Goal: Task Accomplishment & Management: Manage account settings

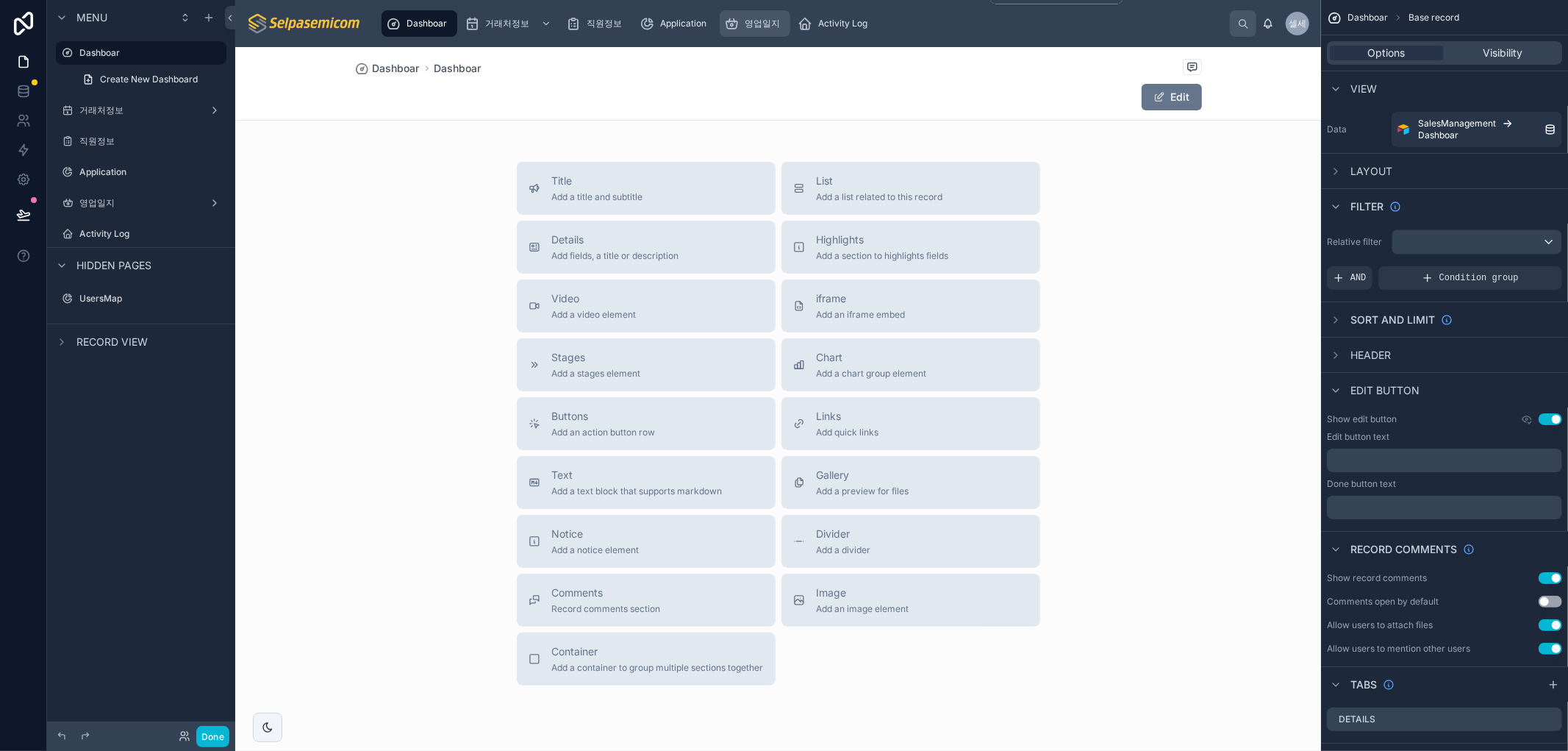
click at [762, 17] on span "영업일지" at bounding box center [762, 23] width 35 height 11
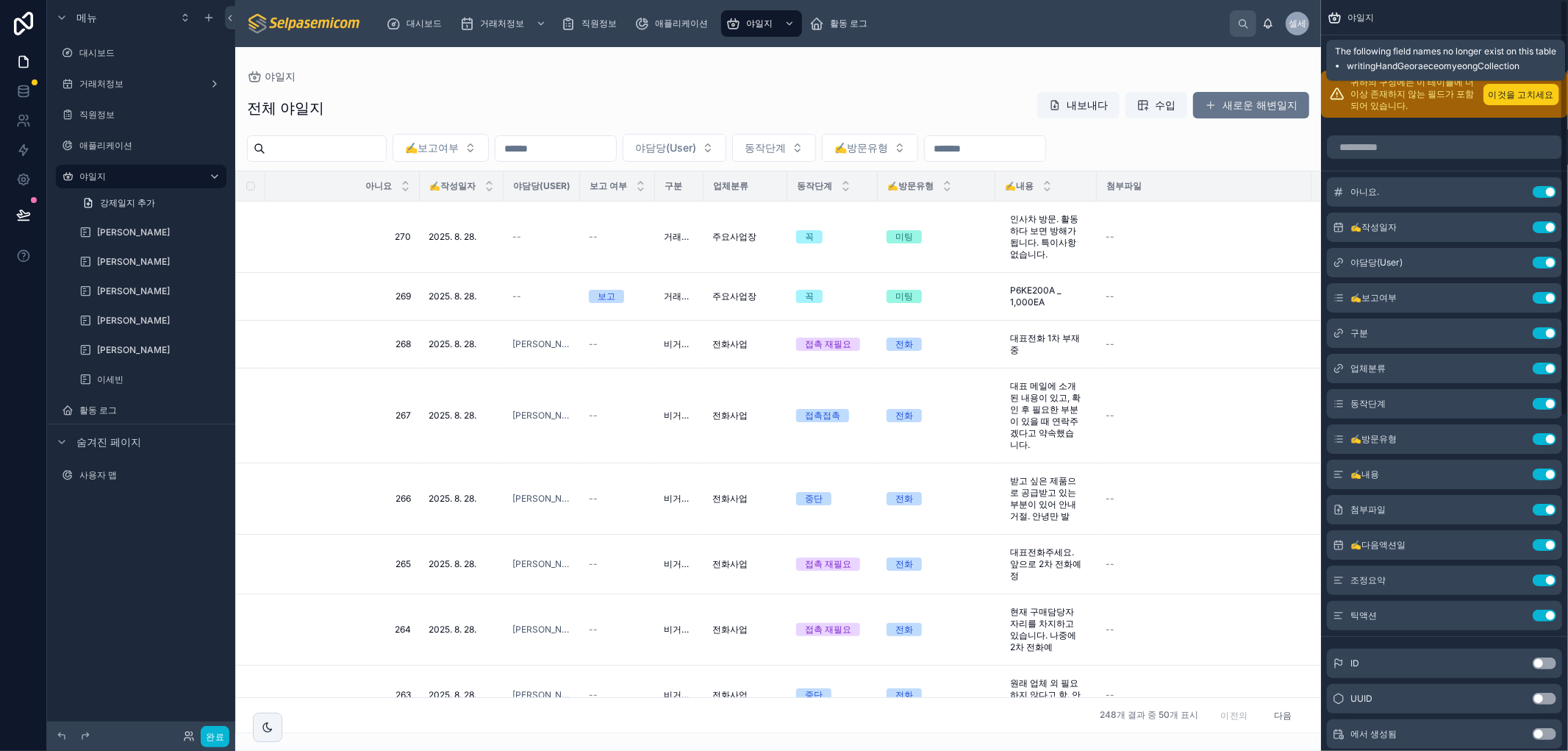
click at [848, 92] on font "이것을 고치세요" at bounding box center [1521, 94] width 66 height 11
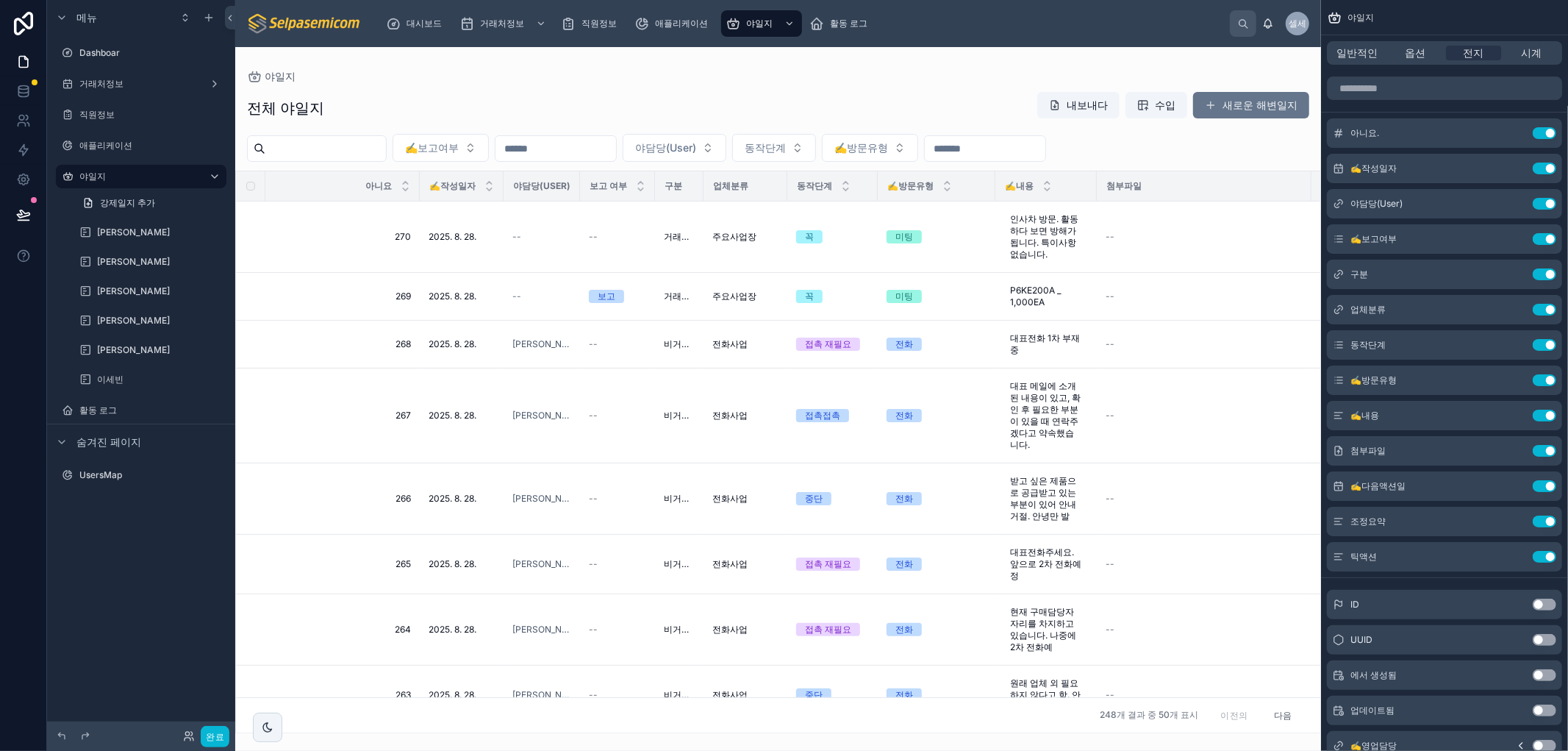
click at [848, 53] on div at bounding box center [778, 399] width 1086 height 704
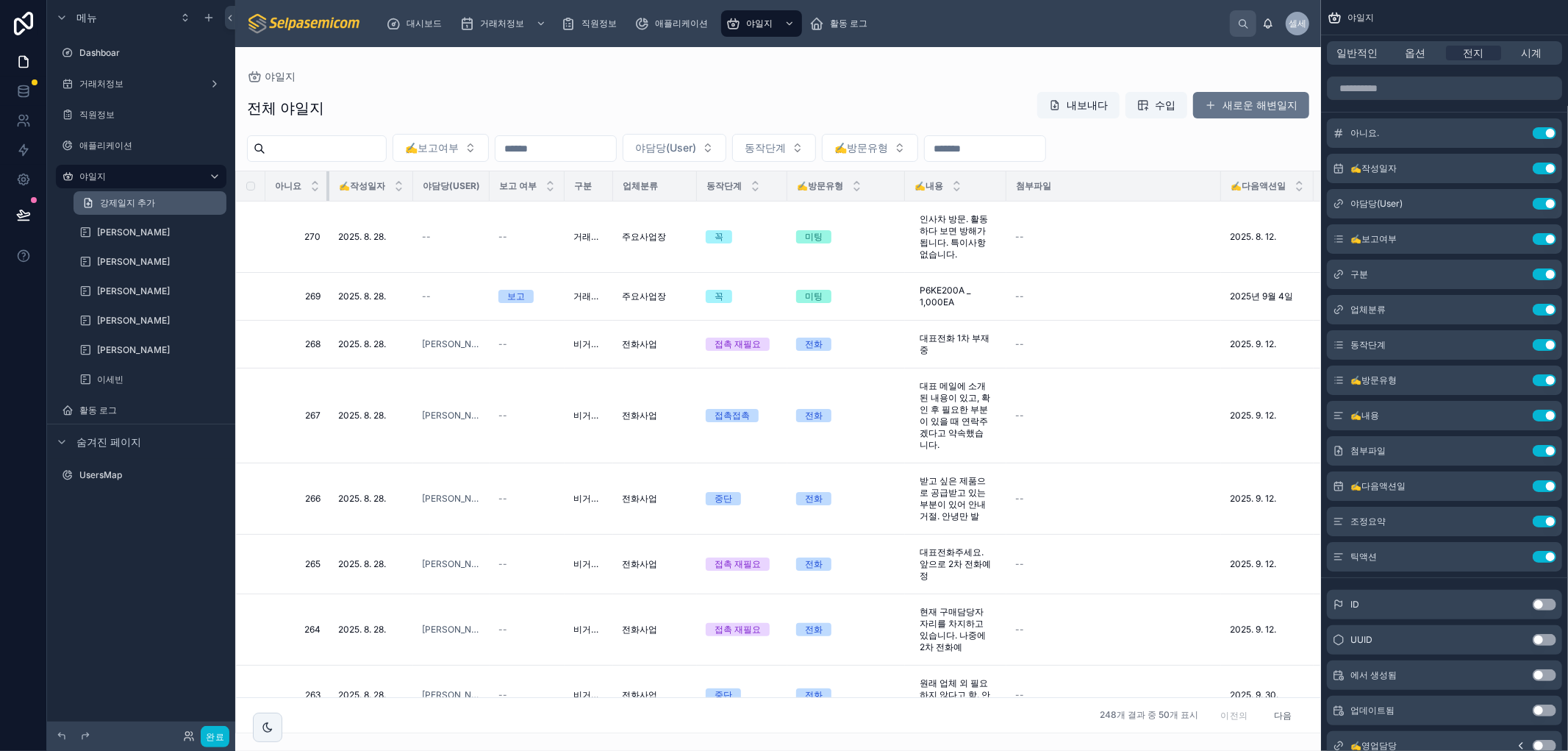
drag, startPoint x: 416, startPoint y: 182, endPoint x: 184, endPoint y: 196, distance: 232.4
click at [184, 196] on div "메뉴 Dashboar 거래처정보 직원정보 애플리케이션 야일지 강제일지 추가 허창윤 김춘래 최한얼 박윤호 김동일 이세빈 활동 로그 숨겨진 페이지…" at bounding box center [808, 375] width 1521 height 751
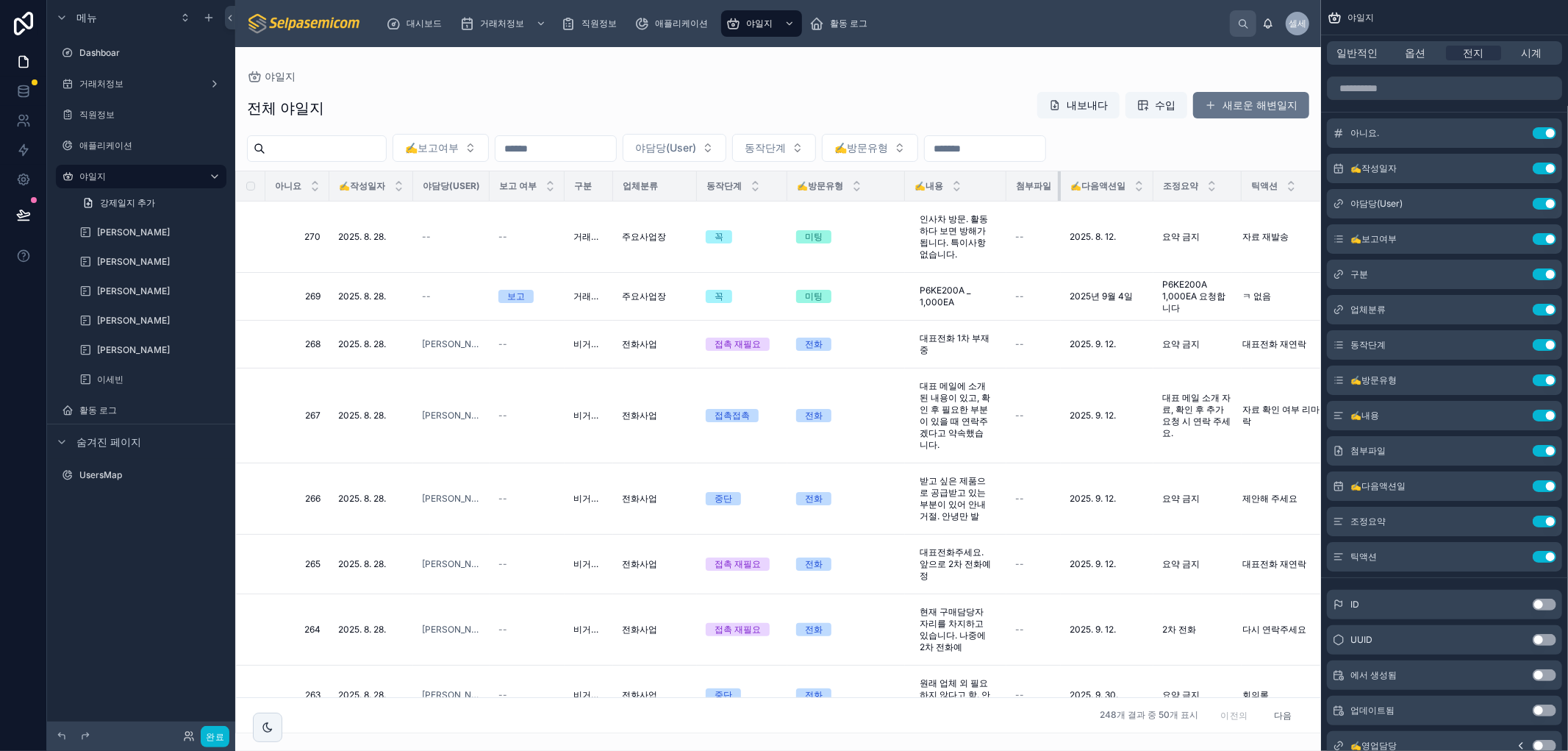
drag, startPoint x: 1217, startPoint y: 184, endPoint x: 1009, endPoint y: 191, distance: 208.1
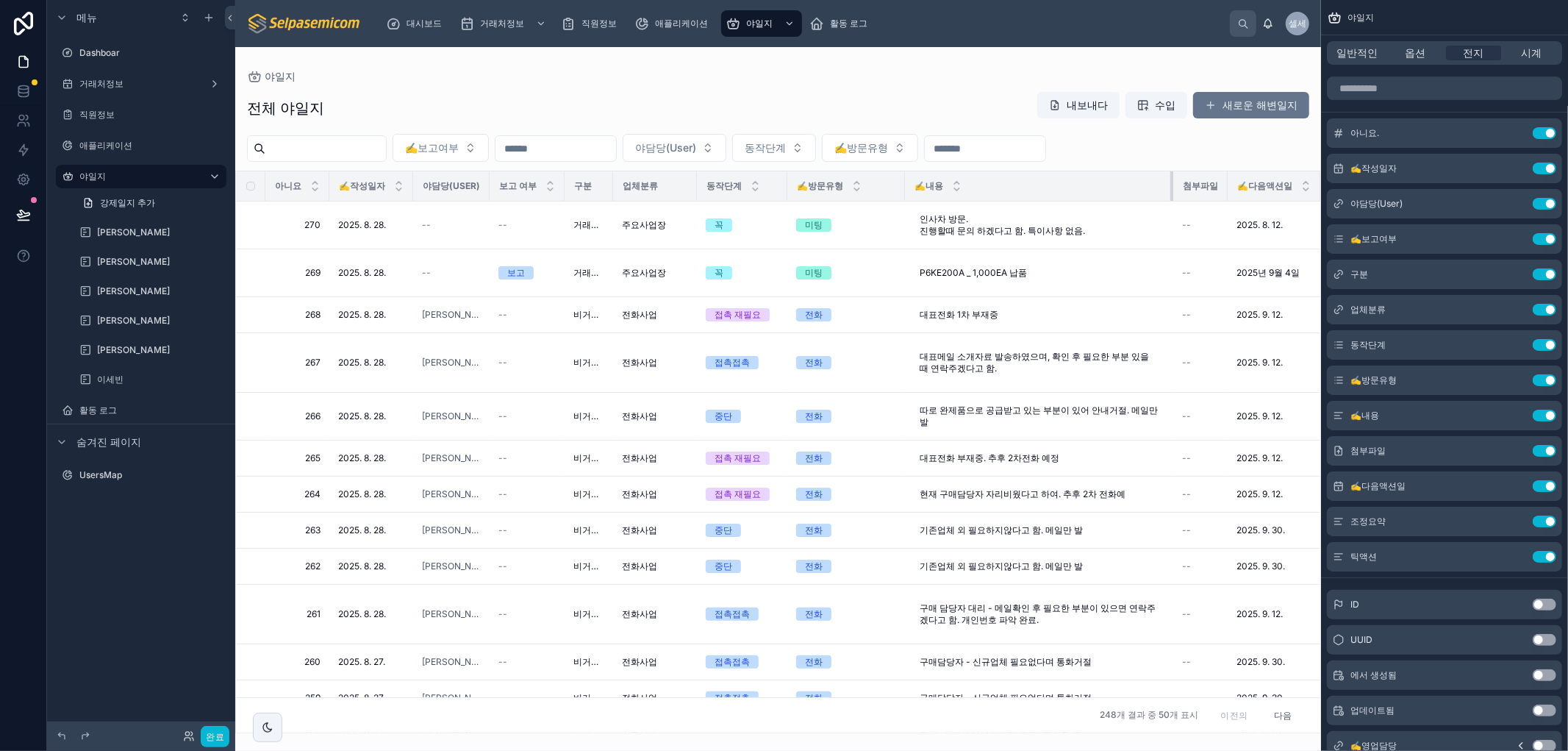
drag, startPoint x: 1003, startPoint y: 187, endPoint x: 990, endPoint y: 201, distance: 19.1
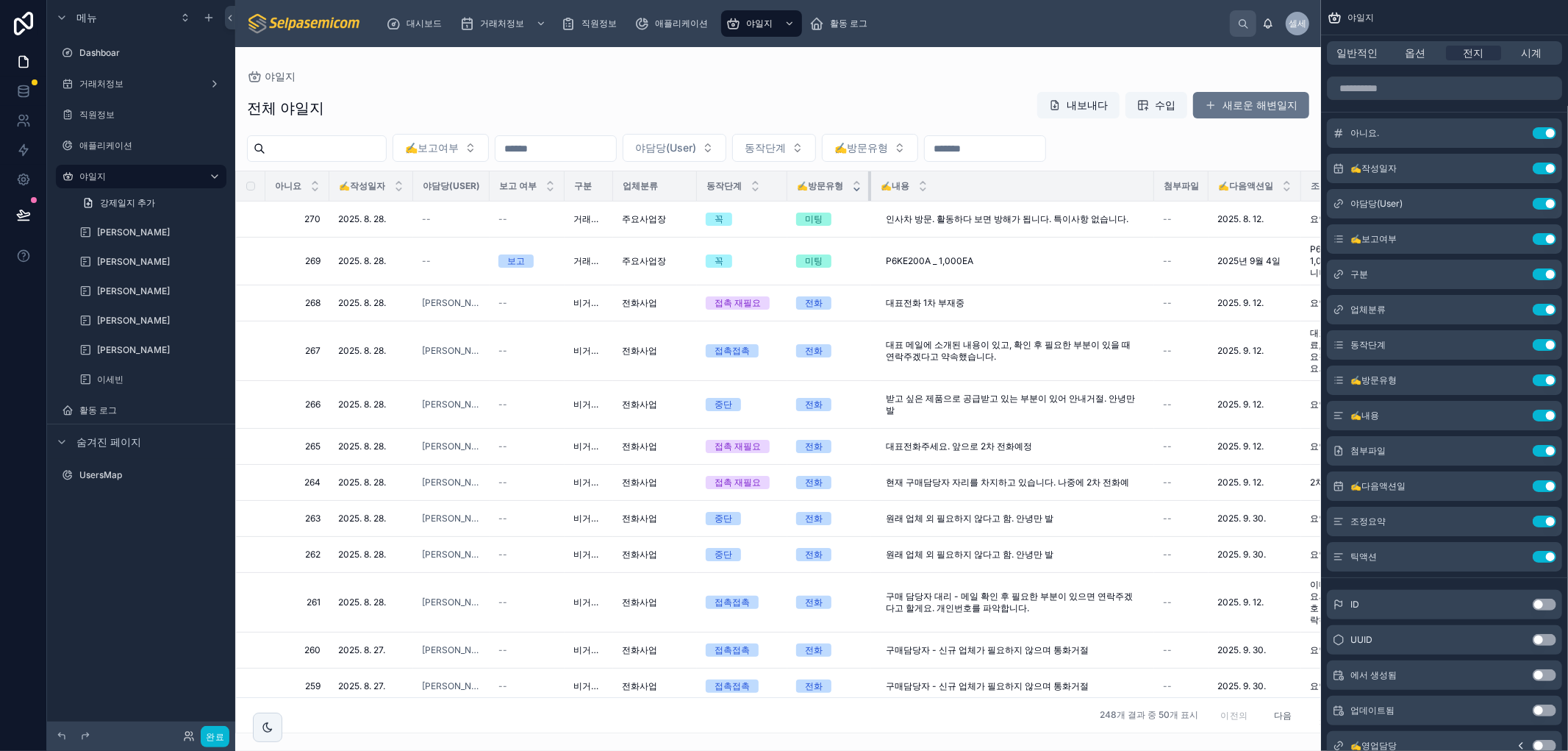
drag, startPoint x: 903, startPoint y: 185, endPoint x: 857, endPoint y: 186, distance: 46.0
click at [848, 186] on th "✍️방문유형" at bounding box center [829, 186] width 84 height 30
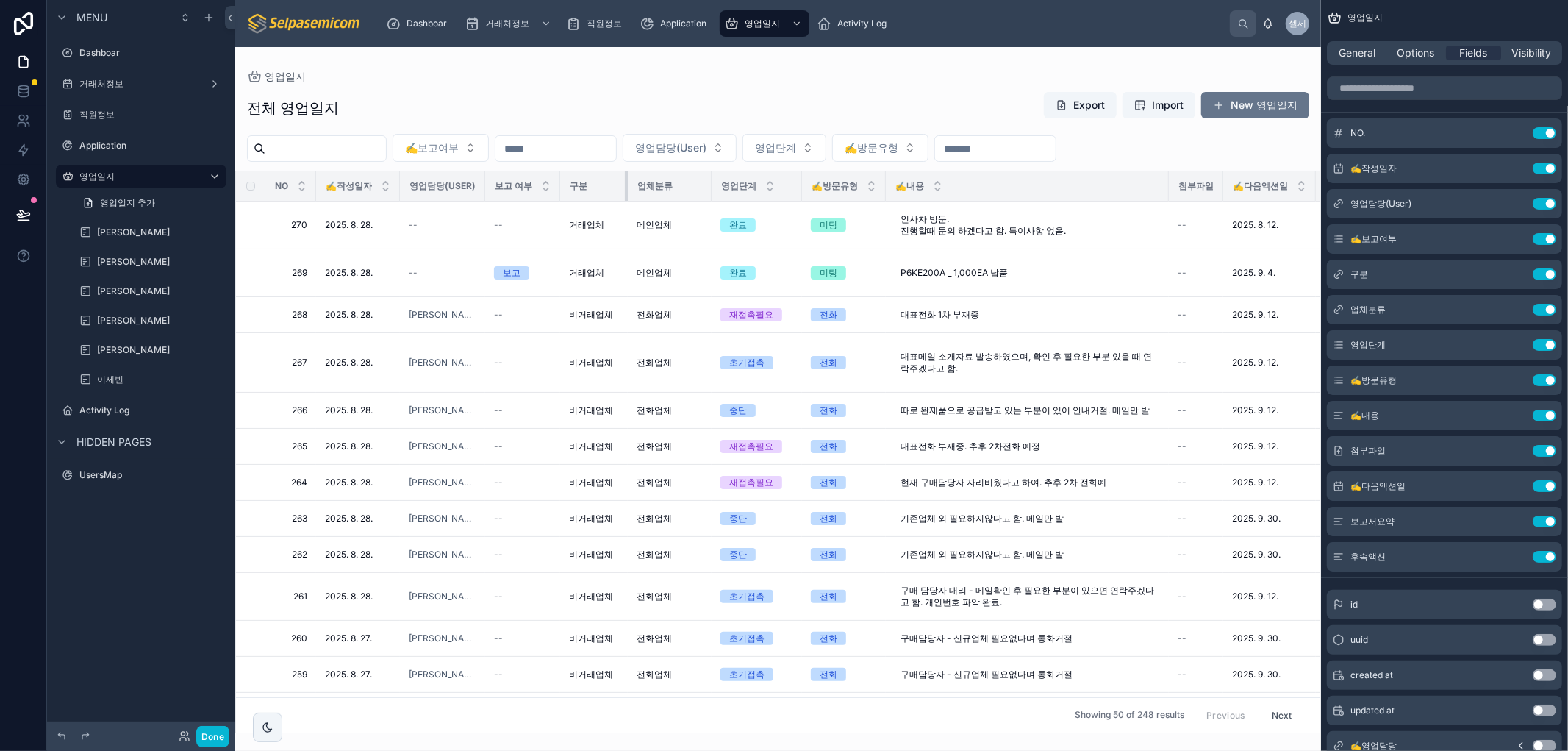
drag, startPoint x: 606, startPoint y: 182, endPoint x: 636, endPoint y: 197, distance: 33.5
click at [636, 197] on tr "NO ✍️작성일자 영업담당(User) 보고 여부 구분 업체분류 영업단계 ✍️방문유형 ✍️내용 첨부파일 ✍️다음액션일 보고서요약 후속액션" at bounding box center [886, 186] width 1301 height 30
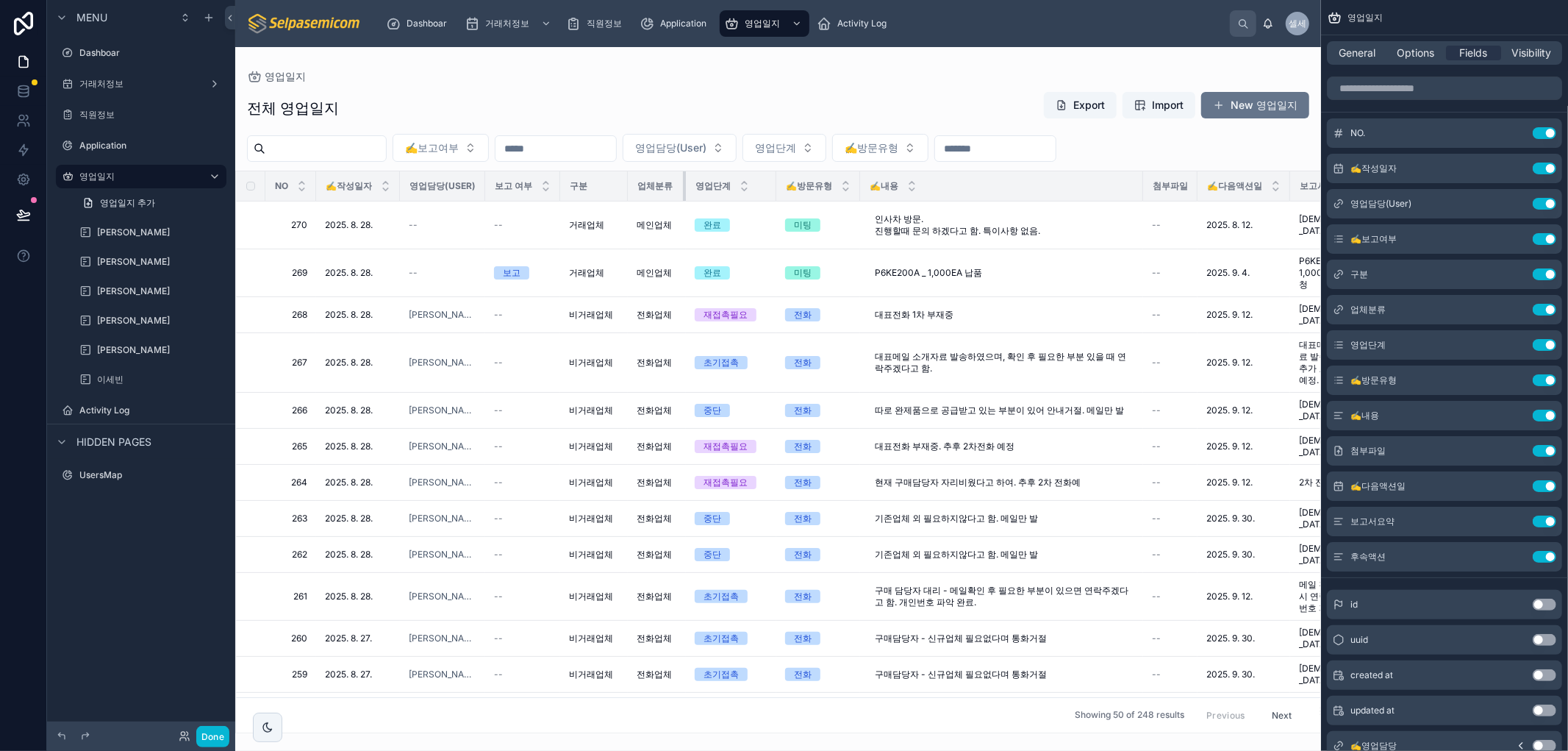
drag, startPoint x: 709, startPoint y: 180, endPoint x: 683, endPoint y: 180, distance: 26.0
click at [683, 180] on div at bounding box center [685, 186] width 6 height 30
drag, startPoint x: 482, startPoint y: 184, endPoint x: 539, endPoint y: 187, distance: 57.1
click at [465, 186] on th "영업담당(User)" at bounding box center [442, 186] width 86 height 30
drag, startPoint x: 557, startPoint y: 187, endPoint x: 541, endPoint y: 186, distance: 16.0
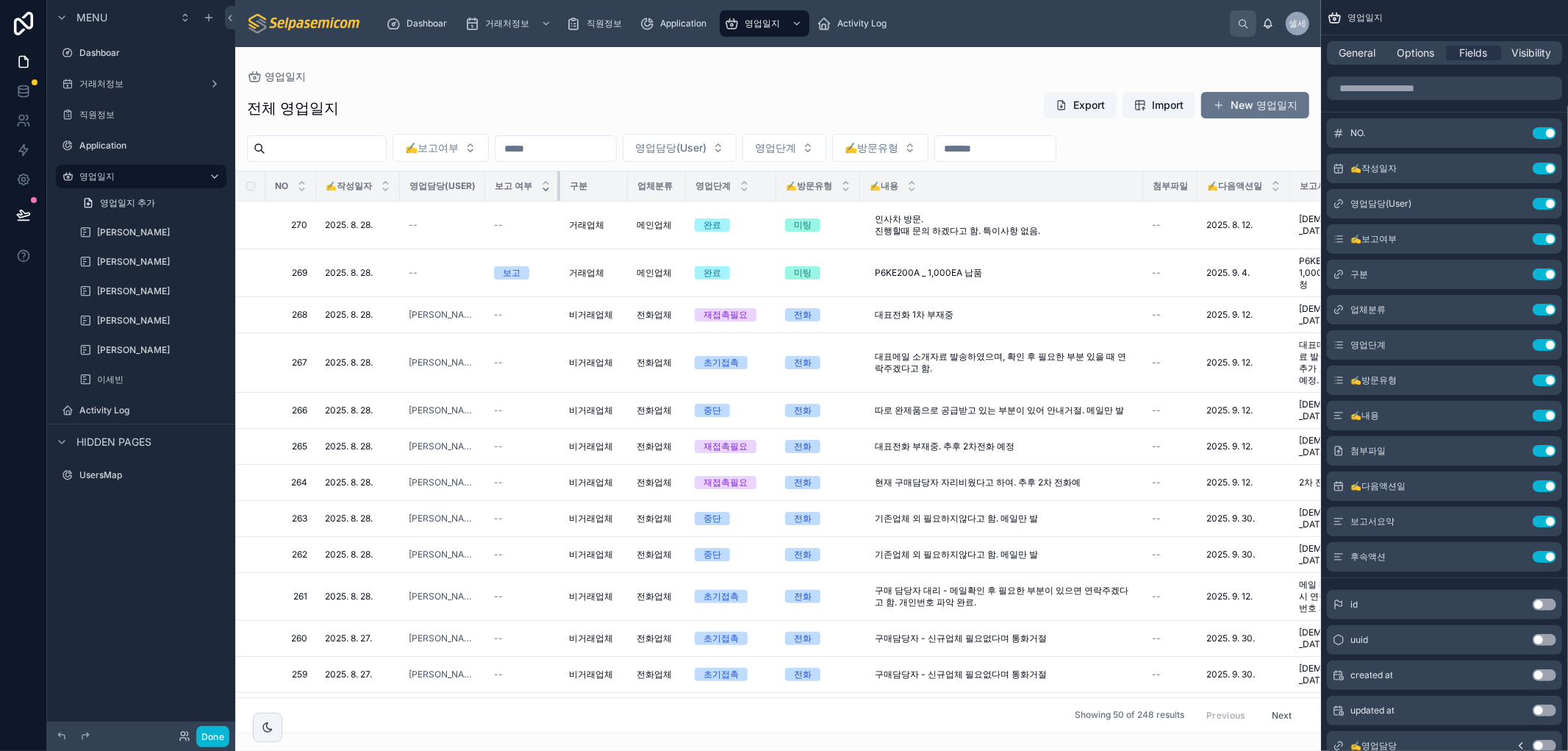
click at [541, 186] on th "보고 여부" at bounding box center [523, 186] width 75 height 30
drag, startPoint x: 316, startPoint y: 189, endPoint x: 290, endPoint y: 186, distance: 26.2
click at [290, 186] on tr "NO ✍️작성일자 영업담당(User) 보고 여부 구분 업체분류 영업단계 ✍️방문유형 ✍️내용 첨부파일 ✍️다음액션일 보고서요약 후속액션" at bounding box center [873, 186] width 1275 height 30
click at [848, 186] on div at bounding box center [1145, 186] width 6 height 30
click at [848, 69] on div "영업일지 전체 영업일지 Export Import New 영업일지 ✍️보고여부 영업담당(User) 영업단계 ✍️방문유형 NO ✍️작성일자 영업담…" at bounding box center [778, 390] width 1086 height 686
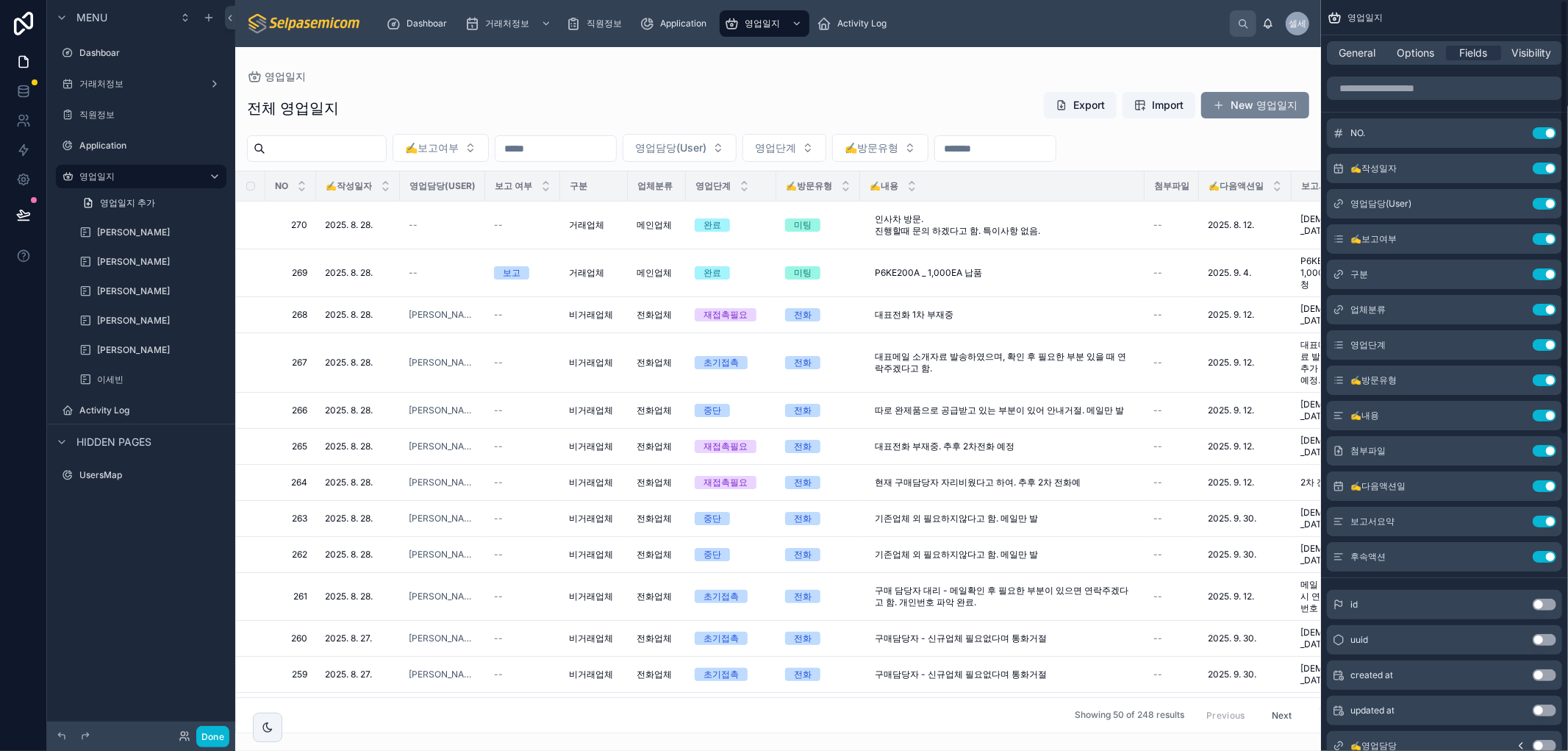
drag, startPoint x: 899, startPoint y: 80, endPoint x: 1221, endPoint y: 105, distance: 323.0
click at [848, 80] on div "영업일지" at bounding box center [778, 76] width 1062 height 11
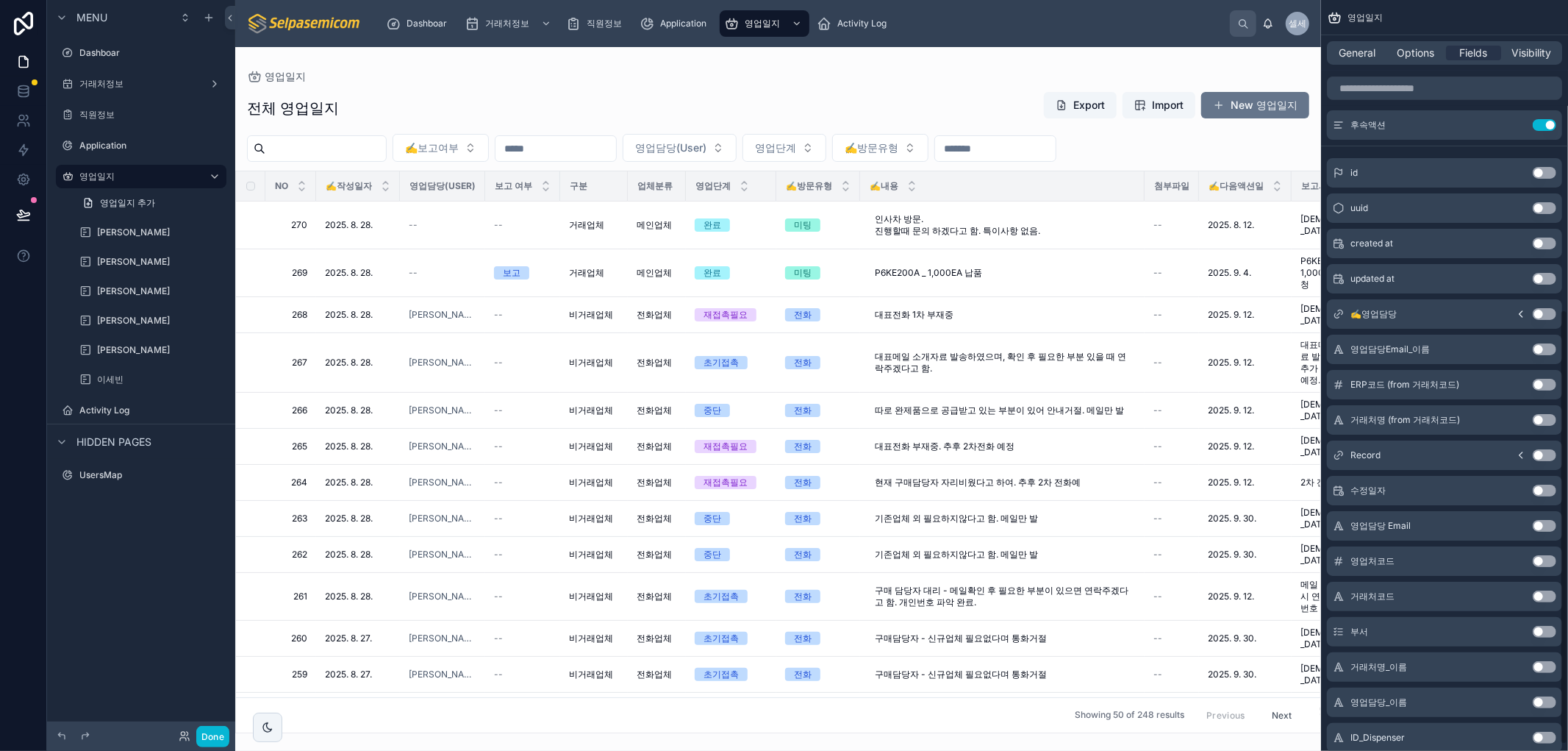
scroll to position [544, 0]
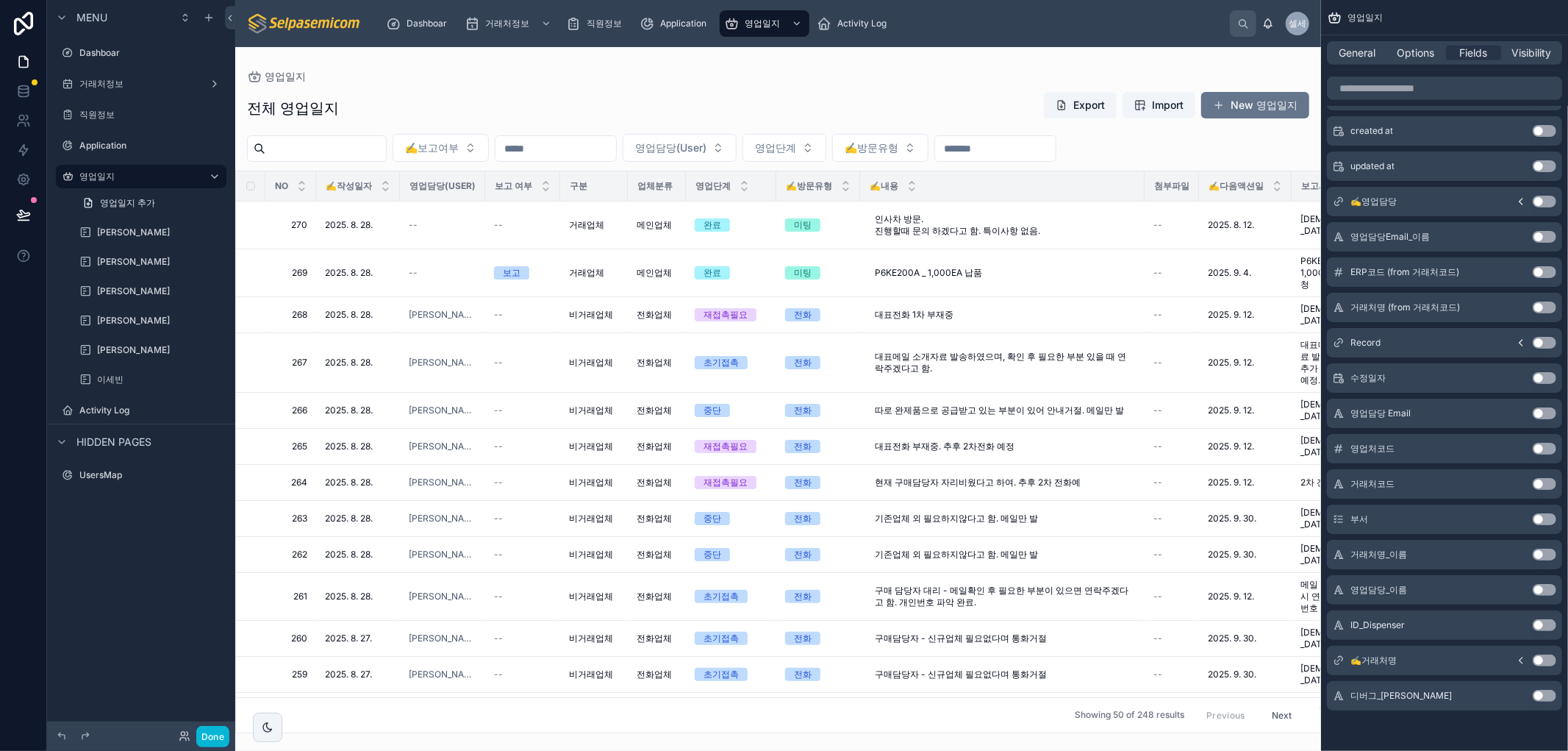
click at [848, 693] on div "디버그_로그인이메일 Use setting" at bounding box center [1444, 696] width 235 height 30
click at [848, 693] on button "Use setting" at bounding box center [1544, 695] width 24 height 11
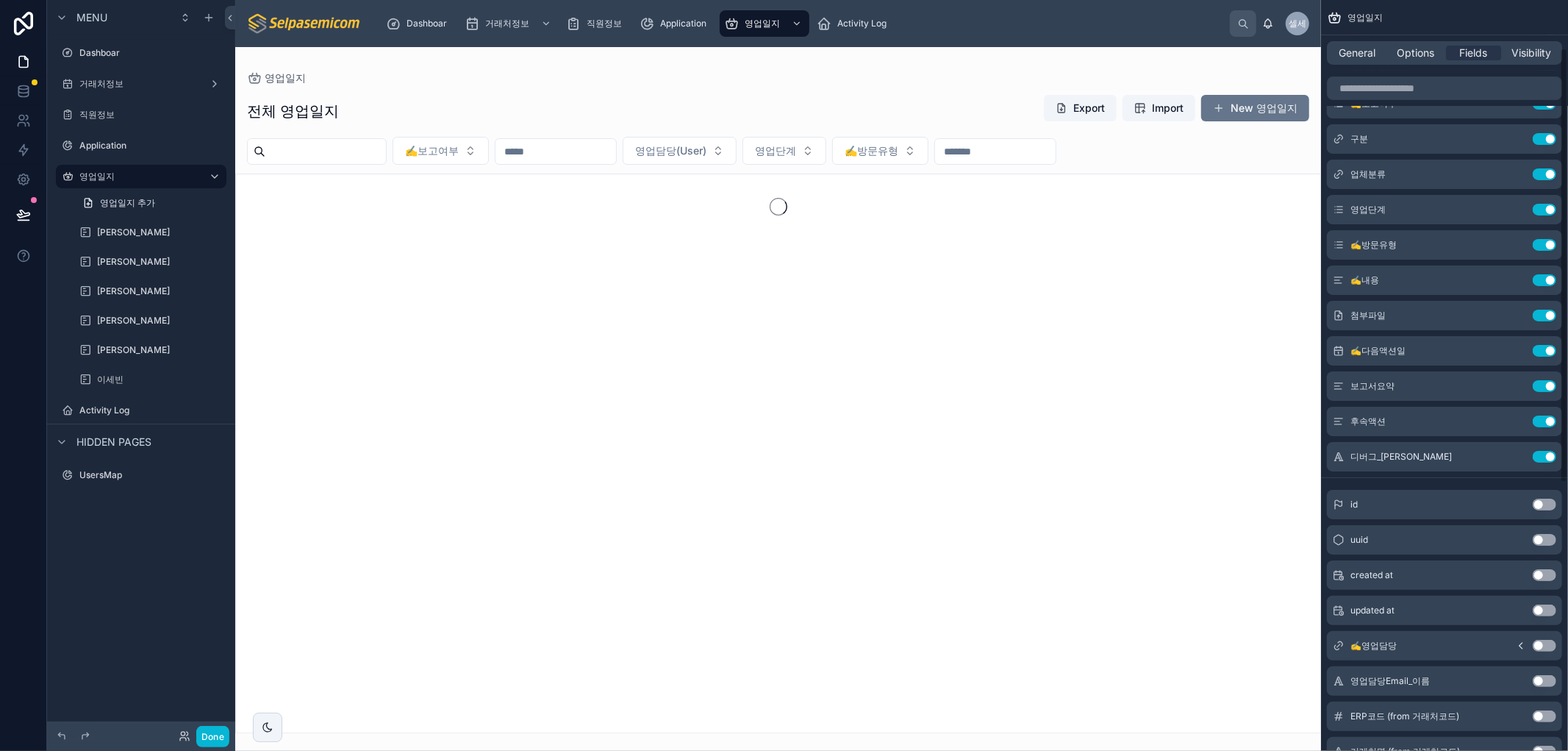
scroll to position [0, 0]
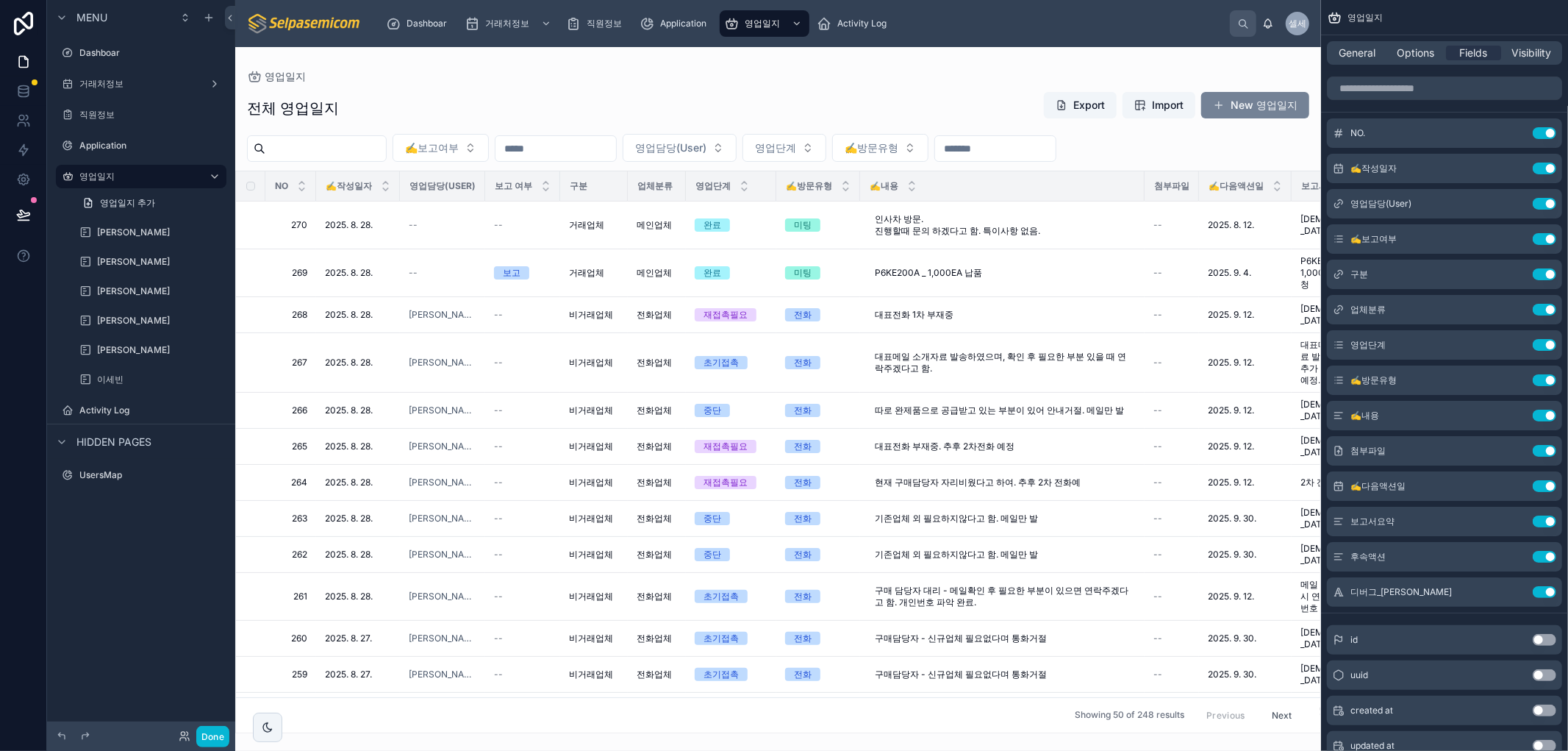
click at [848, 106] on button "New 영업일지" at bounding box center [1255, 105] width 108 height 26
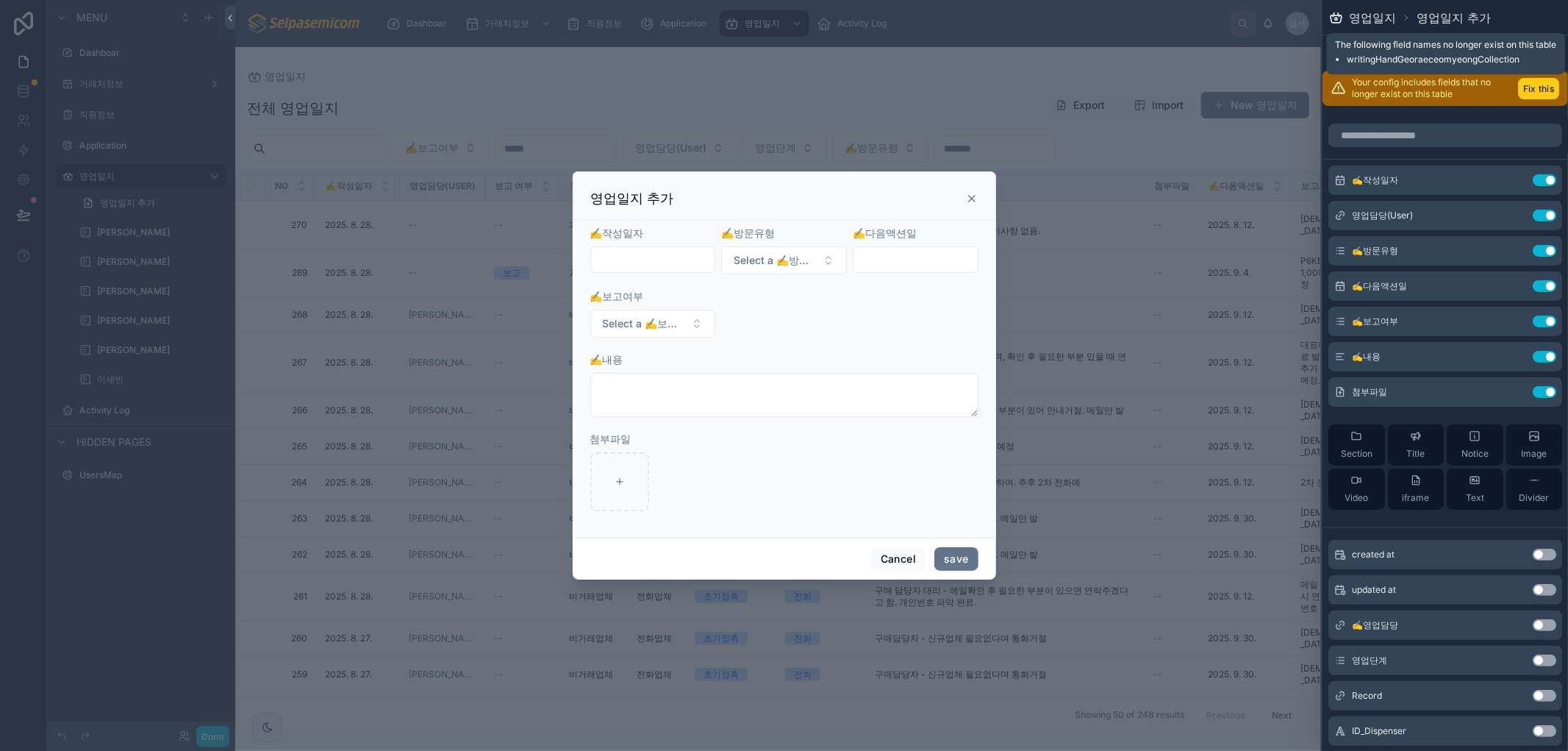
click at [848, 86] on button "Fix this" at bounding box center [1537, 88] width 41 height 21
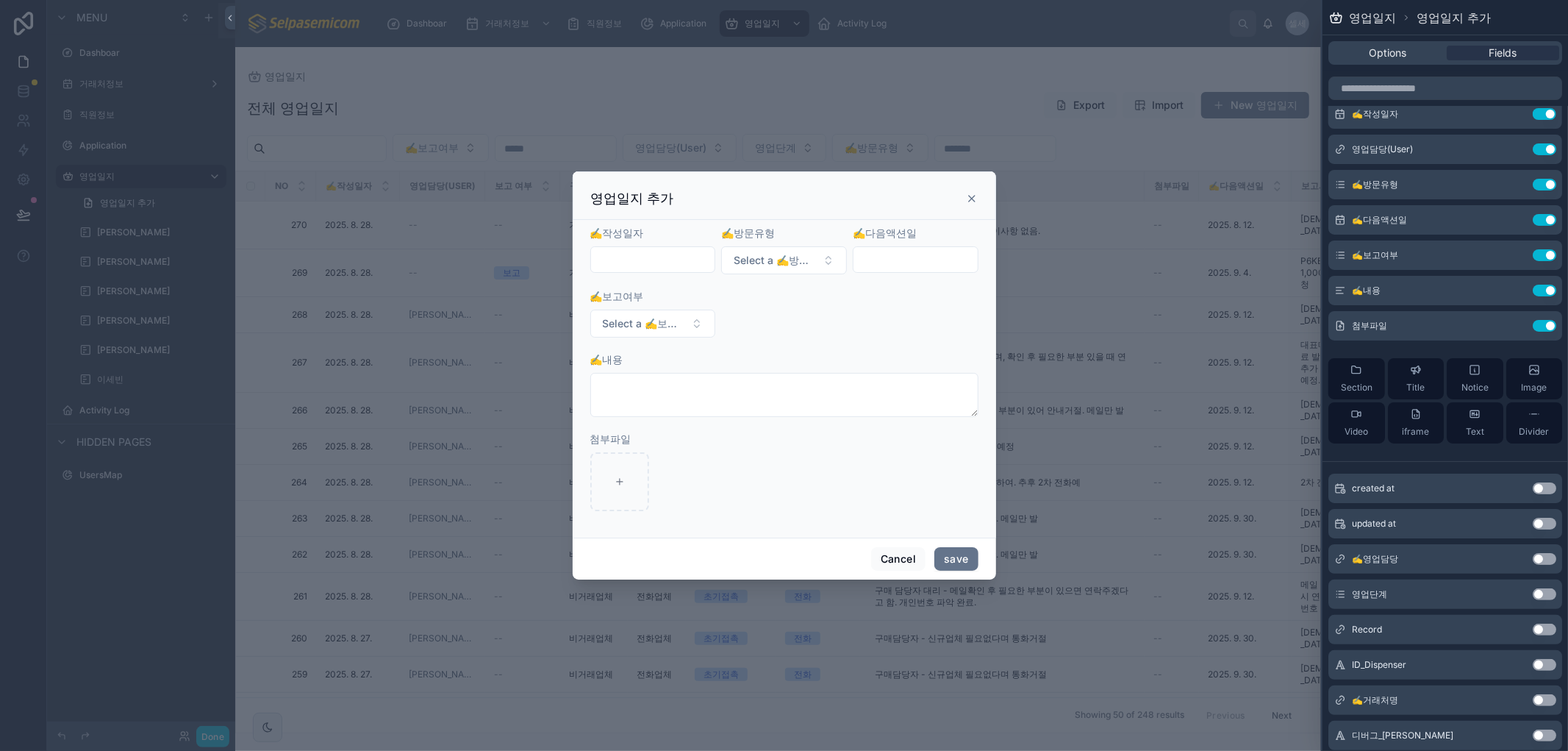
scroll to position [35, 0]
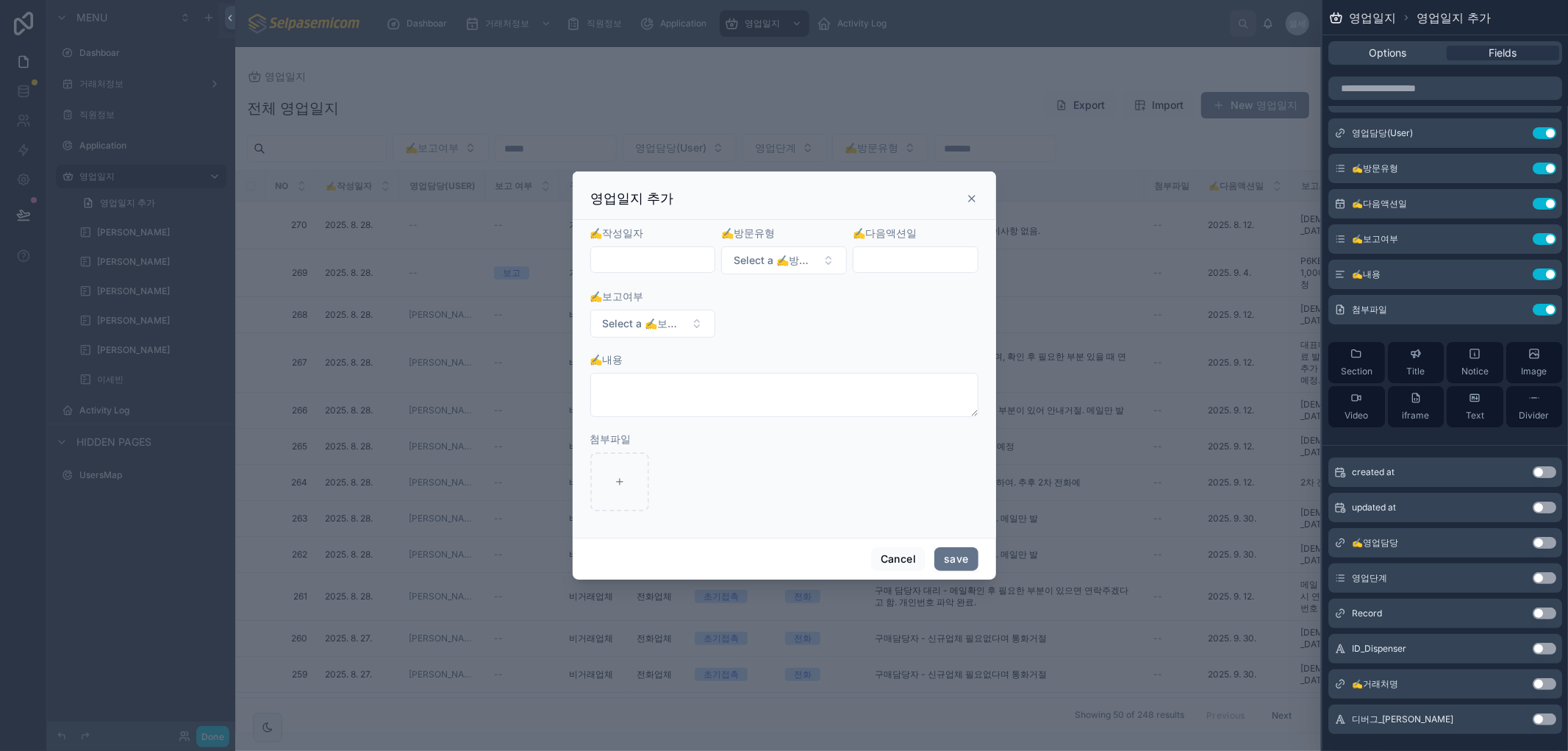
click at [848, 718] on button "Use setting" at bounding box center [1544, 719] width 24 height 11
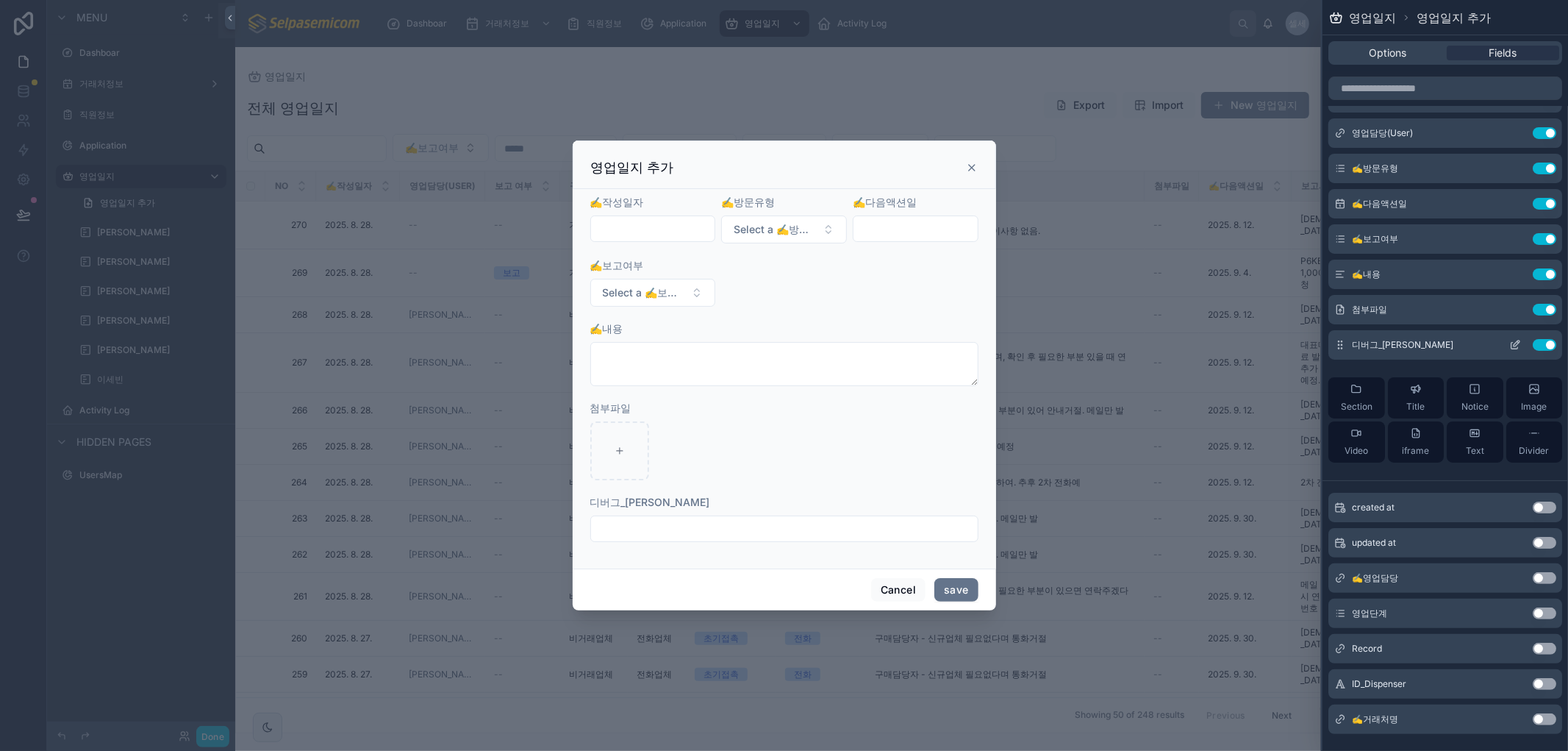
click at [848, 346] on icon at bounding box center [1514, 344] width 11 height 11
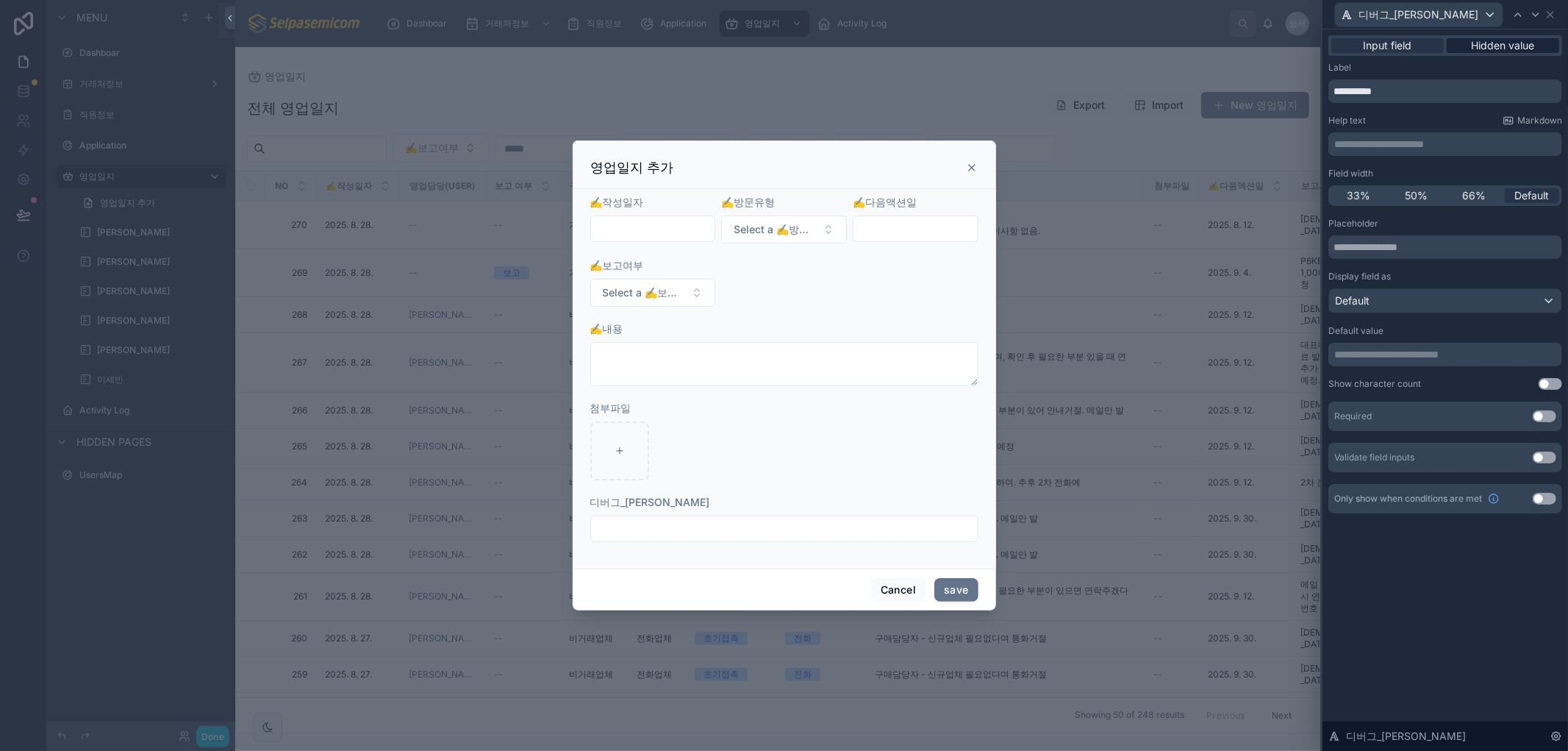
click at [848, 52] on span "Hidden value" at bounding box center [1502, 45] width 63 height 15
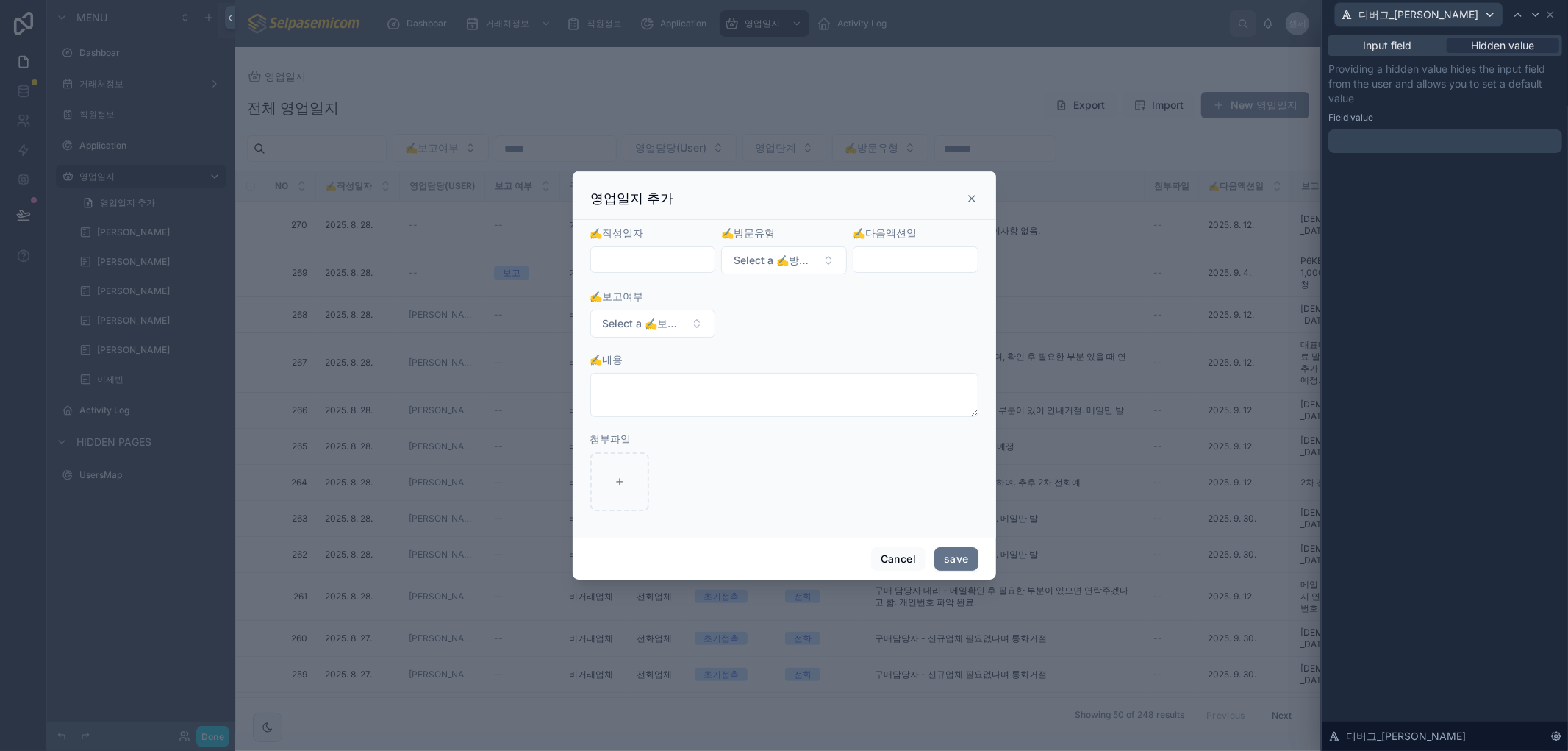
click at [848, 143] on p "﻿" at bounding box center [1446, 141] width 225 height 15
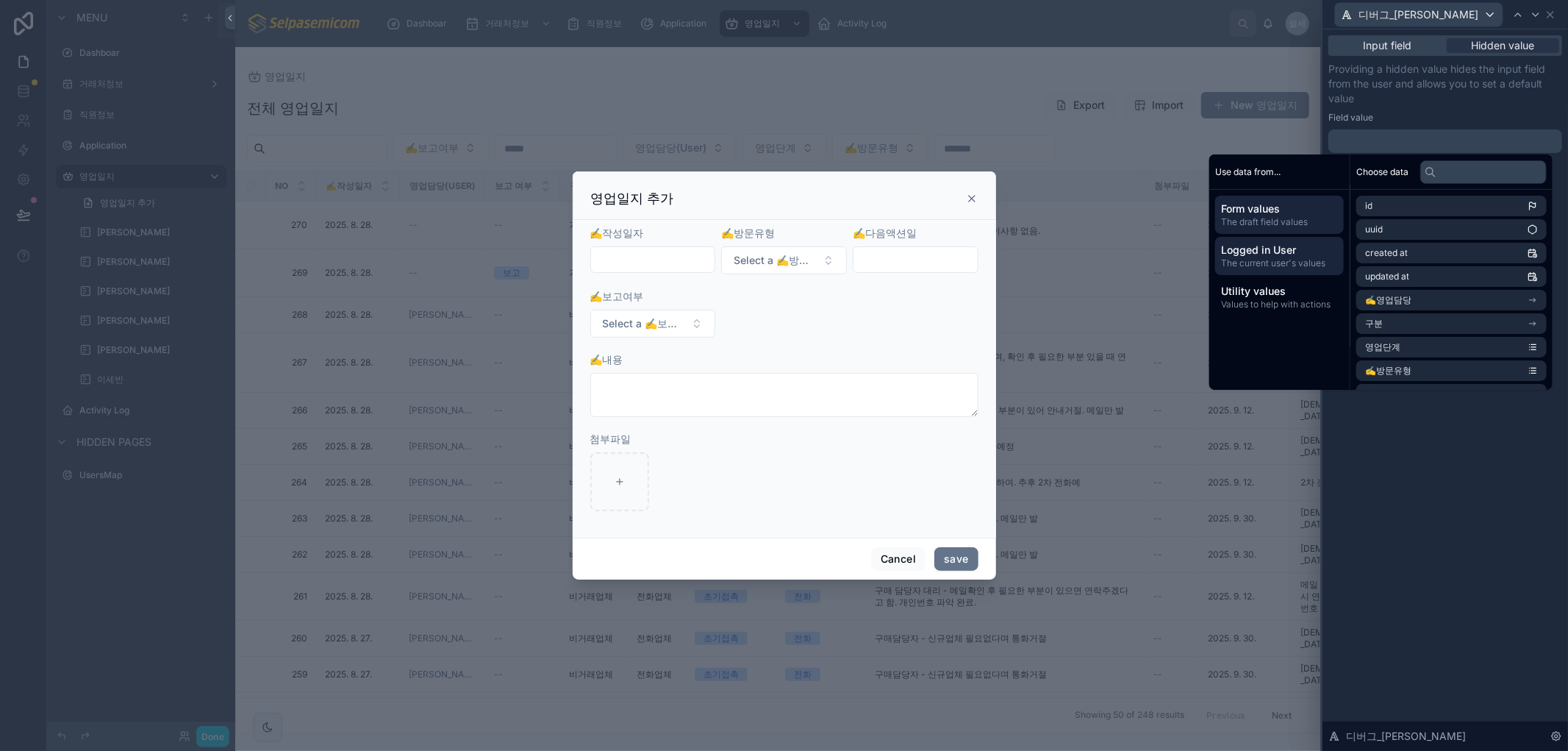
click at [848, 257] on span "The current user's values" at bounding box center [1280, 262] width 117 height 11
click at [848, 224] on span "email" at bounding box center [1376, 229] width 23 height 11
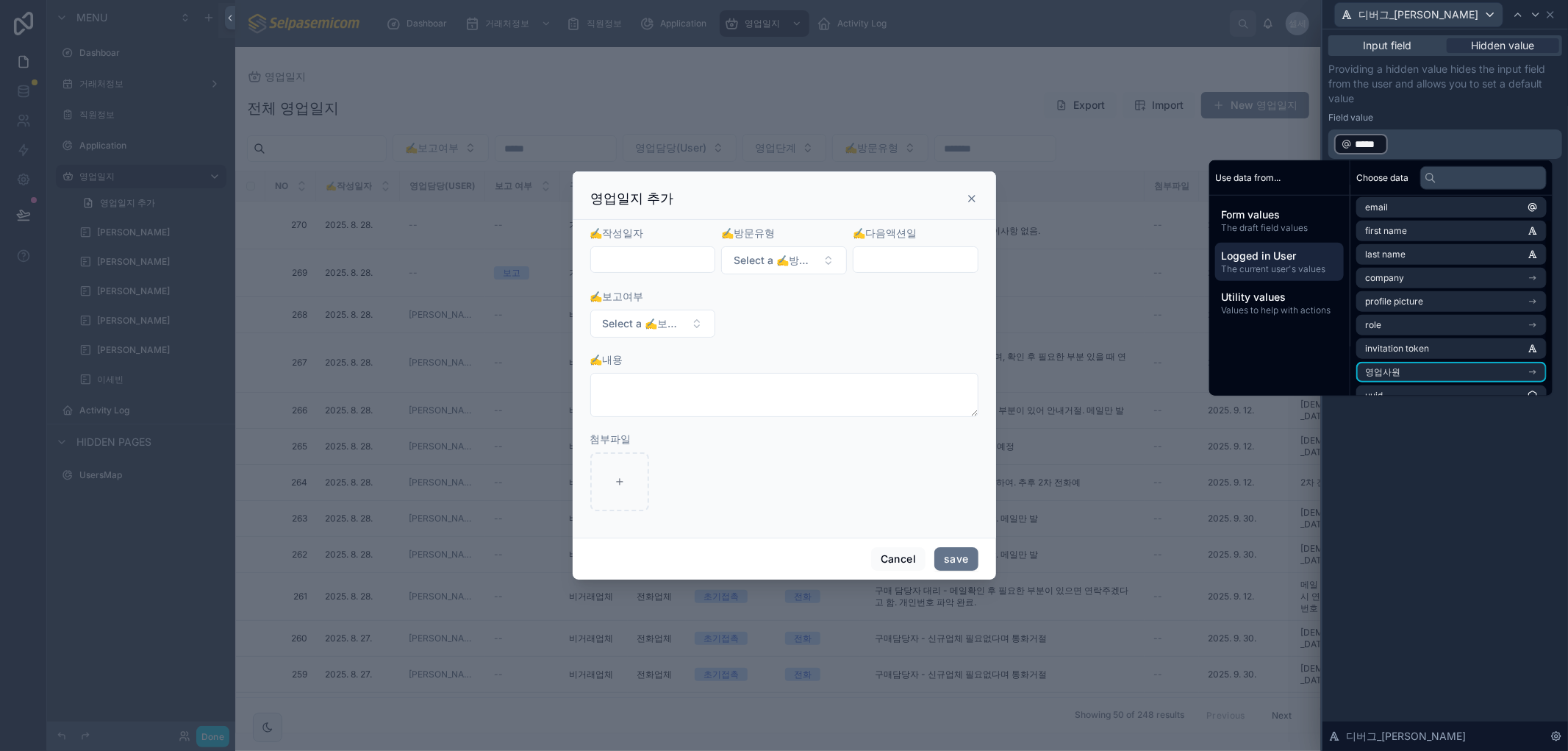
scroll to position [44, 0]
drag, startPoint x: 1462, startPoint y: 518, endPoint x: 1482, endPoint y: 489, distance: 35.2
click at [848, 518] on div "Input field Hidden value Providing a hidden value hides the input field from th…" at bounding box center [1445, 390] width 246 height 721
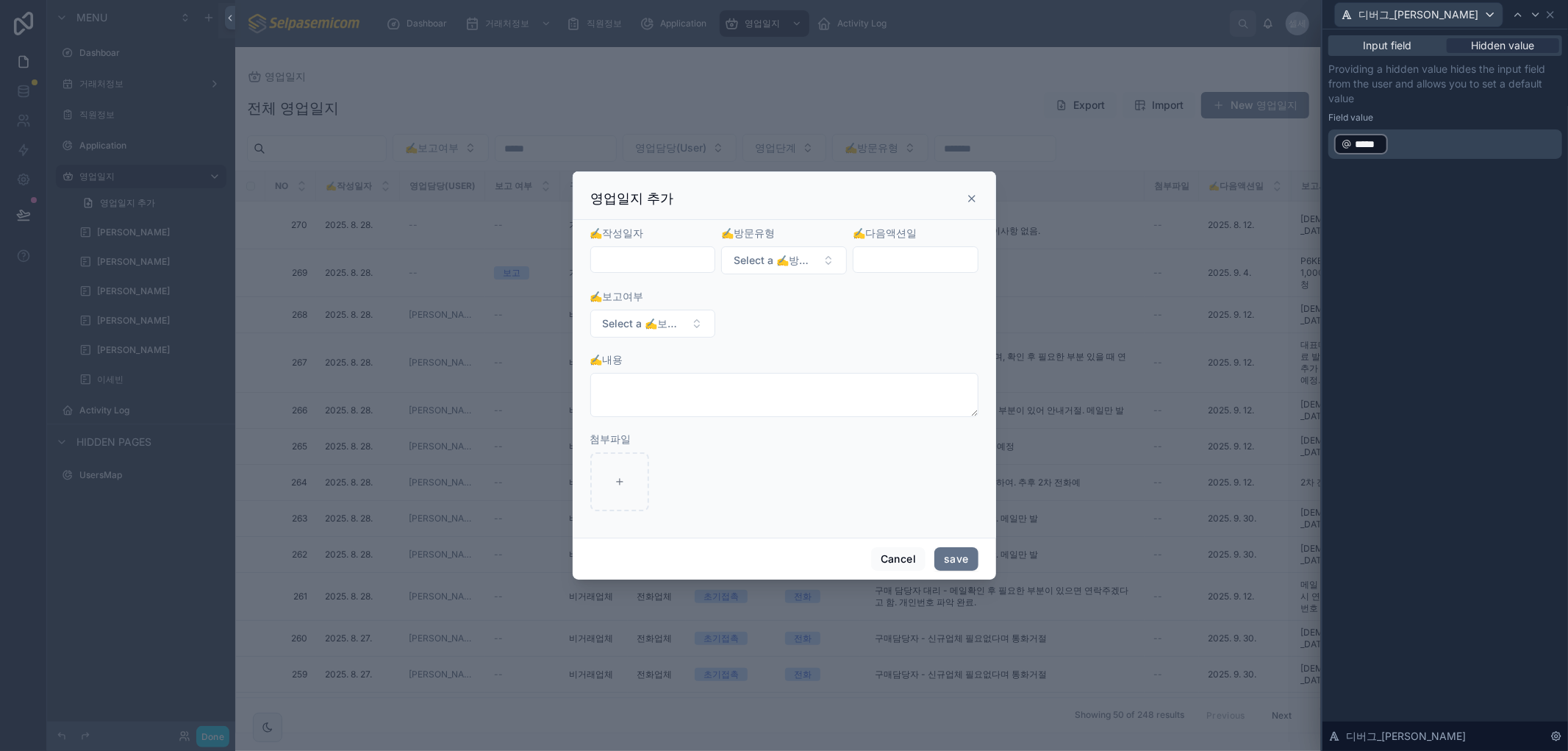
click at [848, 142] on p "﻿ ***** ﻿ ﻿" at bounding box center [1446, 143] width 225 height 24
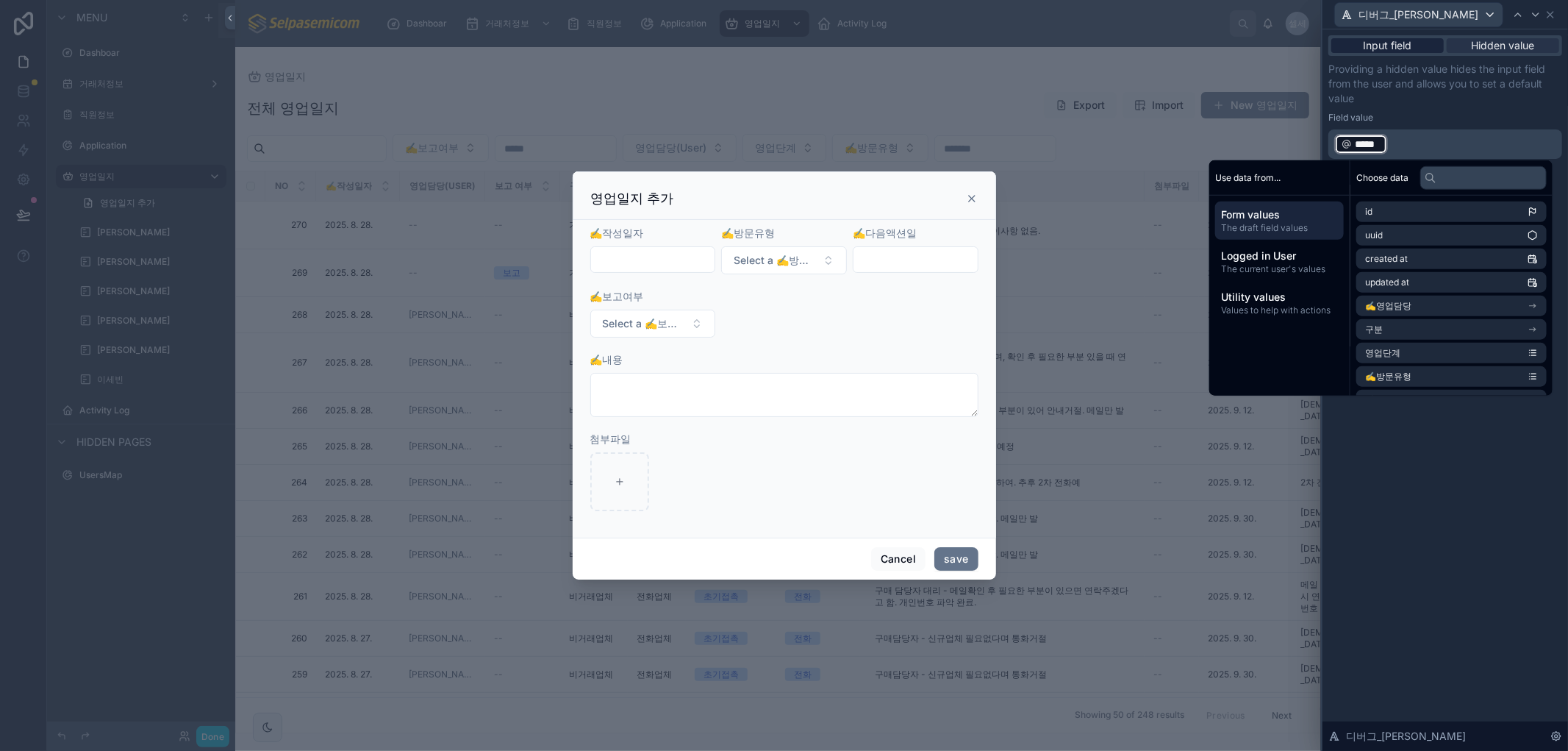
click at [848, 52] on span "Input field" at bounding box center [1387, 45] width 48 height 15
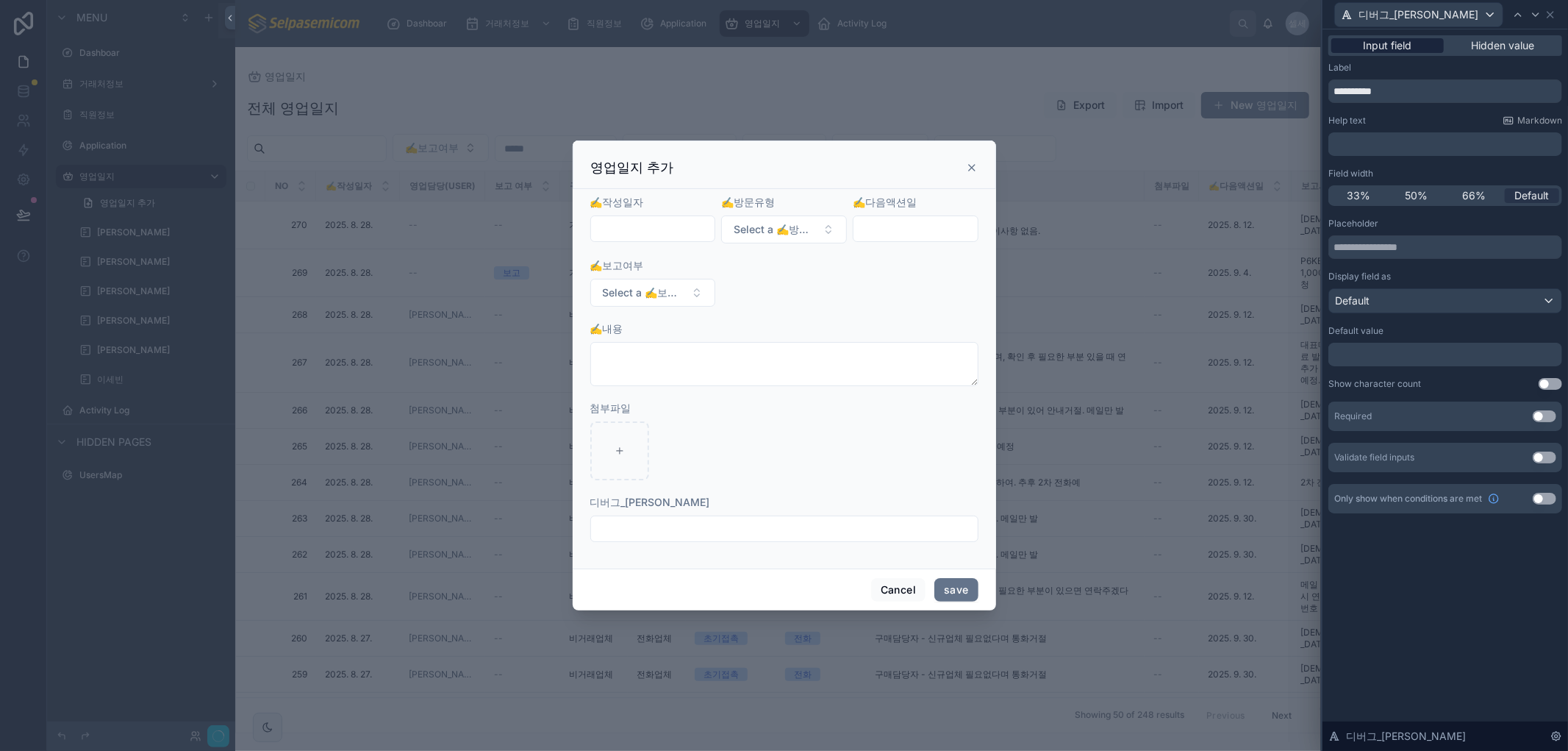
click at [848, 41] on span "Input field" at bounding box center [1387, 45] width 48 height 15
click at [848, 12] on icon at bounding box center [1550, 14] width 11 height 11
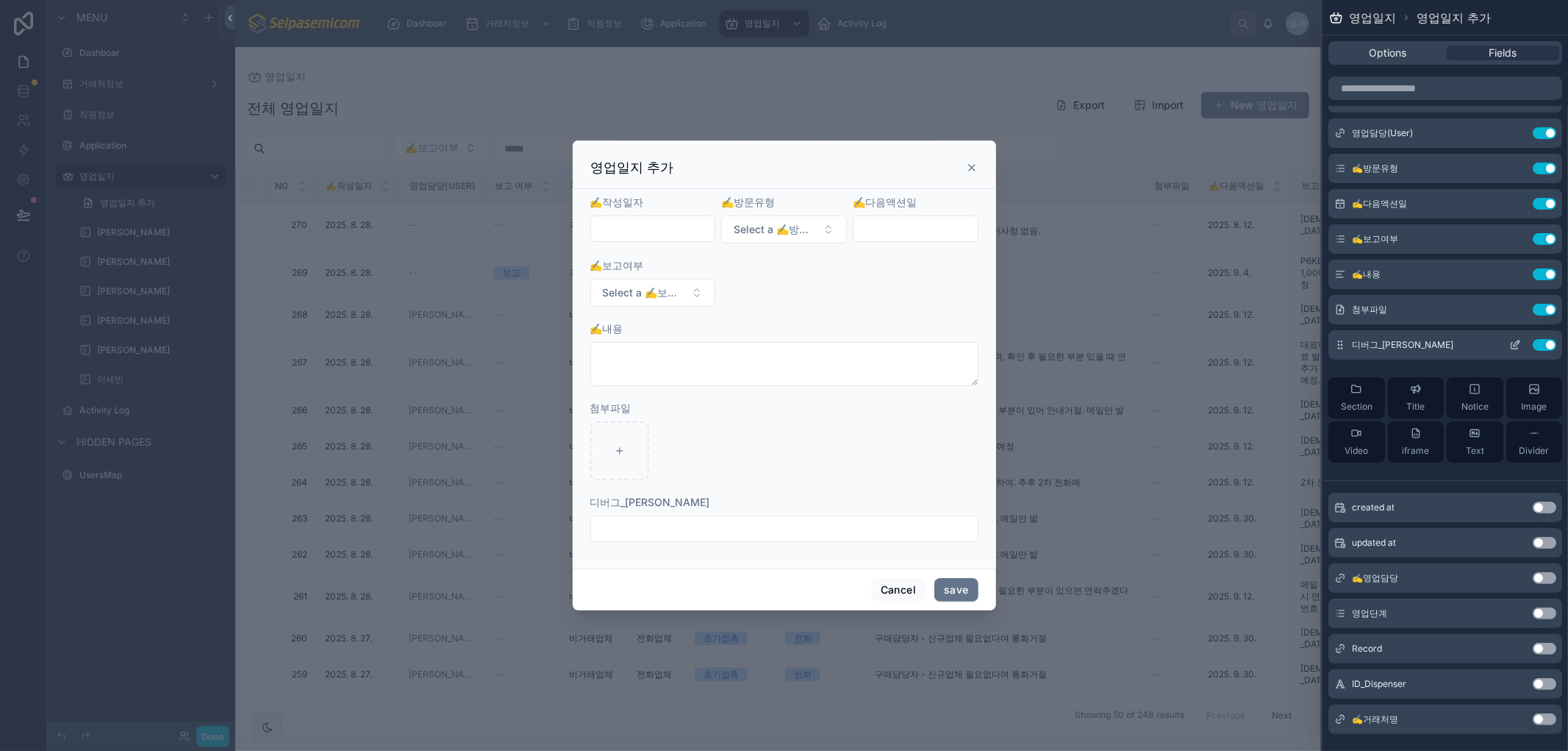
click at [848, 346] on button "Use setting" at bounding box center [1544, 344] width 24 height 11
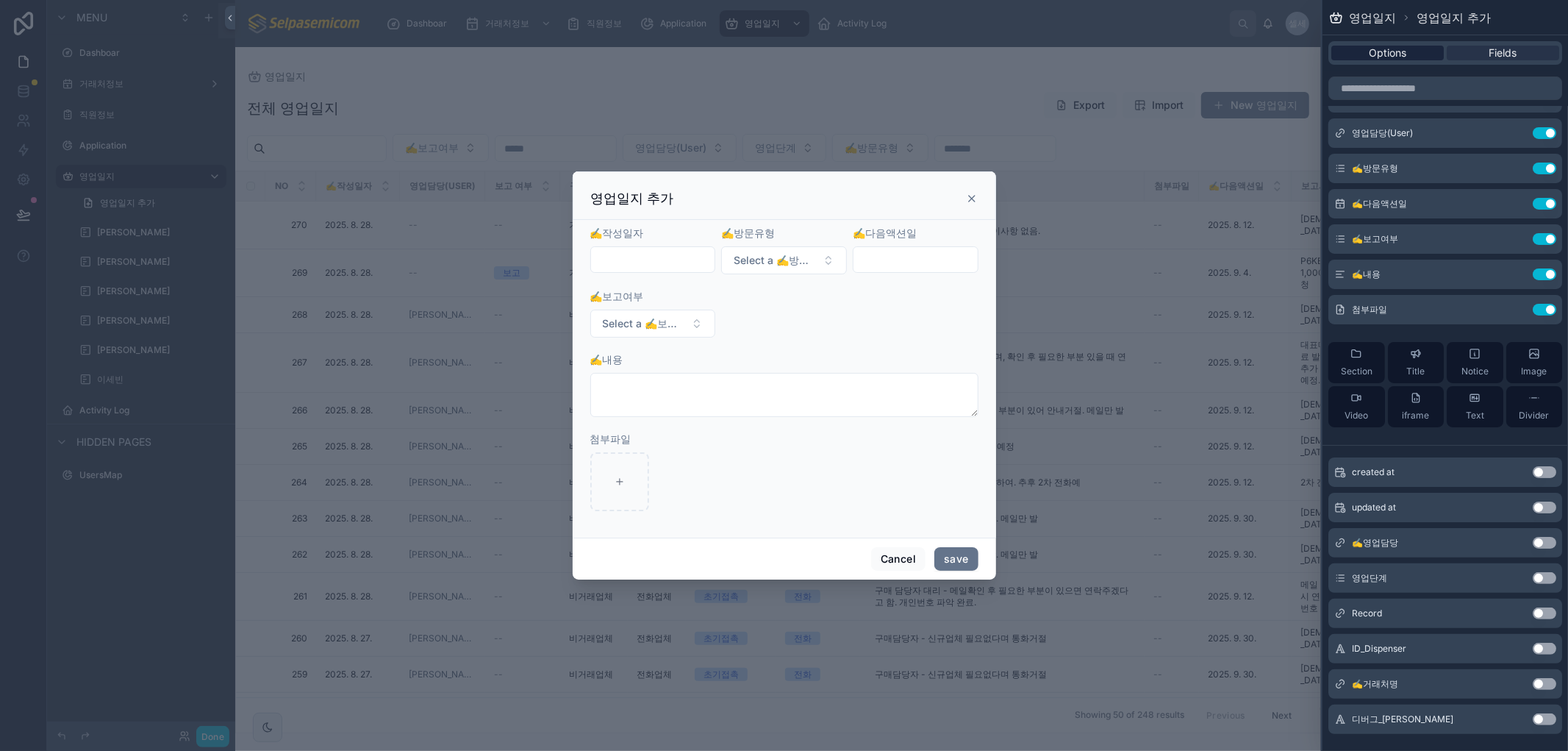
click at [848, 59] on span "Options" at bounding box center [1387, 52] width 38 height 15
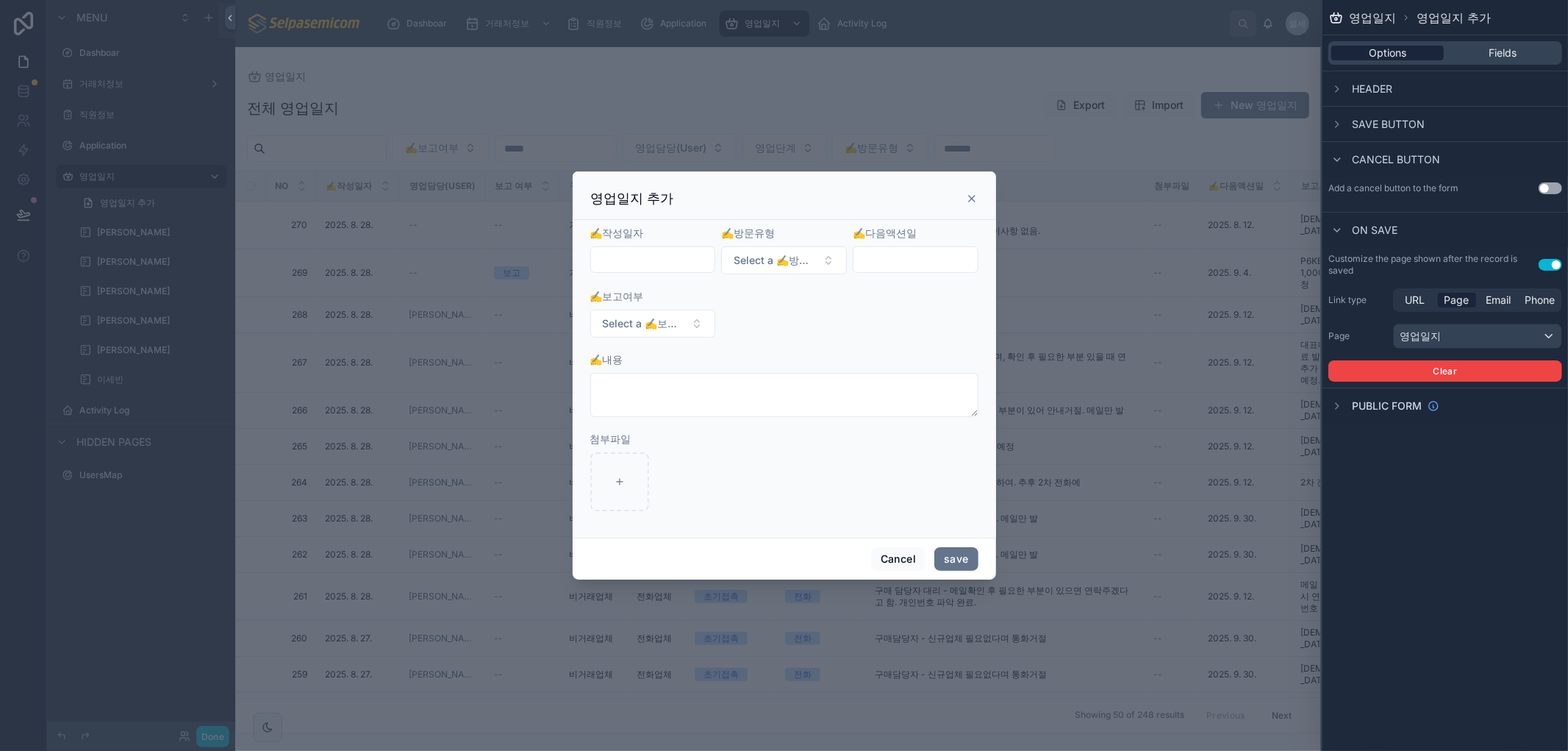
scroll to position [0, 0]
click at [848, 562] on button "Cancel" at bounding box center [898, 559] width 54 height 24
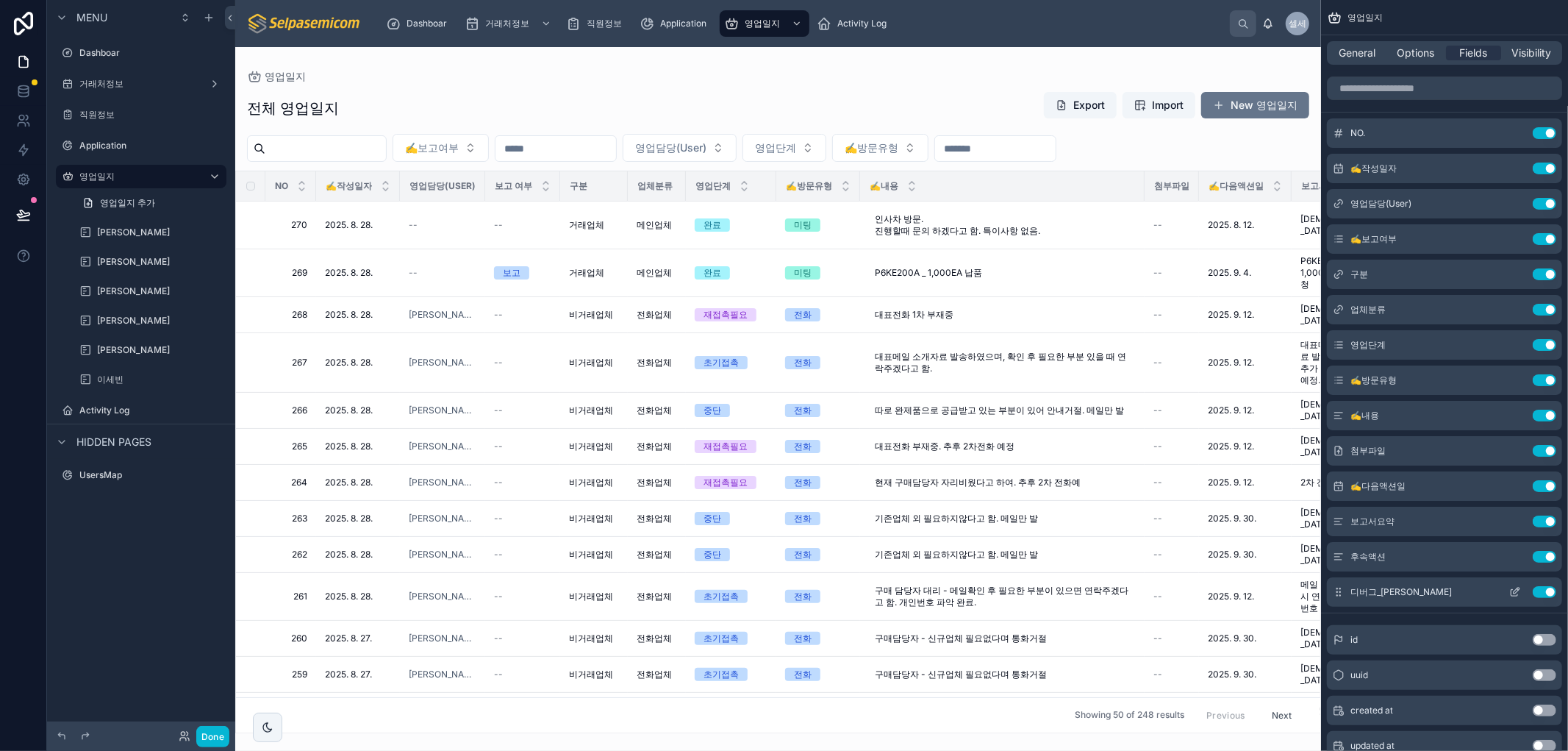
click at [848, 586] on button "Use setting" at bounding box center [1544, 591] width 24 height 11
click at [848, 101] on button "New 영업일지" at bounding box center [1255, 105] width 108 height 26
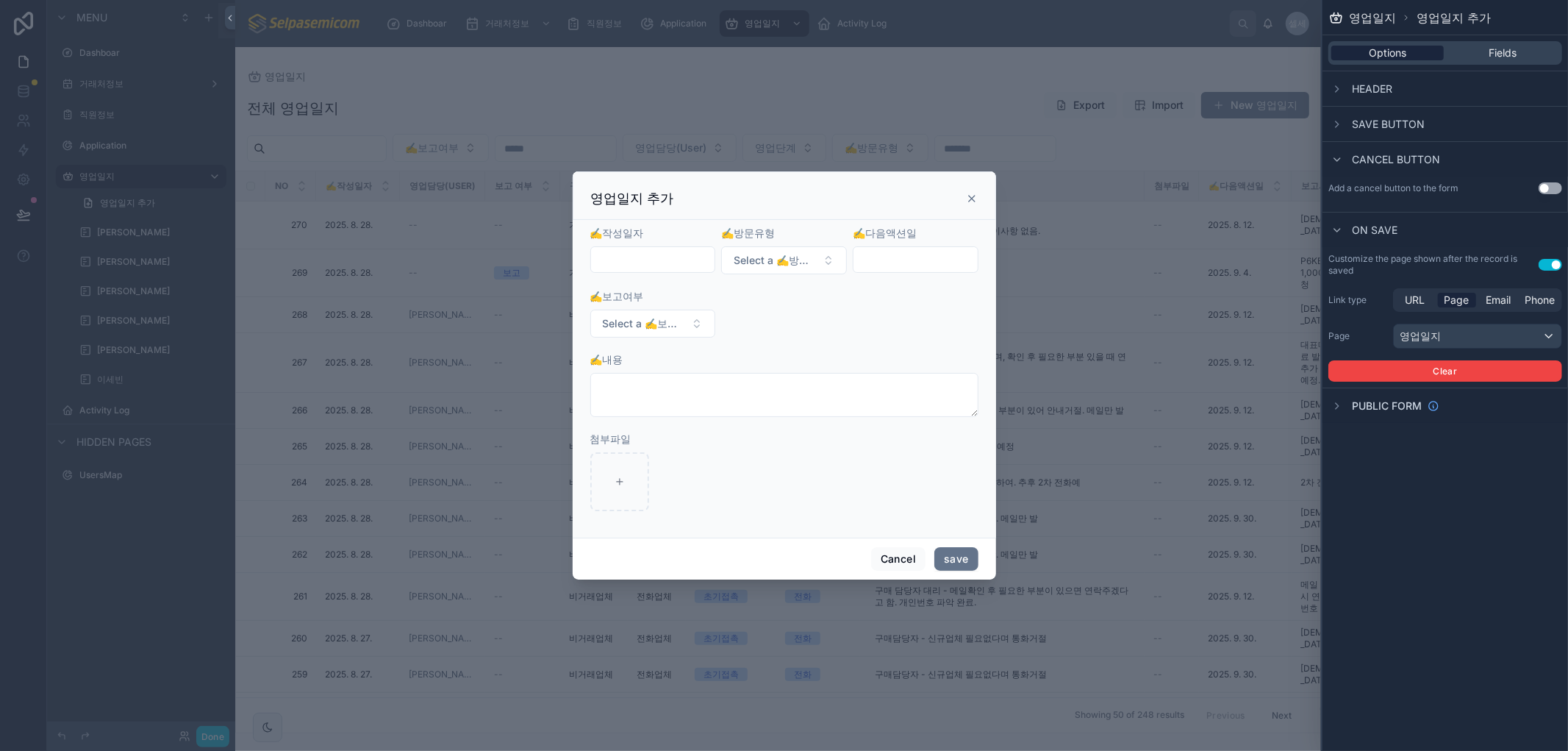
click at [848, 55] on span "Options" at bounding box center [1387, 52] width 38 height 15
drag, startPoint x: 699, startPoint y: 187, endPoint x: 696, endPoint y: 240, distance: 53.1
click at [528, 379] on div "영업일지 추가 ✍️작성일자 ✍️방문유형 Select a ✍️방문유형 ✍️다음액션일 ✍️보고여부 Select a ✍️보고여부 ✍️내용 첨부파일 …" at bounding box center [784, 375] width 1568 height 751
click at [751, 185] on div "영업일지 추가" at bounding box center [784, 195] width 423 height 48
drag, startPoint x: 782, startPoint y: 175, endPoint x: 726, endPoint y: 224, distance: 74.4
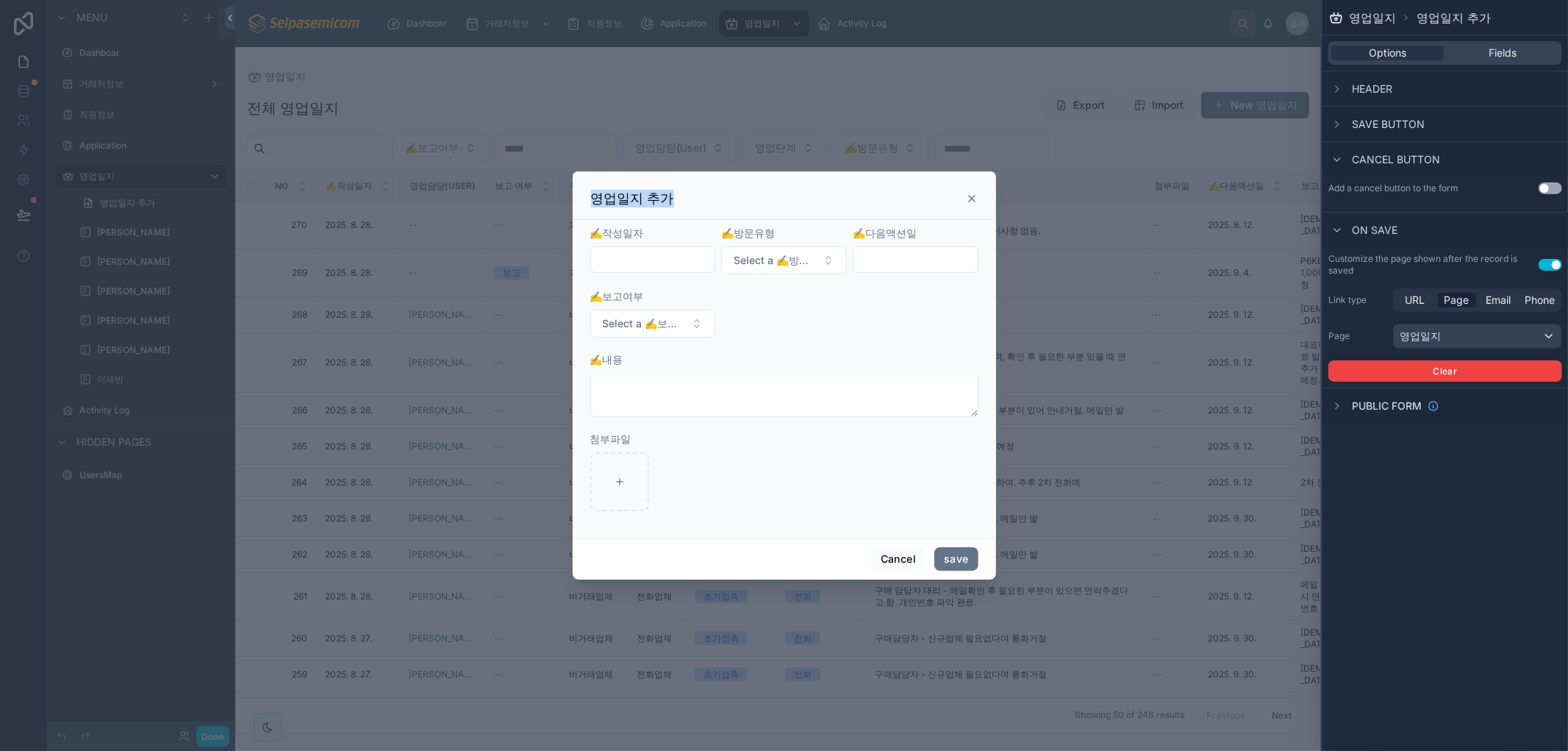
click at [475, 236] on div "영업일지 추가 ✍️작성일자 ✍️방문유형 Select a ✍️방문유형 ✍️다음액션일 ✍️보고여부 Select a ✍️보고여부 ✍️내용 첨부파일 …" at bounding box center [784, 375] width 1568 height 751
click at [783, 350] on form "✍️작성일자 ✍️방문유형 Select a ✍️방문유형 ✍️다음액션일 ✍️보고여부 Select a ✍️보고여부 ✍️내용 첨부파일" at bounding box center [784, 375] width 388 height 300
click at [848, 48] on span "Options" at bounding box center [1387, 52] width 38 height 15
click at [848, 13] on div "영업일지 영업일지 추가" at bounding box center [1445, 17] width 246 height 35
drag, startPoint x: 968, startPoint y: 197, endPoint x: 745, endPoint y: 181, distance: 223.6
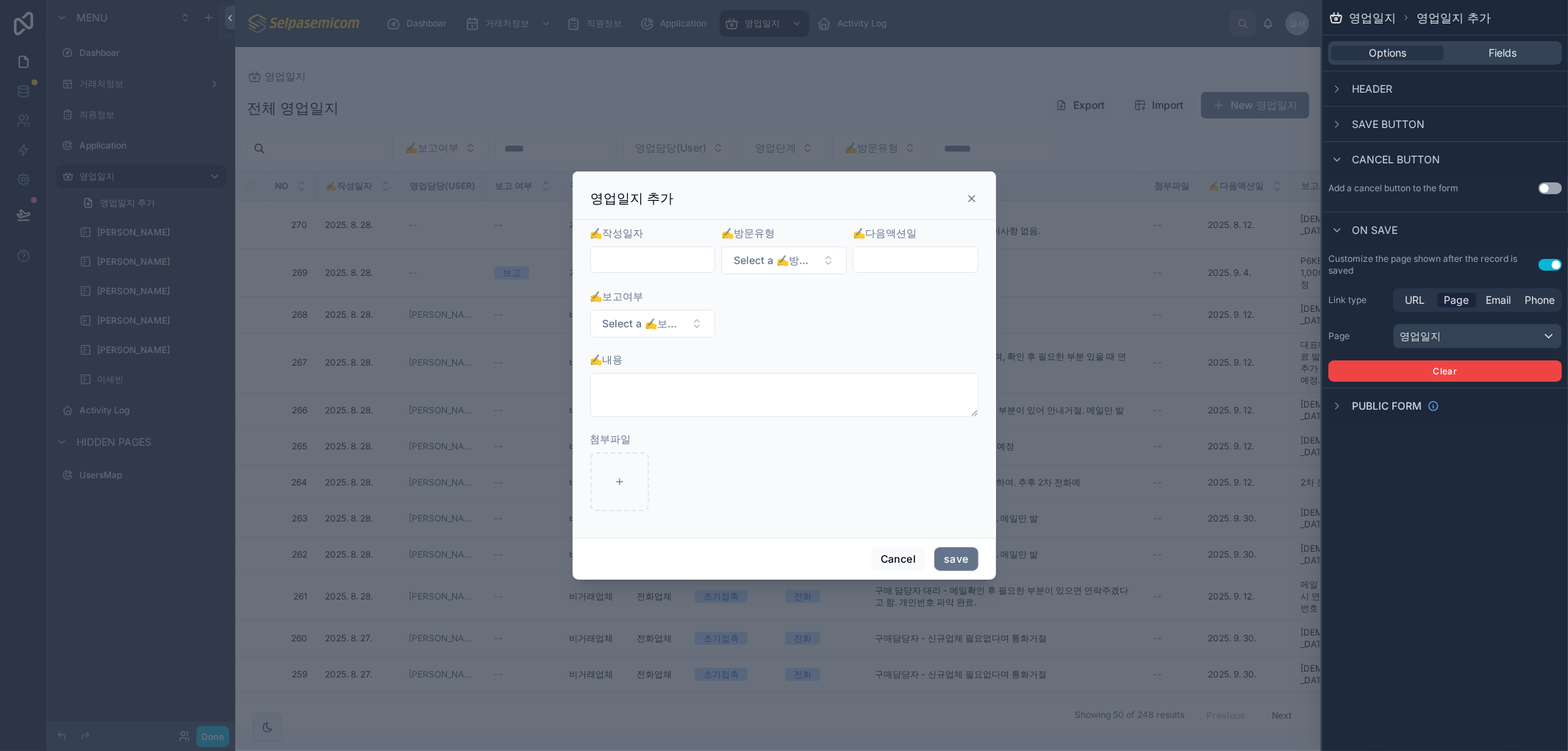
click at [848, 197] on icon at bounding box center [971, 198] width 11 height 11
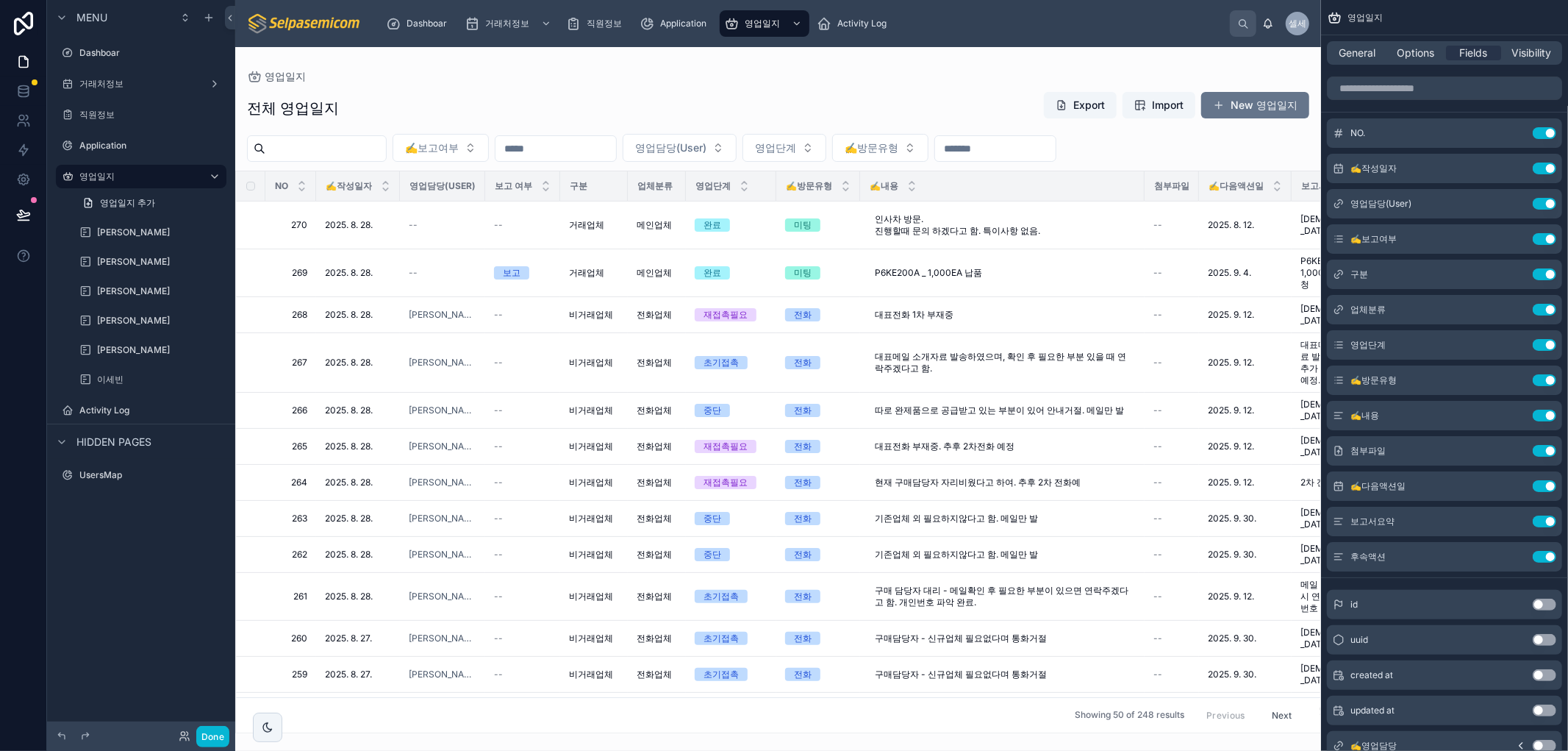
click at [552, 58] on div "영업일지 전체 영업일지 Export Import New 영업일지 ✍️보고여부 영업담당(User) 영업단계 ✍️방문유형 NO ✍️작성일자 영업담…" at bounding box center [778, 390] width 1086 height 686
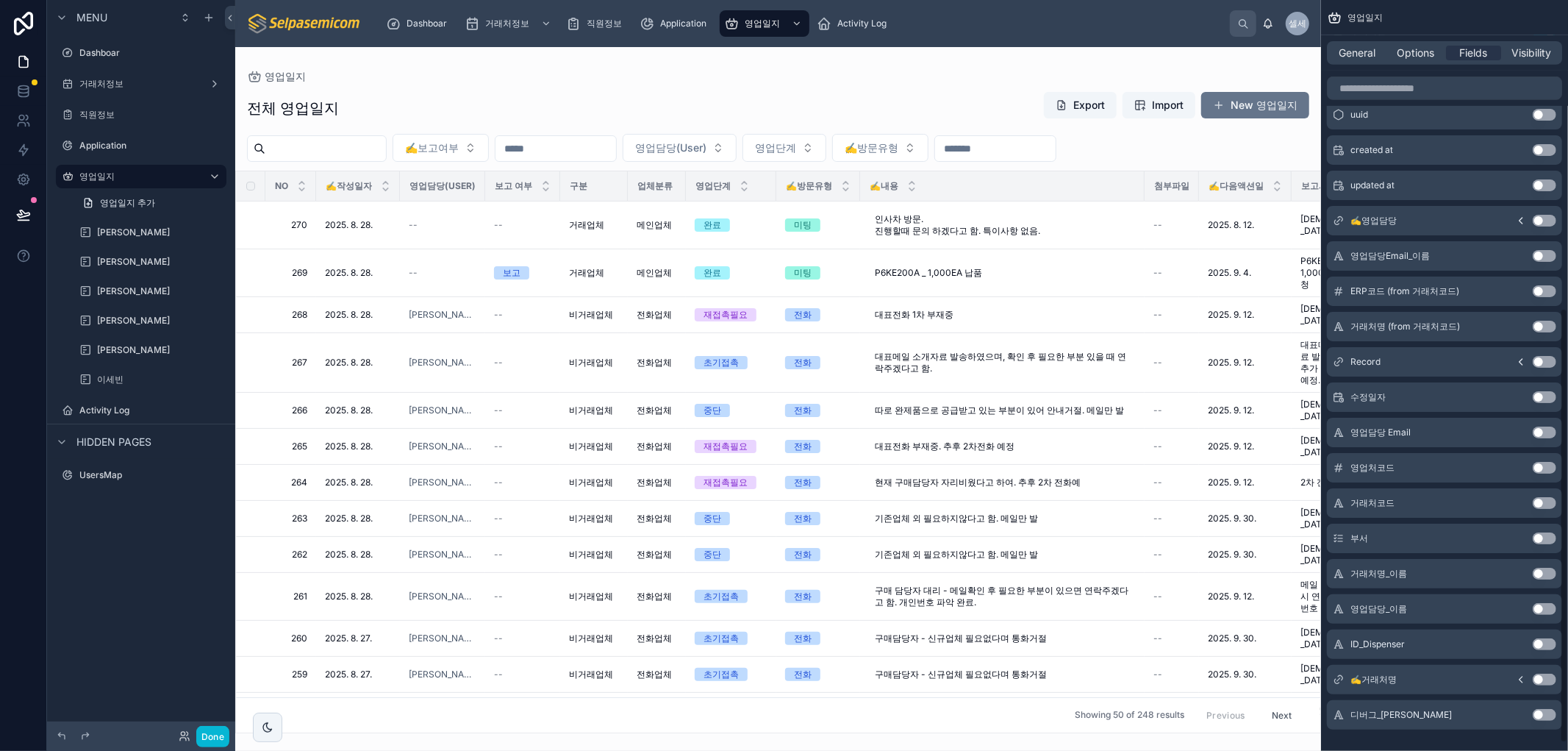
scroll to position [544, 0]
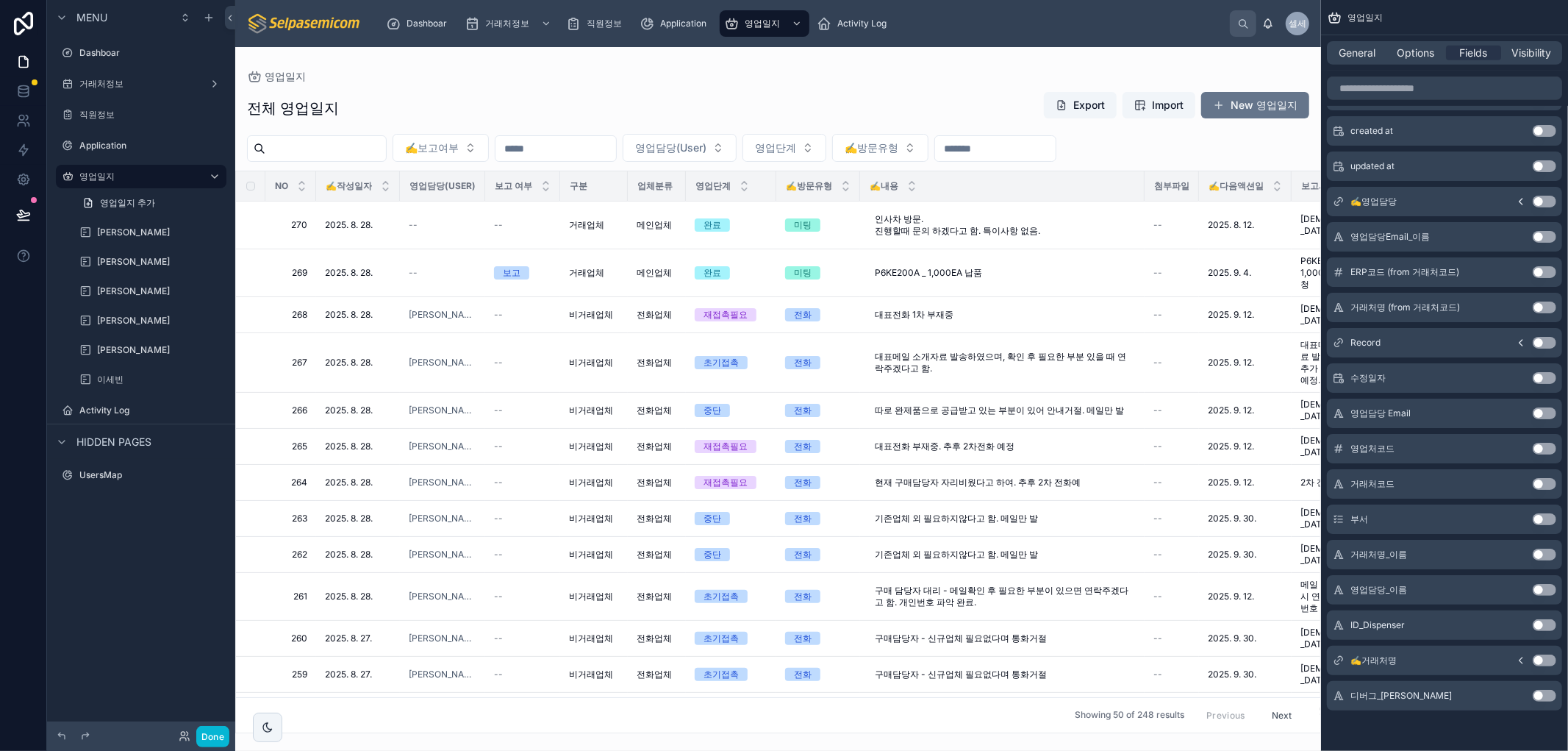
click at [848, 663] on button "Use setting" at bounding box center [1544, 659] width 24 height 11
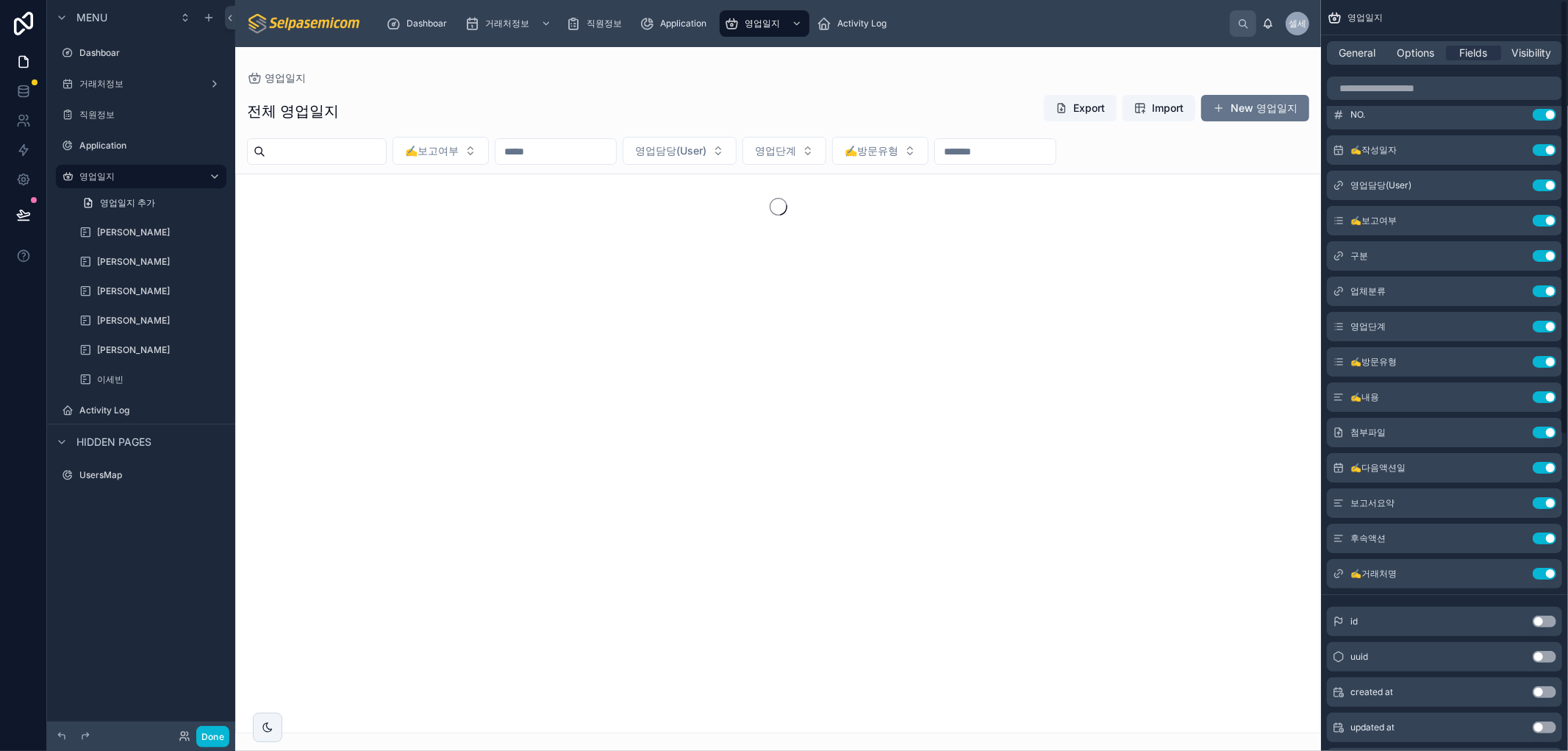
scroll to position [0, 0]
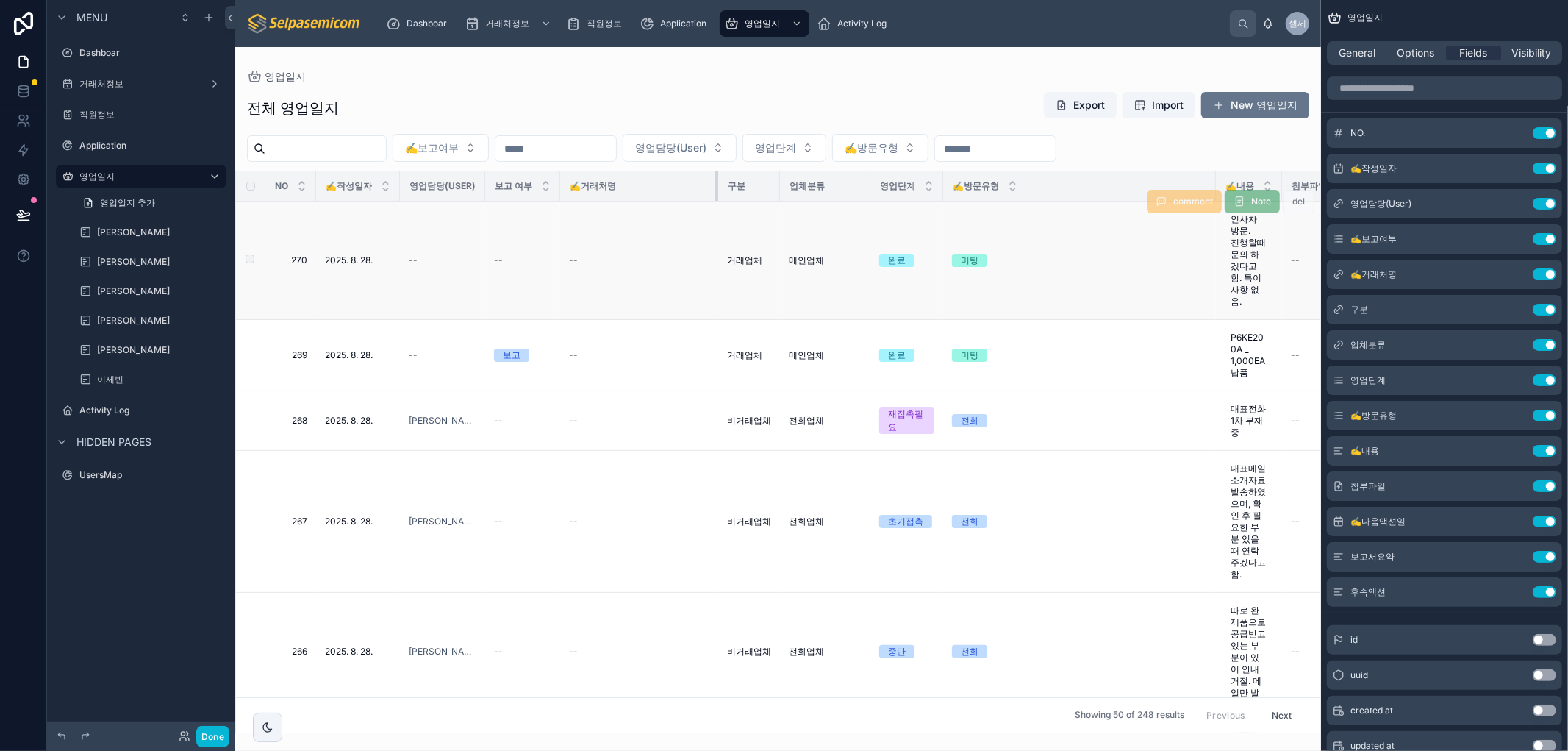
drag, startPoint x: 626, startPoint y: 191, endPoint x: 717, endPoint y: 210, distance: 93.0
click at [848, 277] on icon "scrollable content" at bounding box center [1337, 274] width 11 height 11
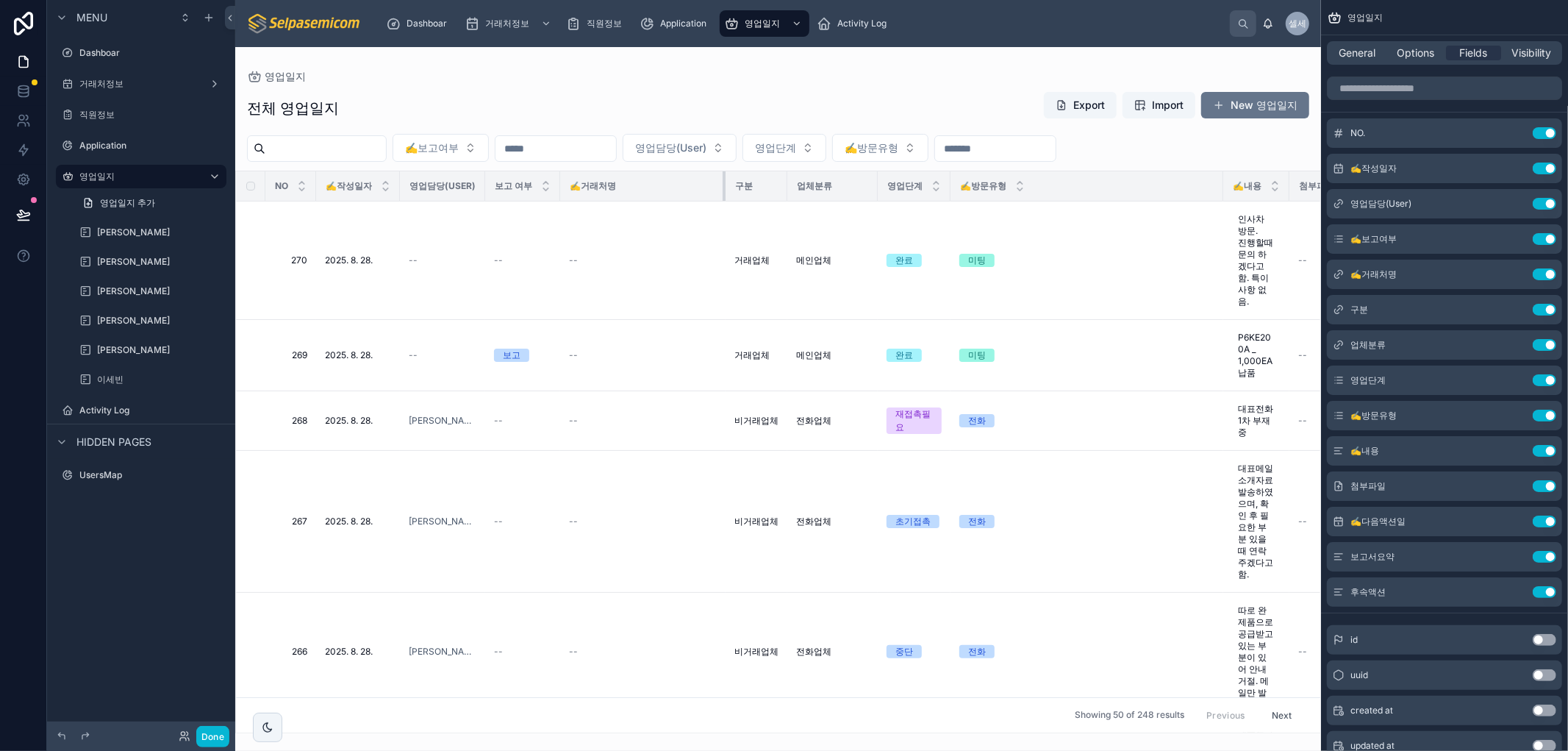
click at [723, 188] on div at bounding box center [725, 186] width 6 height 30
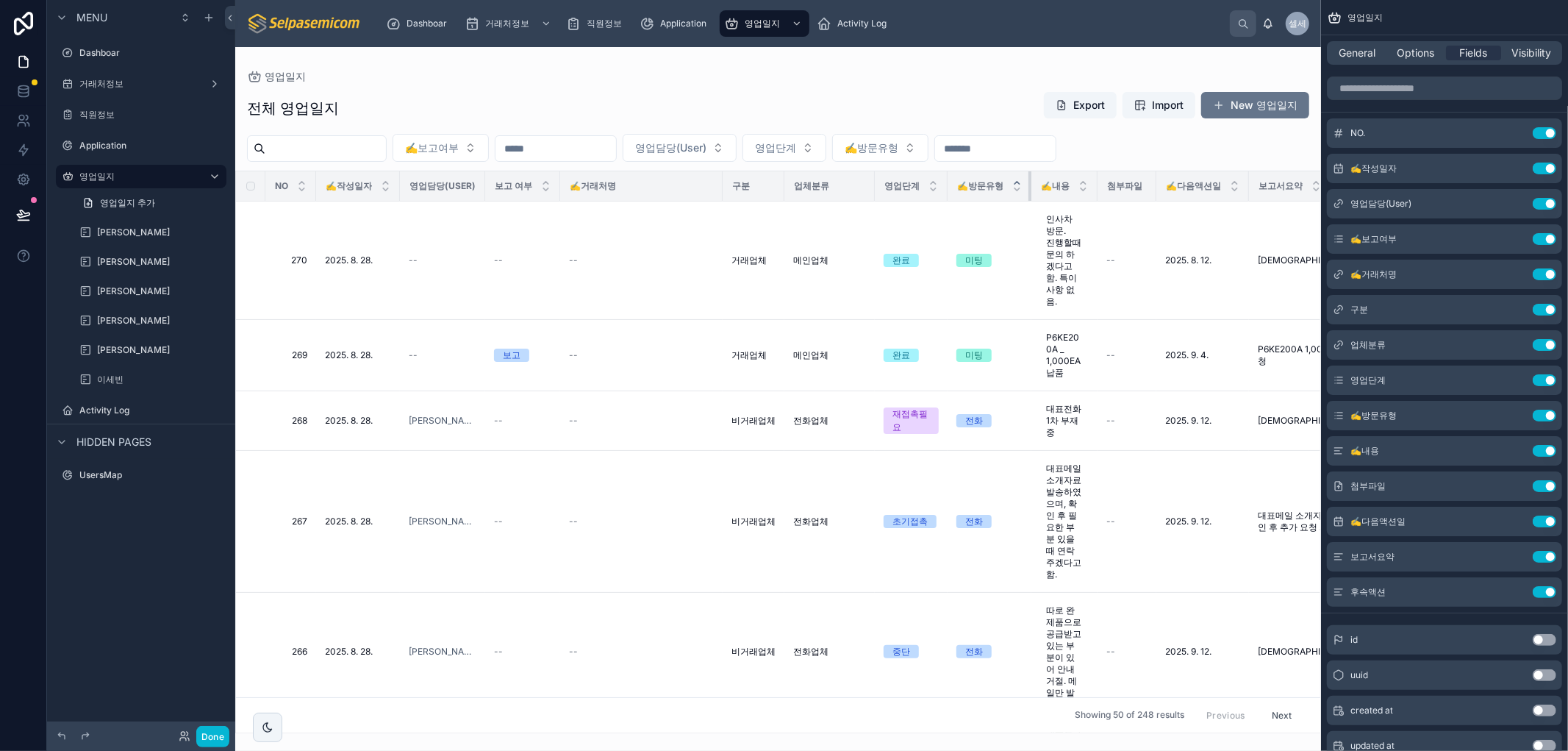
drag, startPoint x: 1218, startPoint y: 177, endPoint x: 1018, endPoint y: 183, distance: 200.1
click at [848, 183] on th "✍️방문유형" at bounding box center [989, 186] width 84 height 30
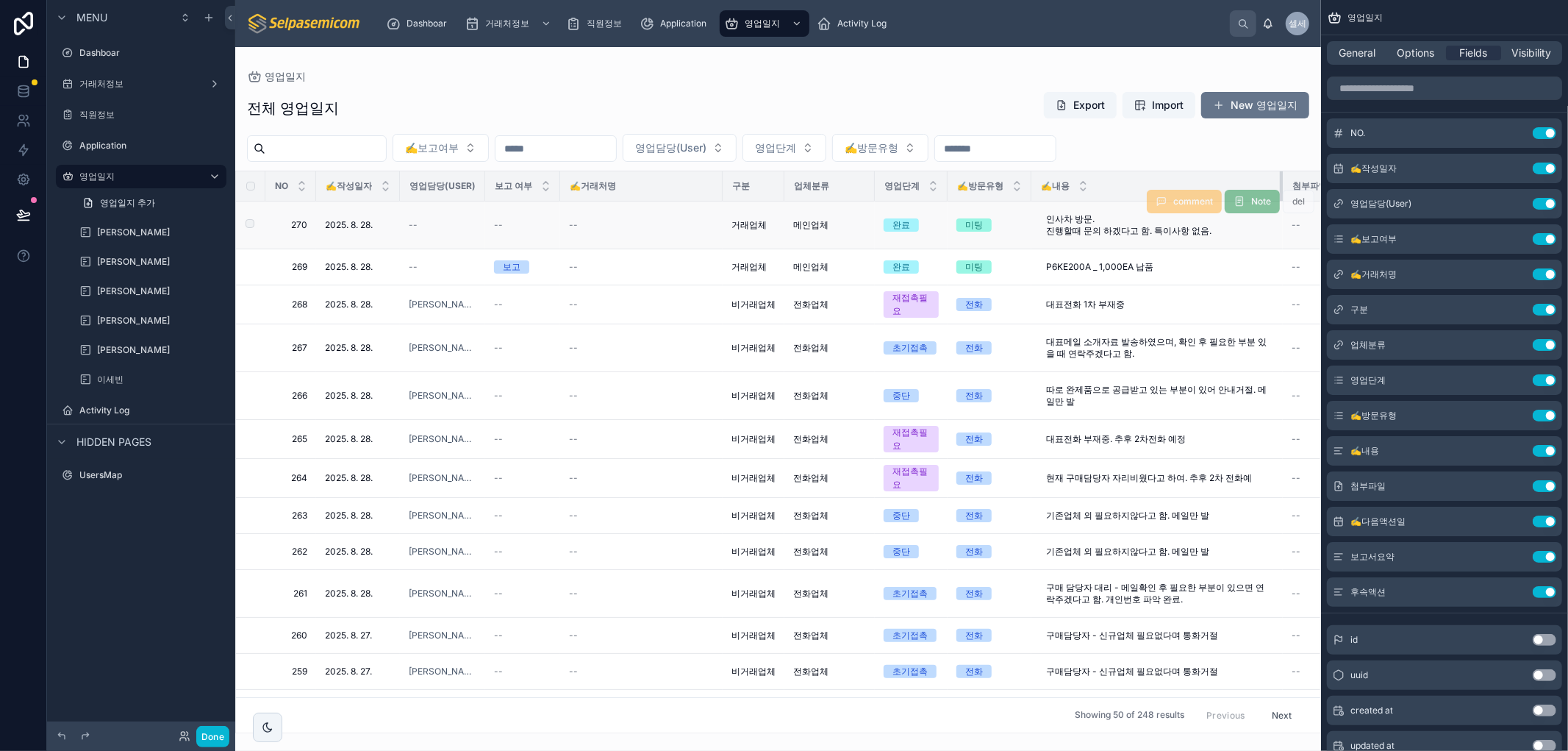
drag, startPoint x: 1097, startPoint y: 189, endPoint x: 939, endPoint y: 187, distance: 158.0
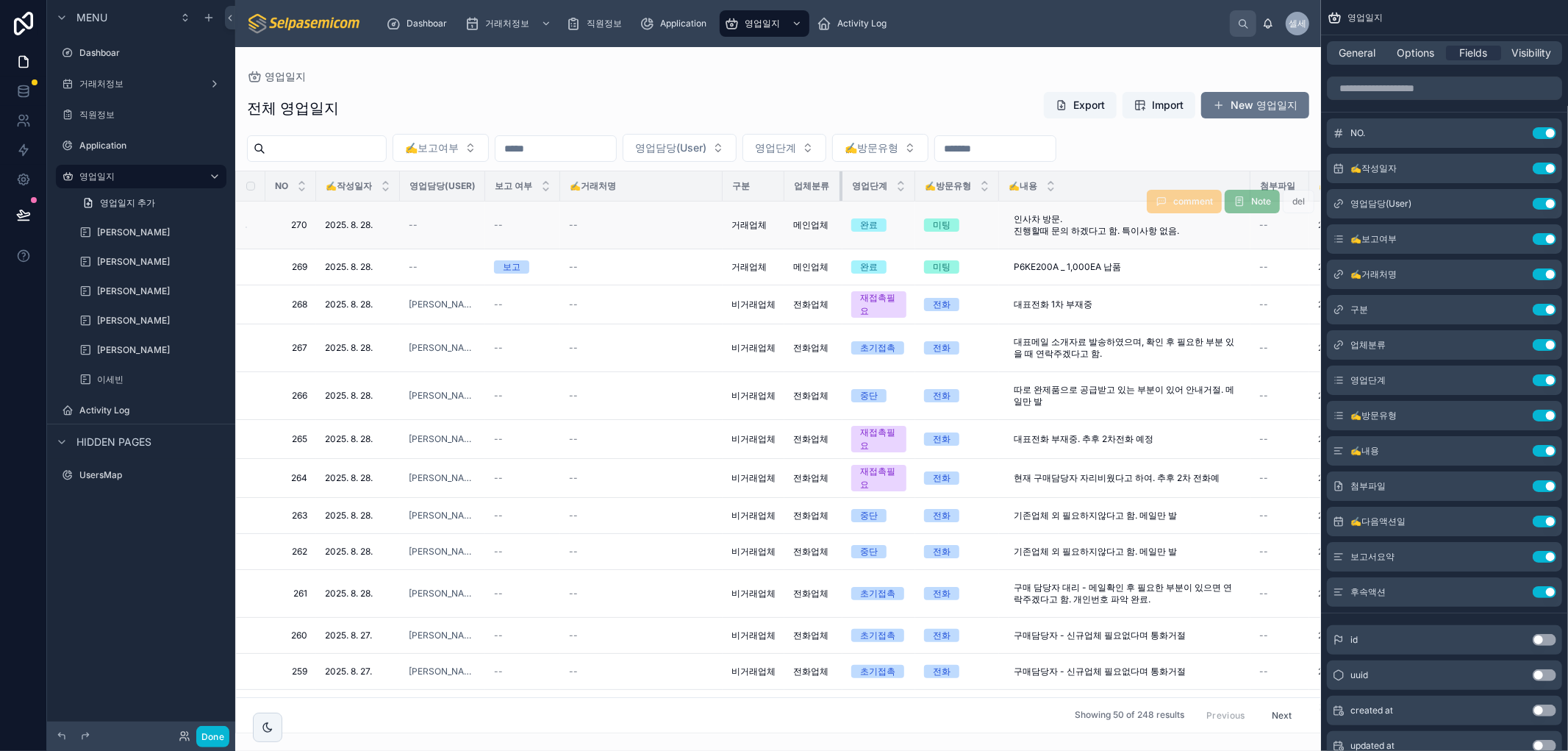
drag, startPoint x: 871, startPoint y: 181, endPoint x: 912, endPoint y: 205, distance: 47.5
click at [839, 187] on div at bounding box center [842, 186] width 6 height 30
drag, startPoint x: 603, startPoint y: 62, endPoint x: 611, endPoint y: 67, distance: 9.4
click at [603, 63] on div "영업일지 전체 영업일지 Export Import New 영업일지 ✍️보고여부 영업담당(User) 영업단계 ✍️방문유형 NO ✍️작성일자 영업담…" at bounding box center [778, 390] width 1086 height 686
click at [848, 273] on icon "scrollable content" at bounding box center [1515, 275] width 7 height 7
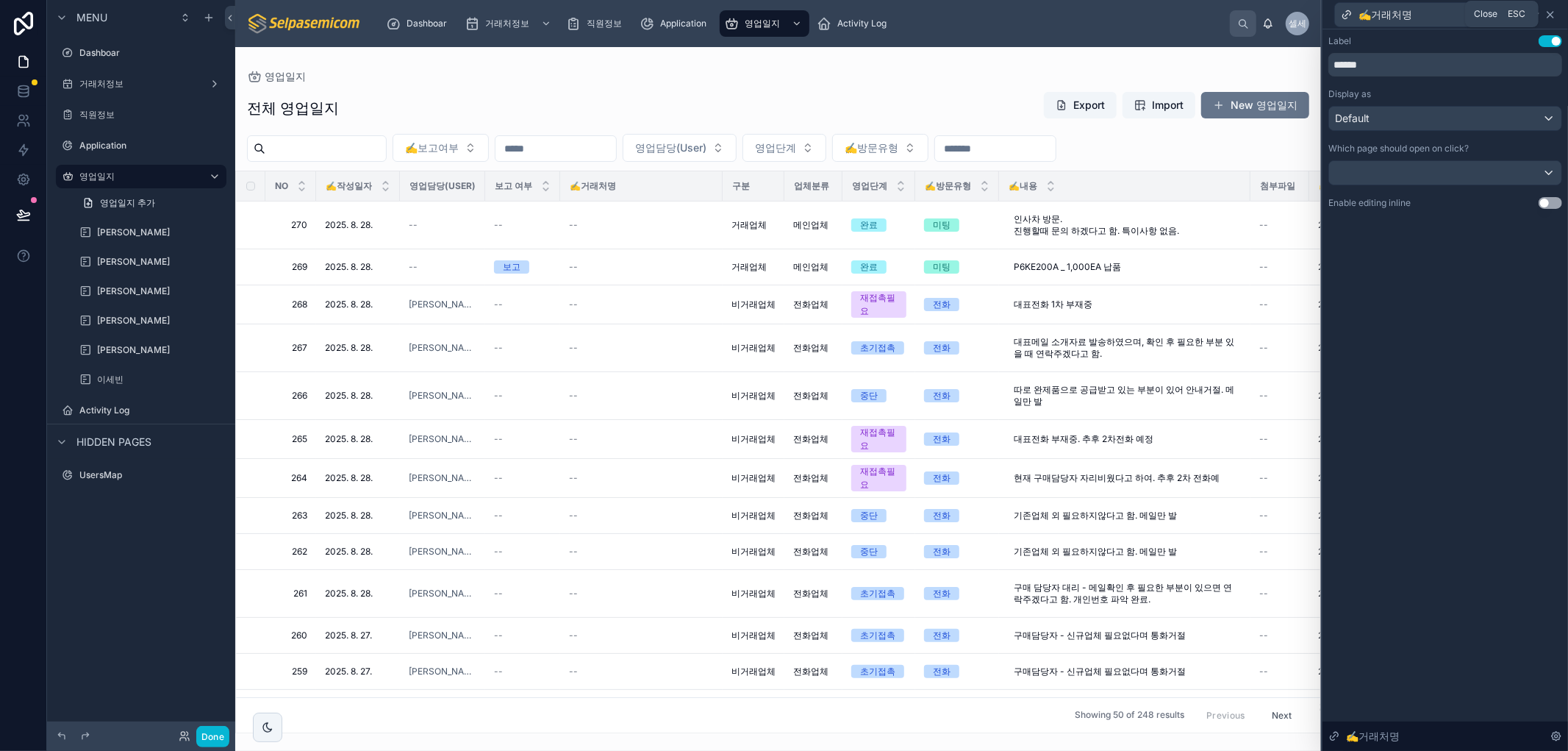
click at [848, 16] on icon at bounding box center [1550, 14] width 11 height 11
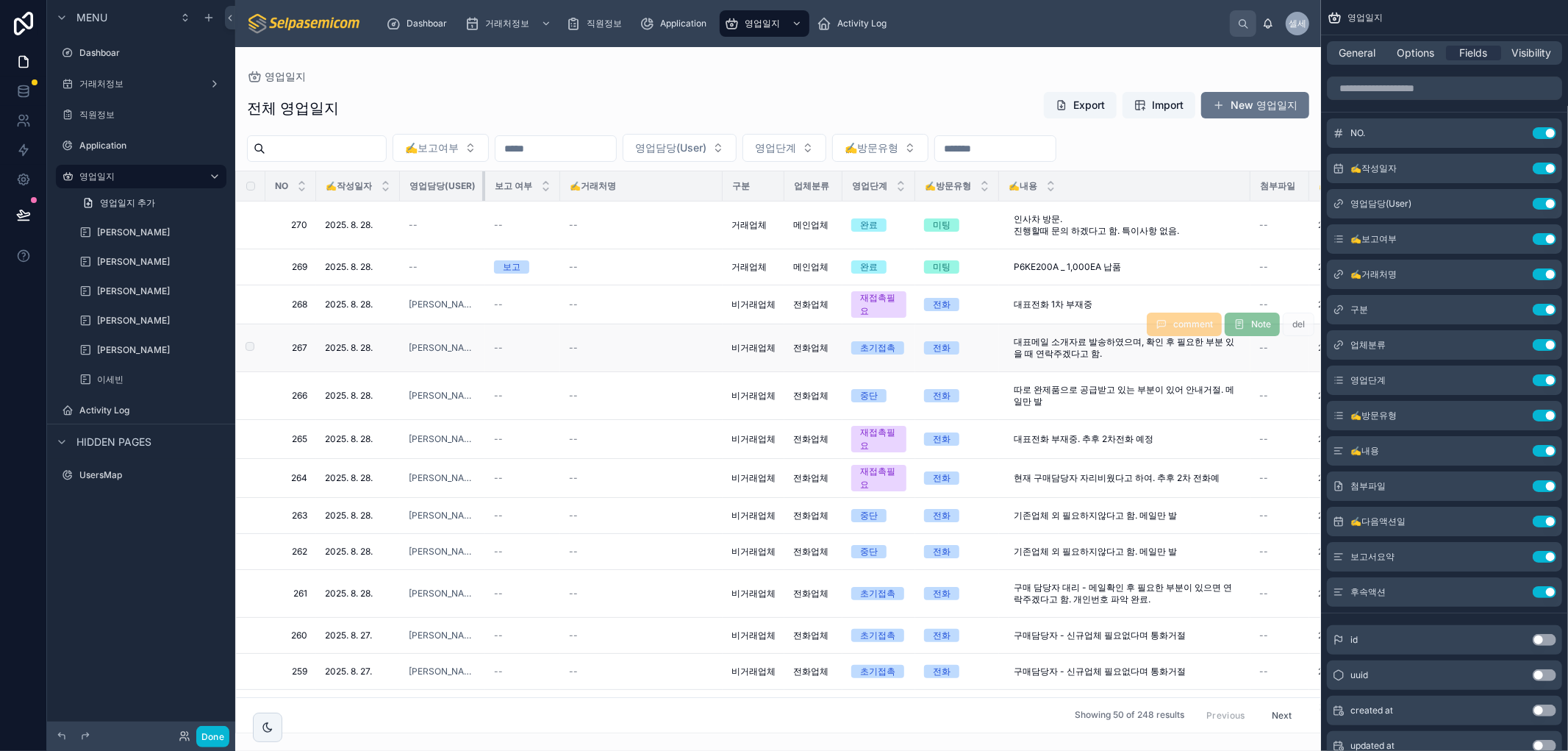
drag, startPoint x: 483, startPoint y: 181, endPoint x: 580, endPoint y: 323, distance: 172.0
click at [455, 177] on th "영업담당(User)" at bounding box center [442, 186] width 86 height 30
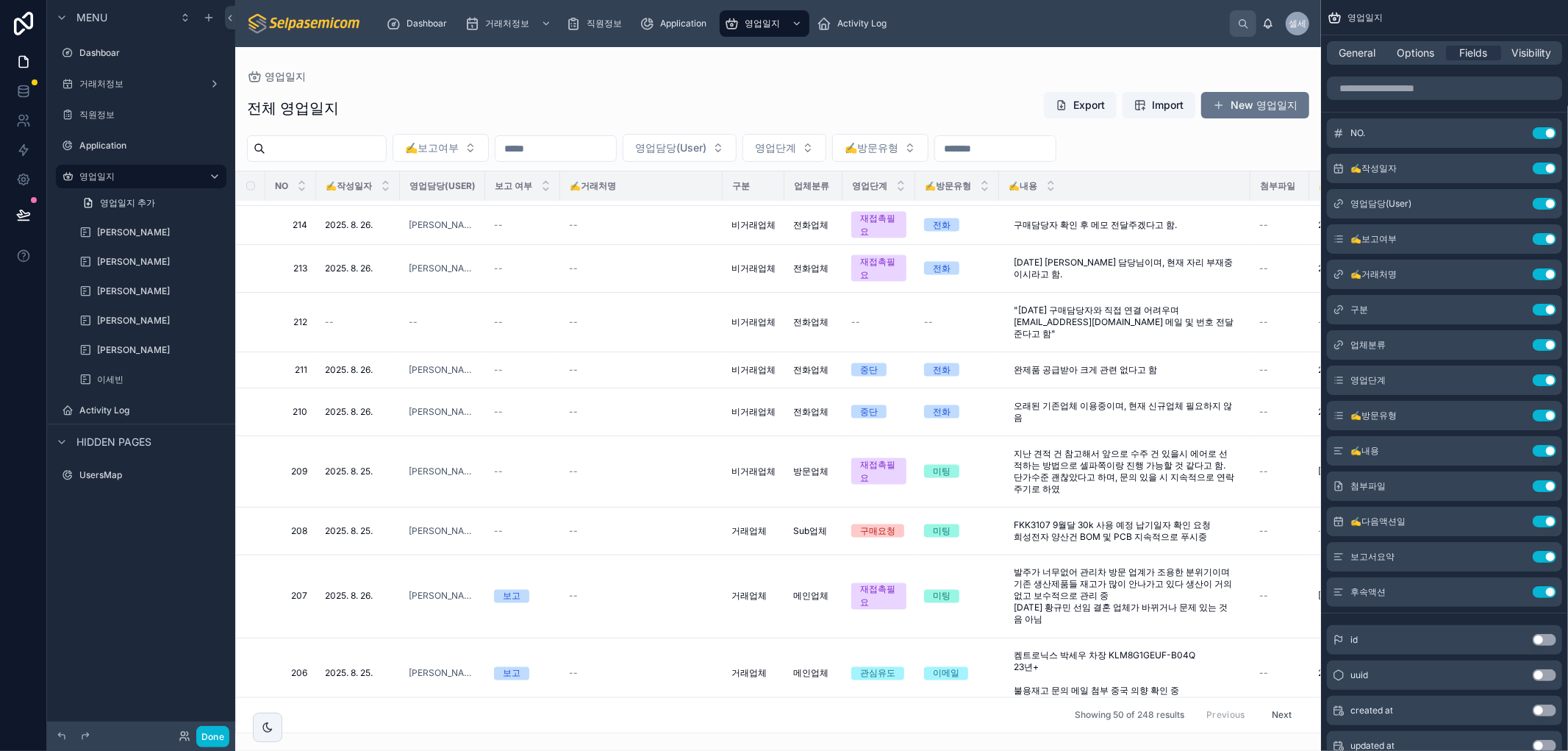
scroll to position [1949, 350]
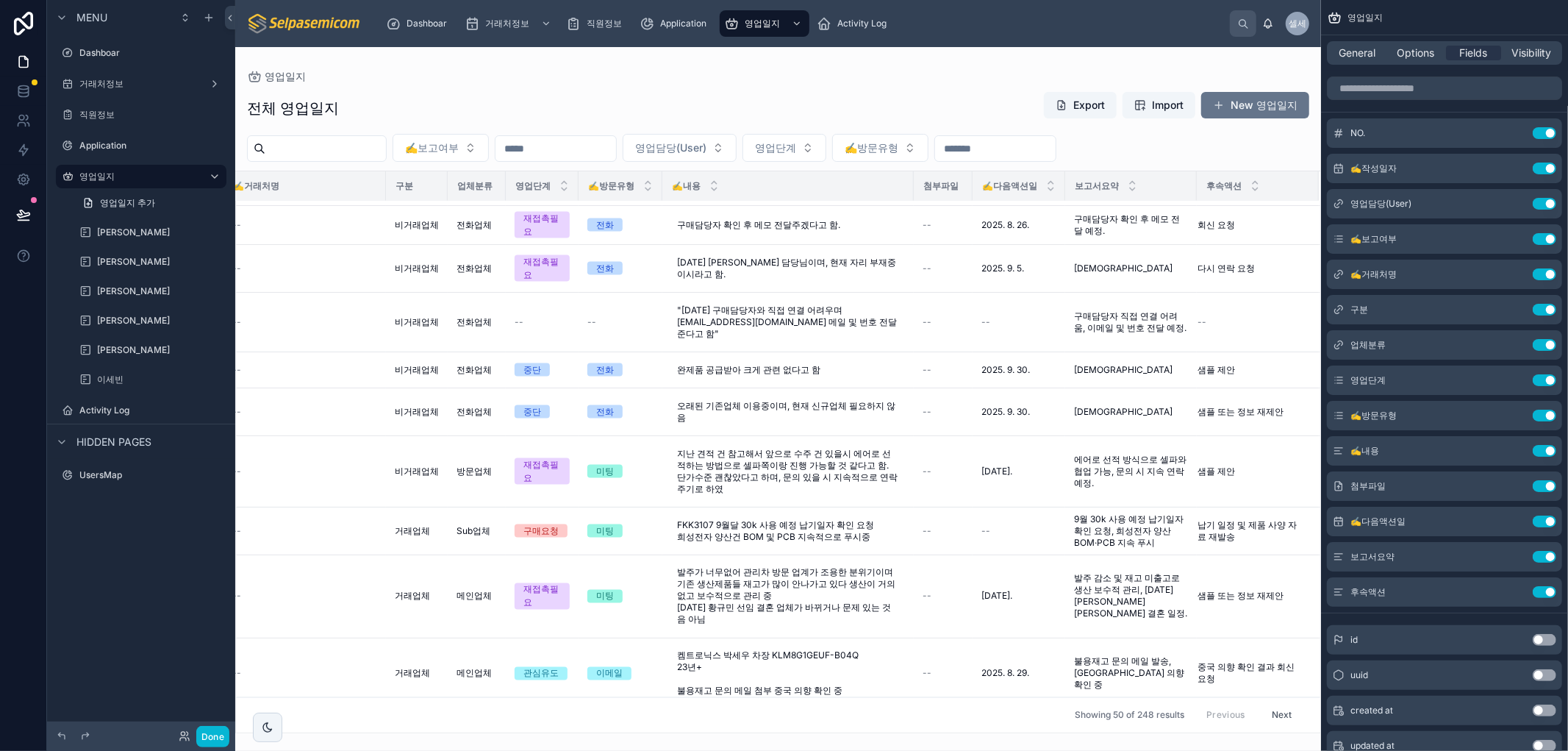
drag, startPoint x: 564, startPoint y: 188, endPoint x: 556, endPoint y: 184, distance: 8.9
click at [559, 186] on tr "NO ✍️작성일자 영업담당(User) 보고 여부 ✍️거래처명 구분 업체분류 영업단계 ✍️방문유형 ✍️내용 첨부파일 ✍️다음액션일 보고서요약 후…" at bounding box center [609, 186] width 1420 height 30
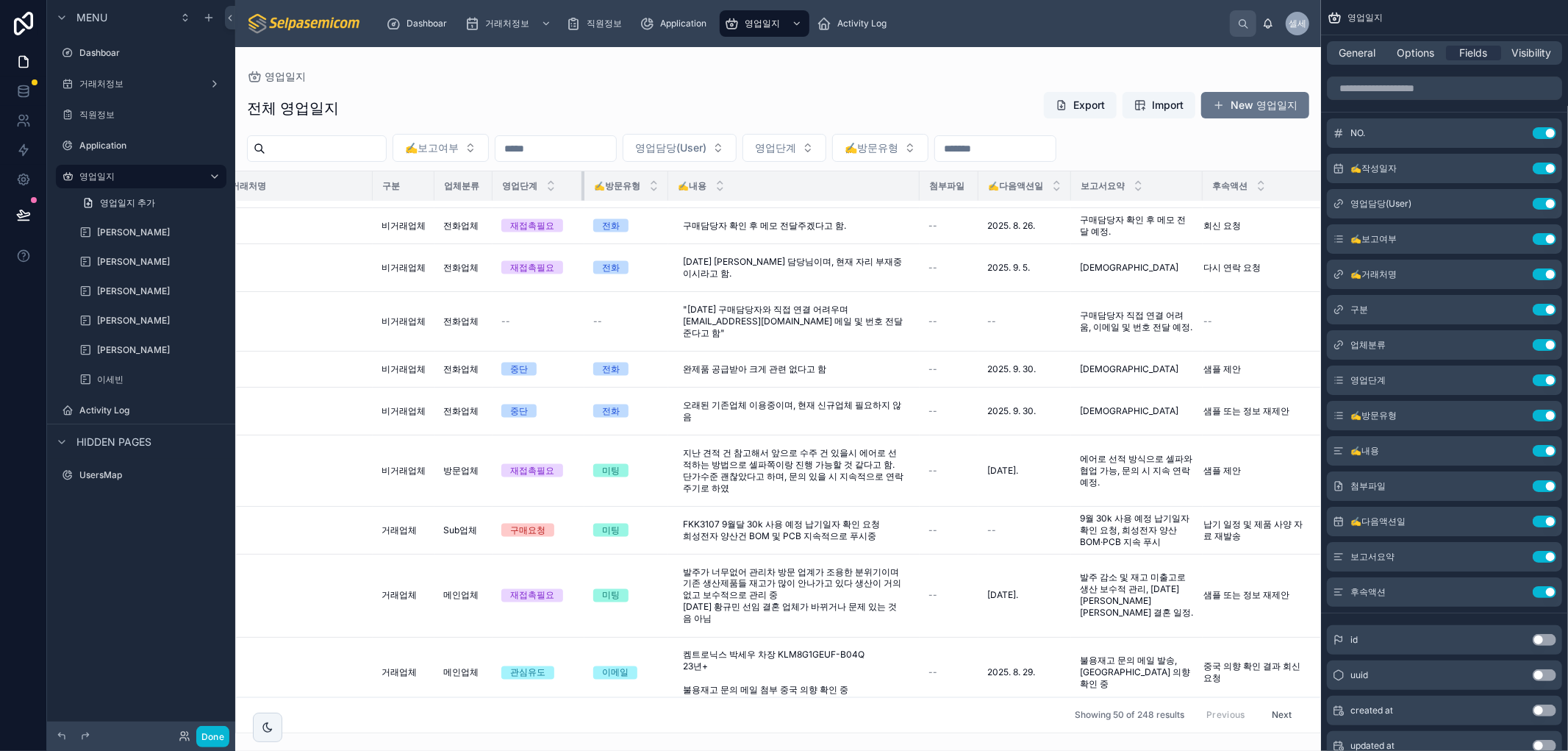
scroll to position [1944, 350]
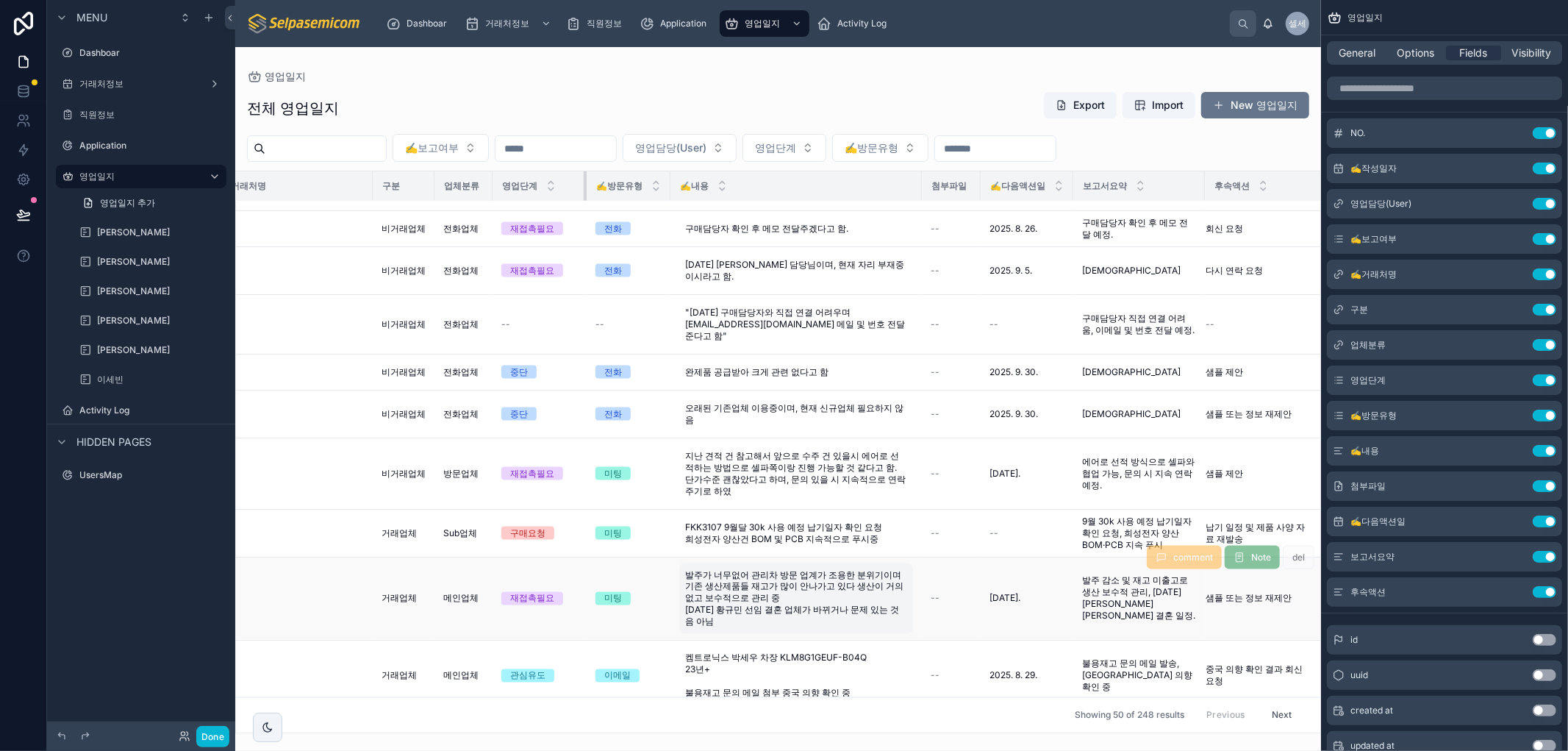
drag, startPoint x: 577, startPoint y: 189, endPoint x: 875, endPoint y: 543, distance: 462.7
click at [584, 191] on div at bounding box center [586, 186] width 6 height 30
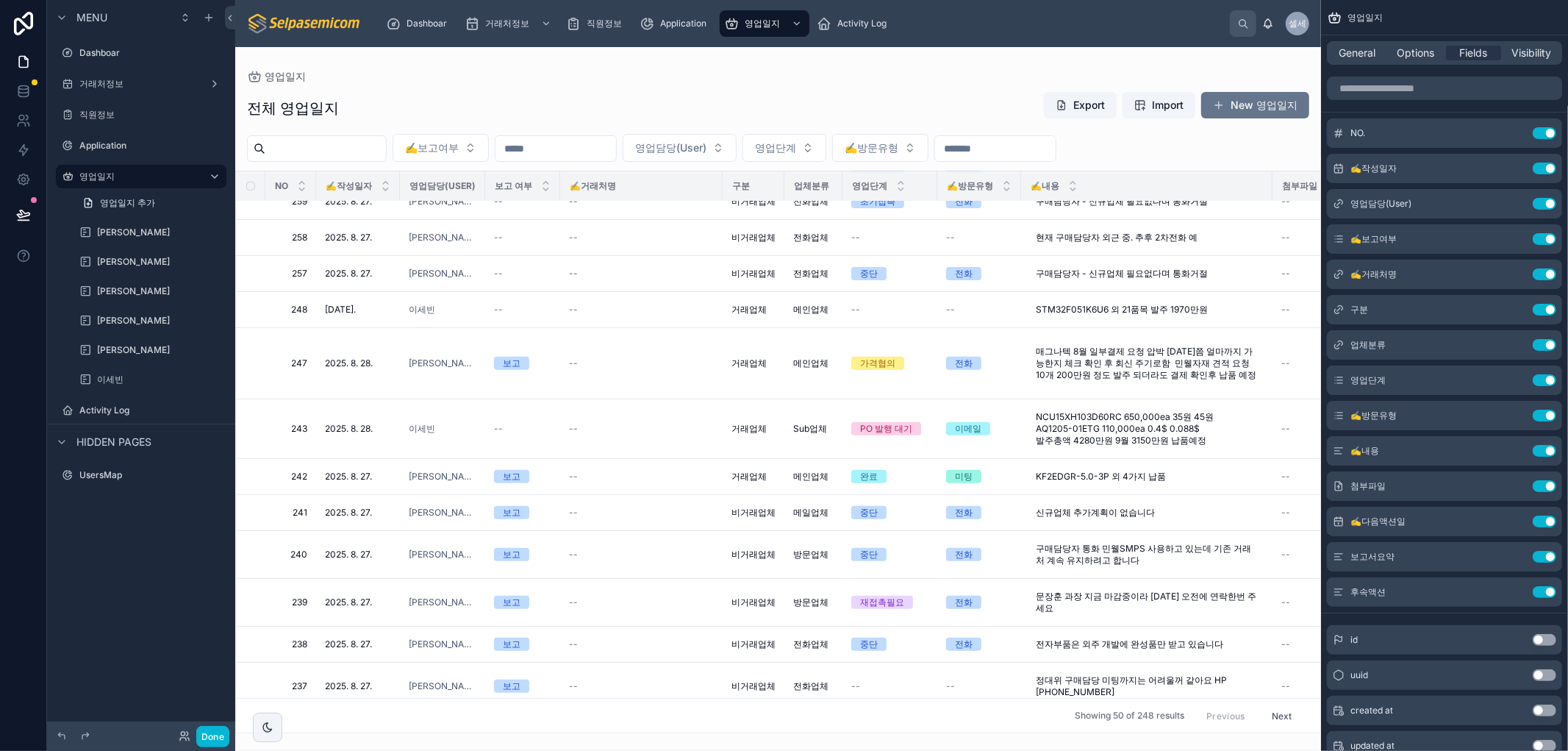
scroll to position [0, 0]
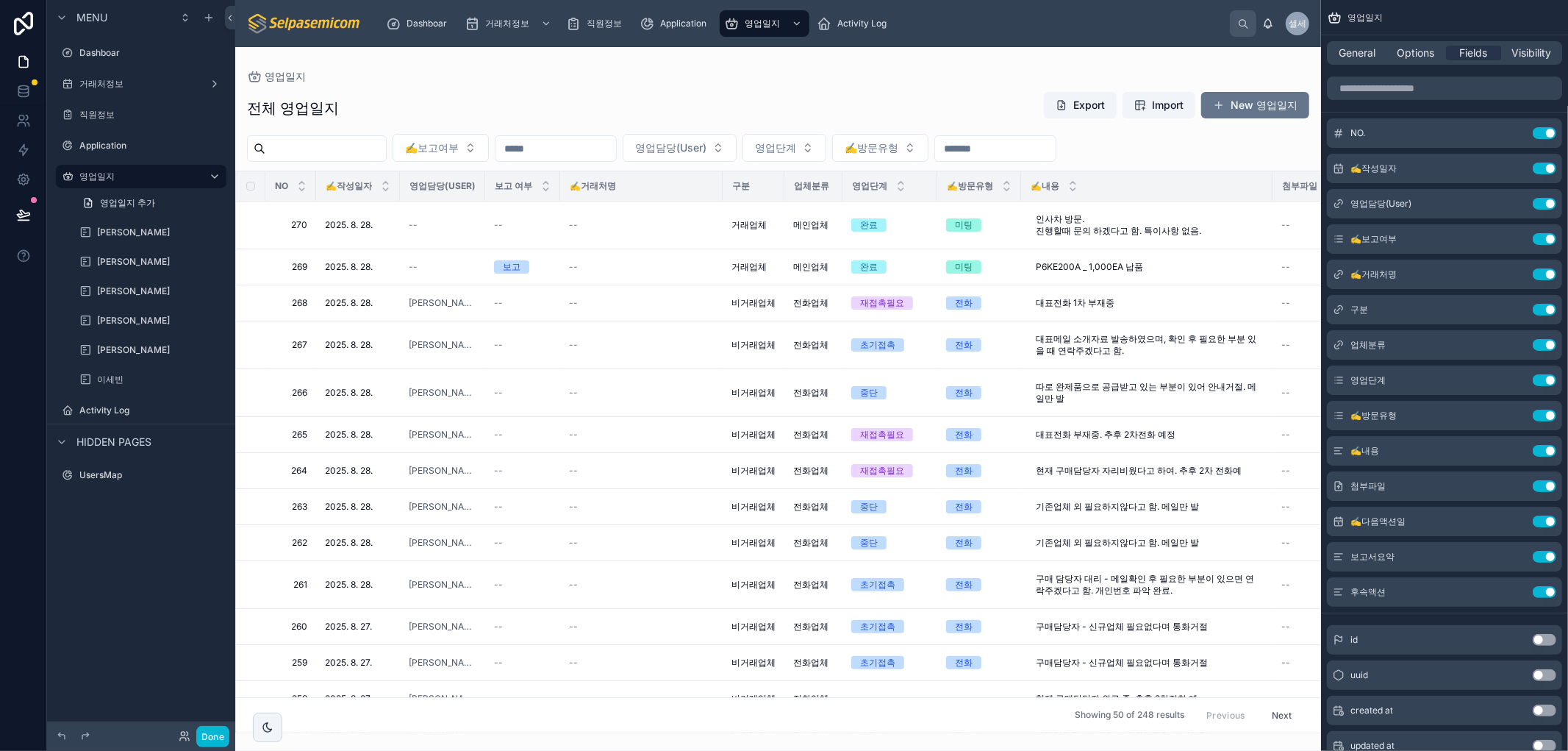
click at [650, 50] on div "영업일지 전체 영업일지 Export Import New 영업일지 ✍️보고여부 영업담당(User) 영업단계 ✍️방문유형 NO ✍️작성일자 영업담…" at bounding box center [778, 390] width 1086 height 686
click at [848, 62] on div "General Options Fields Visibility" at bounding box center [1444, 52] width 235 height 24
click at [848, 57] on span "Options" at bounding box center [1415, 52] width 38 height 15
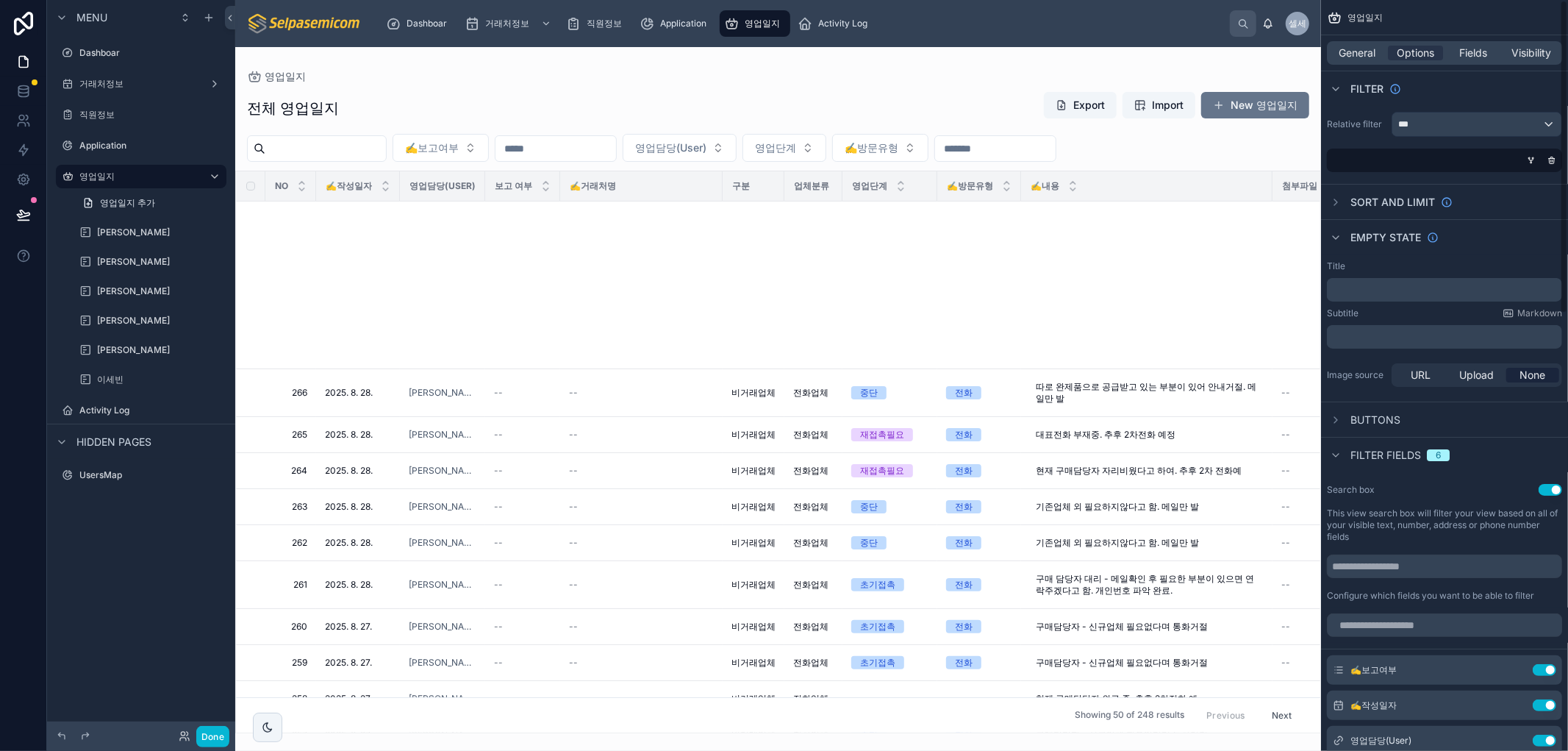
scroll to position [571, 0]
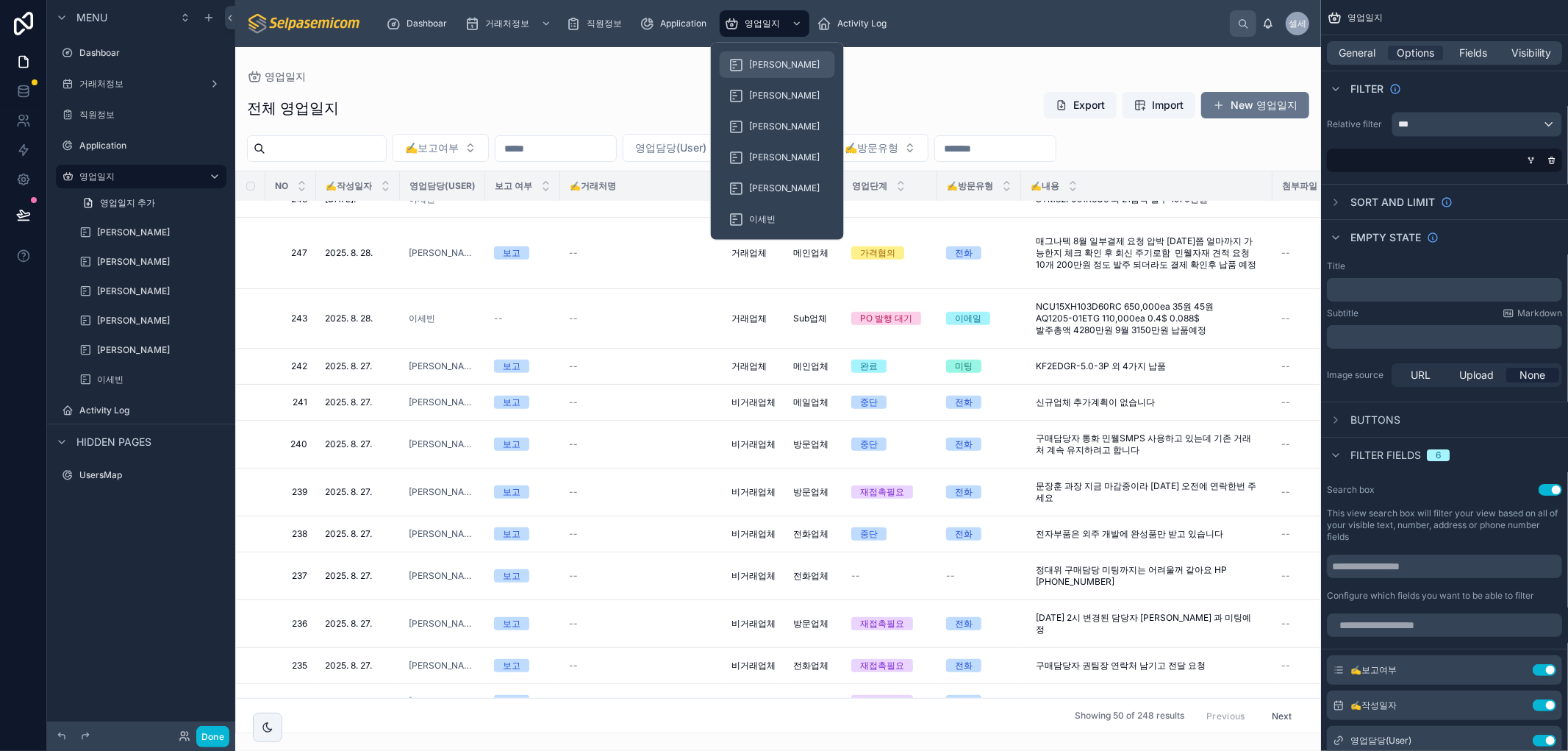
click at [755, 53] on div "[PERSON_NAME]" at bounding box center [777, 65] width 98 height 24
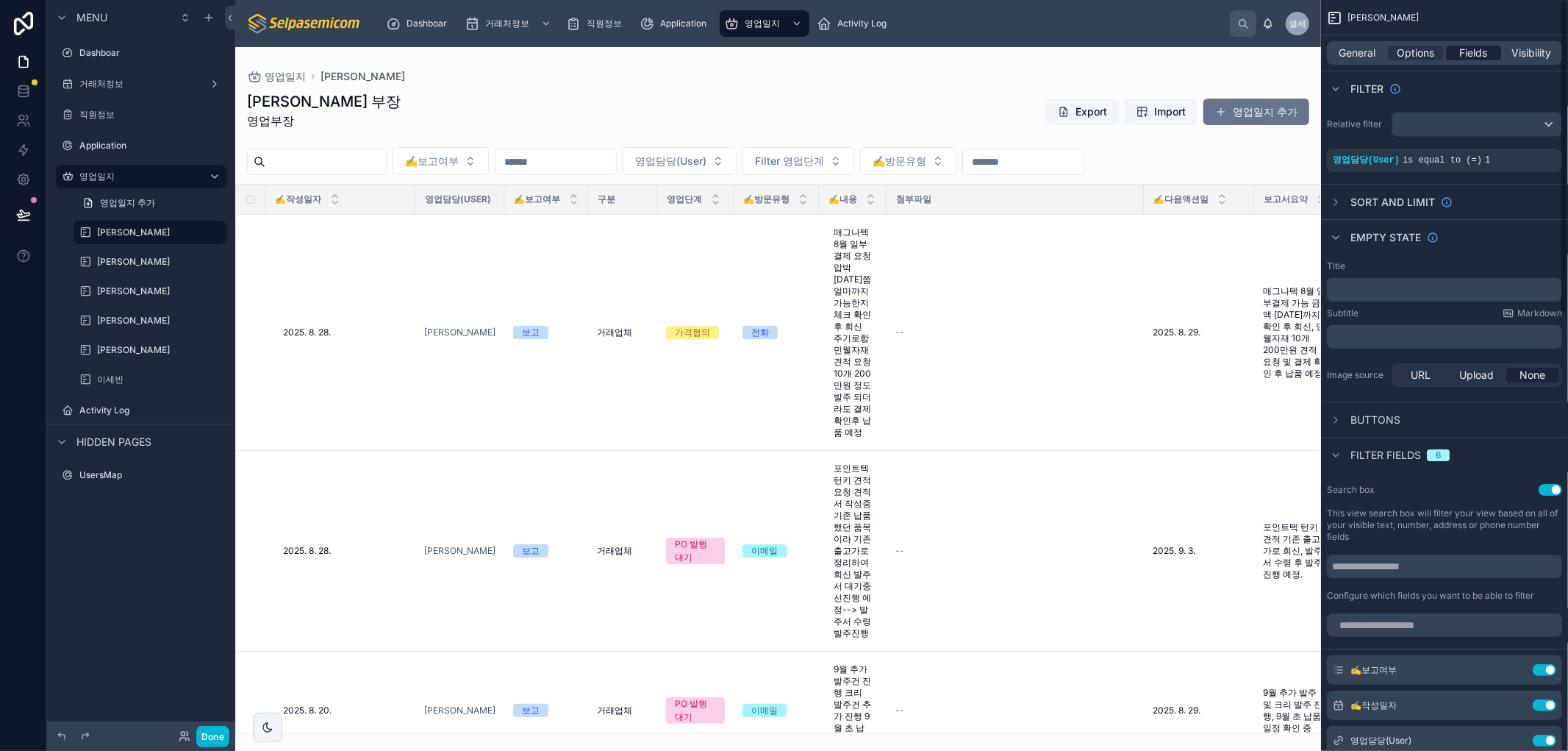
click at [848, 49] on span "Fields" at bounding box center [1474, 52] width 28 height 15
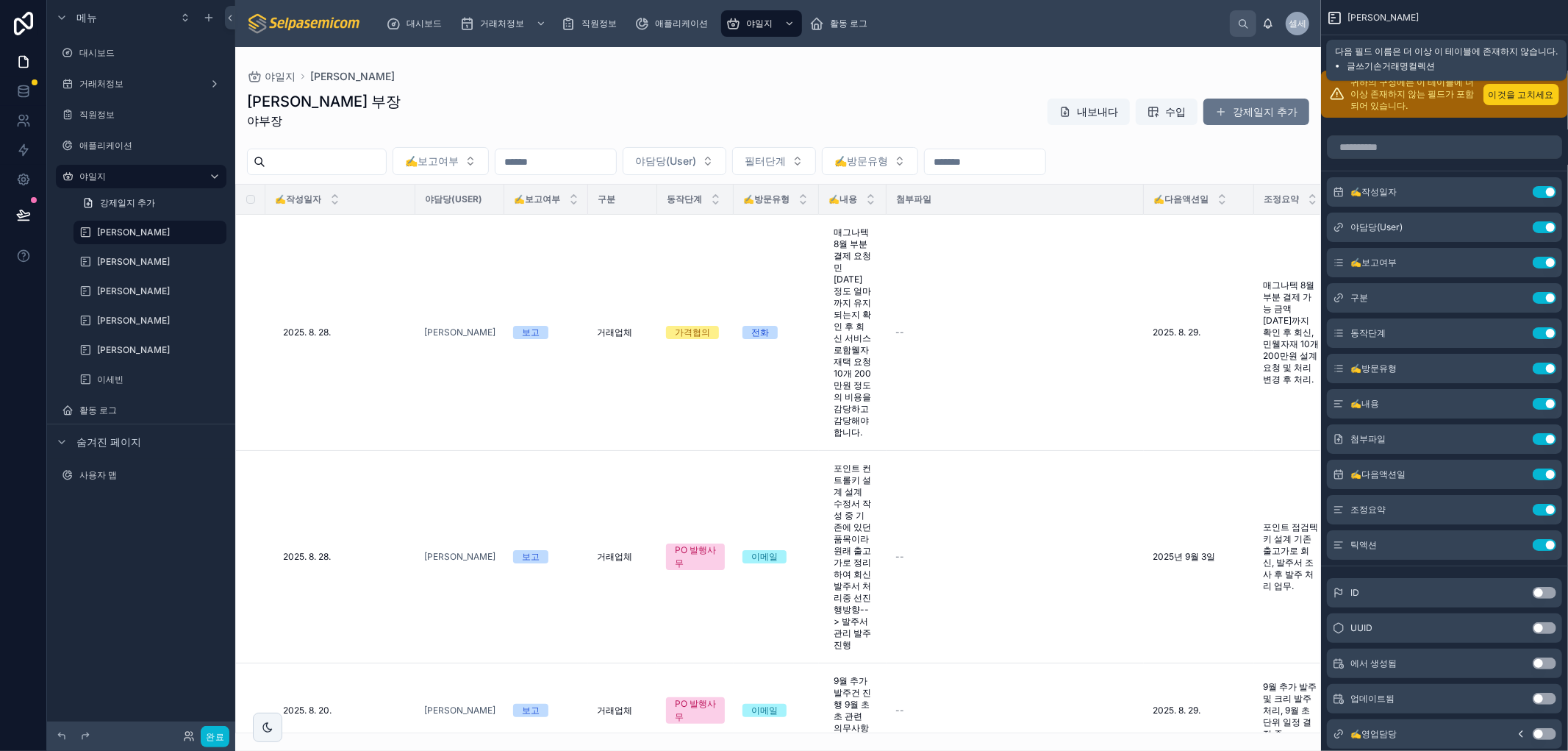
click at [848, 96] on font "이것을 고치세요" at bounding box center [1521, 94] width 66 height 11
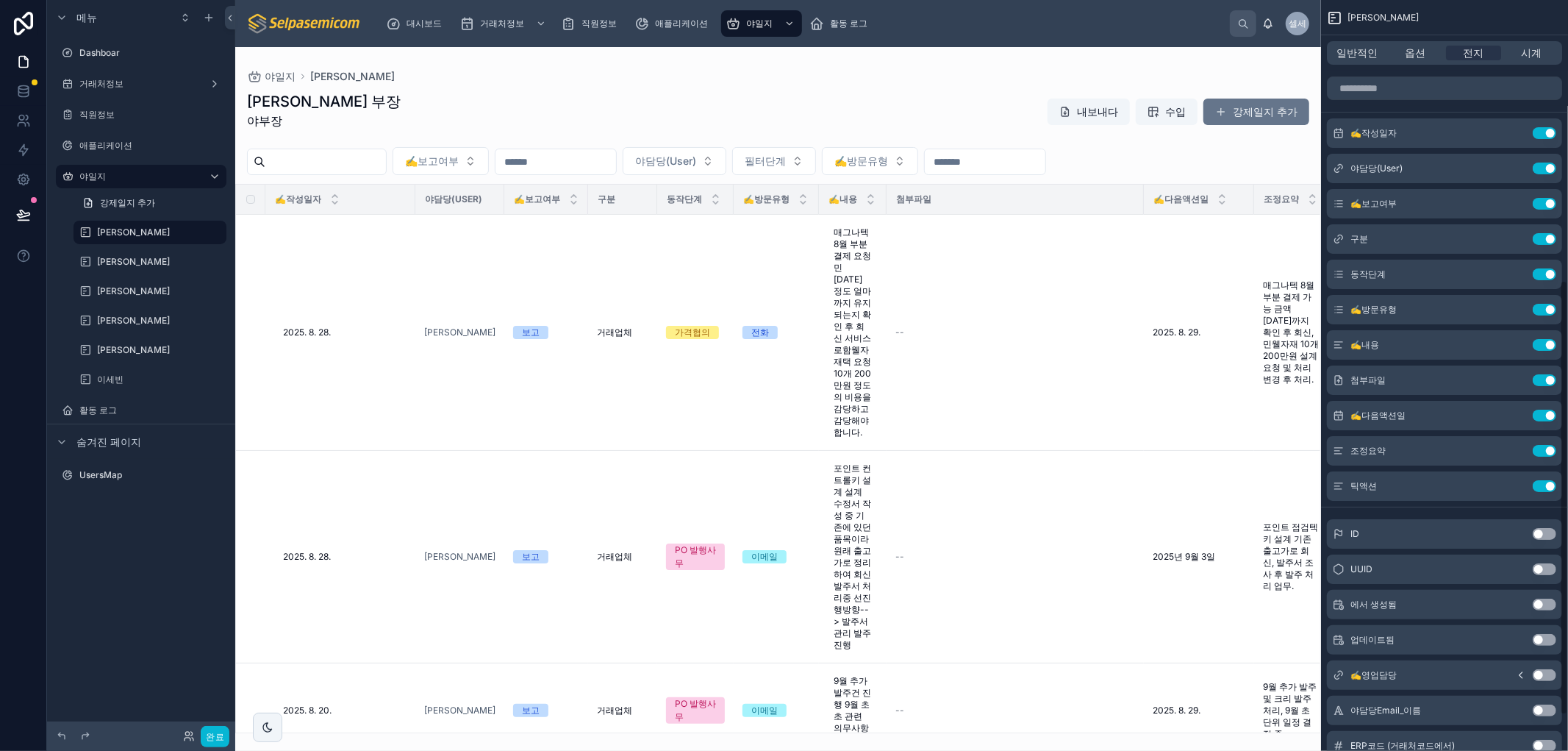
scroll to position [544, 0]
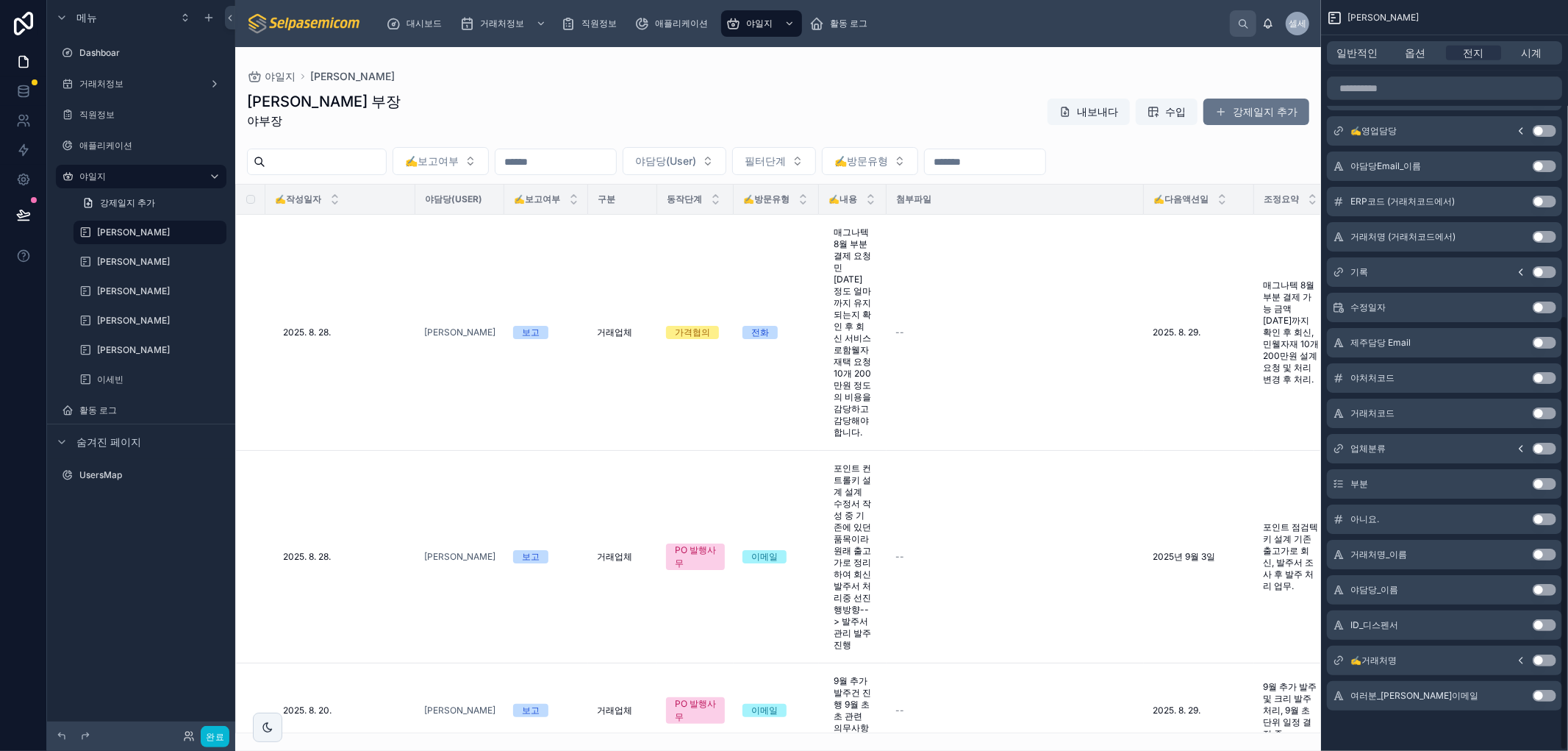
click at [848, 657] on button "설정 사용" at bounding box center [1544, 659] width 24 height 11
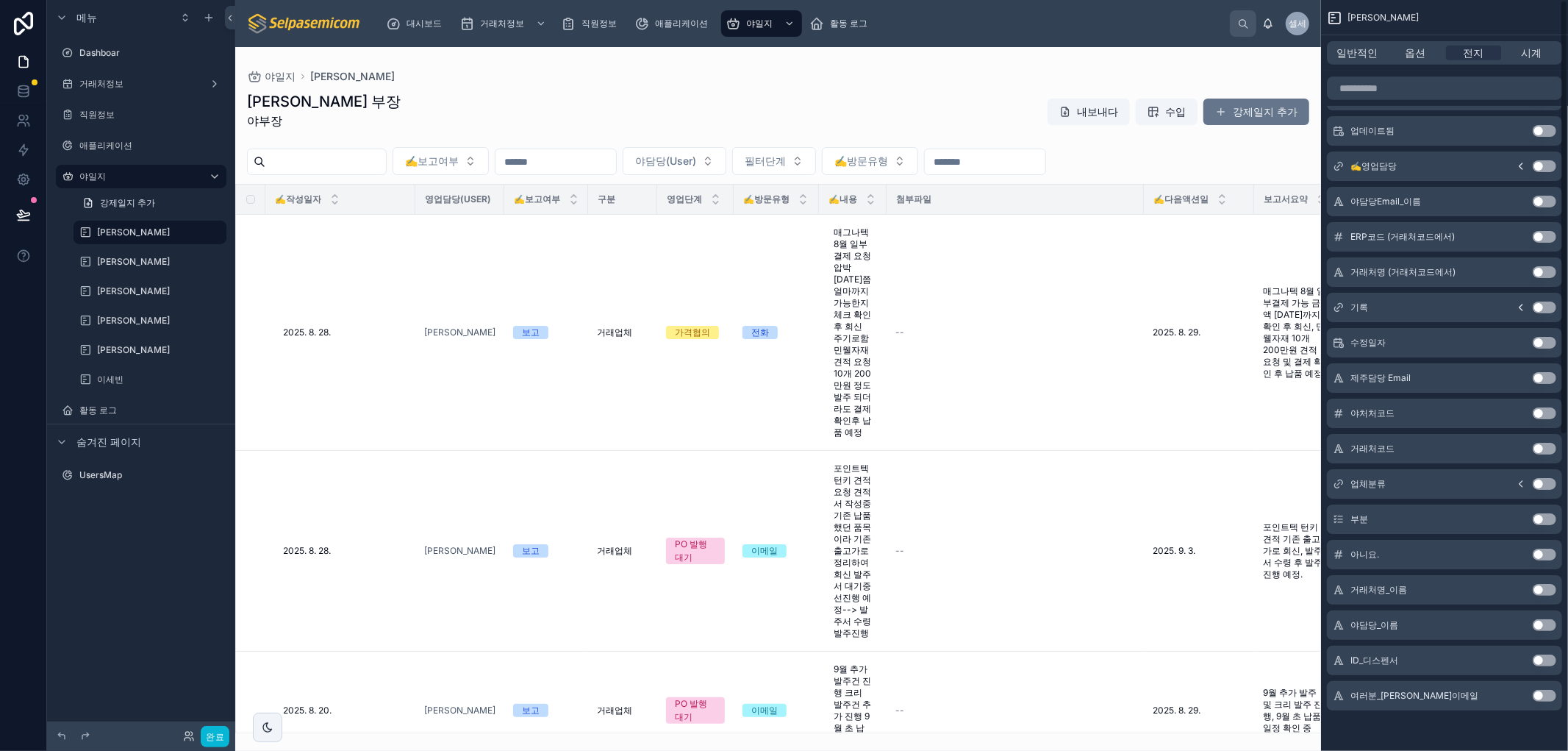
scroll to position [0, 0]
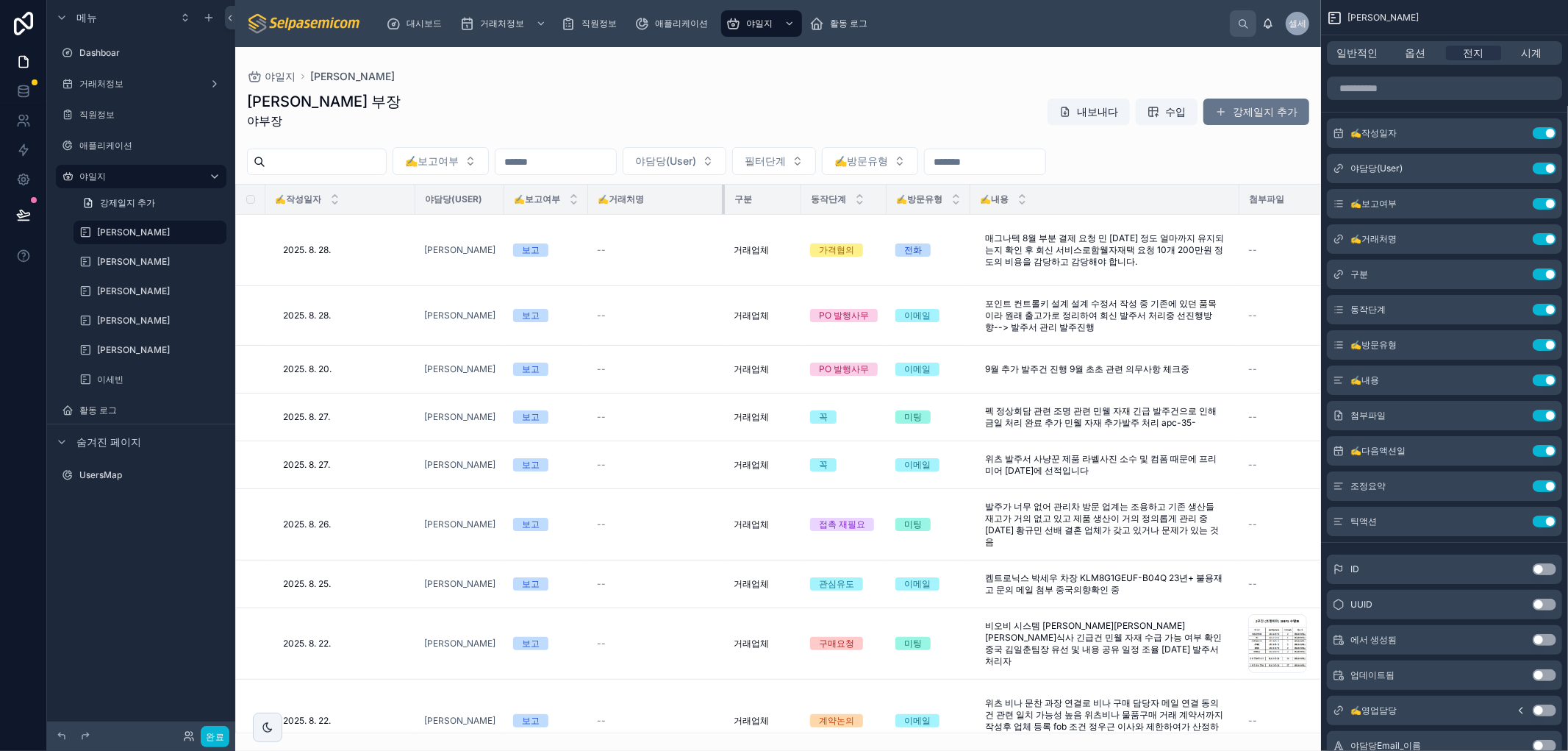
drag, startPoint x: 645, startPoint y: 201, endPoint x: 713, endPoint y: 223, distance: 71.5
click at [713, 223] on div "야일지 허창윤 허창윤 부장 야부장 내보내다 수입 강제일지 추가 ✍️보고여부 야담당(User) 필터단계 ✍️방문유형 ✍️작성일자 야담당(User…" at bounding box center [778, 390] width 1086 height 686
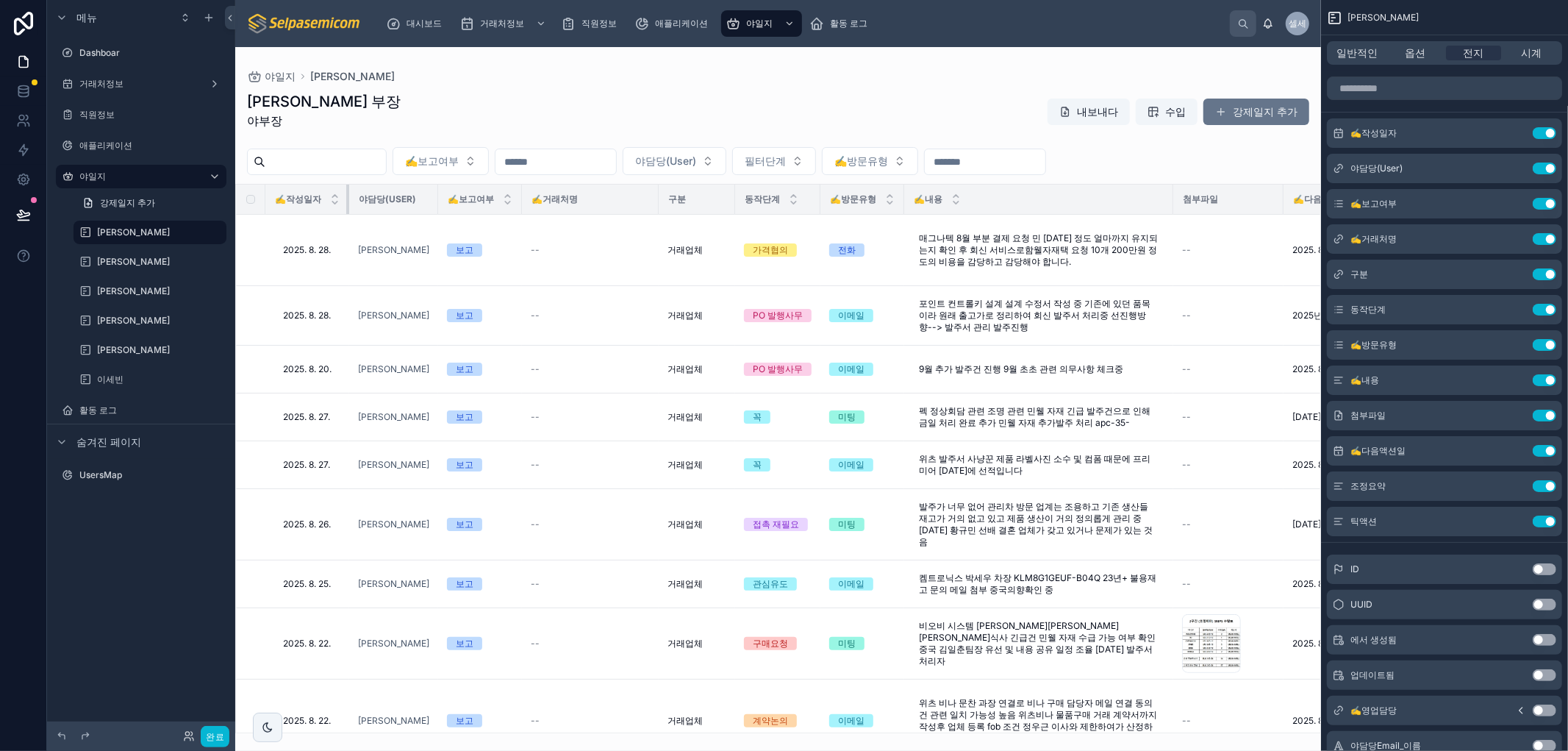
drag, startPoint x: 413, startPoint y: 196, endPoint x: 314, endPoint y: 193, distance: 99.0
click at [314, 193] on th "✍️작성일자" at bounding box center [308, 199] width 84 height 30
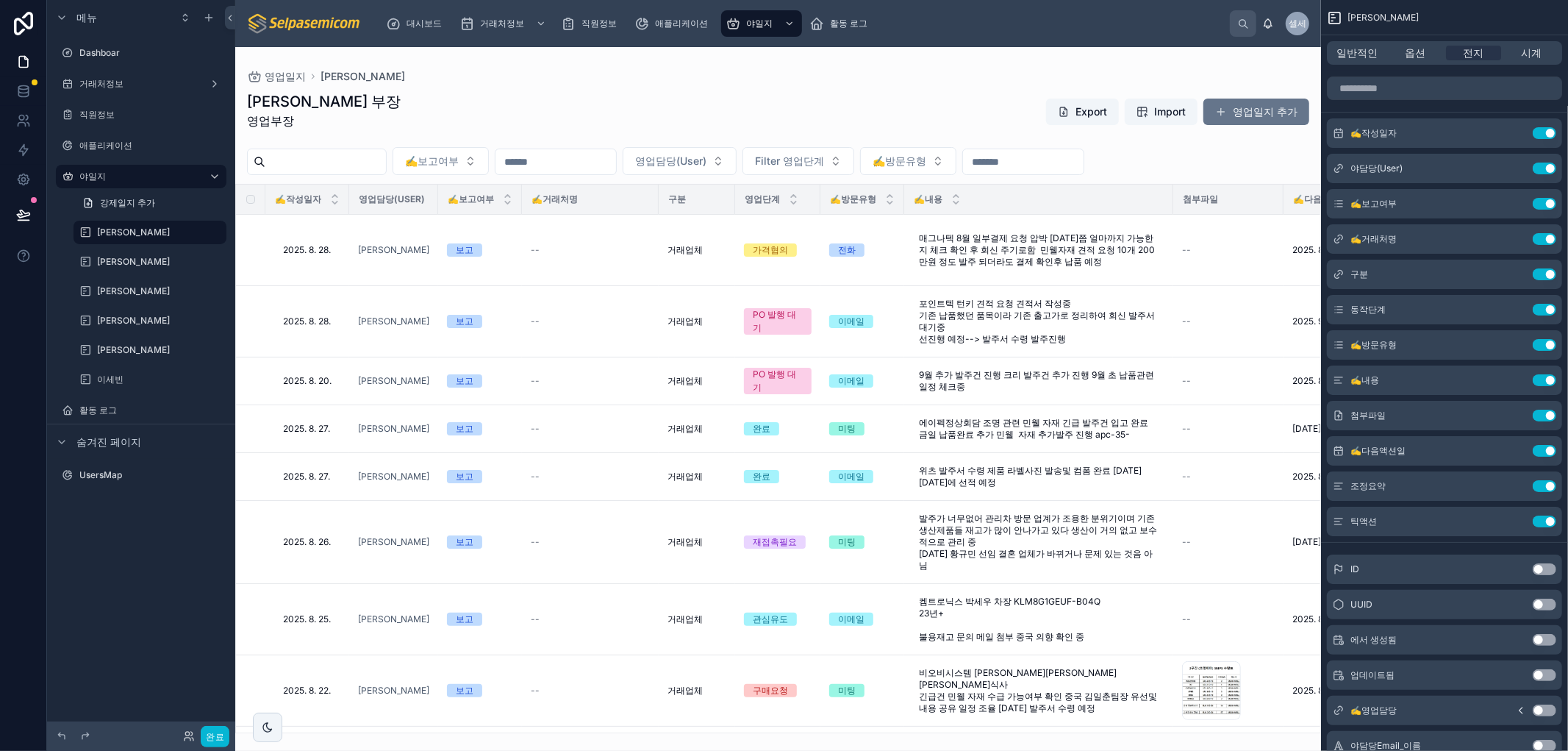
click at [656, 101] on div "허창윤 부장 영업부장 Export Import 영업일지 추가" at bounding box center [778, 115] width 1062 height 47
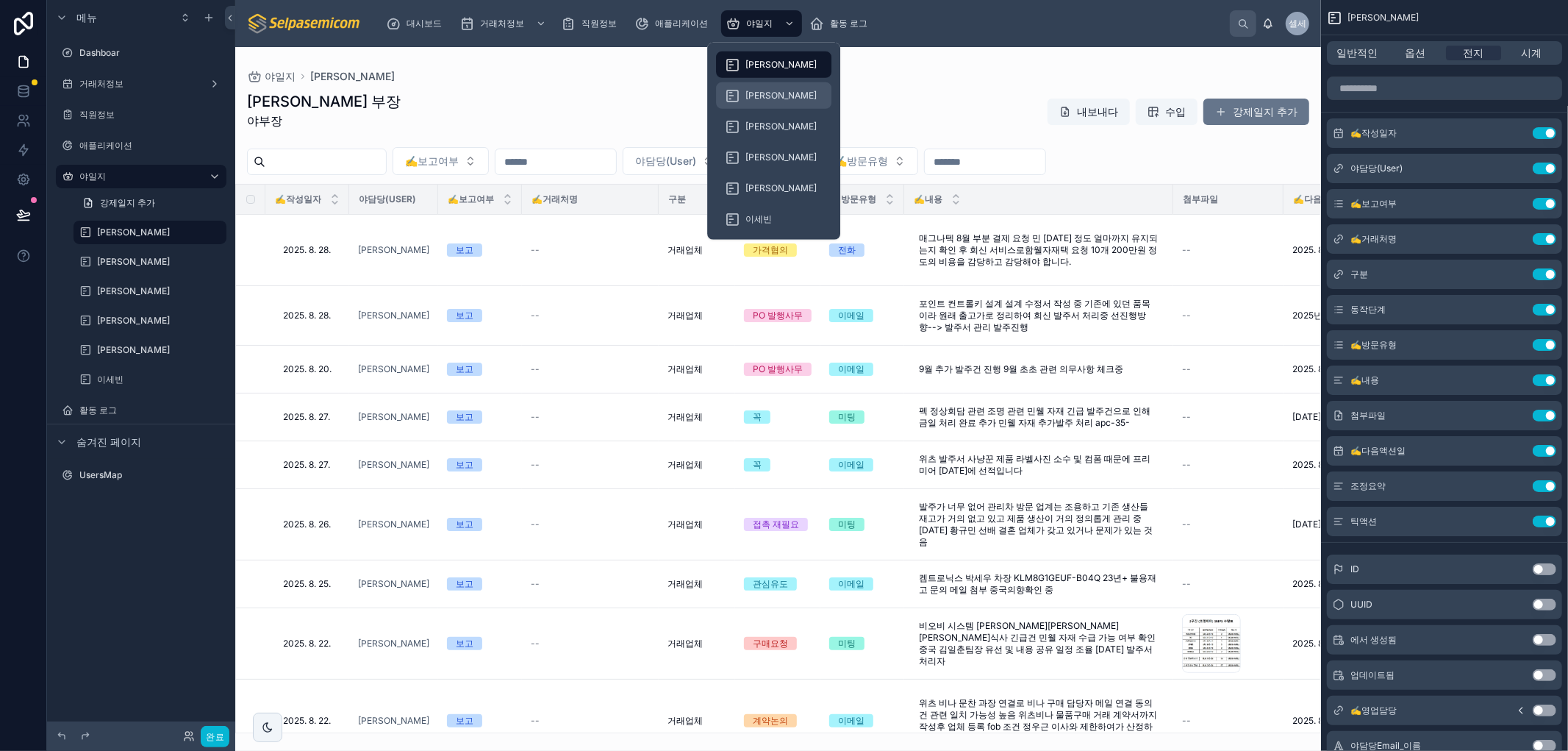
click at [774, 99] on div "[PERSON_NAME]" at bounding box center [774, 95] width 98 height 24
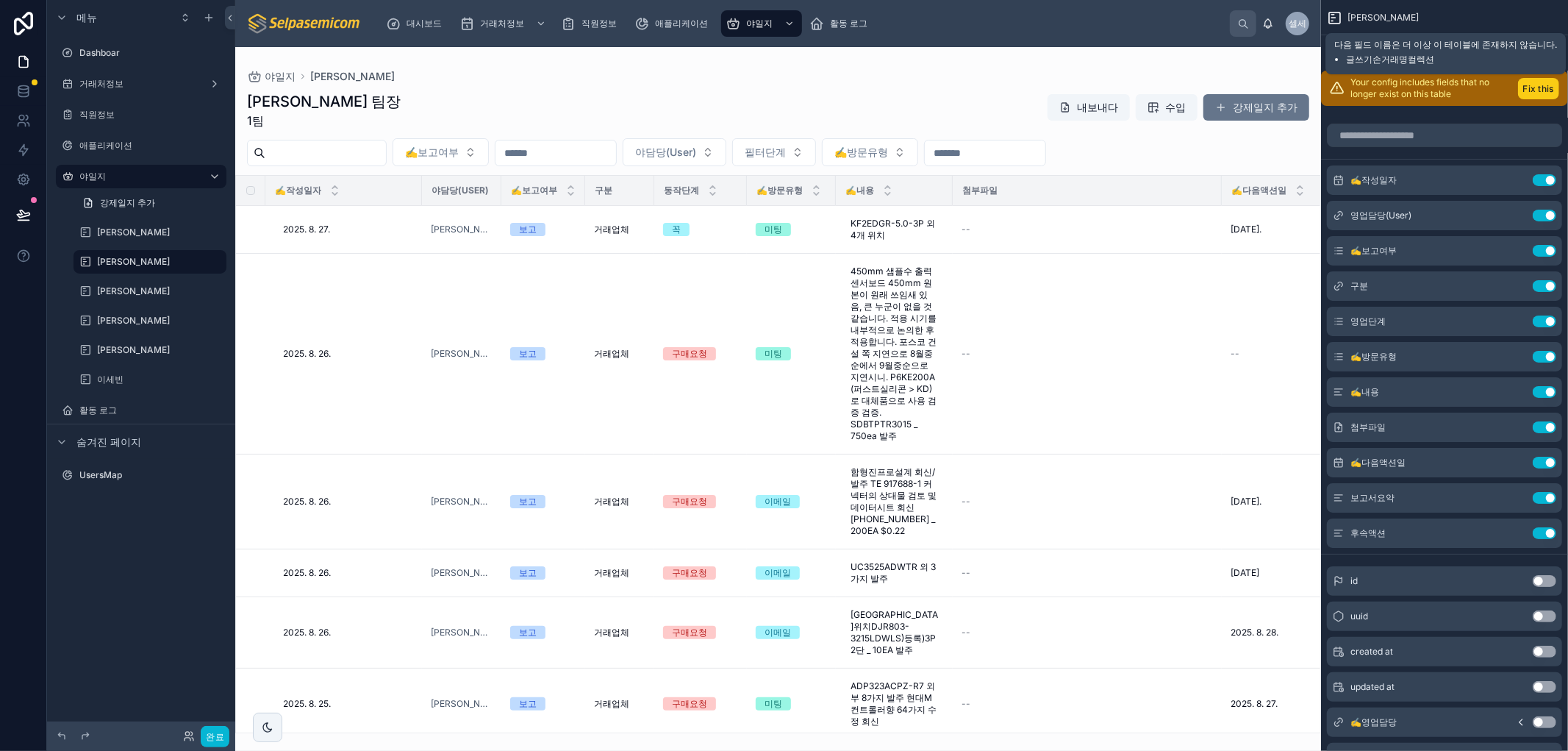
click at [848, 90] on button "Fix this" at bounding box center [1537, 88] width 41 height 21
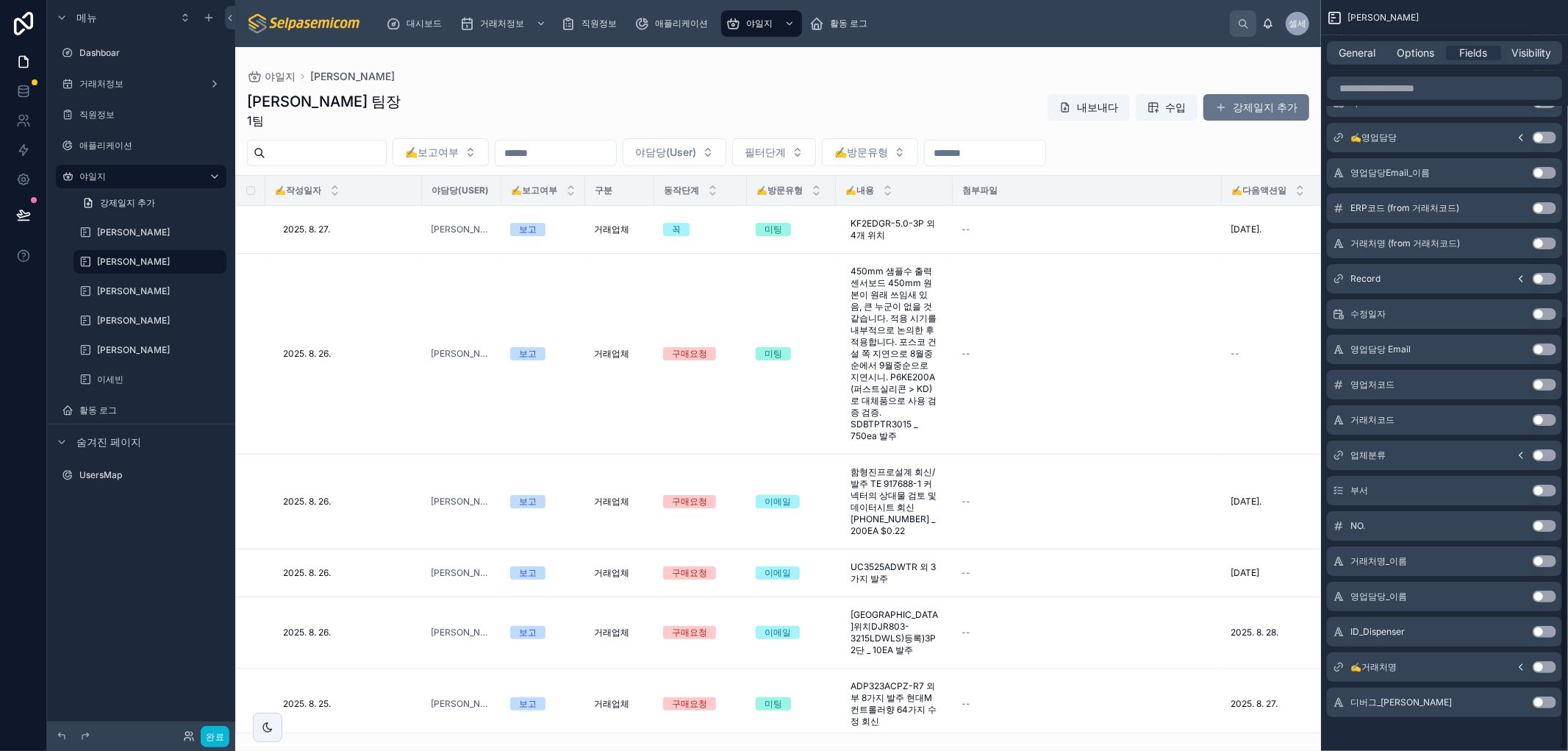
scroll to position [544, 0]
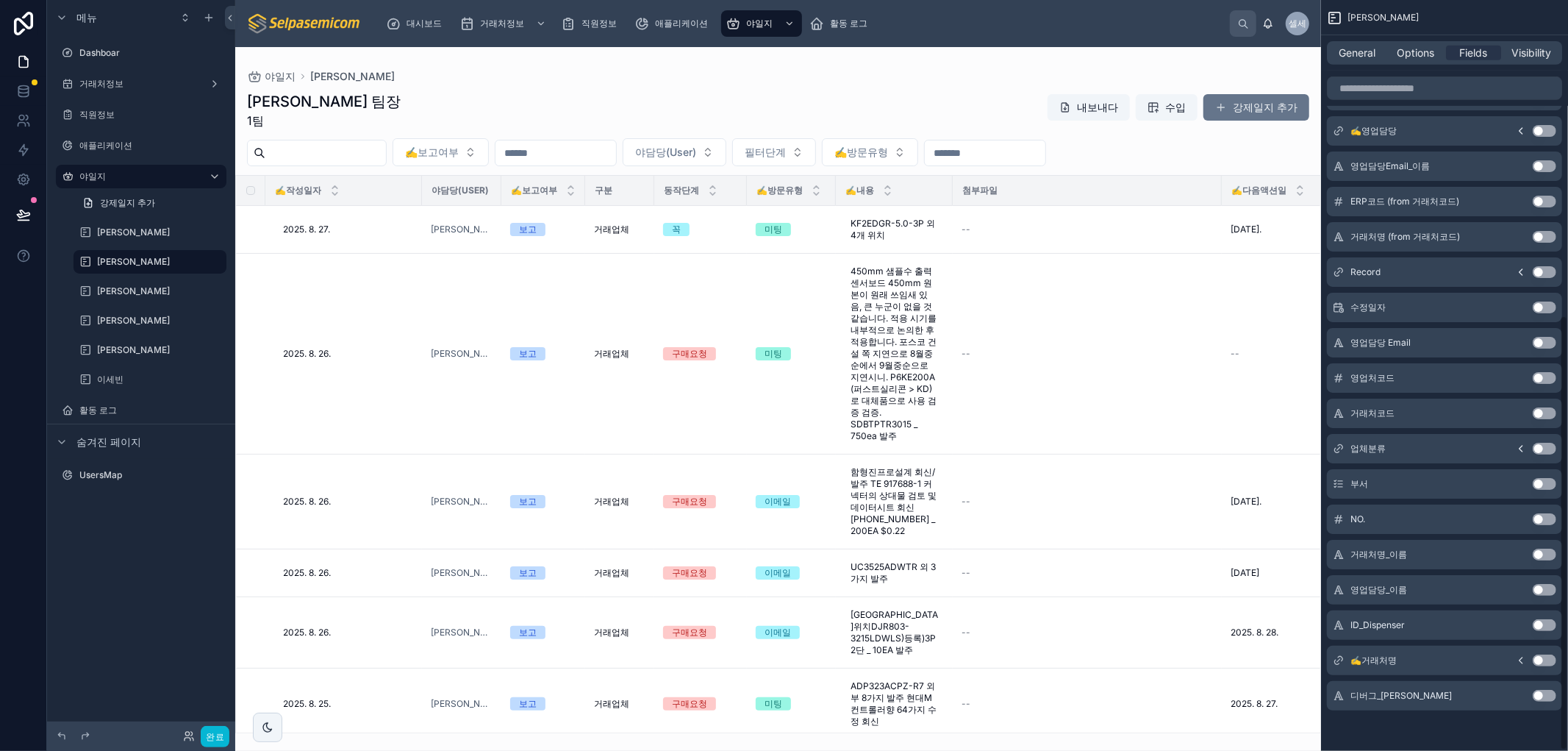
click at [848, 663] on button "Use setting" at bounding box center [1544, 659] width 24 height 11
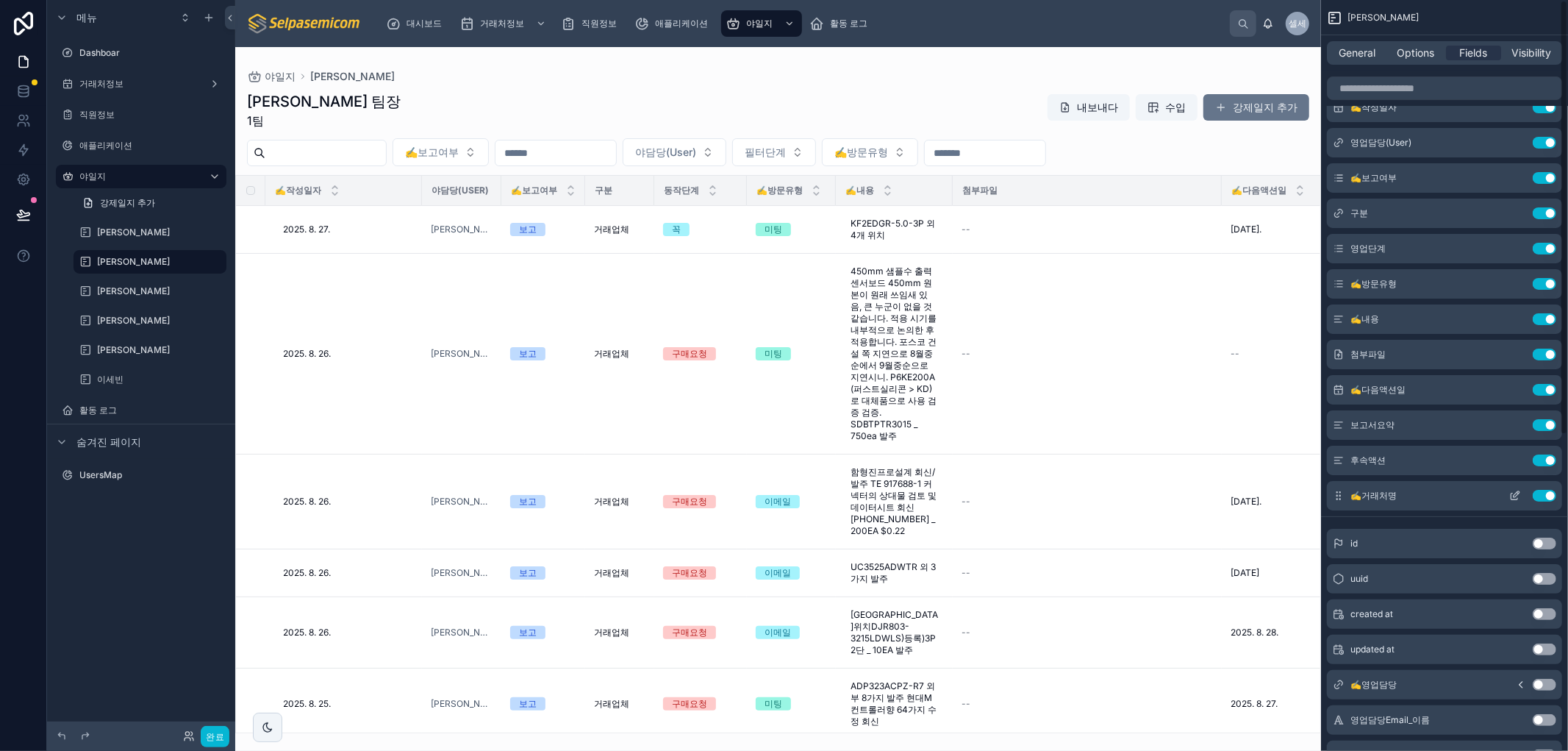
scroll to position [0, 0]
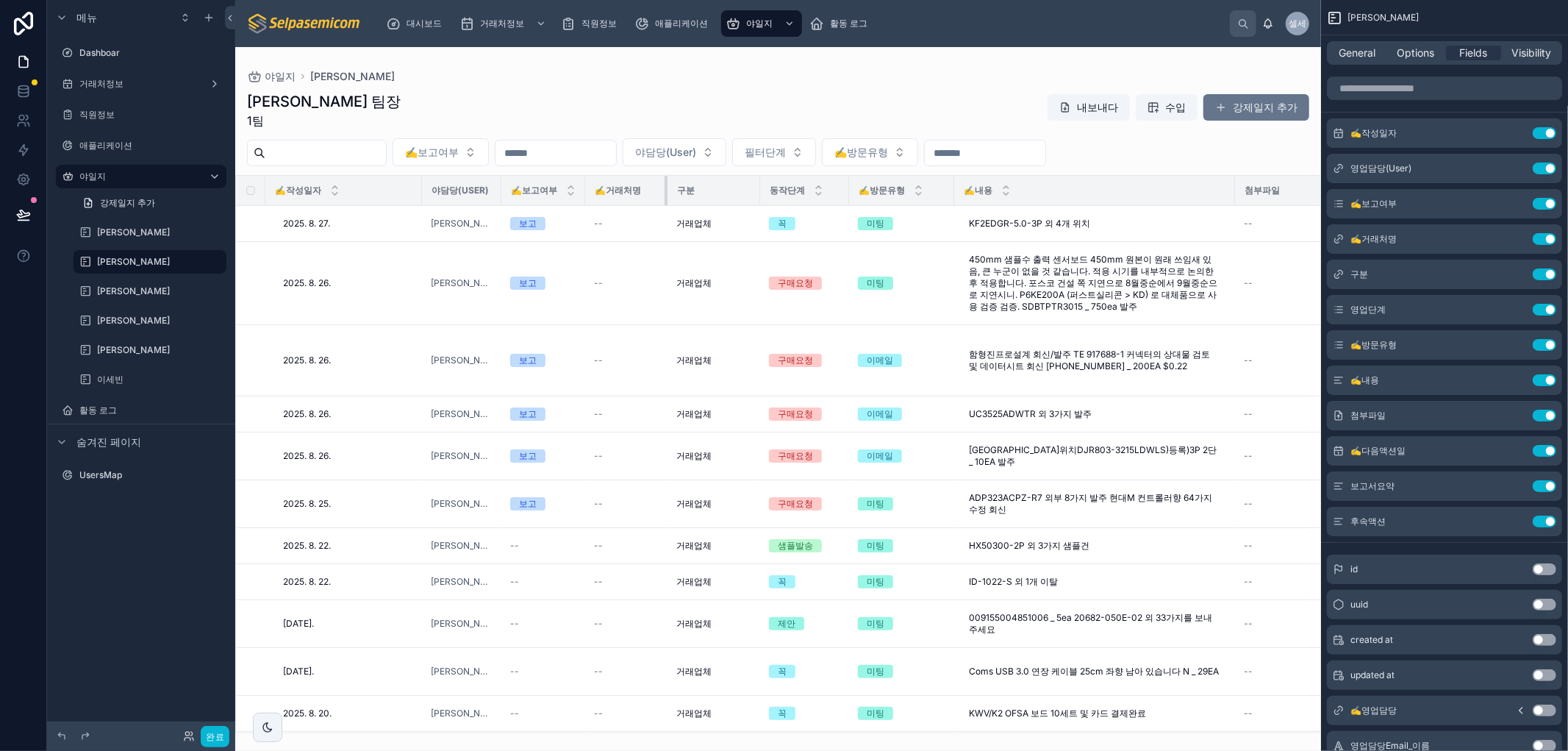
drag, startPoint x: 649, startPoint y: 187, endPoint x: 732, endPoint y: 206, distance: 85.1
click at [731, 206] on div "야일지 김춘래 김춘래 팀장 1팀 내보내다 수입 강제일지 추가 ✍️보고여부 야담당(User) 필터단계 ✍️방문유형 ✍️작성일자 야담당(User)…" at bounding box center [778, 390] width 1086 height 686
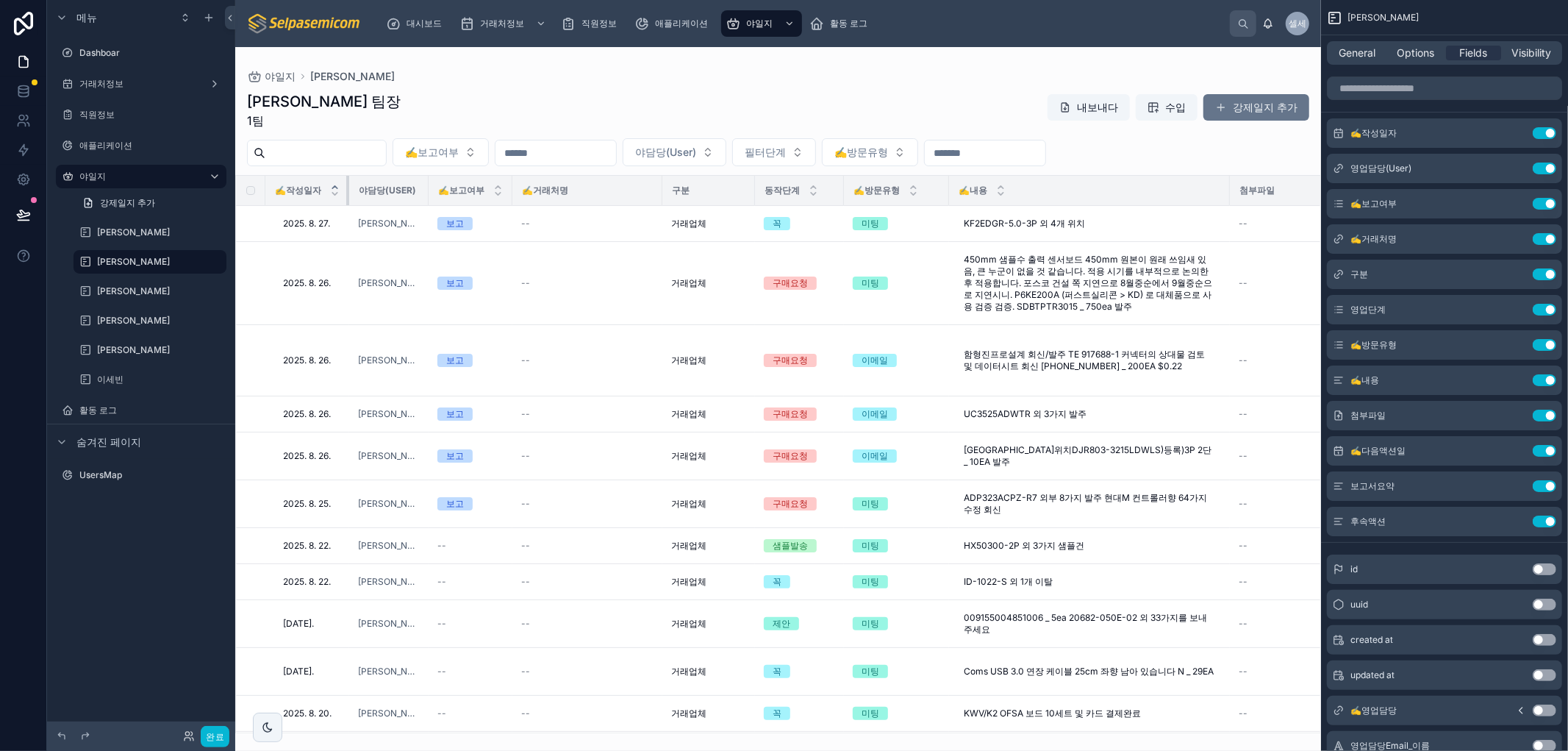
drag, startPoint x: 420, startPoint y: 187, endPoint x: 333, endPoint y: 187, distance: 87.0
click at [333, 187] on th "✍️작성일자" at bounding box center [308, 191] width 84 height 30
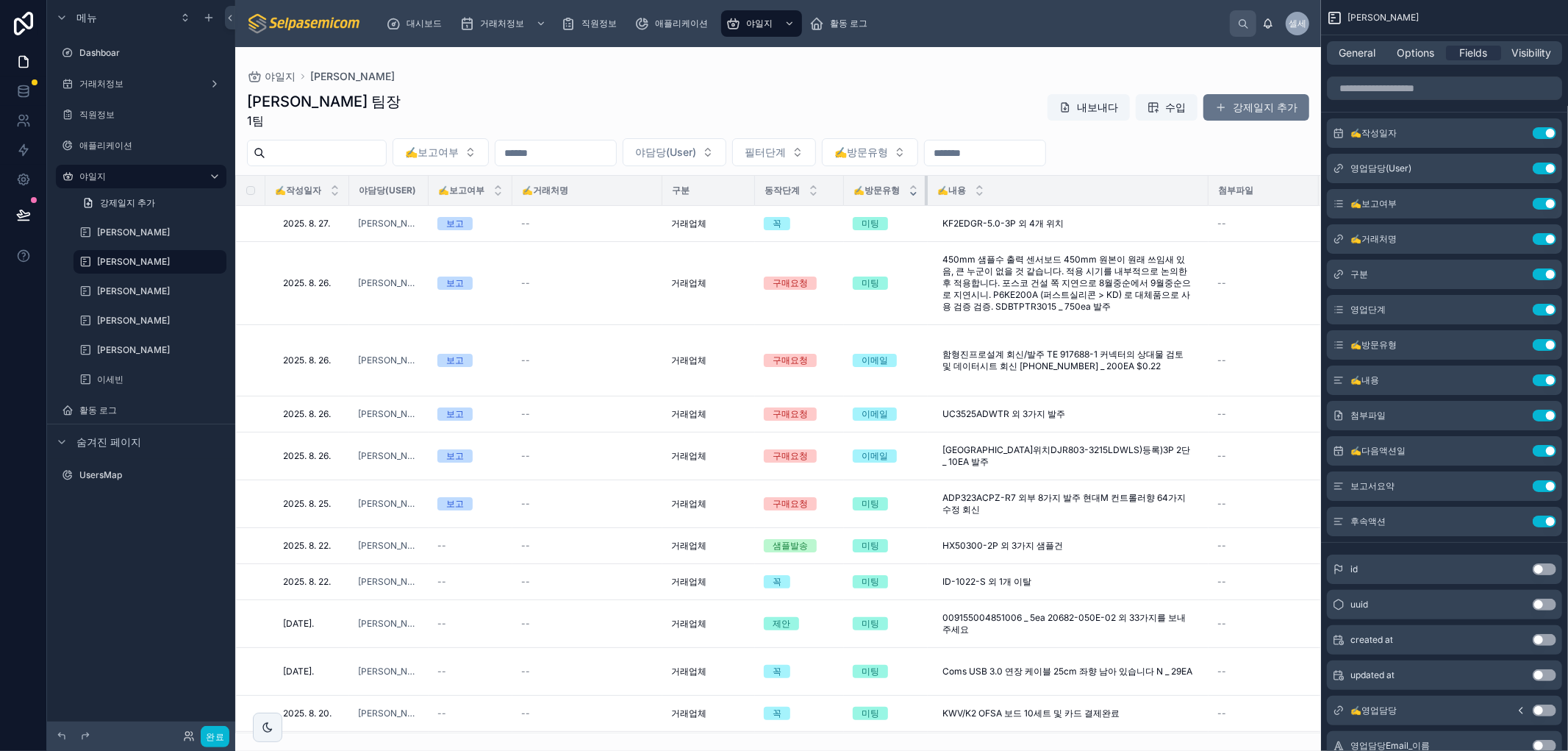
drag, startPoint x: 945, startPoint y: 185, endPoint x: 910, endPoint y: 194, distance: 36.1
click at [848, 194] on th "✍️방문유형" at bounding box center [885, 191] width 84 height 30
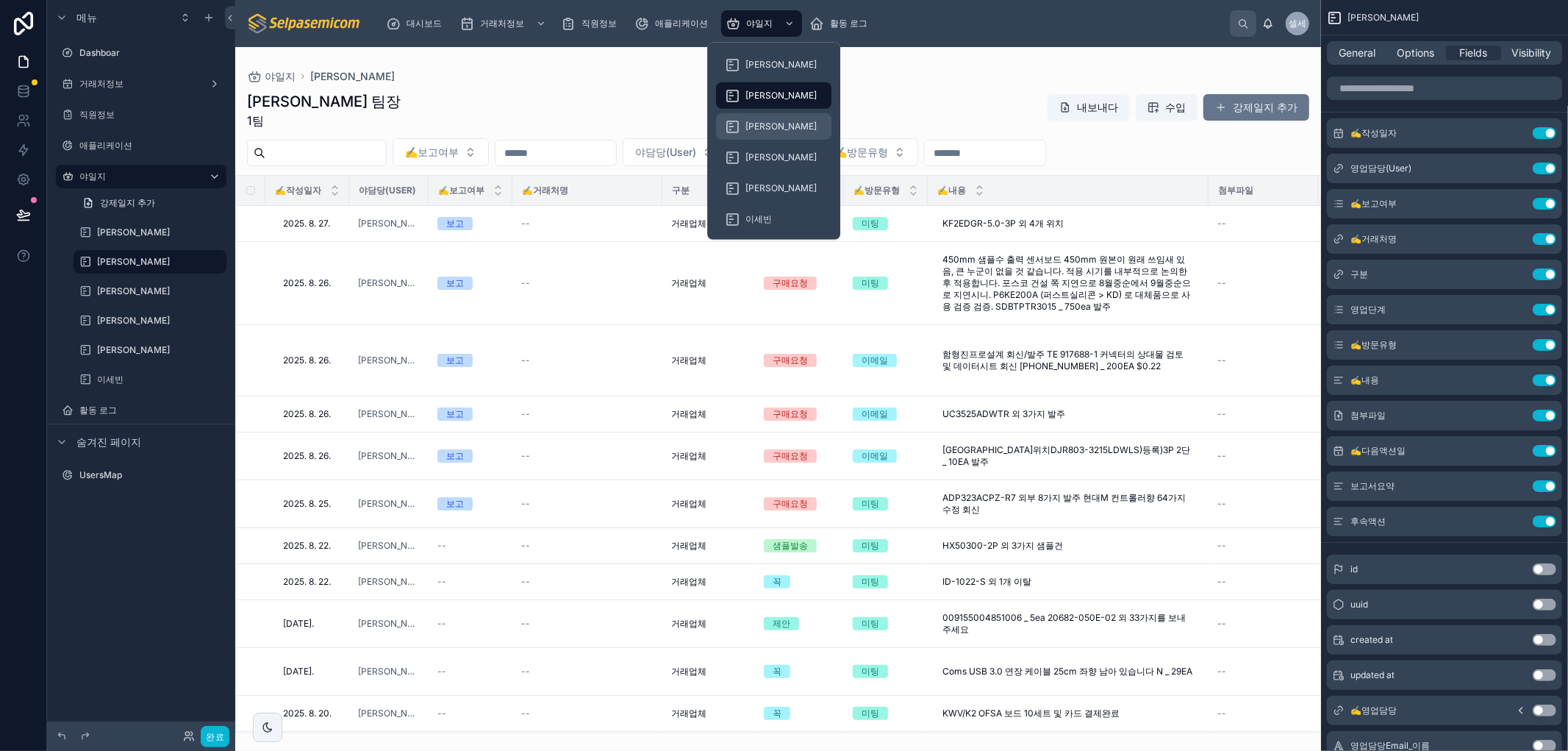
click at [768, 127] on font "[PERSON_NAME]" at bounding box center [781, 126] width 72 height 11
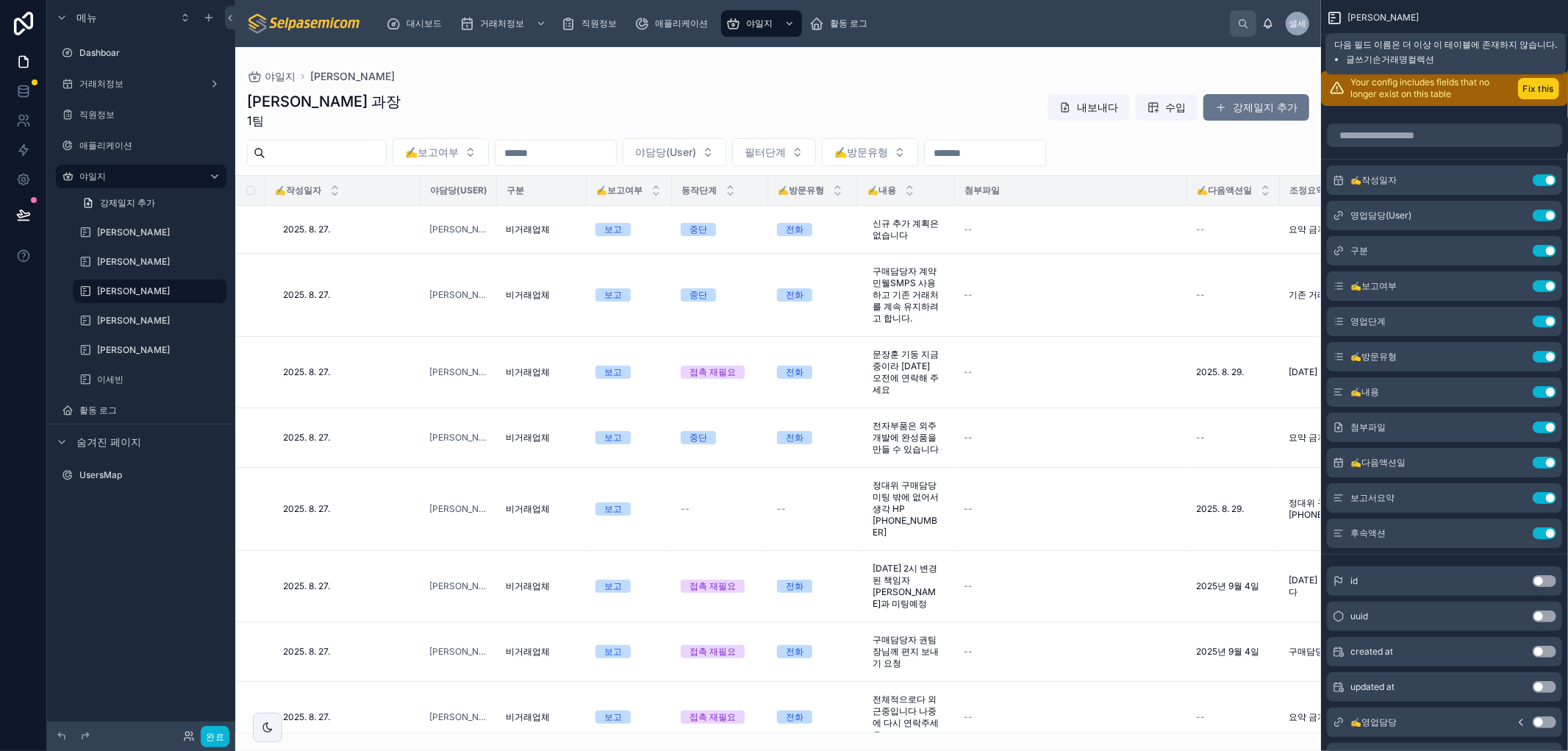
click at [848, 85] on button "Fix this" at bounding box center [1537, 88] width 41 height 21
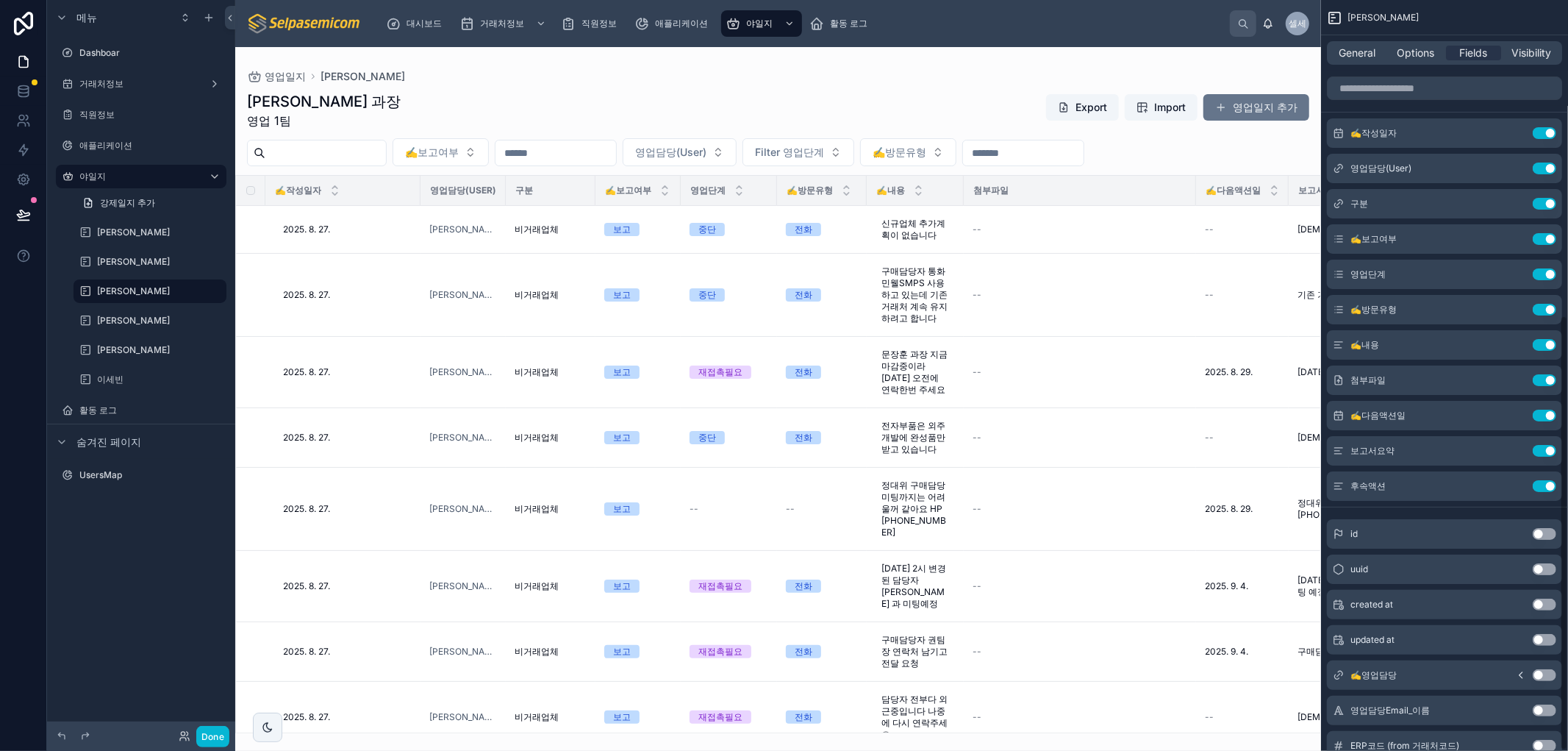
scroll to position [544, 0]
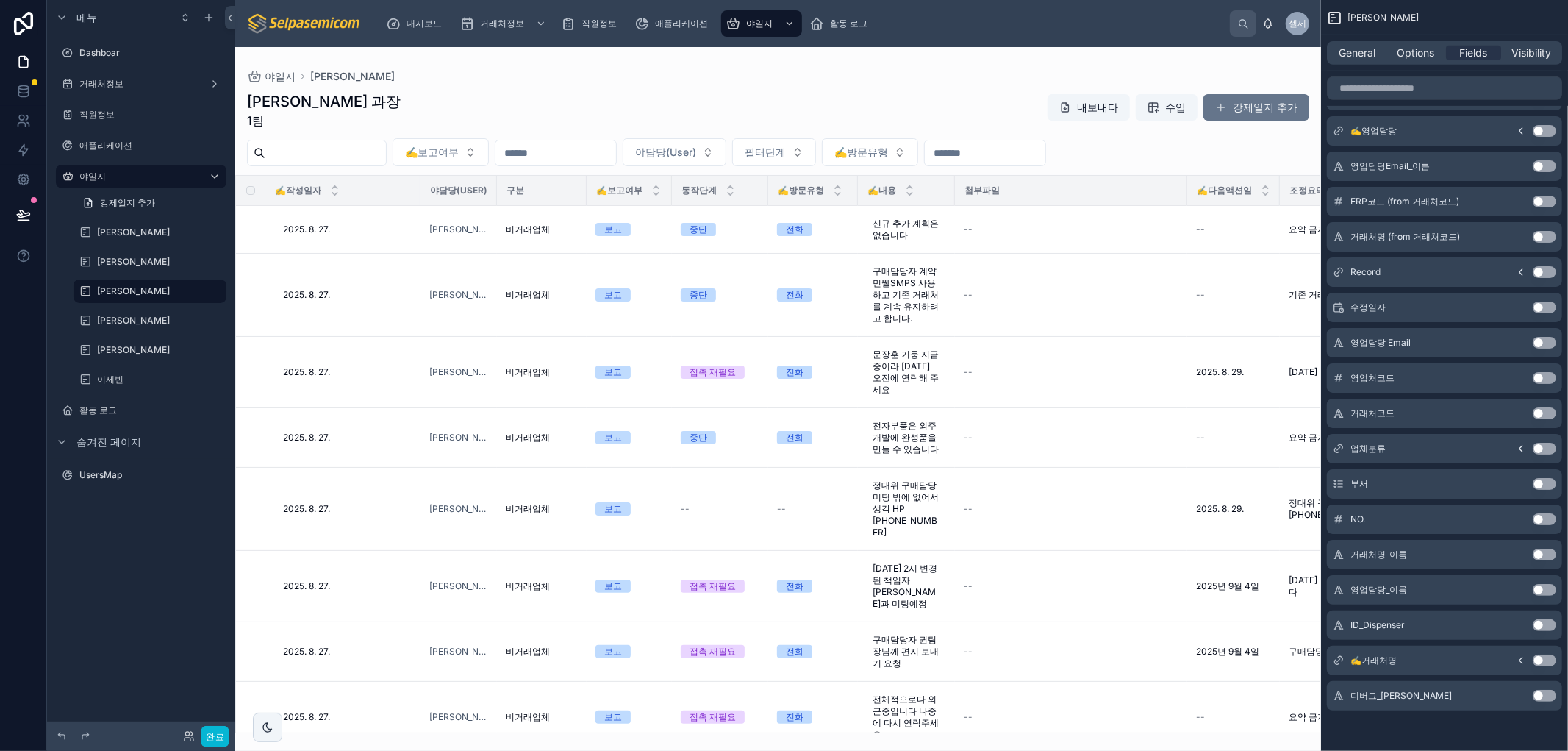
click at [848, 658] on button "Use setting" at bounding box center [1544, 659] width 24 height 11
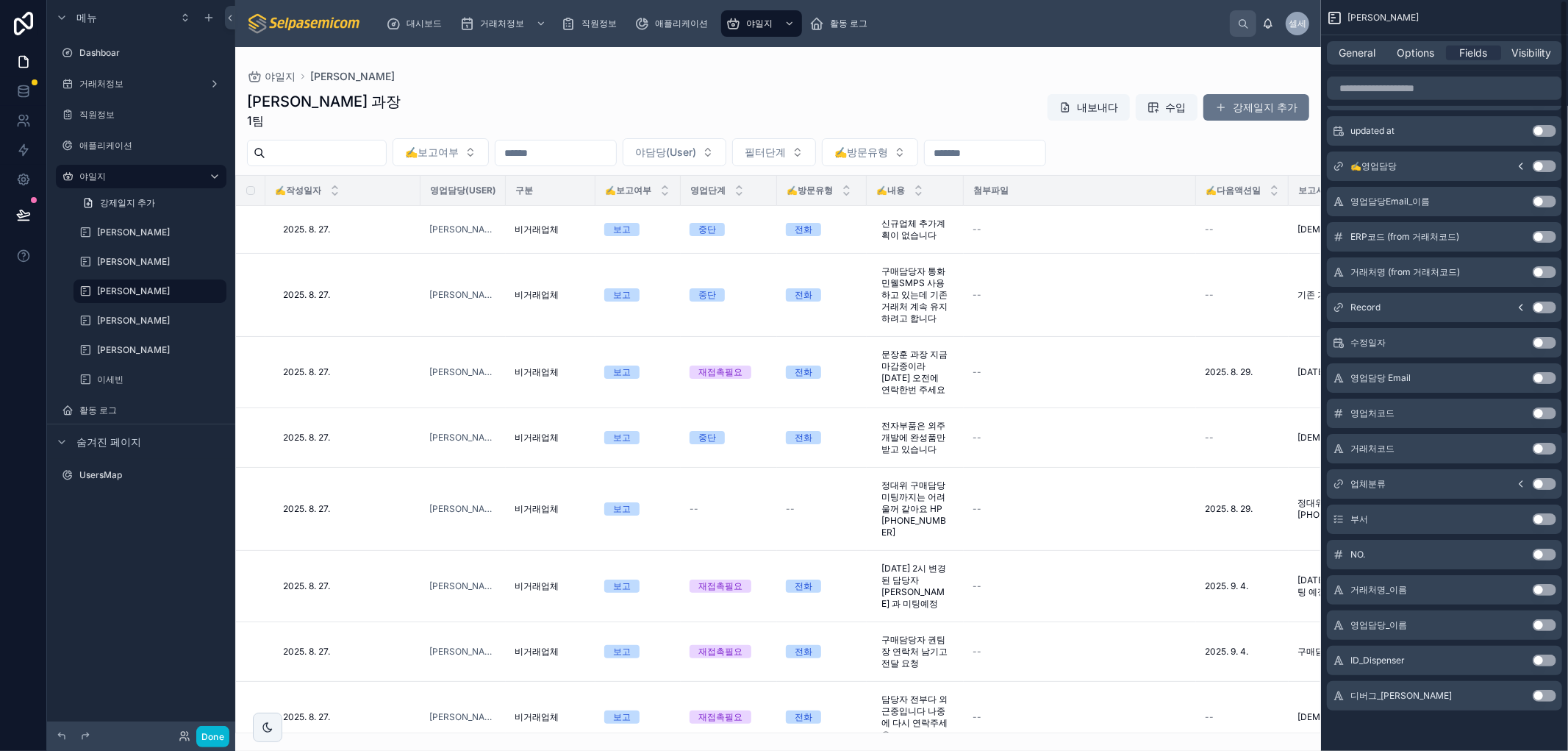
scroll to position [0, 0]
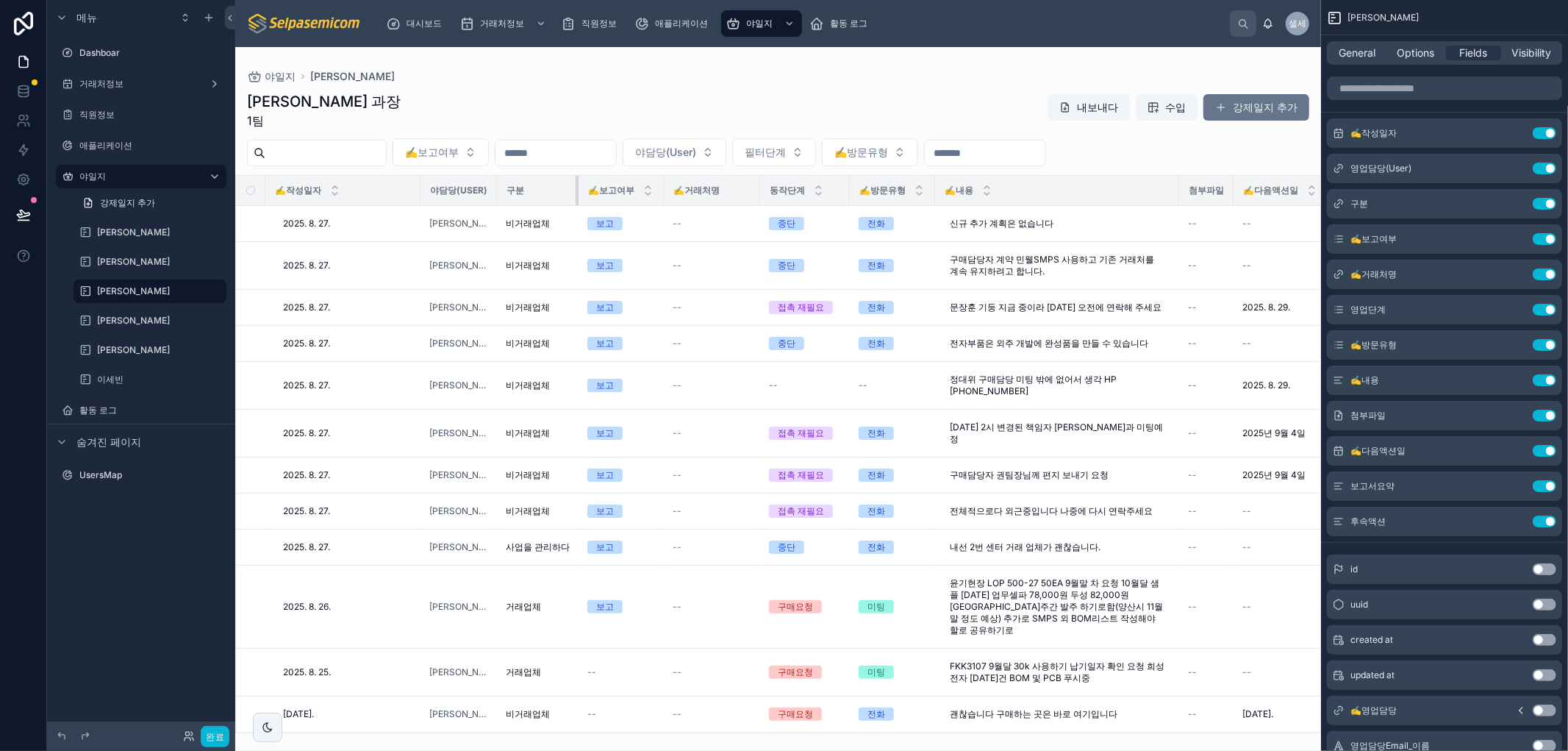
drag, startPoint x: 584, startPoint y: 192, endPoint x: 572, endPoint y: 190, distance: 12.2
click at [572, 190] on th "구분" at bounding box center [537, 191] width 81 height 30
click at [419, 189] on tr "✍️작성일자 야담당(User) 구분 ✍️보고여부 ✍️거래처명 동작단계 ✍️방문유형 ✍️내용 첨부파일 ✍️다음액션일 조정요약 틱액션" at bounding box center [957, 191] width 1442 height 30
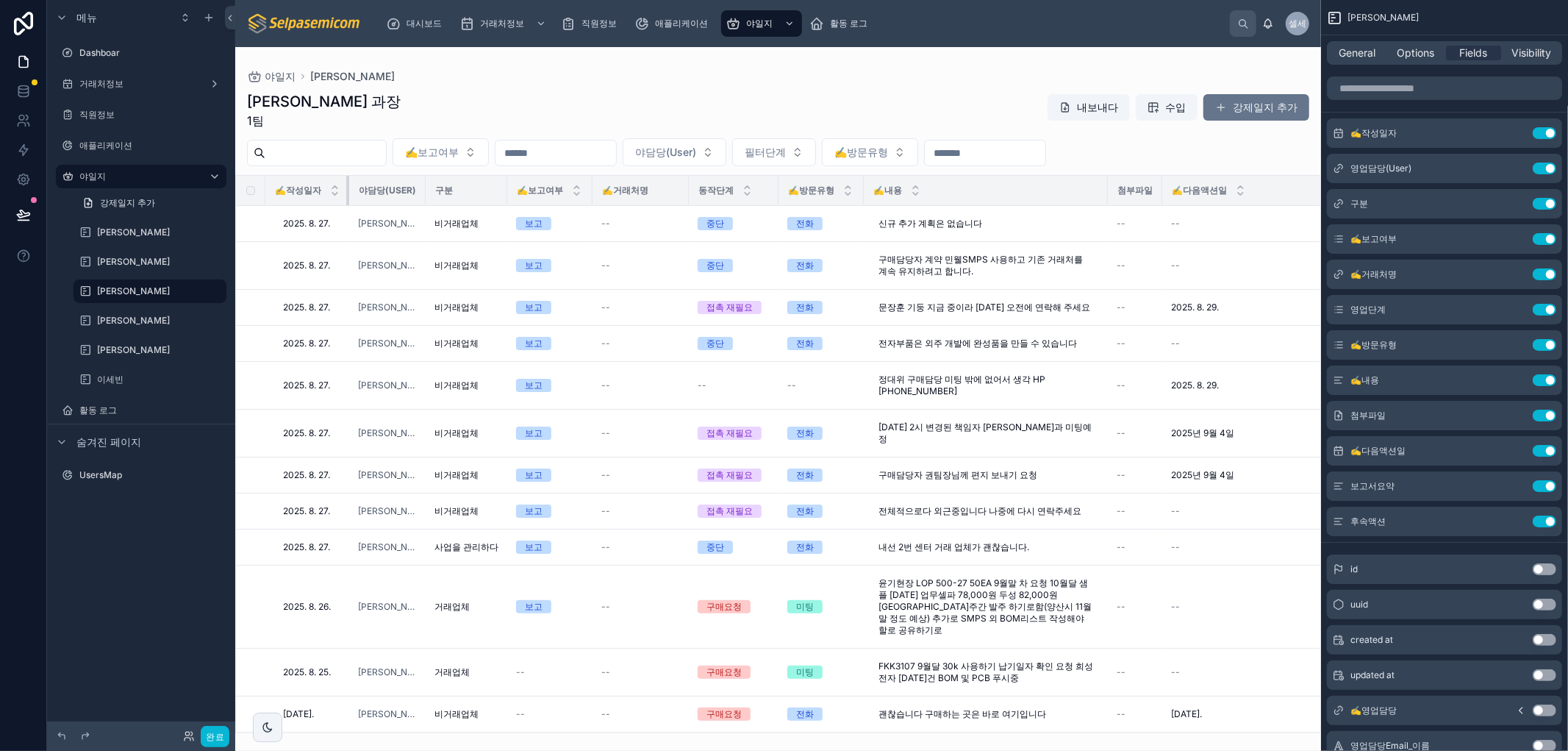
drag, startPoint x: 418, startPoint y: 189, endPoint x: 663, endPoint y: 199, distance: 245.2
click at [327, 194] on th "✍️작성일자" at bounding box center [308, 191] width 84 height 30
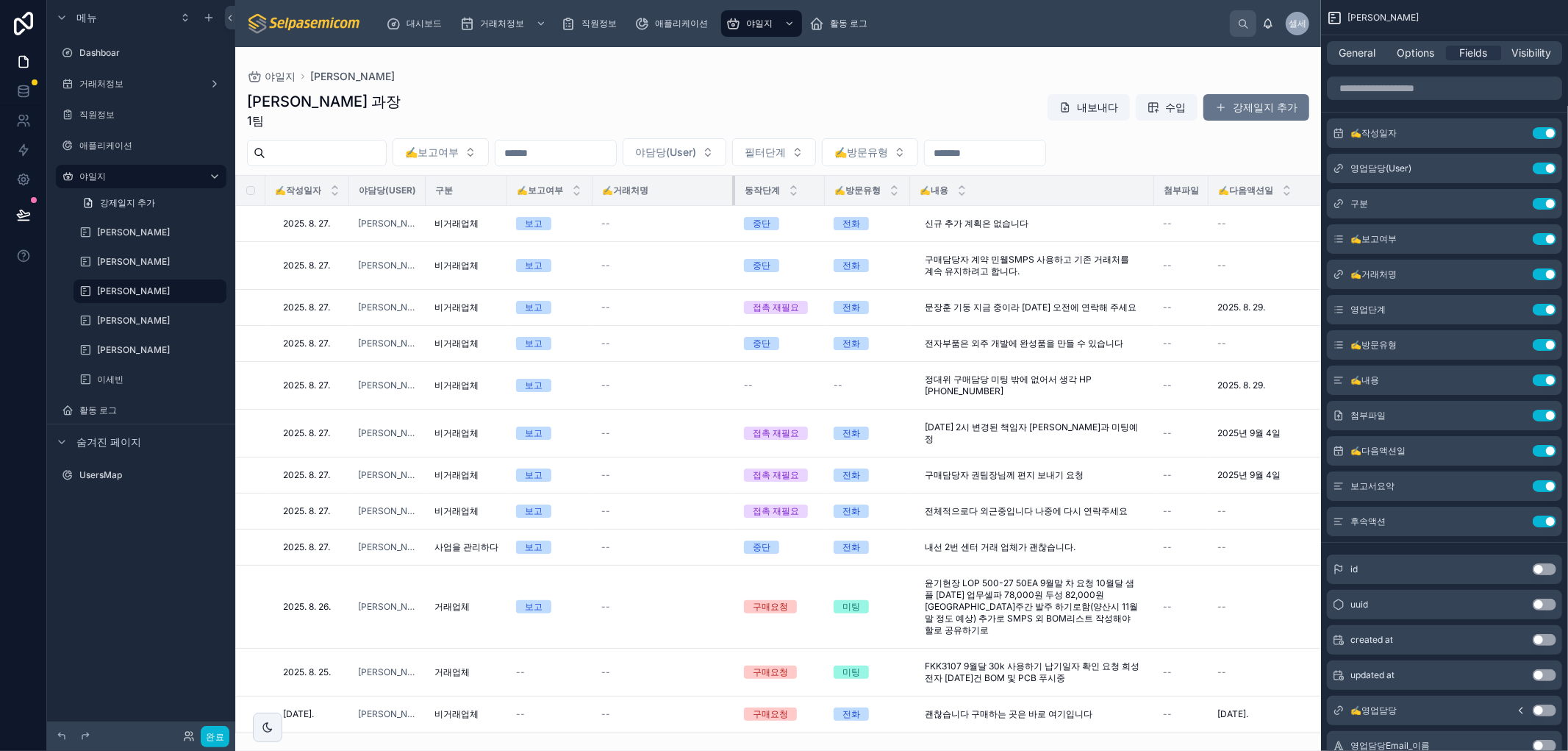
drag, startPoint x: 687, startPoint y: 191, endPoint x: 733, endPoint y: 201, distance: 47.1
click at [733, 201] on div at bounding box center [735, 191] width 6 height 30
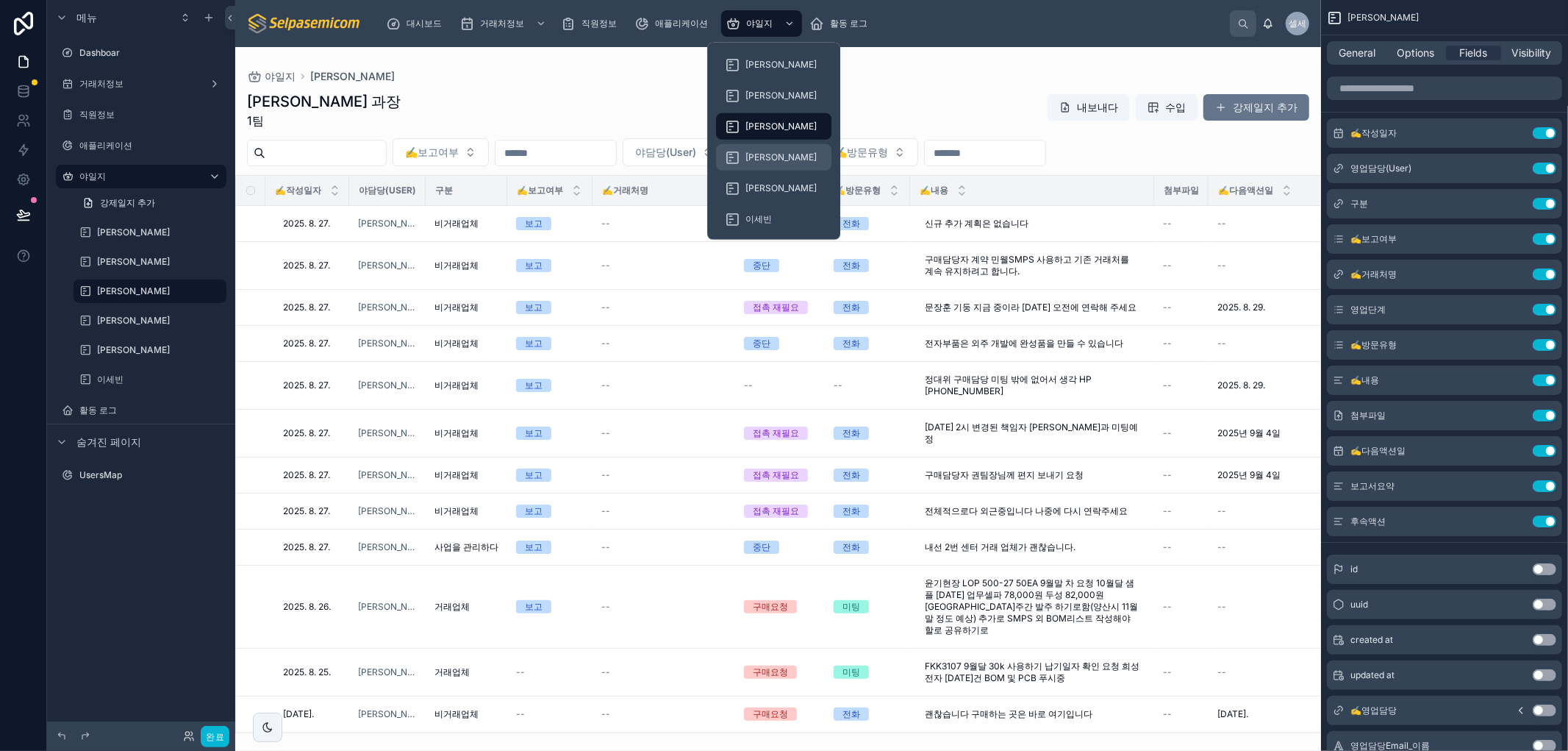
click at [766, 151] on font "[PERSON_NAME]" at bounding box center [781, 156] width 72 height 11
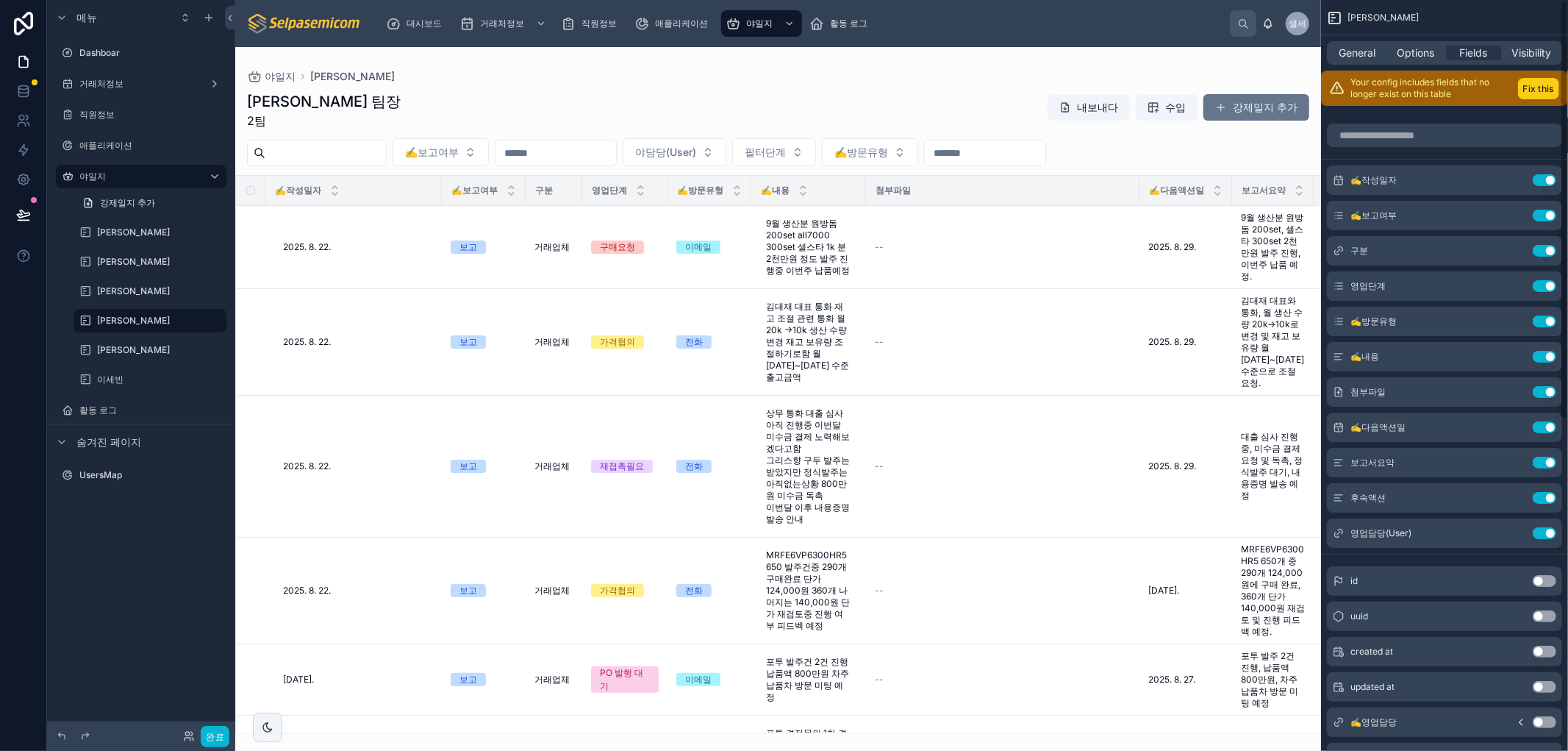
click at [848, 87] on button "Fix this" at bounding box center [1537, 88] width 41 height 21
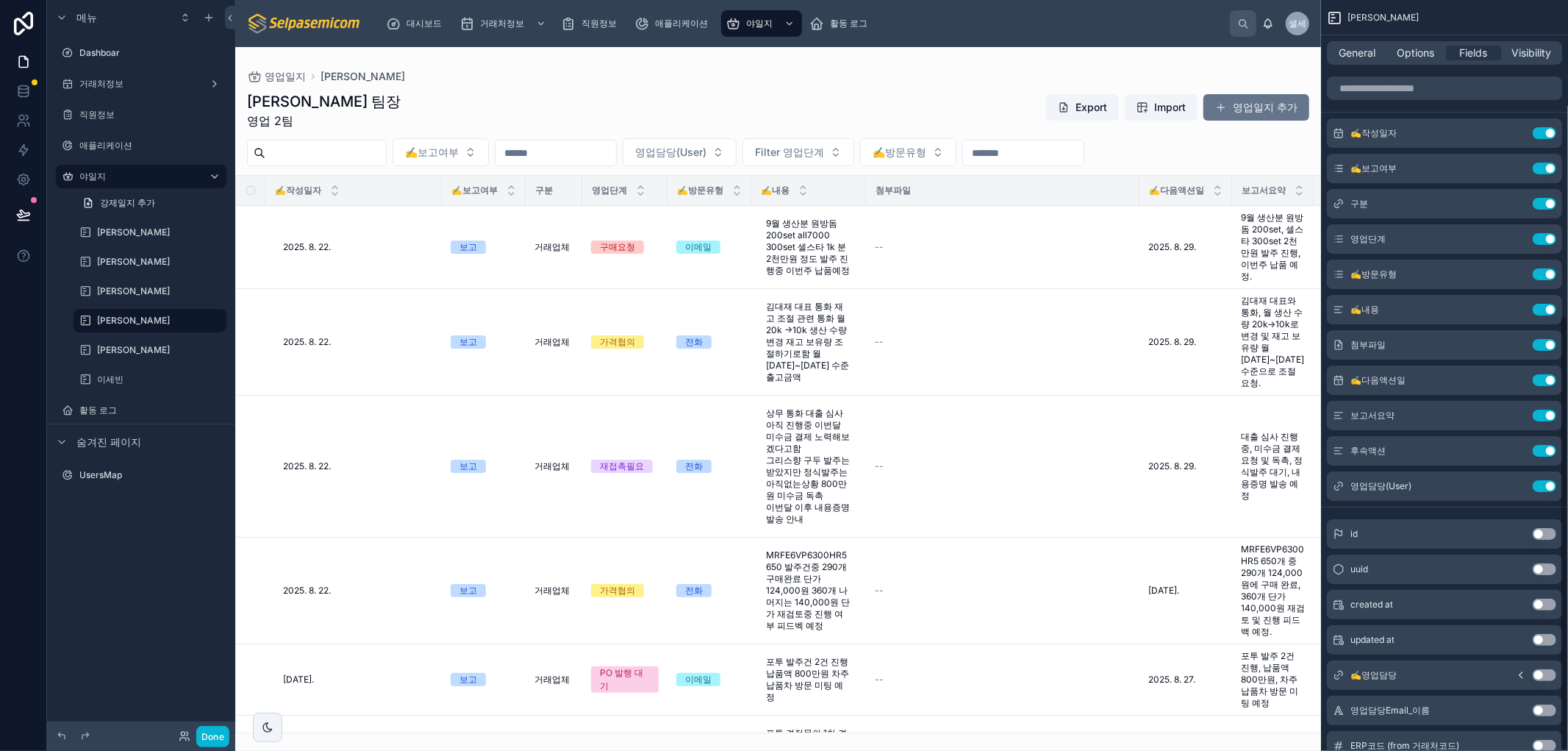
scroll to position [544, 0]
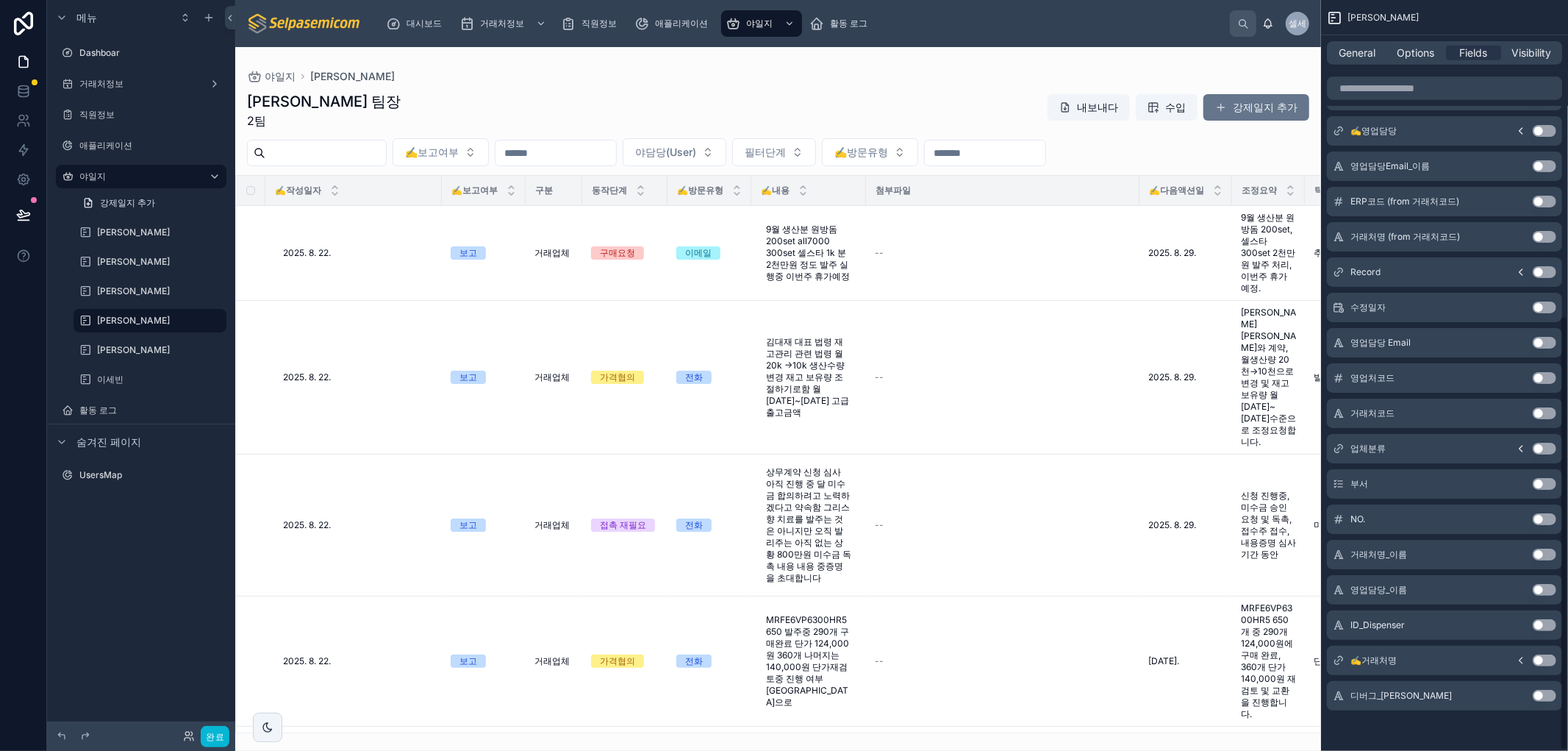
click at [848, 658] on button "Use setting" at bounding box center [1544, 659] width 24 height 11
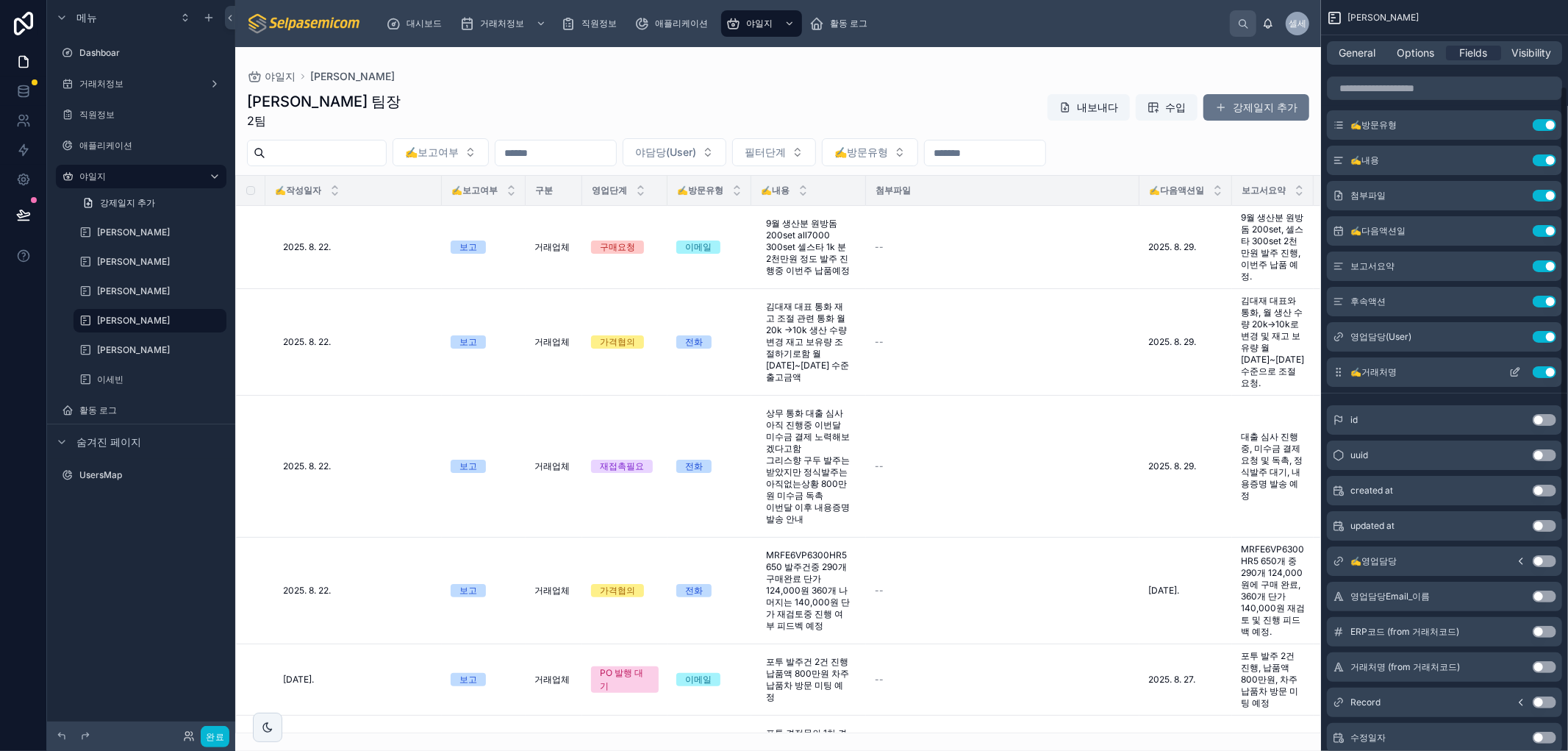
scroll to position [0, 0]
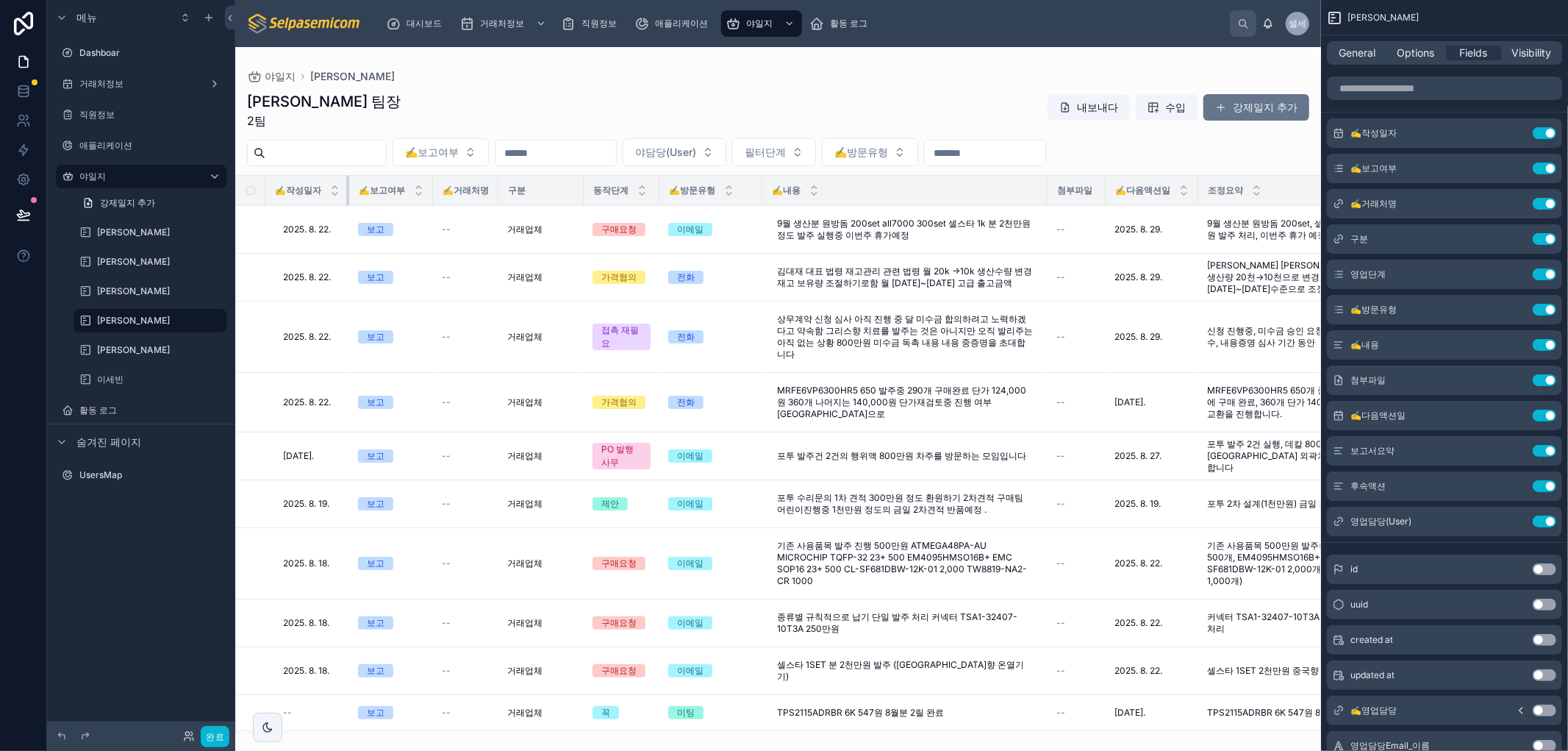
drag, startPoint x: 438, startPoint y: 187, endPoint x: 460, endPoint y: 173, distance: 26.1
click at [334, 173] on div "야일지 박윤호 박윤호 팀장 2팀 내보내다 수입 강제일지 추가 ✍️보고여부 야담당(User) 필터단계 ✍️방문유형 ✍️작성일자 ✍️보고여부 ✍️…" at bounding box center [778, 390] width 1086 height 686
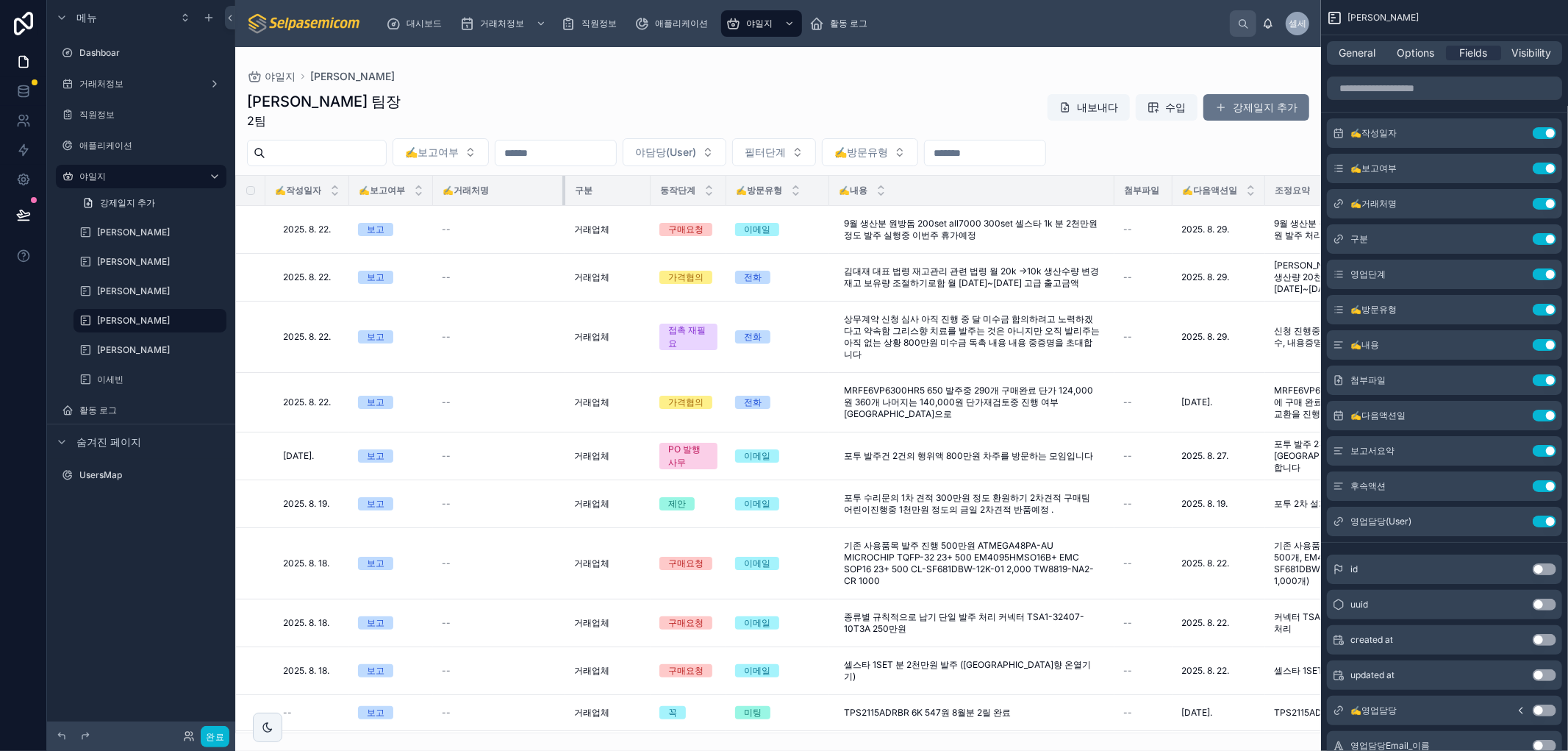
drag, startPoint x: 498, startPoint y: 187, endPoint x: 574, endPoint y: 198, distance: 76.8
click at [574, 198] on tr "✍️작성일자 ✍️보고여부 ✍️거래처명 구분 동작단계 ✍️방문유형 ✍️내용 첨부파일 ✍️다음액션일 조정요약 틱액션 야담당(User)" at bounding box center [973, 191] width 1474 height 30
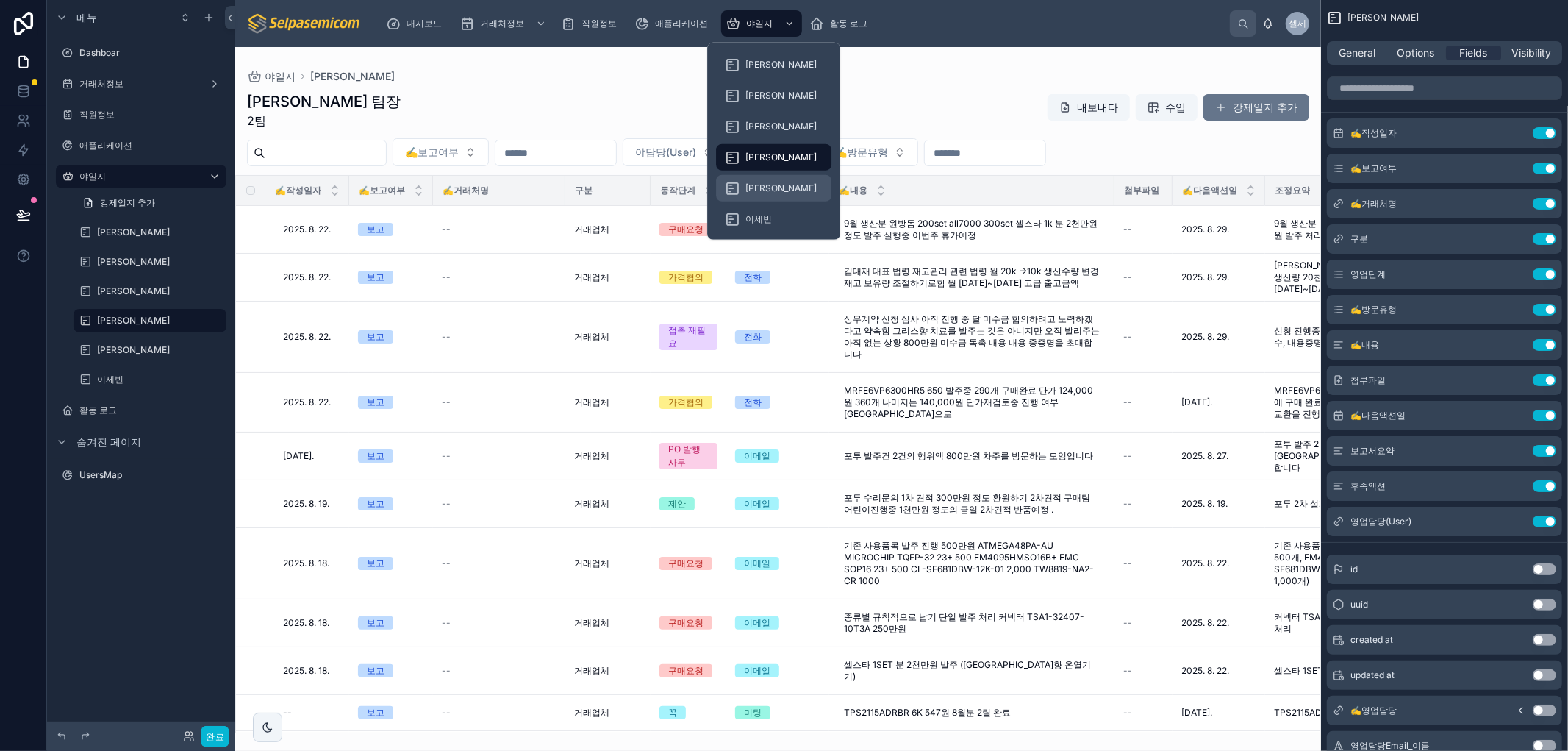
click at [766, 190] on font "[PERSON_NAME]" at bounding box center [781, 188] width 72 height 11
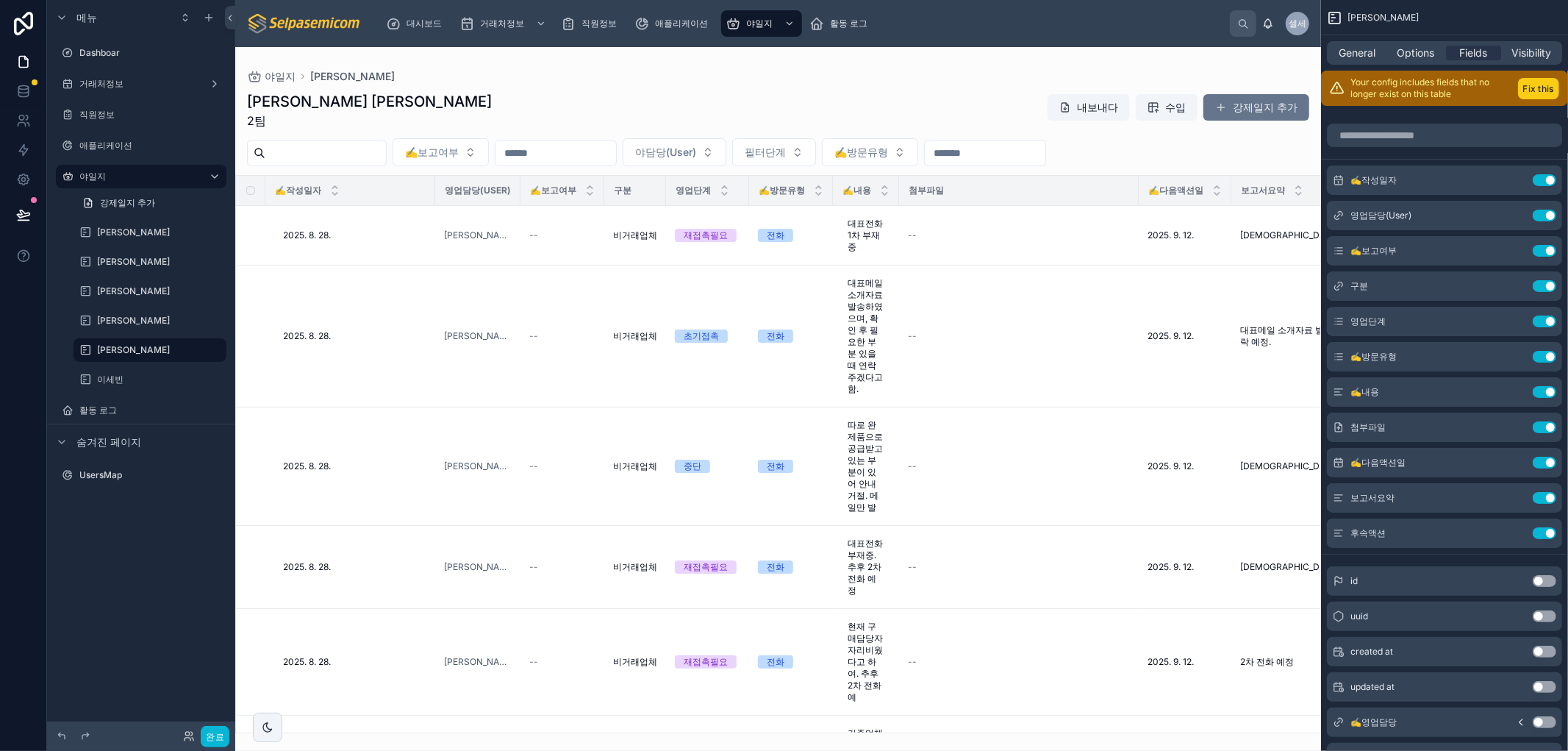
click at [848, 90] on button "Fix this" at bounding box center [1537, 88] width 41 height 21
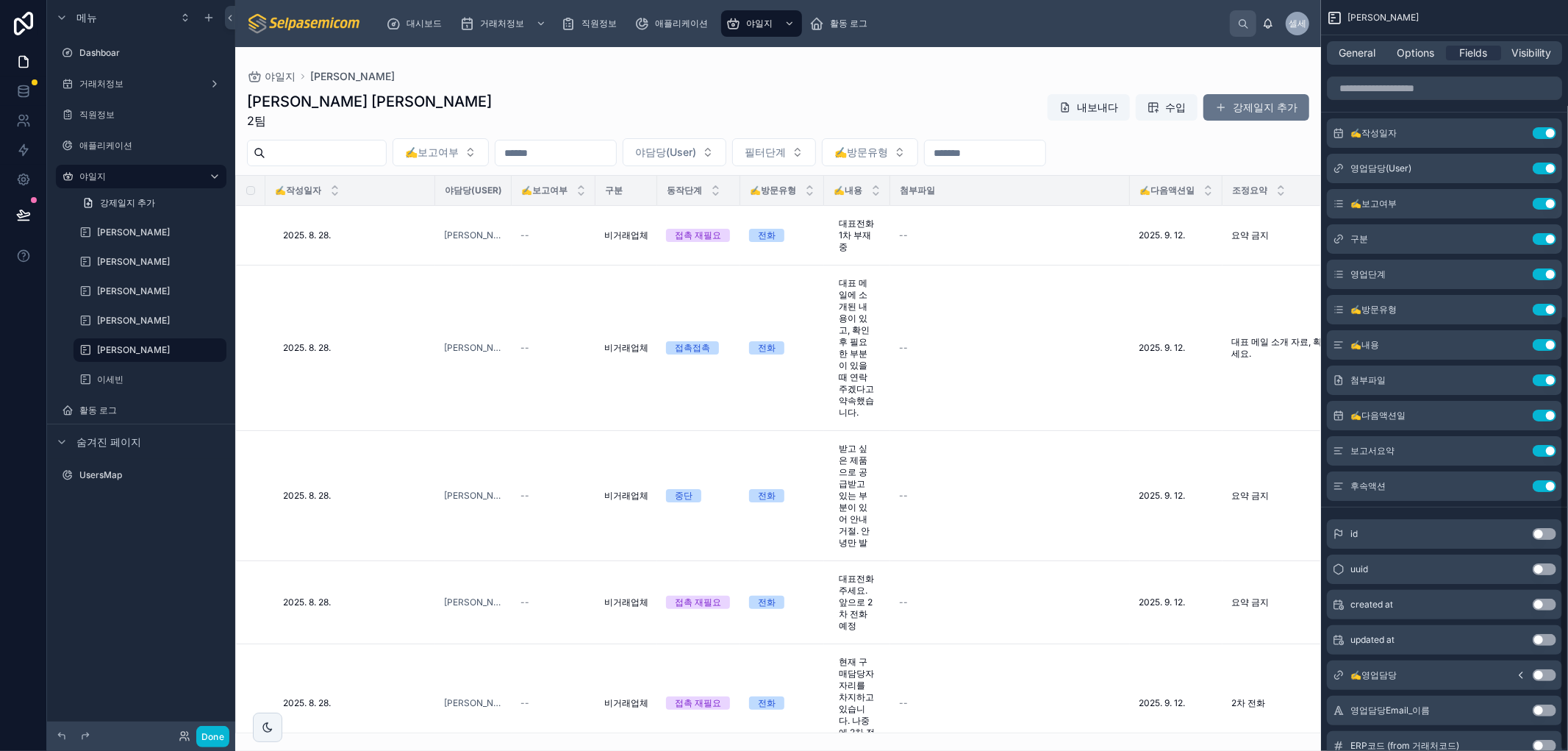
scroll to position [544, 0]
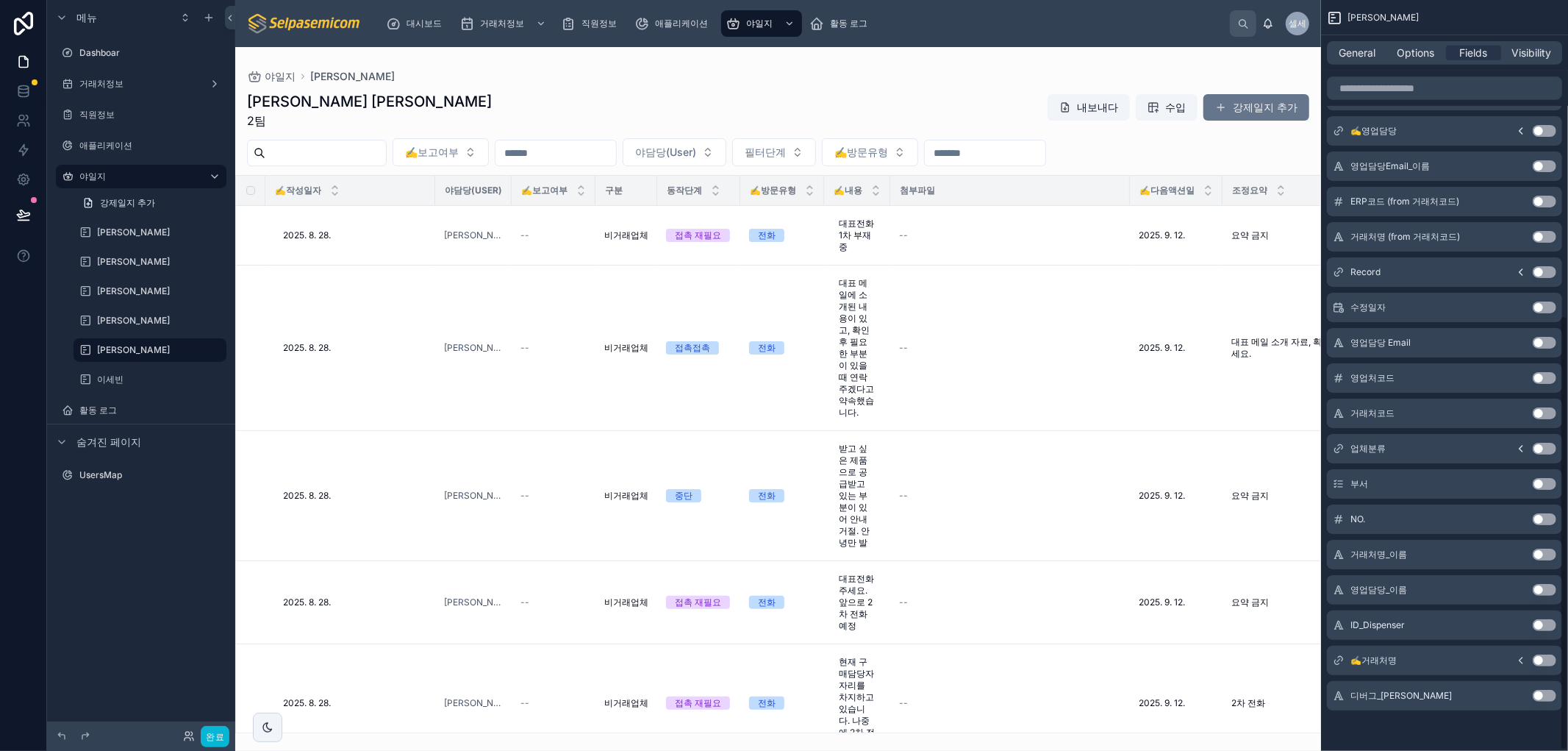
click at [848, 659] on button "스크롤 가능한 콘텐츠" at bounding box center [1520, 659] width 24 height 11
click at [848, 659] on button "Use setting" at bounding box center [1544, 659] width 24 height 11
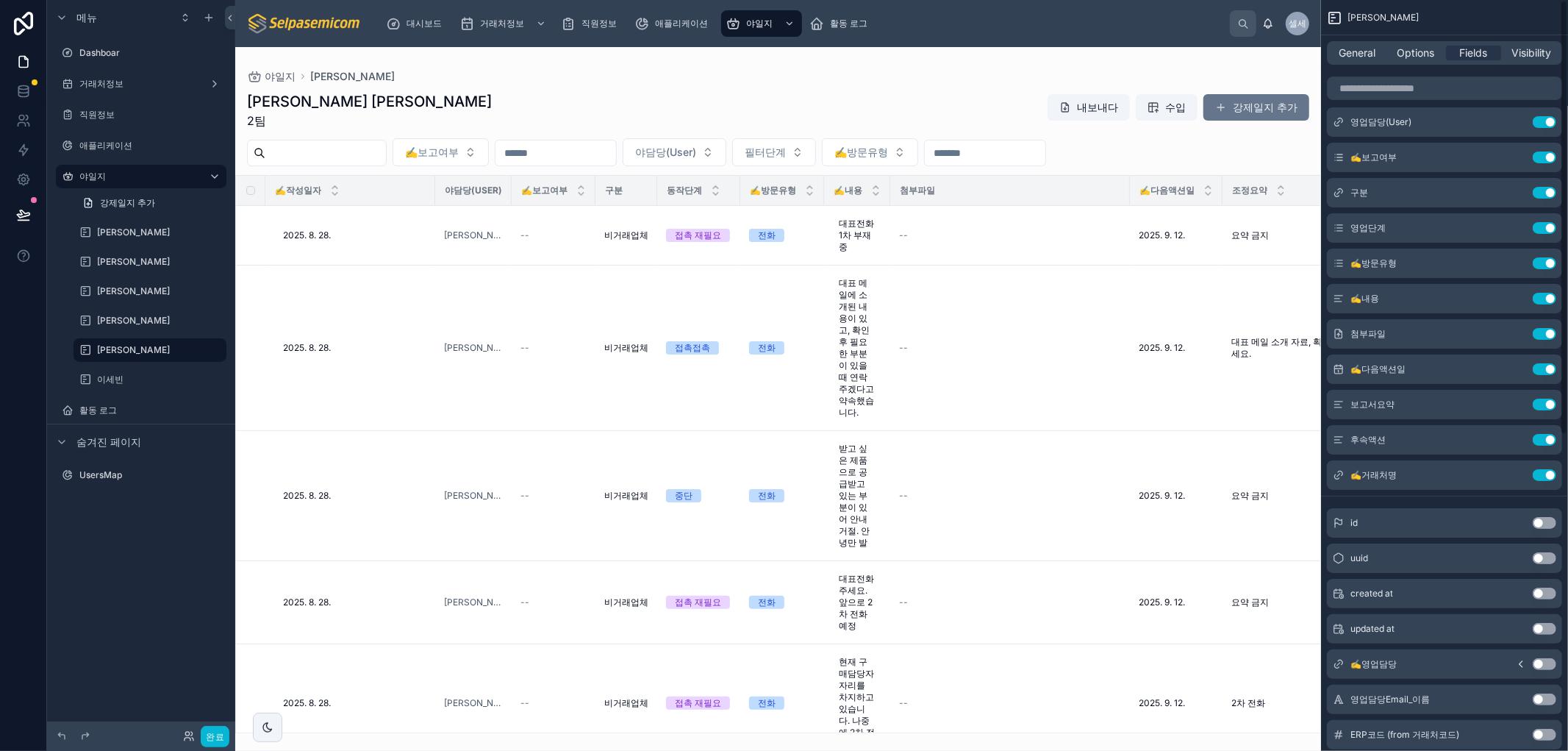
scroll to position [0, 0]
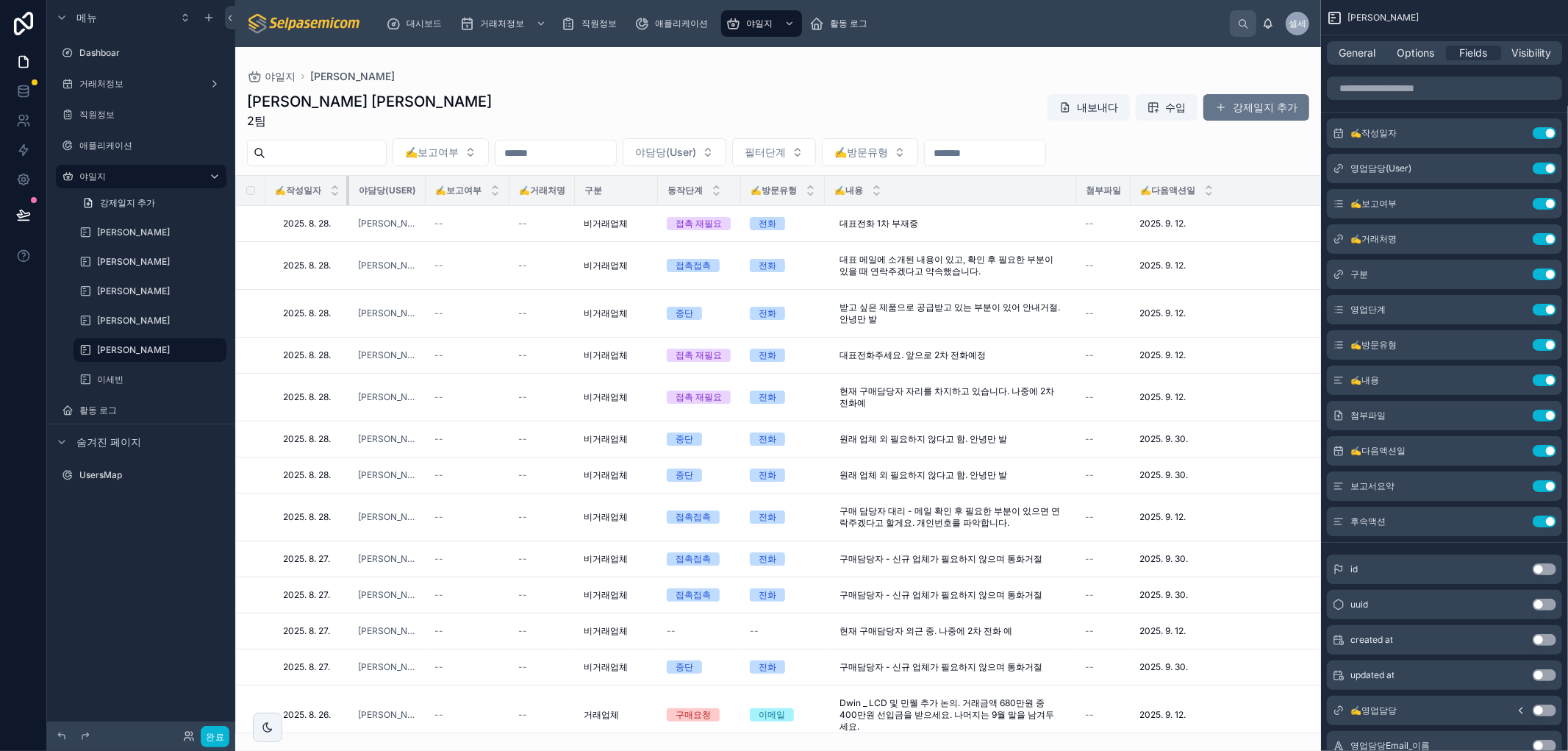
drag, startPoint x: 432, startPoint y: 187, endPoint x: 343, endPoint y: 183, distance: 89.1
click at [343, 183] on th "✍️작성일자" at bounding box center [308, 191] width 84 height 30
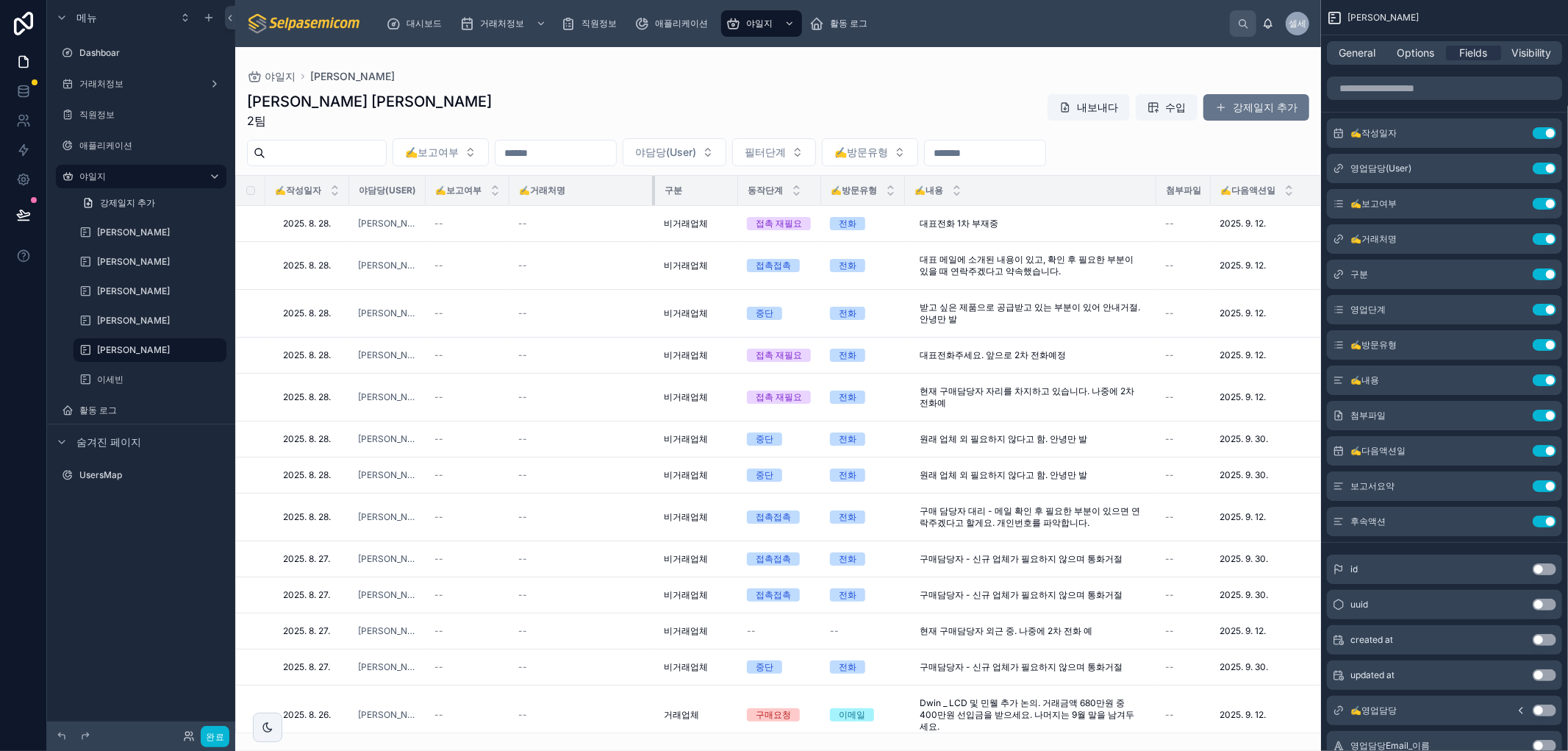
drag, startPoint x: 574, startPoint y: 182, endPoint x: 660, endPoint y: 205, distance: 89.0
click at [660, 205] on tr "✍️작성일자 야담당(User) ✍️보고여부 ✍️거래처명 구분 동작단계 ✍️방문유형 ✍️내용 첨부파일 ✍️다음액션일 조정요약 틱액션" at bounding box center [946, 191] width 1419 height 30
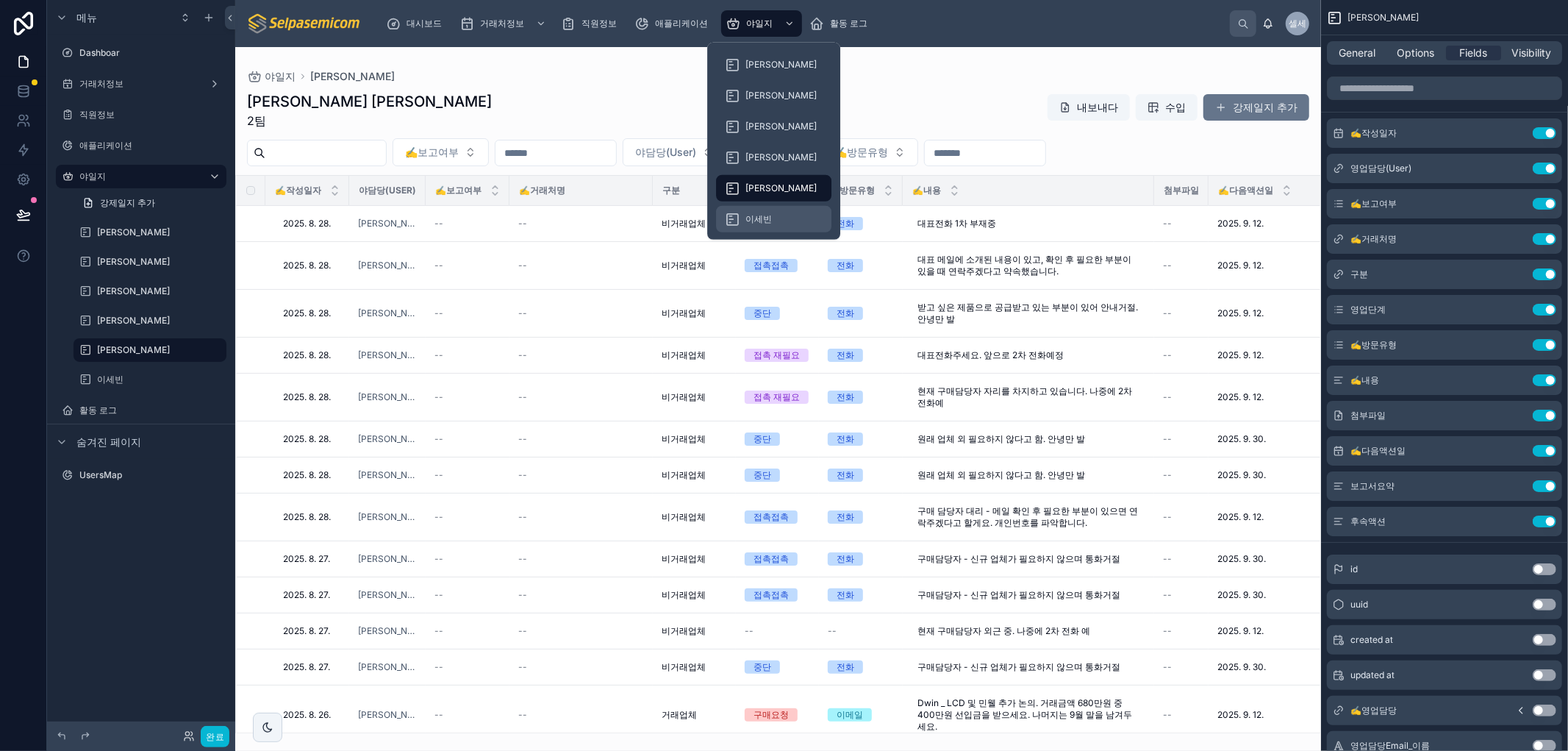
click at [755, 211] on div "이세빈" at bounding box center [774, 219] width 98 height 24
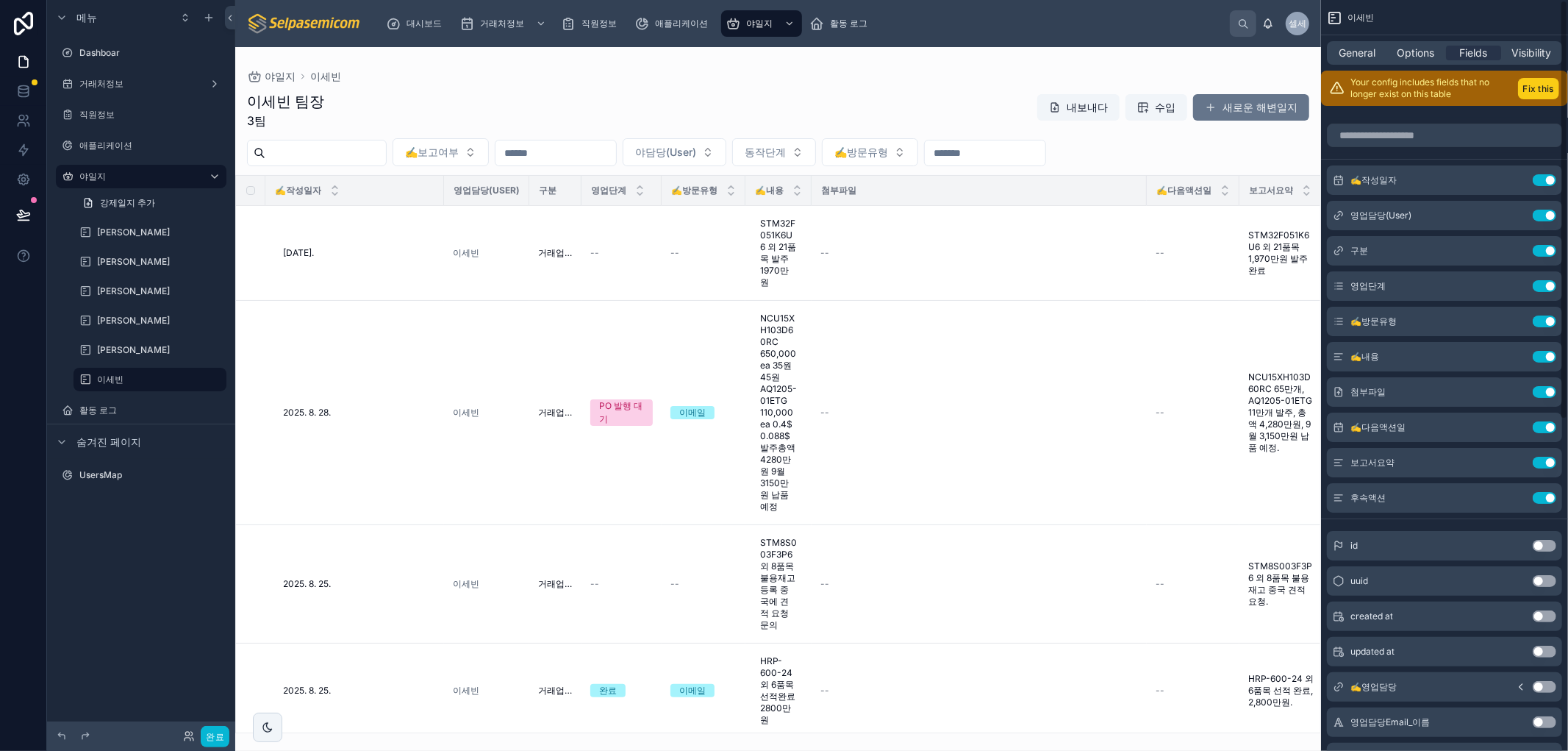
click at [848, 83] on button "Fix this" at bounding box center [1537, 88] width 41 height 21
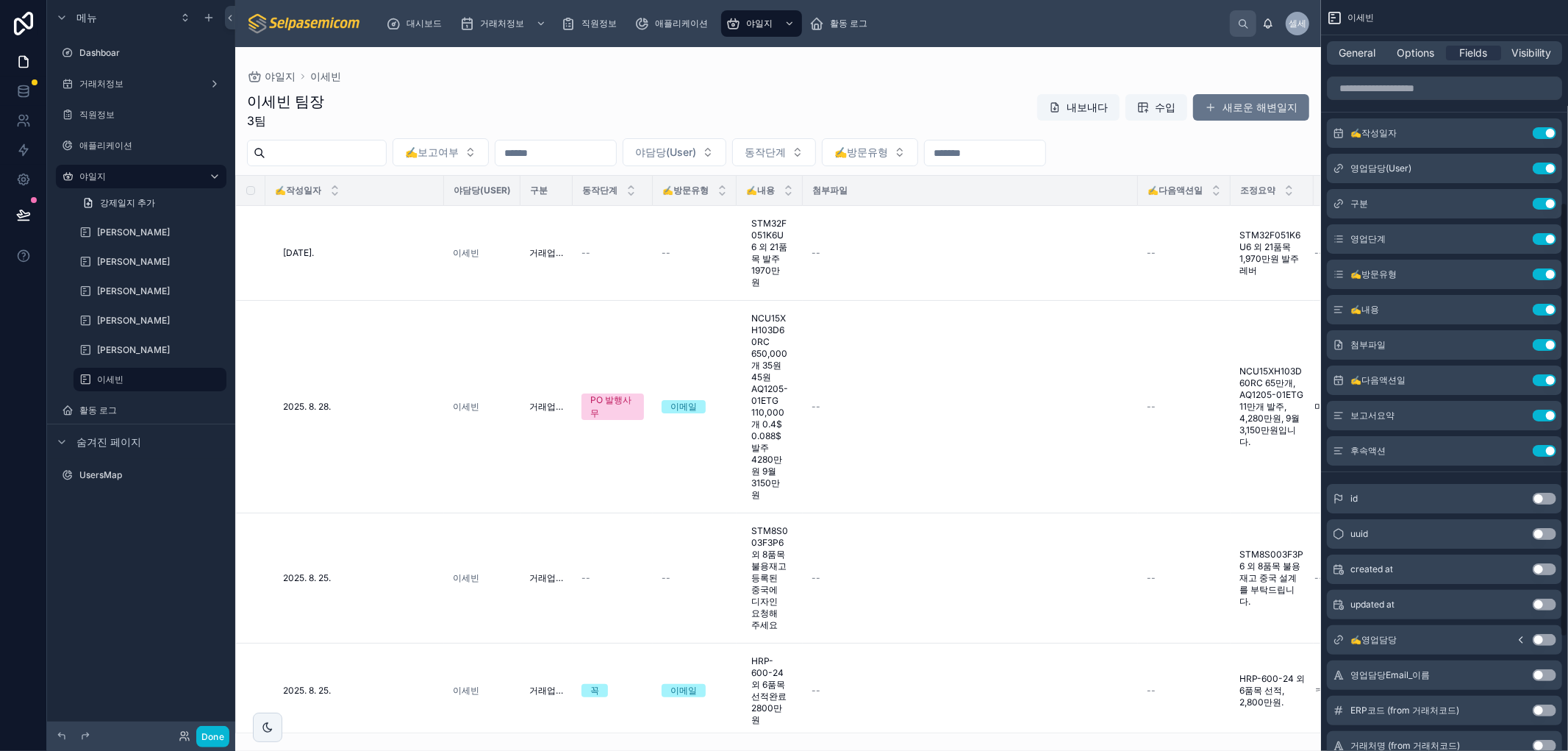
scroll to position [544, 0]
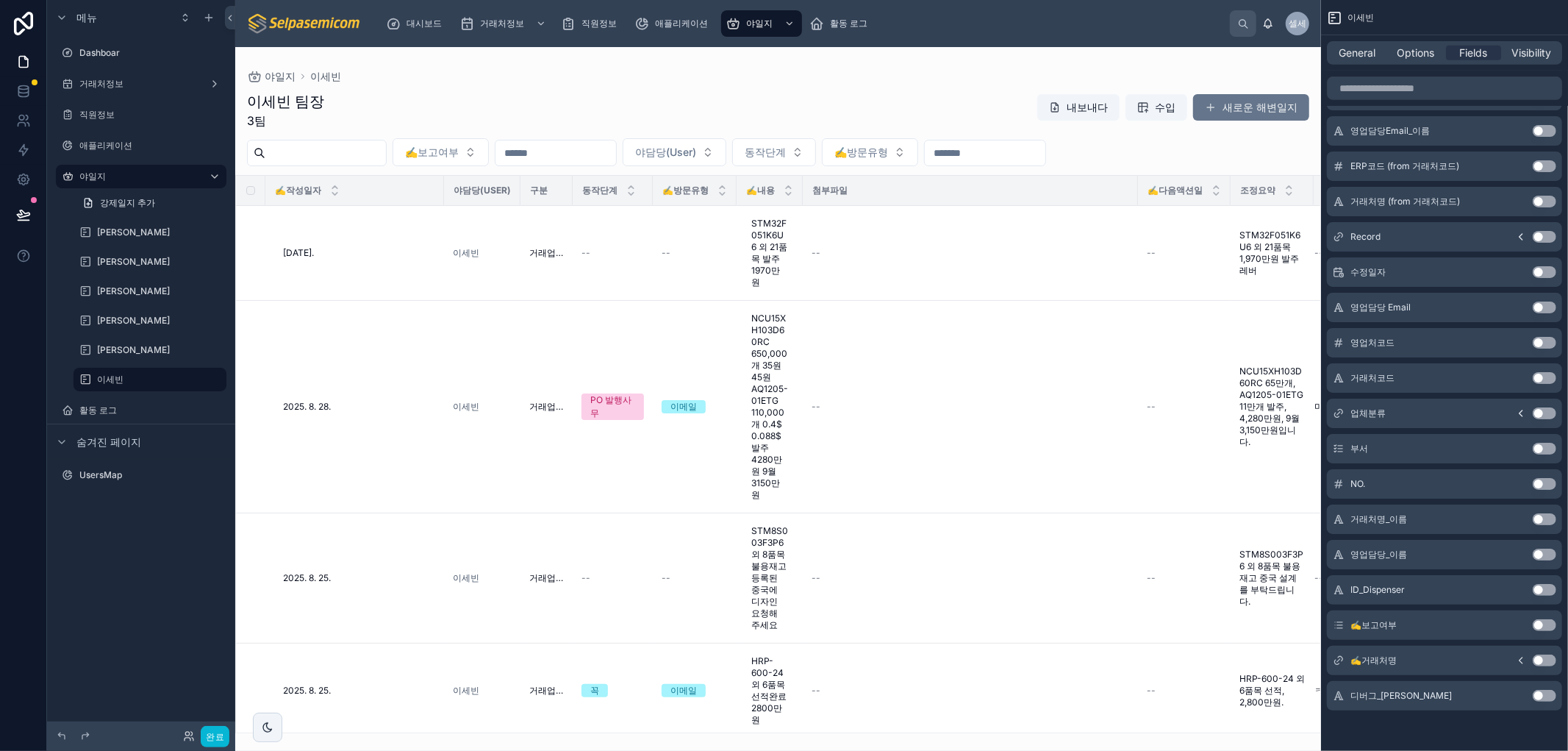
click at [848, 659] on button "Use setting" at bounding box center [1544, 659] width 24 height 11
click at [848, 658] on button "Use setting" at bounding box center [1544, 659] width 24 height 11
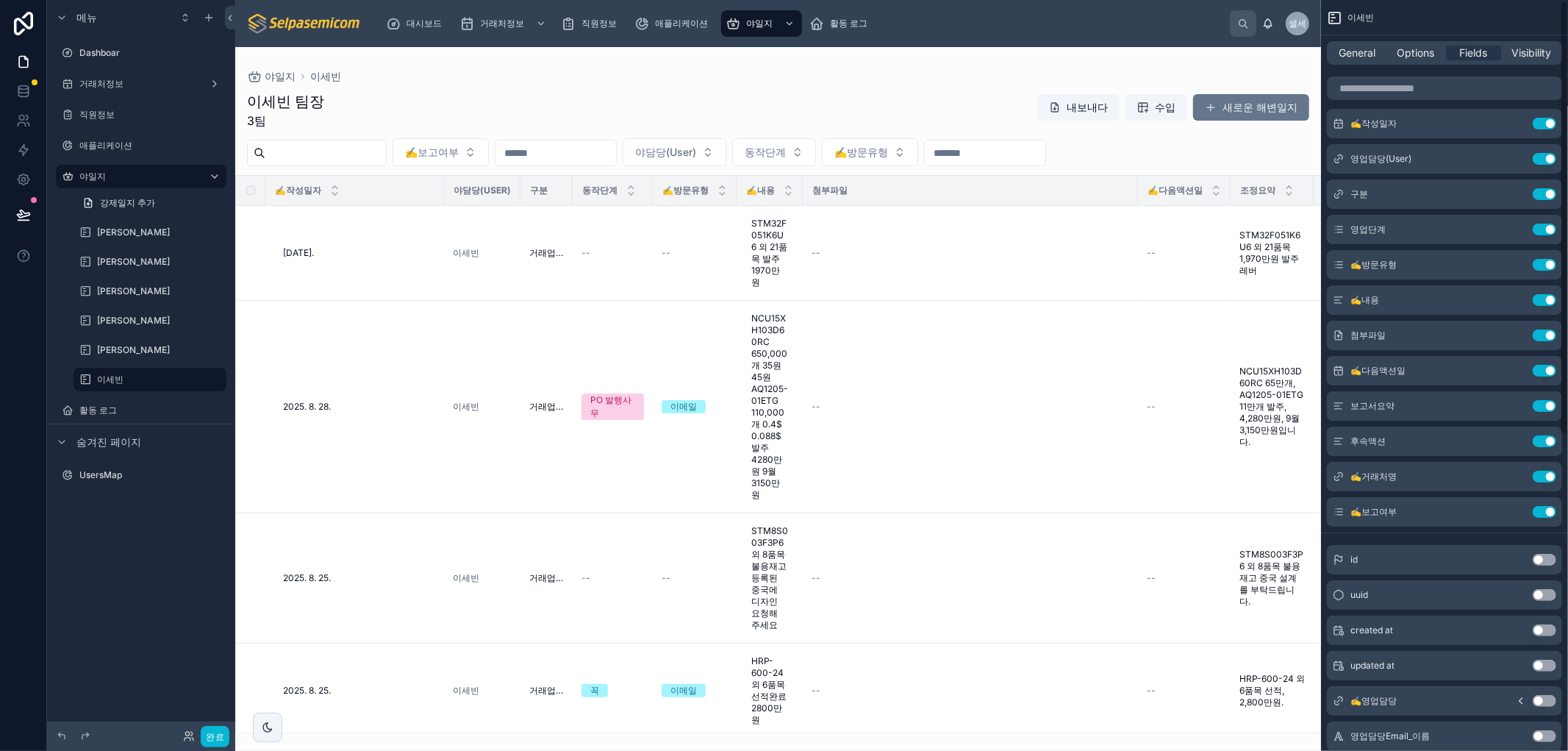
scroll to position [0, 0]
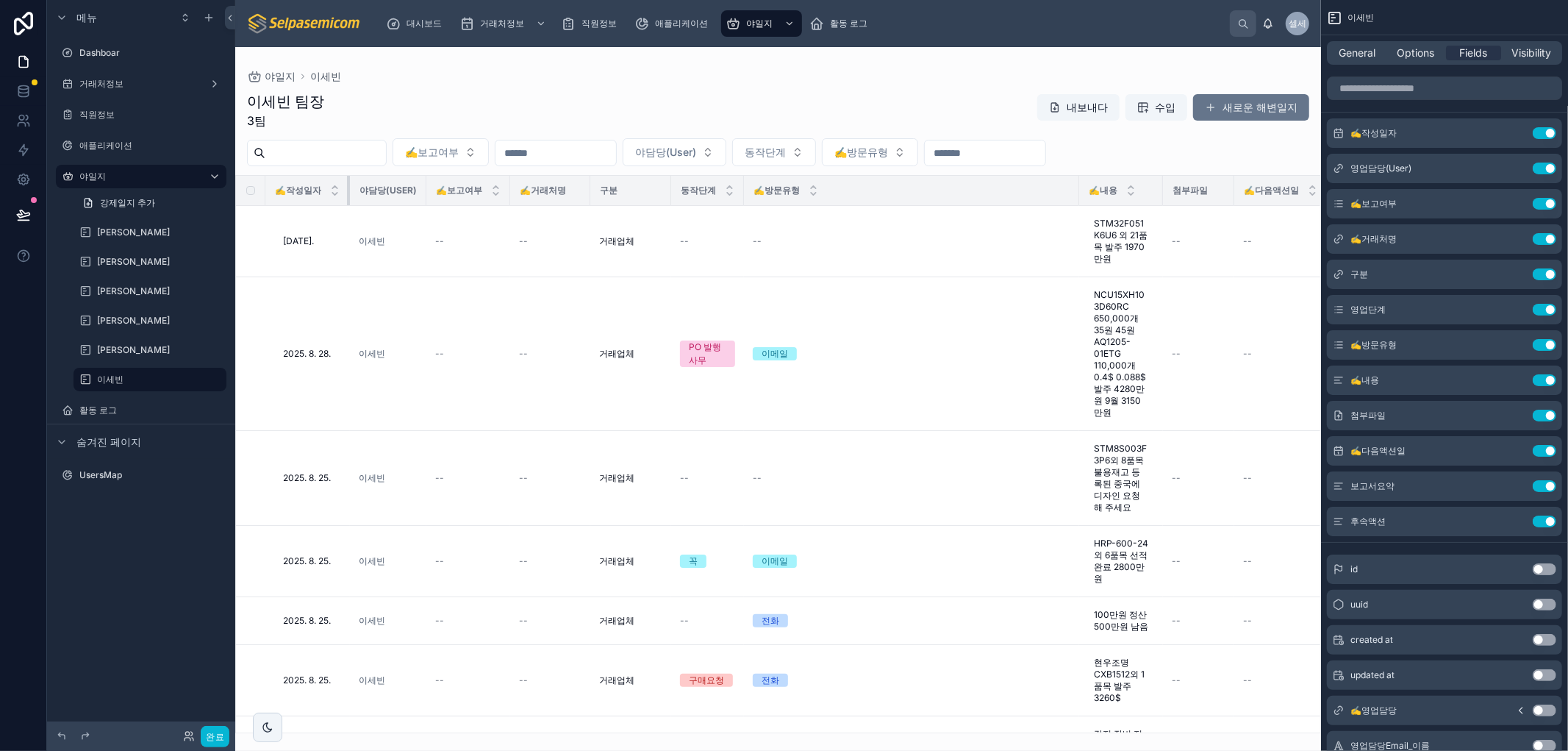
drag, startPoint x: 441, startPoint y: 187, endPoint x: 348, endPoint y: 172, distance: 94.2
click at [348, 172] on div "야일지 이세빈 이세빈 팀장 3팀 내보내다 수입 새로운 해변일지 ✍️보고여부 야담당(User) 동작단계 ✍️방문유형 ✍️작성일자 야담당(User…" at bounding box center [778, 390] width 1086 height 686
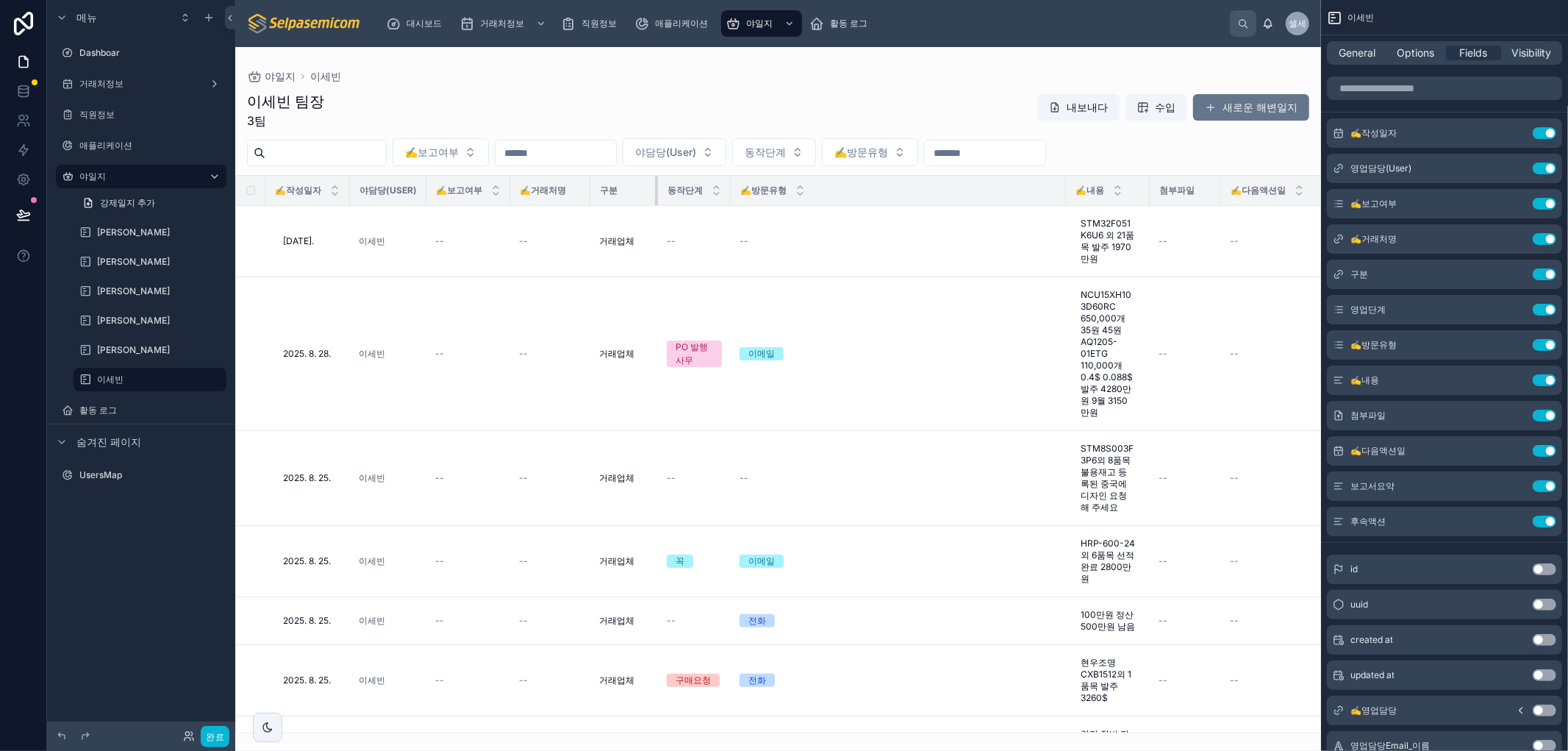
drag, startPoint x: 670, startPoint y: 192, endPoint x: 657, endPoint y: 188, distance: 13.6
click at [657, 188] on div at bounding box center [657, 191] width 6 height 30
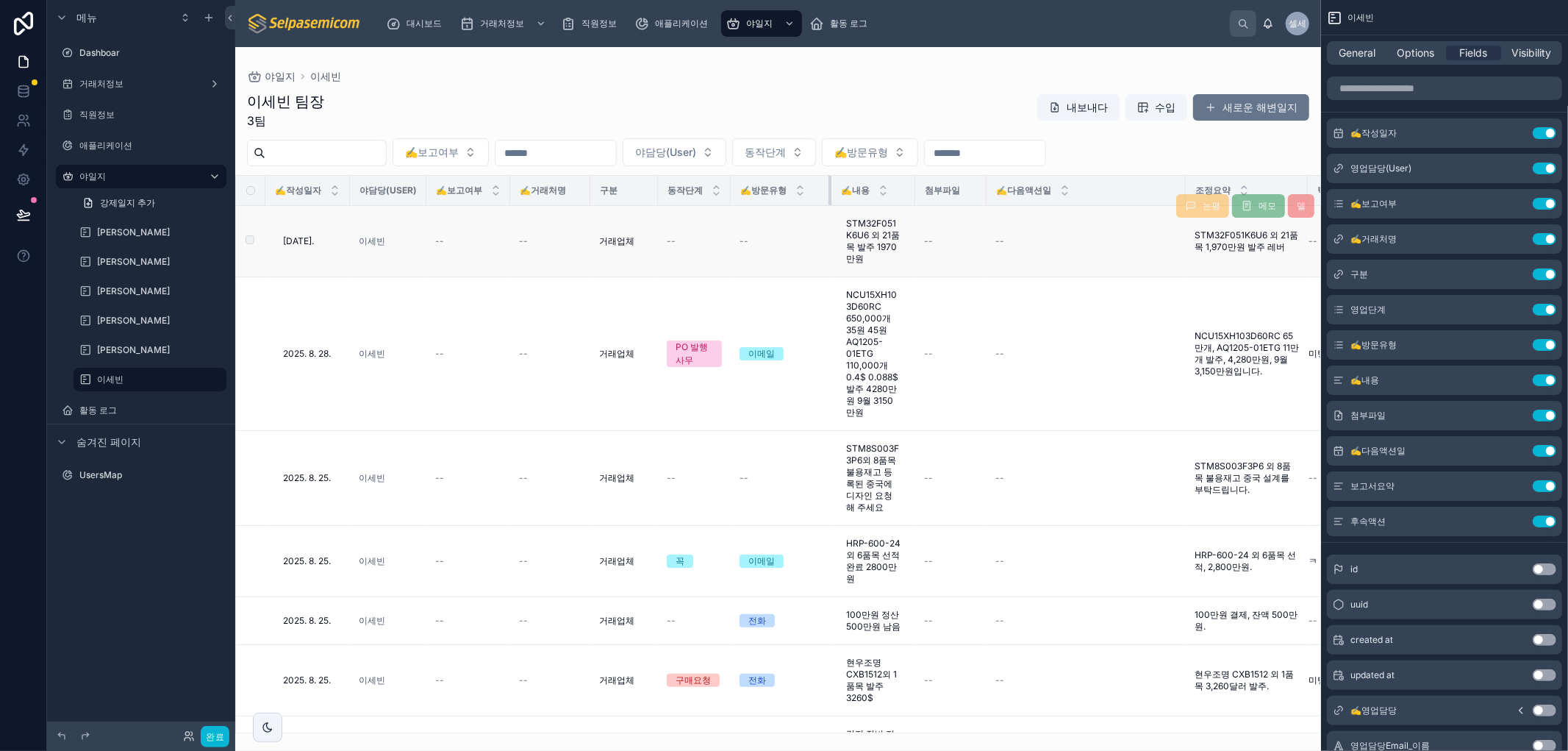
drag, startPoint x: 1063, startPoint y: 183, endPoint x: 864, endPoint y: 224, distance: 203.2
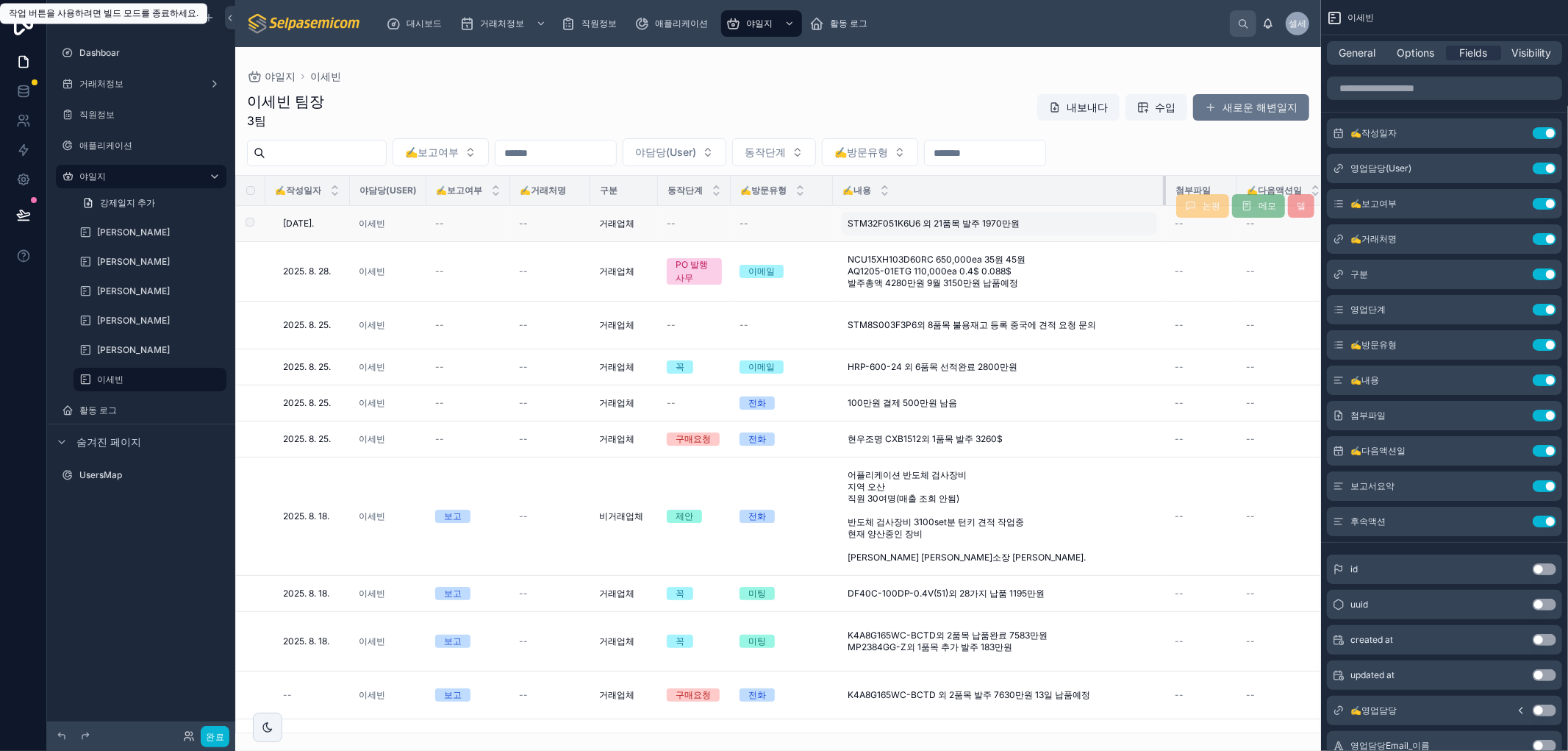
drag, startPoint x: 914, startPoint y: 193, endPoint x: 1163, endPoint y: 239, distance: 253.2
click at [848, 239] on table "✍️작성일자 야담당(User) ✍️보고여부 ✍️거래처명 구분 동작단계 ✍️방문유형 ✍️내용 첨부파일 ✍️다음액션일 조정요약 틱액션 2025. …" at bounding box center [959, 596] width 1446 height 841
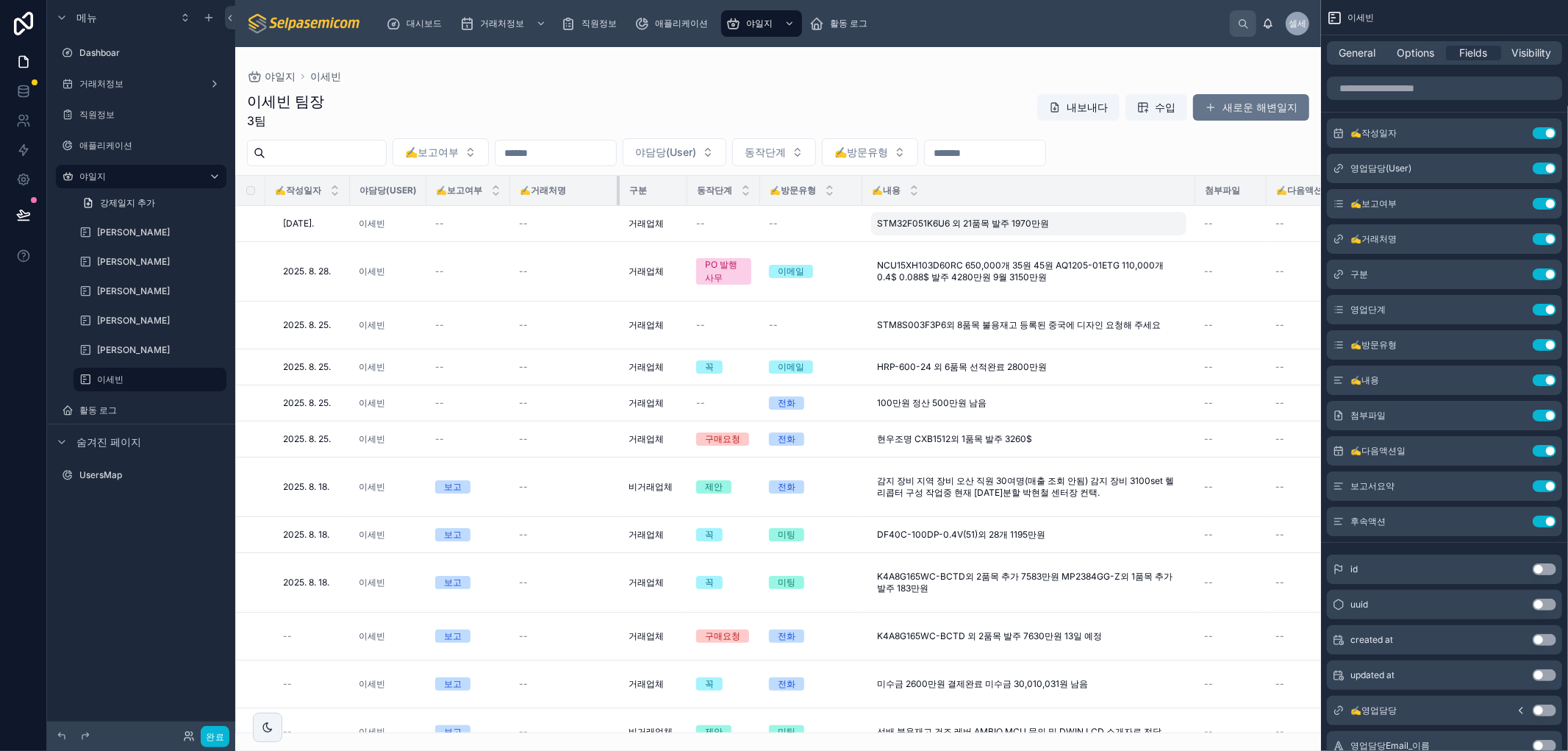
drag, startPoint x: 588, startPoint y: 189, endPoint x: 610, endPoint y: 199, distance: 24.2
click at [616, 200] on div at bounding box center [619, 191] width 6 height 30
click at [527, 225] on div "--" at bounding box center [564, 223] width 90 height 11
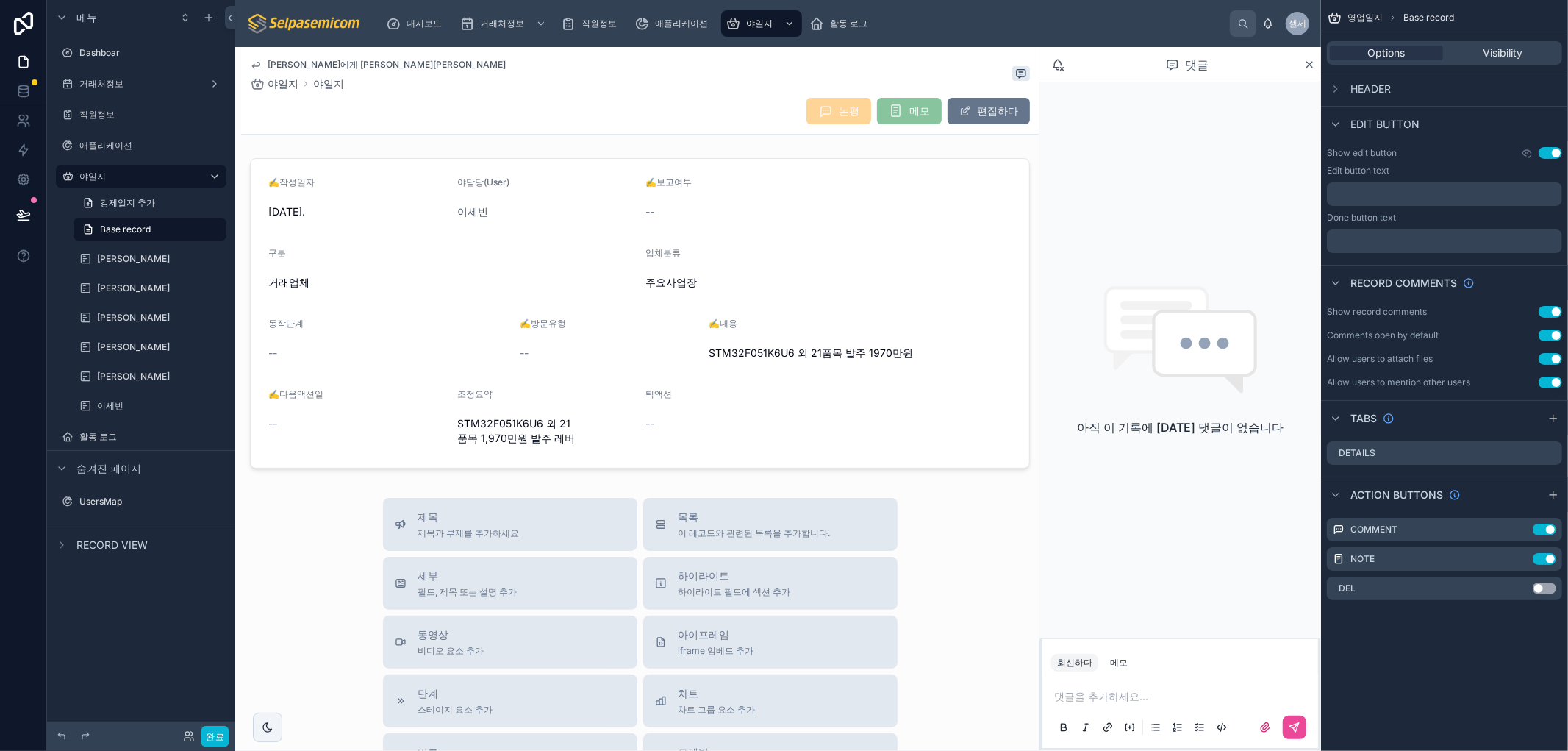
click at [294, 63] on font "이세빈에게 돌아가기" at bounding box center [386, 64] width 238 height 11
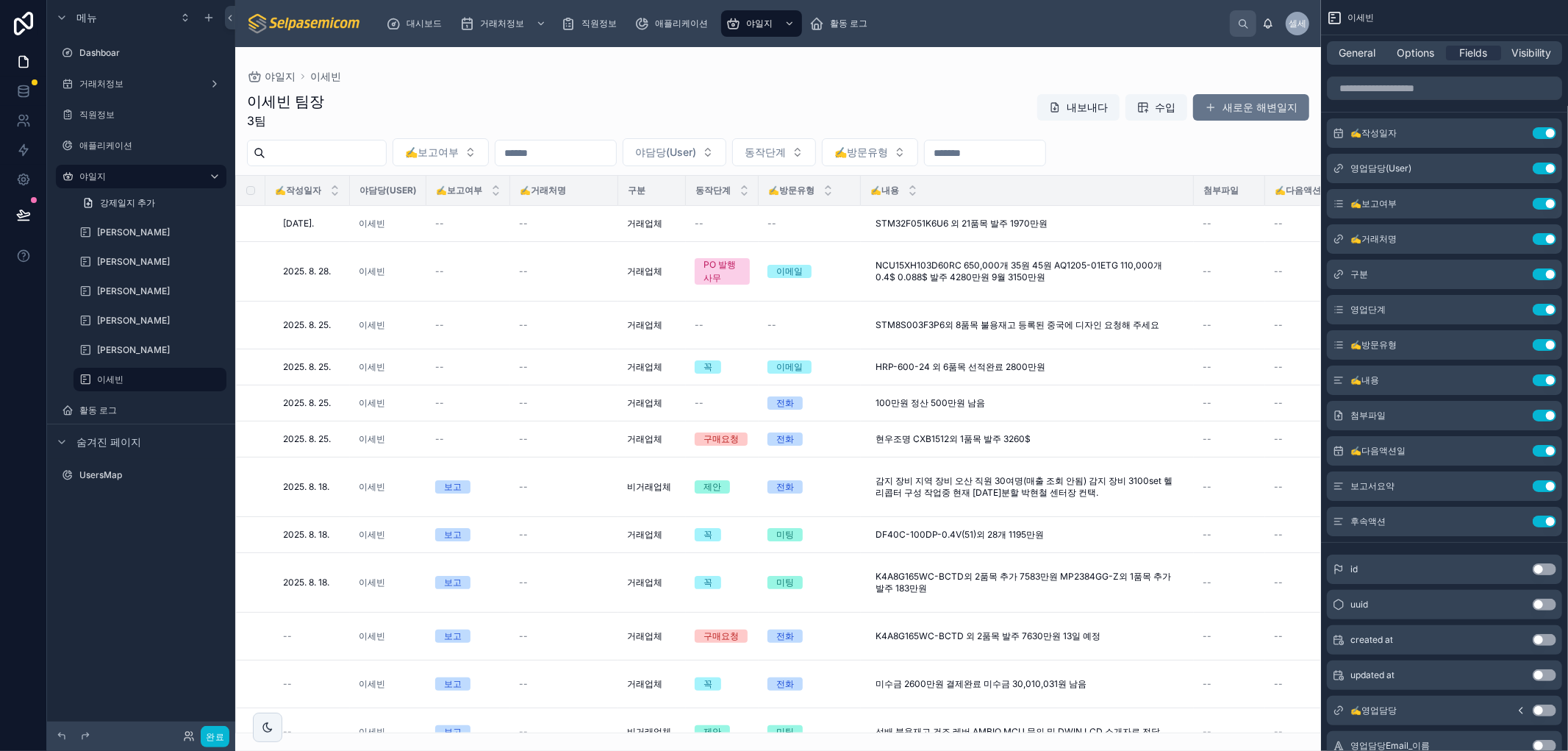
click at [848, 223] on div at bounding box center [778, 399] width 1086 height 704
click at [848, 111] on span at bounding box center [1210, 107] width 11 height 11
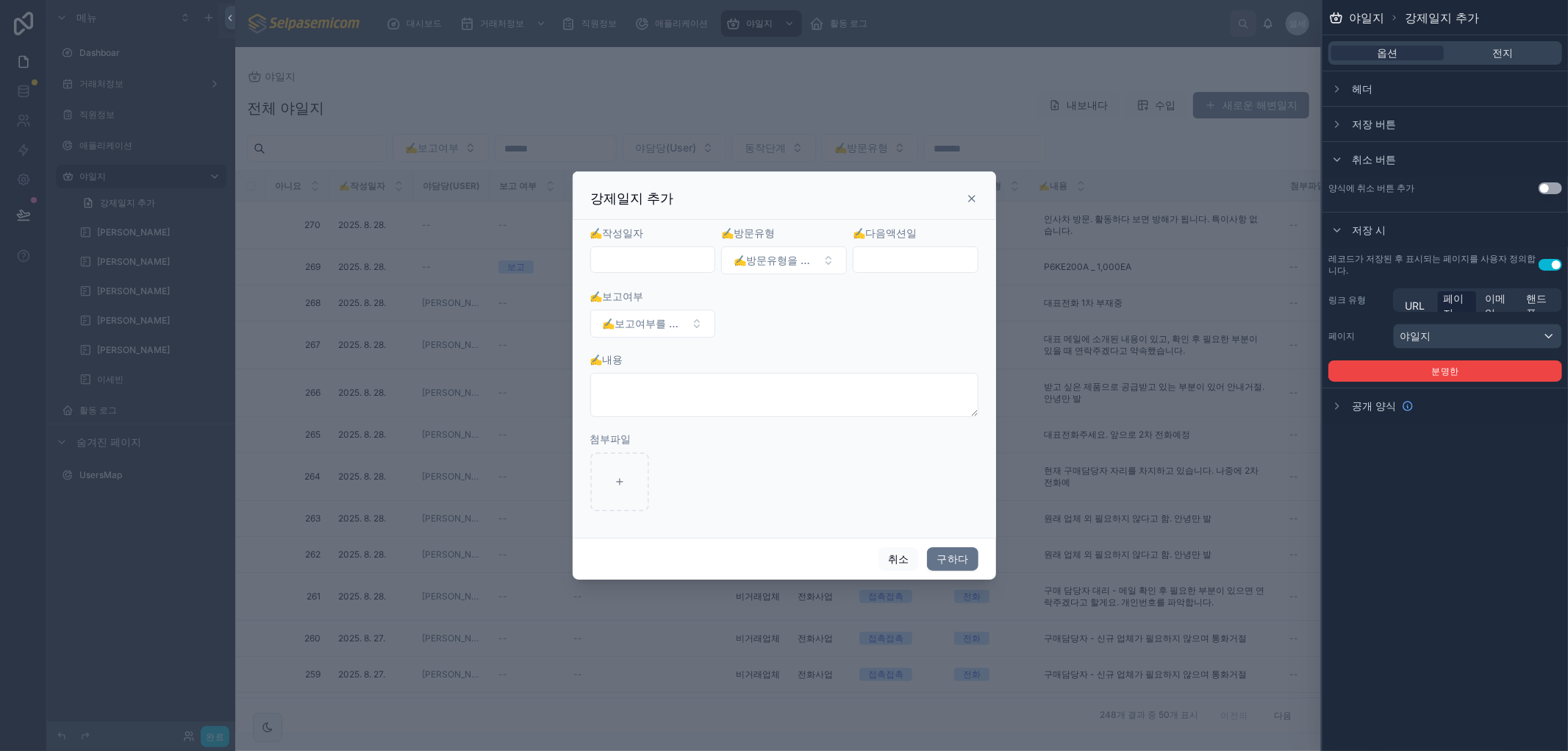
drag, startPoint x: 974, startPoint y: 196, endPoint x: 802, endPoint y: 24, distance: 243.2
click at [848, 197] on icon at bounding box center [971, 198] width 11 height 11
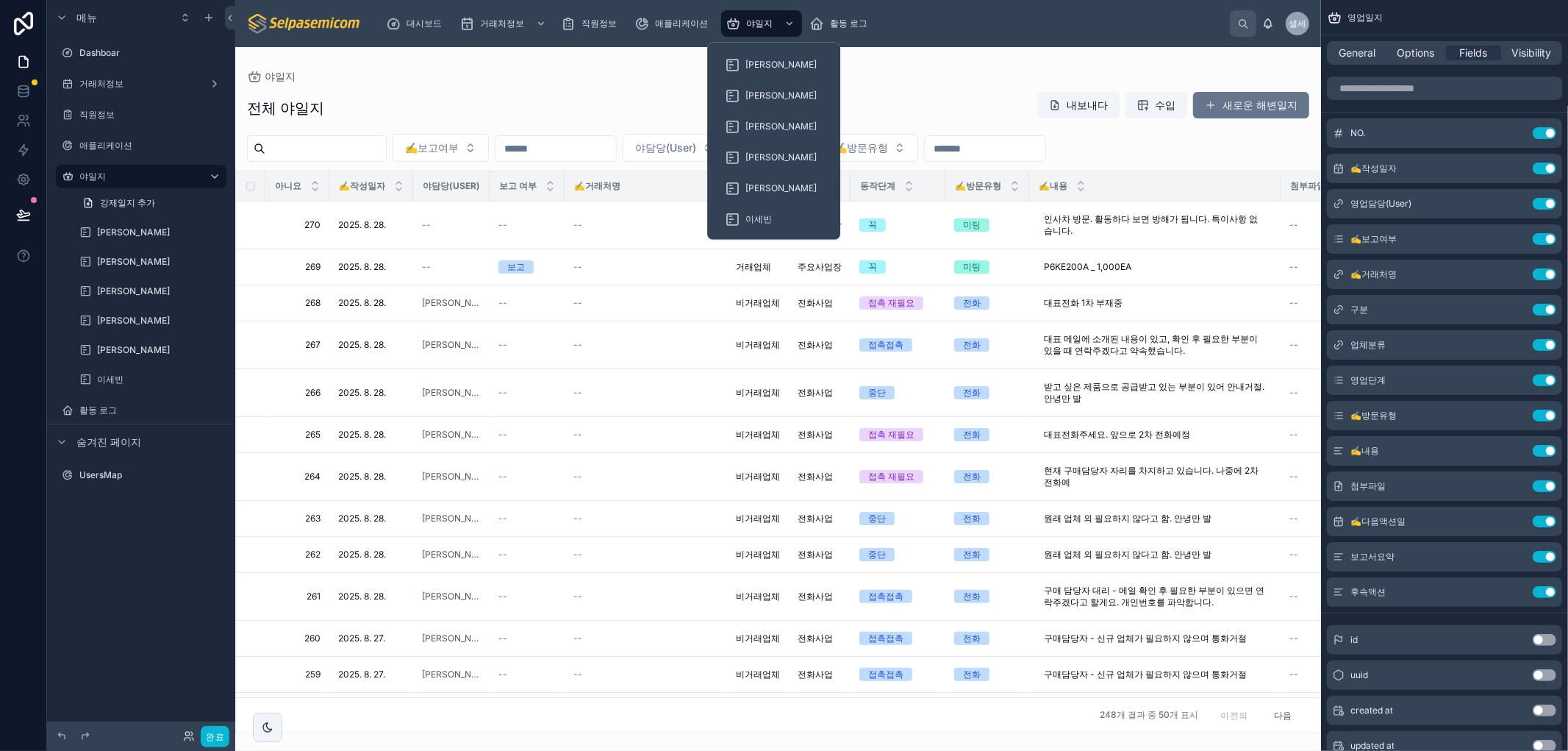
click at [848, 81] on div at bounding box center [778, 399] width 1086 height 704
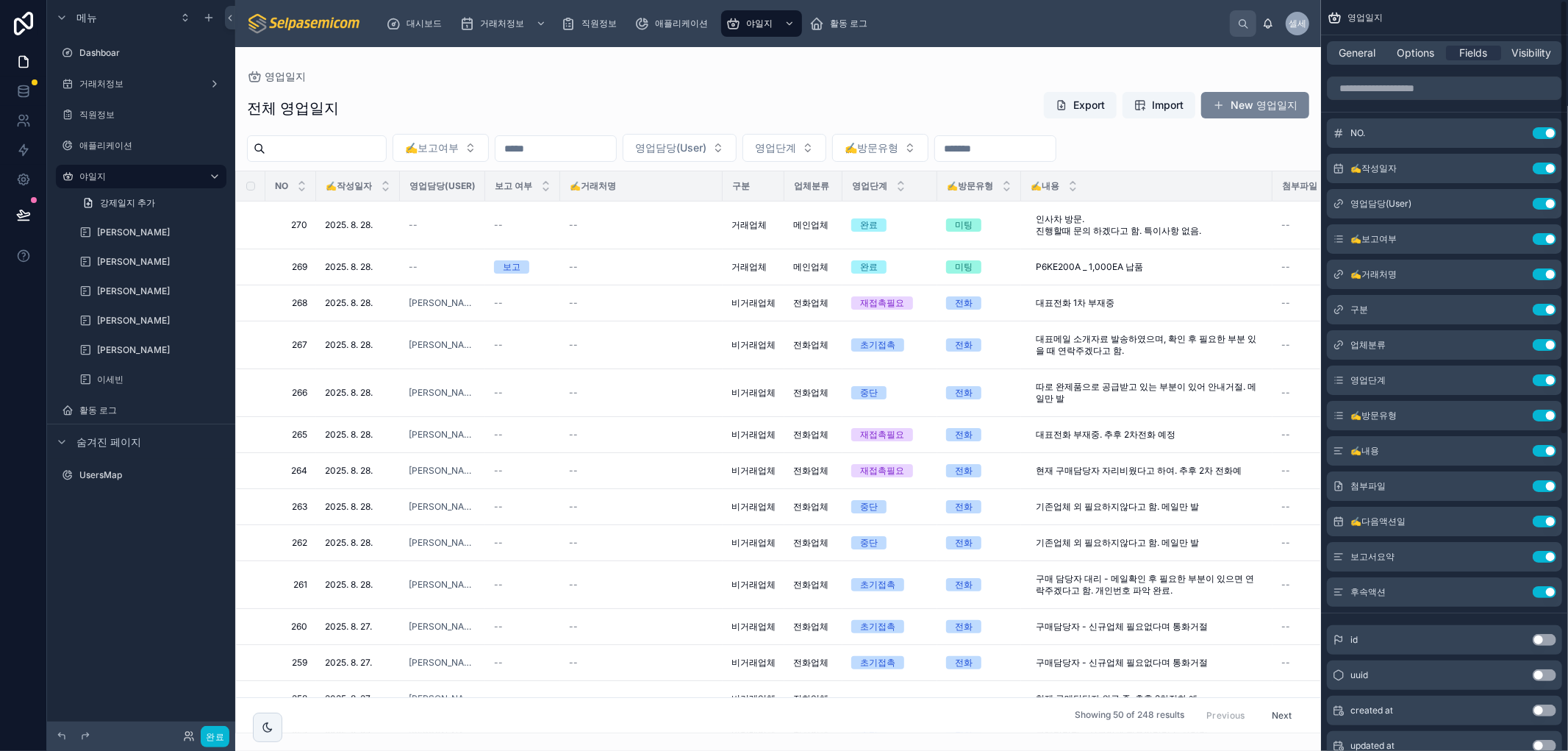
click at [848, 105] on button "New 영업일지" at bounding box center [1255, 105] width 108 height 26
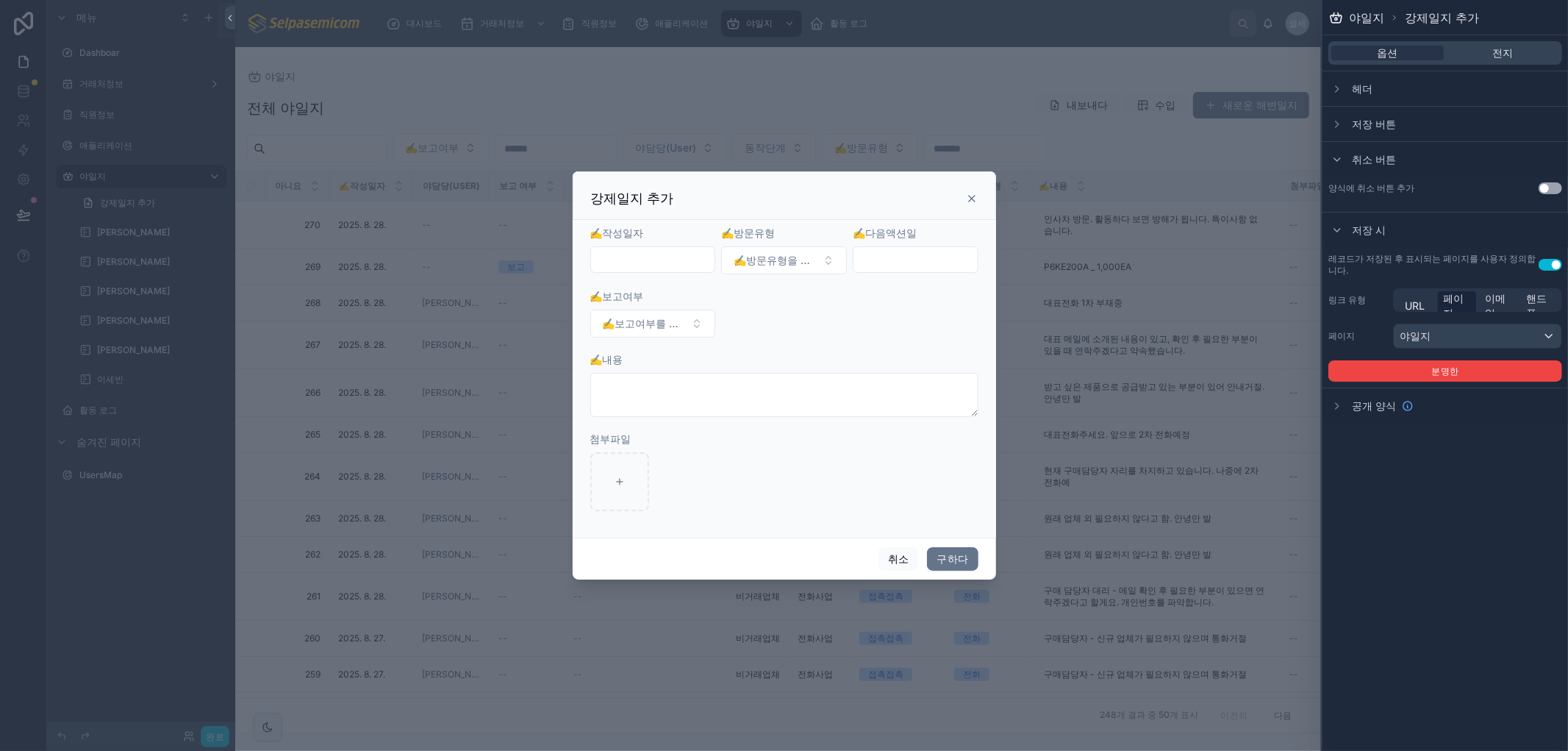
click at [805, 332] on form "✍️작성일자 ✍️방문유형 ✍️방문유형을 선택하세요 ✍️다음액션일 ✍️보고여부 ✍️보고여부를 선택하세요 ✍️내용 첨부파일" at bounding box center [784, 375] width 388 height 300
click at [848, 88] on icon at bounding box center [1336, 88] width 3 height 6
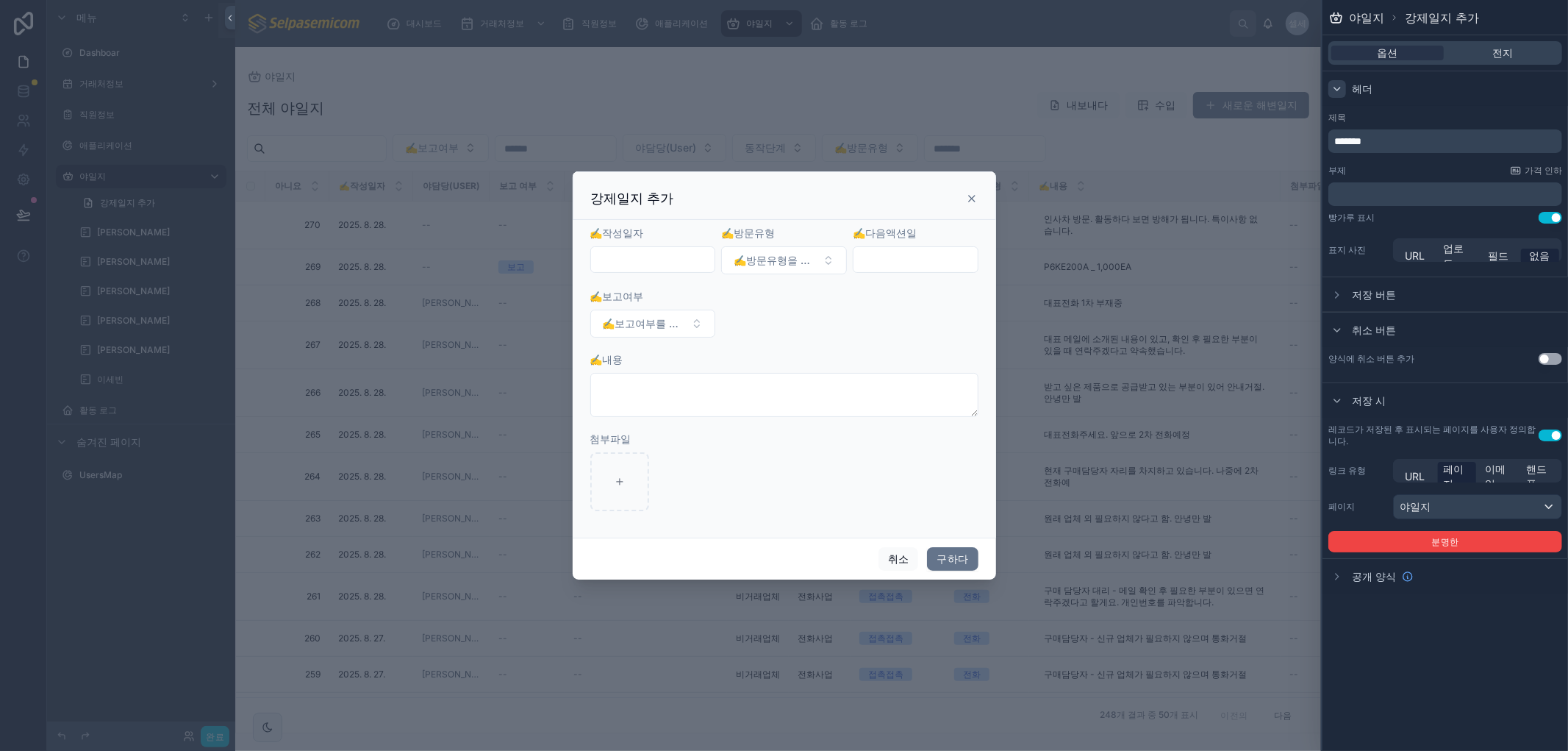
click at [848, 86] on icon at bounding box center [1336, 88] width 11 height 11
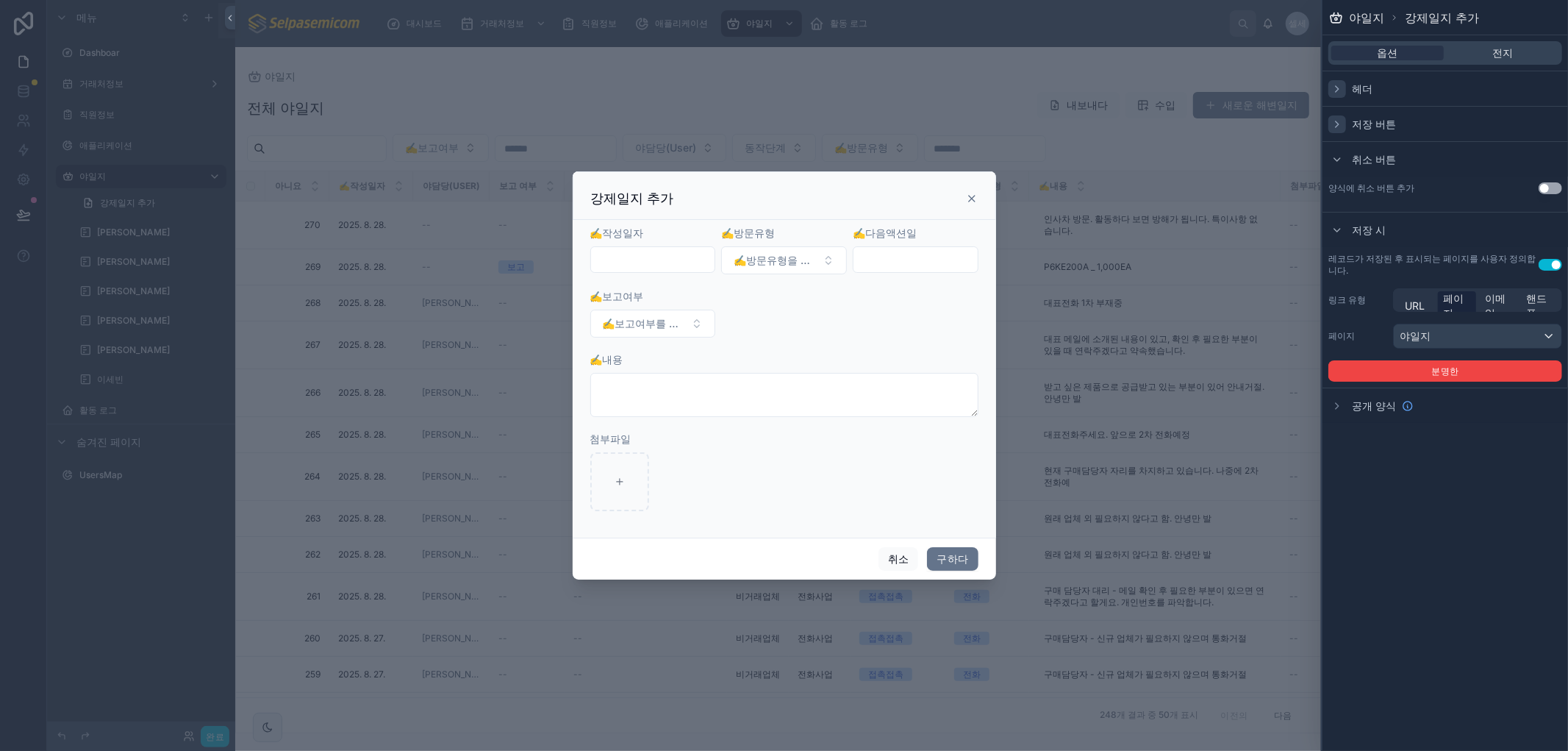
click at [848, 125] on icon at bounding box center [1336, 123] width 11 height 11
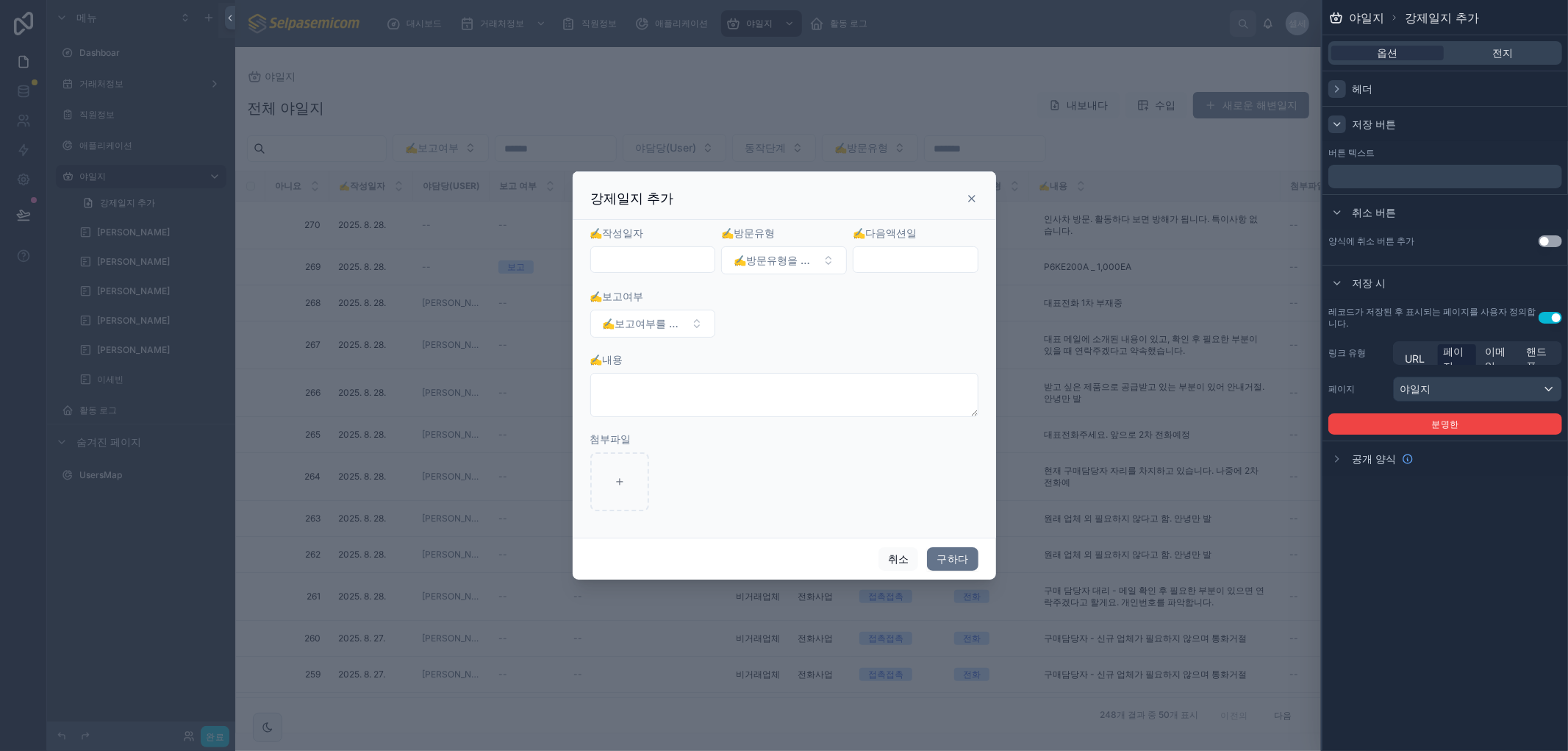
click at [848, 126] on icon at bounding box center [1336, 123] width 11 height 11
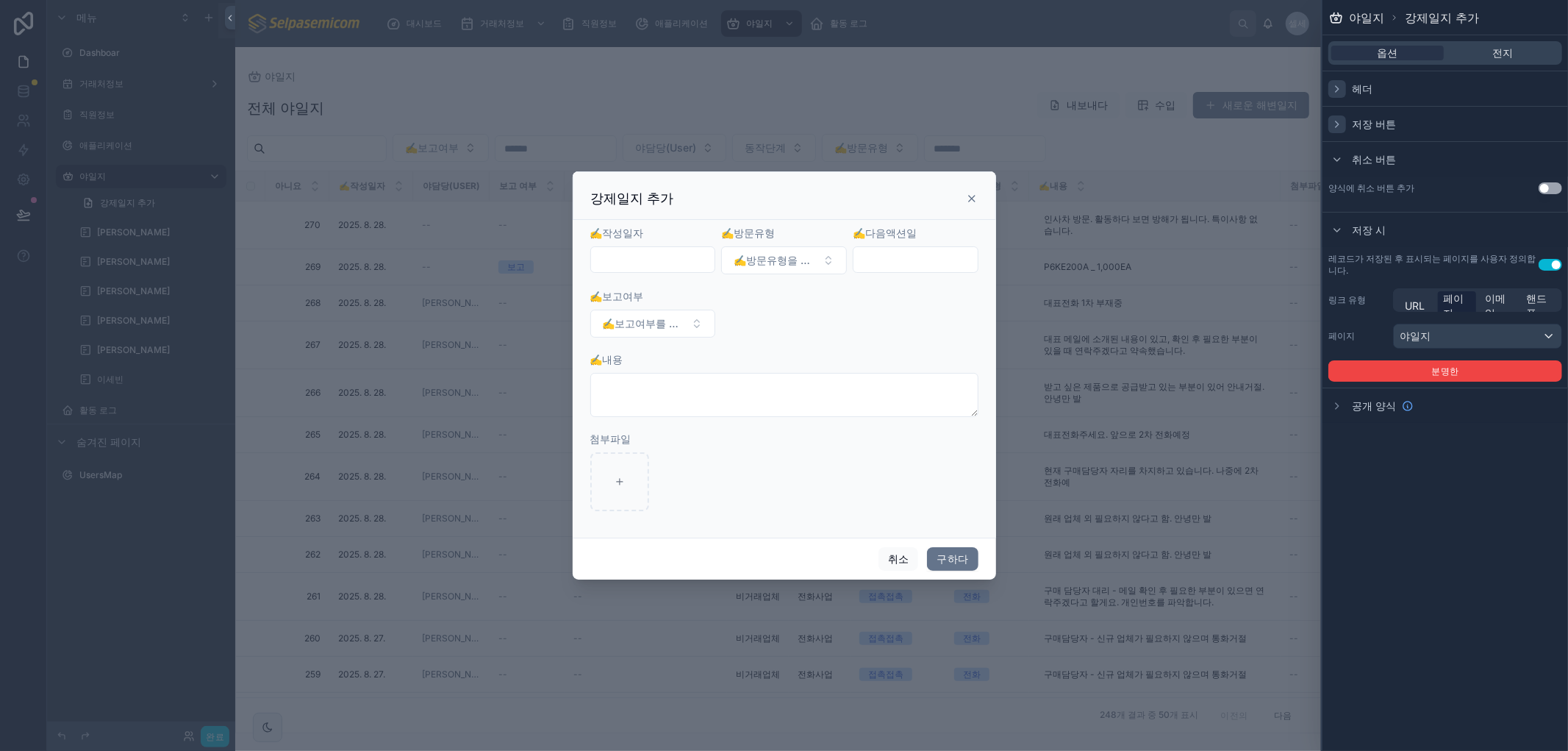
click at [848, 43] on div "옵션 전지" at bounding box center [1444, 52] width 233 height 24
click at [848, 52] on div "전지" at bounding box center [1502, 52] width 113 height 15
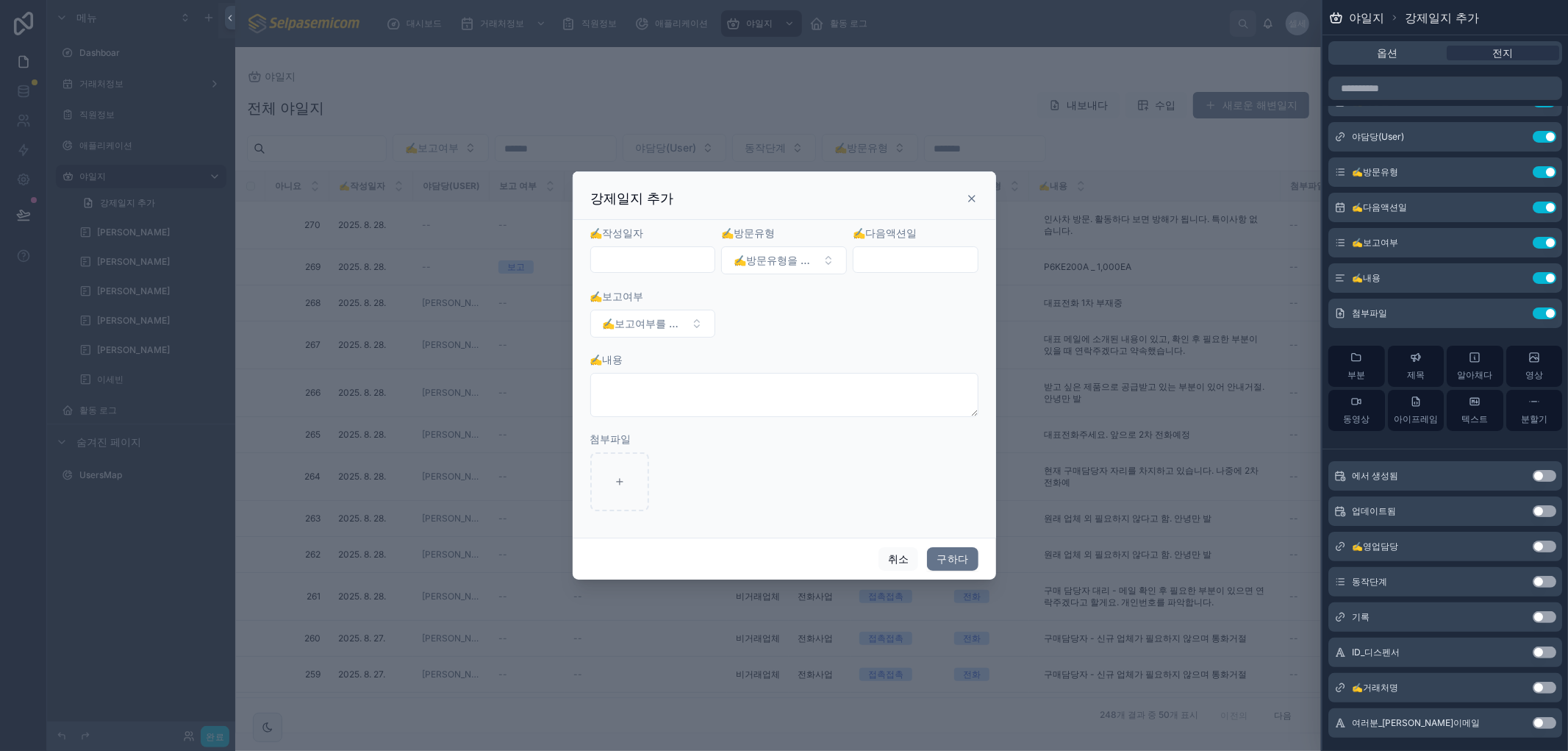
scroll to position [47, 0]
click at [848, 684] on button "설정 사용" at bounding box center [1544, 682] width 24 height 11
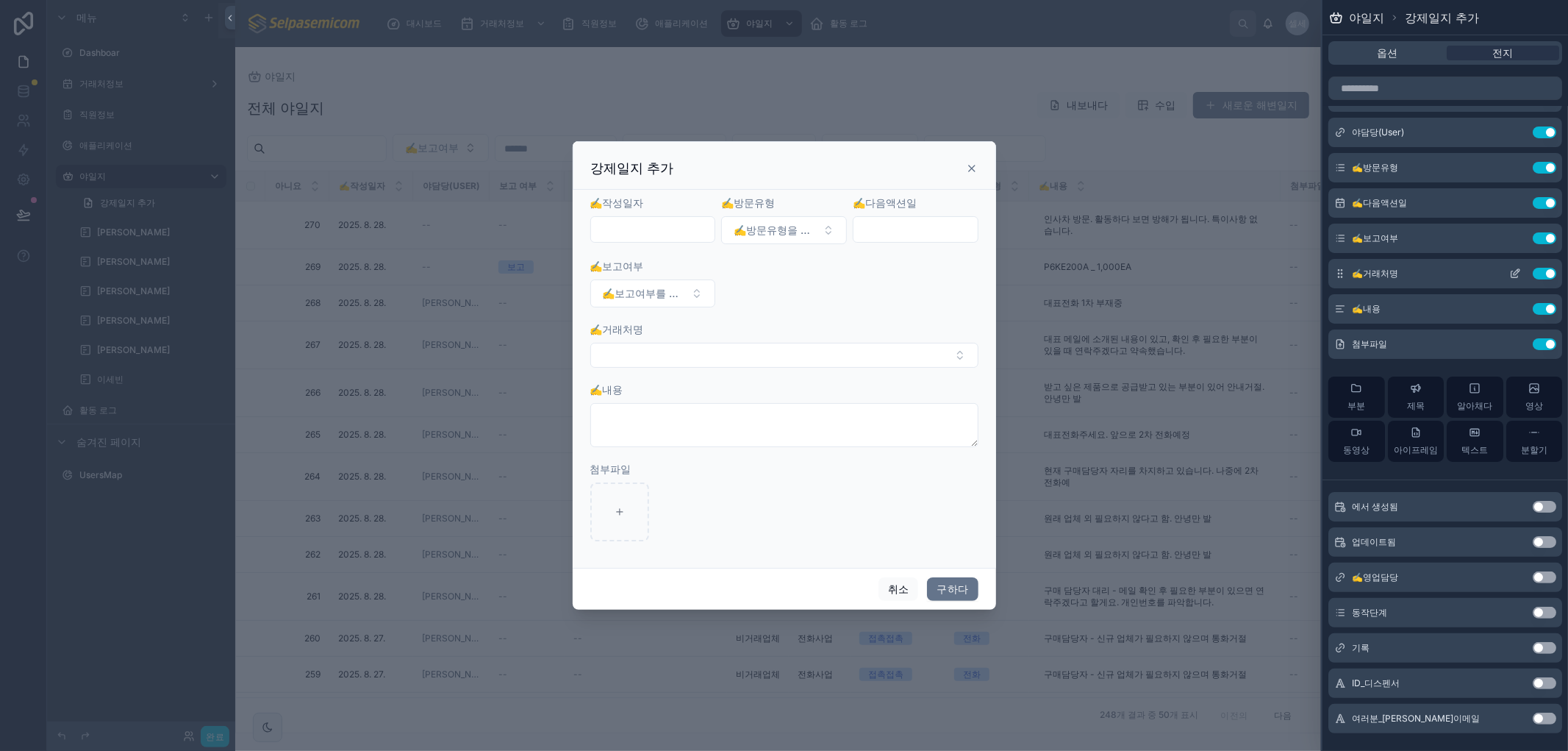
click at [848, 268] on icon at bounding box center [1514, 273] width 11 height 11
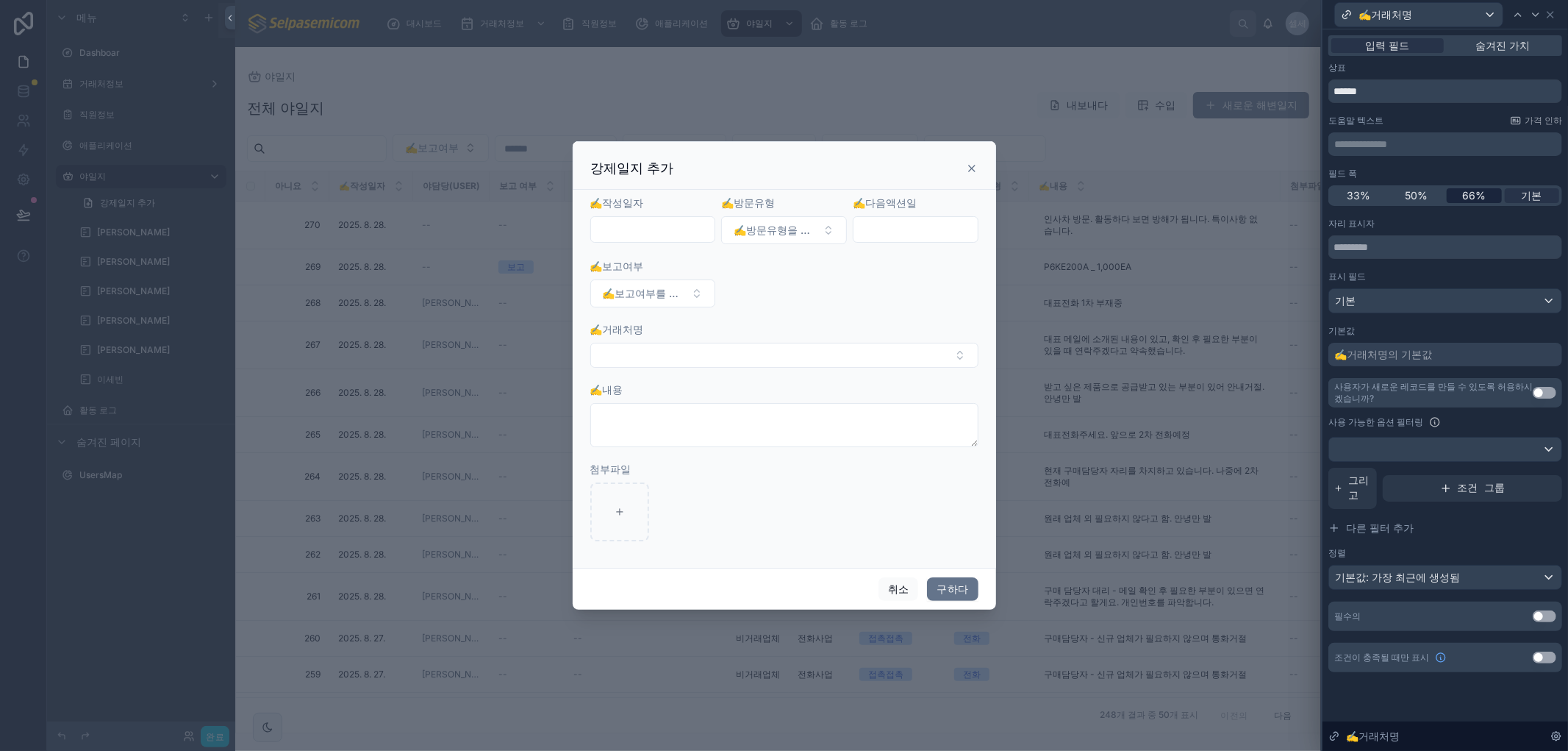
click at [848, 193] on font "66%" at bounding box center [1473, 195] width 24 height 12
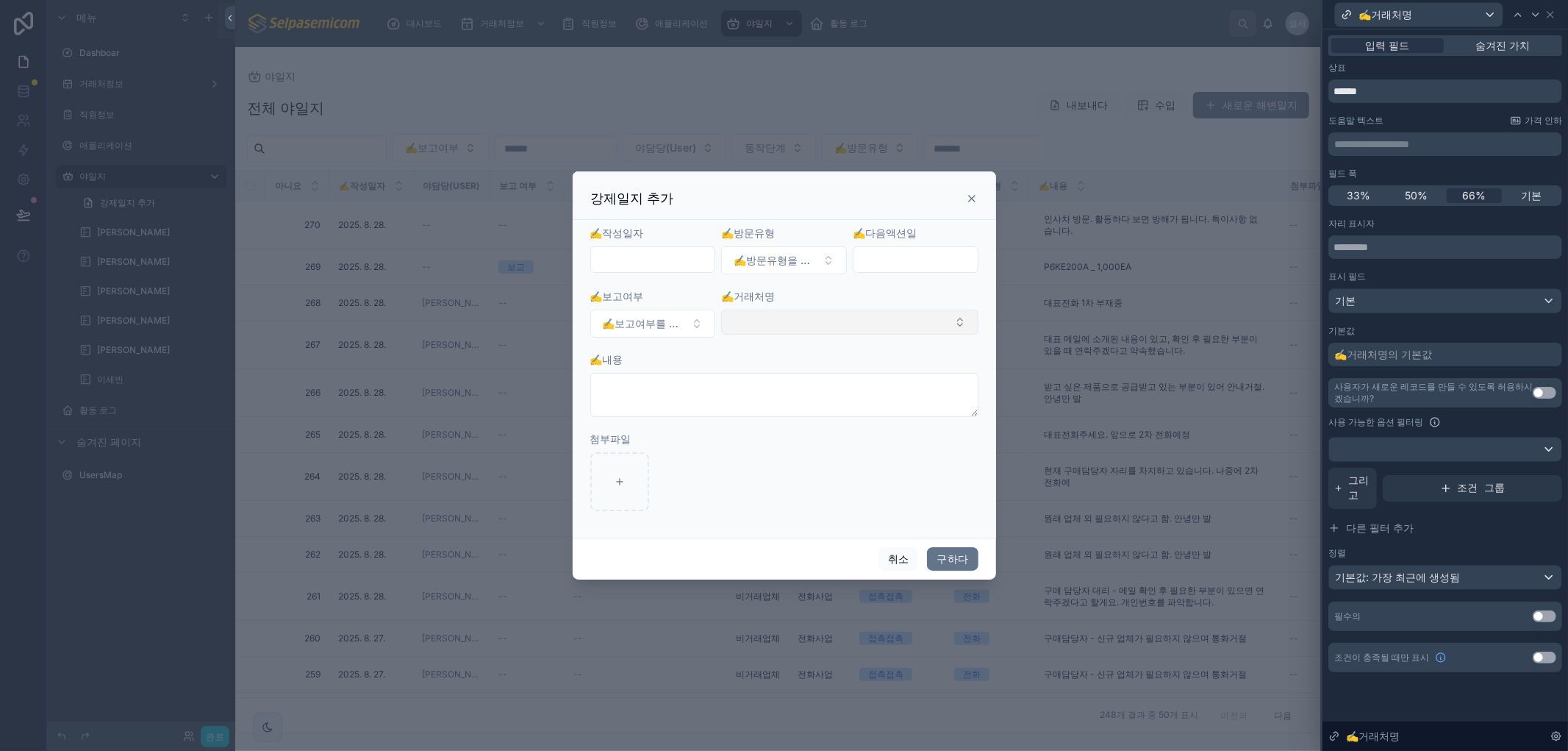
click at [848, 325] on button "선택 버튼" at bounding box center [849, 322] width 256 height 25
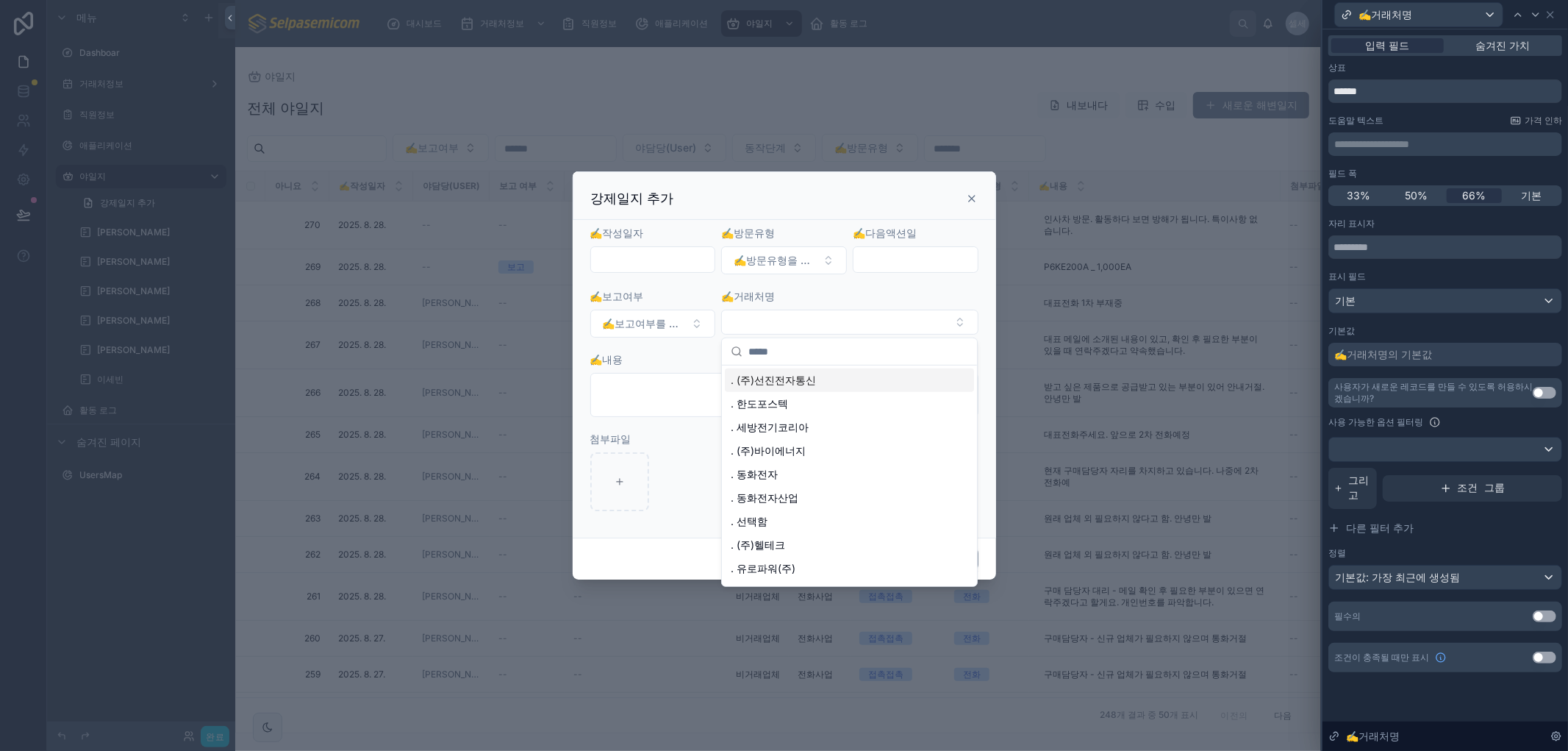
click at [848, 292] on div "✍️거래처명" at bounding box center [849, 296] width 256 height 15
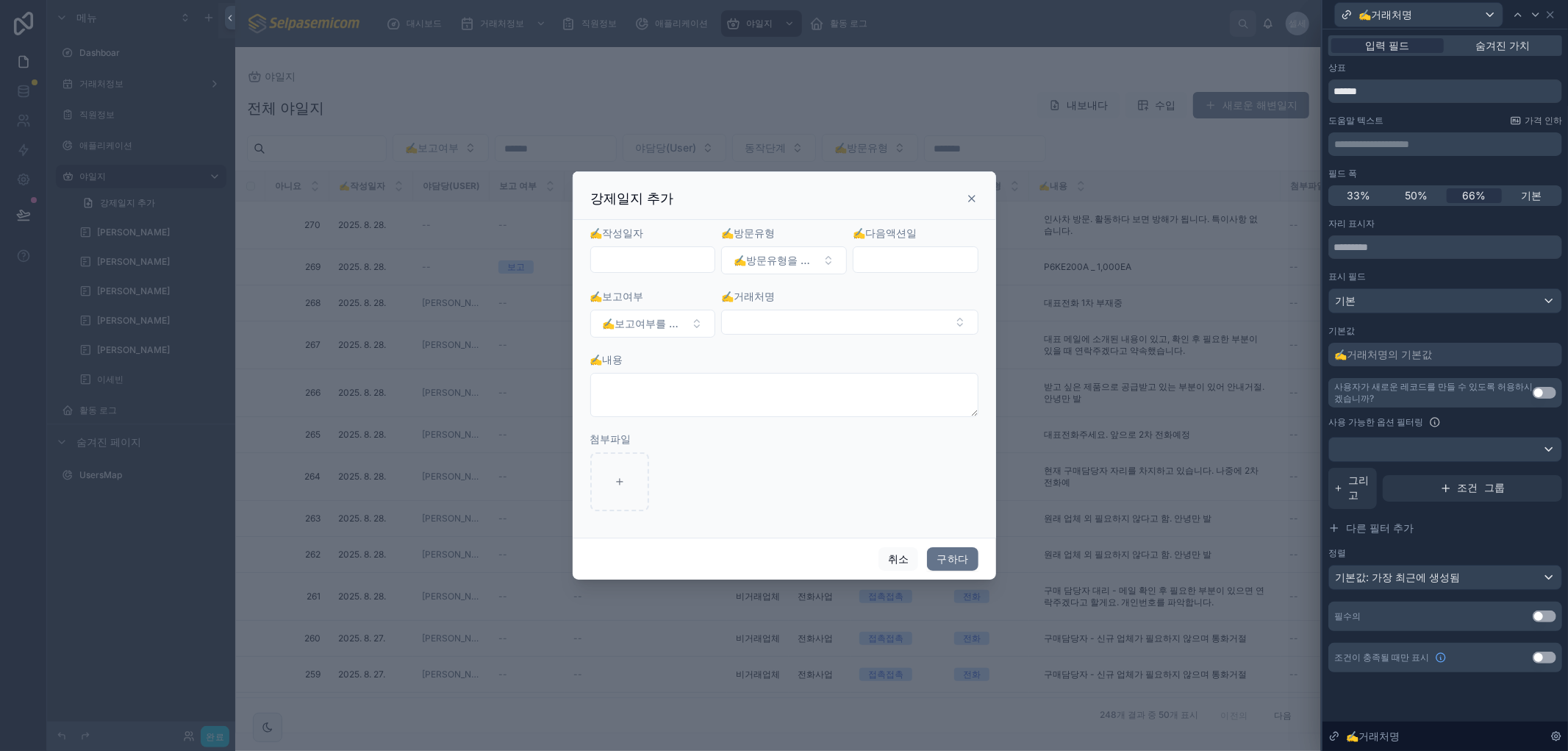
click at [848, 201] on icon at bounding box center [971, 198] width 6 height 6
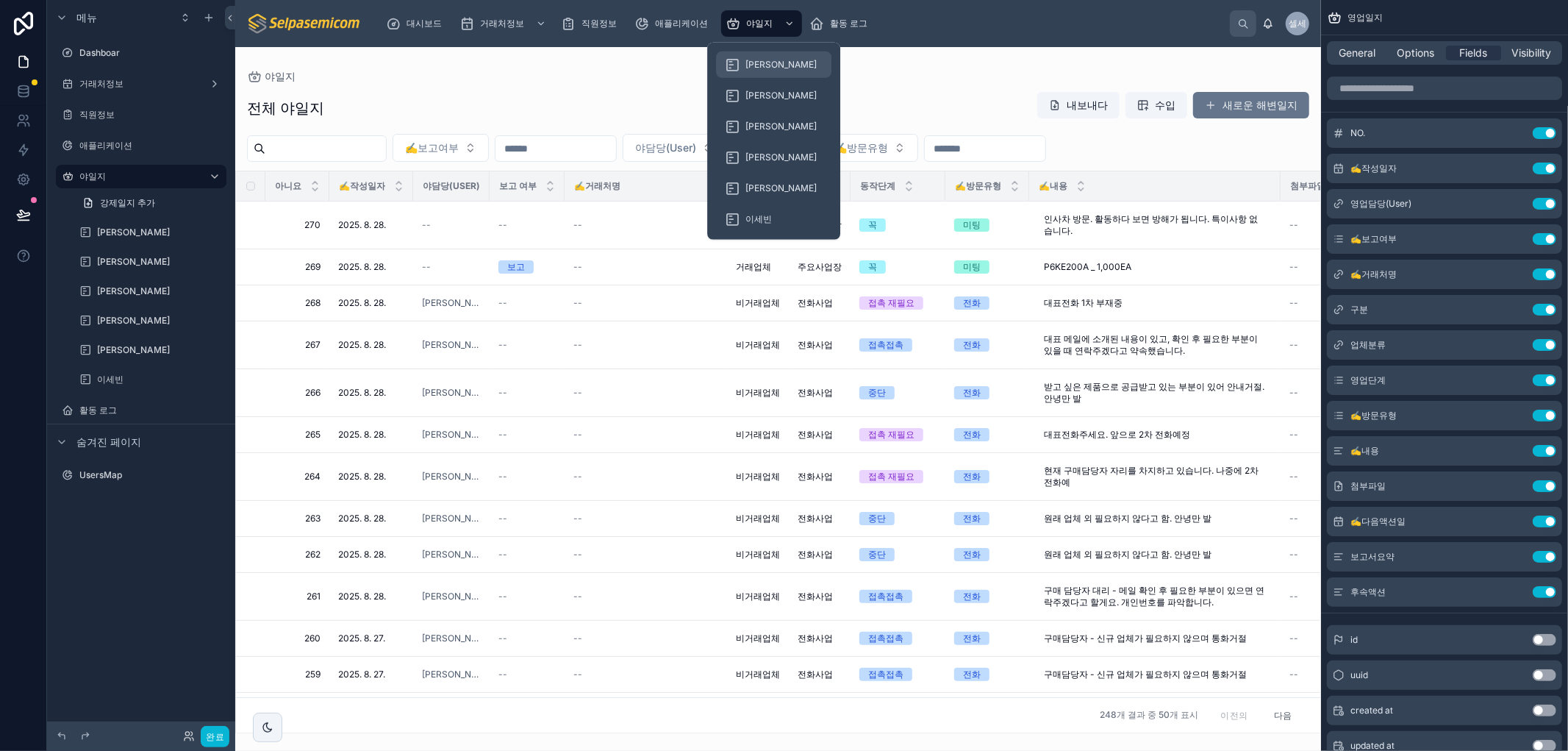
click at [753, 66] on font "[PERSON_NAME]" at bounding box center [781, 64] width 72 height 11
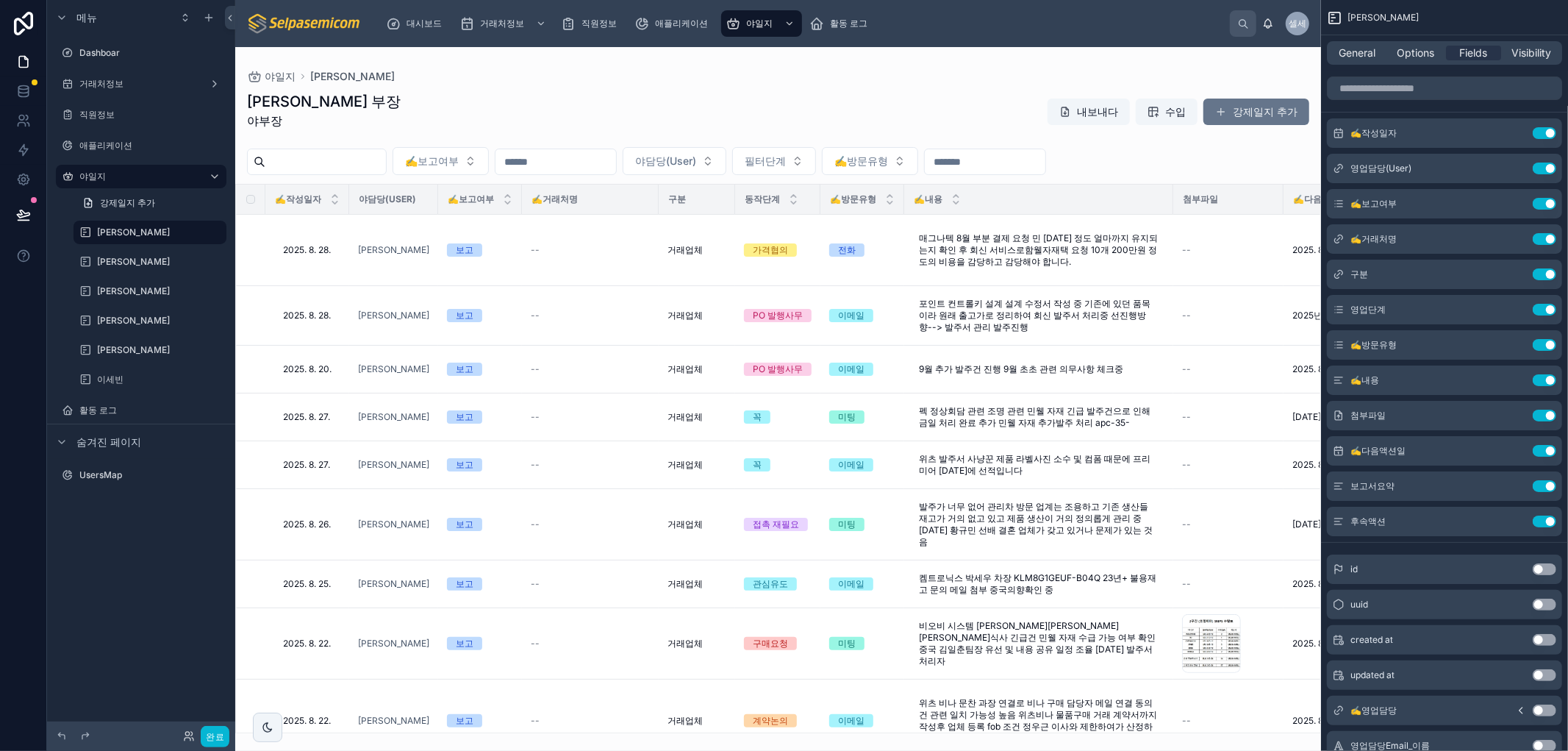
click at [848, 113] on div at bounding box center [778, 399] width 1086 height 704
click at [848, 118] on button "강제일지 추가" at bounding box center [1256, 112] width 106 height 26
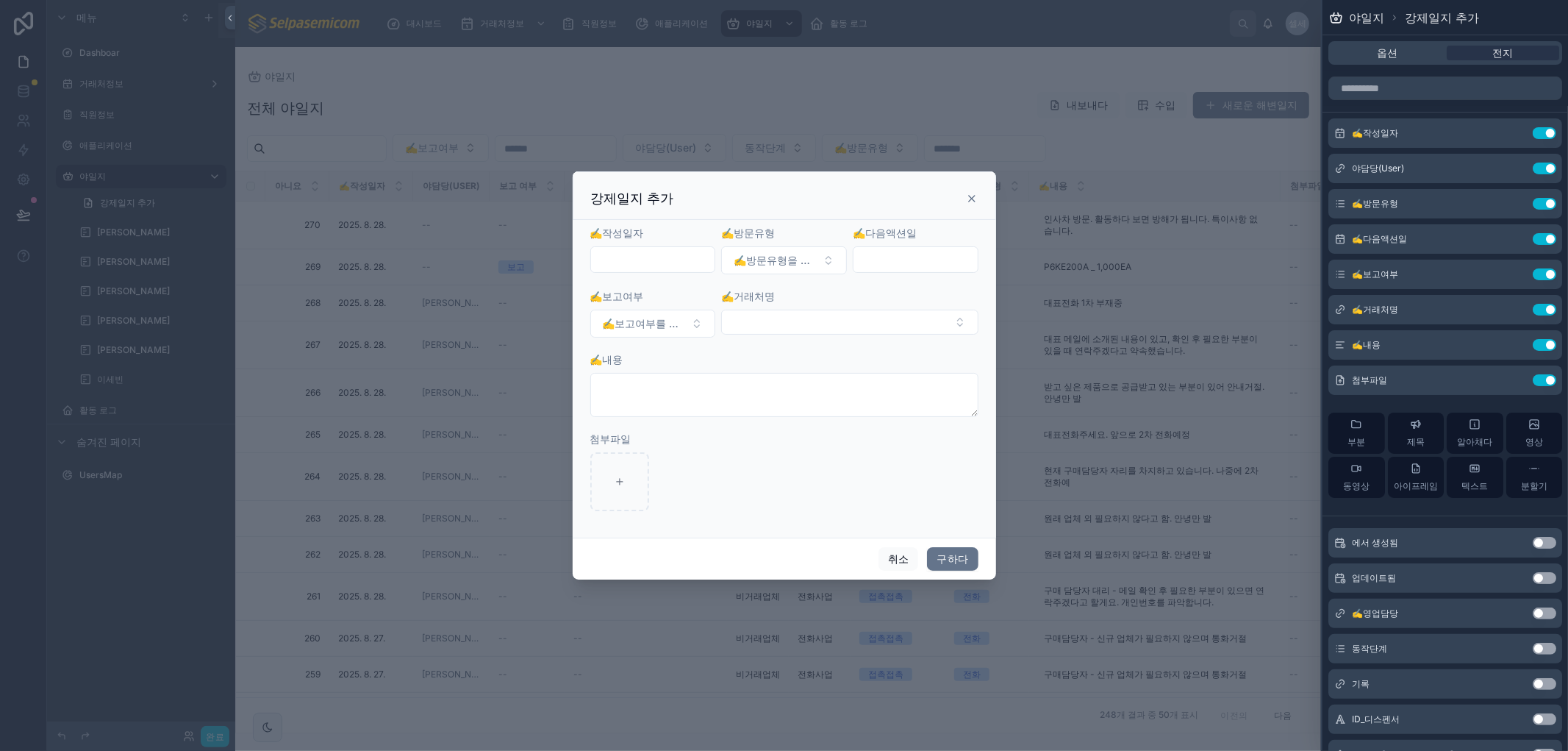
click at [848, 204] on icon at bounding box center [971, 198] width 11 height 11
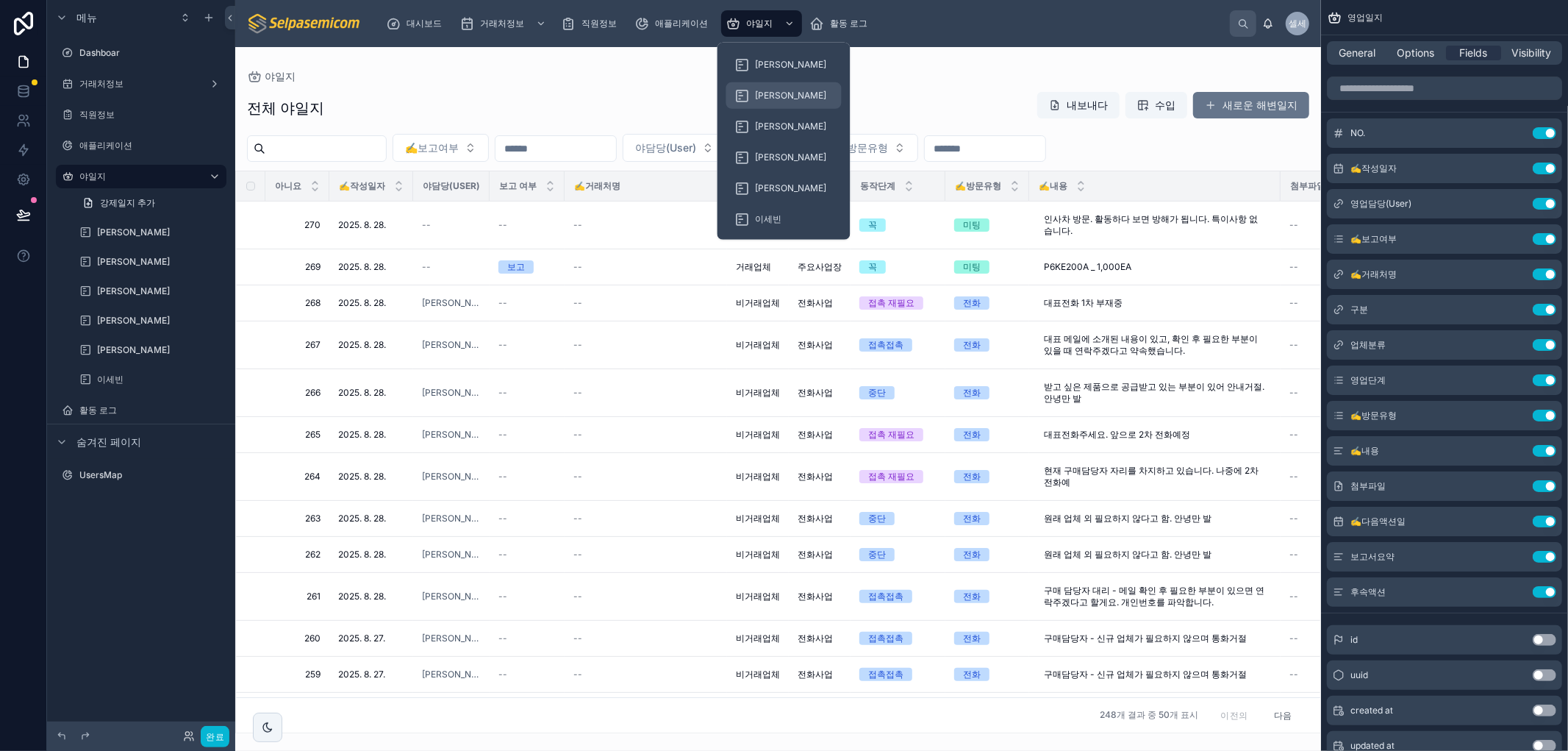
click at [750, 94] on div "[PERSON_NAME]" at bounding box center [784, 95] width 98 height 24
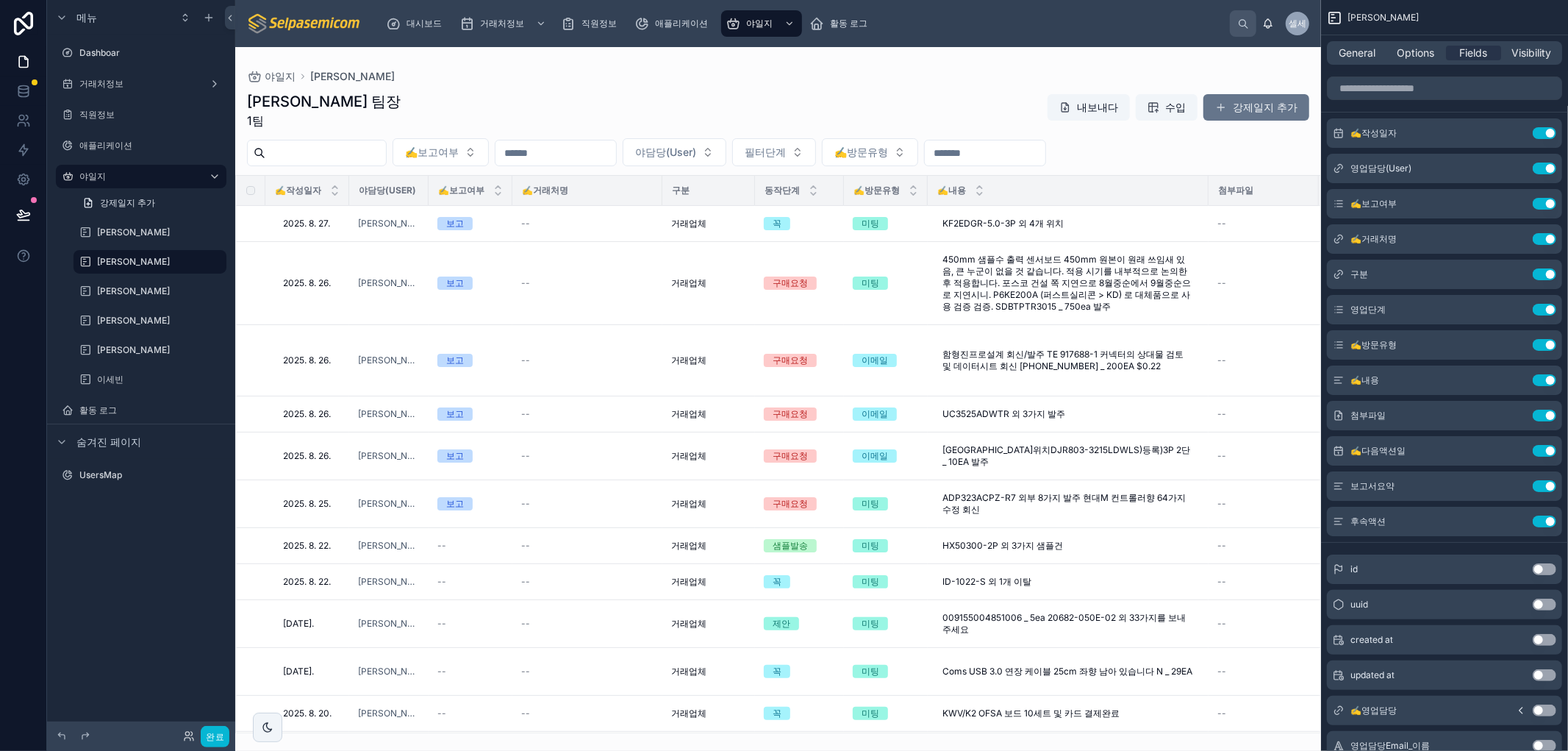
click at [848, 112] on div at bounding box center [778, 399] width 1086 height 704
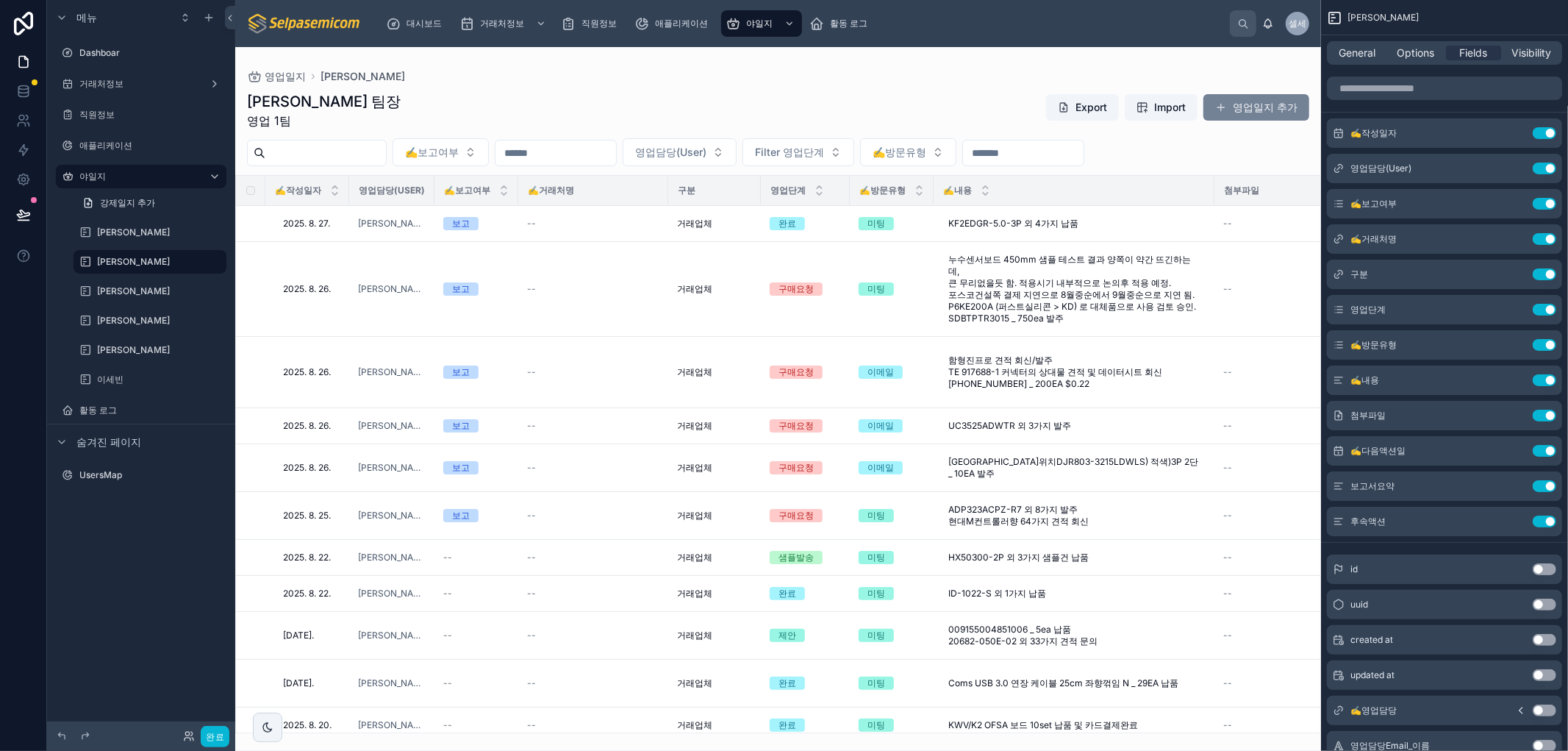
click at [848, 105] on span at bounding box center [1220, 107] width 11 height 11
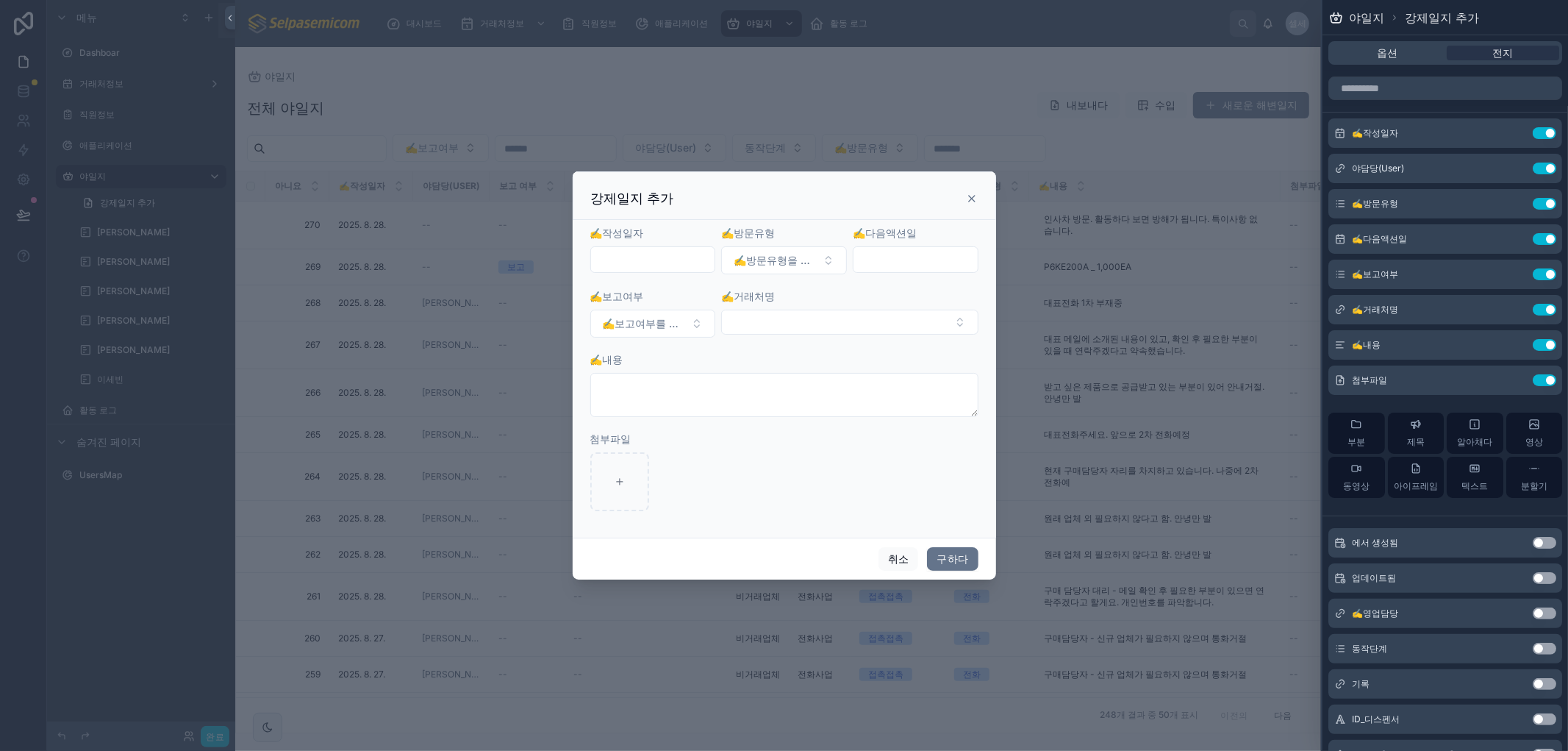
click at [848, 203] on icon at bounding box center [971, 198] width 11 height 11
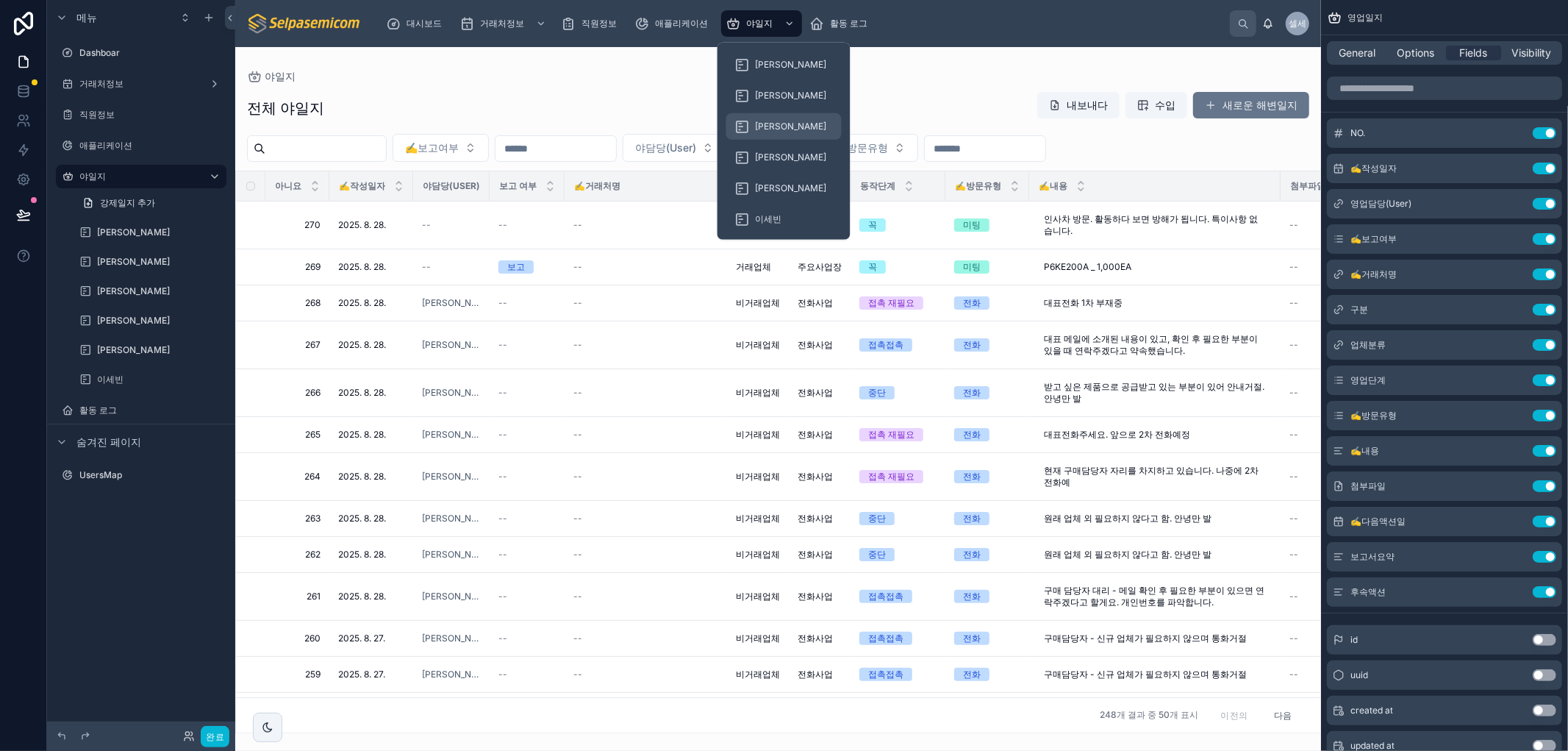
click at [755, 127] on font "[PERSON_NAME]" at bounding box center [791, 126] width 72 height 11
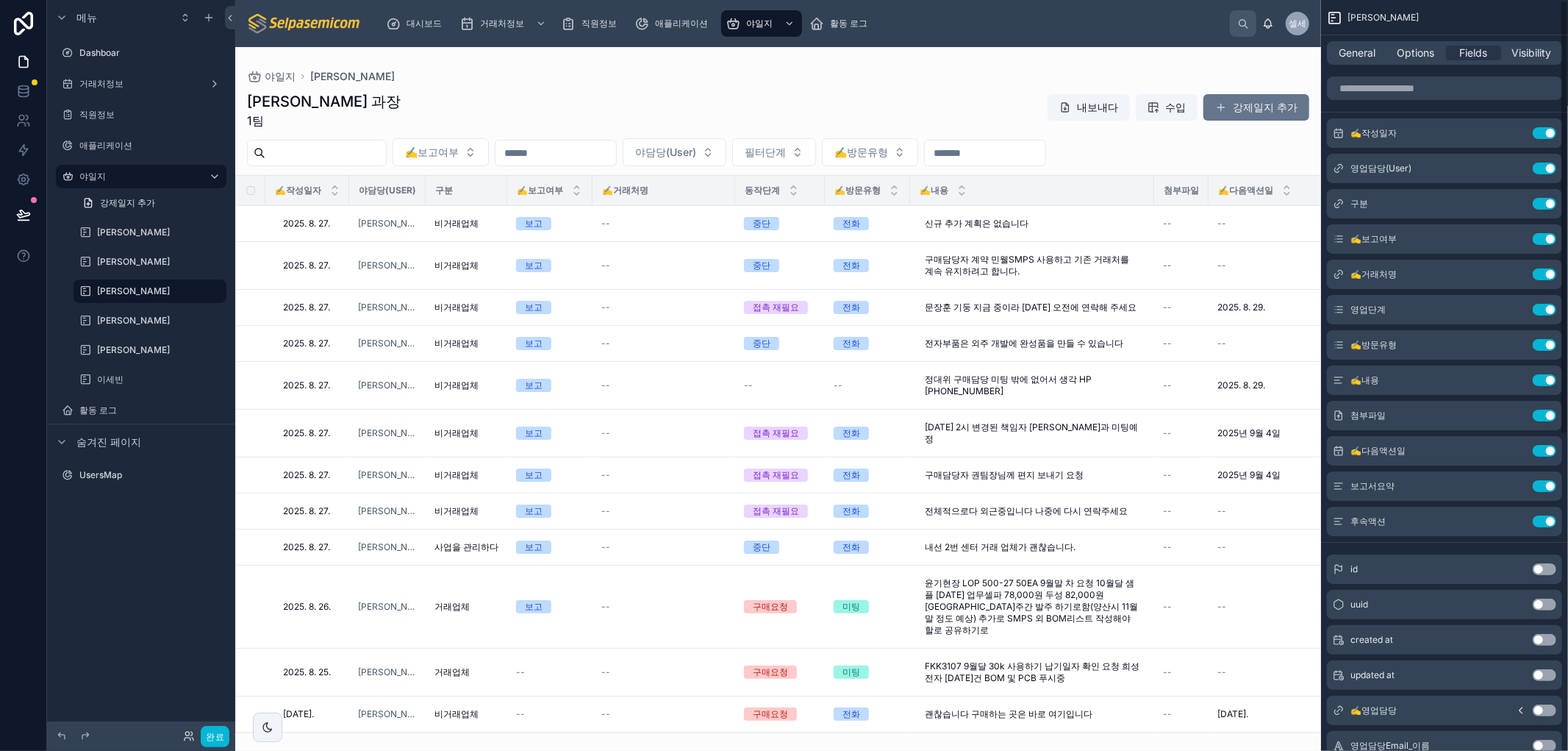
click at [848, 108] on div at bounding box center [778, 399] width 1086 height 704
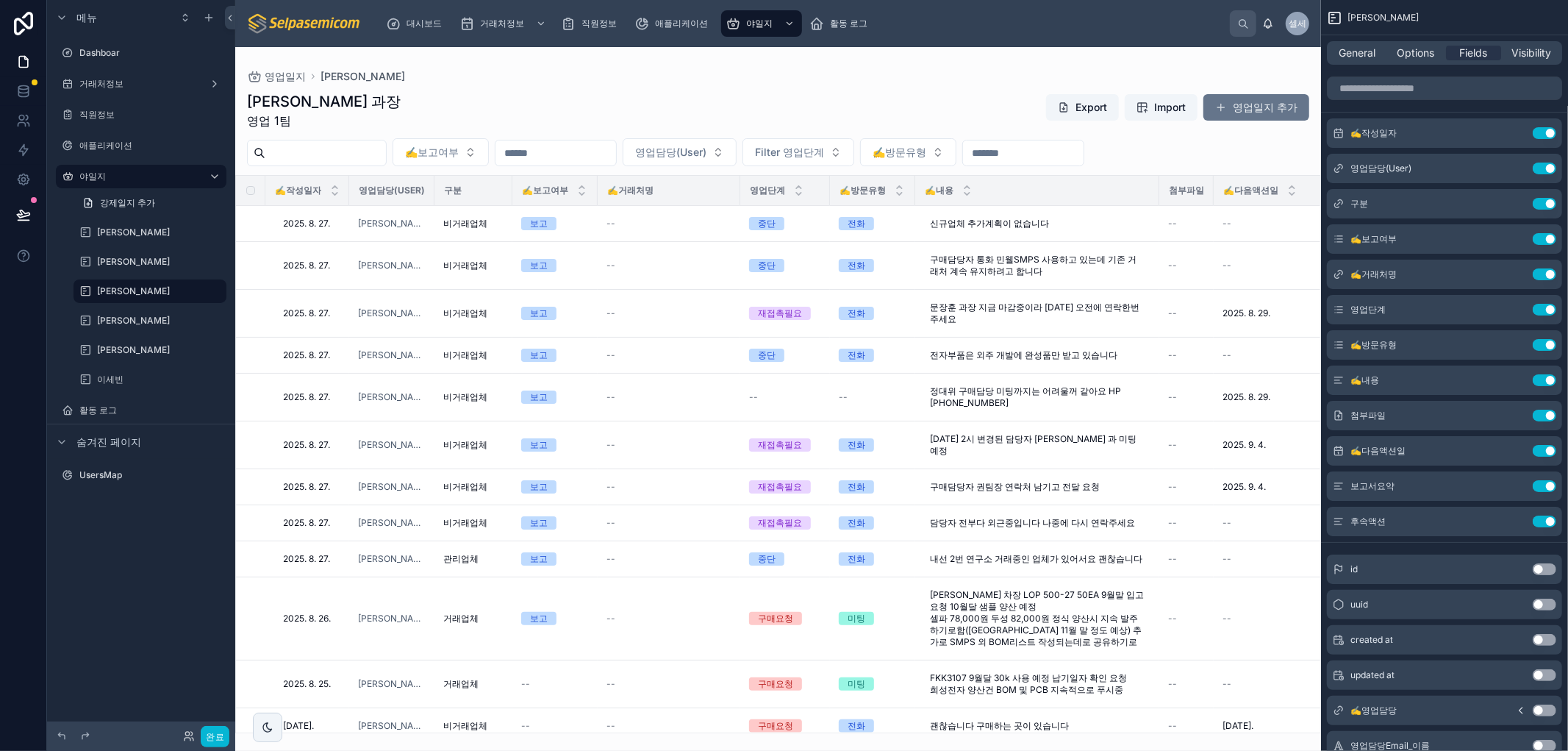
click at [848, 106] on button "영업일지 추가" at bounding box center [1256, 108] width 106 height 26
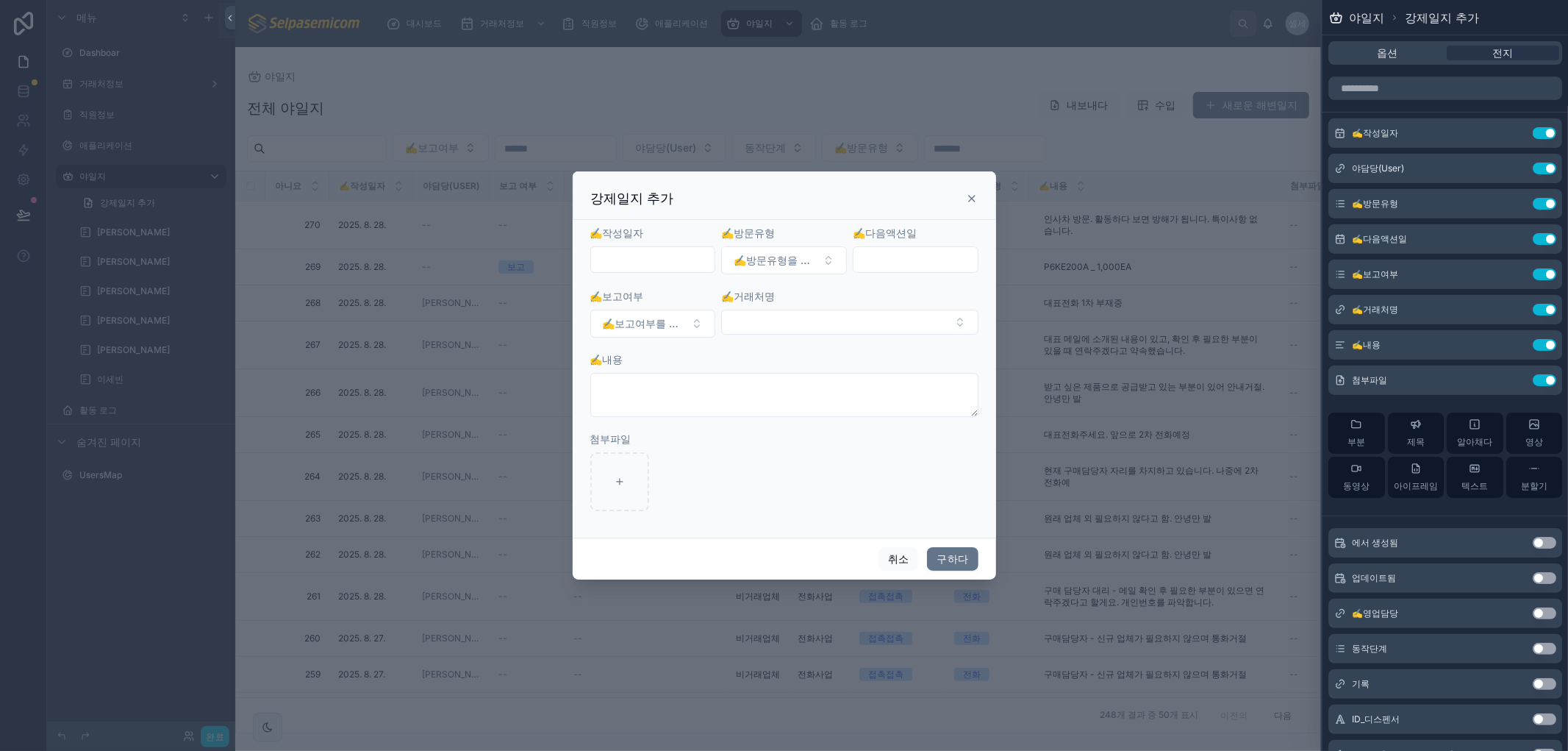
click at [848, 192] on icon at bounding box center [971, 198] width 11 height 11
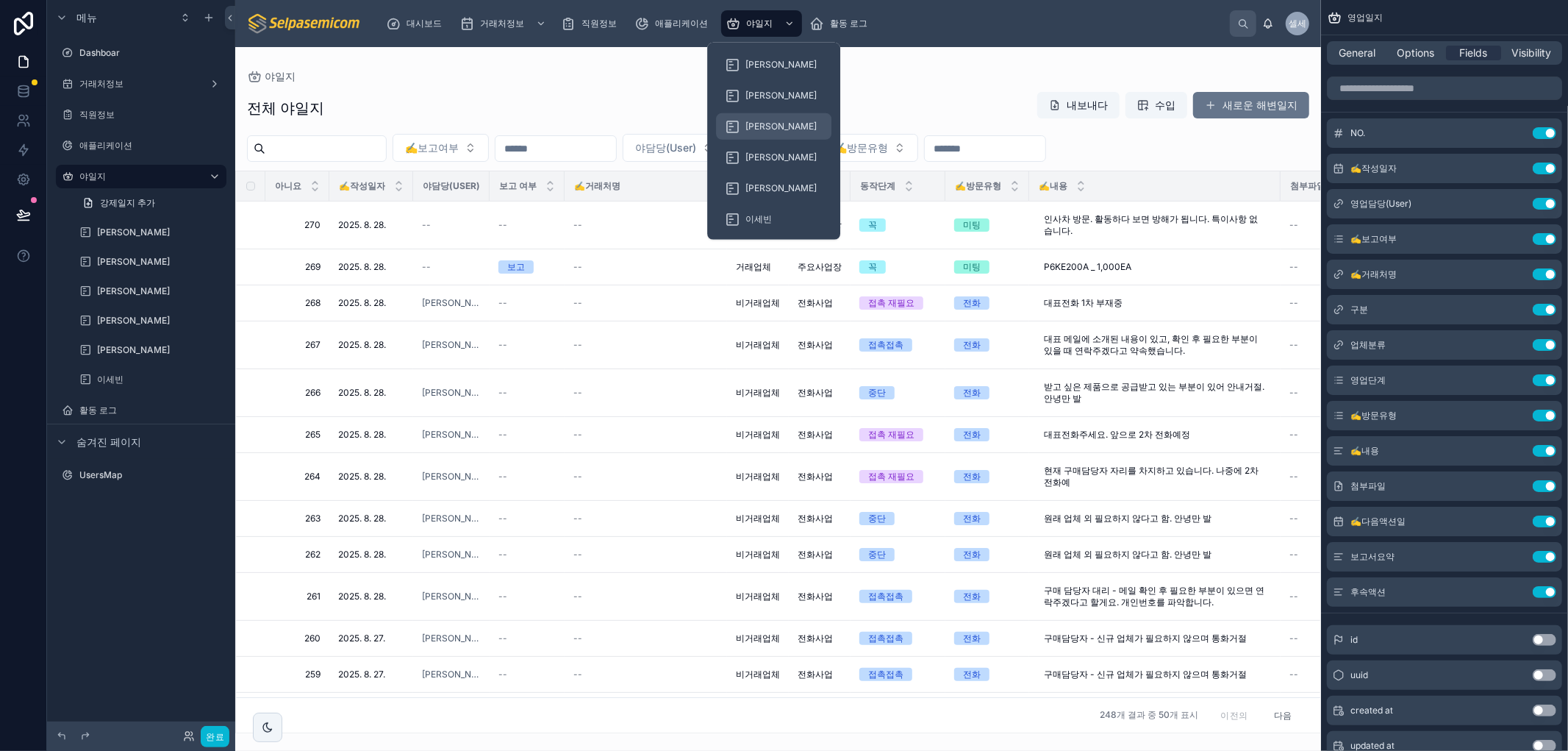
click at [757, 126] on font "[PERSON_NAME]" at bounding box center [781, 126] width 72 height 11
click at [760, 64] on font "[PERSON_NAME]" at bounding box center [781, 64] width 72 height 11
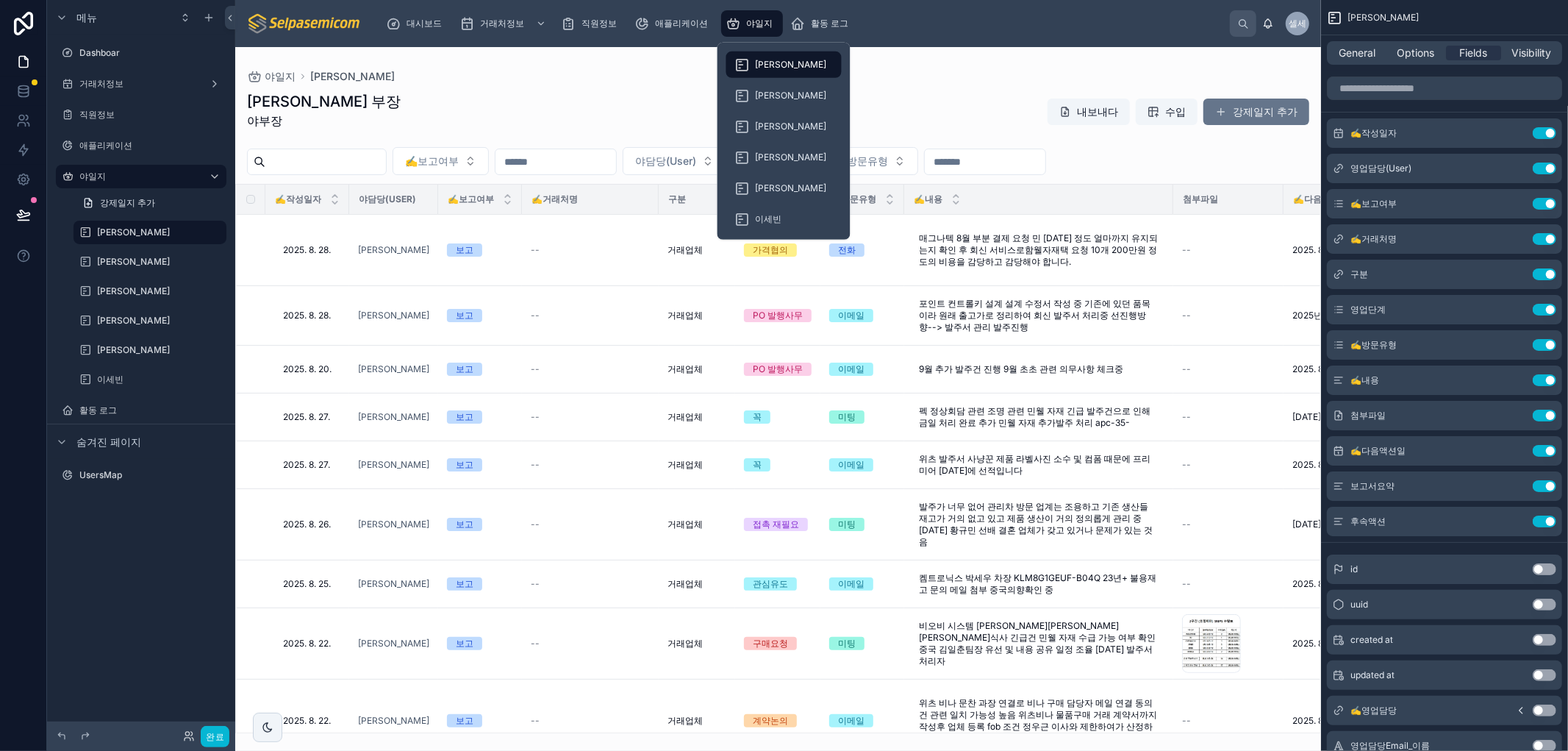
click at [757, 28] on span "야일지" at bounding box center [759, 23] width 26 height 11
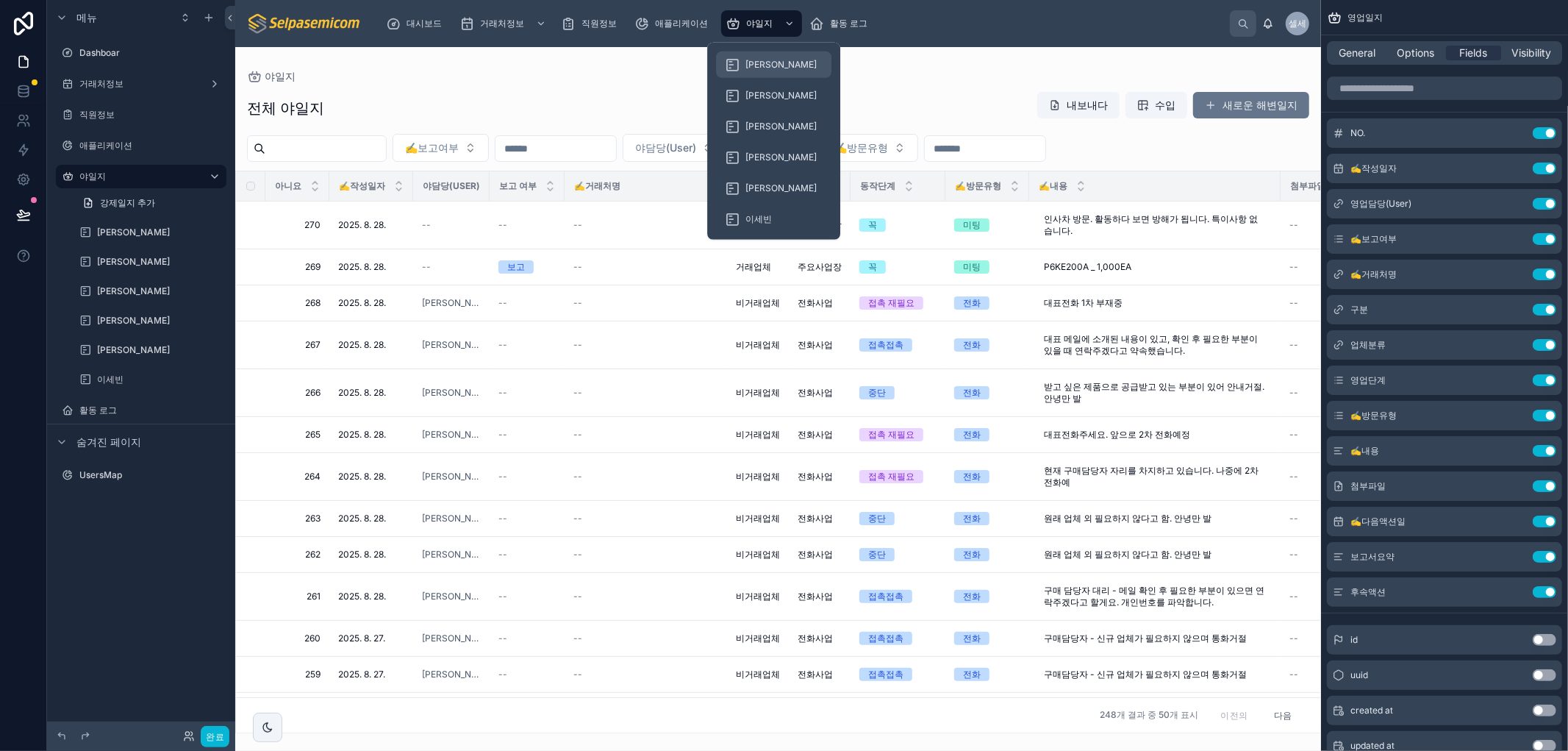
click at [742, 57] on div "[PERSON_NAME]" at bounding box center [774, 65] width 98 height 24
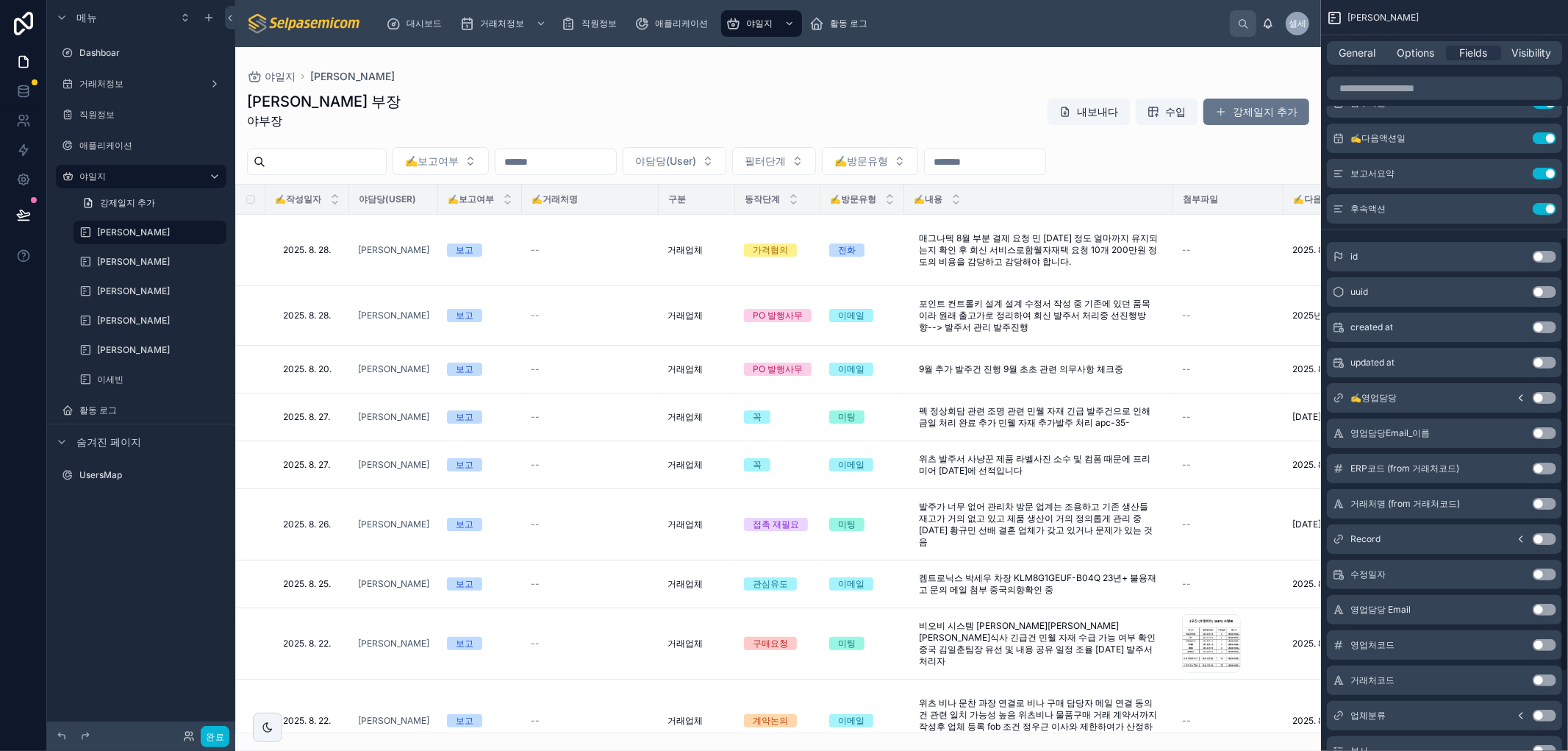
scroll to position [408, 0]
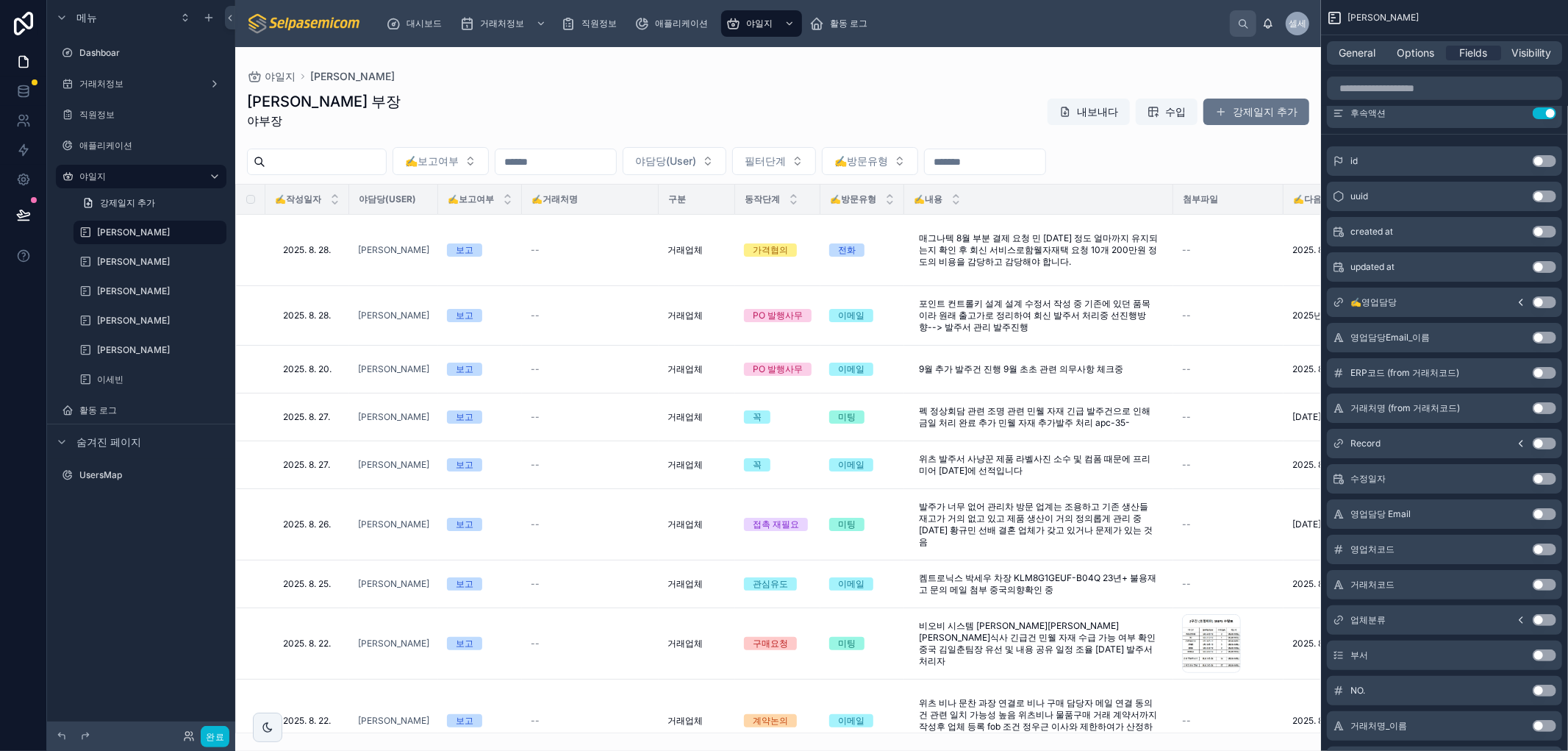
click at [1534, 690] on button "Use setting" at bounding box center [1544, 690] width 24 height 11
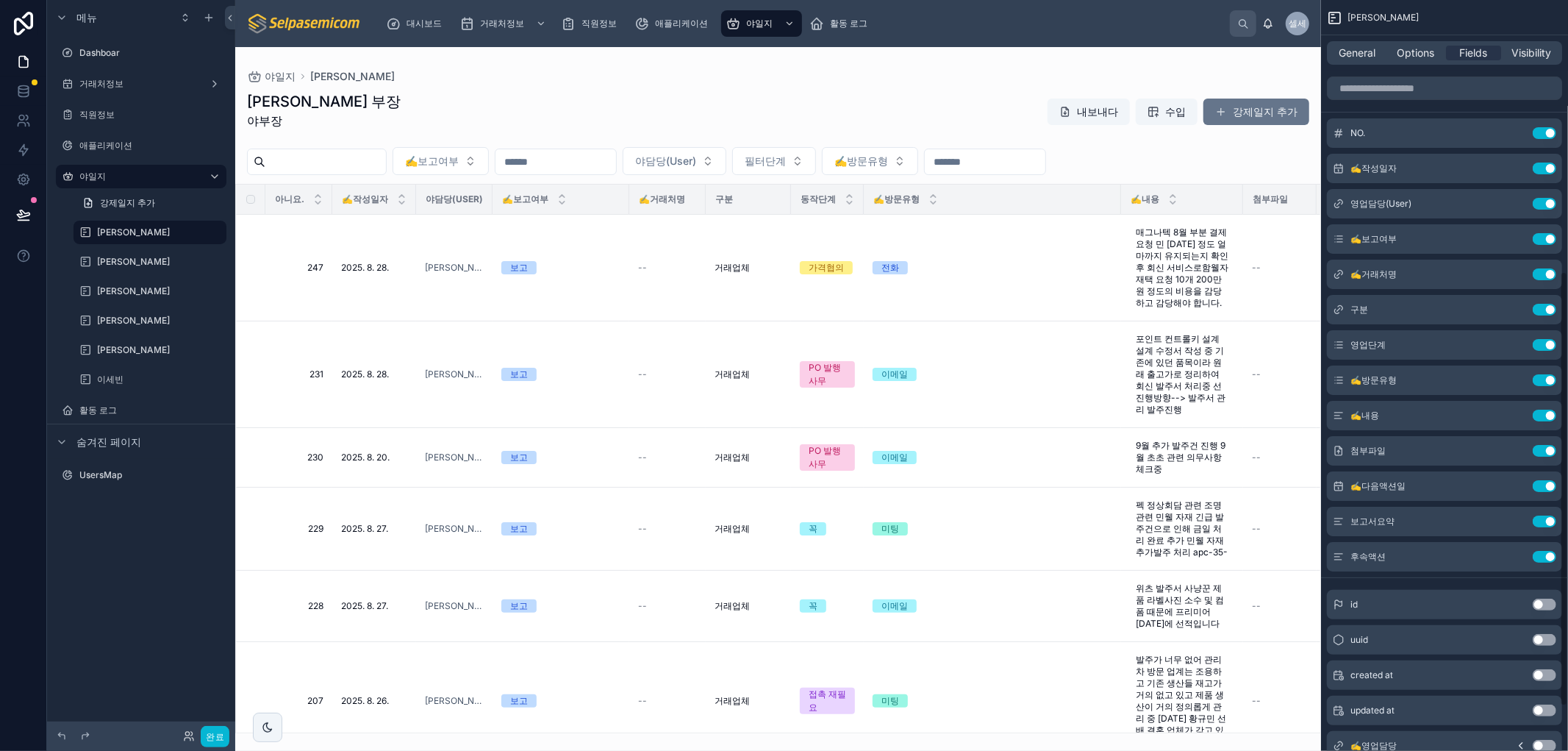
scroll to position [490, 0]
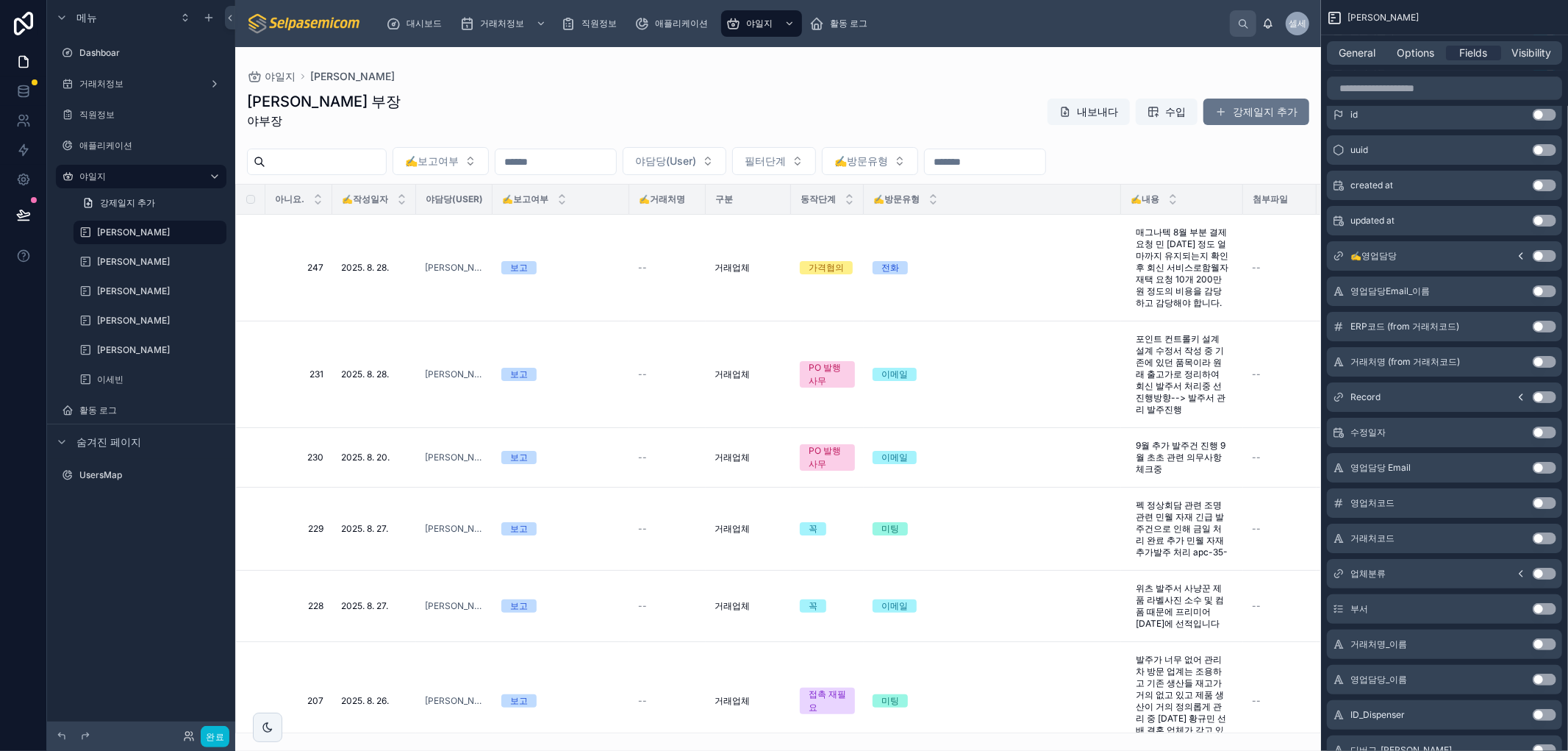
click at [1539, 574] on button "Use setting" at bounding box center [1544, 573] width 24 height 11
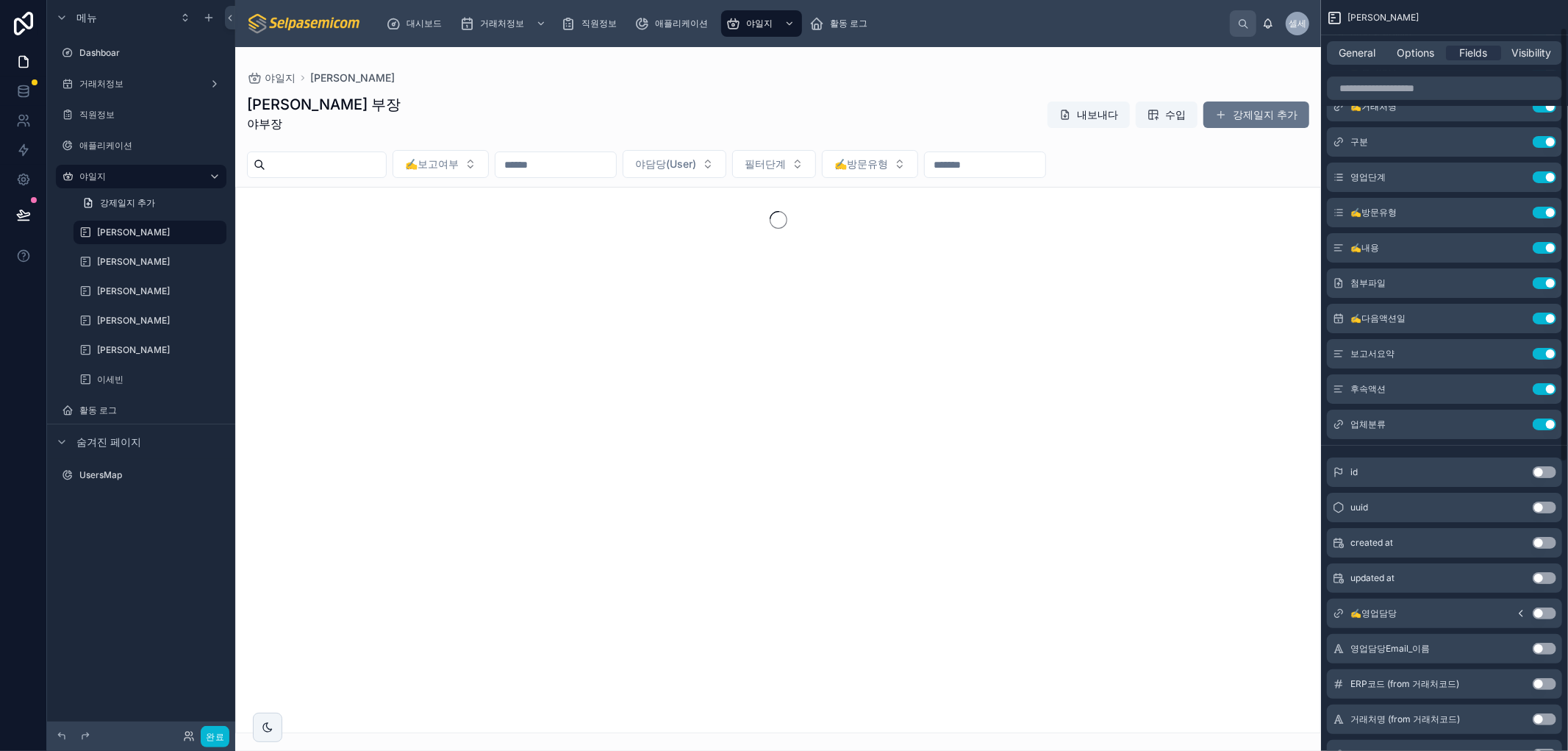
scroll to position [0, 0]
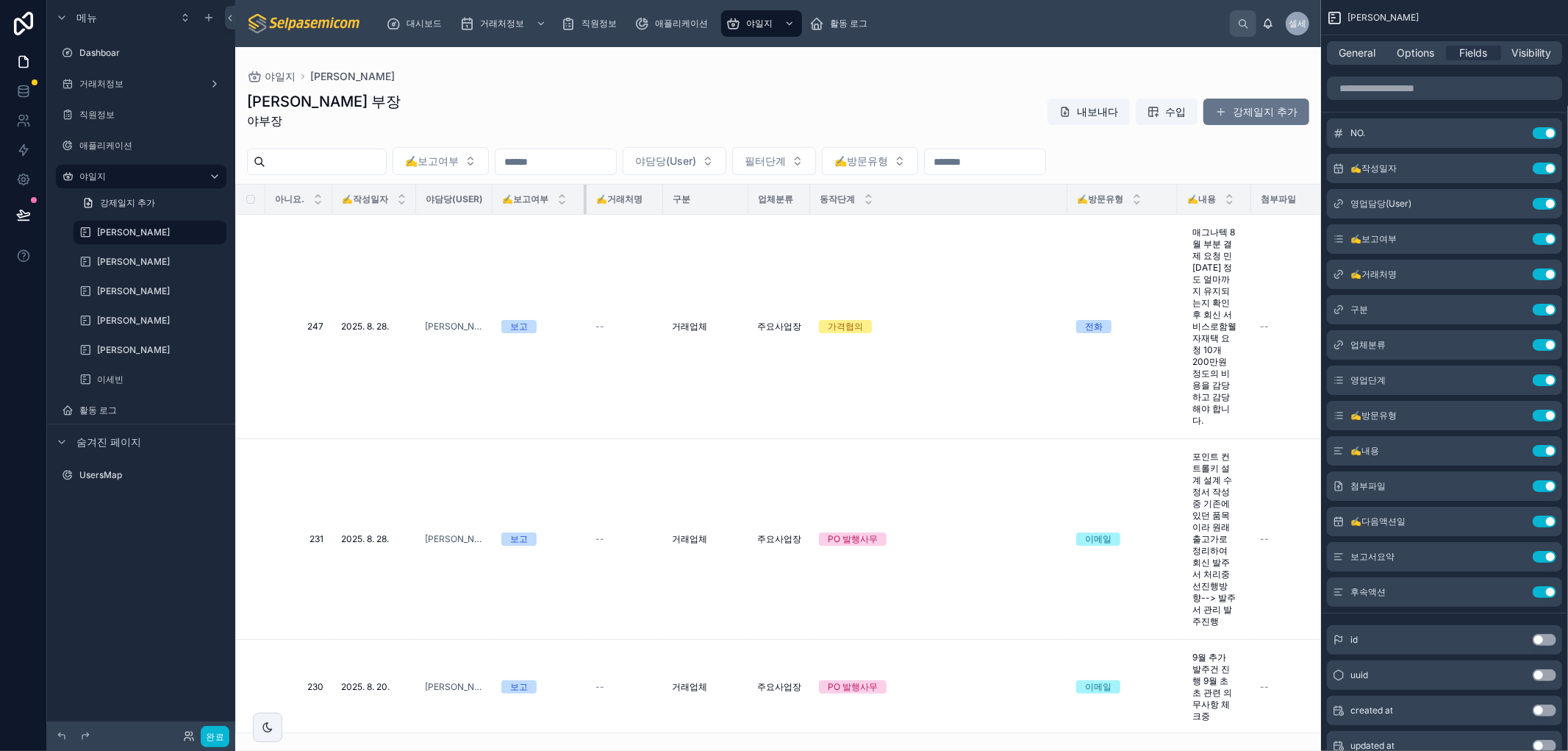
drag, startPoint x: 626, startPoint y: 197, endPoint x: 571, endPoint y: 204, distance: 55.4
click at [571, 204] on th "✍️보고여부" at bounding box center [539, 199] width 94 height 30
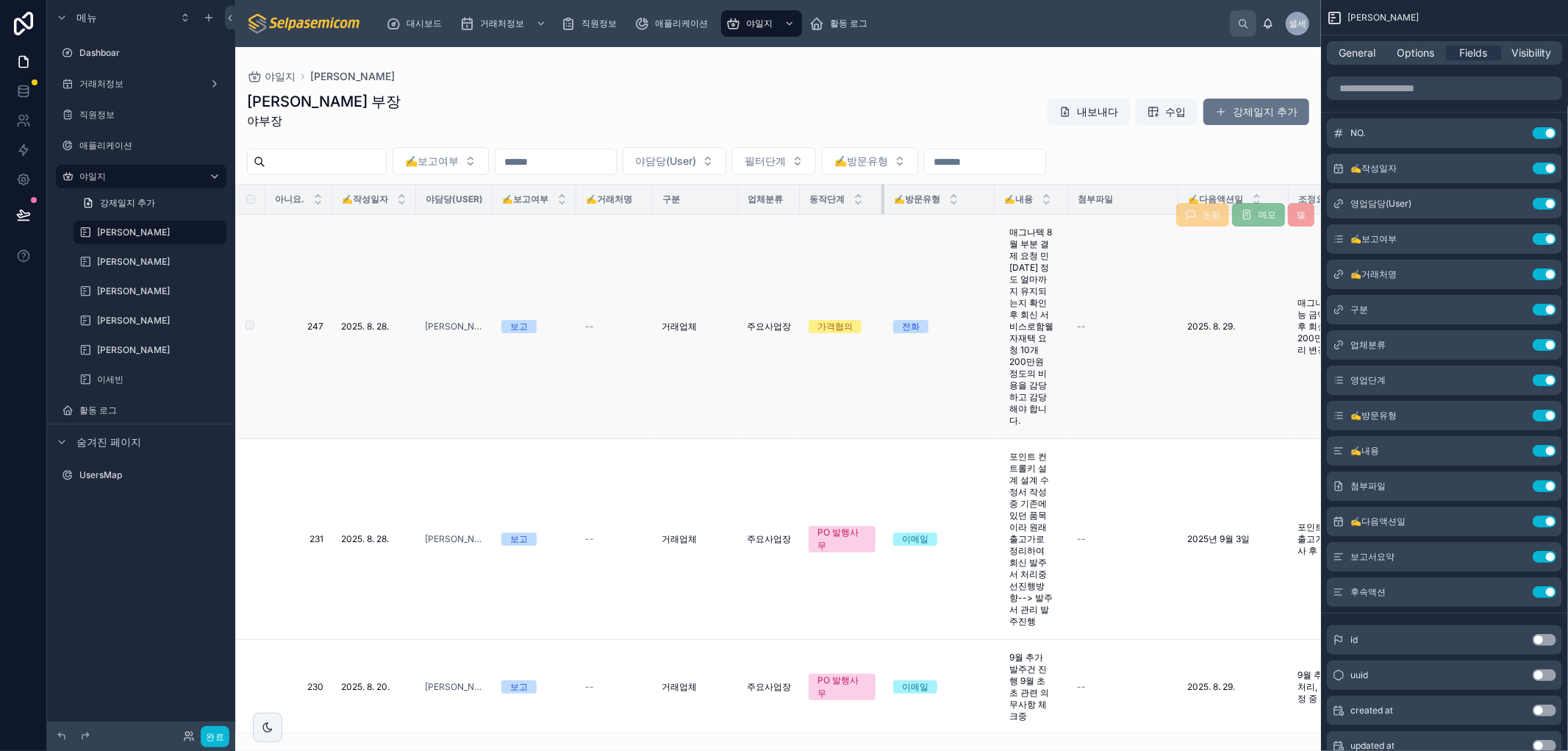
drag, startPoint x: 1056, startPoint y: 197, endPoint x: 884, endPoint y: 236, distance: 176.4
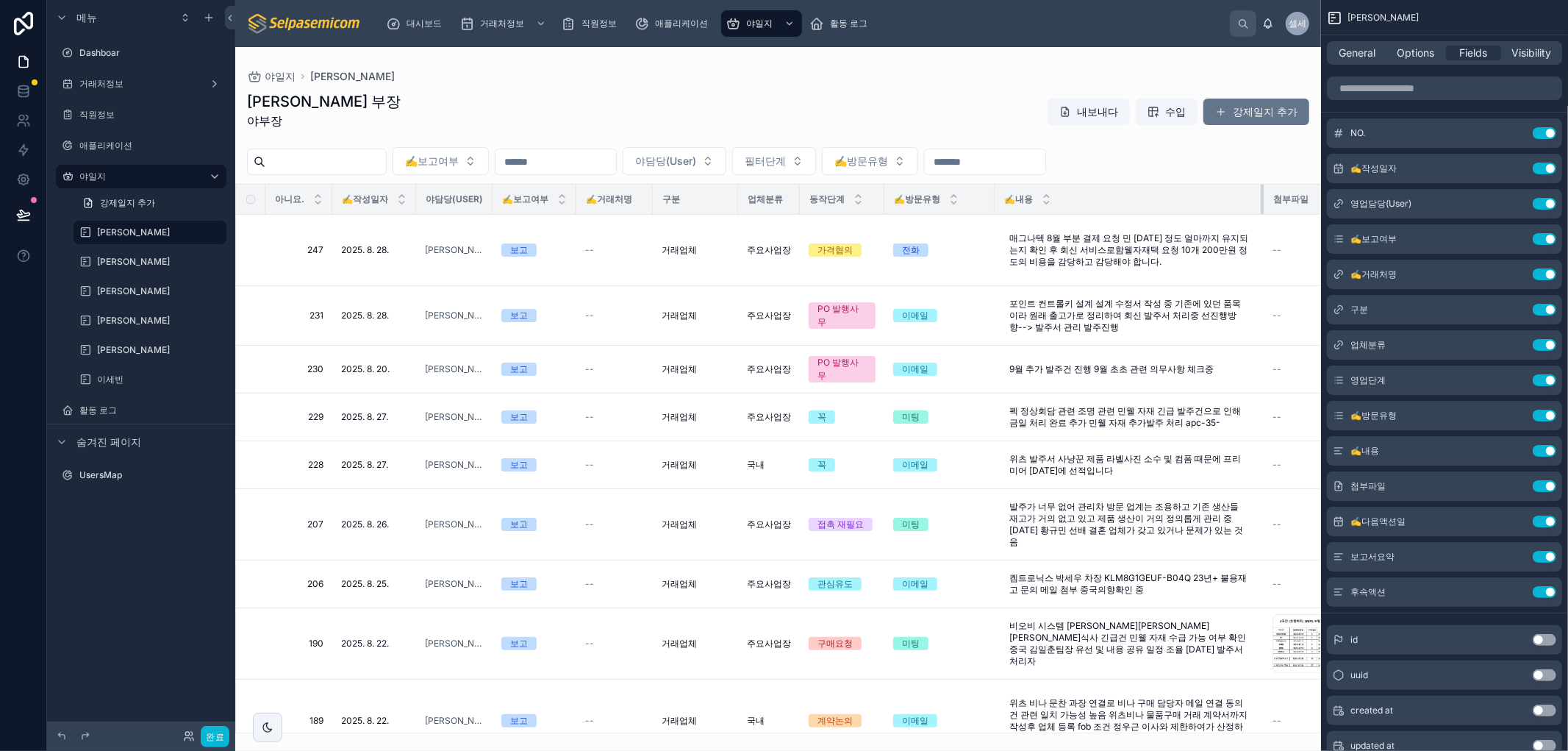
drag, startPoint x: 1066, startPoint y: 191, endPoint x: 1171, endPoint y: 207, distance: 106.2
click at [1262, 201] on div at bounding box center [1263, 199] width 6 height 30
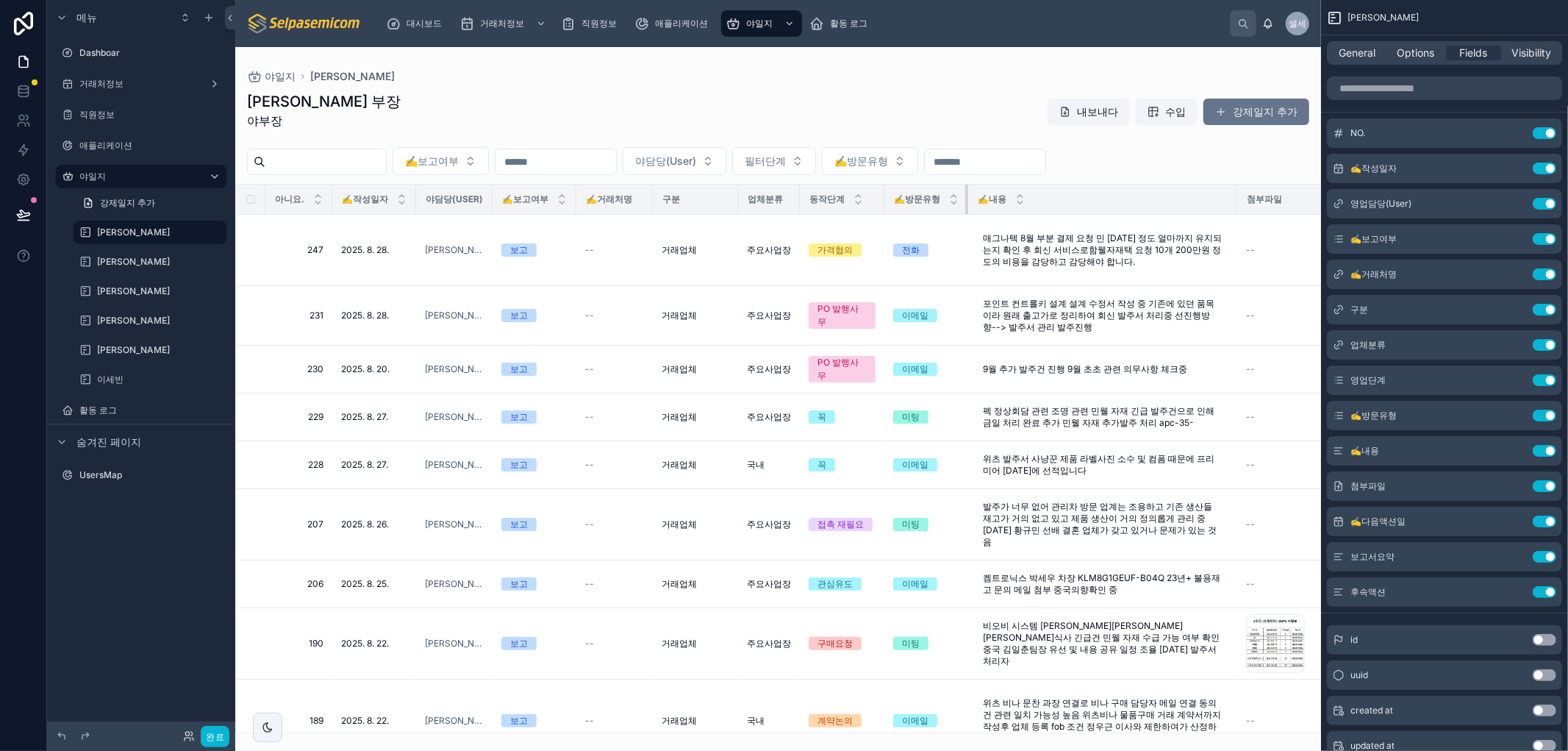
drag, startPoint x: 995, startPoint y: 200, endPoint x: 961, endPoint y: 199, distance: 34.0
click at [960, 196] on th "✍️방문유형" at bounding box center [926, 199] width 84 height 30
drag, startPoint x: 329, startPoint y: 195, endPoint x: 311, endPoint y: 191, distance: 18.4
click at [258, 194] on tr "아니요. ✍️작성일자 야담당(User) ✍️보고여부 ✍️거래처명 구분 업체분류 동작단계 ✍️방문유형 ✍️내용 첨부파일 ✍️다음액션일 조정요약 …" at bounding box center [969, 199] width 1467 height 30
click at [572, 196] on th "✍️보고여부" at bounding box center [534, 199] width 84 height 30
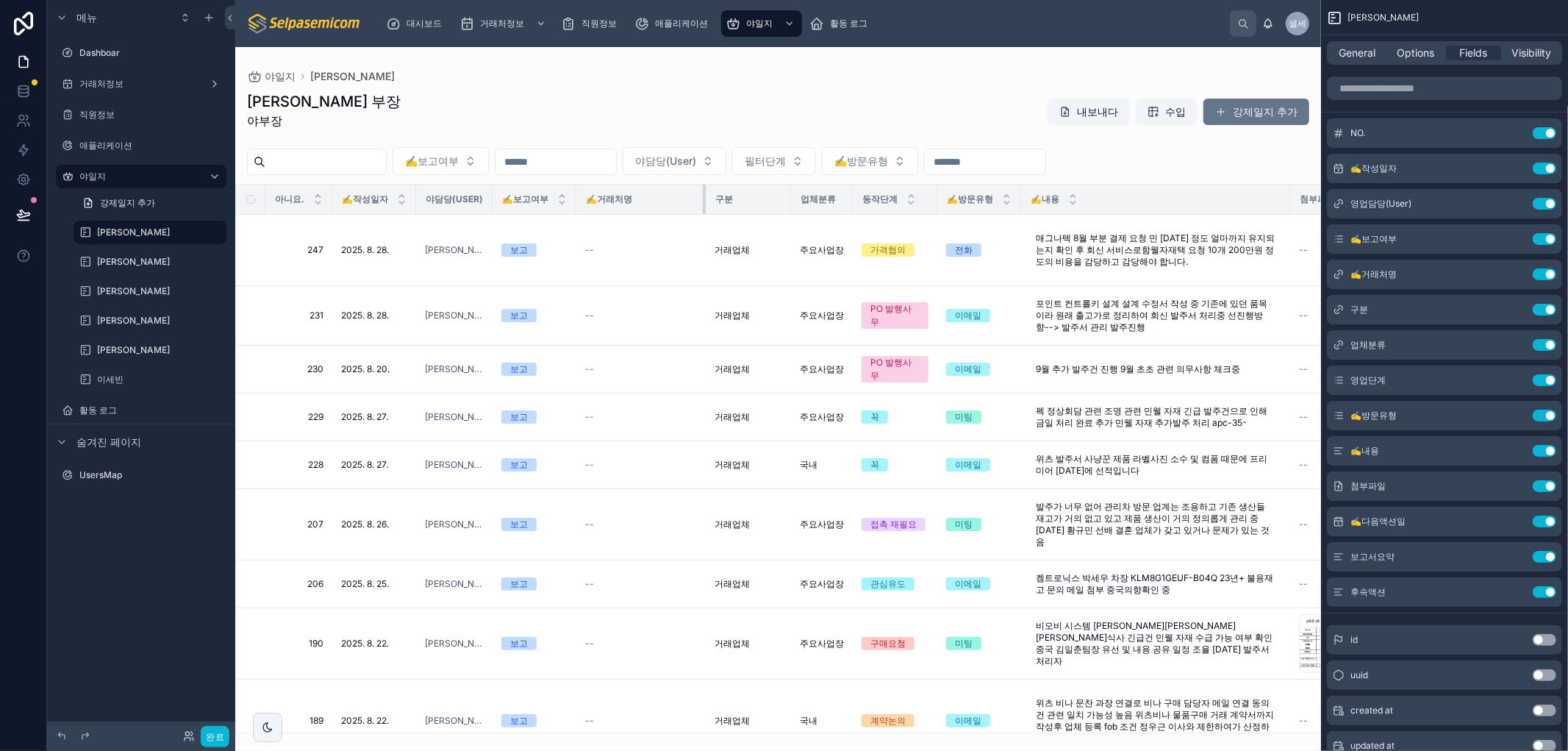
drag, startPoint x: 650, startPoint y: 199, endPoint x: 704, endPoint y: 197, distance: 54.0
click at [704, 197] on div at bounding box center [705, 199] width 6 height 30
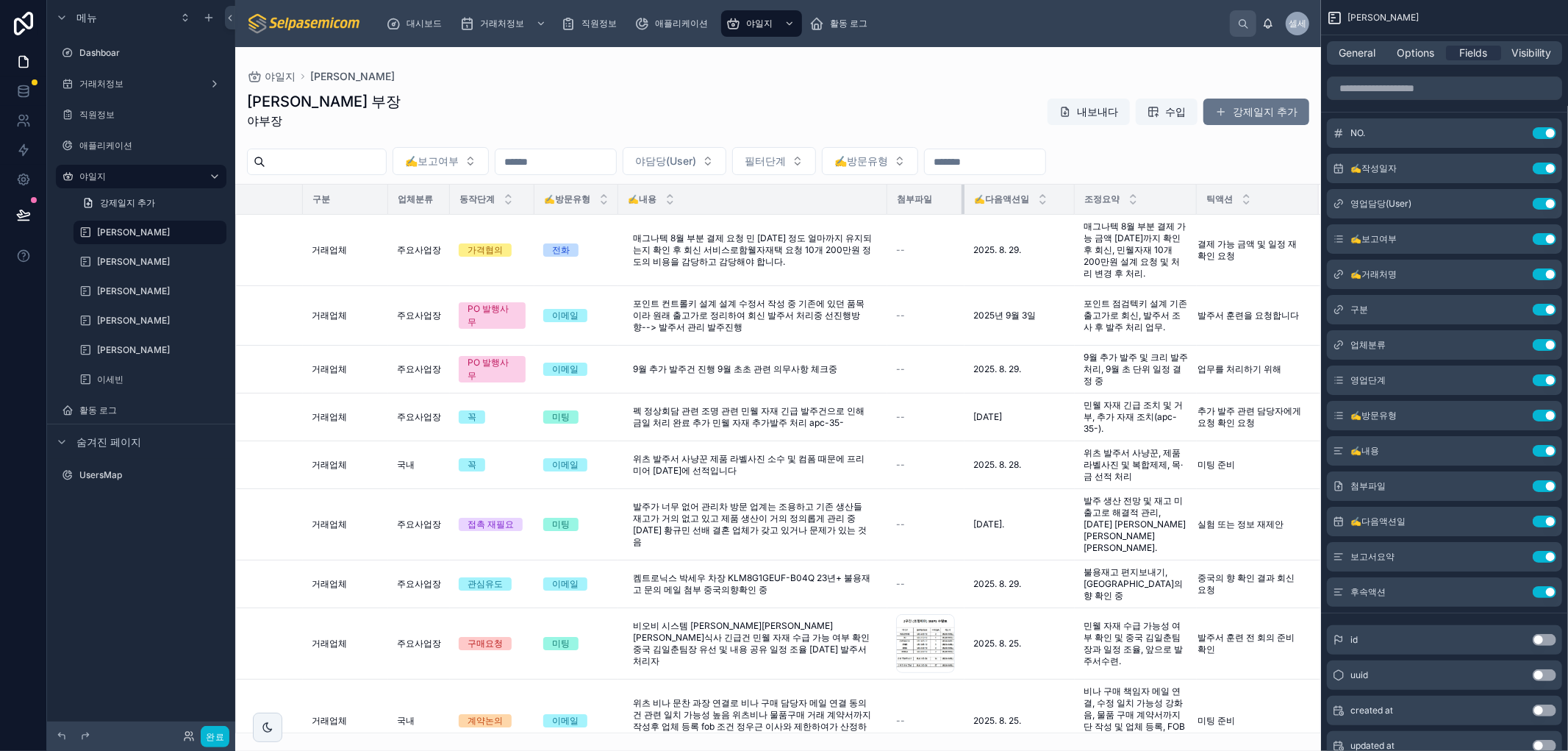
scroll to position [0, 415]
click at [919, 197] on th "첨부파일" at bounding box center [925, 199] width 80 height 30
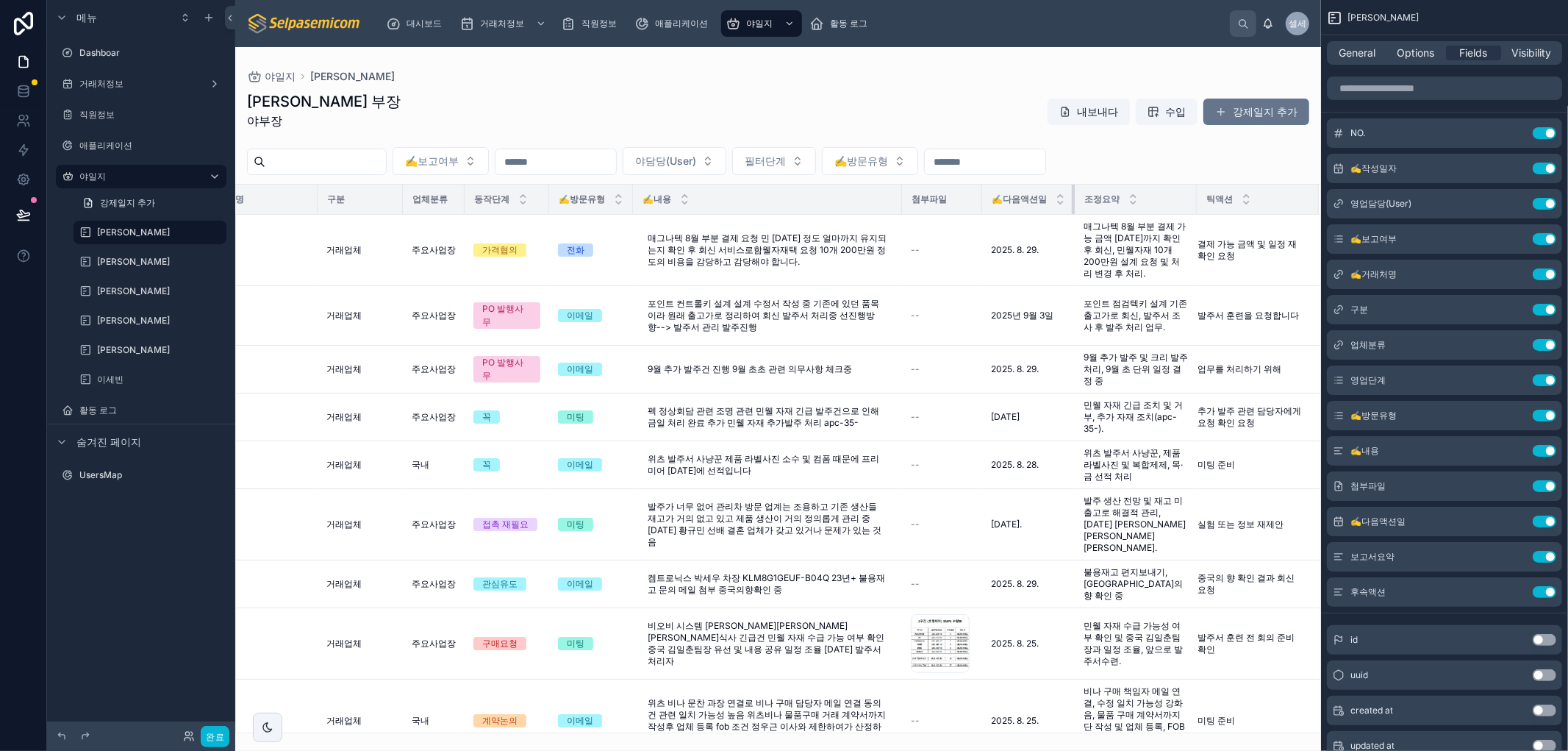
drag, startPoint x: 1064, startPoint y: 196, endPoint x: 1041, endPoint y: 196, distance: 23.0
click at [1041, 196] on th "✍️다음액션일" at bounding box center [1028, 199] width 93 height 30
drag, startPoint x: 1187, startPoint y: 196, endPoint x: 1198, endPoint y: 199, distance: 11.4
click at [1198, 199] on div "틱액션" at bounding box center [1258, 199] width 121 height 28
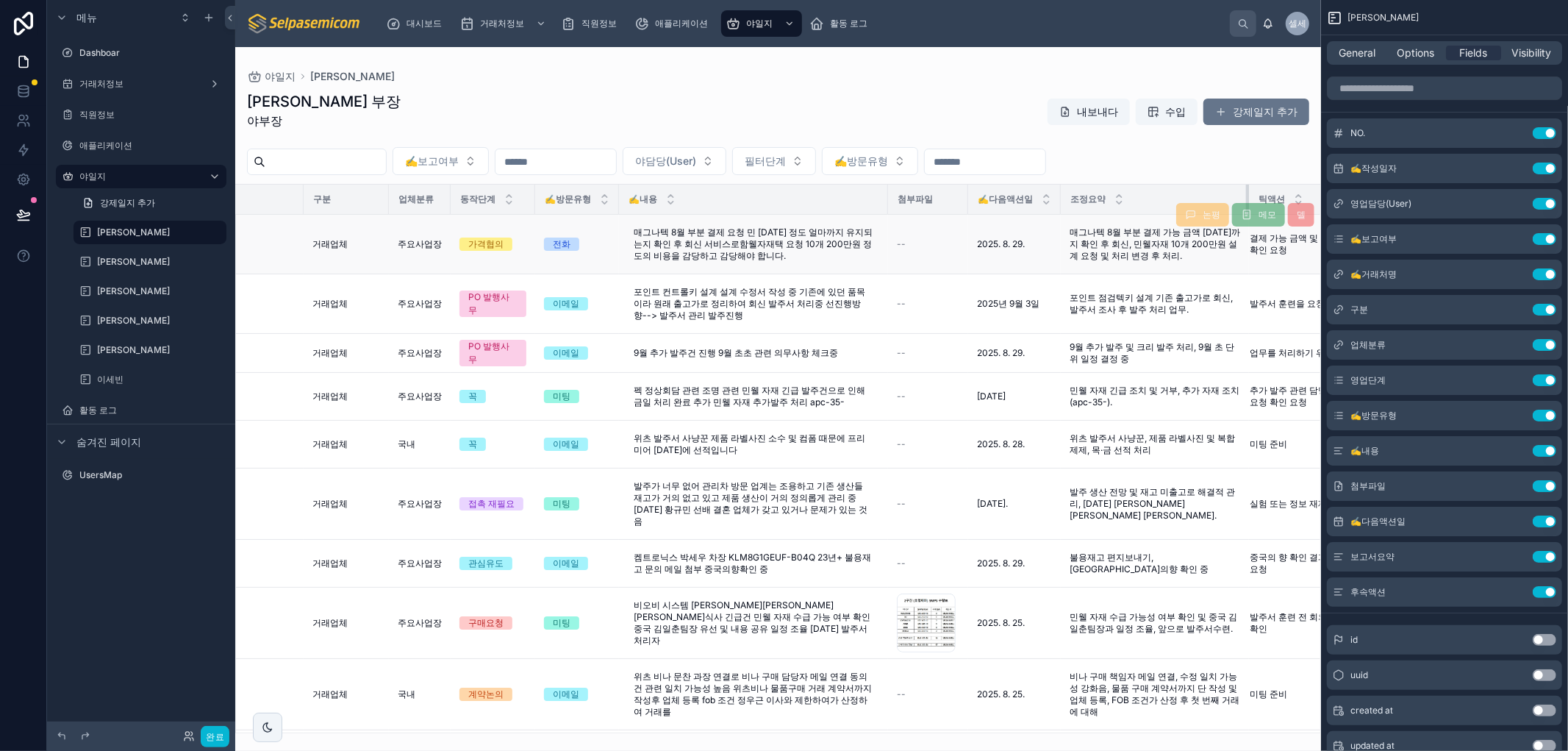
drag, startPoint x: 1181, startPoint y: 197, endPoint x: 1247, endPoint y: 223, distance: 70.9
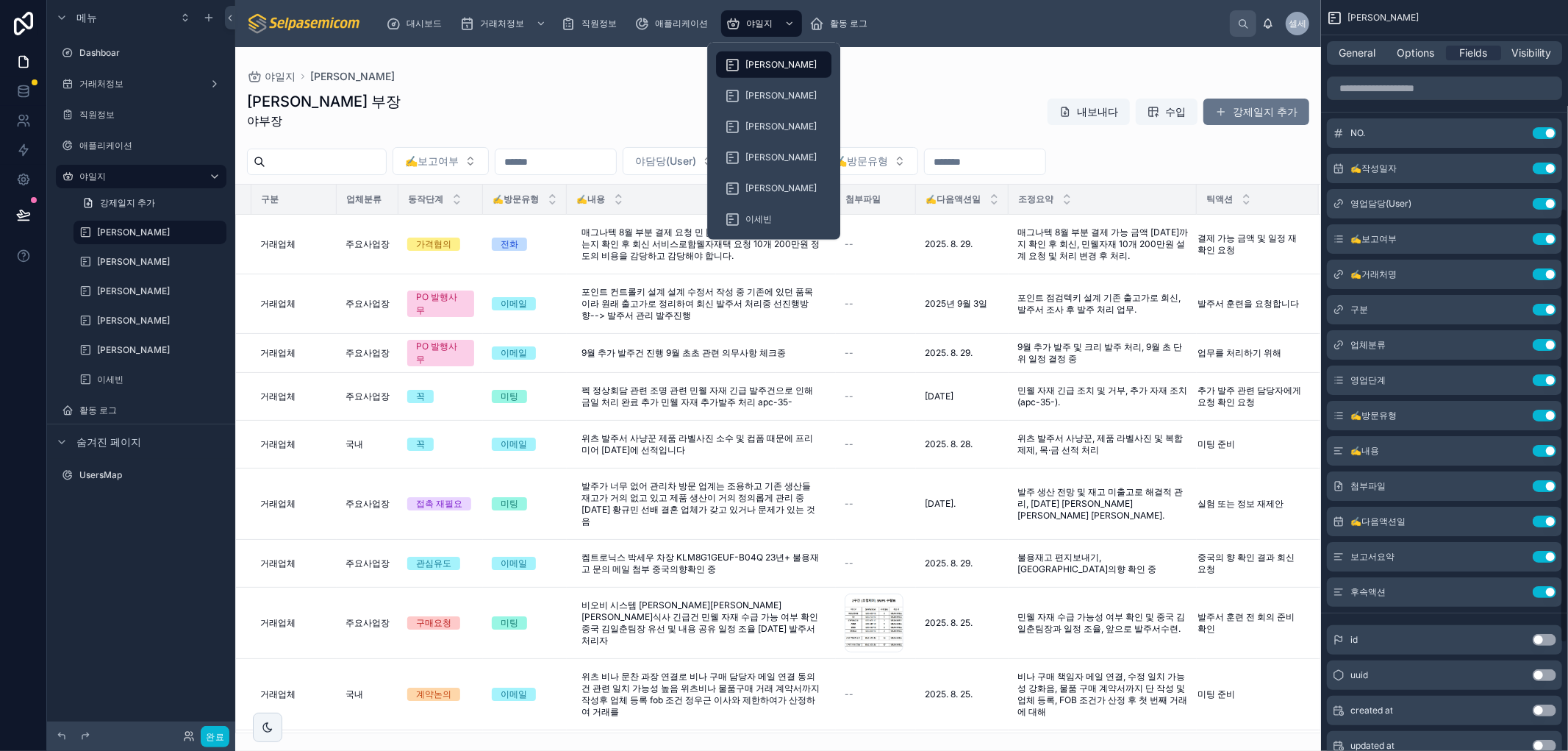
drag, startPoint x: 1672, startPoint y: 111, endPoint x: 2191, endPoint y: 323, distance: 560.6
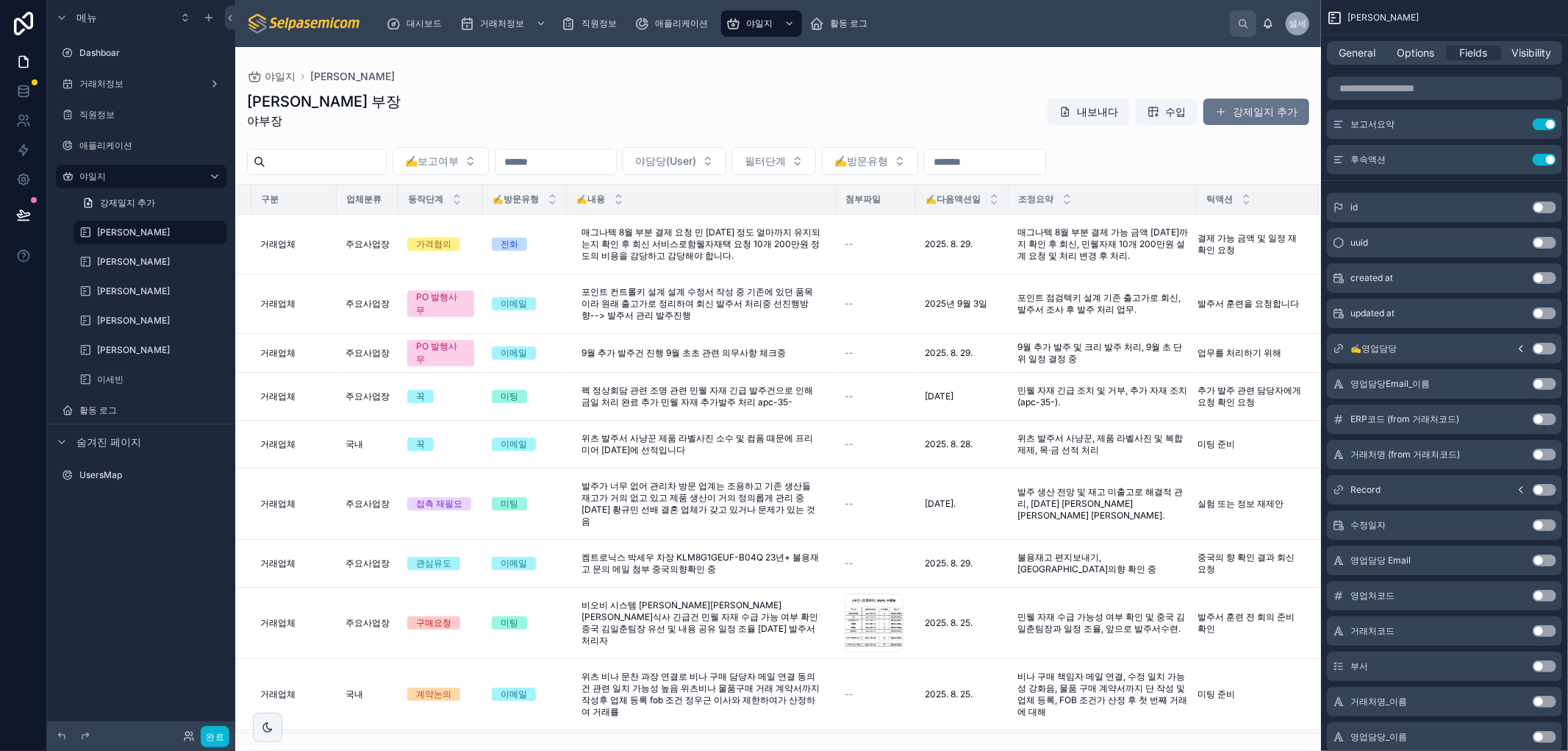
scroll to position [0, 0]
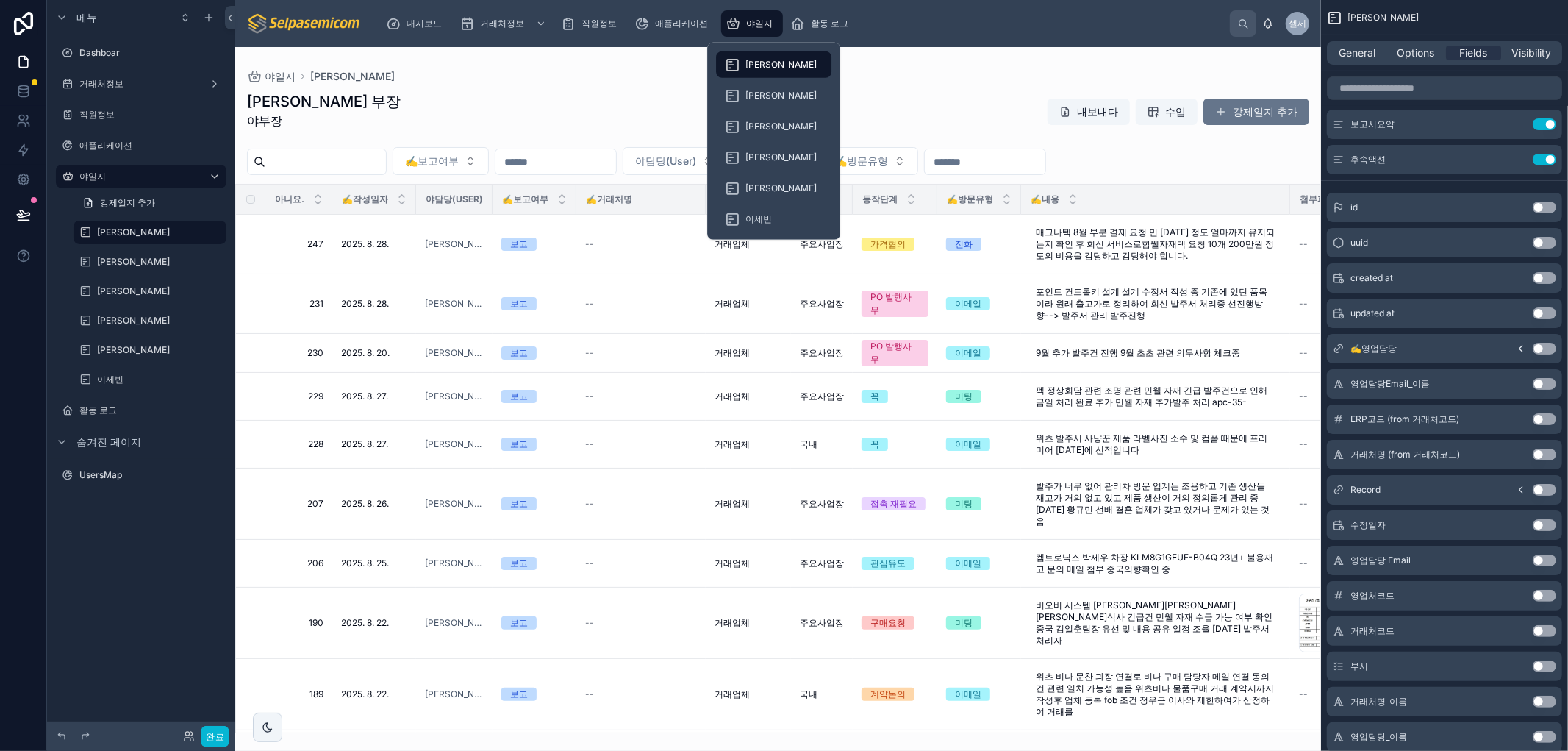
click at [748, 15] on div "야일지" at bounding box center [752, 23] width 53 height 24
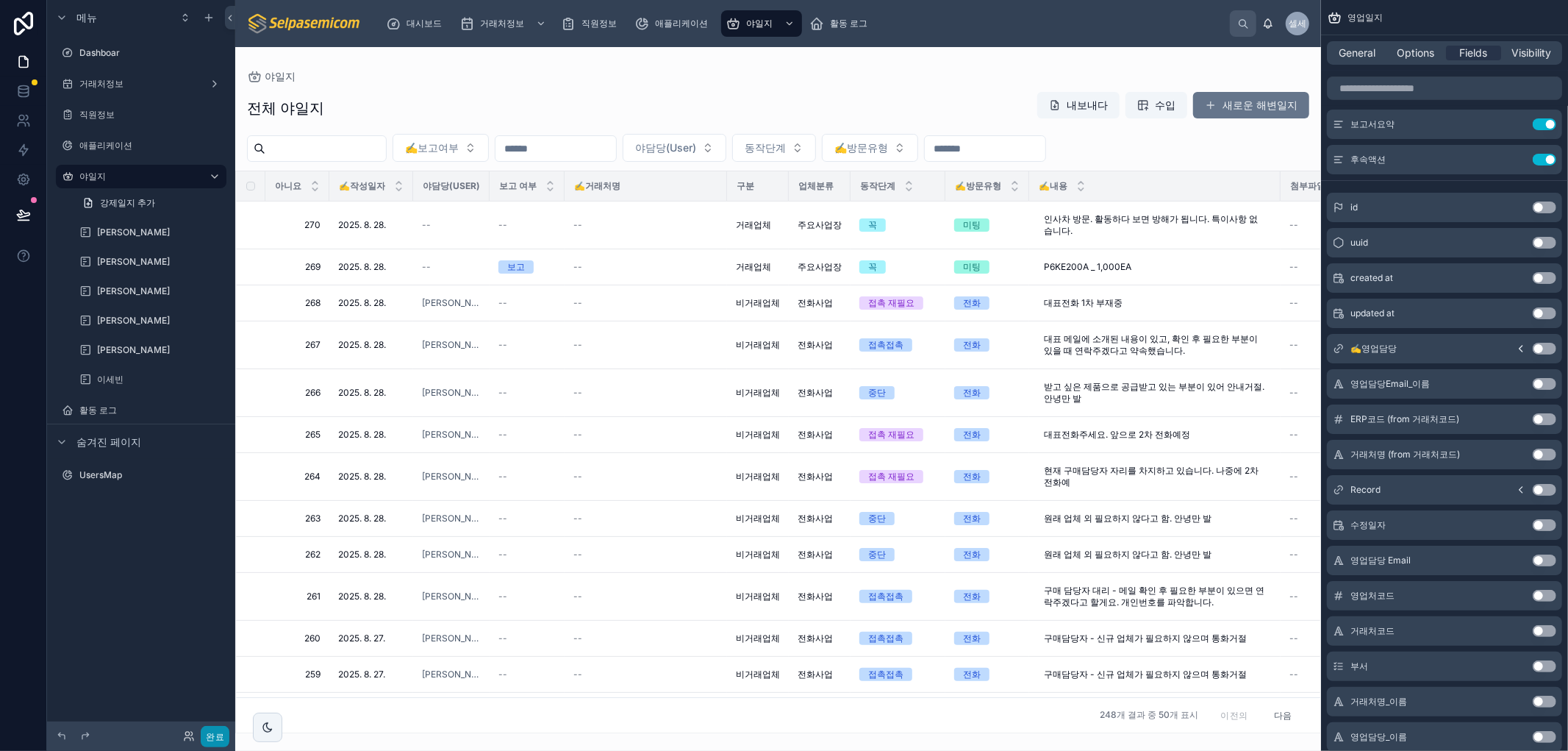
click at [214, 740] on font "완료" at bounding box center [214, 736] width 18 height 11
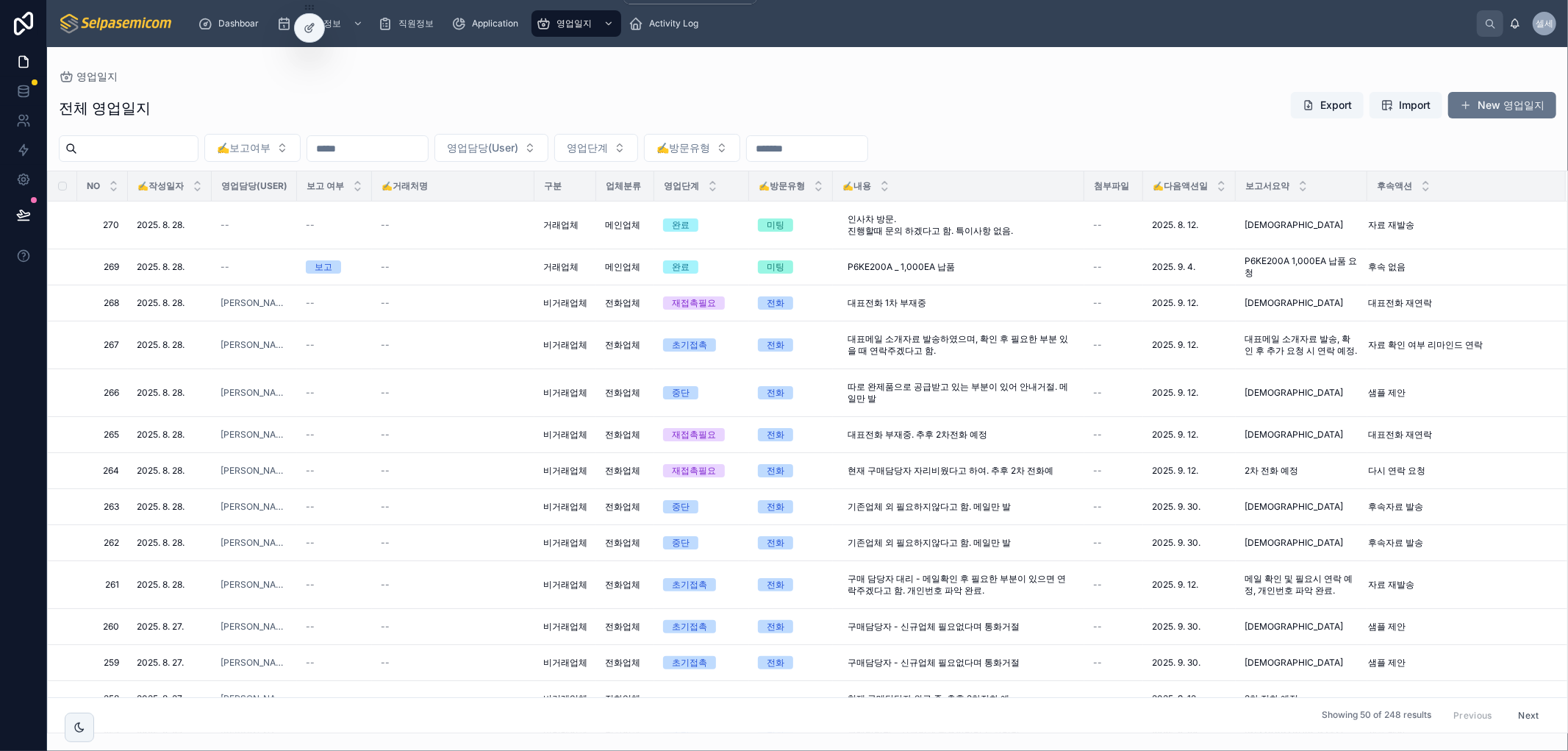
drag, startPoint x: 575, startPoint y: 27, endPoint x: 261, endPoint y: 68, distance: 316.7
click at [575, 26] on span "영업일지" at bounding box center [574, 23] width 35 height 11
click at [315, 30] on icon at bounding box center [309, 27] width 11 height 11
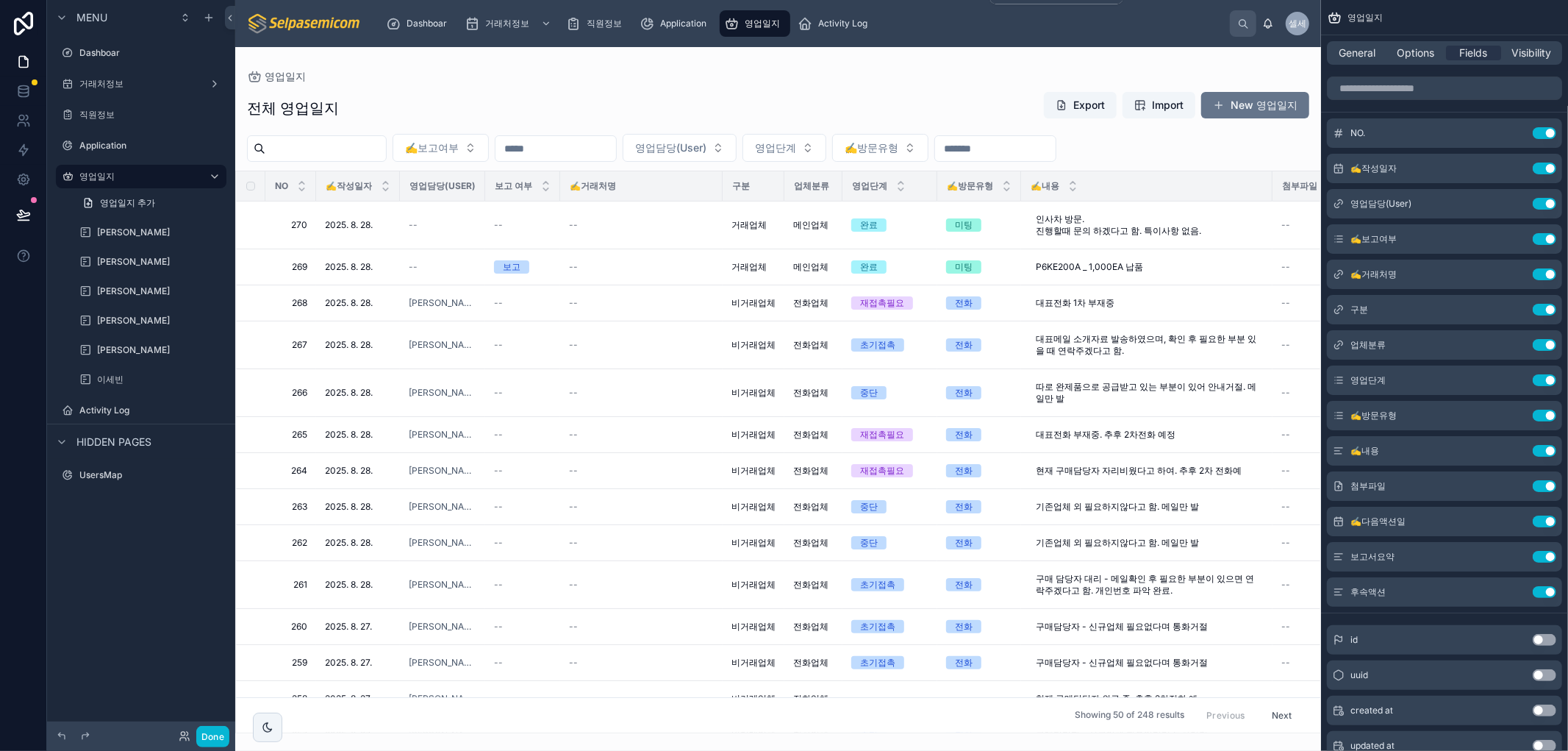
click at [754, 24] on span "영업일지" at bounding box center [762, 23] width 35 height 11
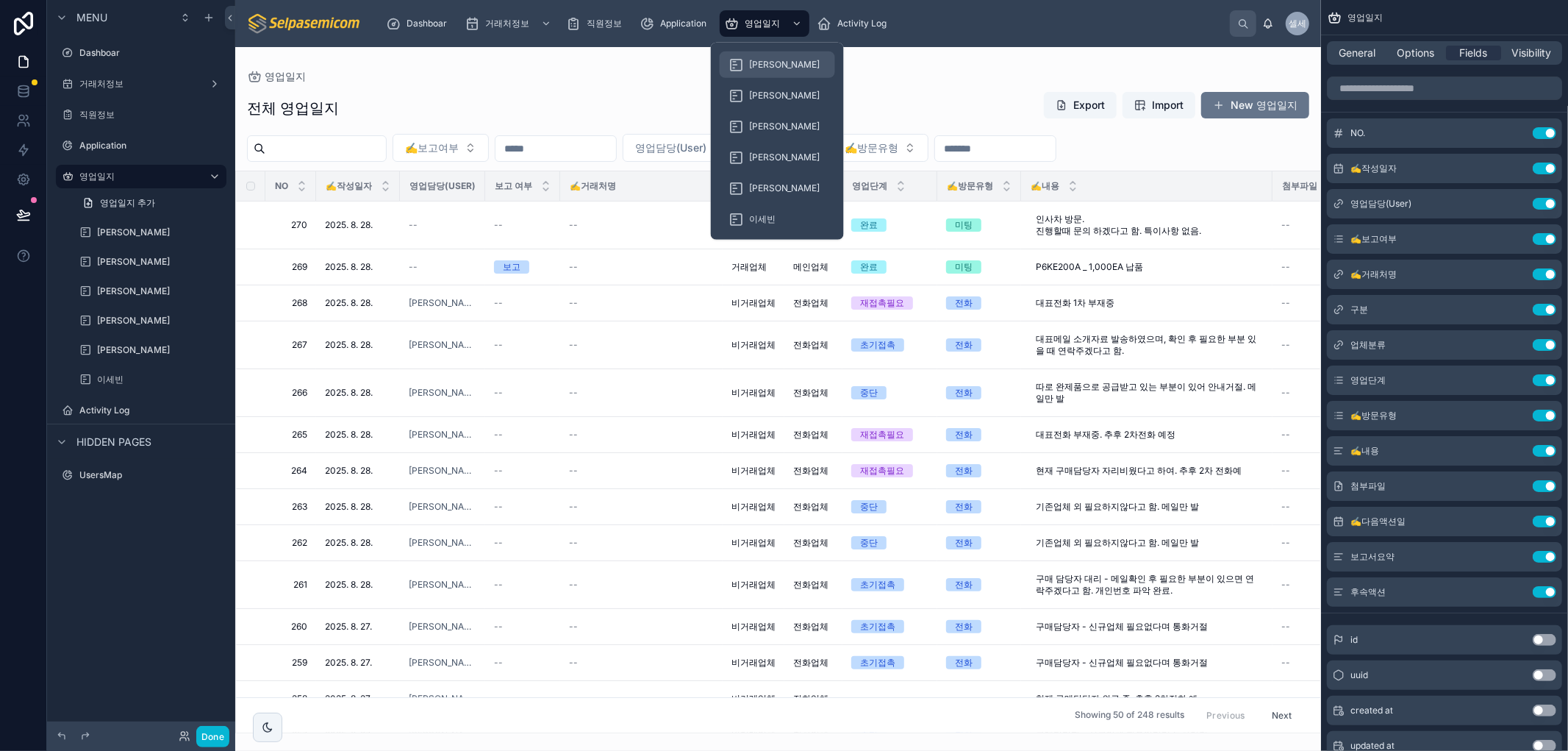
click at [765, 63] on span "[PERSON_NAME]" at bounding box center [785, 64] width 72 height 11
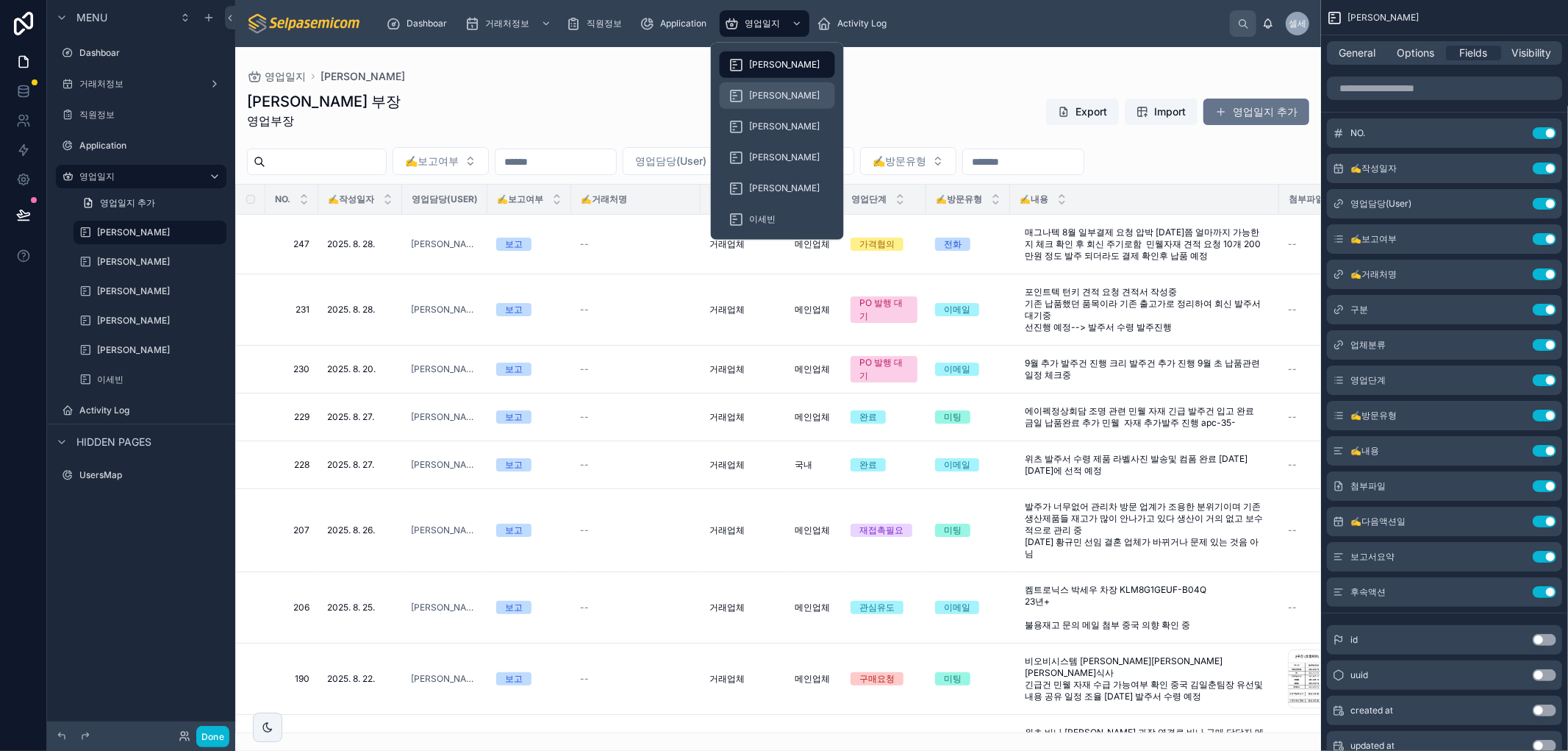
click at [772, 90] on span "[PERSON_NAME]" at bounding box center [785, 95] width 72 height 11
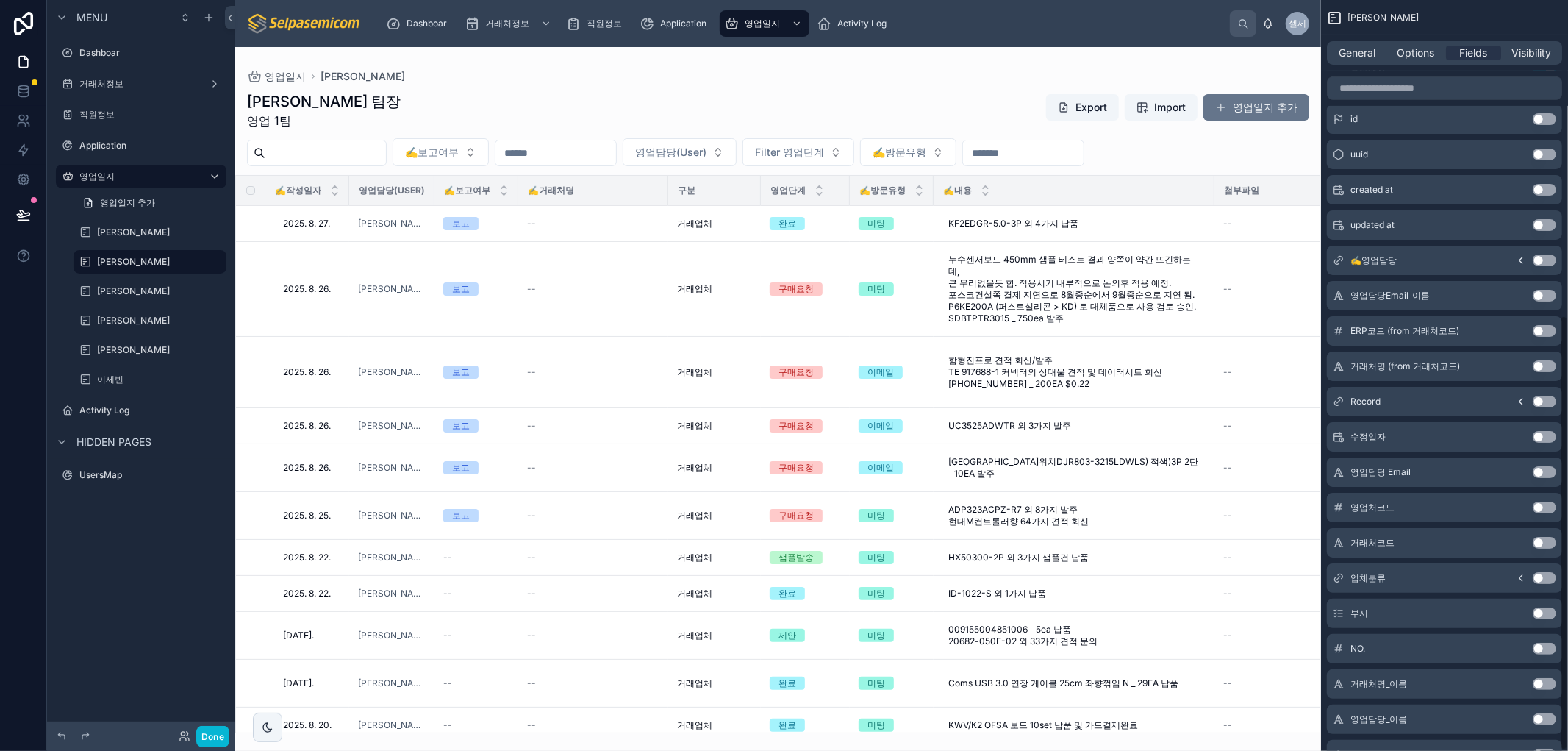
scroll to position [544, 0]
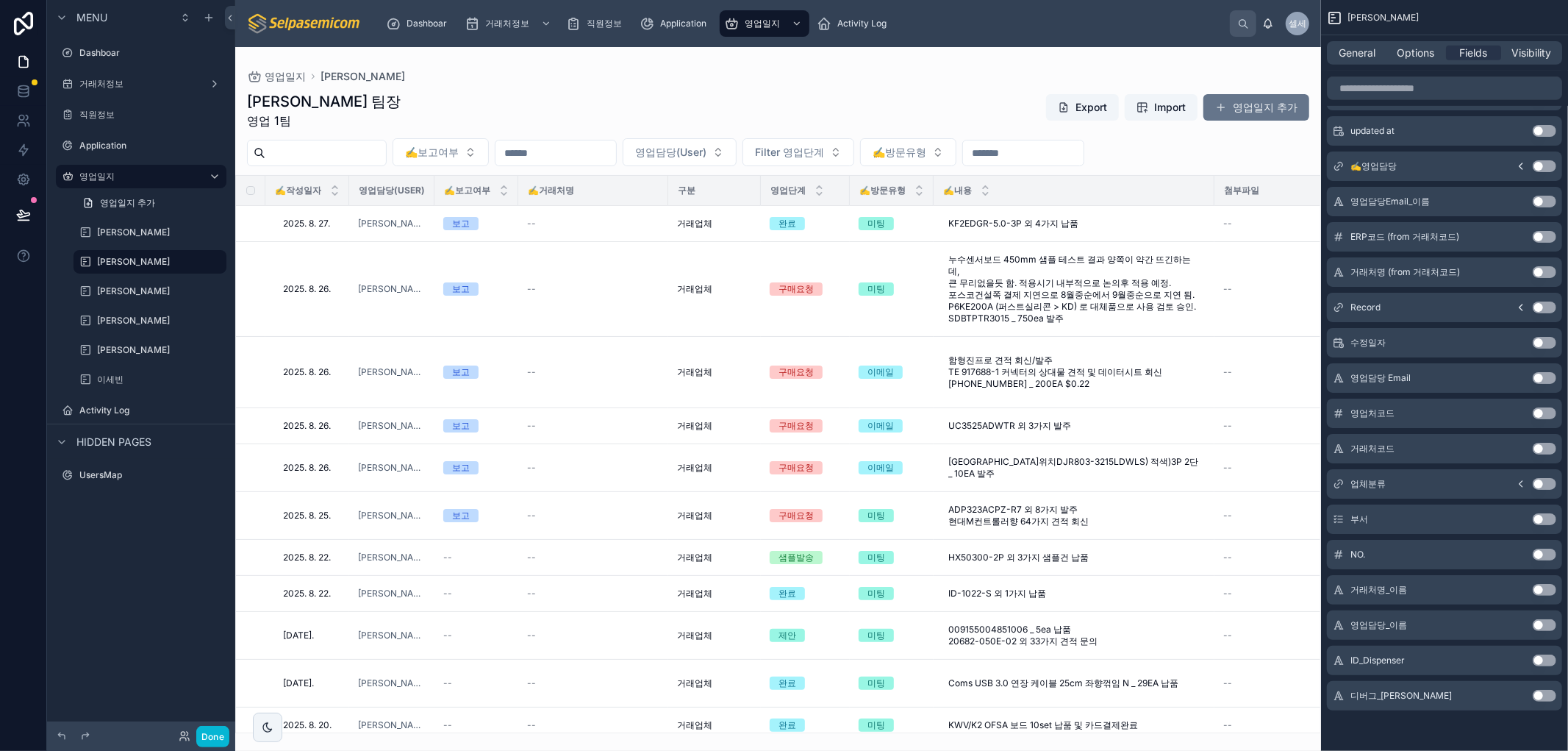
click at [1537, 553] on button "Use setting" at bounding box center [1544, 553] width 24 height 11
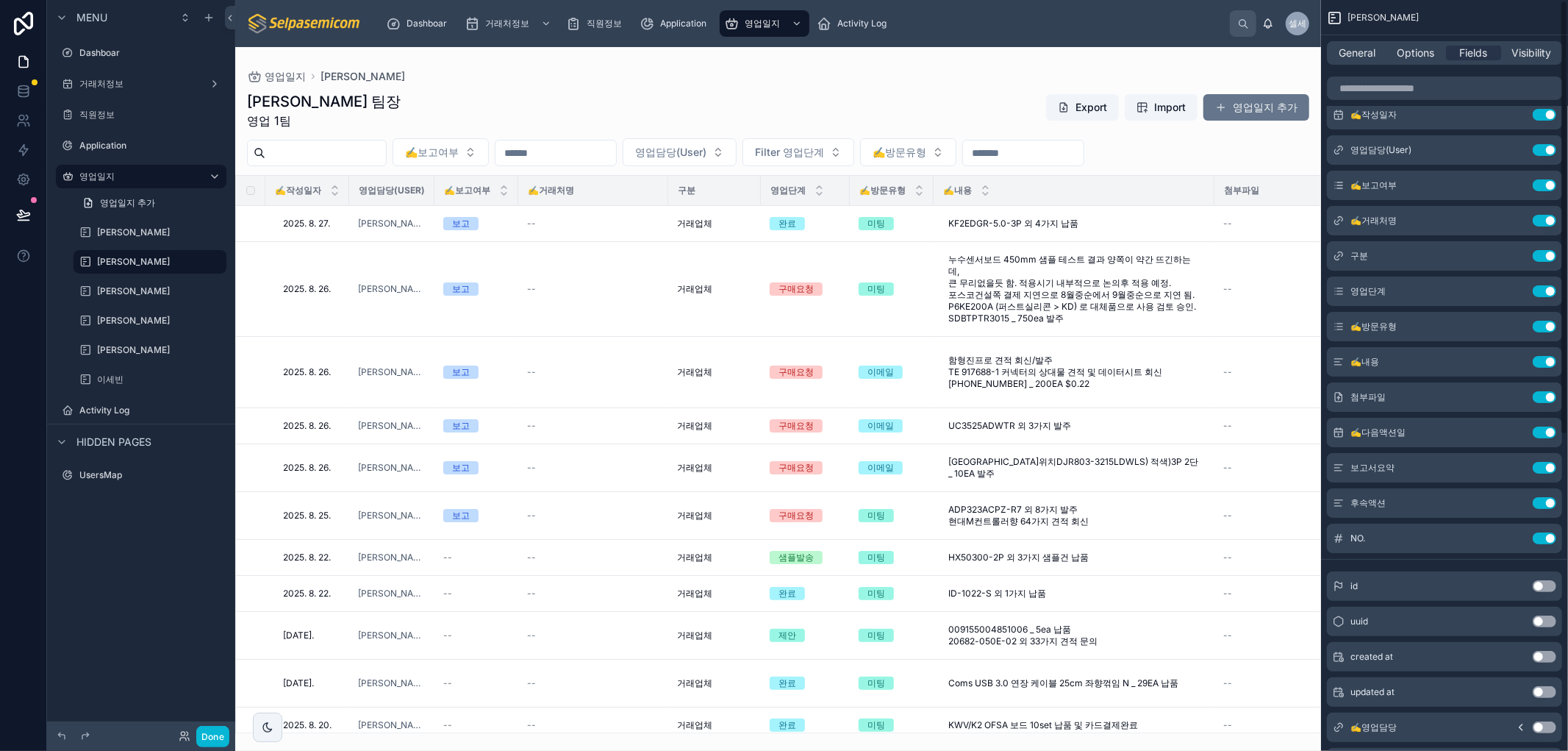
scroll to position [0, 0]
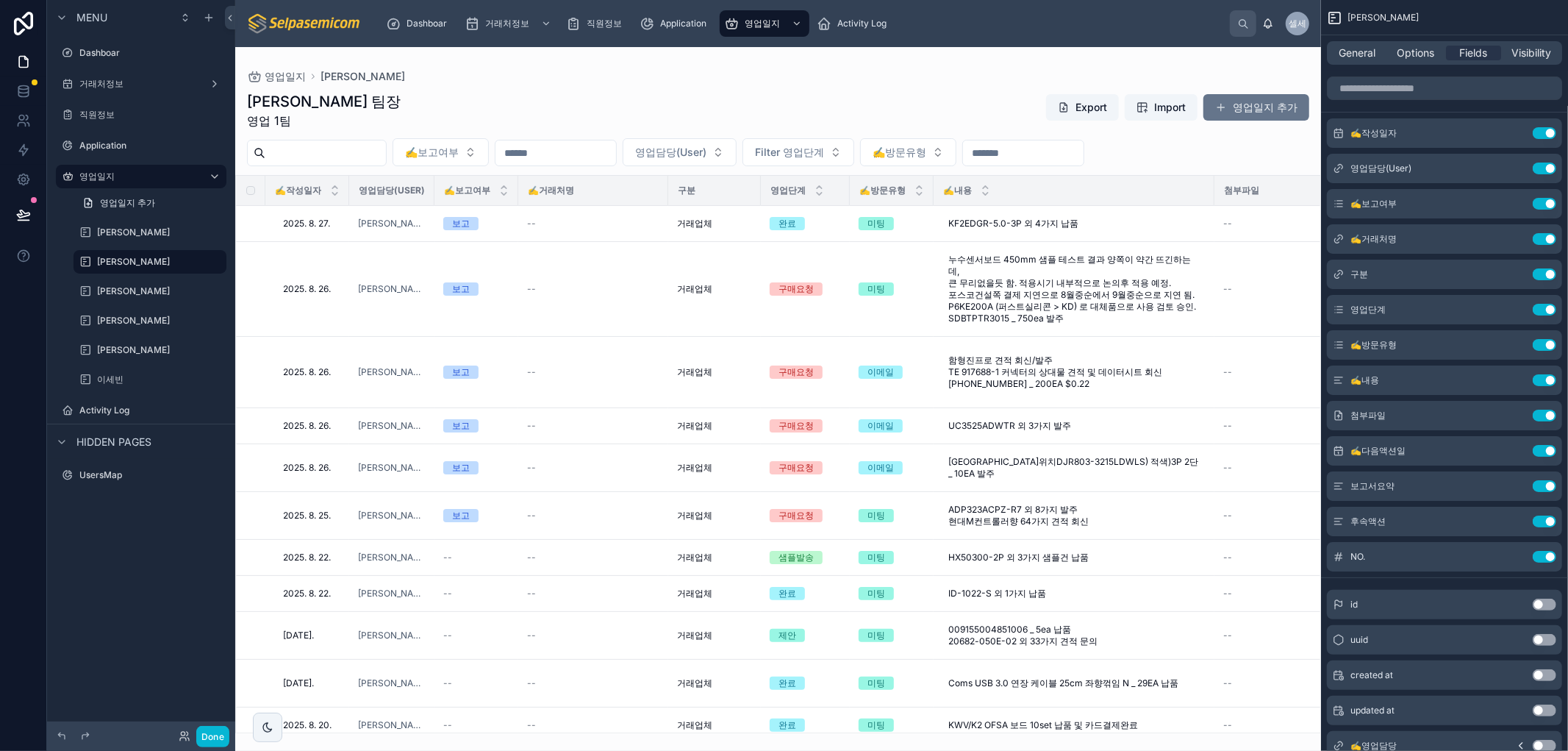
drag, startPoint x: 340, startPoint y: 727, endPoint x: 976, endPoint y: 740, distance: 636.1
click at [976, 740] on div at bounding box center [778, 399] width 1086 height 704
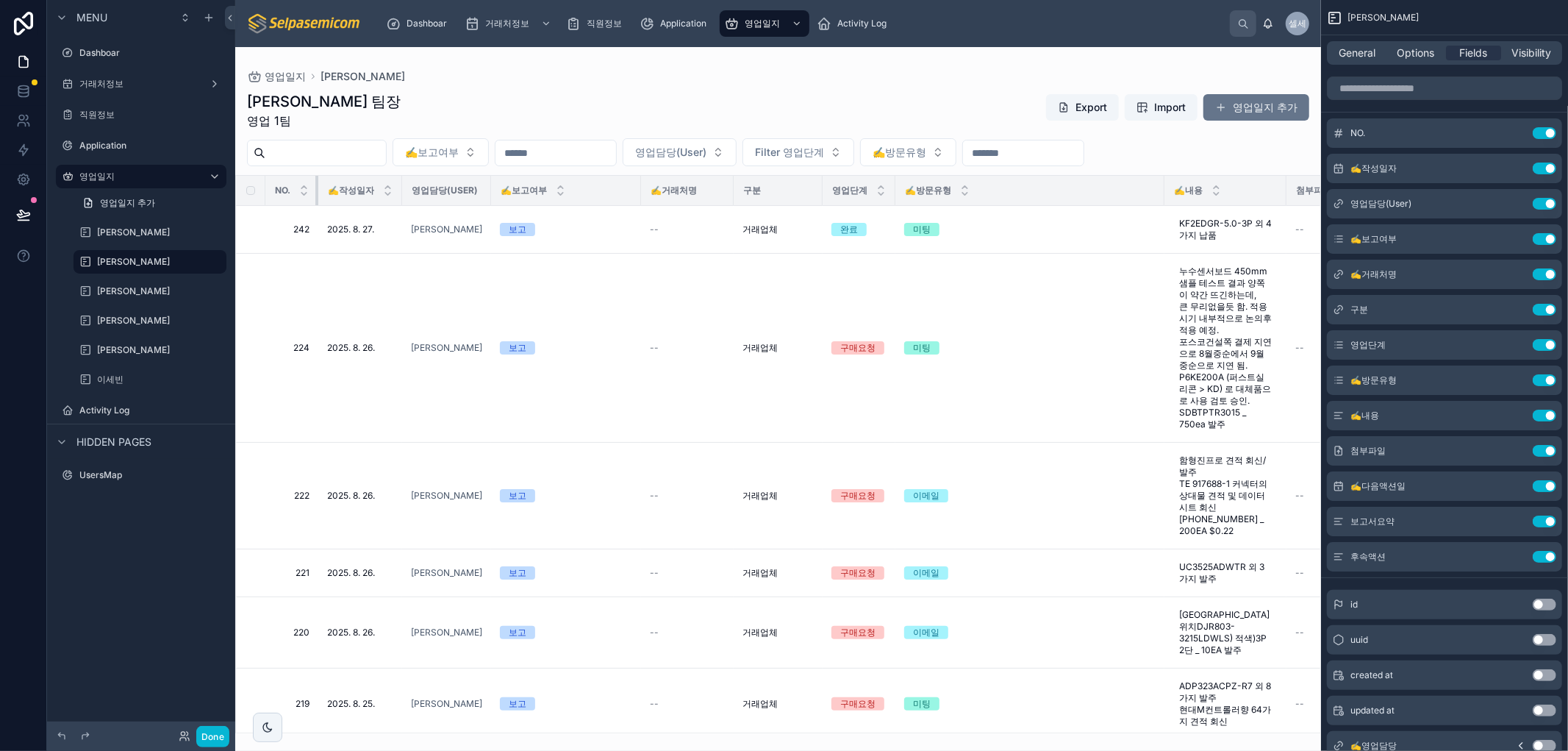
drag, startPoint x: 333, startPoint y: 183, endPoint x: 247, endPoint y: 182, distance: 86.0
click at [254, 177] on tr "NO. ✍️작성일자 영업담당(User) ✍️보고여부 ✍️거래처명 구분 영업단계 ✍️방문유형 ✍️내용 첨부파일 ✍️다음액션일 보고서요약 후속액션" at bounding box center [1038, 191] width 1605 height 30
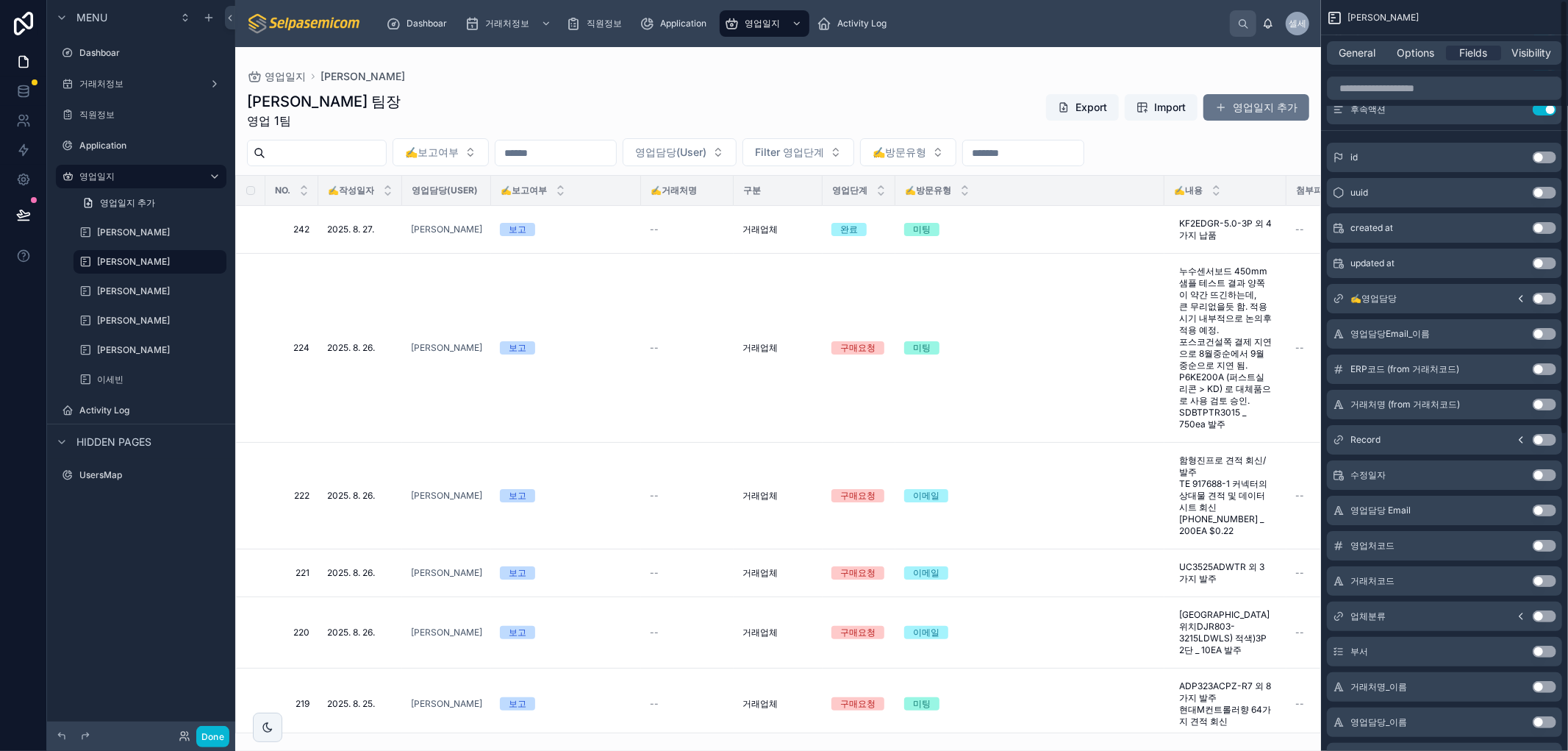
scroll to position [544, 0]
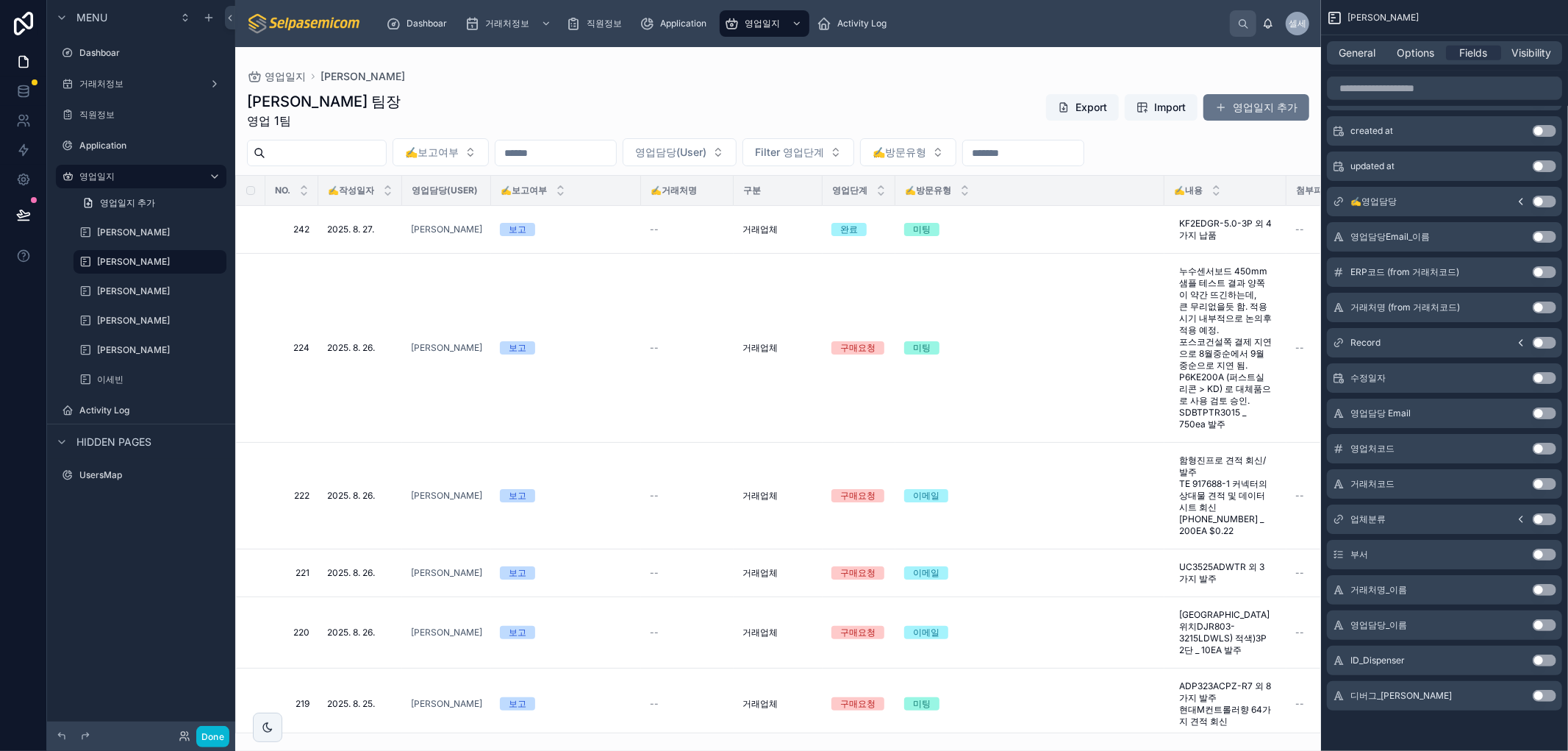
click at [1540, 518] on button "Use setting" at bounding box center [1544, 518] width 24 height 11
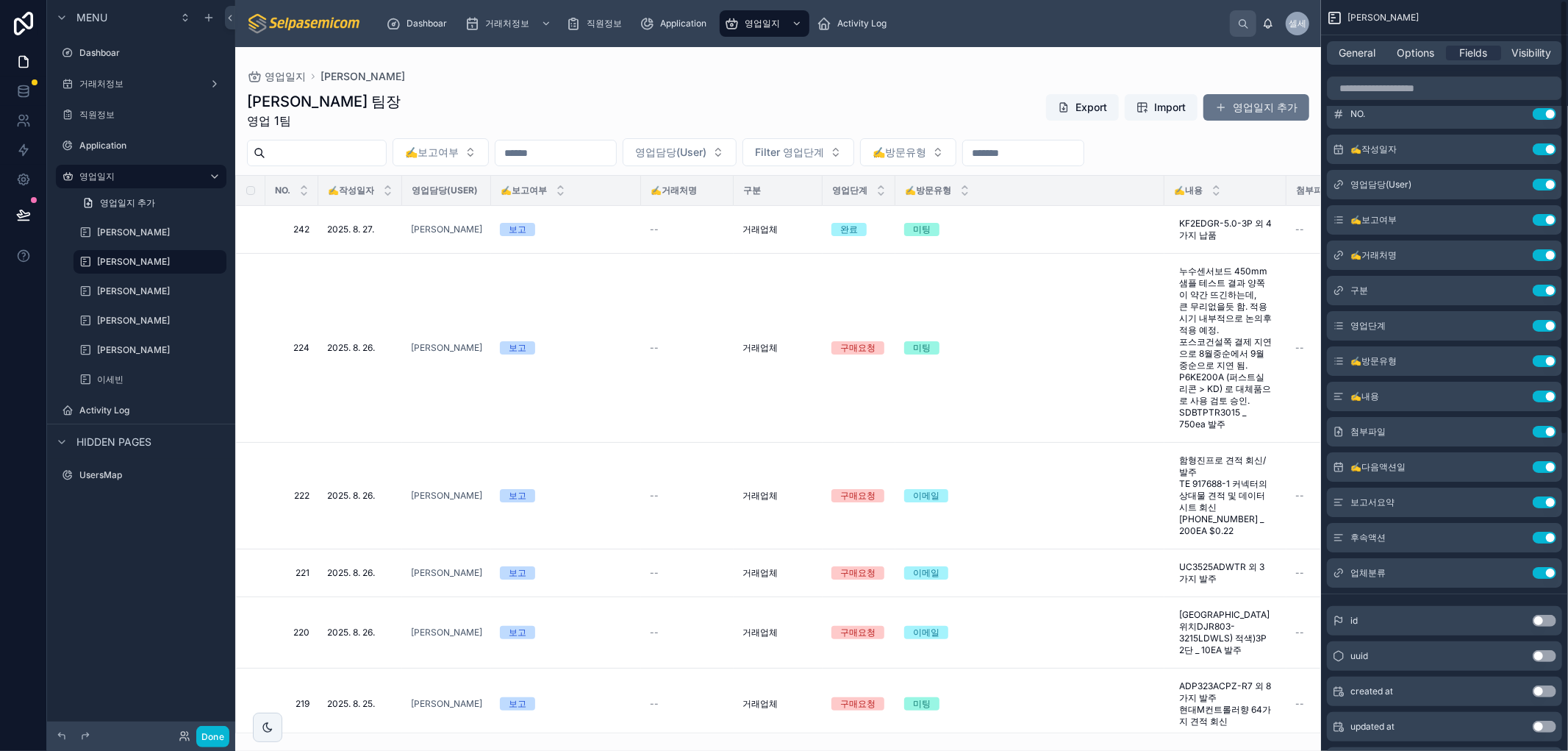
scroll to position [0, 0]
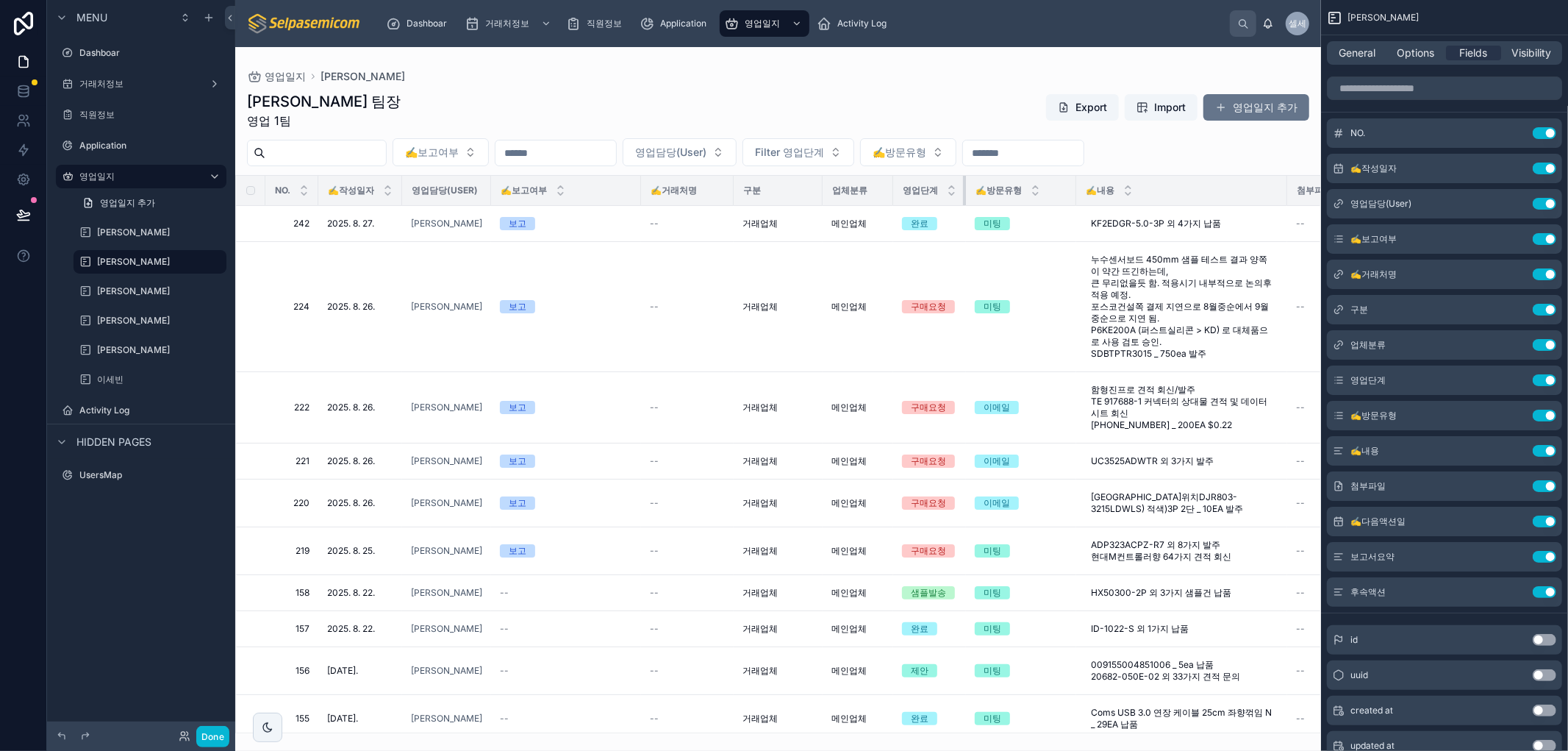
drag, startPoint x: 1157, startPoint y: 186, endPoint x: 598, endPoint y: 177, distance: 559.1
click at [950, 203] on th "영업단계" at bounding box center [929, 191] width 73 height 30
click at [635, 184] on th "✍️보고여부" at bounding box center [566, 191] width 150 height 30
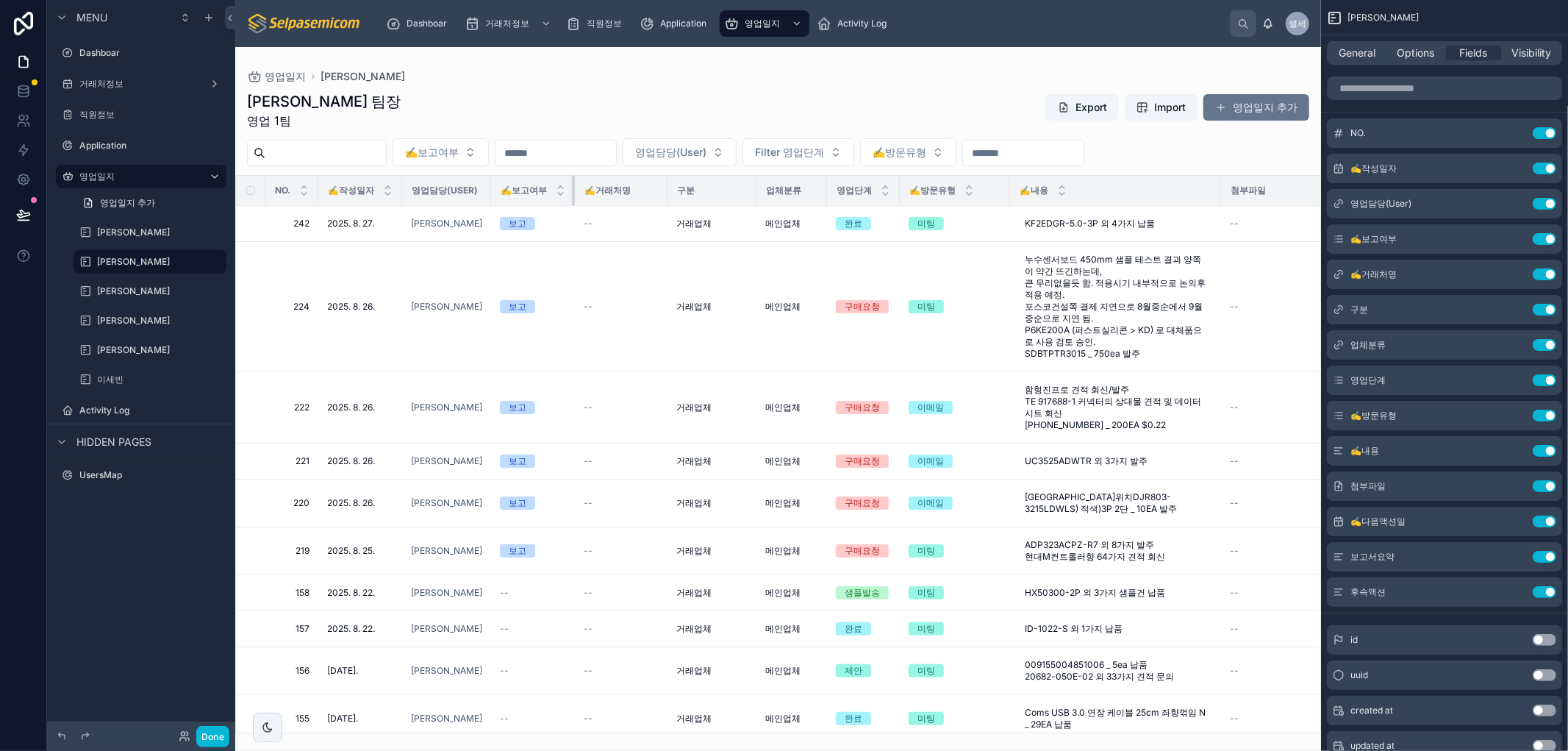
drag, startPoint x: 635, startPoint y: 185, endPoint x: 665, endPoint y: 172, distance: 32.7
click at [557, 183] on th "✍️보고여부" at bounding box center [533, 191] width 84 height 30
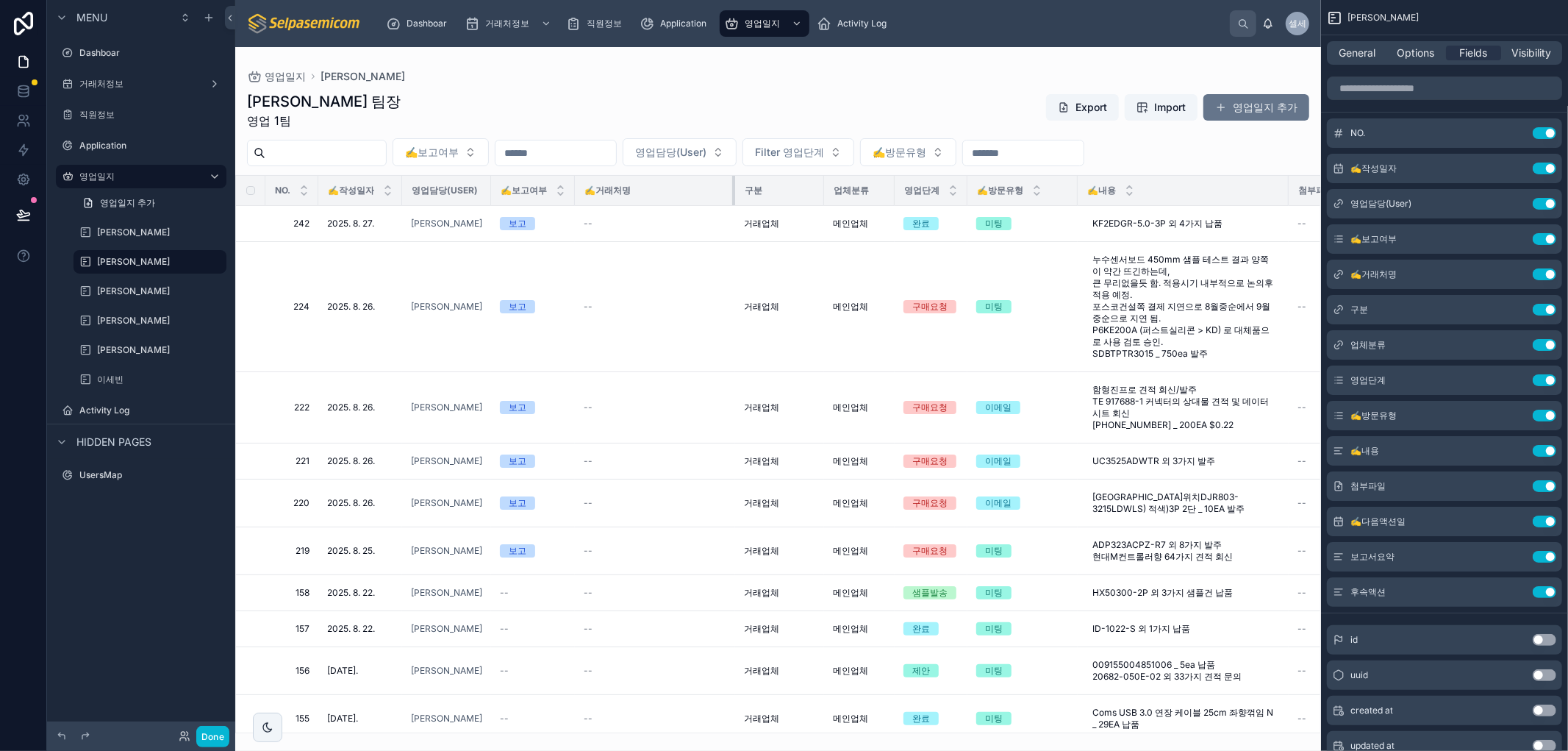
drag, startPoint x: 663, startPoint y: 184, endPoint x: 732, endPoint y: 204, distance: 71.8
click at [732, 204] on div at bounding box center [735, 191] width 6 height 30
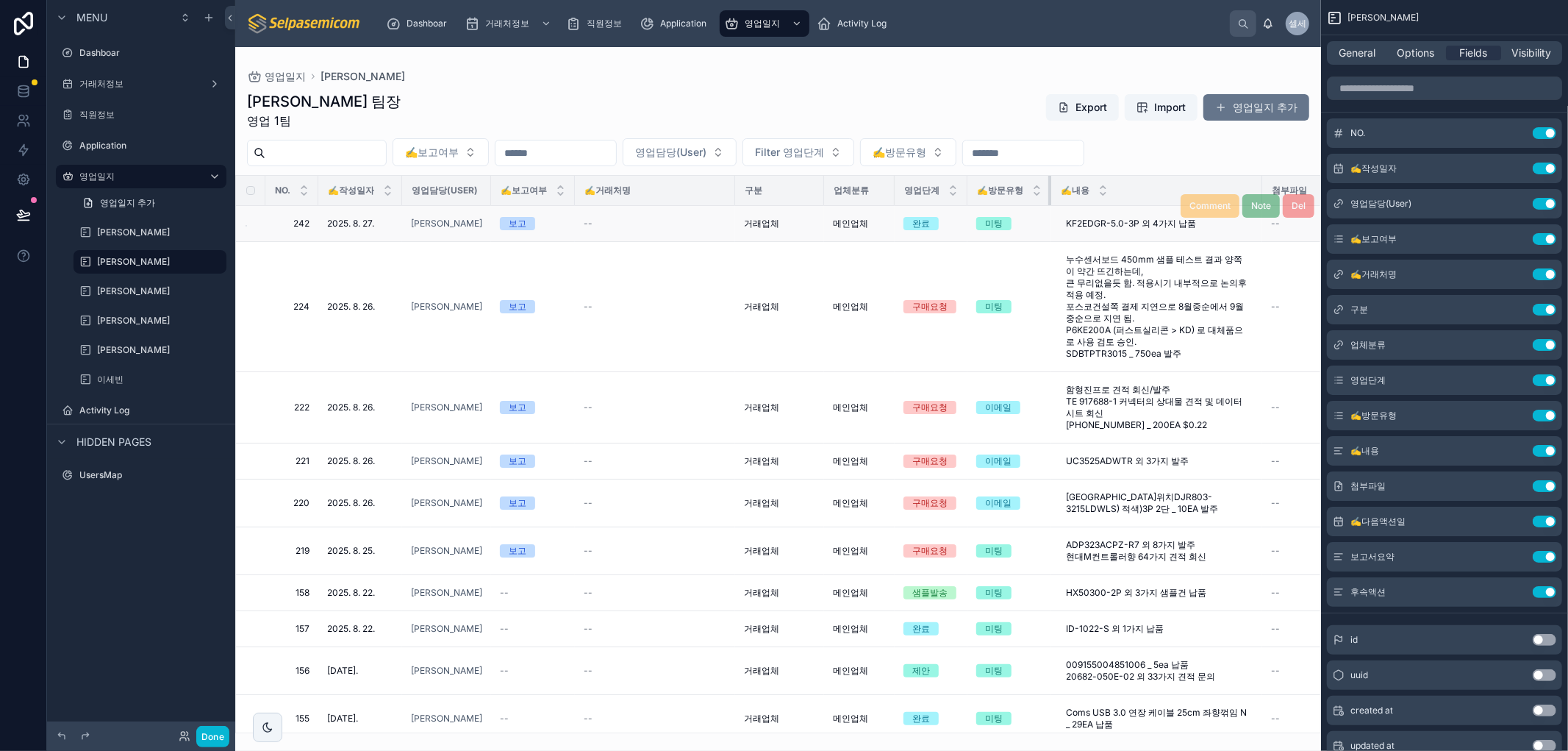
drag, startPoint x: 1074, startPoint y: 183, endPoint x: 995, endPoint y: 207, distance: 82.6
click at [1028, 185] on th "✍️방문유형" at bounding box center [1009, 191] width 84 height 30
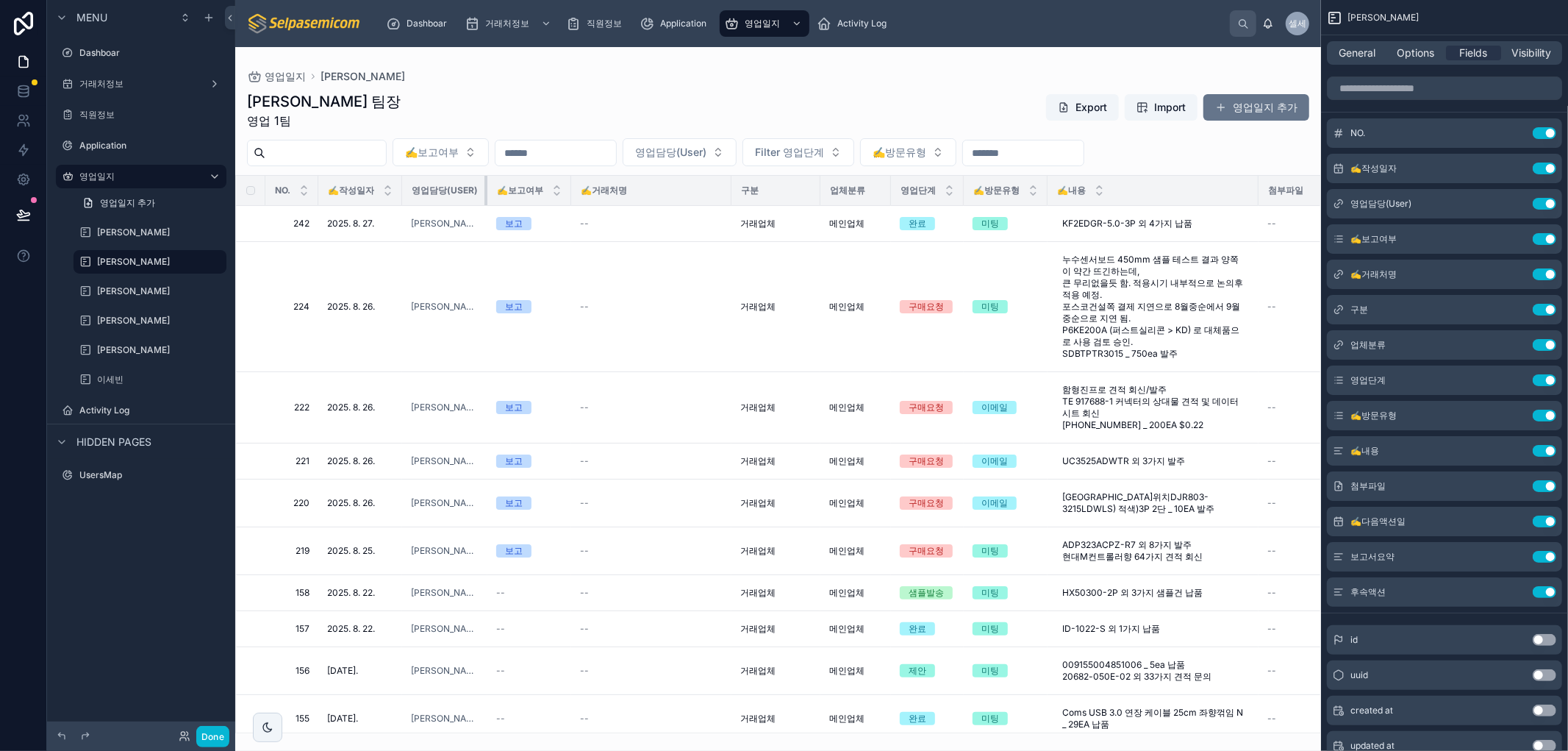
drag, startPoint x: 486, startPoint y: 186, endPoint x: 464, endPoint y: 183, distance: 22.2
click at [464, 183] on th "영업담당(User)" at bounding box center [445, 191] width 86 height 30
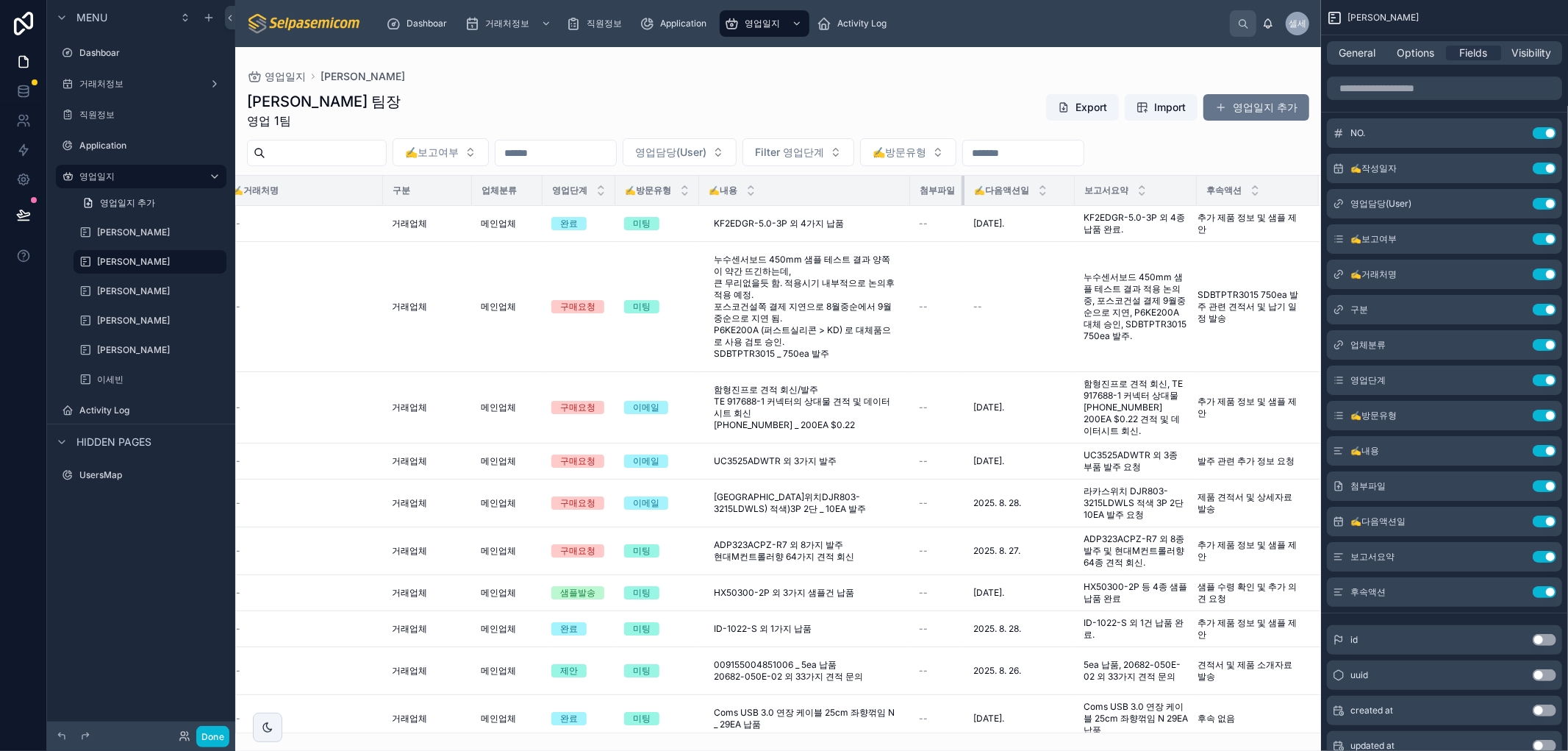
scroll to position [0, 363]
drag, startPoint x: 967, startPoint y: 184, endPoint x: 907, endPoint y: 183, distance: 60.0
click at [910, 183] on th "첨부파일" at bounding box center [937, 191] width 54 height 30
drag, startPoint x: 898, startPoint y: 186, endPoint x: 1056, endPoint y: 216, distance: 160.8
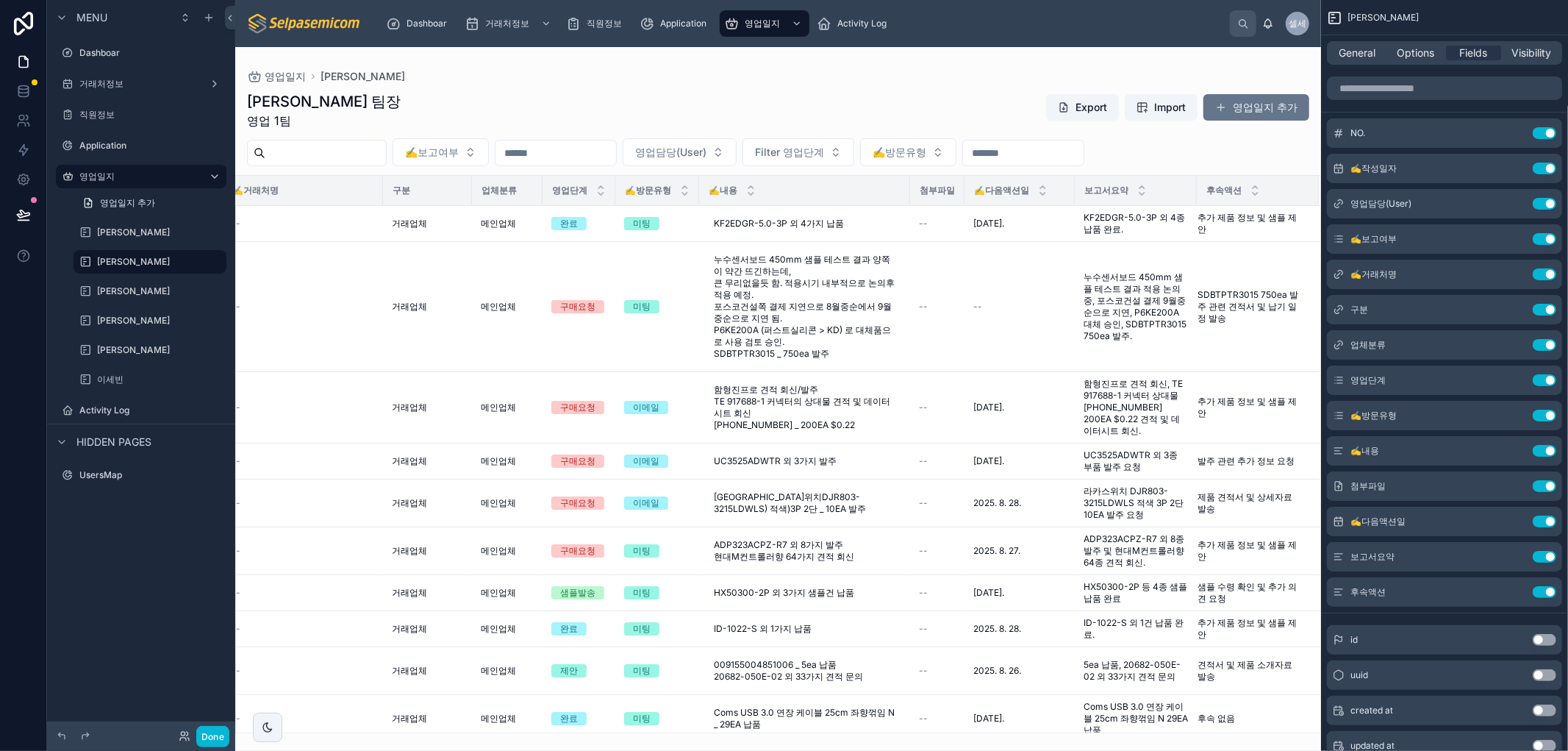
click at [885, 100] on div "김춘래 팀장 영업 1팀 Export Import 영업일지 추가" at bounding box center [778, 110] width 1062 height 38
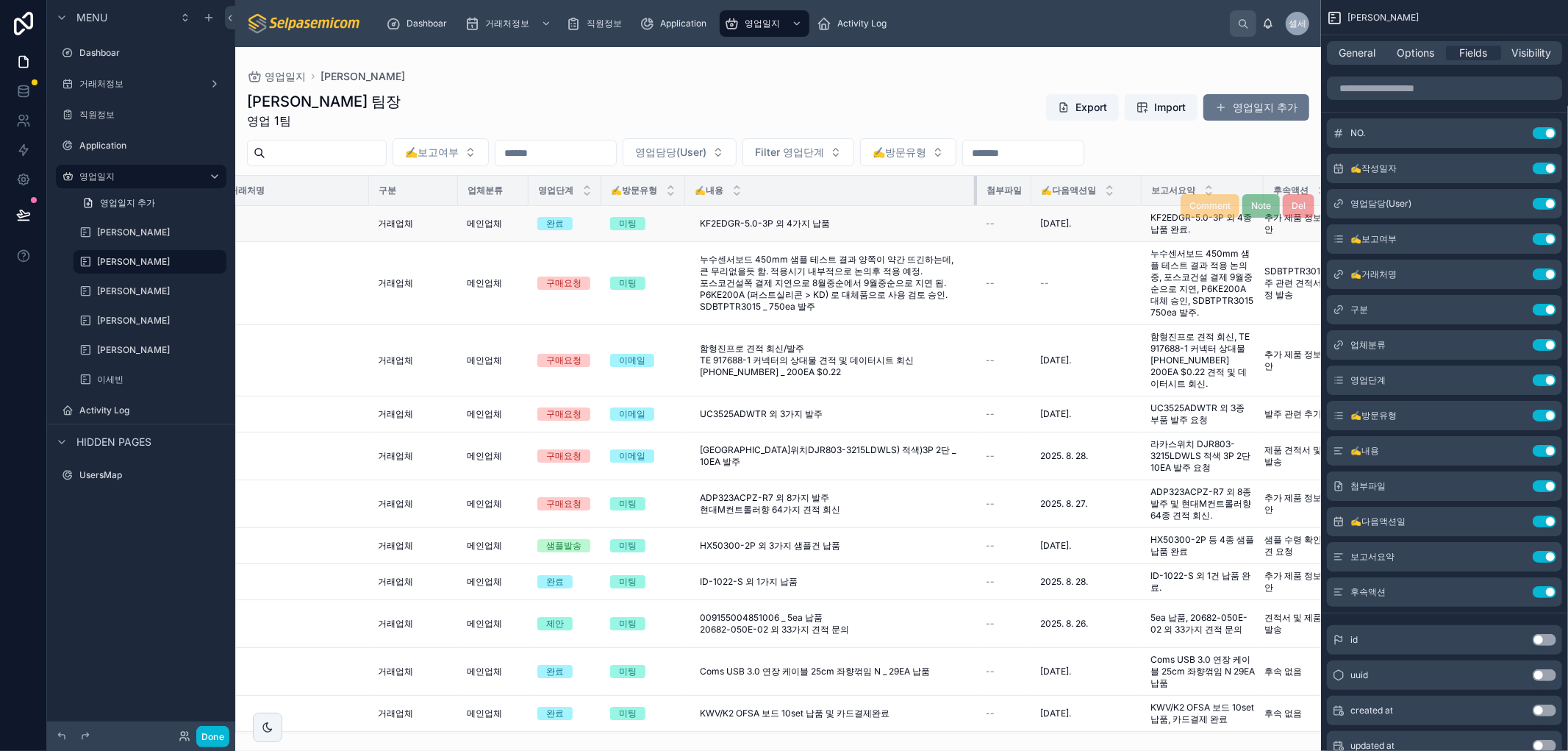
drag, startPoint x: 897, startPoint y: 186, endPoint x: 977, endPoint y: 213, distance: 84.4
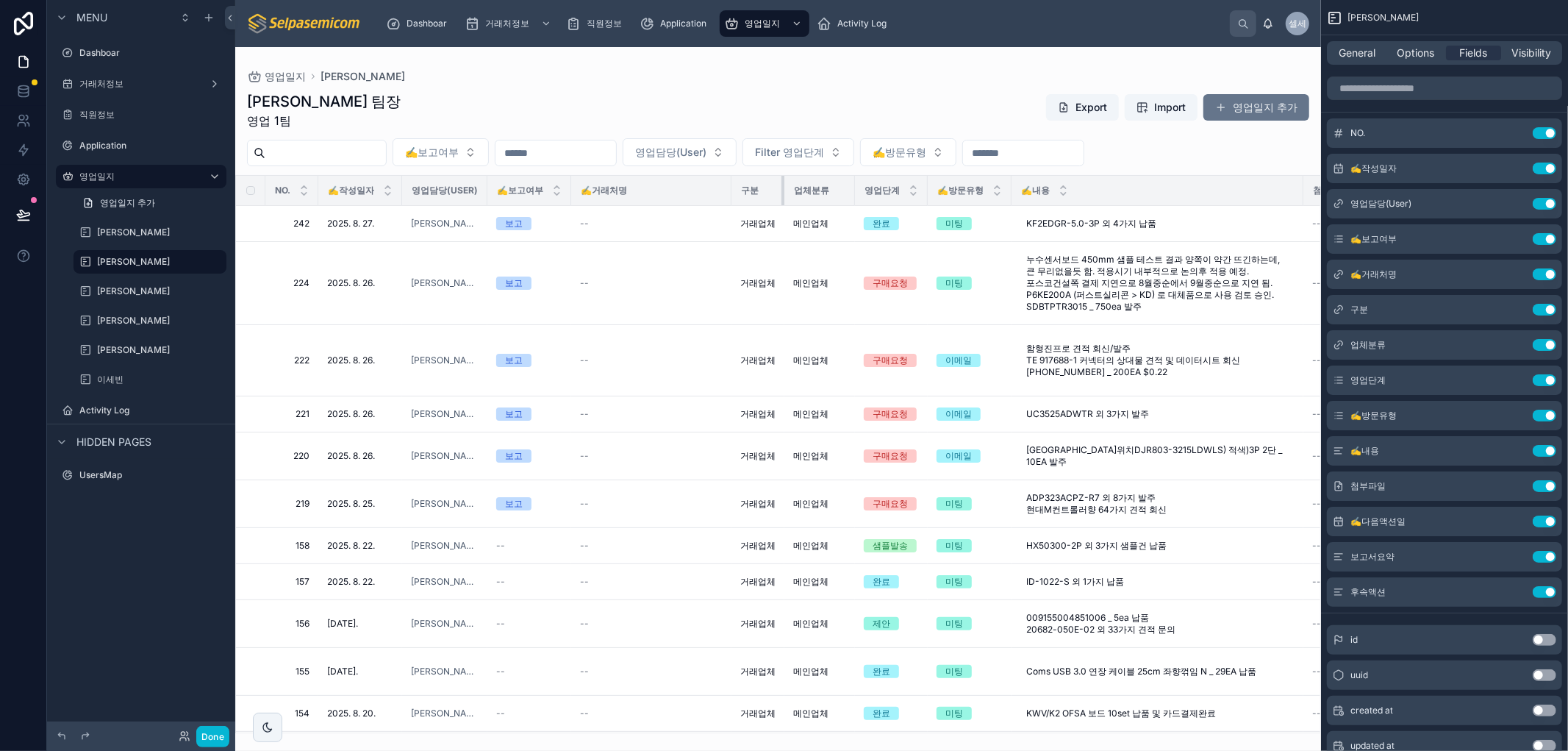
drag, startPoint x: 820, startPoint y: 194, endPoint x: 783, endPoint y: 189, distance: 37.3
click at [783, 189] on div at bounding box center [784, 191] width 6 height 30
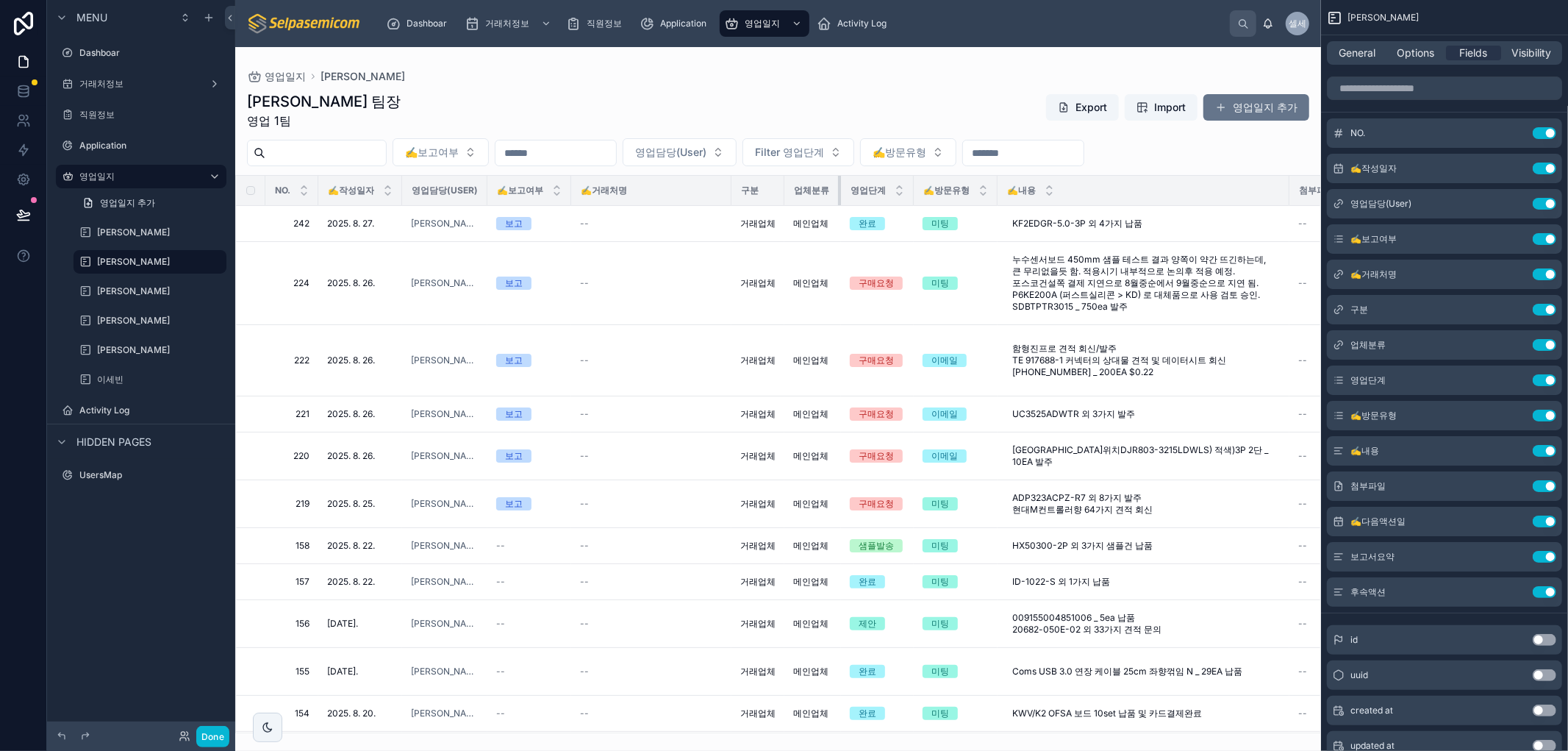
drag, startPoint x: 854, startPoint y: 182, endPoint x: 828, endPoint y: 202, distance: 32.8
click at [838, 182] on th "업체분류" at bounding box center [812, 191] width 57 height 30
click at [403, 56] on div "영업일지 김춘래 김춘래 팀장 영업 1팀 Export Import 영업일지 추가 ✍️보고여부 영업담당(User) Filter 영업단계 ✍️방문유…" at bounding box center [778, 390] width 1086 height 686
drag, startPoint x: 681, startPoint y: 101, endPoint x: 725, endPoint y: 38, distance: 76.8
click at [688, 97] on div "김춘래 팀장 영업 1팀 Export Import 영업일지 추가" at bounding box center [778, 110] width 1062 height 38
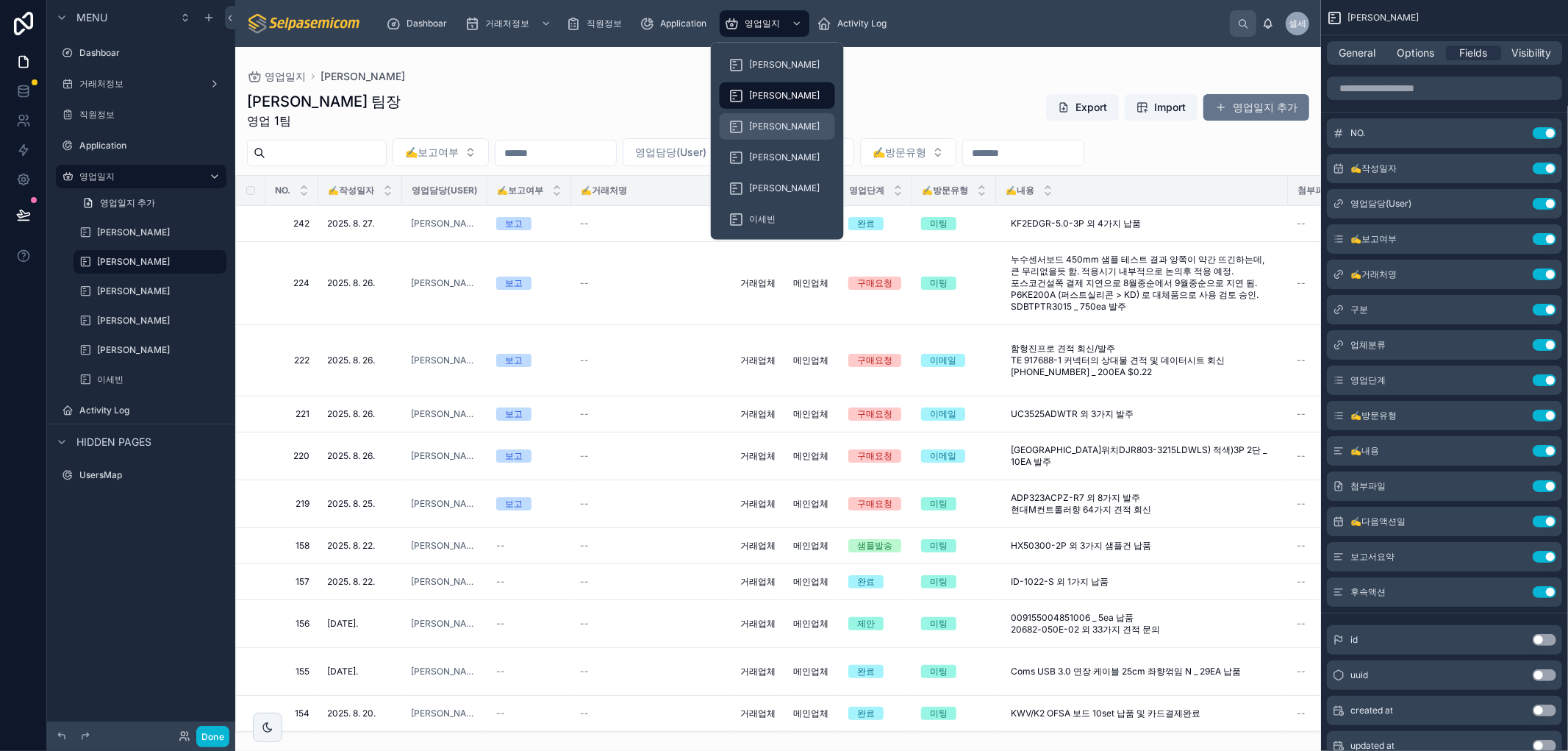
click at [751, 126] on span "[PERSON_NAME]" at bounding box center [785, 126] width 72 height 11
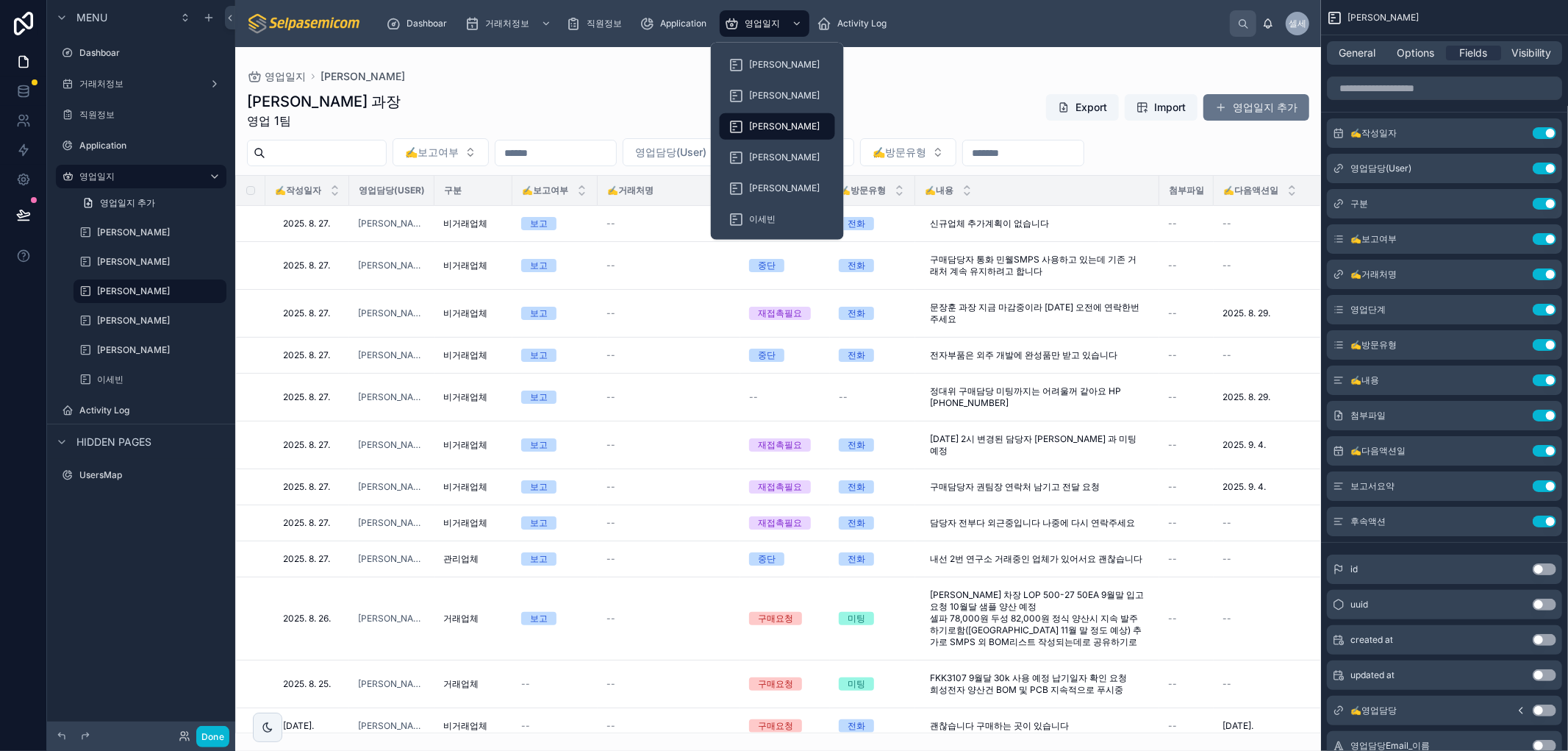
click at [968, 118] on div at bounding box center [778, 399] width 1086 height 704
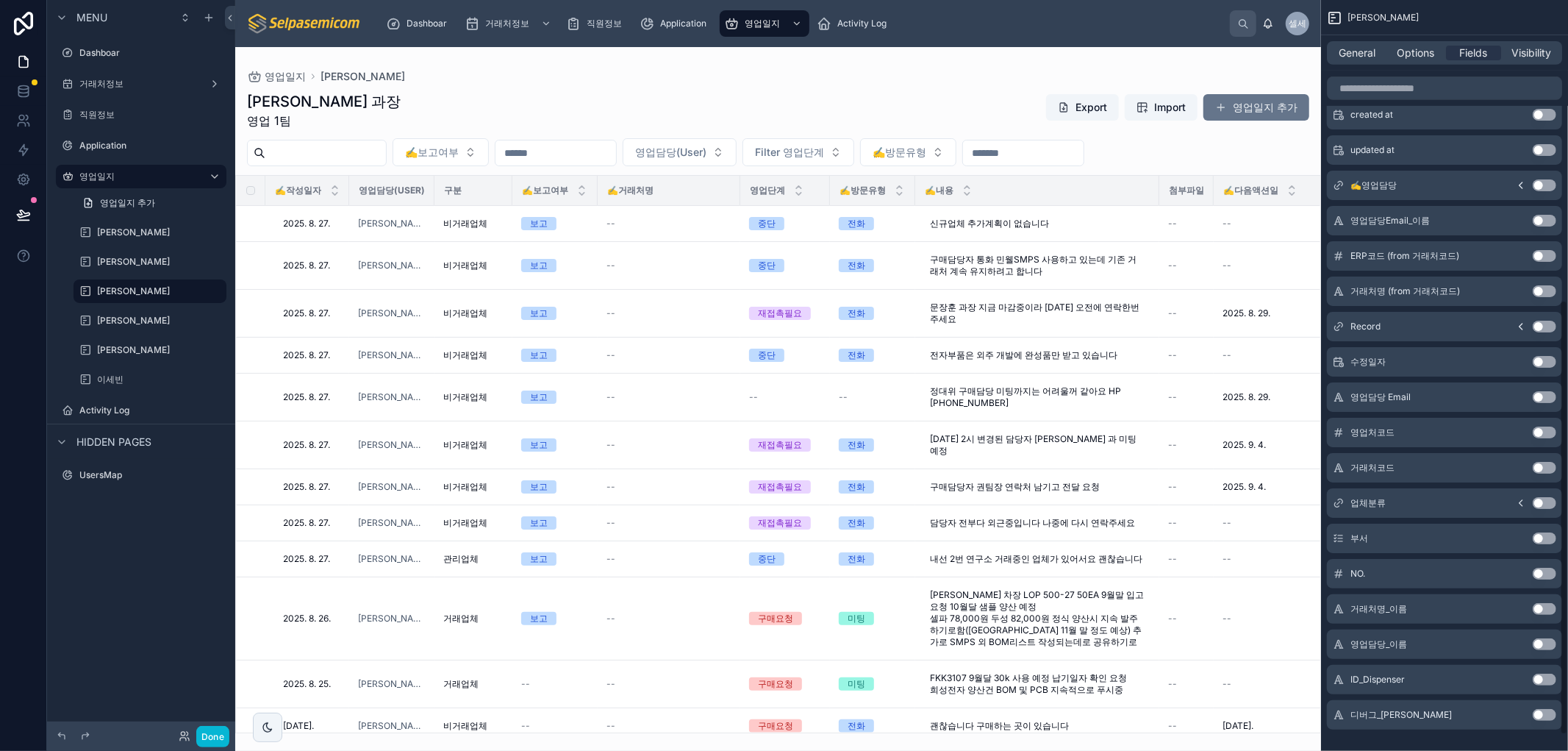
scroll to position [544, 0]
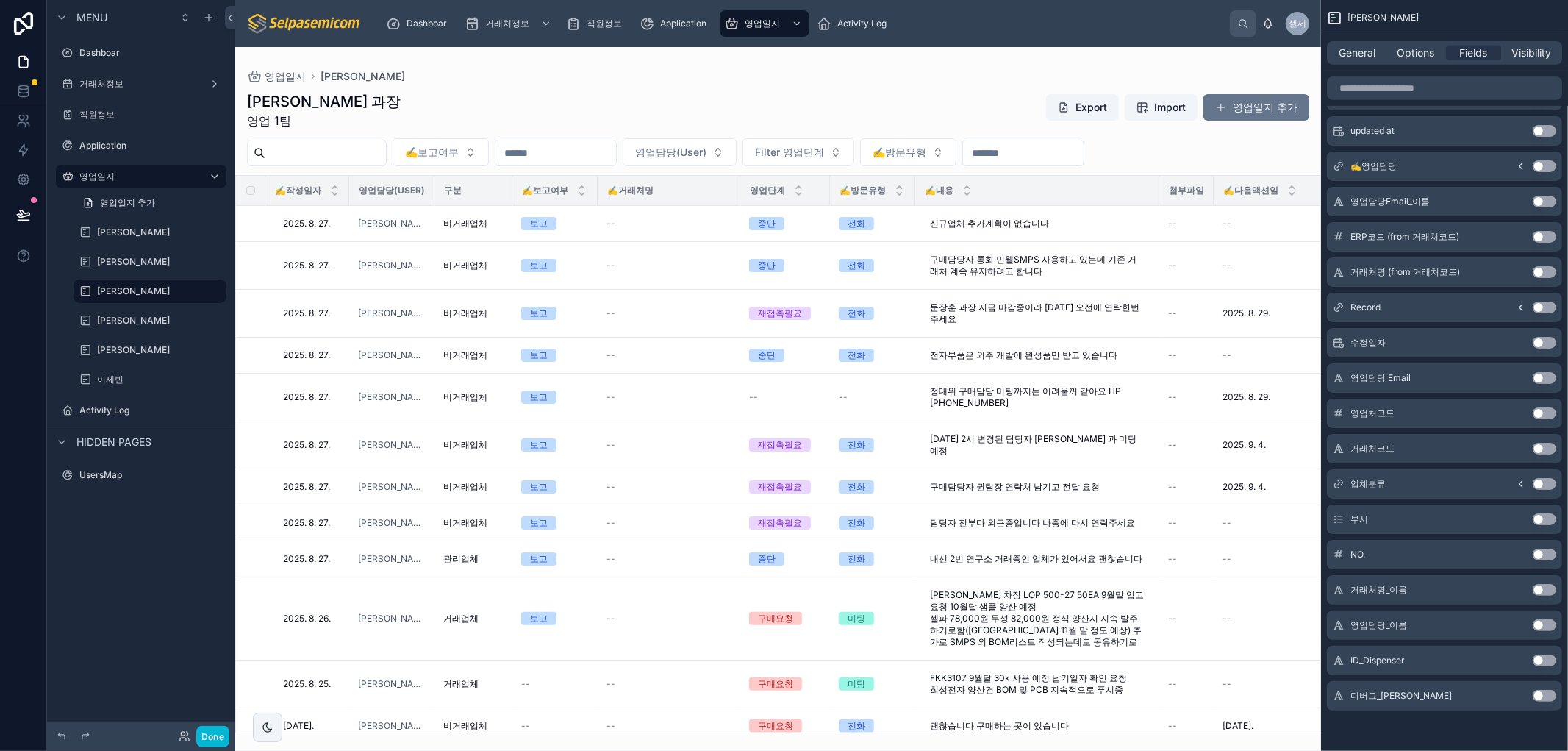
click at [1538, 556] on button "Use setting" at bounding box center [1544, 553] width 24 height 11
click at [1537, 516] on button "Use setting" at bounding box center [1544, 518] width 24 height 11
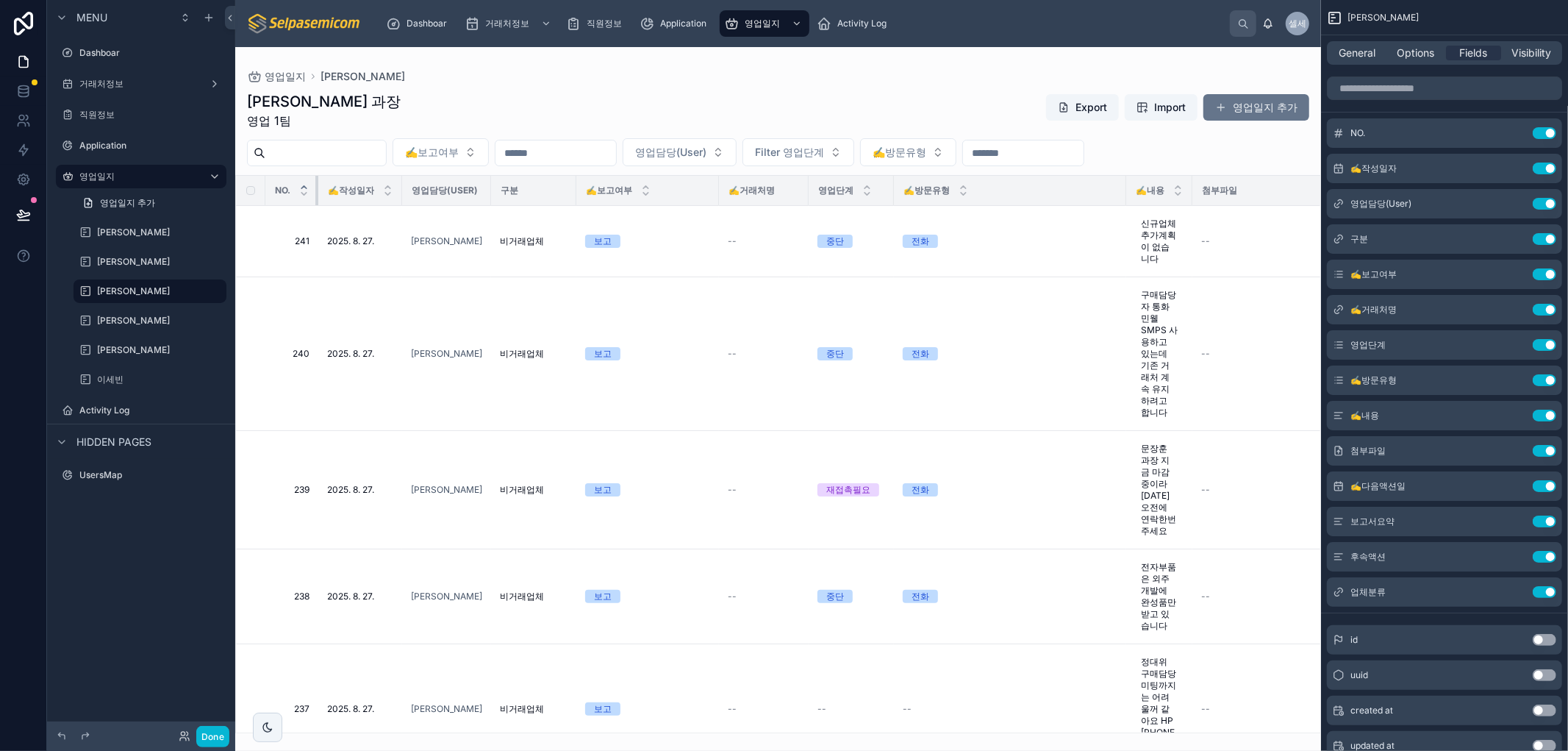
drag, startPoint x: 328, startPoint y: 194, endPoint x: 302, endPoint y: 187, distance: 26.9
click at [302, 187] on th "NO." at bounding box center [292, 191] width 53 height 30
drag, startPoint x: 401, startPoint y: 183, endPoint x: 385, endPoint y: 183, distance: 16.0
click at [385, 183] on th "✍️작성일자" at bounding box center [360, 191] width 84 height 30
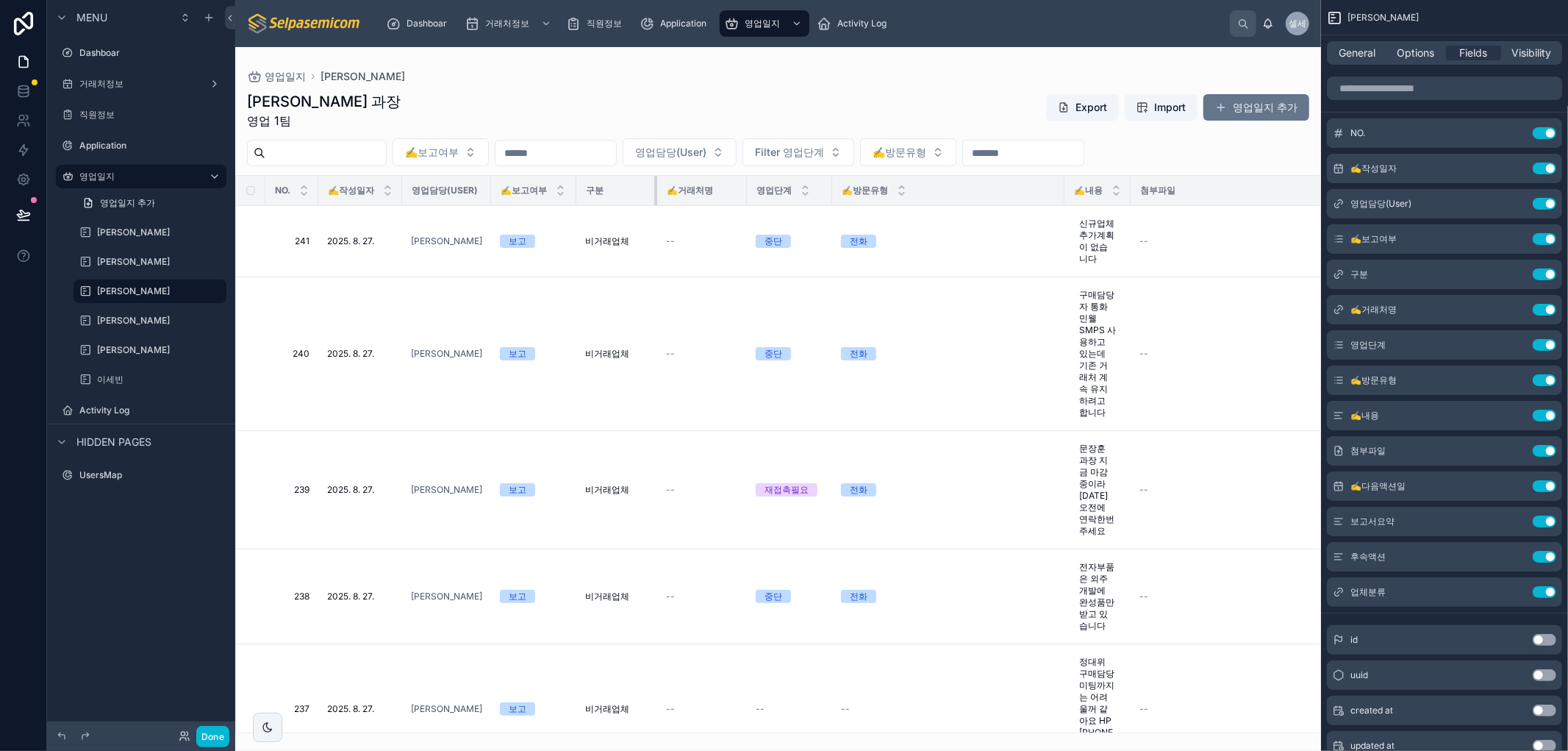
drag, startPoint x: 713, startPoint y: 193, endPoint x: 651, endPoint y: 197, distance: 62.1
click at [654, 197] on div at bounding box center [656, 191] width 6 height 30
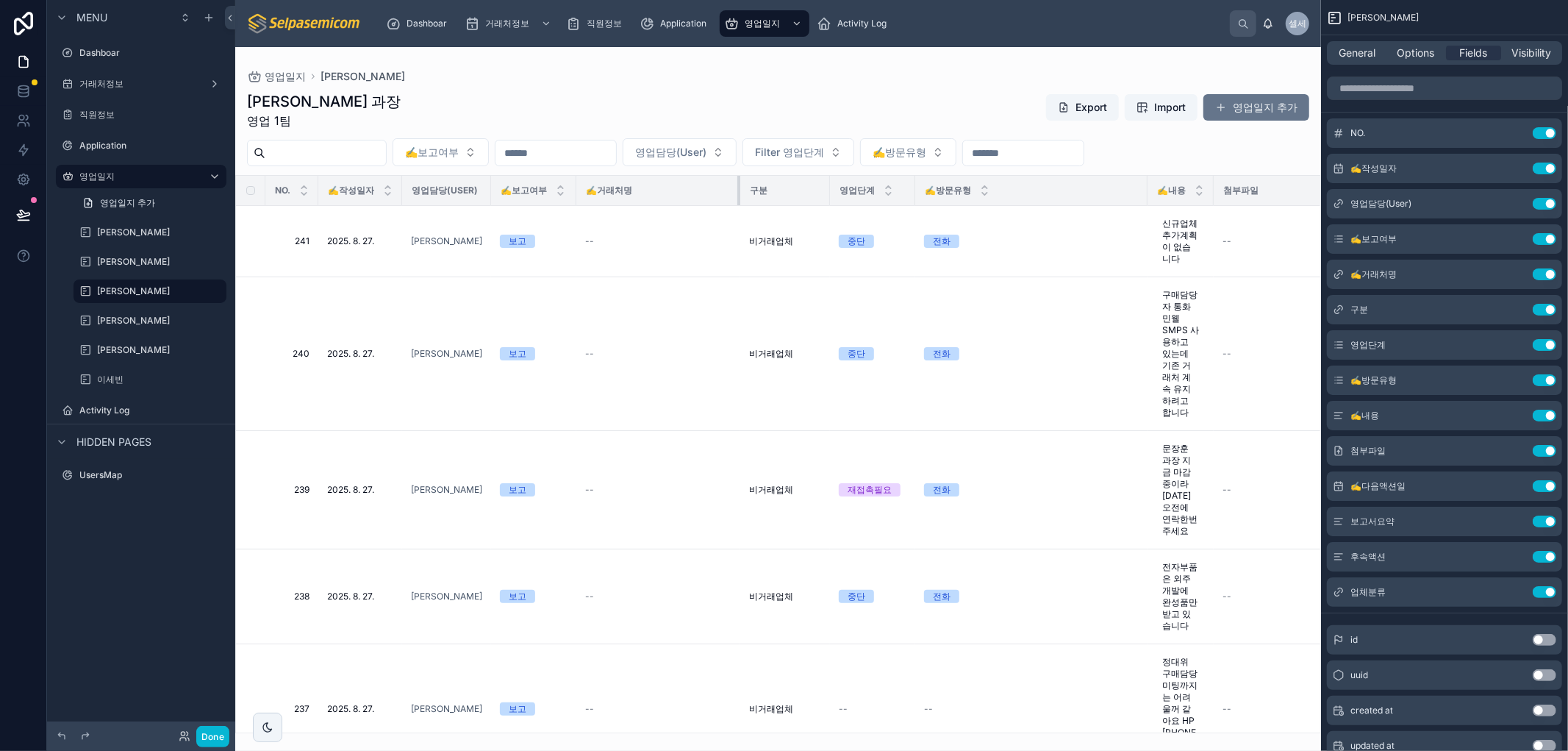
drag, startPoint x: 650, startPoint y: 189, endPoint x: 733, endPoint y: 198, distance: 83.5
click at [737, 198] on div at bounding box center [739, 191] width 6 height 30
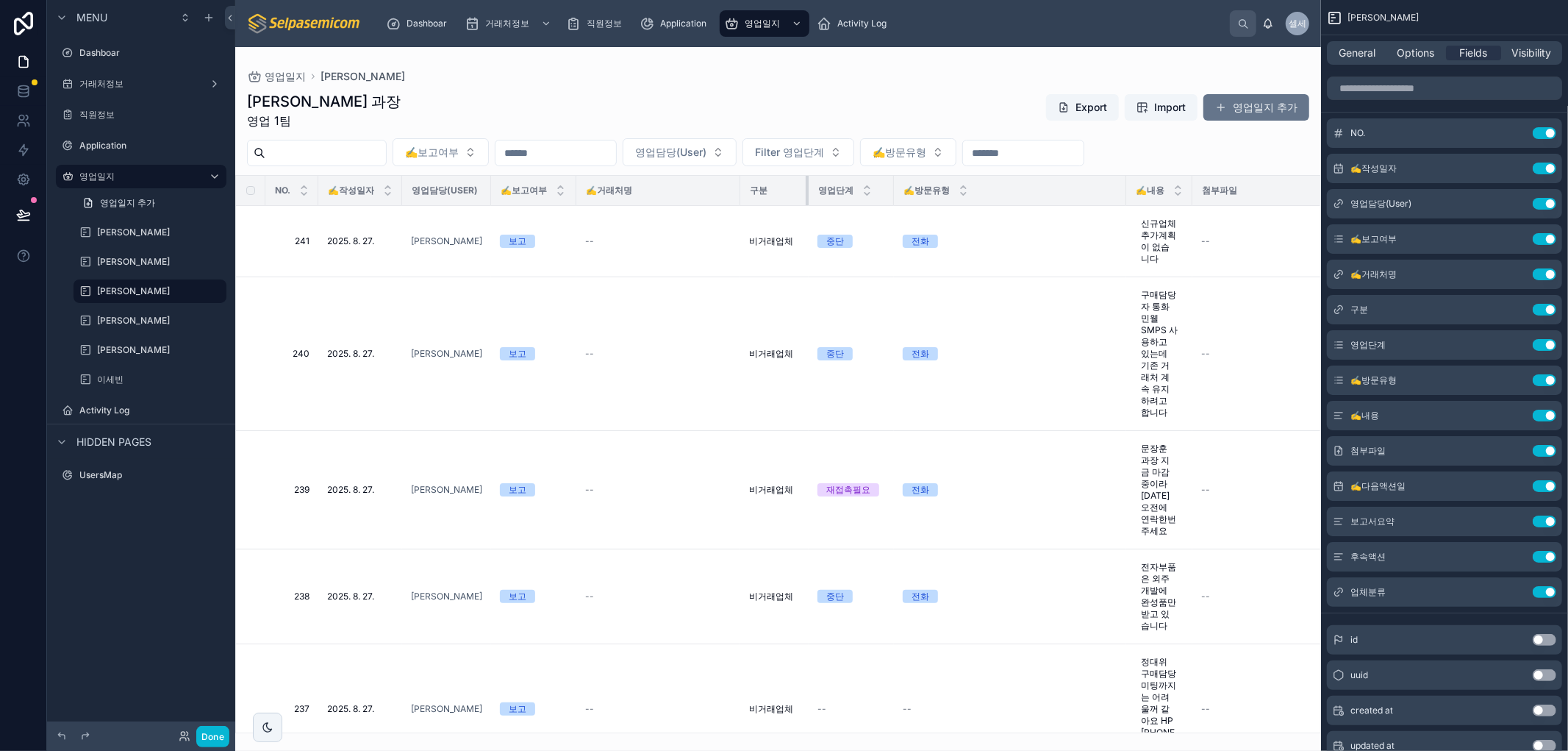
drag, startPoint x: 824, startPoint y: 187, endPoint x: 803, endPoint y: 186, distance: 21.0
click at [806, 186] on div at bounding box center [808, 191] width 6 height 30
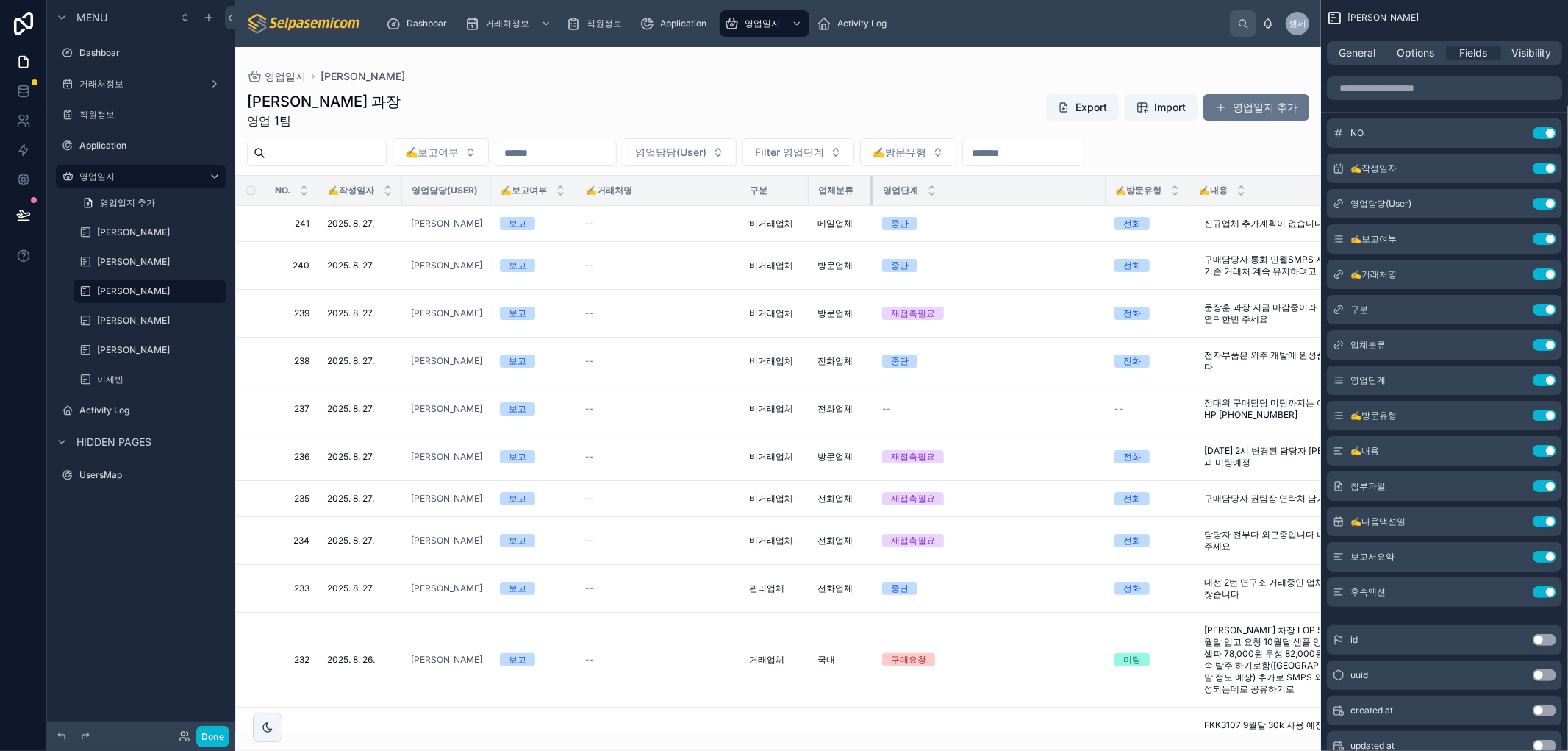
drag, startPoint x: 888, startPoint y: 183, endPoint x: 867, endPoint y: 181, distance: 21.1
click at [871, 181] on div at bounding box center [873, 191] width 6 height 30
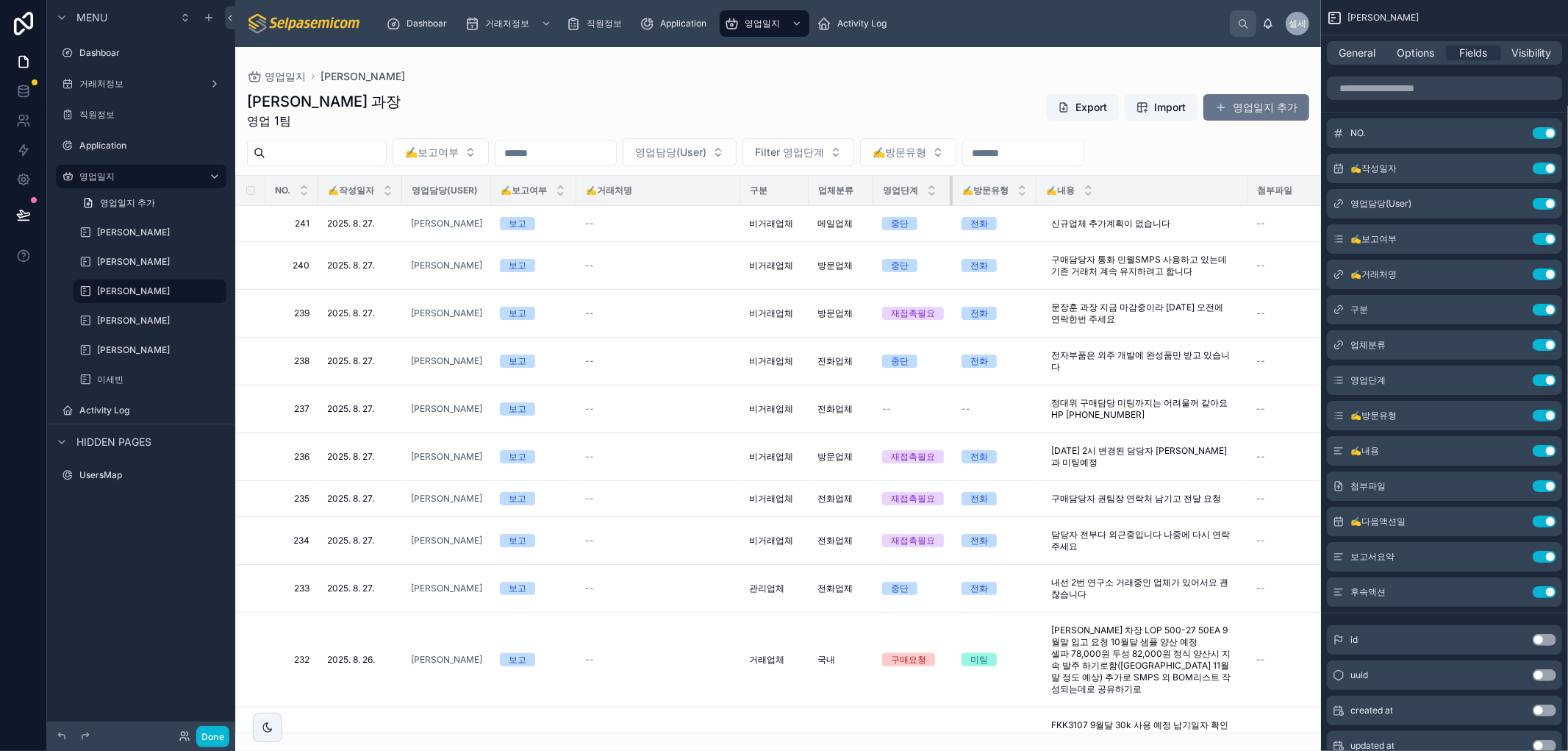
drag, startPoint x: 1100, startPoint y: 184, endPoint x: 947, endPoint y: 199, distance: 153.7
click at [949, 199] on div at bounding box center [952, 191] width 6 height 30
click at [898, 62] on div "영업일지 최한얼 최한얼 과장 영업 1팀 Export Import 영업일지 추가 ✍️보고여부 영업담당(User) Filter 영업단계 ✍️방문유…" at bounding box center [778, 390] width 1086 height 686
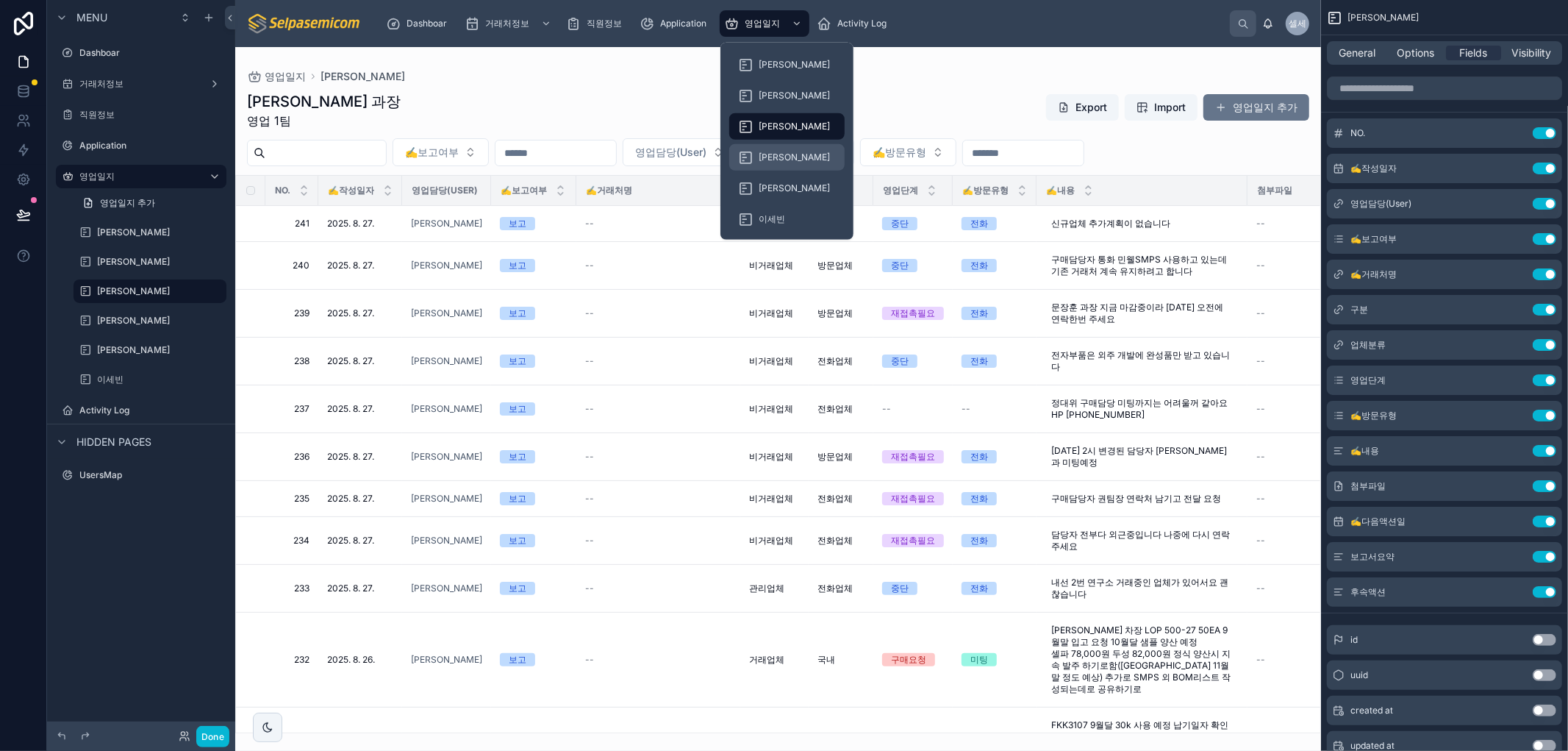
click at [772, 155] on span "[PERSON_NAME]" at bounding box center [794, 156] width 72 height 11
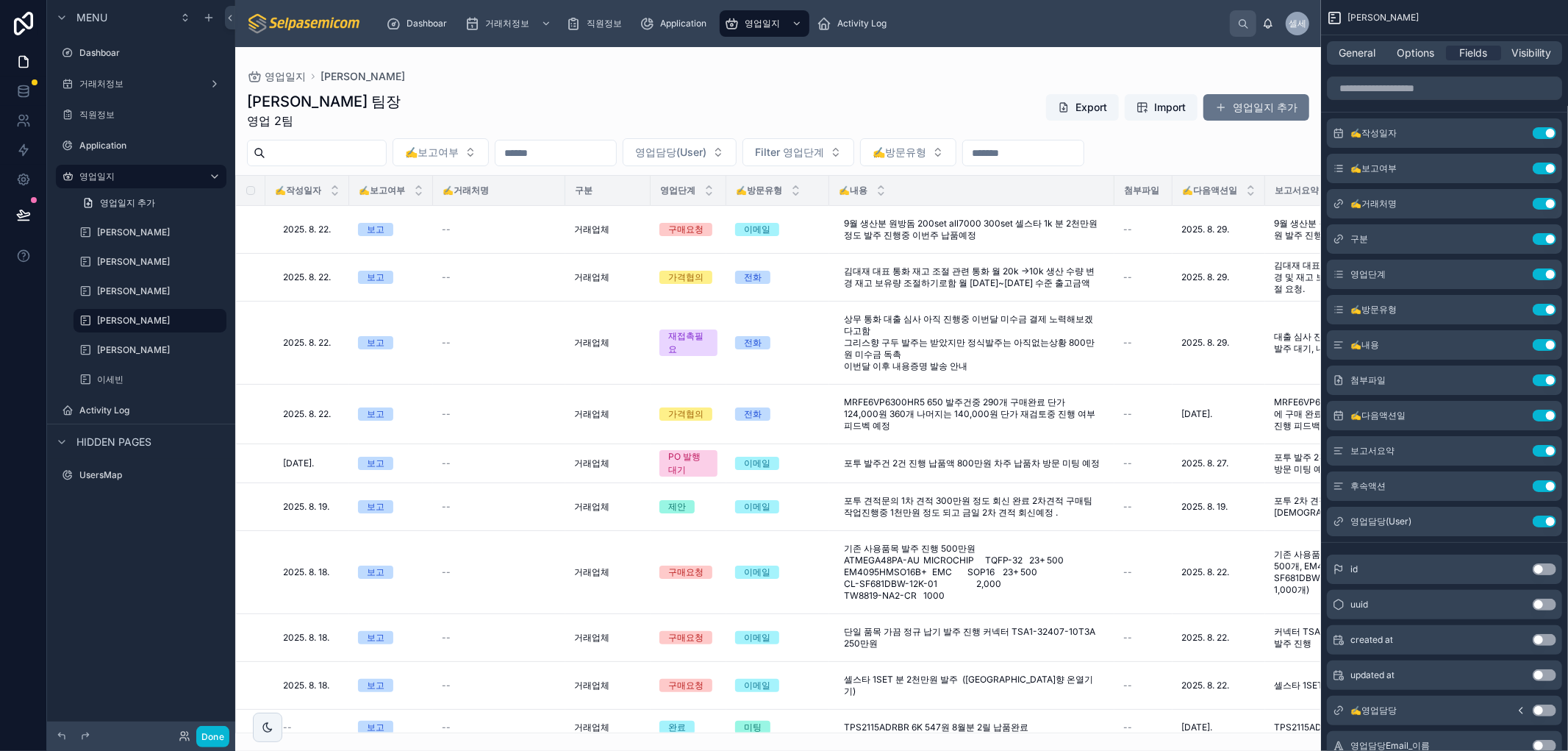
click at [608, 76] on div at bounding box center [778, 399] width 1086 height 704
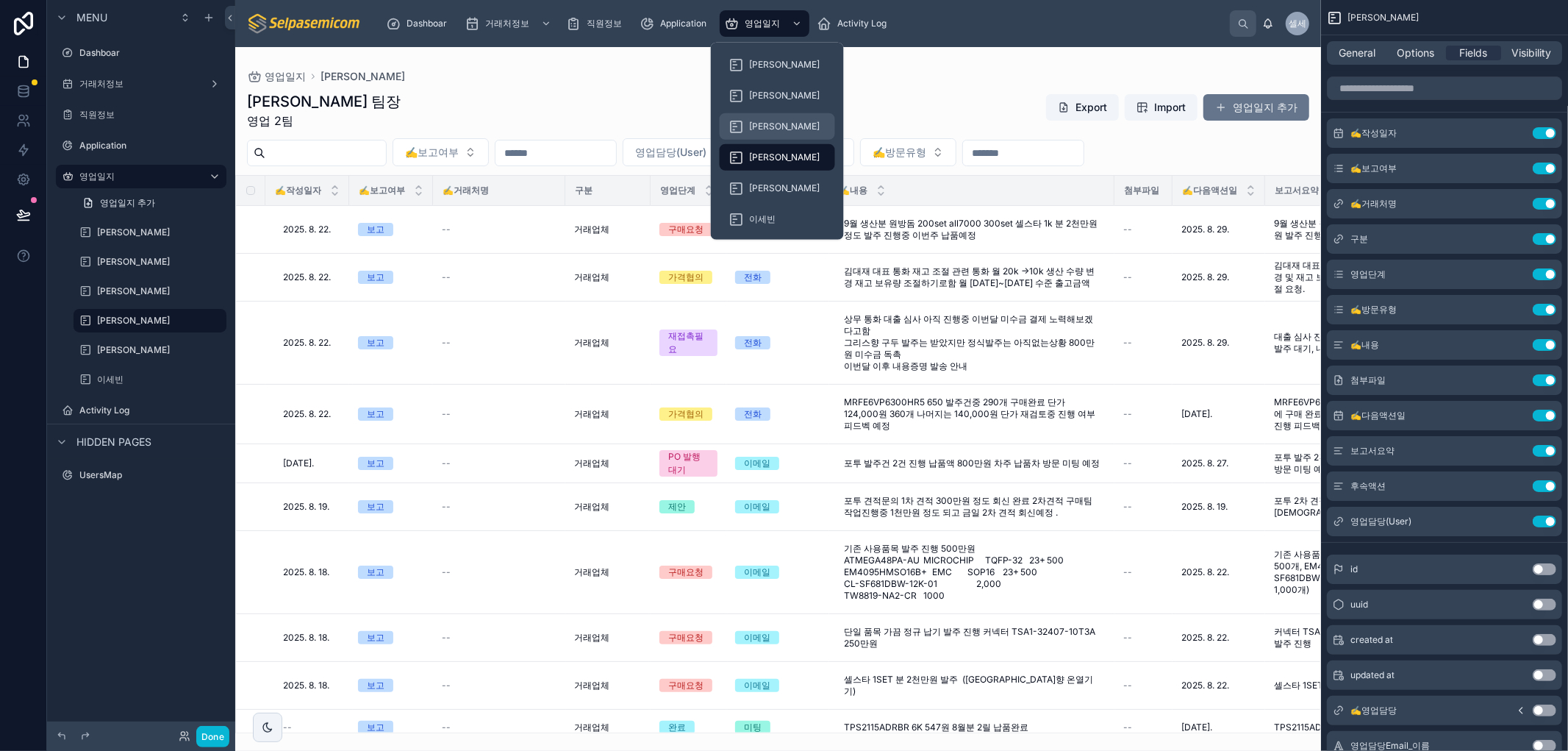
click at [766, 120] on div "[PERSON_NAME]" at bounding box center [777, 126] width 98 height 24
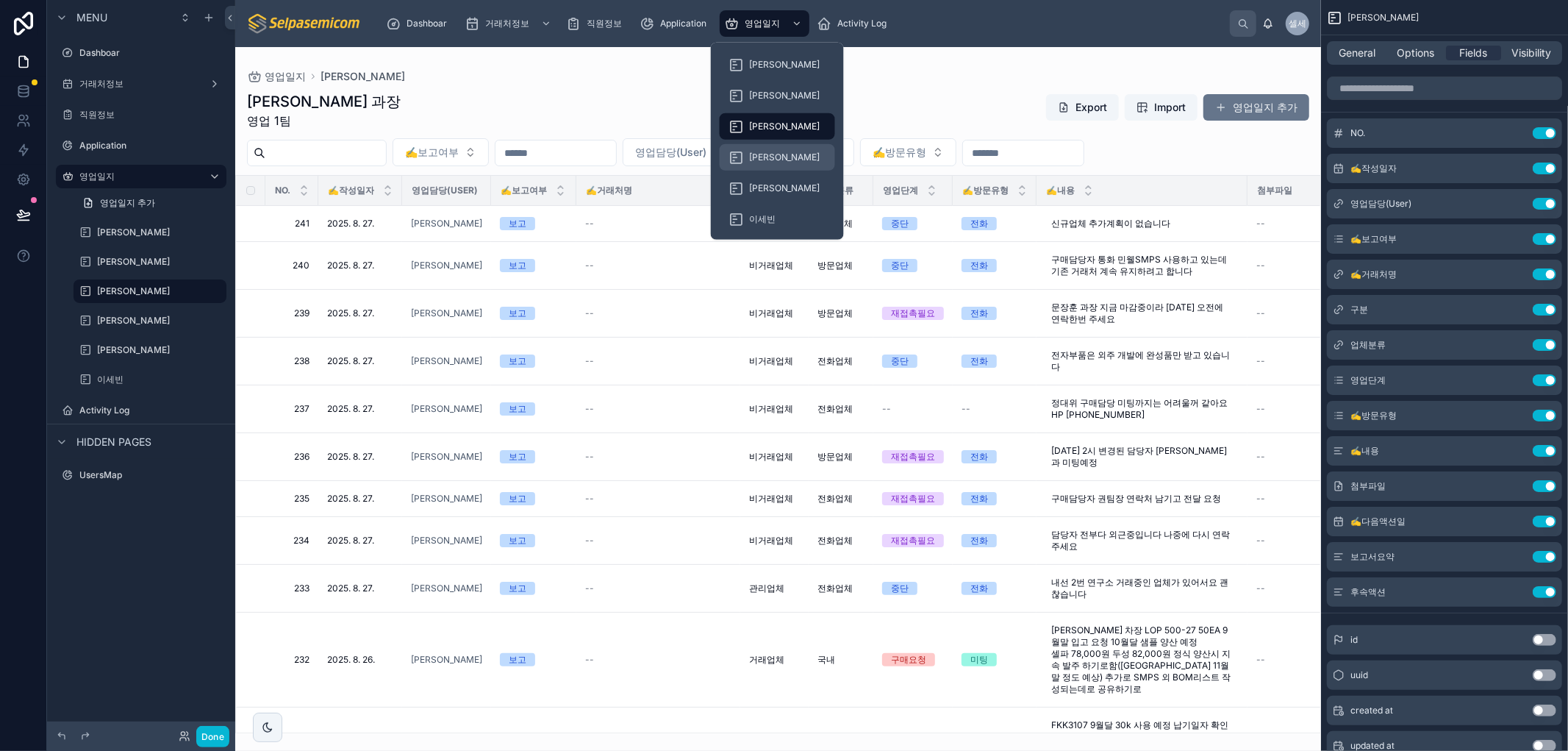
click at [767, 153] on span "[PERSON_NAME]" at bounding box center [785, 156] width 72 height 11
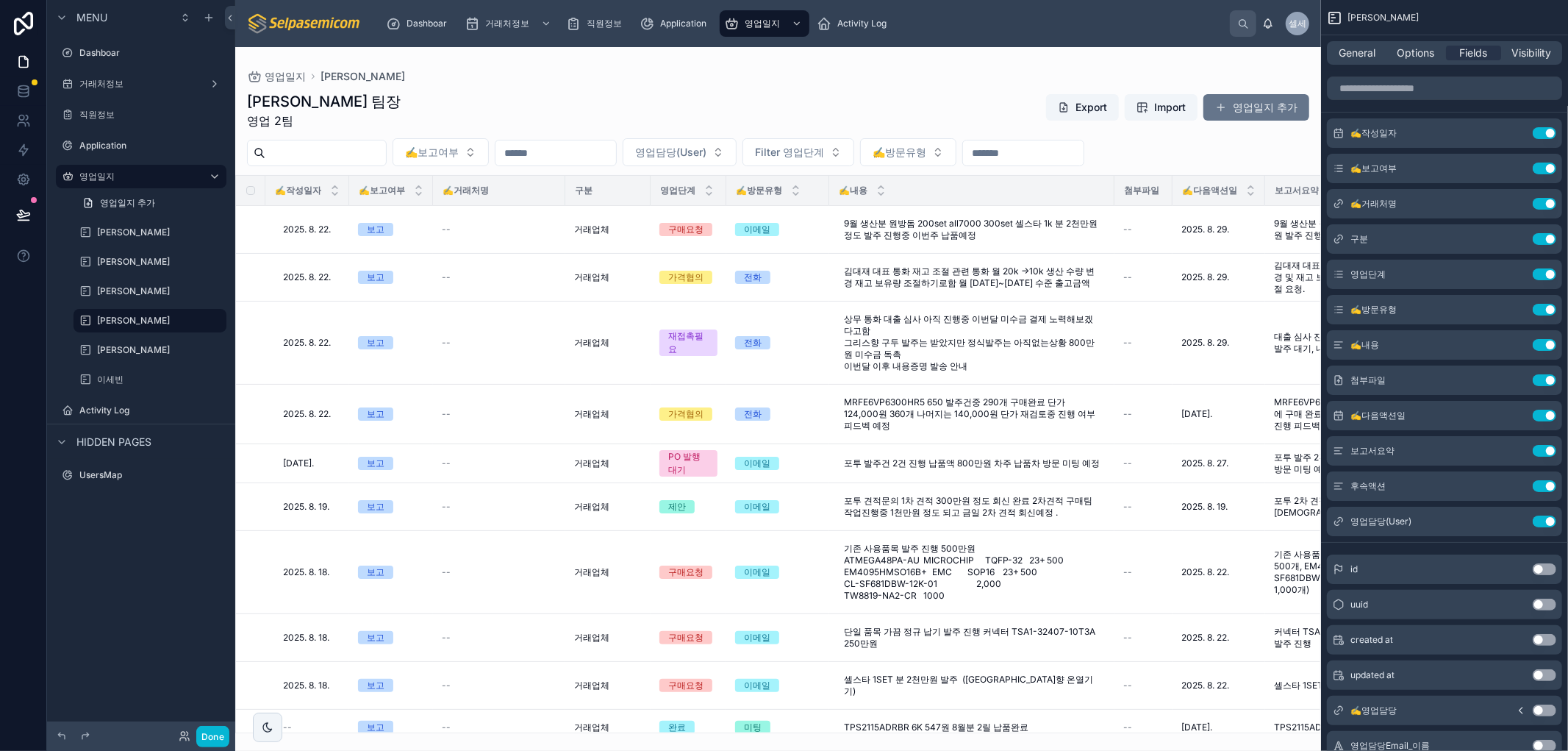
click at [1032, 82] on div "박윤호 팀장 영업 2팀 Export Import 영업일지 추가 ✍️보고여부 영업담당(User) Filter 영업단계 ✍️방문유형 ✍️작성일자 …" at bounding box center [778, 407] width 1086 height 650
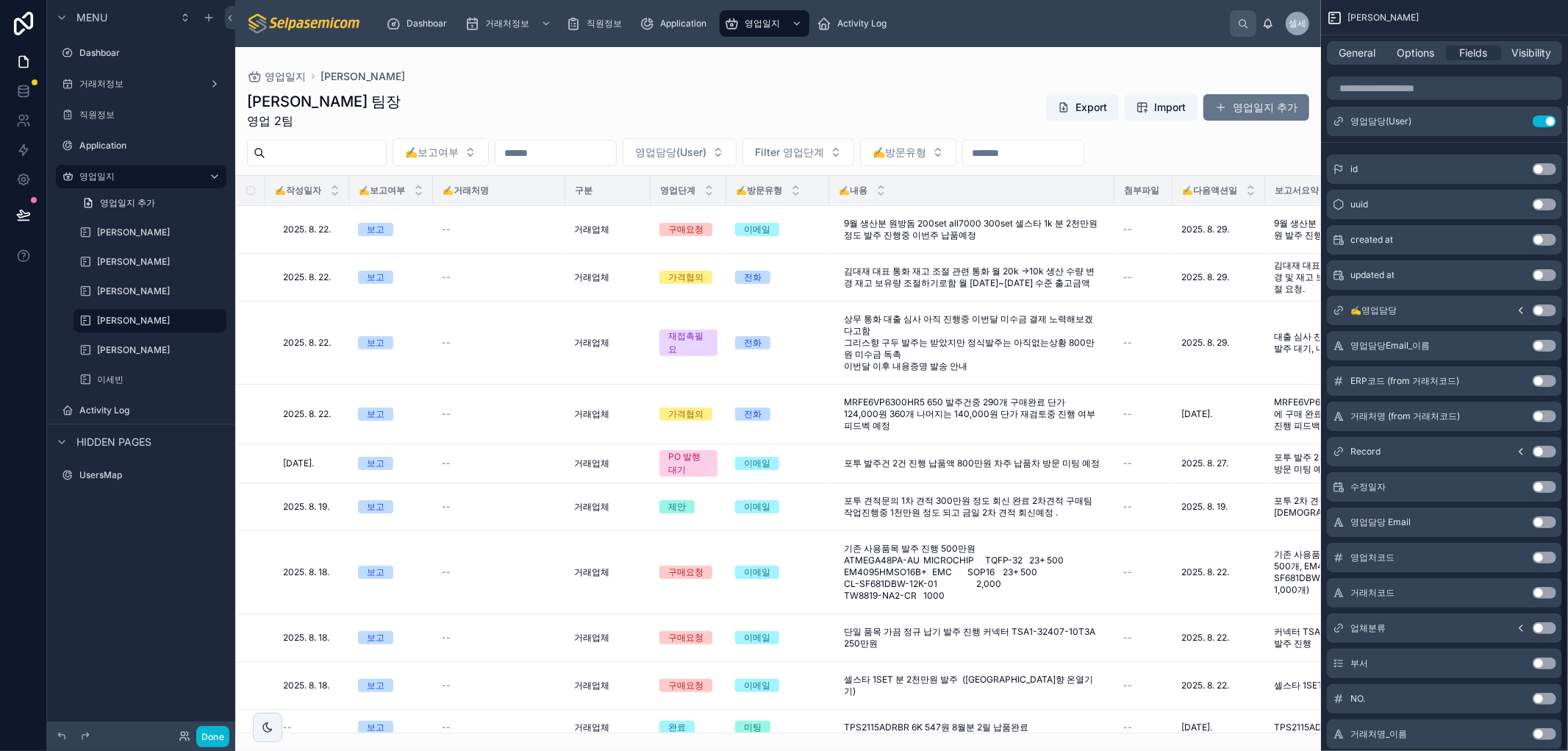
scroll to position [544, 0]
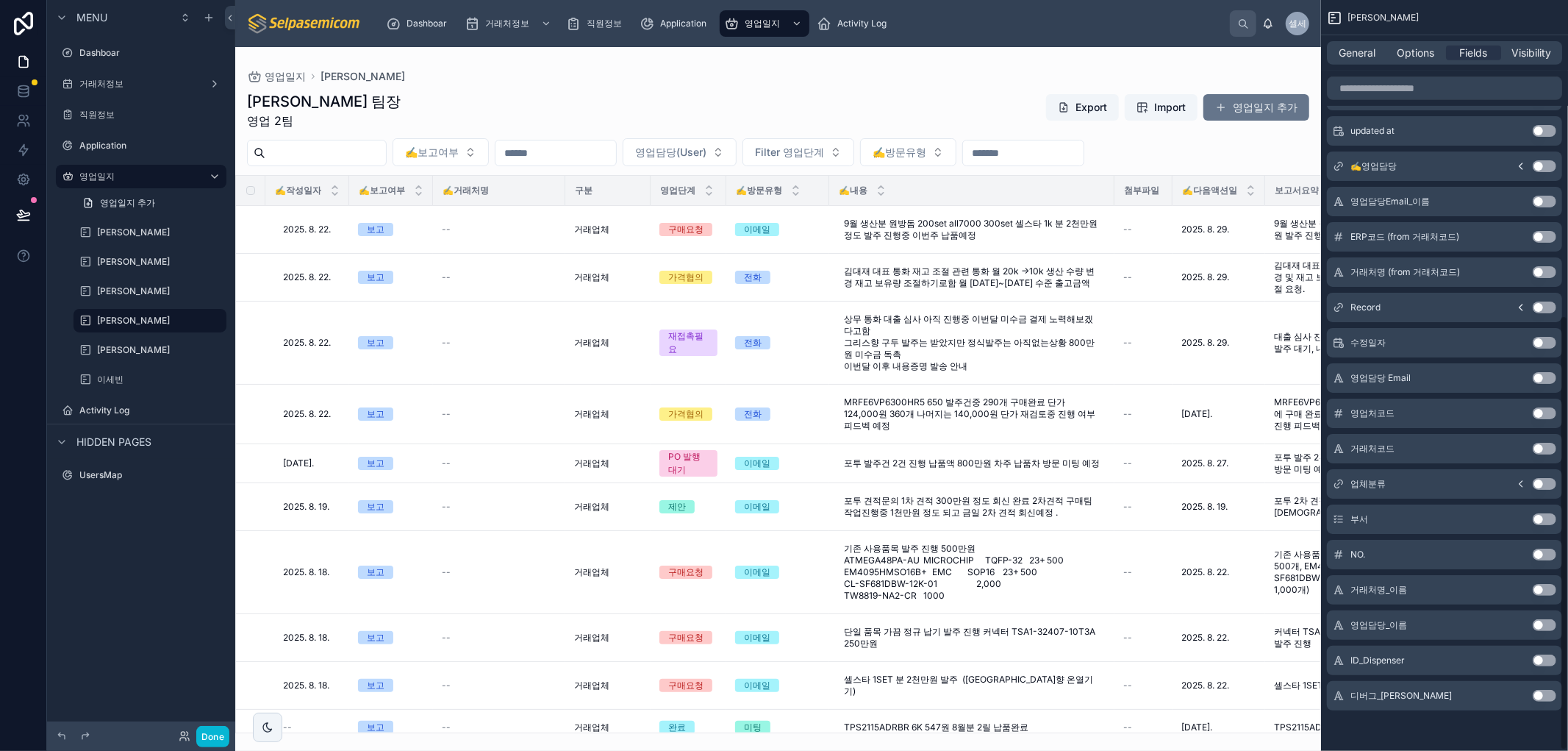
drag, startPoint x: 1424, startPoint y: 519, endPoint x: 1434, endPoint y: 630, distance: 111.4
drag, startPoint x: 1434, startPoint y: 630, endPoint x: 1467, endPoint y: 15, distance: 615.9
click at [1467, 15] on div "[PERSON_NAME]" at bounding box center [1444, 17] width 247 height 35
click at [1540, 552] on button "Use setting" at bounding box center [1544, 553] width 24 height 11
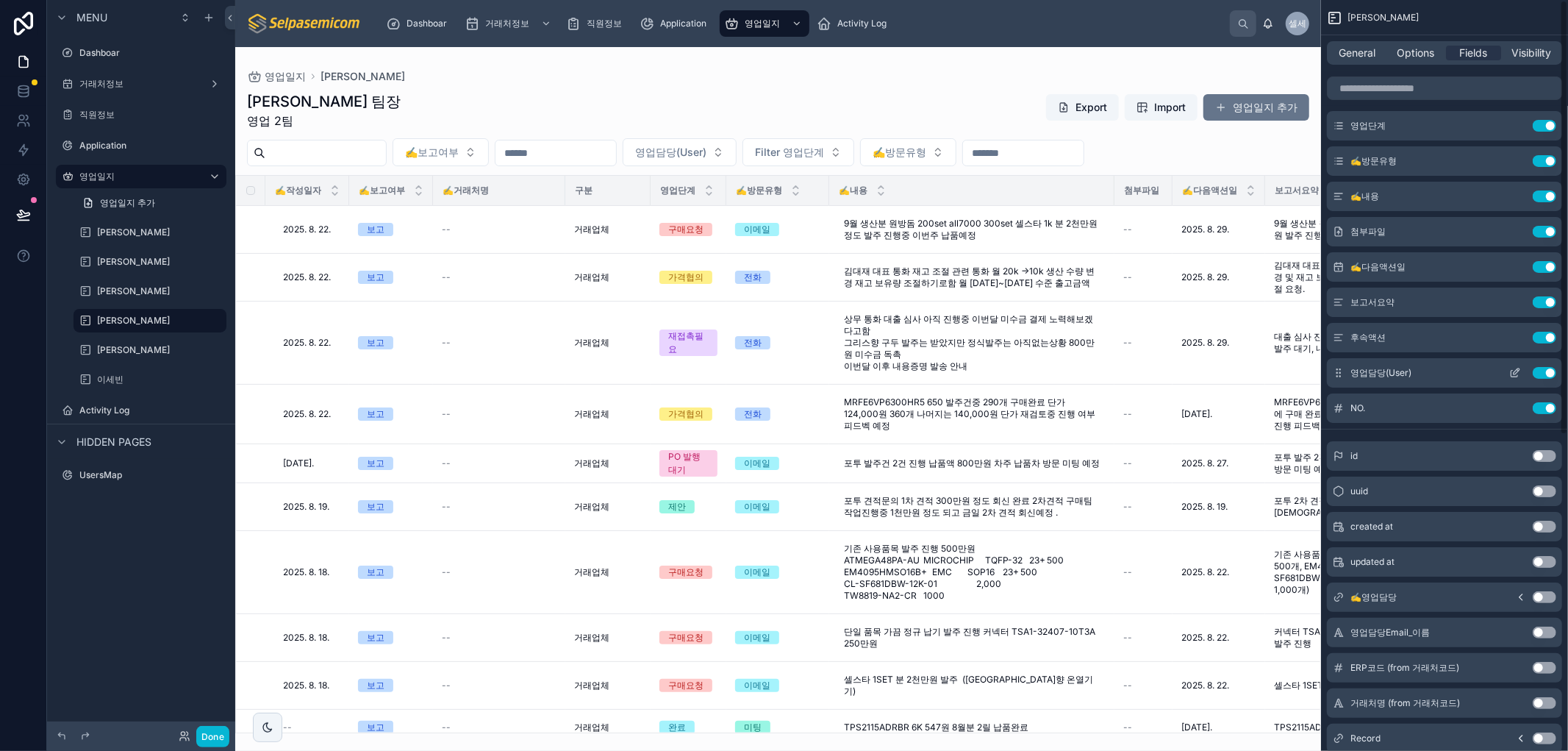
scroll to position [0, 0]
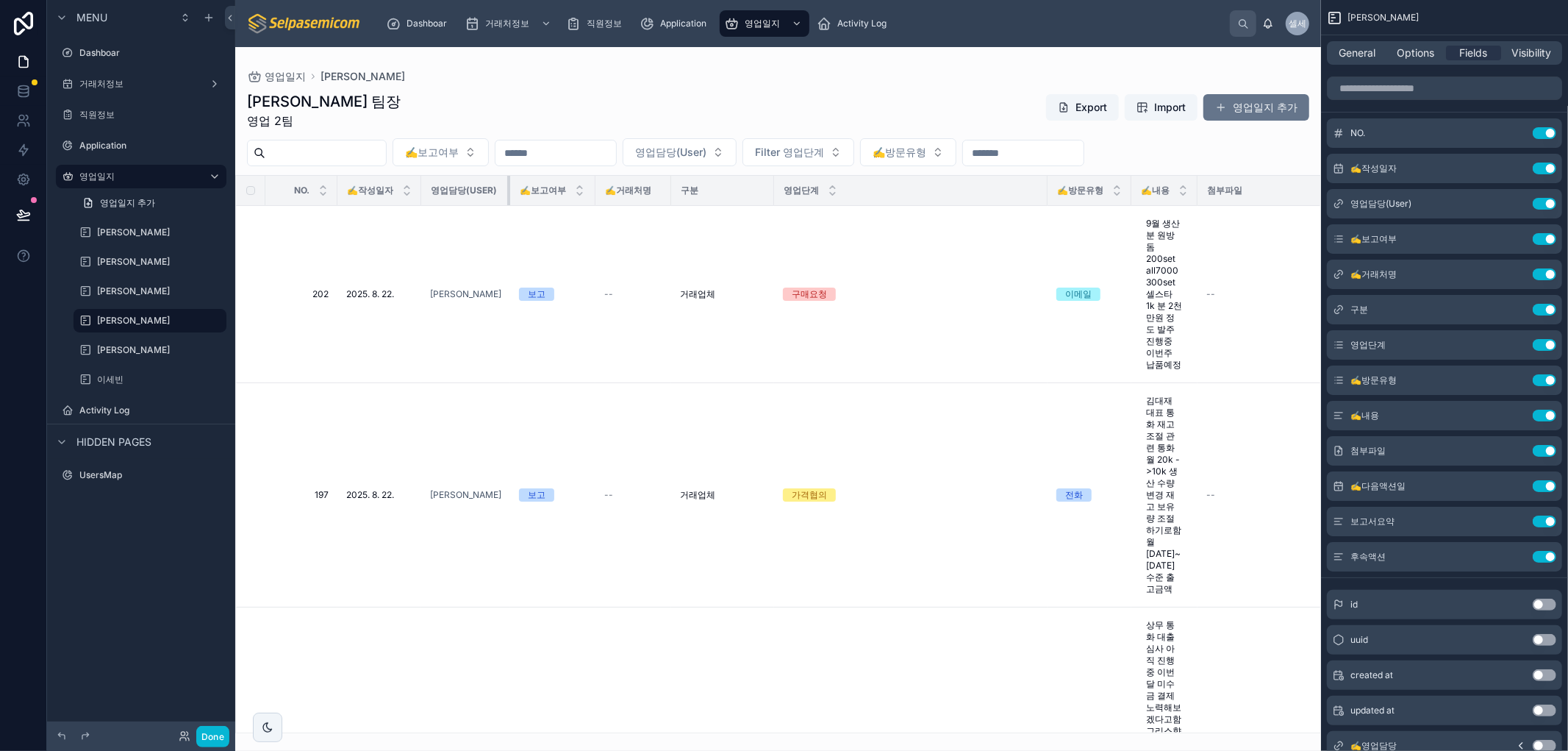
drag, startPoint x: 515, startPoint y: 191, endPoint x: 309, endPoint y: 206, distance: 206.5
click at [507, 196] on div at bounding box center [510, 191] width 6 height 30
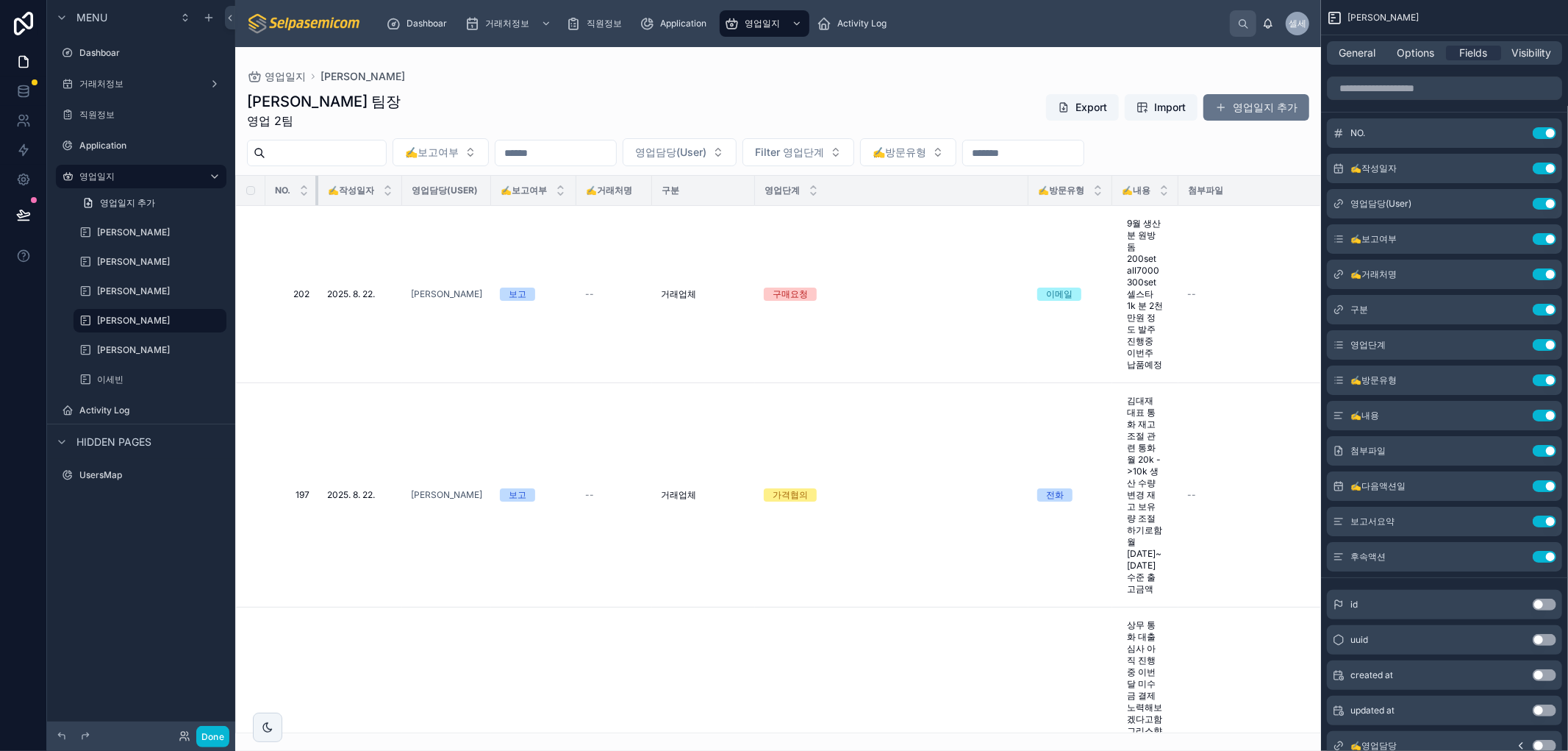
drag, startPoint x: 334, startPoint y: 182, endPoint x: 236, endPoint y: 199, distance: 99.5
click at [237, 199] on tr "NO. ✍️작성일자 영업담당(User) ✍️보고여부 ✍️거래처명 구분 영업단계 ✍️방문유형 ✍️내용 첨부파일 ✍️다음액션일 보고서요약 후속액션" at bounding box center [984, 191] width 1497 height 30
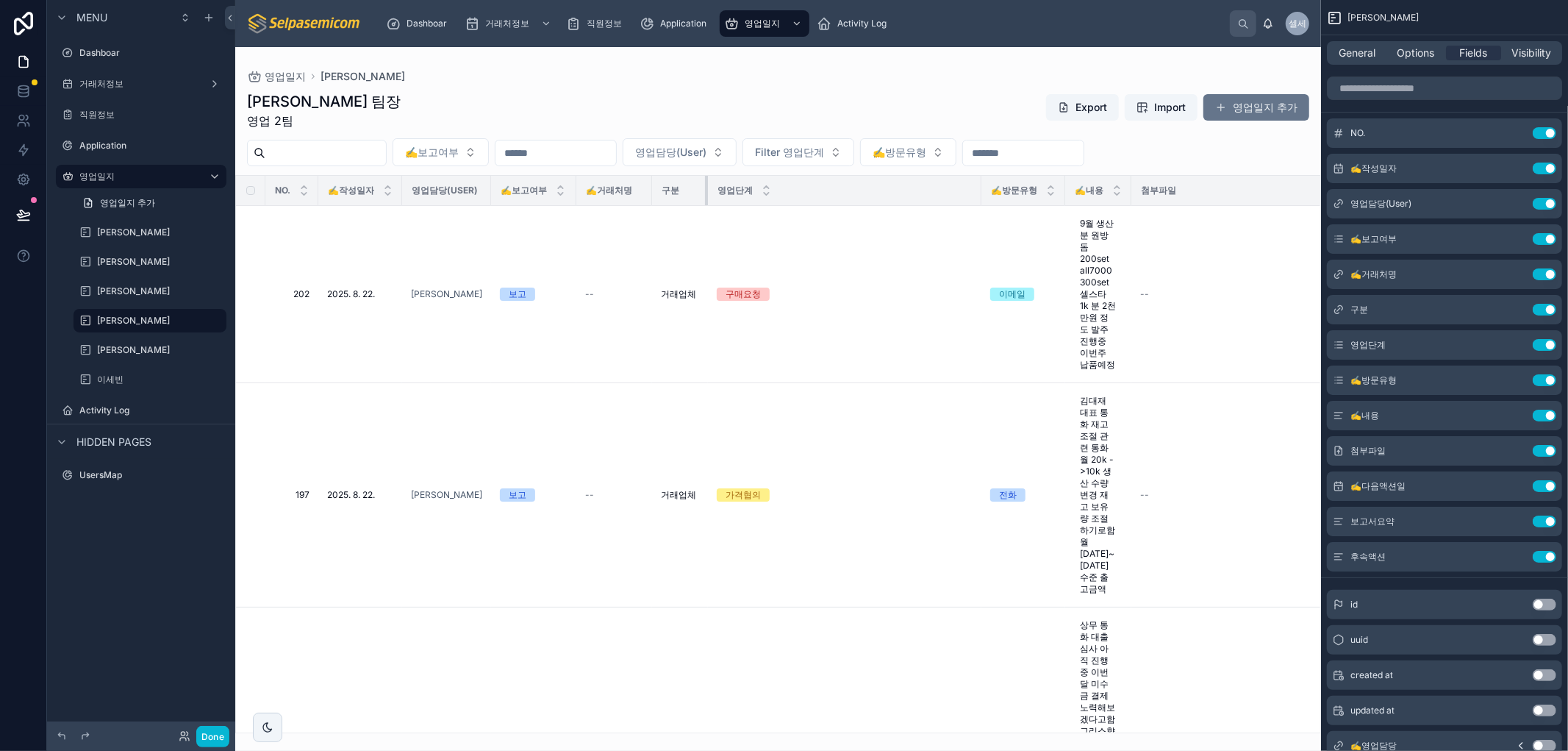
drag, startPoint x: 748, startPoint y: 181, endPoint x: 737, endPoint y: 193, distance: 16.3
click at [704, 194] on div at bounding box center [707, 191] width 6 height 30
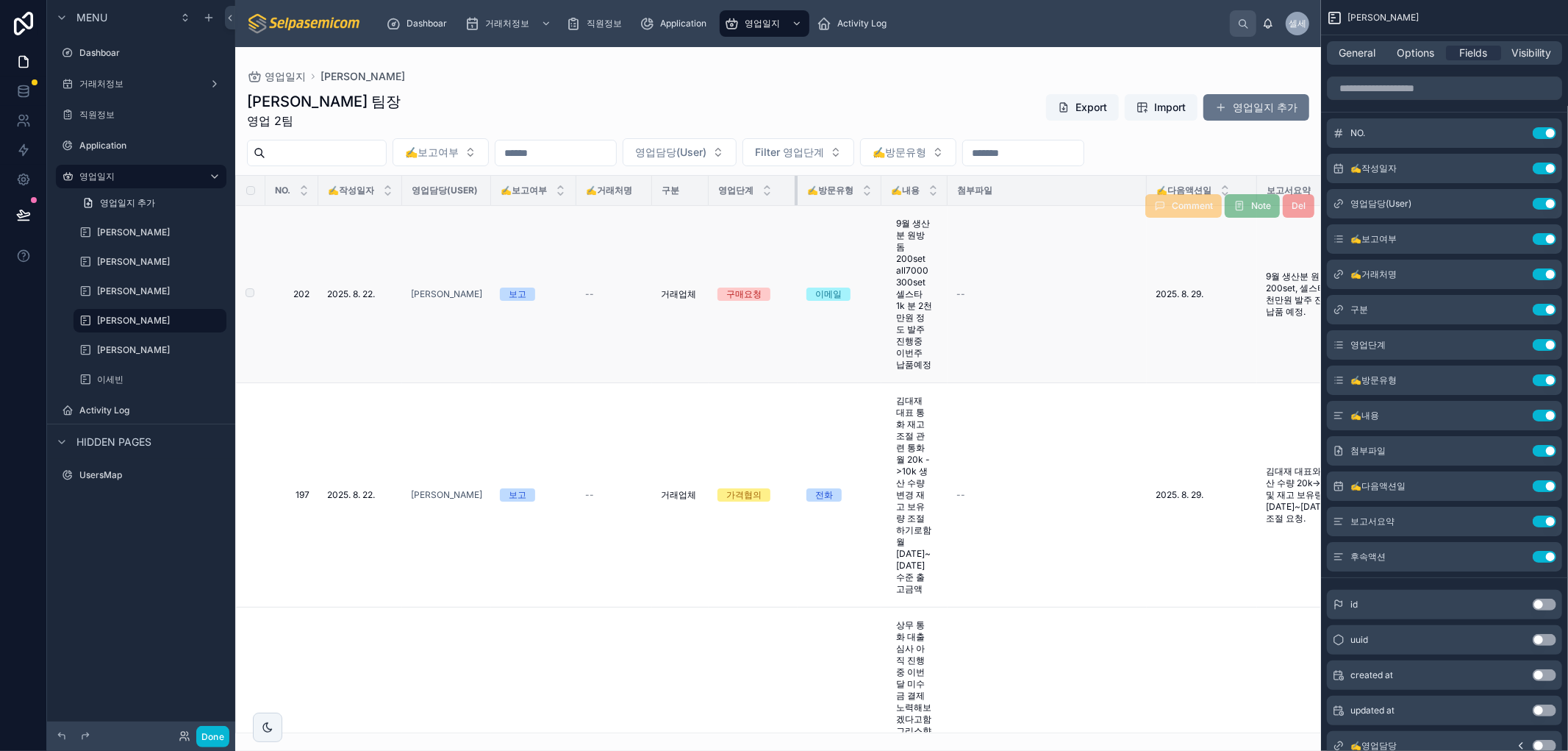
drag, startPoint x: 975, startPoint y: 190, endPoint x: 790, endPoint y: 233, distance: 189.9
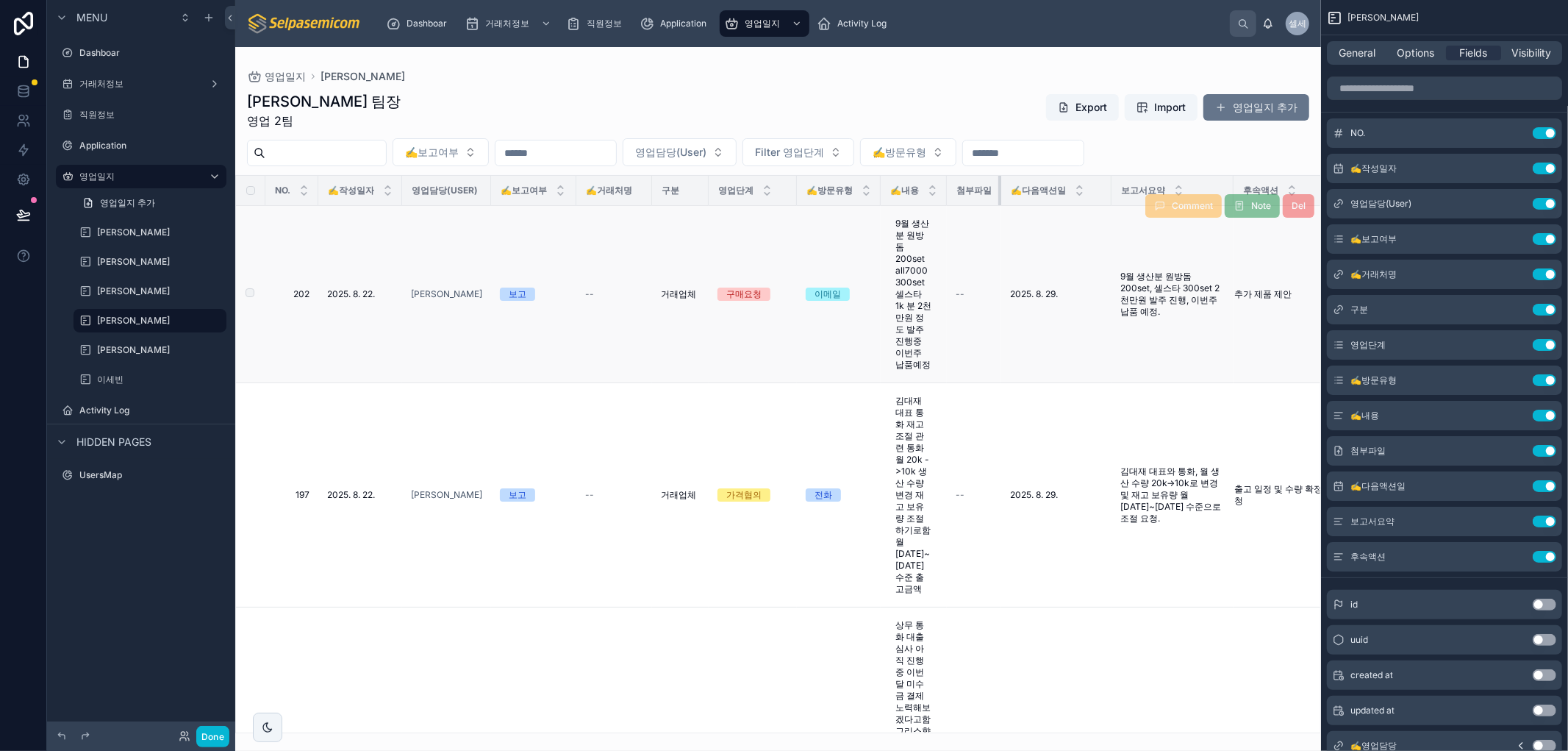
drag, startPoint x: 1142, startPoint y: 181, endPoint x: 951, endPoint y: 219, distance: 194.7
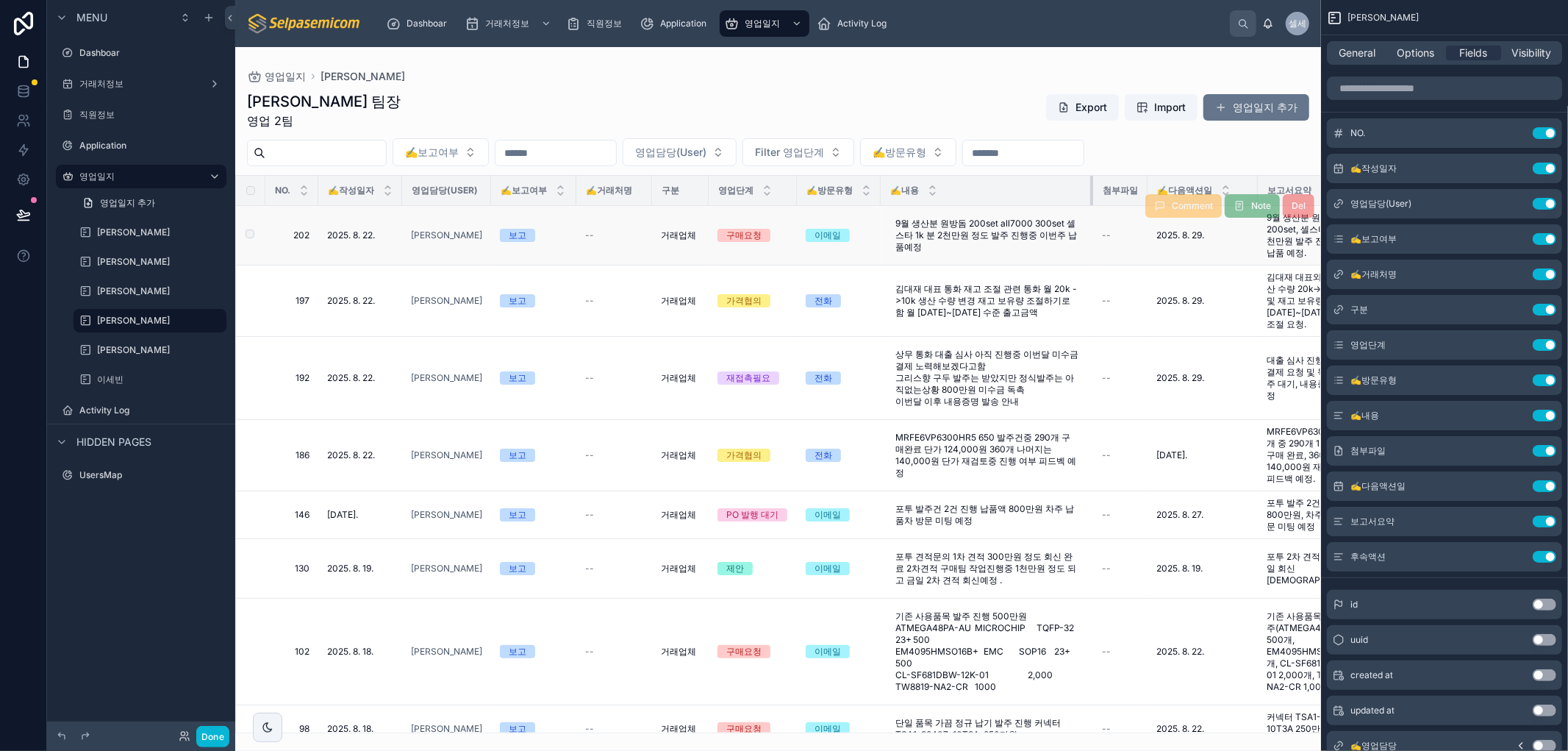
drag, startPoint x: 945, startPoint y: 189, endPoint x: 1092, endPoint y: 219, distance: 150.0
click at [1092, 219] on table "NO. ✍️작성일자 영업담당(User) ✍️보고여부 ✍️거래처명 구분 영업단계 ✍️방문유형 ✍️내용 첨부파일 ✍️다음액션일 보고서요약 후속액션…" at bounding box center [870, 731] width 1267 height 1111
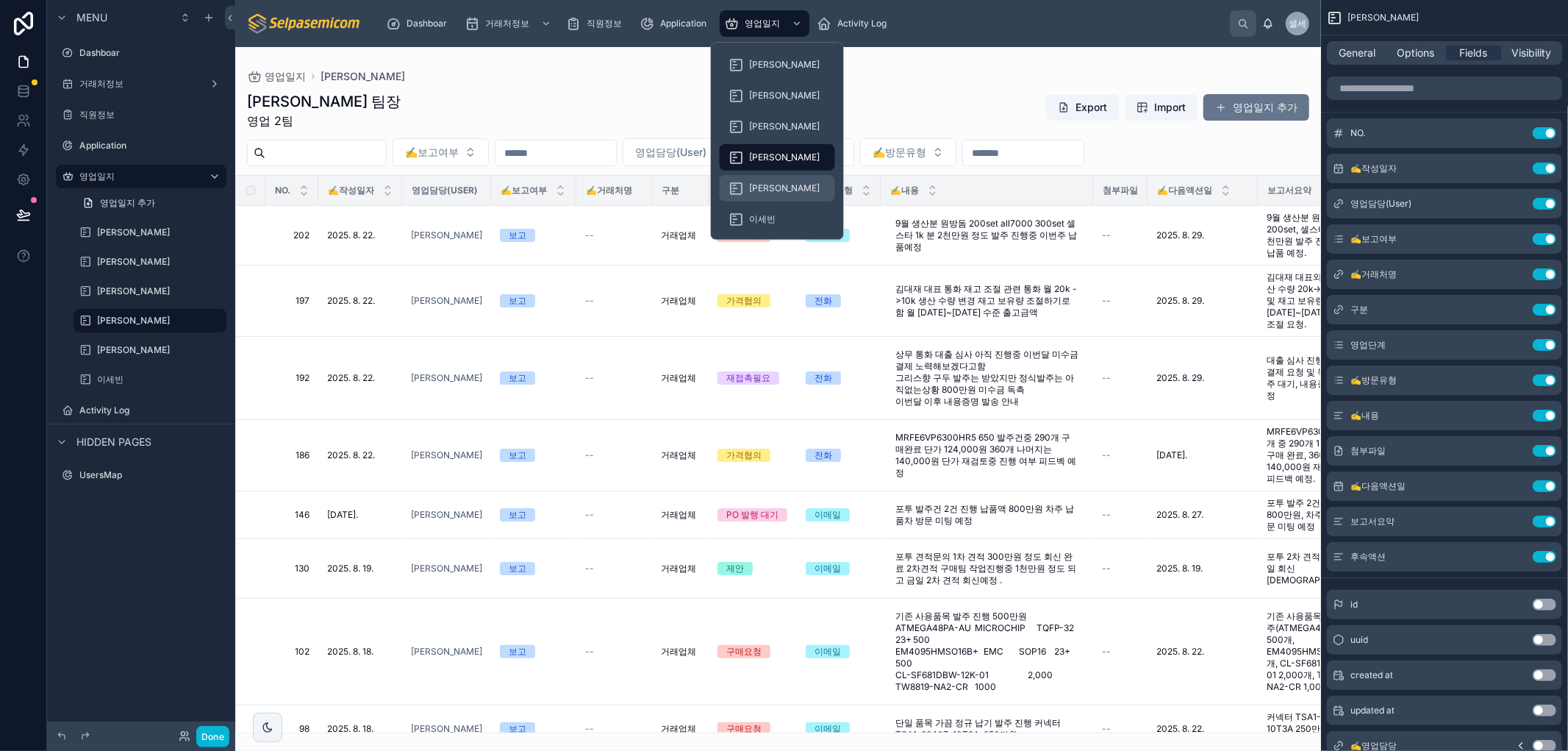
click at [760, 190] on span "[PERSON_NAME]" at bounding box center [785, 188] width 72 height 11
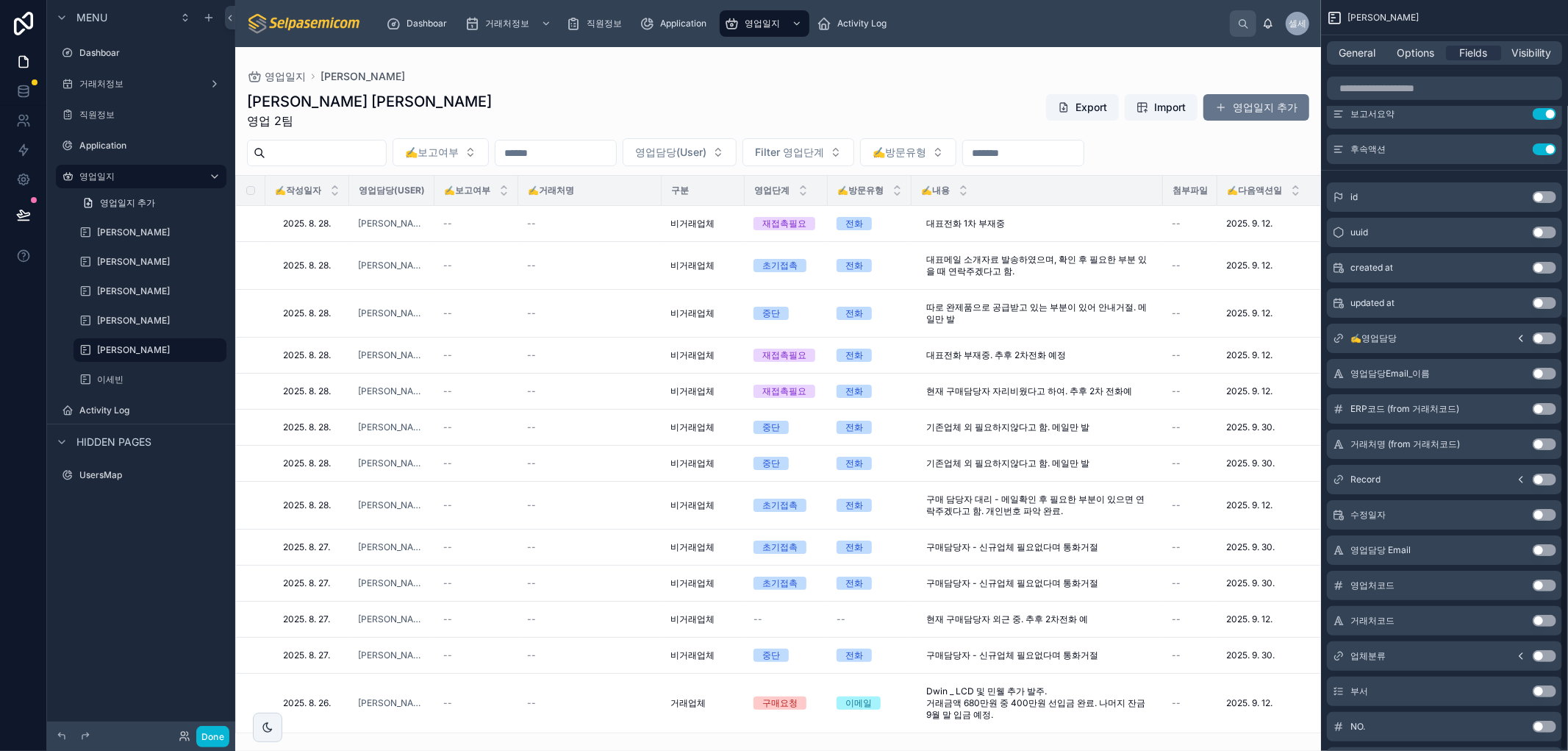
scroll to position [544, 0]
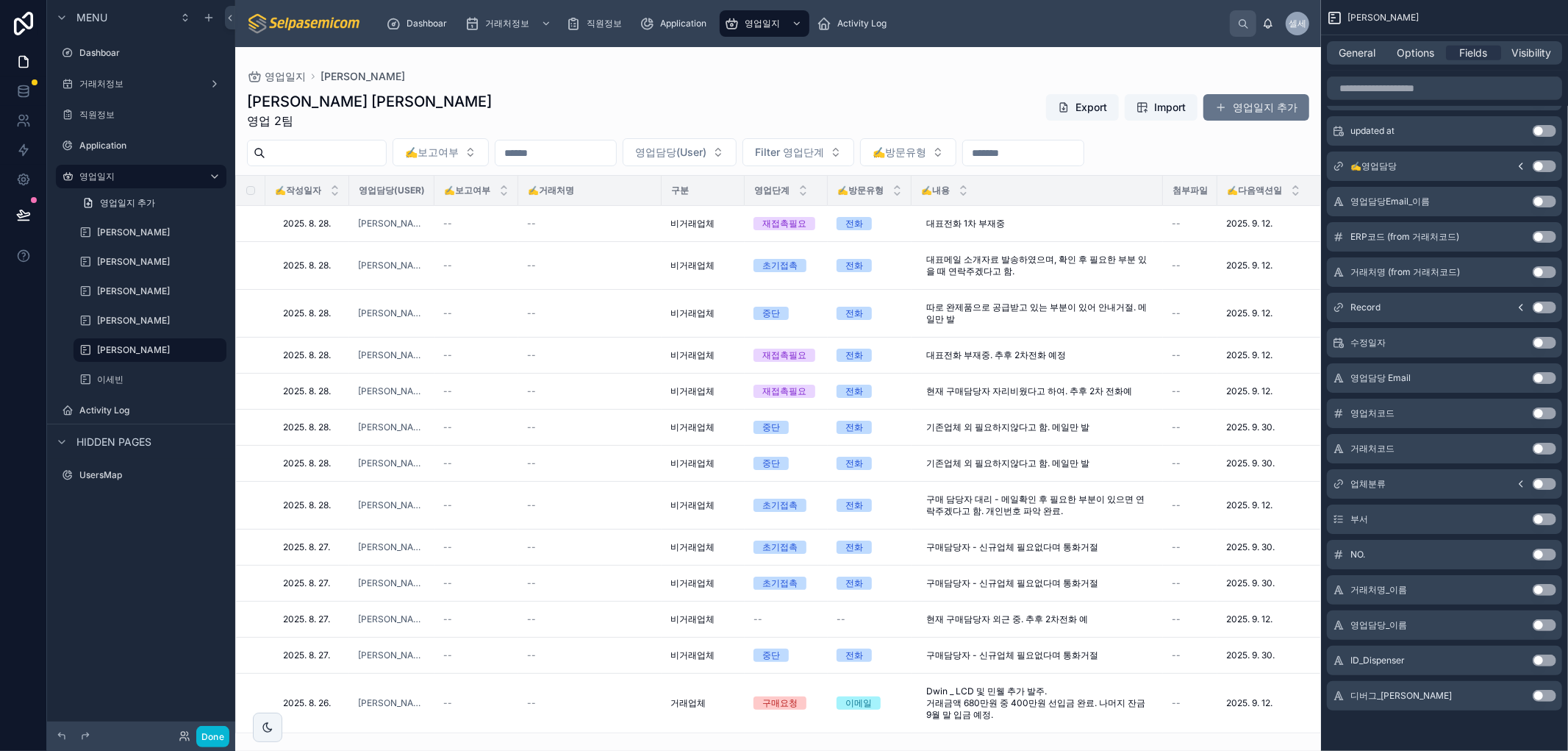
click at [1534, 483] on button "Use setting" at bounding box center [1544, 483] width 24 height 11
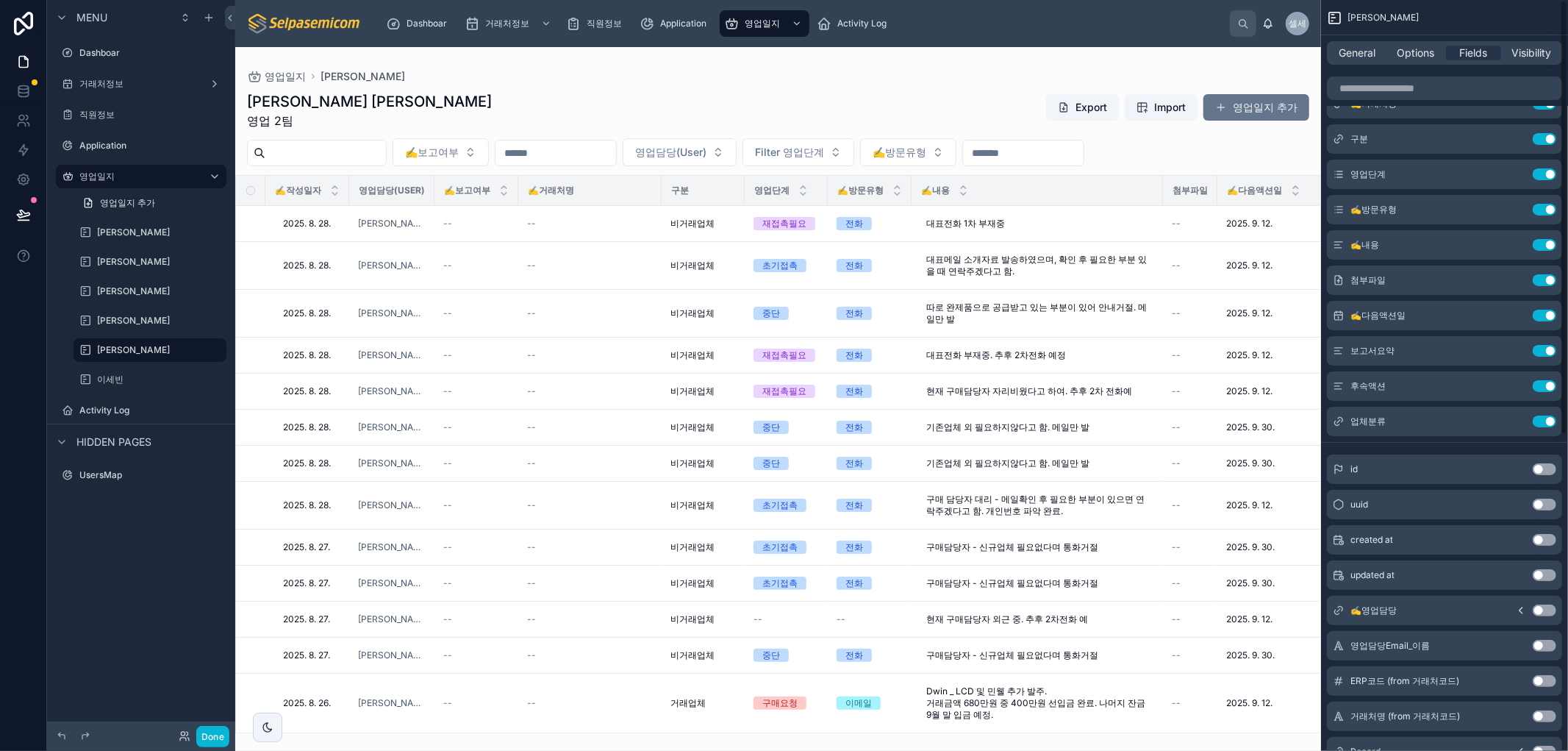
scroll to position [0, 0]
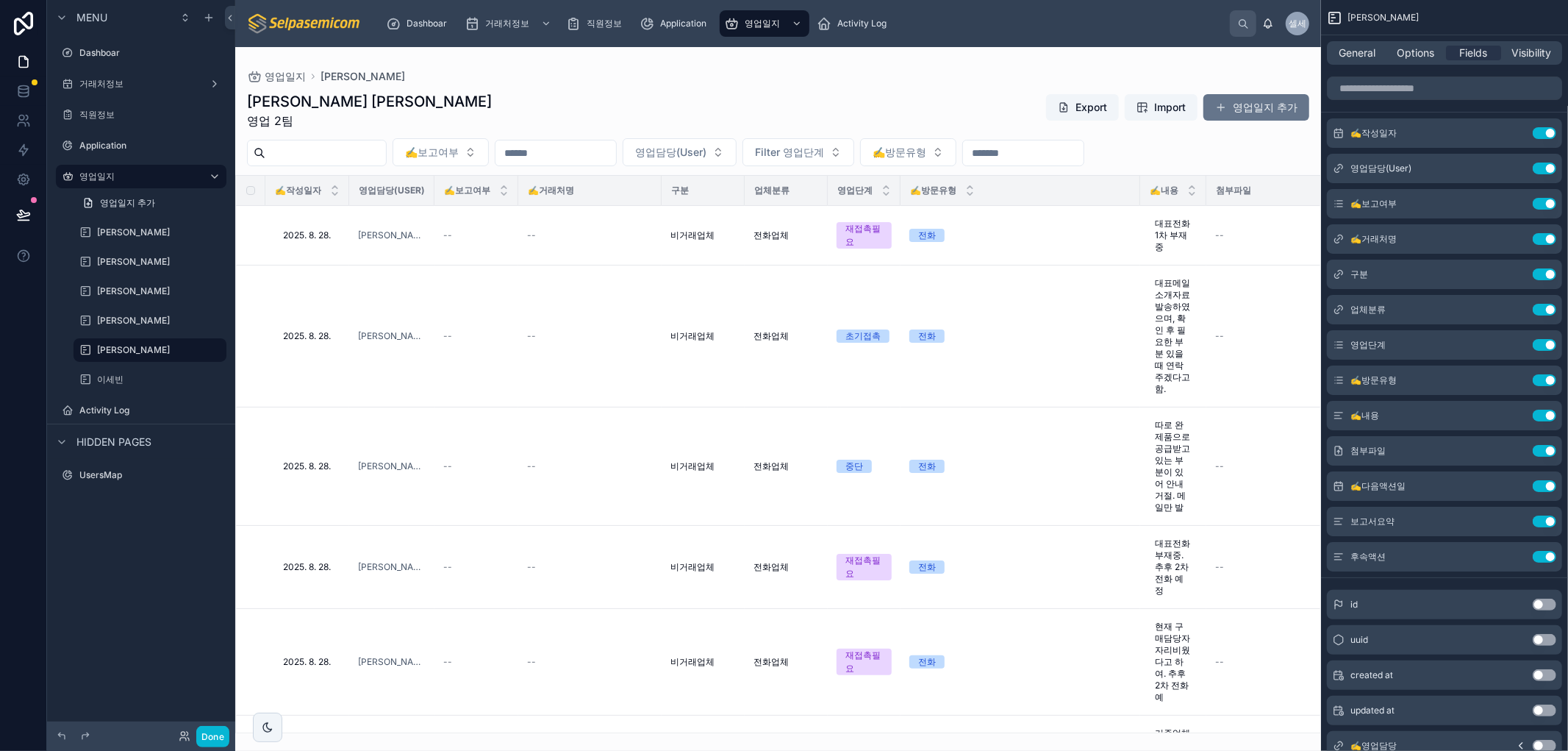
click at [1141, 188] on th "✍️내용" at bounding box center [1173, 191] width 66 height 30
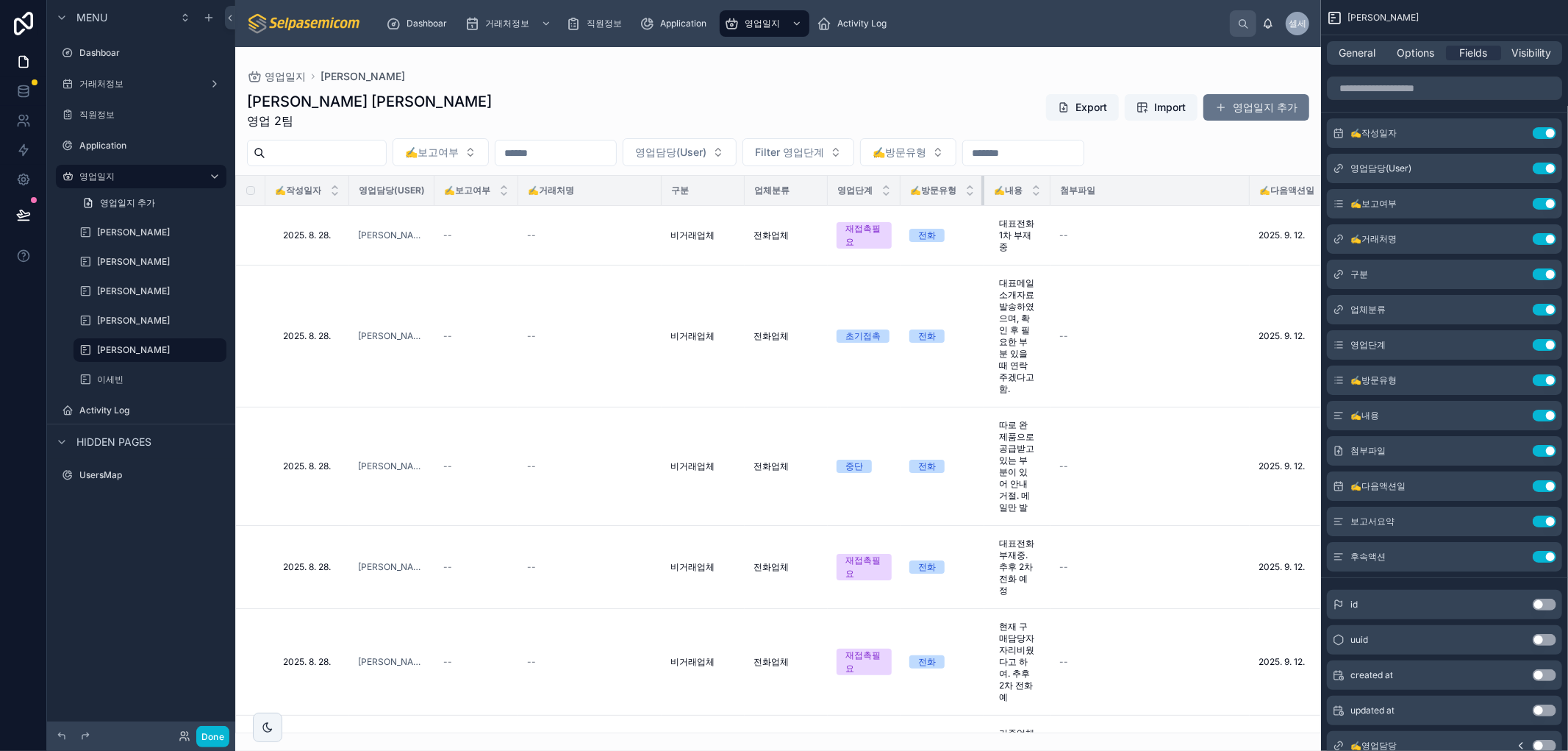
drag, startPoint x: 1137, startPoint y: 185, endPoint x: 1009, endPoint y: 194, distance: 128.3
click at [976, 197] on th "✍️방문유형" at bounding box center [942, 191] width 84 height 30
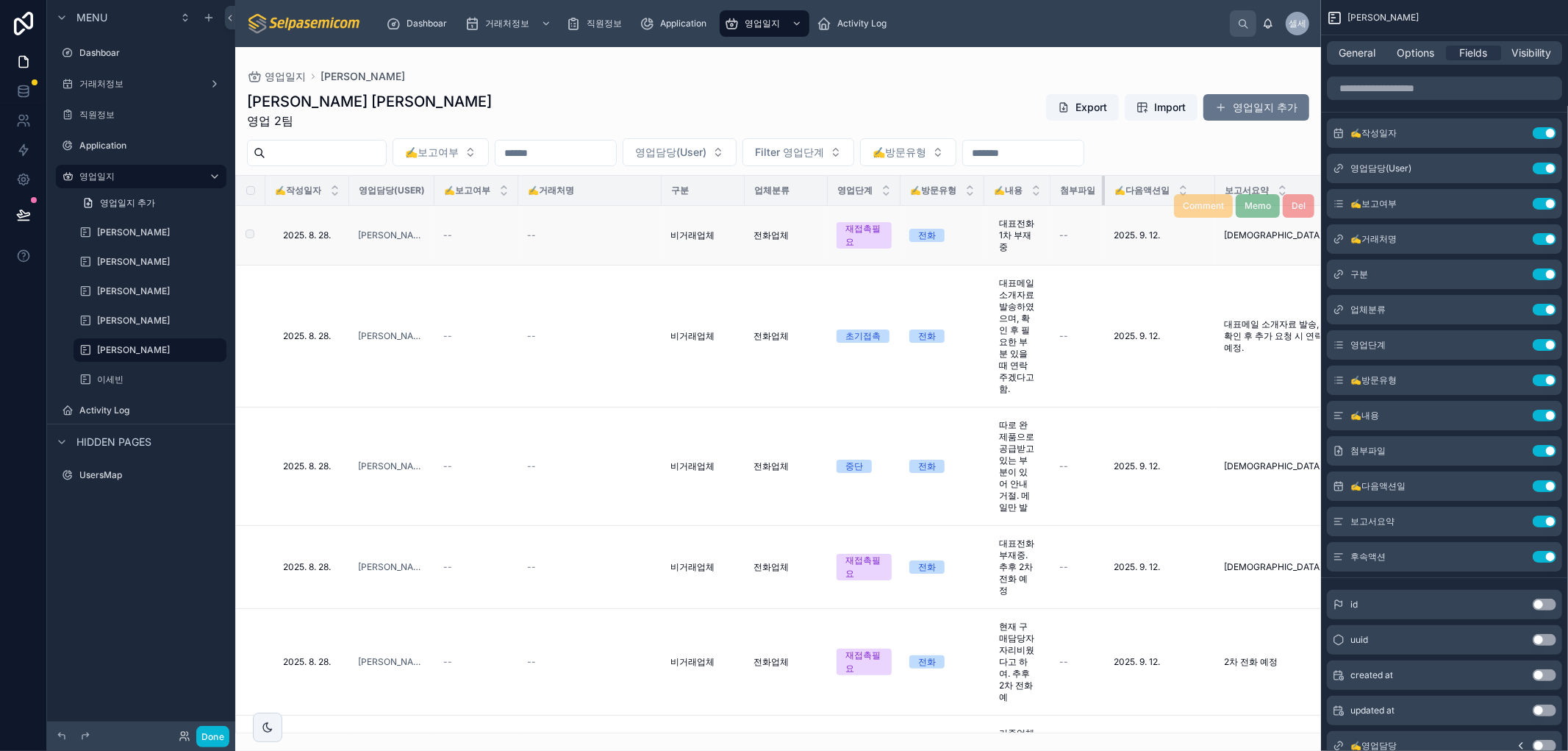
drag, startPoint x: 1251, startPoint y: 187, endPoint x: 1049, endPoint y: 207, distance: 203.0
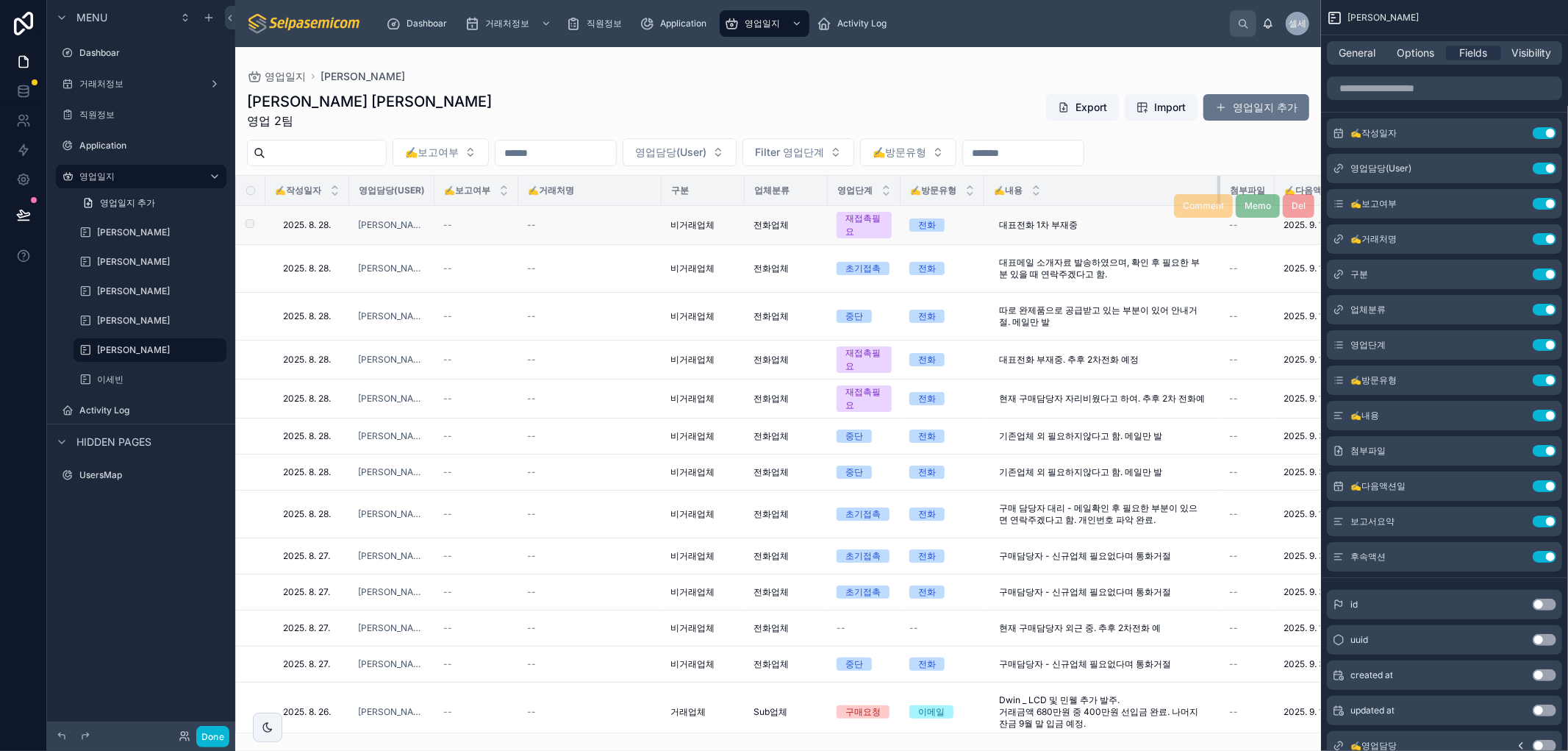
drag, startPoint x: 1050, startPoint y: 191, endPoint x: 1173, endPoint y: 219, distance: 126.1
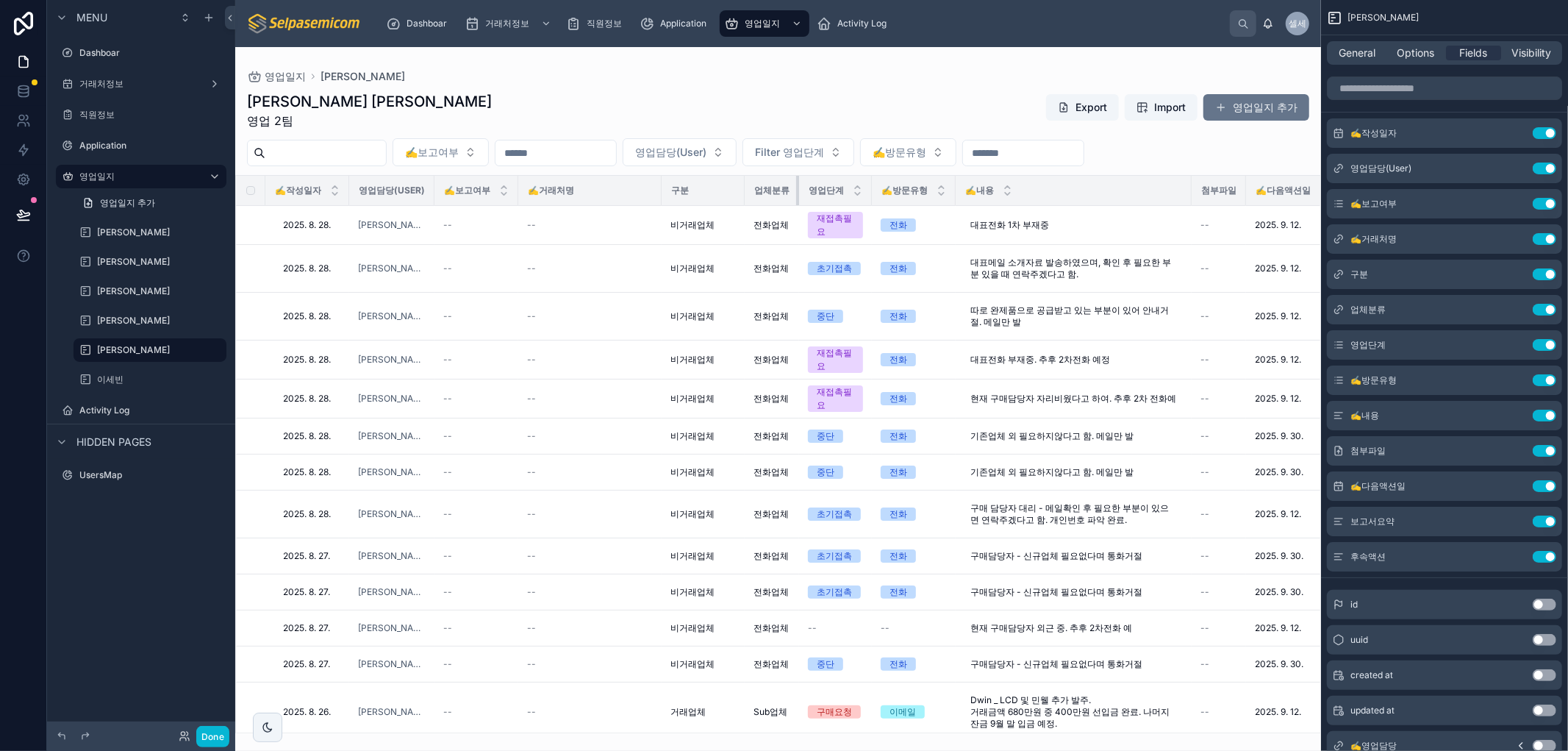
drag, startPoint x: 827, startPoint y: 185, endPoint x: 780, endPoint y: 192, distance: 47.5
click at [792, 189] on th "업체분류" at bounding box center [772, 191] width 54 height 30
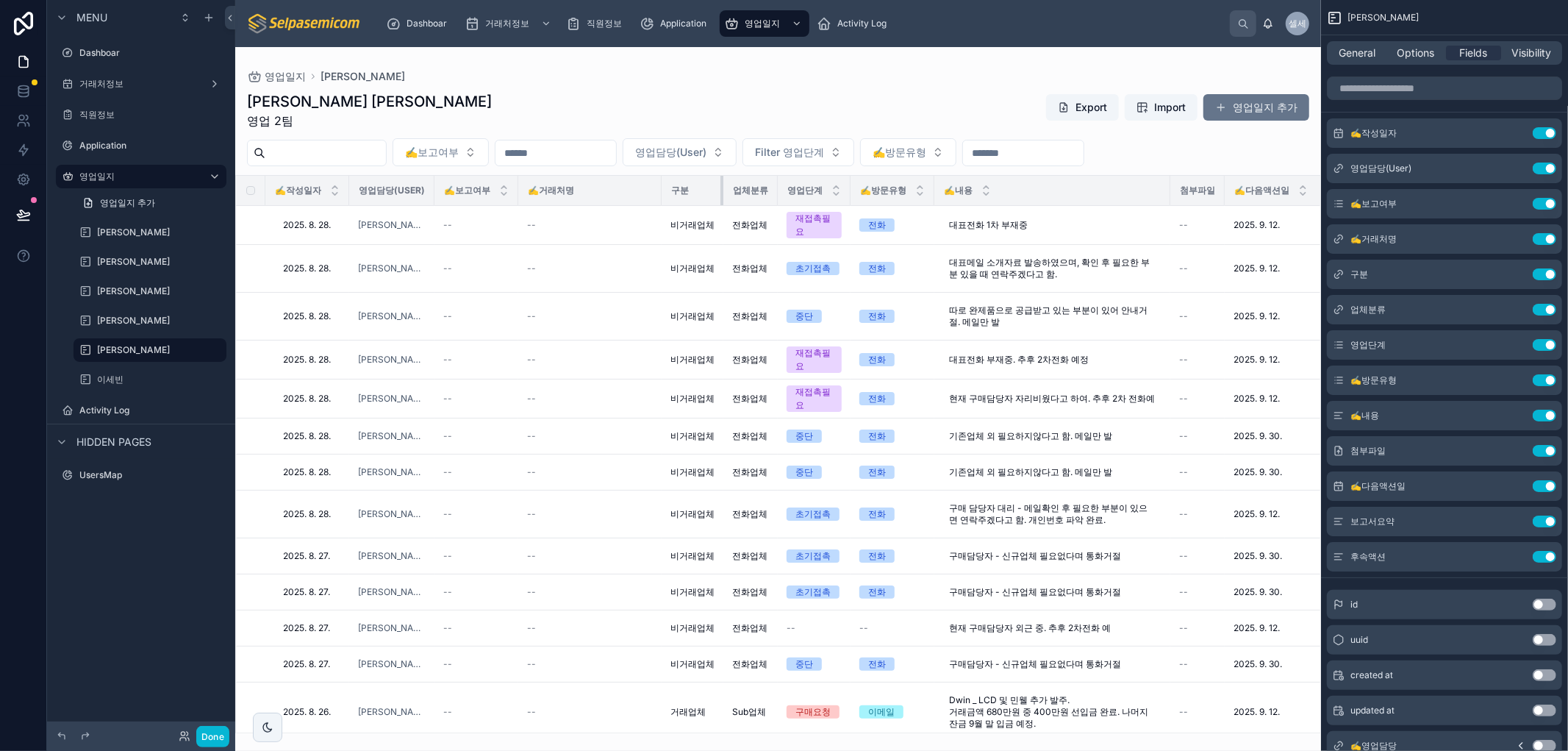
drag, startPoint x: 743, startPoint y: 188, endPoint x: 722, endPoint y: 187, distance: 21.0
click at [722, 187] on div at bounding box center [723, 191] width 6 height 30
drag, startPoint x: 849, startPoint y: 187, endPoint x: 861, endPoint y: 191, distance: 12.6
click at [872, 201] on tr "✍️작성일자 영업담당(User) ✍️보고여부 ✍️거래처명 구분 업체분류 영업단계 ✍️방문유형 ✍️내용 첨부파일 ✍️다음액션일 보고서요약 후속액션" at bounding box center [908, 191] width 1344 height 30
click at [848, 182] on div "영업단계" at bounding box center [814, 191] width 72 height 28
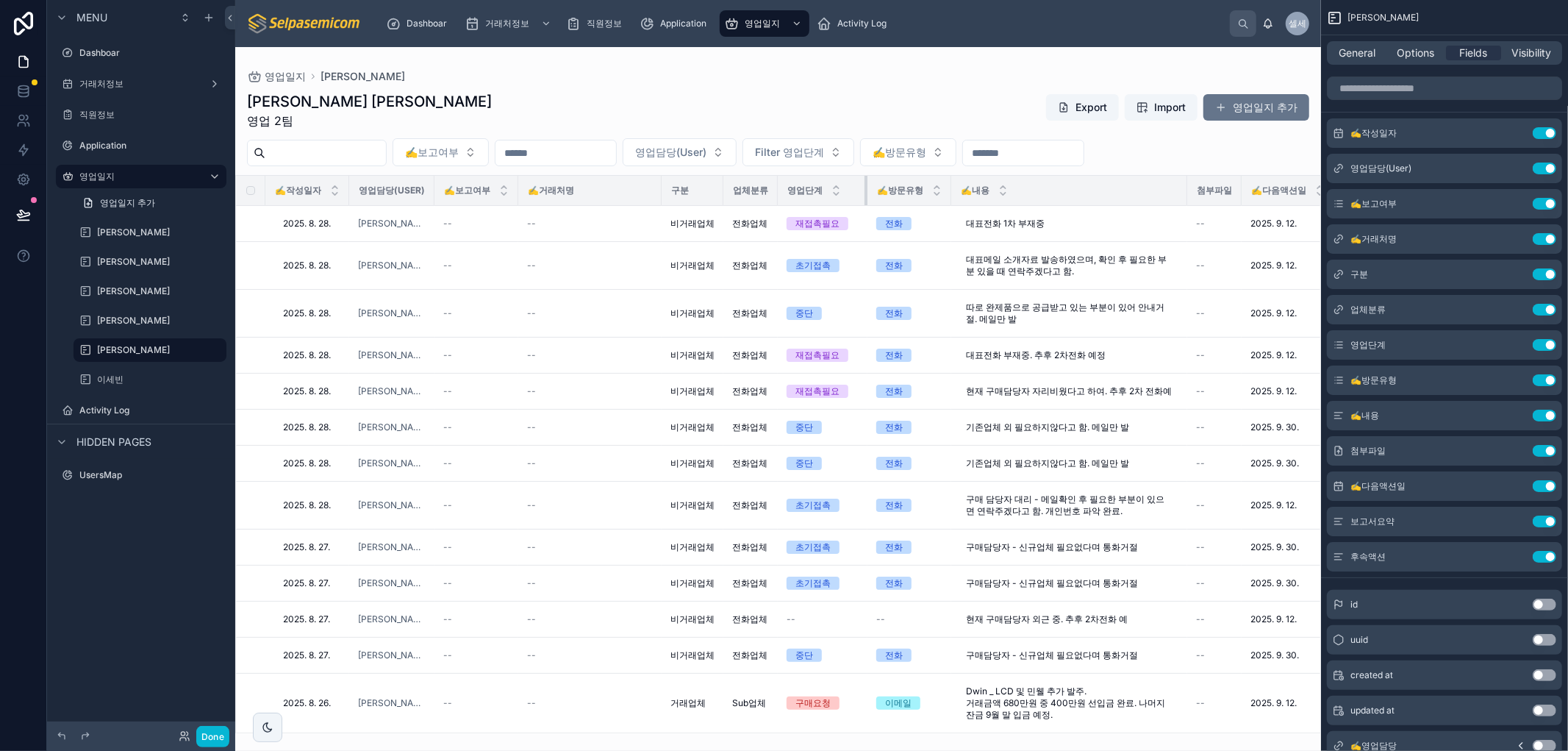
drag, startPoint x: 850, startPoint y: 184, endPoint x: 869, endPoint y: 192, distance: 20.6
click at [869, 192] on tr "✍️작성일자 영업담당(User) ✍️보고여부 ✍️거래처명 구분 업체분류 영업단계 ✍️방문유형 ✍️내용 첨부파일 ✍️다음액션일 보고서요약 후속액션" at bounding box center [916, 191] width 1361 height 30
drag, startPoint x: 951, startPoint y: 185, endPoint x: 589, endPoint y: 180, distance: 362.0
click at [910, 181] on th "✍️방문유형" at bounding box center [909, 191] width 84 height 30
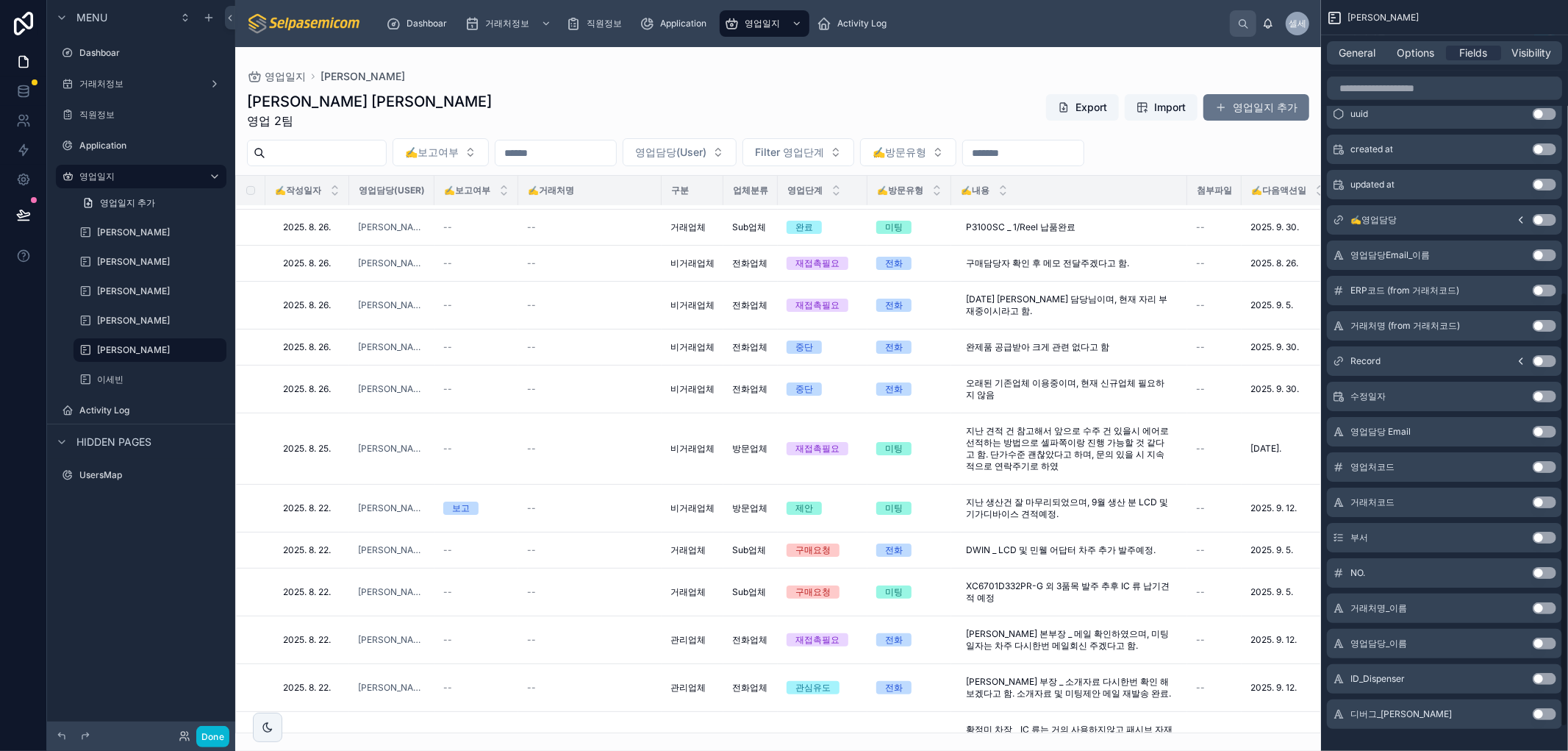
scroll to position [544, 0]
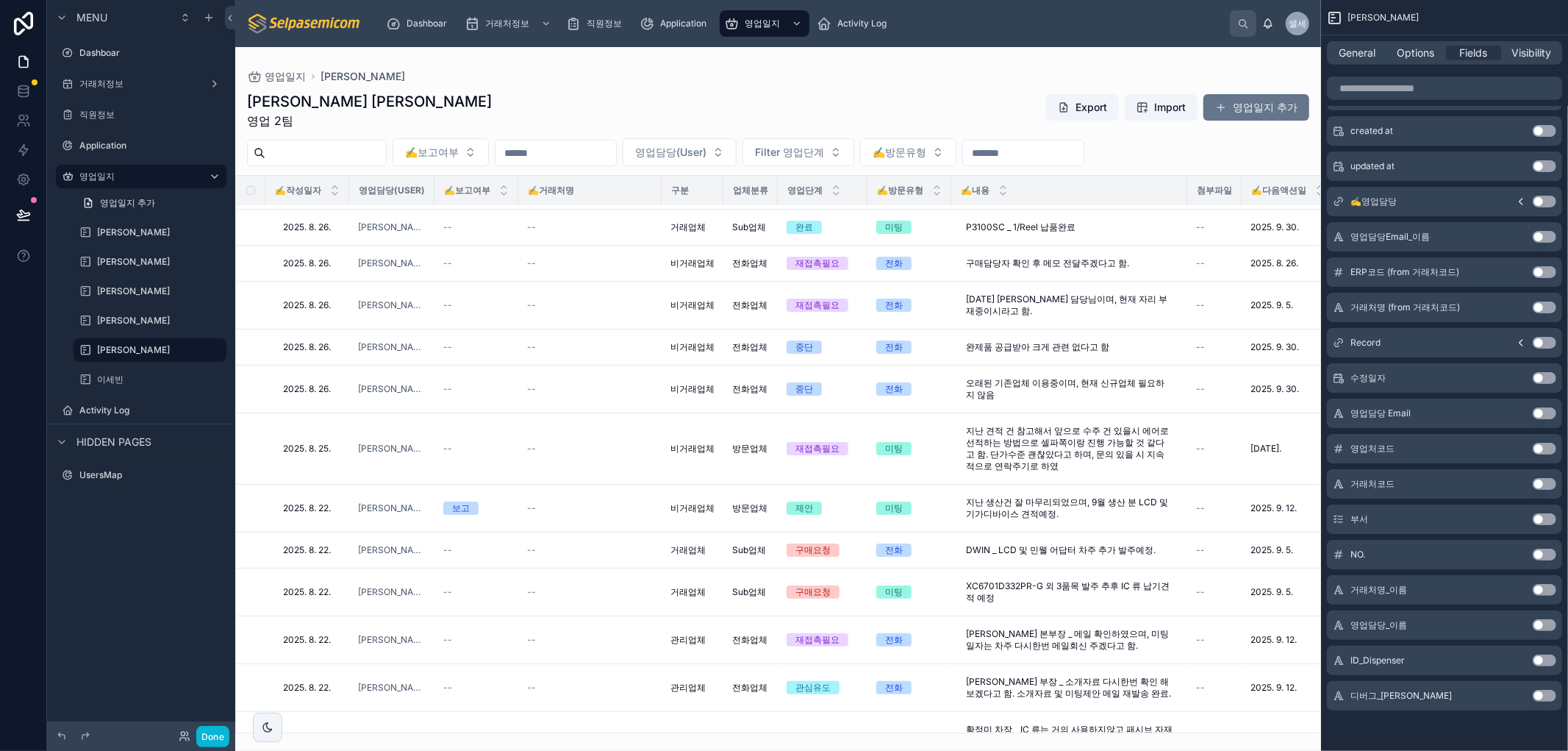
click at [1542, 554] on button "Use setting" at bounding box center [1544, 553] width 24 height 11
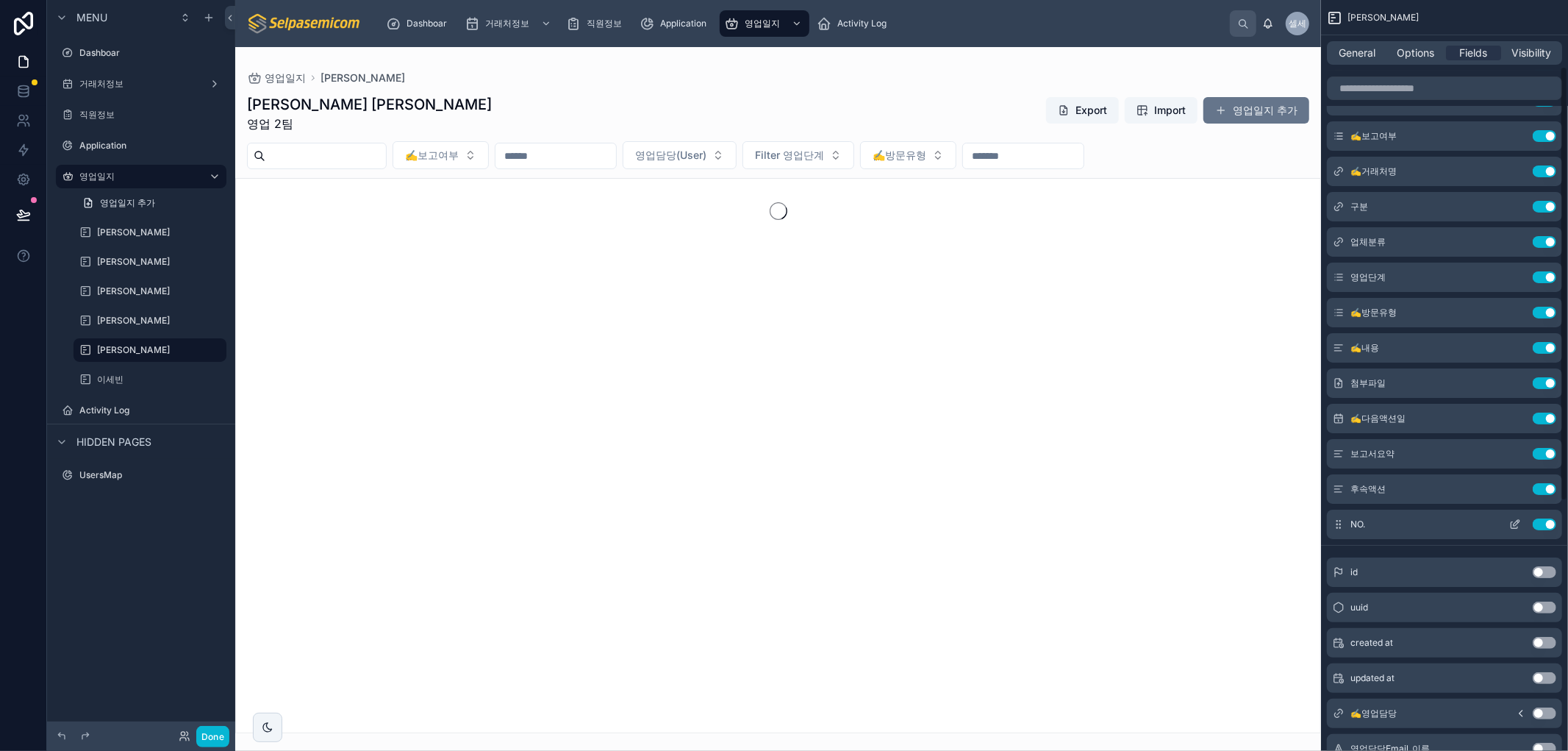
scroll to position [0, 0]
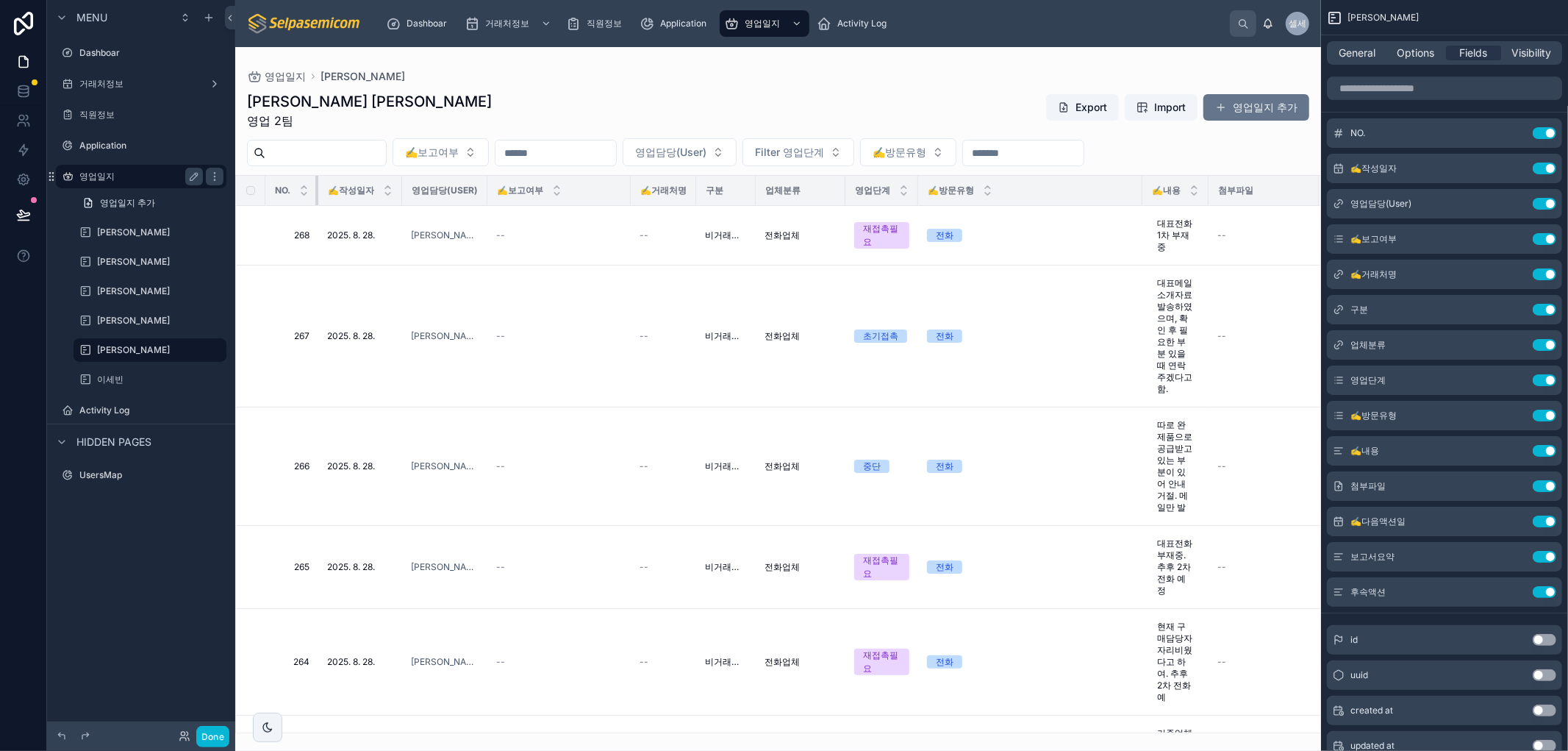
drag, startPoint x: 343, startPoint y: 187, endPoint x: 224, endPoint y: 174, distance: 119.7
click at [225, 175] on div "Menu Dashboar 거래처정보 직원정보 Application 영업일지 영업일지 추가 허창윤 [PERSON_NAME] 최[PERSON_NA…" at bounding box center [808, 375] width 1521 height 751
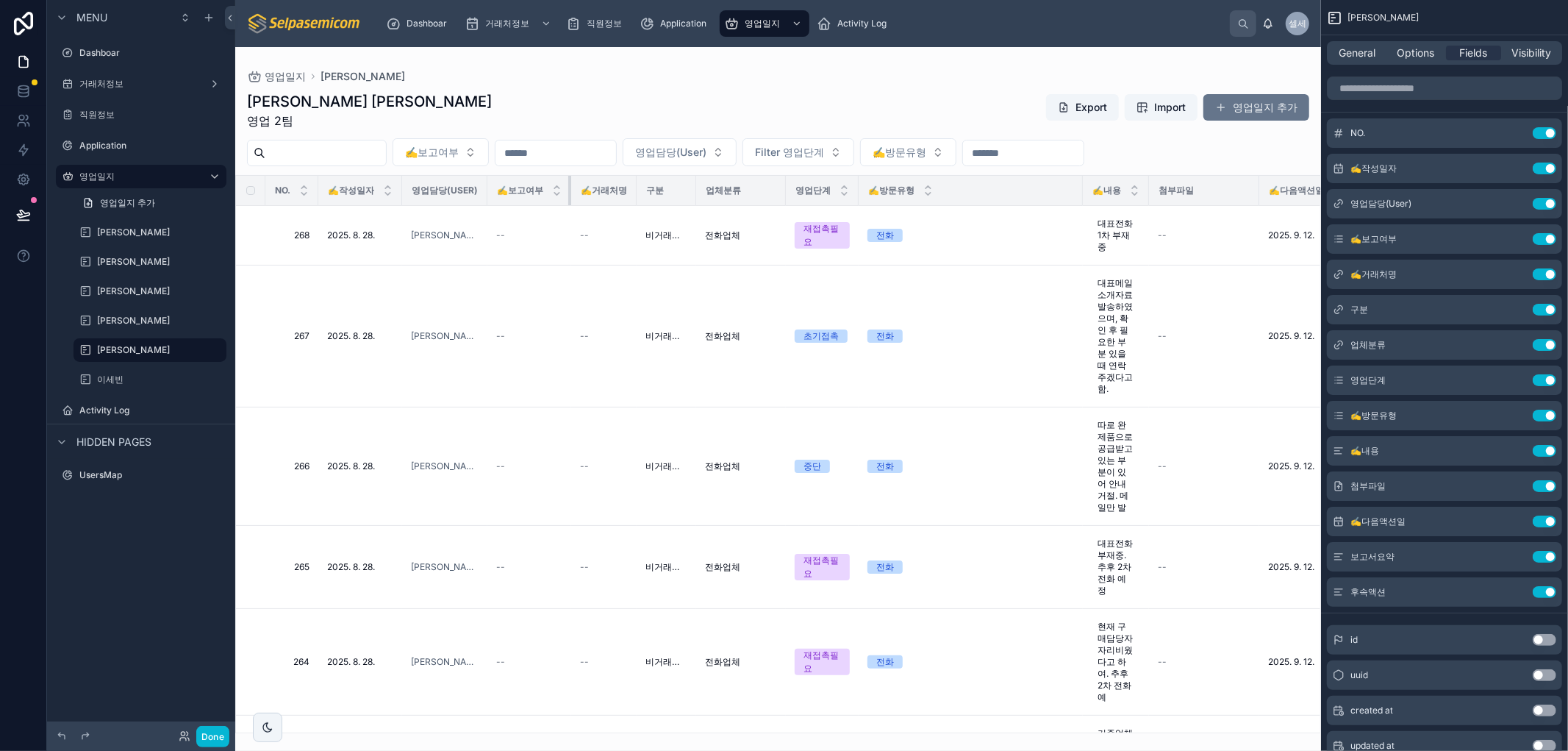
drag, startPoint x: 630, startPoint y: 189, endPoint x: 593, endPoint y: 189, distance: 37.0
click at [544, 197] on th "✍️보고여부" at bounding box center [529, 191] width 84 height 30
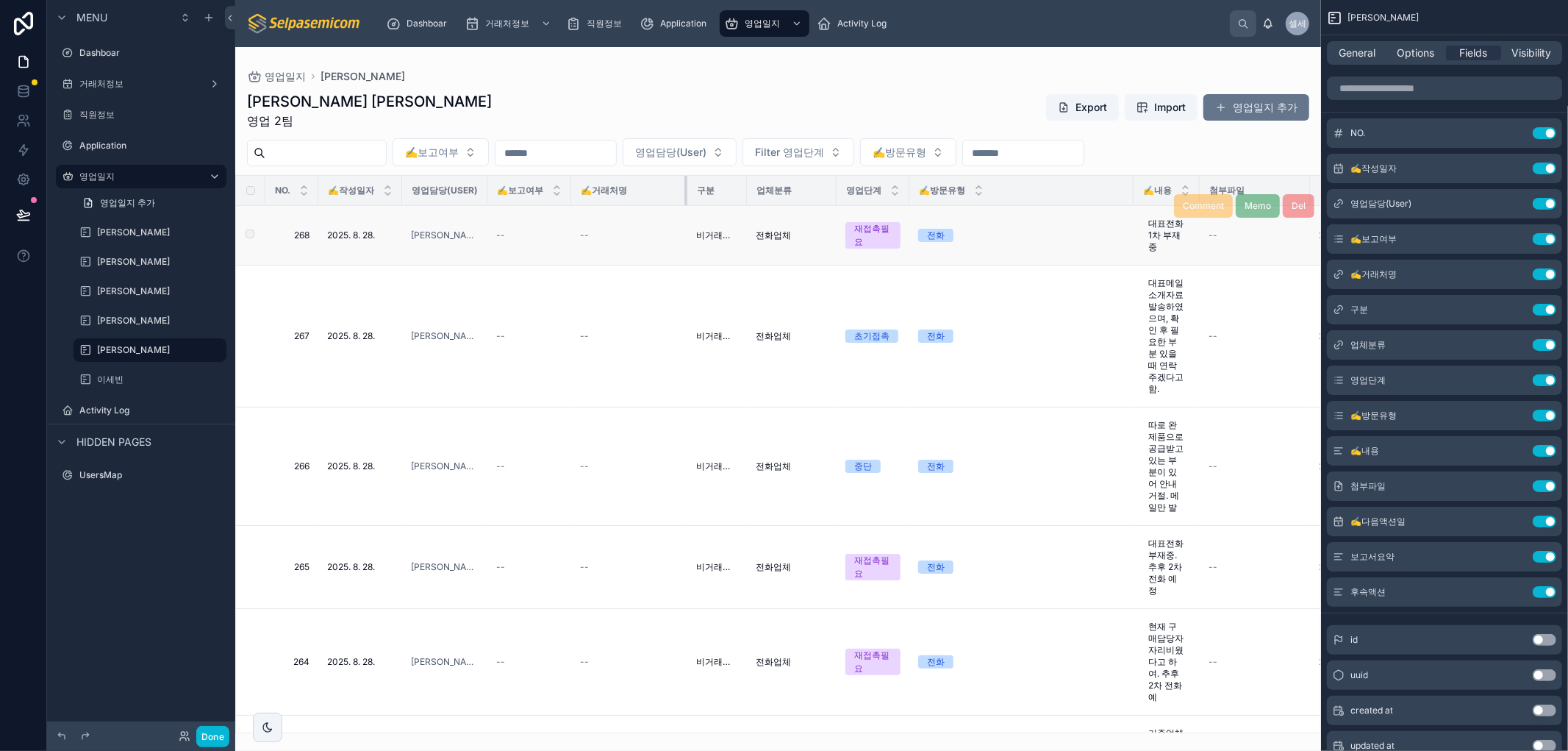
drag, startPoint x: 636, startPoint y: 194, endPoint x: 690, endPoint y: 226, distance: 62.8
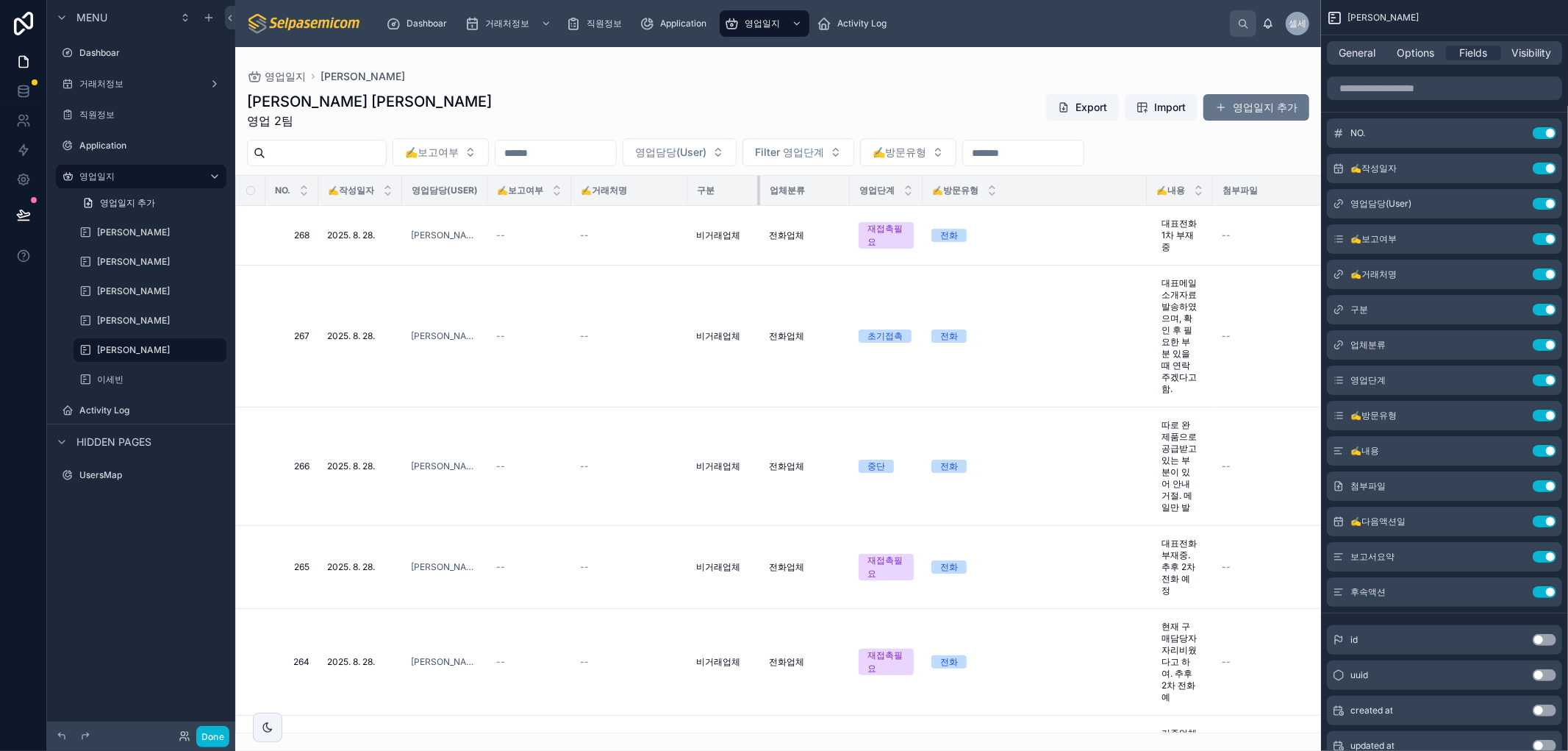
drag, startPoint x: 746, startPoint y: 187, endPoint x: 772, endPoint y: 187, distance: 26.0
click at [772, 187] on tr "NO. ✍️작성일자 영업담당(User) ✍️보고여부 ✍️거래처명 구분 업체분류 영업단계 ✍️방문유형 ✍️내용 첨부파일 ✍️다음액션일 보고서요약…" at bounding box center [957, 191] width 1443 height 30
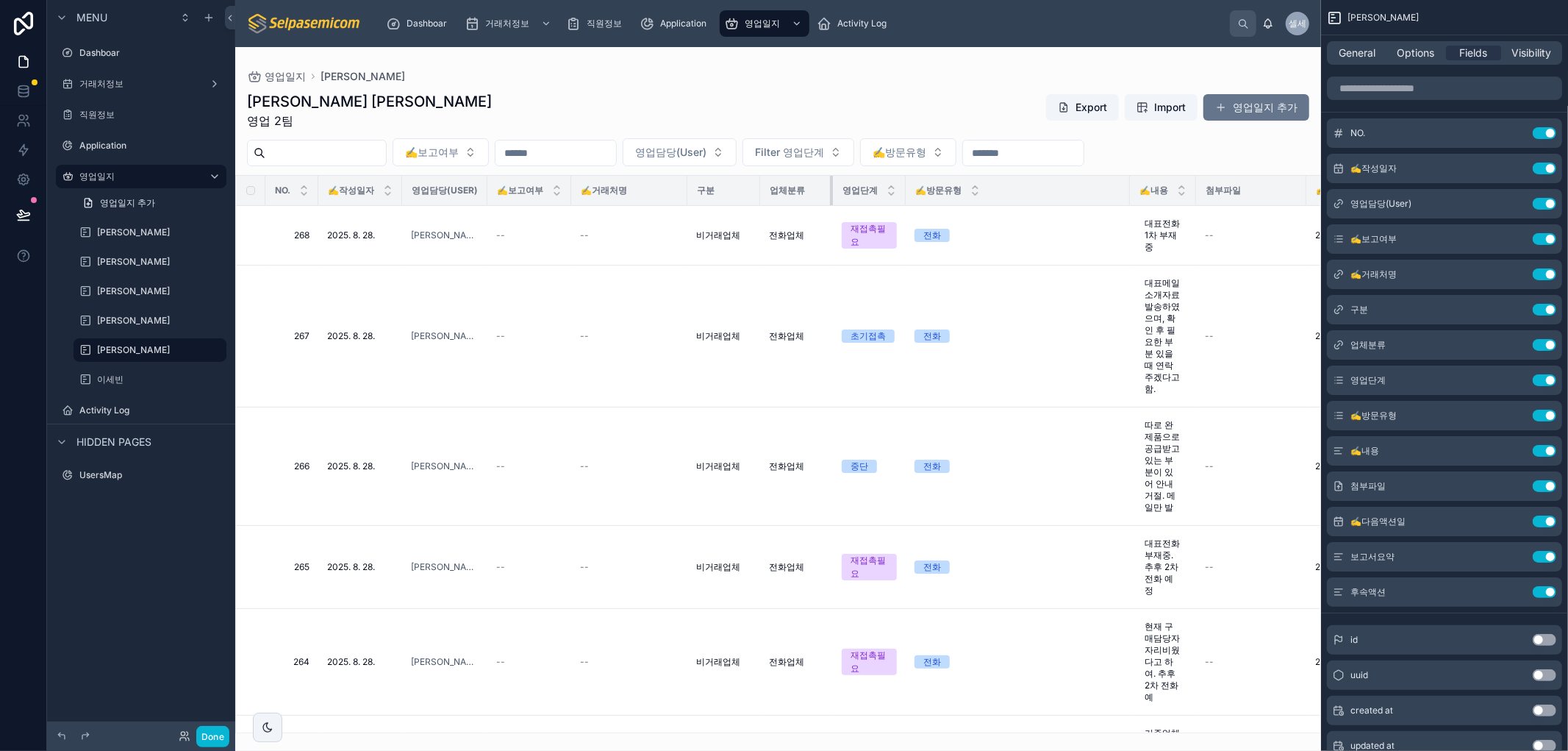
drag, startPoint x: 848, startPoint y: 184, endPoint x: 880, endPoint y: 187, distance: 32.1
click at [831, 185] on div at bounding box center [832, 191] width 6 height 30
drag, startPoint x: 904, startPoint y: 184, endPoint x: 919, endPoint y: 191, distance: 16.6
click at [920, 191] on tr "NO. ✍️작성일자 영업담당(User) ✍️보고여부 ✍️거래처명 구분 업체분류 영업단계 ✍️방문유형 ✍️내용 첨부파일 ✍️다음액션일 보고서요약…" at bounding box center [948, 191] width 1426 height 30
click at [921, 188] on tr "NO. ✍️작성일자 영업담당(User) ✍️보고여부 ✍️거래처명 구분 업체분류 영업단계 ✍️방문유형 ✍️내용 첨부파일 ✍️다음액션일 보고서요약…" at bounding box center [948, 191] width 1426 height 30
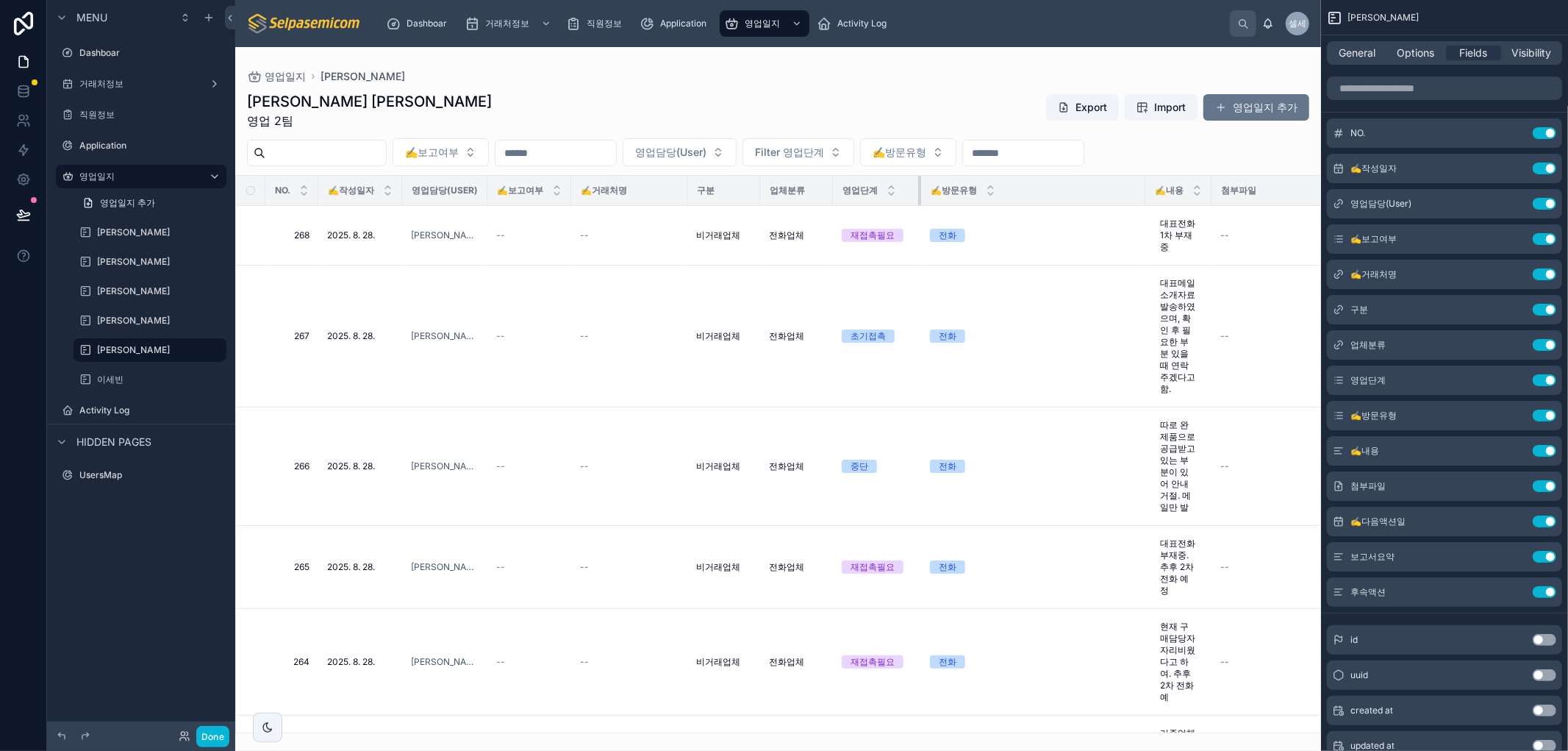
drag, startPoint x: 905, startPoint y: 187, endPoint x: 932, endPoint y: 190, distance: 27.2
click at [923, 191] on tr "NO. ✍️작성일자 영업담당(User) ✍️보고여부 ✍️거래처명 구분 업체분류 영업단계 ✍️방문유형 ✍️내용 첨부파일 ✍️다음액션일 보고서요약…" at bounding box center [956, 191] width 1441 height 30
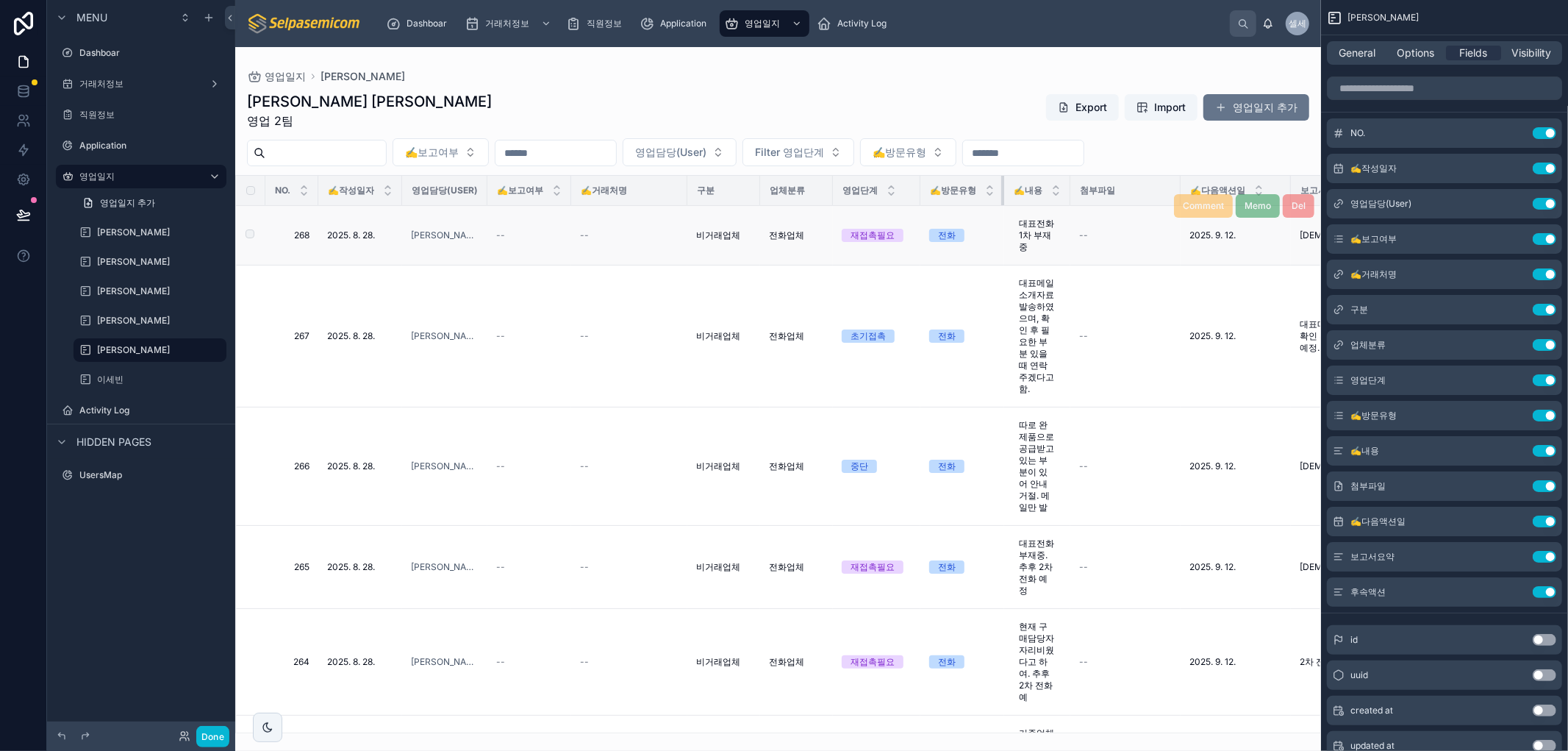
drag, startPoint x: 1143, startPoint y: 187, endPoint x: 997, endPoint y: 205, distance: 147.1
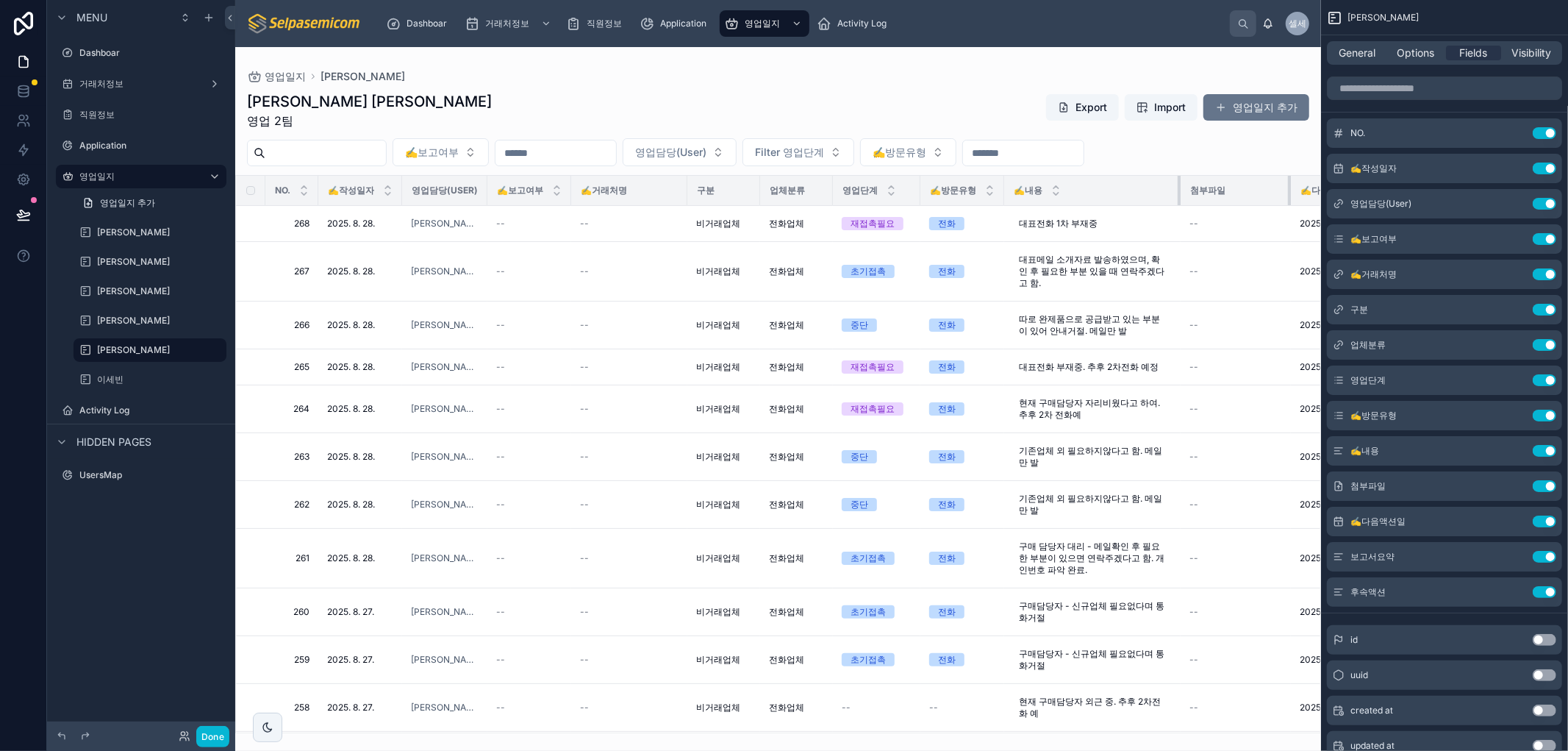
drag, startPoint x: 1071, startPoint y: 187, endPoint x: 1198, endPoint y: 204, distance: 128.1
click at [1198, 204] on tr "NO. ✍️작성일자 영업담당(User) ✍️보고여부 ✍️거래처명 구분 업체분류 영업단계 ✍️방문유형 ✍️내용 첨부파일 ✍️다음액션일 보고서요약…" at bounding box center [941, 191] width 1411 height 30
drag, startPoint x: 571, startPoint y: 191, endPoint x: 545, endPoint y: 191, distance: 26.0
click at [544, 190] on th "✍️보고여부" at bounding box center [529, 191] width 84 height 30
drag, startPoint x: 715, startPoint y: 75, endPoint x: 1525, endPoint y: 335, distance: 850.7
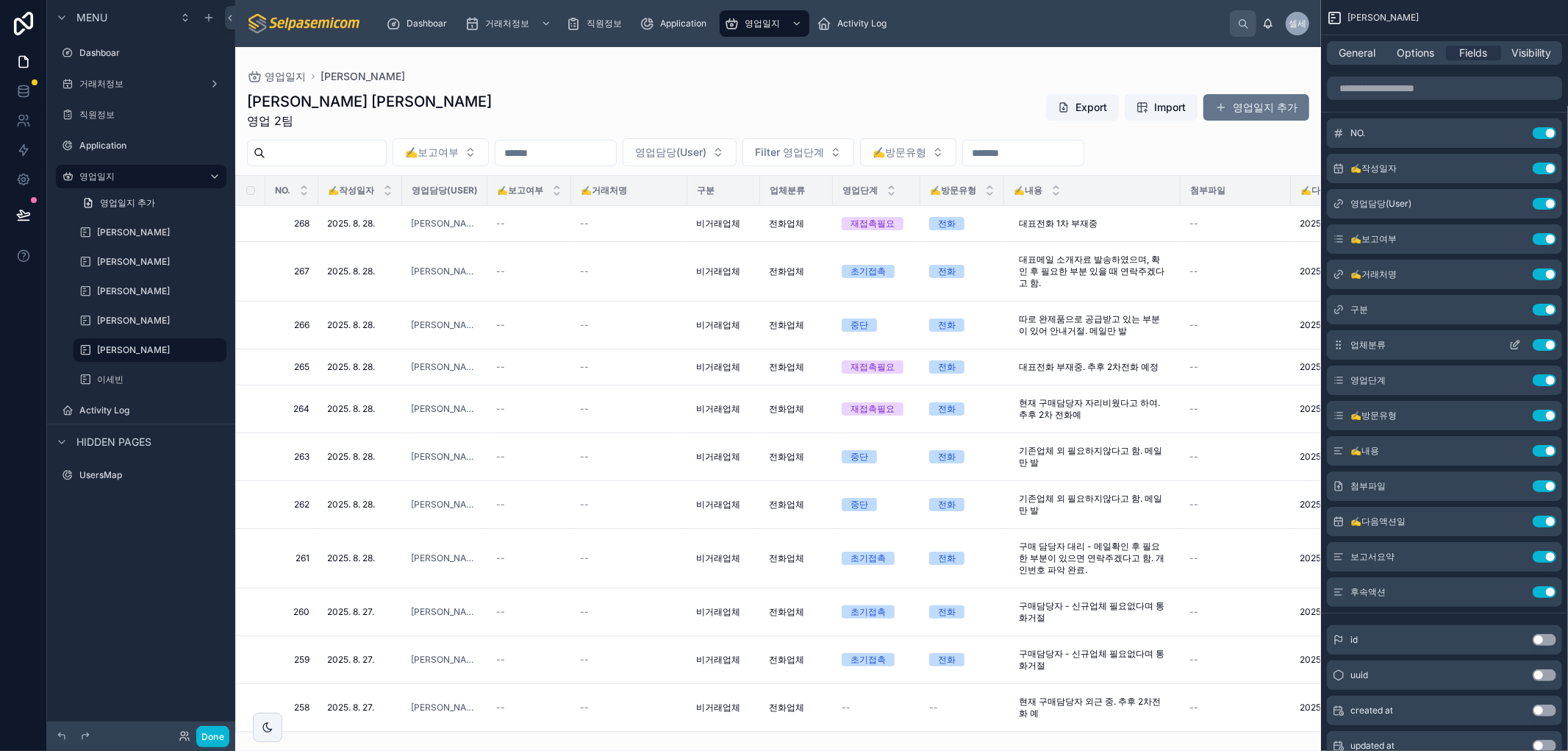
click at [718, 75] on div "영업일지 김동일" at bounding box center [778, 76] width 1062 height 11
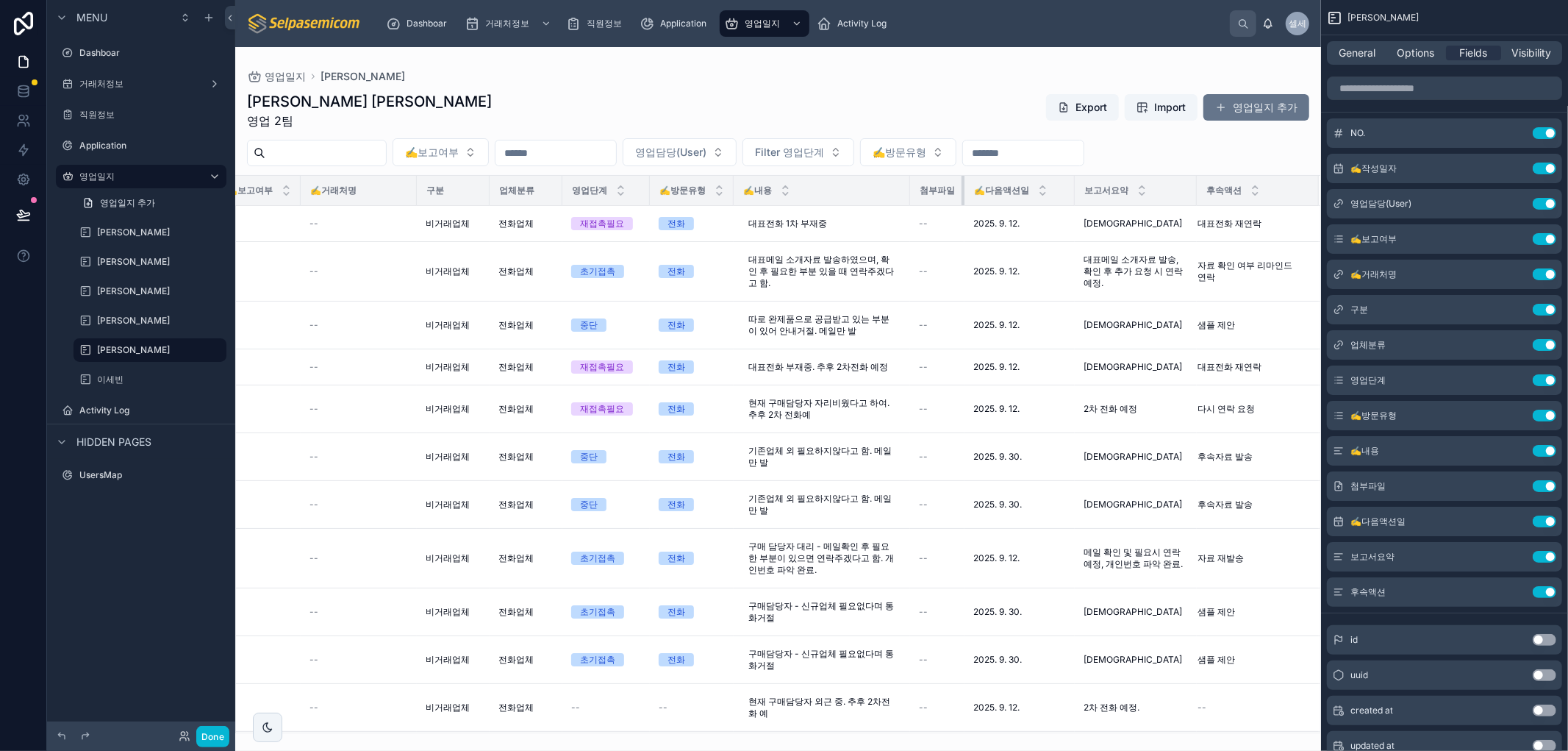
scroll to position [0, 284]
drag, startPoint x: 951, startPoint y: 188, endPoint x: 867, endPoint y: 188, distance: 84.0
click at [867, 188] on tr "NO. ✍️작성일자 영업담당(User) ✍️보고여부 ✍️거래처명 구분 업체분류 영업단계 ✍️방문유형 ✍️내용 첨부파일 ✍️다음액션일 보고서요약…" at bounding box center [642, 191] width 1355 height 30
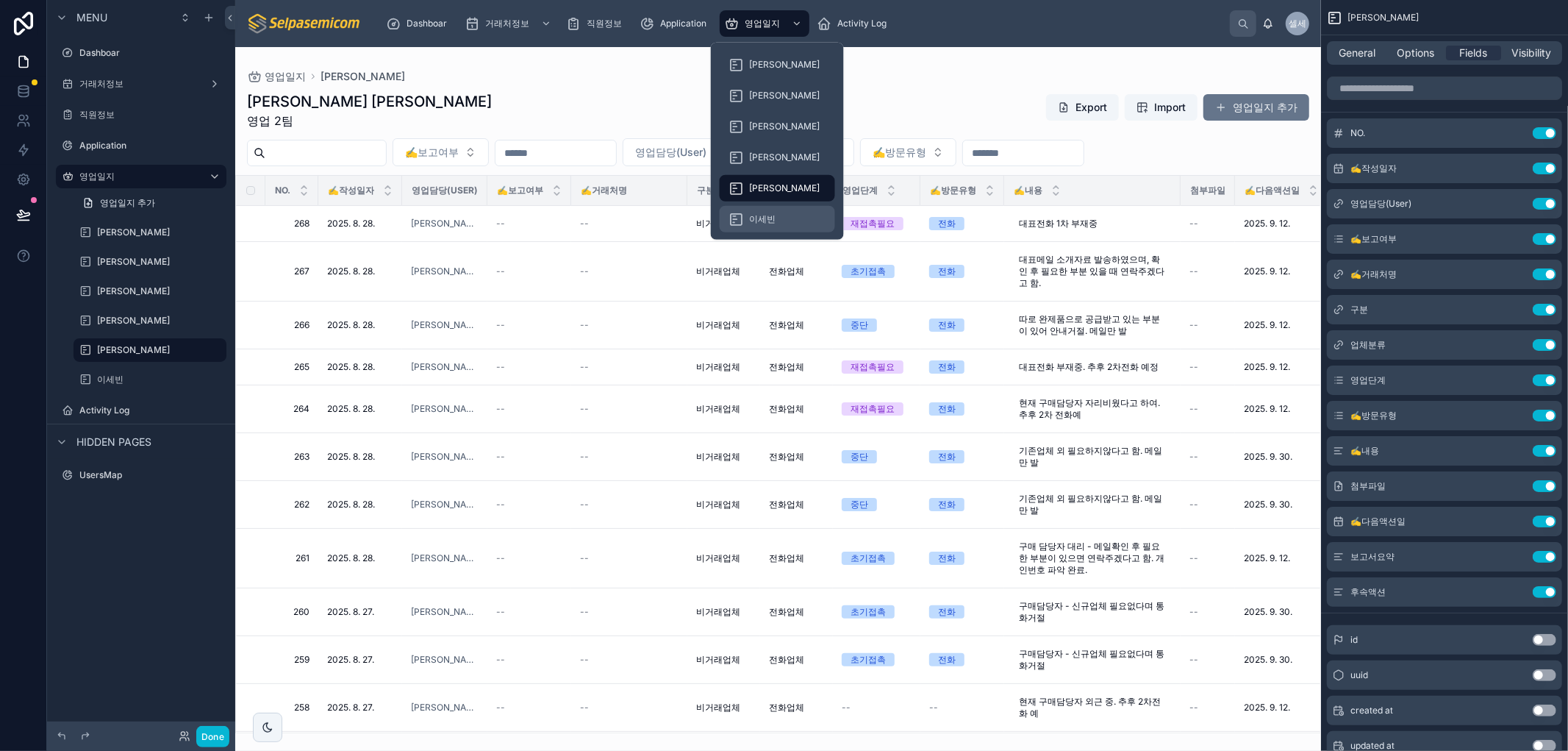
click at [742, 224] on icon at bounding box center [735, 219] width 15 height 15
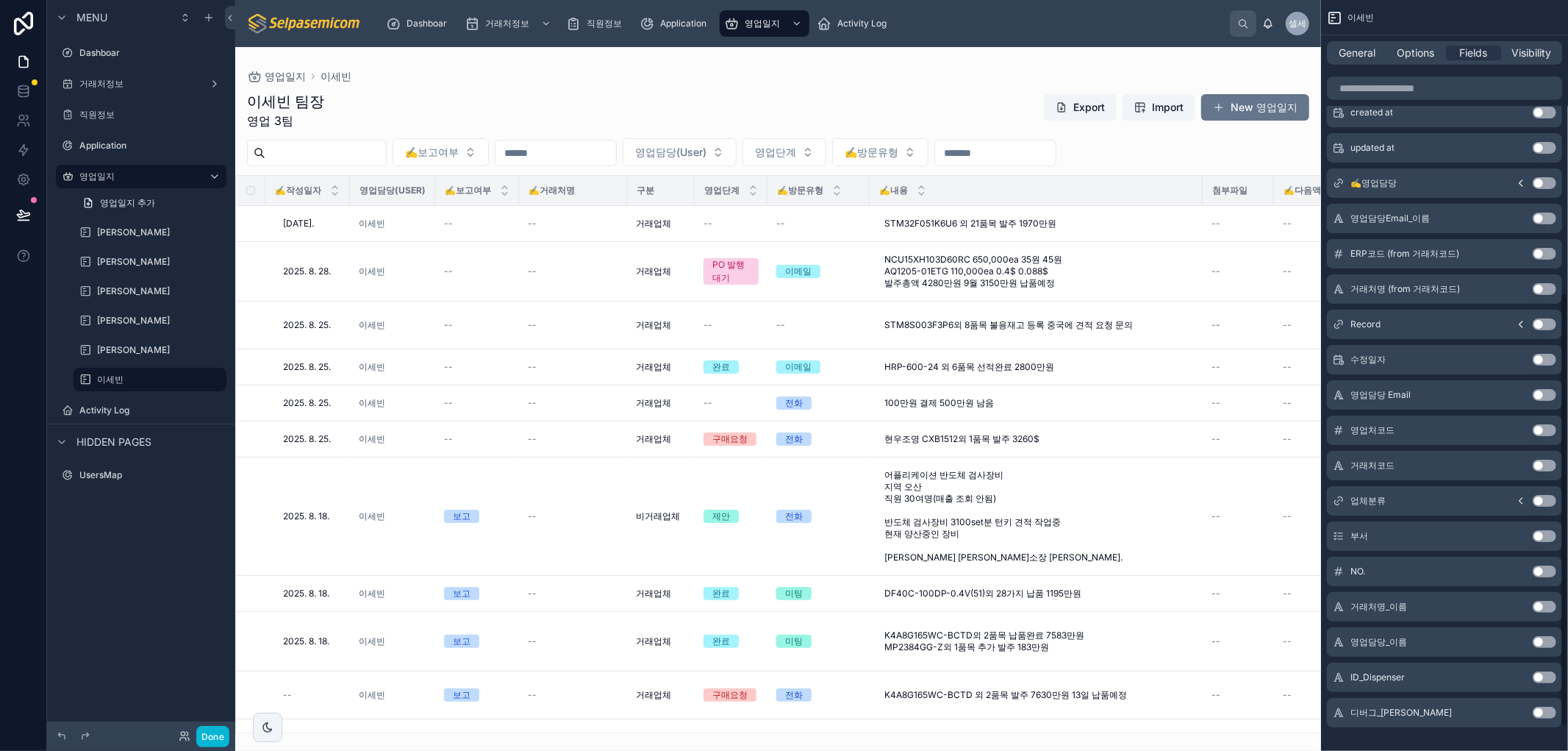
scroll to position [544, 0]
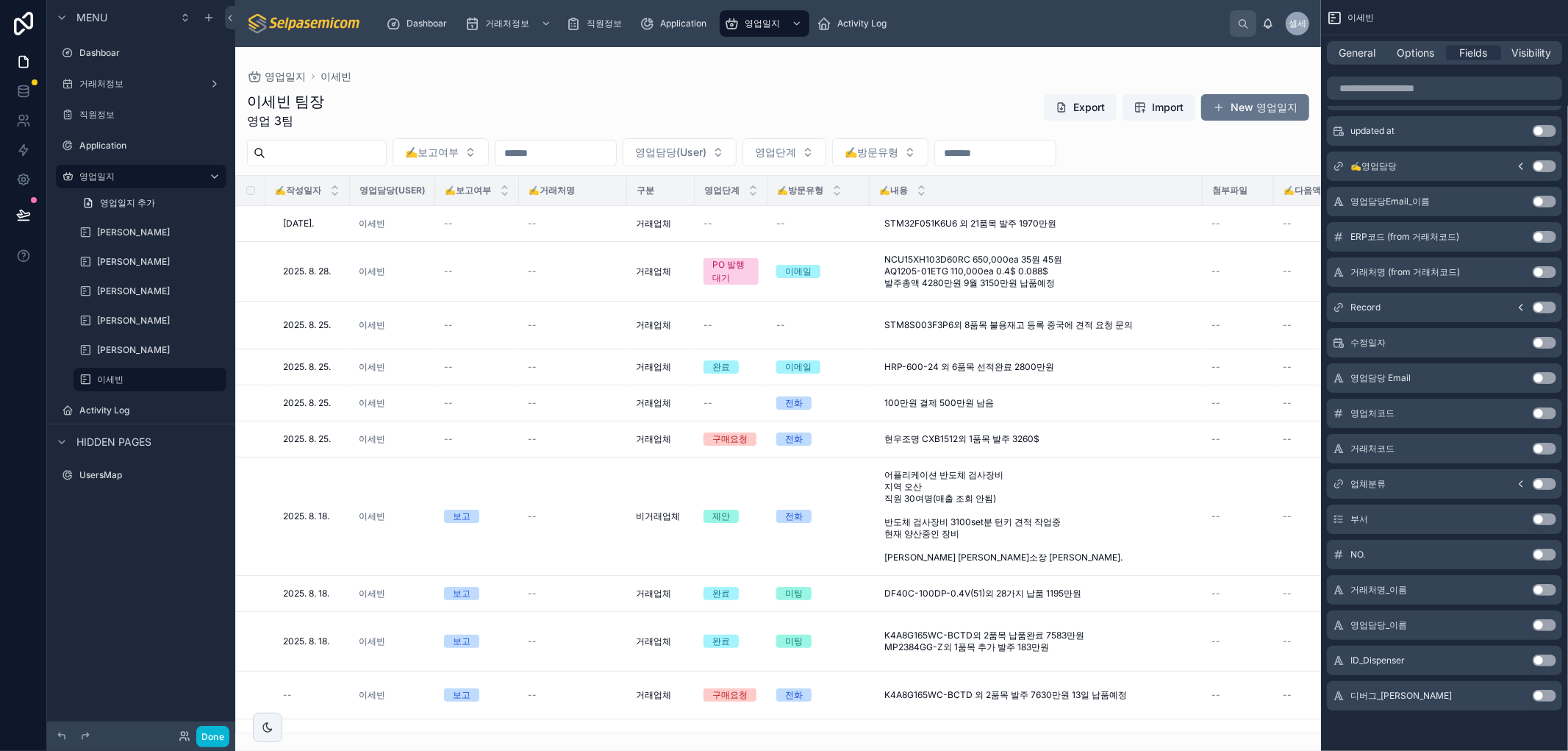
click at [1537, 554] on button "Use setting" at bounding box center [1544, 553] width 24 height 11
click at [1540, 520] on button "Use setting" at bounding box center [1544, 518] width 24 height 11
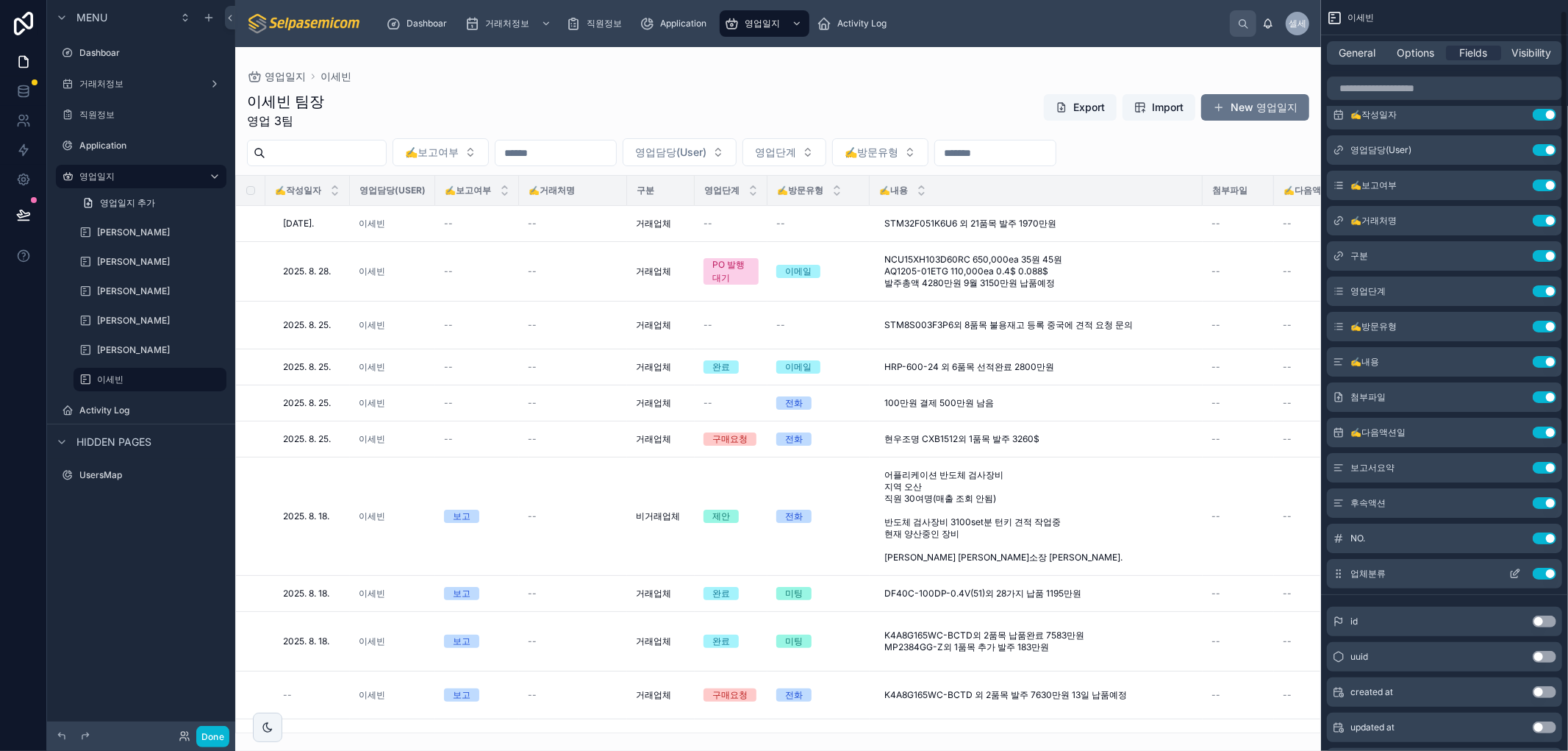
scroll to position [0, 0]
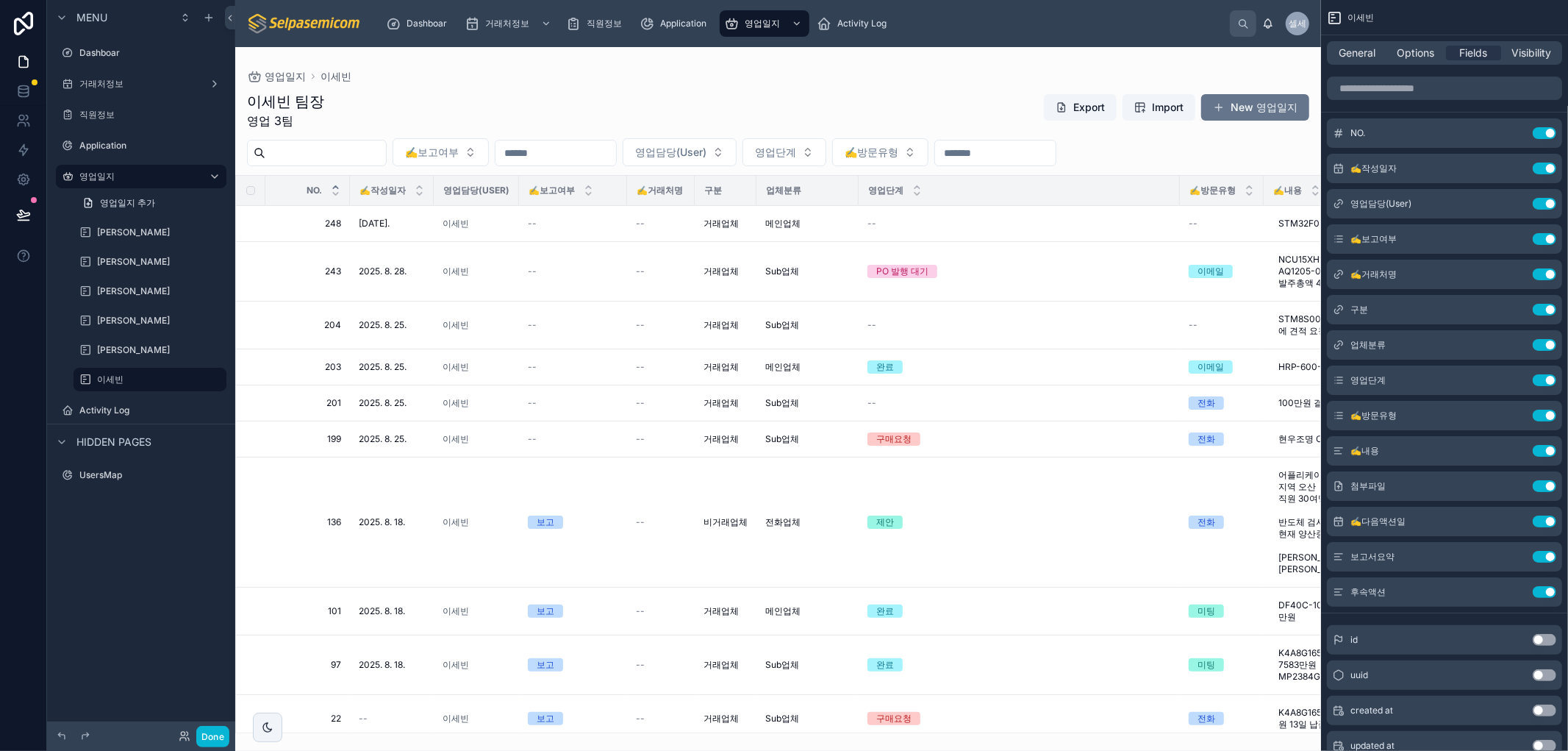
drag, startPoint x: 345, startPoint y: 186, endPoint x: 338, endPoint y: 187, distance: 7.1
click at [338, 187] on div "NO." at bounding box center [307, 191] width 83 height 28
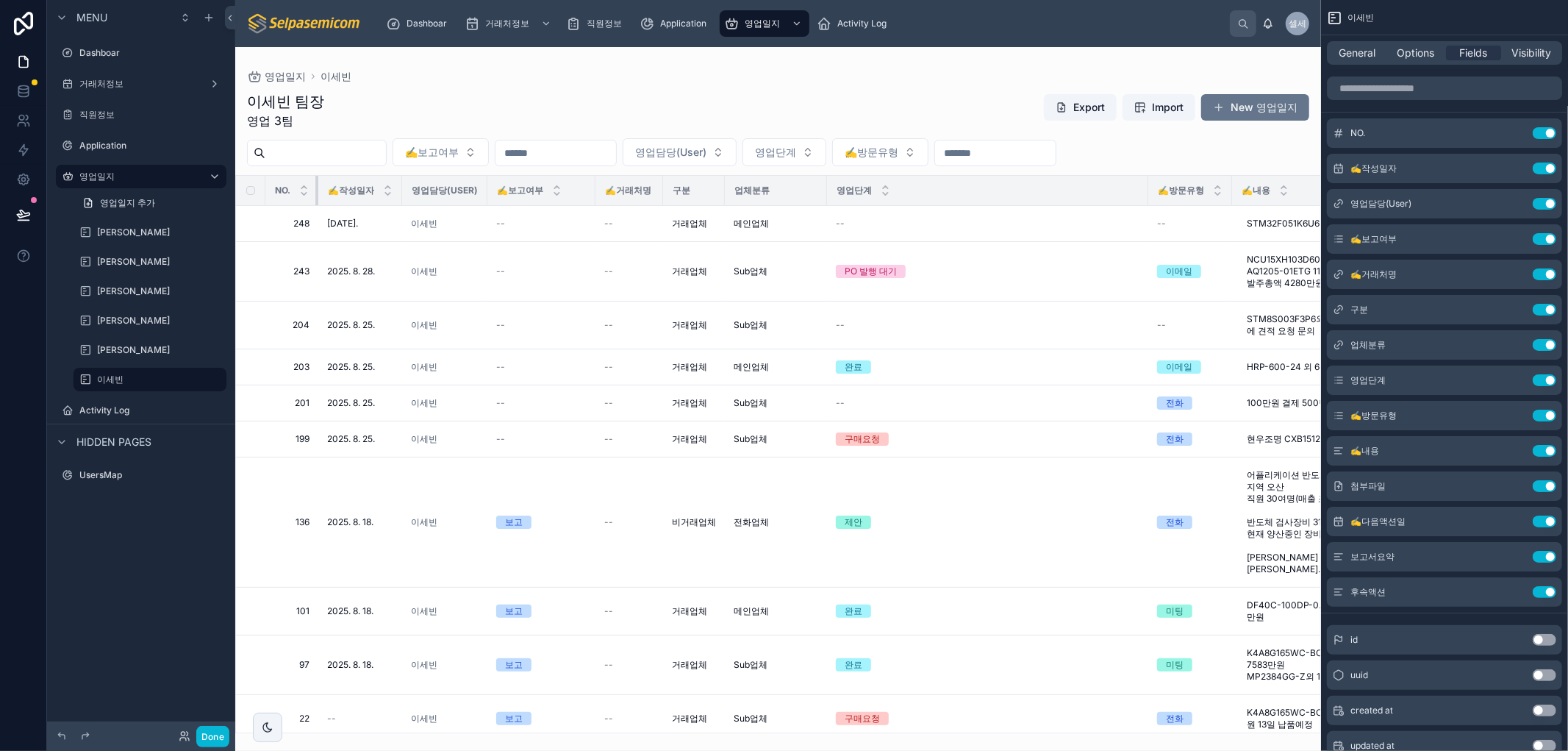
drag, startPoint x: 349, startPoint y: 188, endPoint x: 261, endPoint y: 179, distance: 88.5
click at [263, 181] on tr "NO. ✍️작성일자 영업담당(User) ✍️보고여부 ✍️거래처명 구분 업체분류 영업단계 ✍️방문유형 ✍️내용 첨부파일 ✍️다음액션일 보고서요약…" at bounding box center [1072, 191] width 1673 height 30
drag, startPoint x: 316, startPoint y: 188, endPoint x: 416, endPoint y: 157, distance: 104.7
click at [266, 184] on th "NO." at bounding box center [292, 191] width 53 height 30
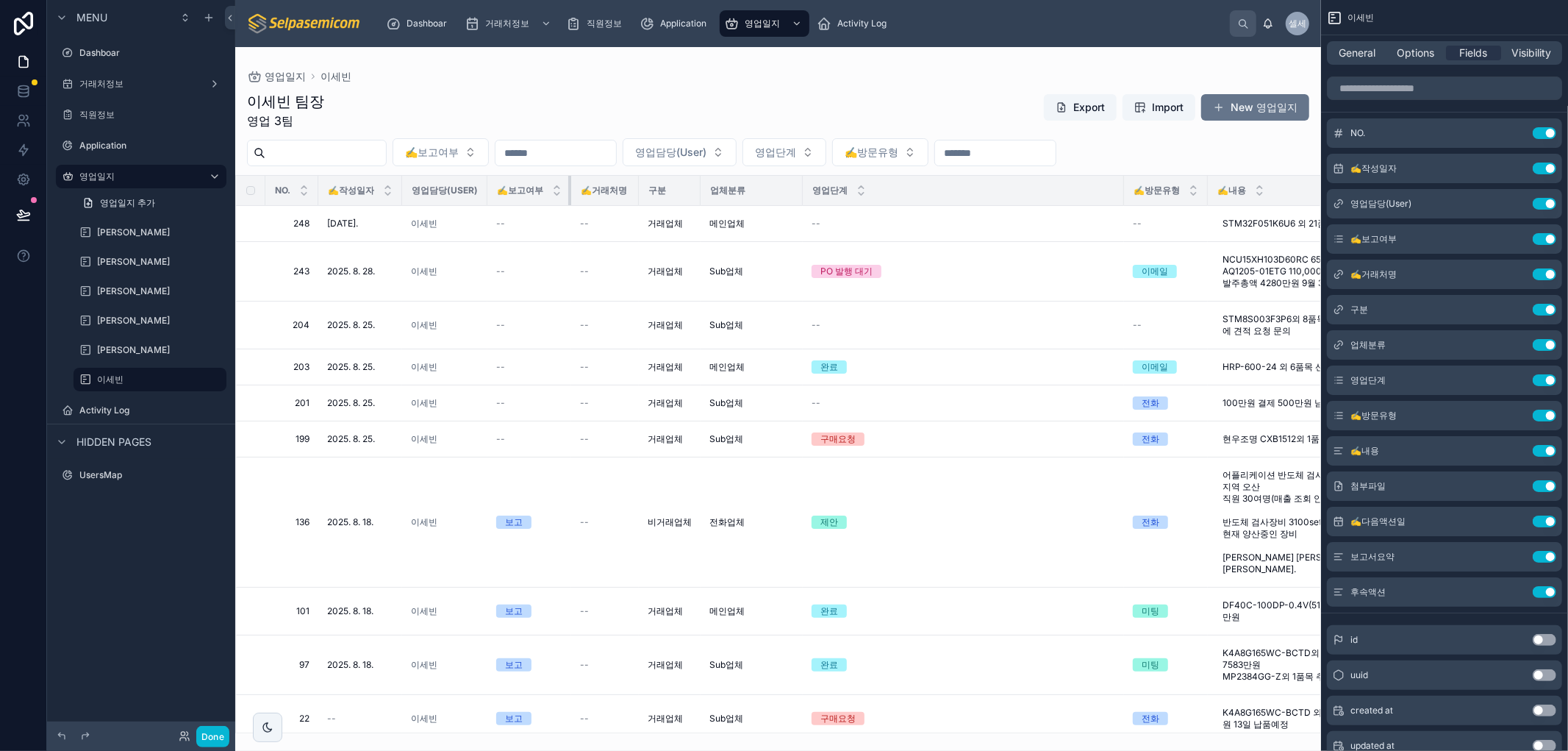
drag, startPoint x: 593, startPoint y: 190, endPoint x: 614, endPoint y: 189, distance: 21.0
click at [533, 193] on th "✍️보고여부" at bounding box center [529, 191] width 84 height 30
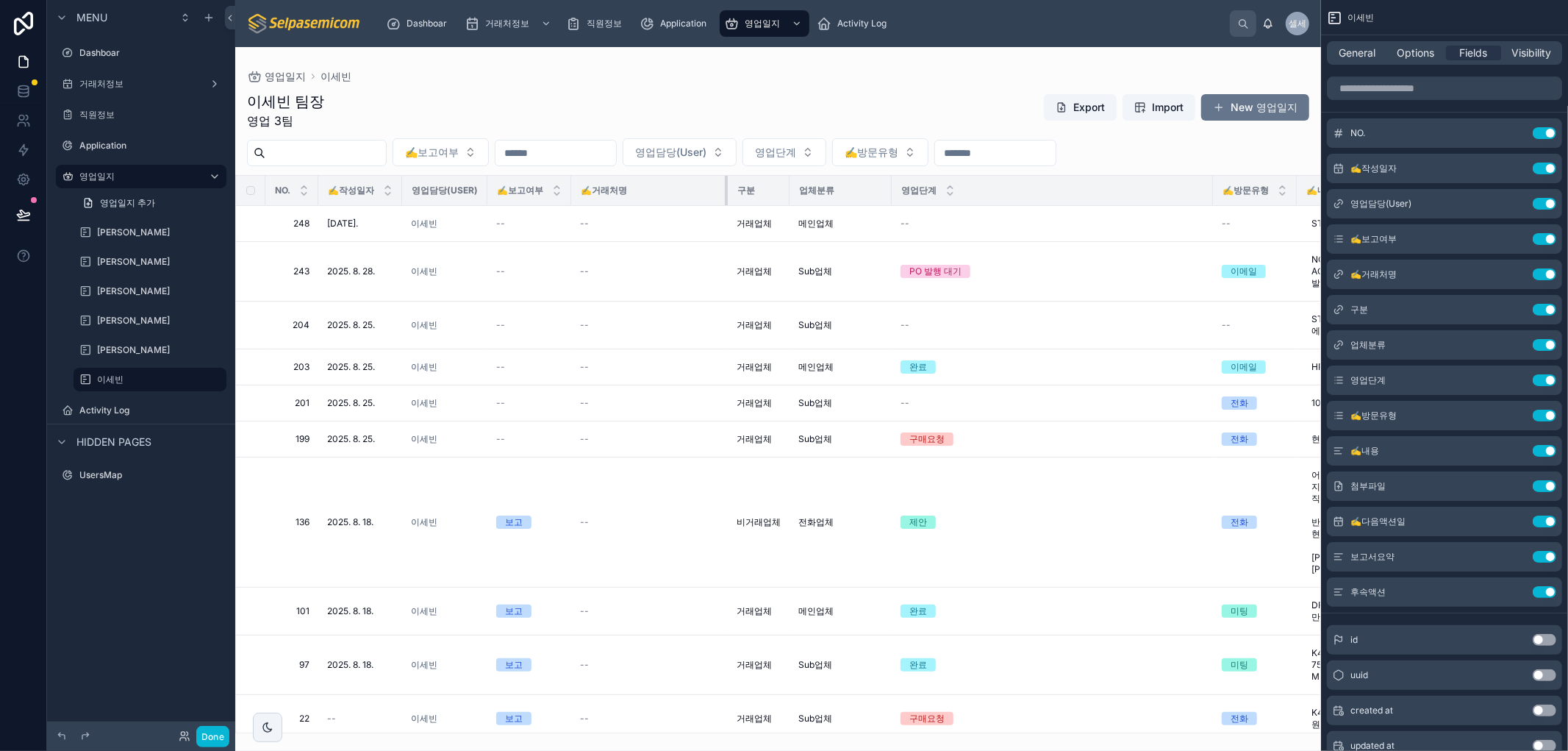
drag, startPoint x: 637, startPoint y: 187, endPoint x: 863, endPoint y: 189, distance: 226.0
click at [726, 193] on div at bounding box center [727, 191] width 6 height 30
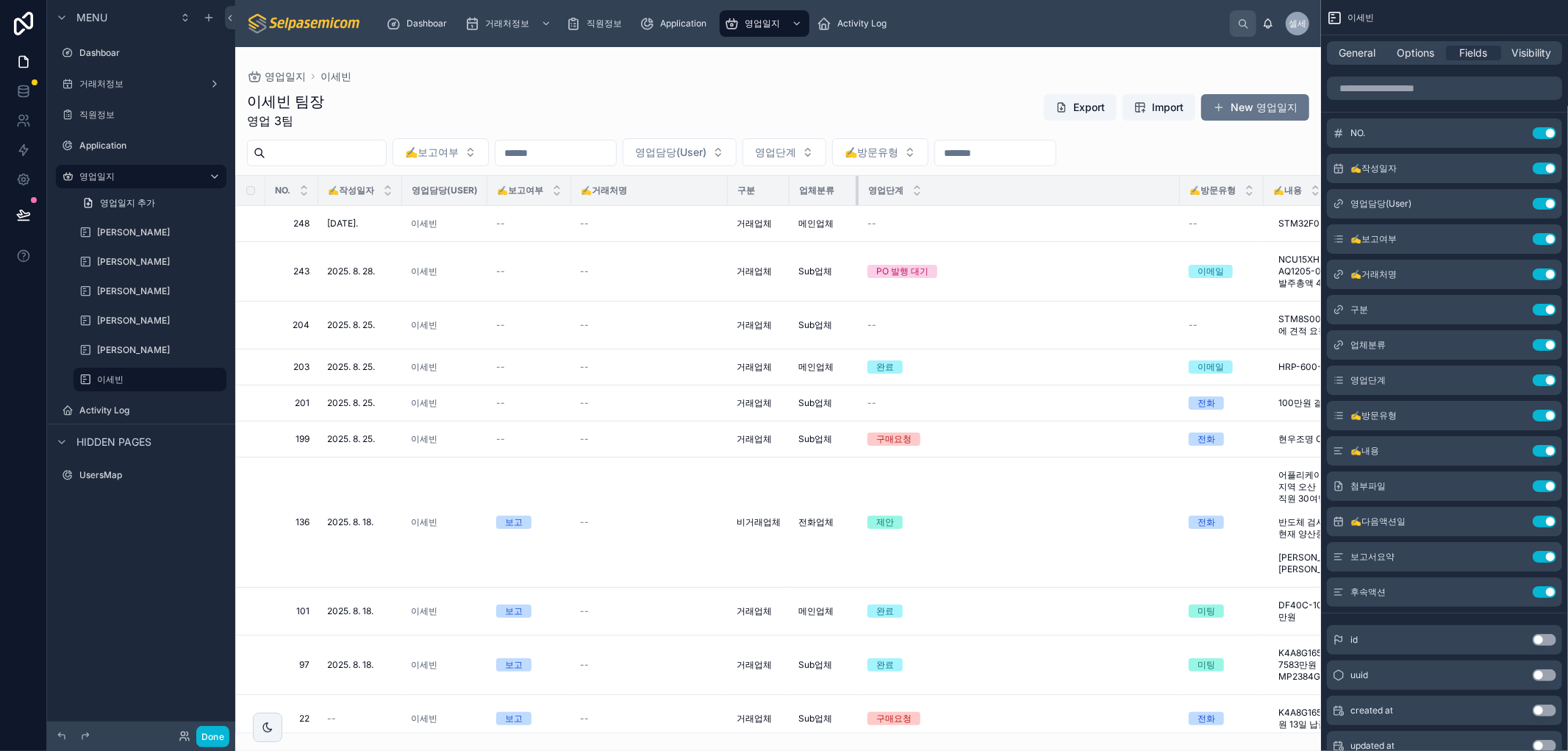
drag, startPoint x: 870, startPoint y: 186, endPoint x: 861, endPoint y: 188, distance: 9.2
click at [861, 188] on tr "NO. ✍️작성일자 영업담당(User) ✍️보고여부 ✍️거래처명 구분 업체분류 영업단계 ✍️방문유형 ✍️내용 첨부파일 ✍️다음액션일 보고서요약…" at bounding box center [1088, 191] width 1704 height 30
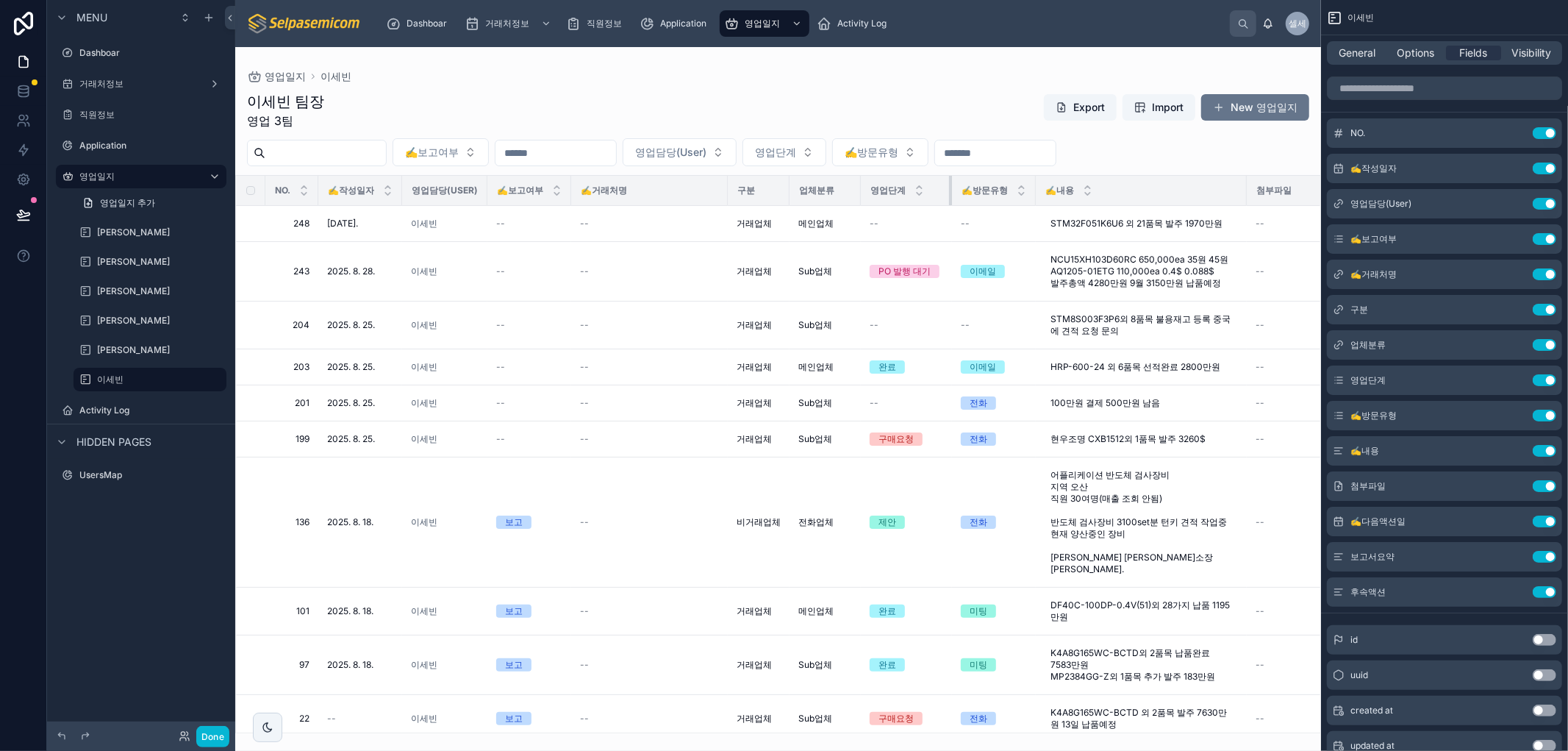
drag, startPoint x: 1181, startPoint y: 187, endPoint x: 1028, endPoint y: 205, distance: 154.1
click at [950, 216] on table "NO. ✍️작성일자 영업담당(User) ✍️보고여부 ✍️거래처명 구분 업체분류 영업단계 ✍️방문유형 ✍️내용 첨부파일 ✍️다음액션일 보고서요약…" at bounding box center [974, 614] width 1476 height 876
drag, startPoint x: 1035, startPoint y: 185, endPoint x: 1118, endPoint y: 320, distance: 158.5
click at [1028, 186] on th "✍️방문유형" at bounding box center [993, 191] width 84 height 30
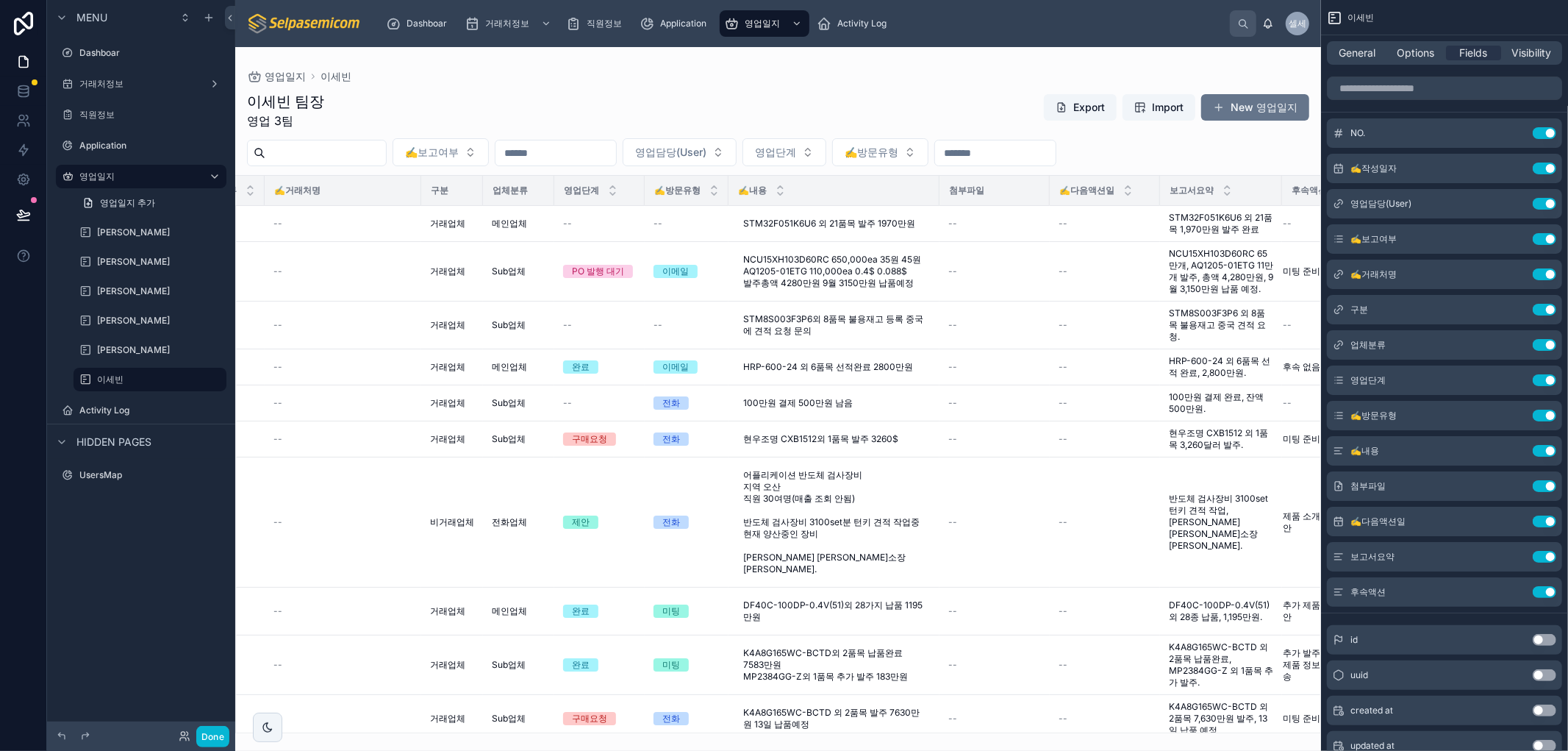
scroll to position [0, 313]
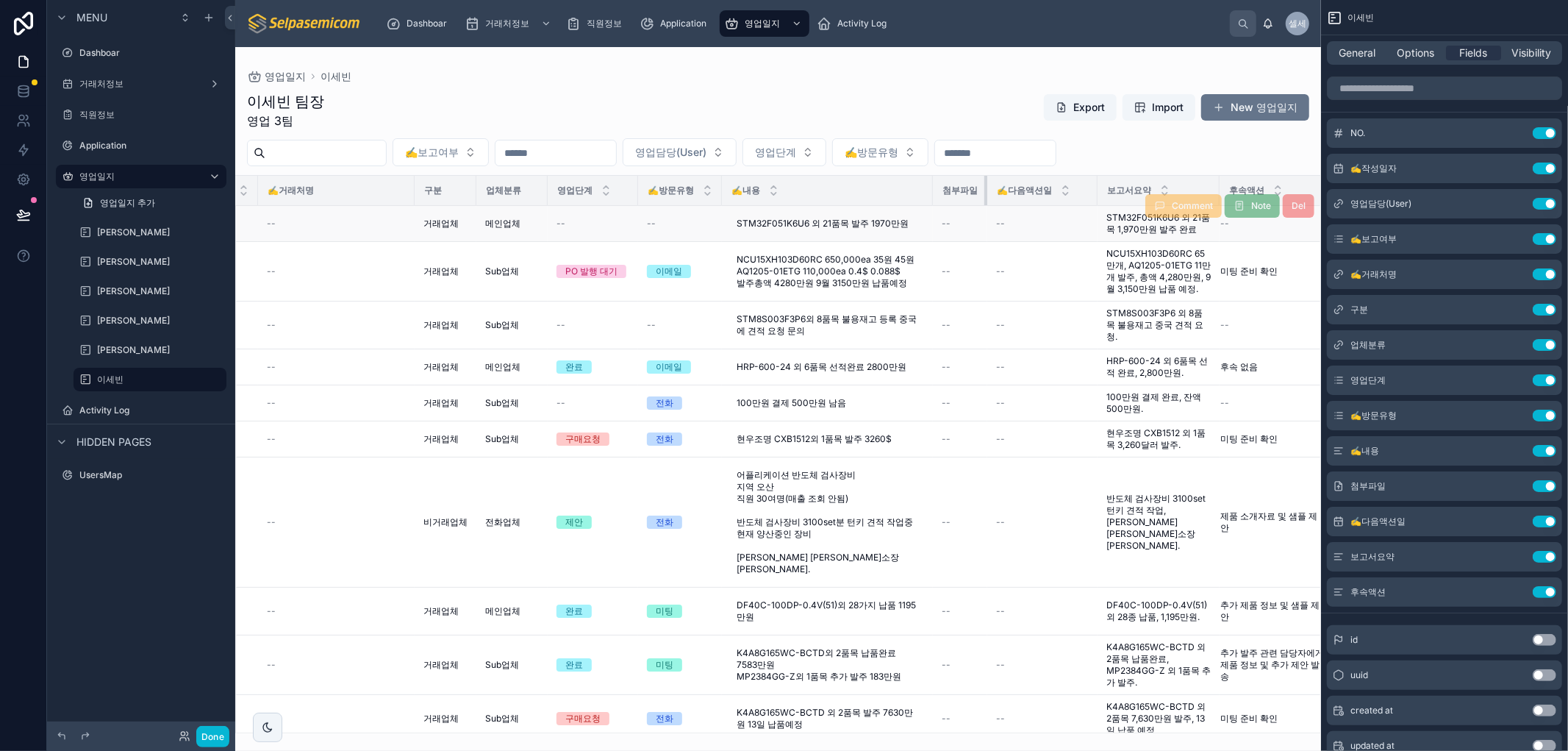
drag, startPoint x: 1044, startPoint y: 187, endPoint x: 927, endPoint y: 207, distance: 118.7
click at [912, 190] on tr "NO. ✍️작성일자 영업담당(User) ✍️보고여부 ✍️거래처명 구분 업체분류 영업단계 ✍️방문유형 ✍️내용 첨부파일 ✍️다음액션일 보고서요약…" at bounding box center [633, 191] width 1420 height 30
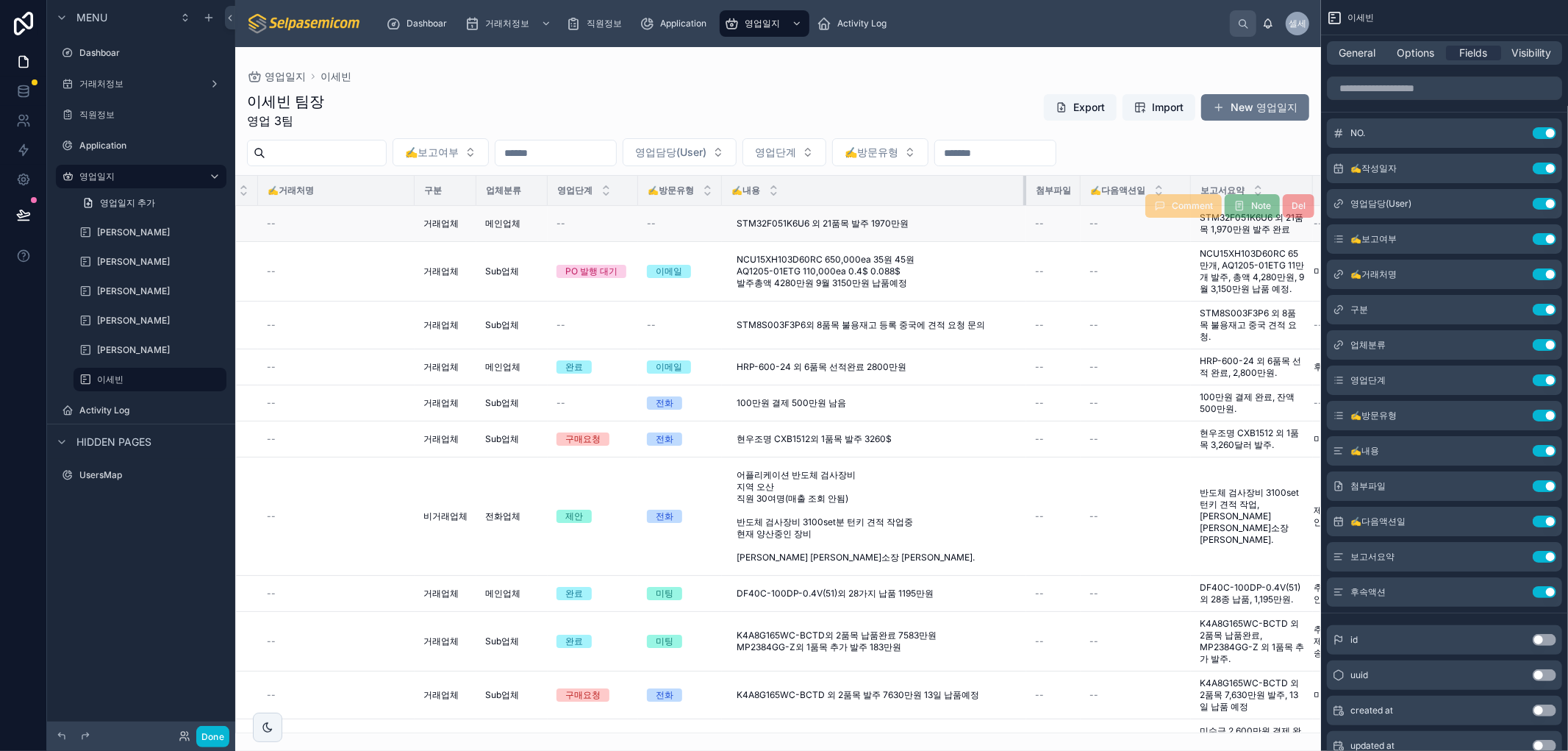
drag, startPoint x: 931, startPoint y: 191, endPoint x: 1023, endPoint y: 214, distance: 94.8
click at [1023, 214] on table "NO. ✍️작성일자 영업담당(User) ✍️보고여부 ✍️거래처명 구분 업체분류 영업단계 ✍️방문유형 ✍️내용 첨부파일 ✍️다음액션일 보고서요약…" at bounding box center [679, 601] width 1513 height 852
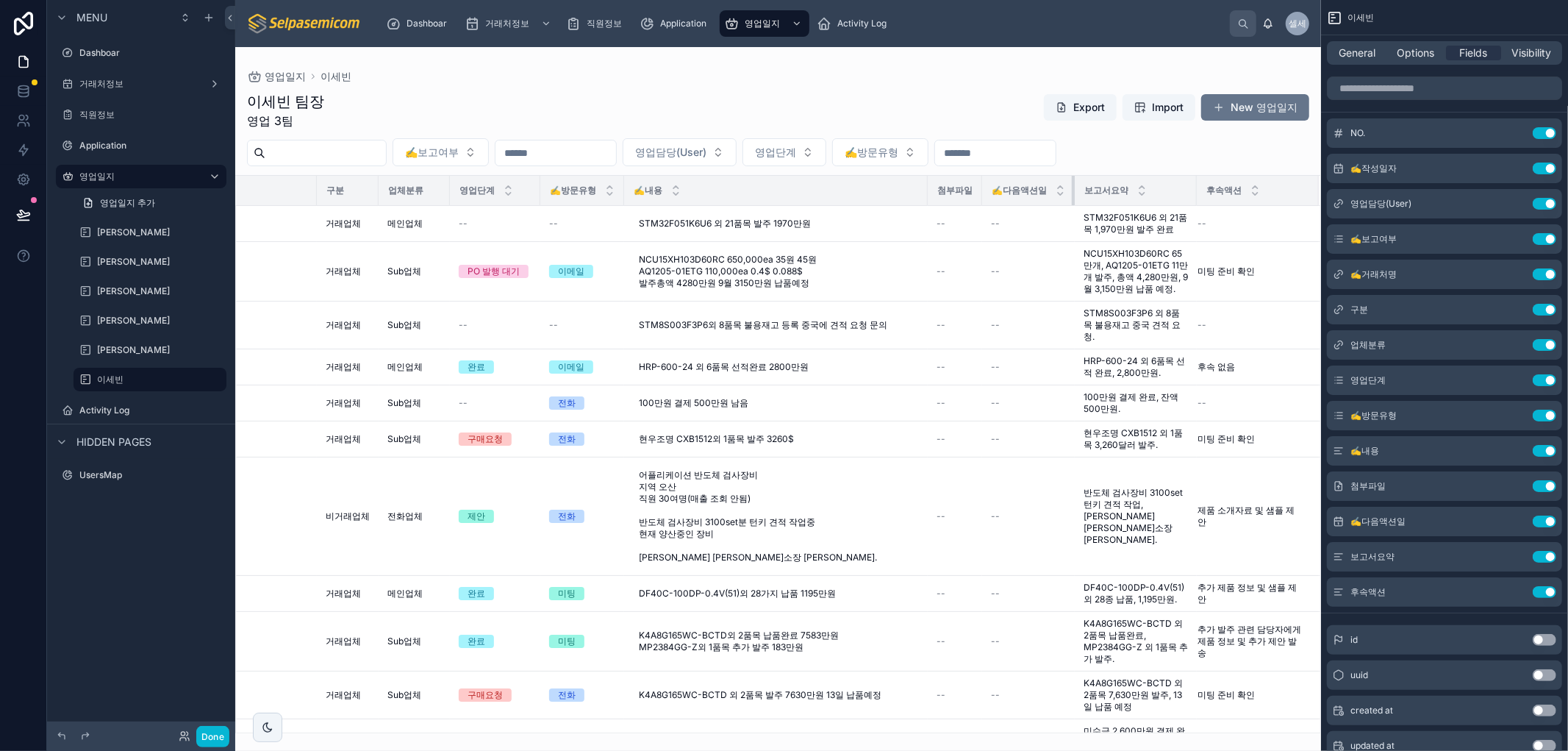
drag, startPoint x: 1060, startPoint y: 187, endPoint x: 968, endPoint y: 187, distance: 92.0
click at [982, 180] on th "✍️다음액션일" at bounding box center [1028, 191] width 93 height 30
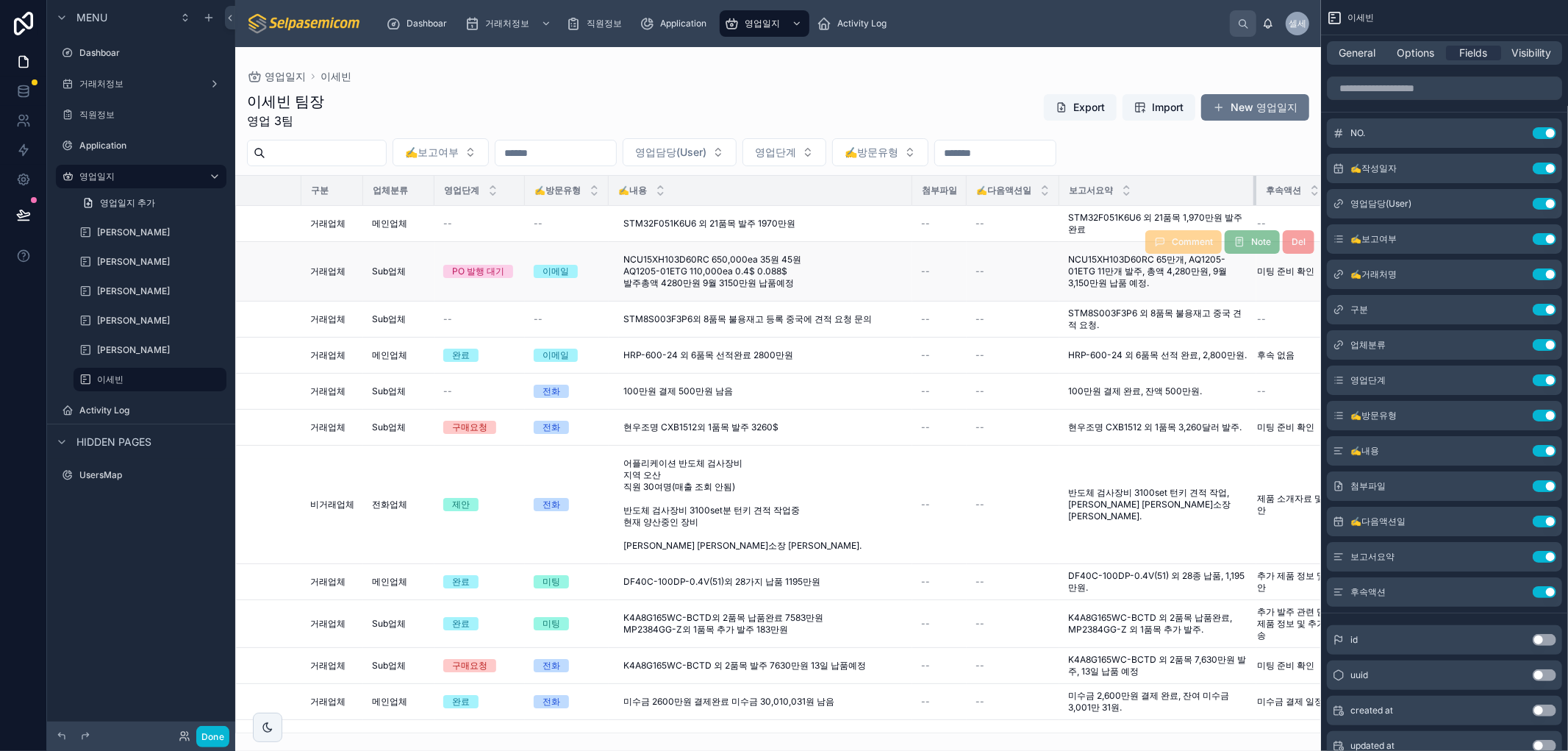
drag, startPoint x: 1183, startPoint y: 187, endPoint x: 1240, endPoint y: 263, distance: 95.0
click at [1253, 202] on div at bounding box center [1256, 191] width 6 height 30
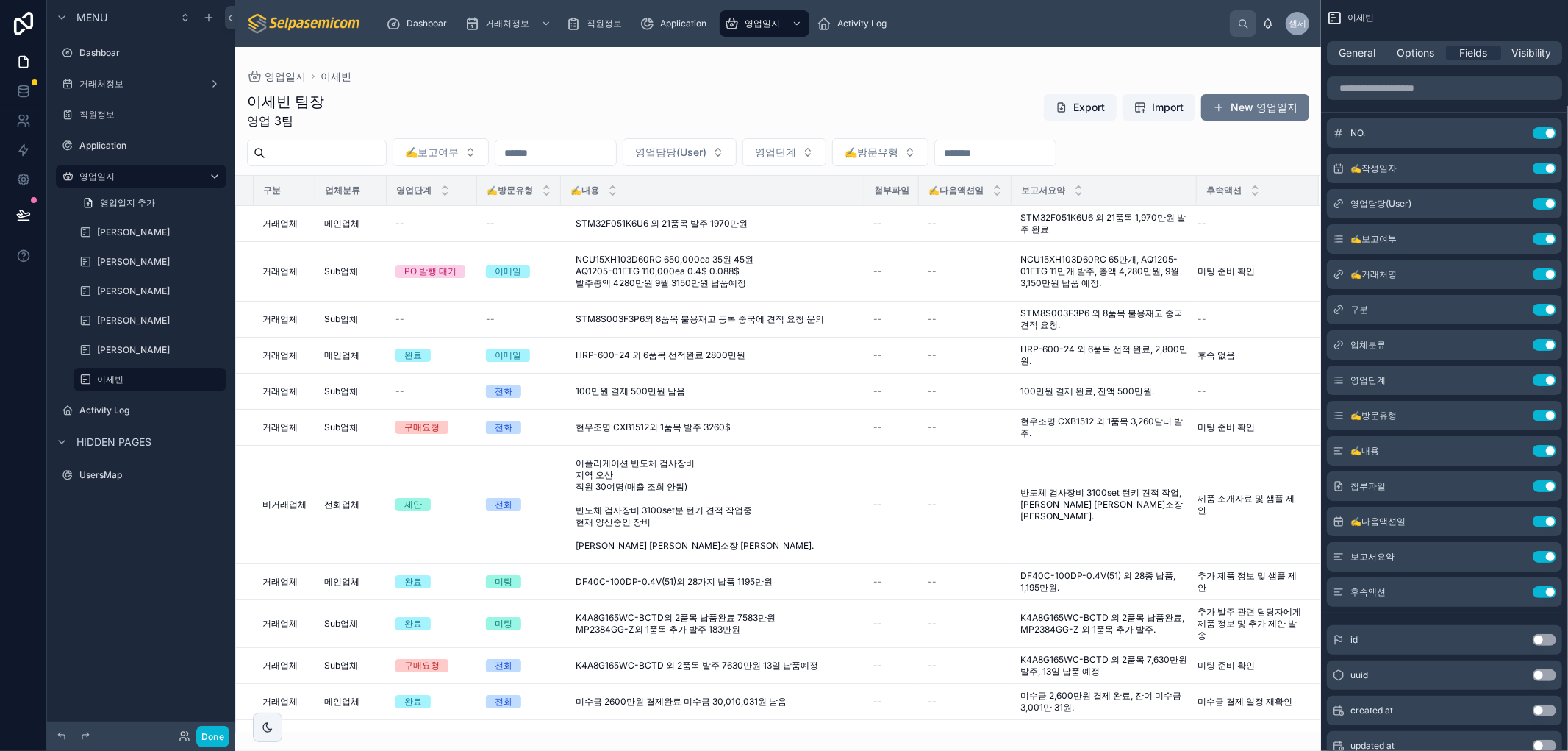
scroll to position [0, 0]
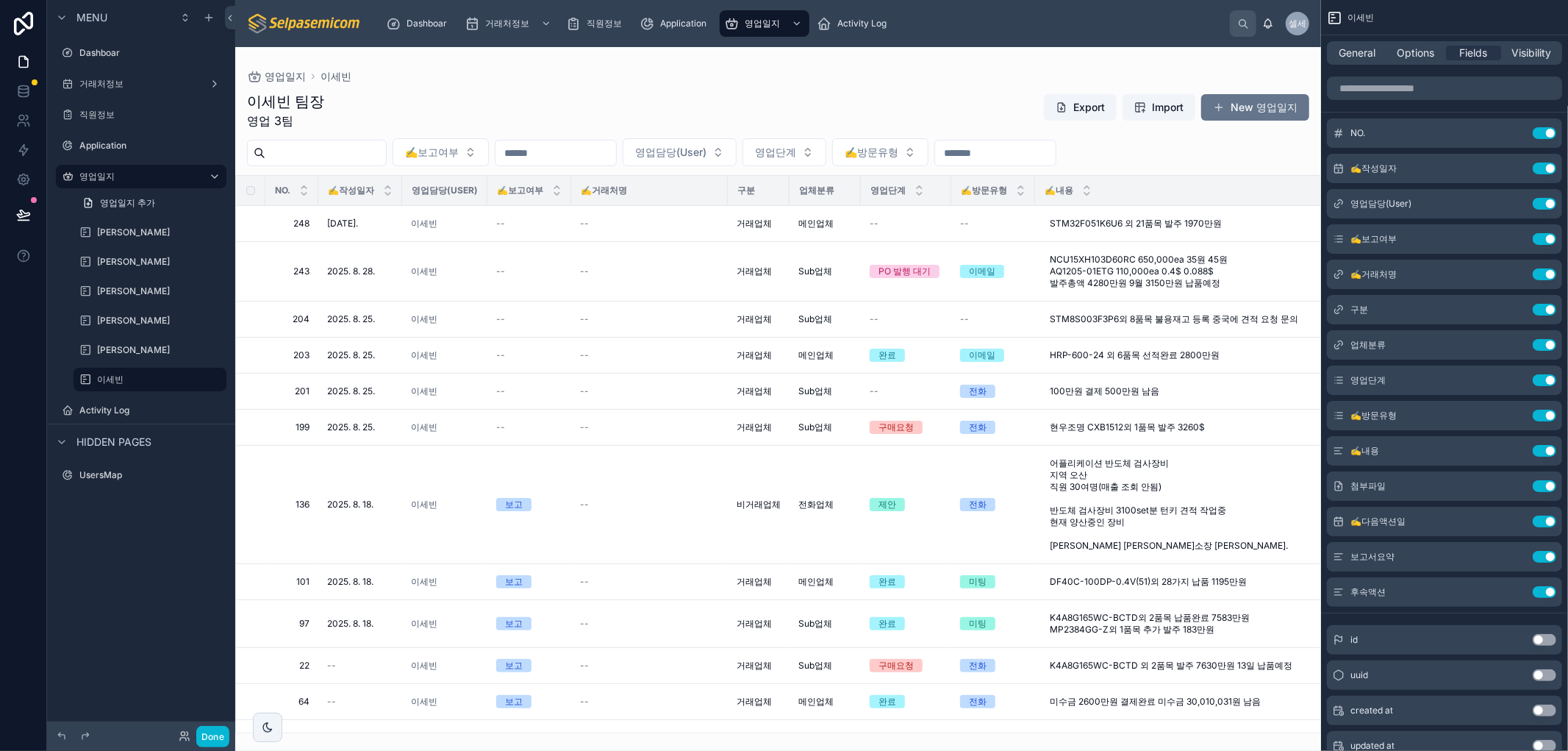
drag, startPoint x: 455, startPoint y: 68, endPoint x: 492, endPoint y: 71, distance: 37.1
click at [454, 69] on div "영업일지 이세빈 이세빈 팀장 영업 3팀 Export Import New 영업일지 ✍️보고여부 영업담당(User) 영업단계 ✍️방문유형 NO. …" at bounding box center [778, 390] width 1086 height 686
click at [1262, 112] on button "New 영업일지" at bounding box center [1255, 108] width 108 height 26
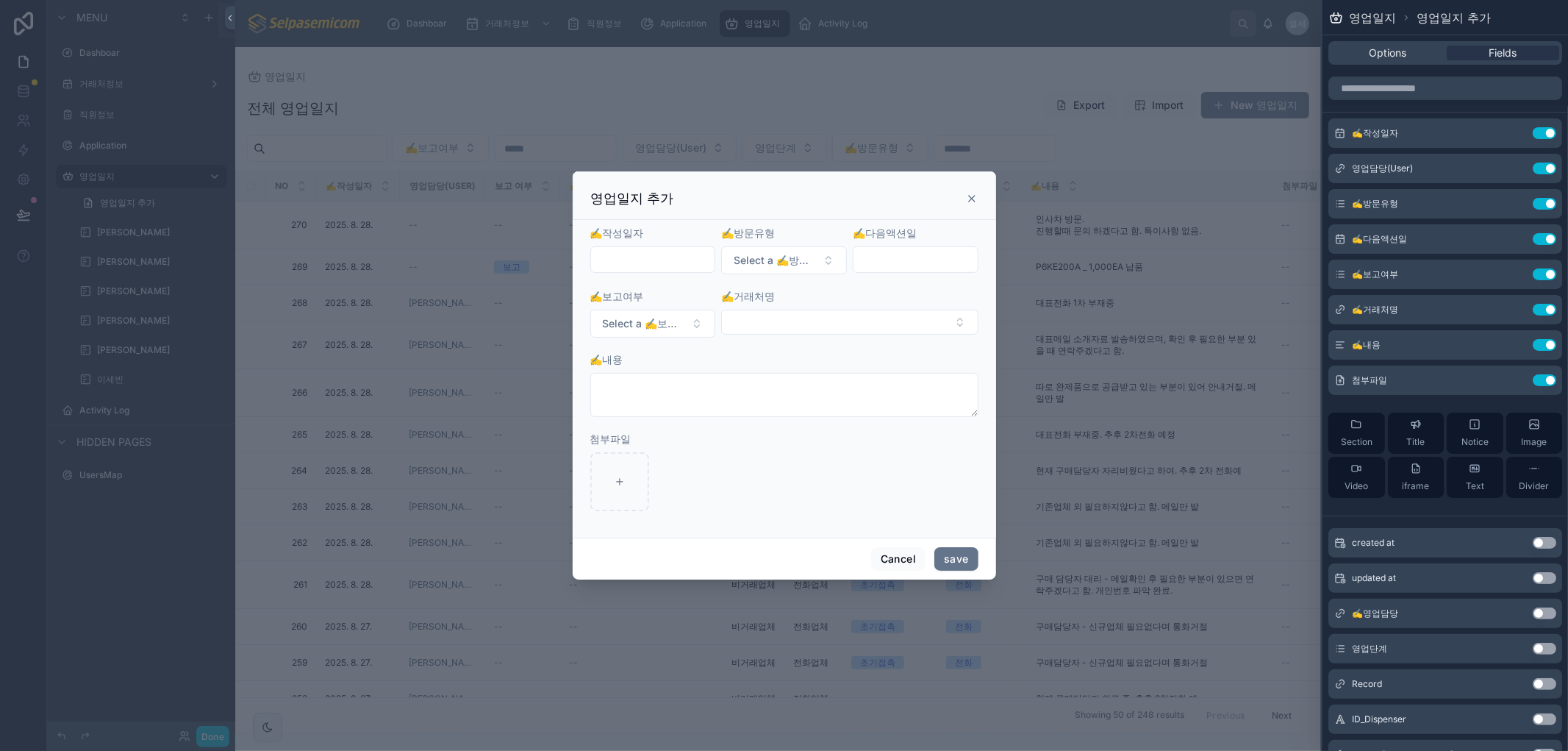
drag, startPoint x: 973, startPoint y: 197, endPoint x: 752, endPoint y: 32, distance: 275.8
click at [973, 198] on icon at bounding box center [971, 198] width 11 height 11
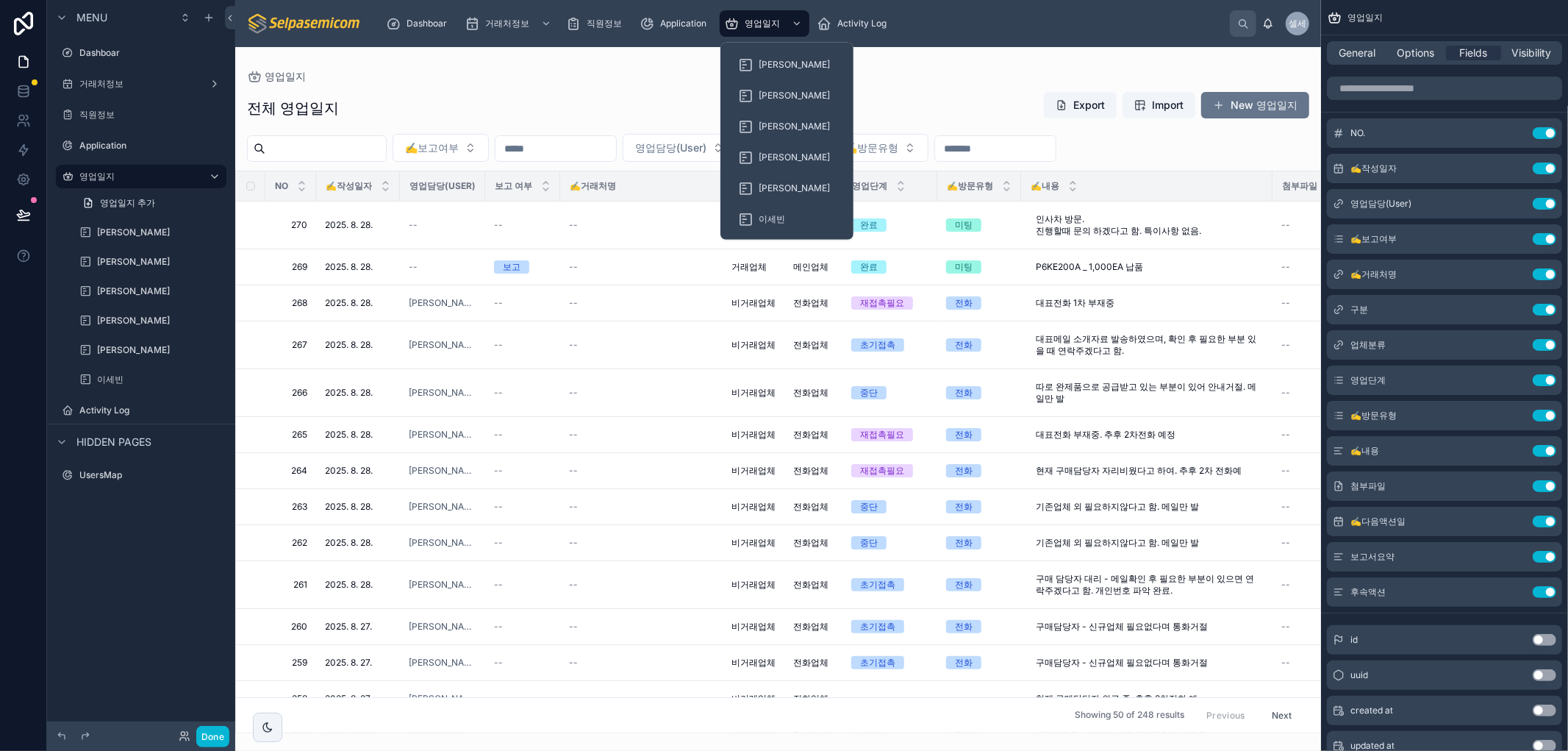
drag, startPoint x: 766, startPoint y: 17, endPoint x: 1480, endPoint y: 101, distance: 718.9
click at [766, 16] on div "영업일지" at bounding box center [764, 23] width 80 height 24
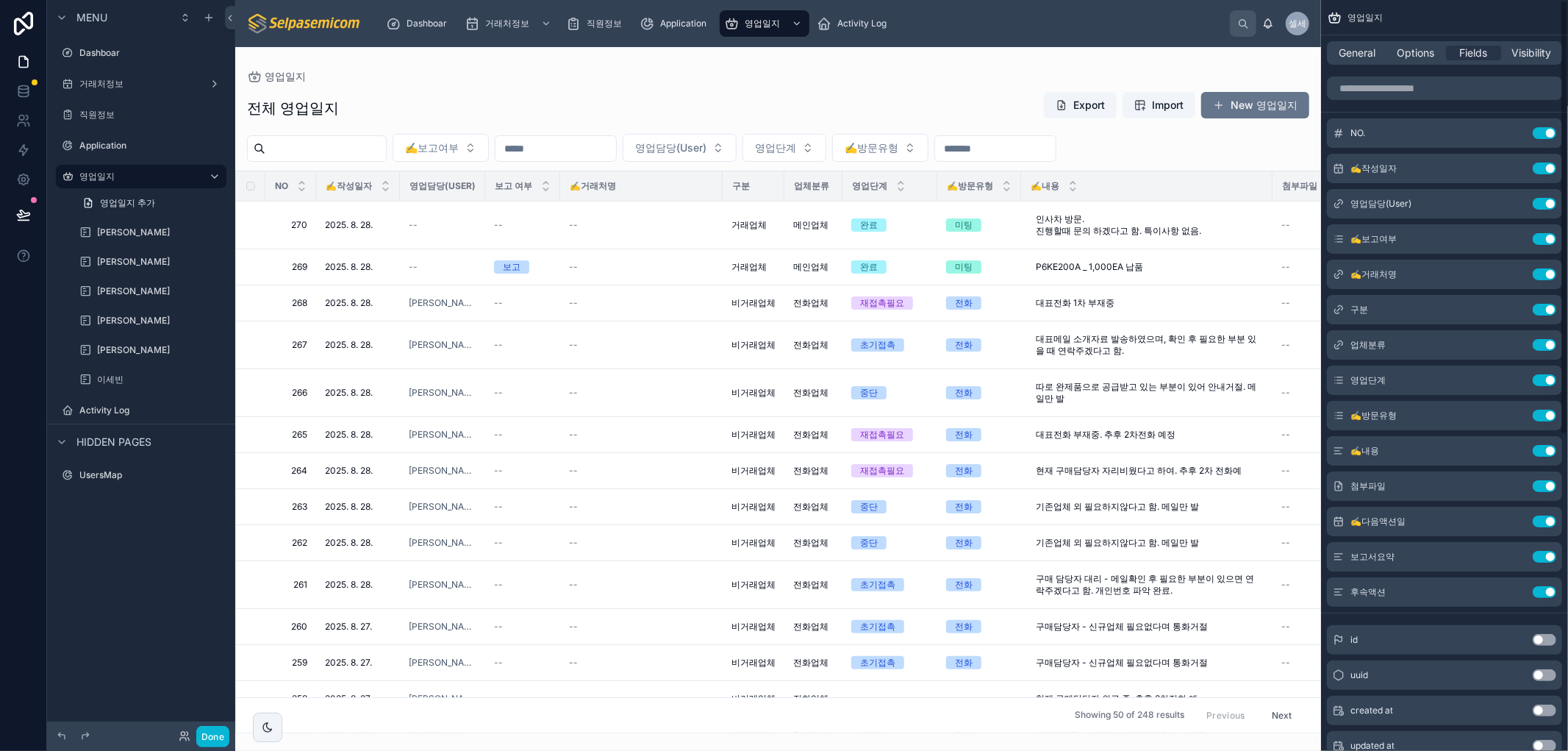
click at [1285, 105] on div at bounding box center [778, 399] width 1086 height 704
click at [1213, 112] on button "New 영업일지" at bounding box center [1255, 105] width 108 height 26
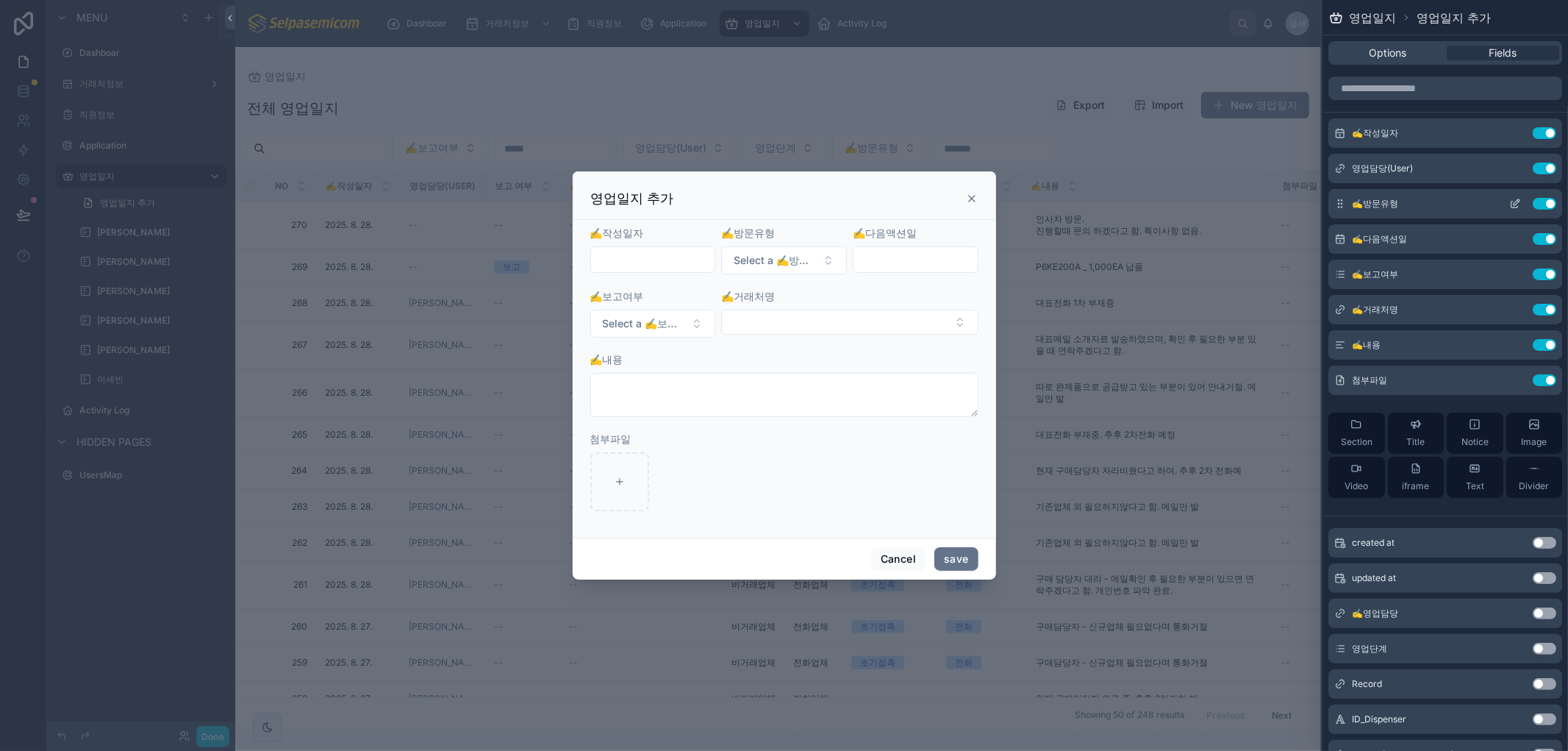
click at [1509, 202] on icon at bounding box center [1514, 203] width 11 height 11
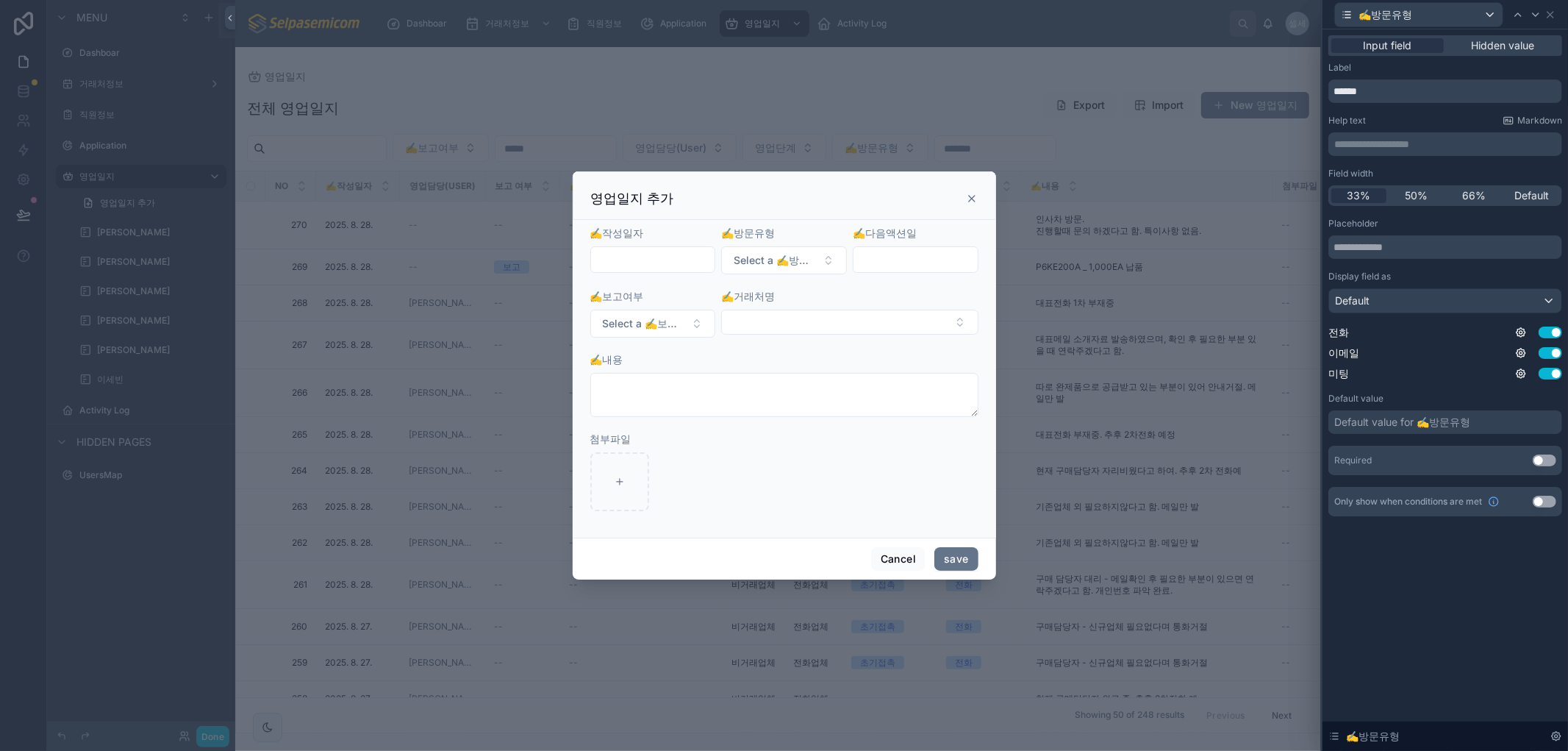
click at [1300, 145] on div "**********" at bounding box center [784, 375] width 1568 height 751
drag, startPoint x: 1358, startPoint y: 246, endPoint x: 1263, endPoint y: 266, distance: 97.1
click at [1270, 261] on div "**********" at bounding box center [784, 375] width 1568 height 751
click at [1551, 11] on icon at bounding box center [1550, 14] width 11 height 11
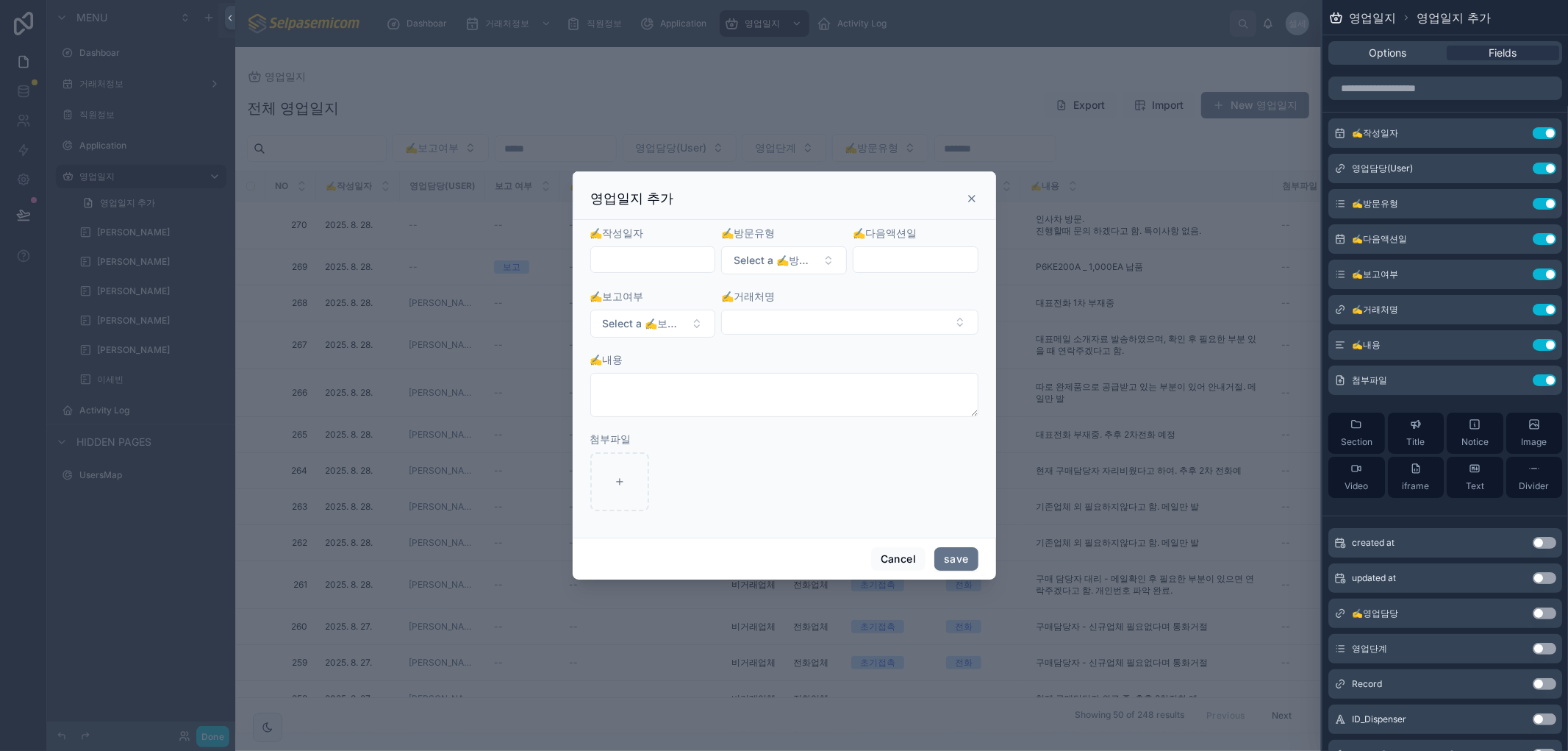
click at [972, 203] on icon at bounding box center [971, 198] width 11 height 11
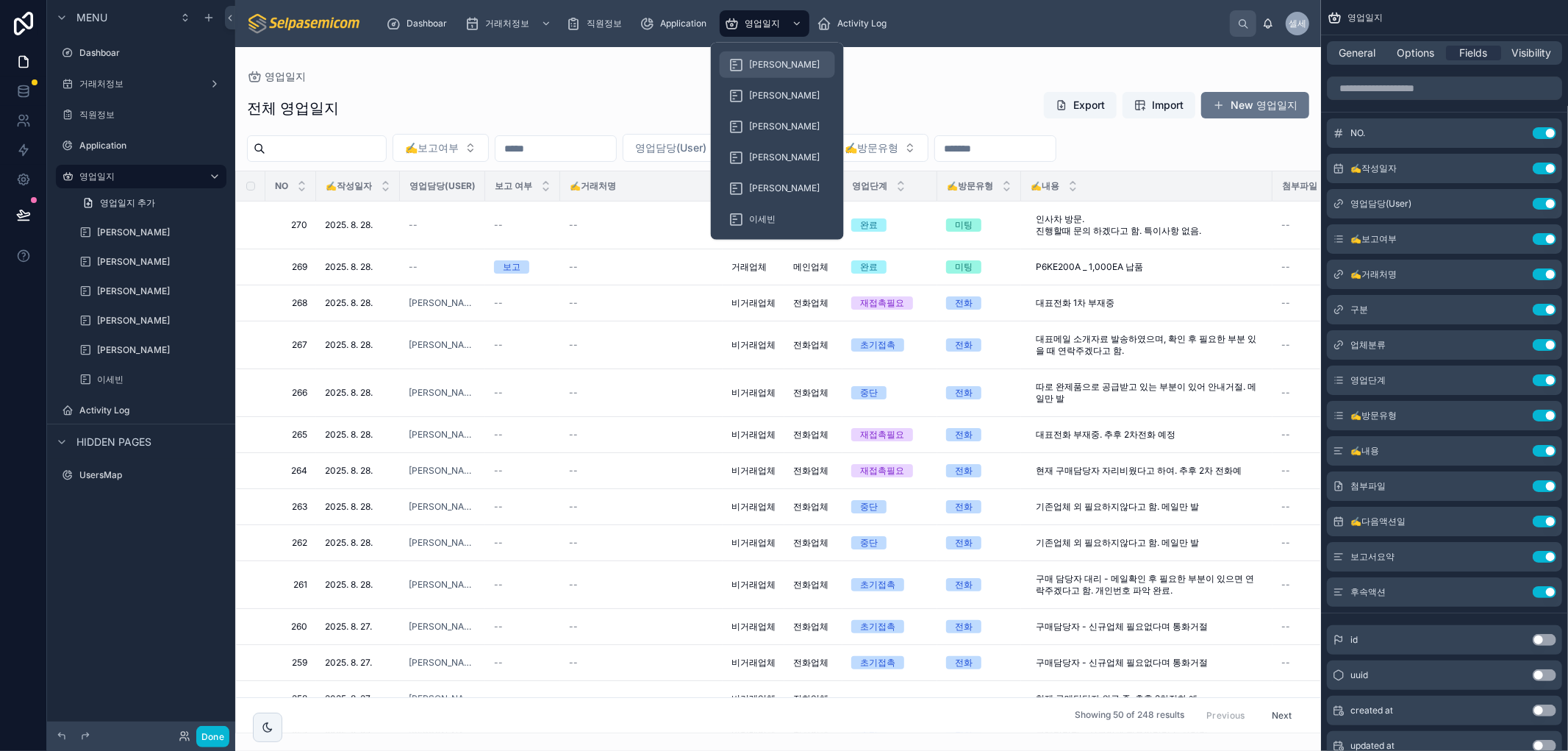
click at [762, 55] on div "[PERSON_NAME]" at bounding box center [777, 65] width 98 height 24
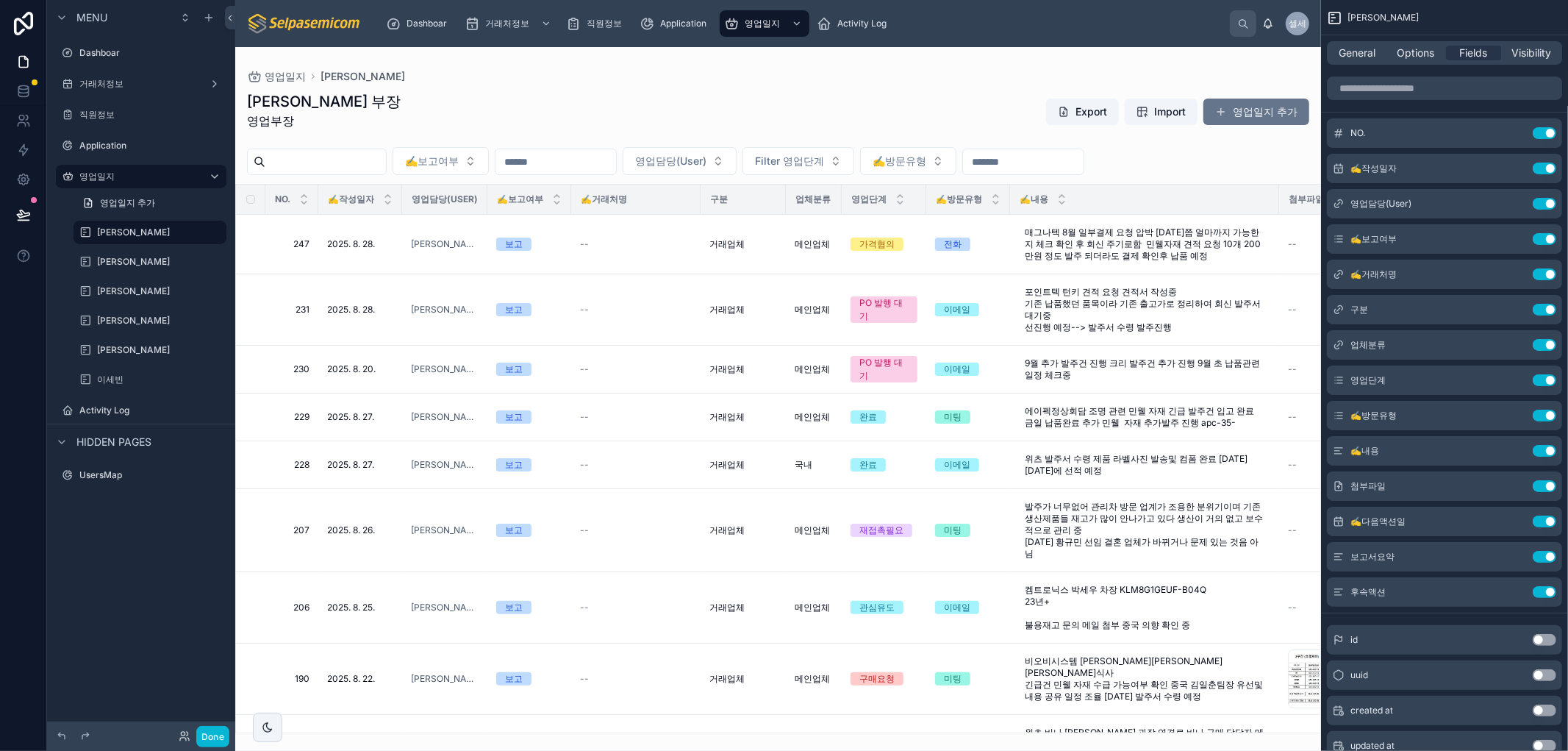
click at [1222, 114] on div at bounding box center [778, 399] width 1086 height 704
drag, startPoint x: 1155, startPoint y: 48, endPoint x: 1222, endPoint y: 66, distance: 69.4
click at [1162, 48] on div "영업일지 허창윤 허창윤 부장 영업부장 Export Import 영업일지 추가 ✍️보고여부 영업담당(User) Filter 영업단계 ✍️방문유형…" at bounding box center [778, 390] width 1086 height 686
click at [1232, 115] on button "영업일지 추가" at bounding box center [1256, 112] width 106 height 26
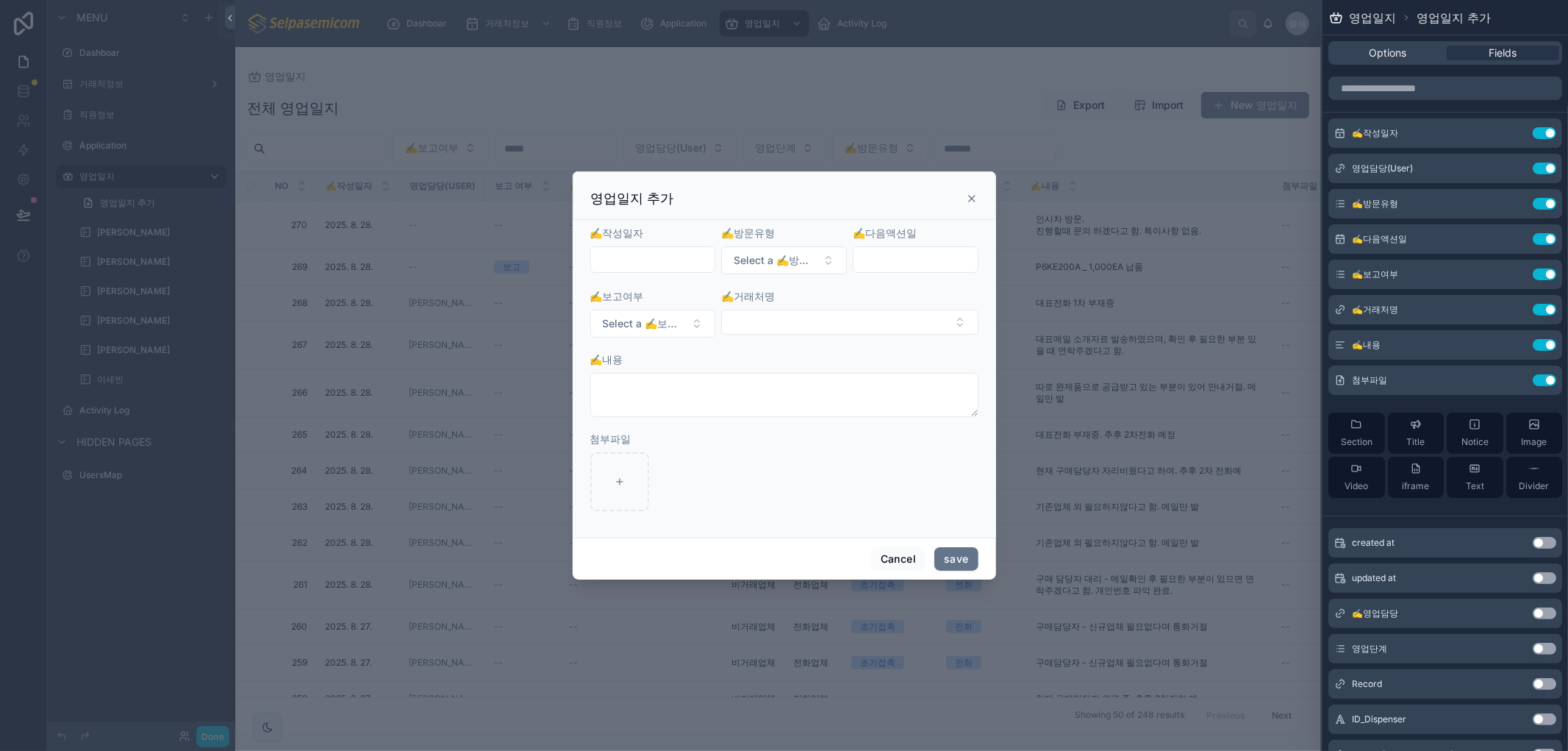
click at [968, 197] on icon at bounding box center [971, 198] width 6 height 6
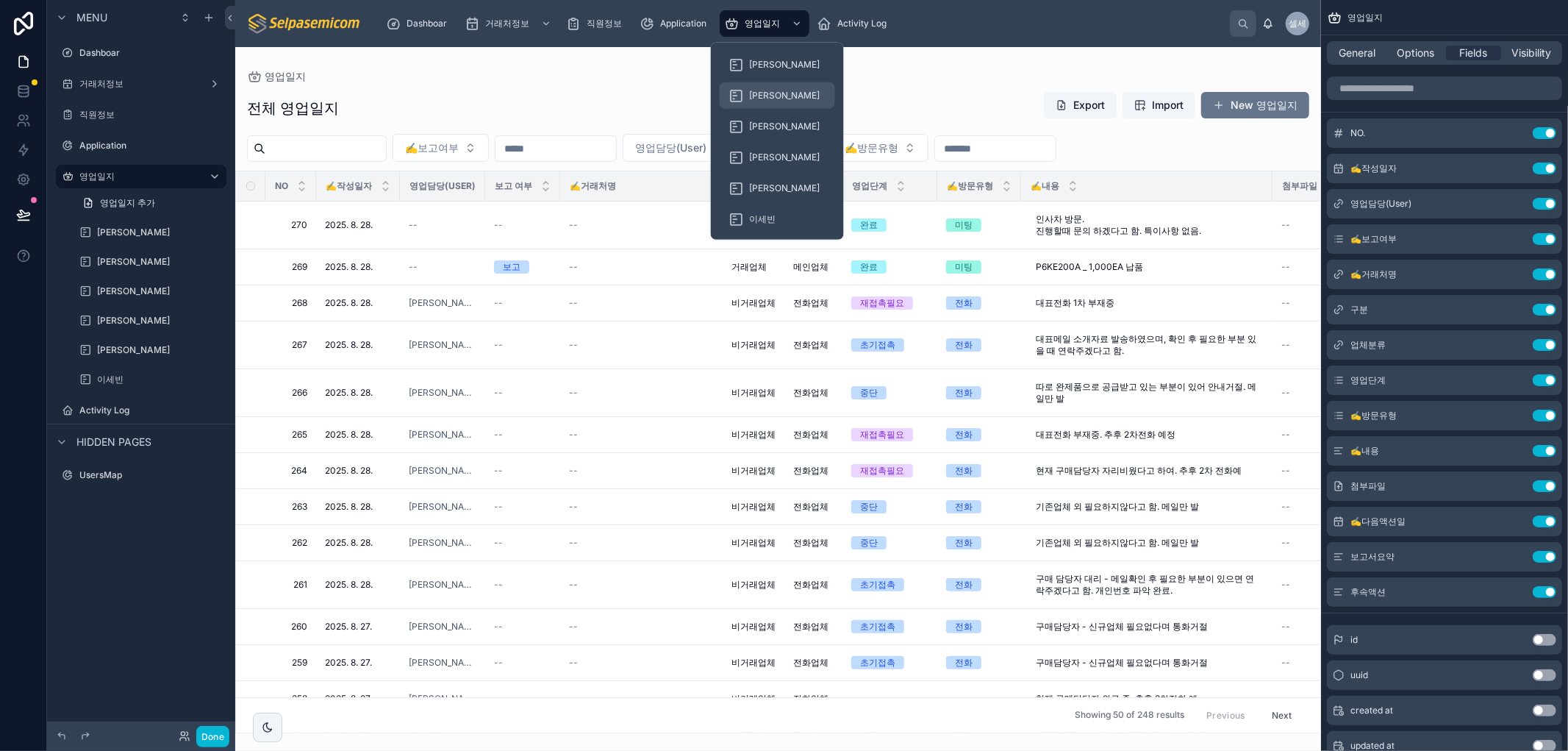
click at [748, 104] on div "[PERSON_NAME]" at bounding box center [777, 95] width 98 height 24
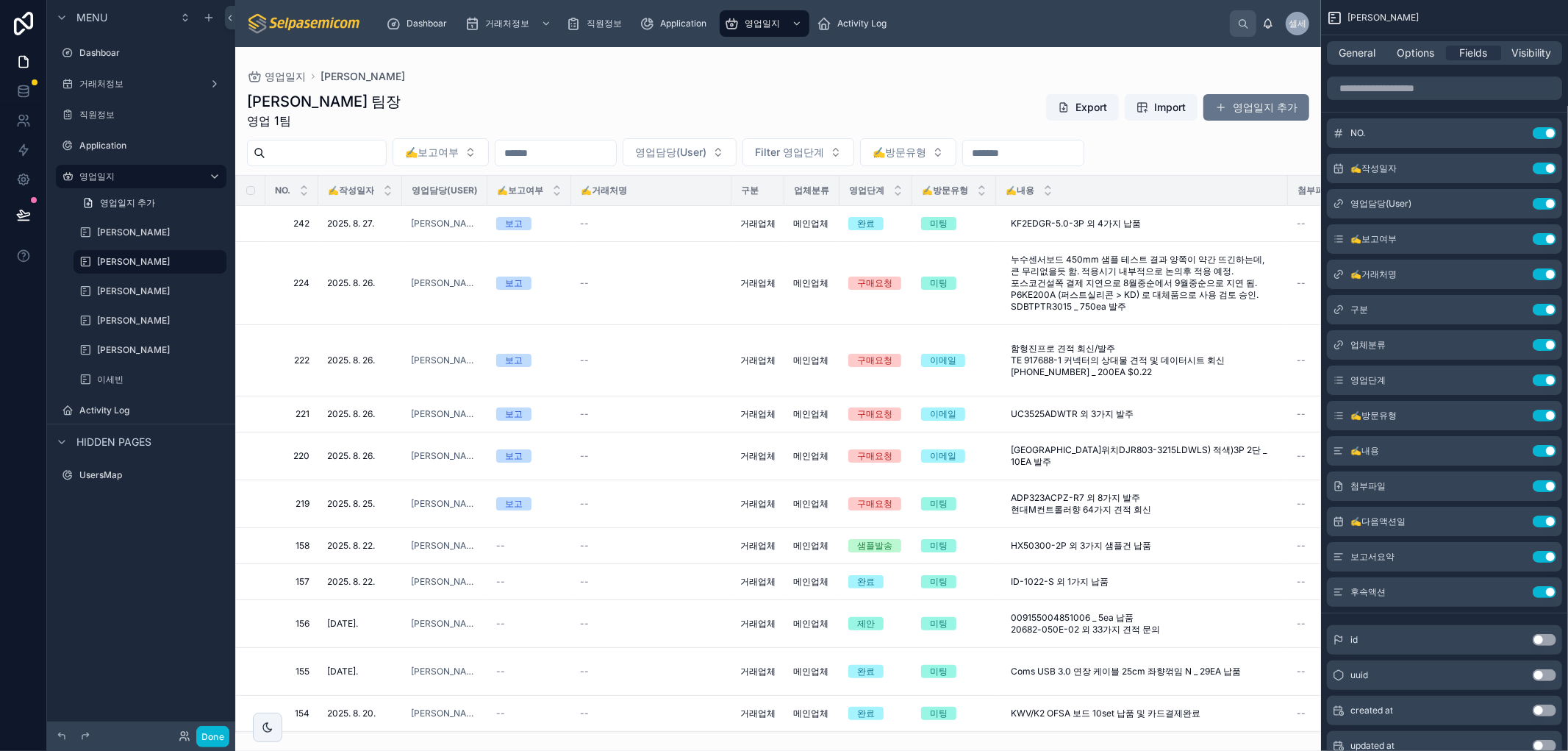
click at [1236, 100] on div at bounding box center [778, 399] width 1086 height 704
click at [1235, 100] on button "영업일지 추가" at bounding box center [1256, 108] width 106 height 26
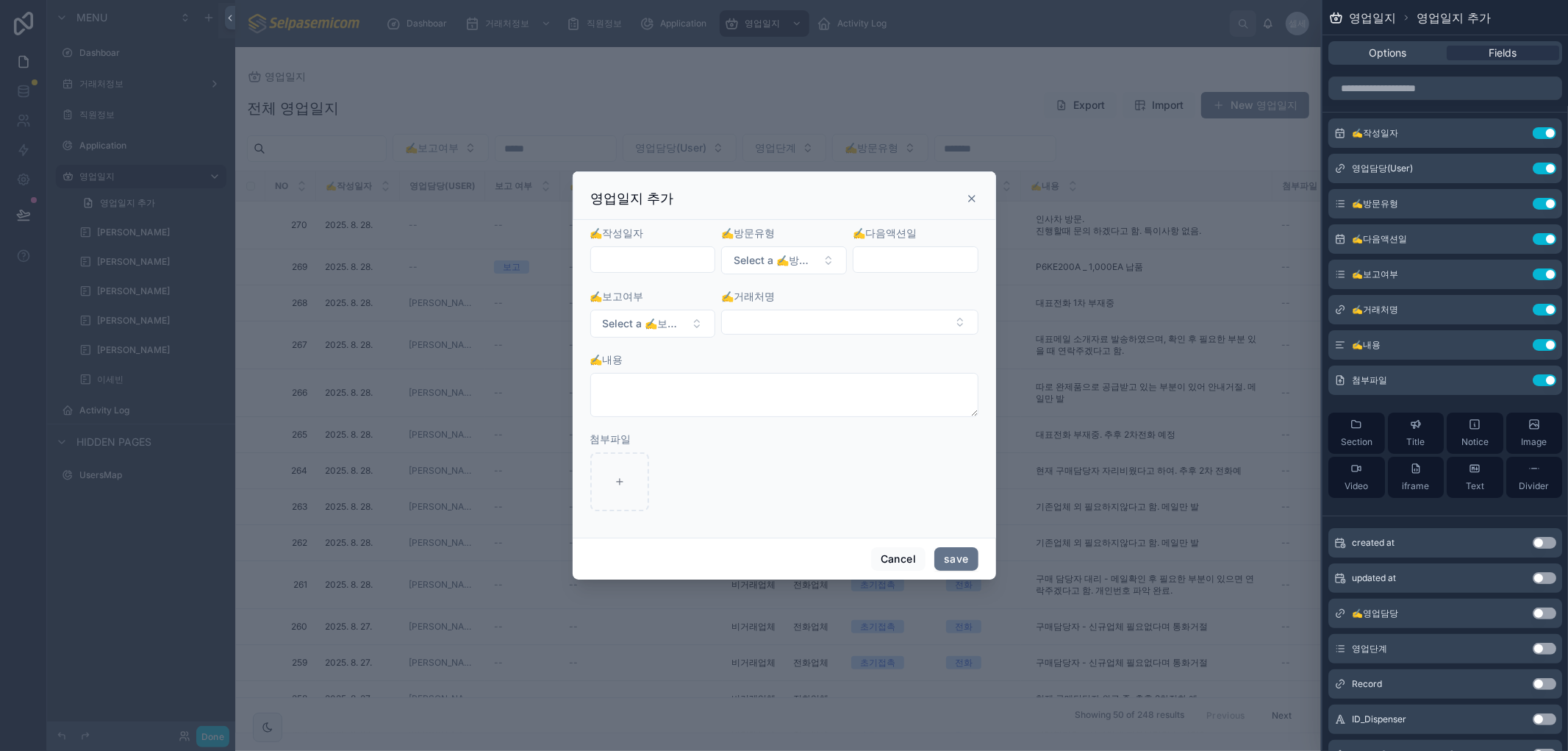
click at [976, 197] on icon at bounding box center [971, 198] width 11 height 11
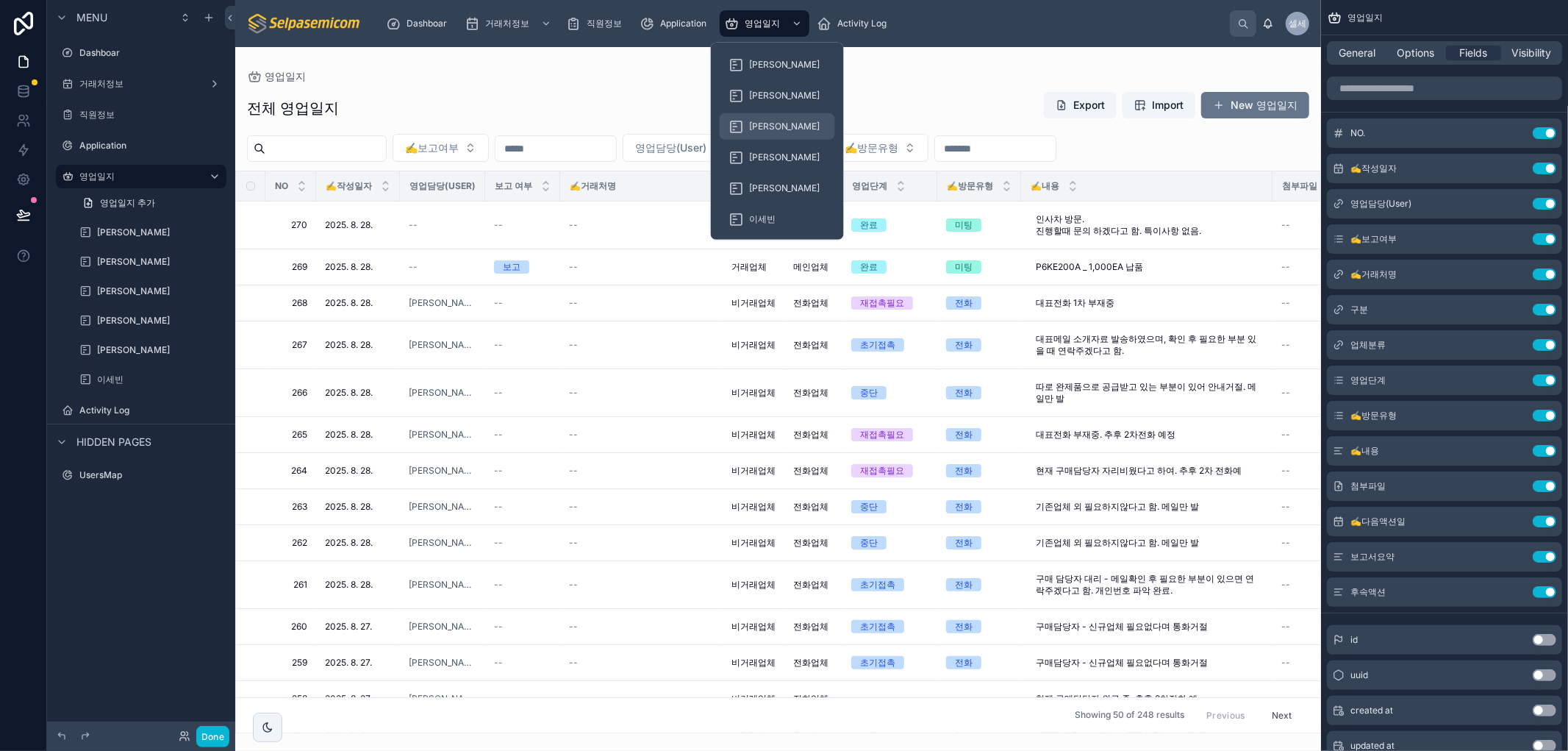
click at [765, 122] on span "[PERSON_NAME]" at bounding box center [785, 126] width 72 height 11
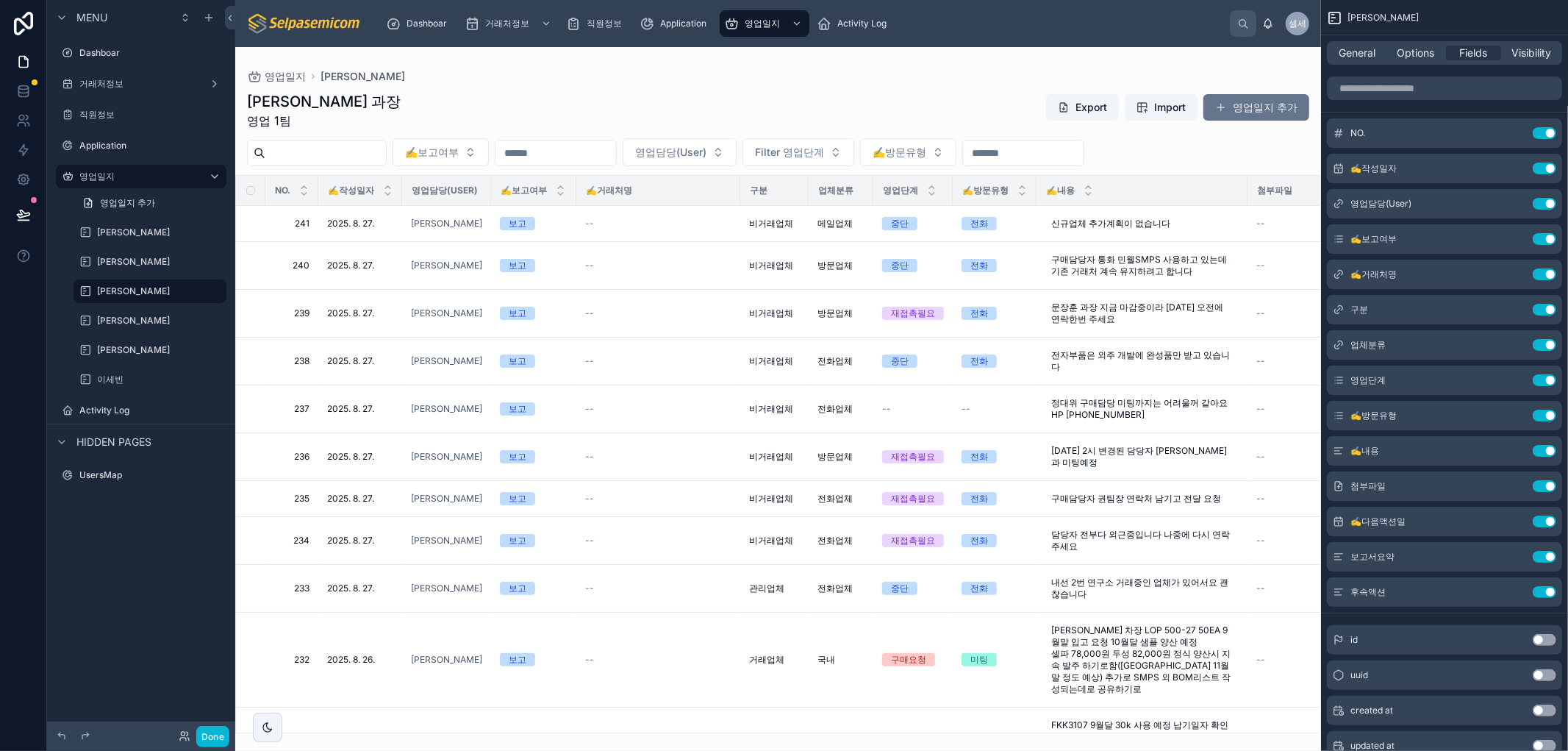
click at [1245, 108] on div at bounding box center [778, 399] width 1086 height 704
click at [1220, 107] on span at bounding box center [1220, 107] width 11 height 11
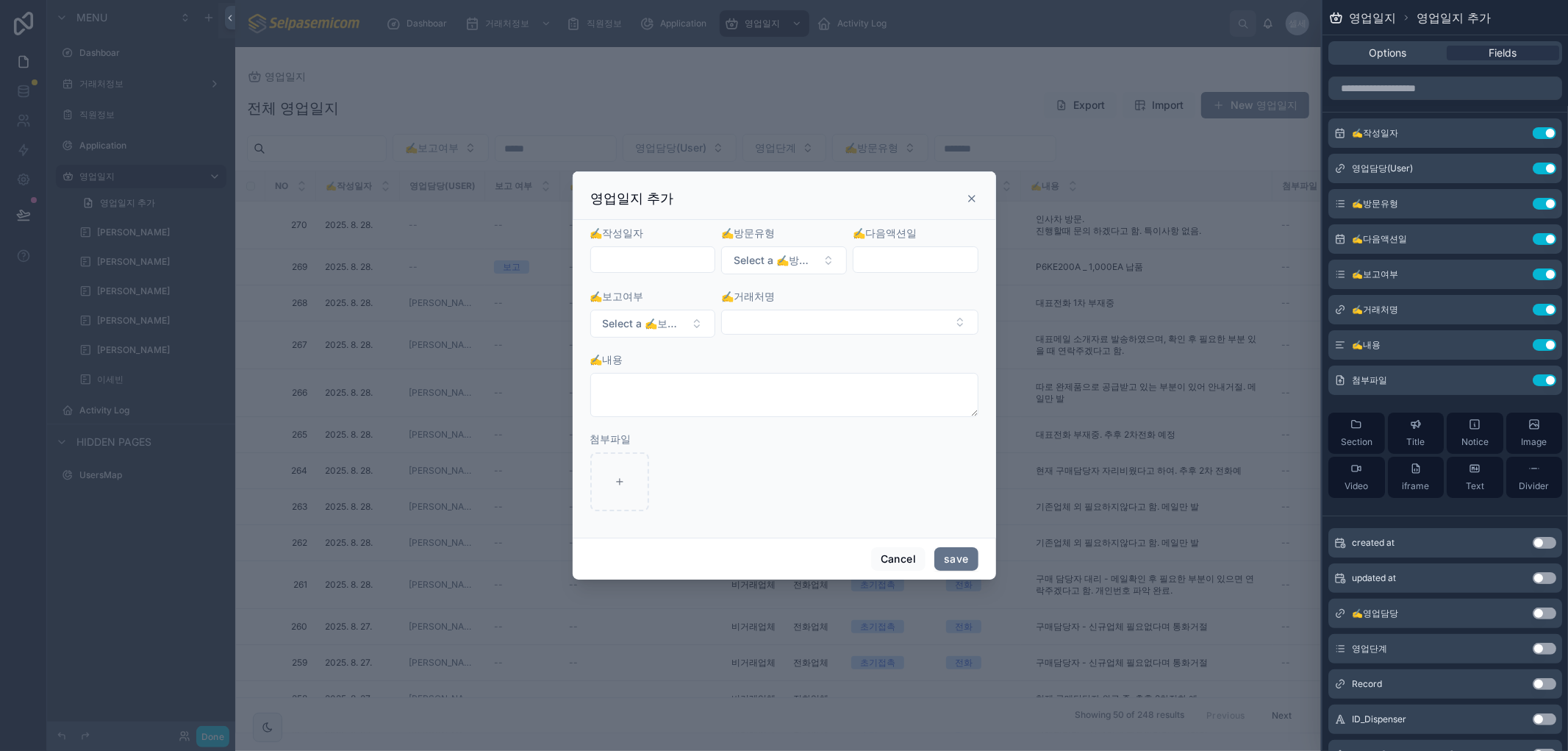
drag, startPoint x: 975, startPoint y: 197, endPoint x: 898, endPoint y: 170, distance: 81.6
click at [975, 197] on icon at bounding box center [971, 198] width 11 height 11
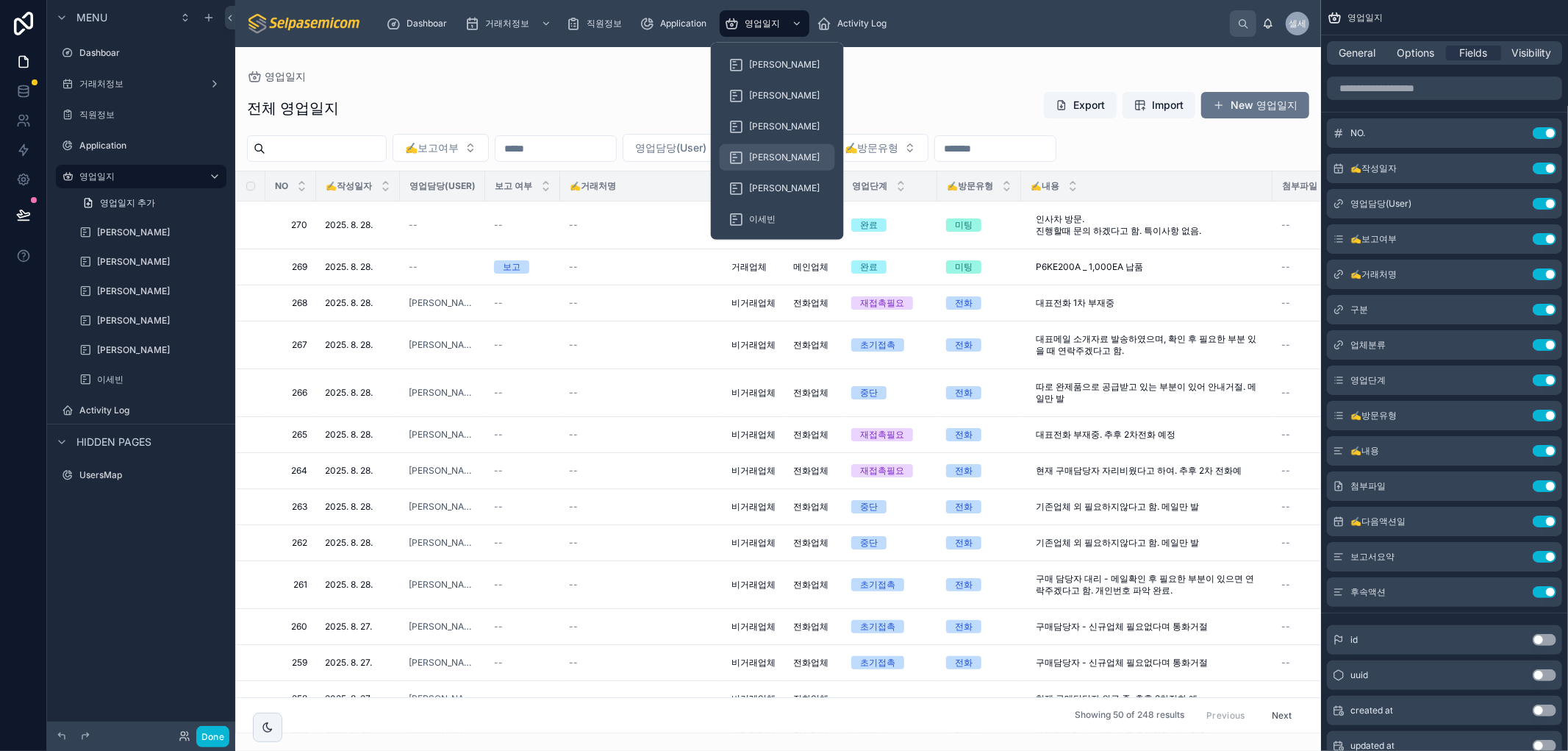
click at [772, 156] on span "[PERSON_NAME]" at bounding box center [785, 156] width 72 height 11
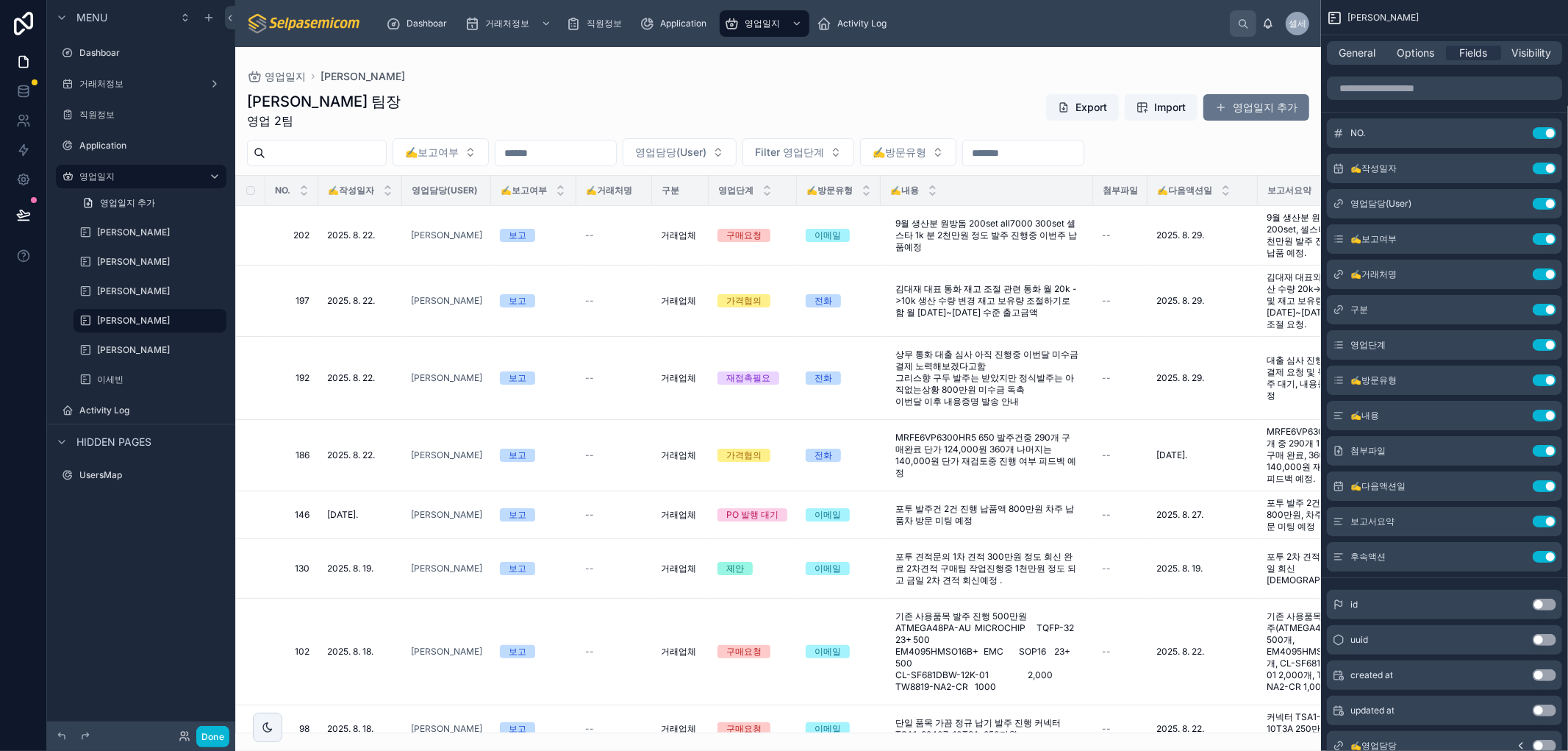
click at [1297, 105] on div at bounding box center [778, 399] width 1086 height 704
click at [1222, 105] on span at bounding box center [1220, 107] width 11 height 11
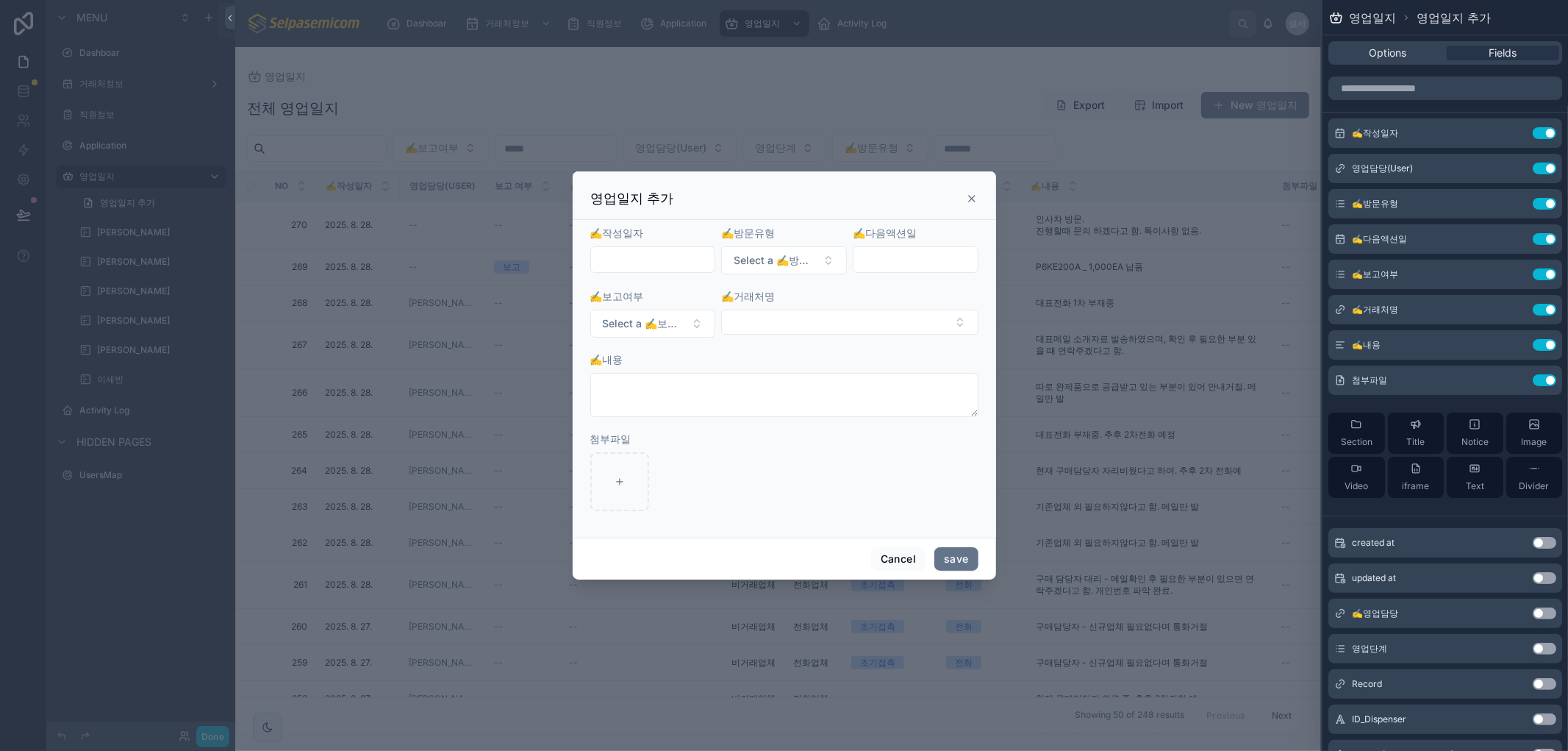
click at [972, 198] on icon at bounding box center [971, 198] width 6 height 6
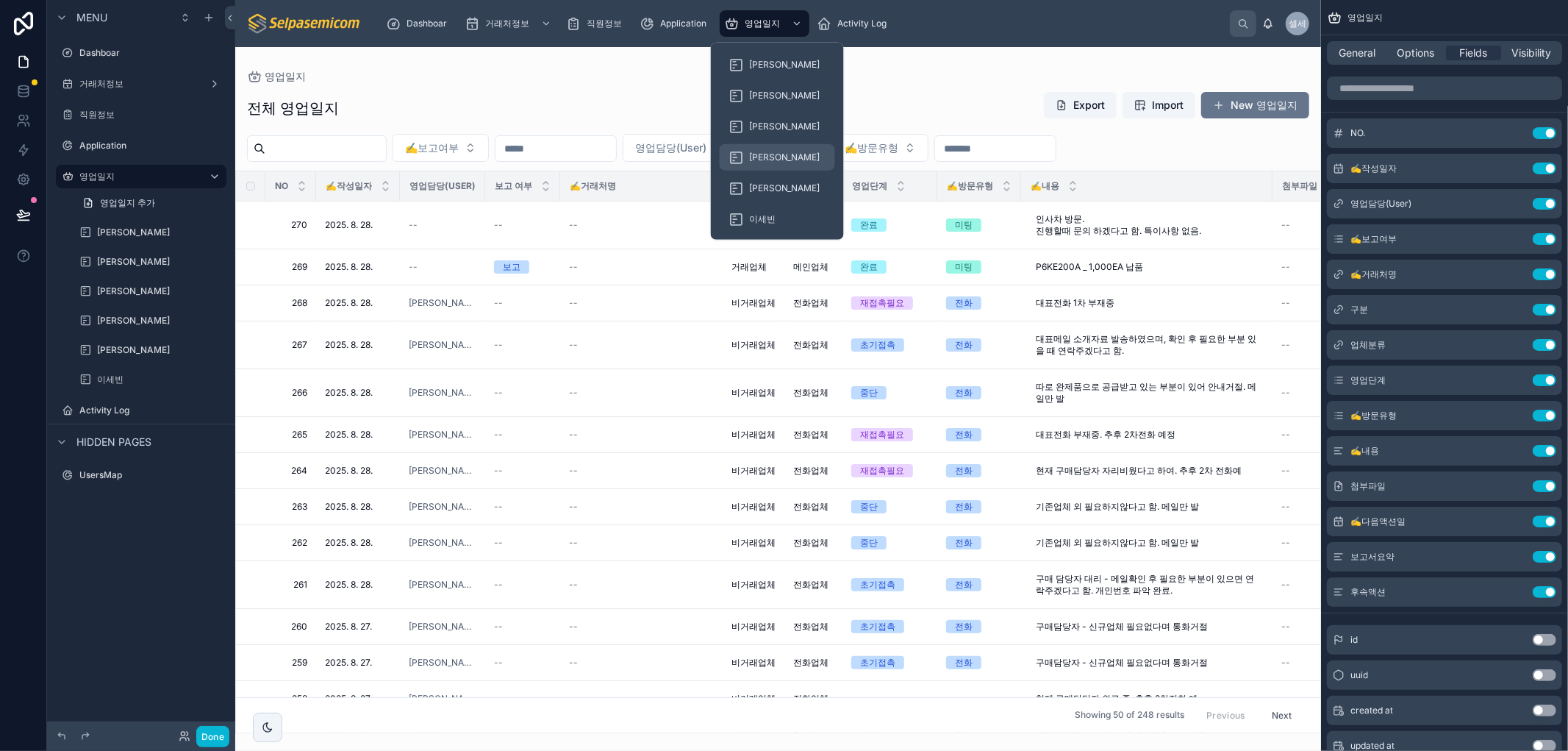
click at [765, 164] on div "[PERSON_NAME]" at bounding box center [777, 156] width 98 height 24
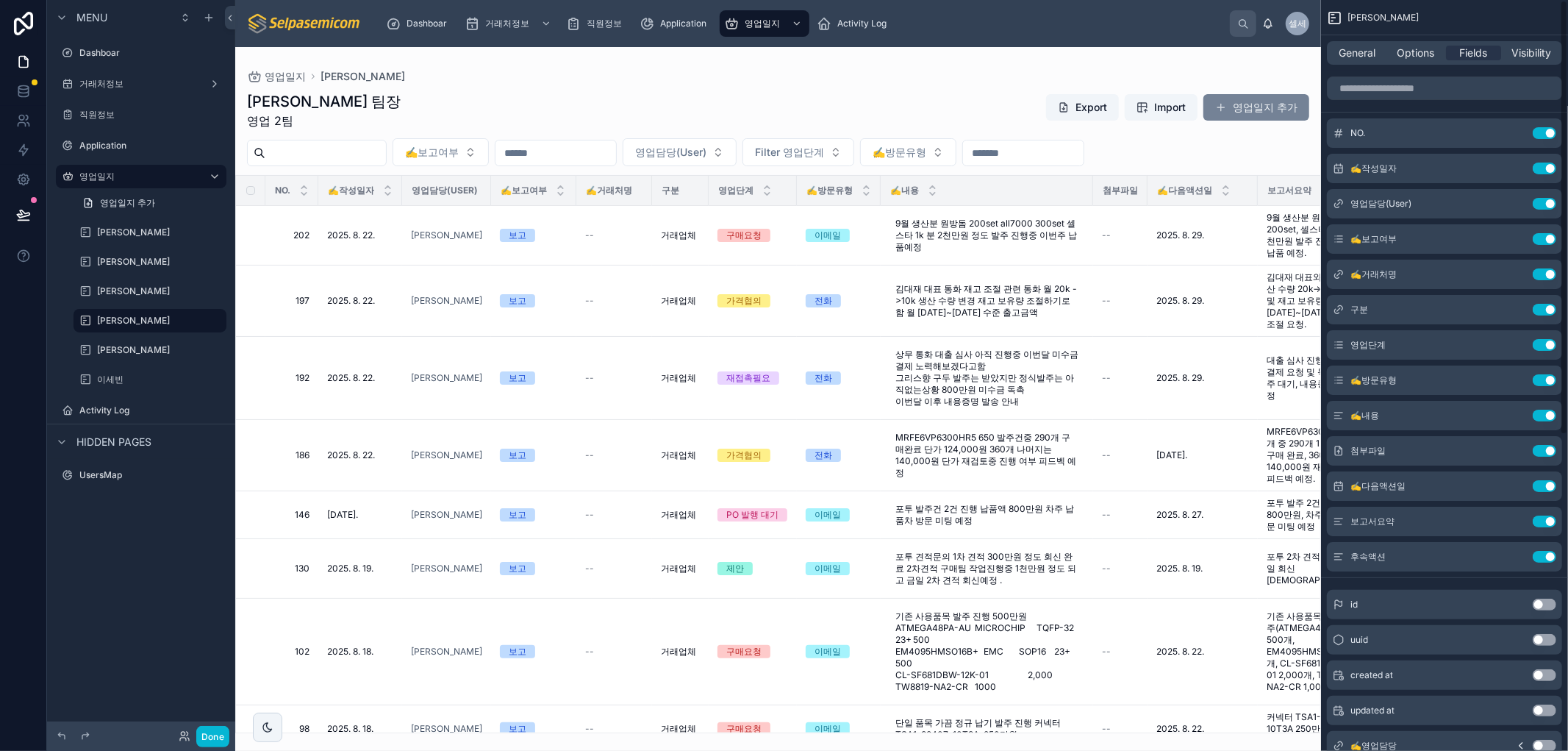
click at [1231, 106] on button "영업일지 추가" at bounding box center [1256, 108] width 106 height 26
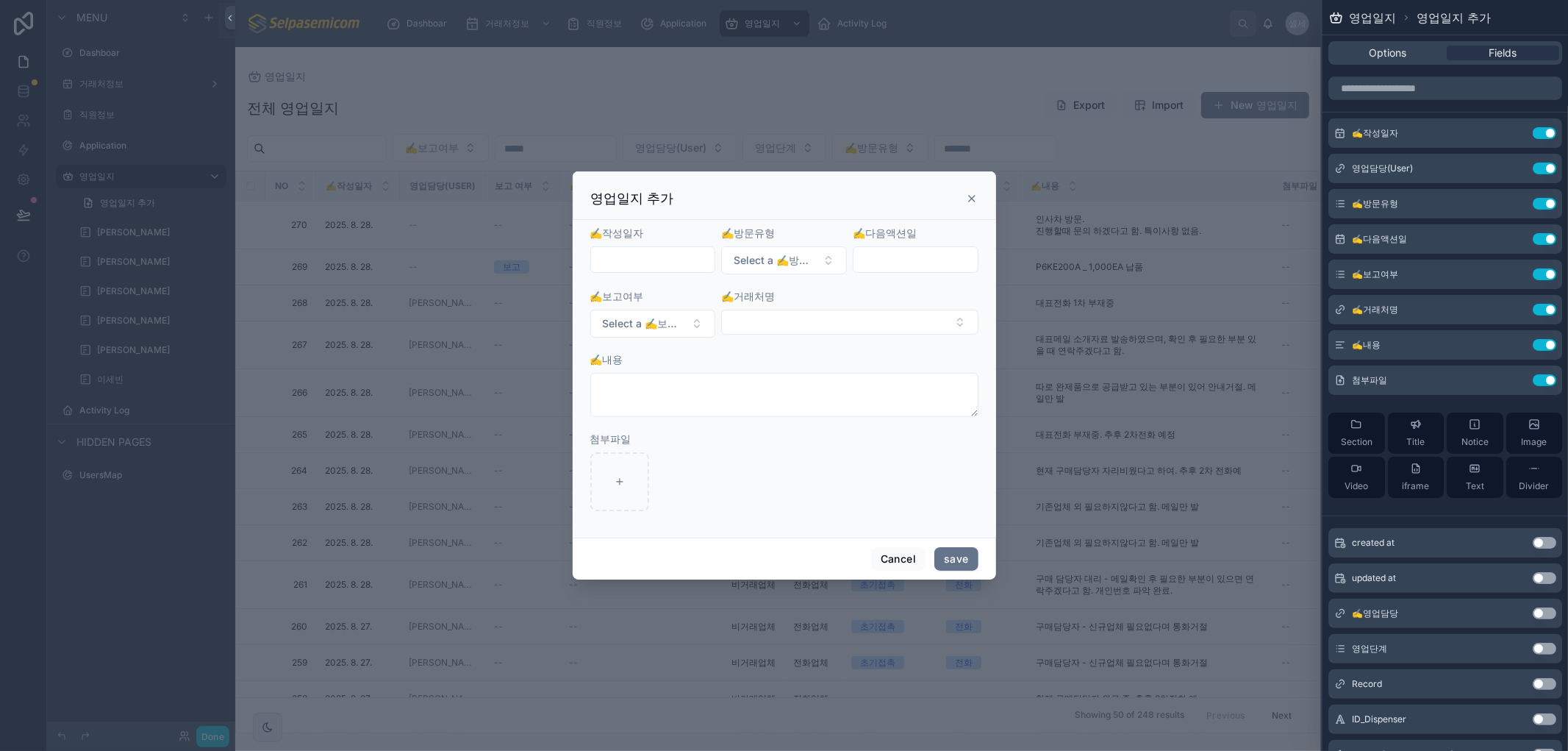
drag, startPoint x: 968, startPoint y: 199, endPoint x: 967, endPoint y: 184, distance: 15.0
click at [968, 199] on icon at bounding box center [971, 198] width 11 height 11
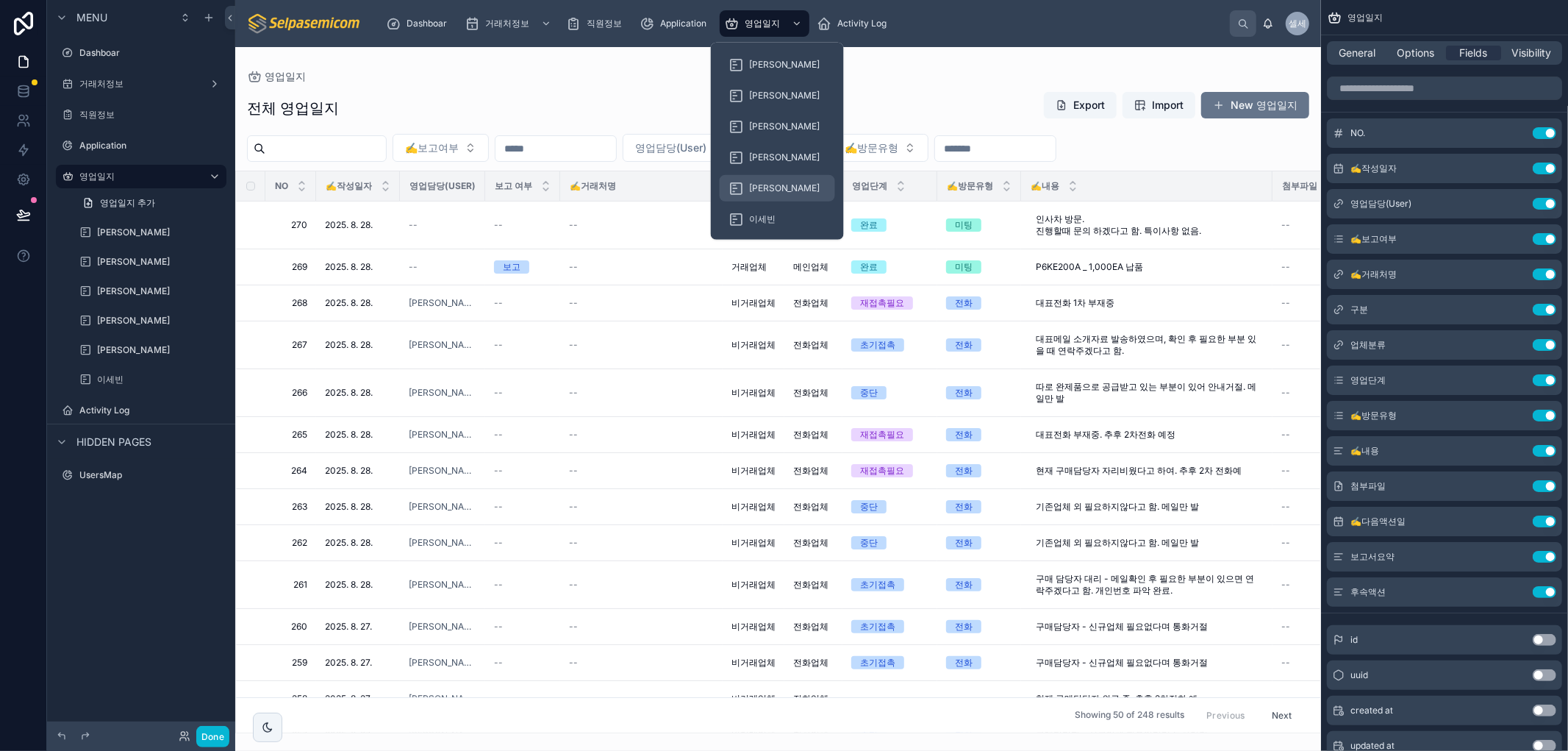
click at [754, 187] on span "[PERSON_NAME]" at bounding box center [785, 188] width 72 height 11
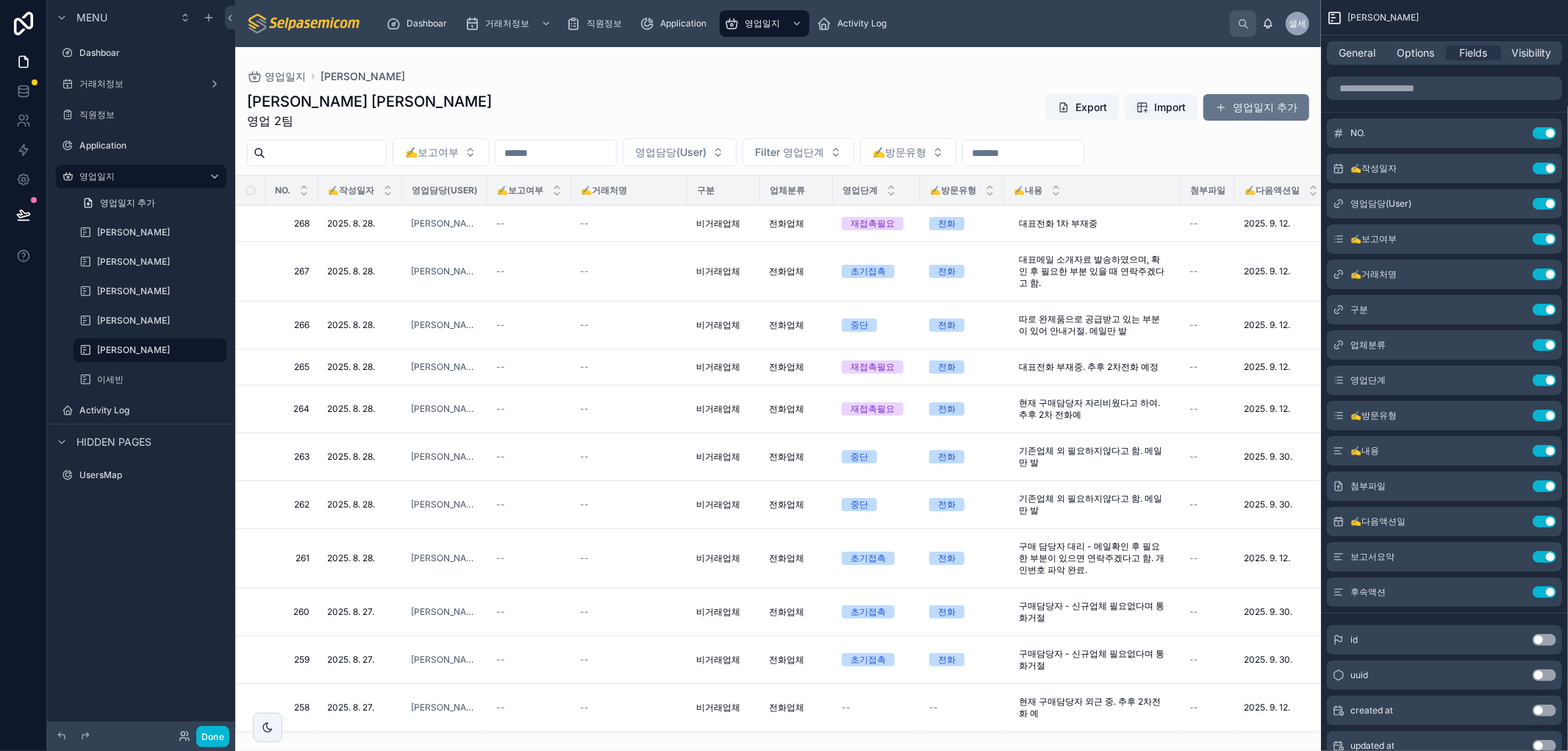
click at [1220, 107] on div at bounding box center [778, 399] width 1086 height 704
click at [1222, 104] on span at bounding box center [1220, 107] width 11 height 11
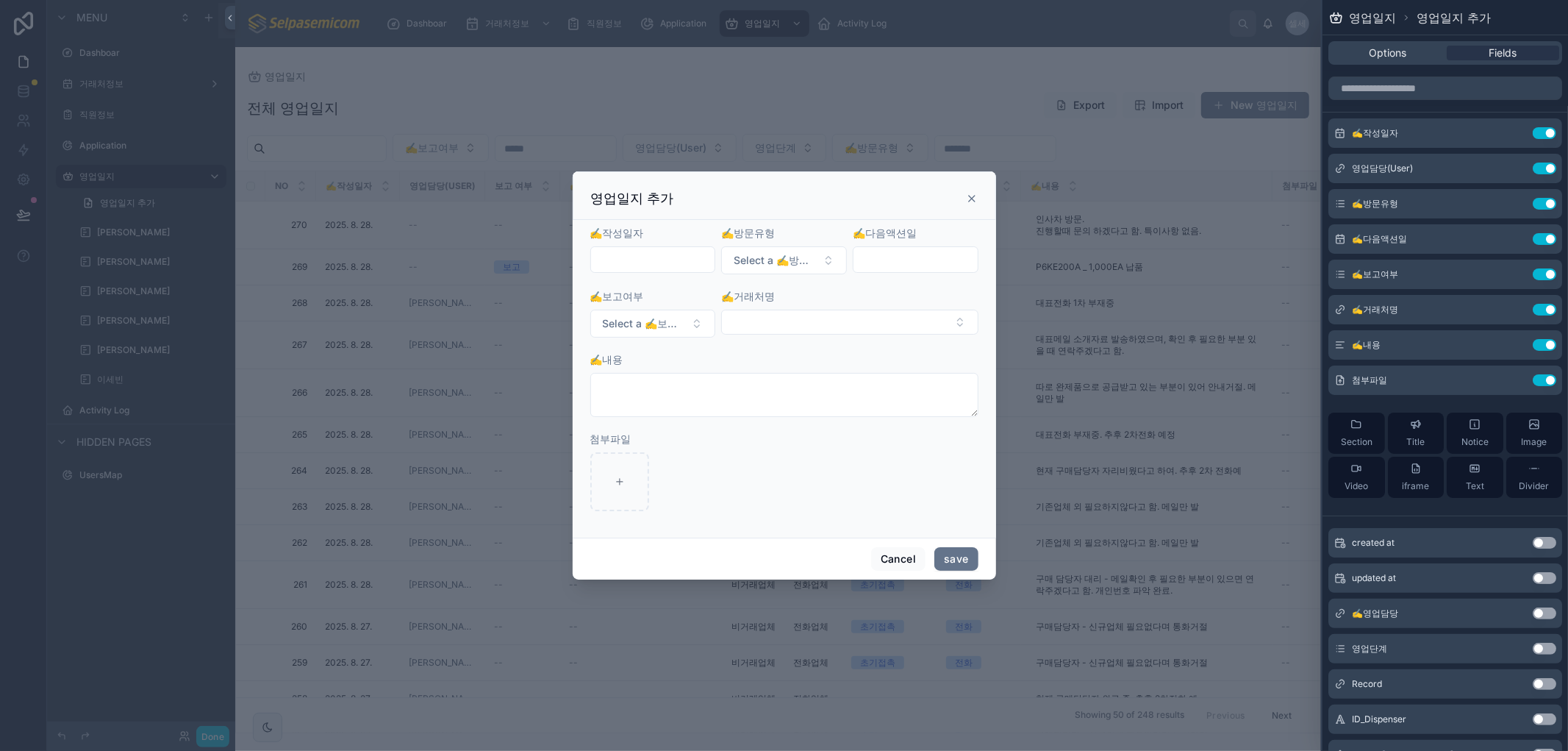
click at [966, 197] on icon at bounding box center [971, 198] width 11 height 11
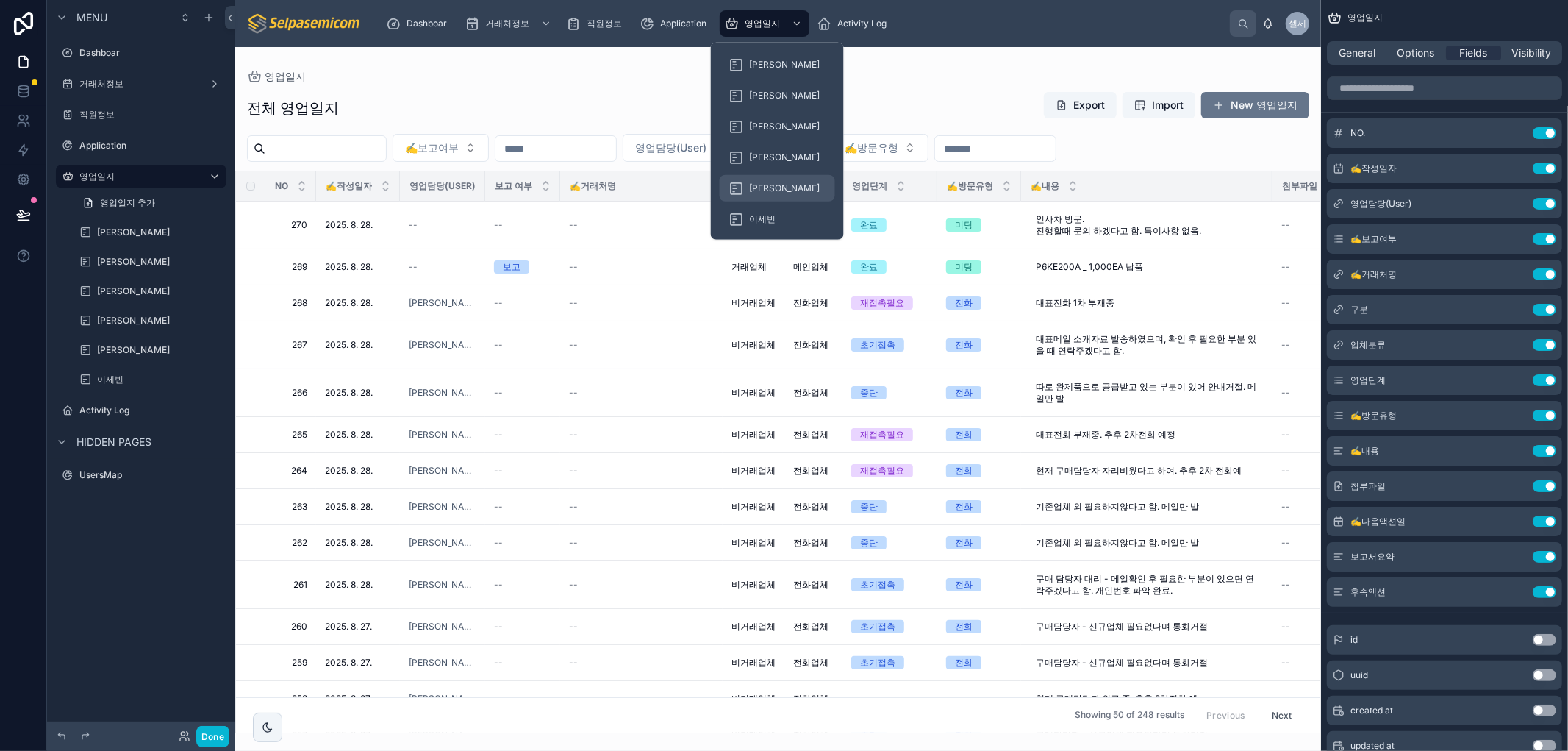
click at [765, 189] on span "김동일" at bounding box center [785, 188] width 72 height 11
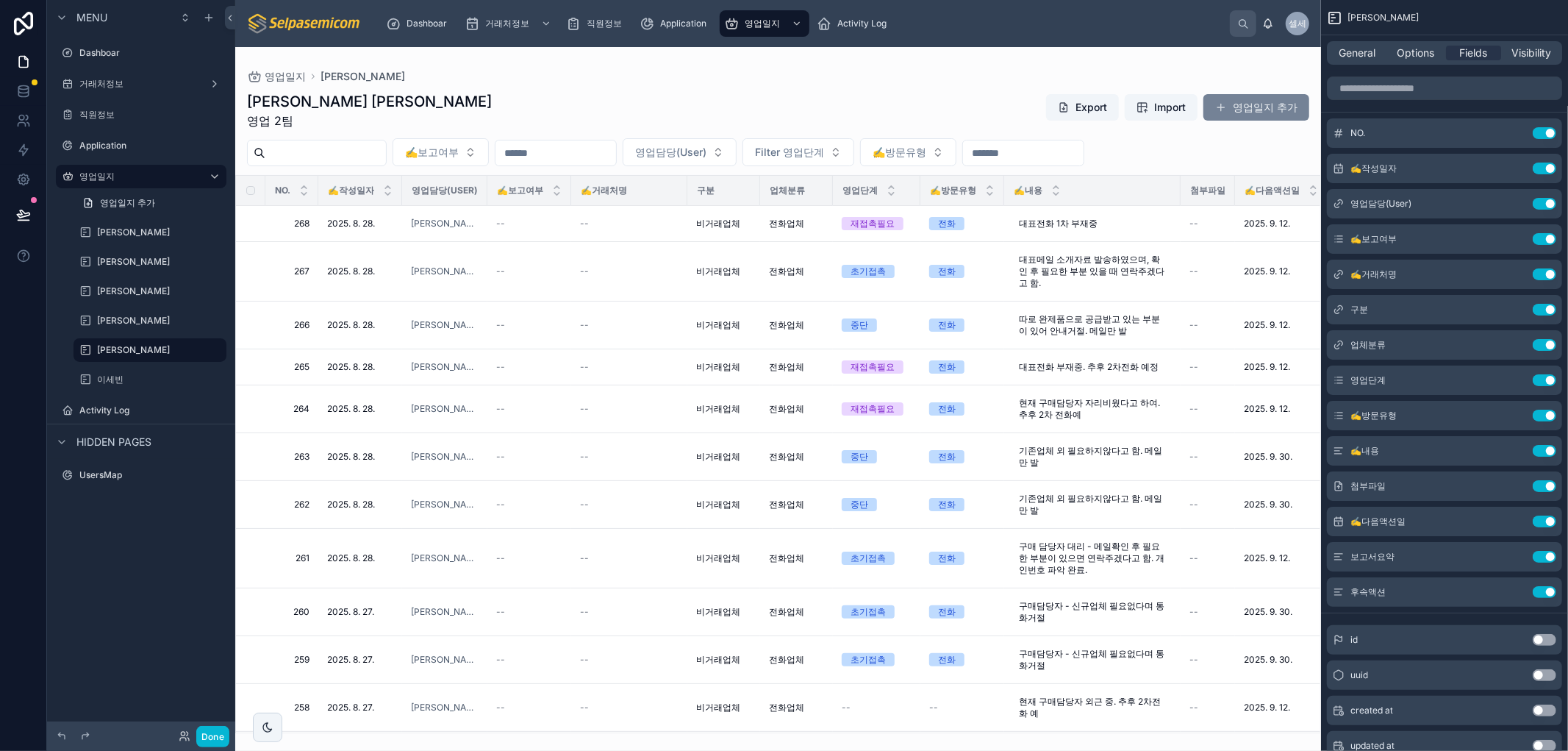
click at [1225, 103] on span at bounding box center [1220, 107] width 11 height 11
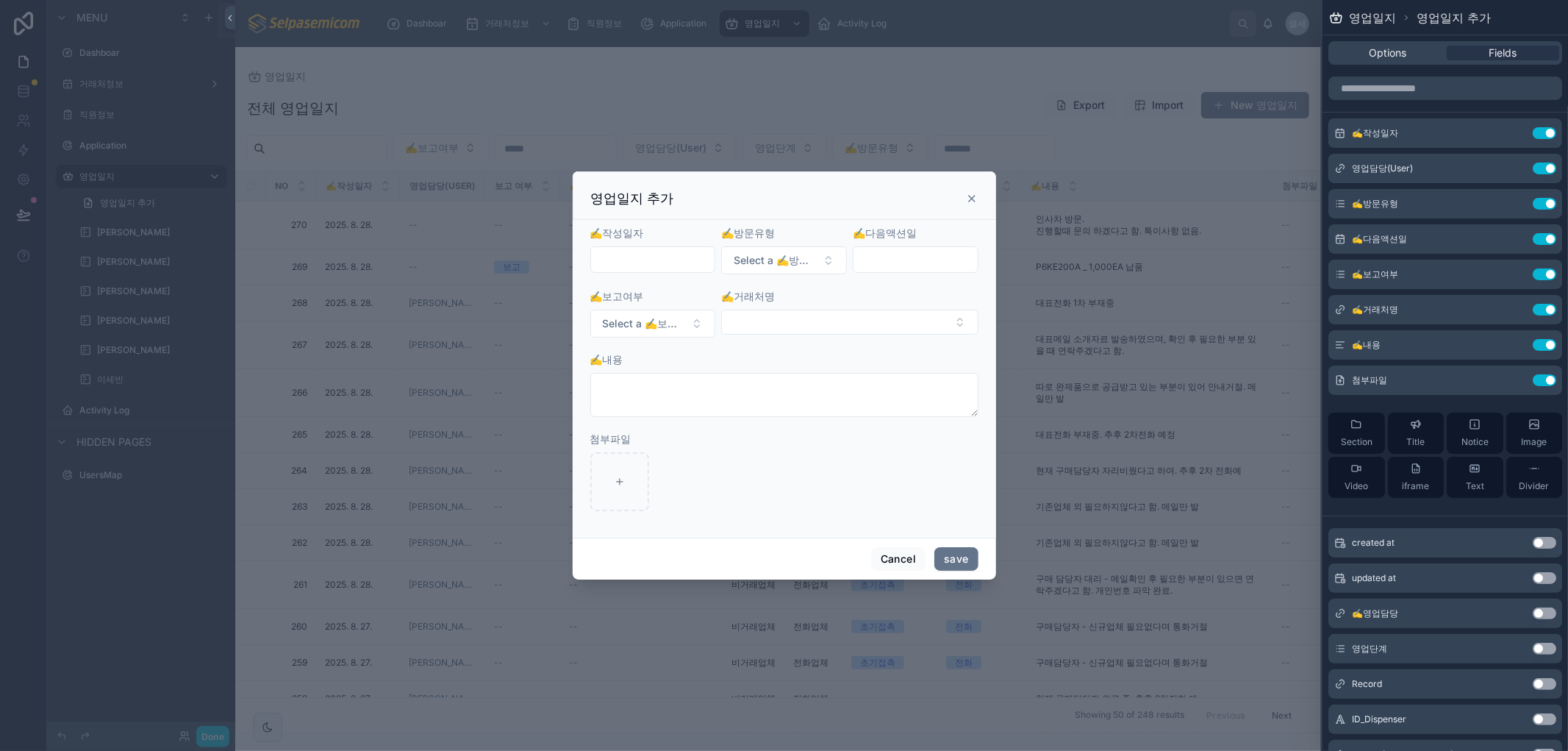
click at [968, 201] on icon at bounding box center [971, 198] width 6 height 6
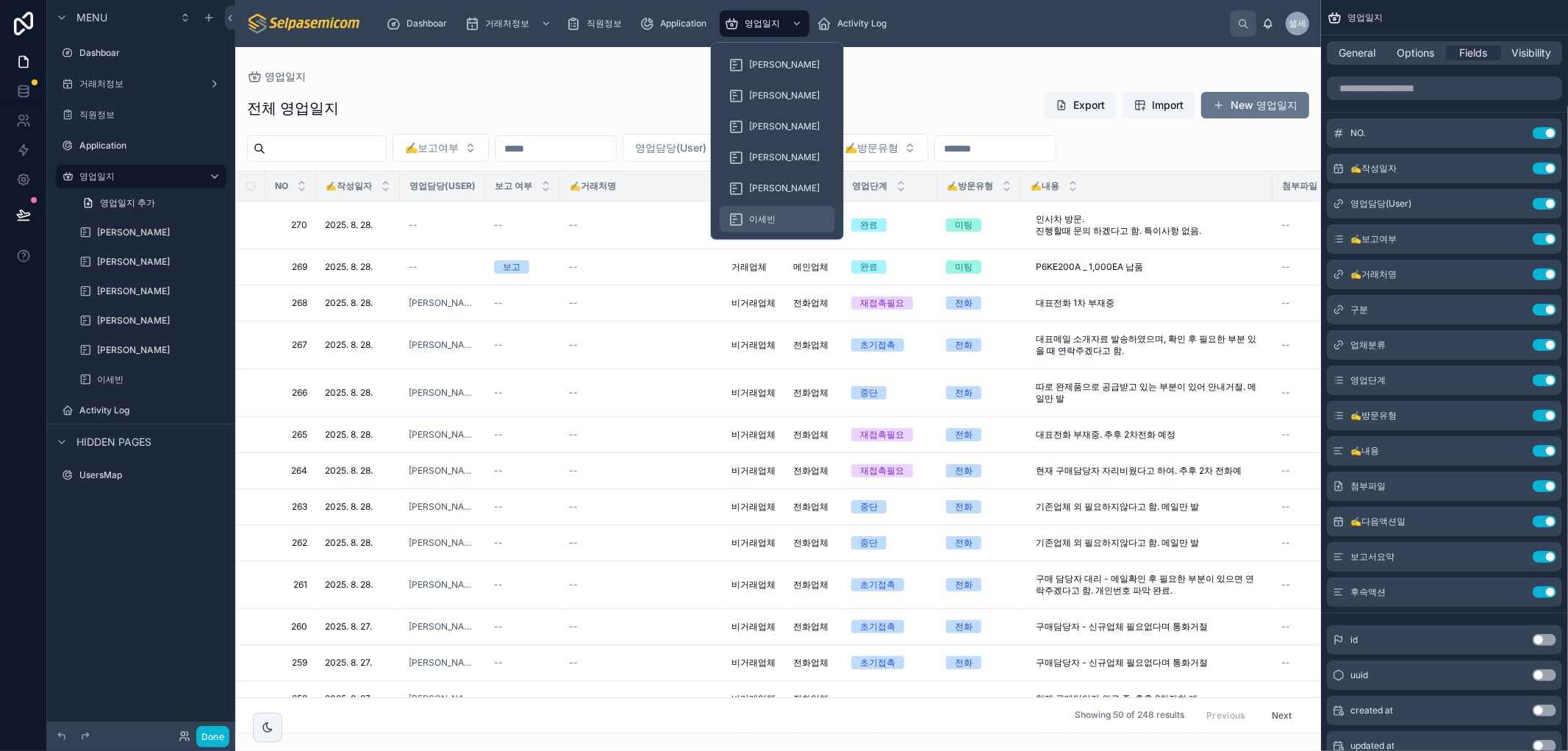
click at [752, 225] on div "이세빈" at bounding box center [777, 219] width 98 height 24
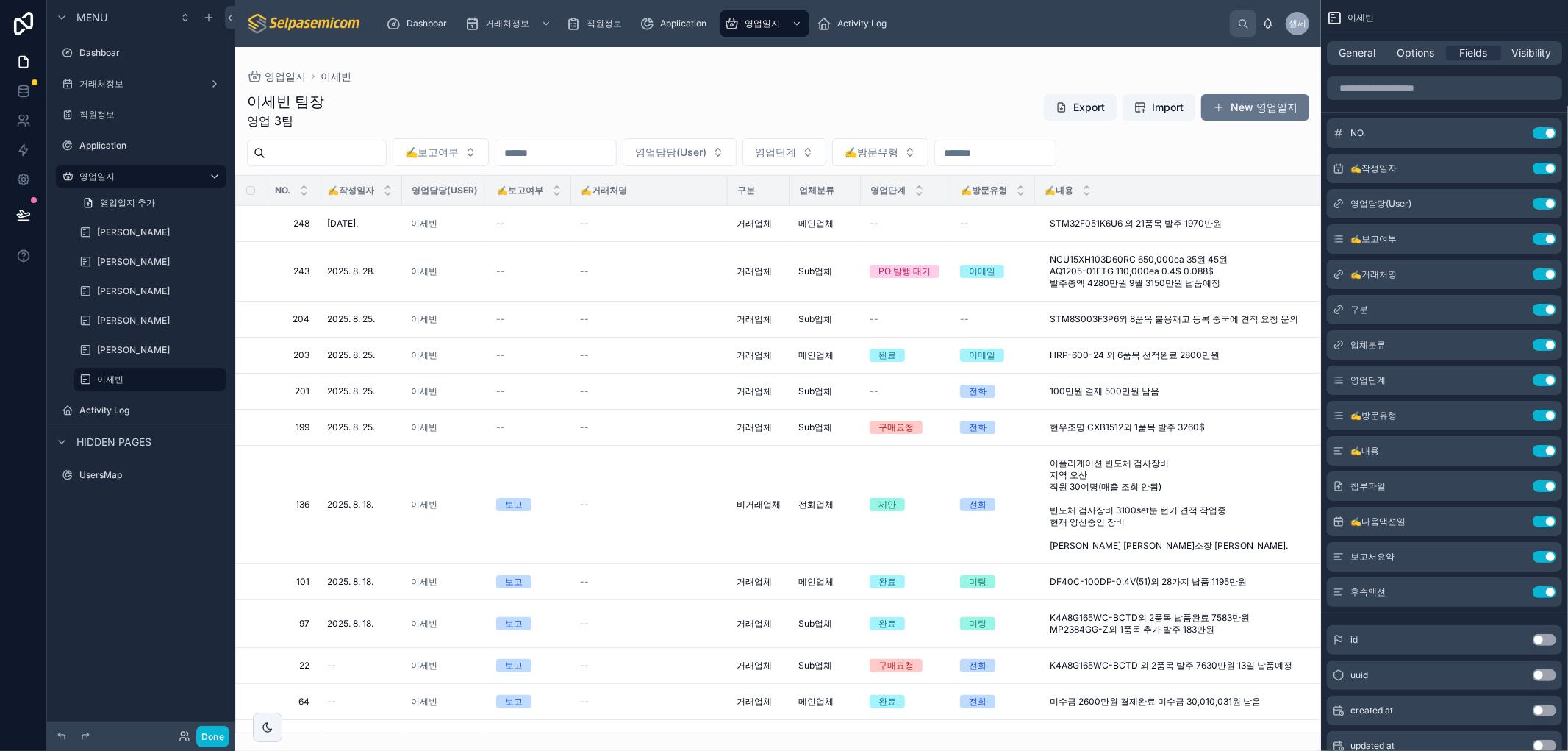
click at [1214, 107] on div at bounding box center [778, 399] width 1086 height 704
click at [1223, 106] on span at bounding box center [1218, 107] width 11 height 11
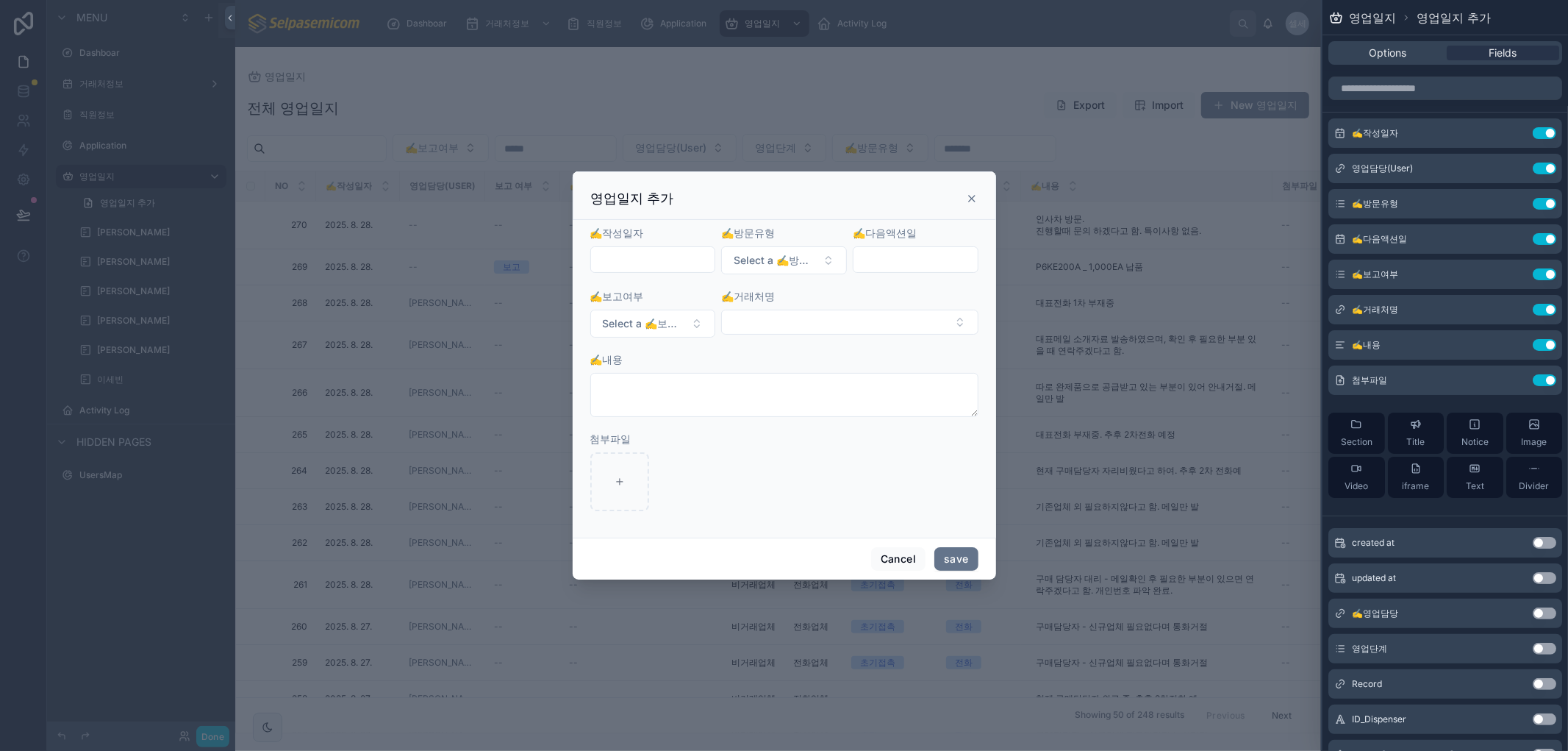
click at [968, 197] on icon at bounding box center [971, 198] width 11 height 11
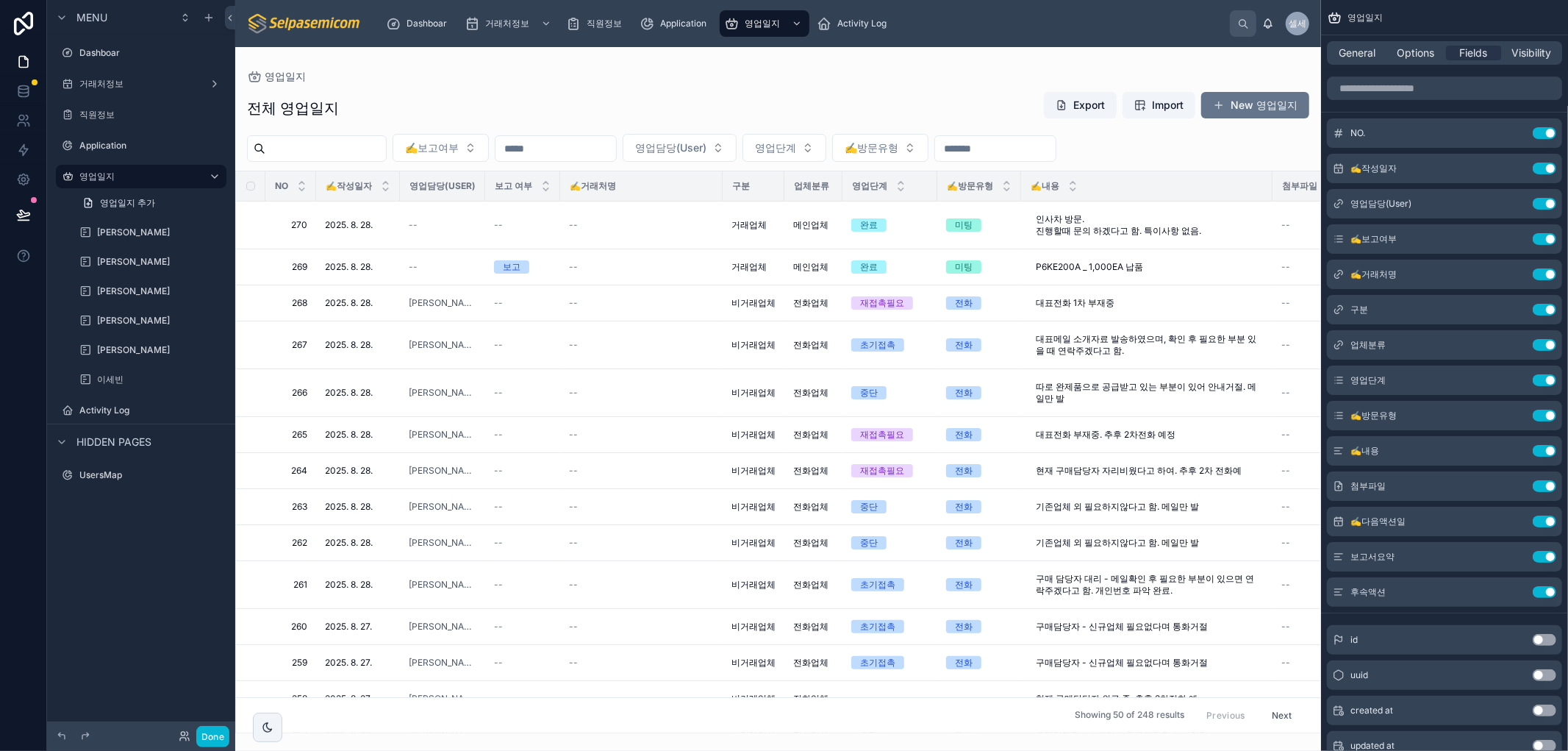
click at [530, 67] on div at bounding box center [778, 399] width 1086 height 704
click at [794, 82] on div "전체 영업일지 Export Import New 영업일지 ✍️보고여부 영업담당(User) 영업단계 ✍️방문유형 NO ✍️작성일자 영업담당(Use…" at bounding box center [778, 407] width 1086 height 650
click at [1067, 223] on span "인사차 방문. 진행할때 문의 하겠다고 함. 특이사항 없음." at bounding box center [1143, 225] width 216 height 24
click at [909, 129] on div "전체 영업일지 Export Import New 영업일지 ✍️보고여부 영업담당(User) 영업단계 ✍️방문유형 NO ✍️작성일자 영업담당(Use…" at bounding box center [778, 407] width 1086 height 650
click at [696, 226] on div "--" at bounding box center [642, 225] width 145 height 11
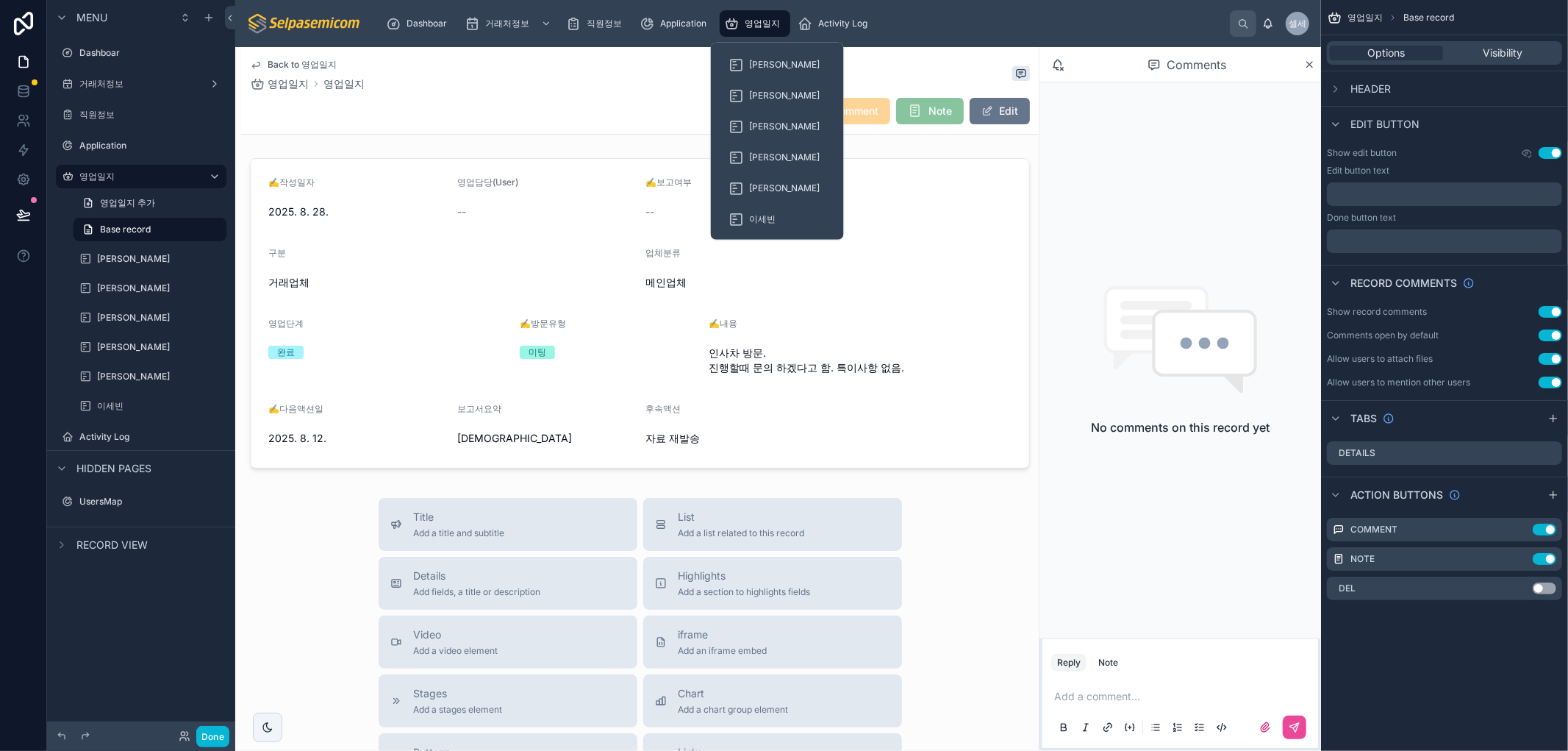
click at [765, 16] on div "영업일지" at bounding box center [754, 23] width 62 height 24
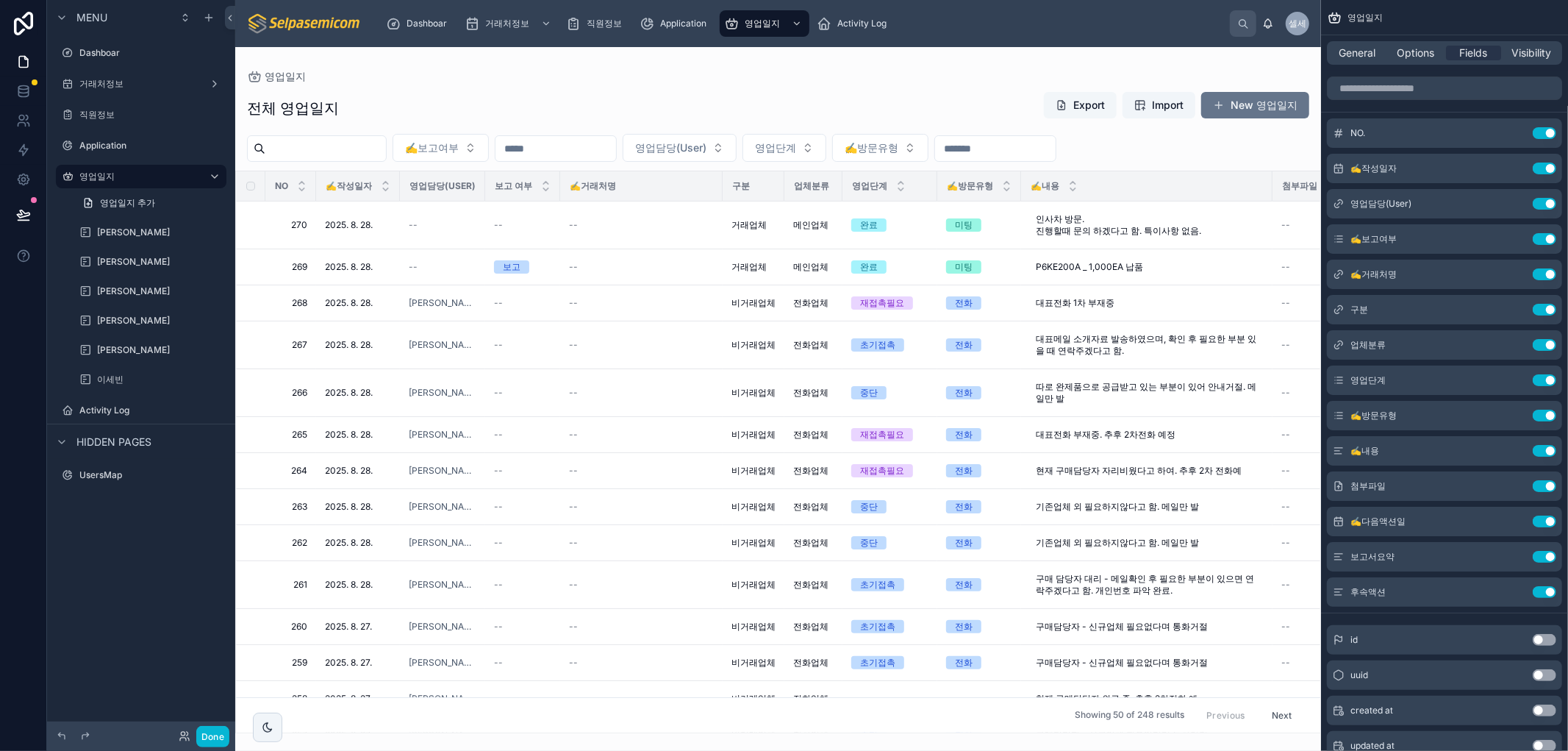
click at [1058, 101] on span at bounding box center [1060, 105] width 11 height 11
click at [617, 211] on td "--" at bounding box center [642, 225] width 163 height 48
click at [684, 239] on td "--" at bounding box center [642, 225] width 163 height 48
click at [867, 89] on div "전체 영업일지 Export Import New 영업일지 ✍️보고여부 영업담당(User) 영업단계 ✍️방문유형 NO ✍️작성일자 영업담당(Use…" at bounding box center [778, 407] width 1086 height 650
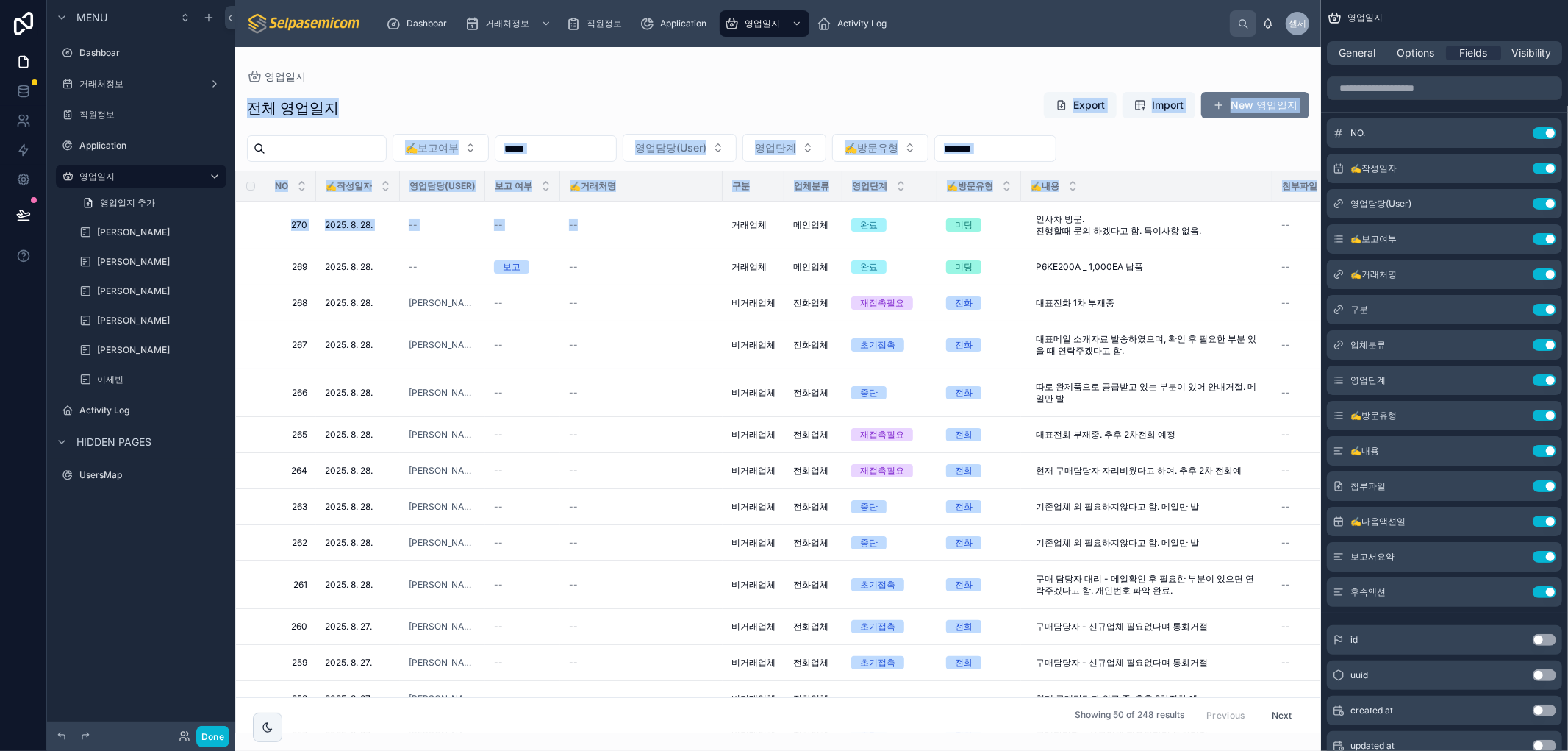
drag, startPoint x: 599, startPoint y: 231, endPoint x: 801, endPoint y: 58, distance: 266.0
click at [800, 49] on div "영업일지 전체 영업일지 Export Import New 영업일지 ✍️보고여부 영업담당(User) 영업단계 ✍️방문유형 NO ✍️작성일자 영업담…" at bounding box center [778, 390] width 1086 height 686
drag, startPoint x: 737, startPoint y: 83, endPoint x: 618, endPoint y: 261, distance: 214.1
click at [737, 84] on div "전체 영업일지 Export Import New 영업일지 ✍️보고여부 영업담당(User) 영업단계 ✍️방문유형 NO ✍️작성일자 영업담당(Use…" at bounding box center [778, 407] width 1086 height 650
click at [623, 216] on td "--" at bounding box center [642, 225] width 163 height 48
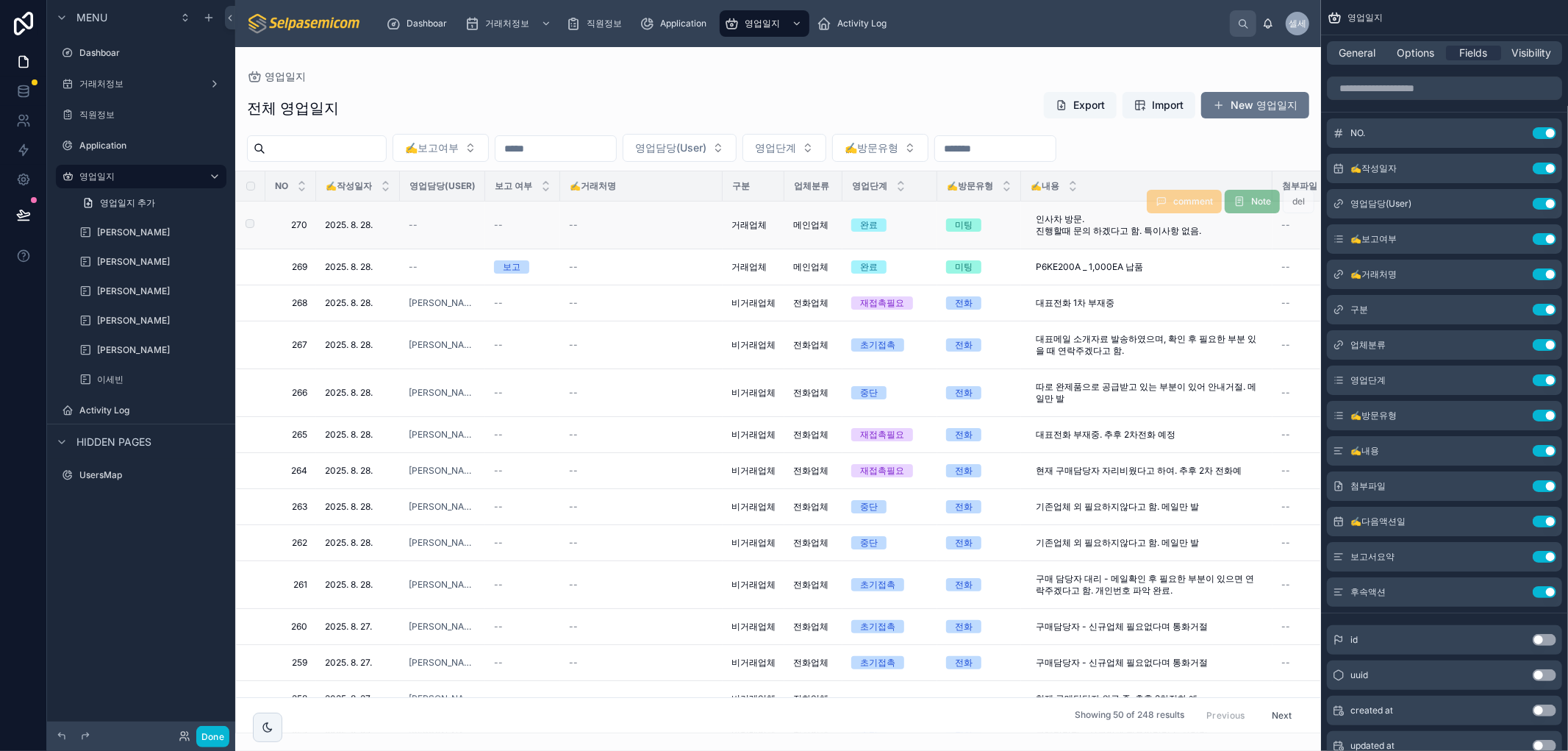
click at [623, 216] on td "--" at bounding box center [642, 225] width 163 height 48
drag, startPoint x: 800, startPoint y: 93, endPoint x: 690, endPoint y: 201, distance: 154.2
click at [800, 94] on div "전체 영업일지 Export Import New 영업일지" at bounding box center [778, 108] width 1062 height 34
click at [694, 222] on div "--" at bounding box center [642, 225] width 145 height 11
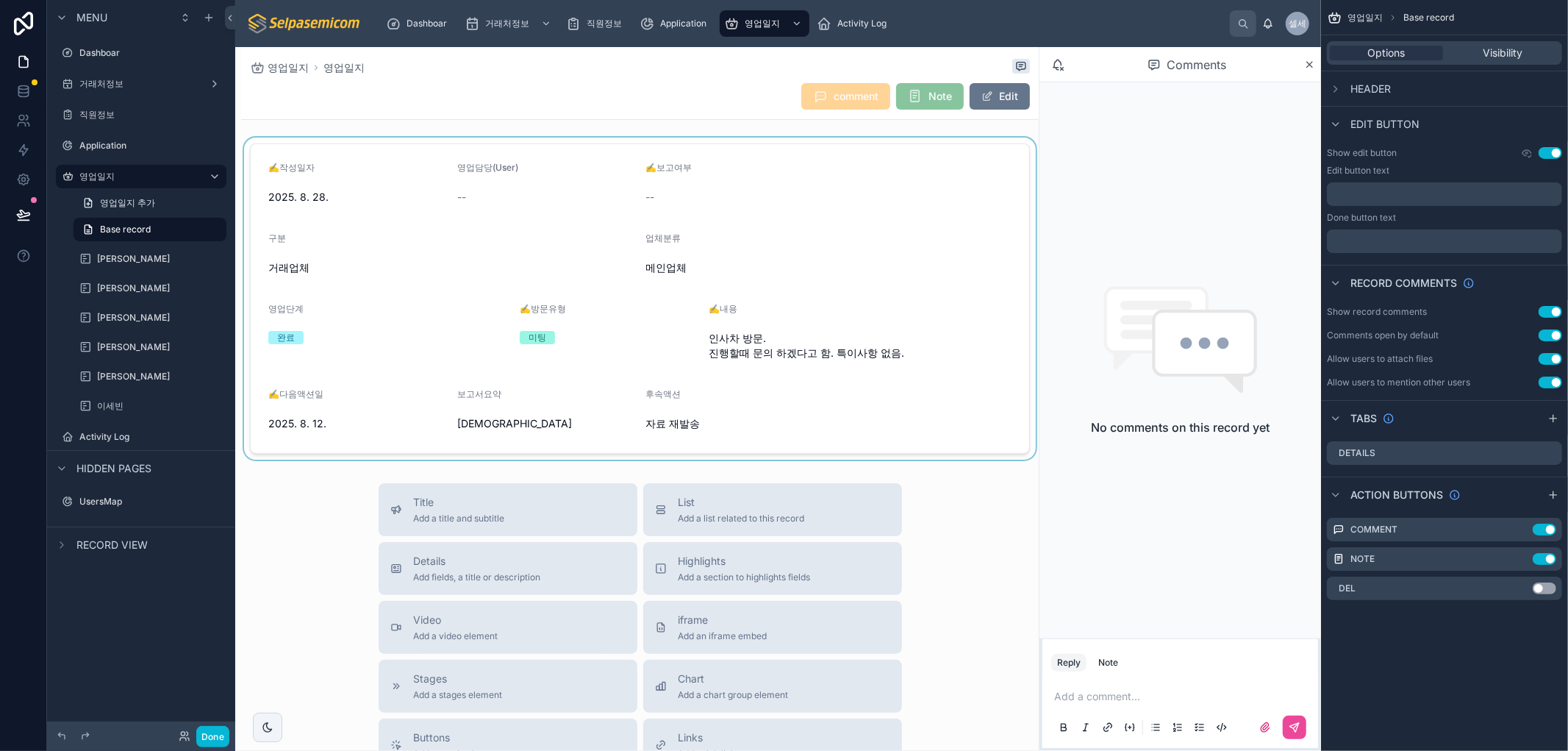
click at [905, 251] on div at bounding box center [640, 298] width 797 height 322
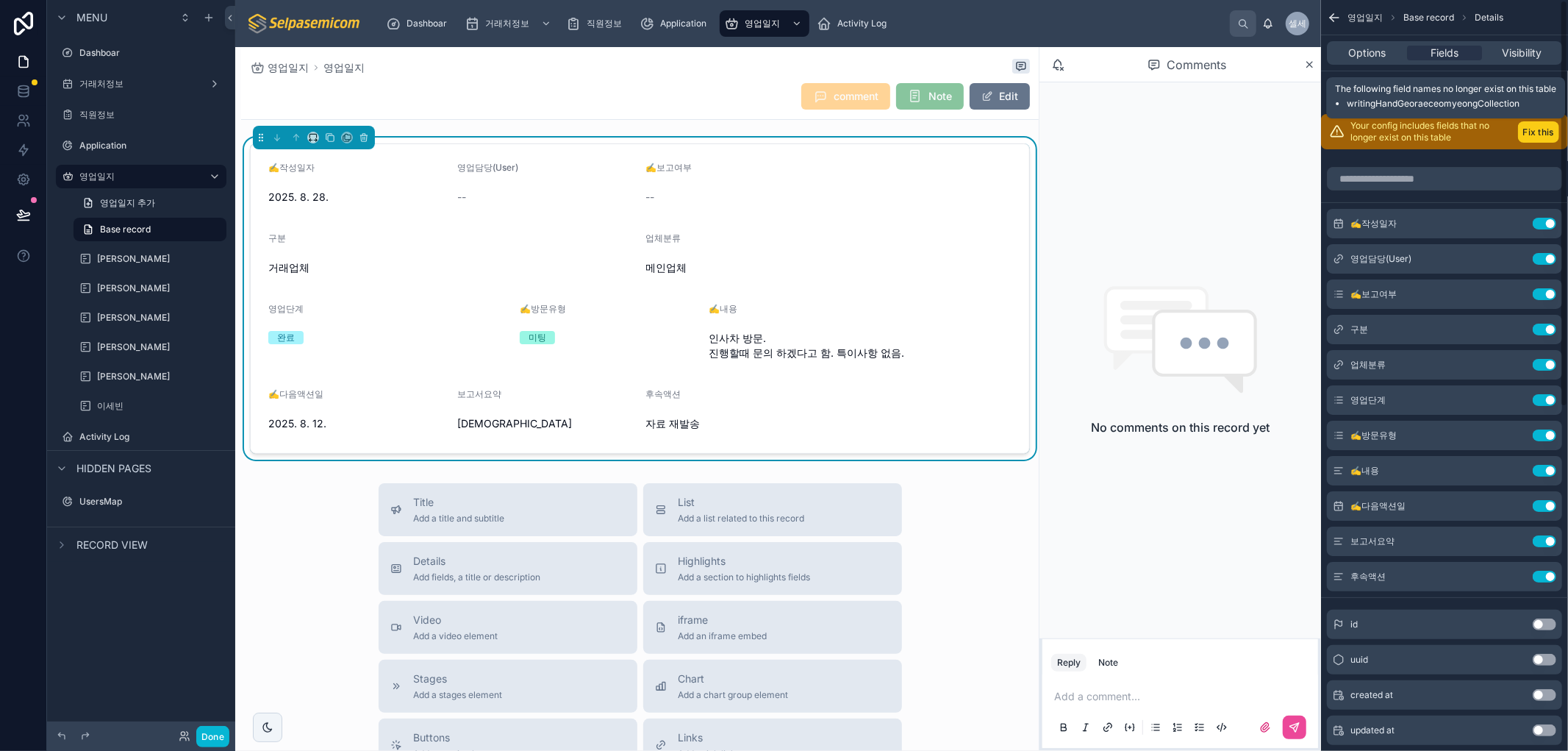
click at [1541, 125] on button "Fix this" at bounding box center [1537, 132] width 41 height 21
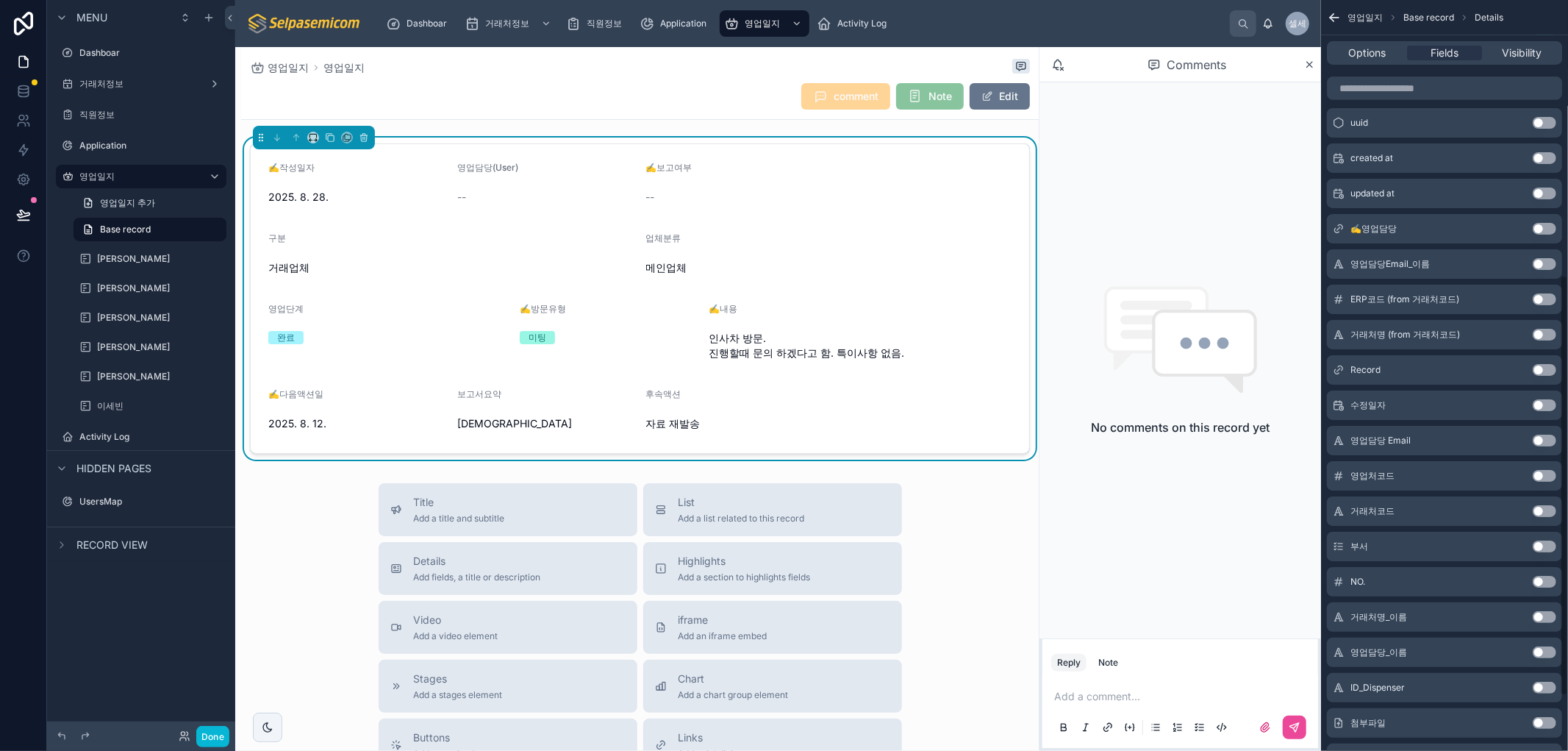
scroll to position [588, 0]
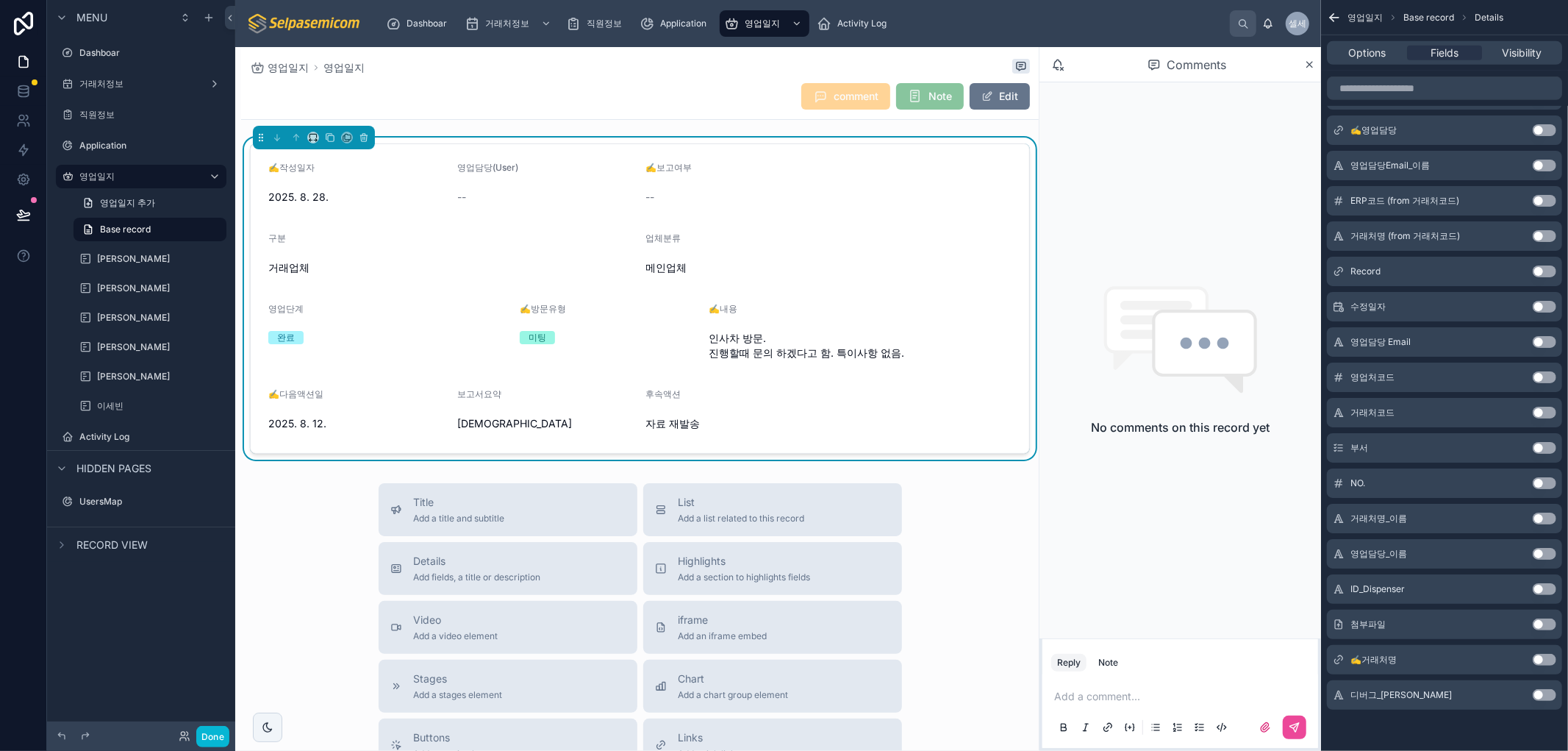
click at [1540, 659] on button "Use setting" at bounding box center [1544, 659] width 24 height 11
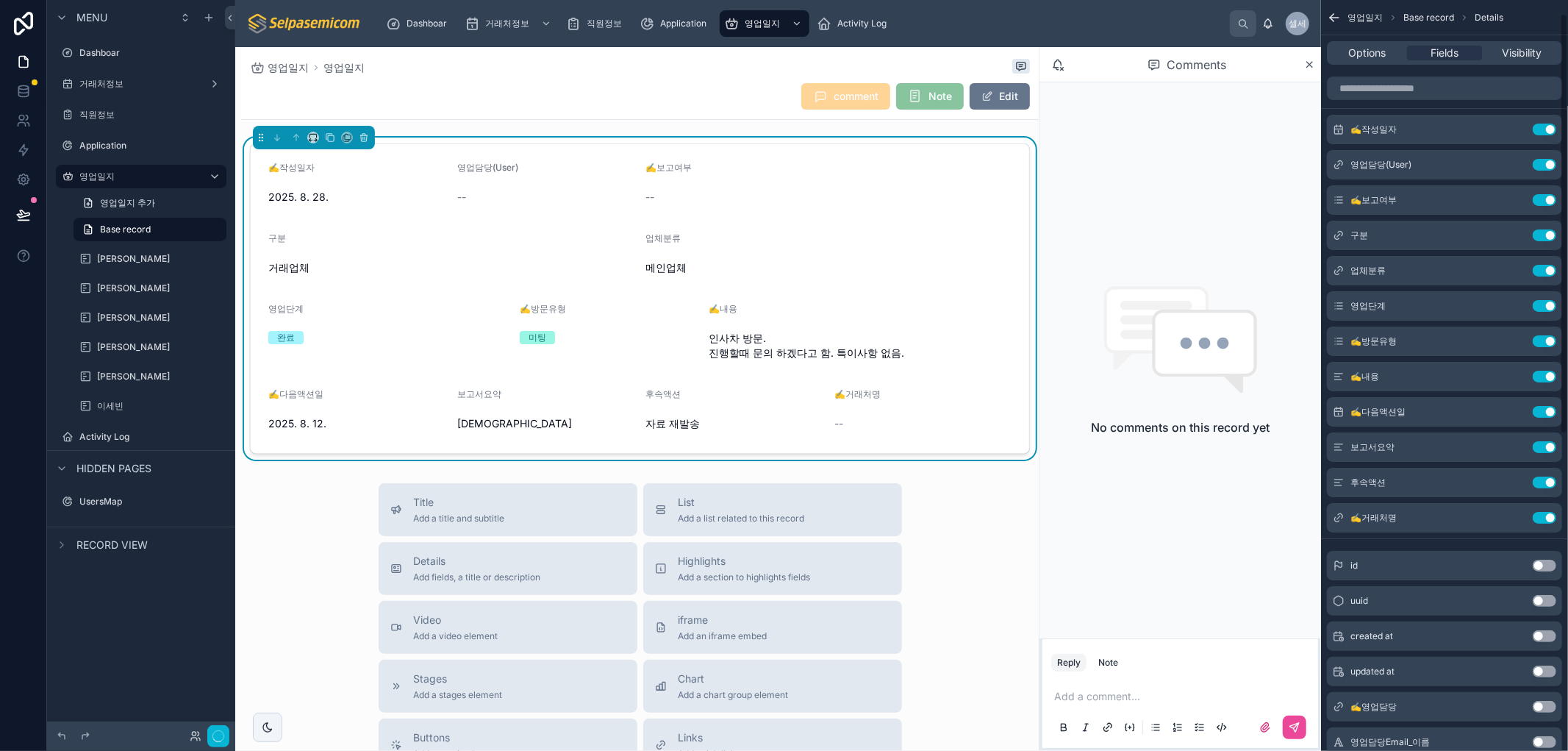
scroll to position [0, 0]
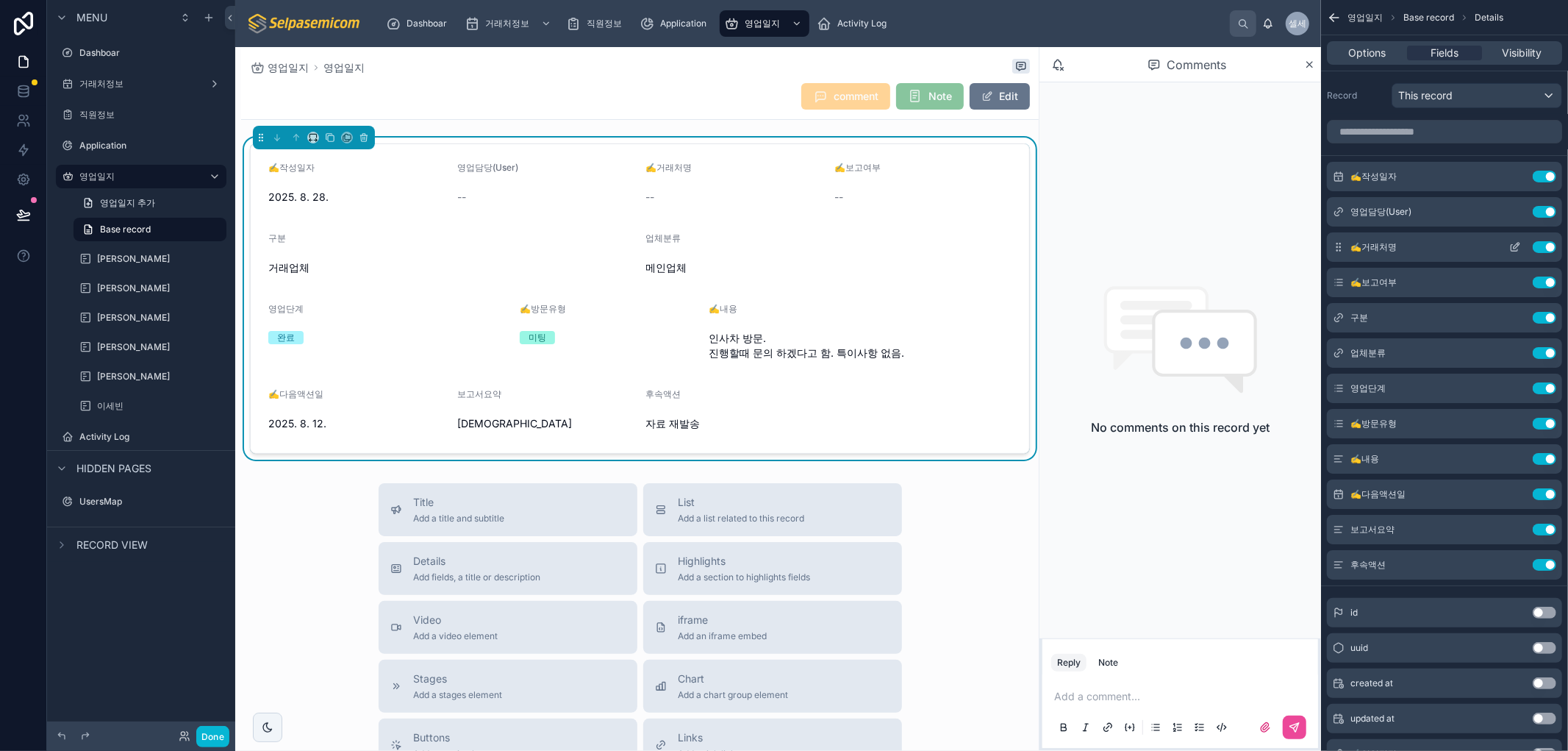
click at [1516, 243] on icon "scrollable content" at bounding box center [1514, 247] width 11 height 11
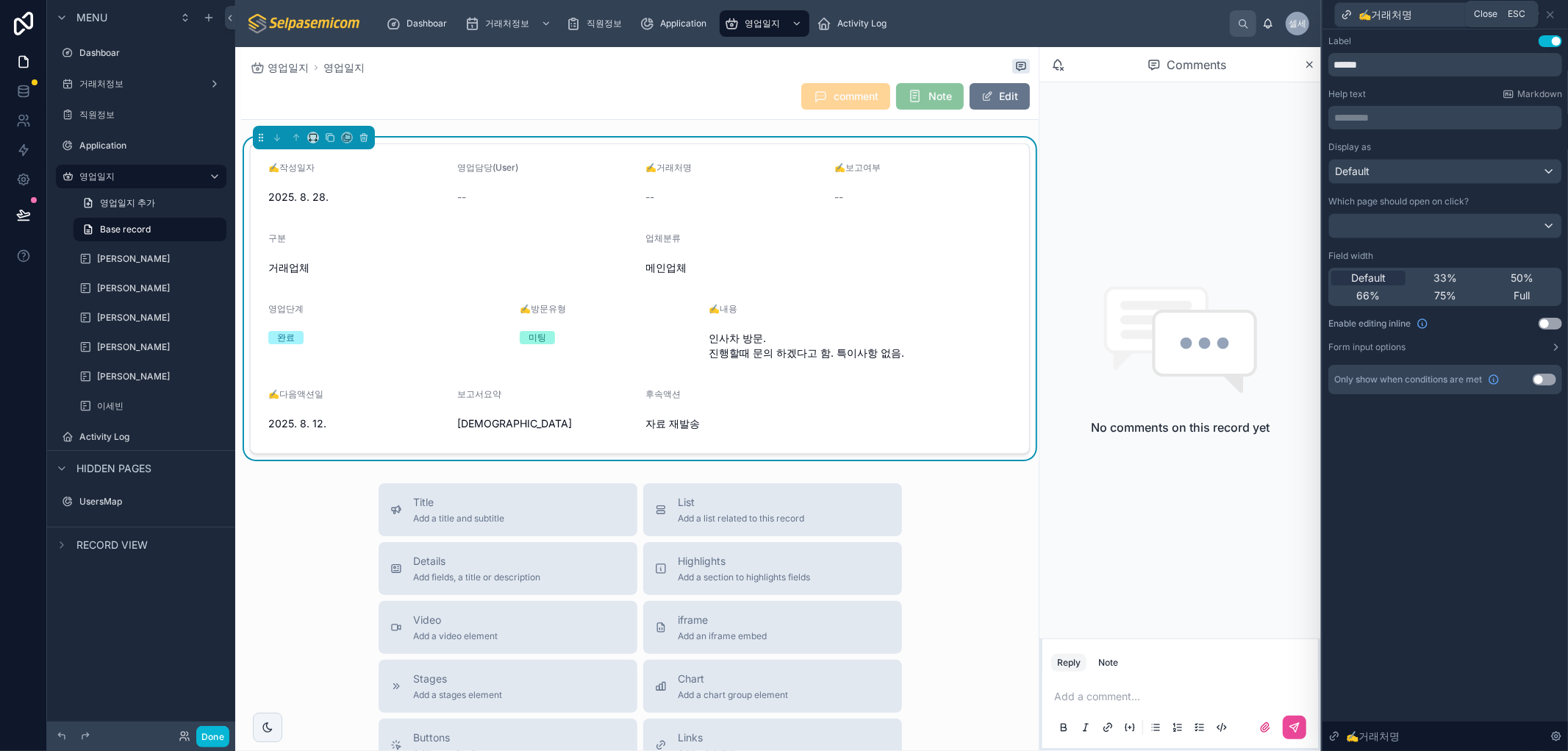
drag, startPoint x: 1551, startPoint y: 12, endPoint x: 1560, endPoint y: 30, distance: 20.1
click at [1550, 12] on icon at bounding box center [1550, 14] width 11 height 11
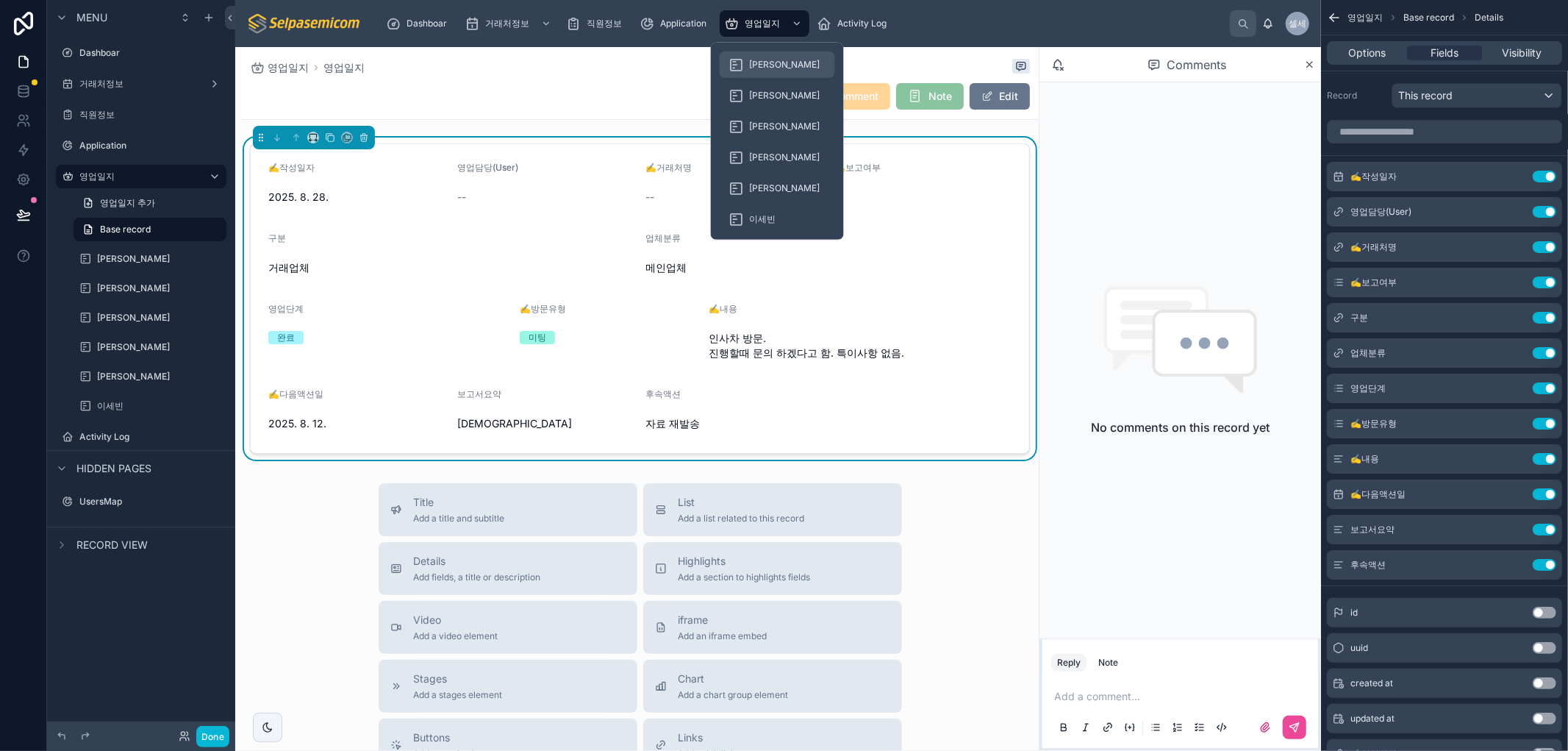
click at [754, 67] on span "허창윤" at bounding box center [785, 64] width 72 height 11
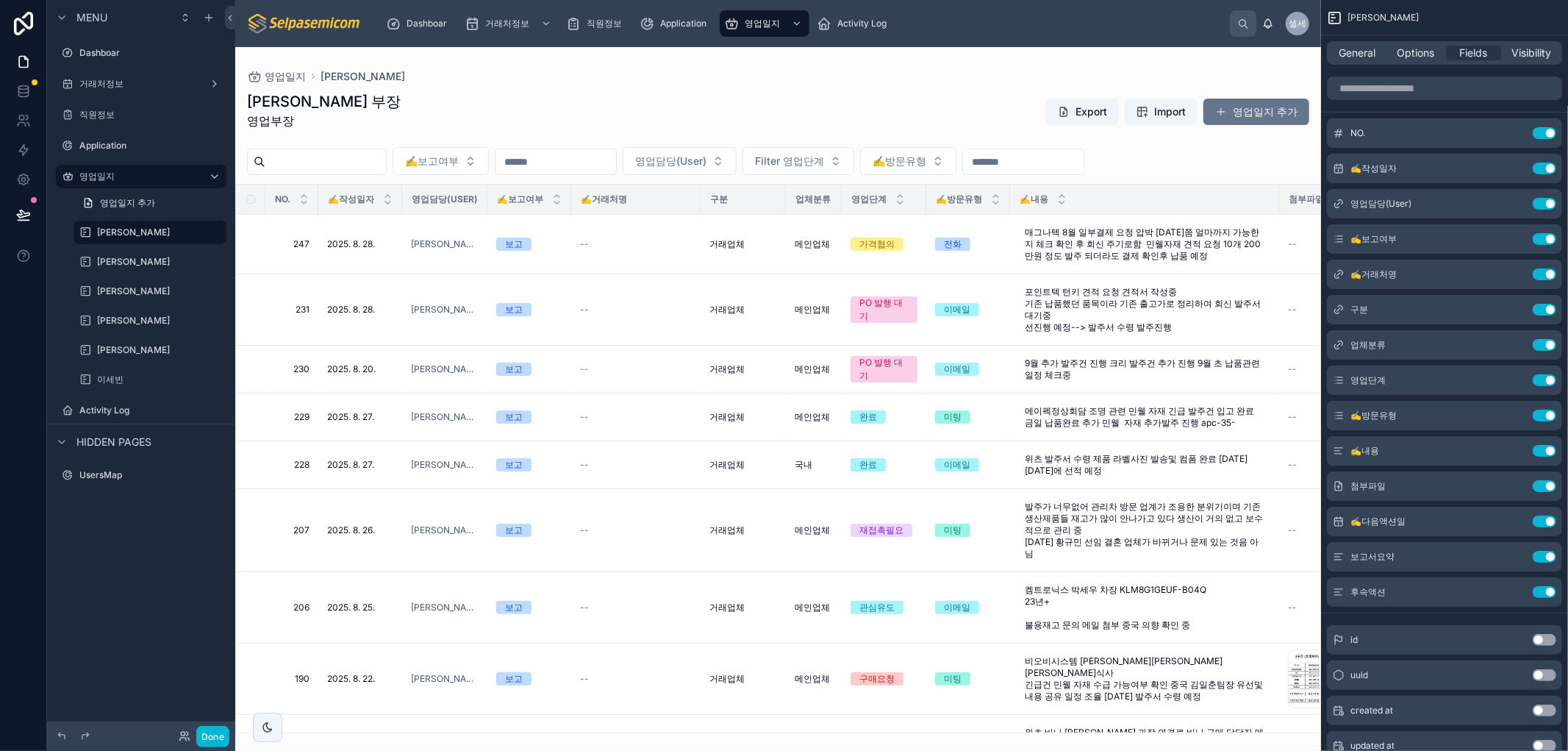
click at [676, 252] on div at bounding box center [778, 399] width 1086 height 704
click at [746, 226] on td "거래업체" at bounding box center [743, 245] width 86 height 59
click at [733, 245] on span "거래업체" at bounding box center [726, 243] width 35 height 11
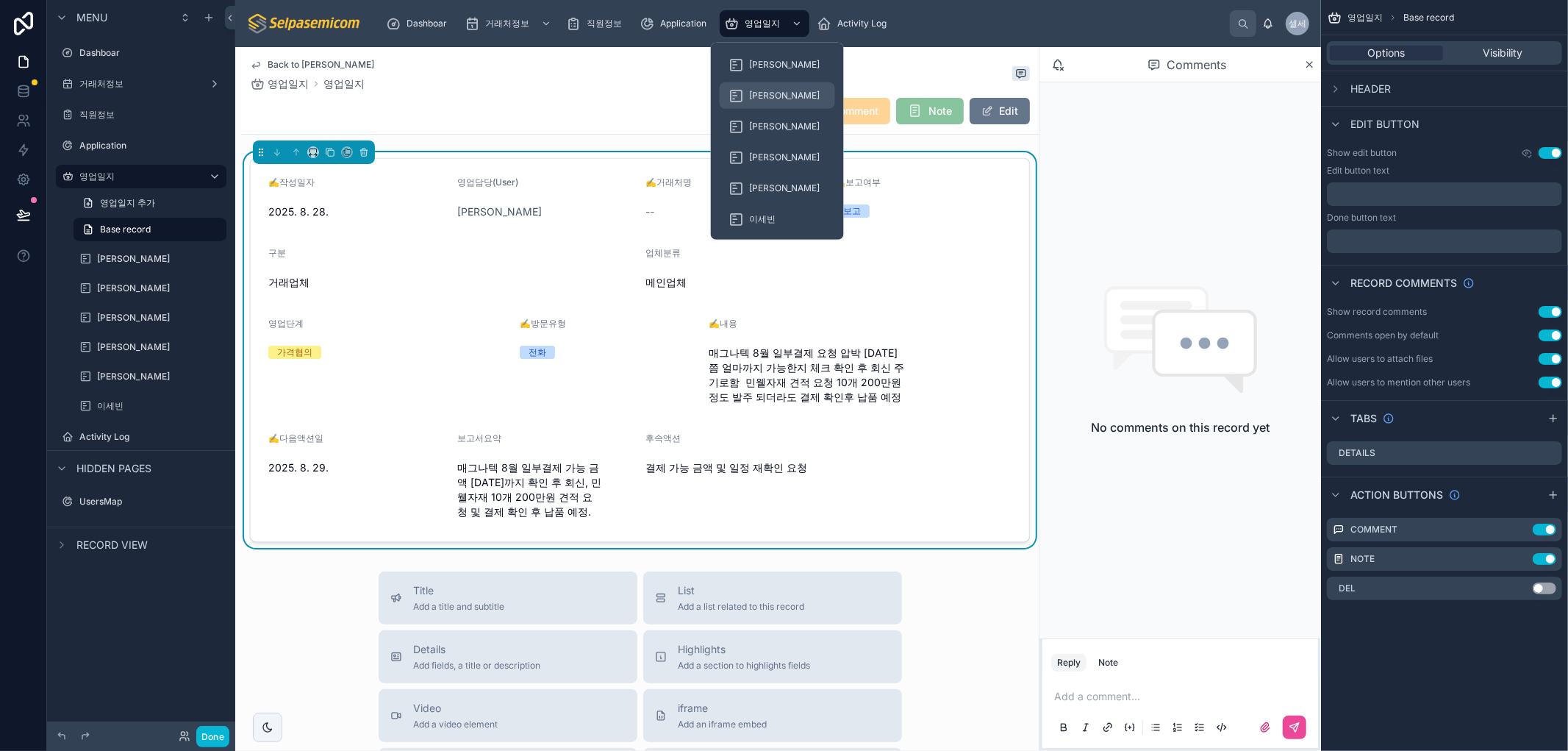
click at [760, 100] on span "김춘래" at bounding box center [785, 95] width 72 height 11
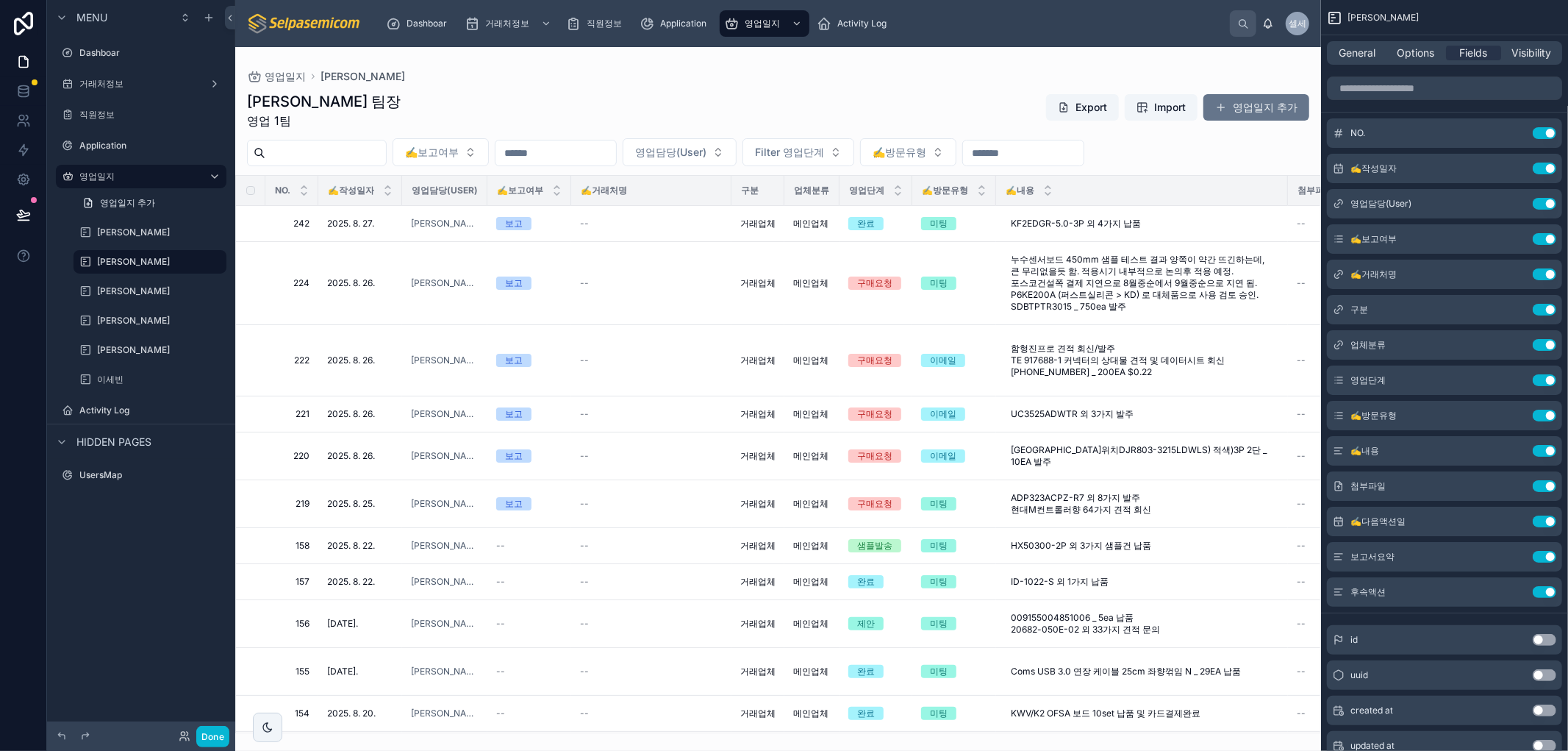
click at [627, 281] on div at bounding box center [778, 399] width 1086 height 704
click at [763, 281] on span "거래업체" at bounding box center [758, 282] width 35 height 11
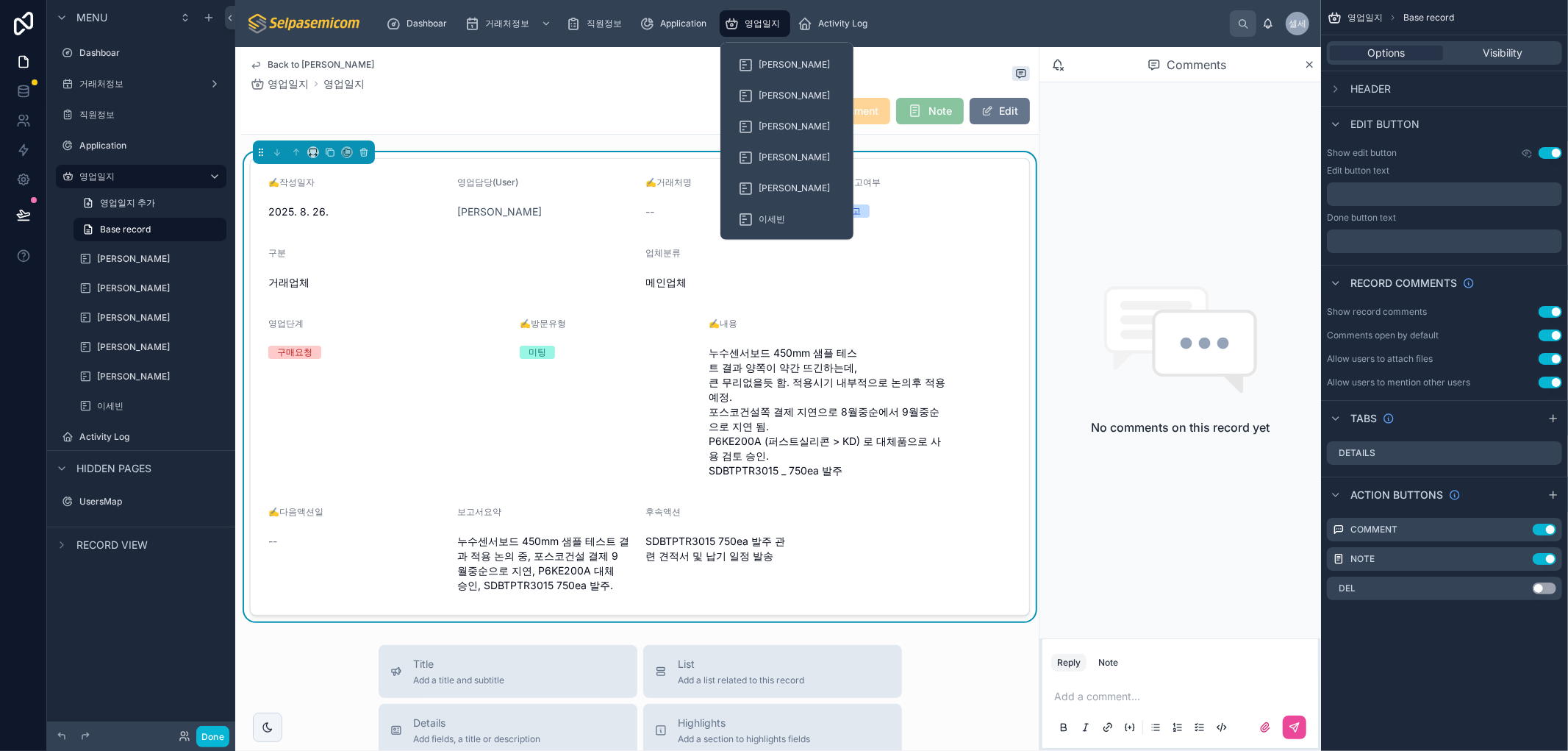
click at [760, 31] on div "영업일지" at bounding box center [754, 23] width 62 height 24
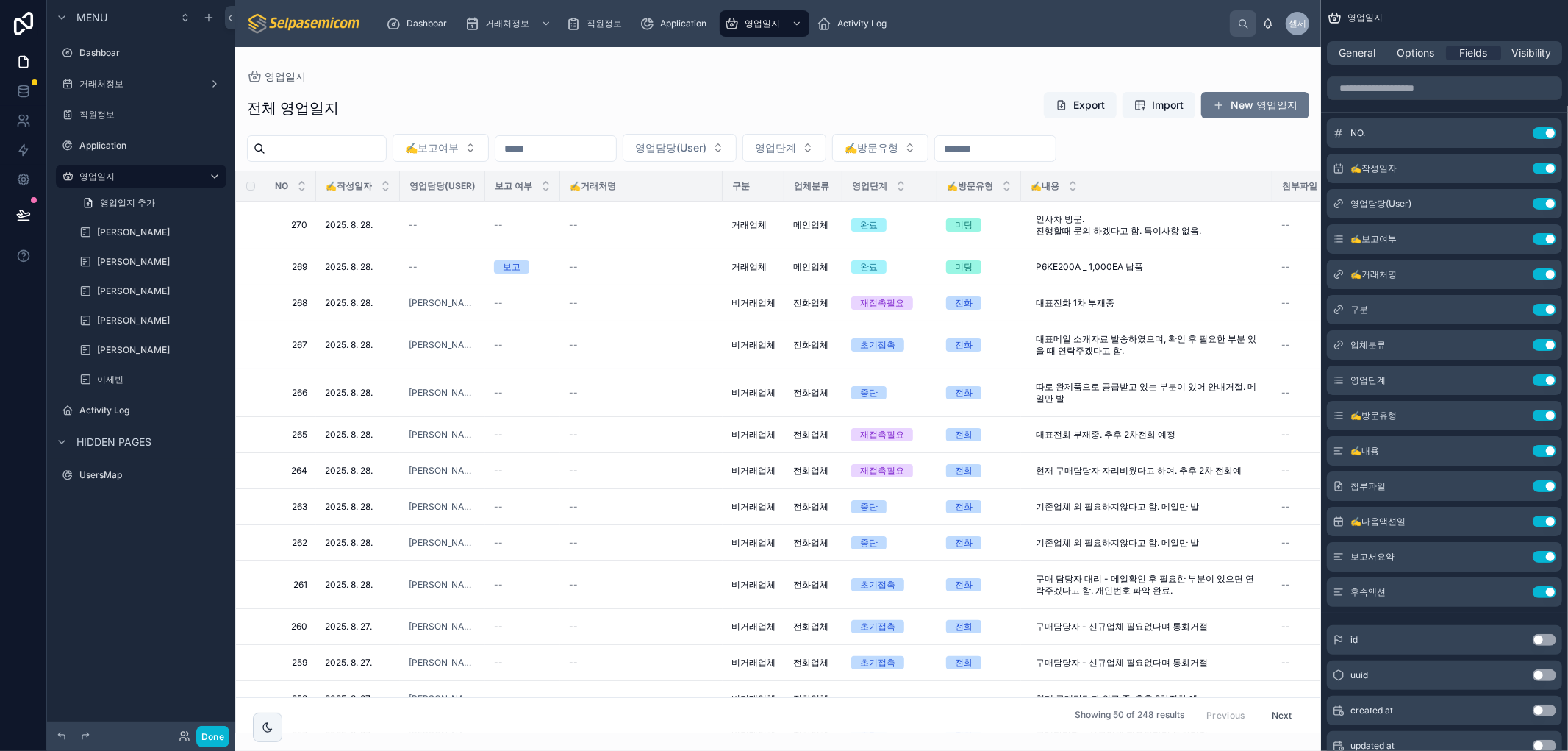
click at [578, 206] on div at bounding box center [778, 399] width 1086 height 704
click at [746, 224] on span "거래업체" at bounding box center [749, 225] width 35 height 11
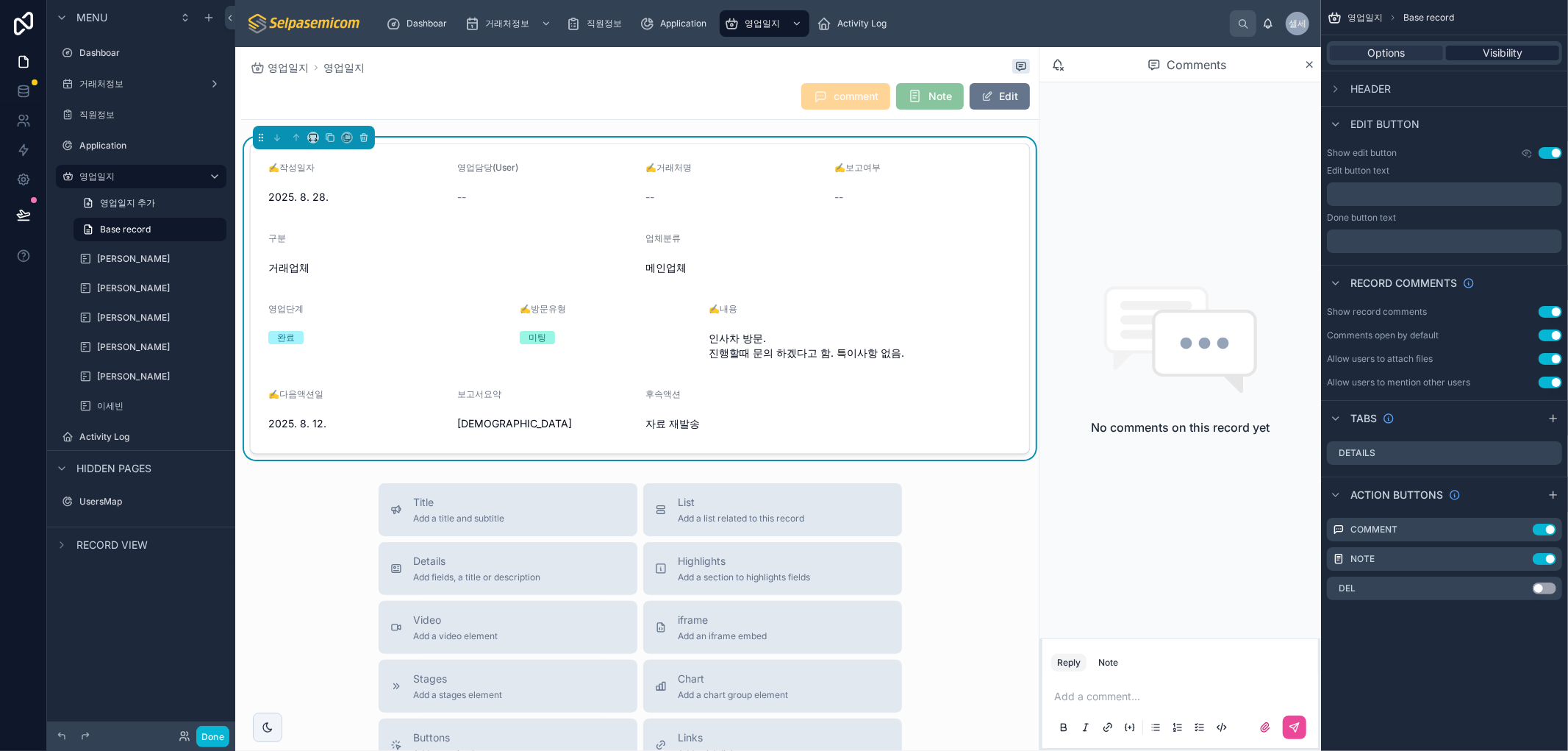
click at [1502, 48] on span "Visibility" at bounding box center [1502, 52] width 39 height 15
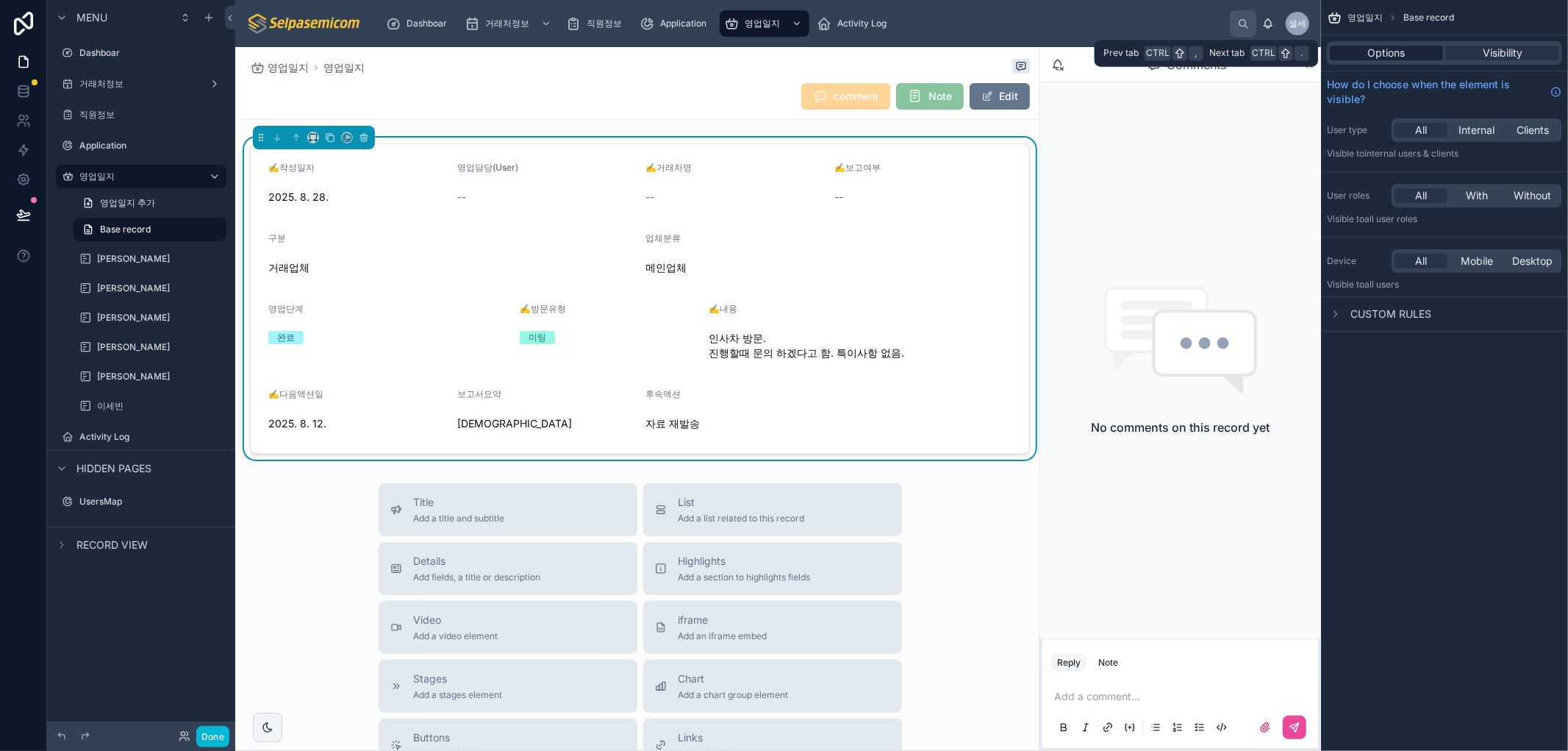
click at [1392, 59] on span "Options" at bounding box center [1386, 52] width 38 height 15
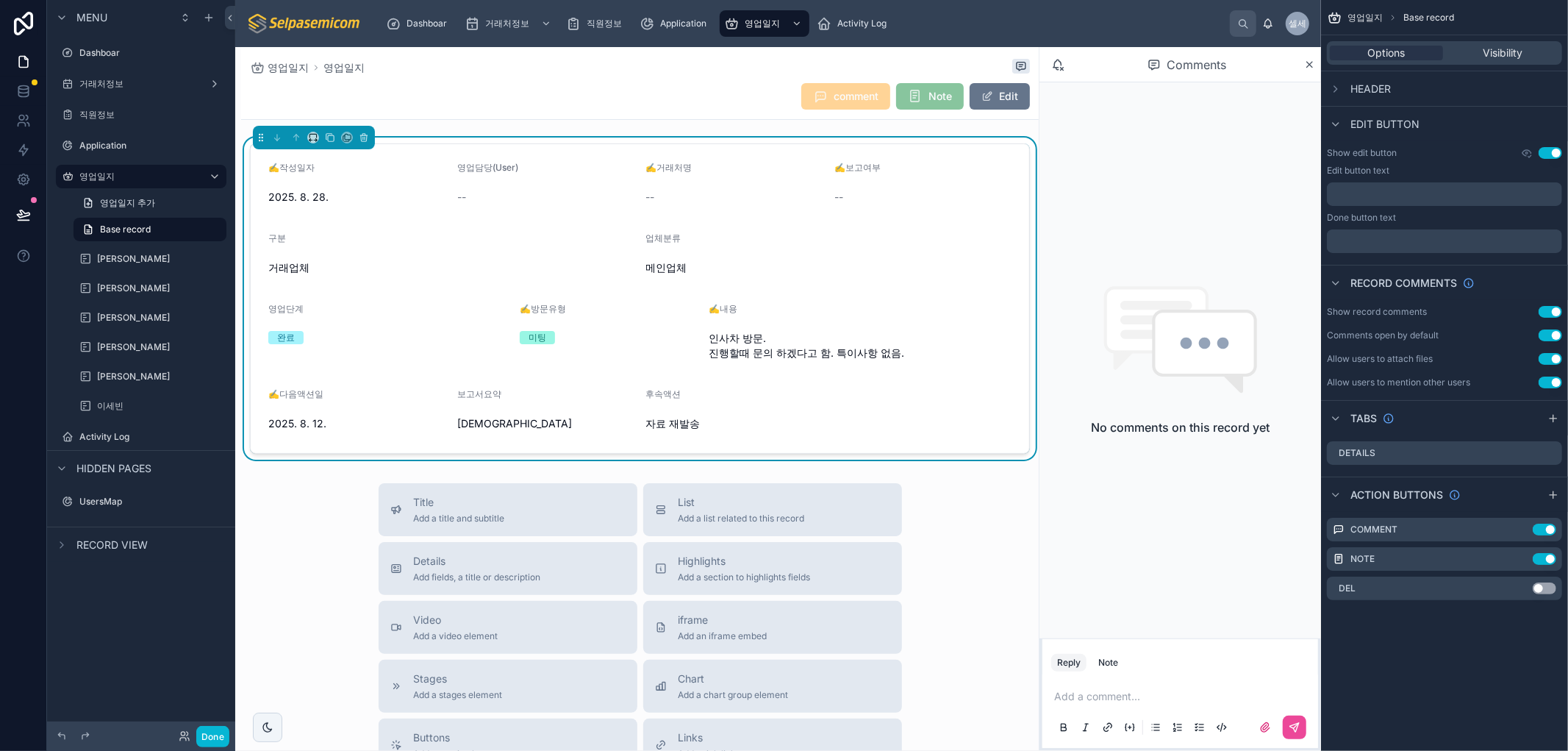
click at [814, 254] on form "✍️작성일자 2025. 8. 28. 영업담당(User) -- ✍️거래처명 -- ✍️보고여부 -- 구분 거래업체 업체분류 메인업체 영업단계 완료…" at bounding box center [640, 298] width 778 height 309
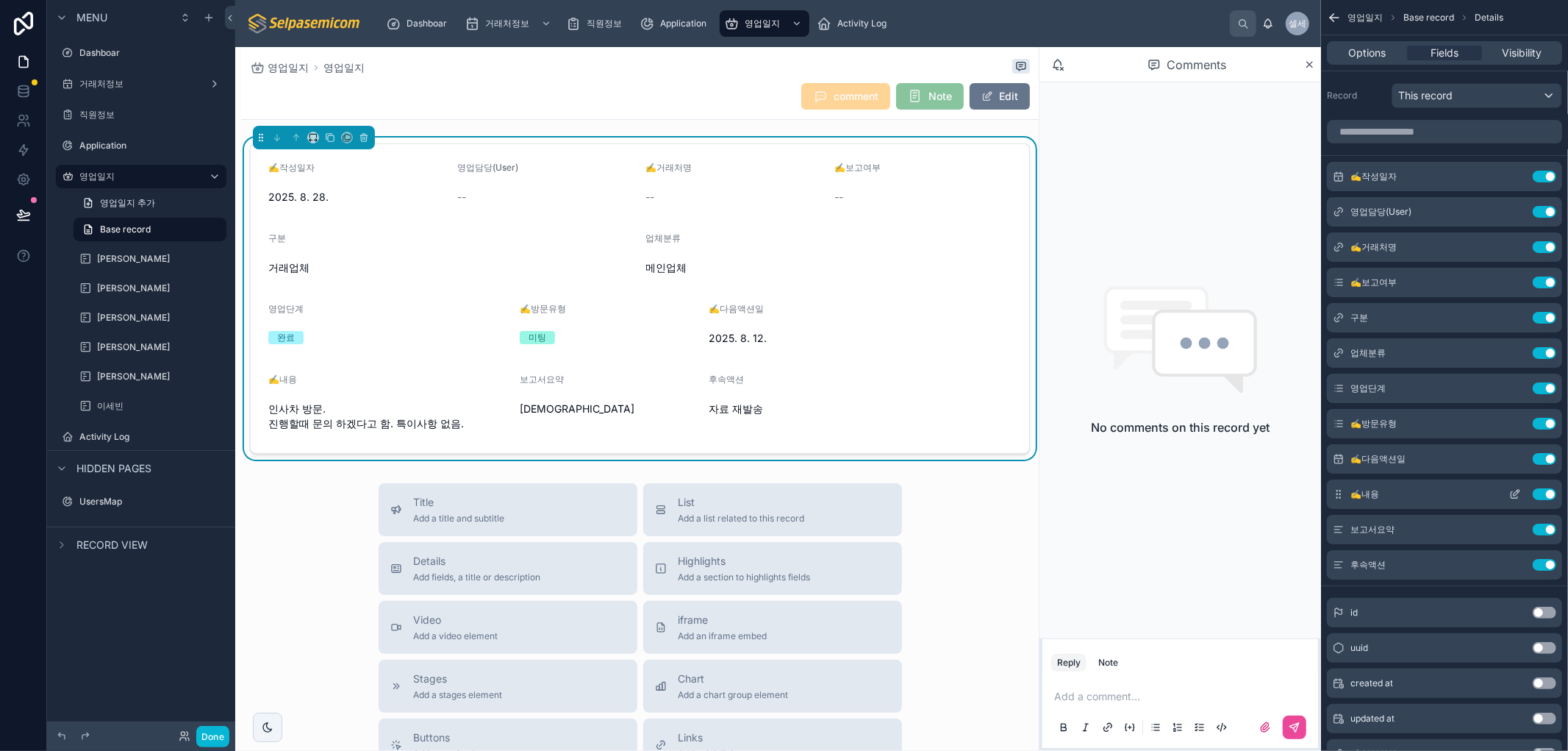
click at [1390, 497] on div "✍️내용 Use setting" at bounding box center [1444, 494] width 235 height 30
click at [1511, 491] on icon "scrollable content" at bounding box center [1514, 493] width 11 height 11
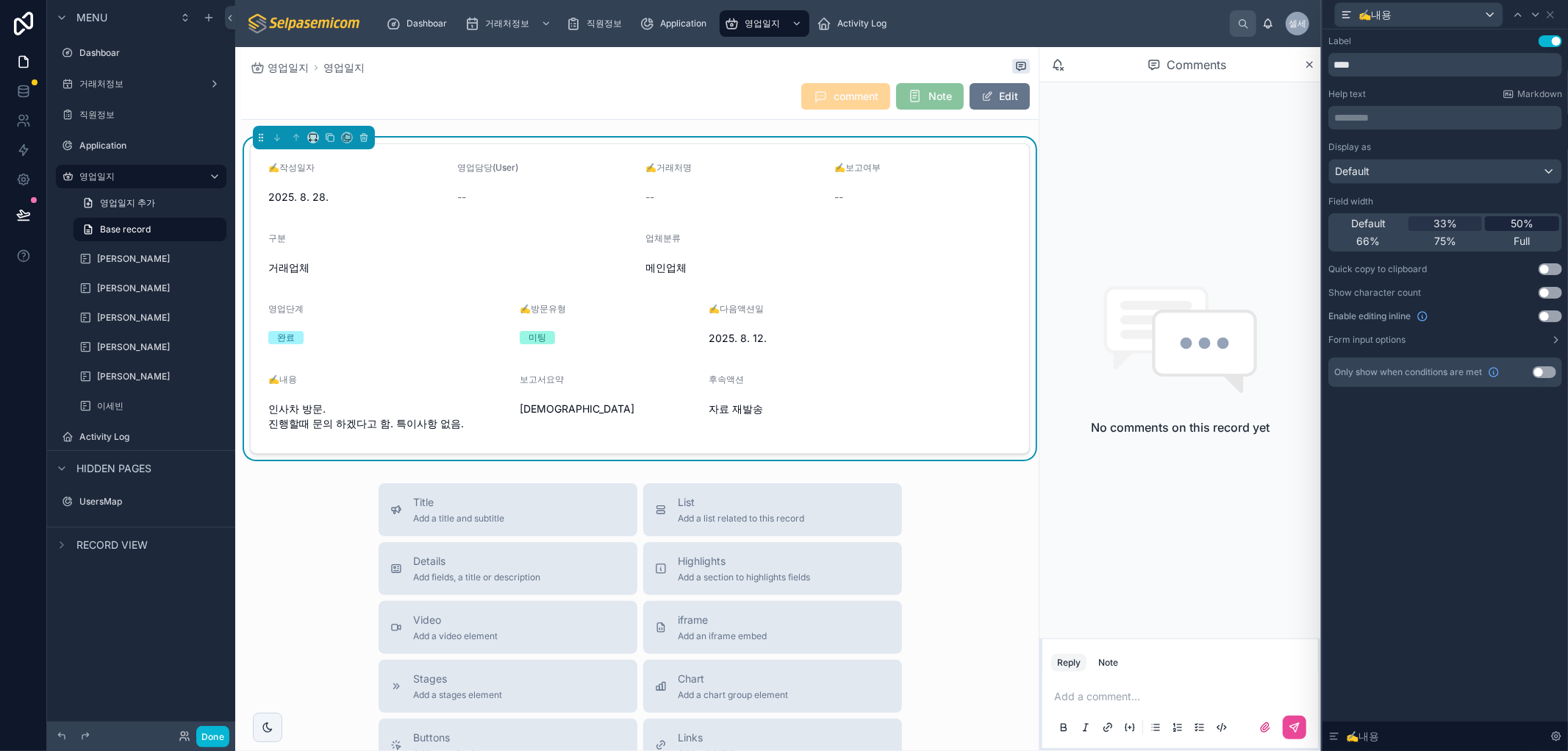
click at [1529, 224] on span "50%" at bounding box center [1522, 223] width 23 height 15
click at [892, 254] on form "✍️작성일자 2025. 8. 28. 영업담당(User) -- ✍️거래처명 -- ✍️보고여부 -- 구분 거래업체 업체분류 메인업체 영업단계 완료…" at bounding box center [640, 298] width 778 height 309
click at [1545, 10] on icon at bounding box center [1550, 14] width 11 height 11
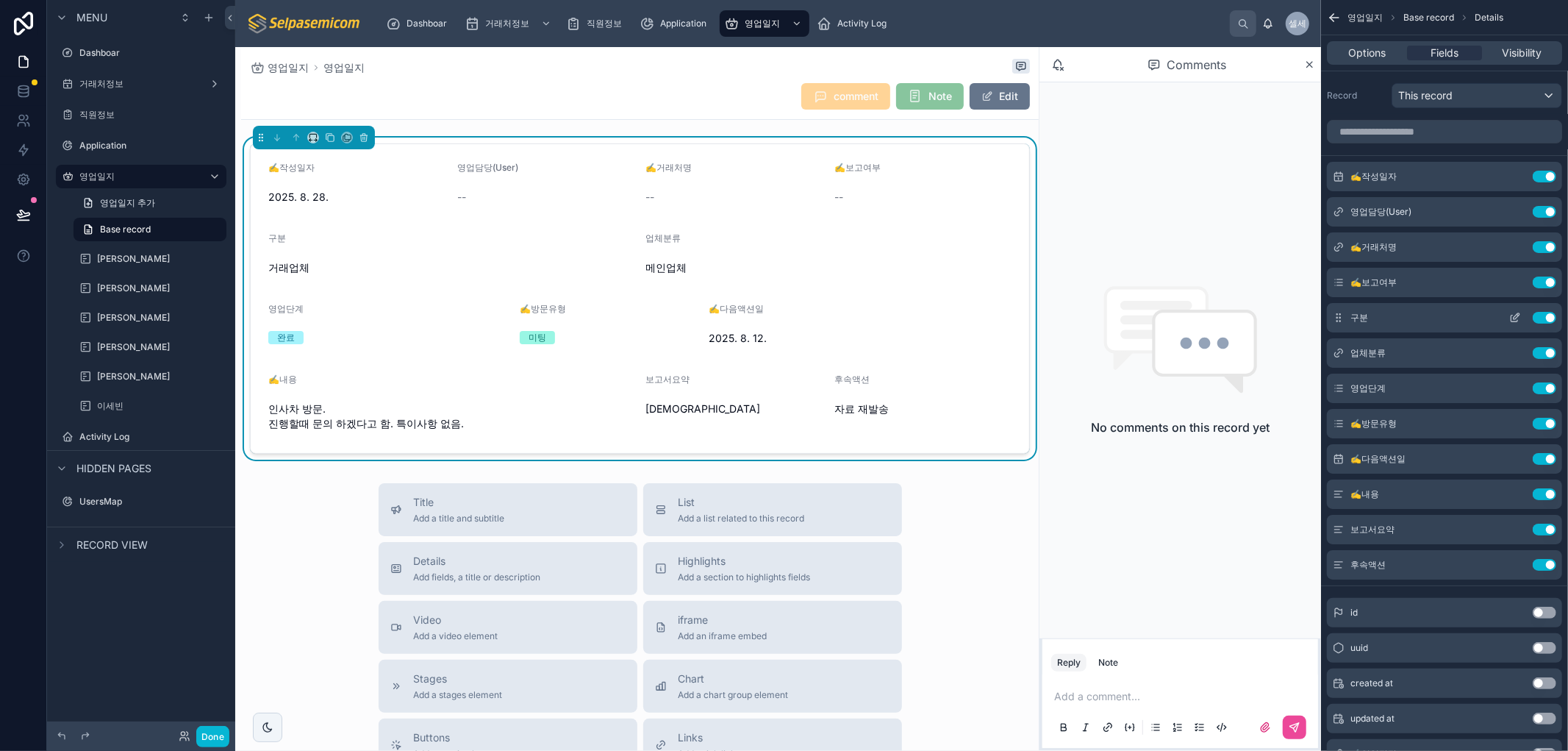
click at [1513, 313] on icon "scrollable content" at bounding box center [1514, 317] width 11 height 11
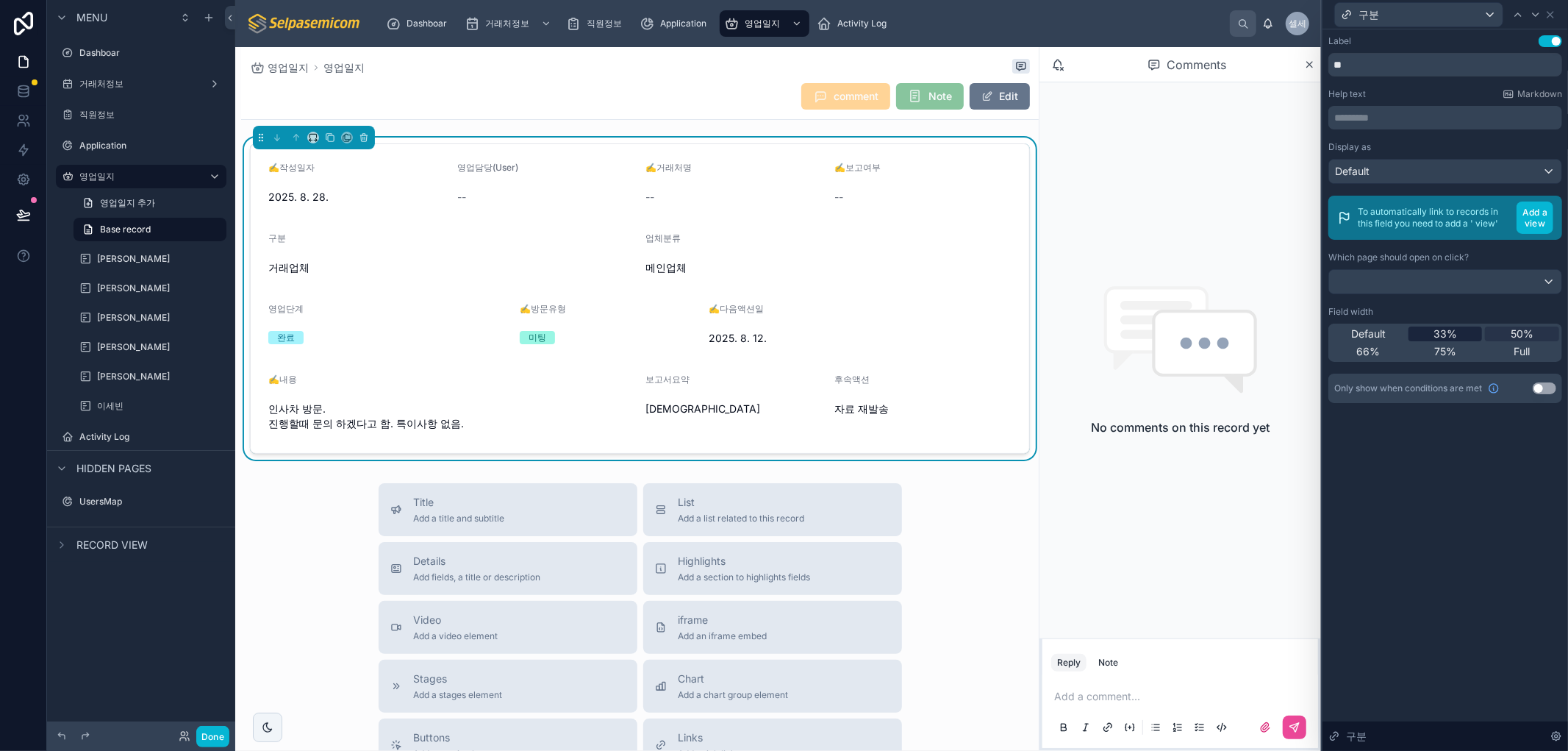
click at [1426, 332] on div "33%" at bounding box center [1445, 333] width 74 height 15
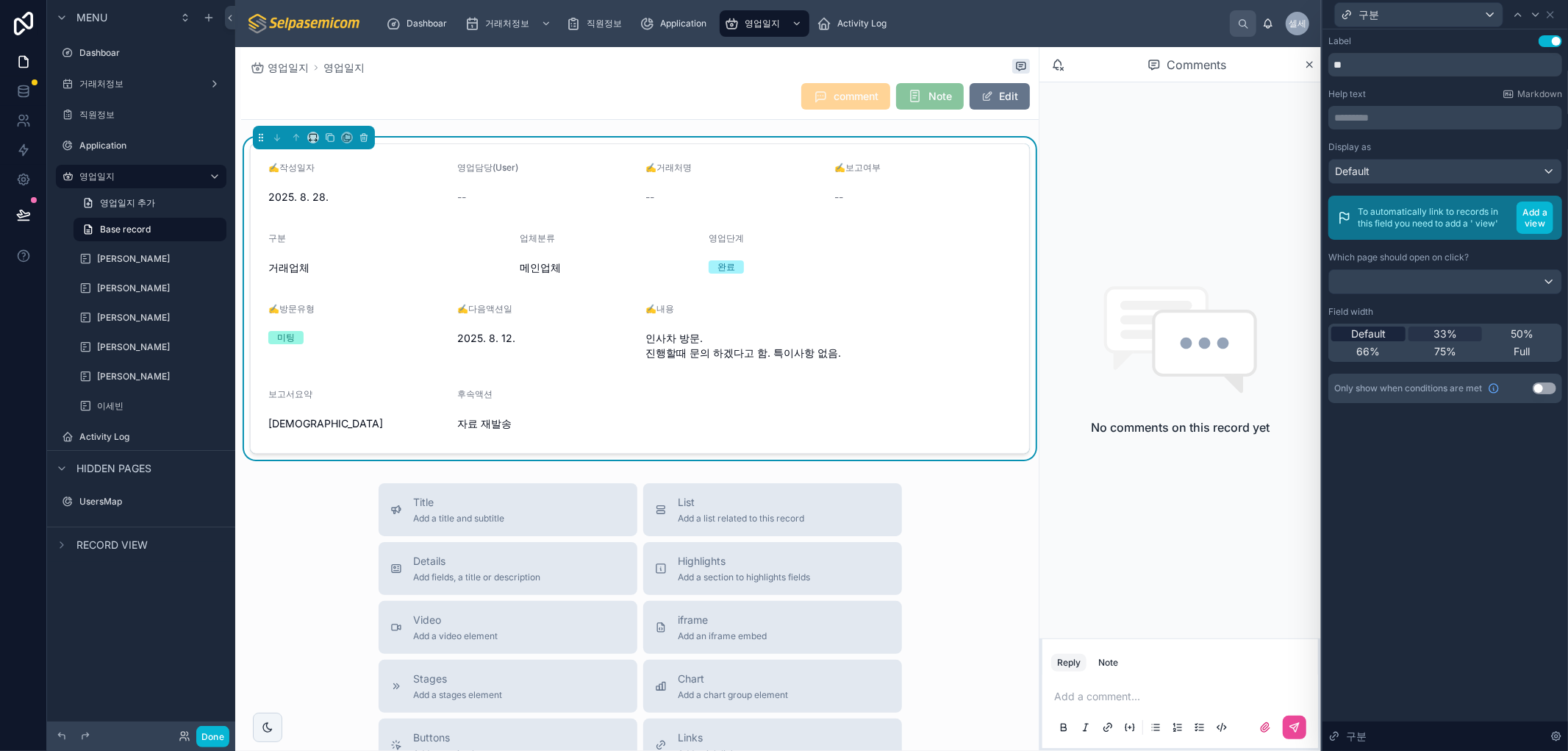
click at [1365, 335] on span "Default" at bounding box center [1369, 333] width 35 height 15
click at [1553, 12] on icon at bounding box center [1550, 14] width 11 height 11
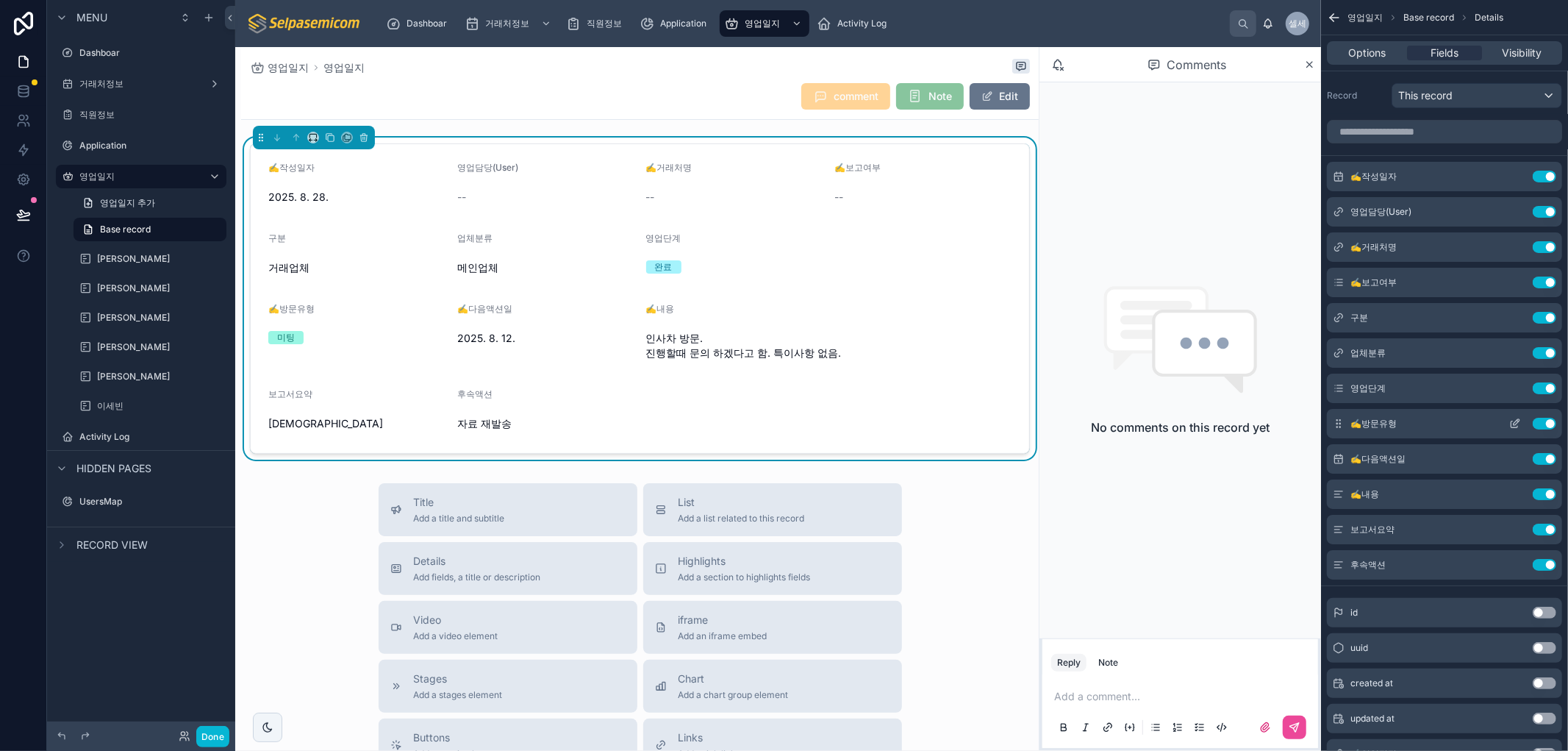
click at [1509, 423] on icon "scrollable content" at bounding box center [1514, 423] width 11 height 11
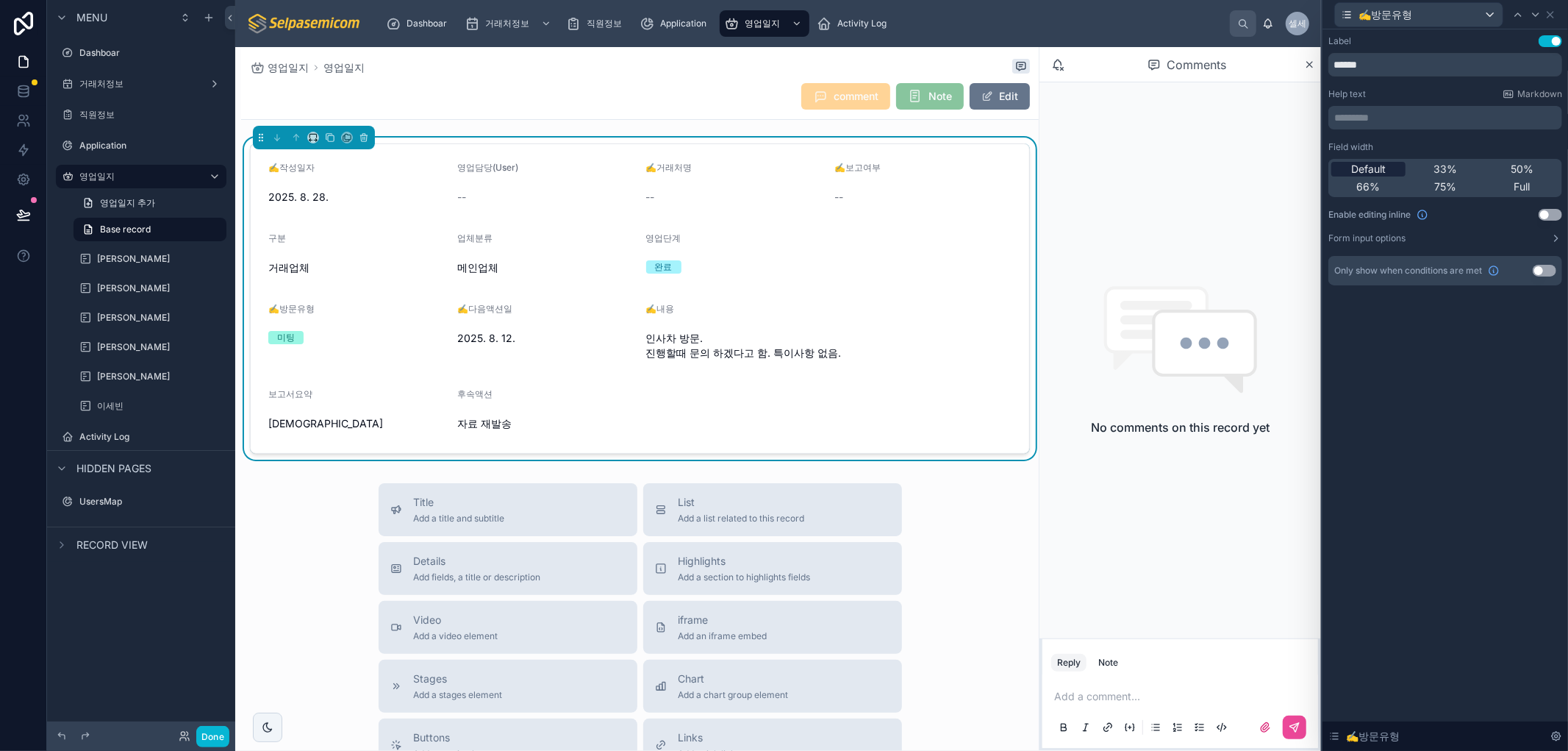
click at [1387, 164] on div "Default" at bounding box center [1368, 169] width 74 height 15
click at [1550, 11] on icon at bounding box center [1550, 14] width 11 height 11
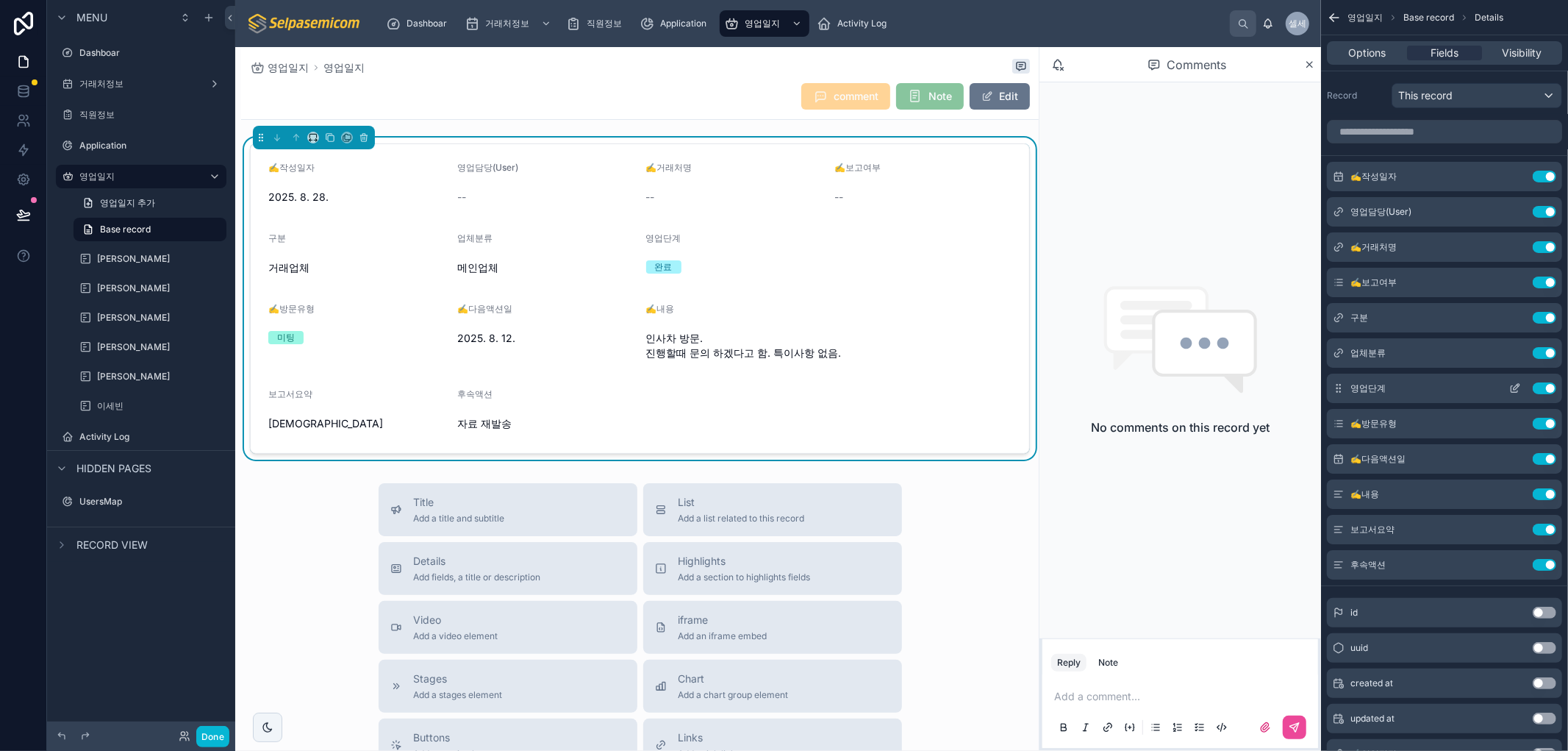
click at [1516, 391] on icon "scrollable content" at bounding box center [1514, 387] width 11 height 11
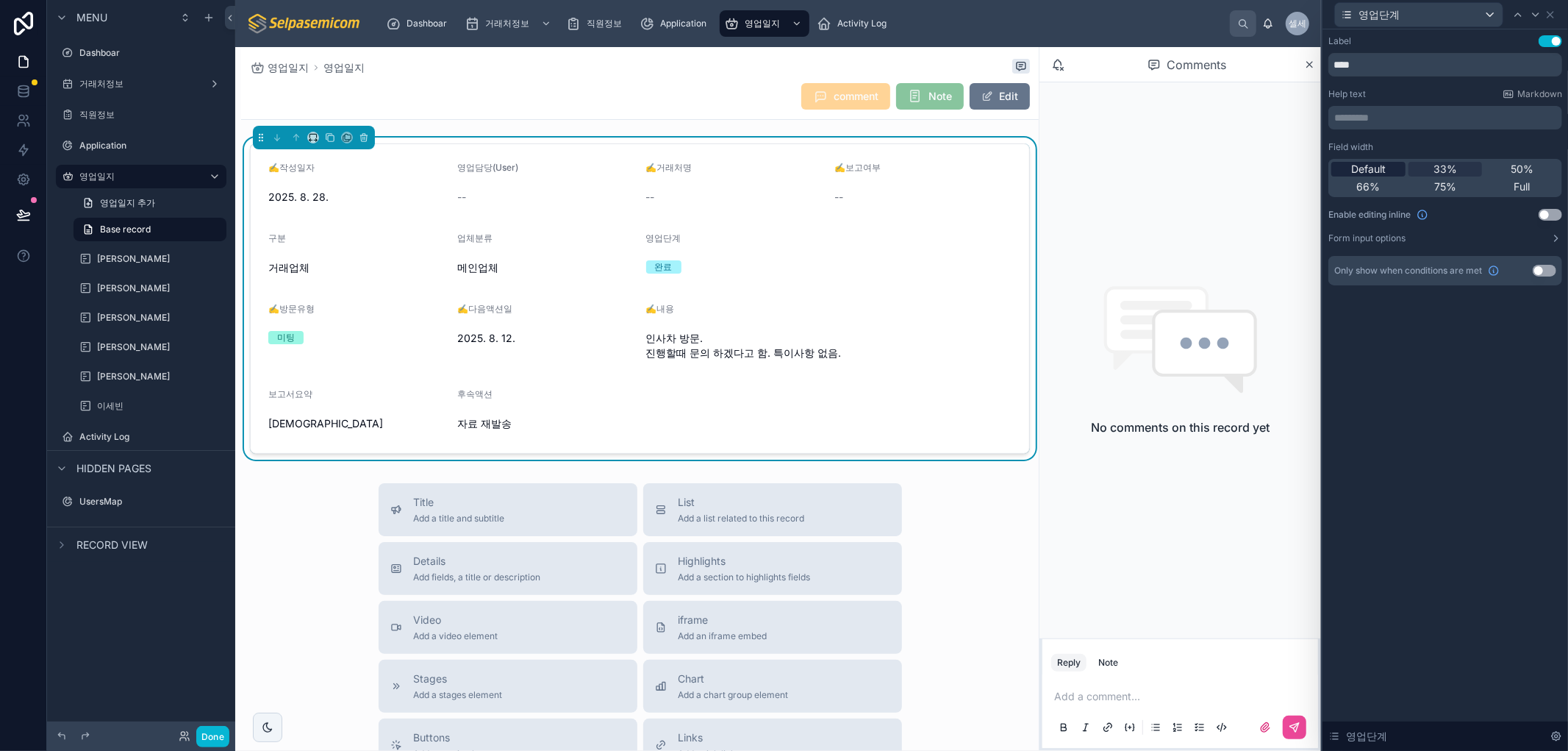
click at [1384, 165] on span "Default" at bounding box center [1369, 169] width 35 height 15
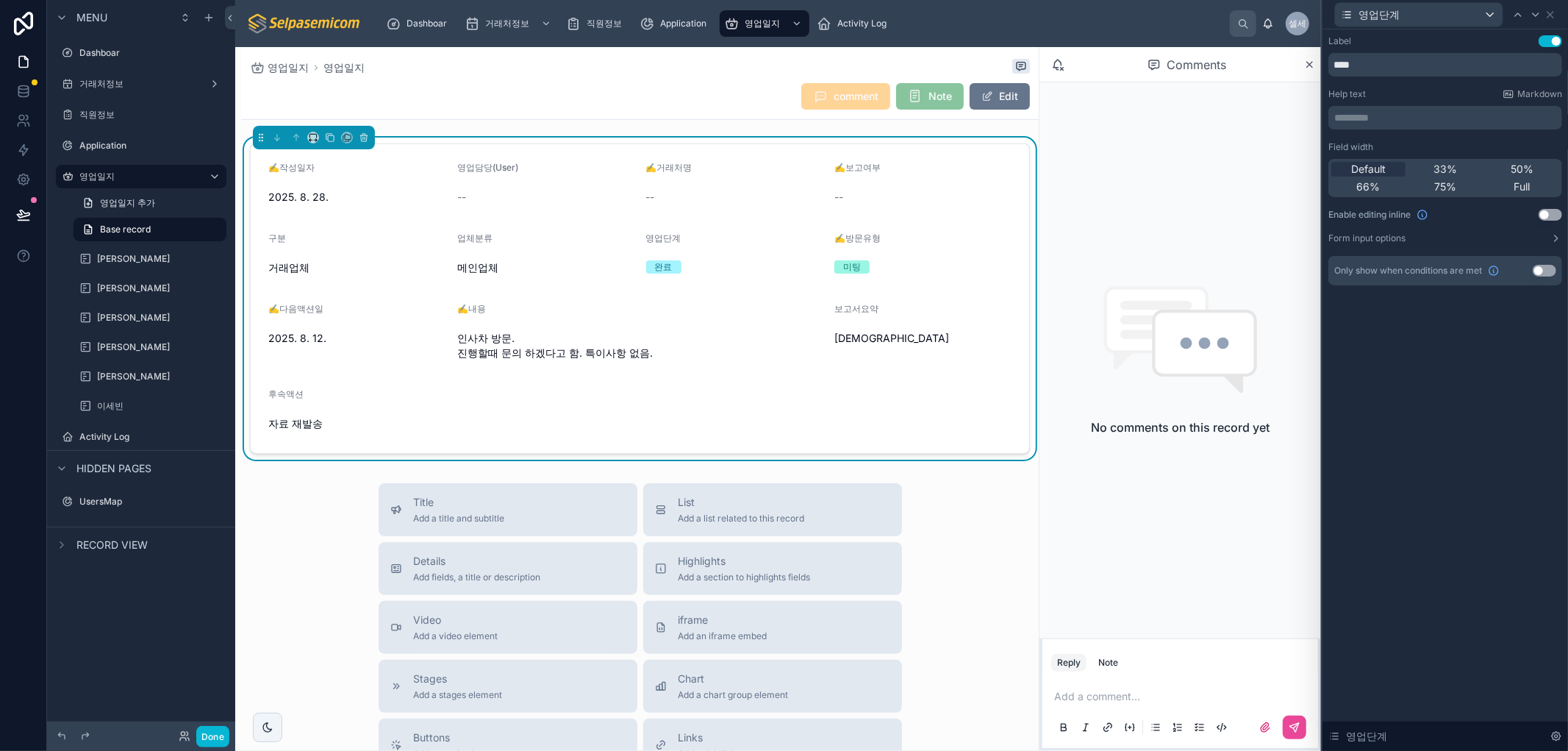
drag, startPoint x: 1560, startPoint y: 11, endPoint x: 1553, endPoint y: 19, distance: 10.6
click at [1559, 11] on div "영업단계" at bounding box center [1444, 14] width 233 height 29
click at [1553, 19] on icon at bounding box center [1550, 14] width 11 height 11
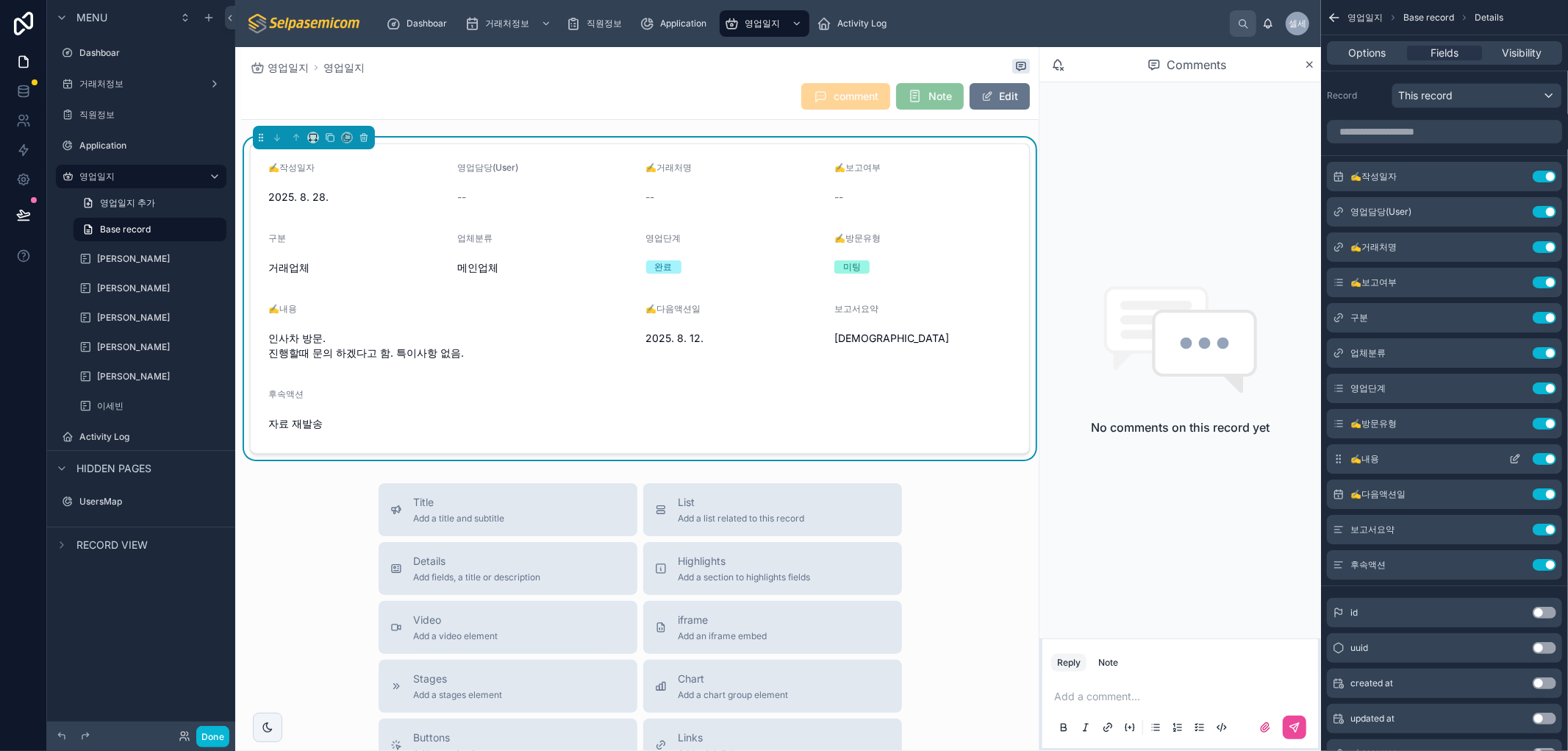
click at [1508, 459] on button "scrollable content" at bounding box center [1515, 458] width 24 height 11
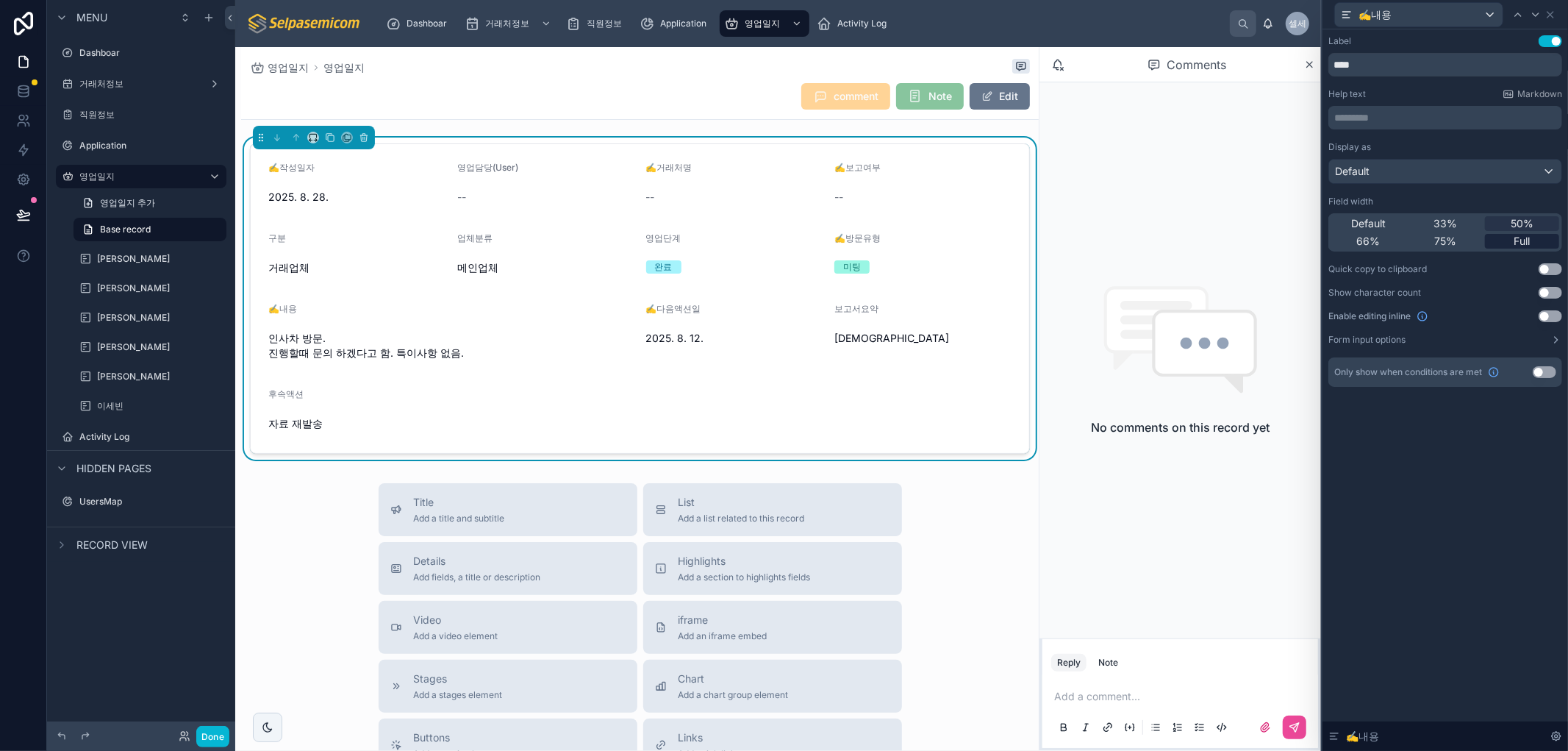
click at [1517, 247] on span "Full" at bounding box center [1522, 240] width 16 height 15
click at [1443, 238] on span "75%" at bounding box center [1445, 240] width 22 height 15
click at [1550, 17] on icon at bounding box center [1550, 14] width 11 height 11
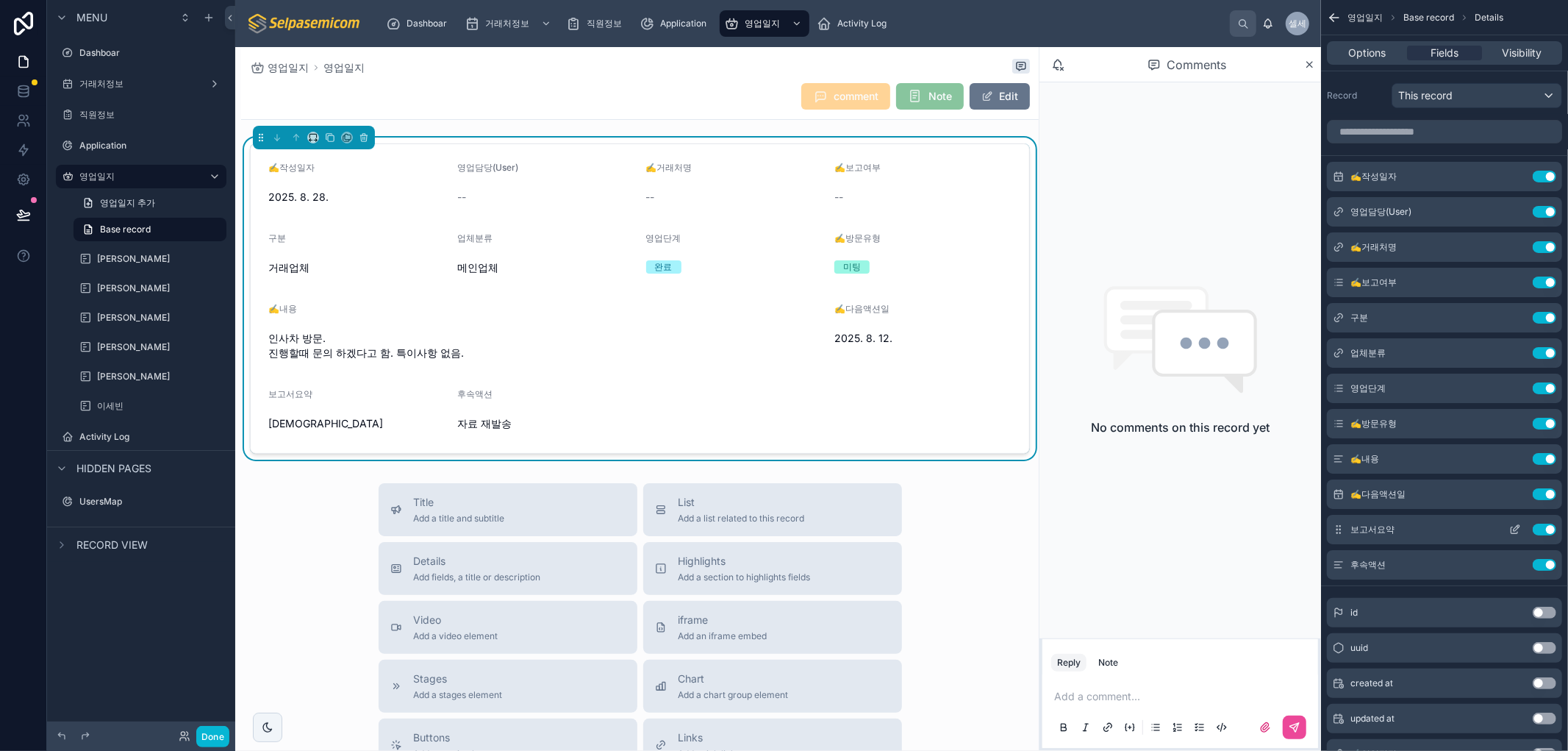
click at [1382, 528] on span "보고서요약" at bounding box center [1372, 529] width 44 height 11
click at [1516, 525] on icon "scrollable content" at bounding box center [1514, 529] width 11 height 11
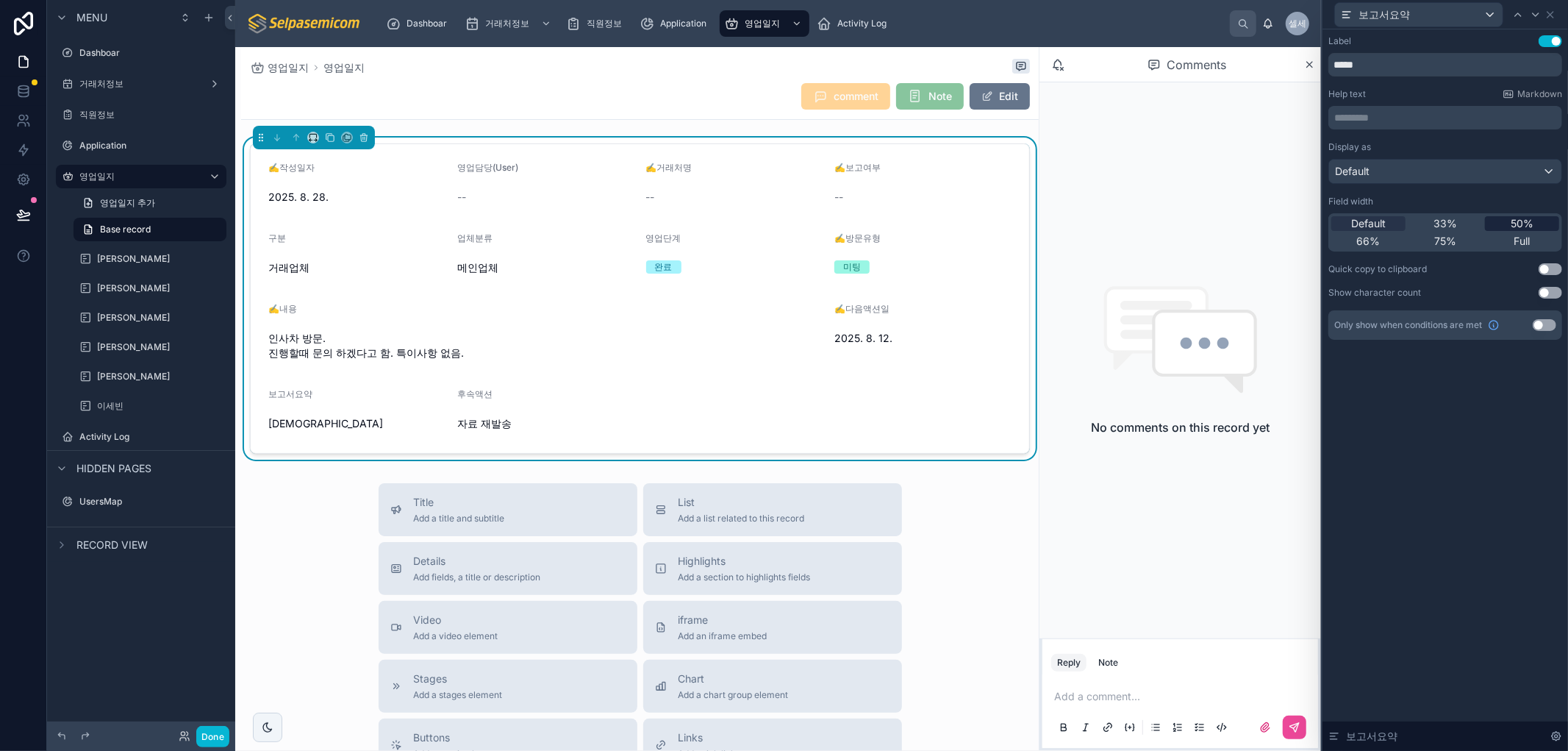
click at [1512, 219] on span "50%" at bounding box center [1522, 223] width 23 height 15
click at [1549, 15] on icon at bounding box center [1550, 14] width 11 height 11
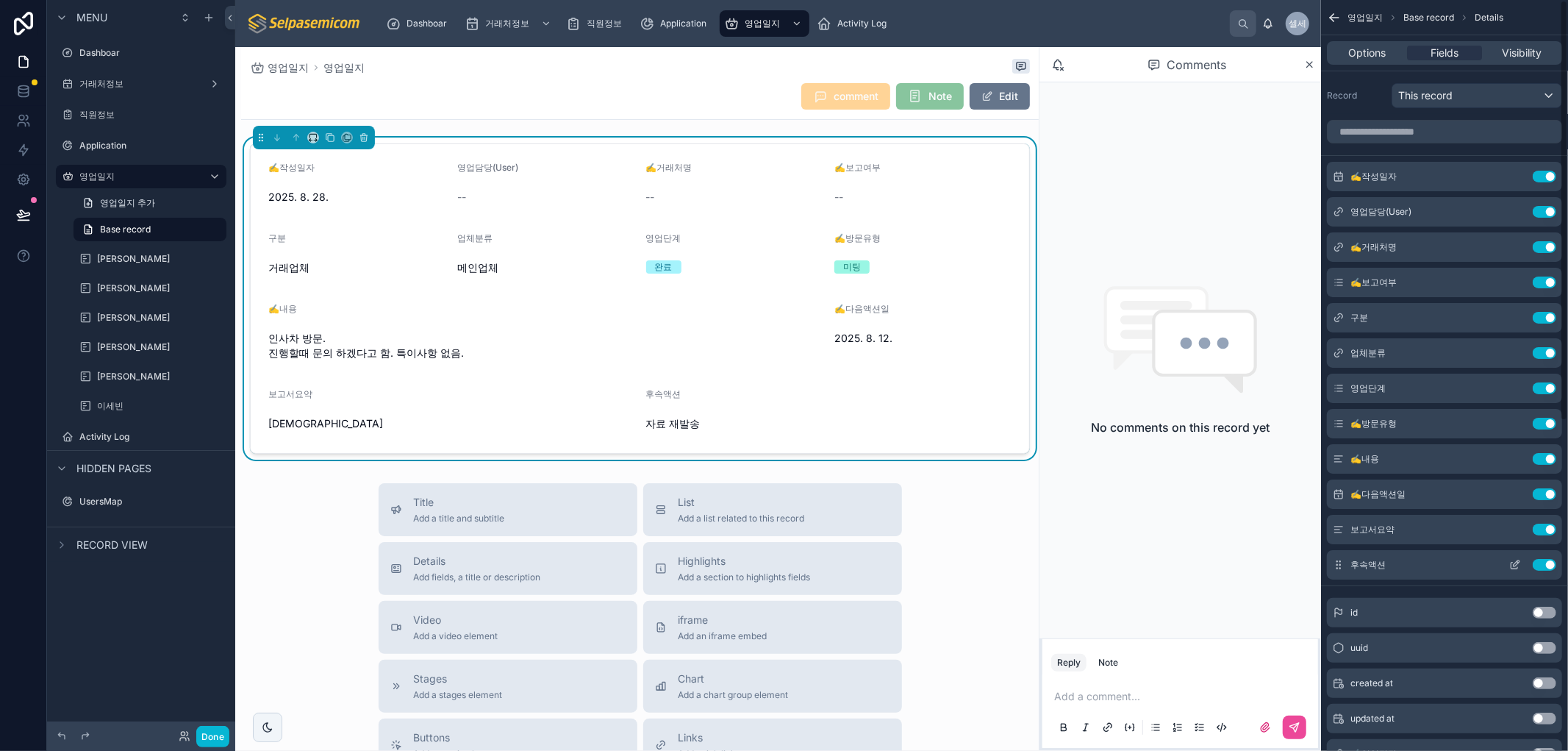
click at [1516, 563] on icon "scrollable content" at bounding box center [1514, 564] width 11 height 11
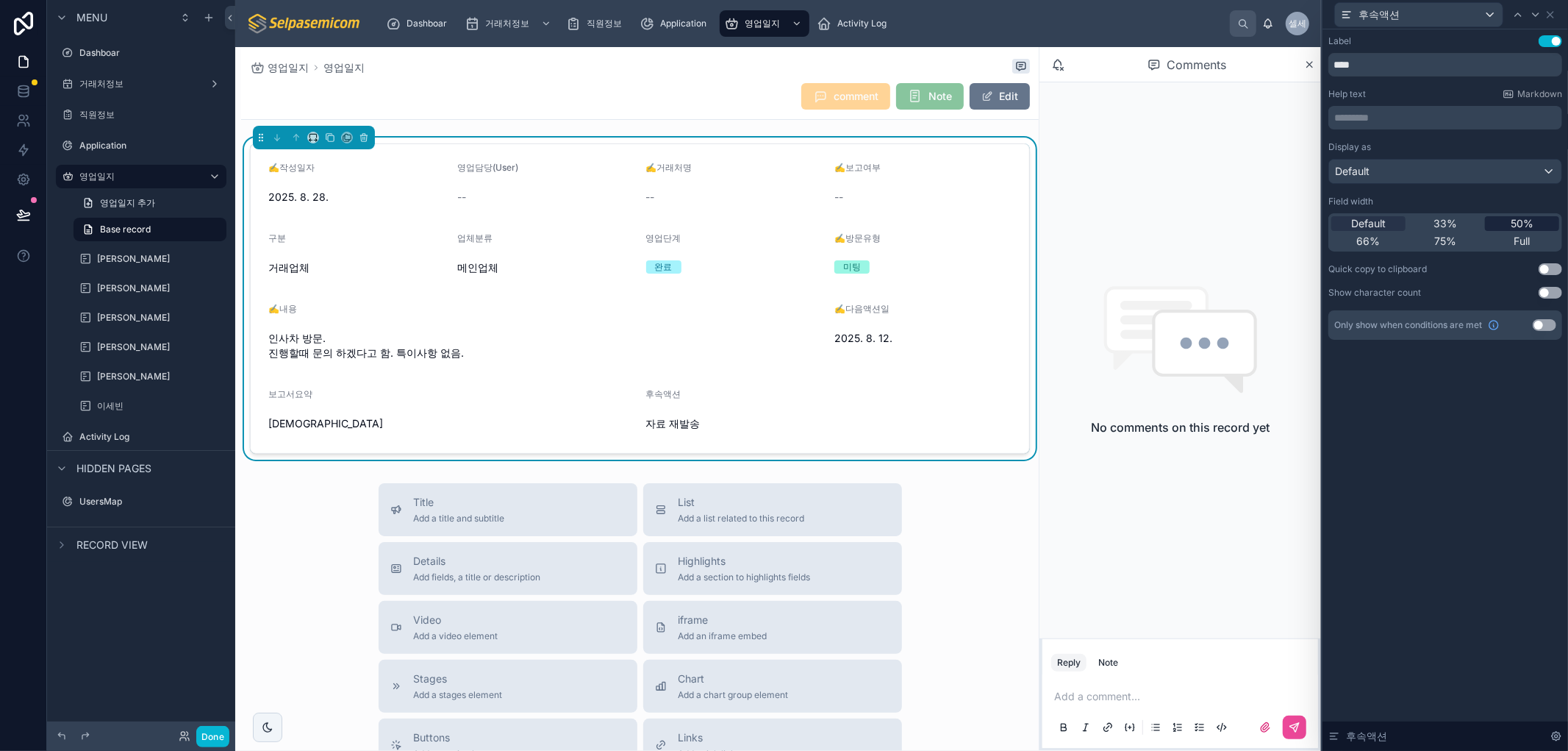
click at [1518, 216] on span "50%" at bounding box center [1522, 223] width 23 height 15
click at [1548, 11] on icon at bounding box center [1550, 14] width 11 height 11
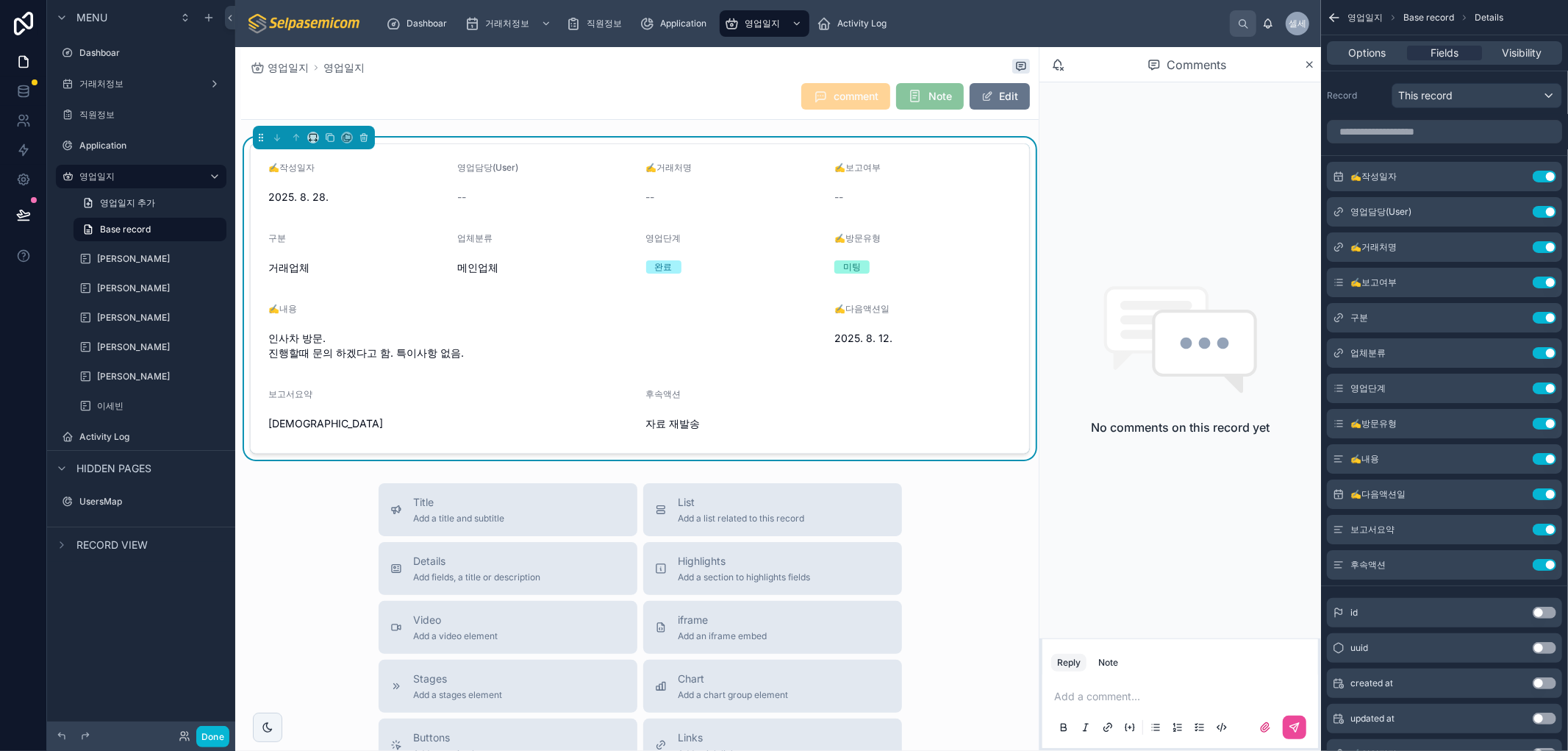
click at [961, 544] on div "Title Add a title and subtitle List Add a list related to this record Details A…" at bounding box center [640, 744] width 797 height 524
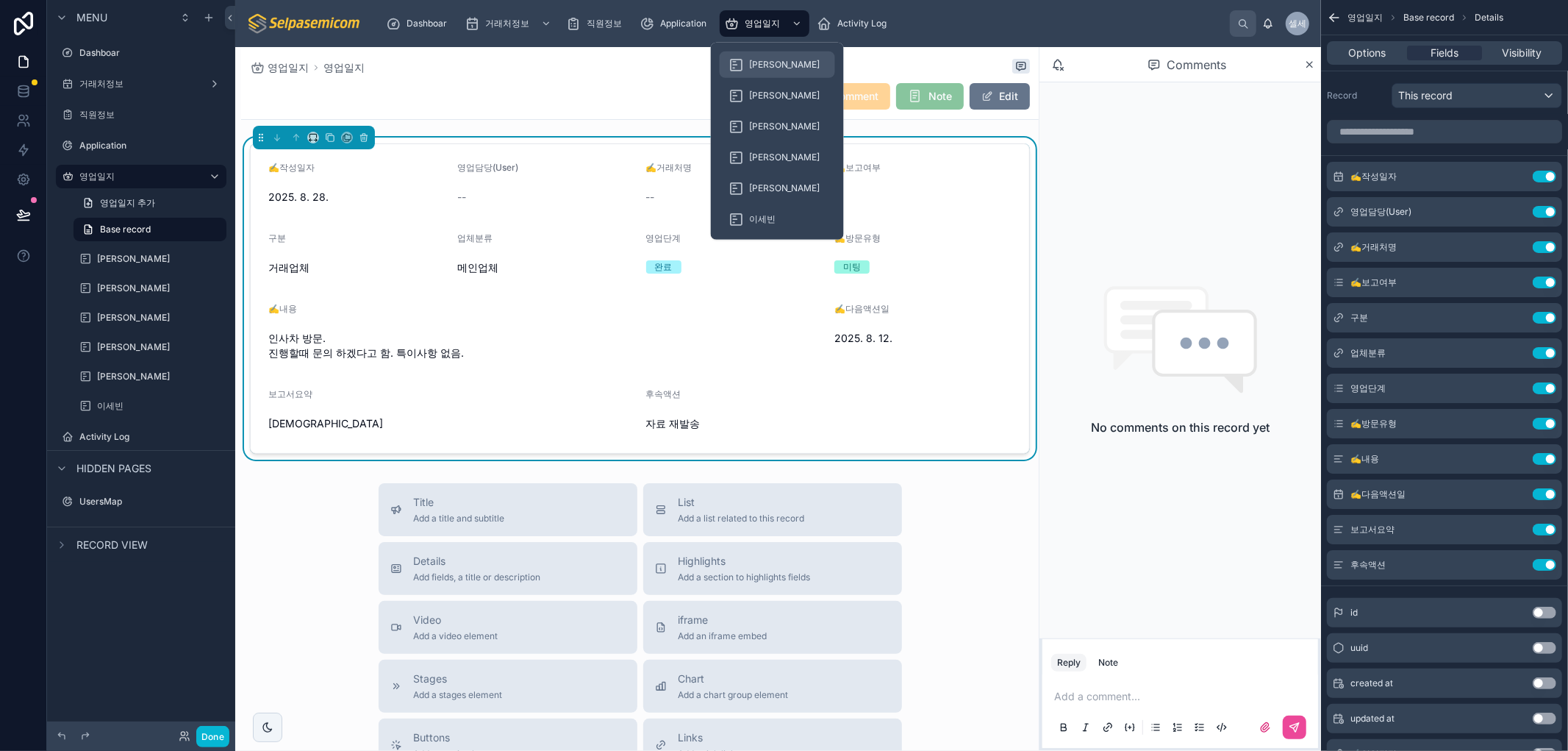
click at [762, 62] on span "허창윤" at bounding box center [785, 64] width 72 height 11
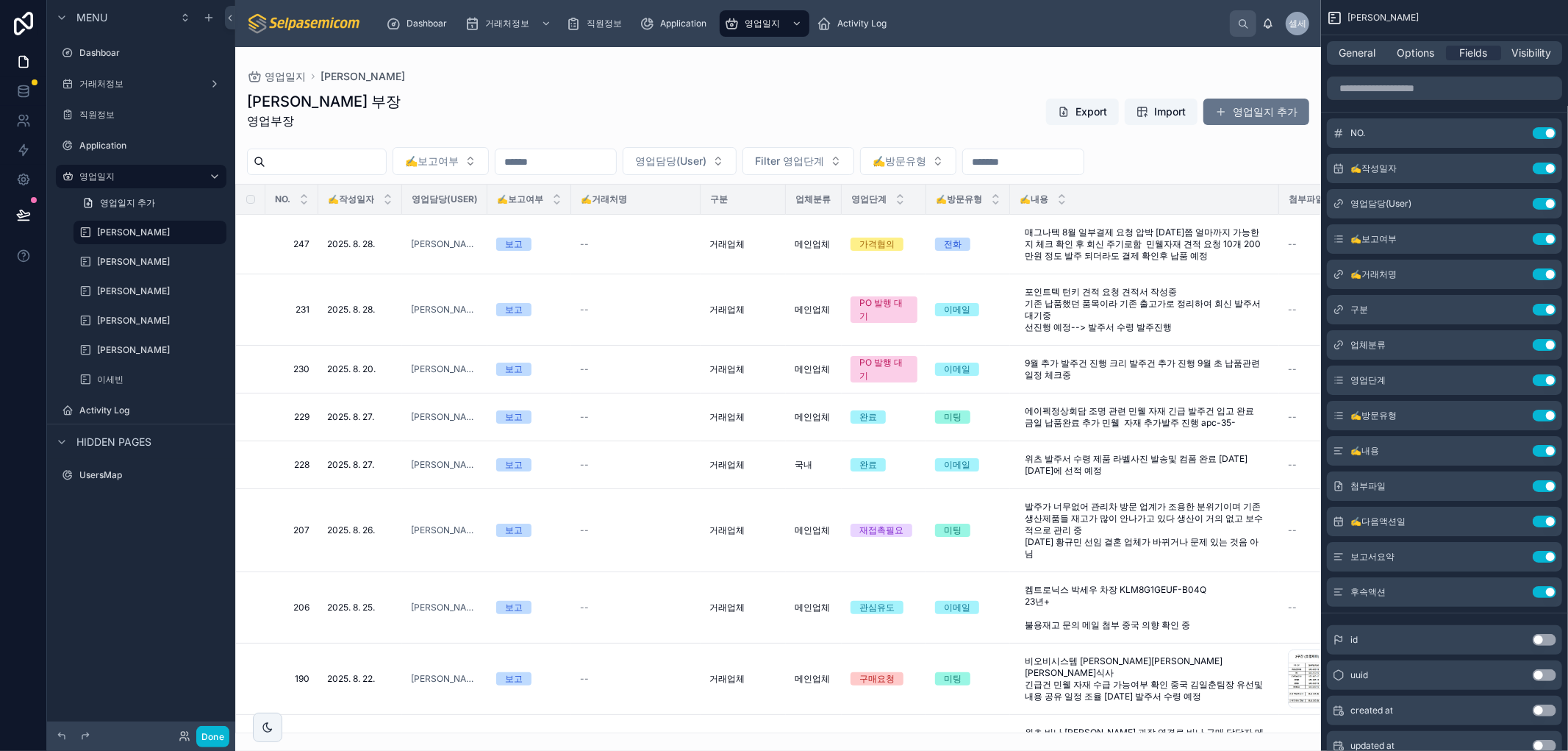
click at [843, 242] on div at bounding box center [778, 399] width 1086 height 704
click at [982, 253] on td "전화" at bounding box center [968, 245] width 84 height 59
click at [676, 247] on div "--" at bounding box center [635, 243] width 112 height 11
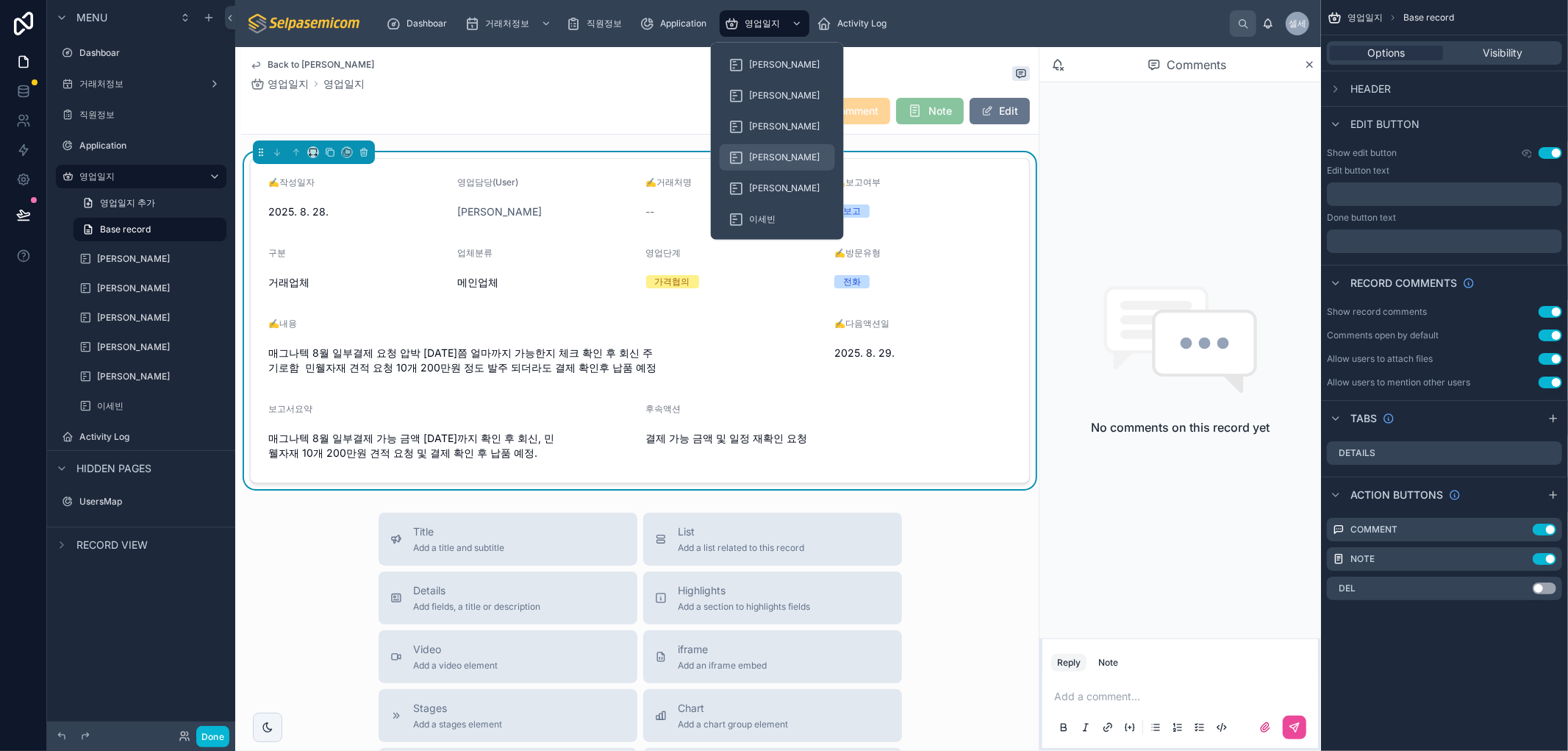
click at [760, 151] on span "박윤호" at bounding box center [785, 156] width 72 height 11
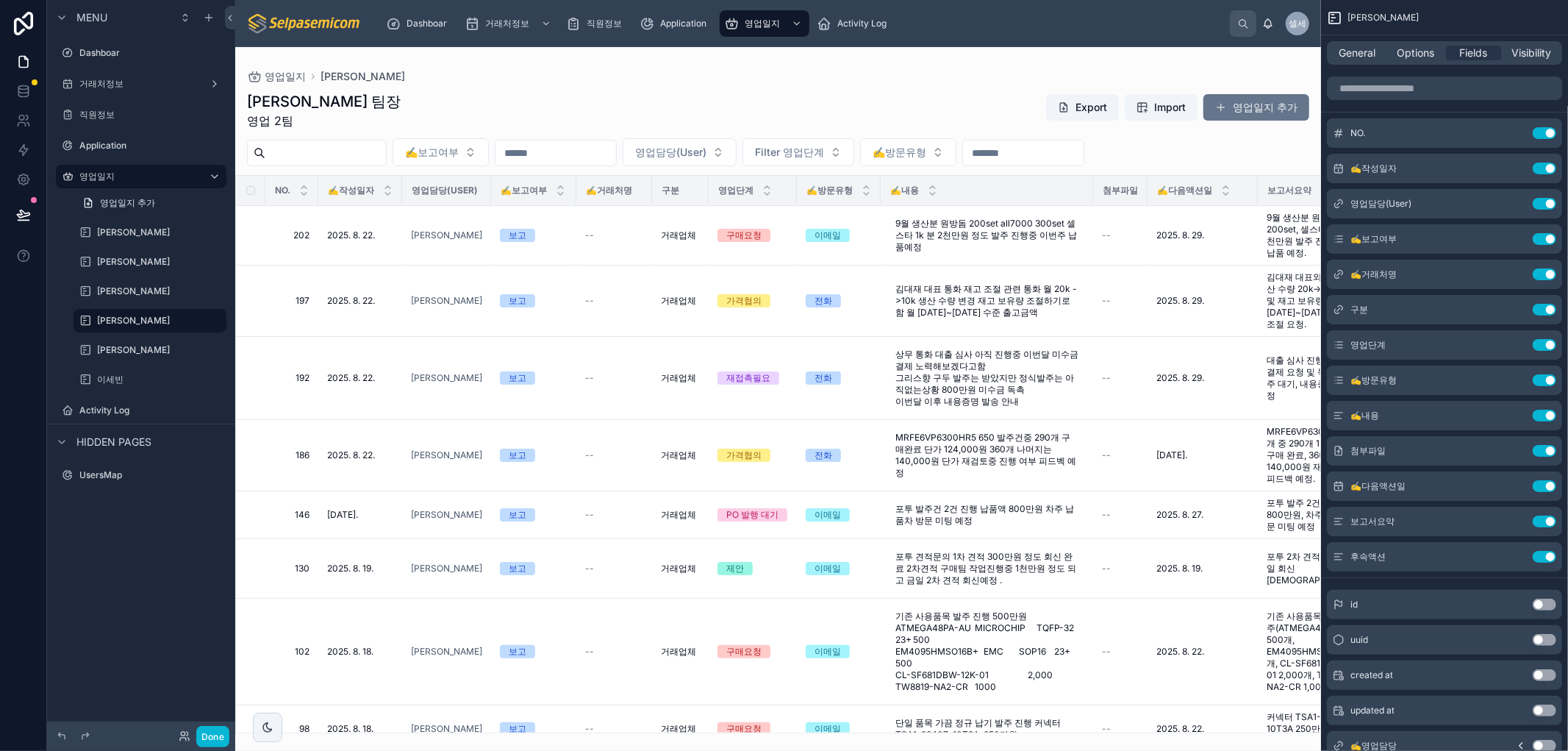
click at [954, 388] on div at bounding box center [778, 399] width 1086 height 704
click at [607, 370] on td "--" at bounding box center [614, 378] width 76 height 83
click at [648, 401] on td "--" at bounding box center [614, 378] width 76 height 83
click at [777, 363] on td "재접촉필요" at bounding box center [753, 378] width 88 height 83
click at [775, 361] on td "재접촉필요" at bounding box center [753, 378] width 88 height 83
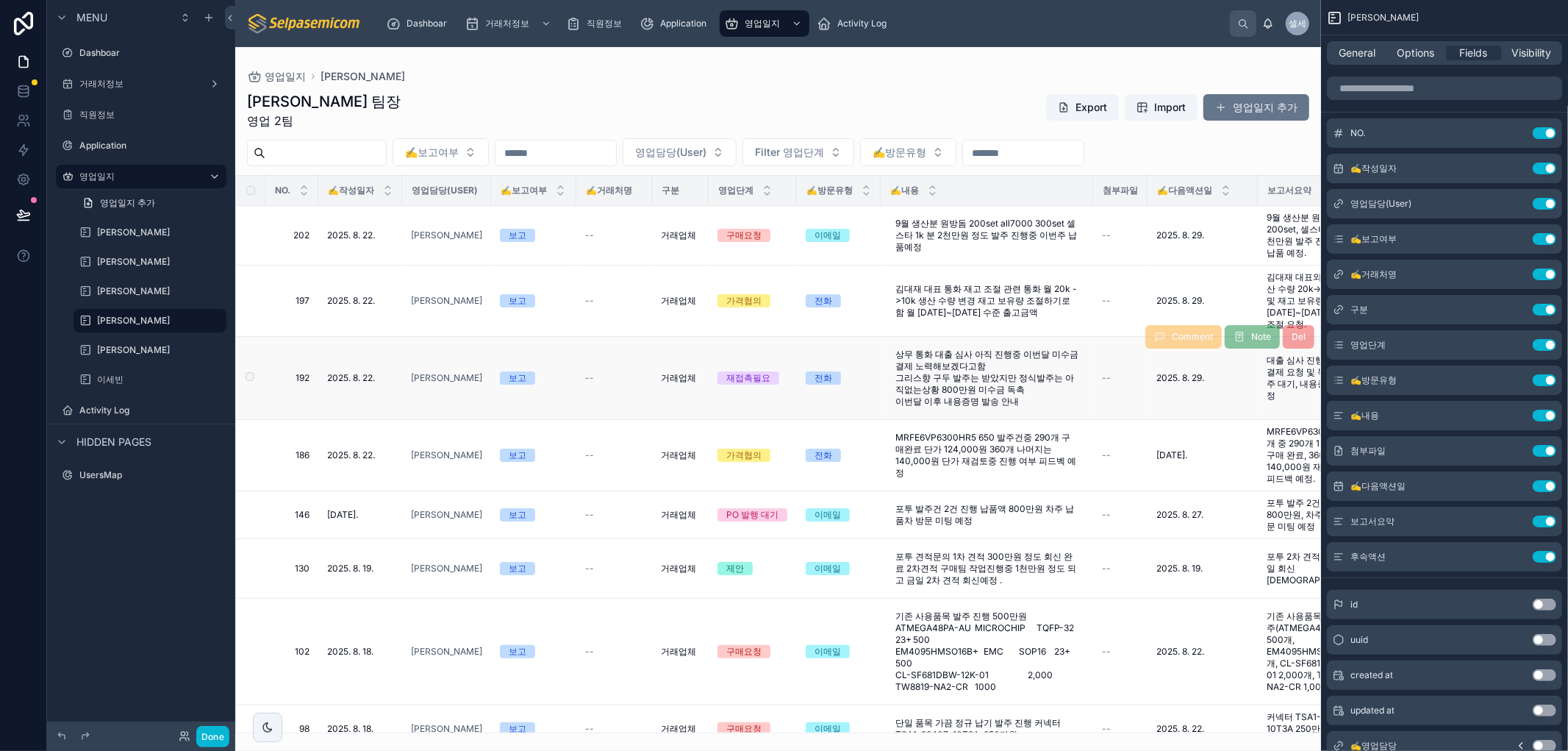
click at [775, 361] on td "재접촉필요" at bounding box center [753, 378] width 88 height 83
click at [747, 82] on div "박윤호 팀장 영업 2팀 Export Import 영업일지 추가 ✍️보고여부 영업담당(User) Filter 영업단계 ✍️방문유형 NO. ✍️작…" at bounding box center [778, 407] width 1086 height 650
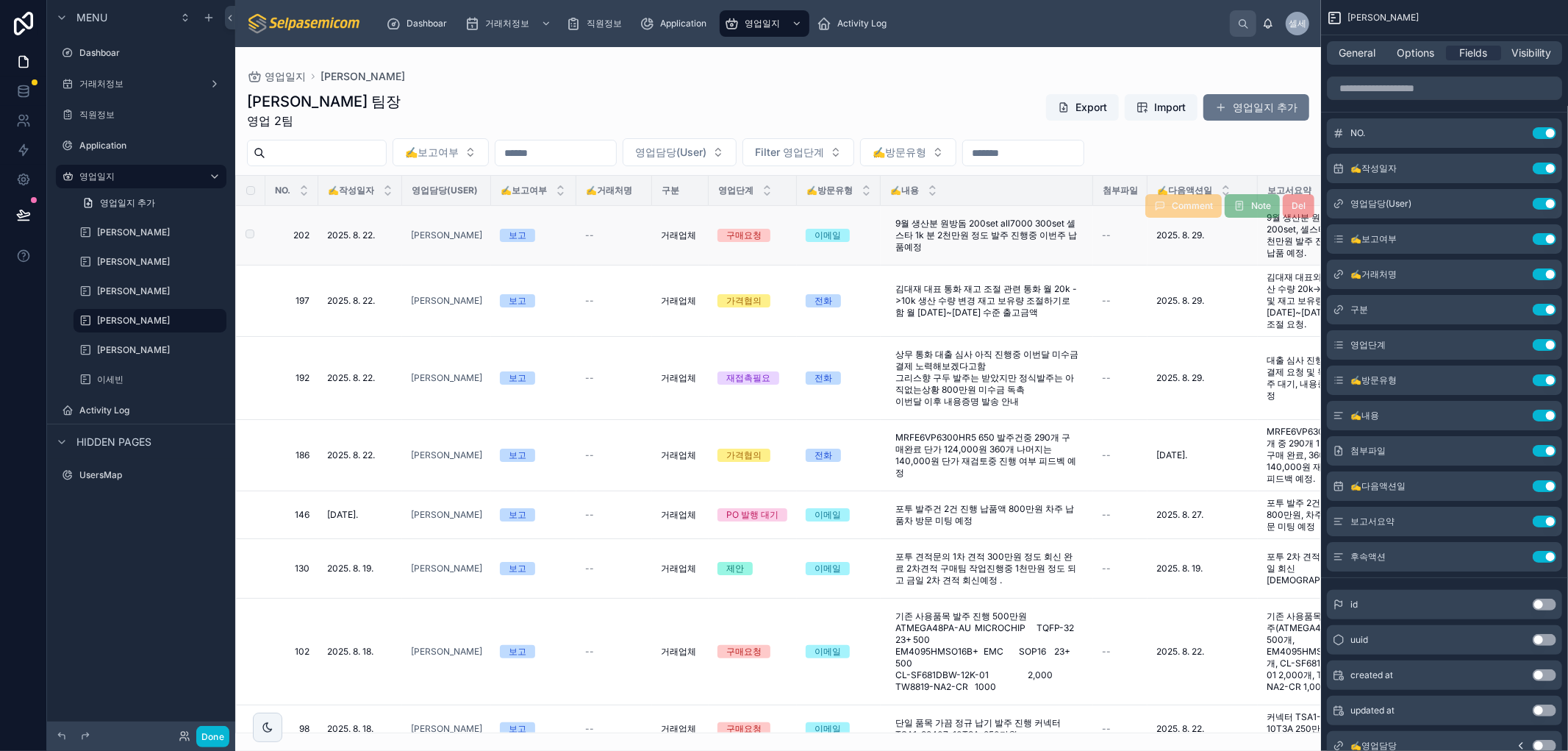
click at [560, 250] on td "보고" at bounding box center [534, 235] width 86 height 59
click at [775, 241] on div "구매요청" at bounding box center [753, 235] width 71 height 13
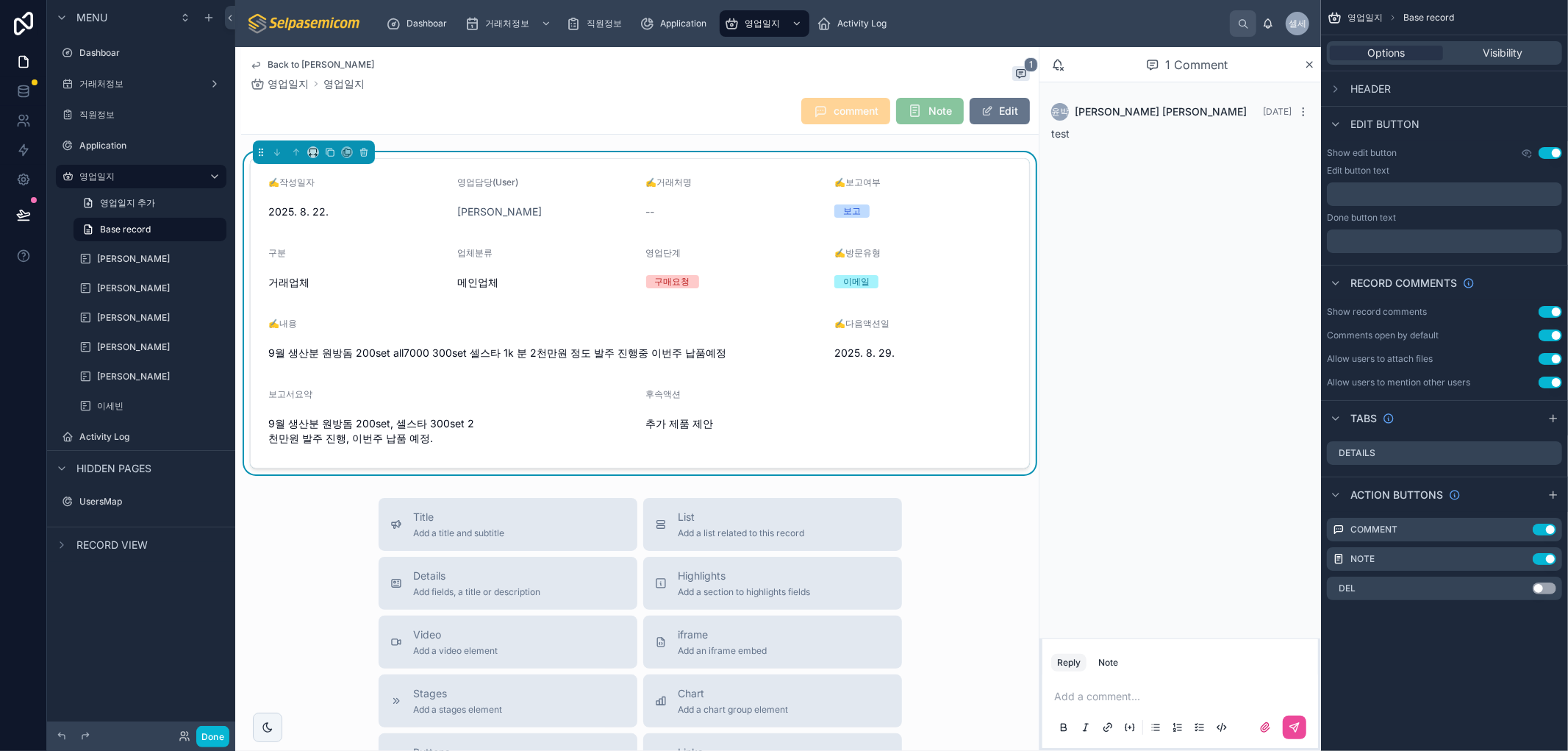
click at [610, 82] on div "Back to 박윤호 영업일지 영업일지 1" at bounding box center [640, 74] width 780 height 32
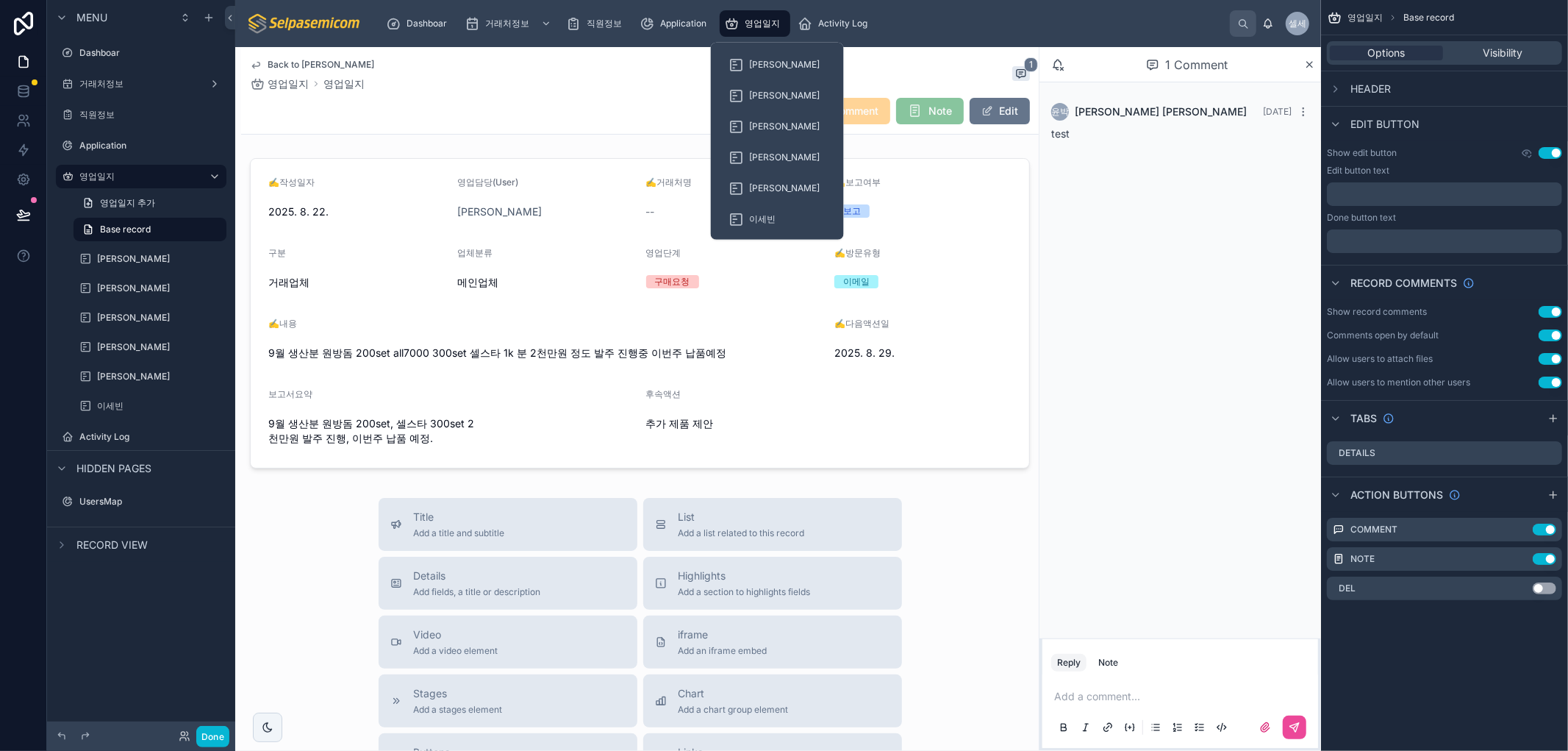
click at [760, 21] on span "영업일지" at bounding box center [762, 23] width 35 height 11
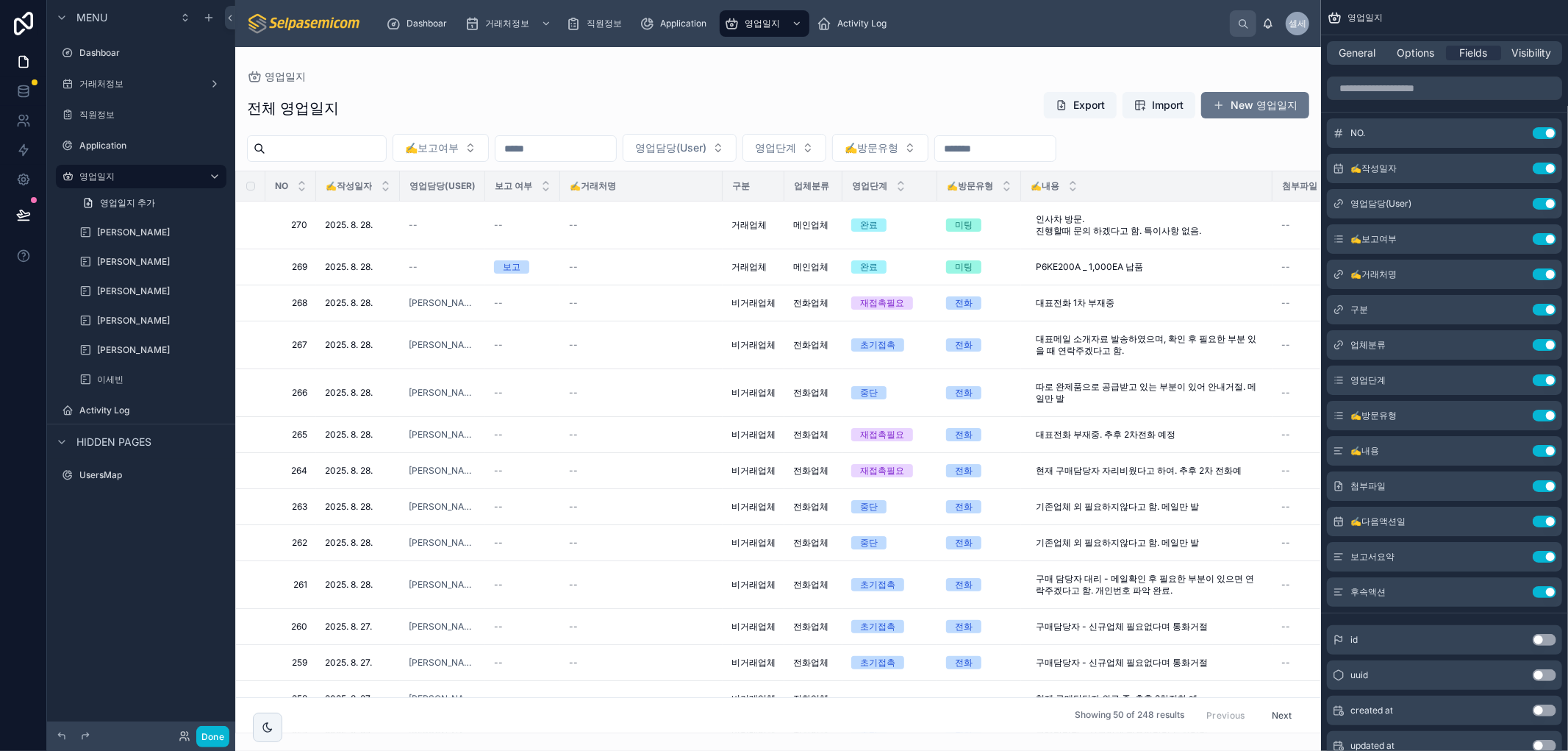
click at [363, 136] on div at bounding box center [317, 149] width 140 height 26
click at [739, 86] on div "전체 영업일지 Export Import New 영업일지 ✍️보고여부 영업담당(User) 영업단계 ✍️방문유형 NO ✍️작성일자 영업담당(Use…" at bounding box center [778, 407] width 1086 height 650
click at [1236, 96] on button "New 영업일지" at bounding box center [1255, 105] width 108 height 26
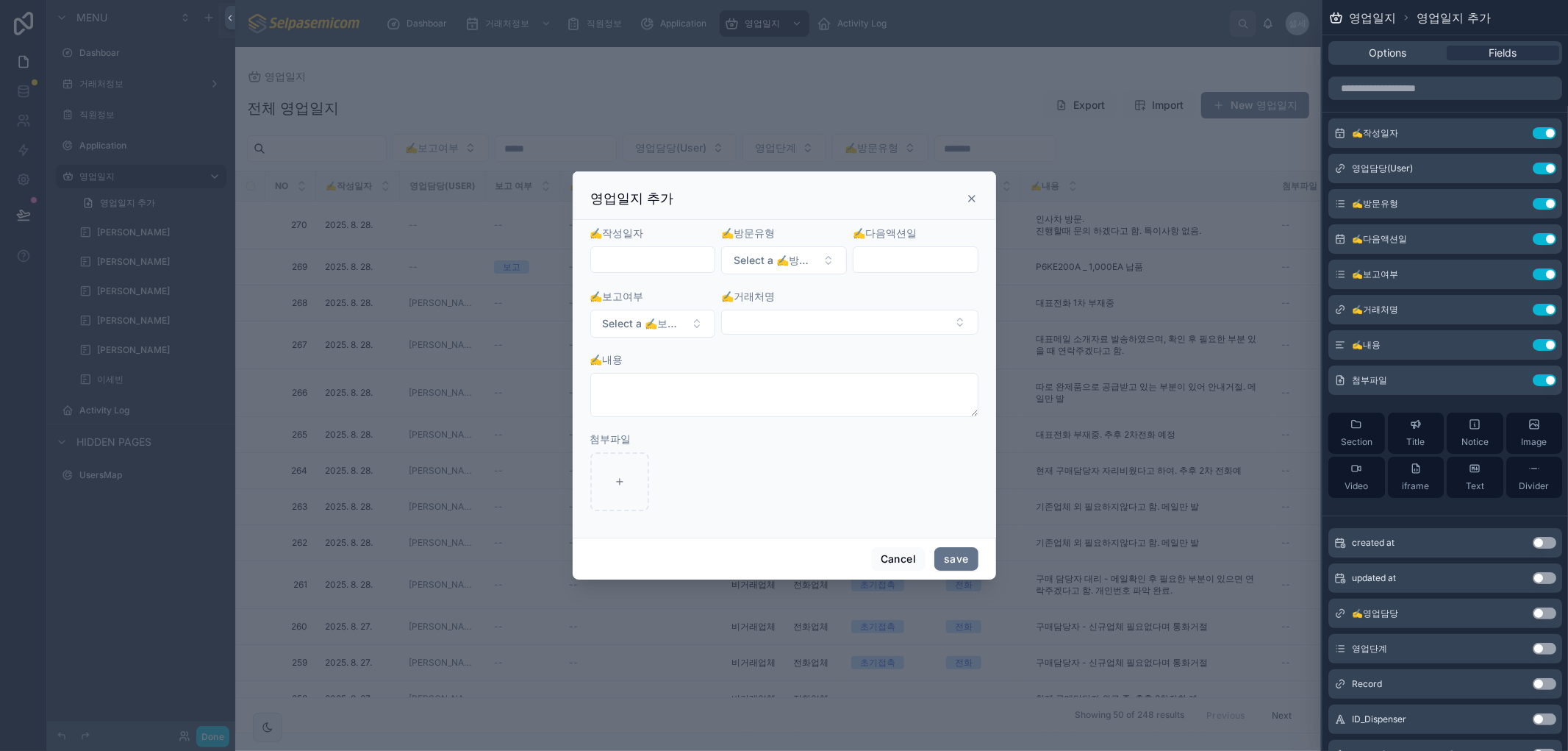
click at [970, 197] on icon at bounding box center [971, 198] width 6 height 6
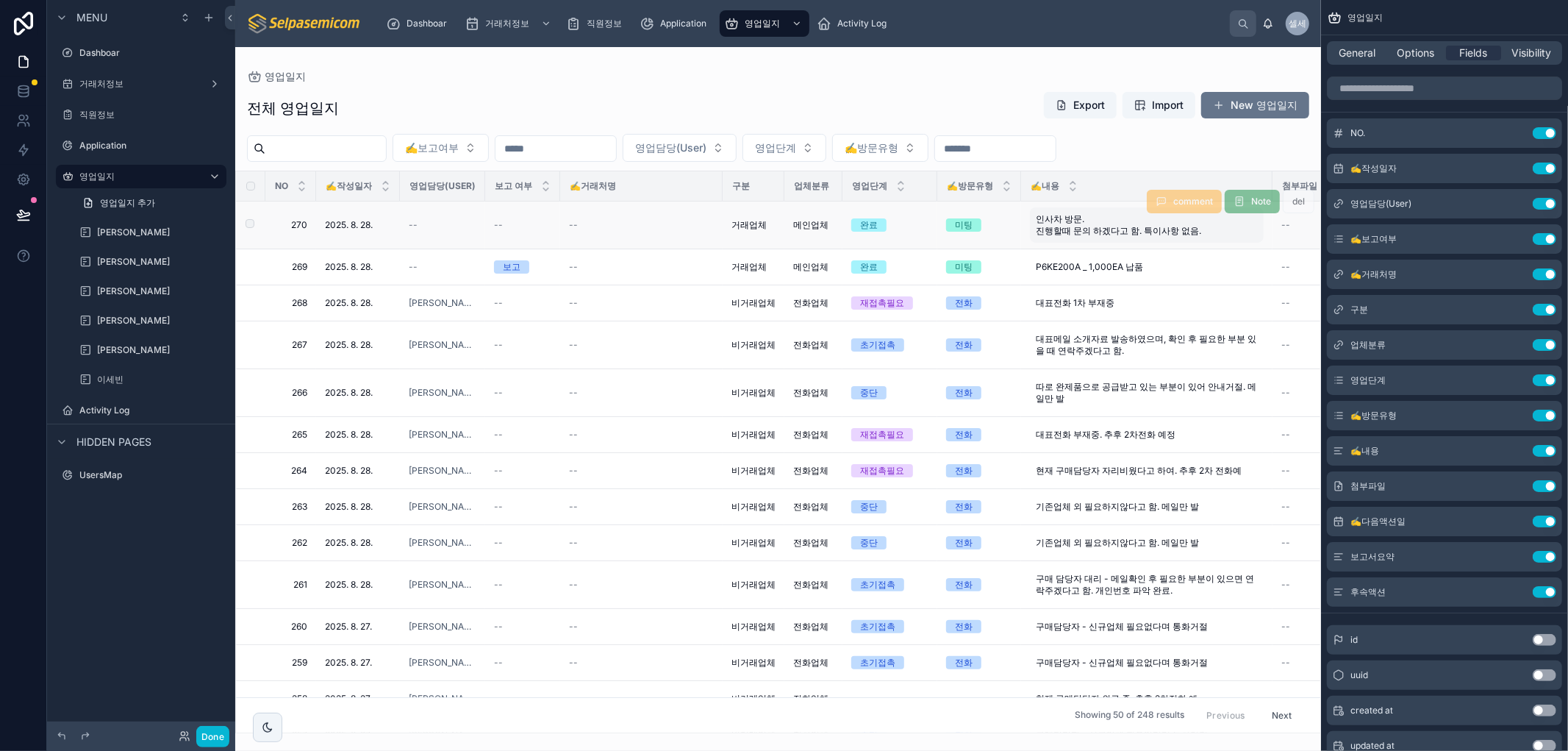
click at [1039, 219] on span "인사차 방문. 진행할때 문의 하겠다고 함. 특이사항 없음." at bounding box center [1143, 225] width 216 height 24
click at [1000, 231] on div "미팅" at bounding box center [979, 225] width 66 height 13
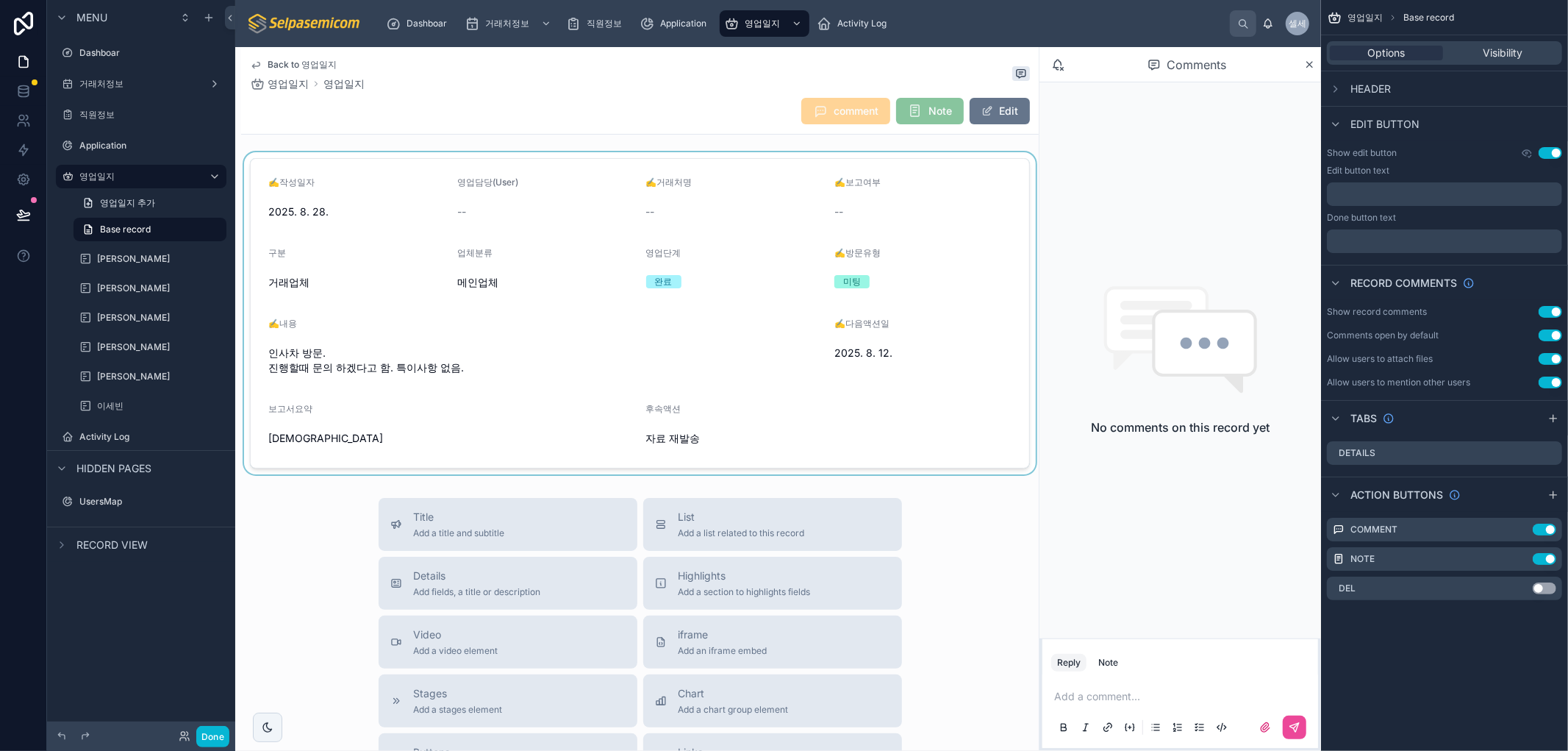
drag, startPoint x: 829, startPoint y: 212, endPoint x: 751, endPoint y: 220, distance: 78.4
click at [829, 213] on div at bounding box center [640, 313] width 797 height 322
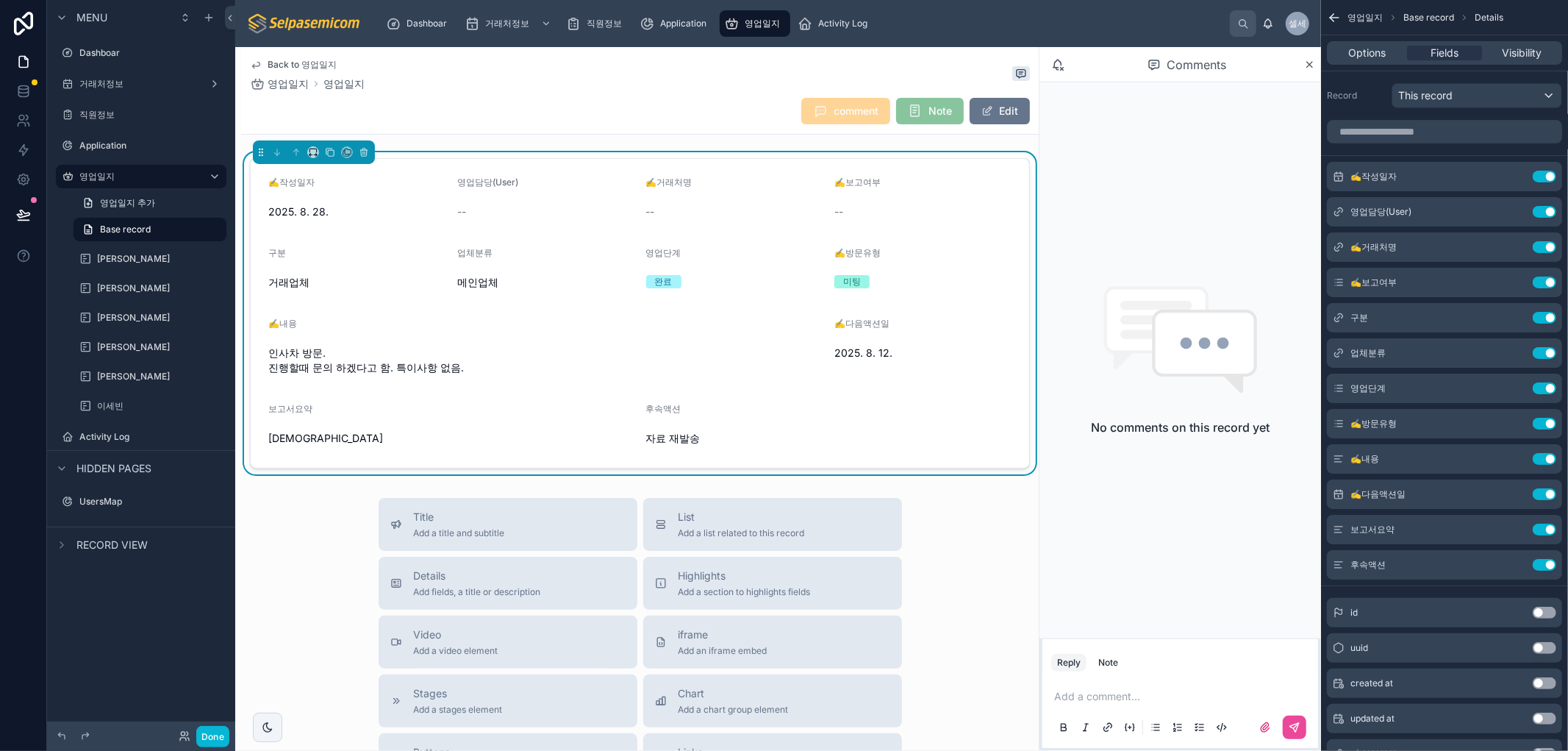
drag, startPoint x: 510, startPoint y: 118, endPoint x: 750, endPoint y: 26, distance: 257.0
click at [513, 118] on div "comment Note Edit" at bounding box center [640, 111] width 780 height 28
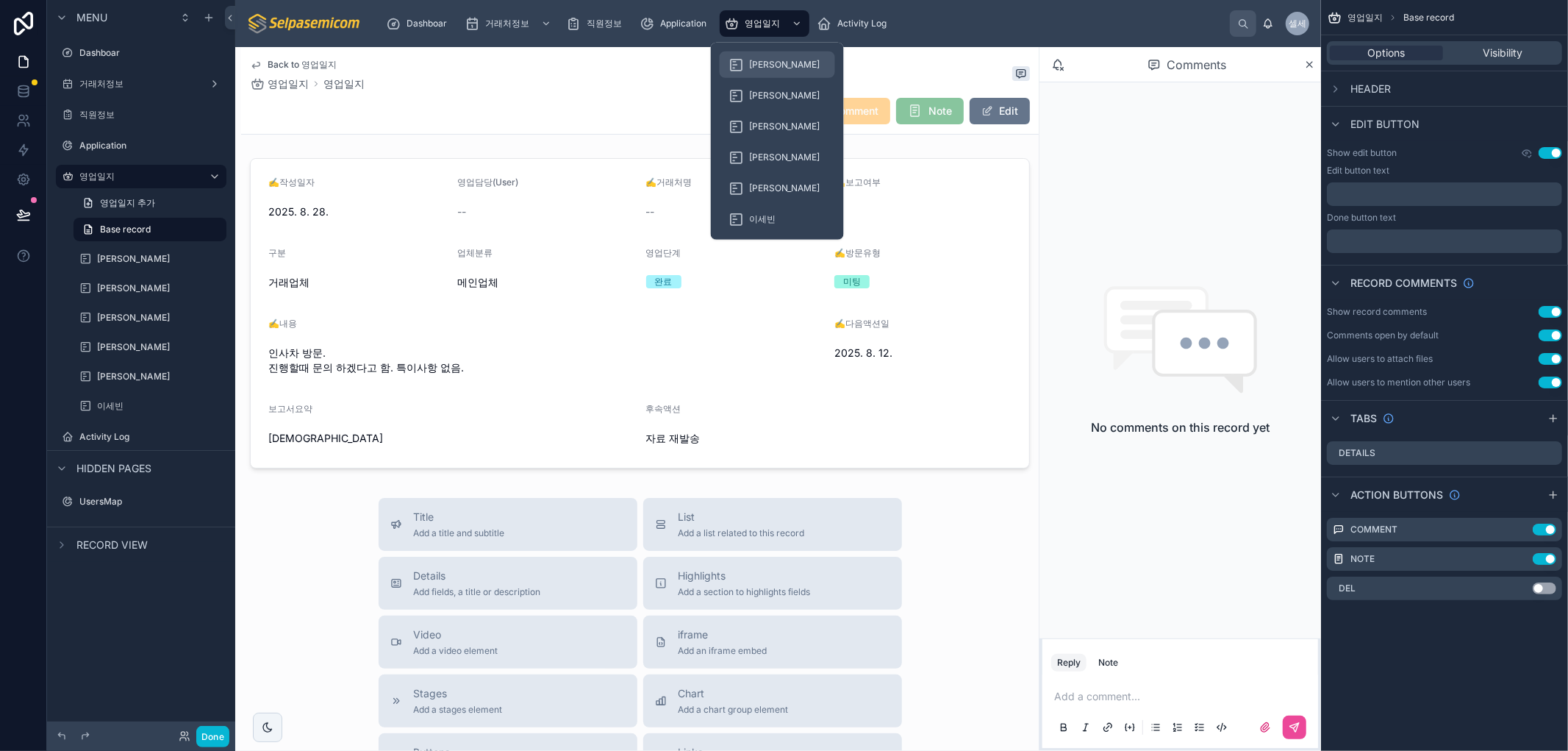
click at [754, 64] on span "허창윤" at bounding box center [785, 64] width 72 height 11
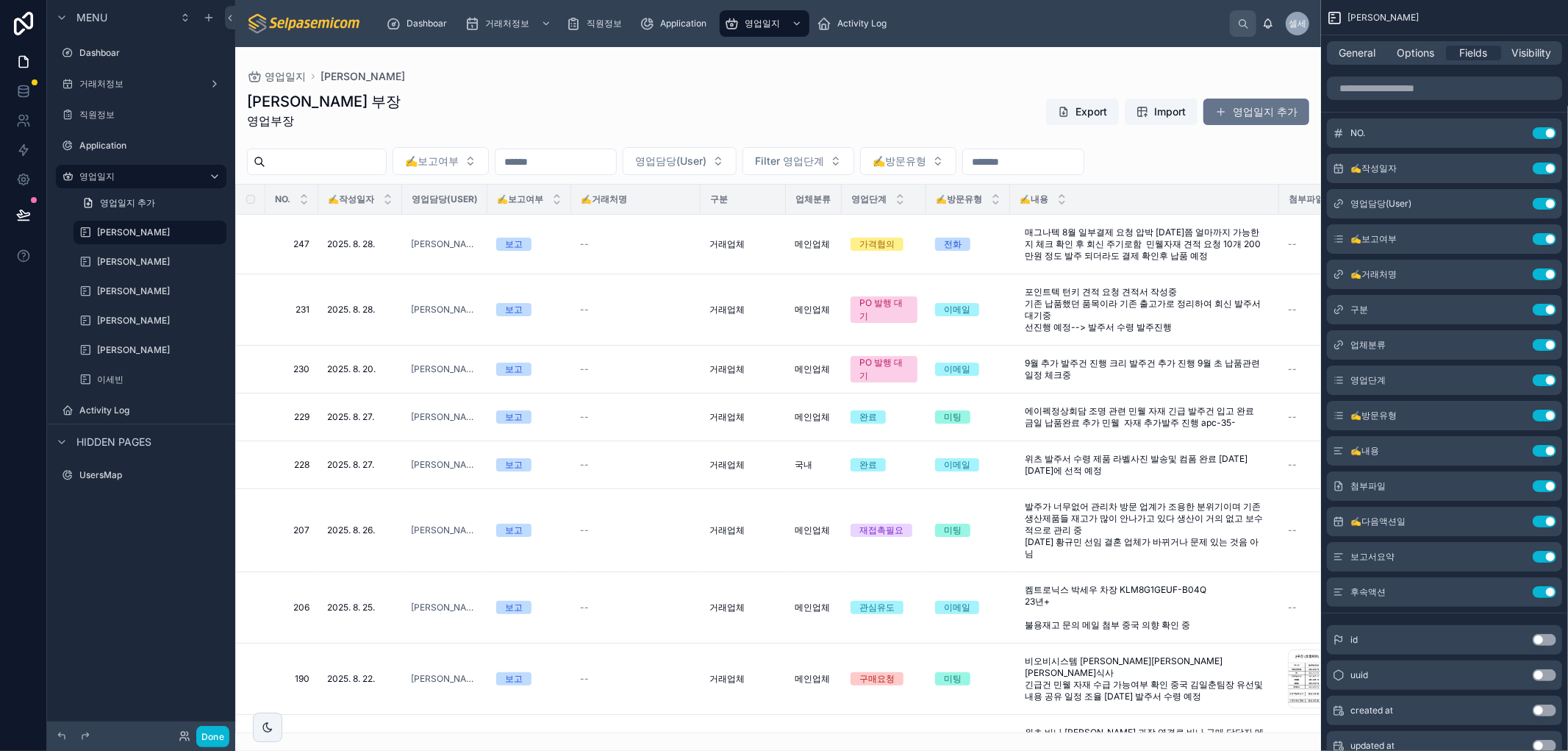
click at [721, 240] on div at bounding box center [778, 399] width 1086 height 704
click at [912, 239] on div "가격협의" at bounding box center [884, 244] width 67 height 13
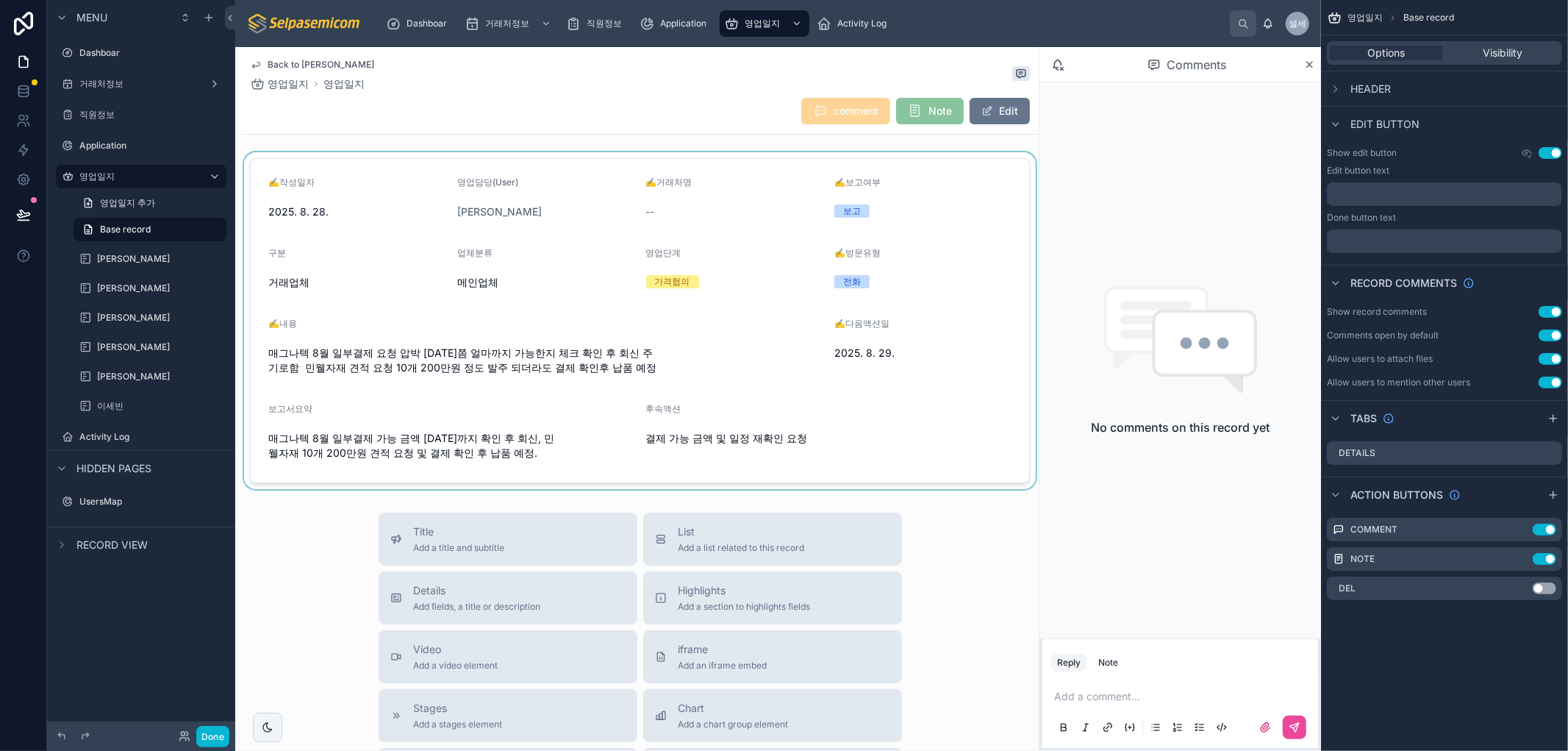
click at [549, 355] on div at bounding box center [640, 320] width 797 height 337
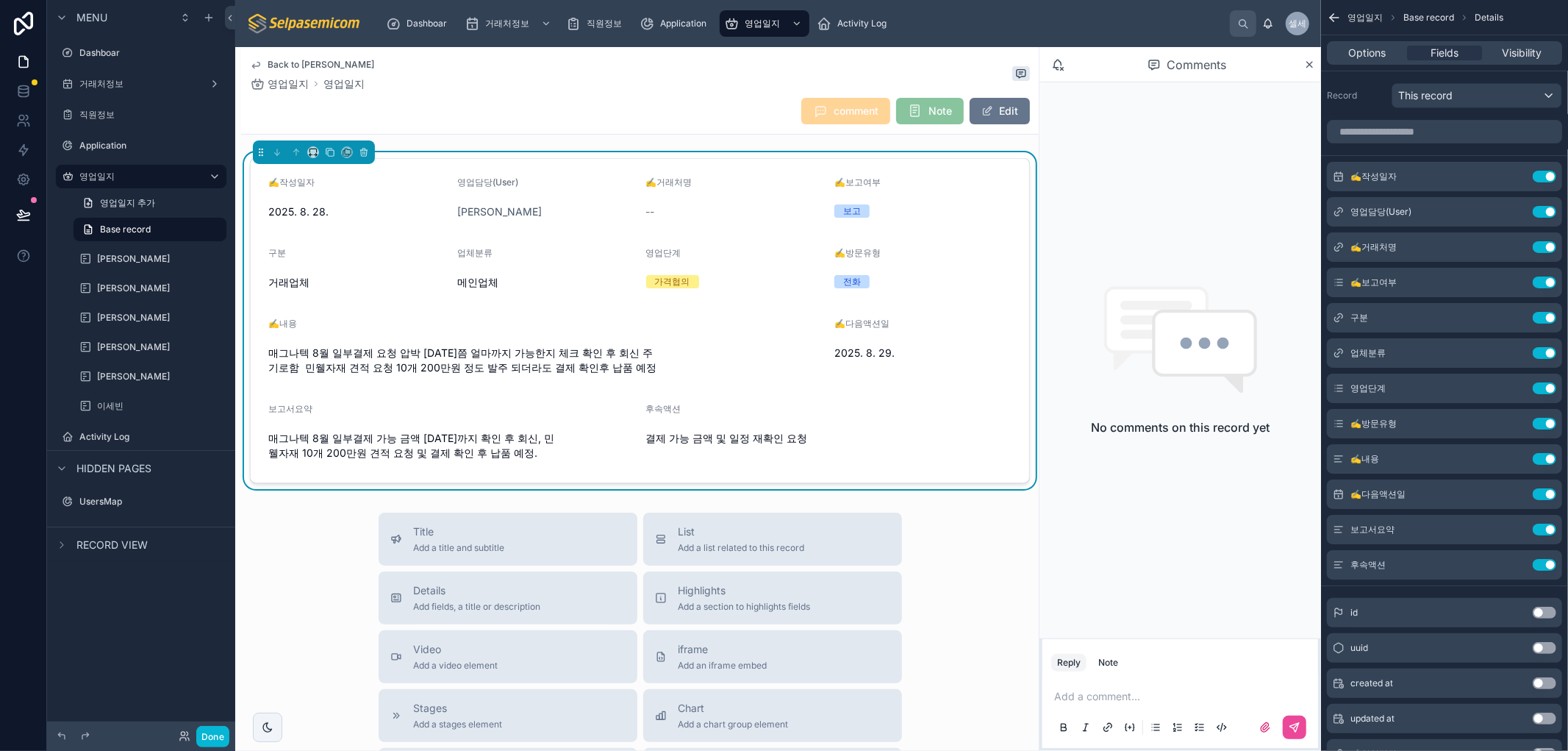
click at [480, 363] on span "매그나텍 8월 일부결제 요청 압박 금요일쯤 얼마까지 가능한지 체크 확인 후 회신 주기로함 민웰자재 견적 요청 10개 200만원 정도 발주 되더…" at bounding box center [545, 360] width 554 height 30
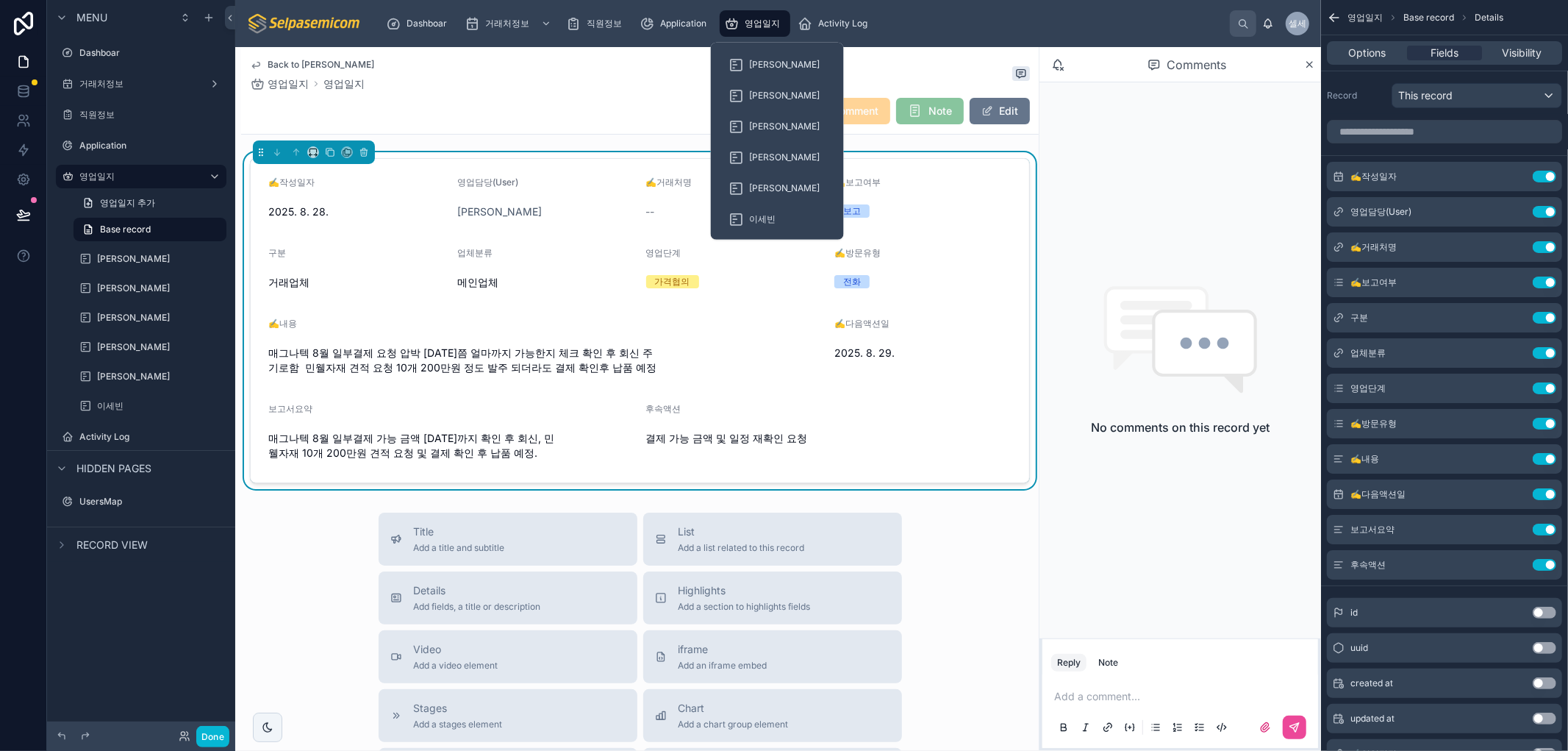
click at [765, 24] on span "영업일지" at bounding box center [762, 23] width 35 height 11
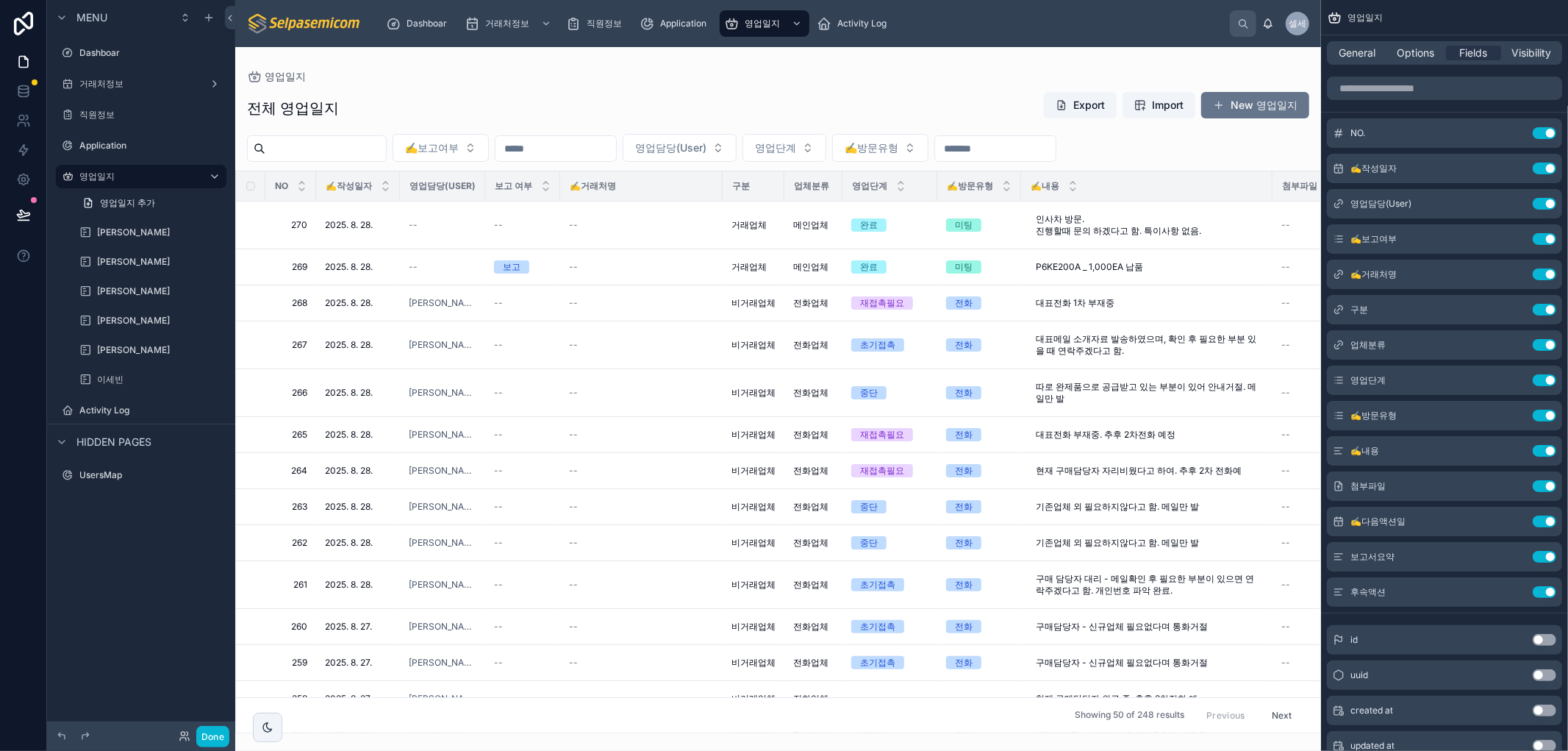
click at [427, 104] on div "전체 영업일지 Export Import New 영업일지" at bounding box center [778, 108] width 1062 height 34
click at [459, 143] on span "✍️보고여부" at bounding box center [431, 148] width 53 height 15
click at [616, 147] on input "text" at bounding box center [556, 149] width 121 height 21
click at [737, 141] on button "영업담당(User)" at bounding box center [679, 148] width 114 height 28
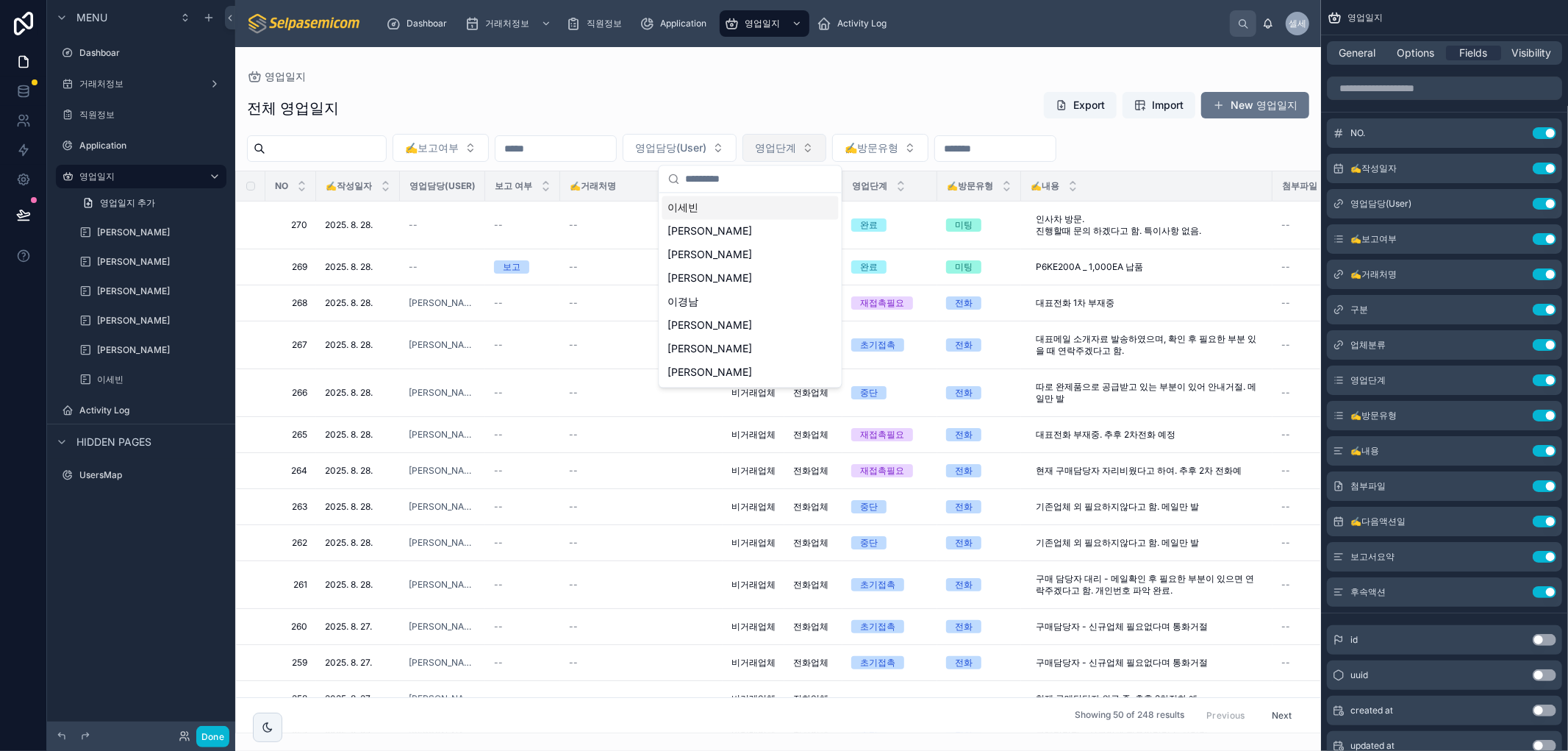
click at [826, 143] on button "영업단계" at bounding box center [784, 148] width 84 height 28
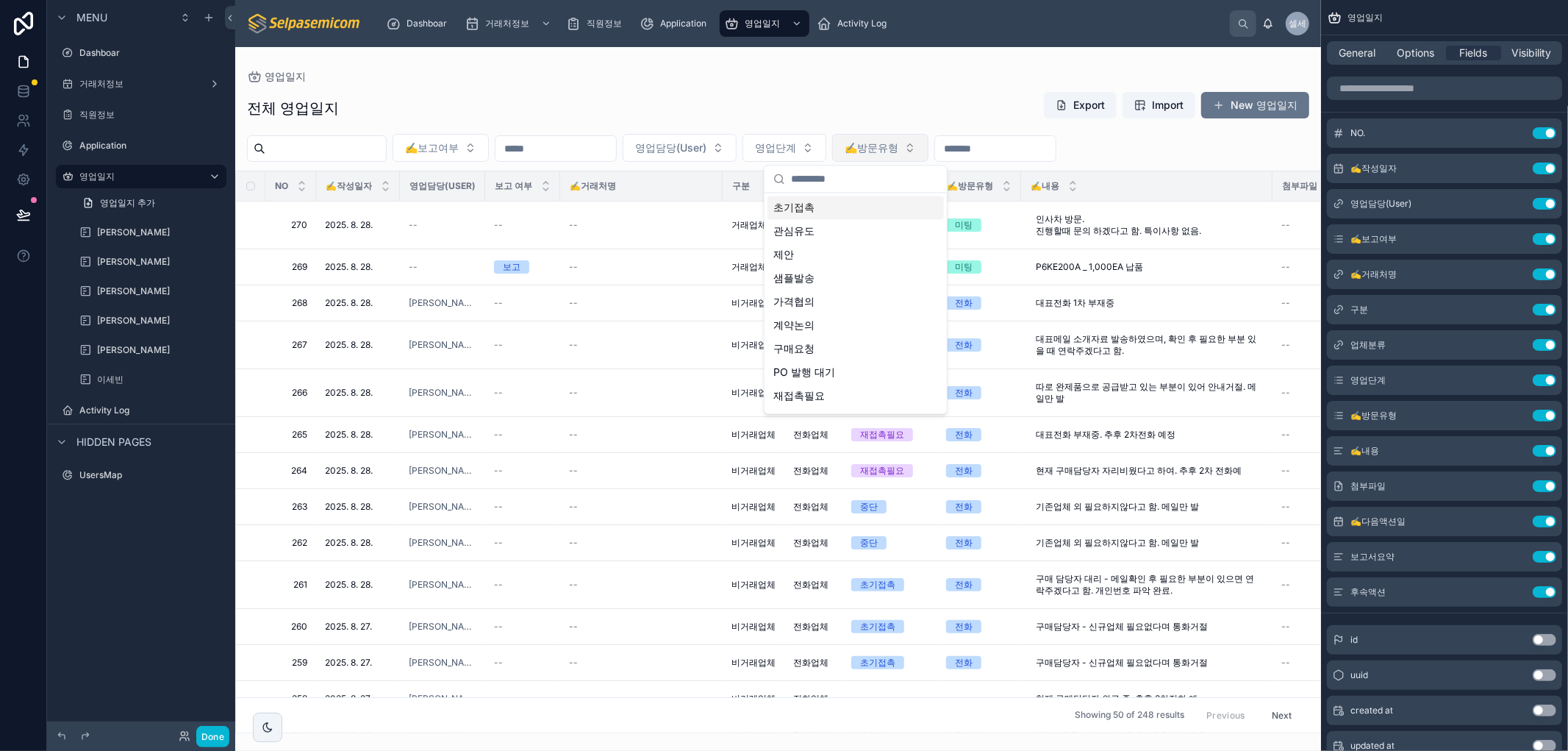
click at [928, 151] on button "✍️방문유형" at bounding box center [880, 148] width 96 height 28
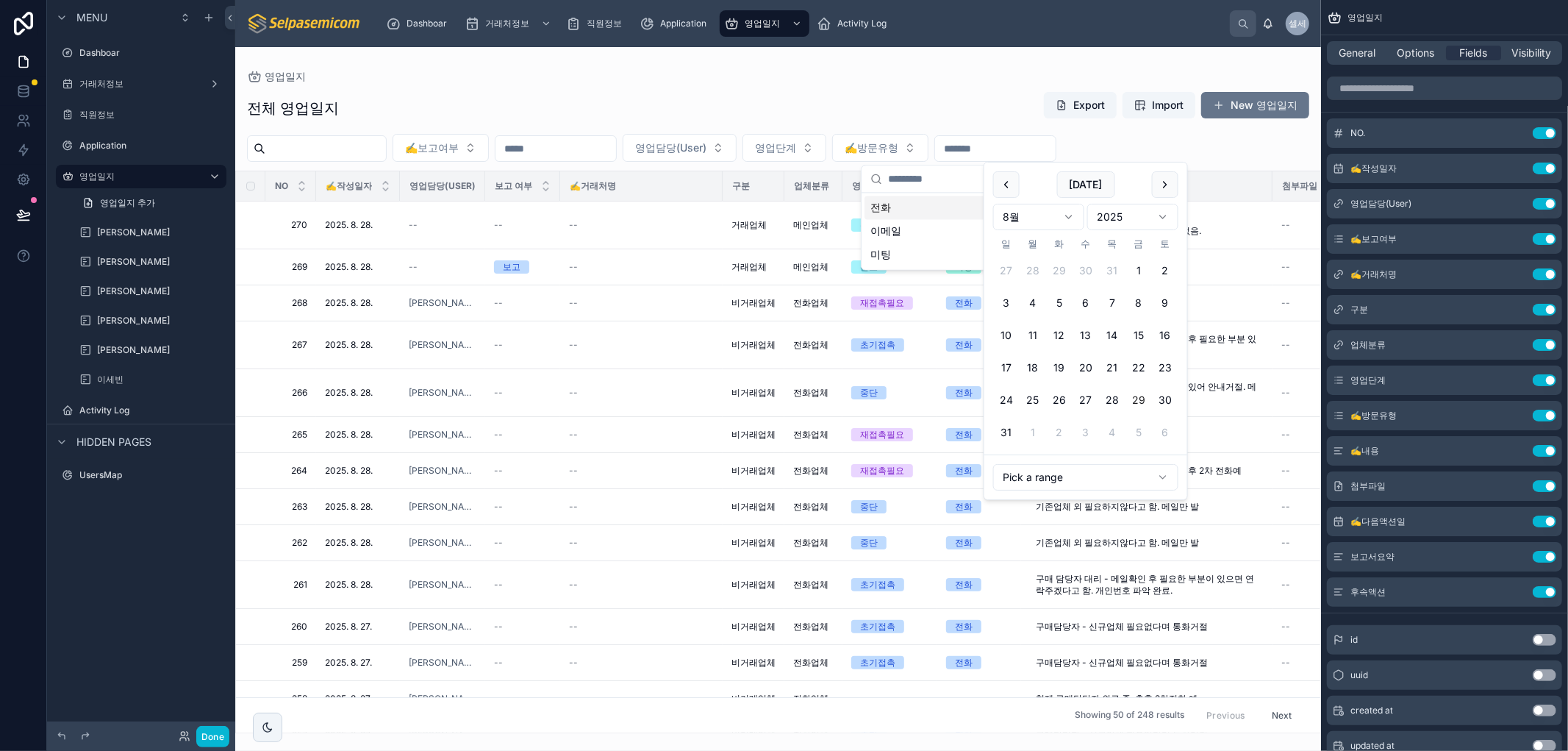
click at [1055, 144] on input "text" at bounding box center [996, 149] width 121 height 21
drag, startPoint x: 875, startPoint y: 90, endPoint x: 876, endPoint y: 140, distance: 50.0
click at [875, 91] on div "전체 영업일지 Export Import New 영업일지 ✍️보고여부 영업담당(User) 영업단계 ✍️방문유형 NO ✍️작성일자 영업담당(Use…" at bounding box center [778, 407] width 1086 height 650
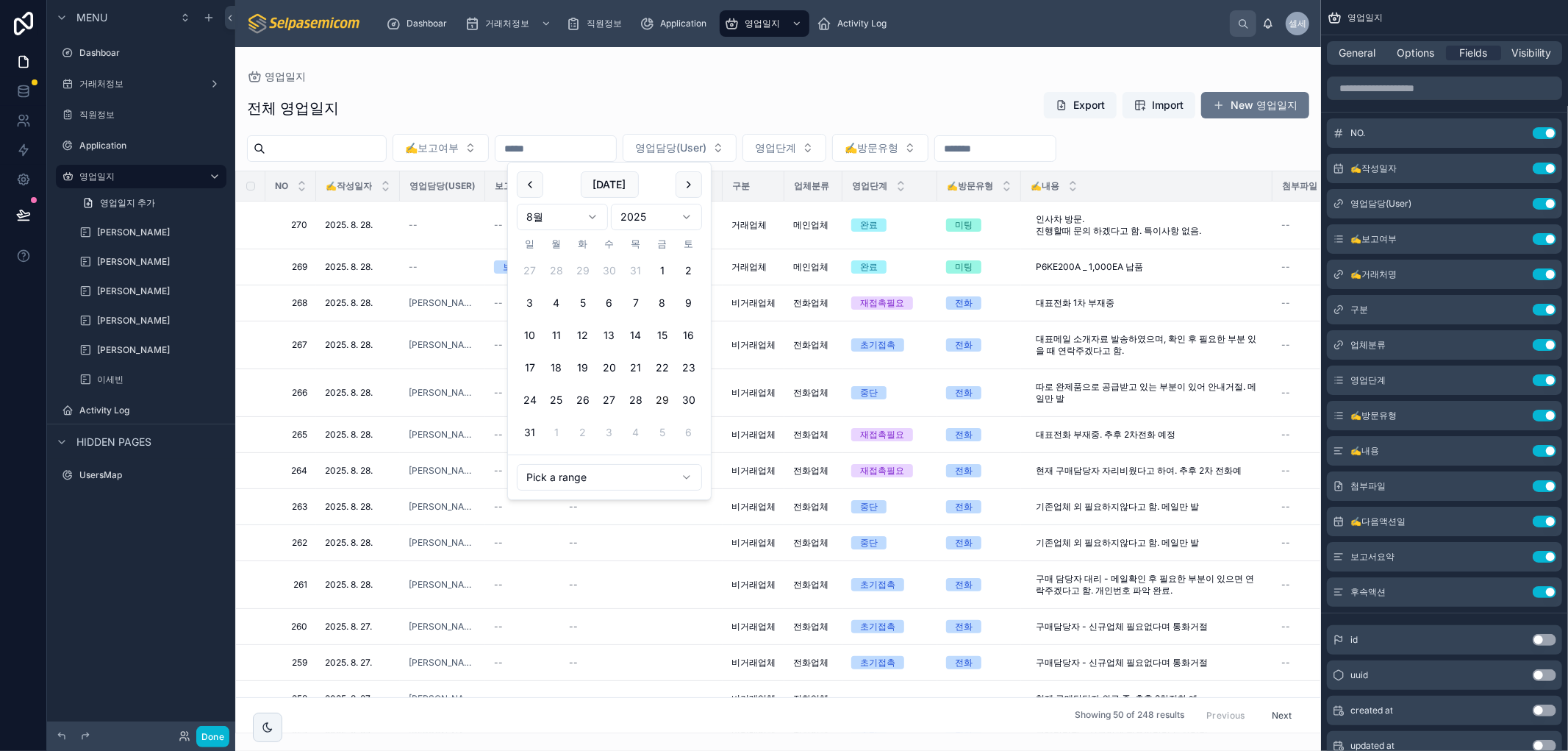
click at [616, 150] on input "text" at bounding box center [556, 149] width 121 height 21
click at [690, 86] on div "전체 영업일지 Export Import New 영업일지 ✍️보고여부 영업담당(User) 영업단계 ✍️방문유형 NO ✍️작성일자 영업담당(Use…" at bounding box center [778, 407] width 1086 height 650
drag, startPoint x: 828, startPoint y: 76, endPoint x: 833, endPoint y: 143, distance: 67.2
click at [829, 80] on div "영업일지" at bounding box center [778, 76] width 1062 height 11
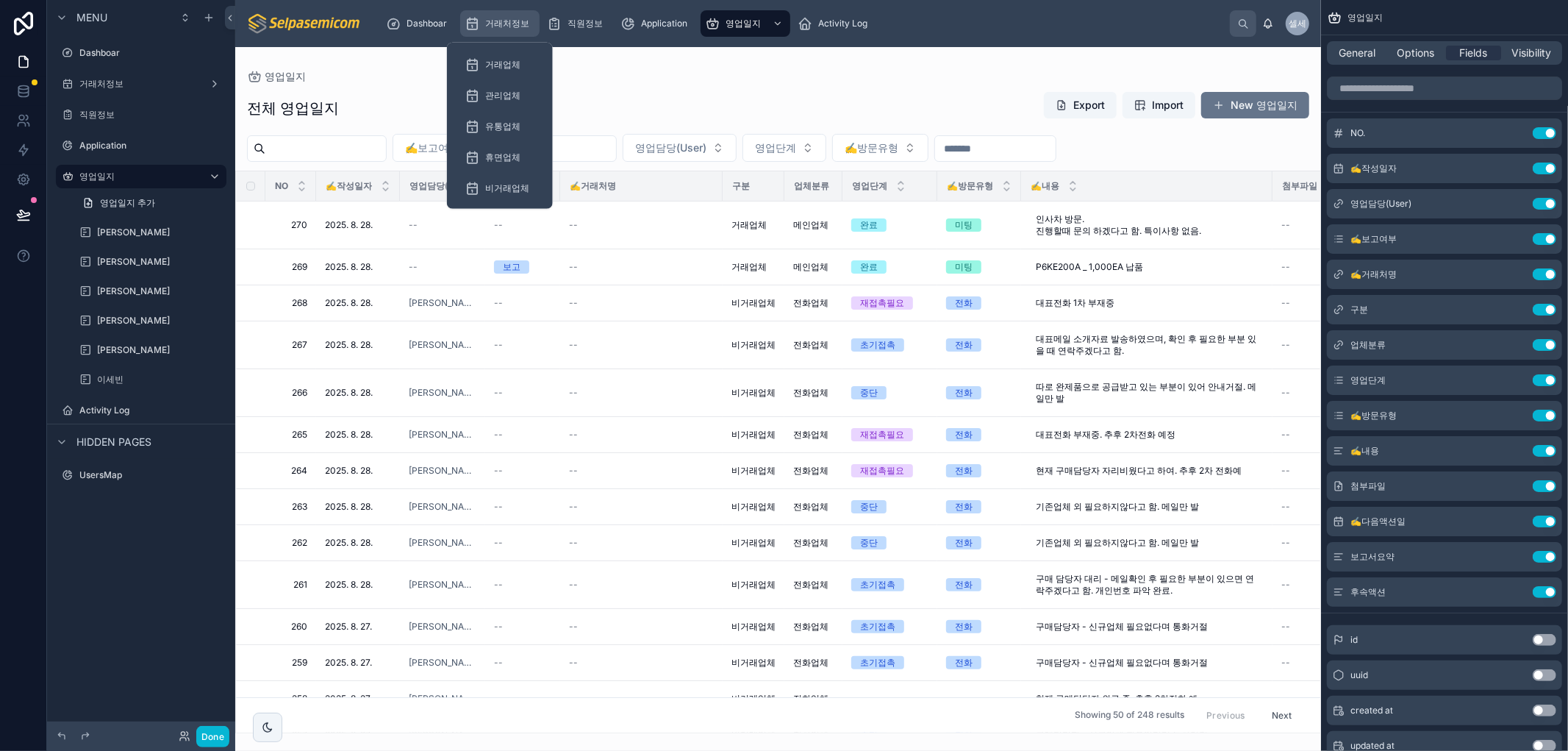
click at [512, 23] on span "거래처정보" at bounding box center [507, 23] width 44 height 11
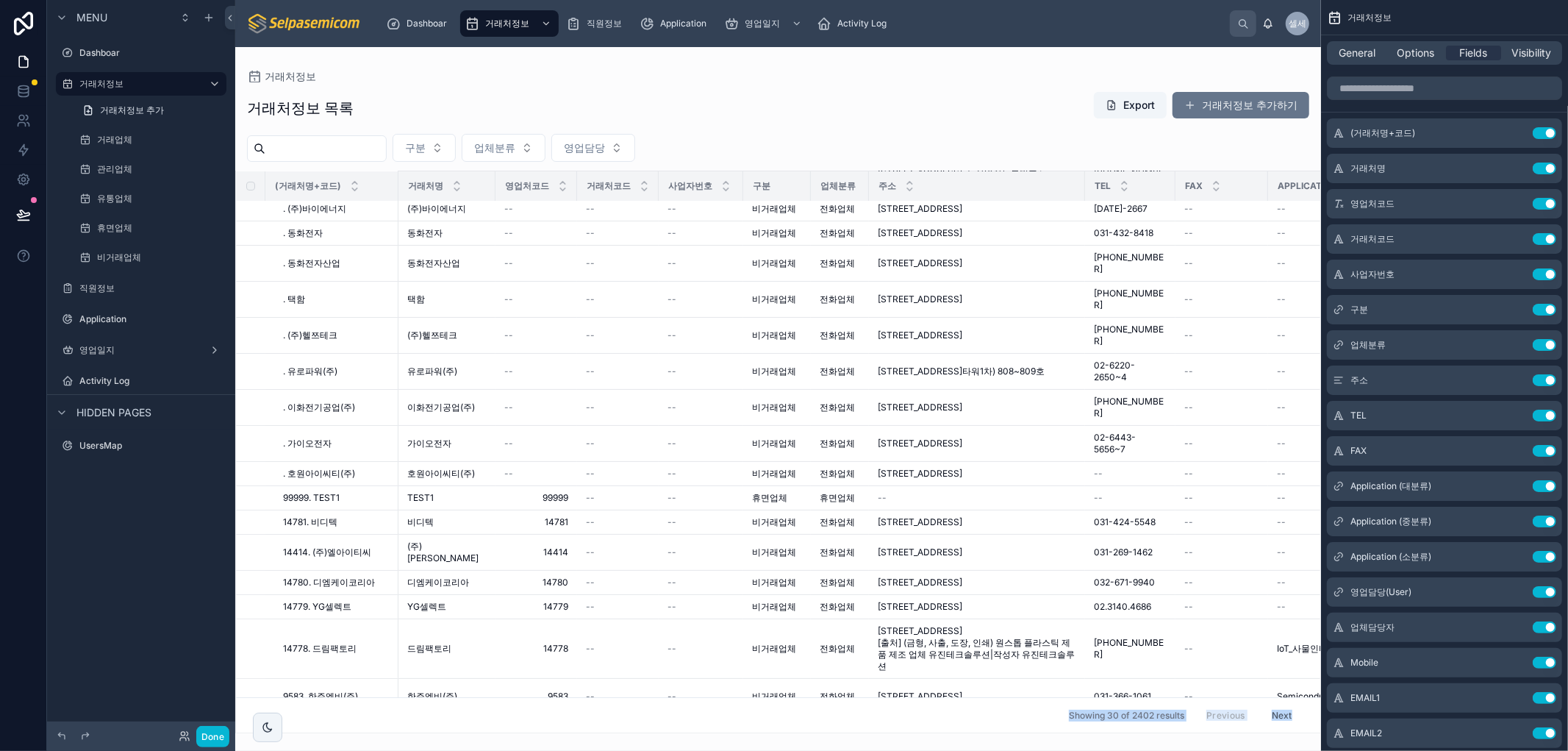
drag, startPoint x: 561, startPoint y: 721, endPoint x: 804, endPoint y: 712, distance: 243.2
click at [804, 712] on div "거래처정보 거래처정보 목록 Export 거래처정보 추가하기 구분 업체분류 영업담당 (거래처명+코드) 거래처명 영업처코드 거래처코드 사업자번호 …" at bounding box center [778, 390] width 1086 height 686
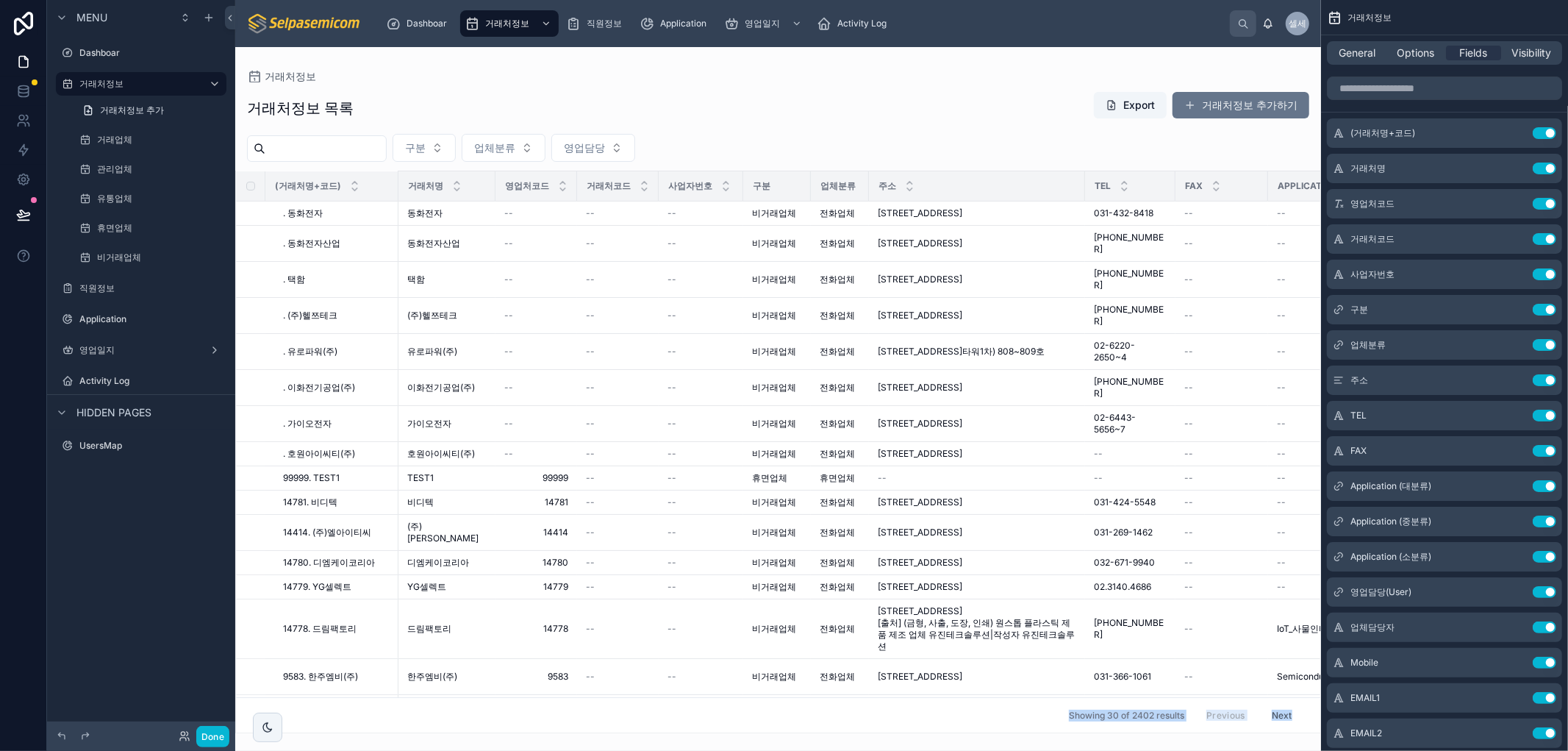
click at [420, 444] on div at bounding box center [778, 399] width 1086 height 704
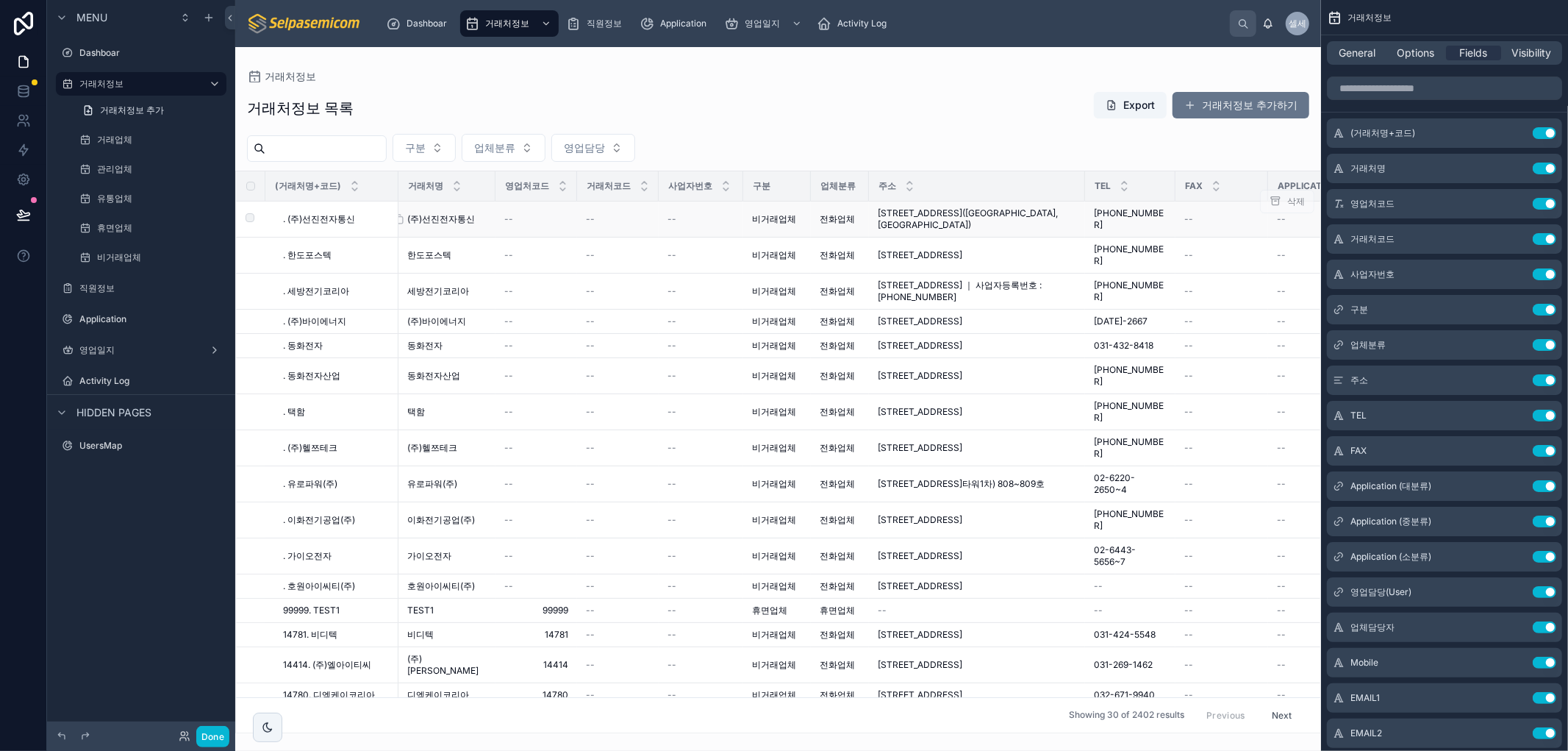
click at [420, 217] on span "(주)선진전자통신" at bounding box center [441, 219] width 67 height 11
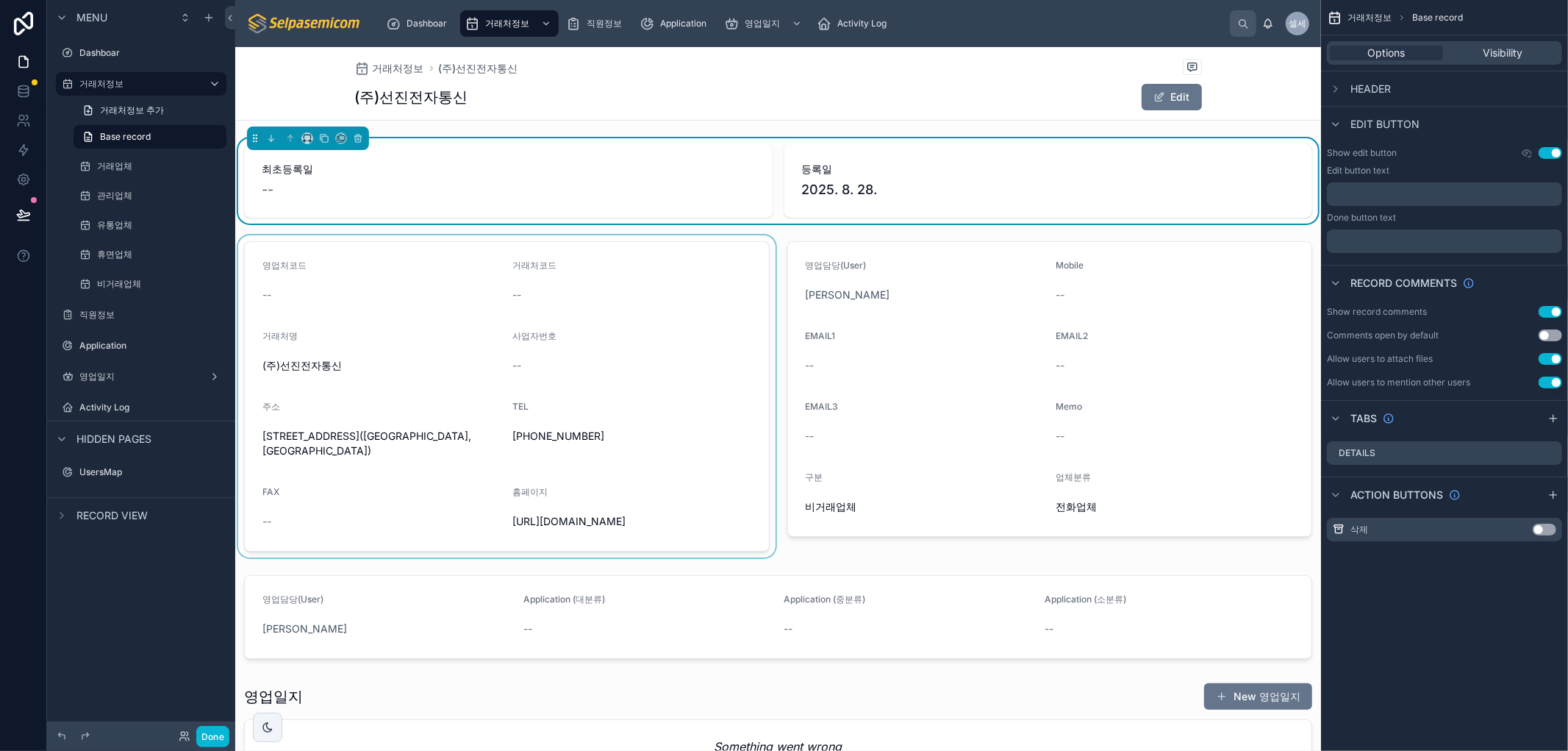
click at [302, 365] on div at bounding box center [506, 396] width 543 height 322
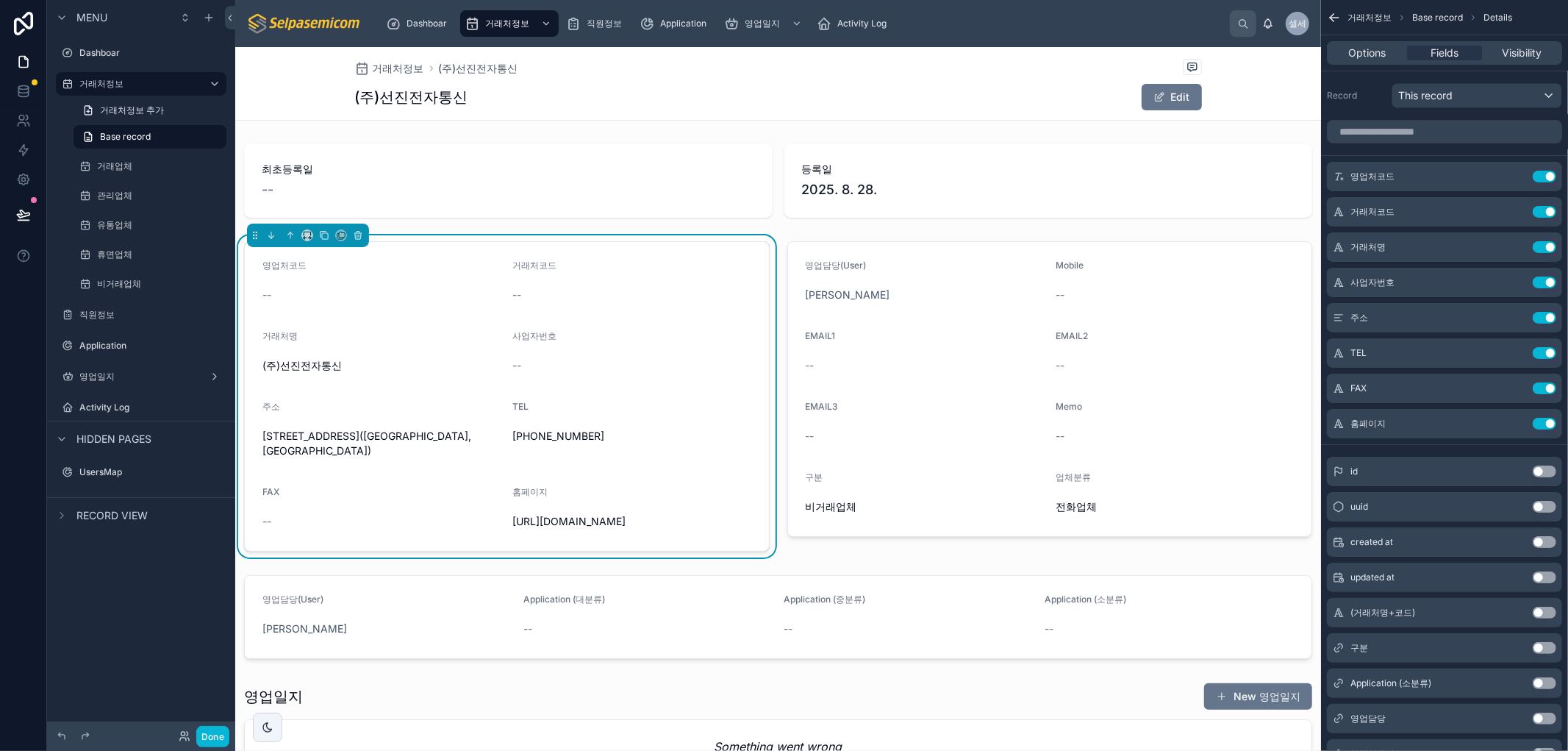
click at [318, 366] on span "(주)선진전자통신" at bounding box center [381, 365] width 238 height 15
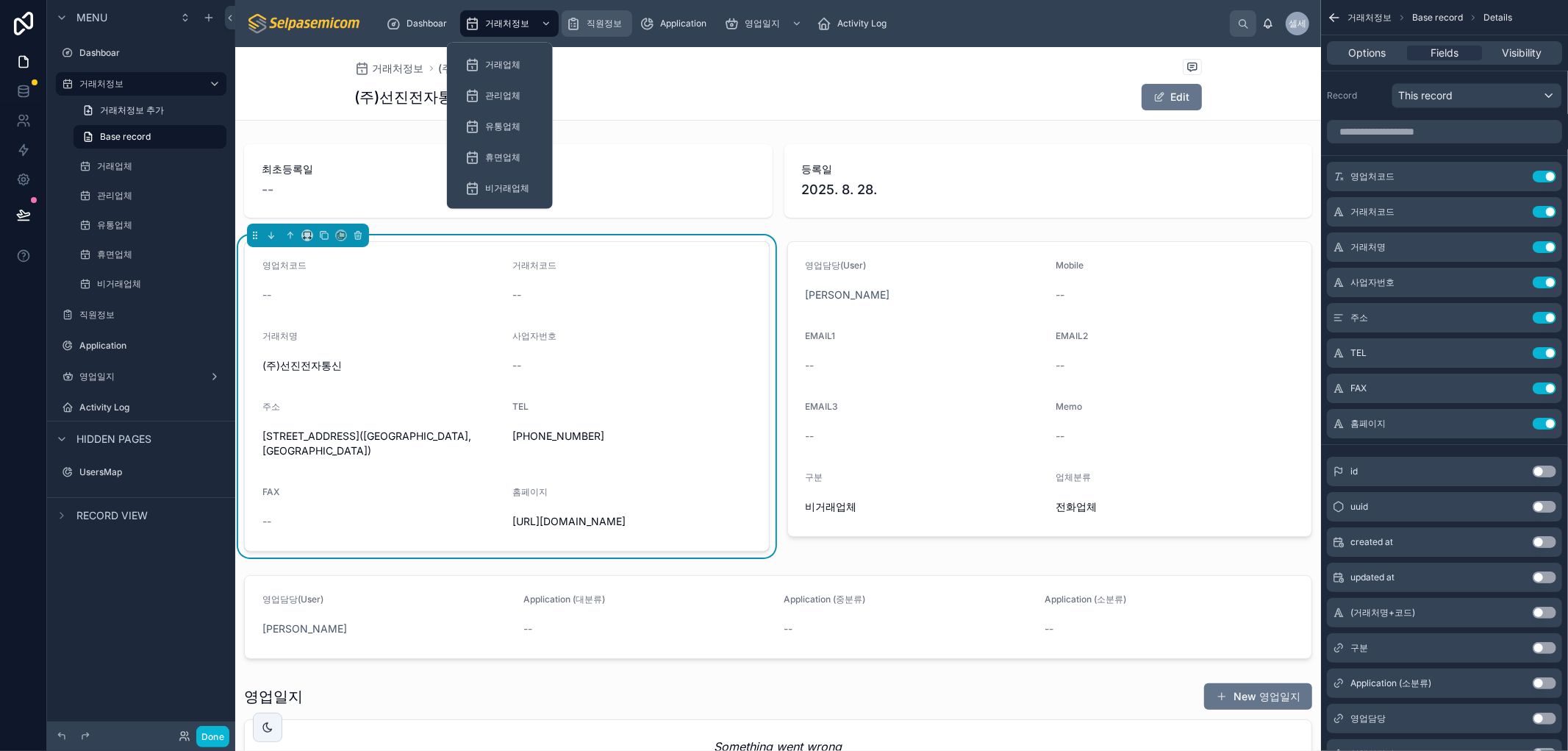
click at [604, 22] on span "직원정보" at bounding box center [604, 23] width 35 height 11
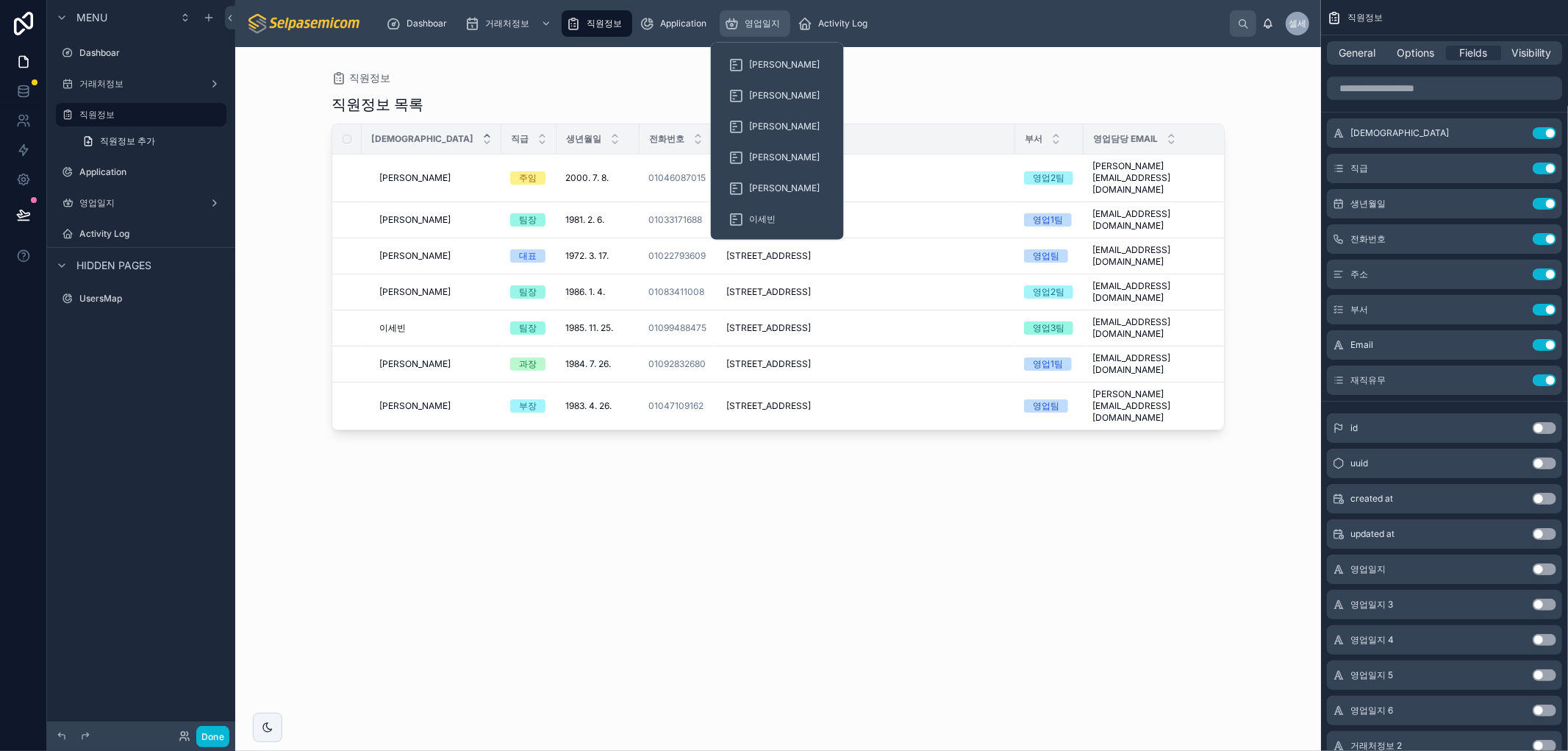
click at [751, 24] on span "영업일지" at bounding box center [762, 23] width 35 height 11
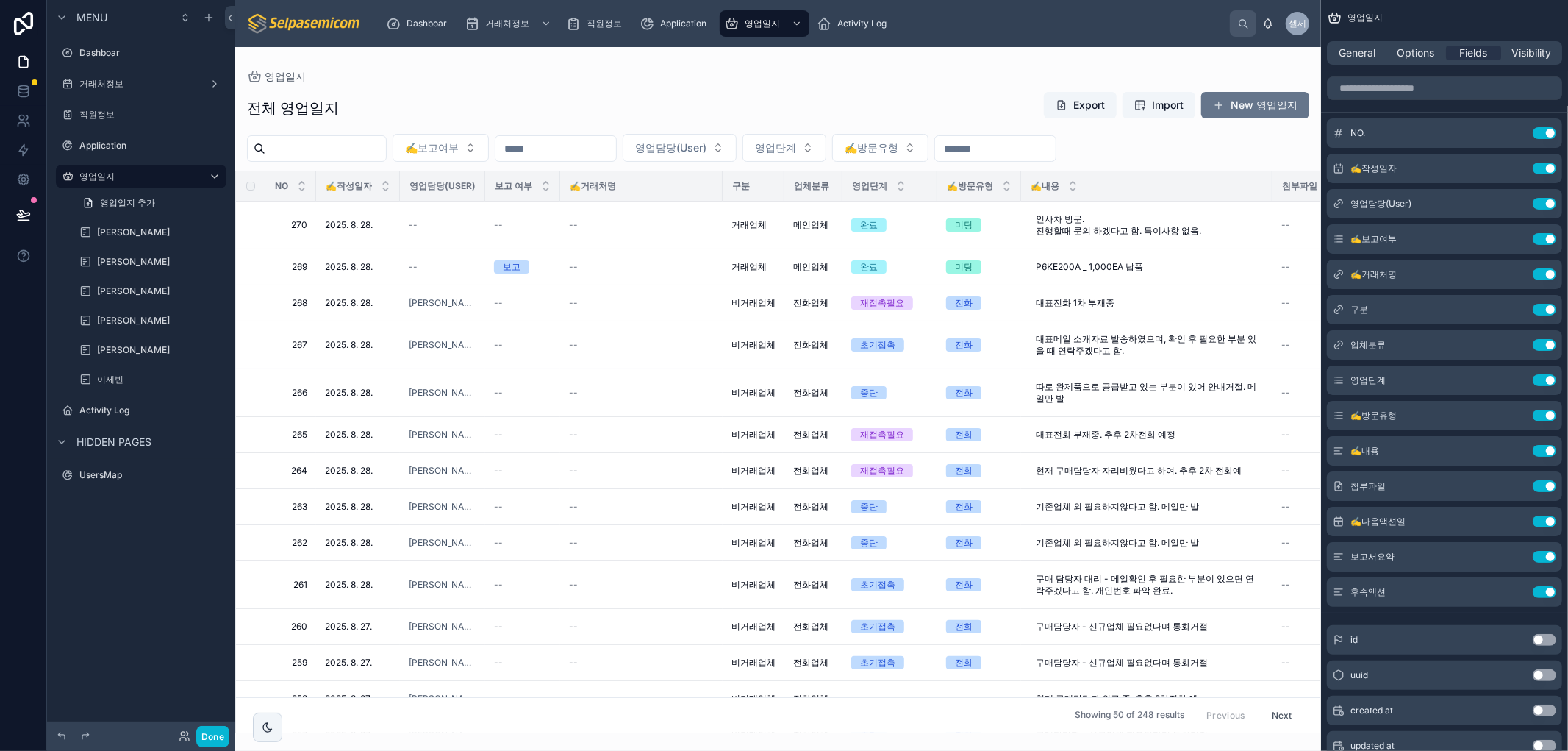
drag, startPoint x: 698, startPoint y: 94, endPoint x: 1537, endPoint y: 23, distance: 842.0
click at [700, 98] on div at bounding box center [778, 399] width 1086 height 704
click at [26, 94] on icon at bounding box center [23, 91] width 15 height 15
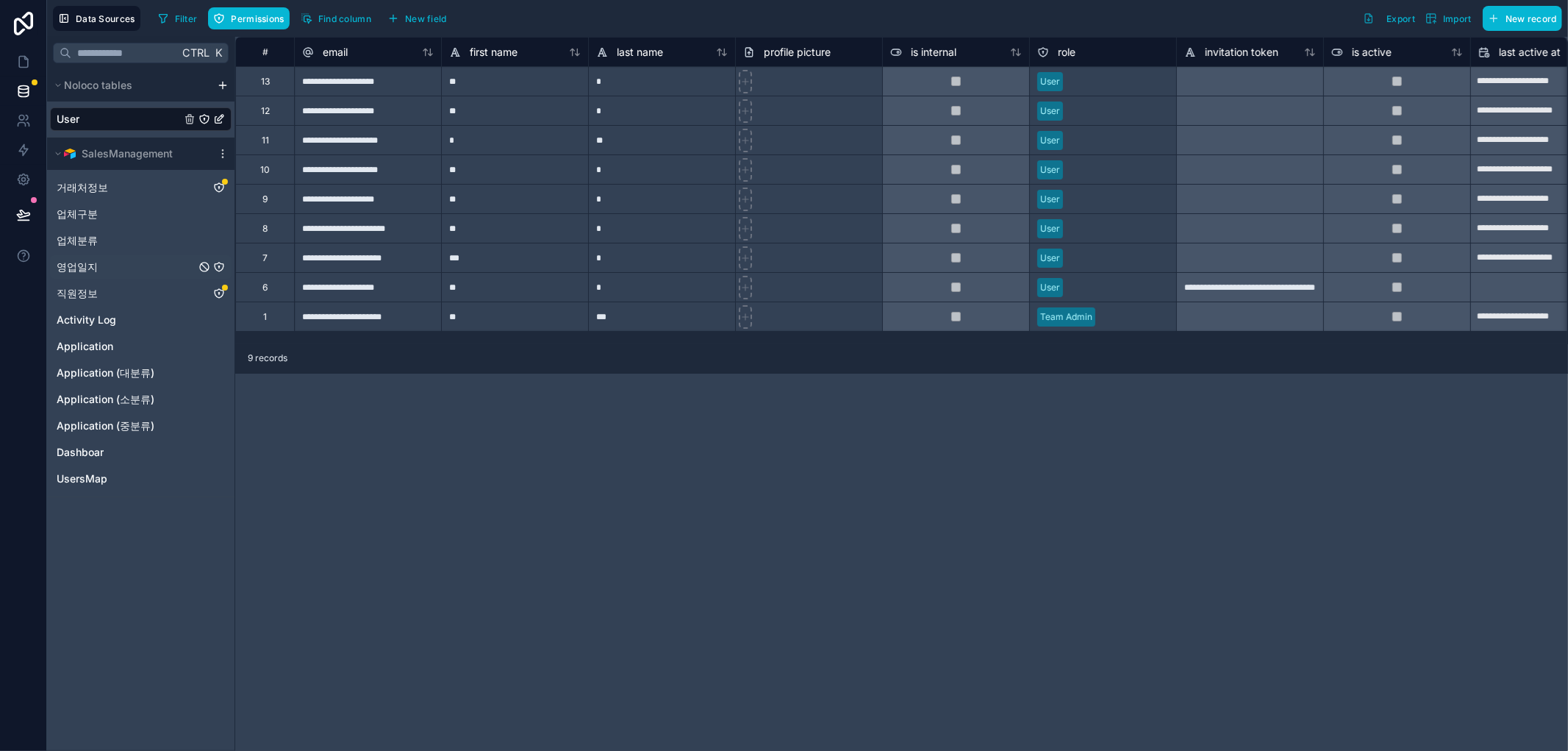
click at [71, 267] on span "영업일지" at bounding box center [77, 267] width 41 height 15
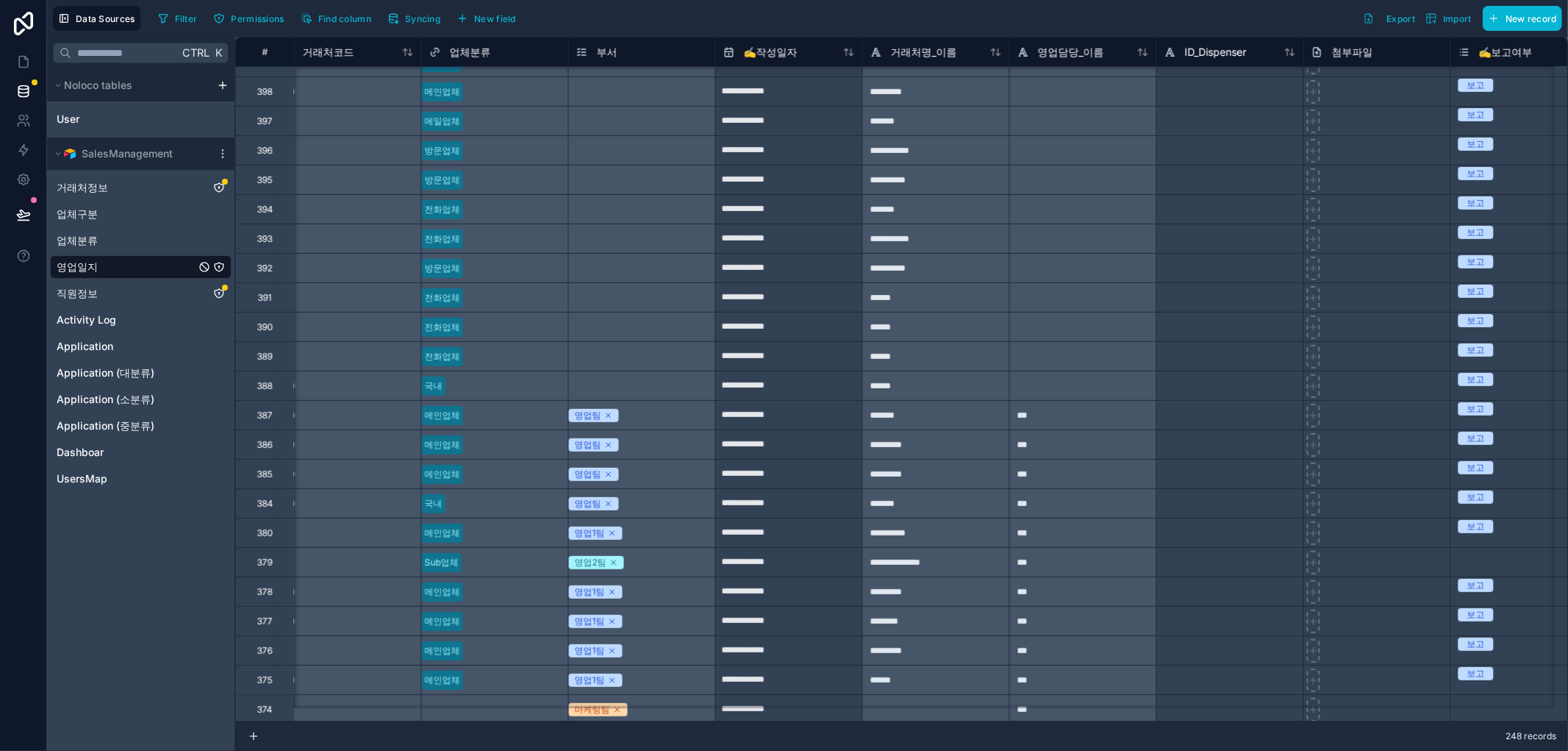
scroll to position [490, 3295]
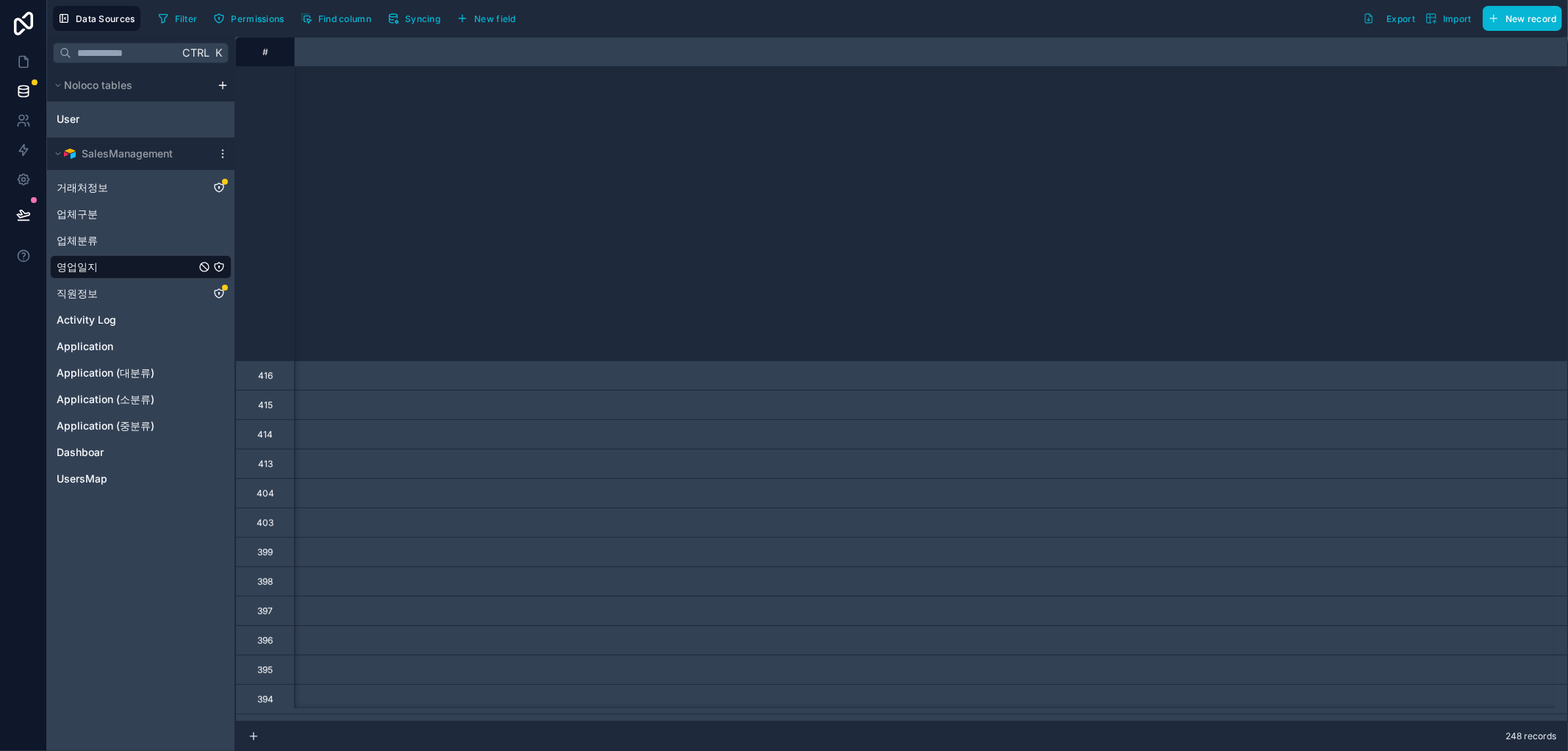
scroll to position [490, 3295]
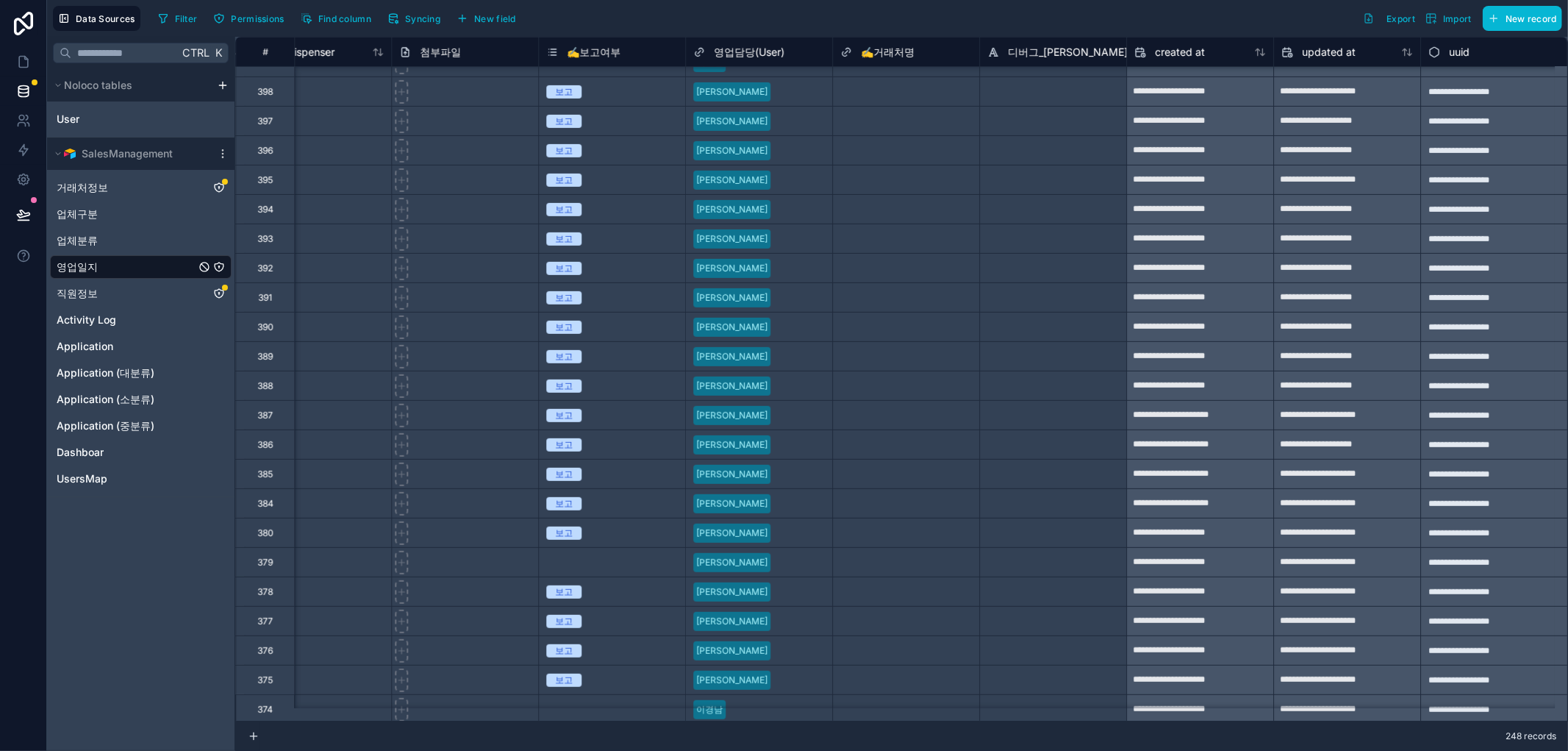
click at [869, 101] on div "Select a ✍️거래처명" at bounding box center [905, 91] width 146 height 29
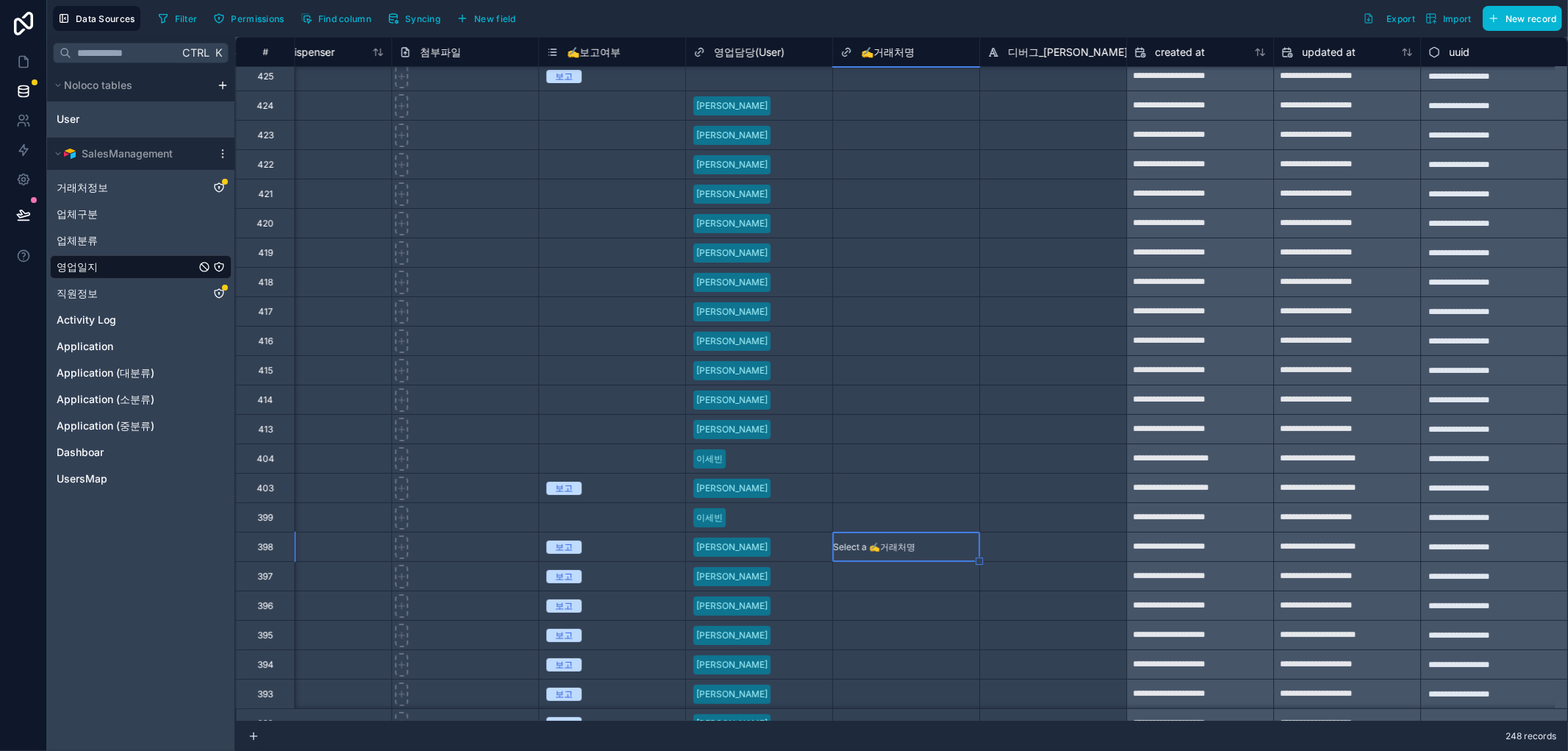
scroll to position [0, 3295]
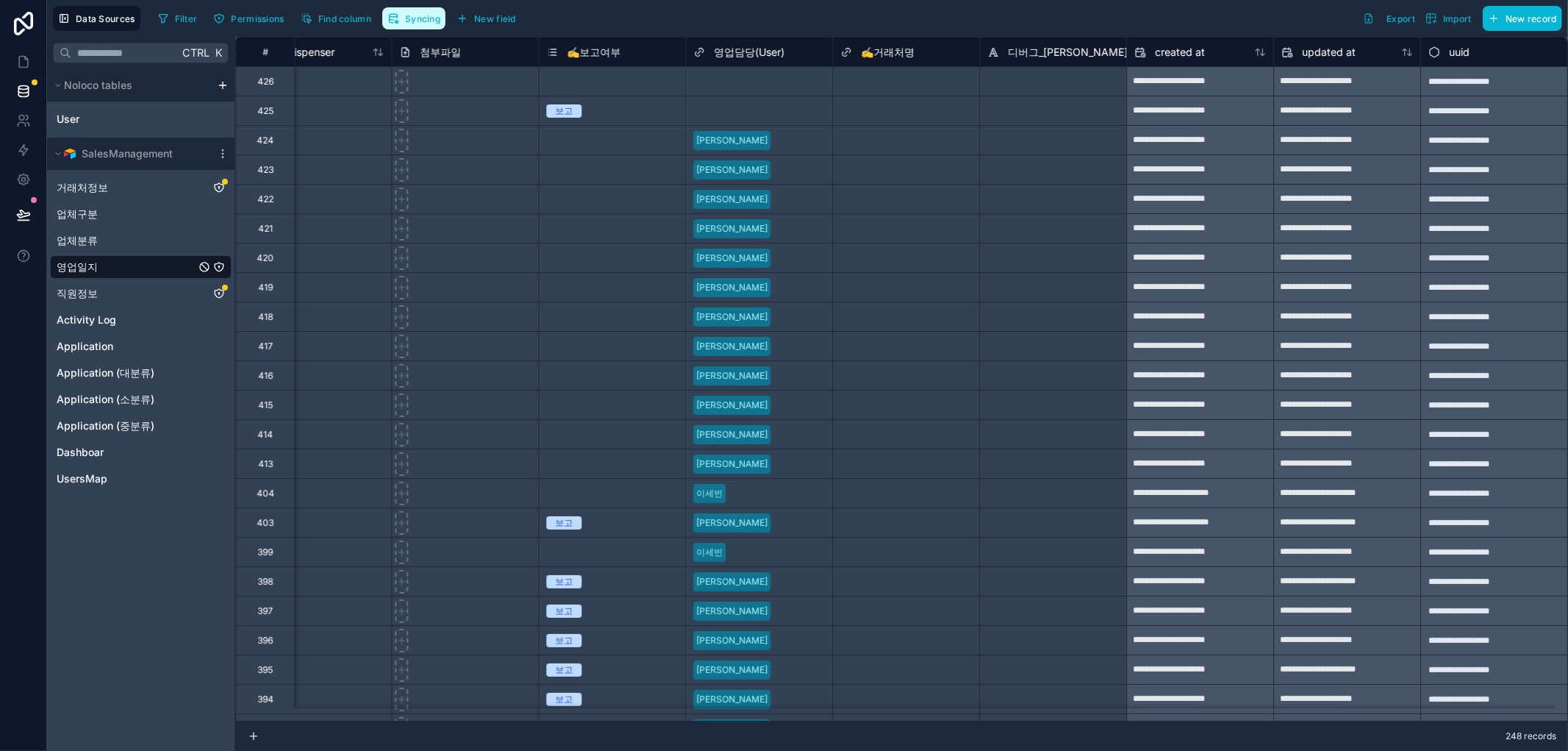
click at [417, 13] on span "Syncing" at bounding box center [422, 18] width 35 height 11
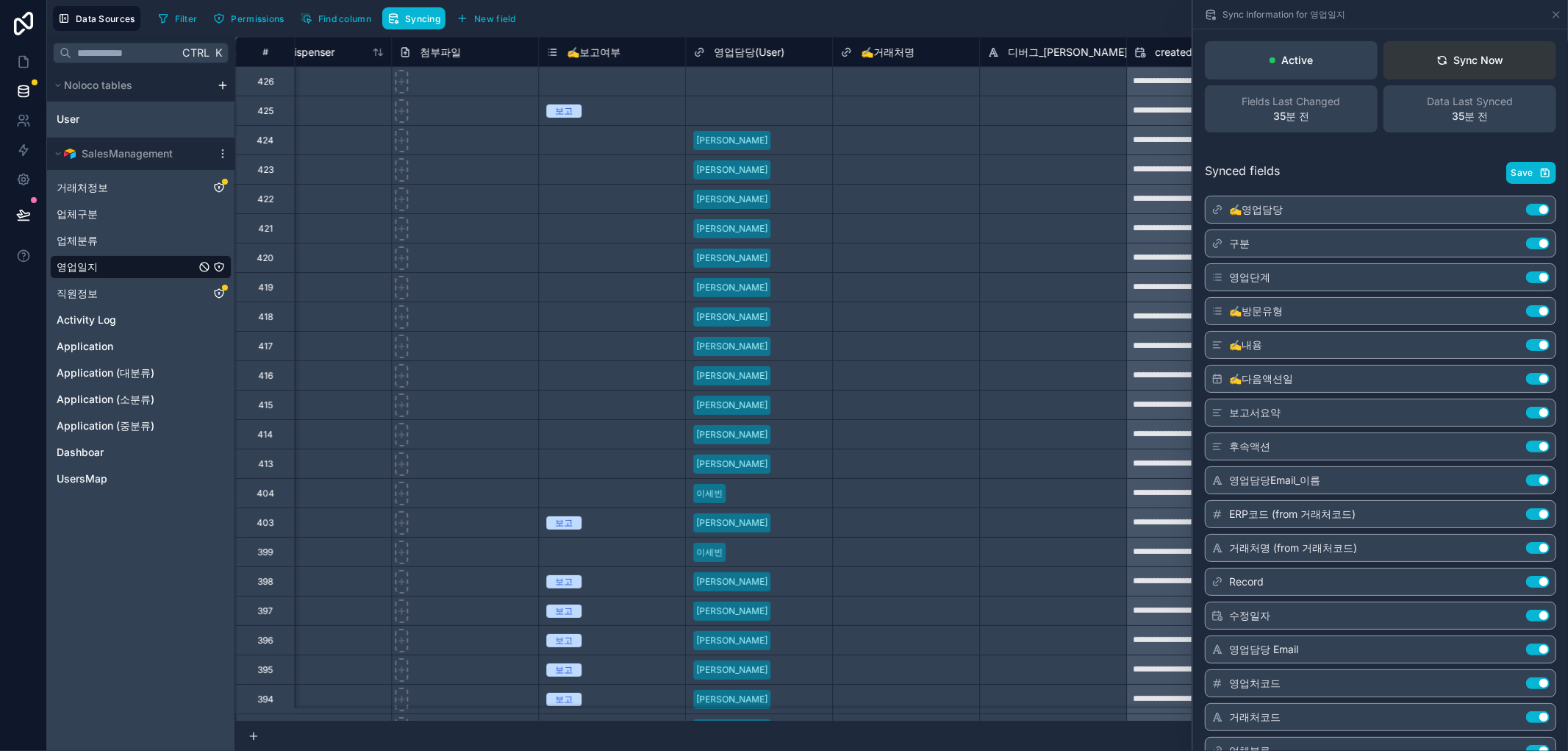
click at [1447, 61] on div "Sync Now" at bounding box center [1469, 60] width 67 height 15
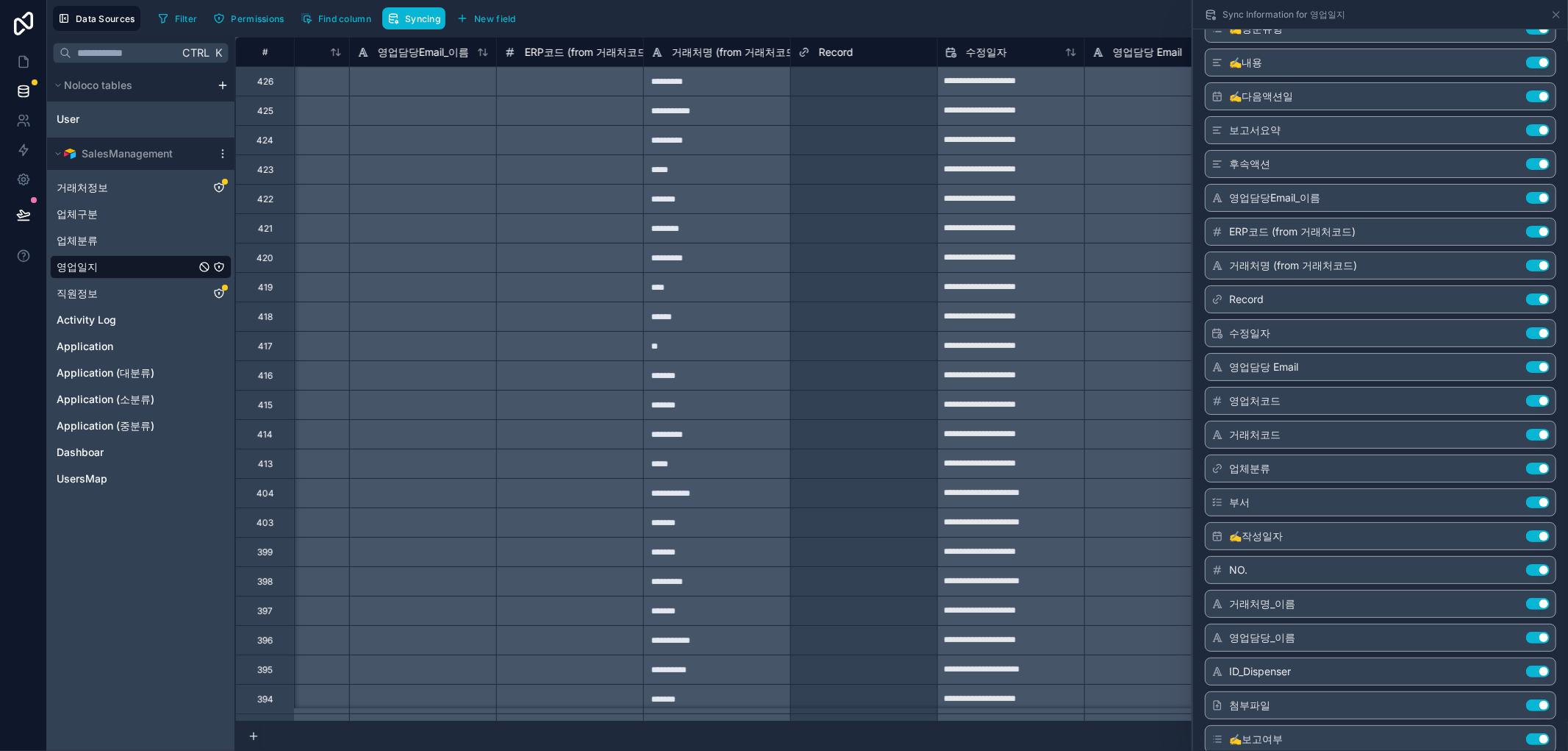
scroll to position [400, 0]
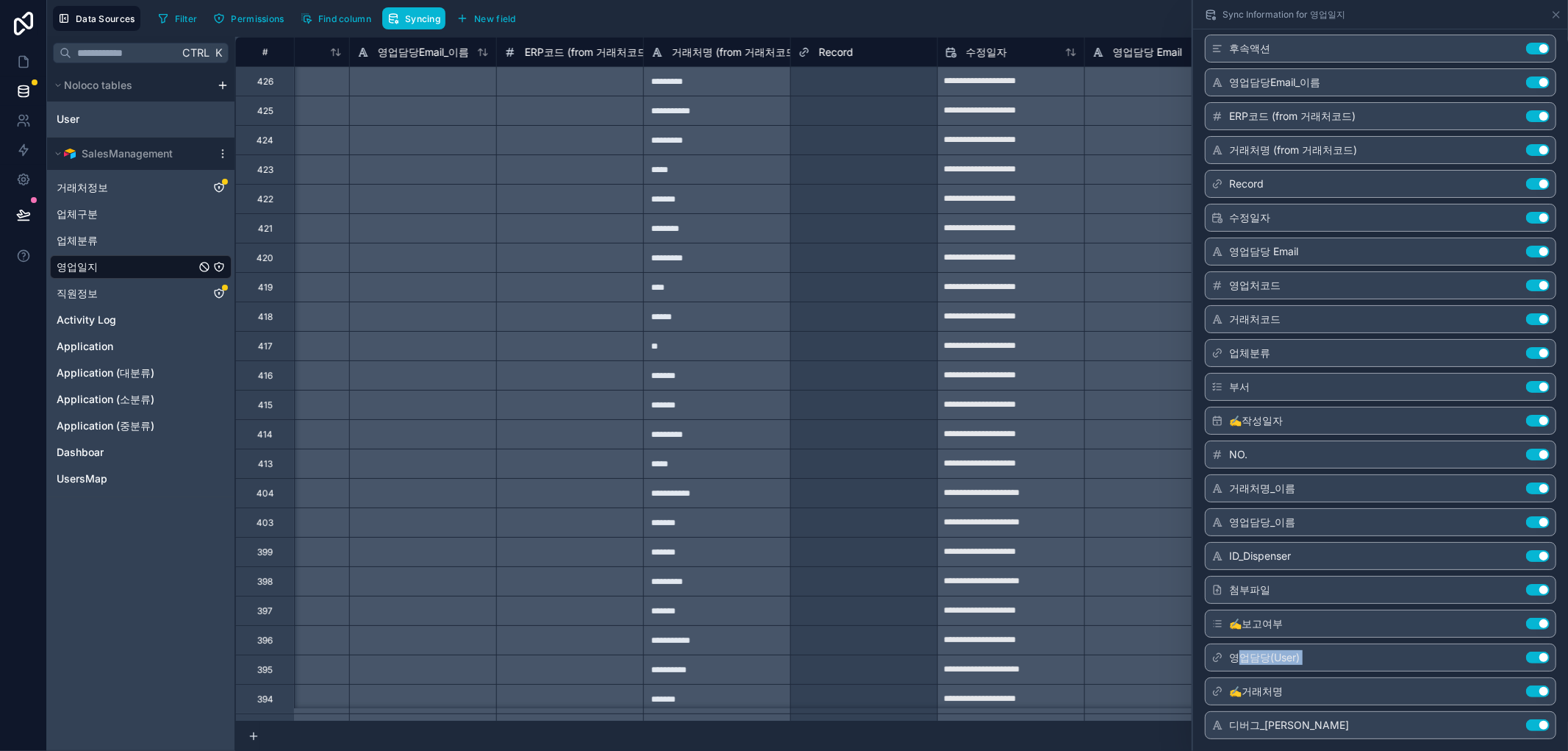
drag, startPoint x: 1211, startPoint y: 695, endPoint x: 1217, endPoint y: 704, distance: 10.8
click at [1237, 660] on div "✍️영업담당 Use setting 구분 Use setting 영업단계 Use setting ✍️방문유형 Use setting ✍️내용 Use …" at bounding box center [1380, 268] width 351 height 941
click at [1213, 691] on icon at bounding box center [1217, 691] width 11 height 11
click at [1287, 652] on span "영업담당(User)" at bounding box center [1264, 657] width 71 height 15
drag, startPoint x: 1323, startPoint y: 657, endPoint x: 1199, endPoint y: 671, distance: 124.8
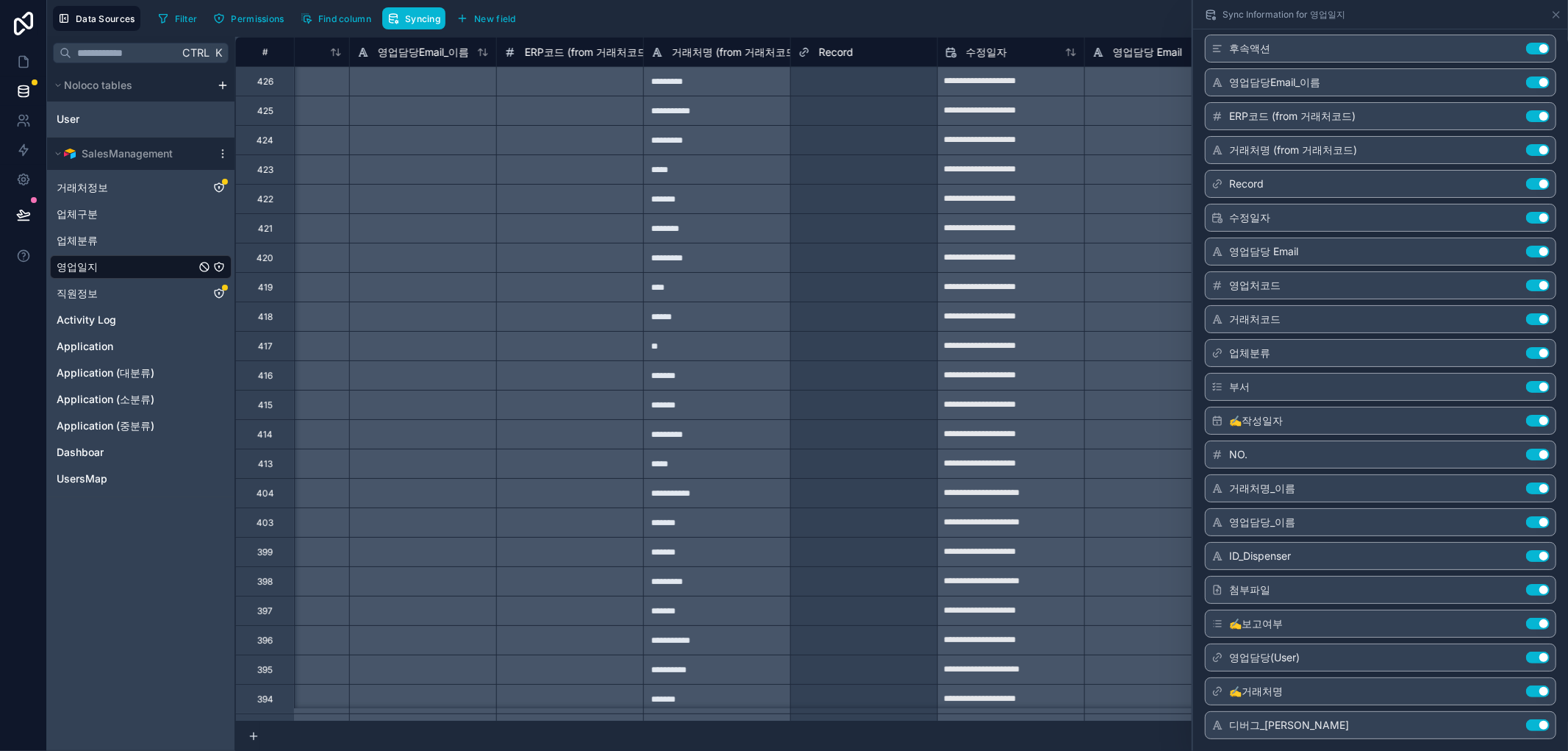
click at [1323, 657] on div "영업담당(User) Use setting" at bounding box center [1380, 657] width 351 height 28
click at [1217, 656] on icon at bounding box center [1217, 657] width 3 height 3
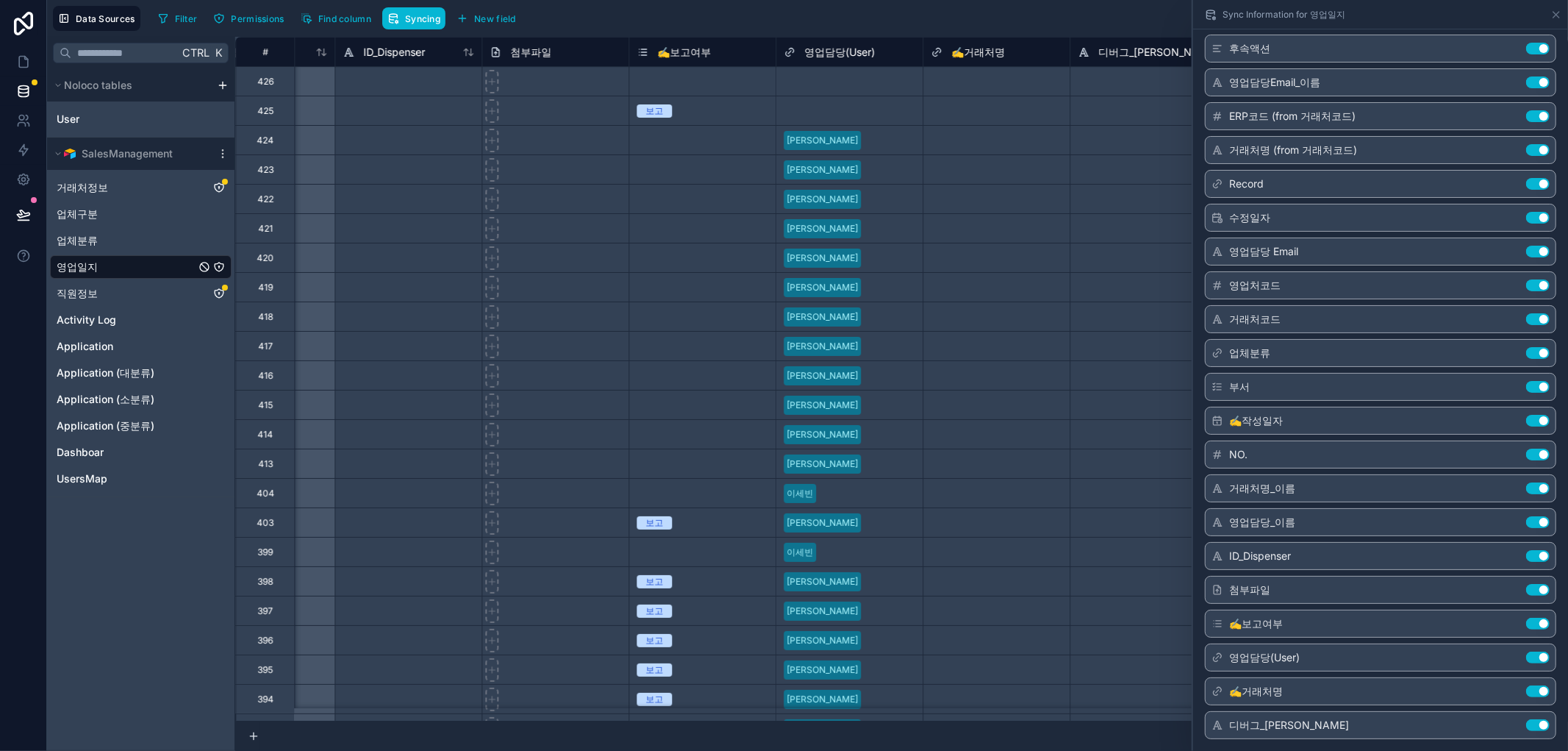
scroll to position [0, 3295]
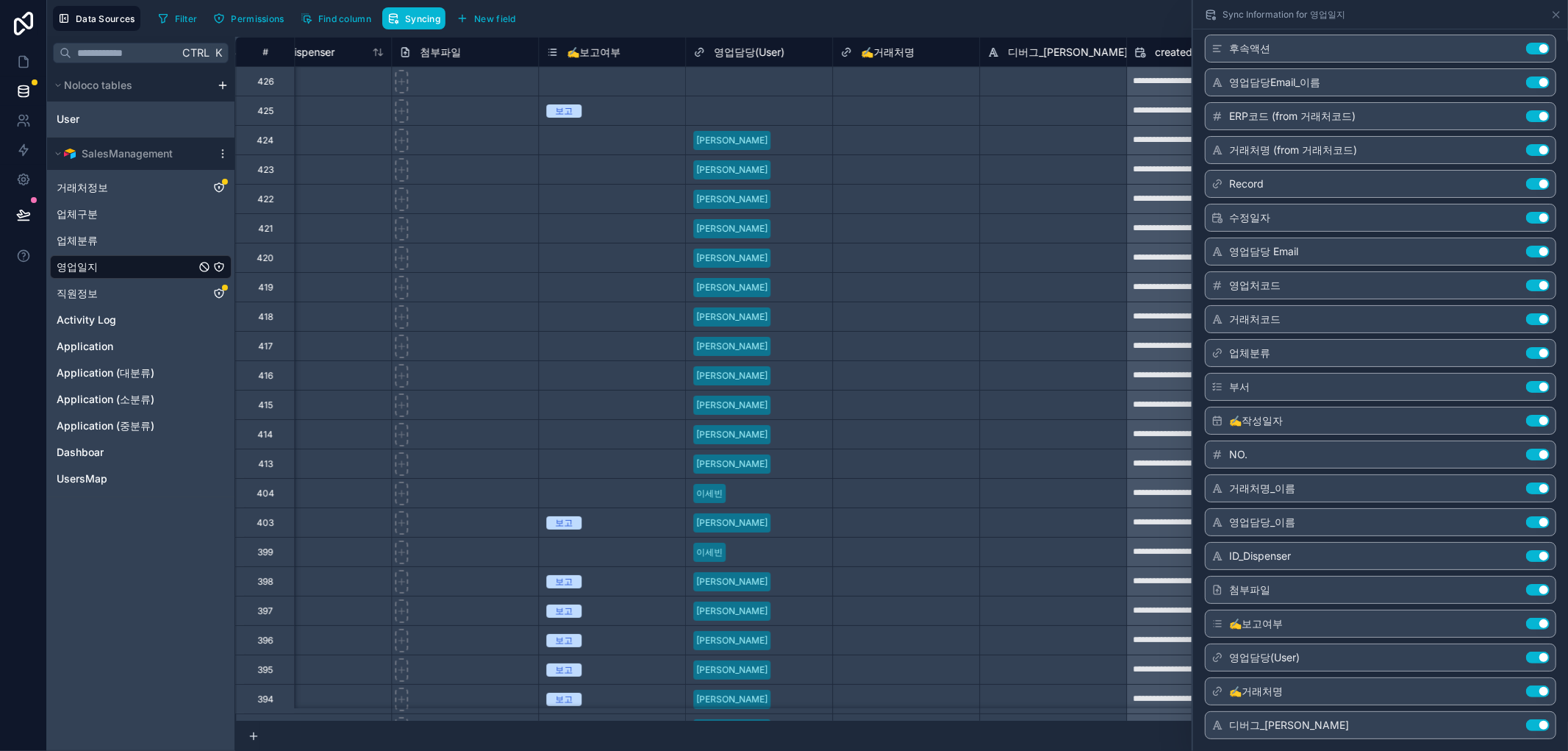
click at [1331, 659] on div "영업담당(User) Use setting" at bounding box center [1380, 657] width 351 height 28
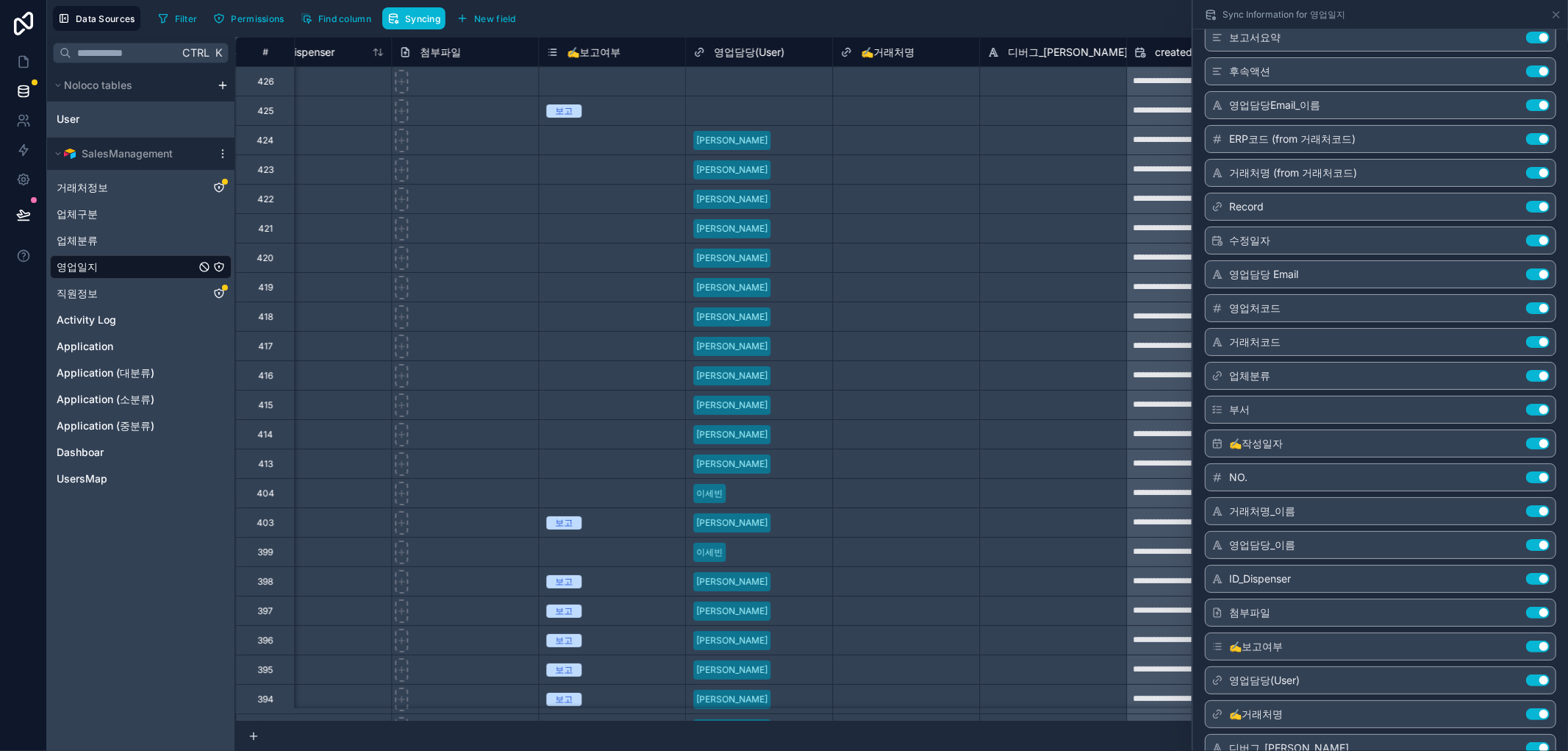
scroll to position [400, 0]
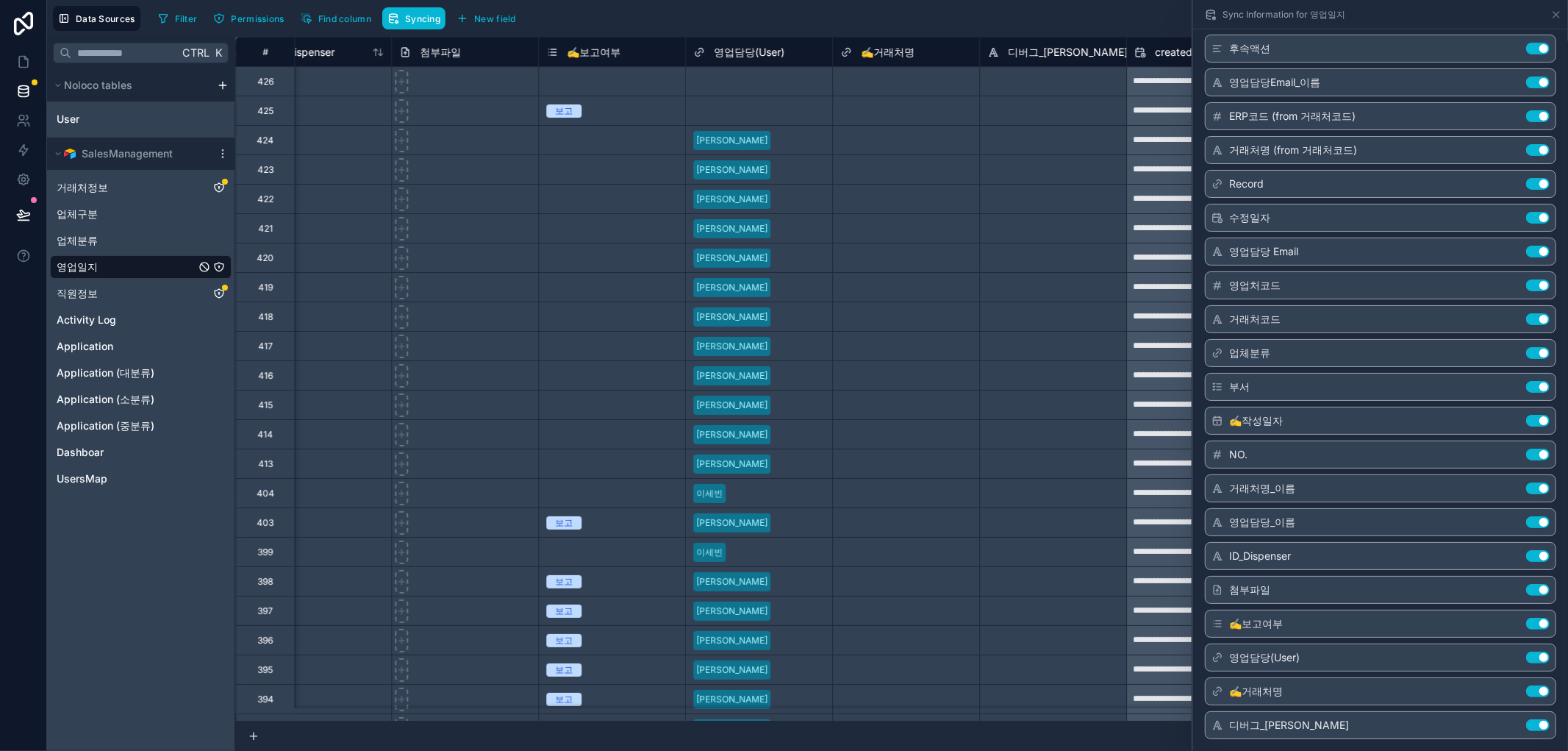
click at [923, 87] on div "Select a ✍️거래처명" at bounding box center [905, 81] width 146 height 15
click at [890, 52] on span "✍️거래처명" at bounding box center [887, 52] width 53 height 15
click at [890, 45] on span "✍️거래처명" at bounding box center [887, 52] width 53 height 15
click at [883, 21] on div "Filter Permissions Find column Syncing New field Export Import New record" at bounding box center [857, 18] width 1410 height 25
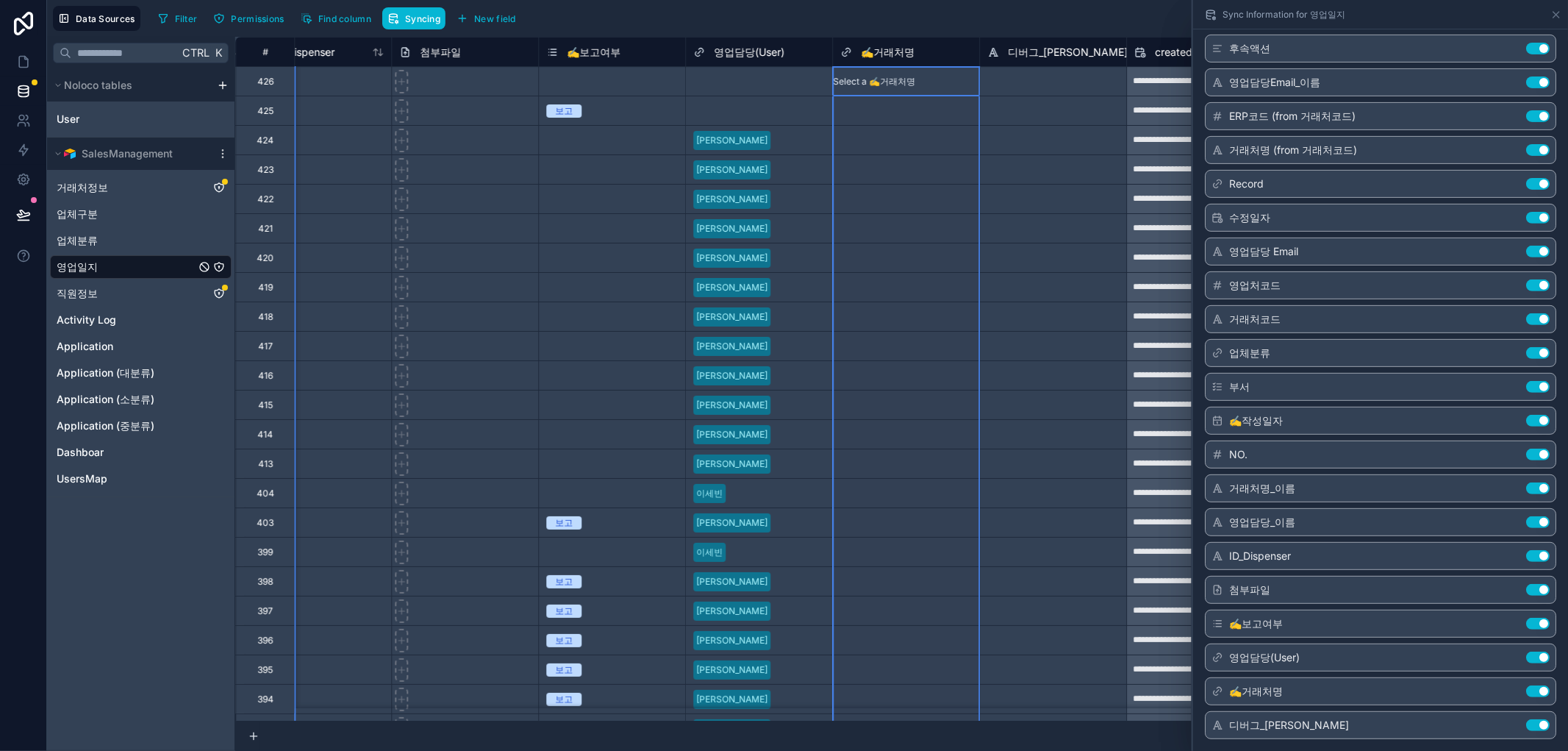
click at [840, 55] on icon at bounding box center [845, 52] width 11 height 17
drag, startPoint x: 860, startPoint y: 17, endPoint x: 852, endPoint y: 56, distance: 39.8
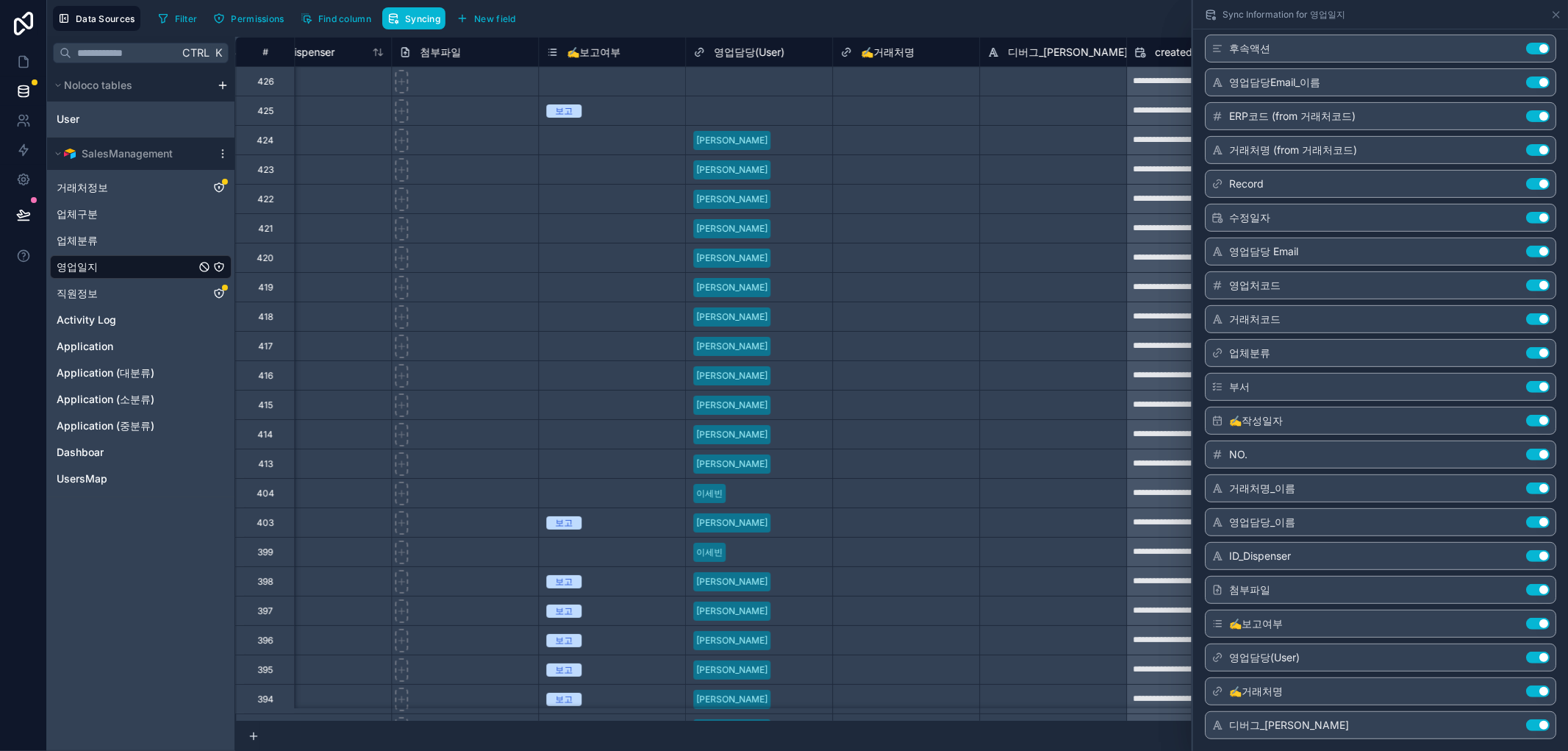
click at [858, 18] on div "Filter Permissions Find column Syncing New field Export Import New record" at bounding box center [857, 18] width 1410 height 25
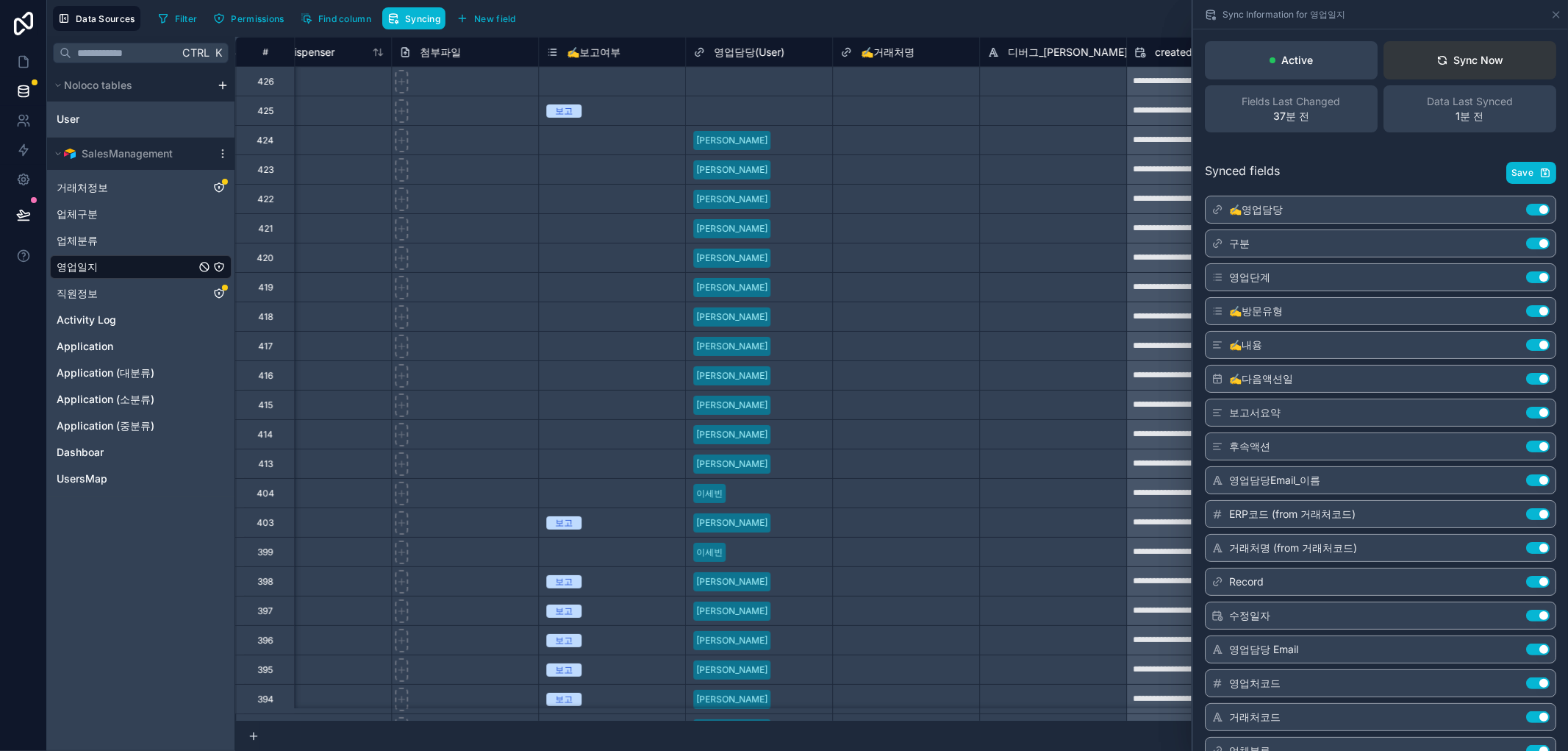
click at [1436, 58] on icon at bounding box center [1441, 59] width 11 height 11
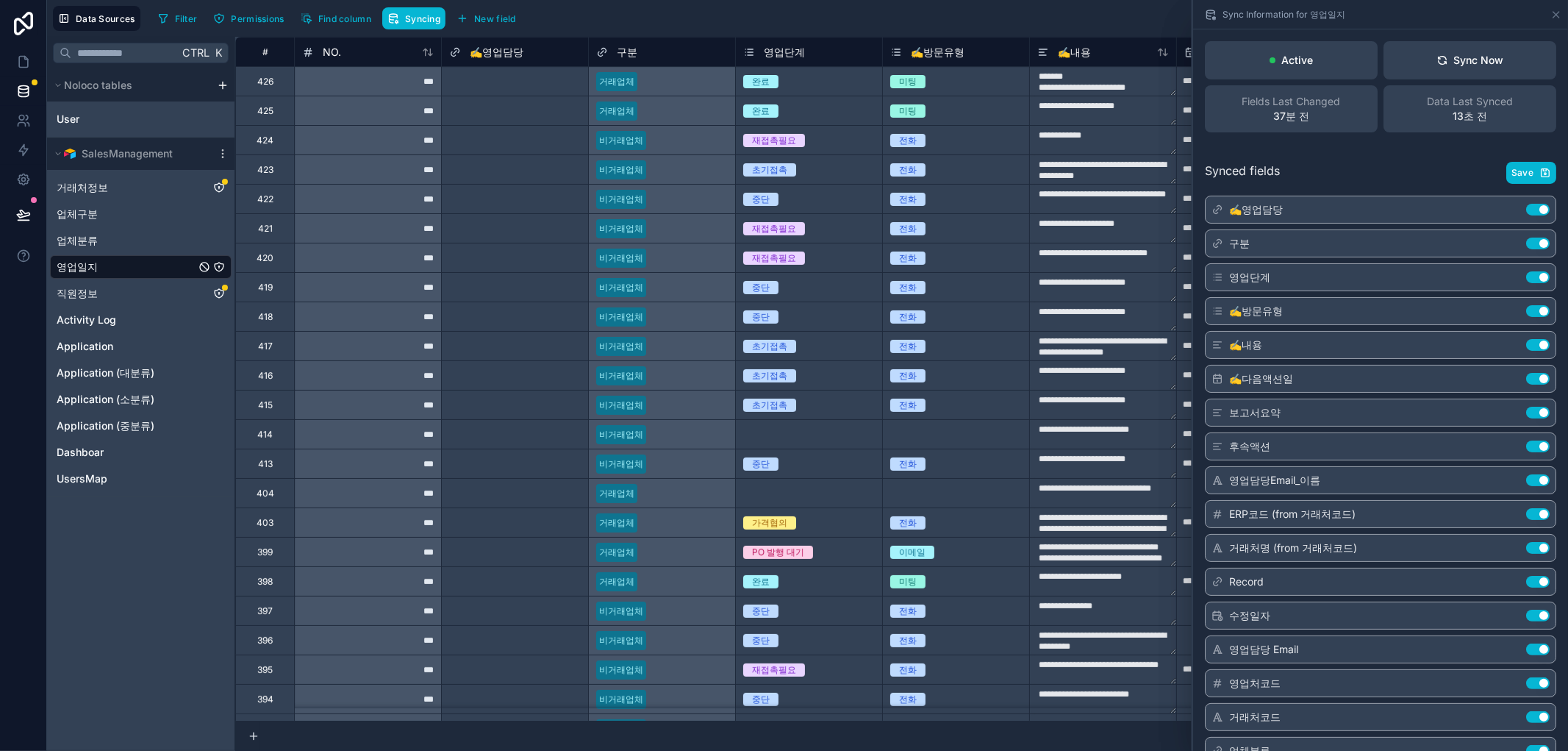
click at [952, 15] on div "Filter Permissions Find column Syncing New field Export Import New record" at bounding box center [857, 18] width 1410 height 25
click at [83, 182] on span "거래처정보" at bounding box center [82, 187] width 52 height 15
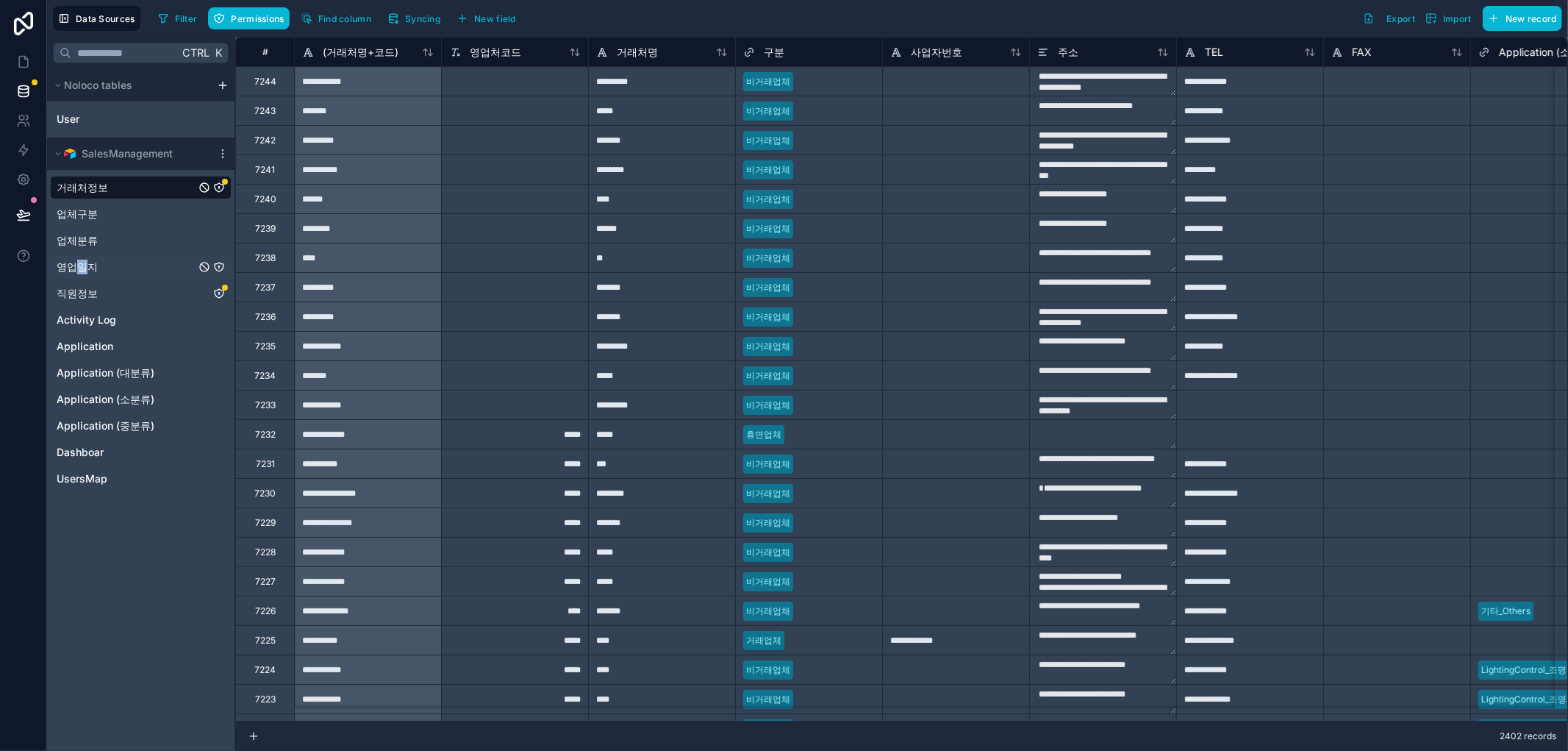
click at [82, 261] on span "영업일지" at bounding box center [77, 267] width 41 height 15
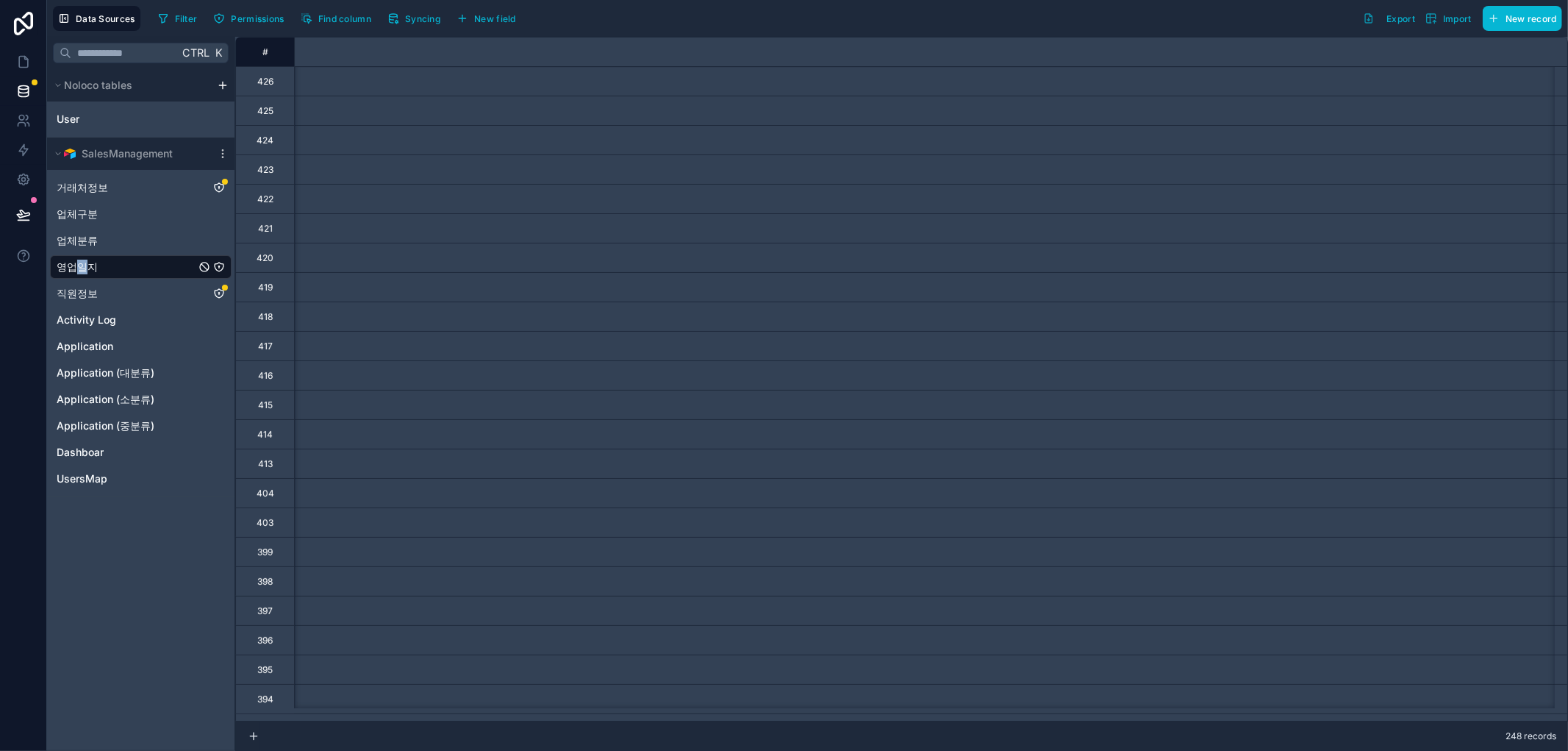
scroll to position [0, 2629]
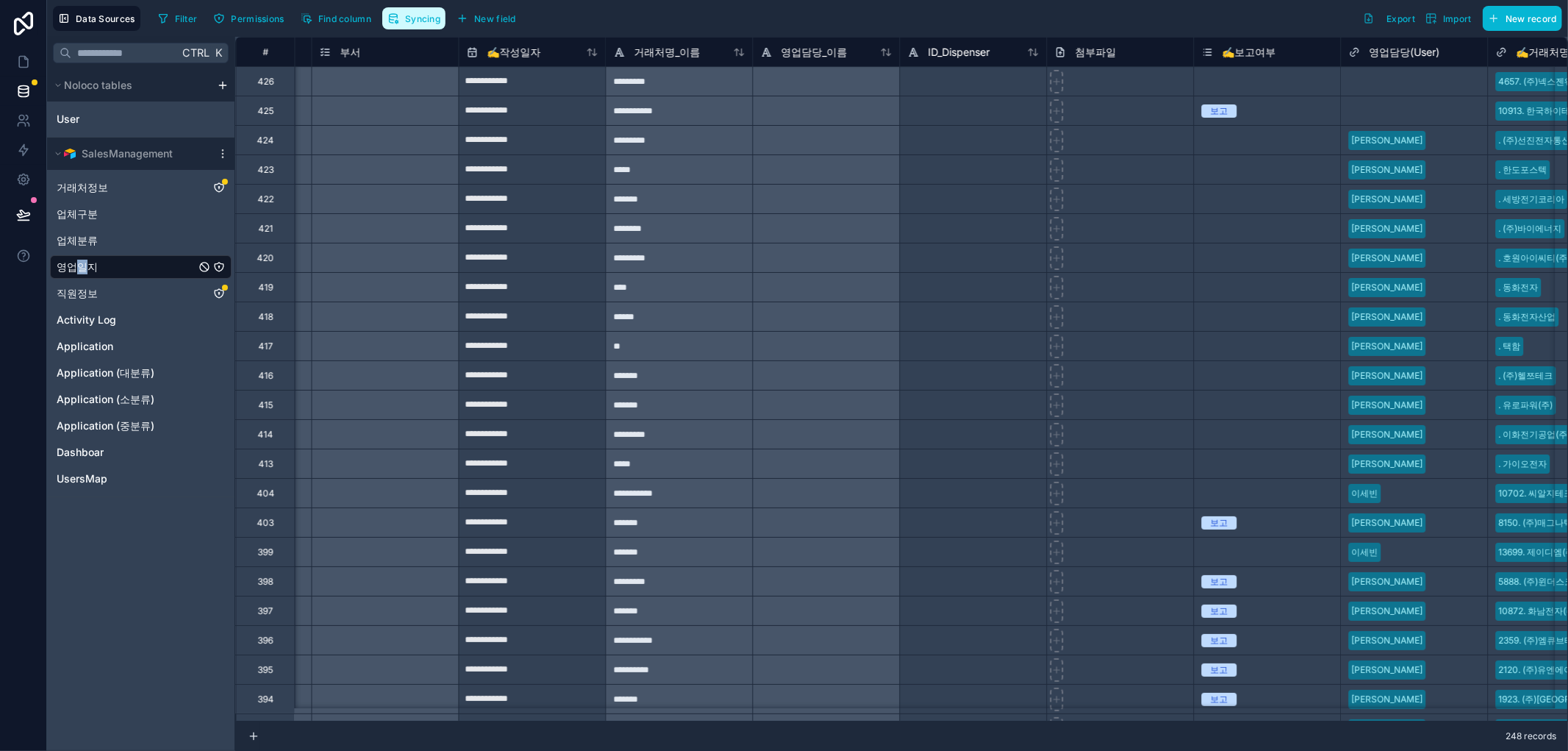
click at [427, 19] on span "Syncing" at bounding box center [422, 18] width 35 height 11
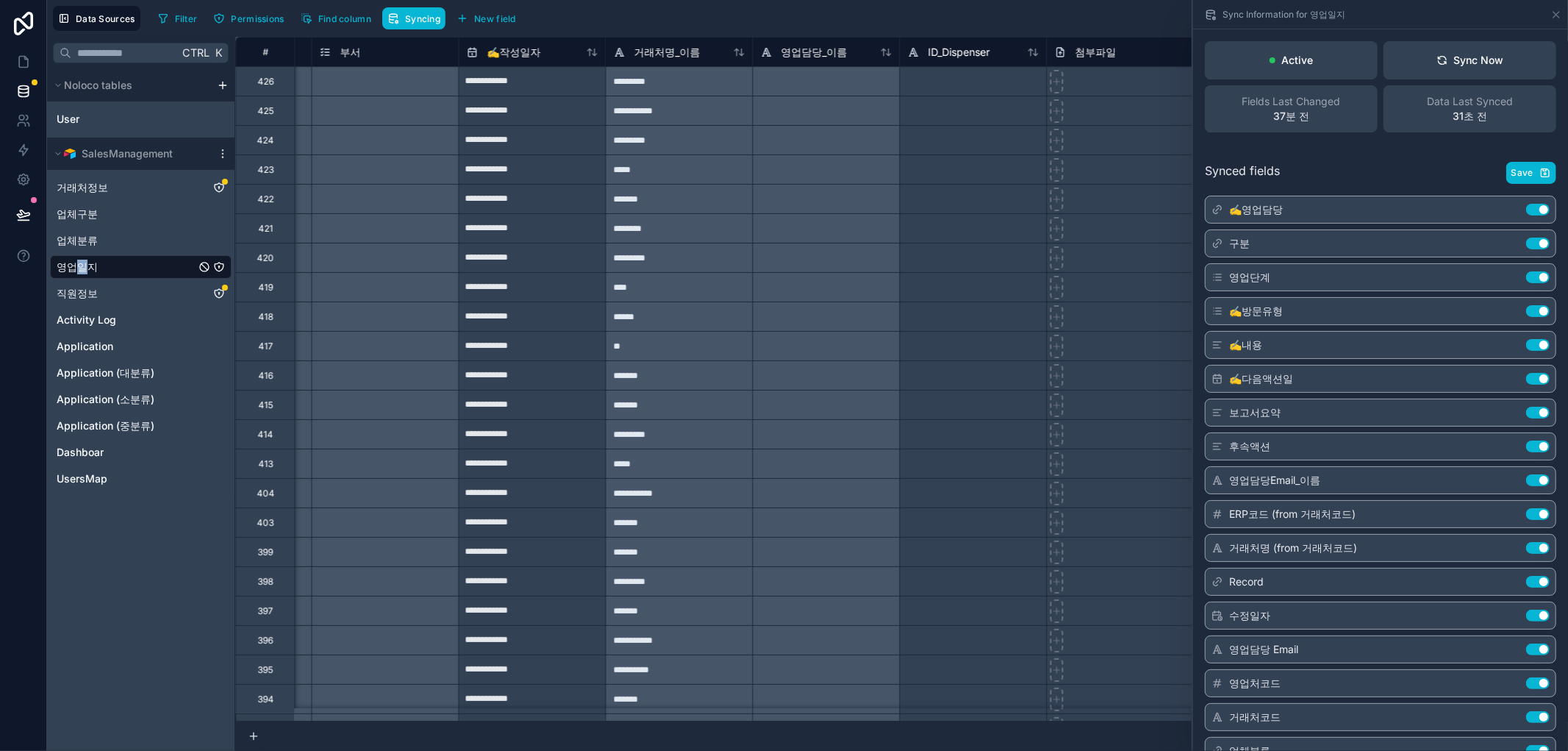
click at [1531, 208] on button "Use setting" at bounding box center [1537, 209] width 24 height 11
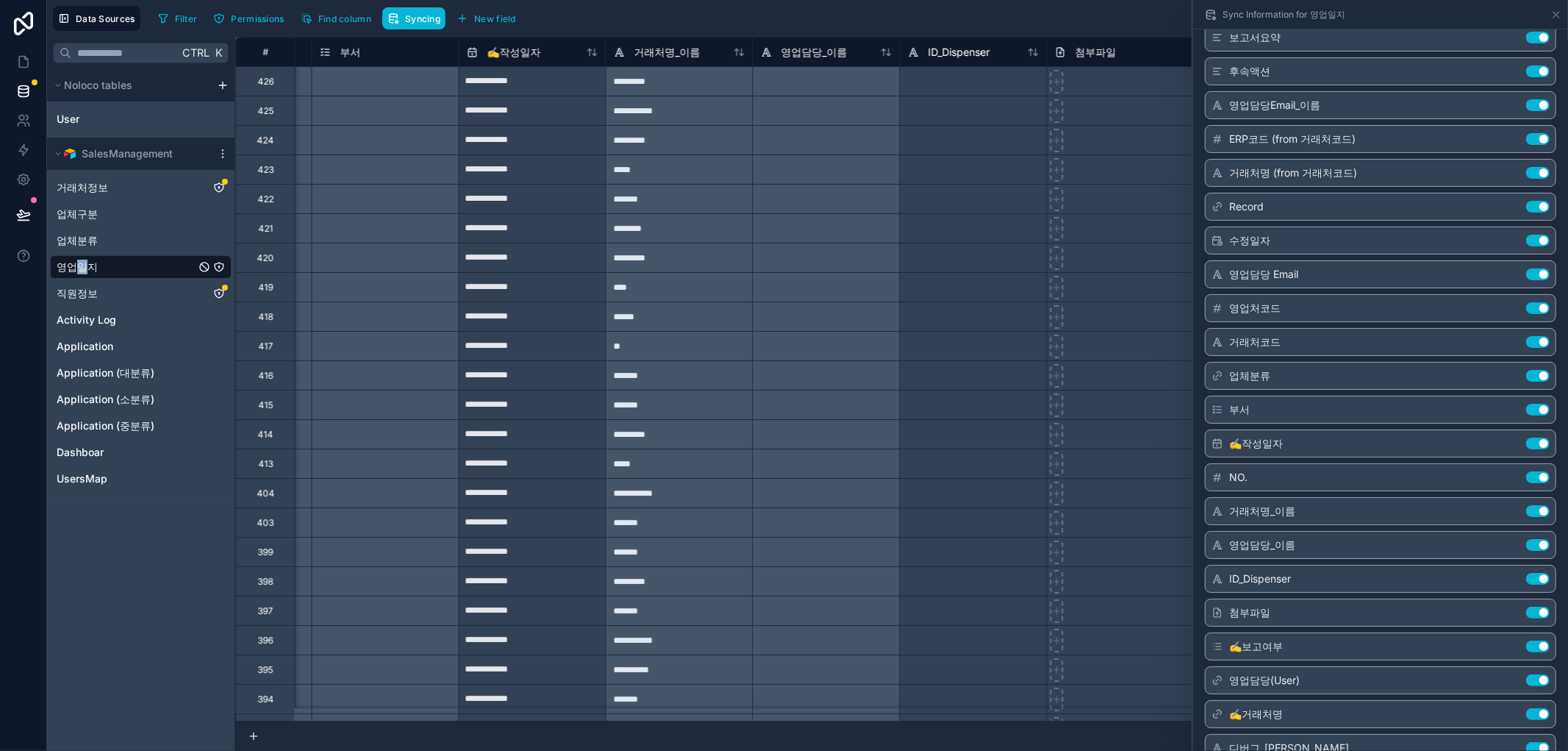
scroll to position [400, 0]
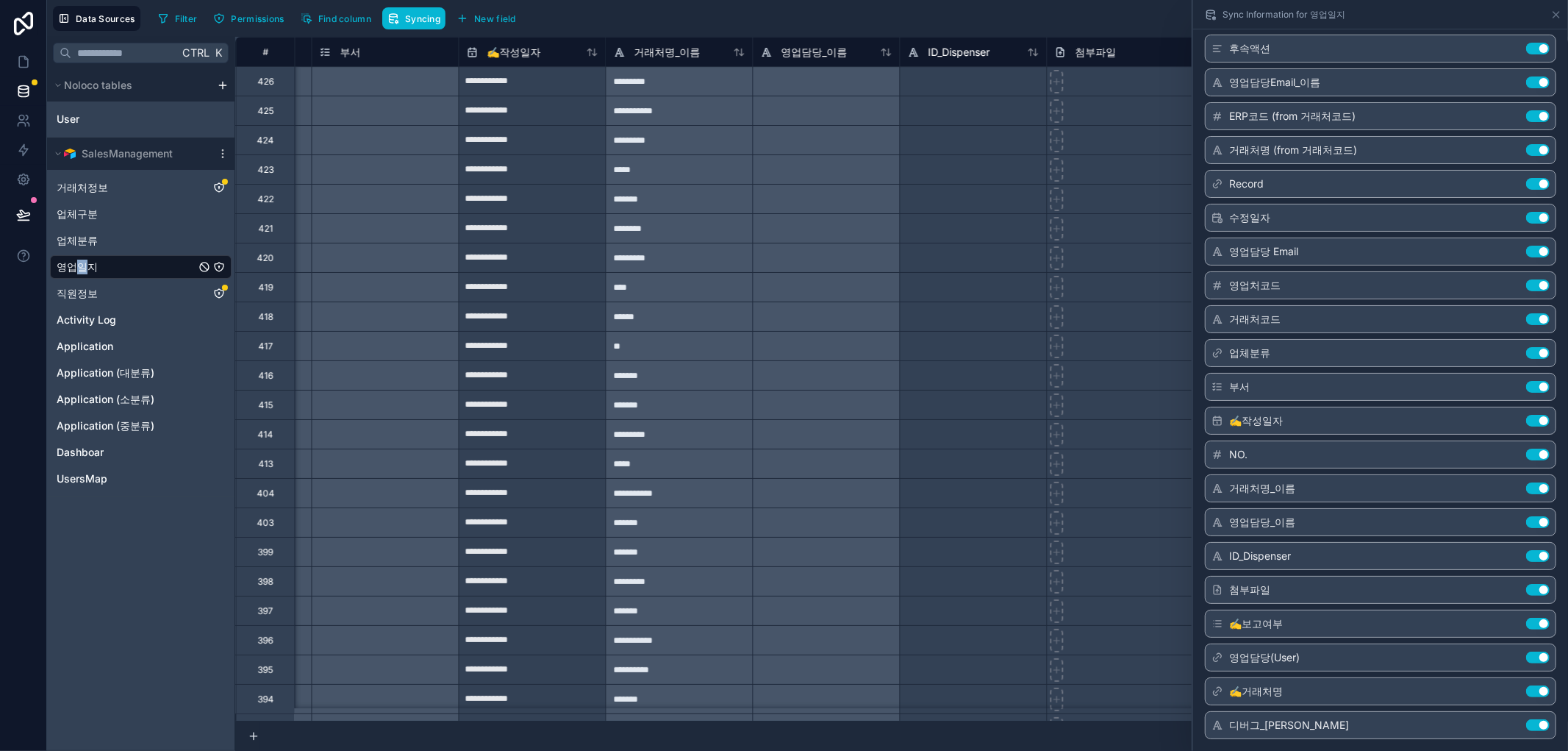
click at [1526, 690] on button "Use setting" at bounding box center [1537, 691] width 24 height 11
click at [1526, 687] on button "Use setting" at bounding box center [1537, 691] width 24 height 11
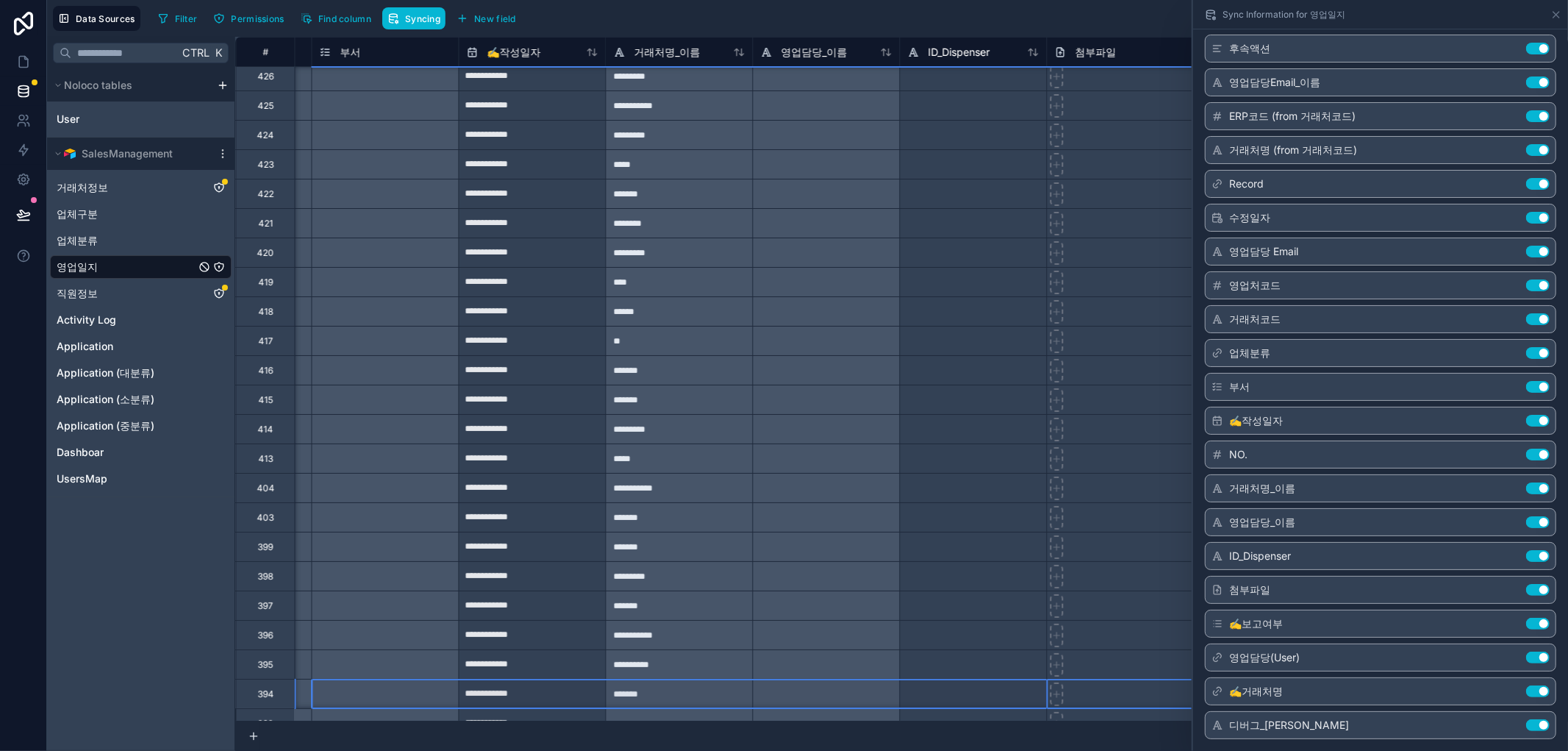
drag, startPoint x: 1064, startPoint y: 707, endPoint x: 452, endPoint y: 697, distance: 612.1
click at [1076, 597] on div at bounding box center [1120, 605] width 147 height 30
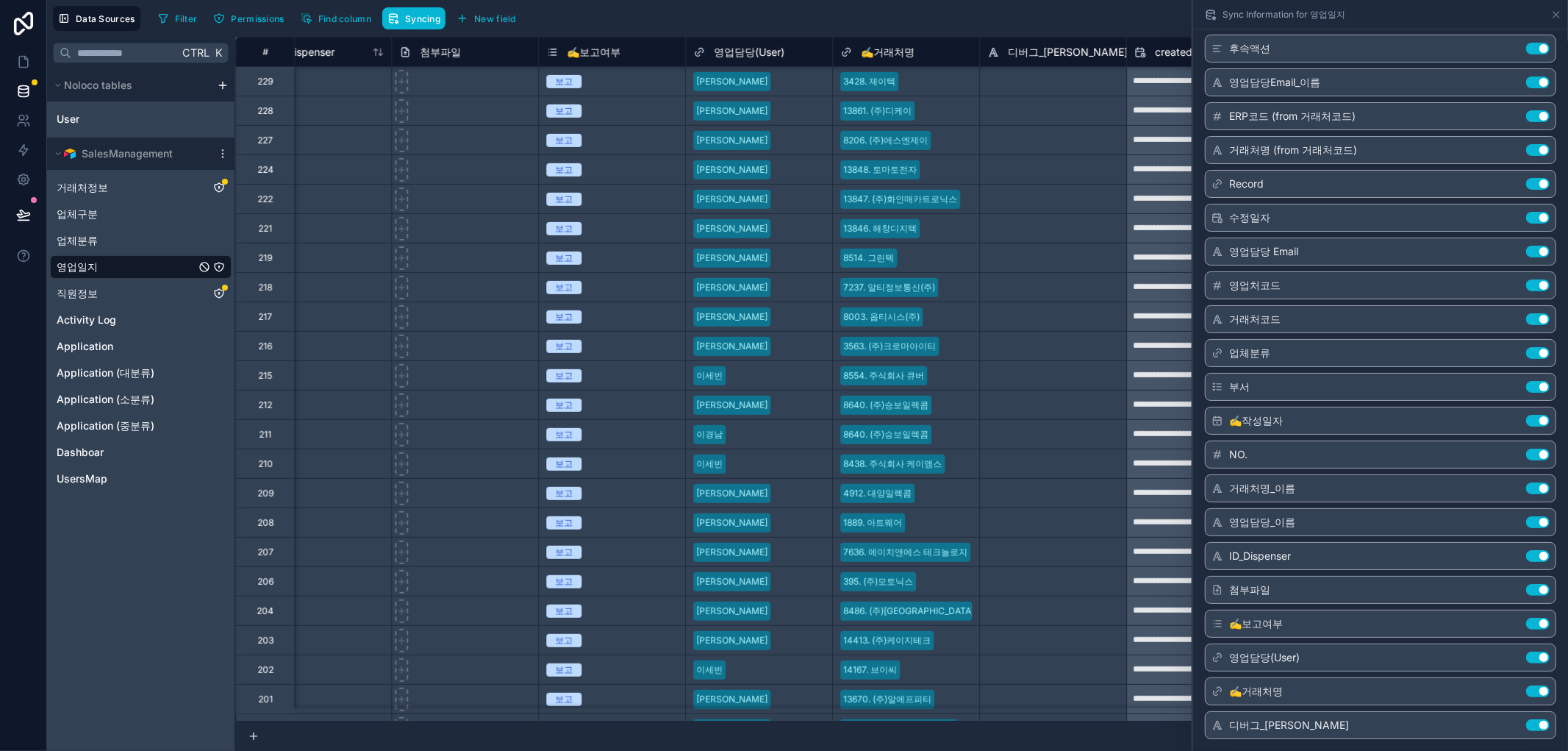
scroll to position [5239, 3295]
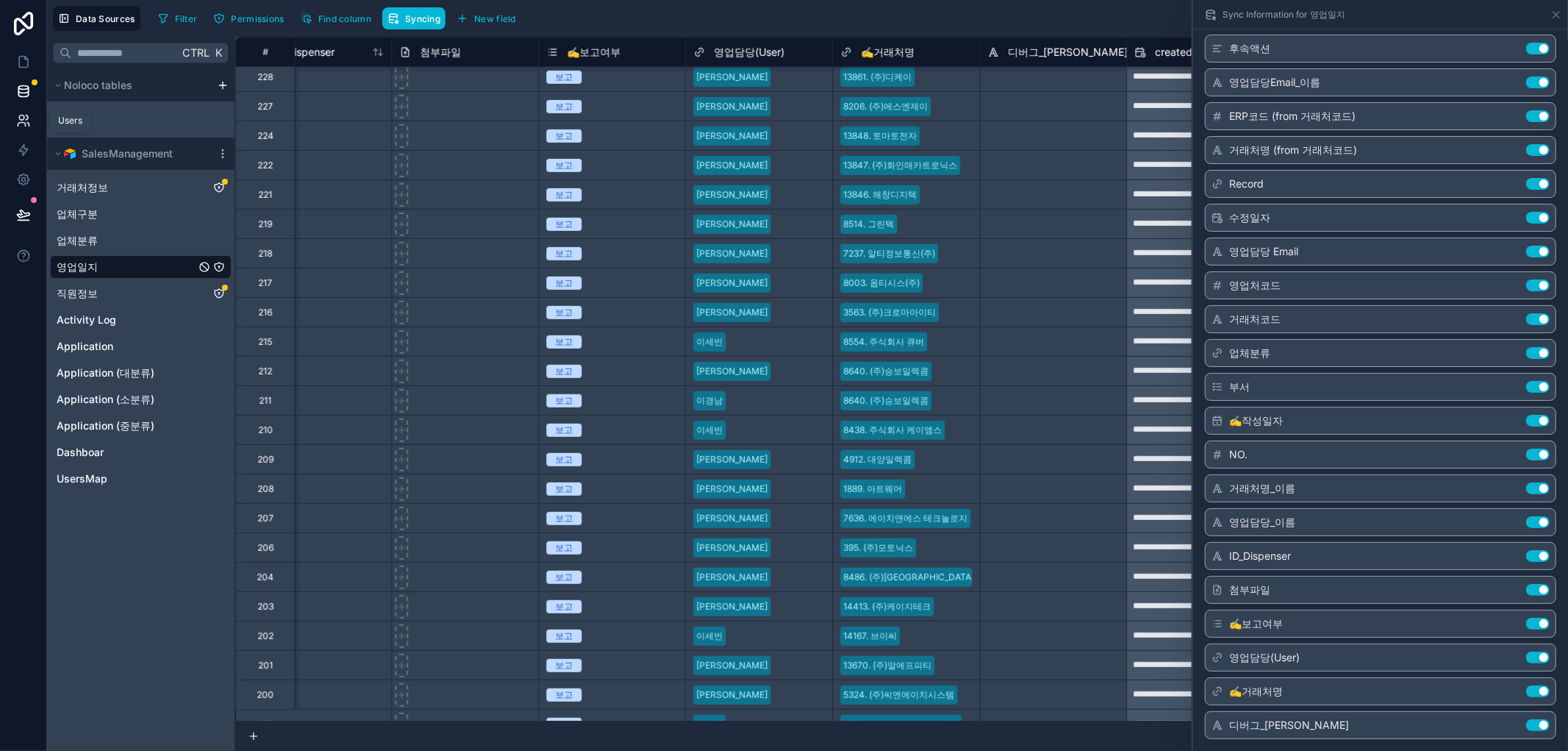
click at [13, 125] on link at bounding box center [23, 121] width 46 height 30
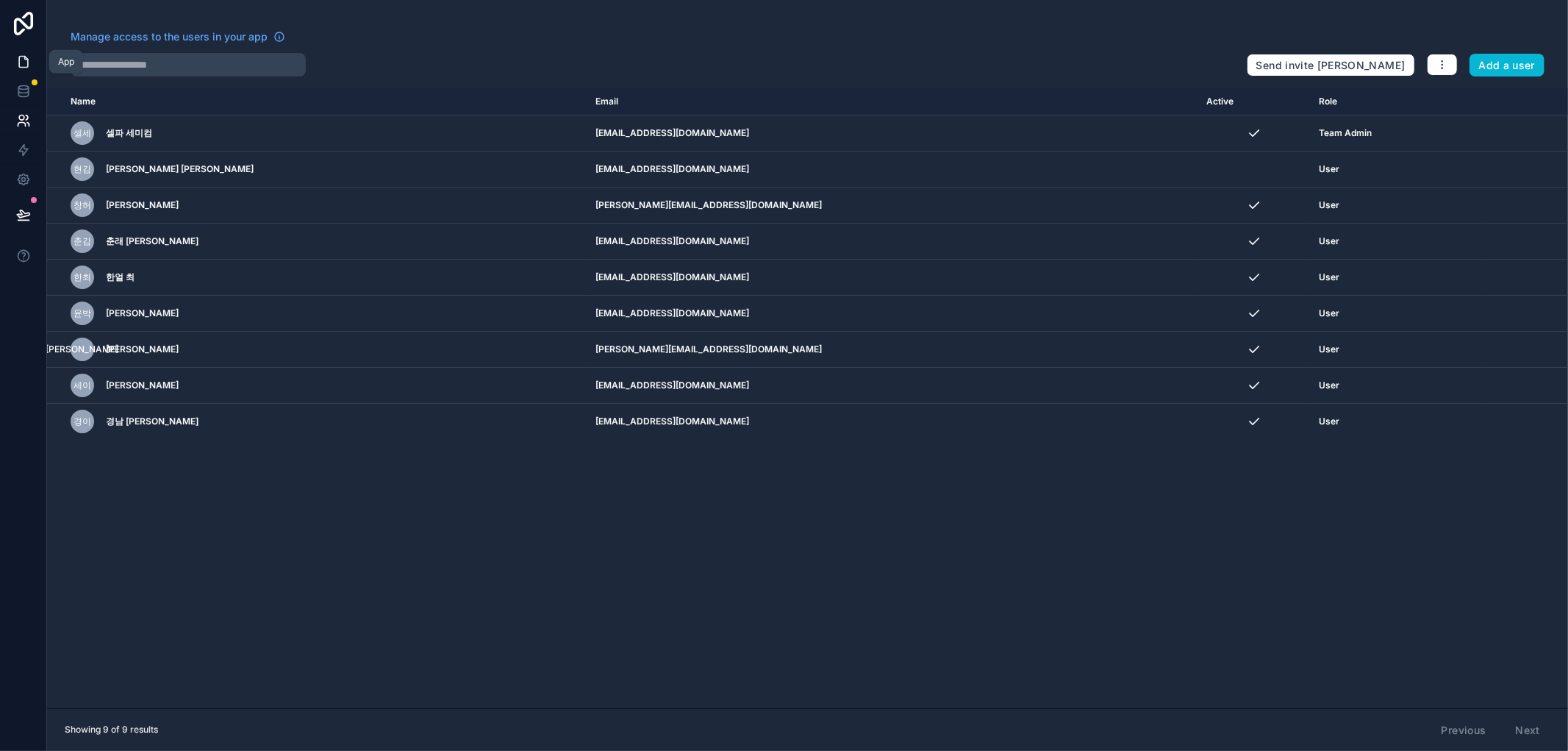
click at [22, 62] on icon at bounding box center [23, 61] width 15 height 15
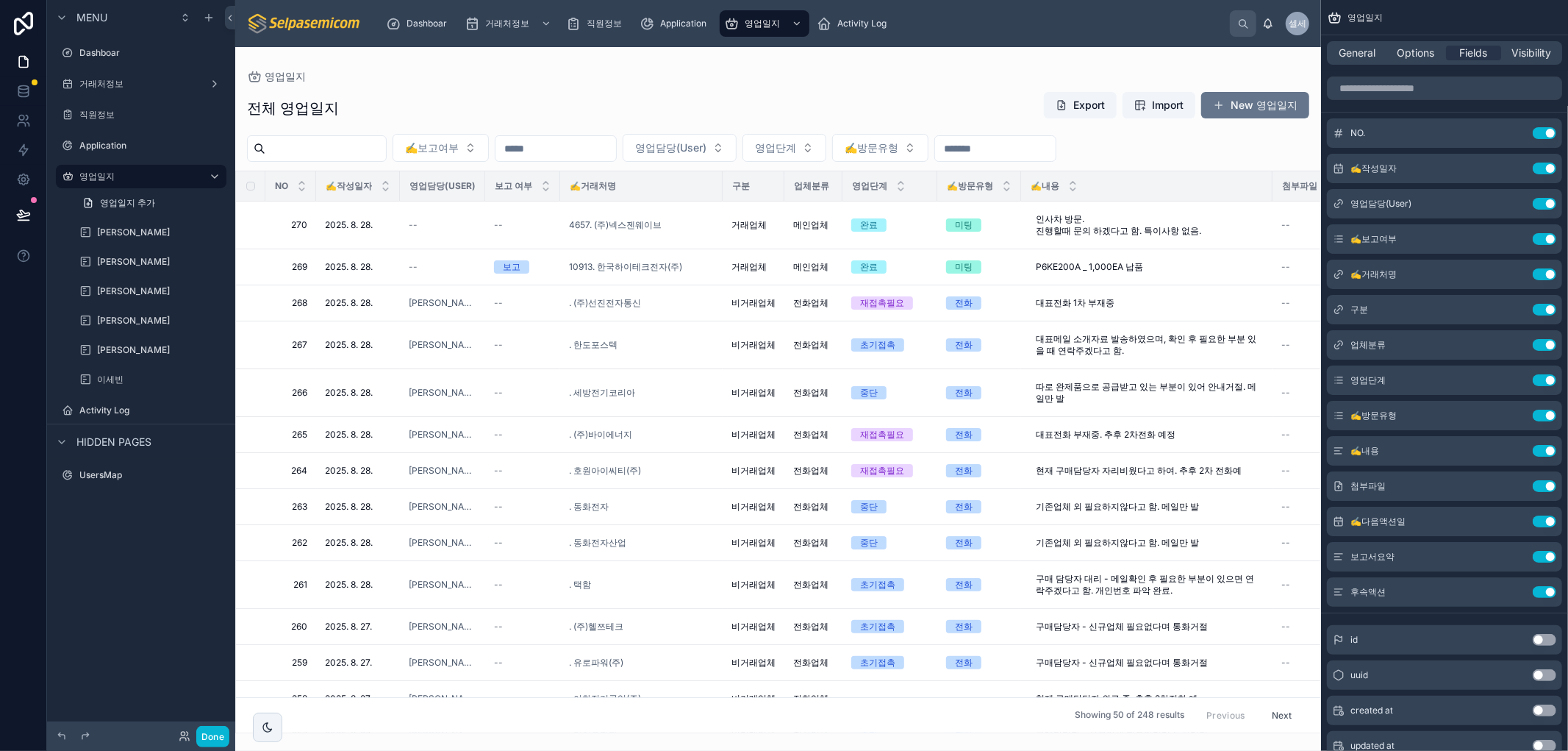
click at [691, 82] on div "전체 영업일지 Export Import New 영업일지 ✍️보고여부 영업담당(User) 영업단계 ✍️방문유형 NO ✍️작성일자 영업담당(Use…" at bounding box center [778, 407] width 1086 height 650
click at [21, 86] on icon at bounding box center [23, 91] width 15 height 15
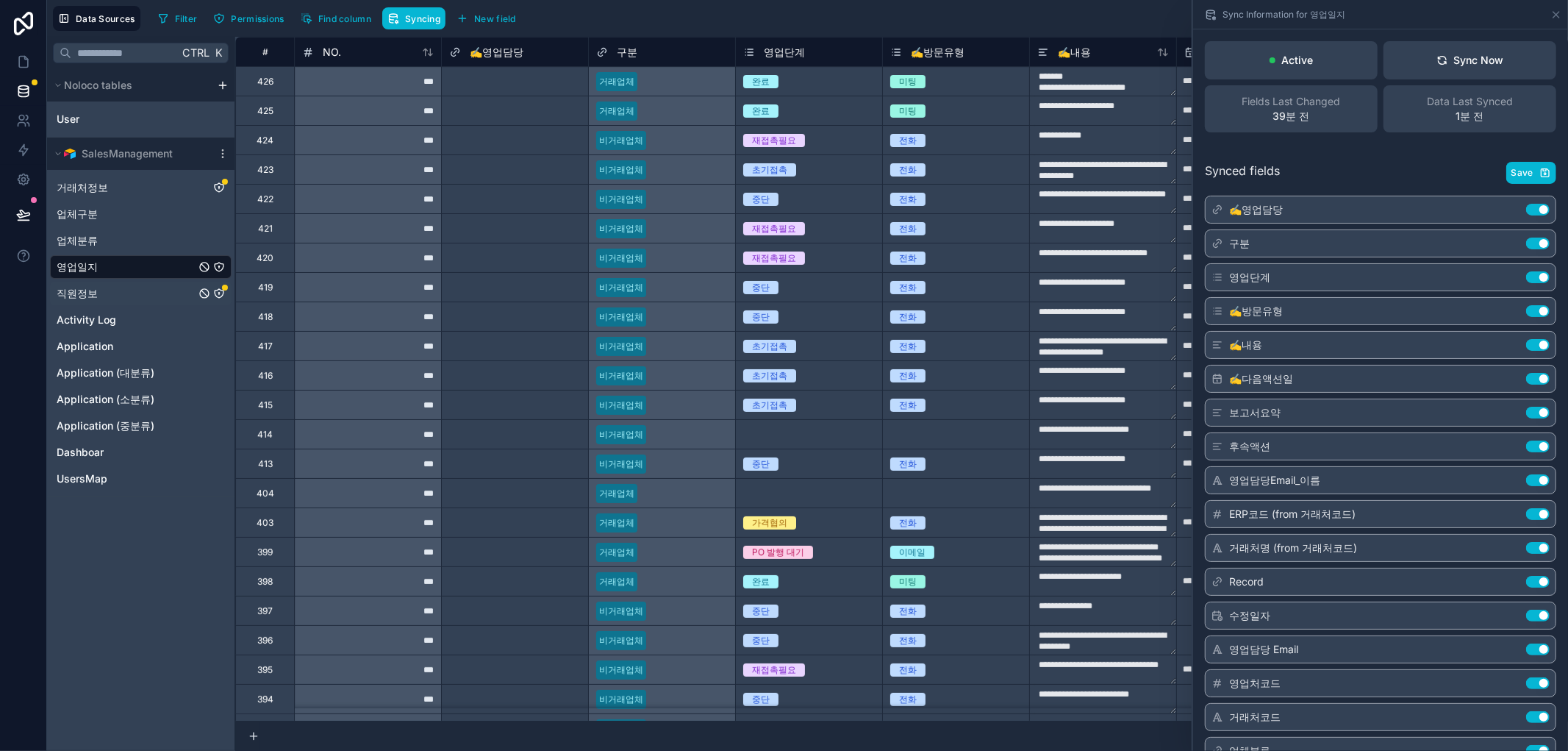
click at [132, 298] on div "직원정보" at bounding box center [141, 293] width 182 height 24
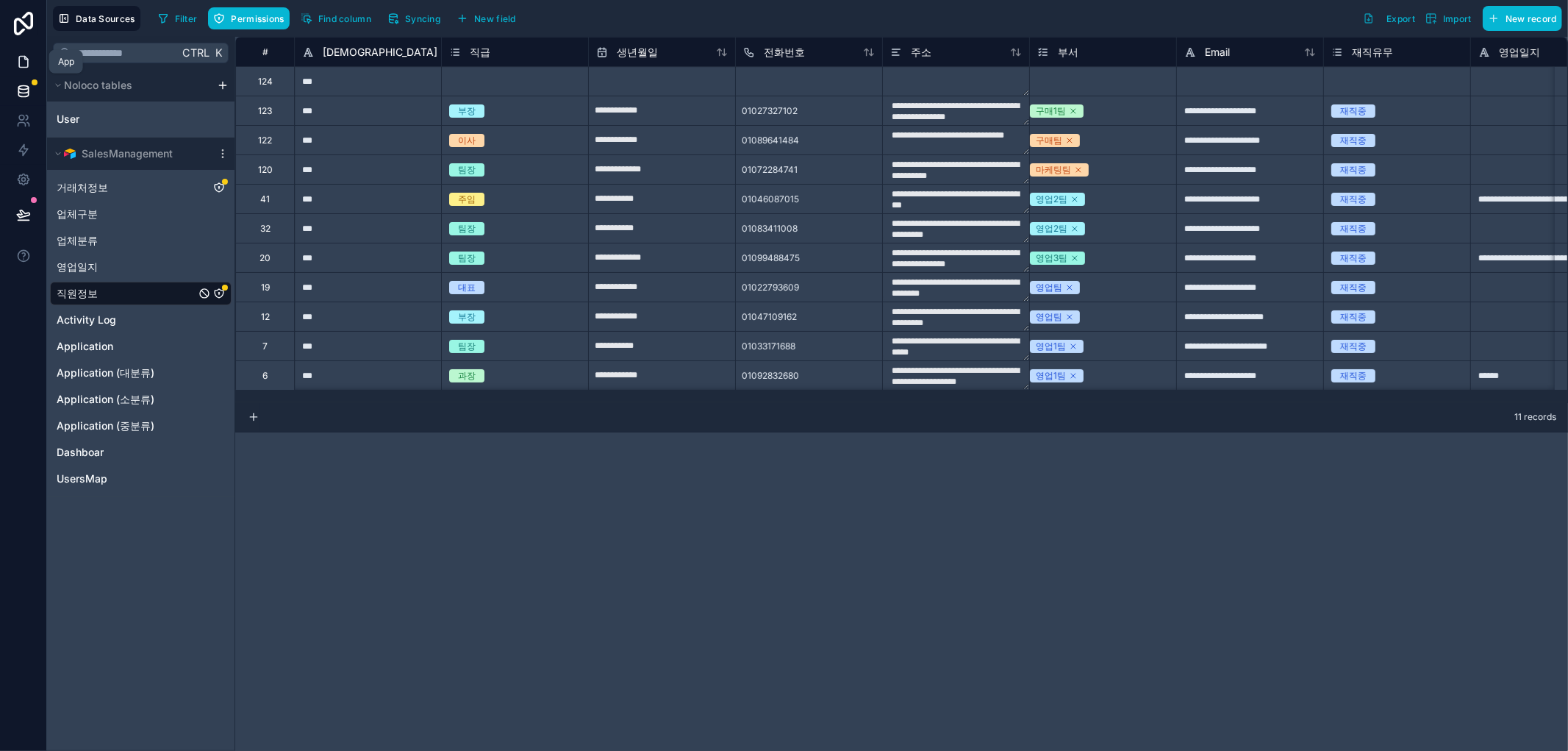
click at [19, 63] on icon at bounding box center [23, 61] width 15 height 15
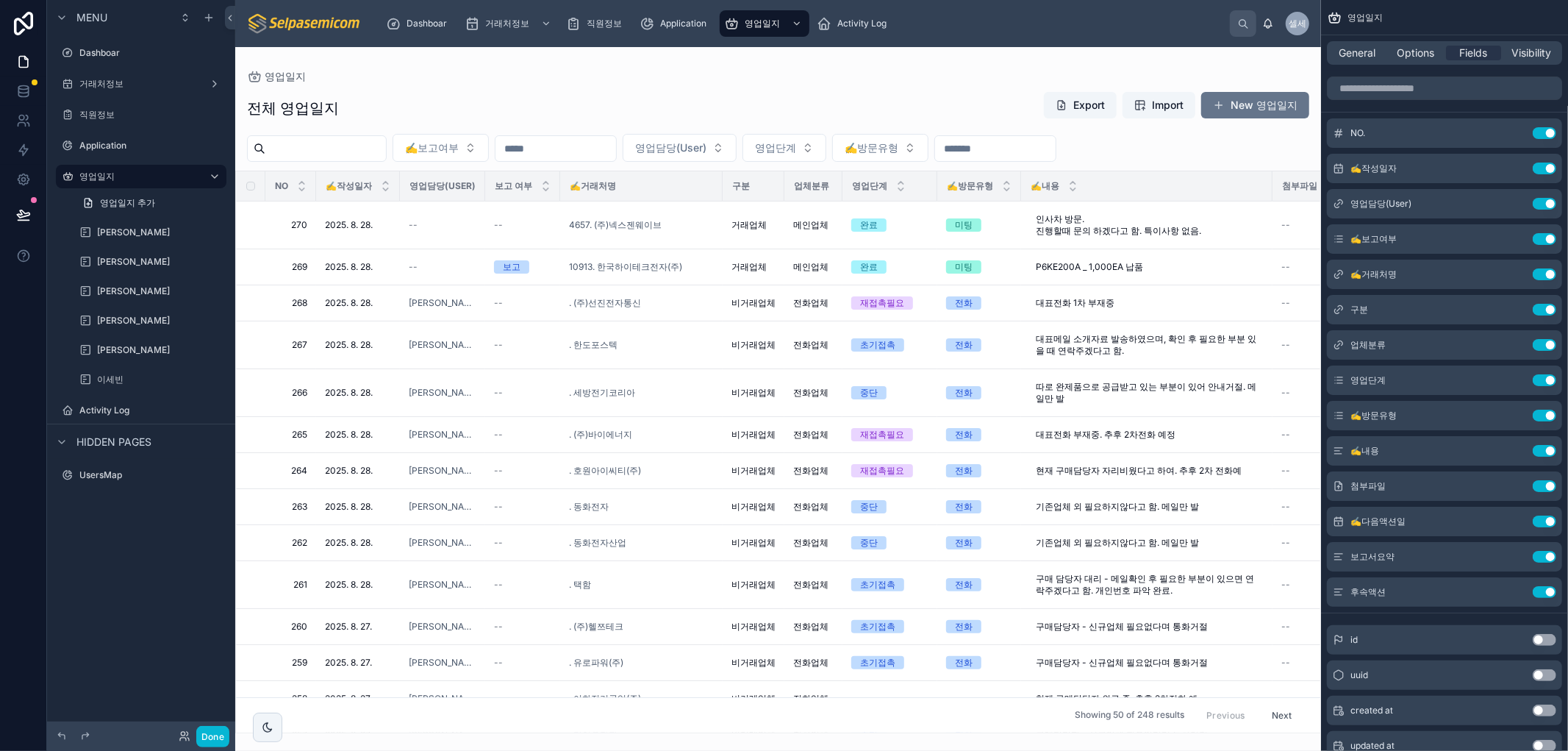
click at [882, 92] on div "전체 영업일지 Export Import New 영업일지" at bounding box center [778, 108] width 1062 height 34
click at [769, 16] on div "영업일지" at bounding box center [754, 23] width 62 height 24
drag, startPoint x: 885, startPoint y: 76, endPoint x: 925, endPoint y: 125, distance: 63.3
click at [898, 93] on div "영업일지 전체 영업일지 Export Import New 영업일지 ✍️보고여부 영업담당(User) 영업단계 ✍️방문유형 NO ✍️작성일자 영업담…" at bounding box center [778, 390] width 1086 height 686
click at [30, 212] on icon at bounding box center [23, 214] width 15 height 15
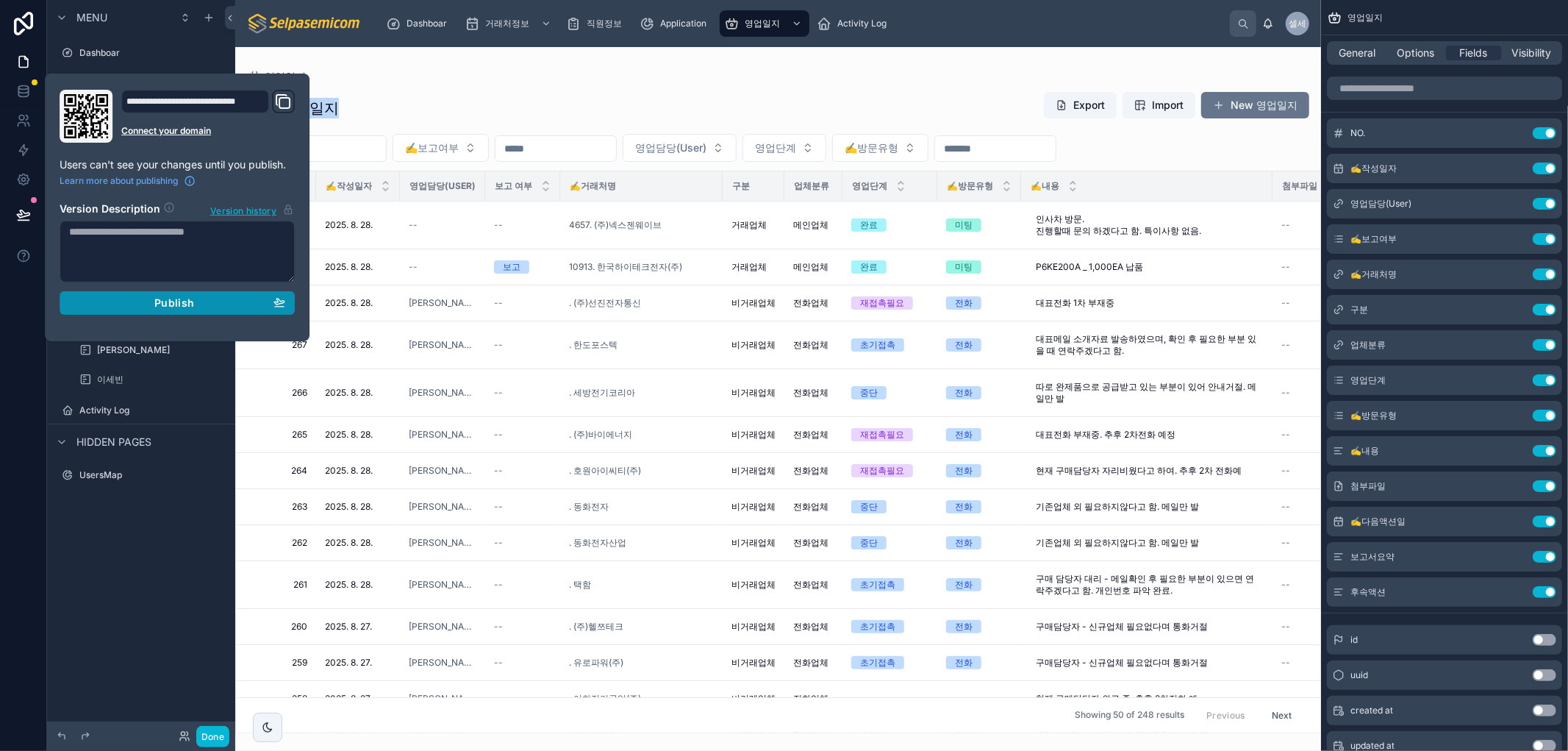
click at [215, 302] on div "Publish" at bounding box center [177, 302] width 216 height 13
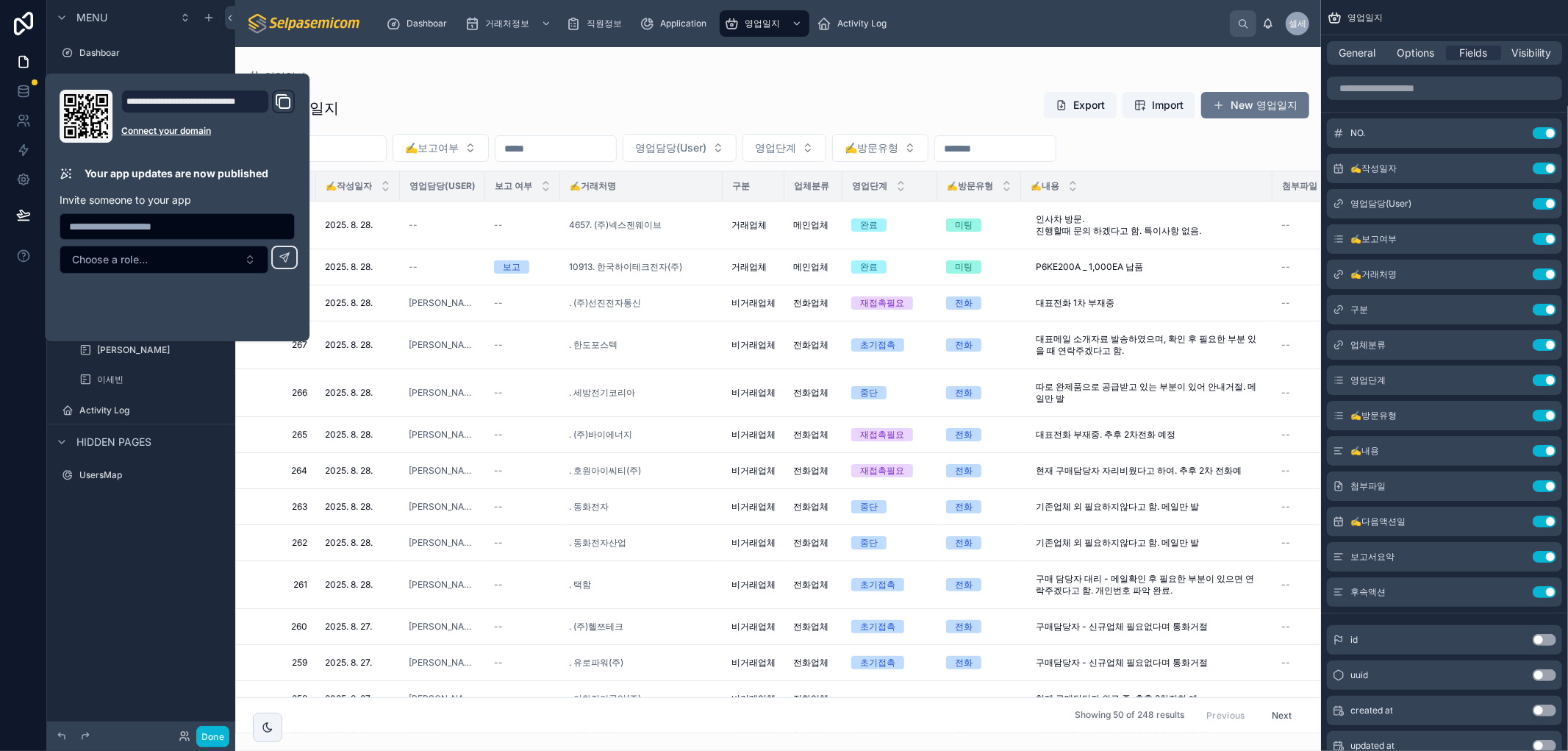
click at [818, 63] on div "영업일지 전체 영업일지 Export Import New 영업일지 ✍️보고여부 영업담당(User) 영업단계 ✍️방문유형 NO ✍️작성일자 영업담…" at bounding box center [778, 390] width 1086 height 686
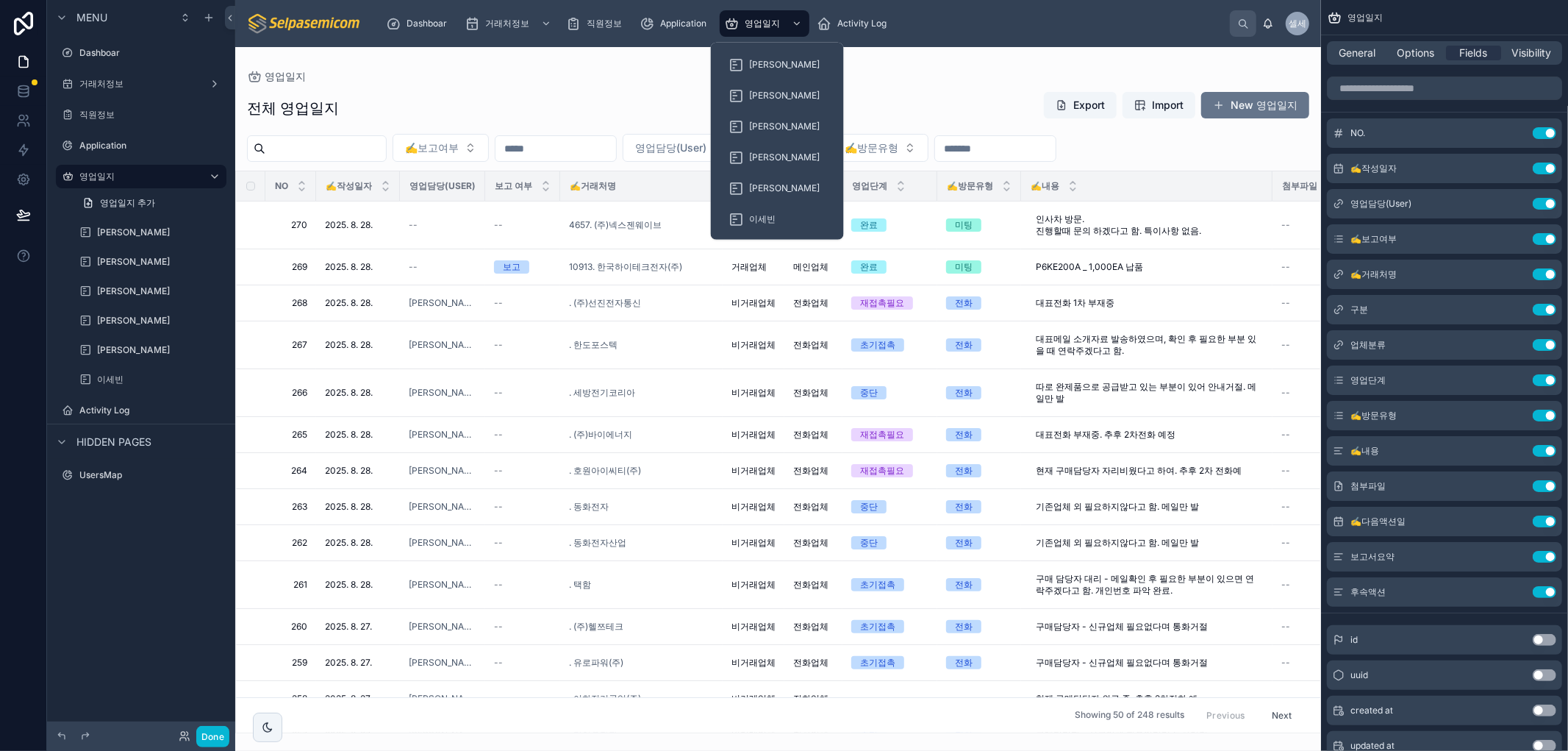
click at [924, 94] on div "전체 영업일지 Export Import New 영업일지" at bounding box center [778, 108] width 1062 height 34
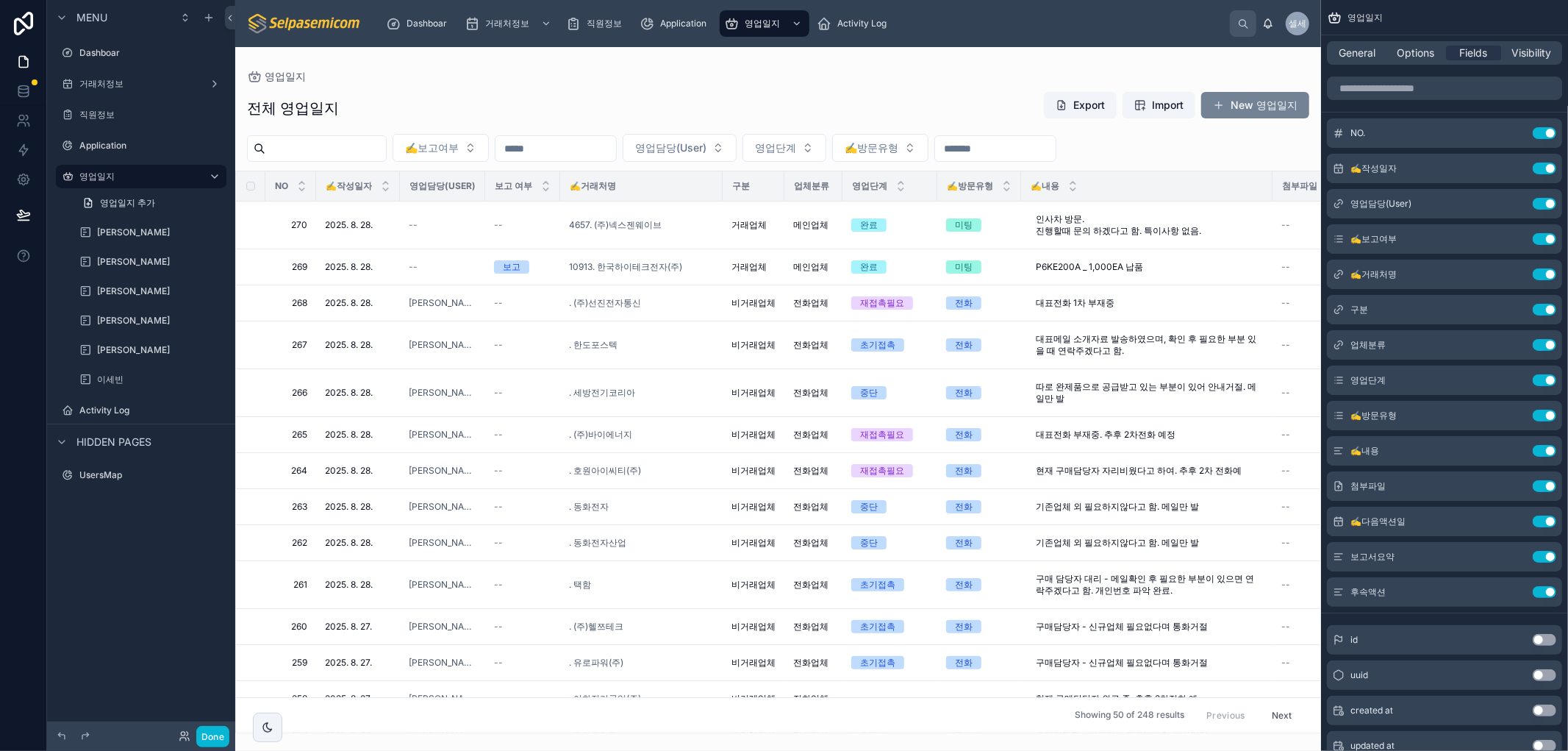
click at [1233, 101] on button "New 영업일지" at bounding box center [1255, 105] width 108 height 26
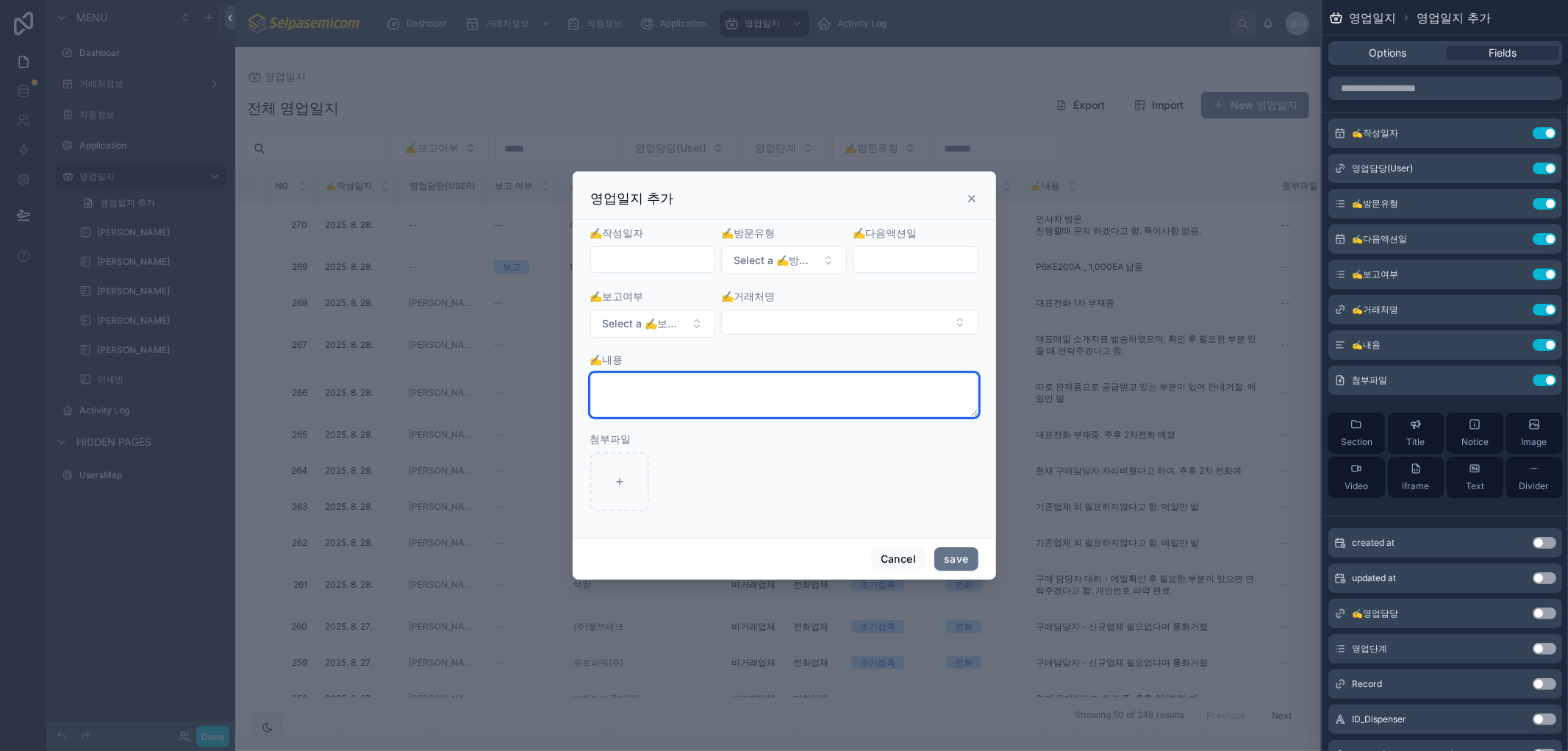
click at [648, 410] on textarea at bounding box center [784, 394] width 388 height 44
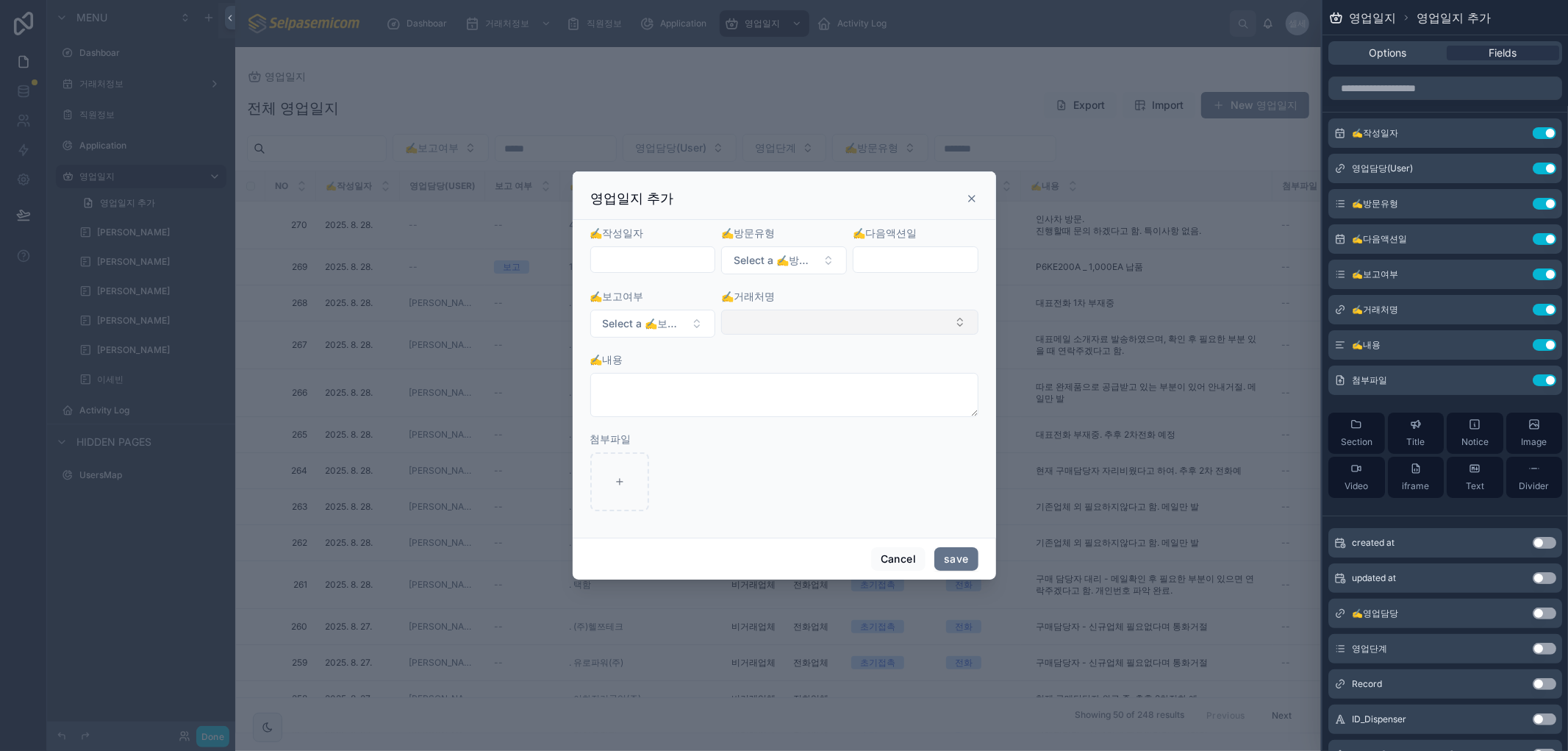
click at [759, 321] on button "Select Button" at bounding box center [849, 322] width 256 height 25
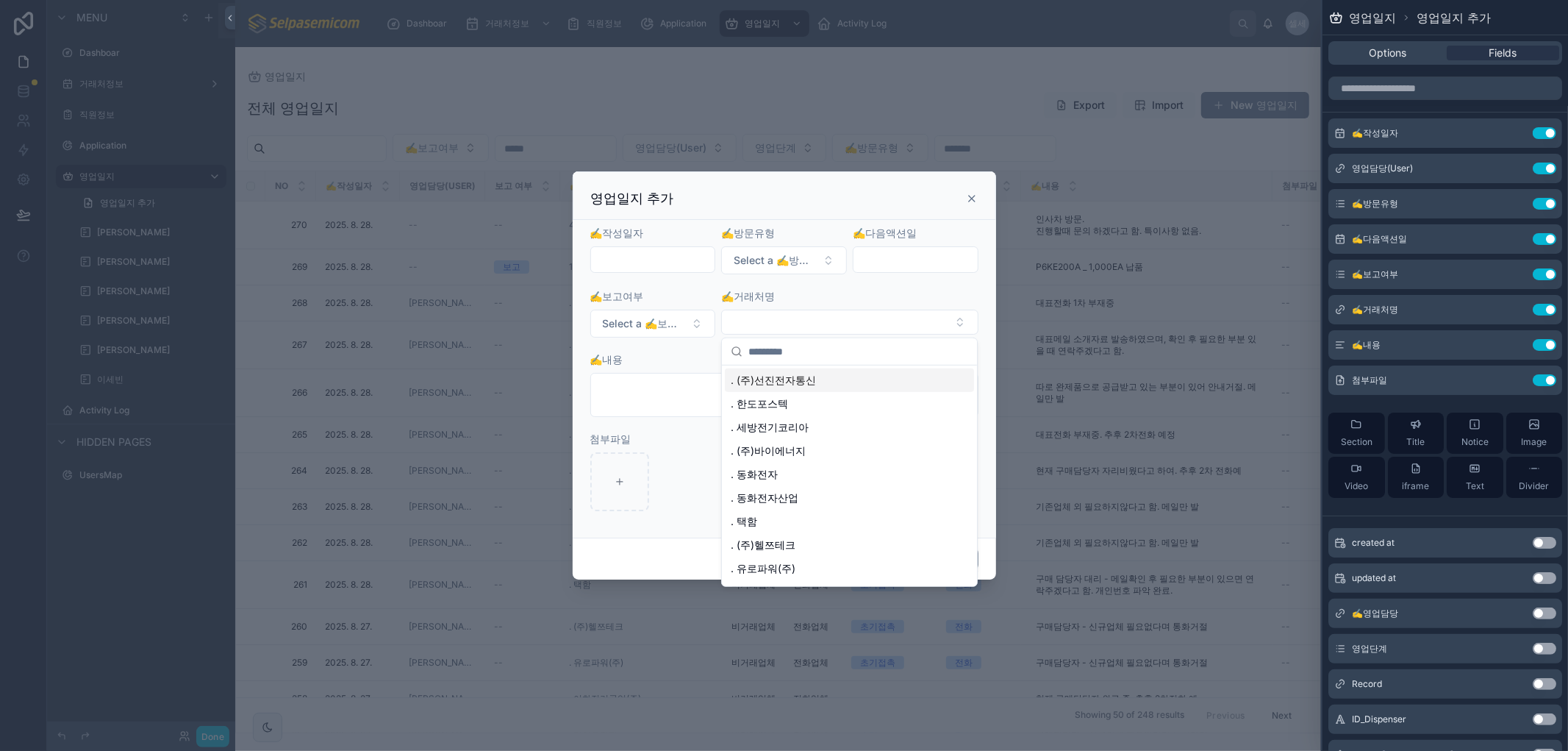
click at [621, 261] on input "text" at bounding box center [653, 260] width 124 height 21
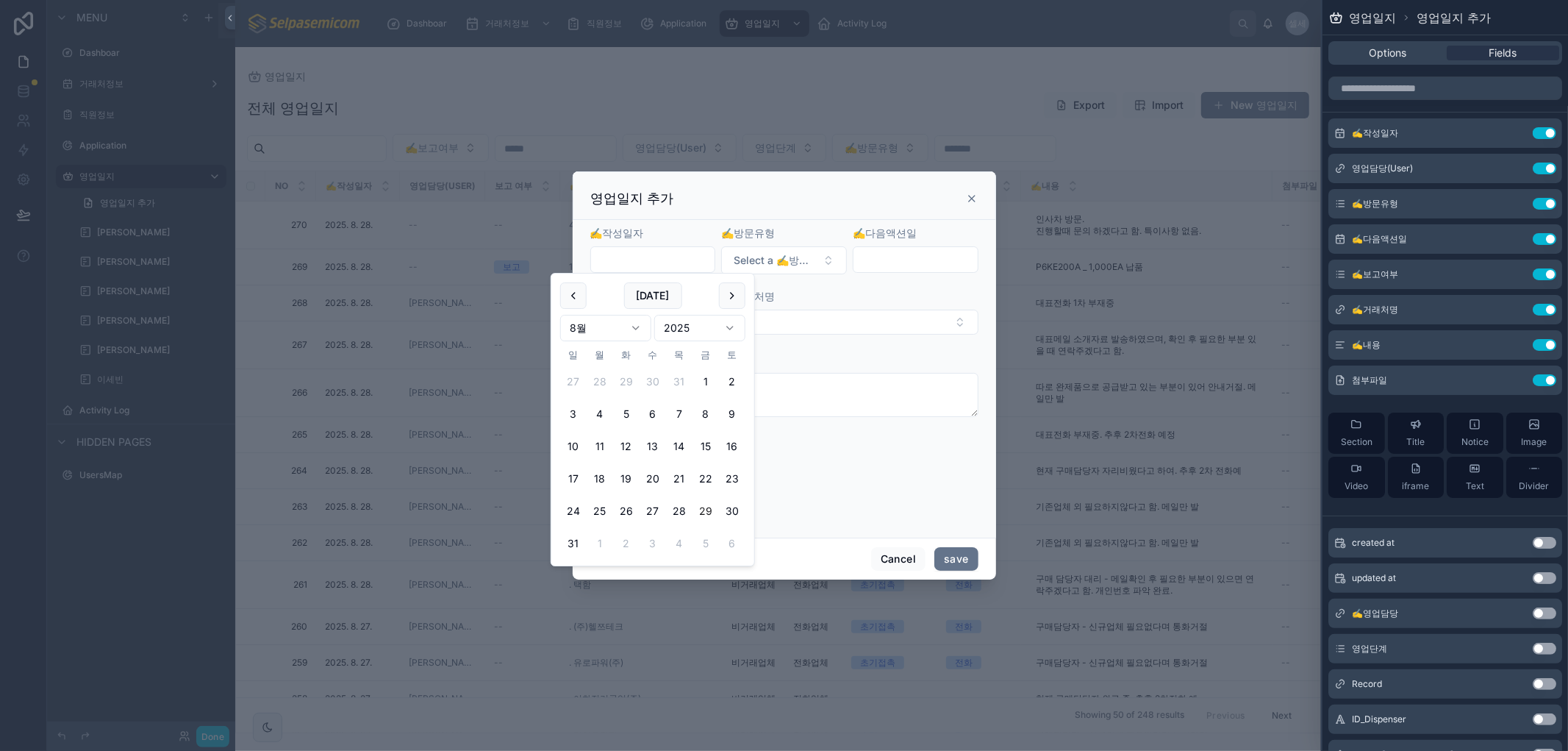
click at [955, 252] on input "text" at bounding box center [915, 260] width 124 height 21
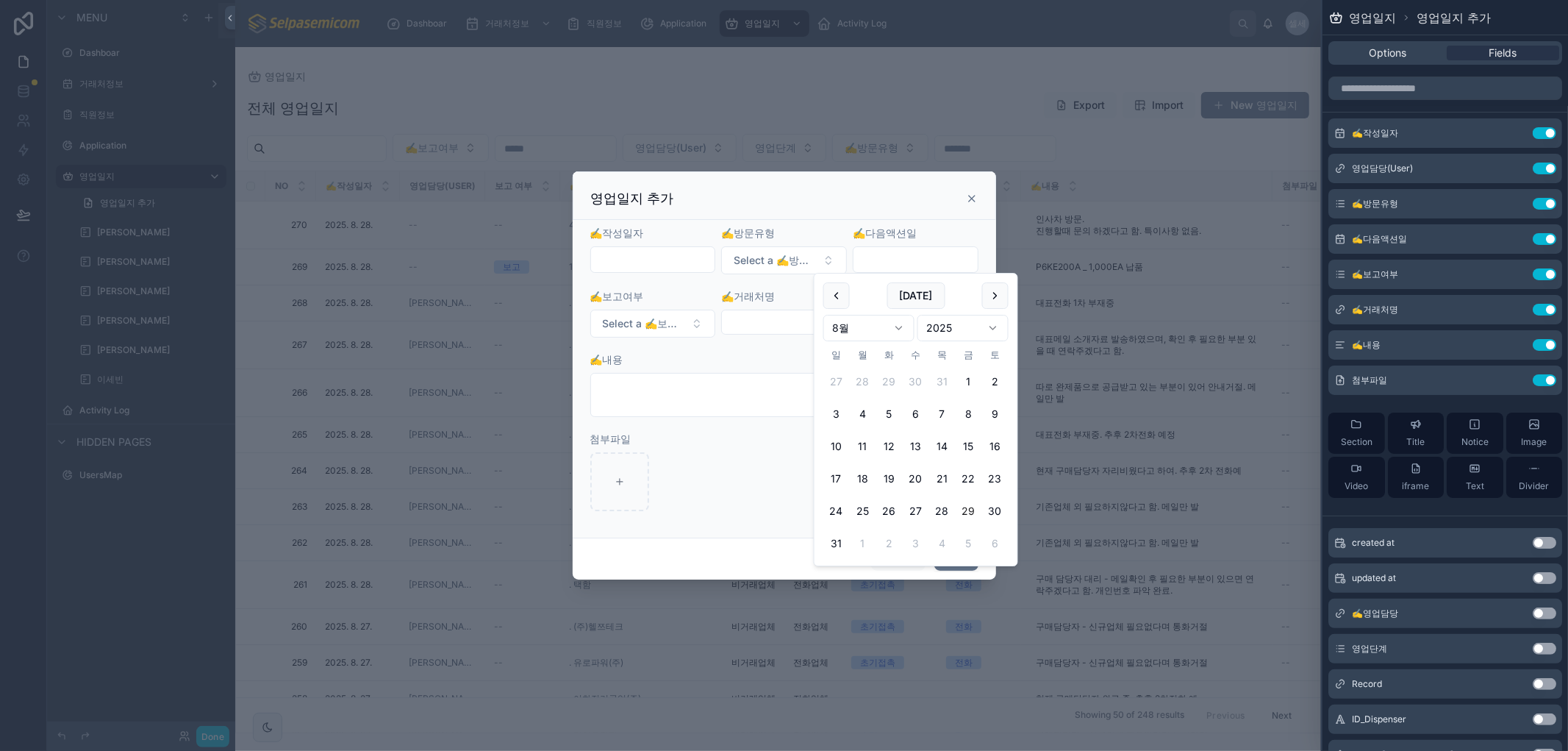
click at [935, 266] on input "text" at bounding box center [915, 260] width 124 height 21
click at [799, 270] on button "Select a ✍️방문유형" at bounding box center [784, 261] width 126 height 28
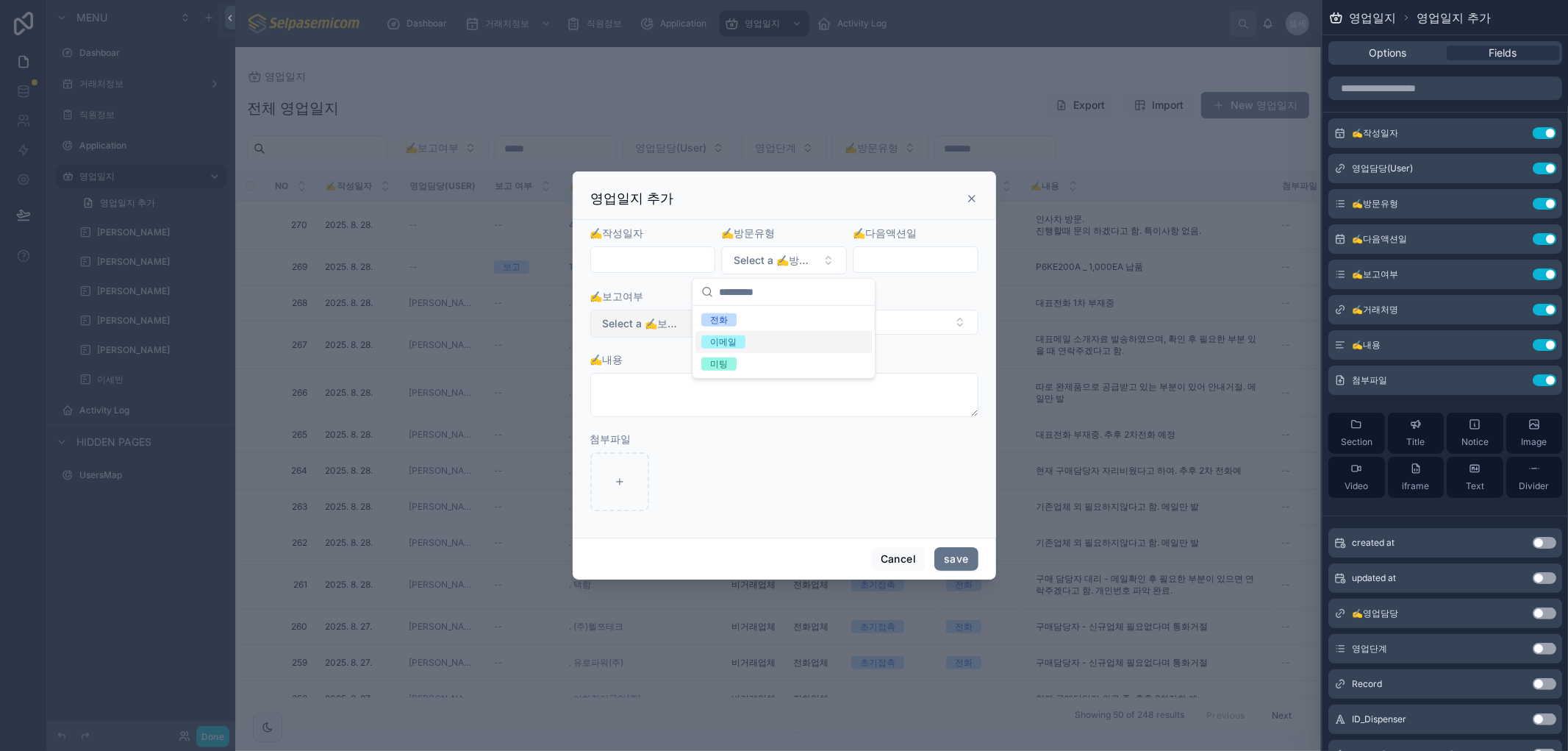
click at [642, 312] on button "Select a ✍️보고여부" at bounding box center [653, 323] width 126 height 28
drag, startPoint x: 703, startPoint y: 218, endPoint x: 718, endPoint y: 217, distance: 15.0
click at [706, 217] on div "영업일지 추가" at bounding box center [784, 195] width 423 height 48
click at [973, 197] on icon at bounding box center [971, 198] width 11 height 11
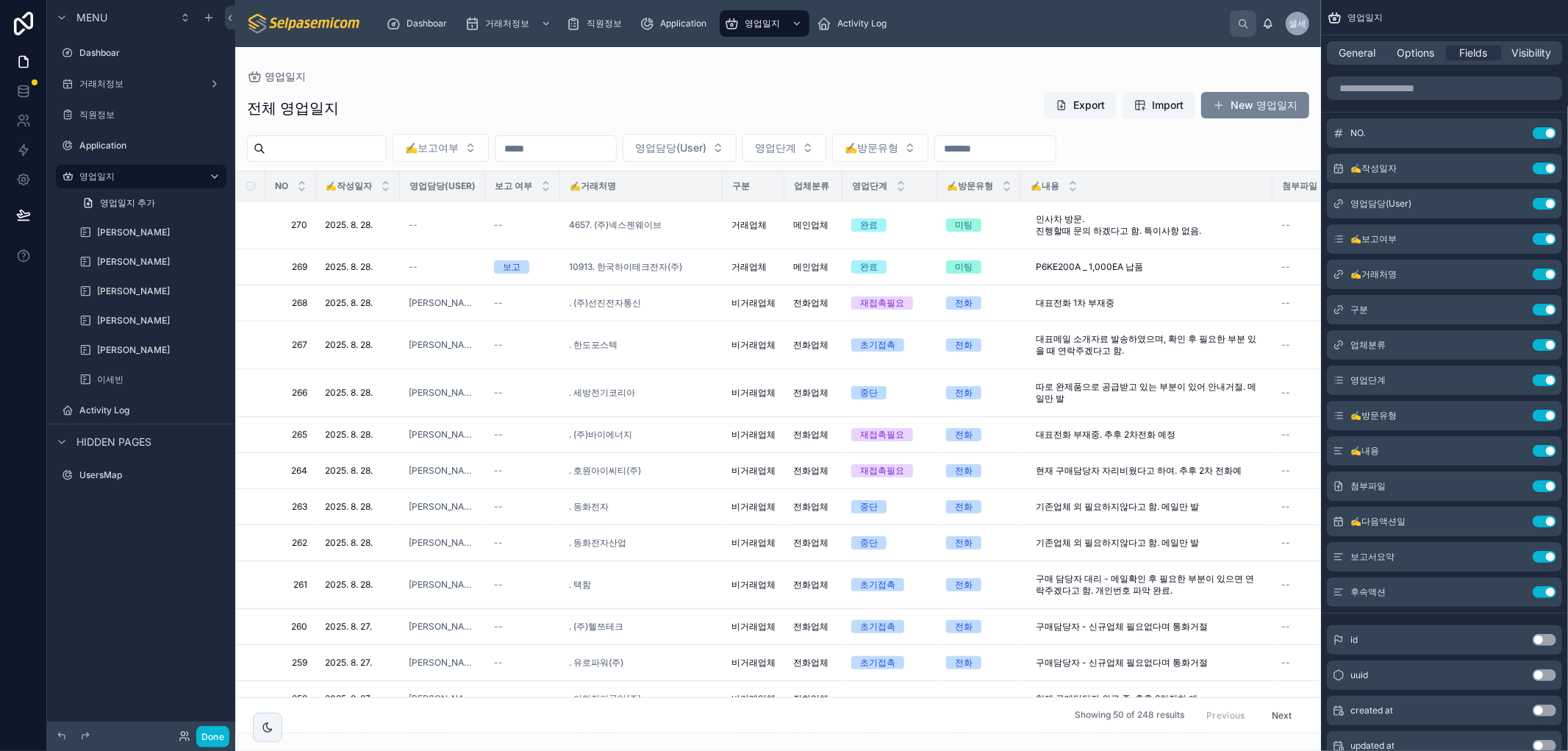
click at [1236, 108] on button "New 영업일지" at bounding box center [1255, 105] width 108 height 26
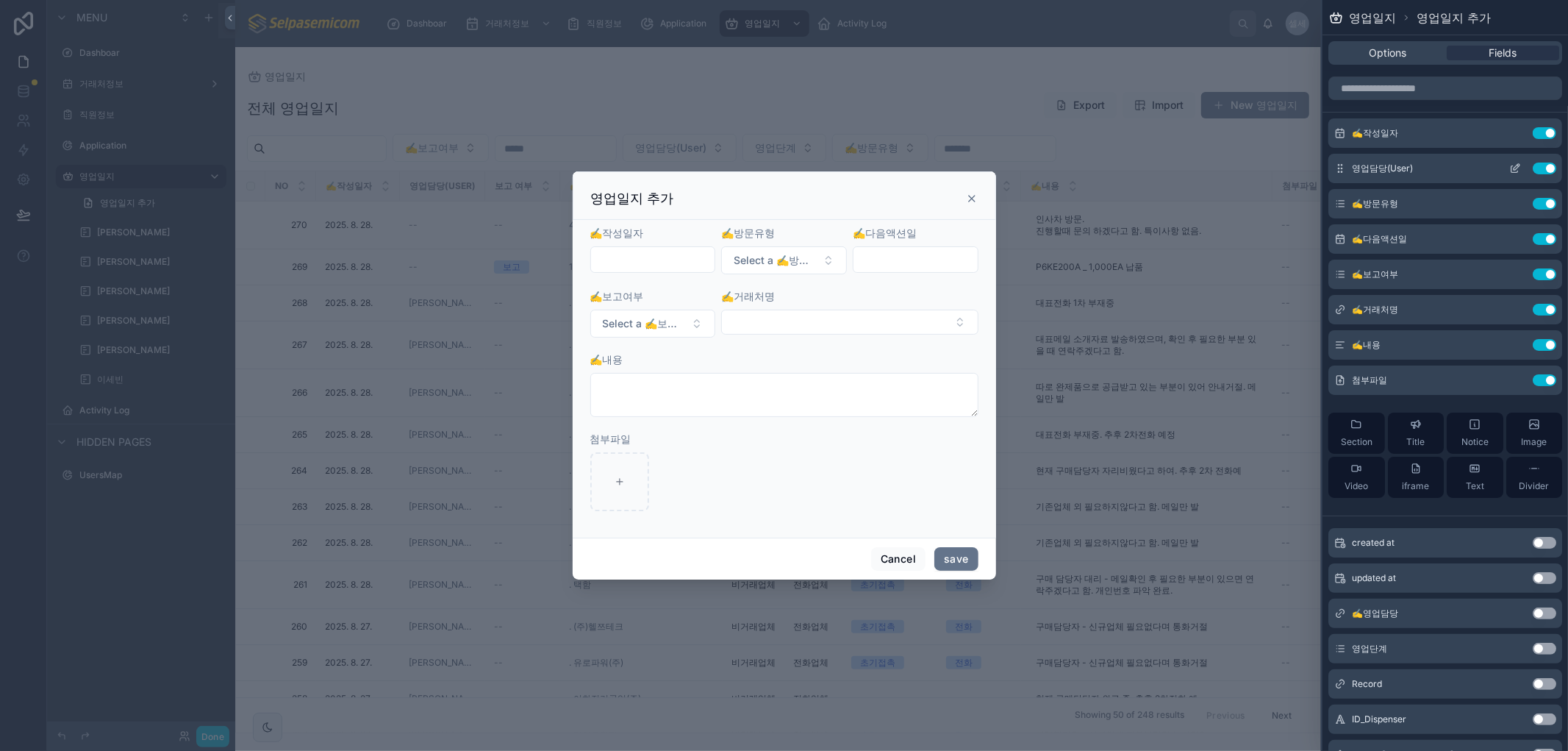
click at [1509, 168] on icon at bounding box center [1514, 168] width 11 height 11
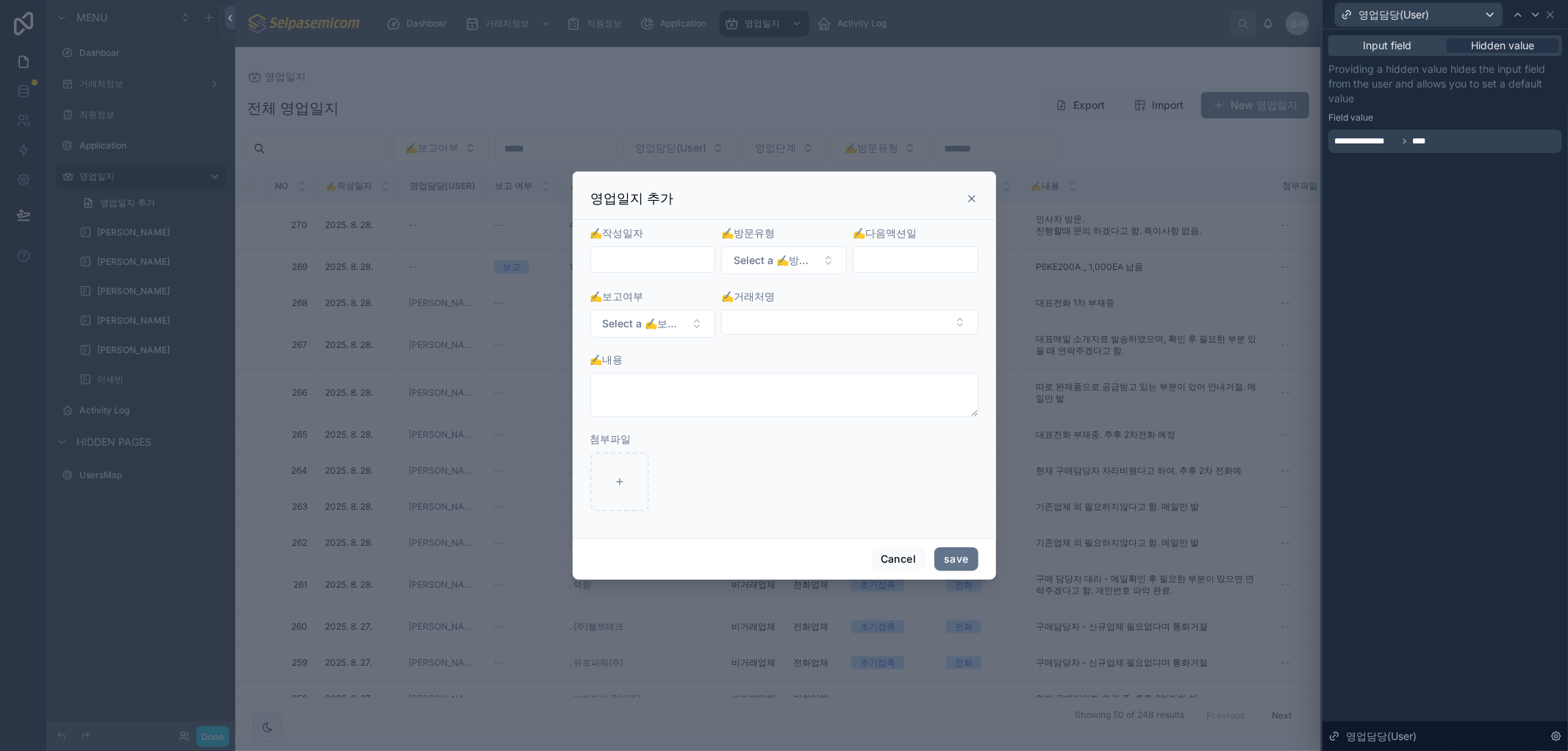
click at [967, 202] on icon at bounding box center [971, 198] width 11 height 11
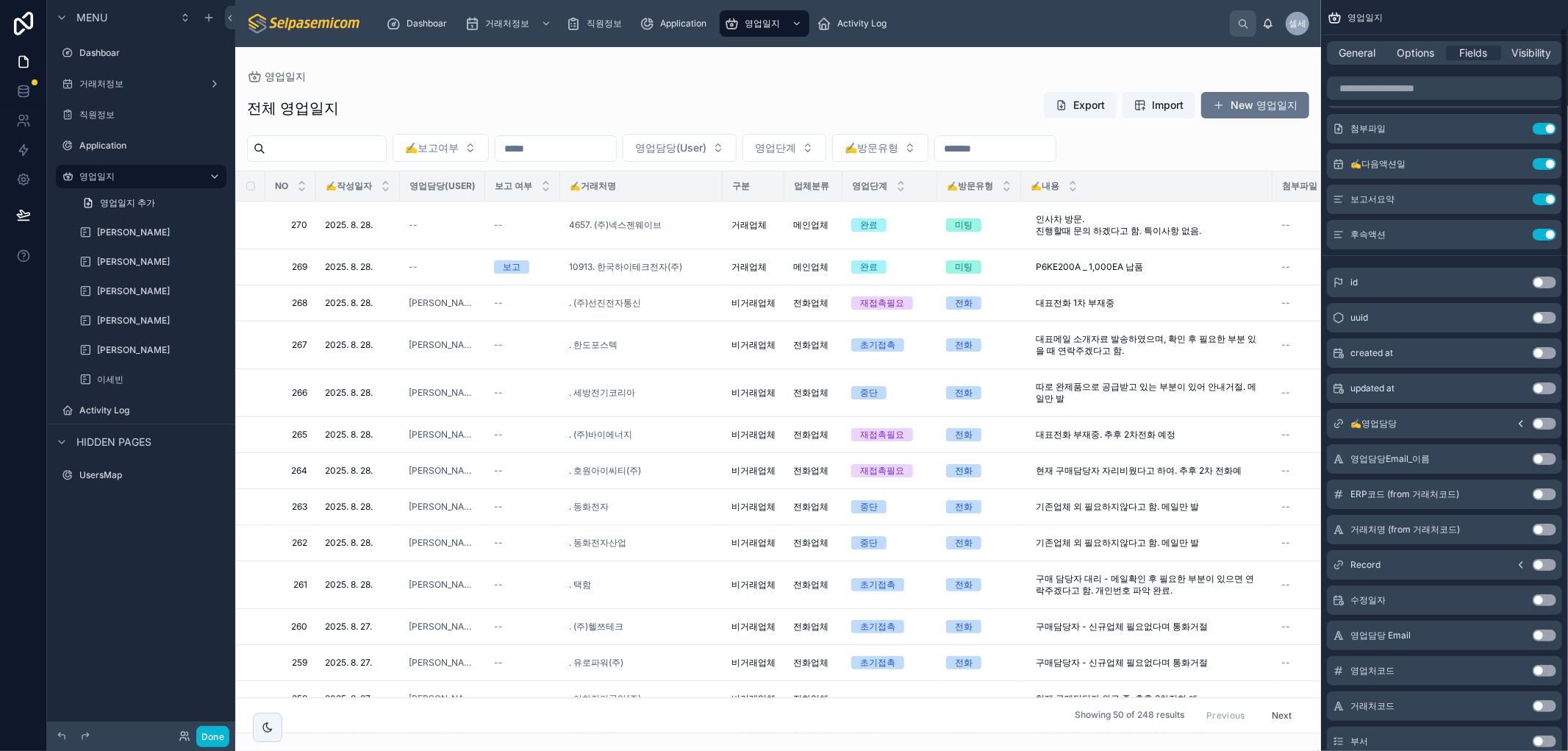
scroll to position [544, 0]
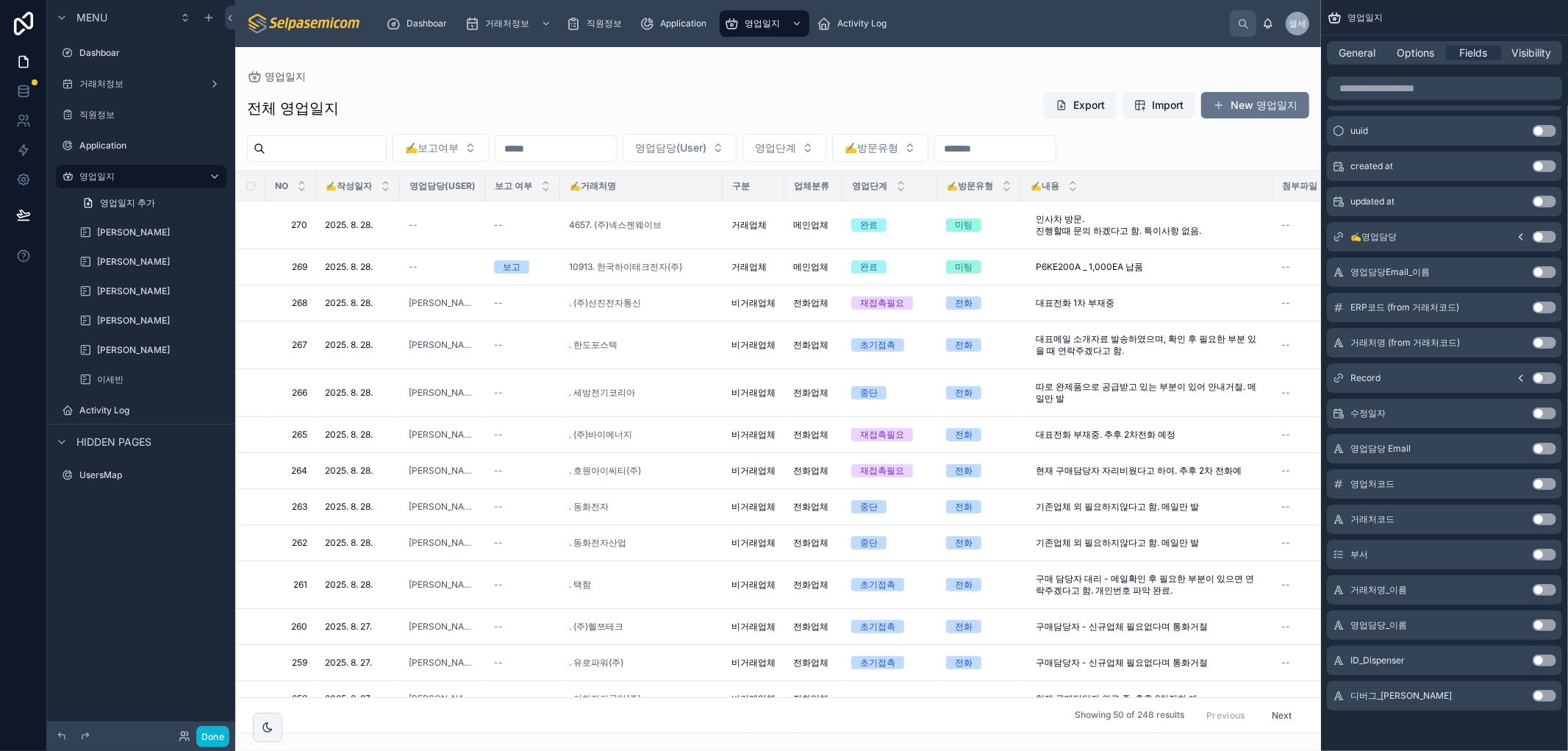
click at [1537, 695] on button "Use setting" at bounding box center [1544, 695] width 24 height 11
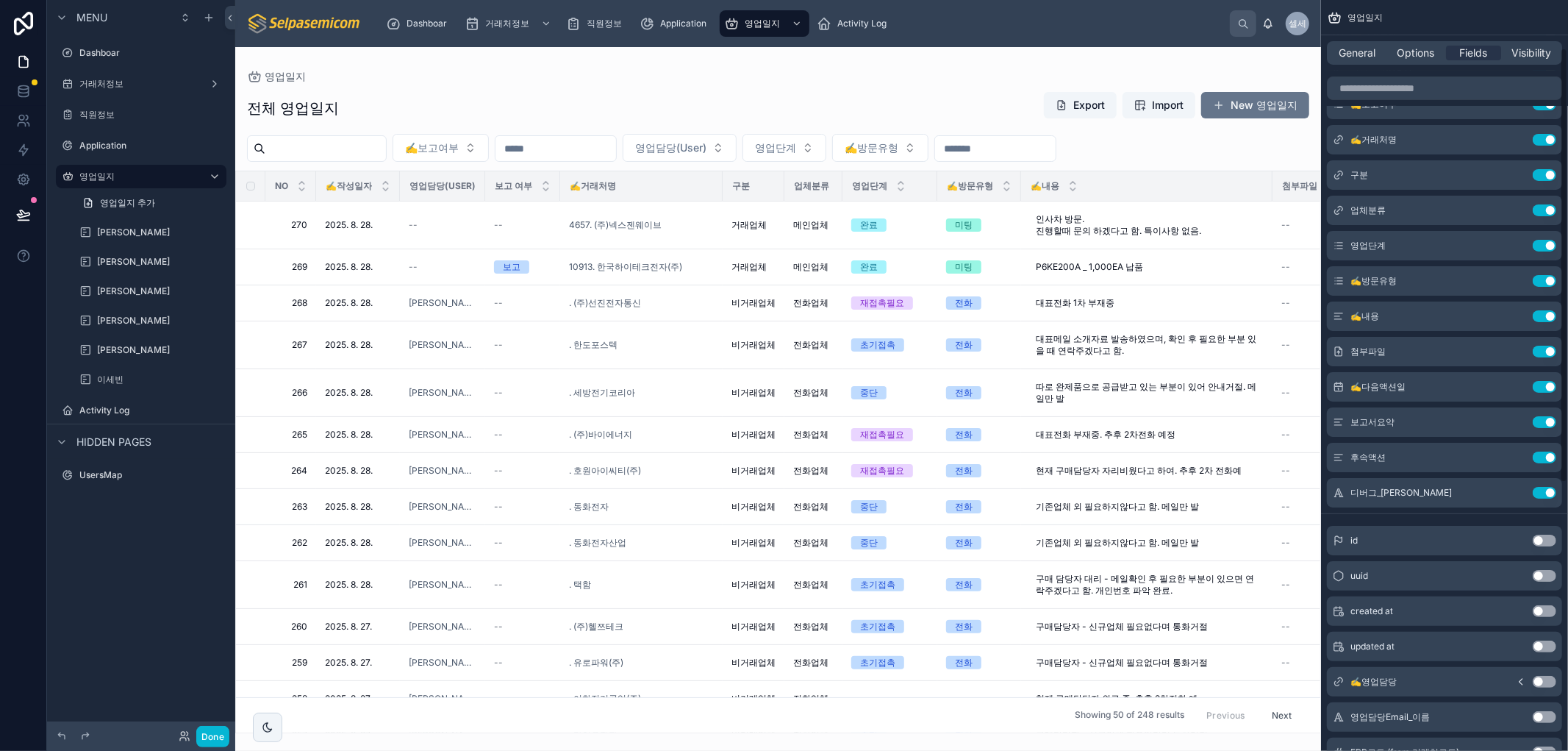
scroll to position [0, 0]
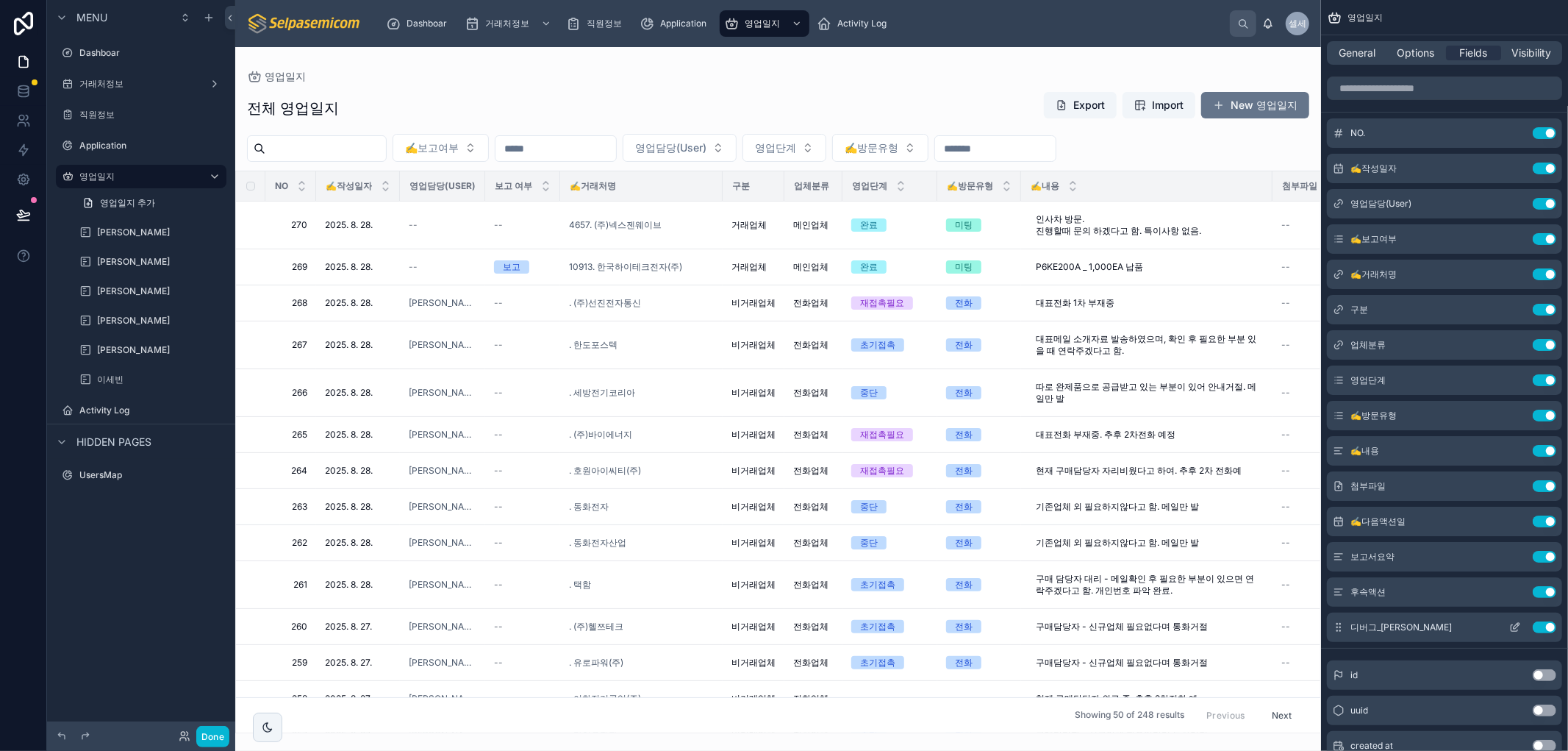
click at [1549, 623] on button "Use setting" at bounding box center [1544, 627] width 24 height 11
click at [1273, 104] on button "New 영업일지" at bounding box center [1255, 105] width 108 height 26
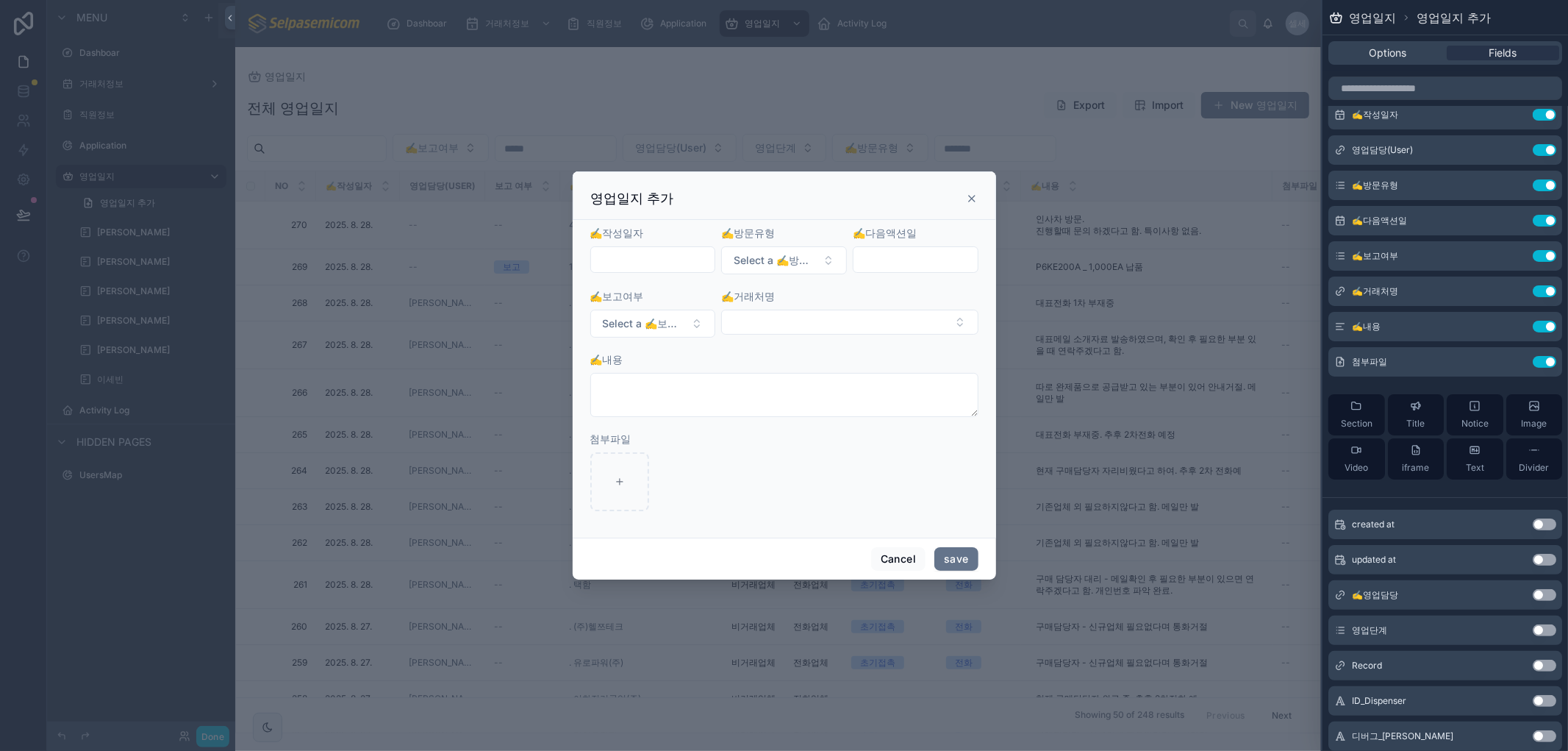
scroll to position [35, 0]
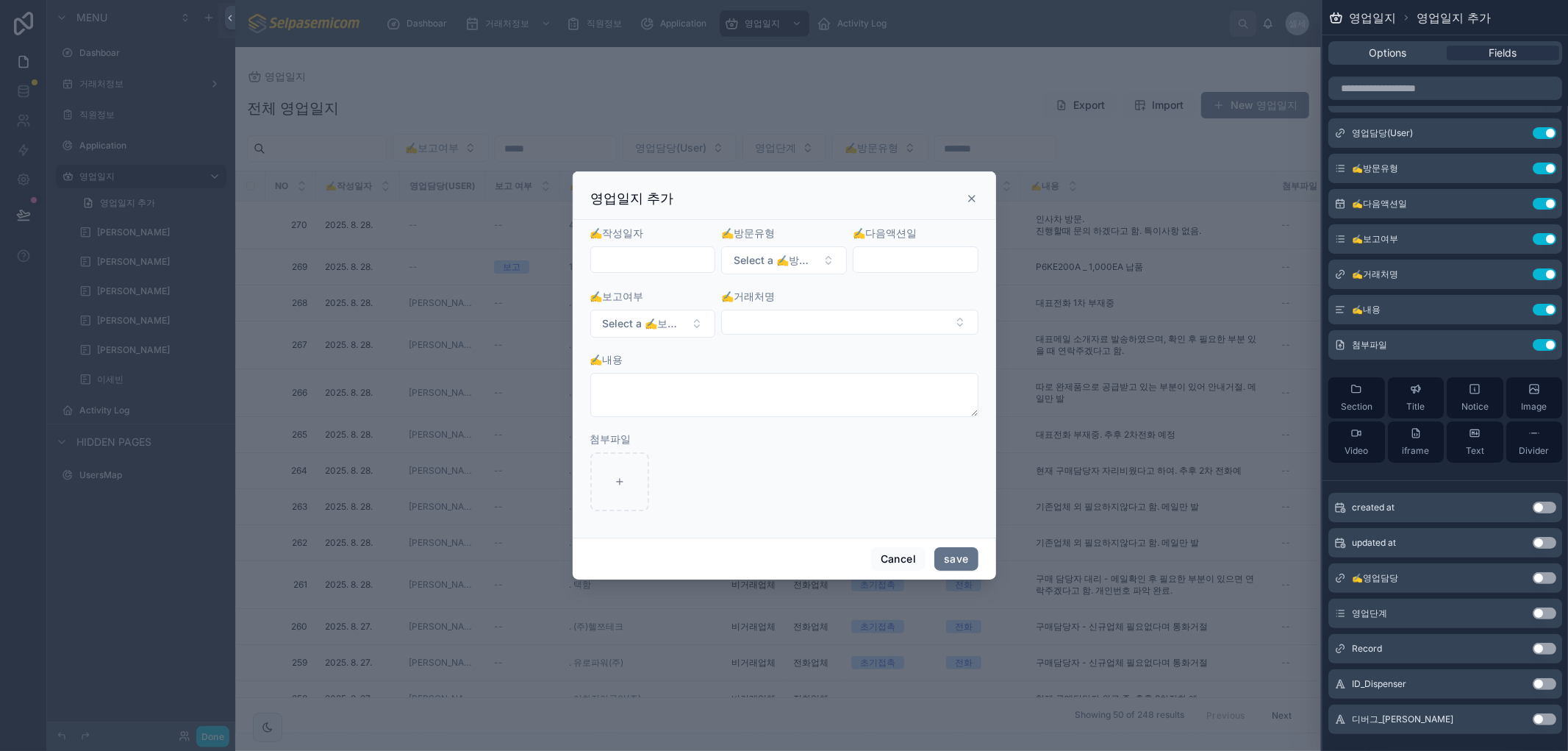
click at [1532, 717] on button "Use setting" at bounding box center [1544, 719] width 24 height 11
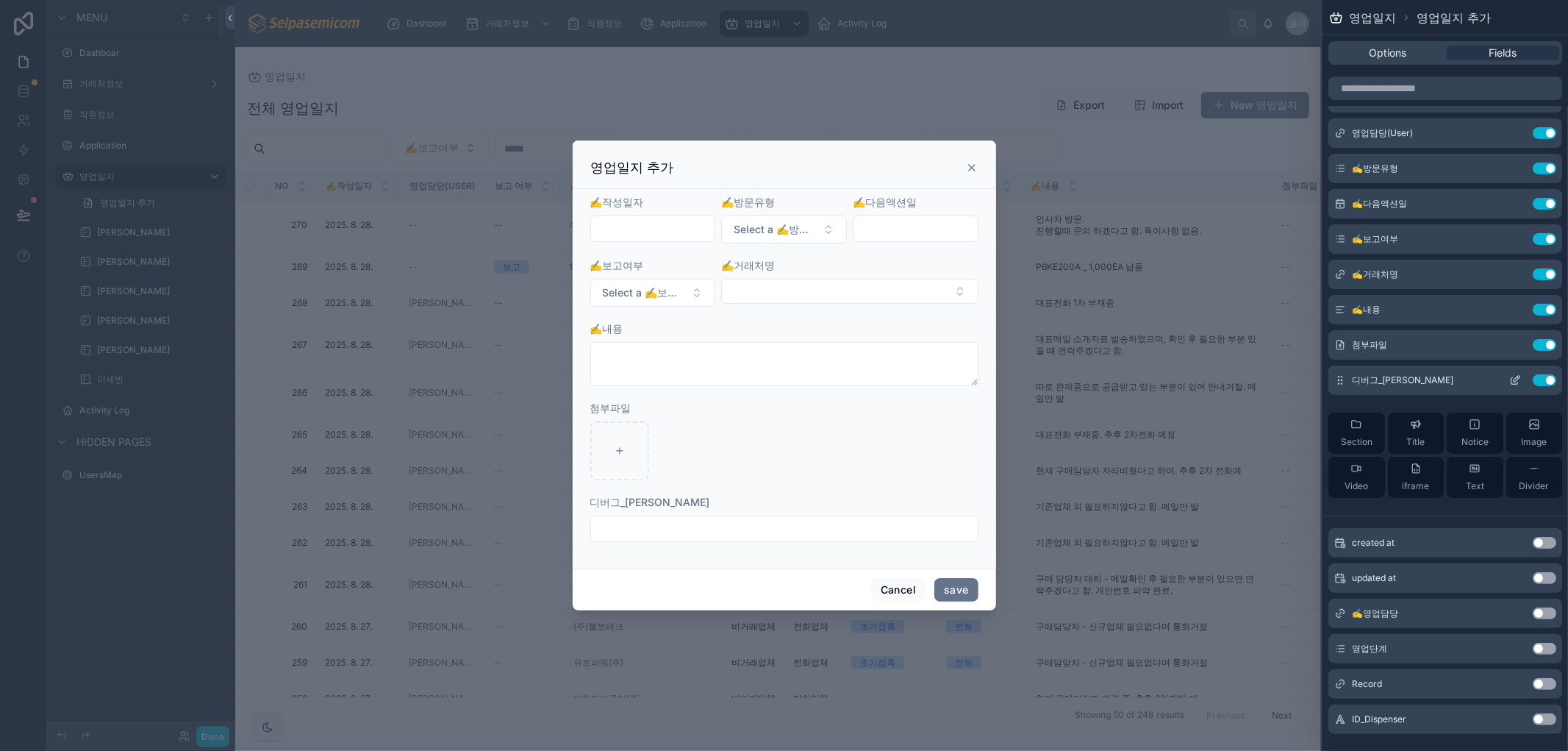
click at [1509, 376] on icon at bounding box center [1514, 379] width 11 height 11
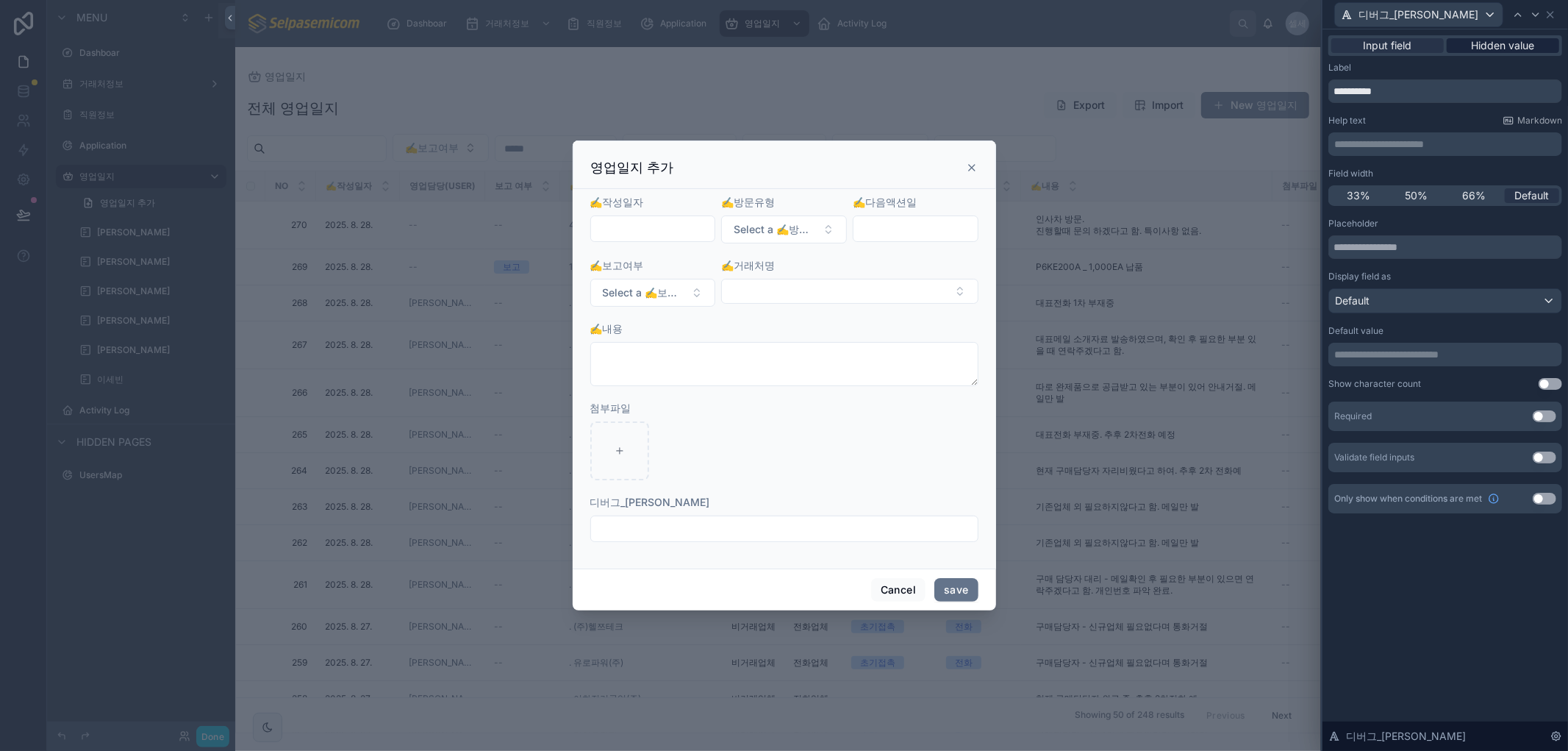
click at [1526, 42] on span "Hidden value" at bounding box center [1502, 45] width 63 height 15
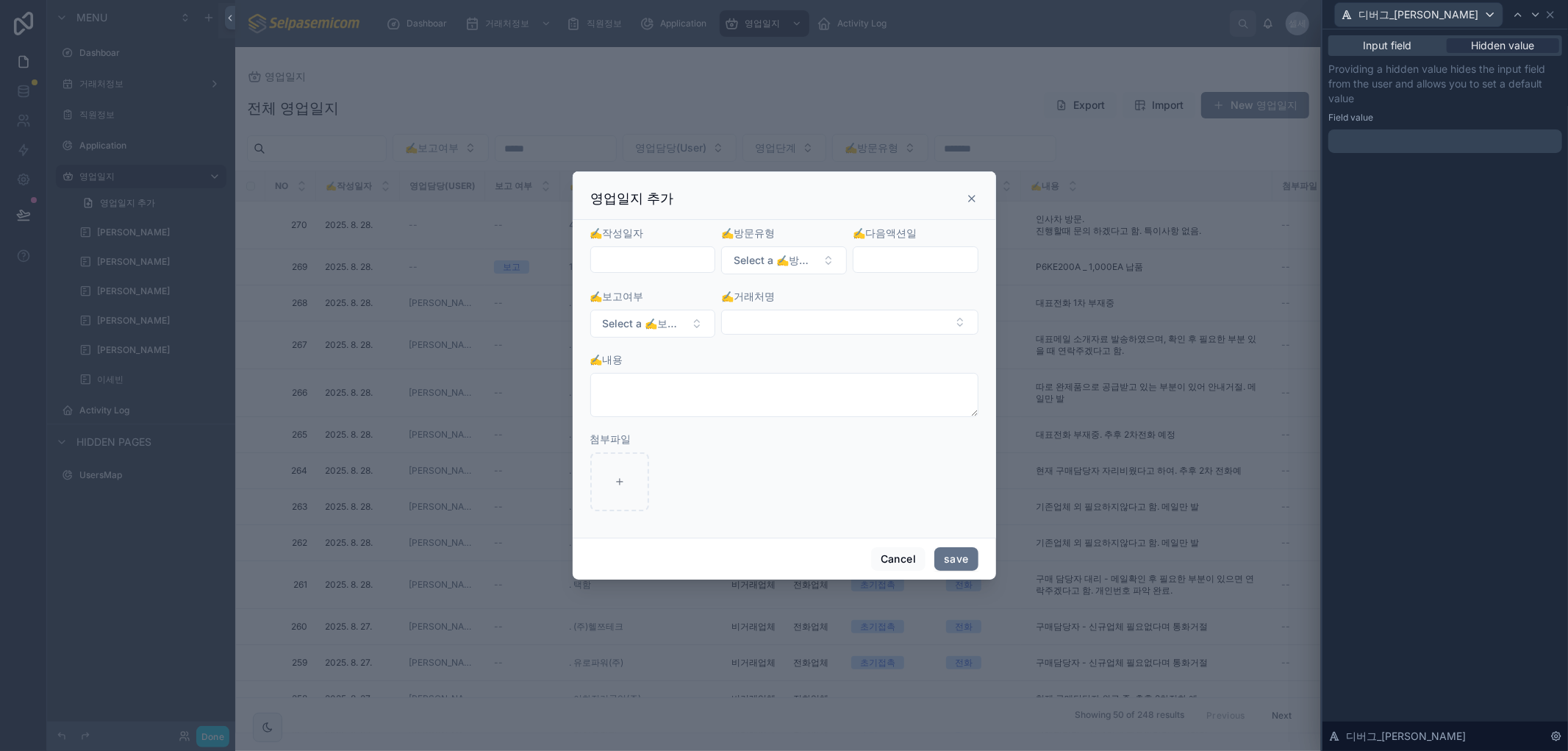
click at [1390, 136] on p "﻿" at bounding box center [1446, 141] width 225 height 15
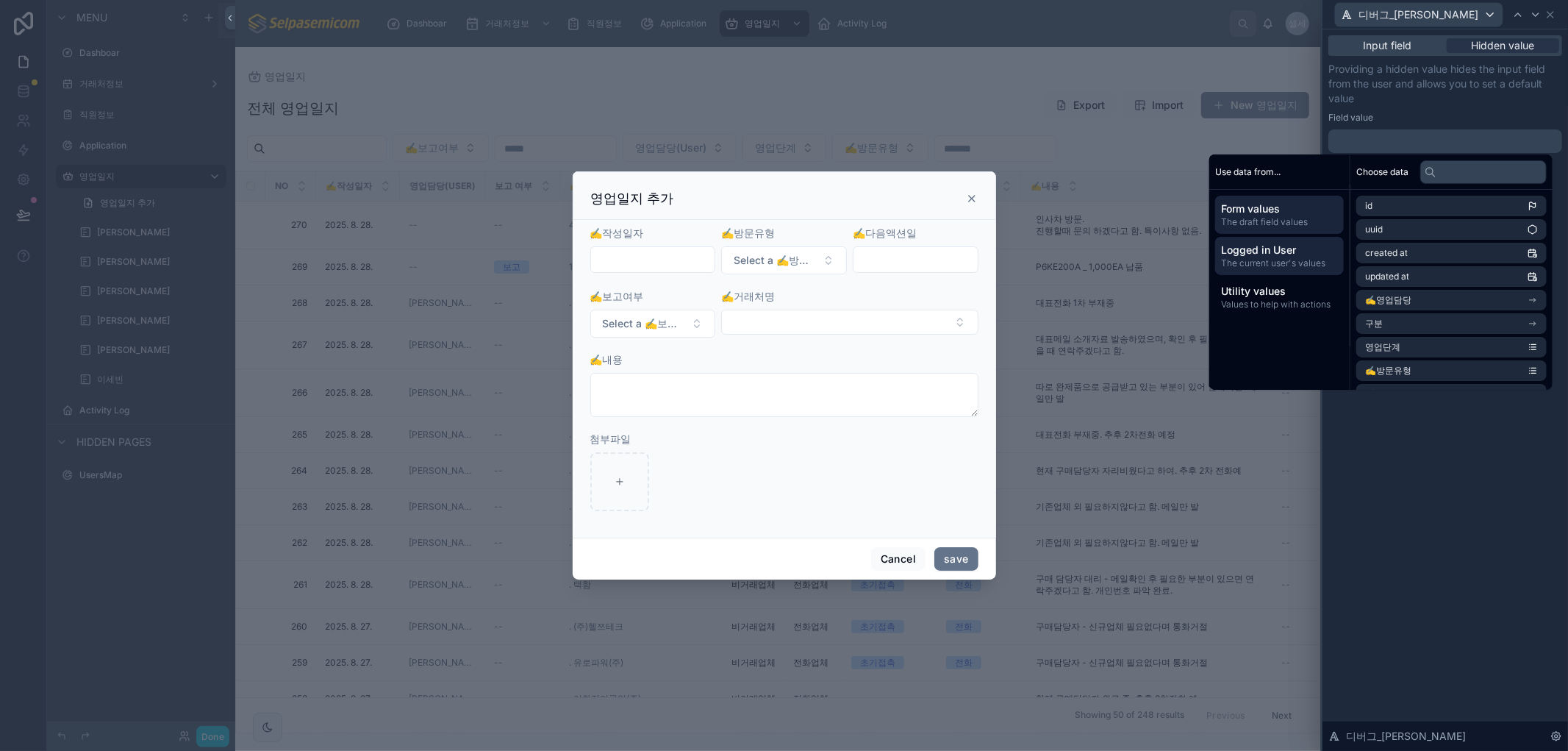
click at [1259, 255] on span "Logged in User" at bounding box center [1280, 249] width 117 height 15
click at [1427, 347] on li "영업사원" at bounding box center [1451, 350] width 191 height 21
click at [1364, 201] on icon at bounding box center [1370, 206] width 10 height 10
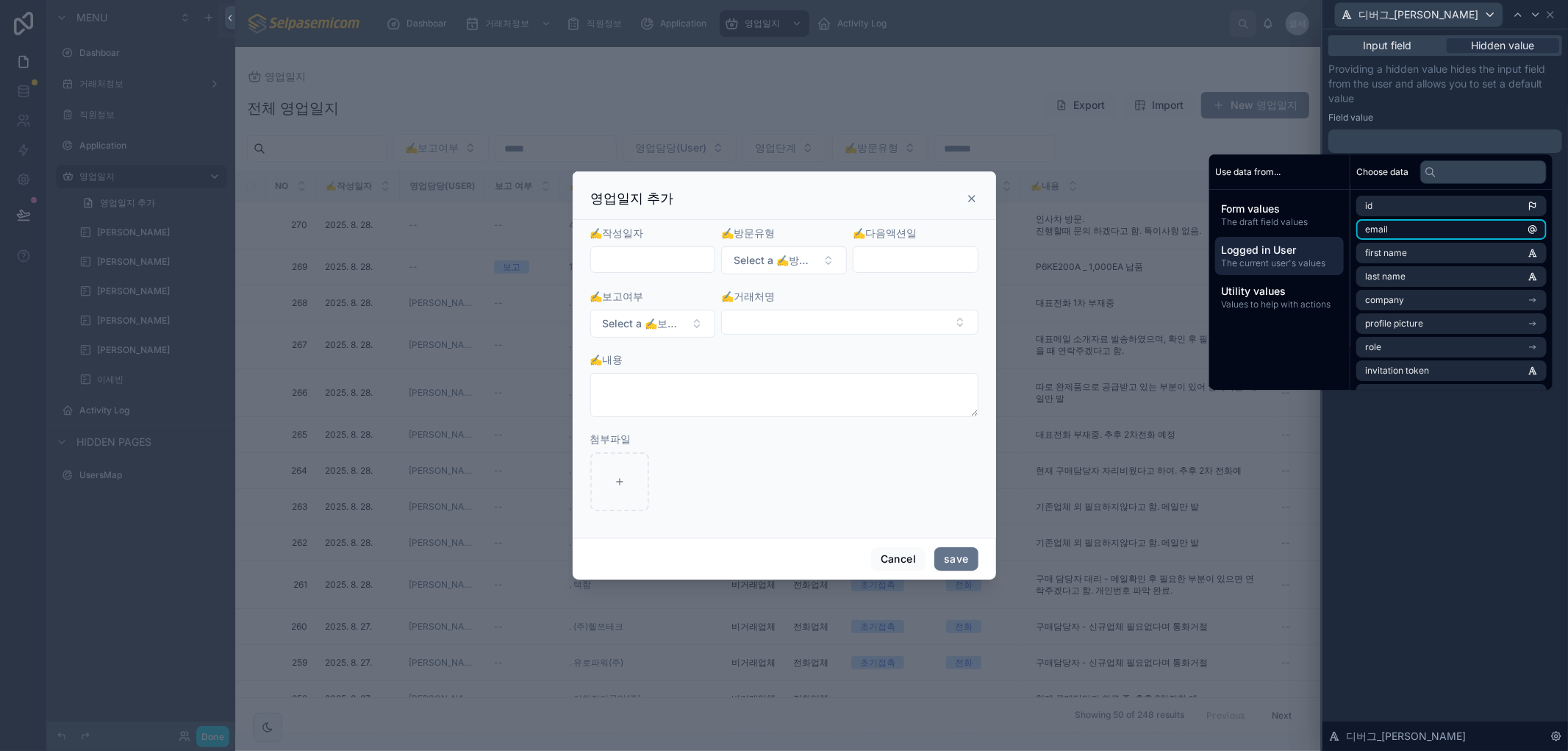
click at [1378, 224] on li "email" at bounding box center [1451, 230] width 191 height 21
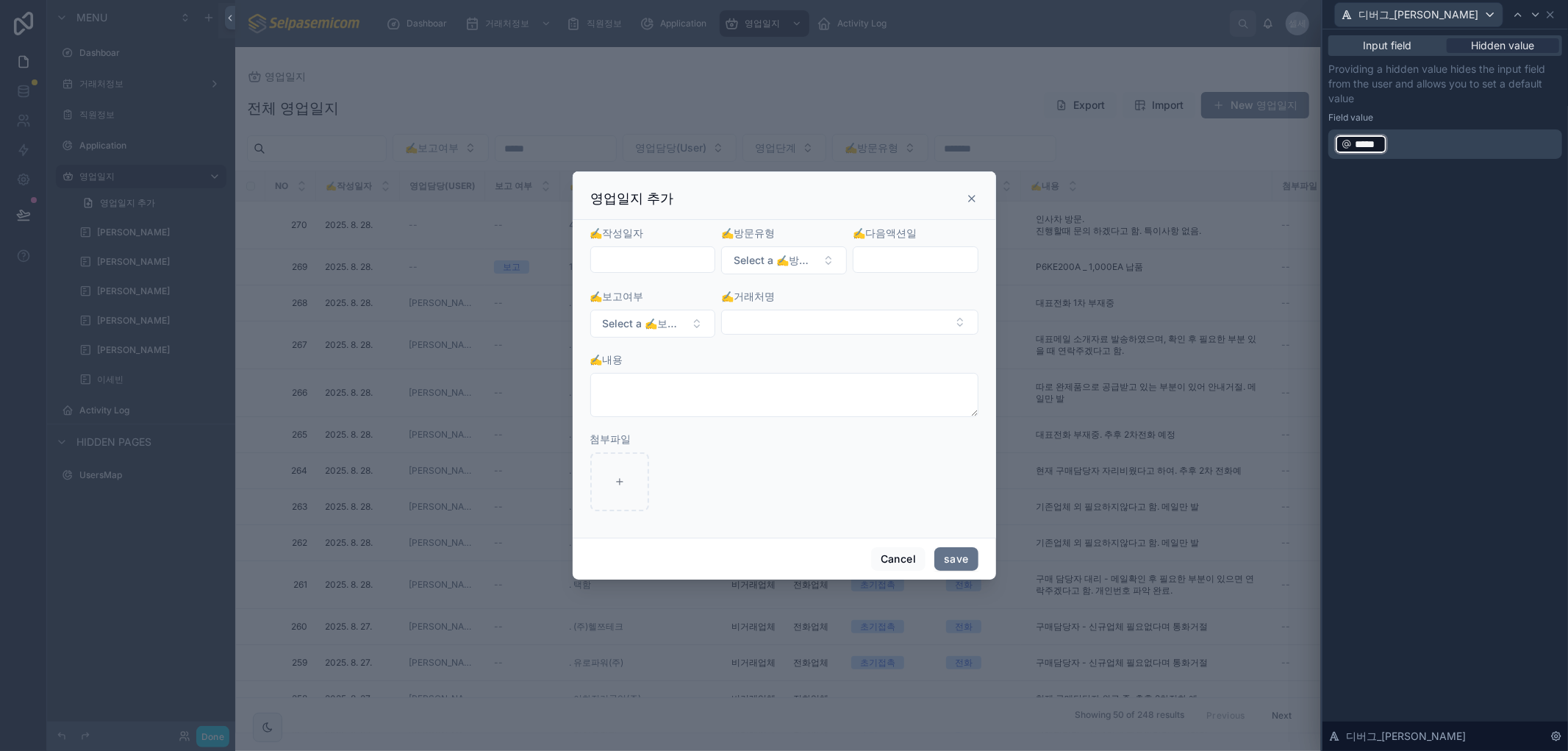
click at [1419, 138] on p "﻿ ***** ﻿ ﻿" at bounding box center [1446, 143] width 225 height 24
click at [1397, 150] on p "﻿ ***** ﻿ ﻿" at bounding box center [1446, 143] width 225 height 24
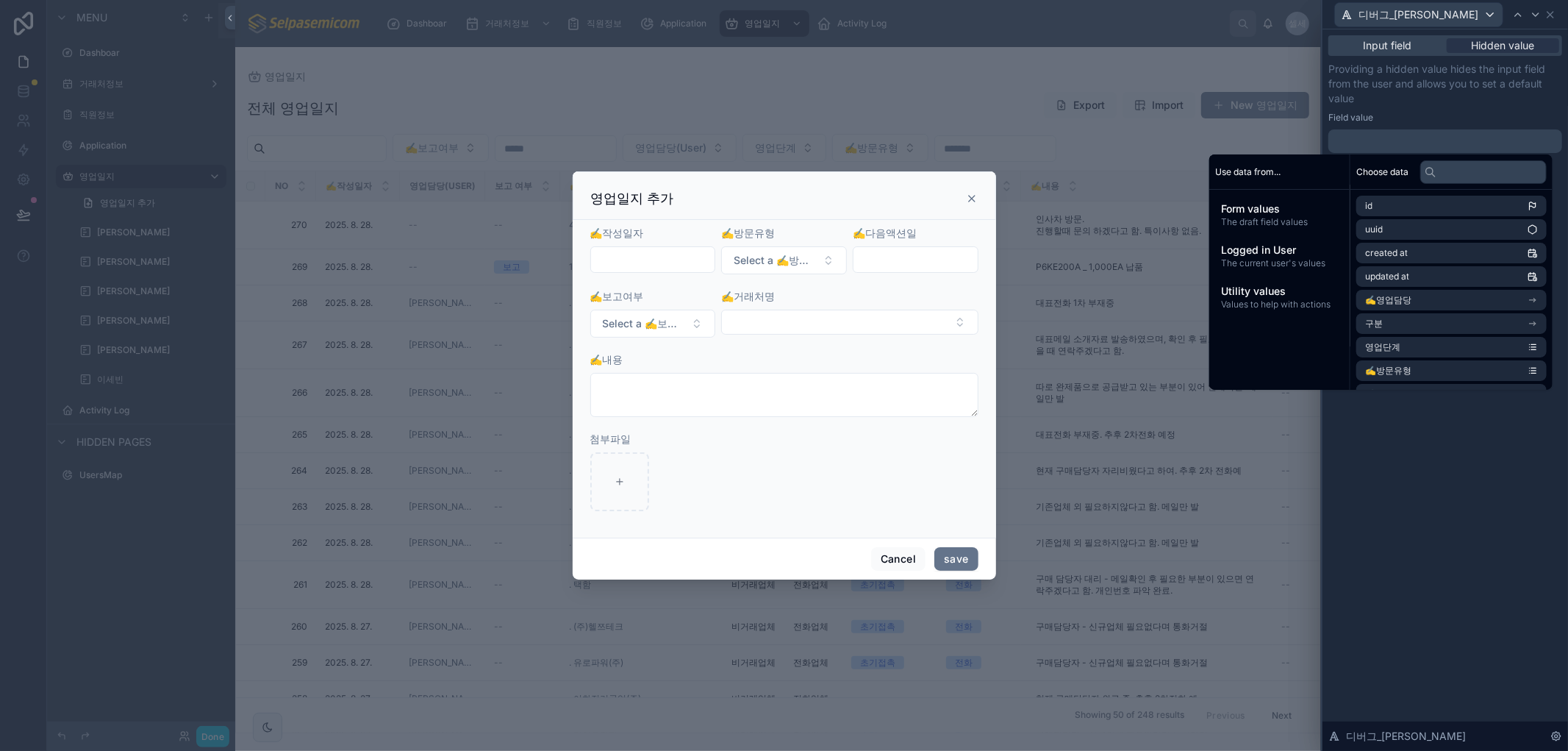
click at [1391, 594] on div "Input field Hidden value Providing a hidden value hides the input field from th…" at bounding box center [1445, 390] width 246 height 721
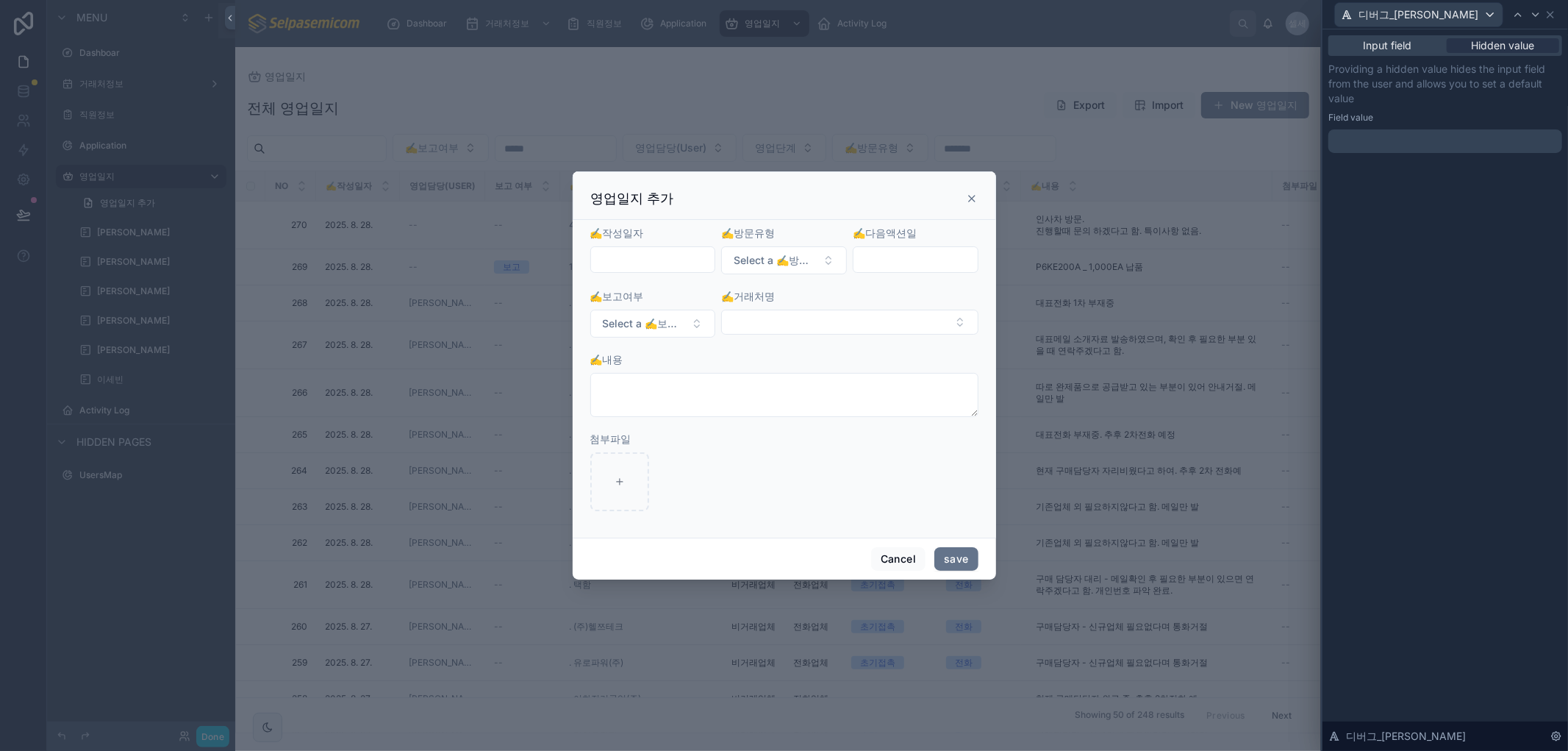
click at [971, 199] on icon at bounding box center [971, 198] width 6 height 6
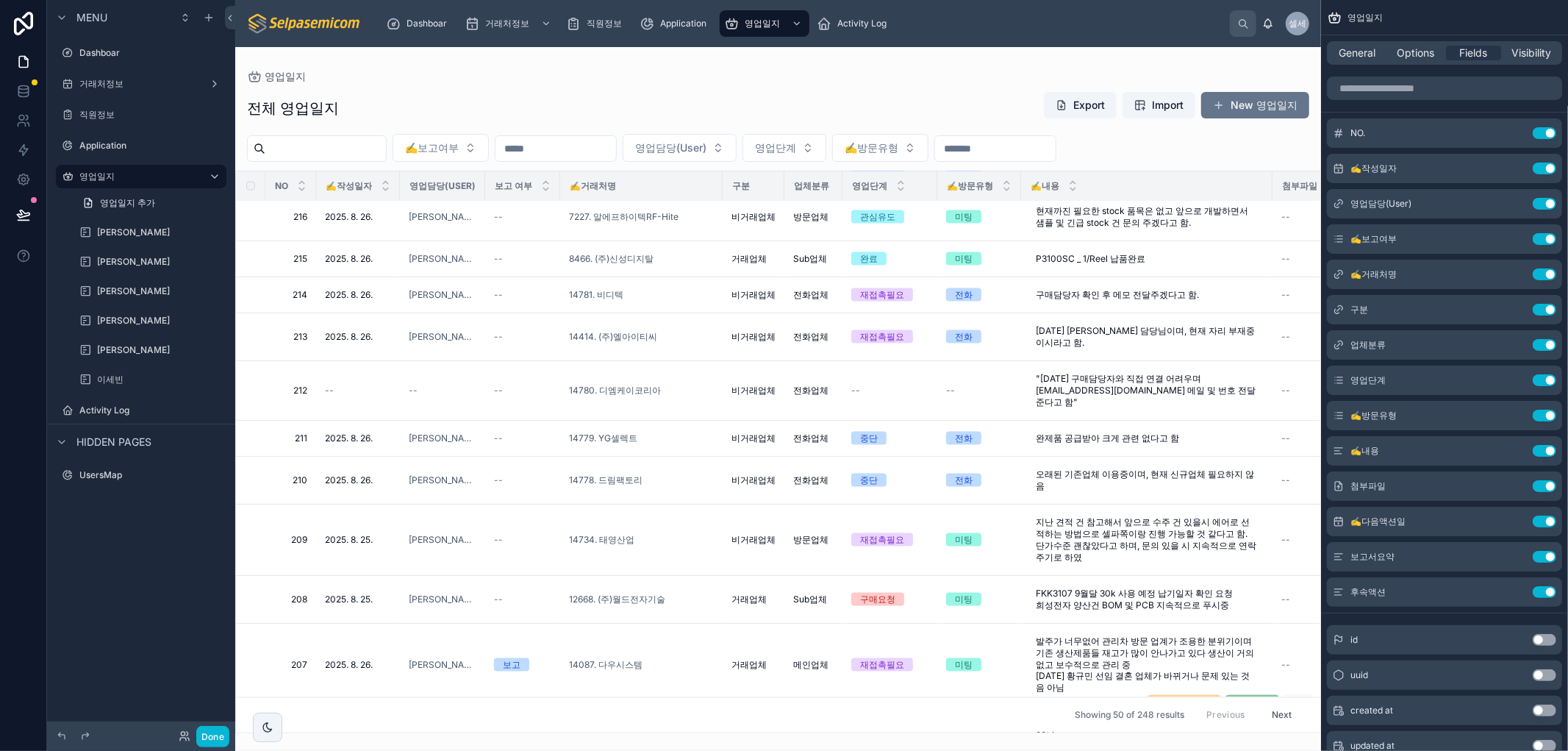
scroll to position [1847, 0]
click at [597, 393] on td "14780. 디엠케이코리아" at bounding box center [642, 392] width 163 height 59
click at [649, 386] on span "14780. 디엠케이코리아" at bounding box center [614, 391] width 92 height 11
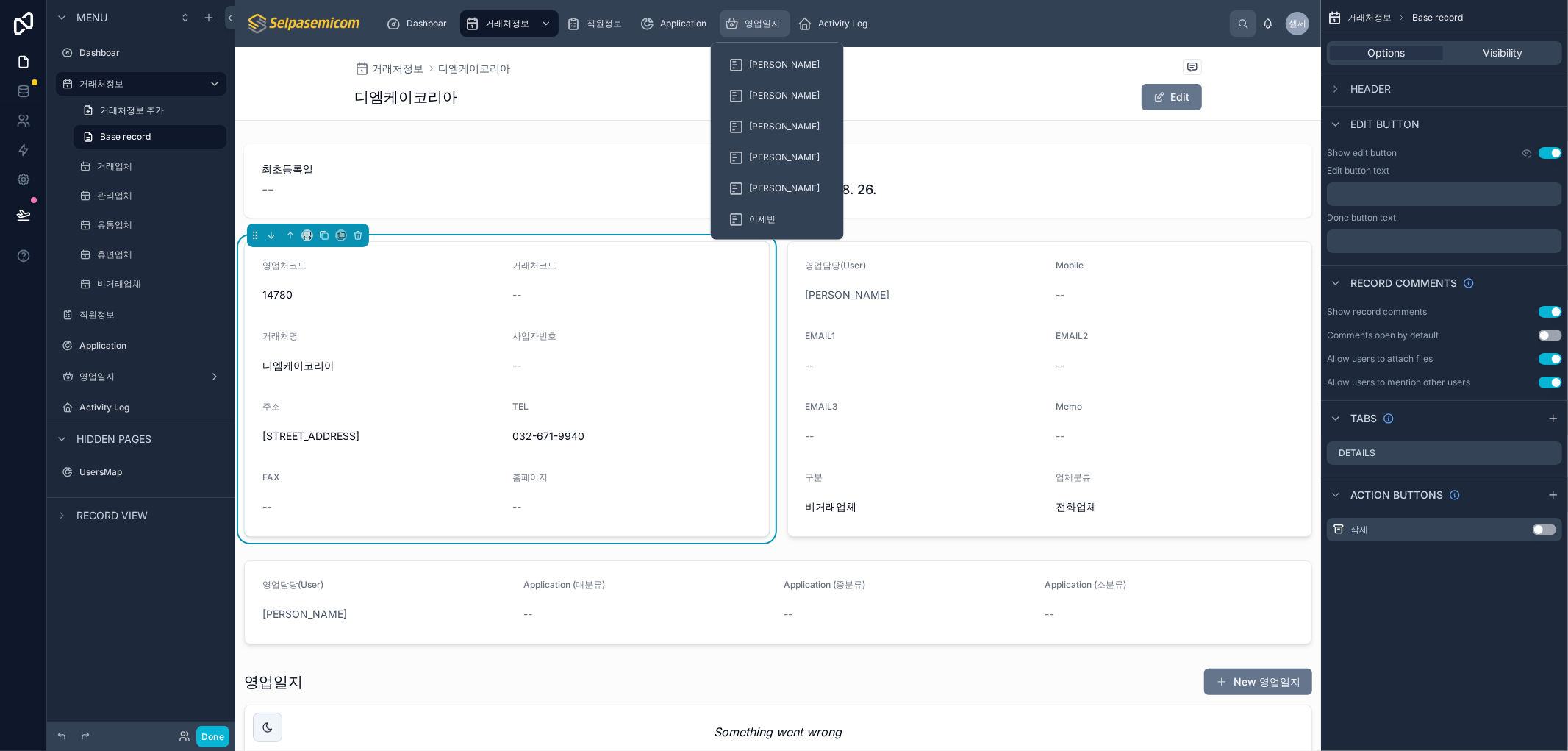
click at [757, 19] on span "영업일지" at bounding box center [762, 23] width 35 height 11
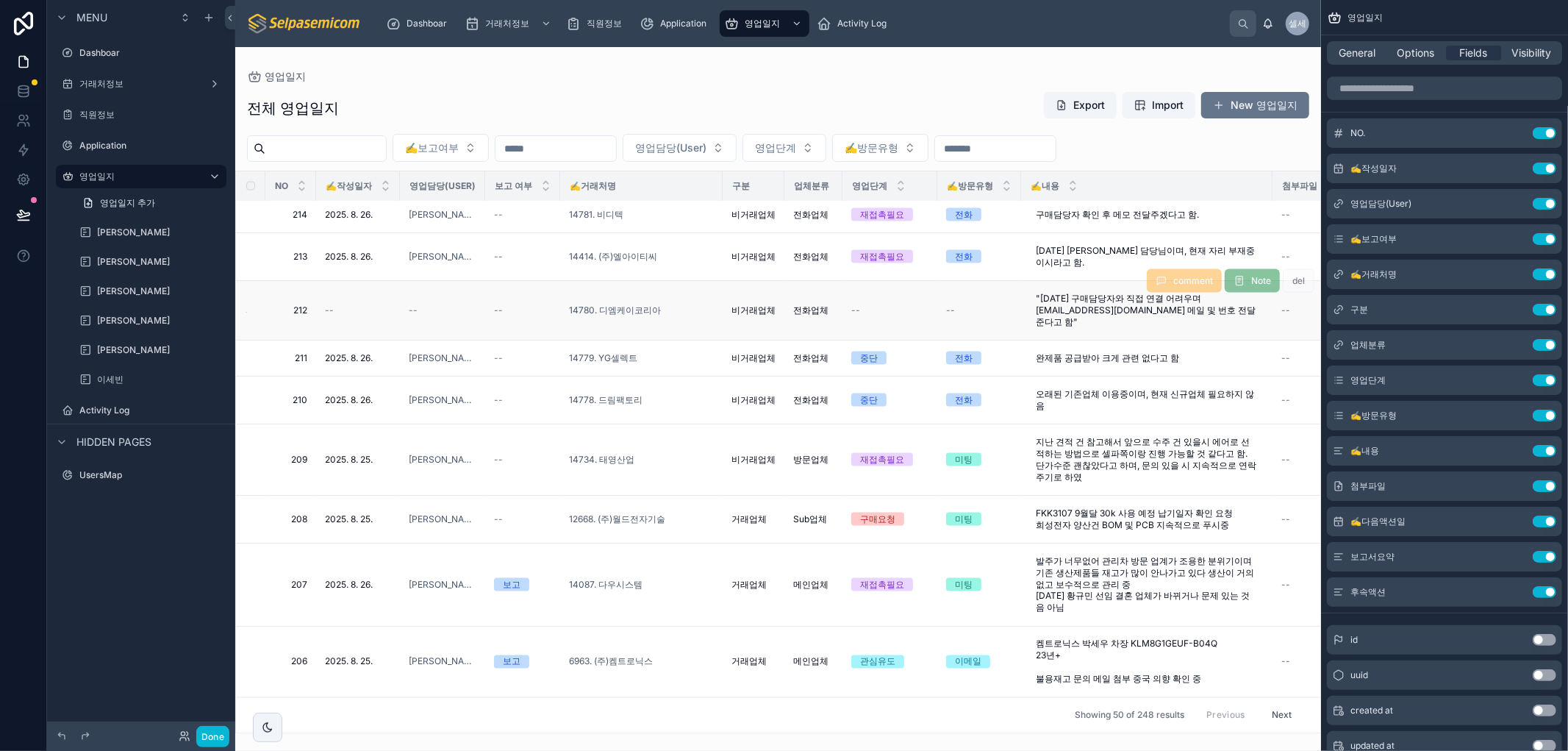
scroll to position [1766, 0]
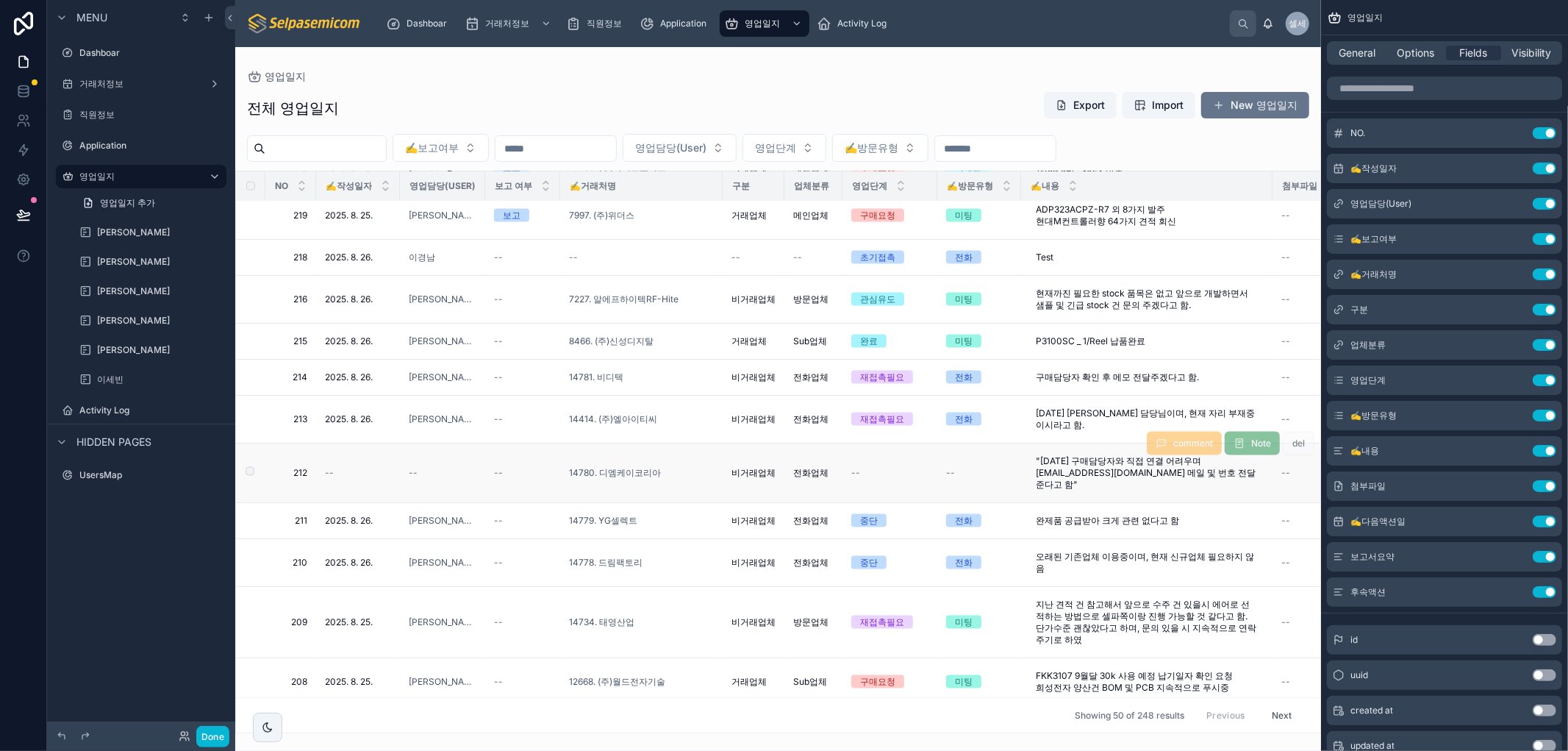
click at [420, 468] on div "--" at bounding box center [442, 472] width 67 height 11
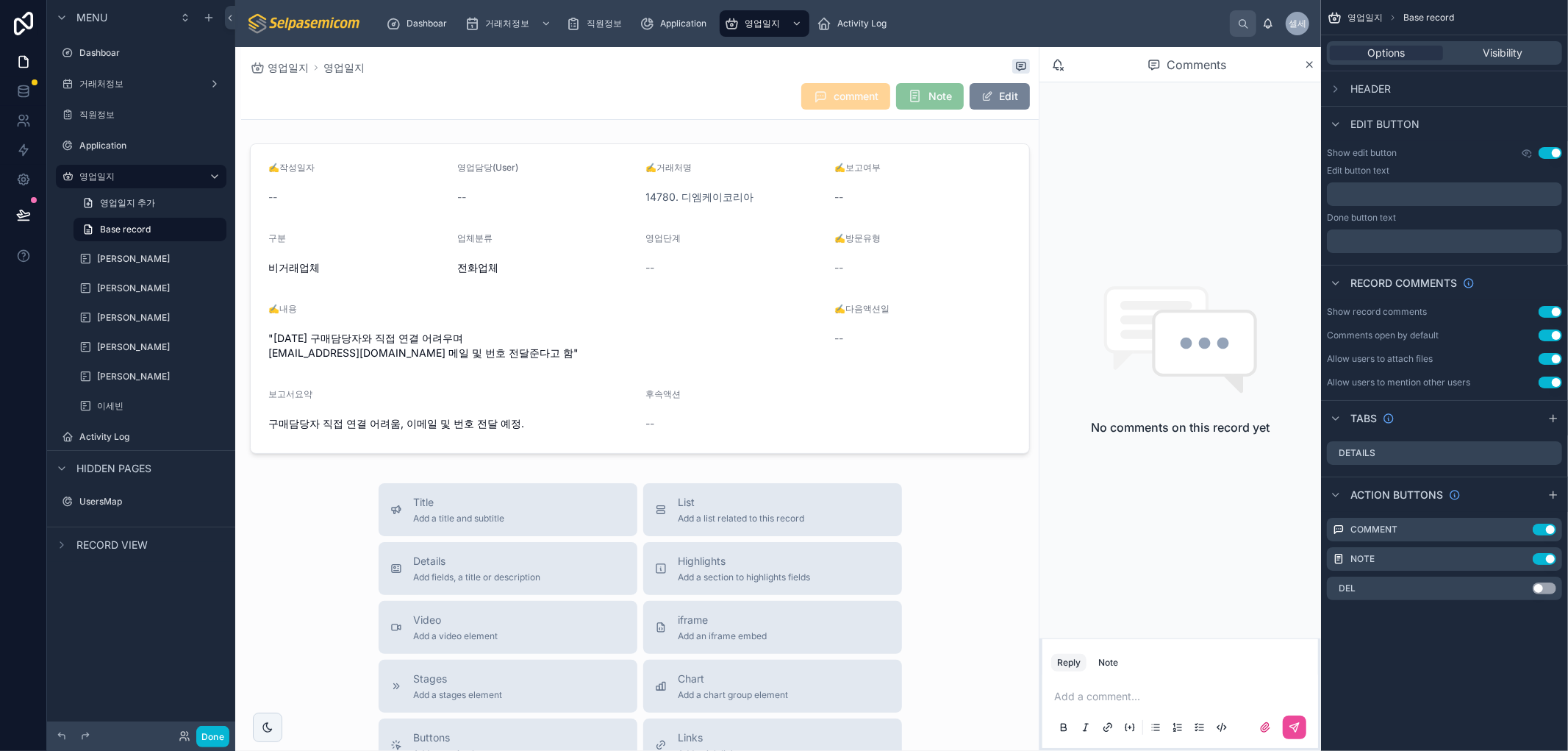
click at [996, 93] on button "Edit" at bounding box center [999, 96] width 60 height 26
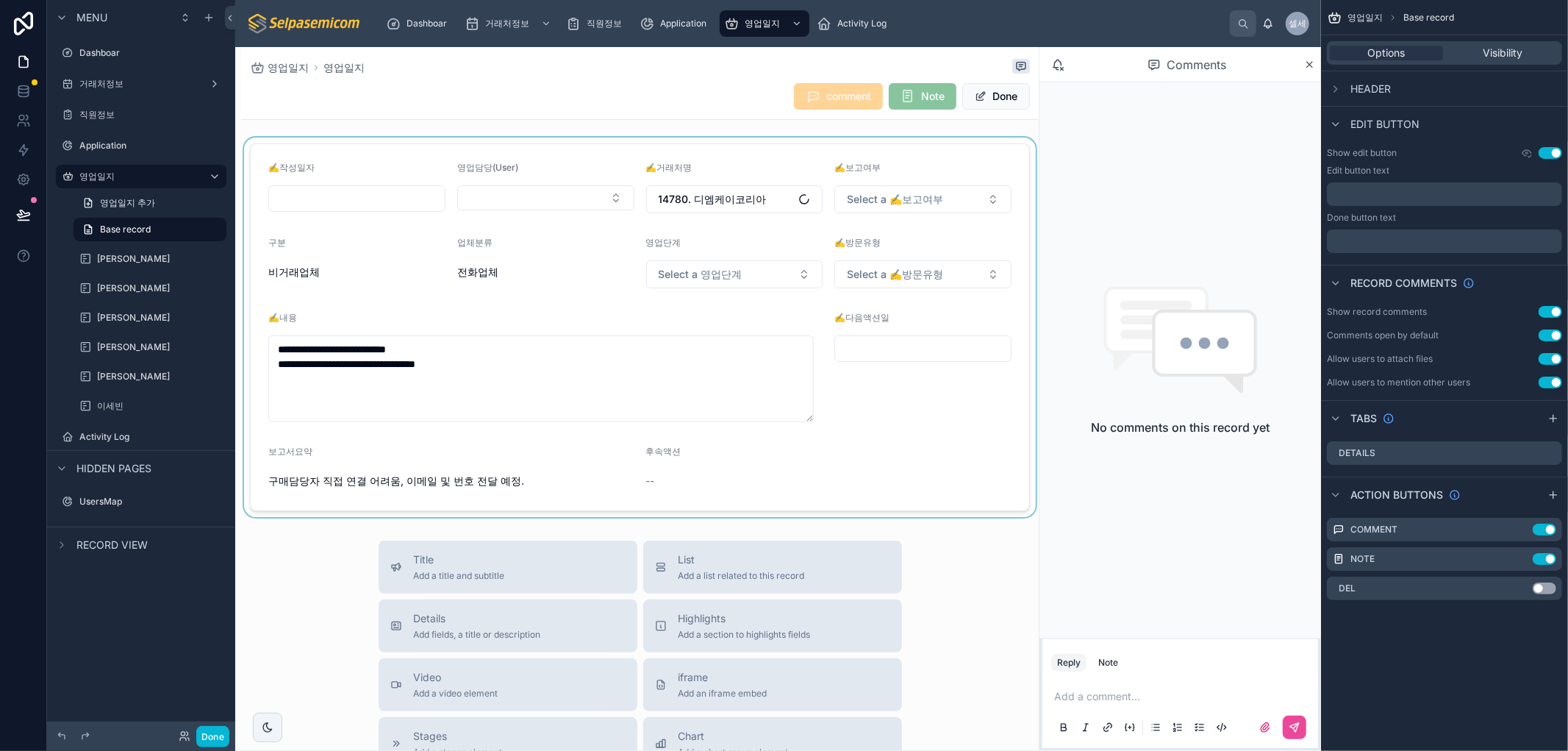
click at [501, 192] on div at bounding box center [640, 327] width 797 height 379
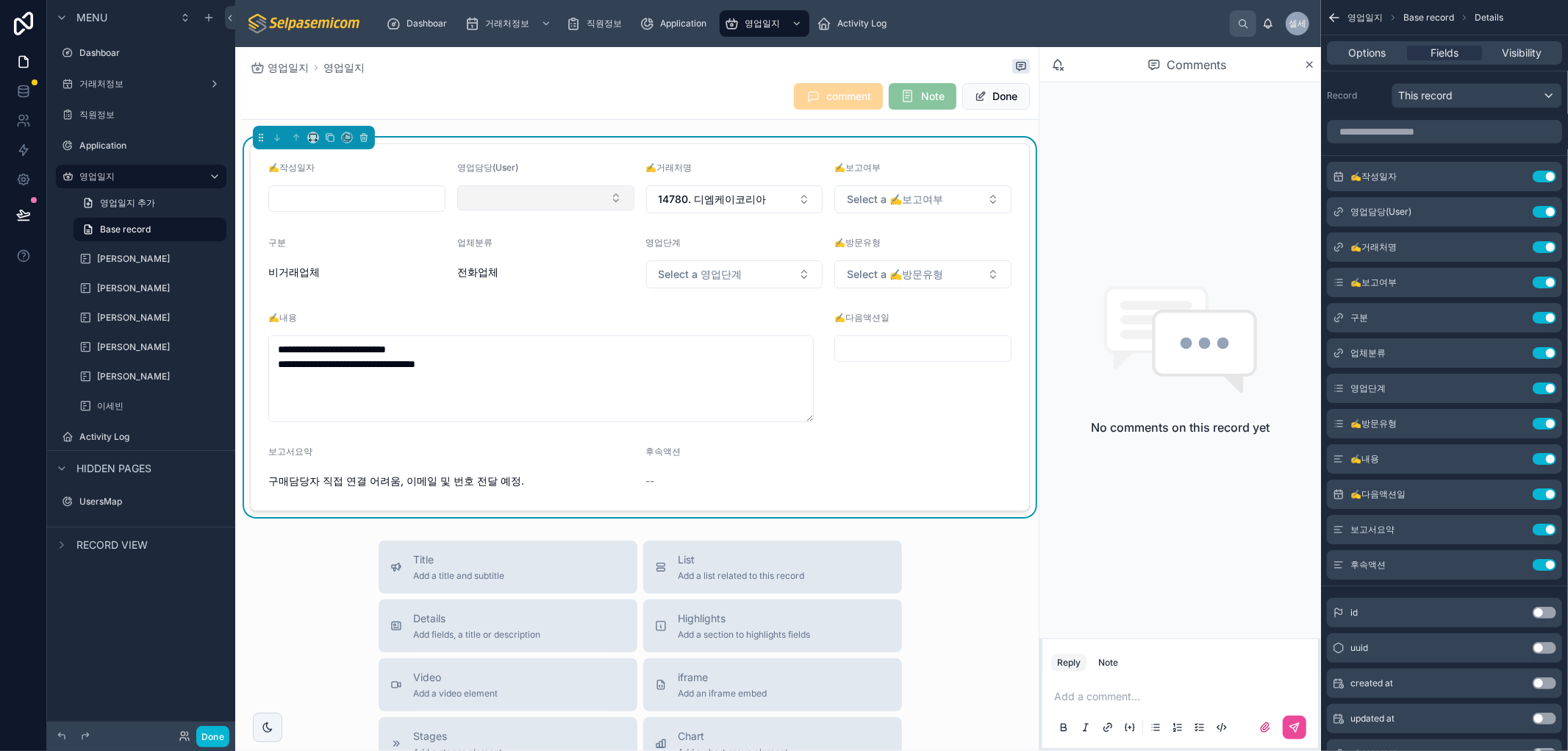
click at [515, 200] on button "Select Button" at bounding box center [545, 198] width 177 height 25
click at [474, 283] on span "[PERSON_NAME]" at bounding box center [501, 279] width 85 height 15
click at [395, 193] on input "text" at bounding box center [357, 198] width 176 height 21
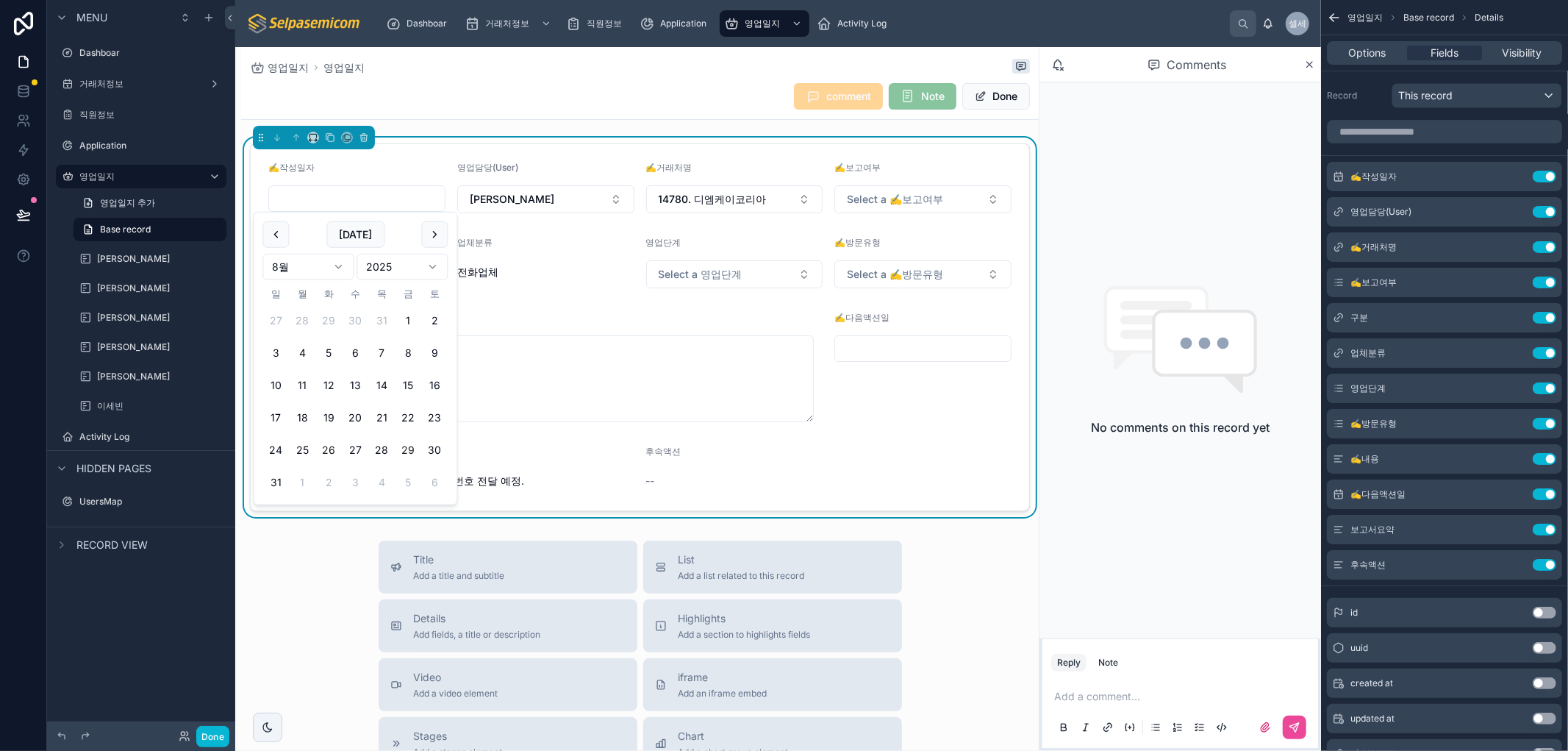
click at [326, 449] on button "26" at bounding box center [329, 449] width 26 height 26
type input "**********"
click at [871, 463] on div "후속액션" at bounding box center [829, 455] width 366 height 17
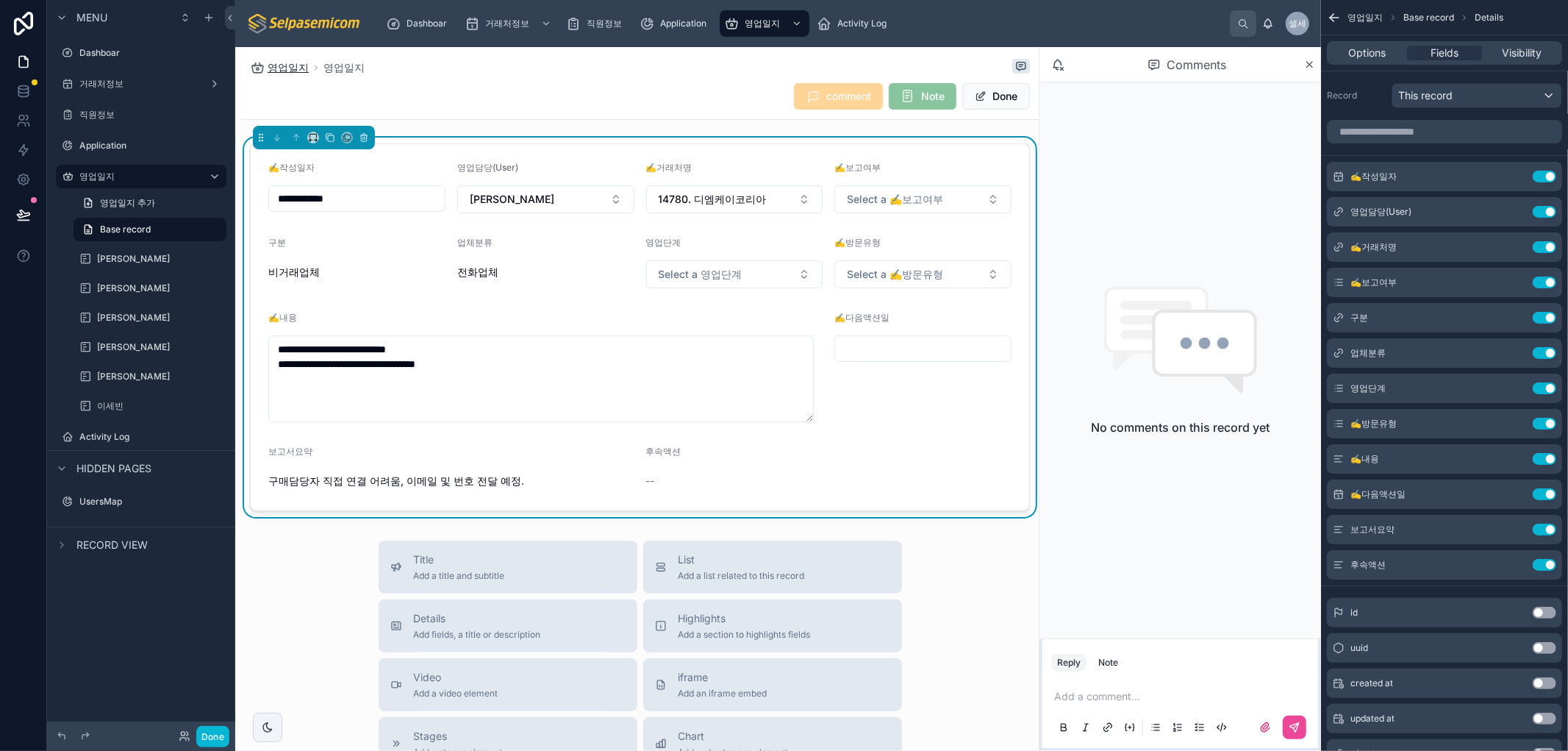
click at [281, 66] on span "영업일지" at bounding box center [288, 67] width 41 height 15
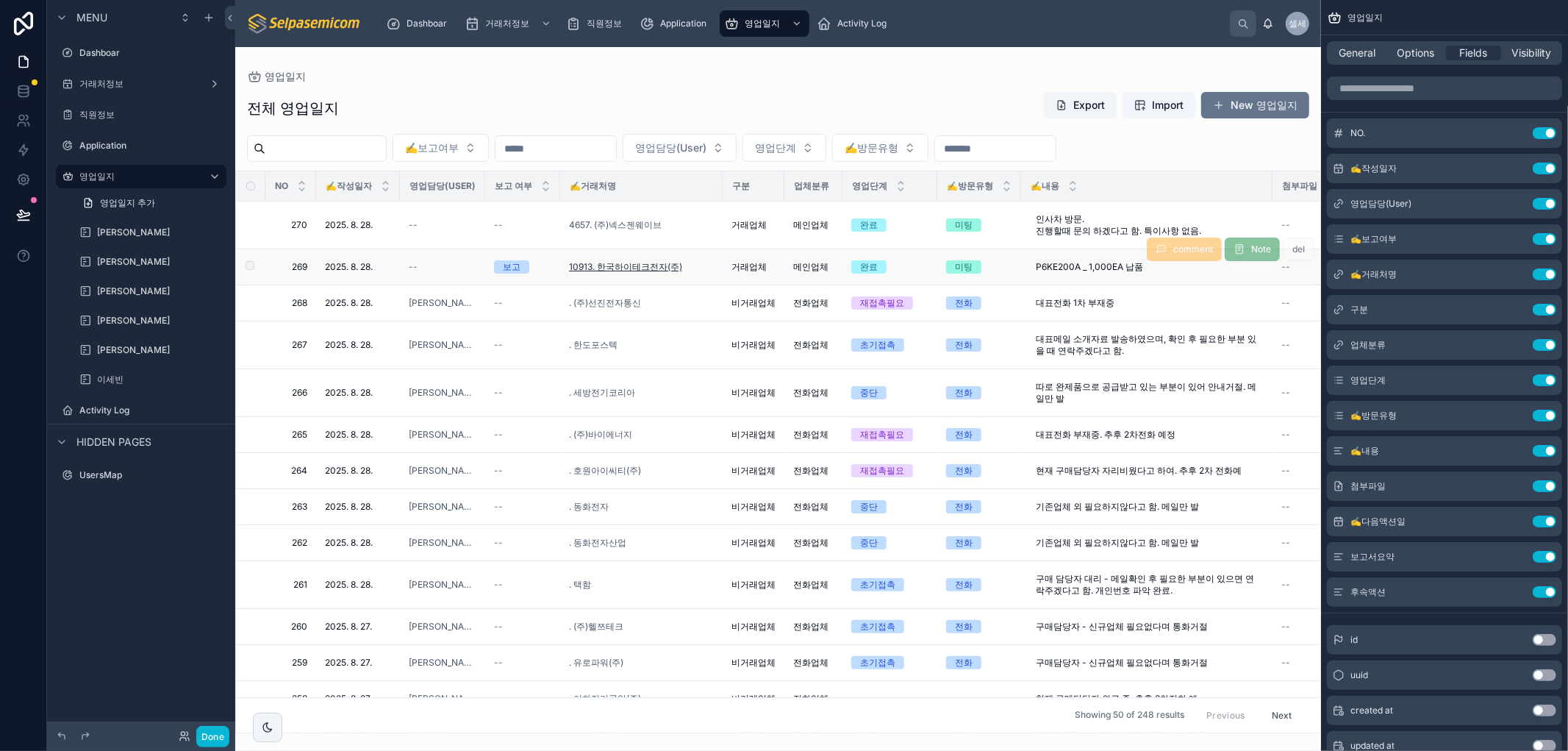
click at [612, 265] on span "10913. 한국하이테크전자(주)" at bounding box center [625, 267] width 113 height 11
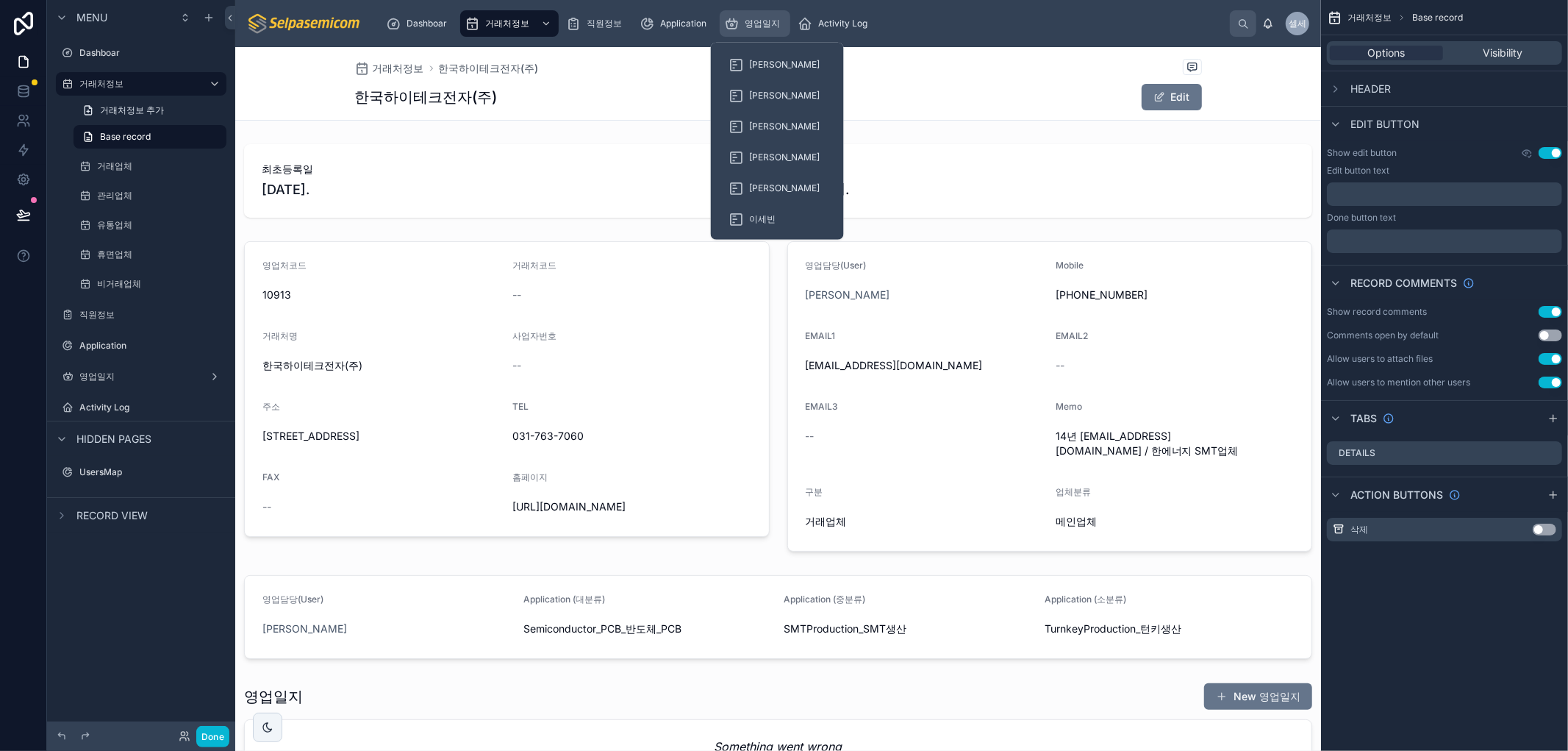
click at [751, 24] on span "영업일지" at bounding box center [762, 23] width 35 height 11
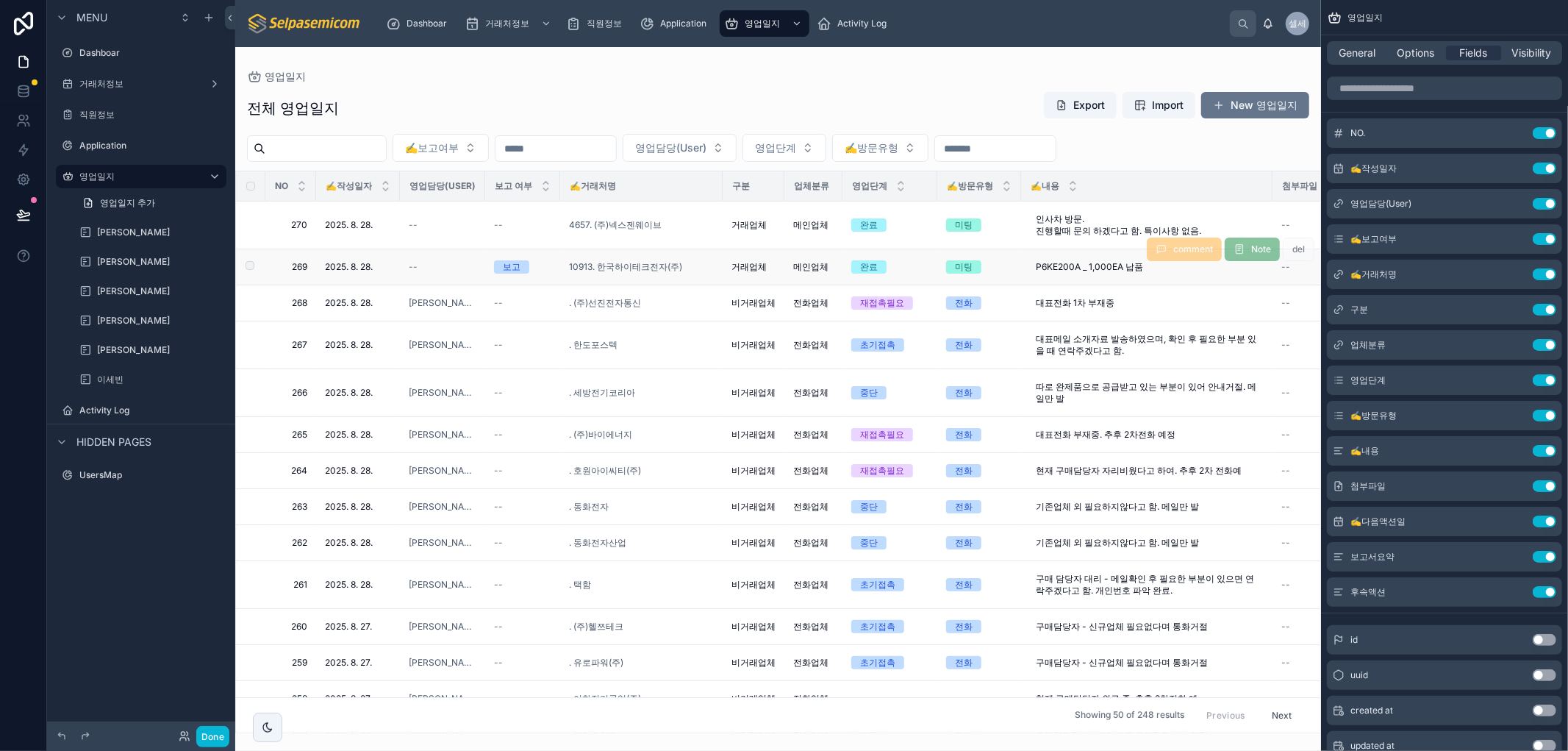
click at [413, 266] on span "--" at bounding box center [413, 267] width 9 height 11
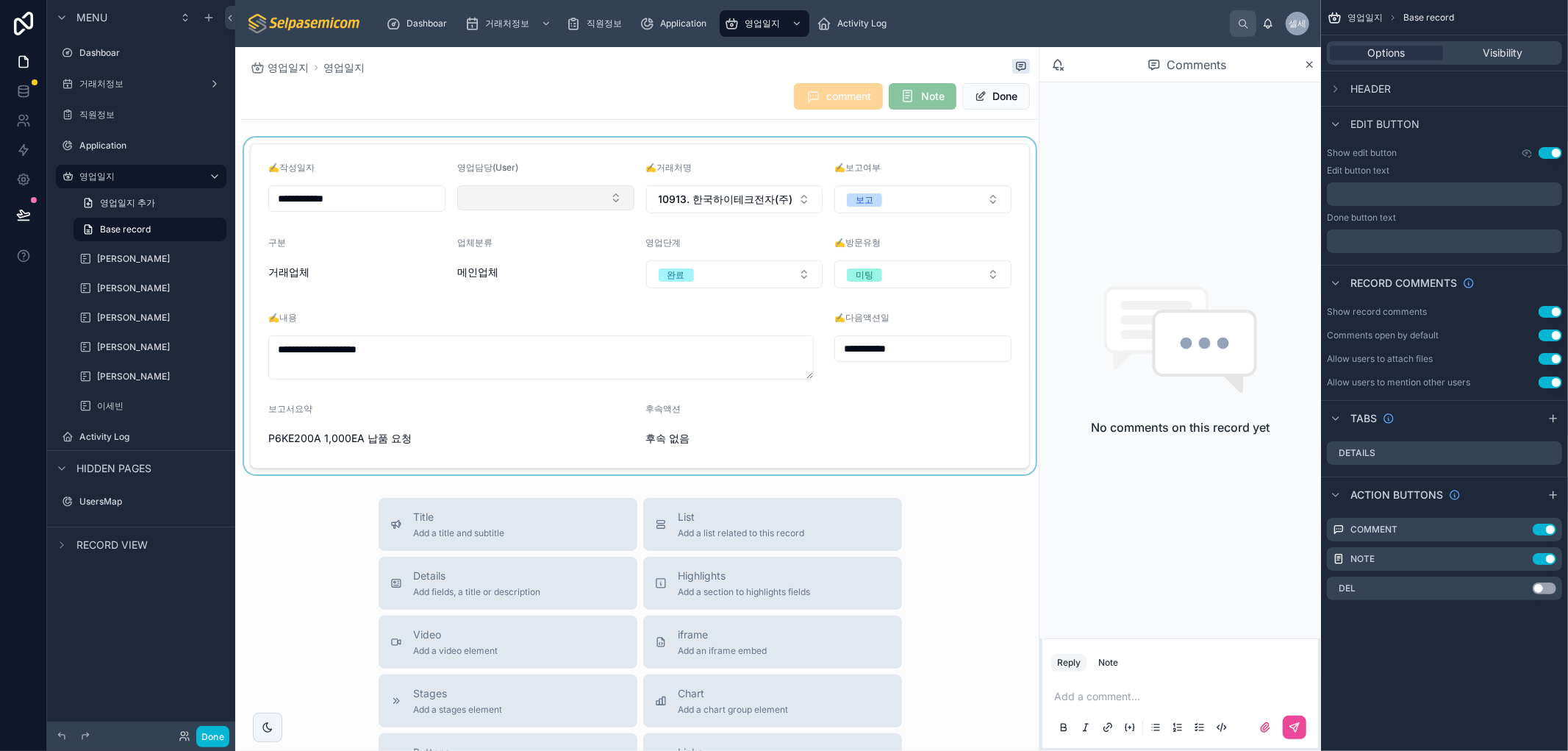
click at [503, 193] on div at bounding box center [640, 305] width 797 height 337
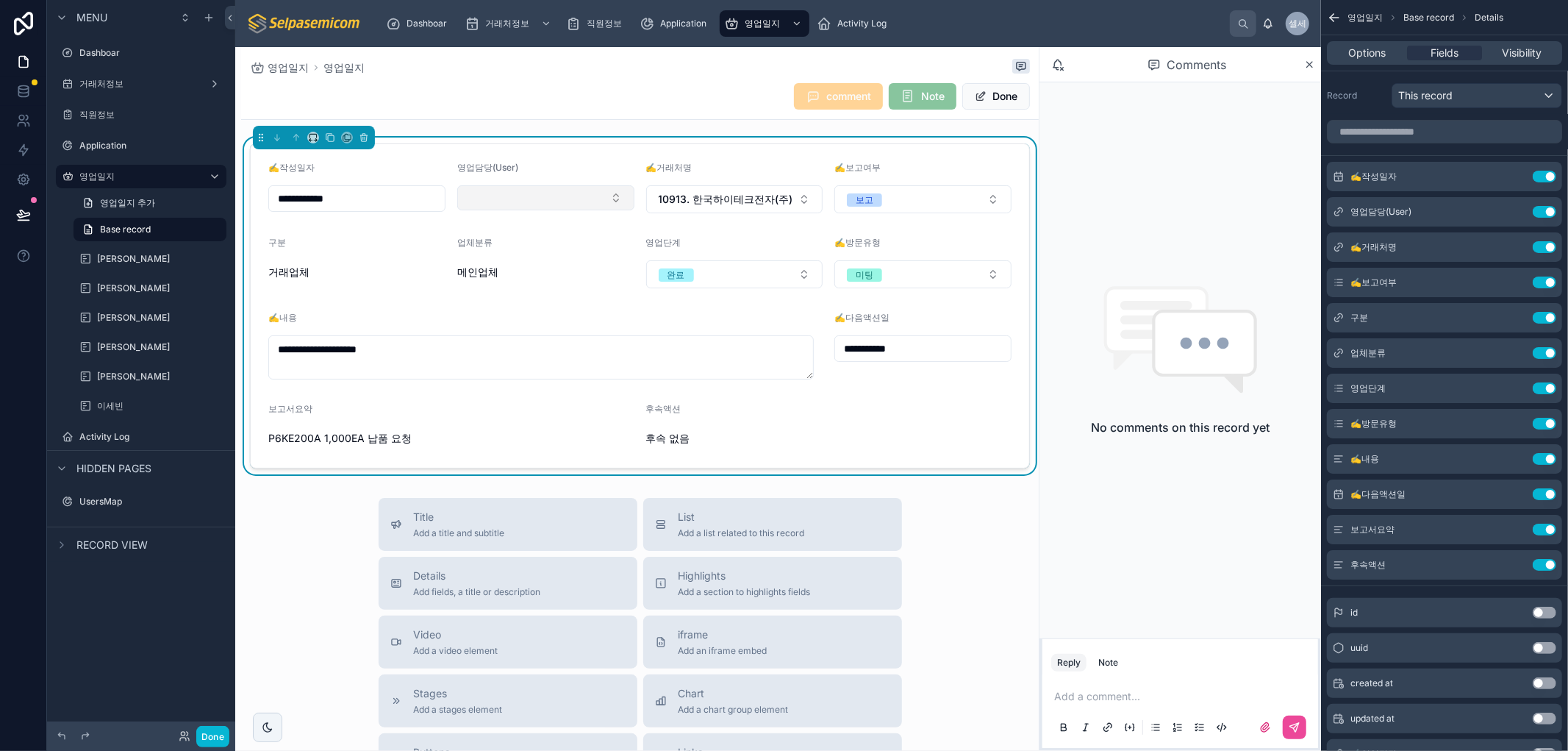
click at [501, 197] on button "Select Button" at bounding box center [545, 198] width 177 height 25
click at [482, 403] on span "[PERSON_NAME]" at bounding box center [501, 397] width 85 height 15
click at [298, 65] on span "영업일지" at bounding box center [288, 67] width 41 height 15
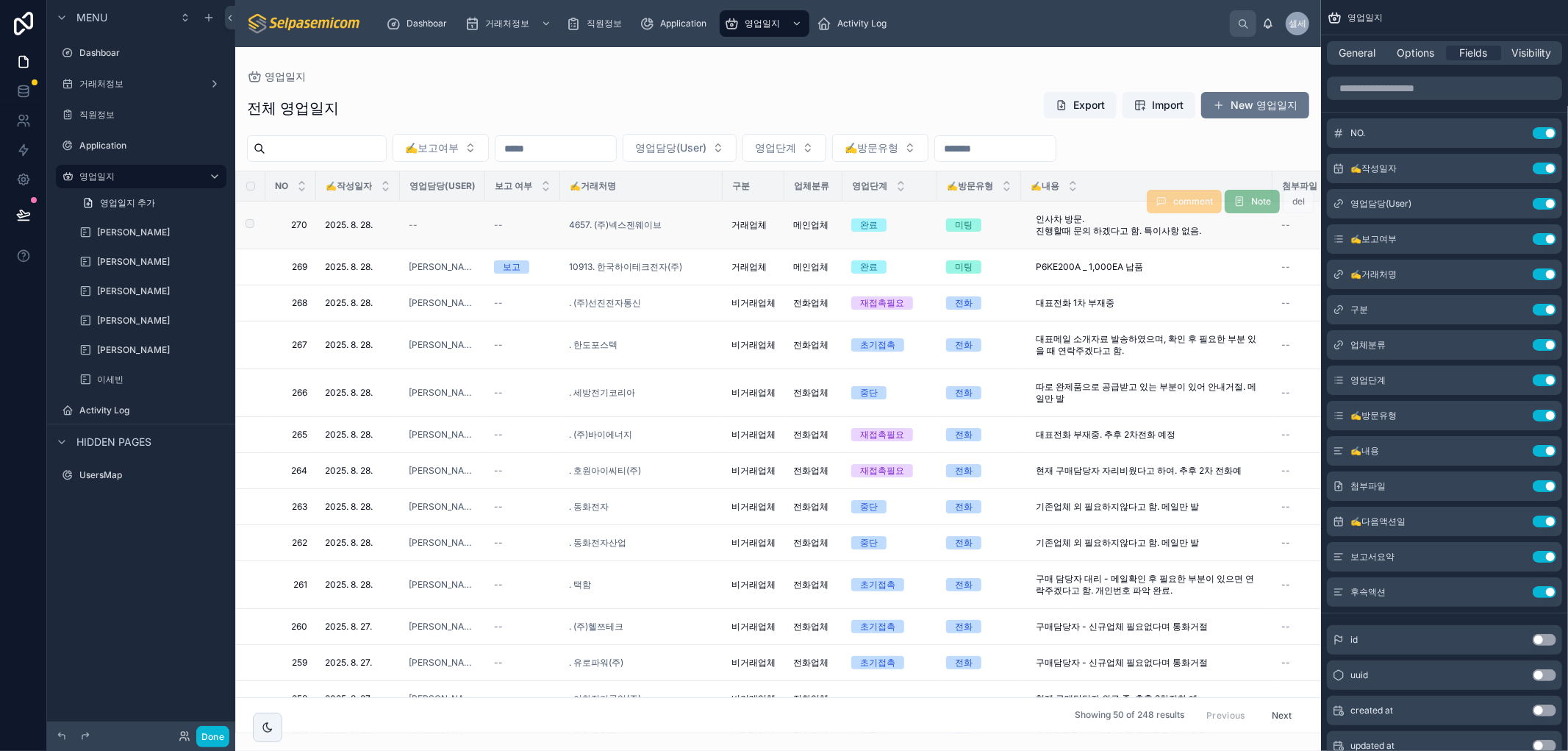
click at [428, 230] on div "--" at bounding box center [442, 225] width 67 height 11
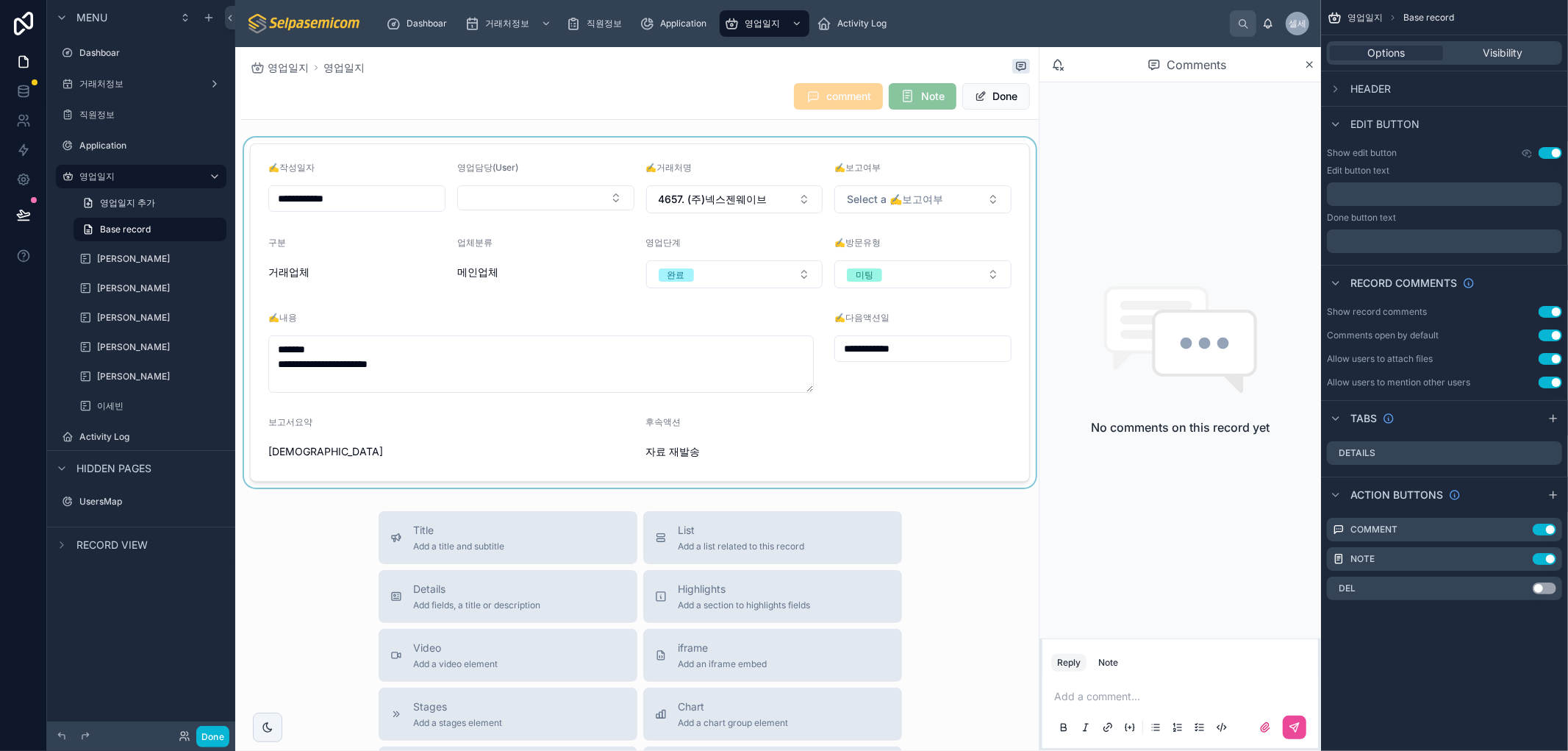
click at [699, 204] on div at bounding box center [640, 312] width 797 height 350
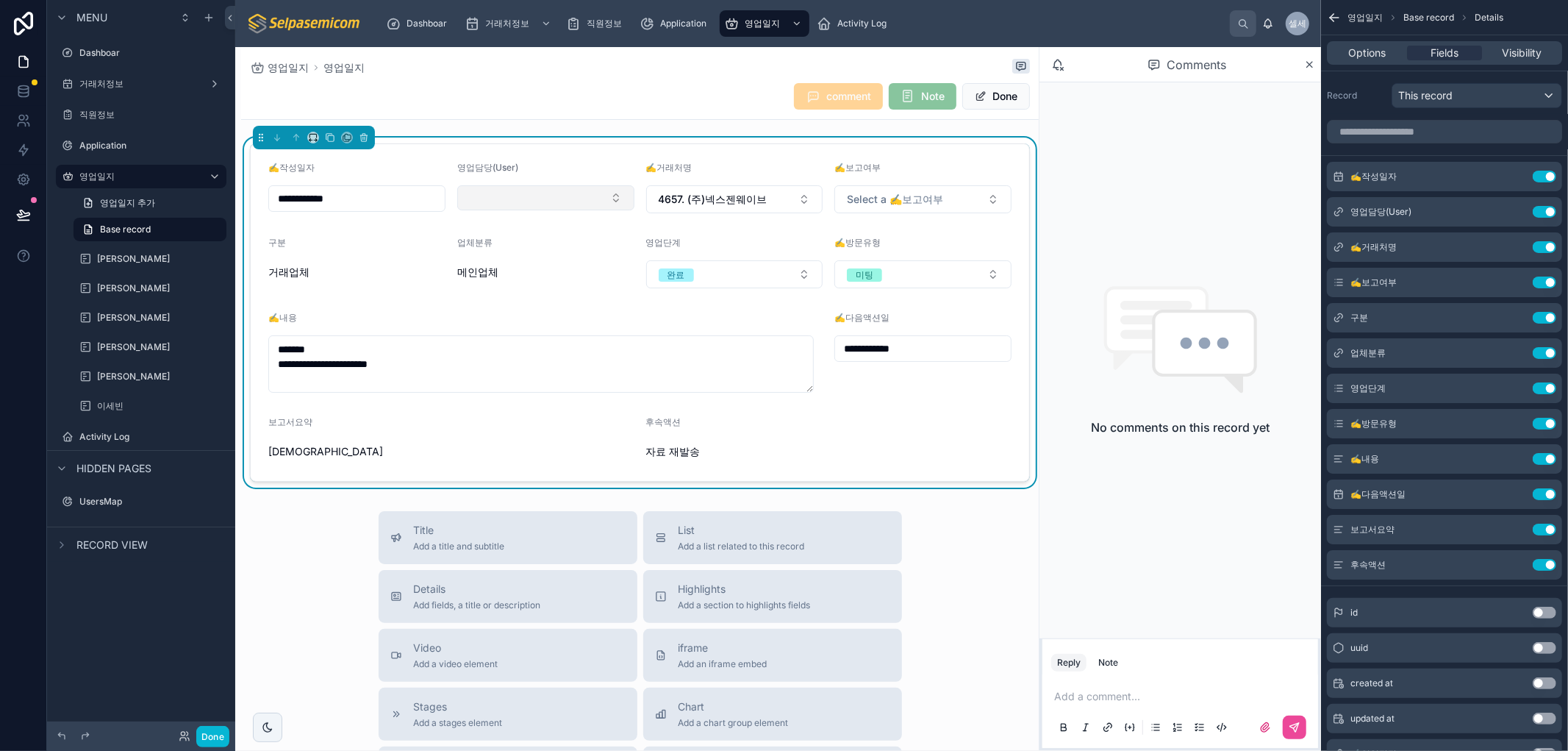
click at [497, 204] on button "Select Button" at bounding box center [545, 198] width 177 height 25
type input "***"
click at [489, 252] on span "[PERSON_NAME]" at bounding box center [501, 255] width 85 height 15
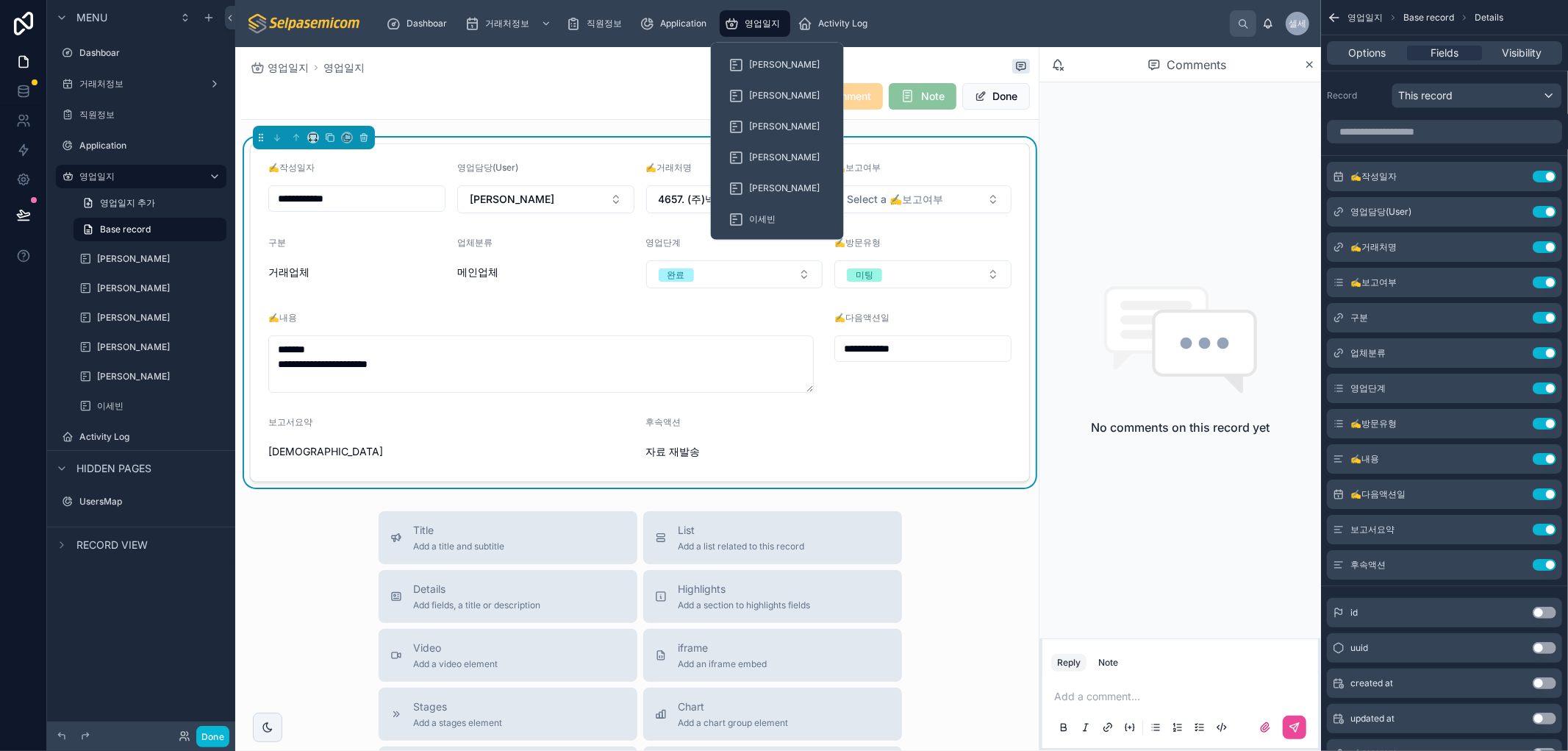
click at [755, 21] on span "영업일지" at bounding box center [762, 23] width 35 height 11
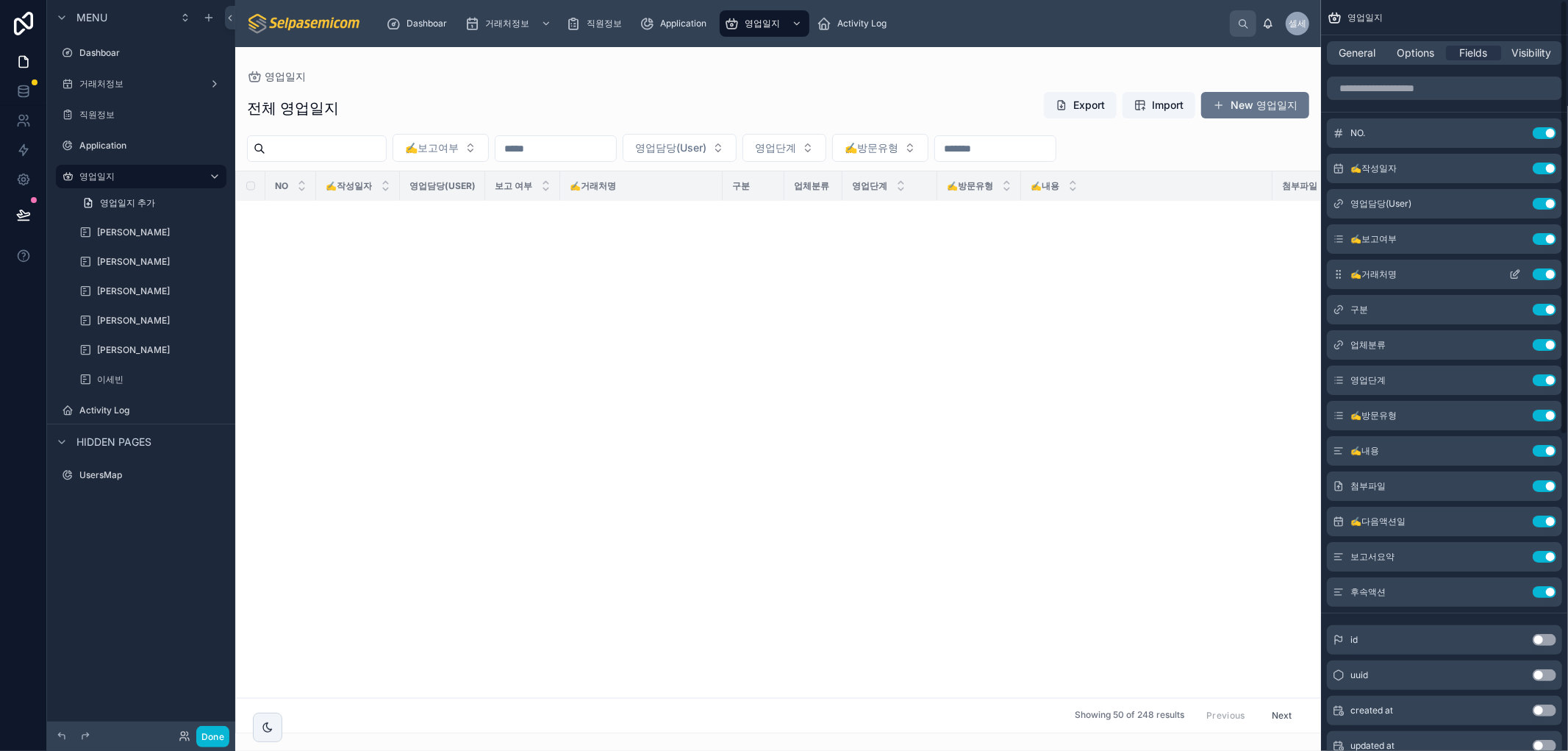
scroll to position [541, 0]
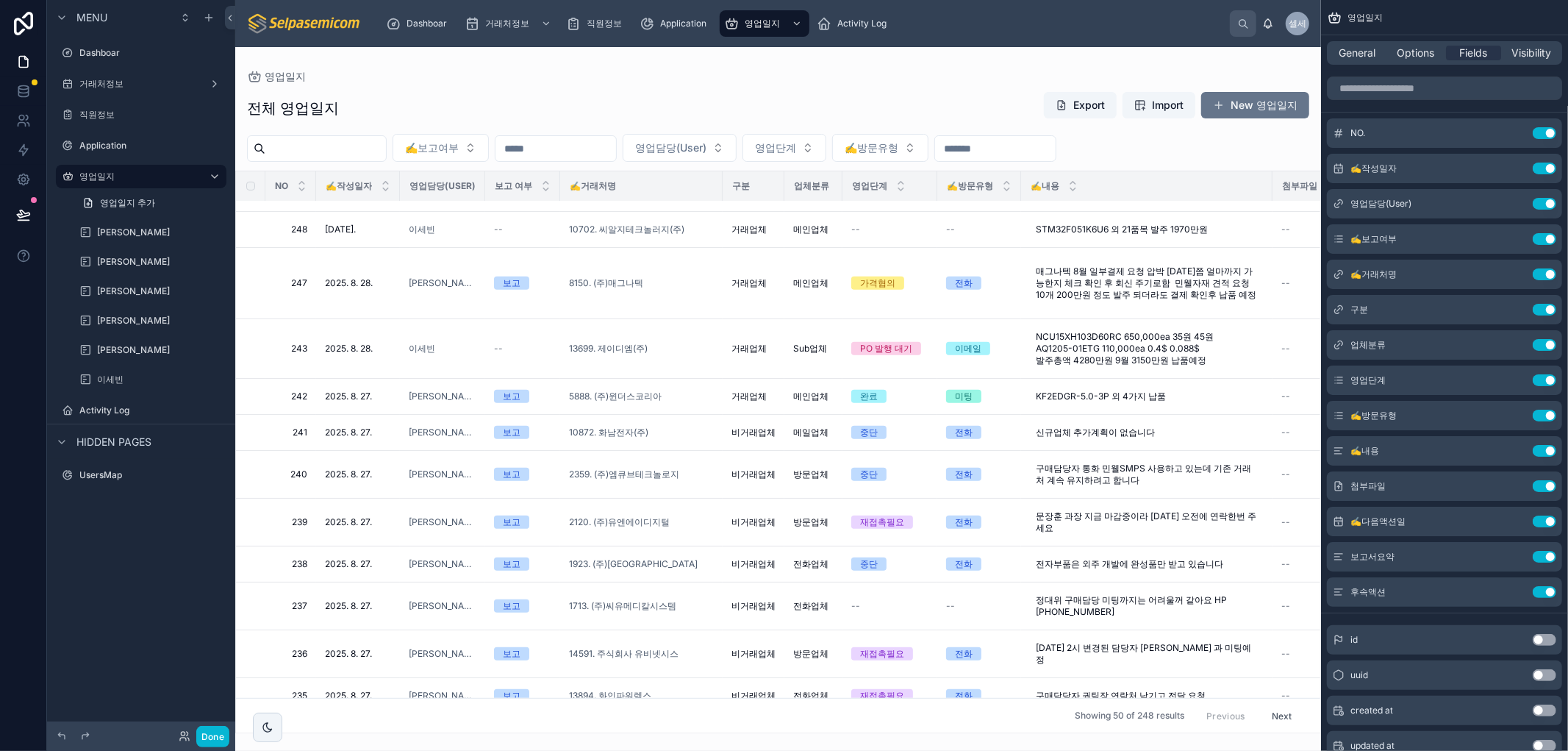
drag, startPoint x: 1032, startPoint y: 647, endPoint x: 534, endPoint y: 86, distance: 750.1
click at [534, 86] on div "전체 영업일지 Export Import New 영업일지 ✍️보고여부 영업담당(User) 영업단계 ✍️방문유형 NO ✍️작성일자 영업담당(Use…" at bounding box center [778, 407] width 1086 height 650
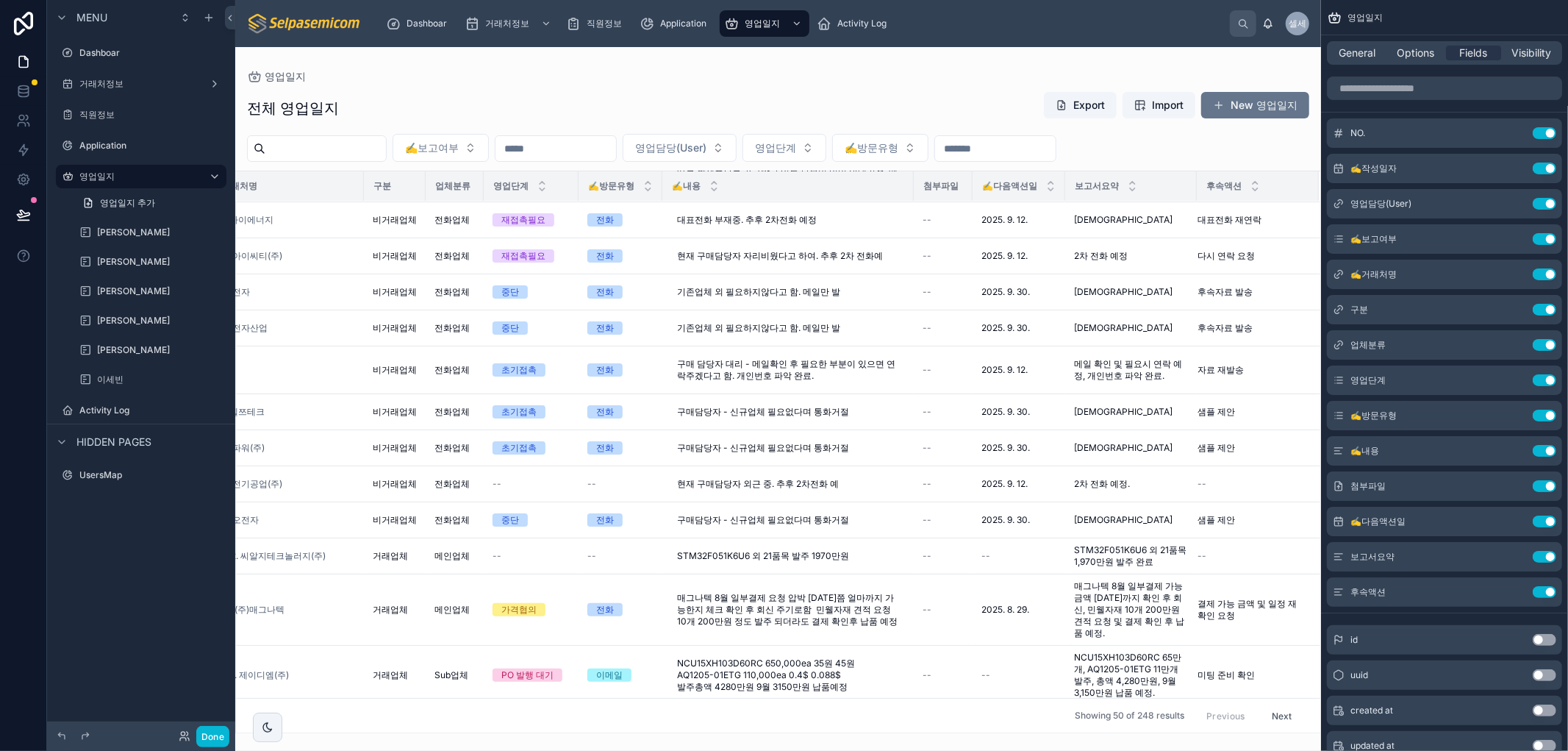
scroll to position [215, 0]
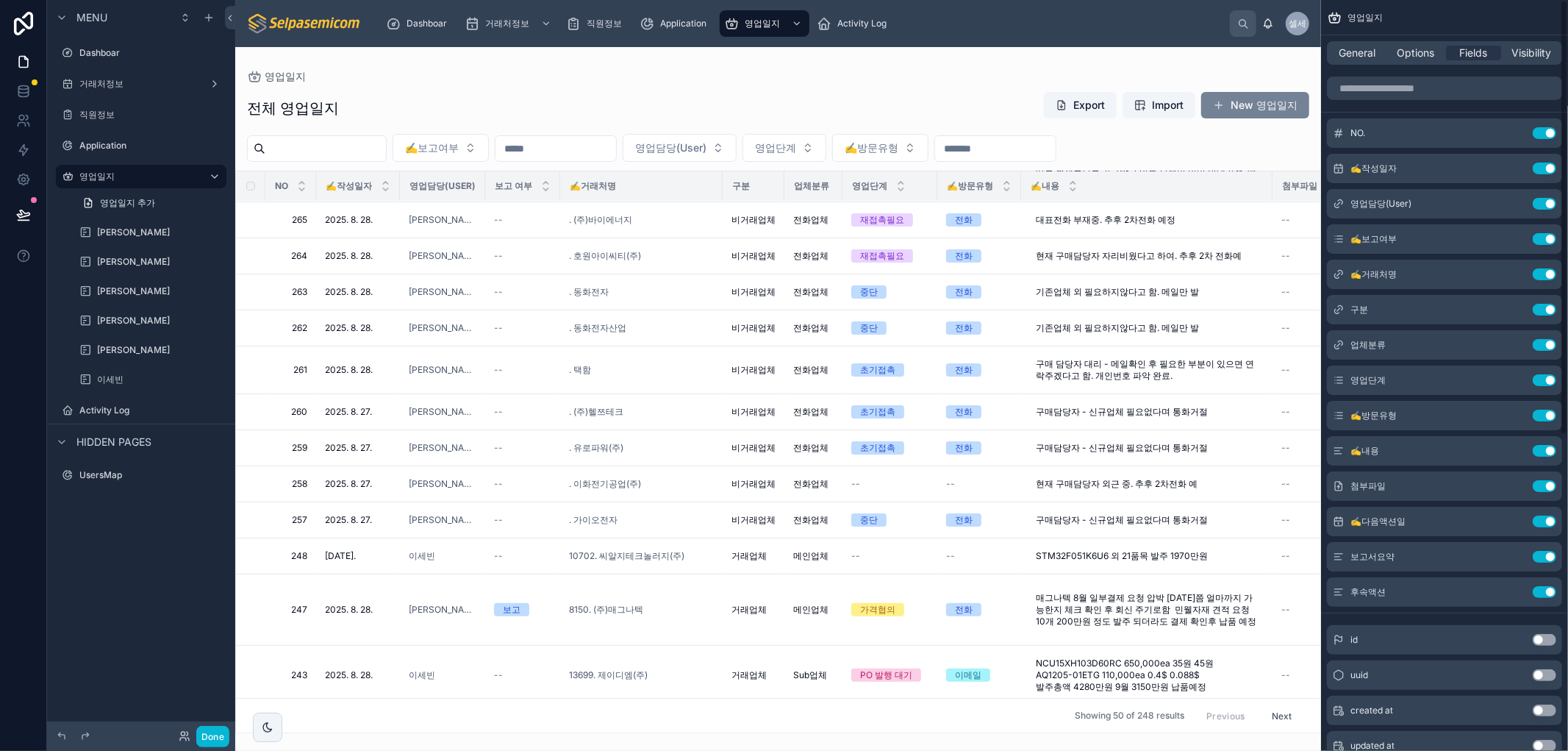
click at [1263, 108] on button "New 영업일지" at bounding box center [1255, 105] width 108 height 26
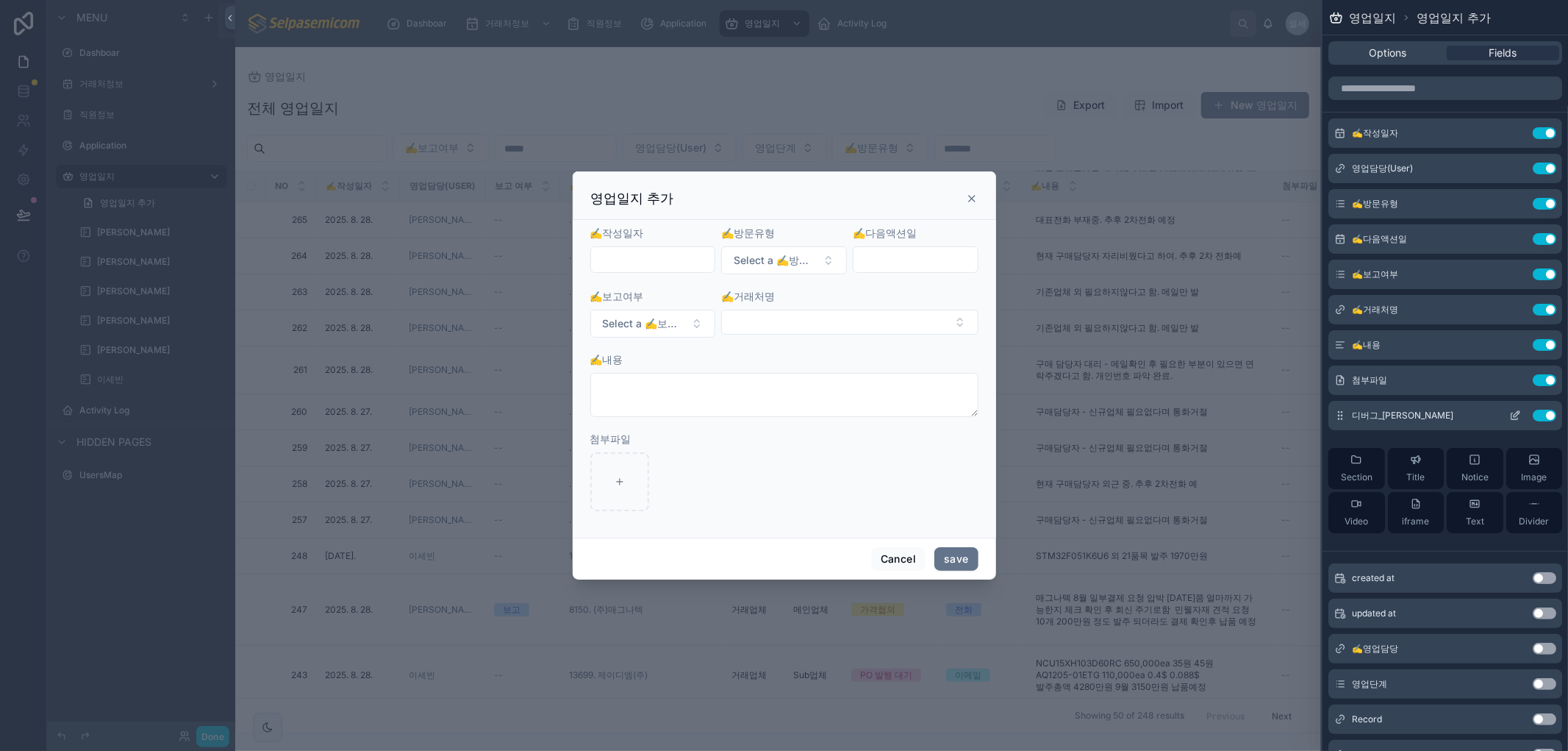
drag, startPoint x: 1412, startPoint y: 416, endPoint x: 1481, endPoint y: 414, distance: 69.0
click at [1412, 416] on span "디버그_[PERSON_NAME]" at bounding box center [1402, 414] width 101 height 11
click at [1509, 413] on icon at bounding box center [1514, 414] width 11 height 11
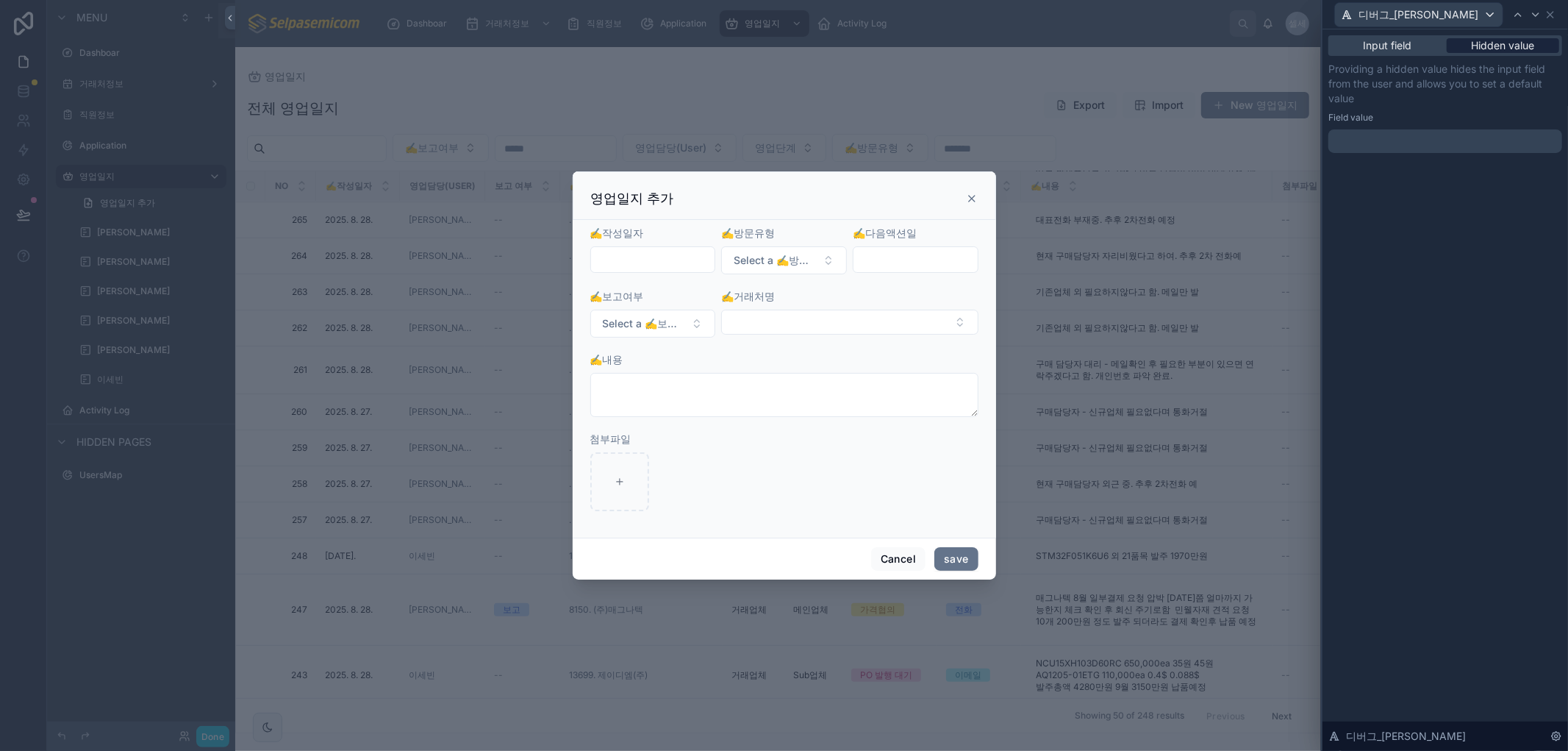
click at [1509, 47] on span "Hidden value" at bounding box center [1502, 45] width 63 height 15
click at [1550, 11] on icon at bounding box center [1550, 14] width 11 height 11
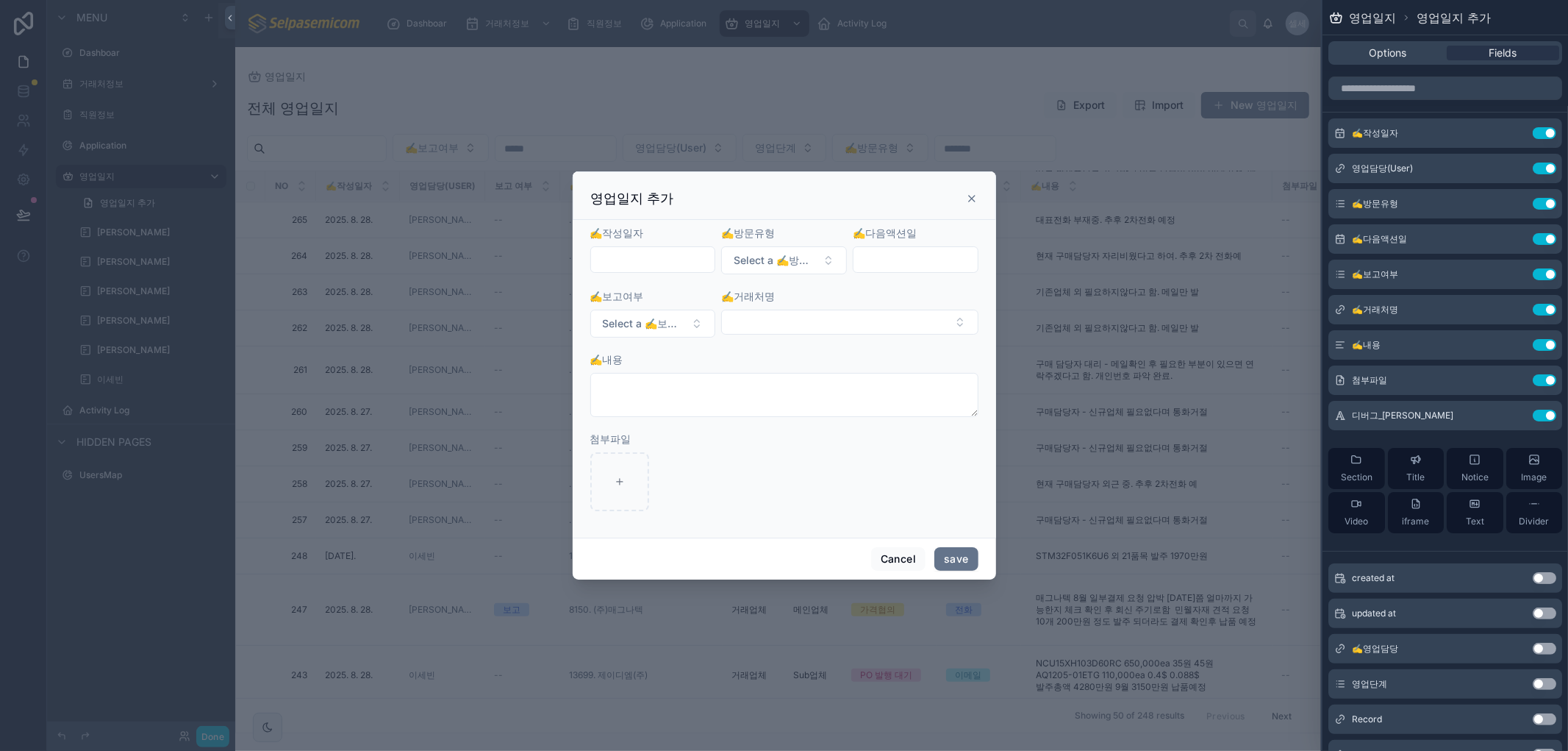
drag, startPoint x: 975, startPoint y: 198, endPoint x: 968, endPoint y: 197, distance: 7.1
click at [973, 197] on icon at bounding box center [971, 198] width 11 height 11
click at [968, 196] on div "✍️방문유형" at bounding box center [979, 186] width 82 height 28
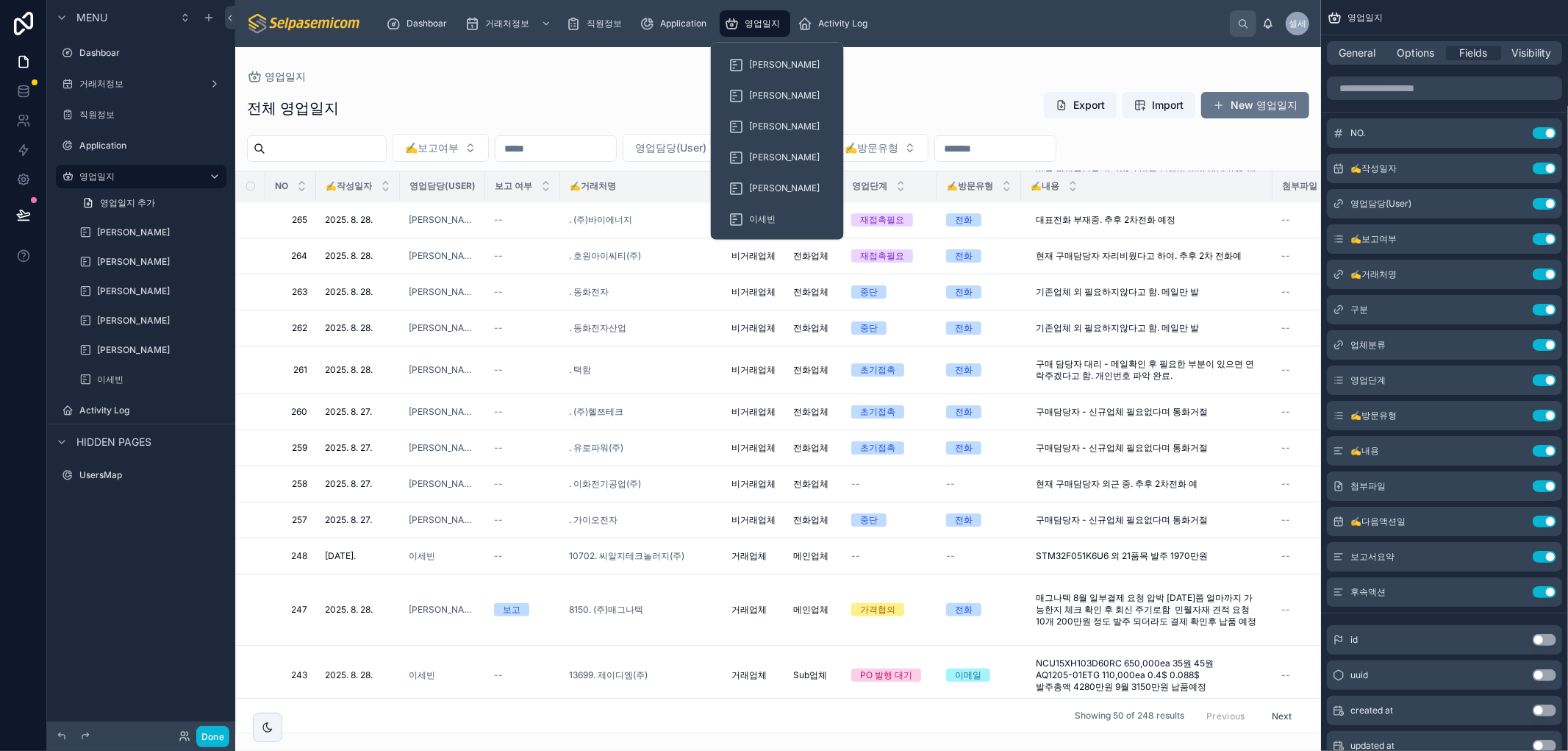
click at [769, 22] on span "영업일지" at bounding box center [762, 23] width 35 height 11
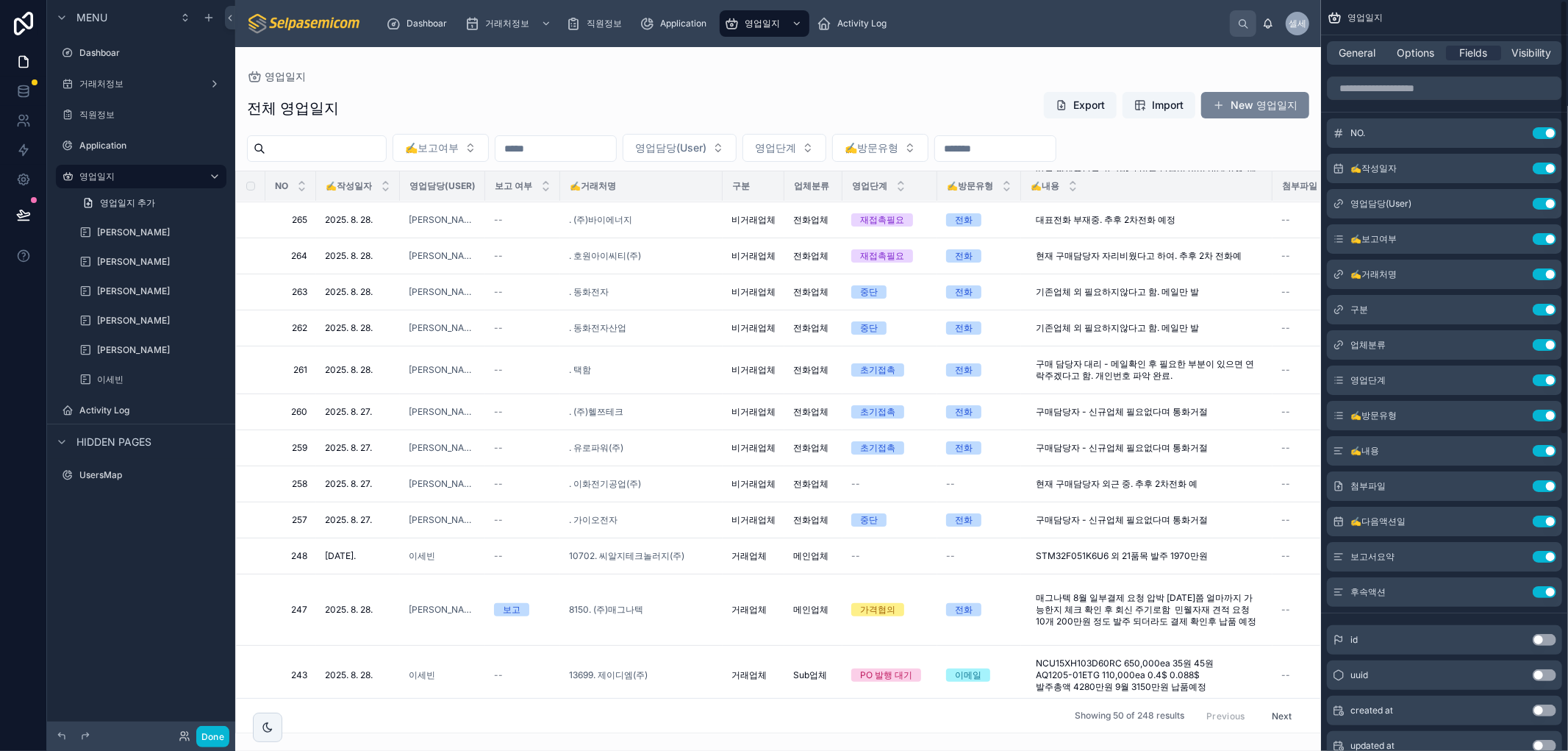
click at [1260, 105] on button "New 영업일지" at bounding box center [1255, 105] width 108 height 26
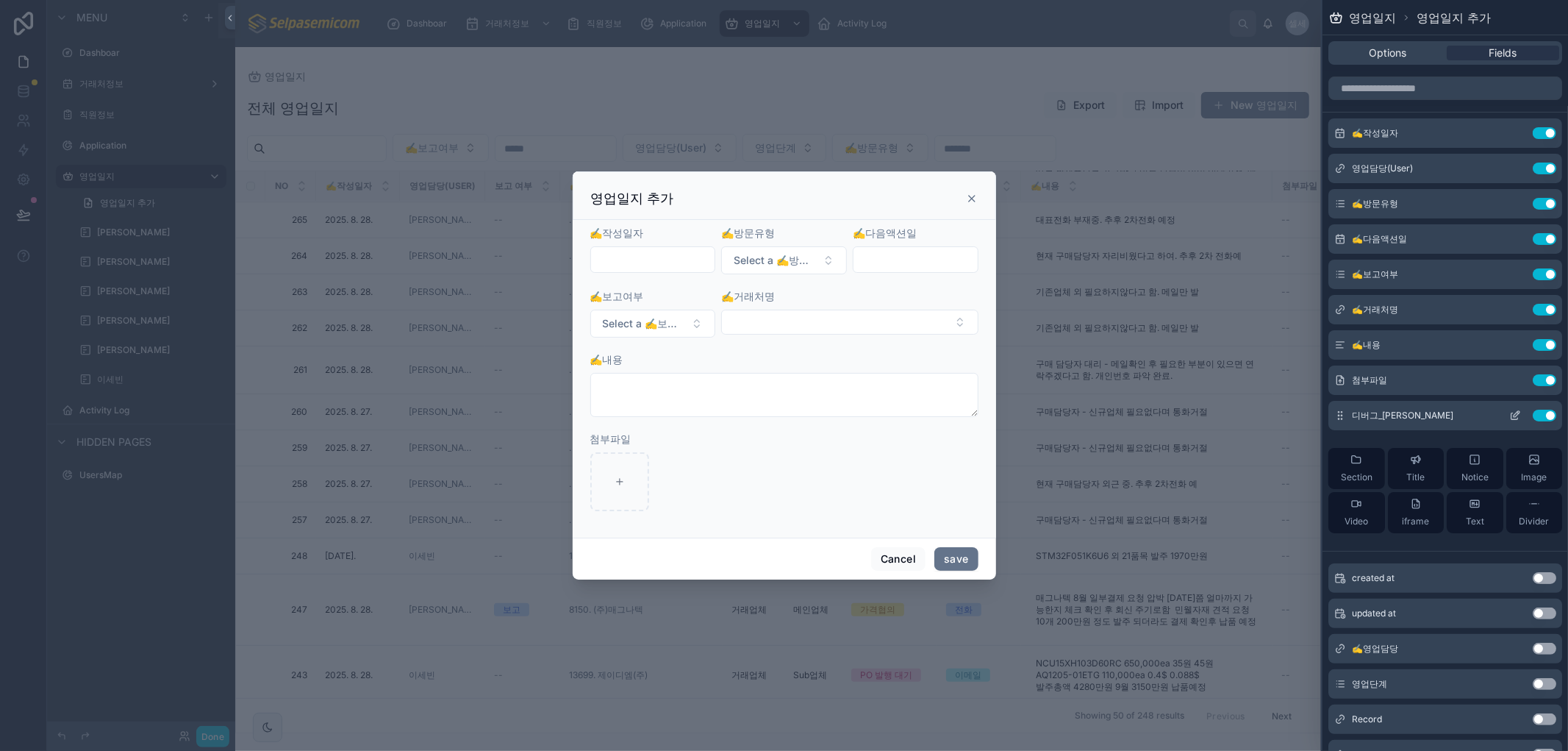
click at [1509, 413] on icon at bounding box center [1514, 414] width 11 height 11
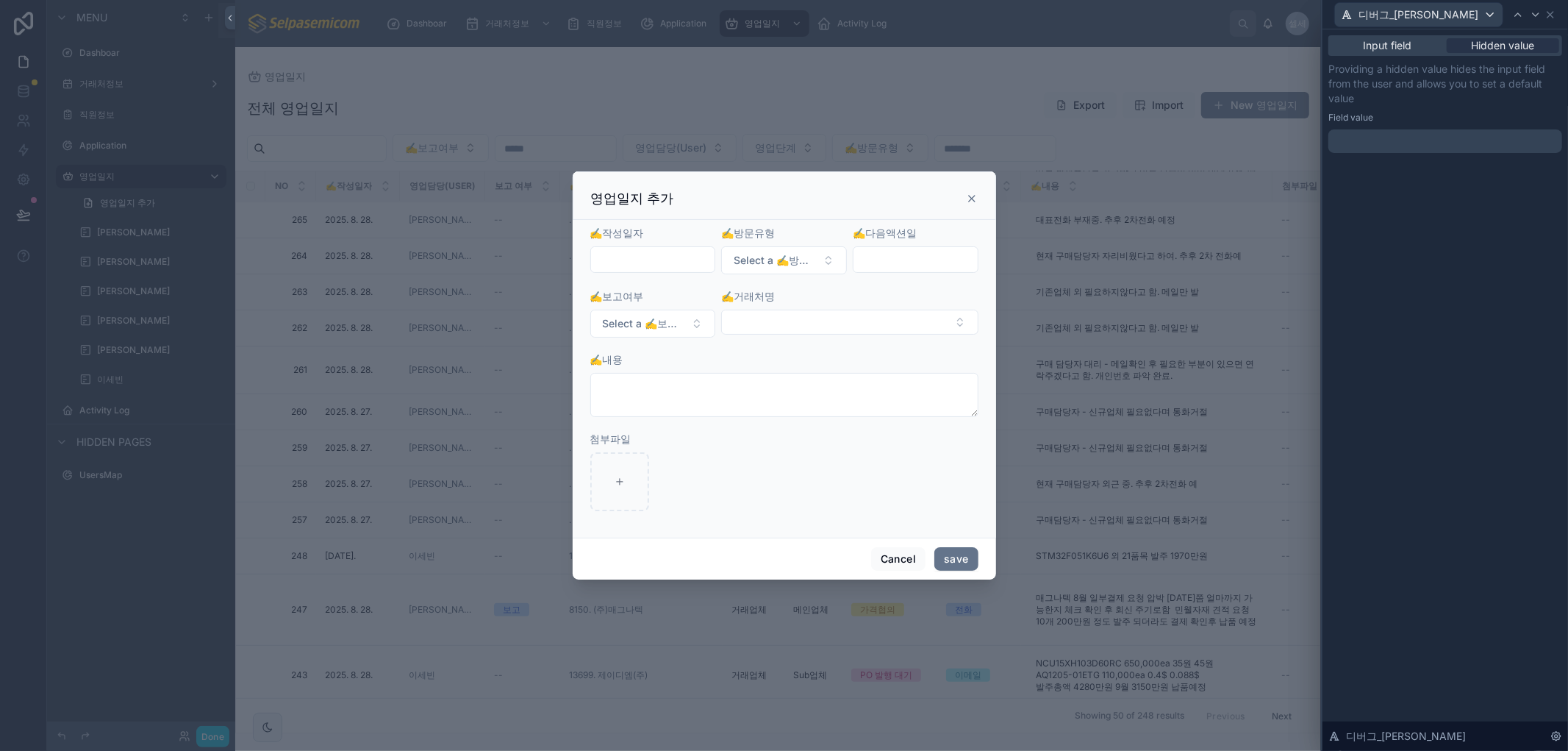
drag, startPoint x: 1481, startPoint y: 45, endPoint x: 1435, endPoint y: 129, distance: 95.8
click at [1481, 45] on span "Hidden value" at bounding box center [1502, 45] width 63 height 15
click at [1416, 145] on p "﻿" at bounding box center [1446, 141] width 225 height 15
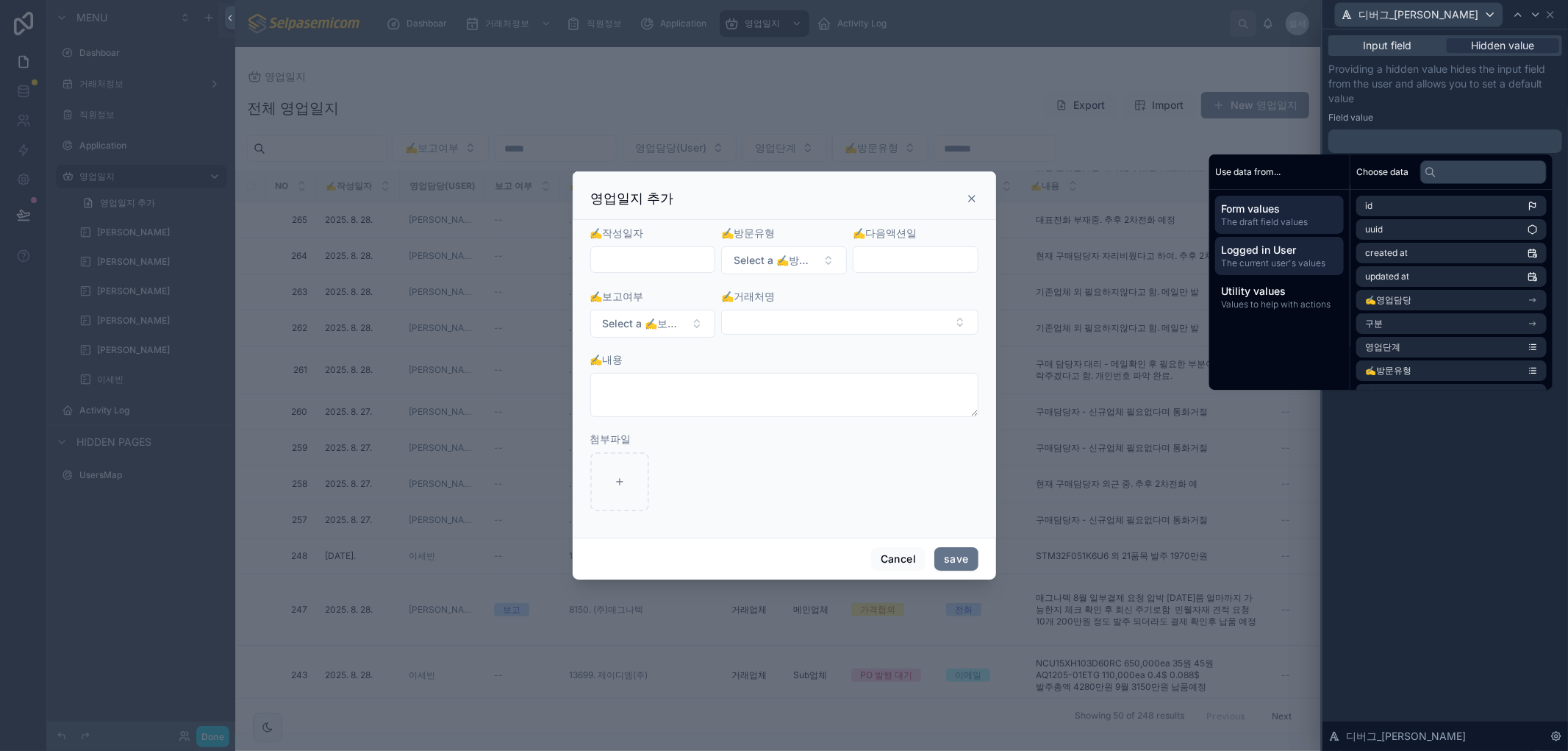
click at [1280, 247] on span "Logged in User" at bounding box center [1280, 249] width 117 height 15
click at [1371, 225] on span "email" at bounding box center [1376, 229] width 23 height 11
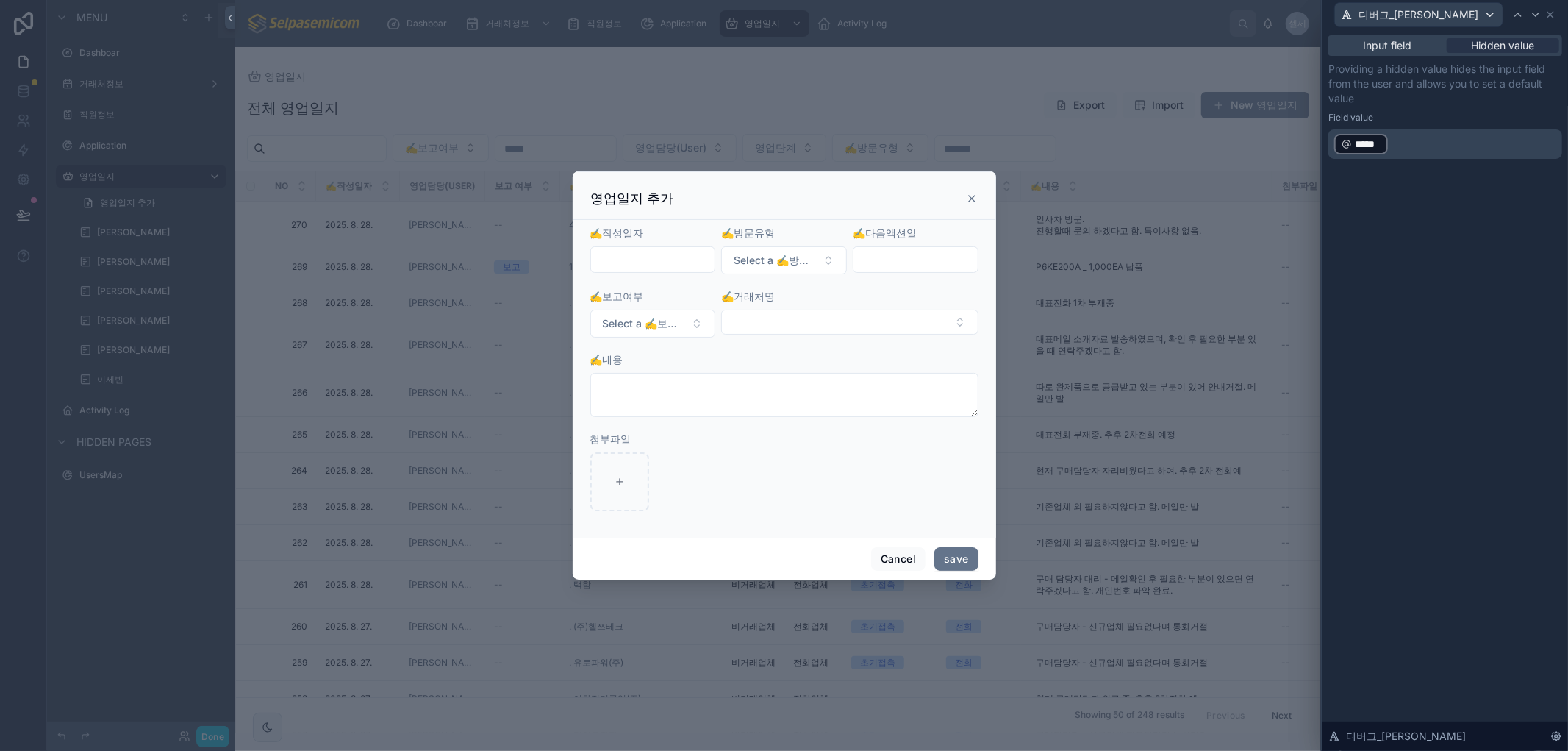
drag, startPoint x: 1420, startPoint y: 574, endPoint x: 1424, endPoint y: 565, distance: 9.8
click at [1421, 572] on div "Input field Hidden value Providing a hidden value hides the input field from th…" at bounding box center [1445, 390] width 246 height 721
click at [1551, 11] on icon at bounding box center [1550, 14] width 11 height 11
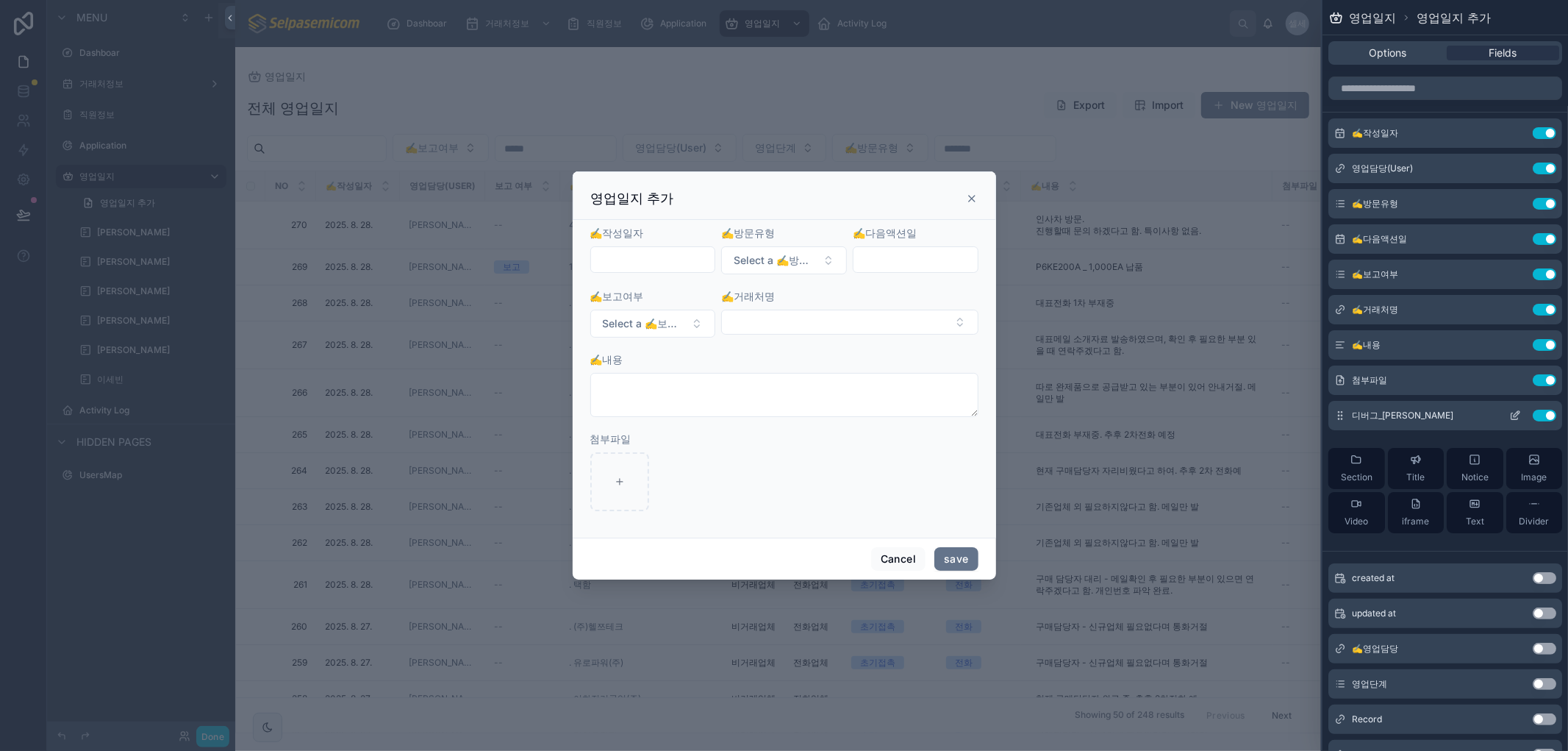
click at [1511, 414] on icon at bounding box center [1515, 417] width 7 height 7
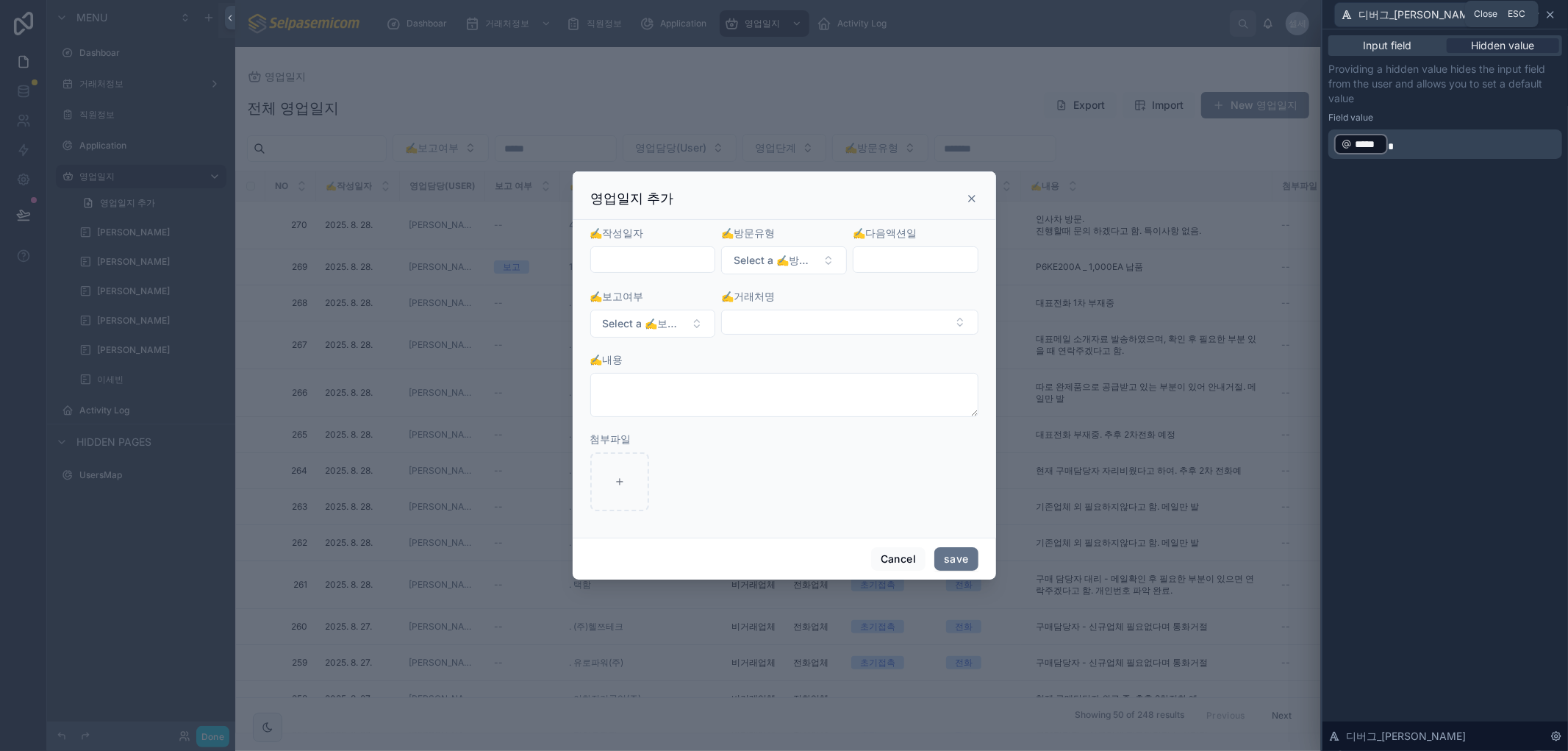
click at [1547, 10] on icon at bounding box center [1550, 14] width 11 height 11
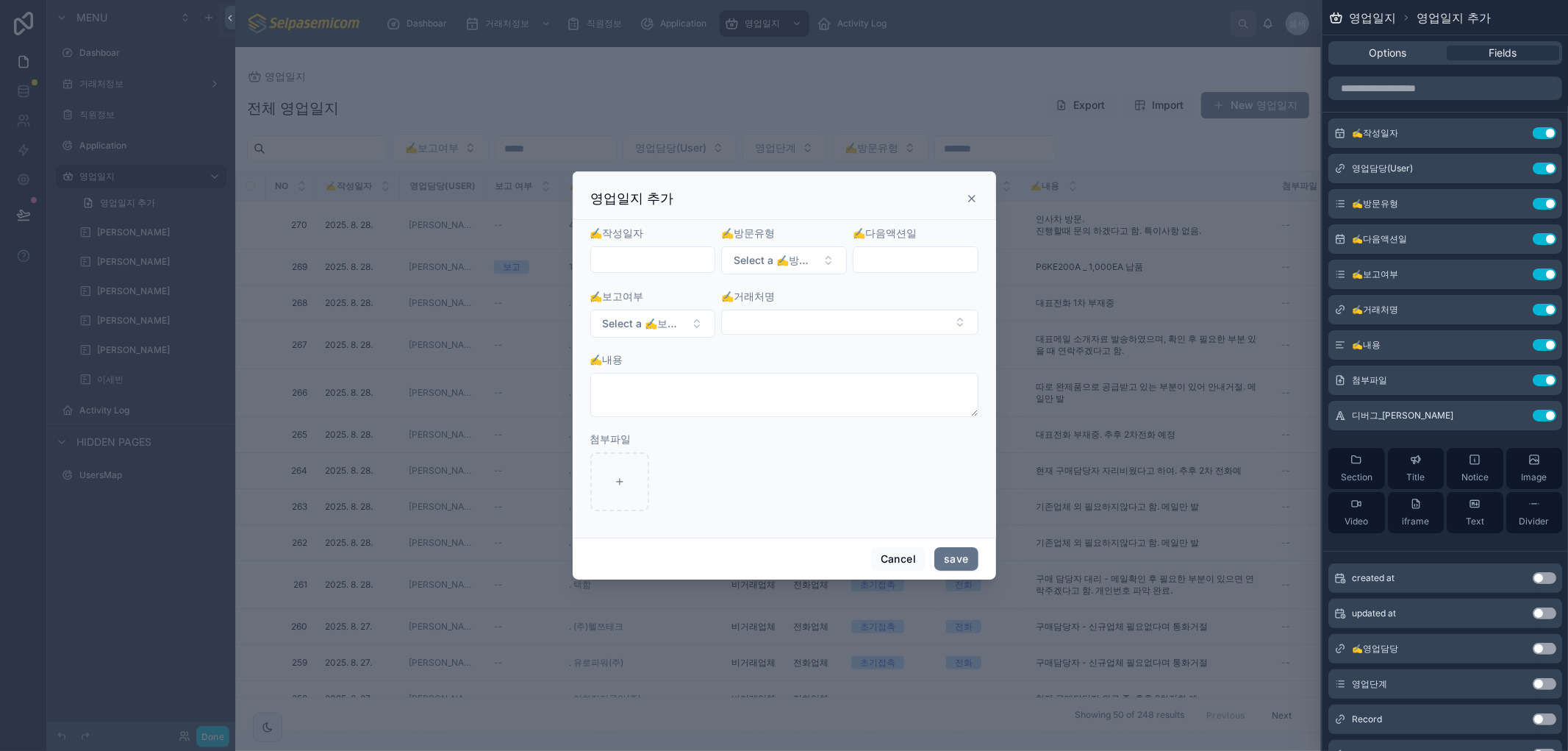
click at [971, 197] on icon at bounding box center [971, 198] width 6 height 6
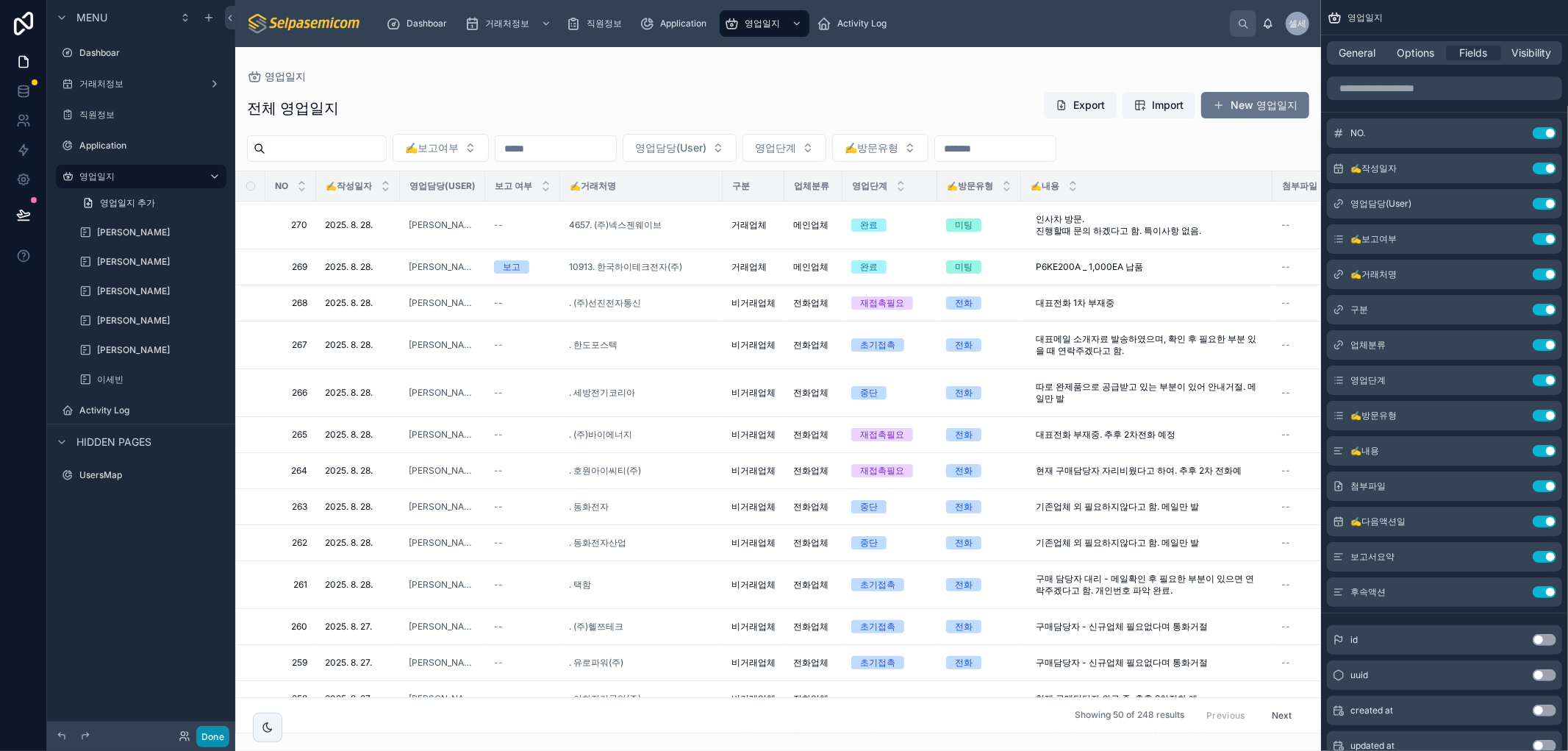
click at [203, 736] on button "Done" at bounding box center [213, 736] width 33 height 21
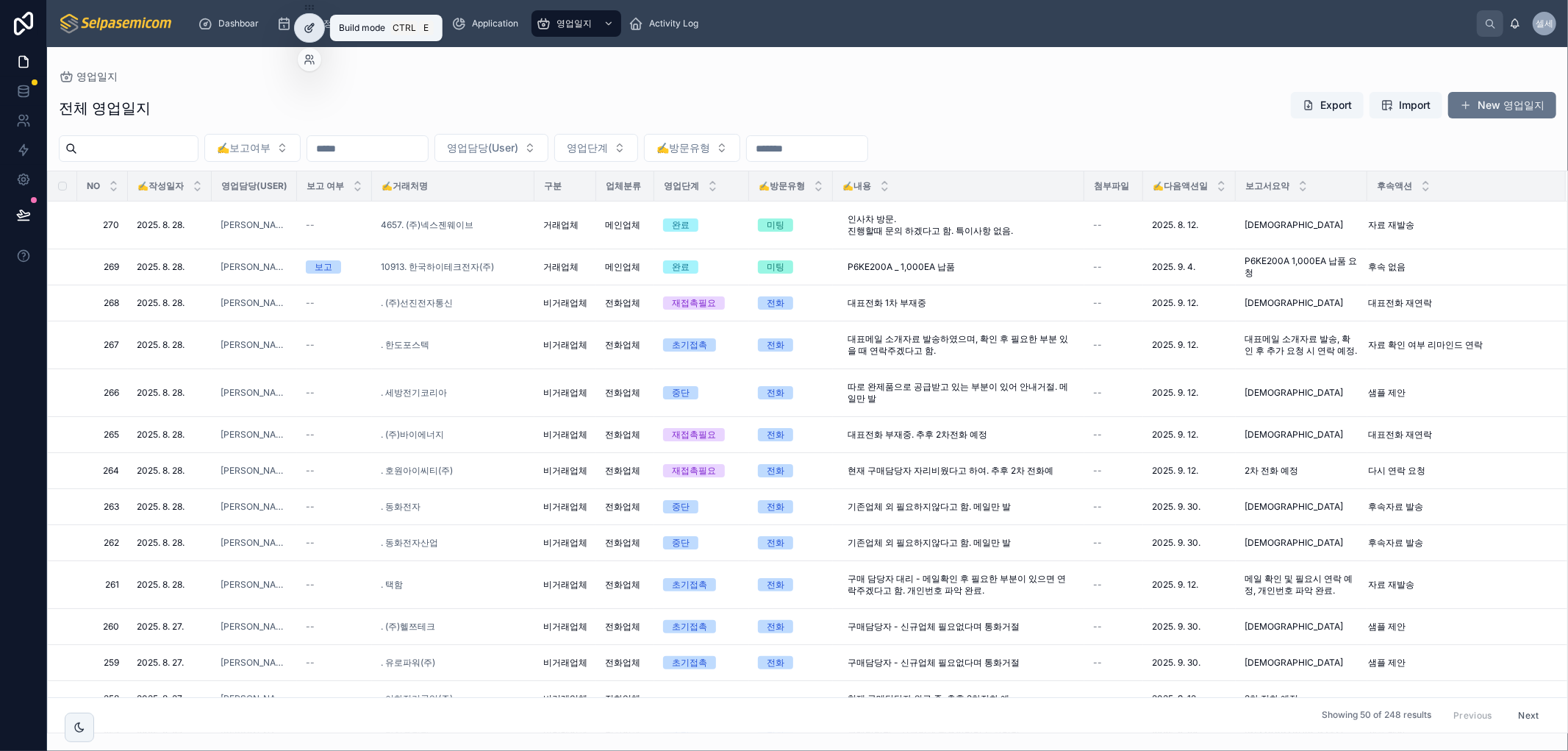
click at [310, 20] on div at bounding box center [309, 28] width 30 height 28
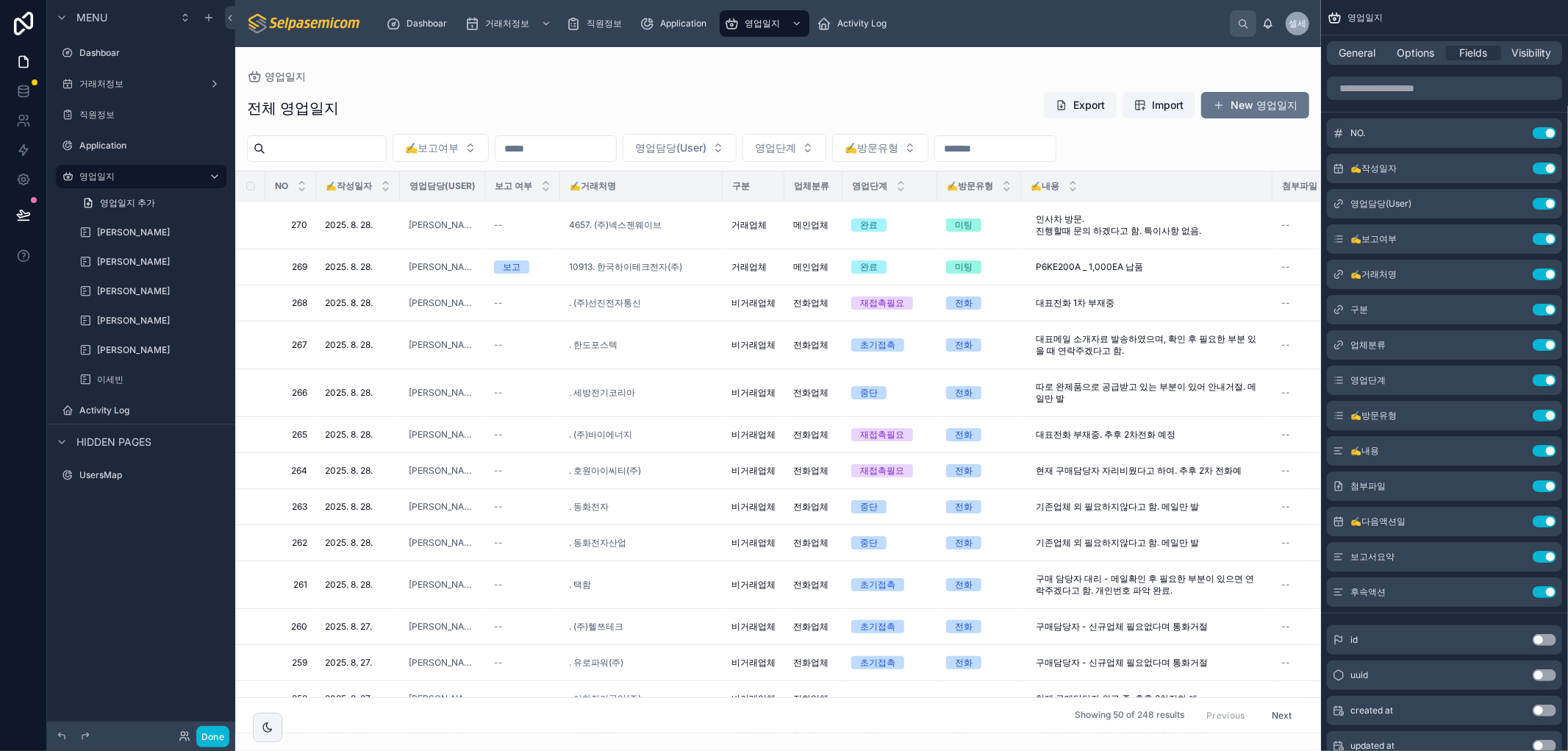
click at [1218, 101] on div at bounding box center [778, 399] width 1086 height 704
click at [1218, 107] on span at bounding box center [1218, 105] width 11 height 11
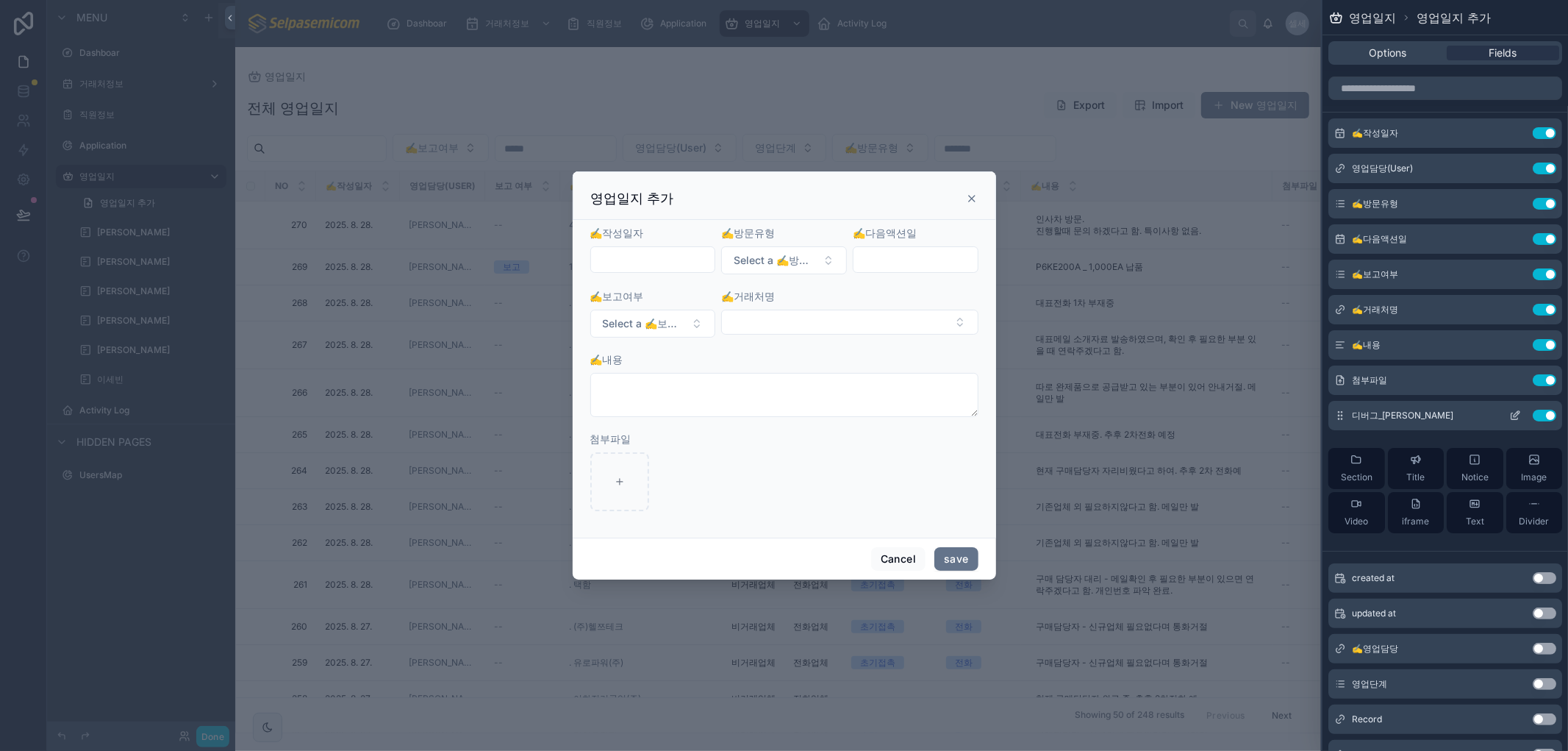
click at [1509, 415] on icon at bounding box center [1514, 414] width 11 height 11
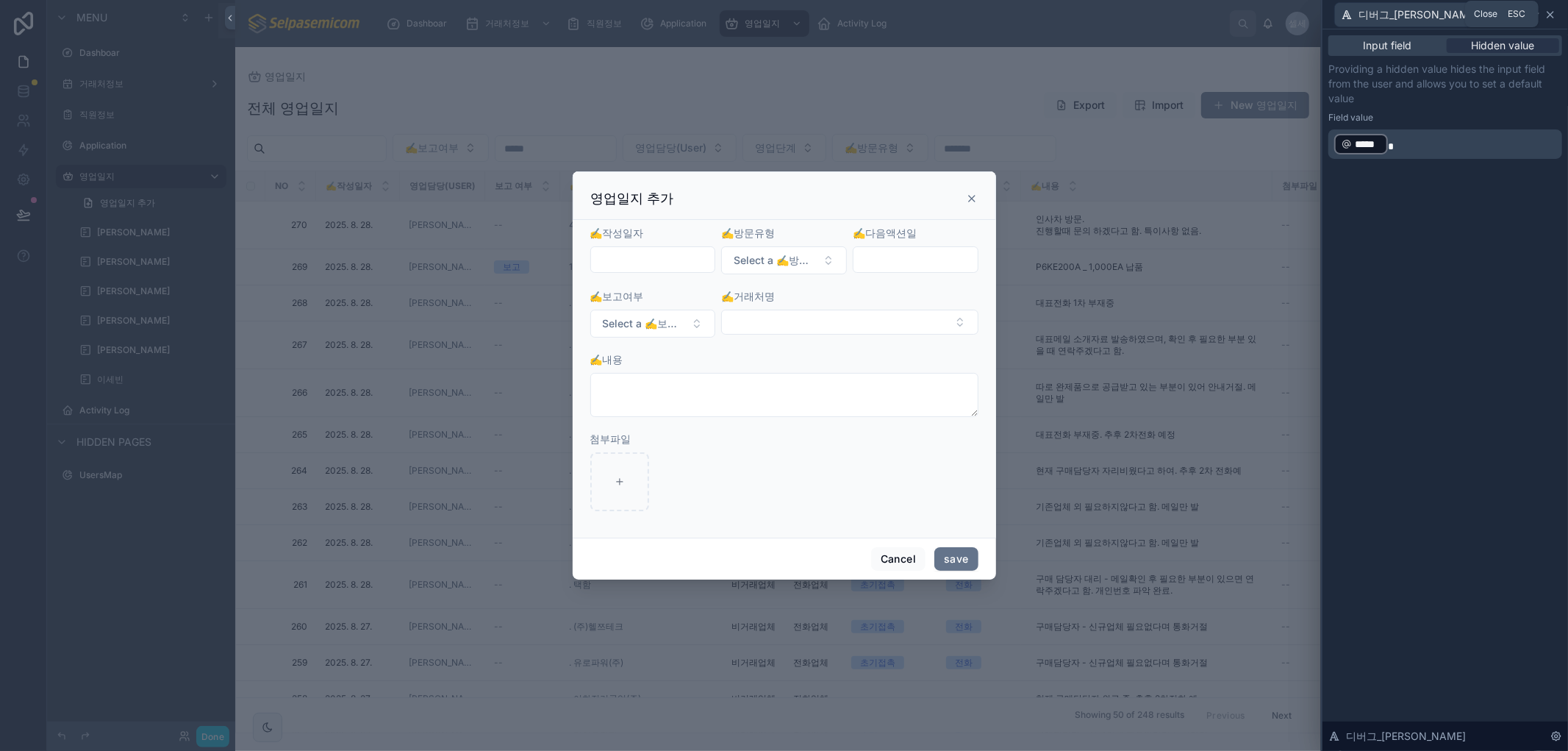
click at [1550, 16] on icon at bounding box center [1550, 14] width 11 height 11
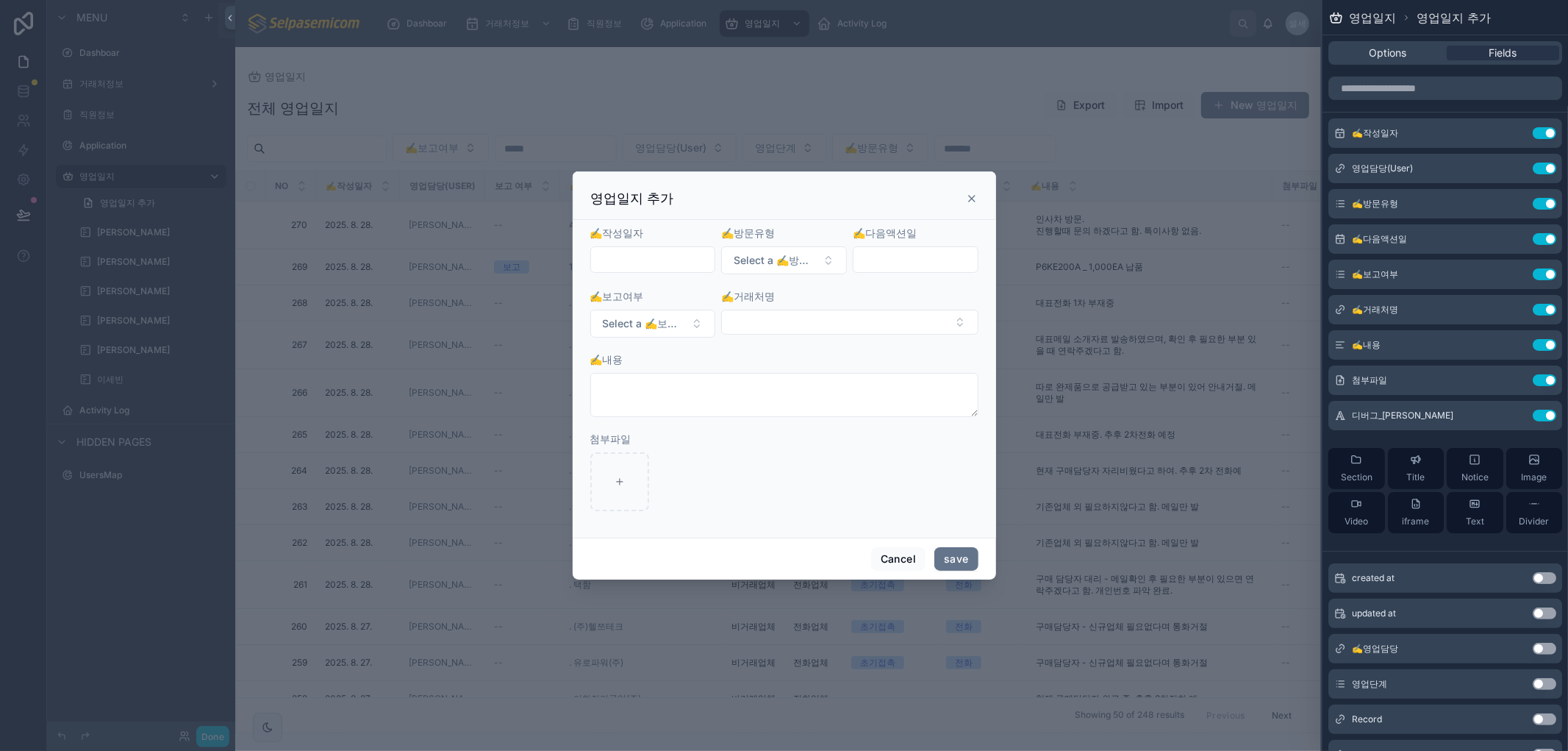
click at [968, 202] on icon at bounding box center [971, 198] width 11 height 11
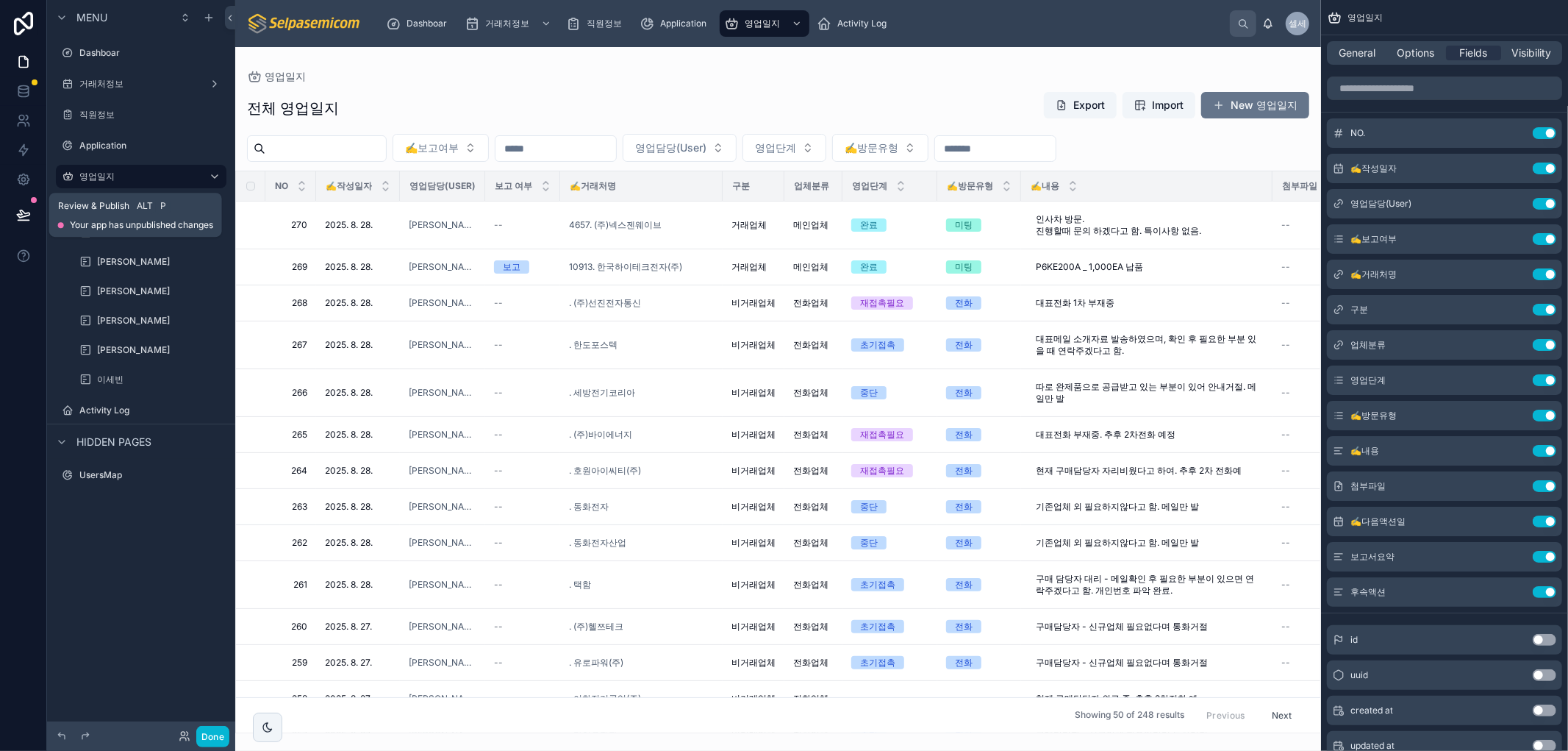
click at [27, 215] on icon at bounding box center [23, 214] width 15 height 15
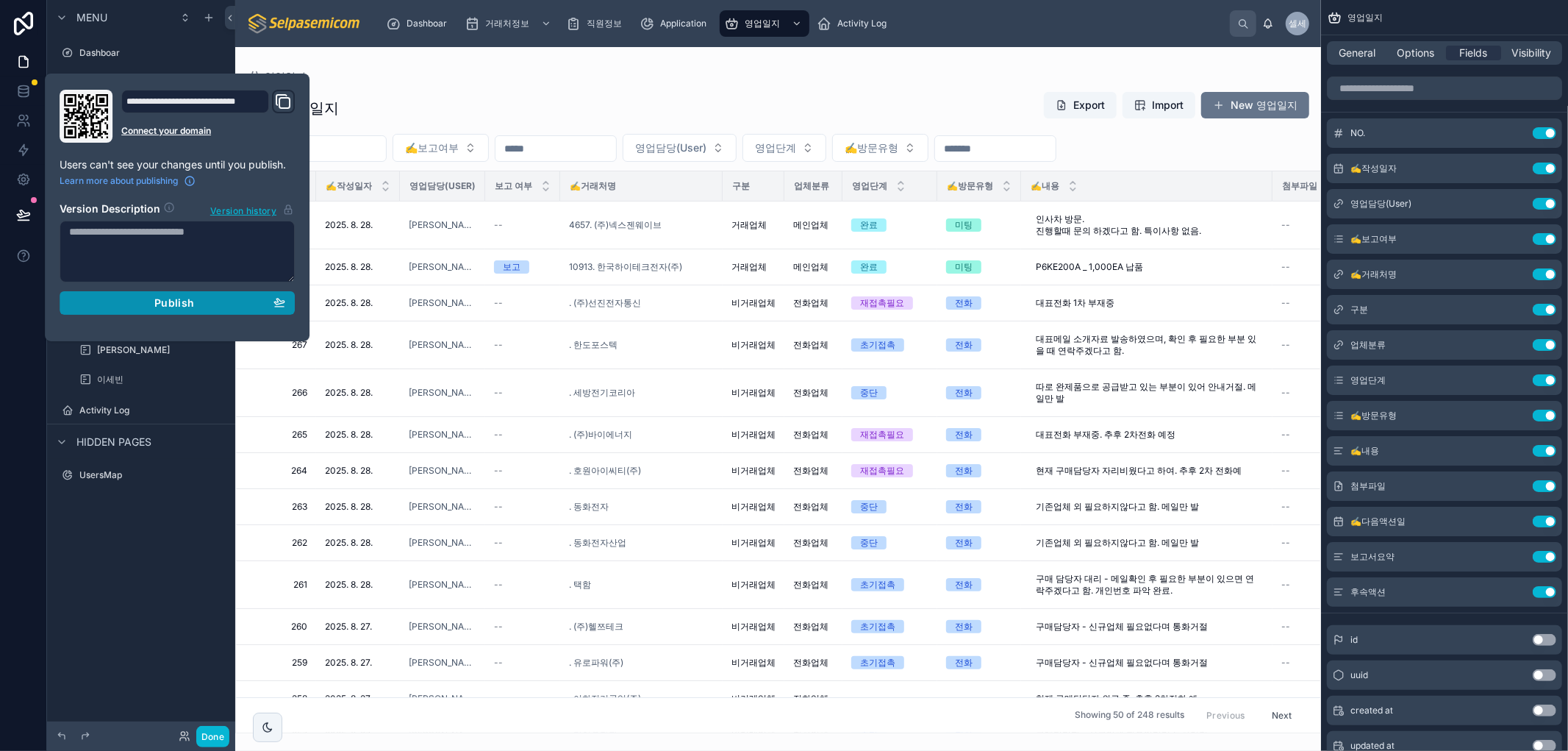
click at [165, 307] on span "Publish" at bounding box center [174, 302] width 39 height 13
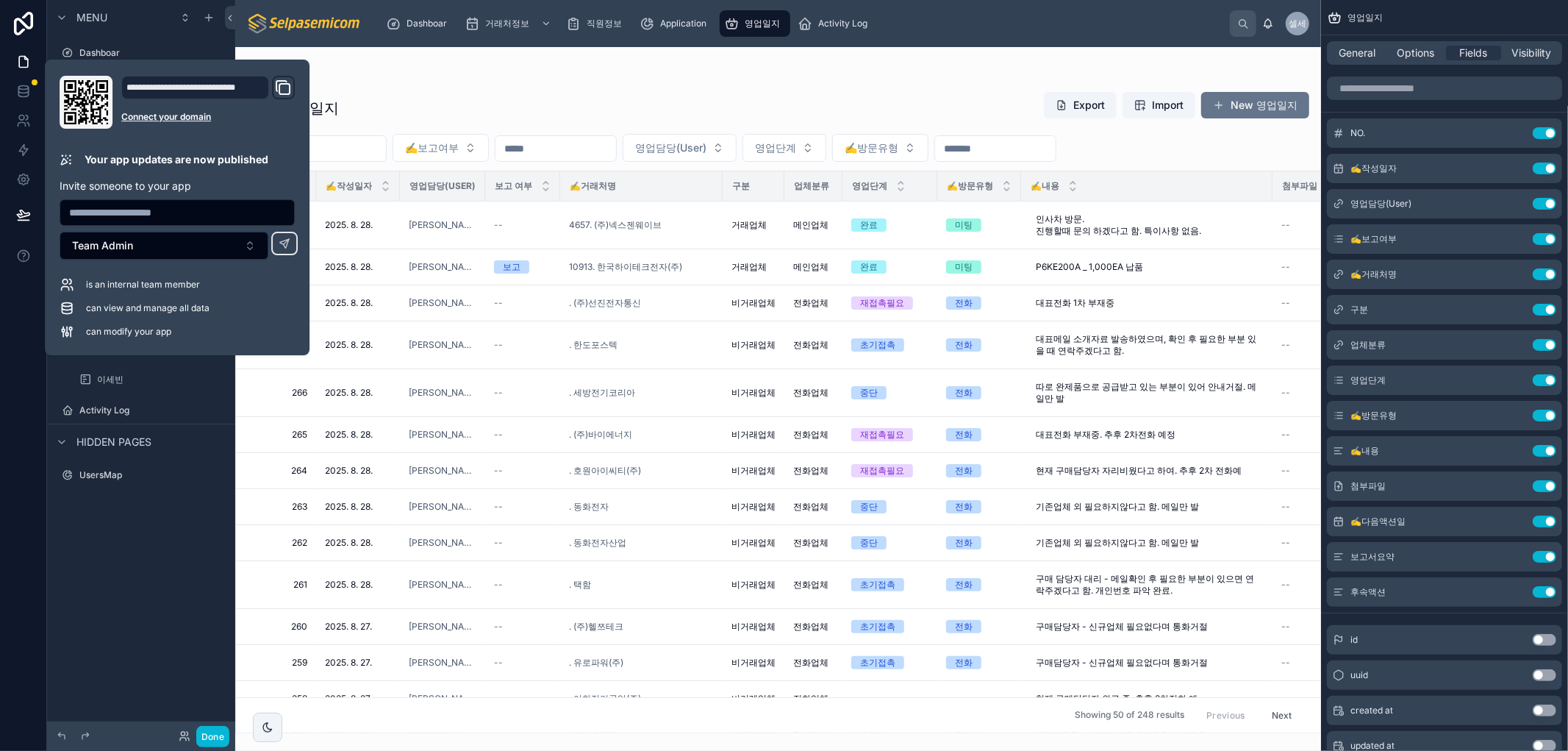
click at [748, 74] on div "영업일지" at bounding box center [778, 76] width 1062 height 11
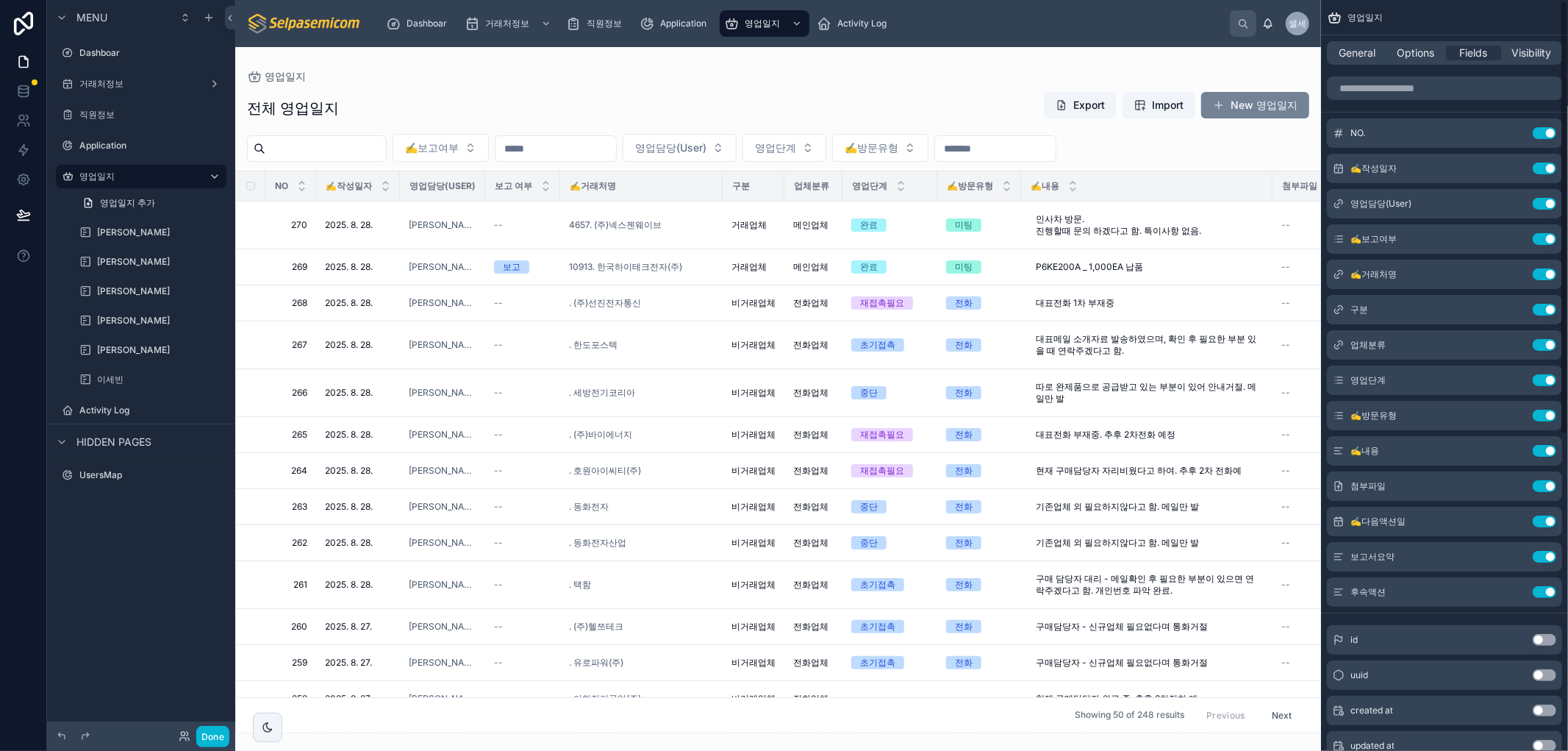
click at [1250, 101] on button "New 영업일지" at bounding box center [1255, 105] width 108 height 26
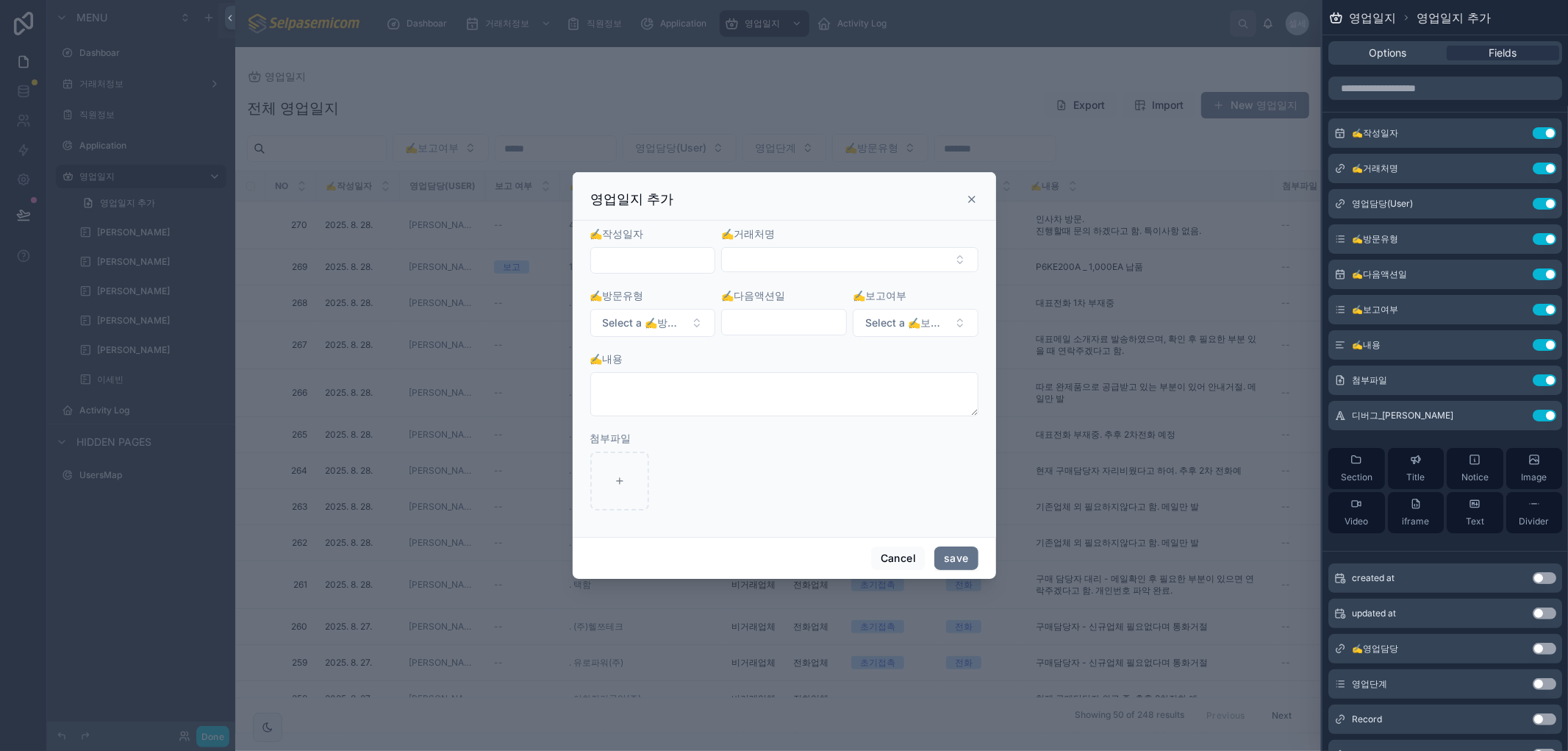
click at [769, 358] on div "✍️내용" at bounding box center [784, 358] width 388 height 15
click at [968, 199] on icon at bounding box center [971, 198] width 11 height 11
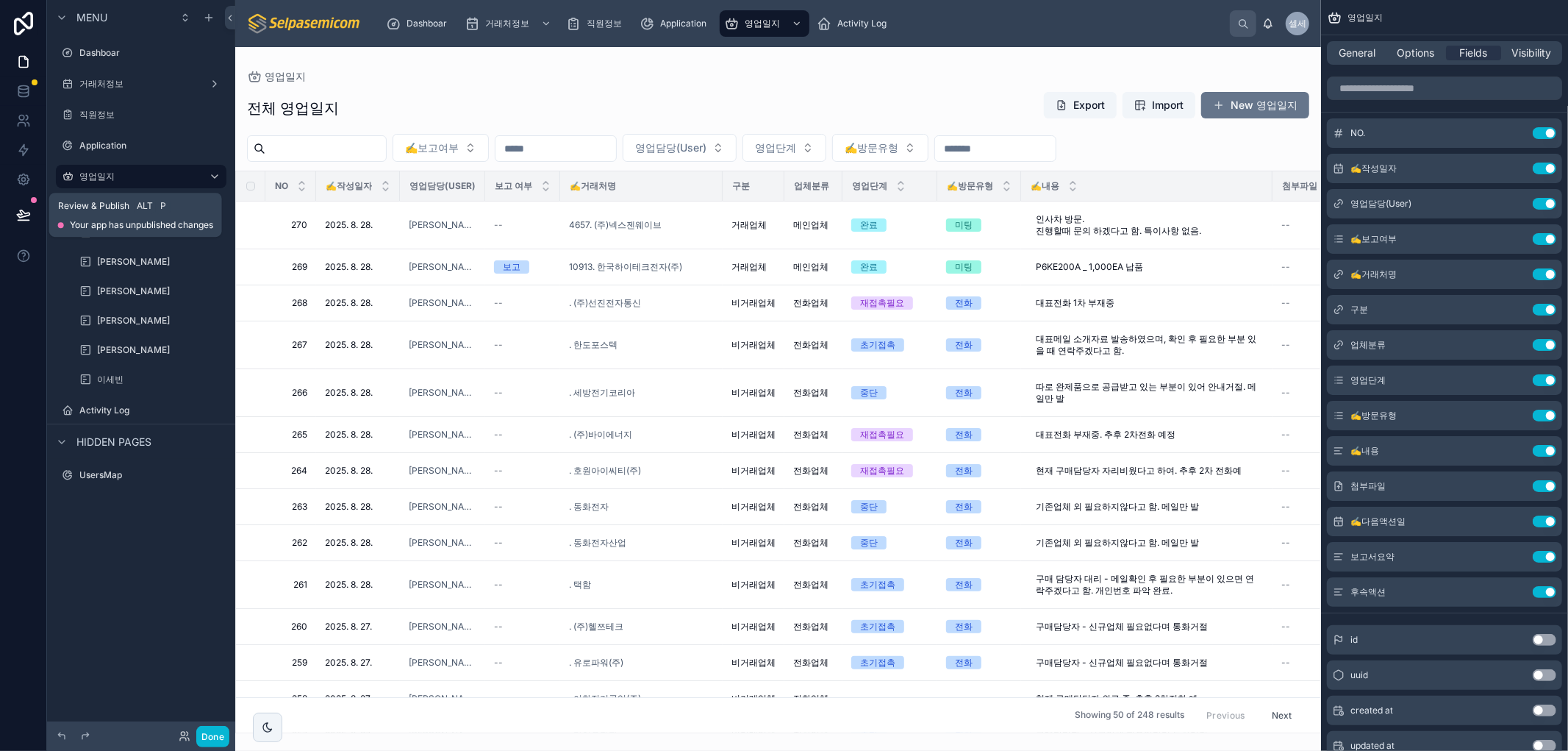
click at [82, 206] on span "Review & Publish" at bounding box center [94, 205] width 72 height 11
click at [19, 218] on icon at bounding box center [23, 213] width 12 height 7
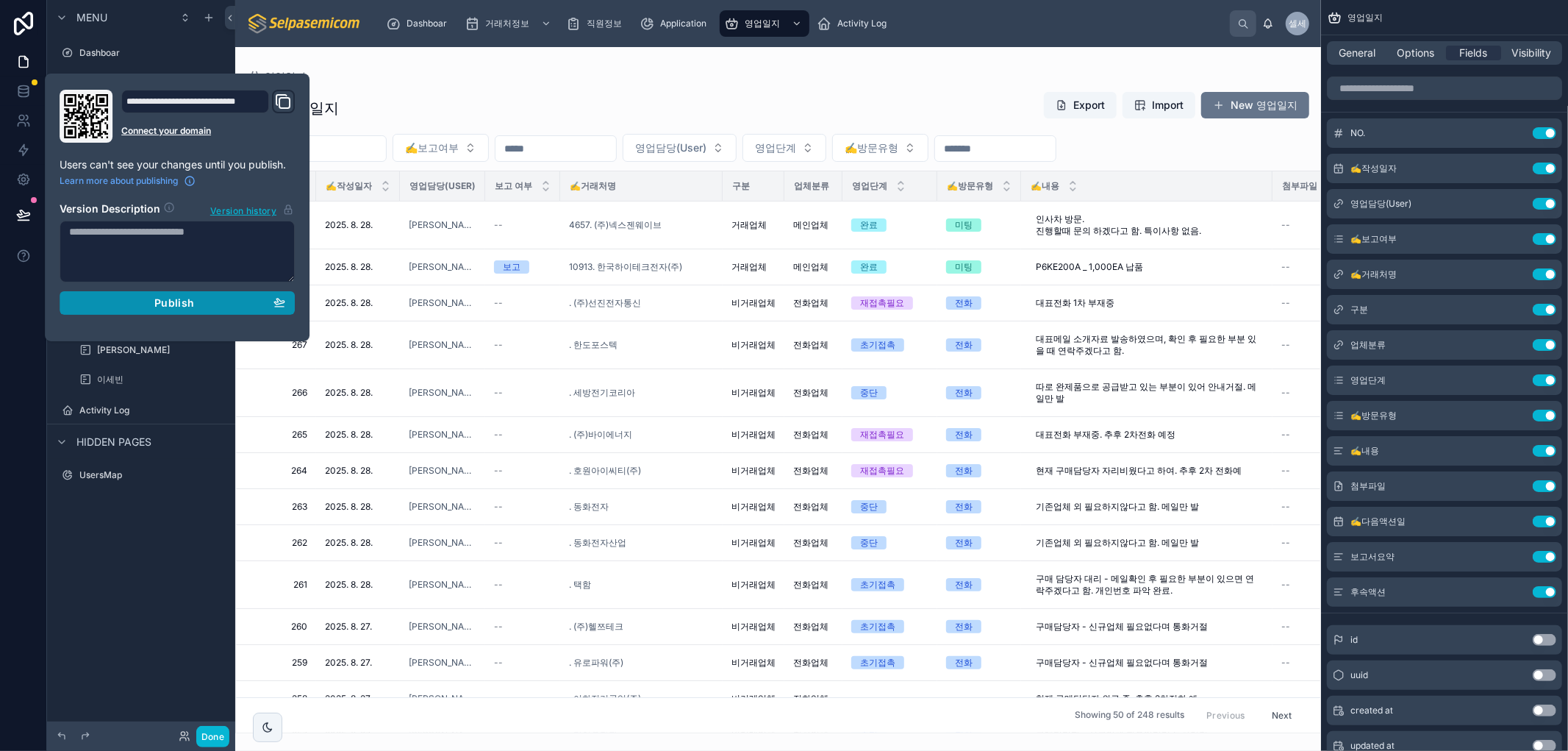
click at [115, 296] on div "Publish" at bounding box center [177, 302] width 216 height 13
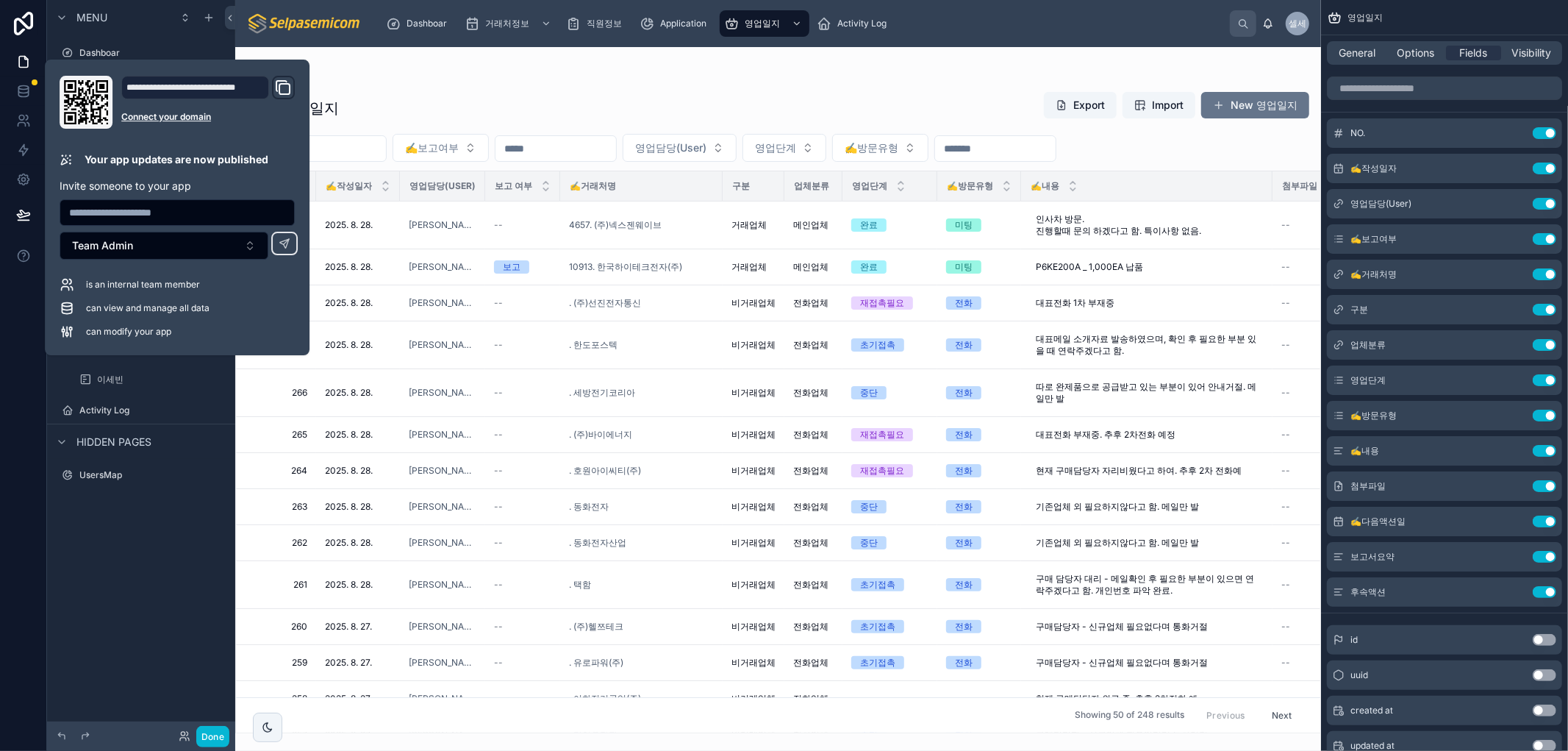
click at [852, 82] on div "전체 영업일지 Export Import New 영업일지 ✍️보고여부 영업담당(User) 영업단계 ✍️방문유형 NO ✍️작성일자 영업담당(Use…" at bounding box center [778, 407] width 1086 height 650
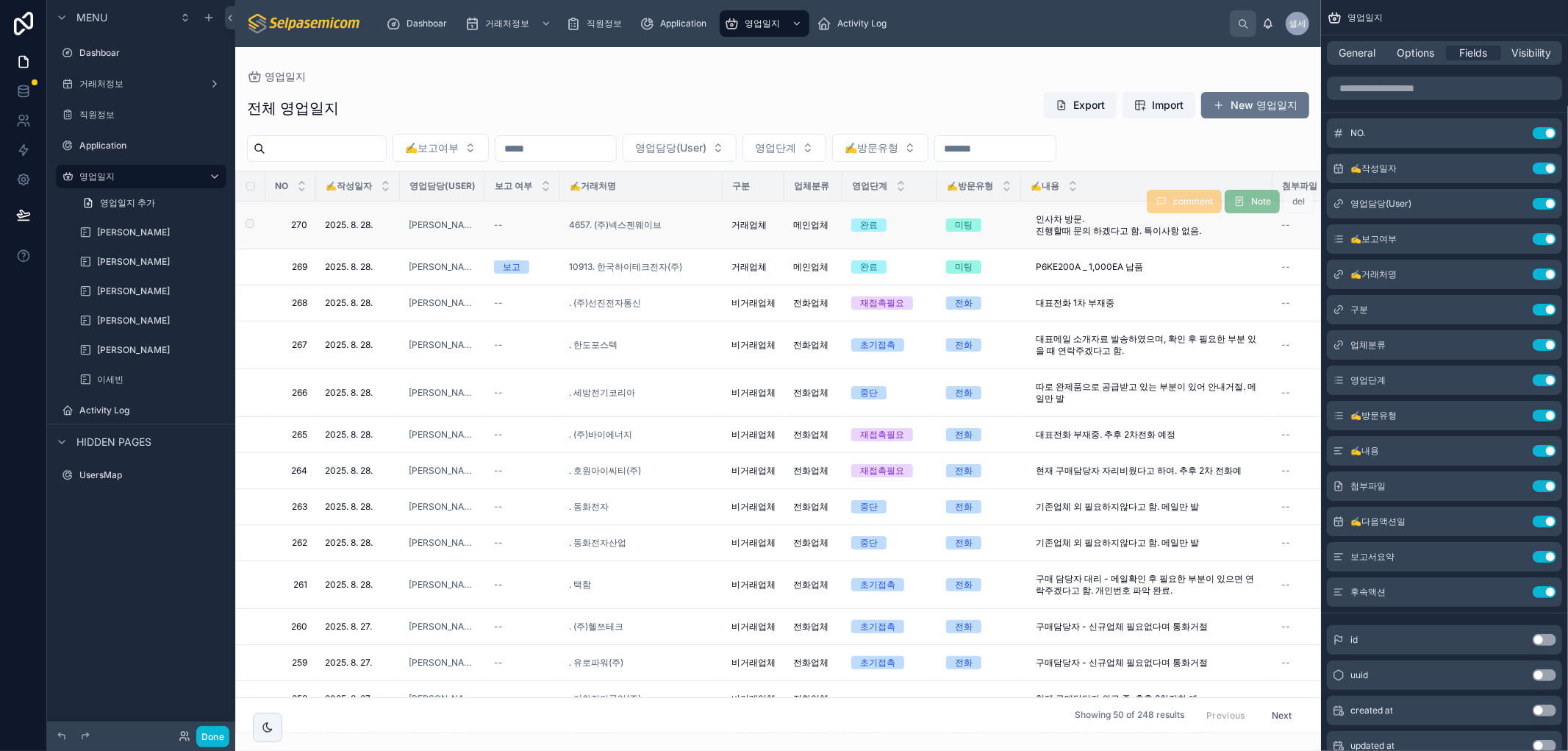
click at [692, 224] on div "4657. (주)넥스젠웨이브" at bounding box center [642, 225] width 145 height 11
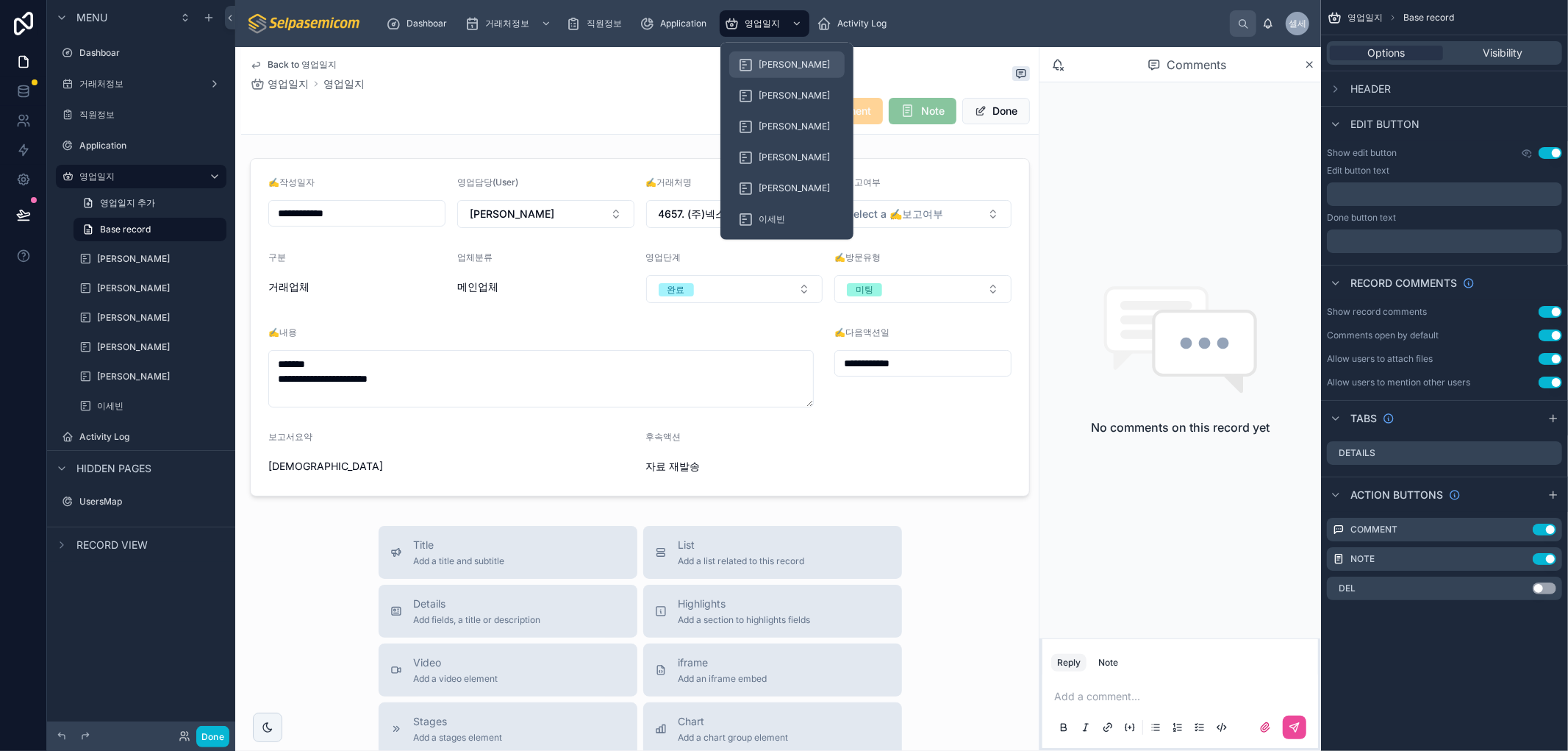
click at [766, 17] on span "영업일지" at bounding box center [762, 23] width 35 height 11
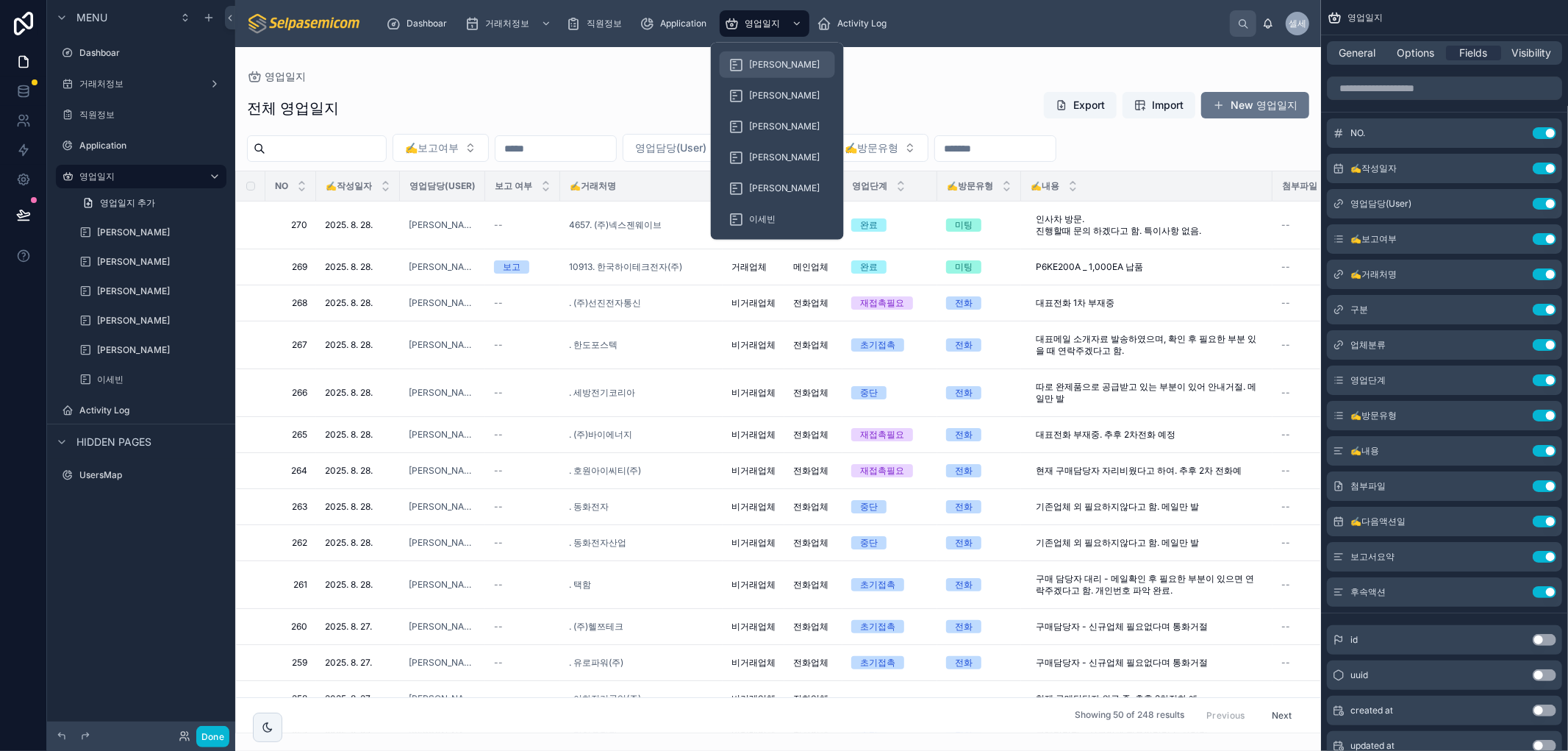
click at [760, 61] on span "[PERSON_NAME]" at bounding box center [785, 64] width 72 height 11
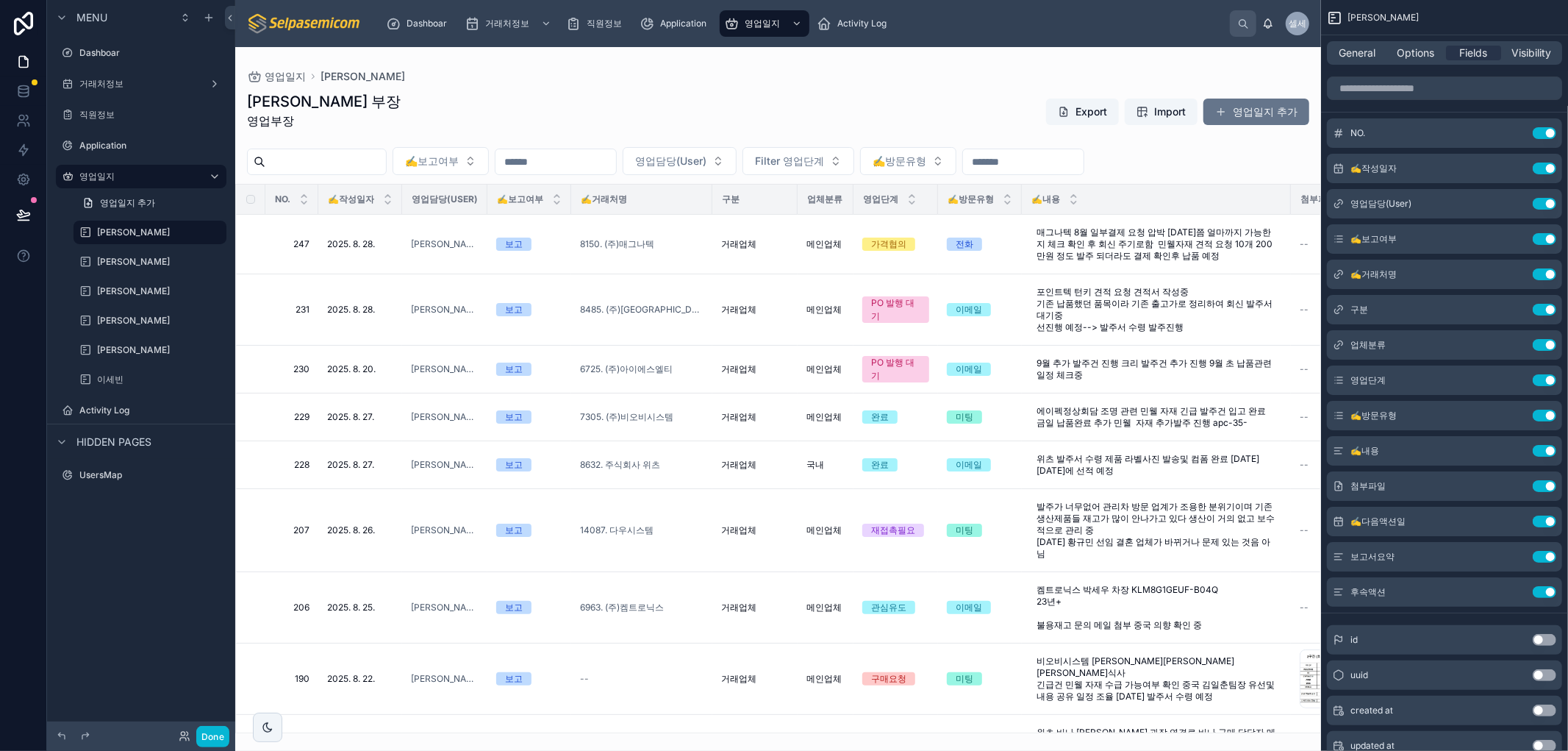
click at [1250, 113] on div at bounding box center [778, 399] width 1086 height 704
click at [1247, 112] on button "영업일지 추가" at bounding box center [1256, 112] width 106 height 26
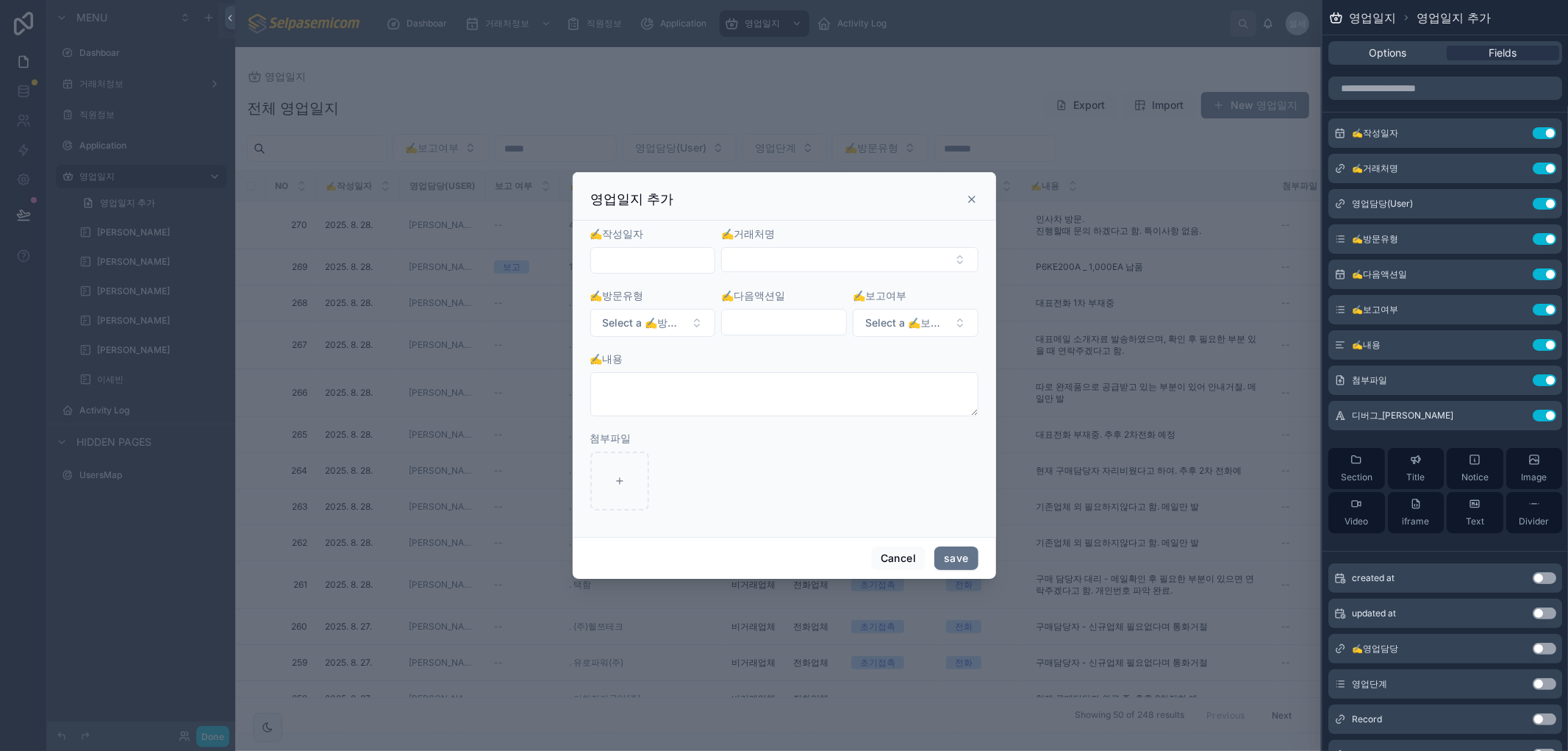
click at [971, 193] on icon at bounding box center [971, 198] width 11 height 11
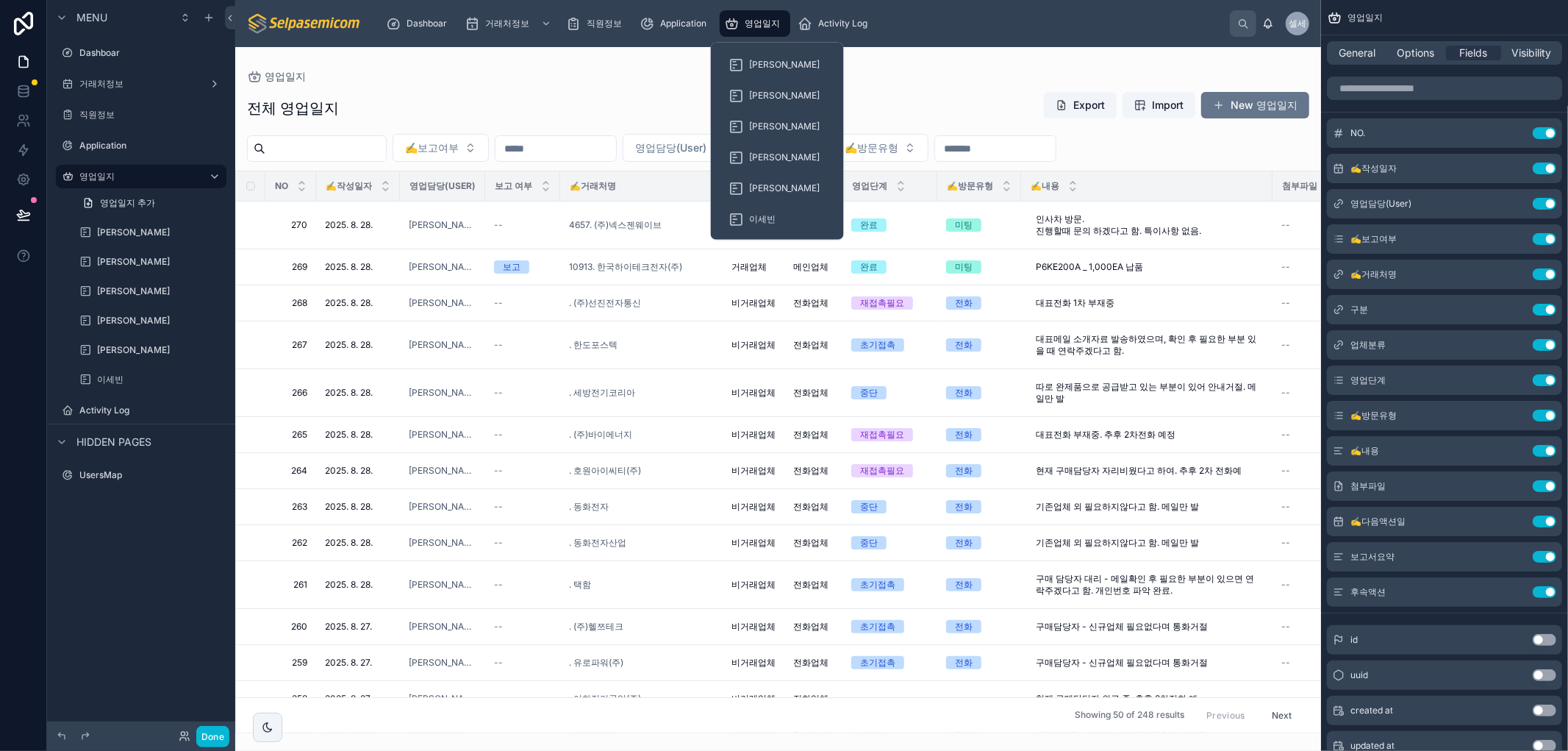
click at [767, 24] on span "영업일지" at bounding box center [762, 23] width 35 height 11
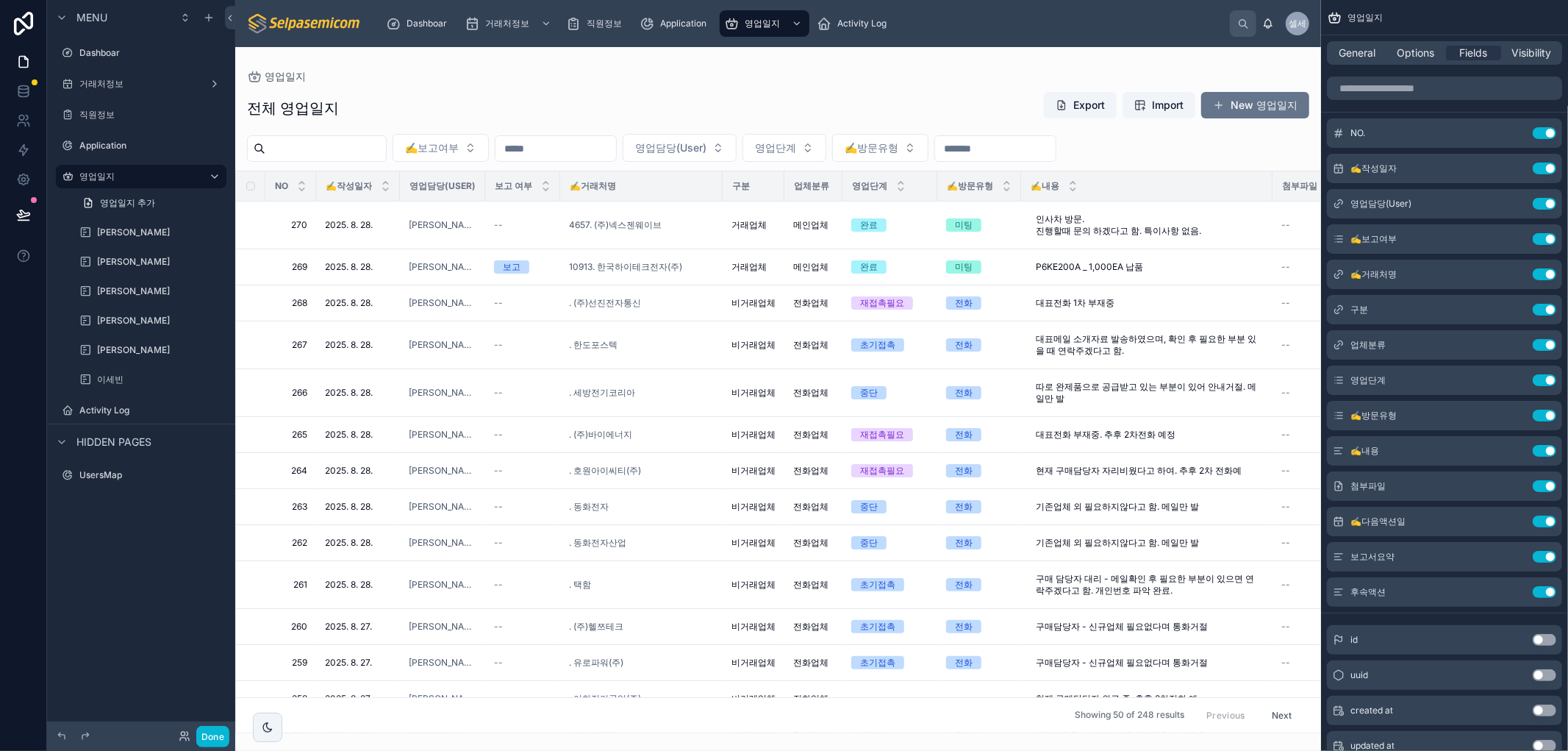
click at [1209, 72] on div at bounding box center [778, 399] width 1086 height 704
click at [1245, 105] on button "New 영업일지" at bounding box center [1255, 105] width 108 height 26
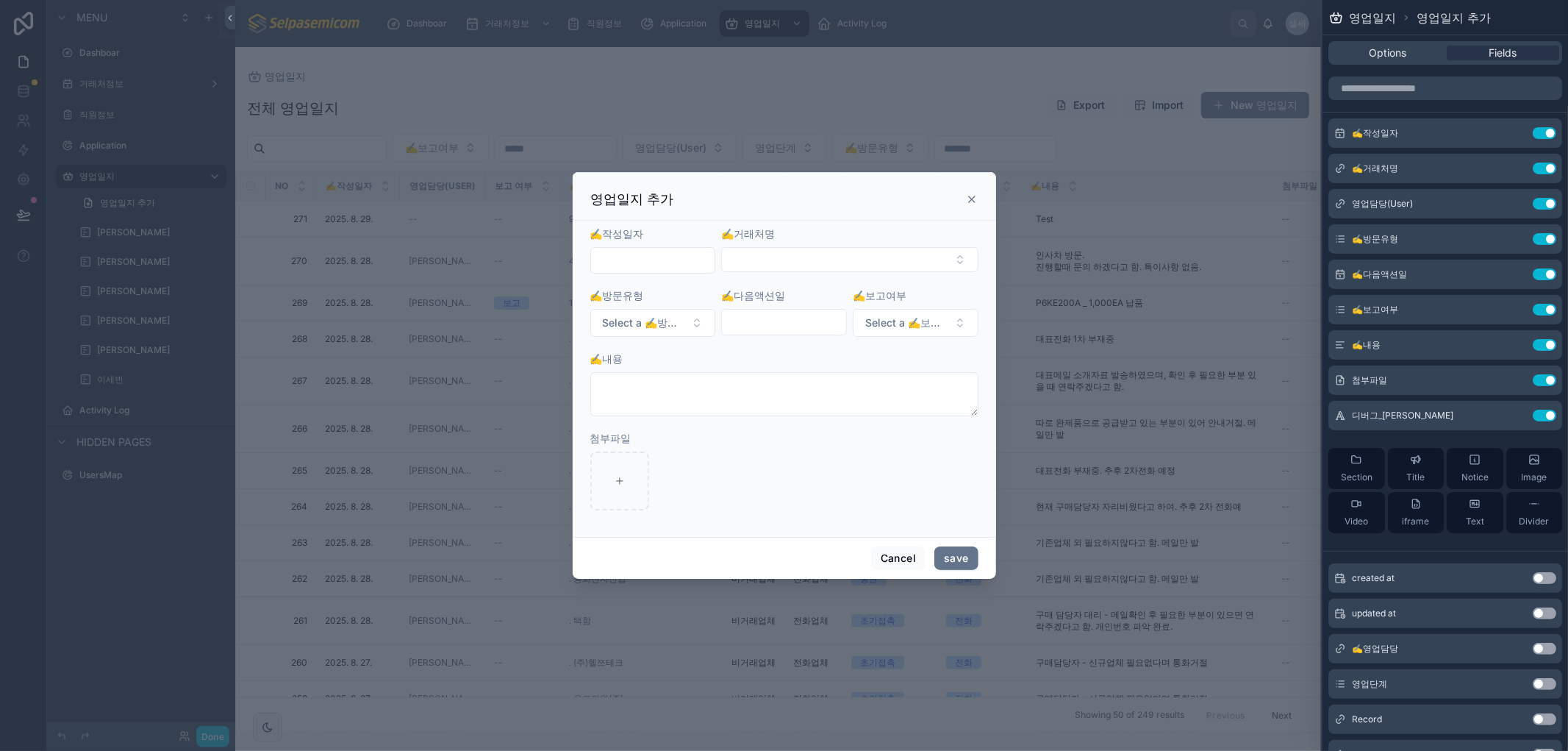
click at [971, 205] on div "영업일지 추가" at bounding box center [784, 199] width 386 height 17
click at [968, 199] on icon at bounding box center [971, 198] width 11 height 11
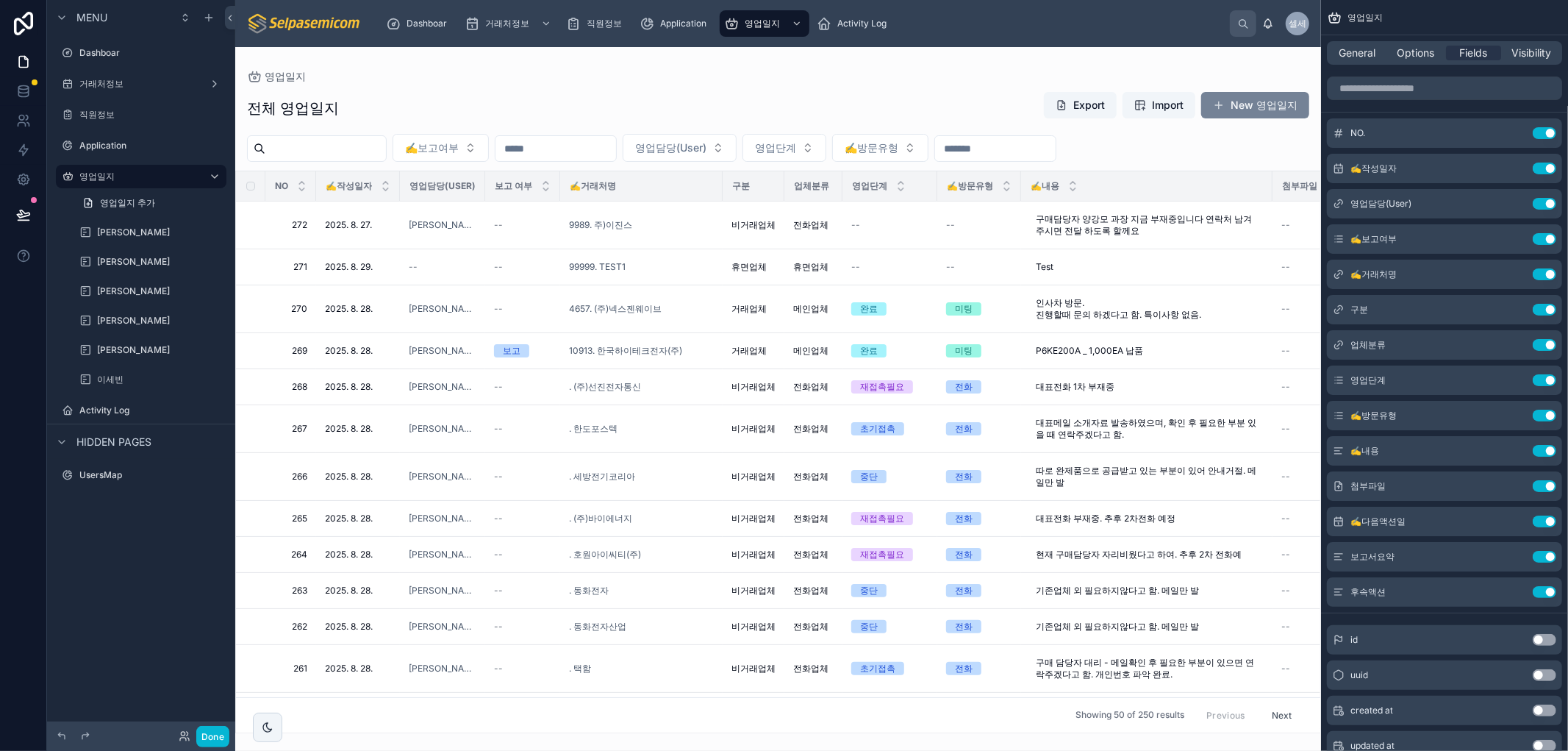
click at [1226, 103] on button "New 영업일지" at bounding box center [1255, 105] width 108 height 26
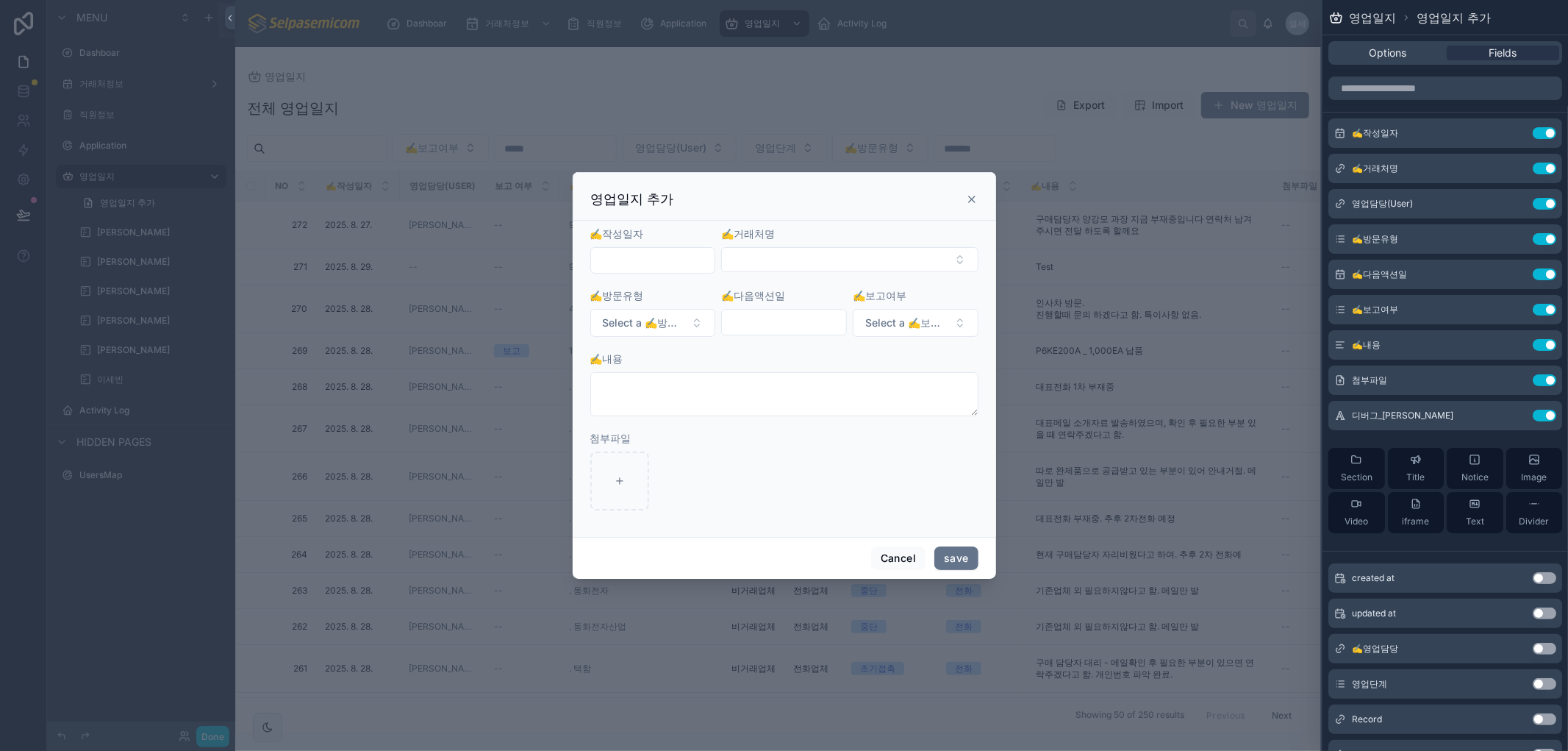
click at [968, 200] on icon at bounding box center [971, 198] width 11 height 11
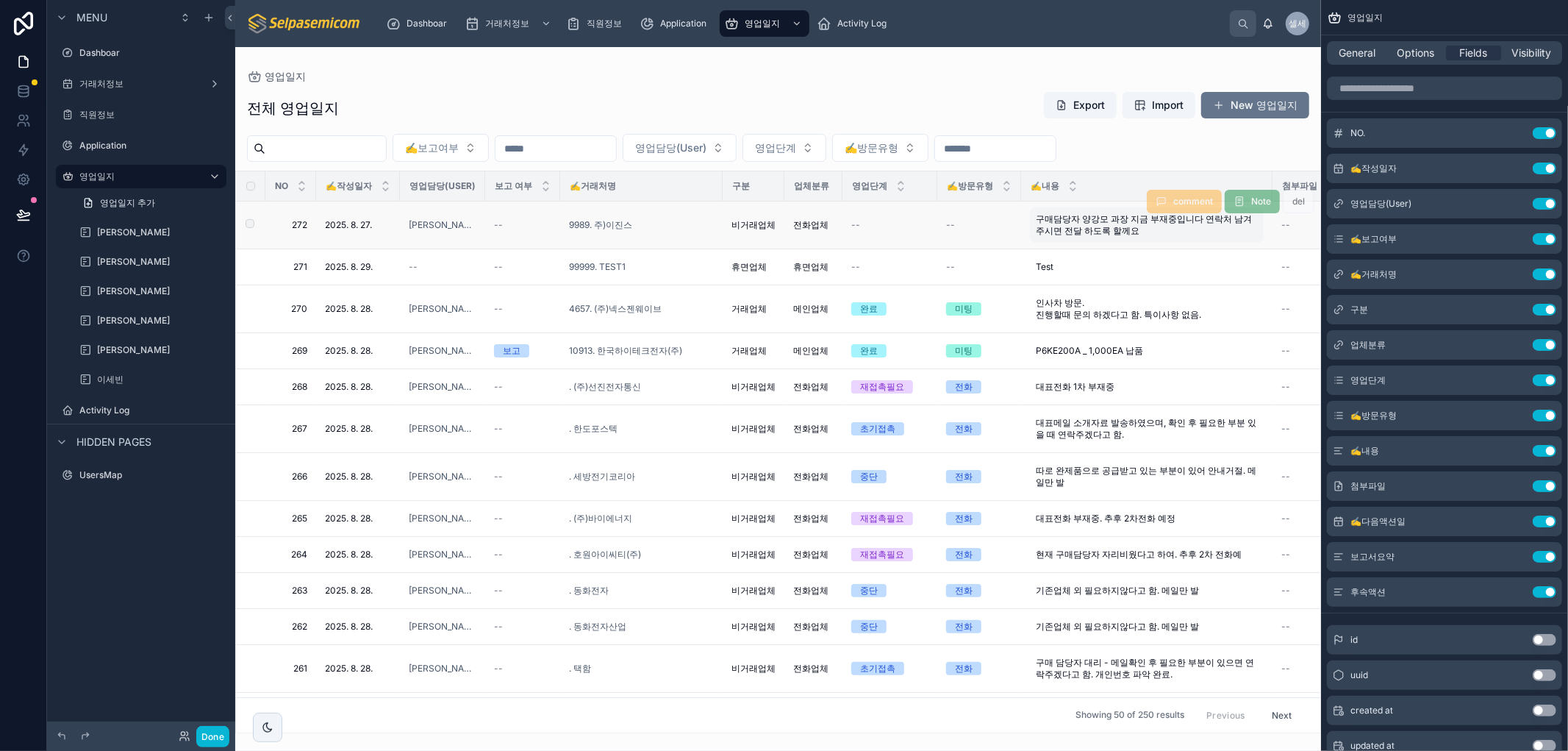
click at [1074, 222] on span "구매담당자 양강모 과장 지금 부재중입니다 연락처 남겨주시면 전달 하도록 할께요" at bounding box center [1147, 225] width 222 height 24
click at [944, 235] on td "--" at bounding box center [979, 225] width 84 height 48
click at [707, 225] on div "9989. 주)이진스" at bounding box center [642, 225] width 145 height 11
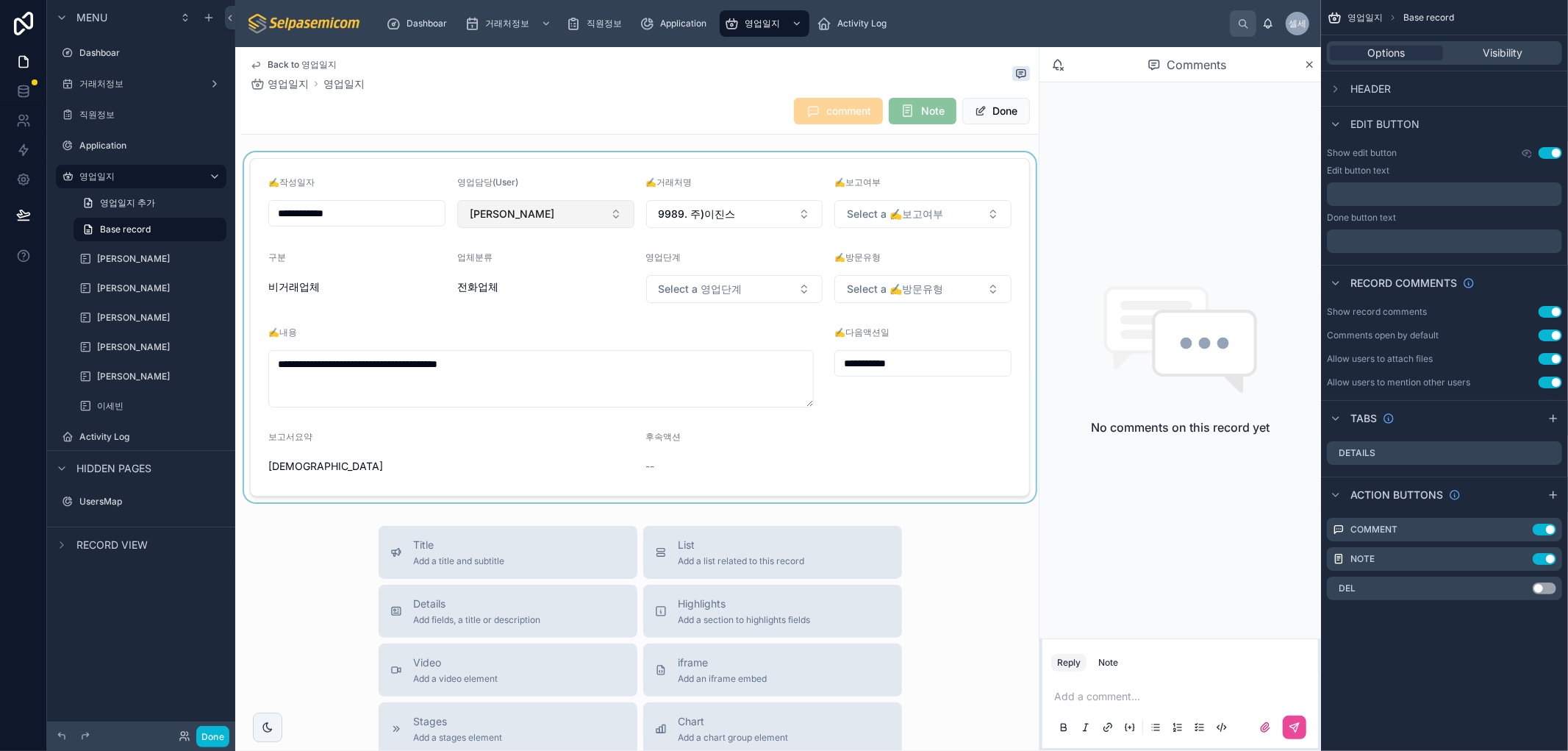
click at [503, 209] on div at bounding box center [640, 327] width 797 height 350
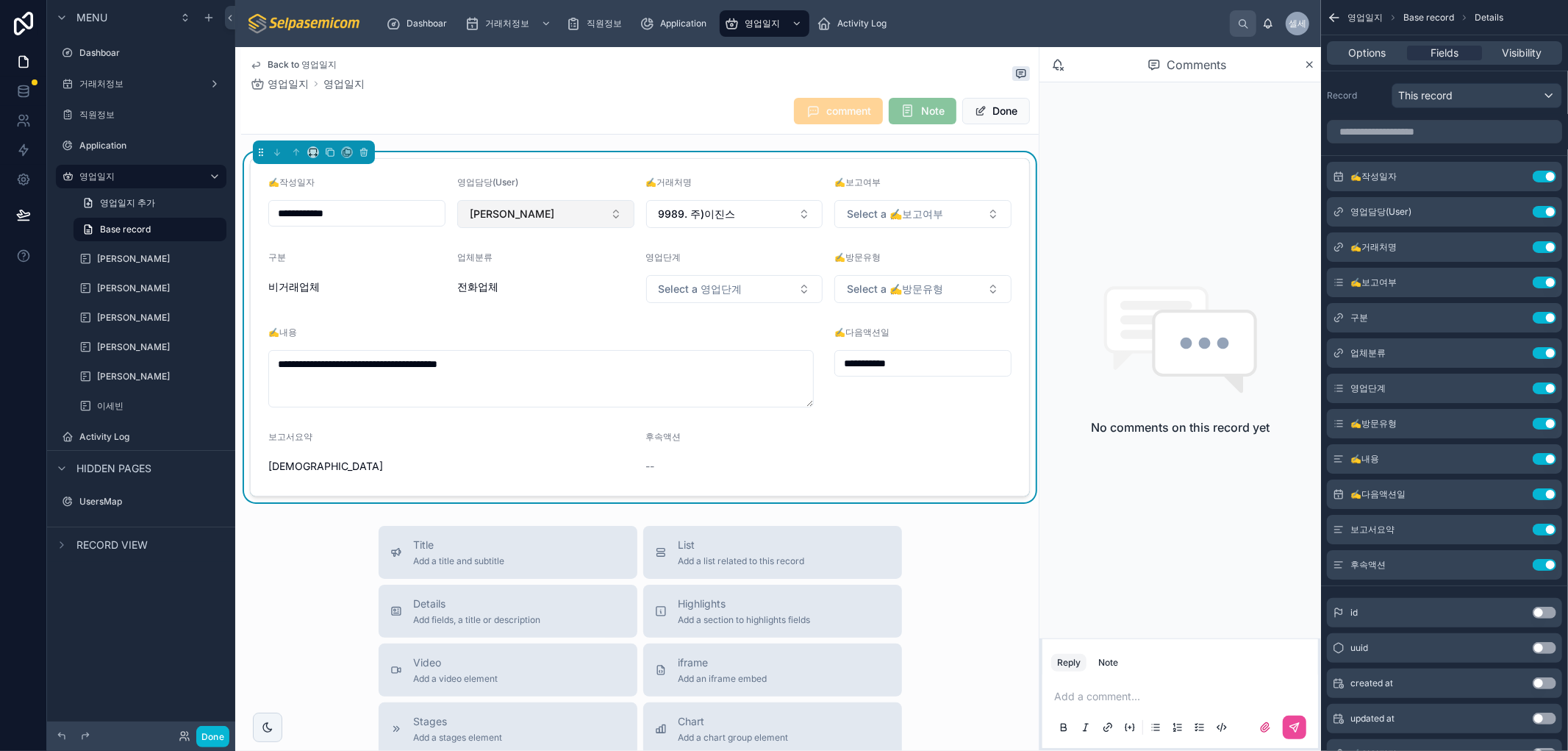
click at [480, 219] on span "[PERSON_NAME]" at bounding box center [511, 213] width 85 height 15
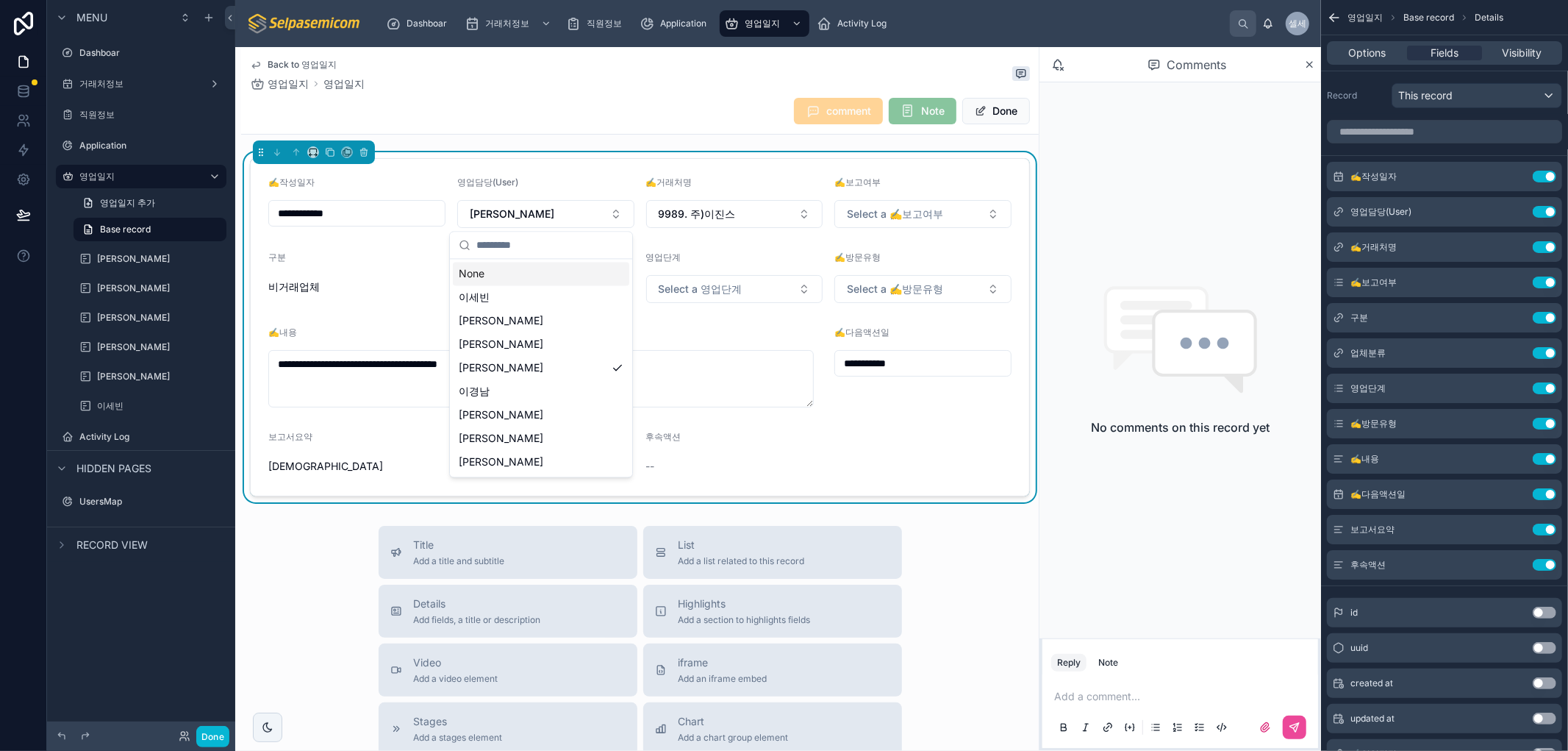
click at [578, 104] on div "comment Note Done" at bounding box center [640, 111] width 780 height 28
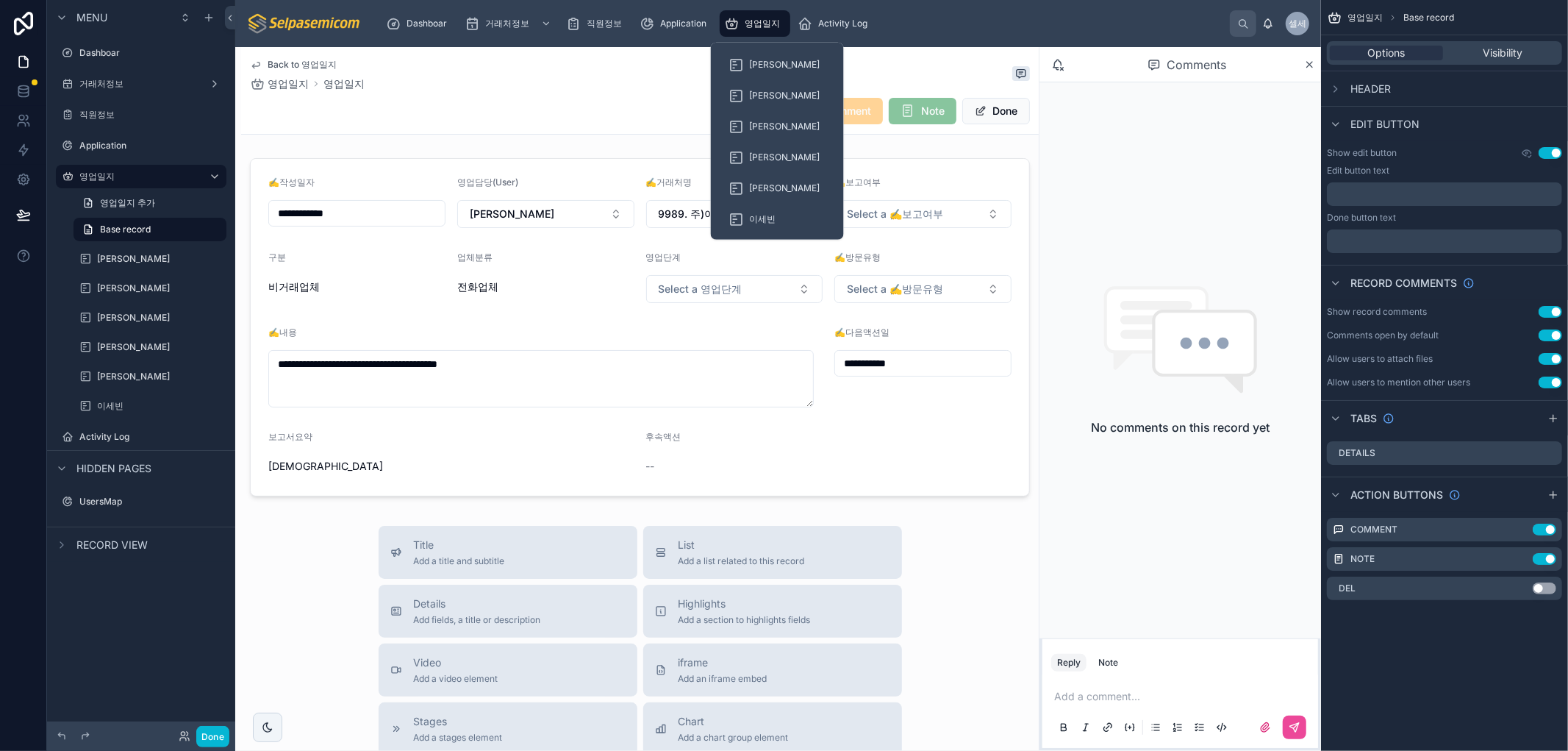
click at [758, 23] on span "영업일지" at bounding box center [762, 23] width 35 height 11
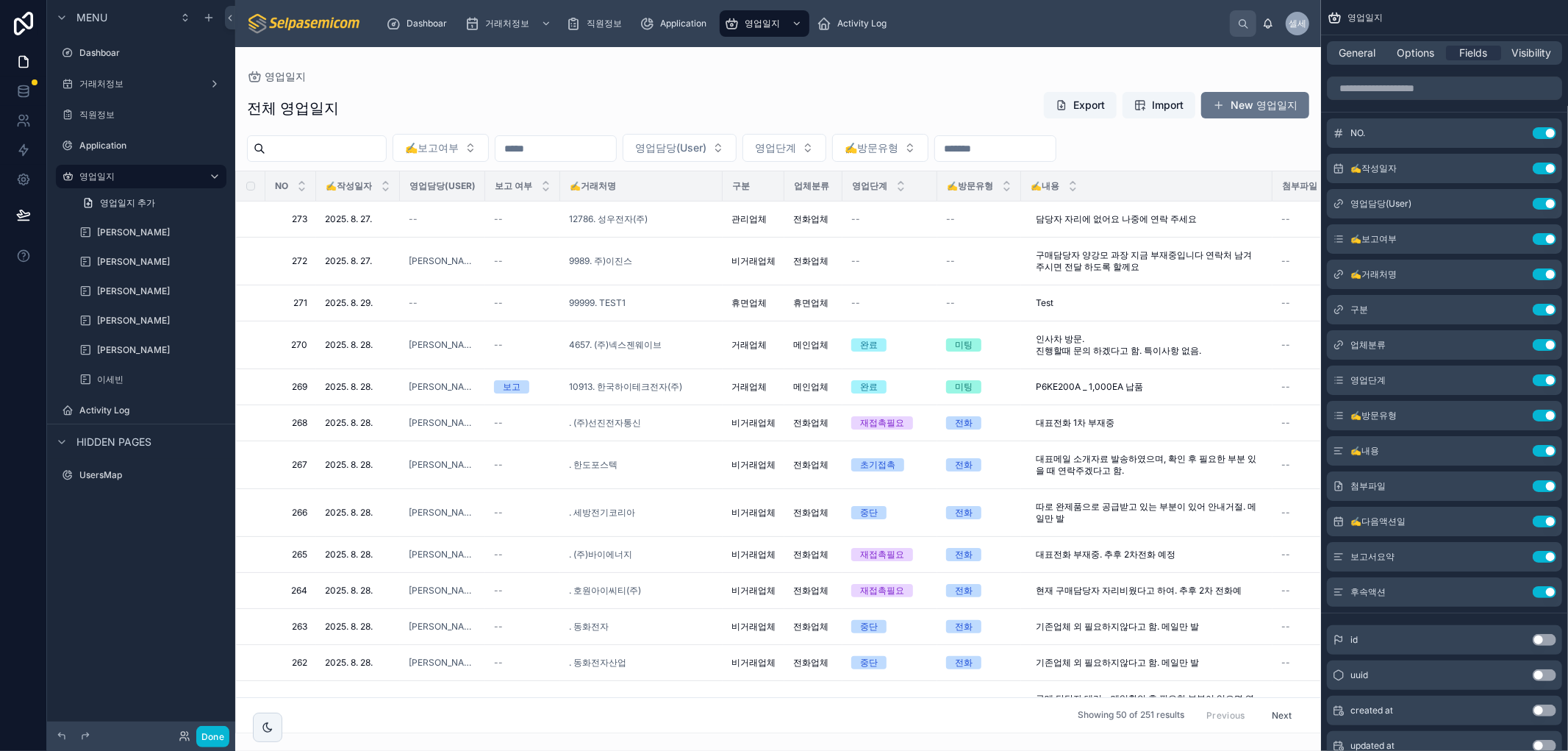
click at [502, 74] on div "영업일지" at bounding box center [778, 76] width 1062 height 11
click at [627, 218] on span "12786. 성우전자(주)" at bounding box center [608, 219] width 79 height 11
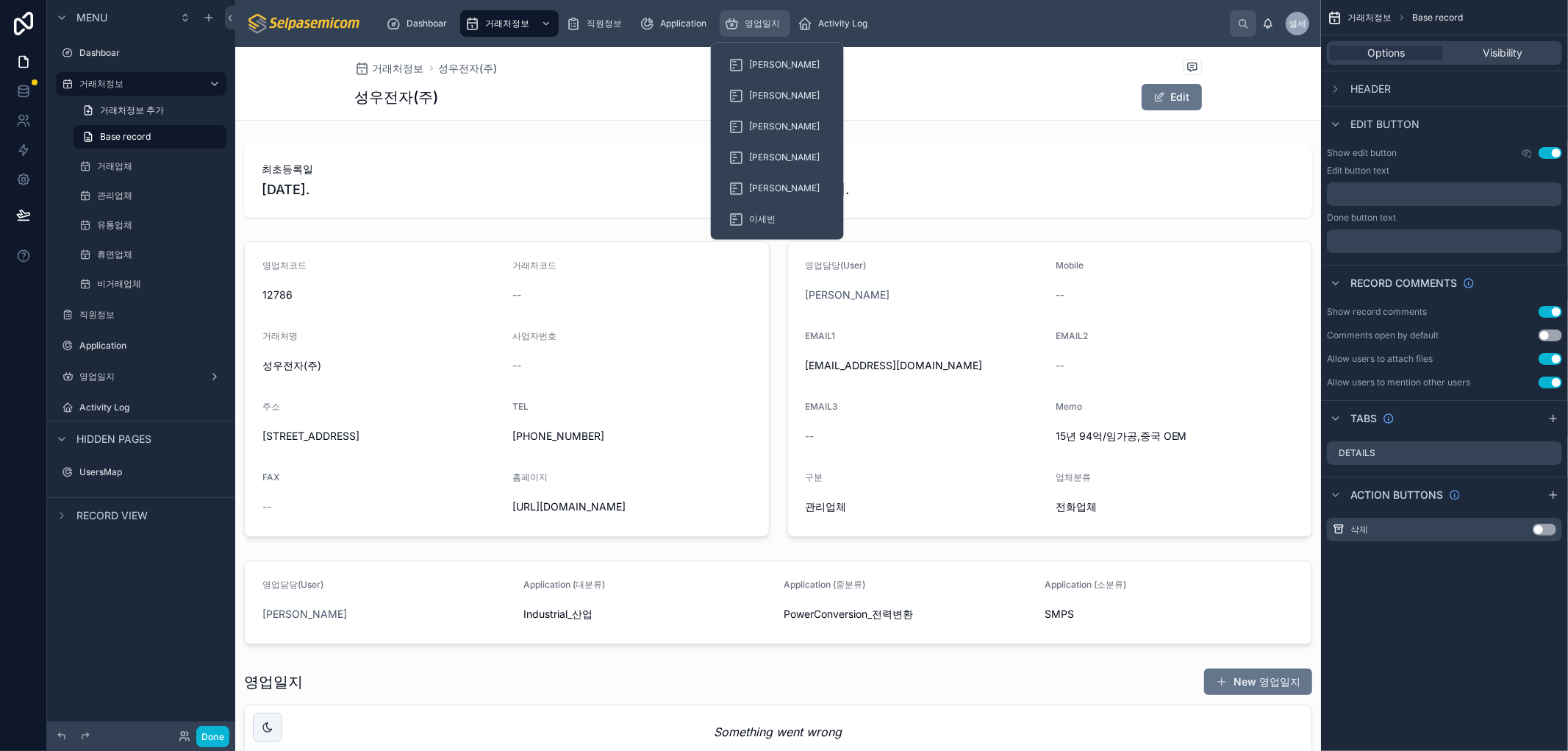
click at [746, 24] on span "영업일지" at bounding box center [762, 23] width 35 height 11
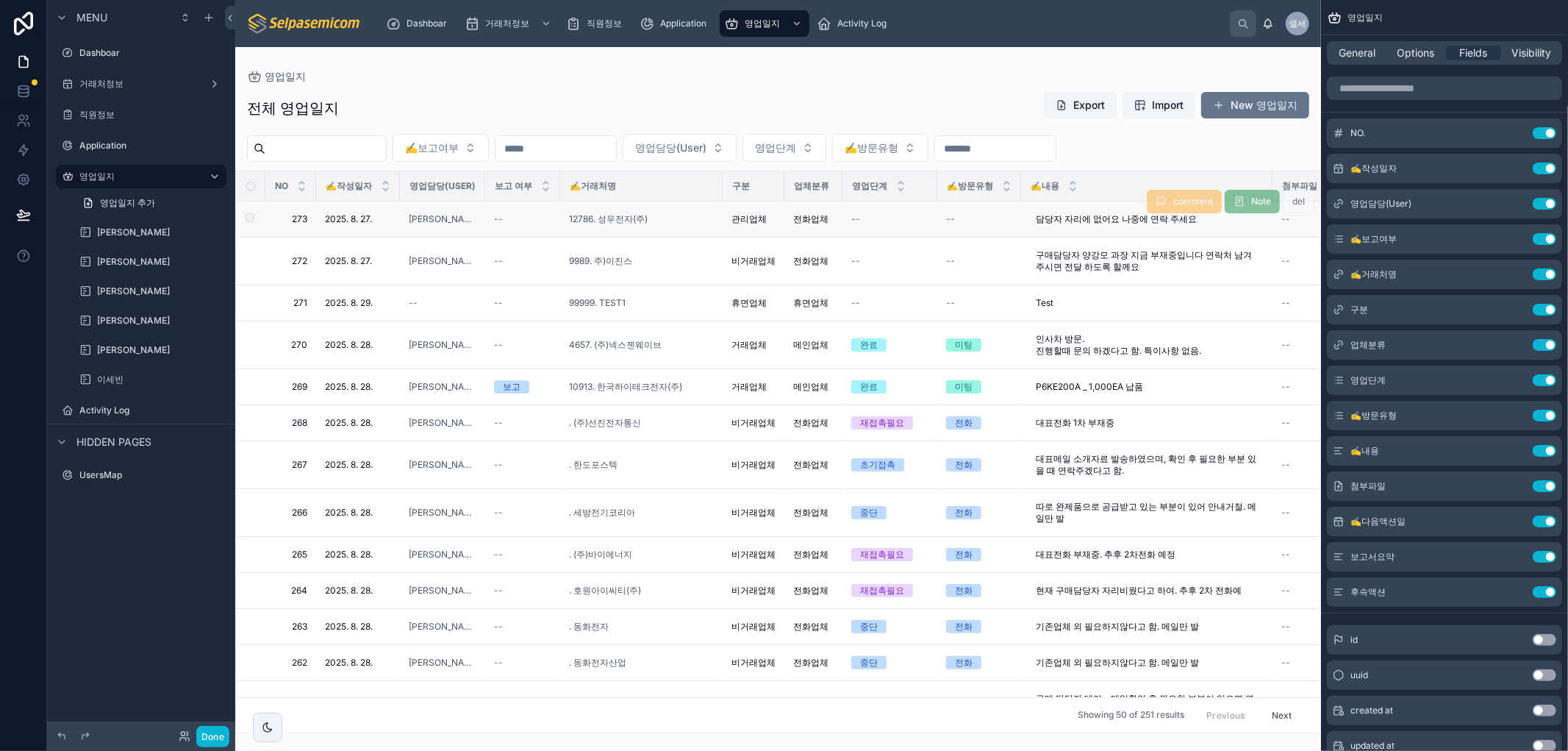
click at [709, 216] on div "12786. 성우전자(주)" at bounding box center [642, 219] width 145 height 11
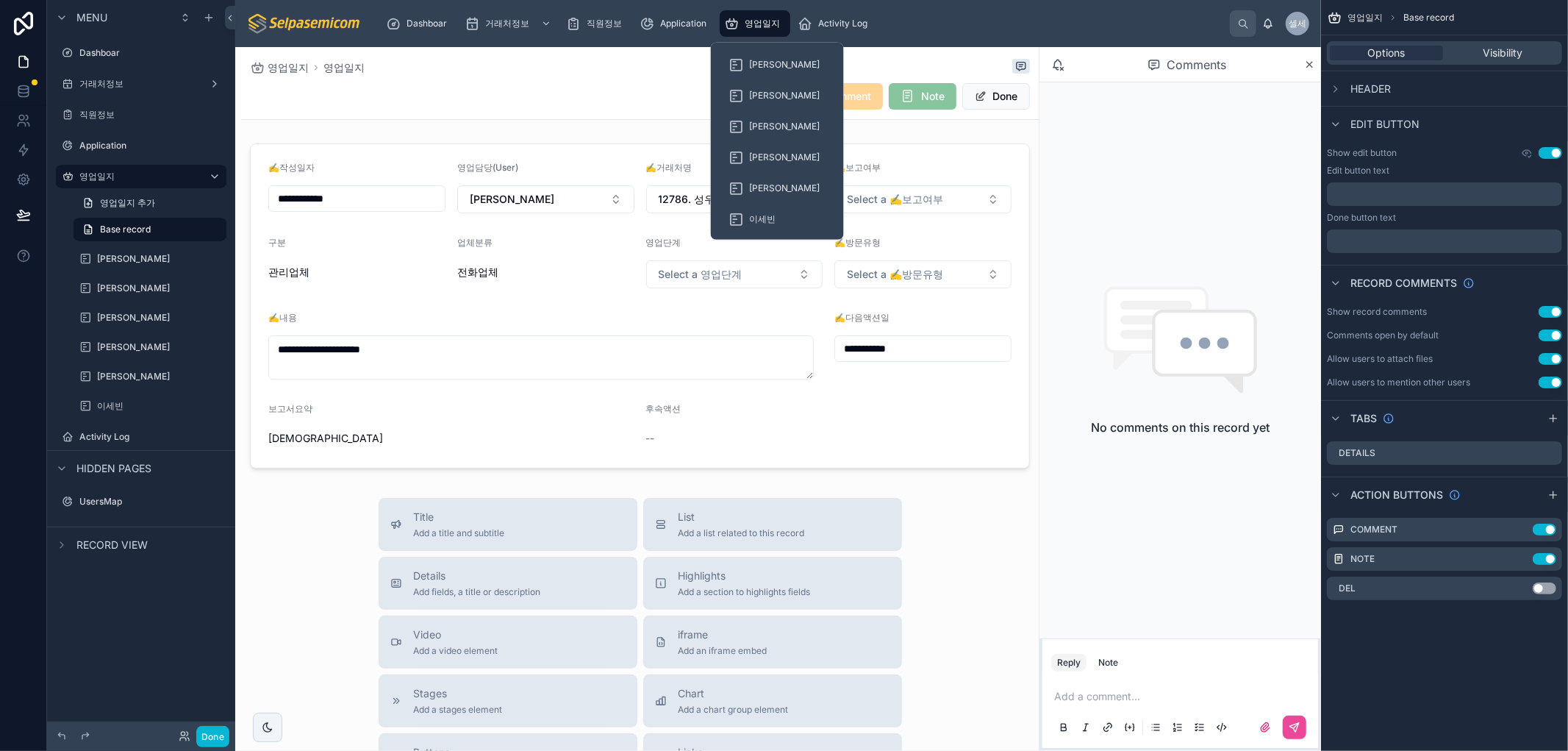
click at [759, 12] on div "영업일지" at bounding box center [754, 23] width 62 height 24
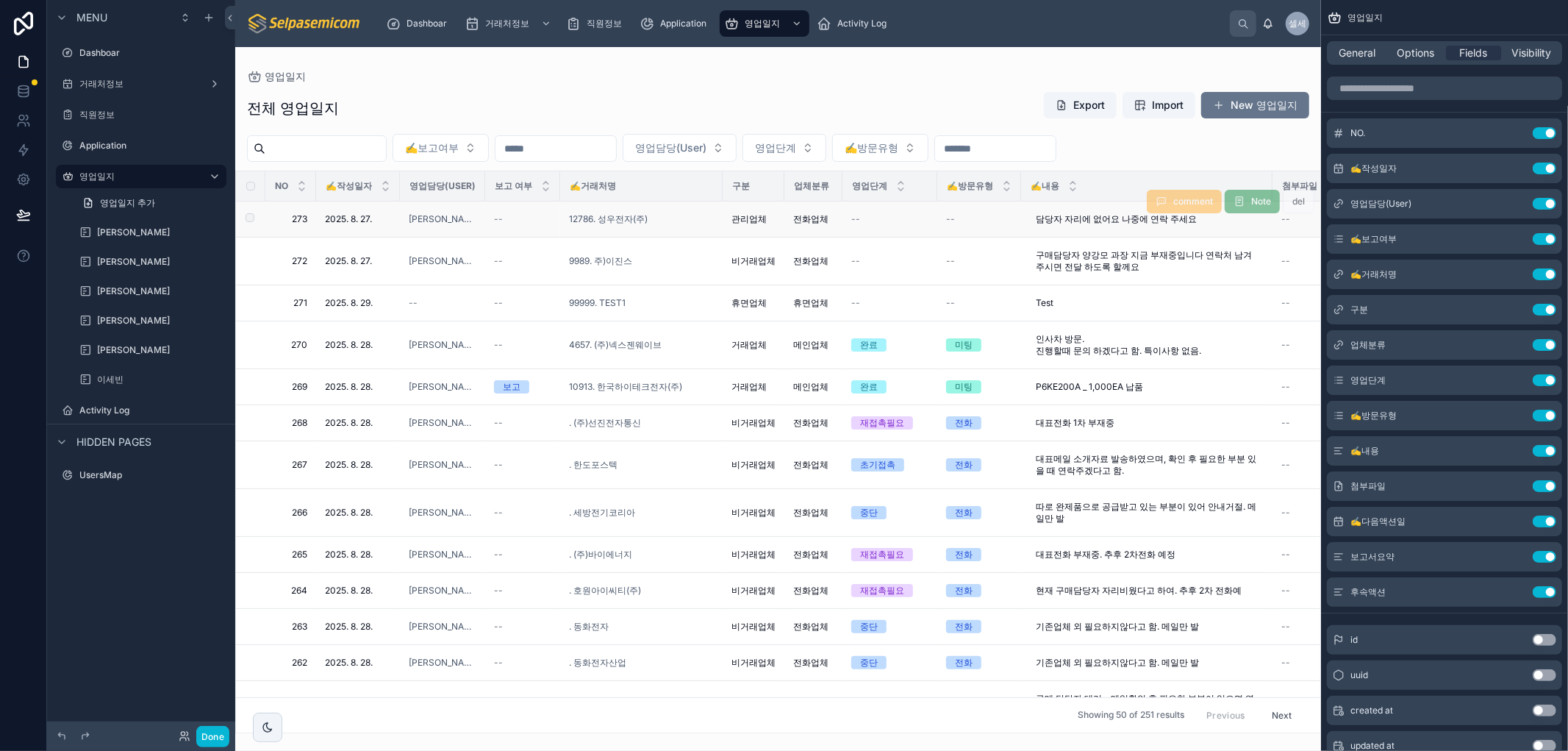
click at [699, 218] on div "12786. 성우전자(주)" at bounding box center [642, 219] width 145 height 11
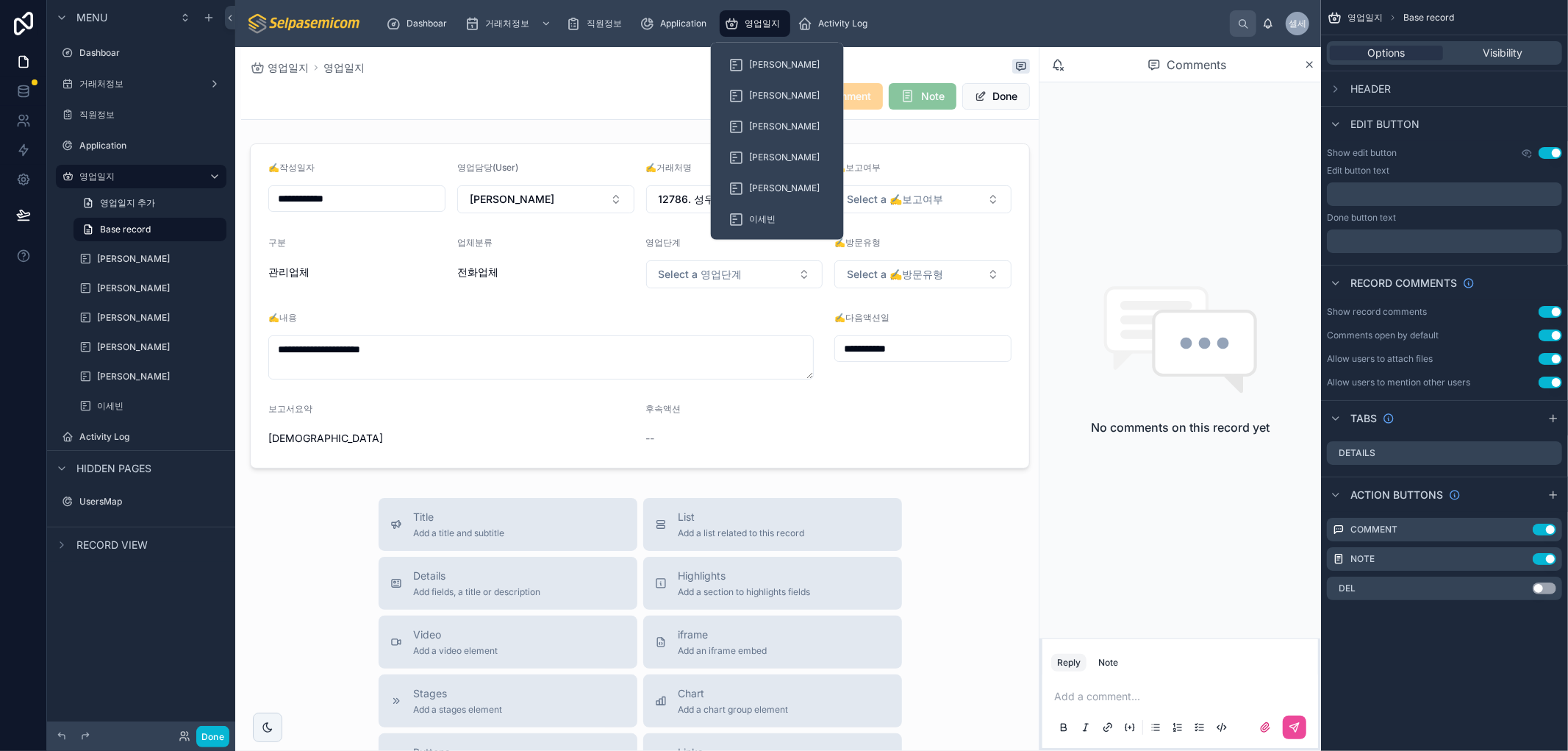
click at [763, 21] on span "영업일지" at bounding box center [762, 23] width 35 height 11
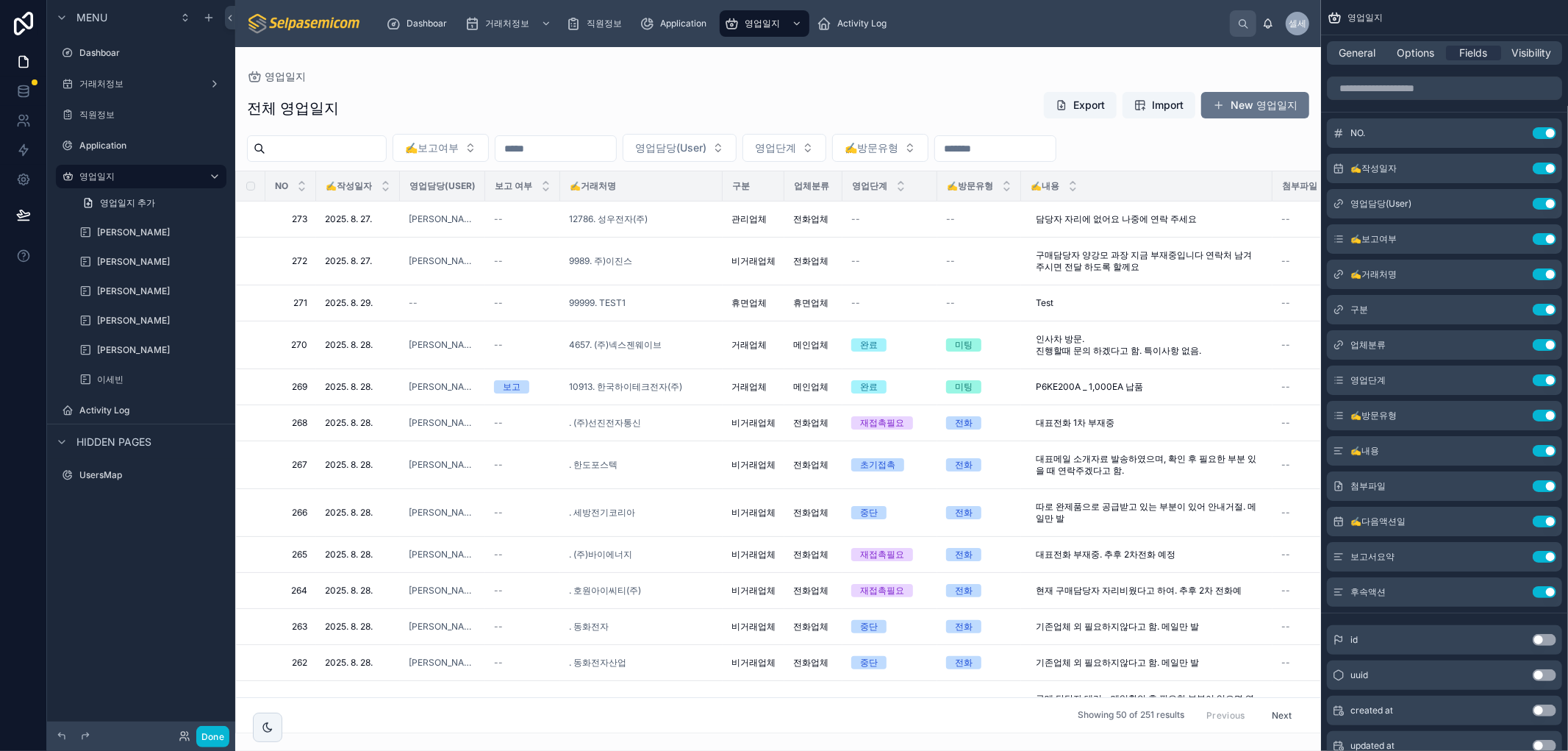
drag, startPoint x: 920, startPoint y: 77, endPoint x: 921, endPoint y: 64, distance: 13.0
click at [915, 72] on div "영업일지" at bounding box center [778, 76] width 1062 height 11
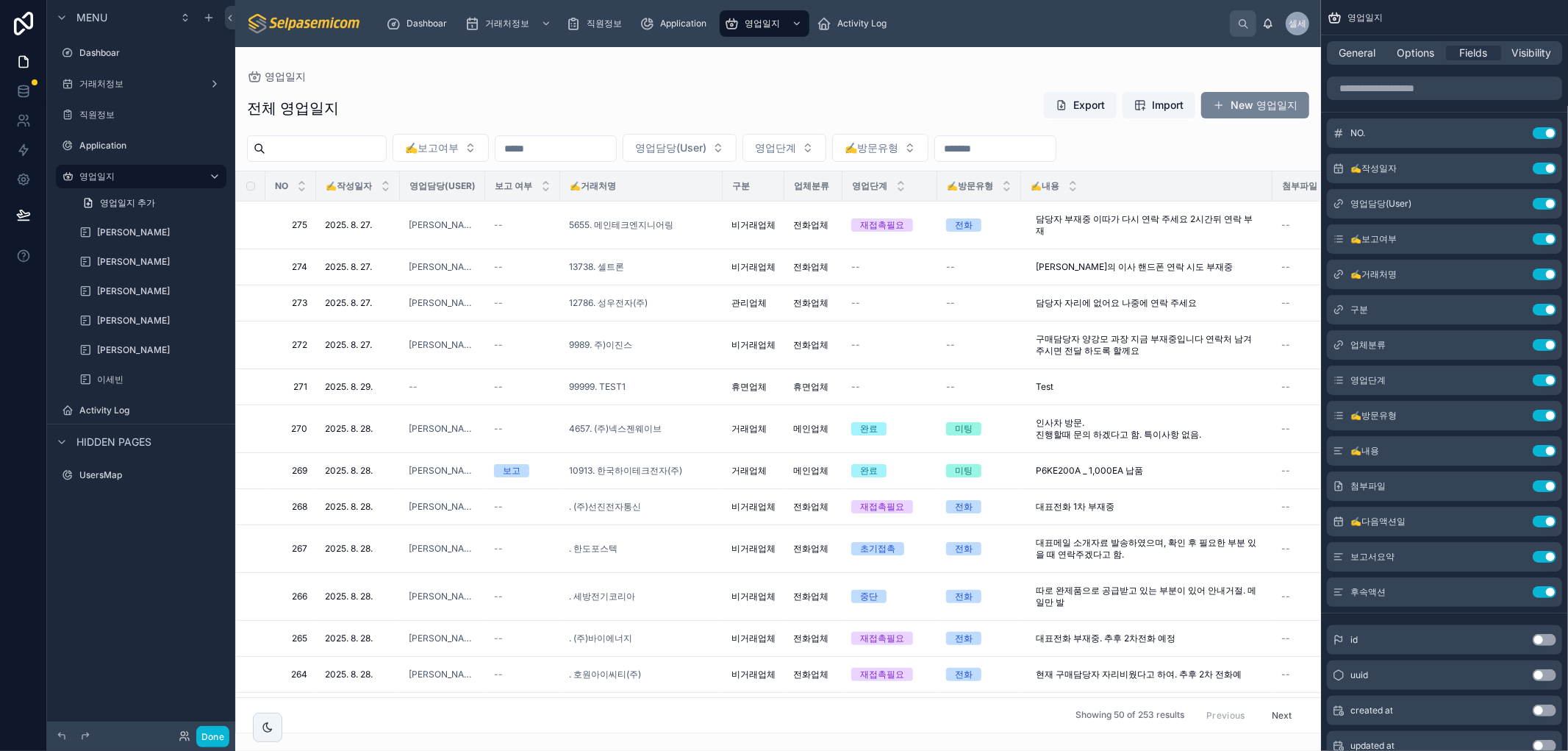
click at [1267, 103] on button "New 영업일지" at bounding box center [1255, 105] width 108 height 26
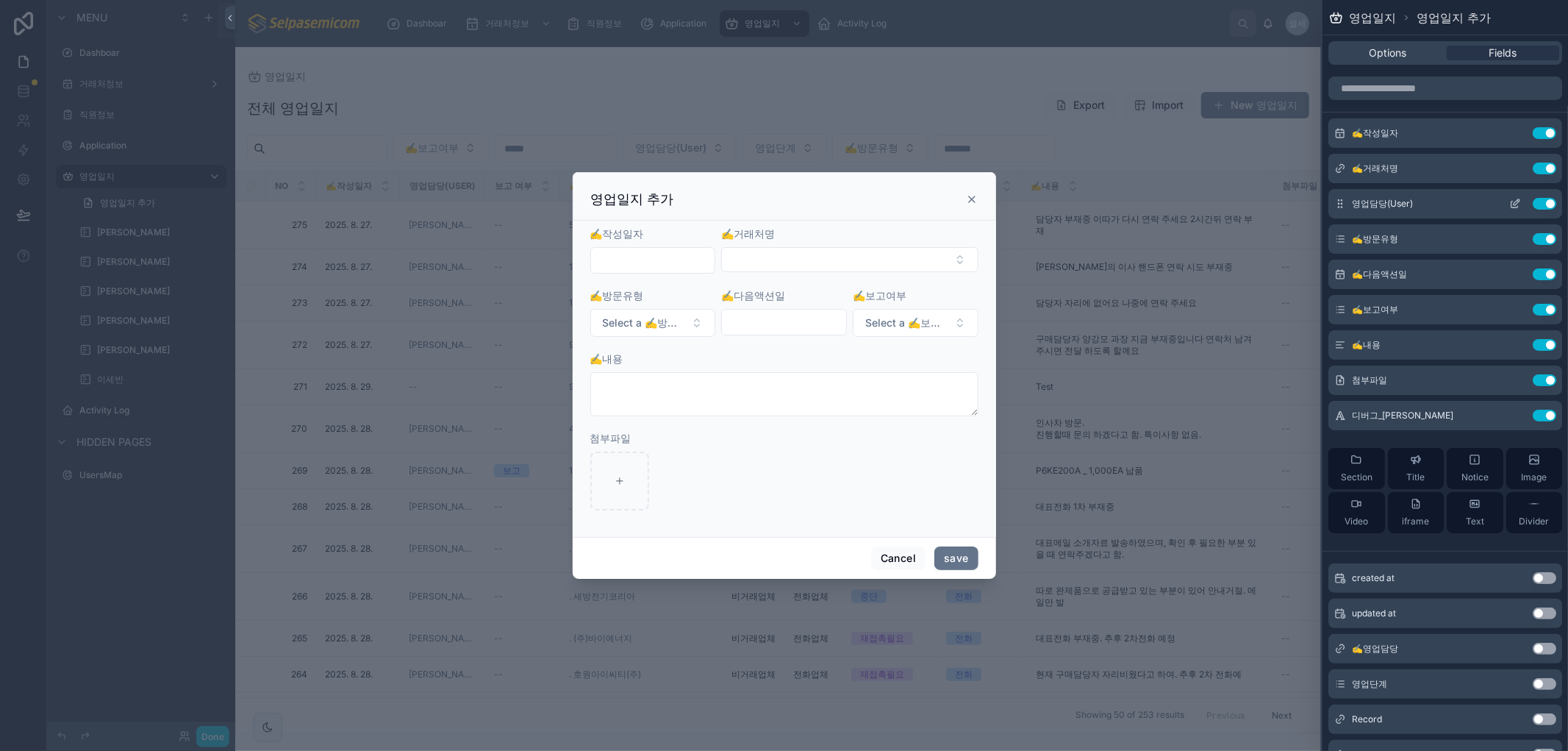
click at [1509, 203] on icon at bounding box center [1514, 203] width 11 height 11
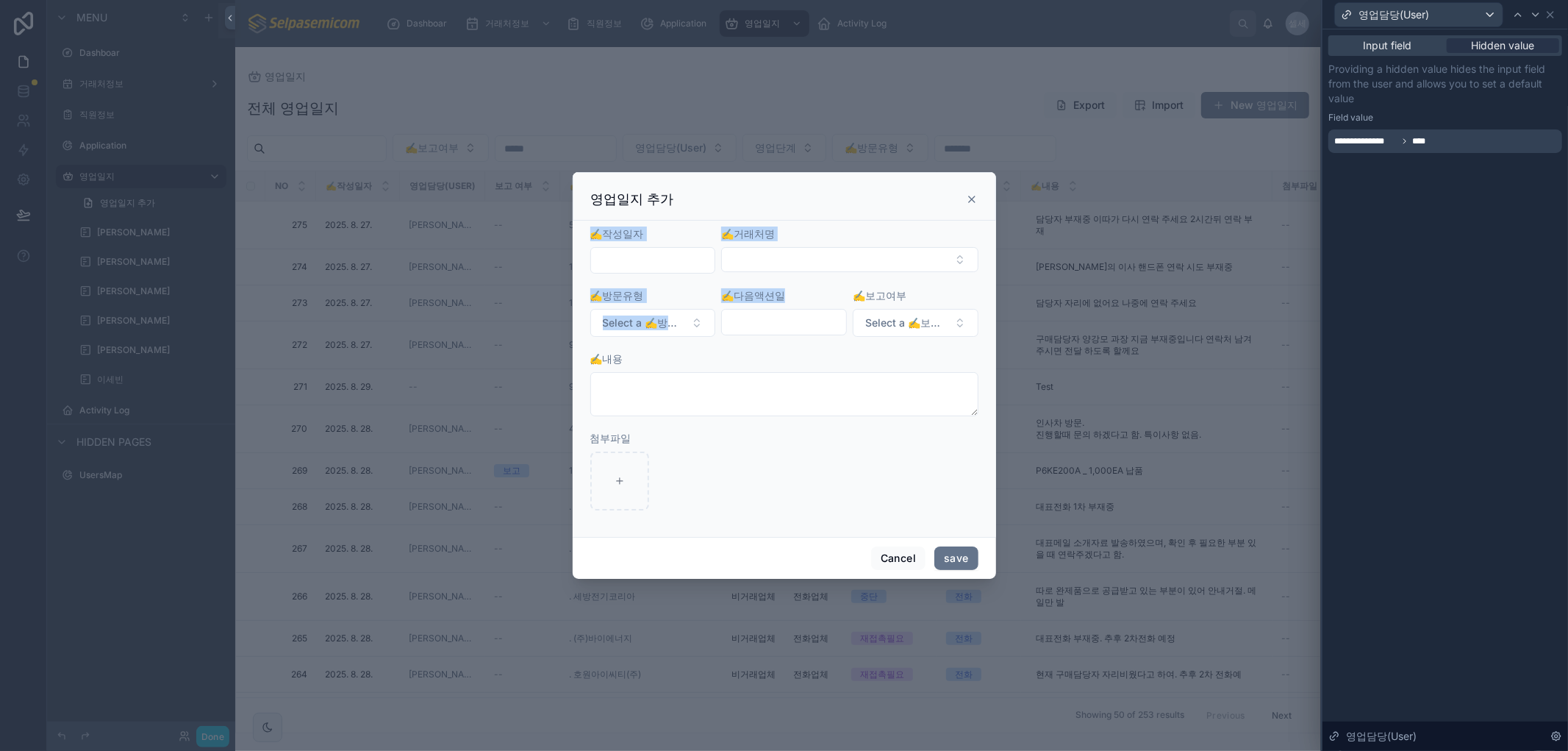
drag, startPoint x: 757, startPoint y: 204, endPoint x: 977, endPoint y: 245, distance: 223.8
click at [825, 283] on div "영업일지 추가 ✍️작성일자 ✍️거래처명 ✍️방문유형 Select a ✍️방문유형 ✍️다음액션일 ✍️보고여부 Select a ✍️보고여부 ✍️내…" at bounding box center [784, 375] width 423 height 407
drag, startPoint x: 1387, startPoint y: 42, endPoint x: 1501, endPoint y: 35, distance: 114.2
click at [1387, 42] on span "Input field" at bounding box center [1387, 45] width 48 height 15
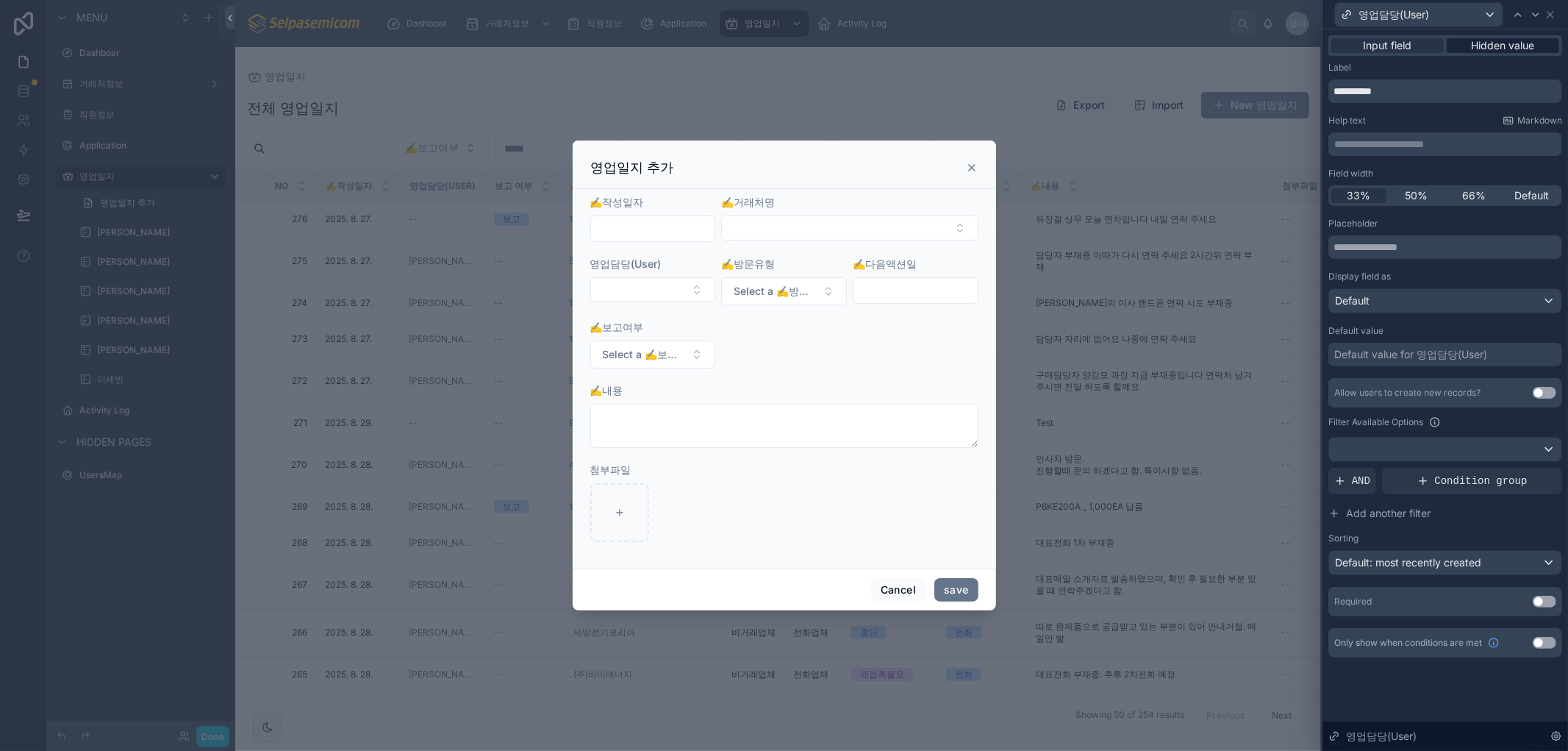
click at [1501, 43] on span "Hidden value" at bounding box center [1502, 45] width 63 height 15
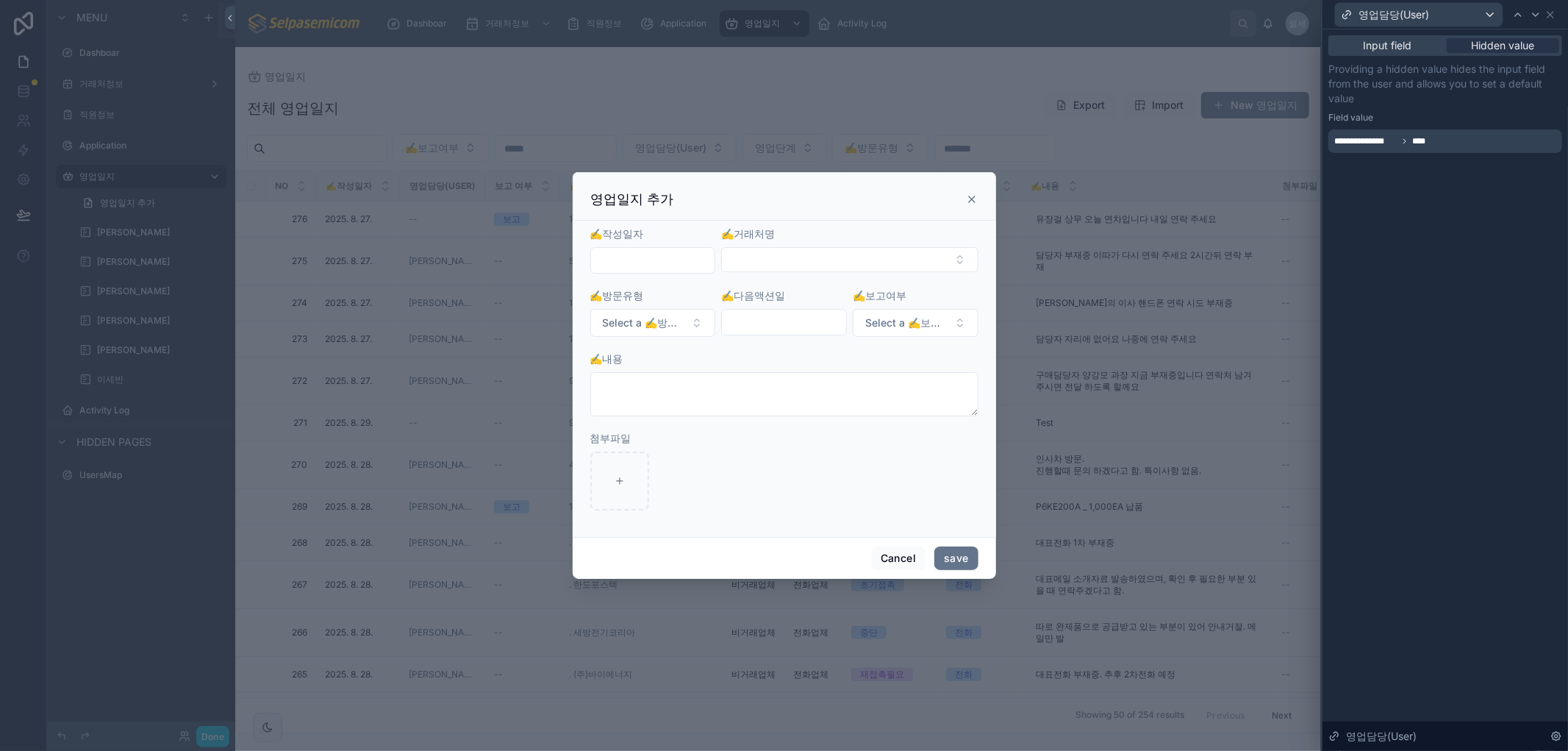
drag, startPoint x: 1457, startPoint y: 243, endPoint x: 1429, endPoint y: 207, distance: 45.6
click at [1457, 243] on div "**********" at bounding box center [1445, 390] width 246 height 721
drag, startPoint x: 1379, startPoint y: 126, endPoint x: 1412, endPoint y: 248, distance: 126.4
click at [1322, 127] on div "**********" at bounding box center [1445, 109] width 246 height 159
click at [1414, 252] on div "**********" at bounding box center [1445, 390] width 246 height 721
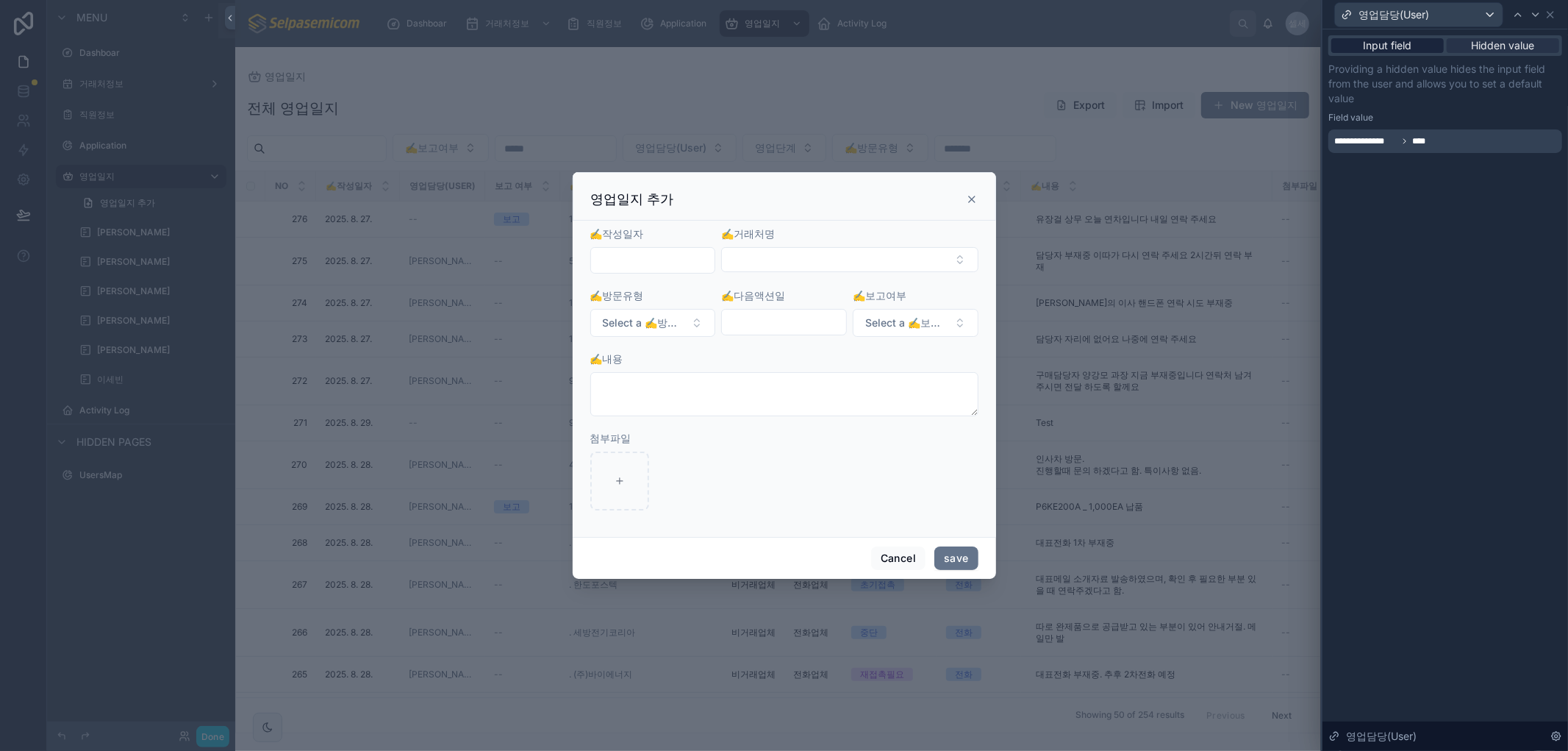
click at [1380, 48] on span "Input field" at bounding box center [1387, 45] width 48 height 15
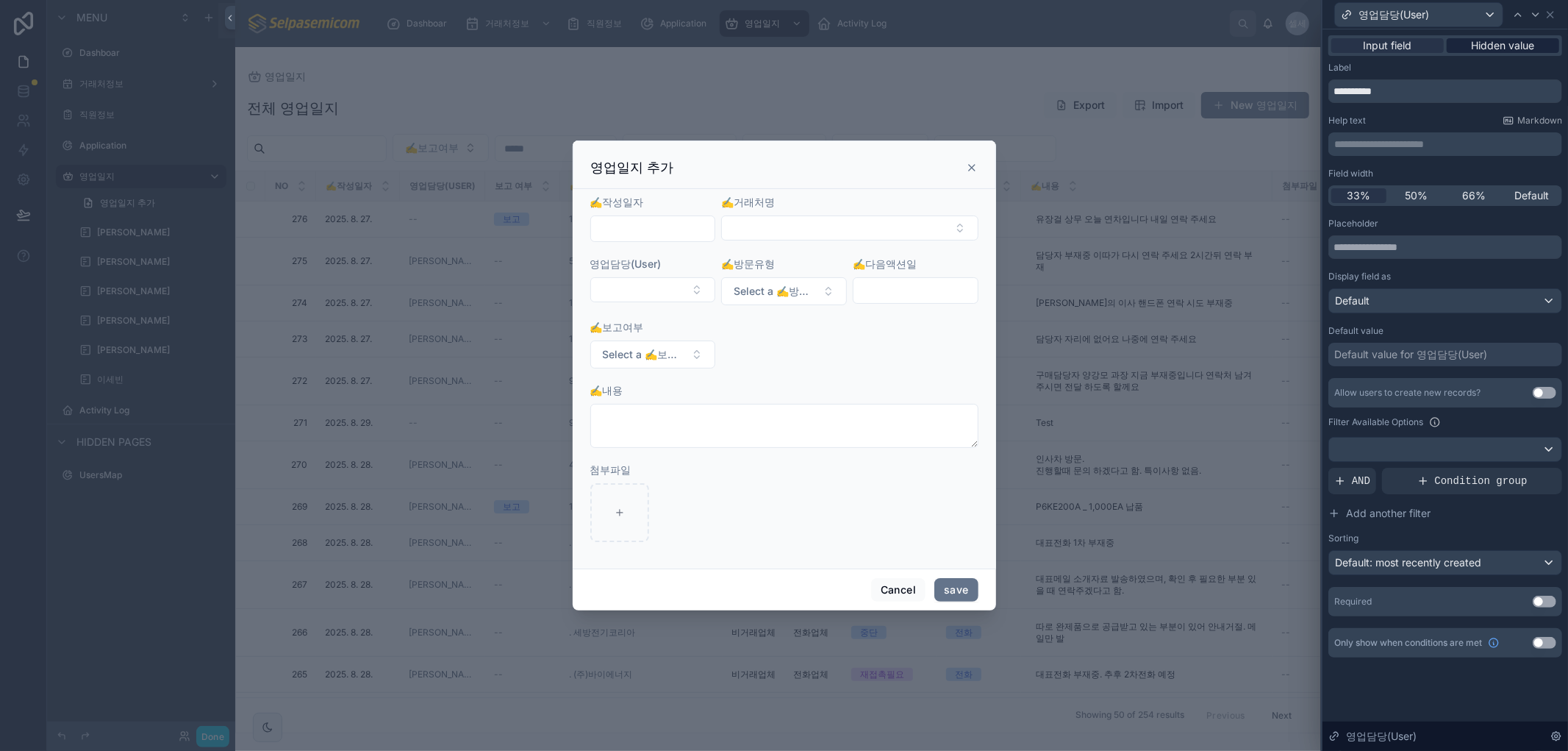
click at [1509, 43] on span "Hidden value" at bounding box center [1502, 45] width 63 height 15
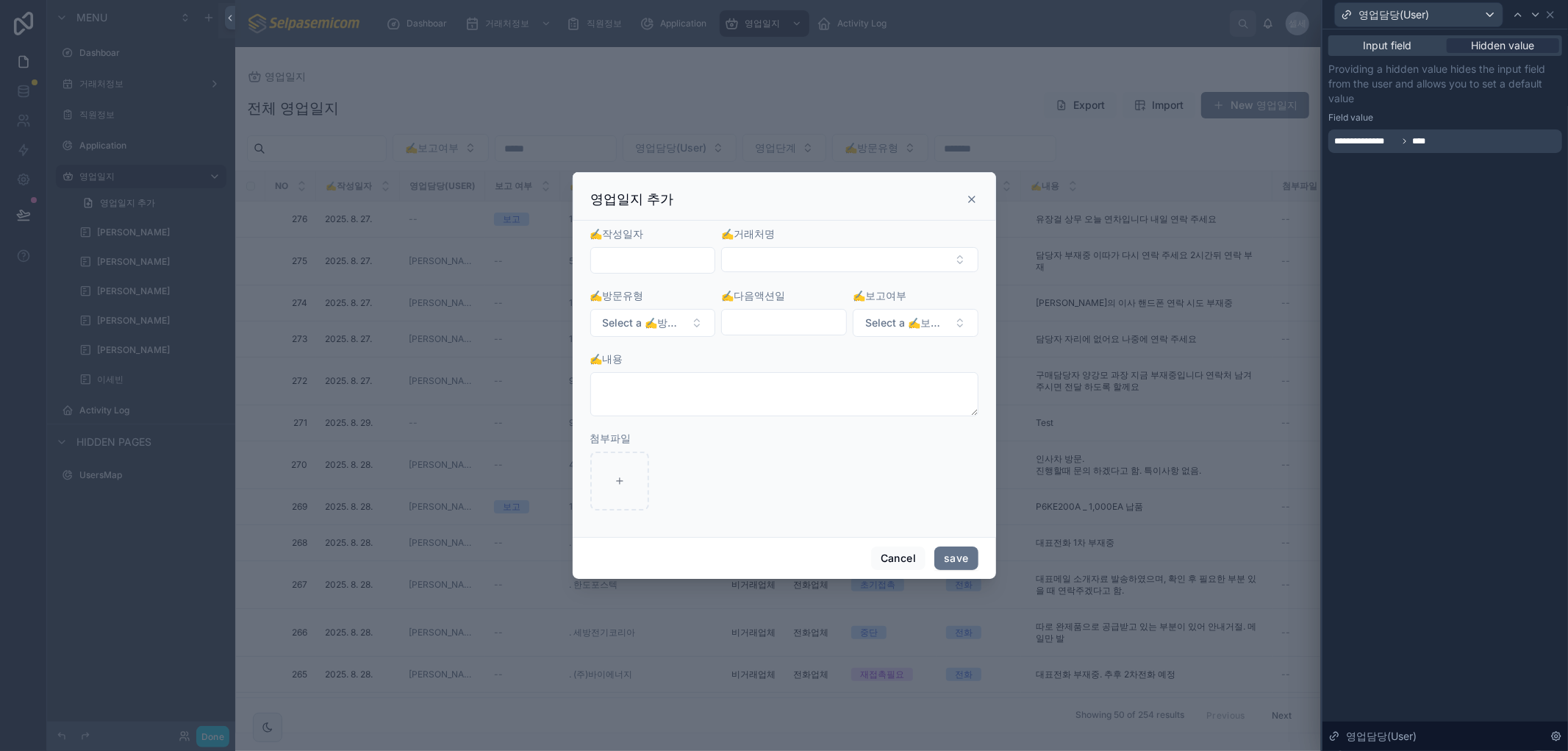
click at [1478, 149] on div "**********" at bounding box center [1444, 141] width 233 height 24
click at [1453, 141] on div "**********" at bounding box center [1444, 141] width 233 height 24
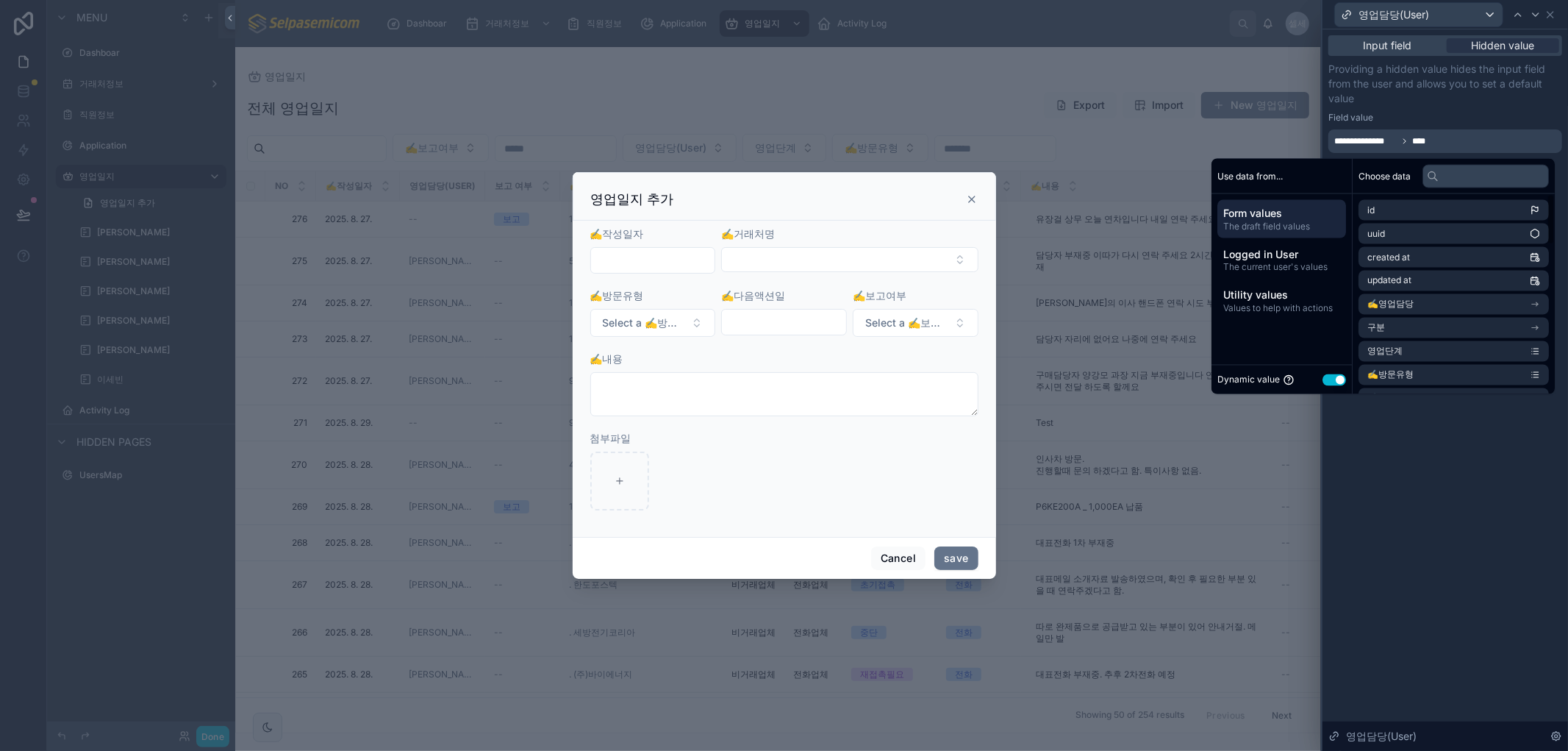
click at [1325, 376] on button "Use setting" at bounding box center [1334, 379] width 24 height 11
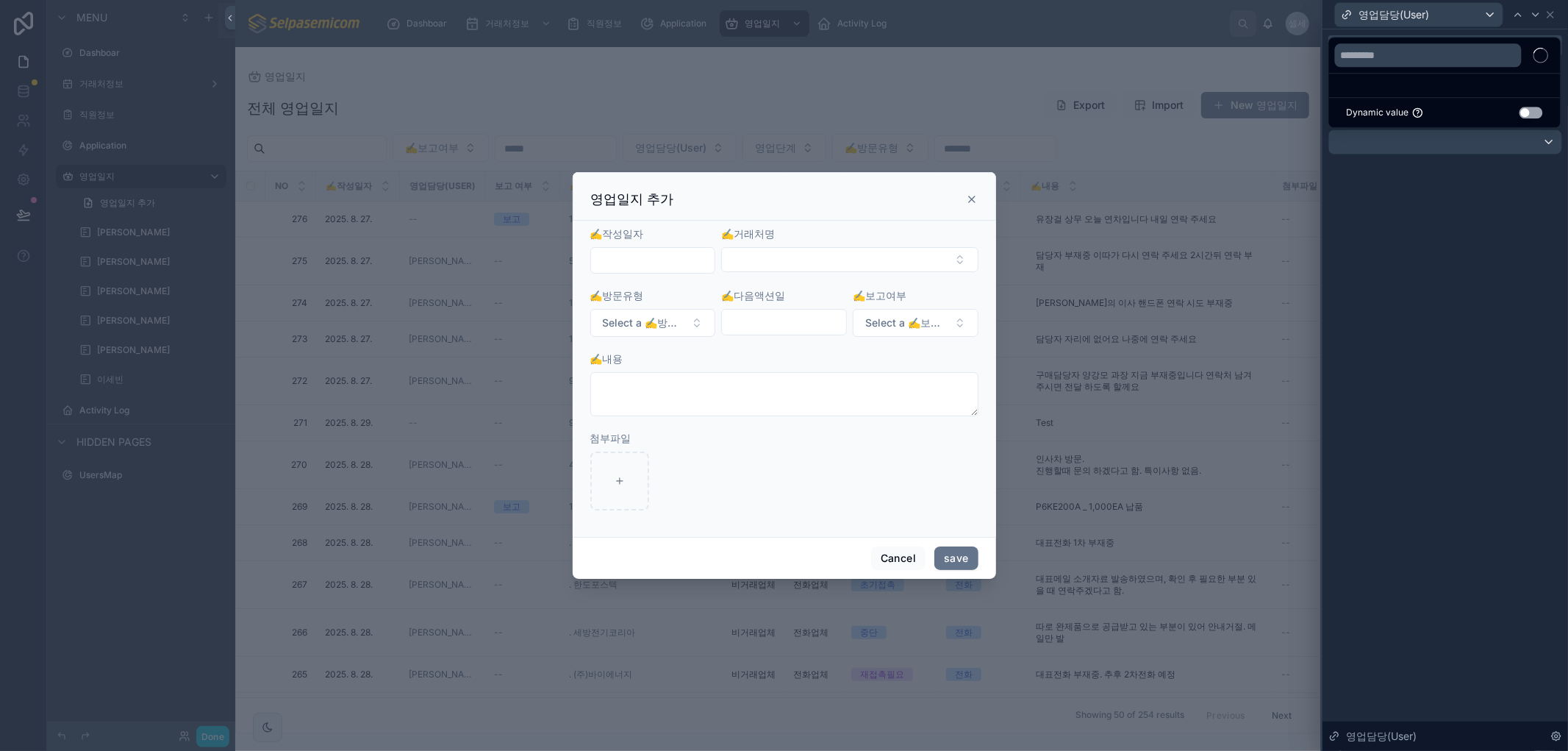
drag, startPoint x: 1411, startPoint y: 453, endPoint x: 1402, endPoint y: 394, distance: 59.7
click at [1409, 446] on div at bounding box center [1445, 375] width 246 height 751
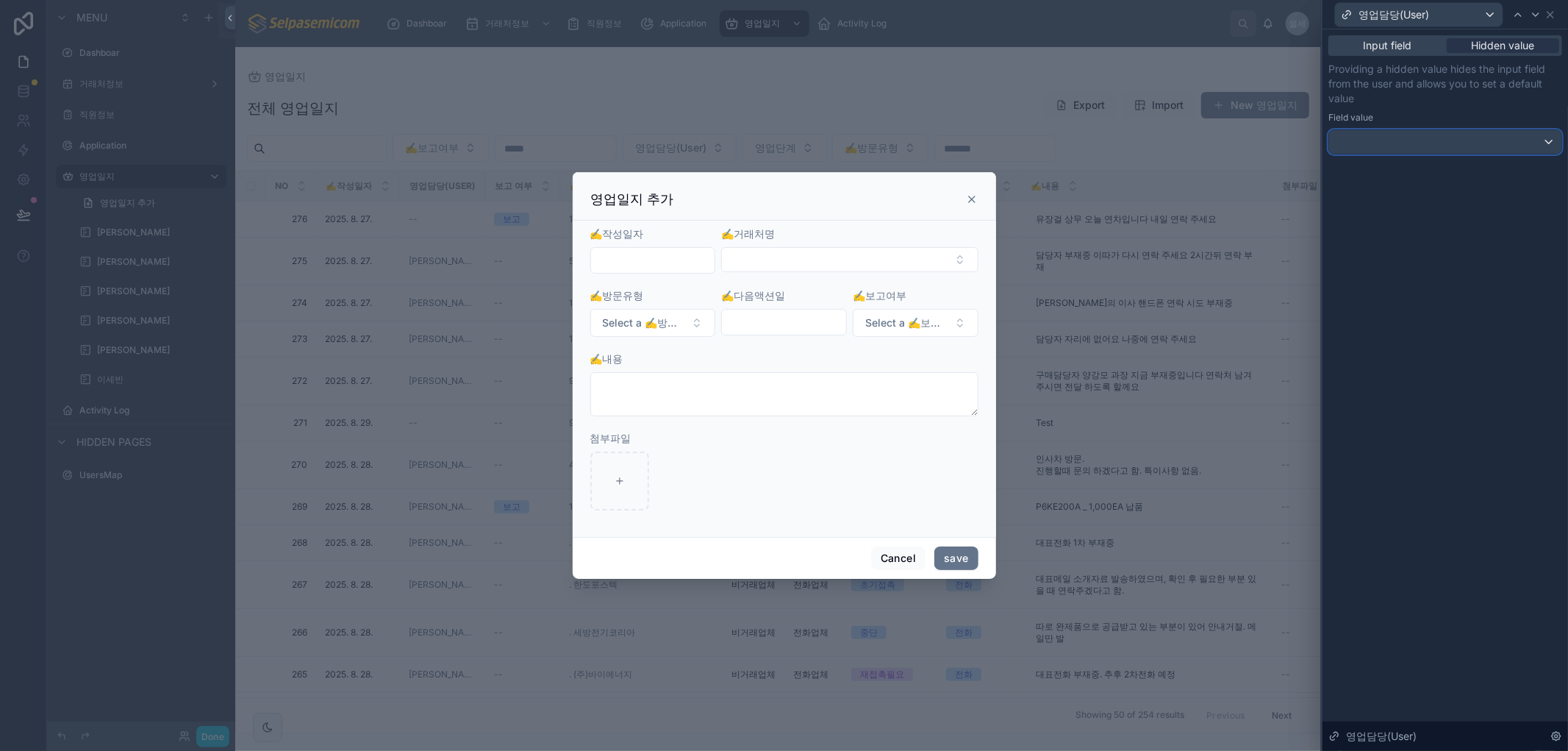
click at [1420, 145] on div at bounding box center [1445, 142] width 232 height 24
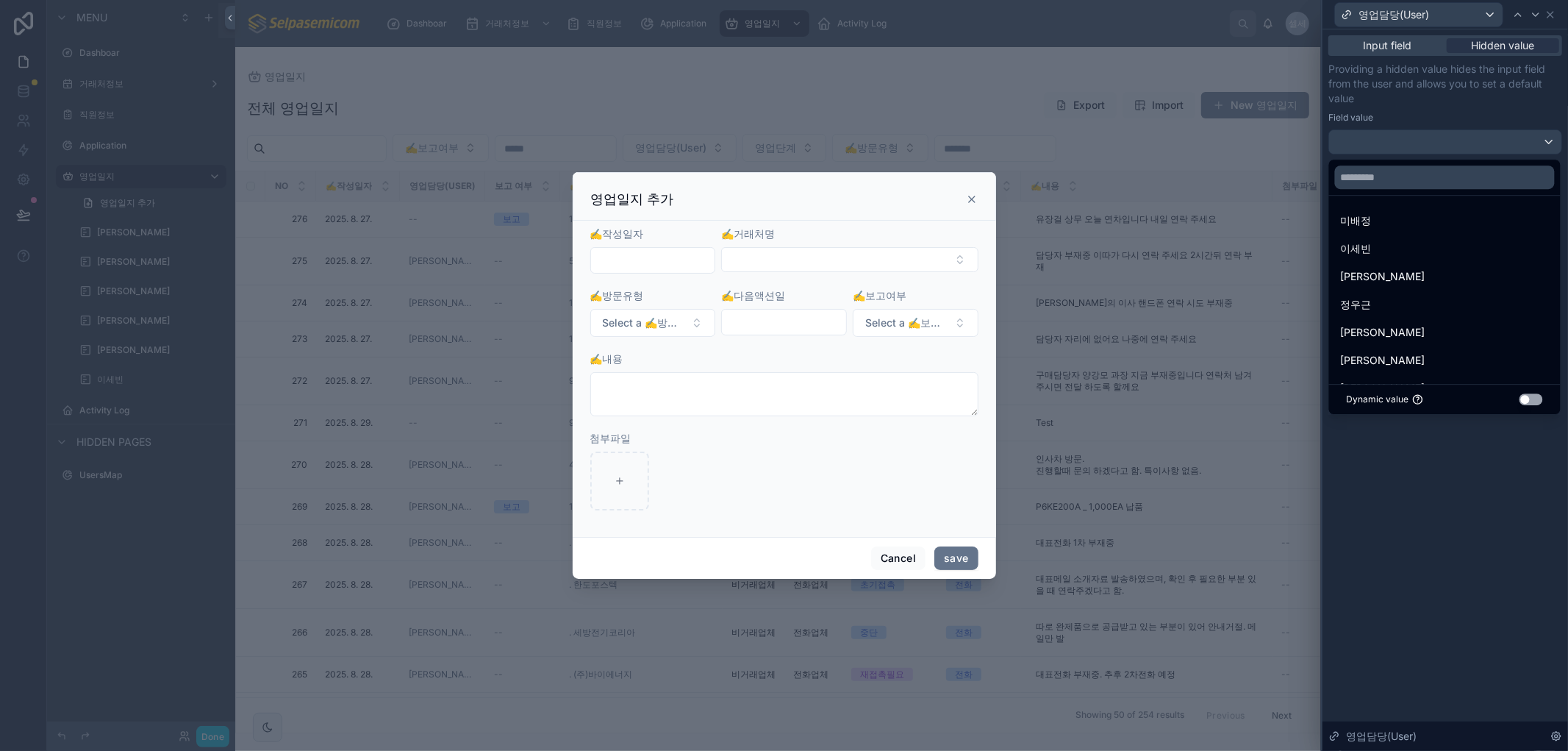
click at [1420, 145] on div at bounding box center [1445, 375] width 246 height 751
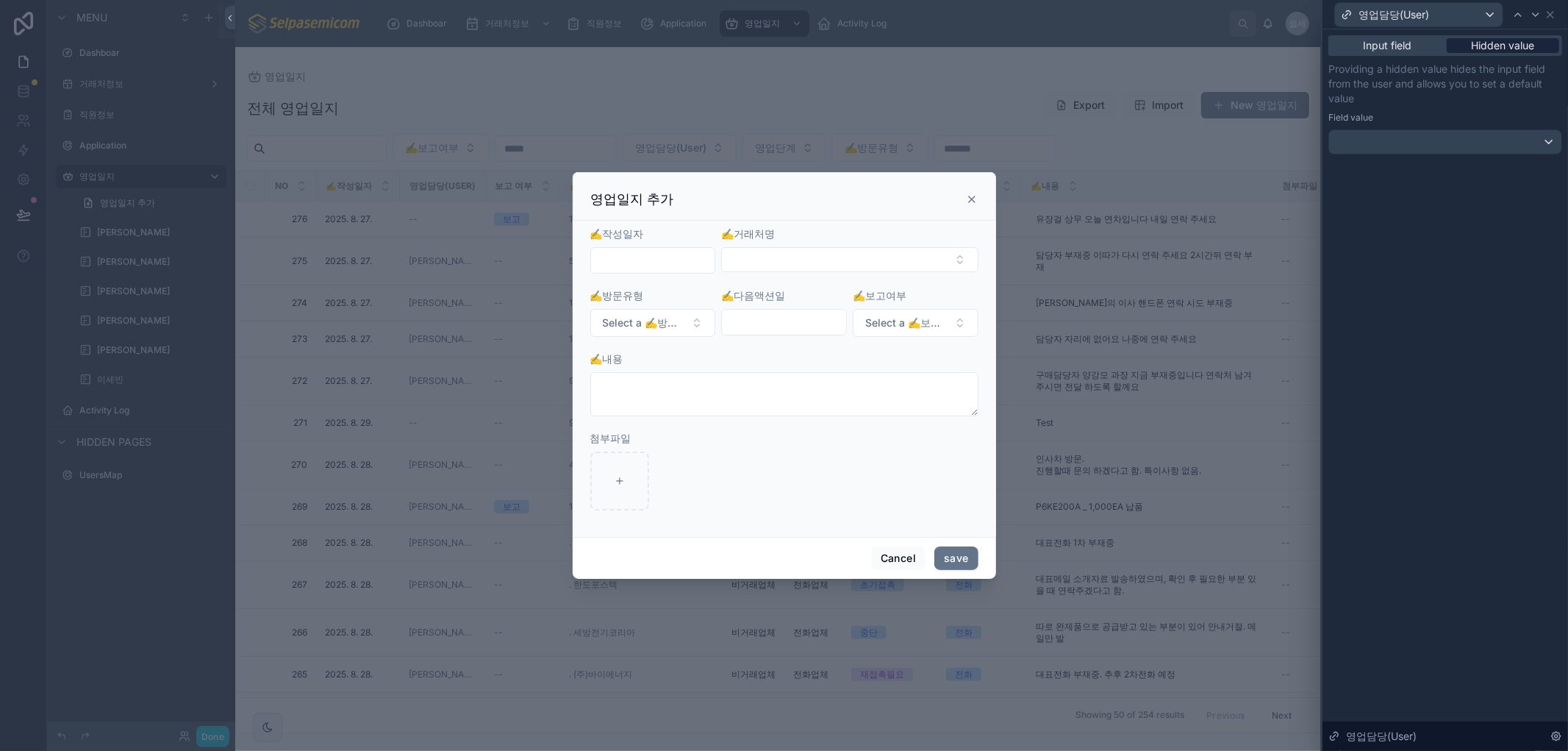
click at [1508, 48] on span "Hidden value" at bounding box center [1502, 45] width 63 height 15
click at [1550, 138] on div at bounding box center [1445, 142] width 232 height 24
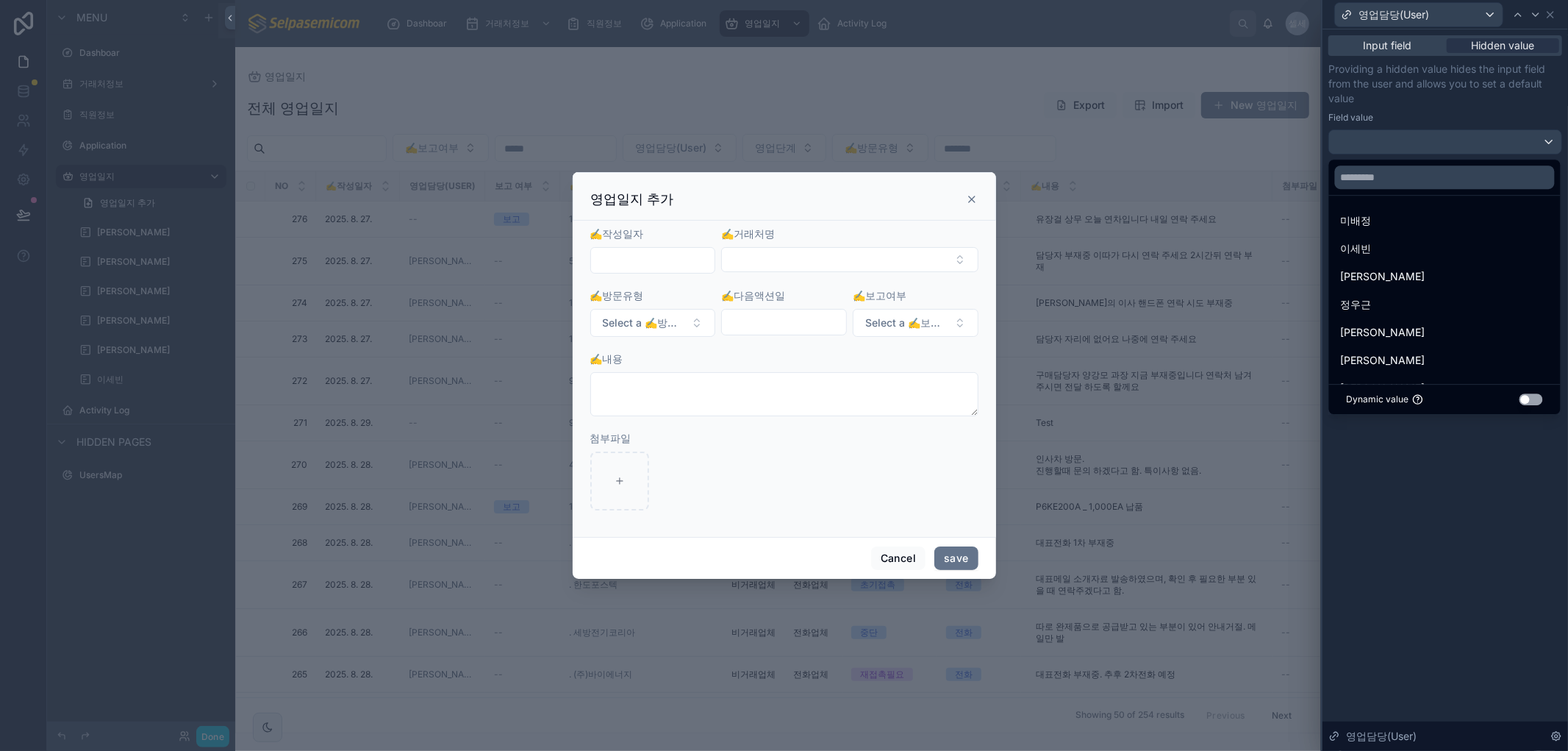
click at [1526, 397] on button "Use setting" at bounding box center [1530, 399] width 24 height 11
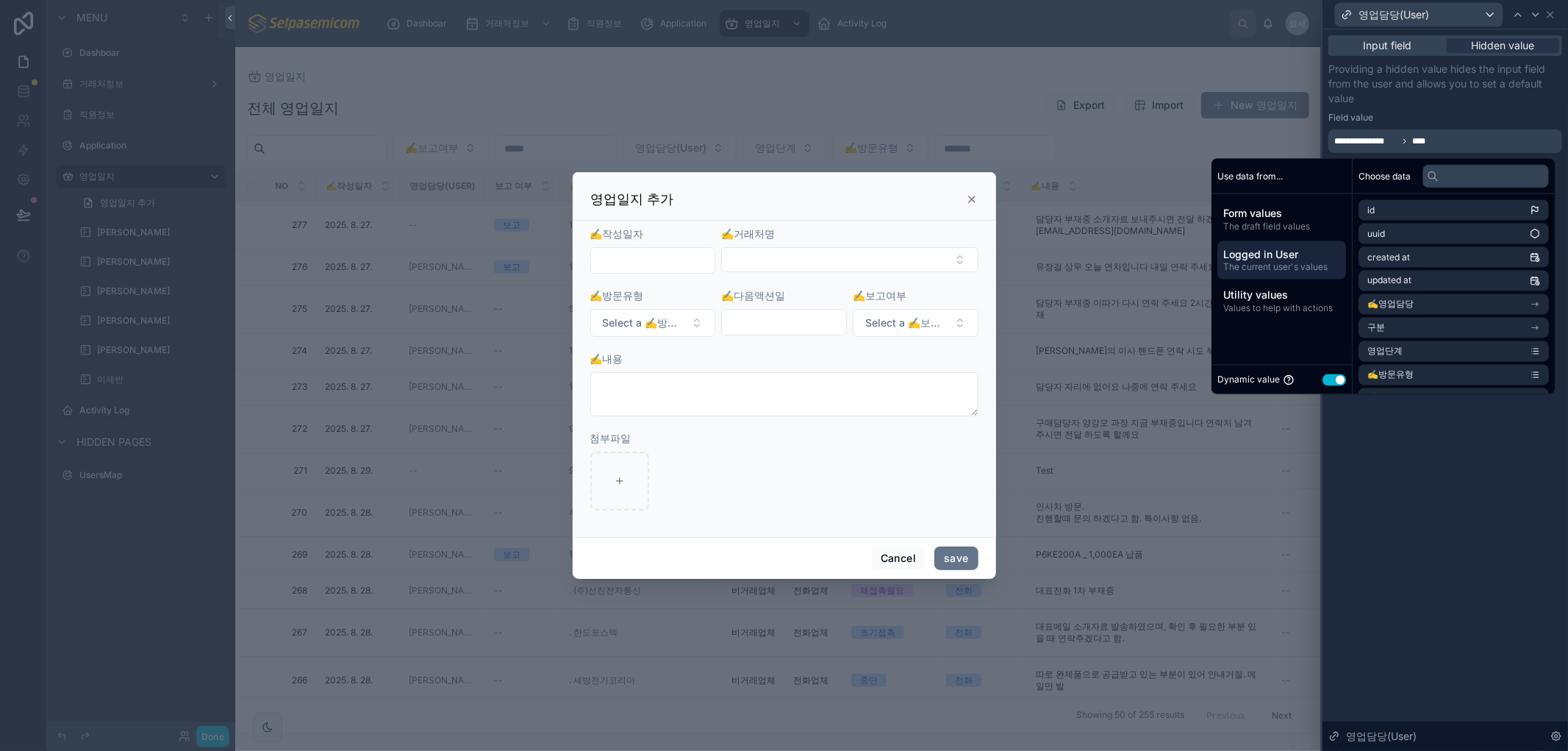
click at [1325, 261] on span "The current user's values" at bounding box center [1281, 267] width 117 height 11
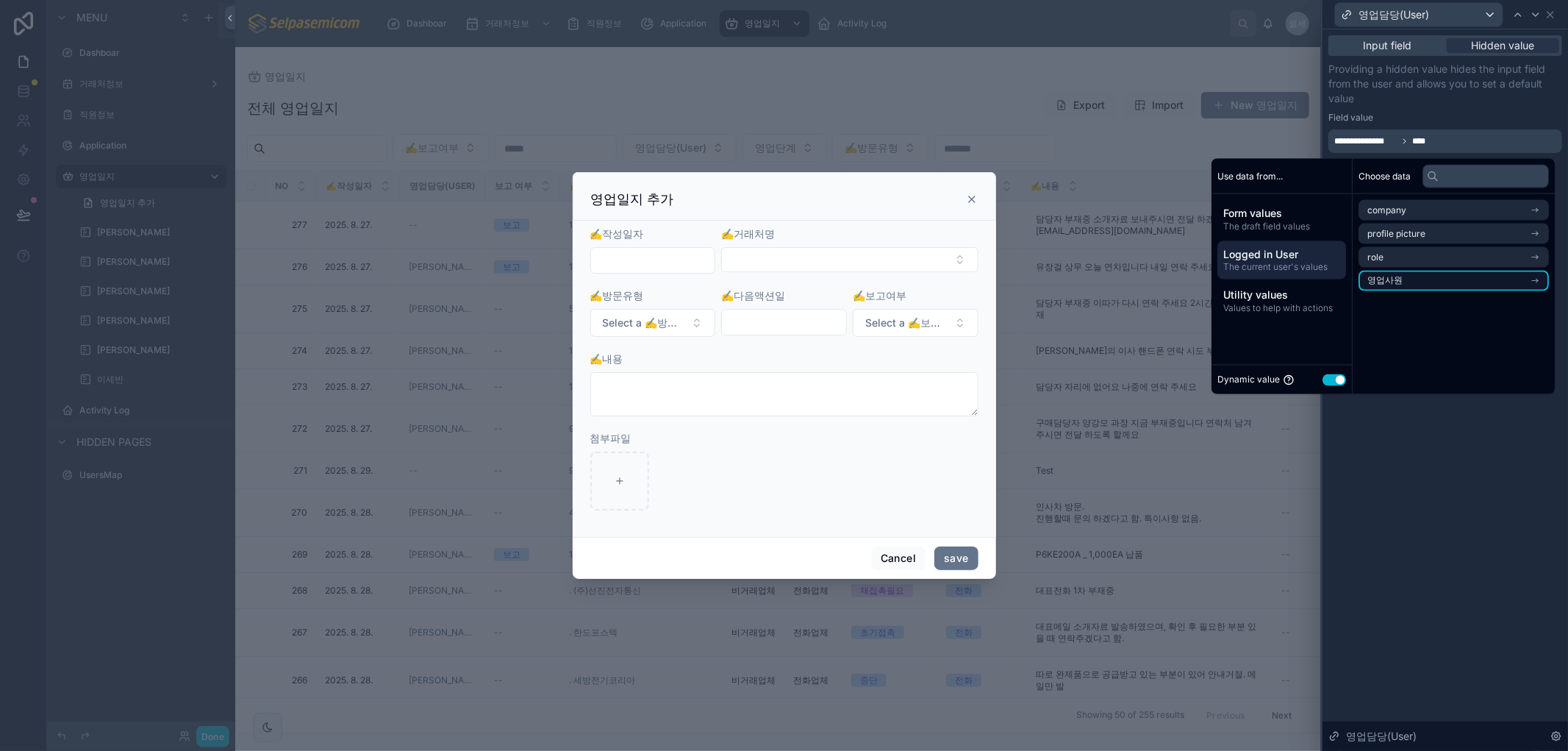
click at [1360, 287] on li "영업사원" at bounding box center [1454, 281] width 191 height 21
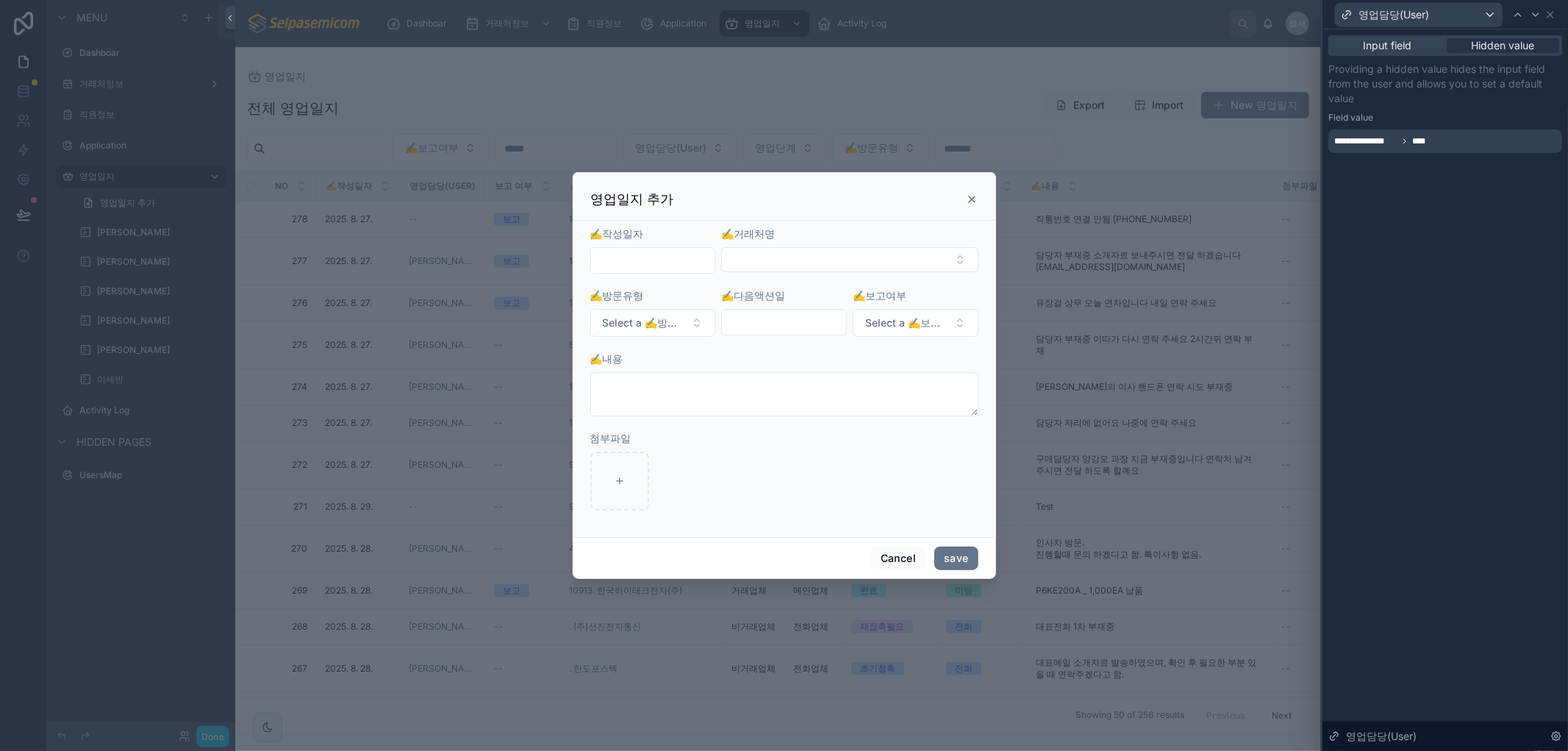
click at [1417, 529] on div "**********" at bounding box center [1445, 390] width 246 height 721
click at [1401, 48] on span "Input field" at bounding box center [1387, 45] width 48 height 15
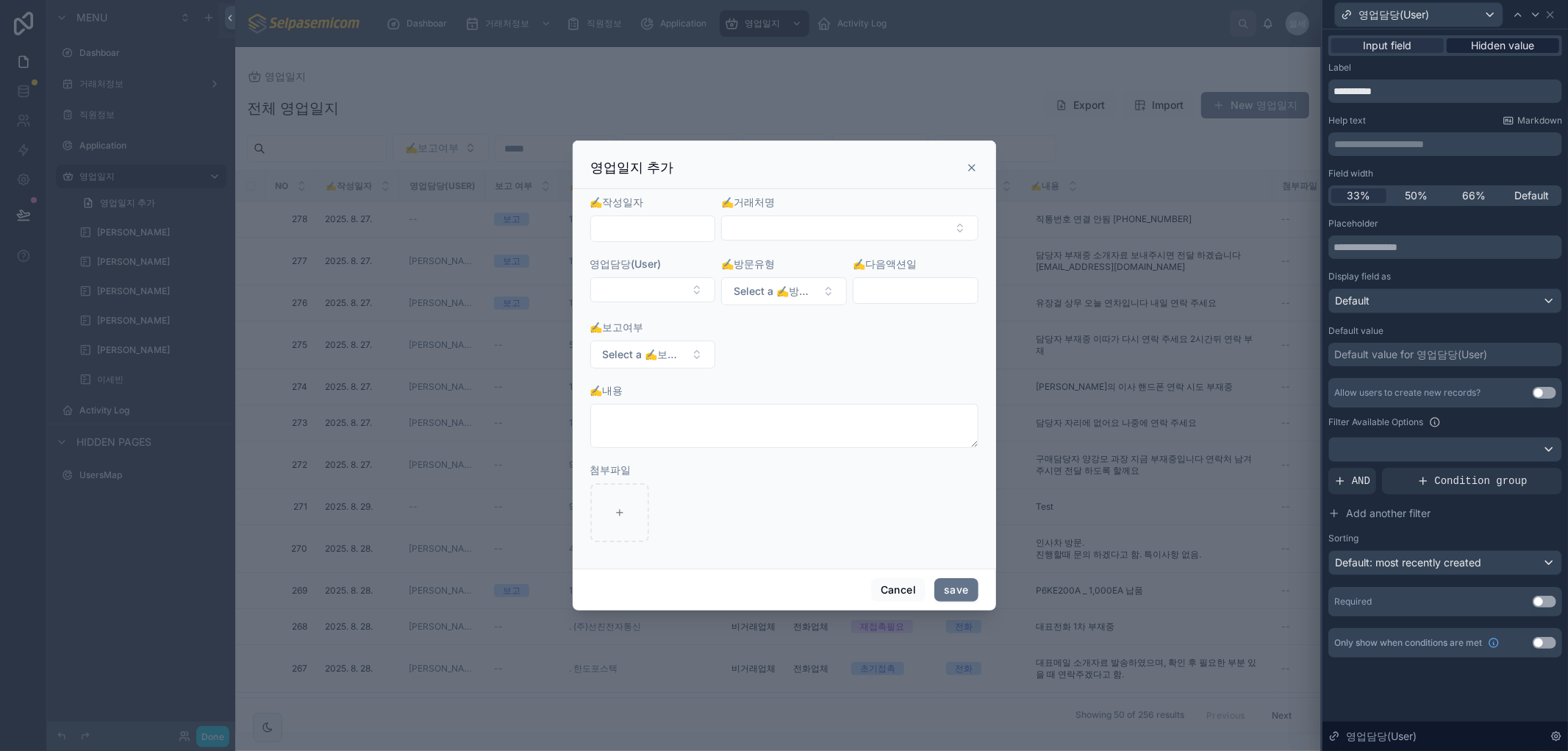
click at [1482, 47] on span "Hidden value" at bounding box center [1502, 45] width 63 height 15
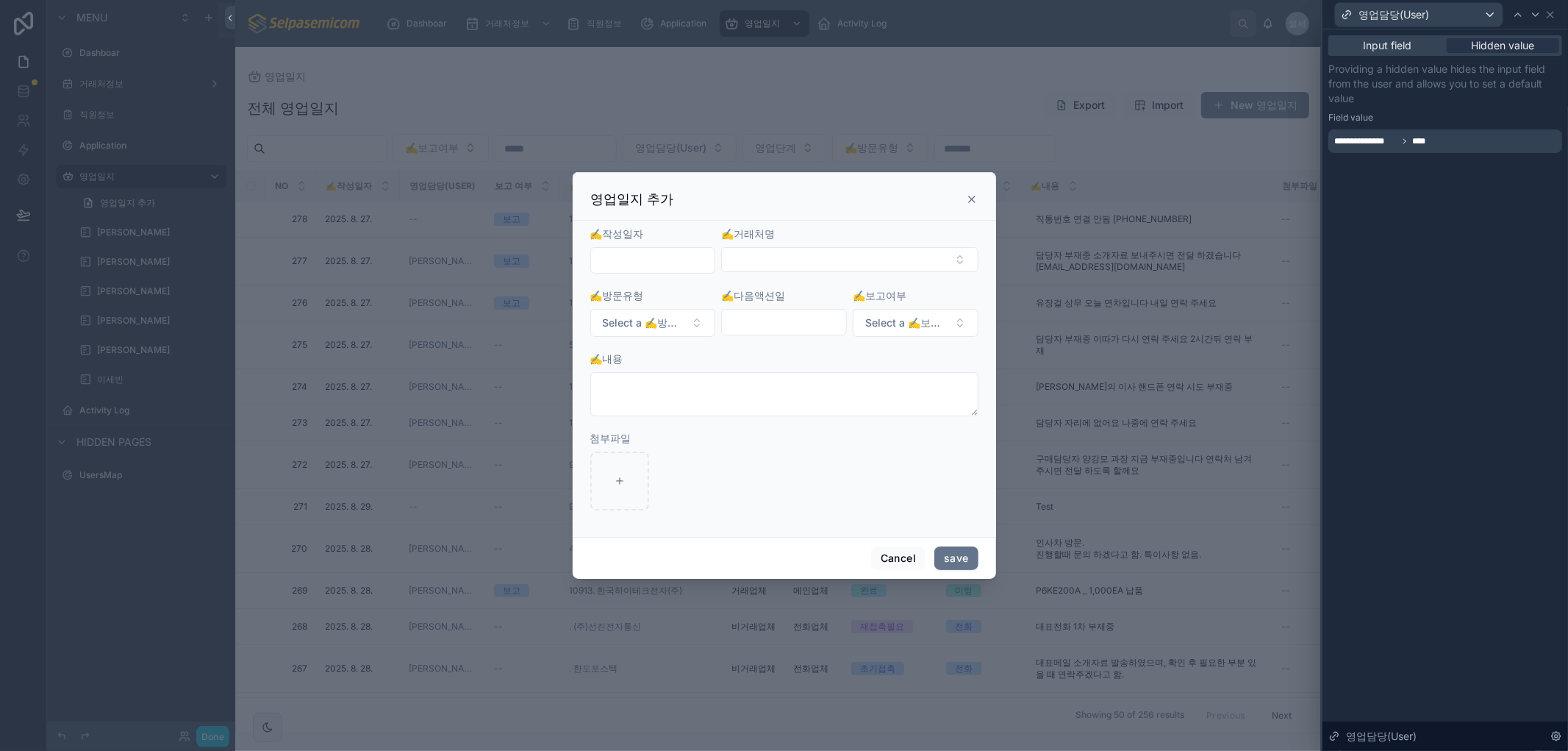
drag, startPoint x: 1475, startPoint y: 141, endPoint x: 1375, endPoint y: 150, distance: 100.4
click at [1340, 150] on div "**********" at bounding box center [1444, 141] width 233 height 24
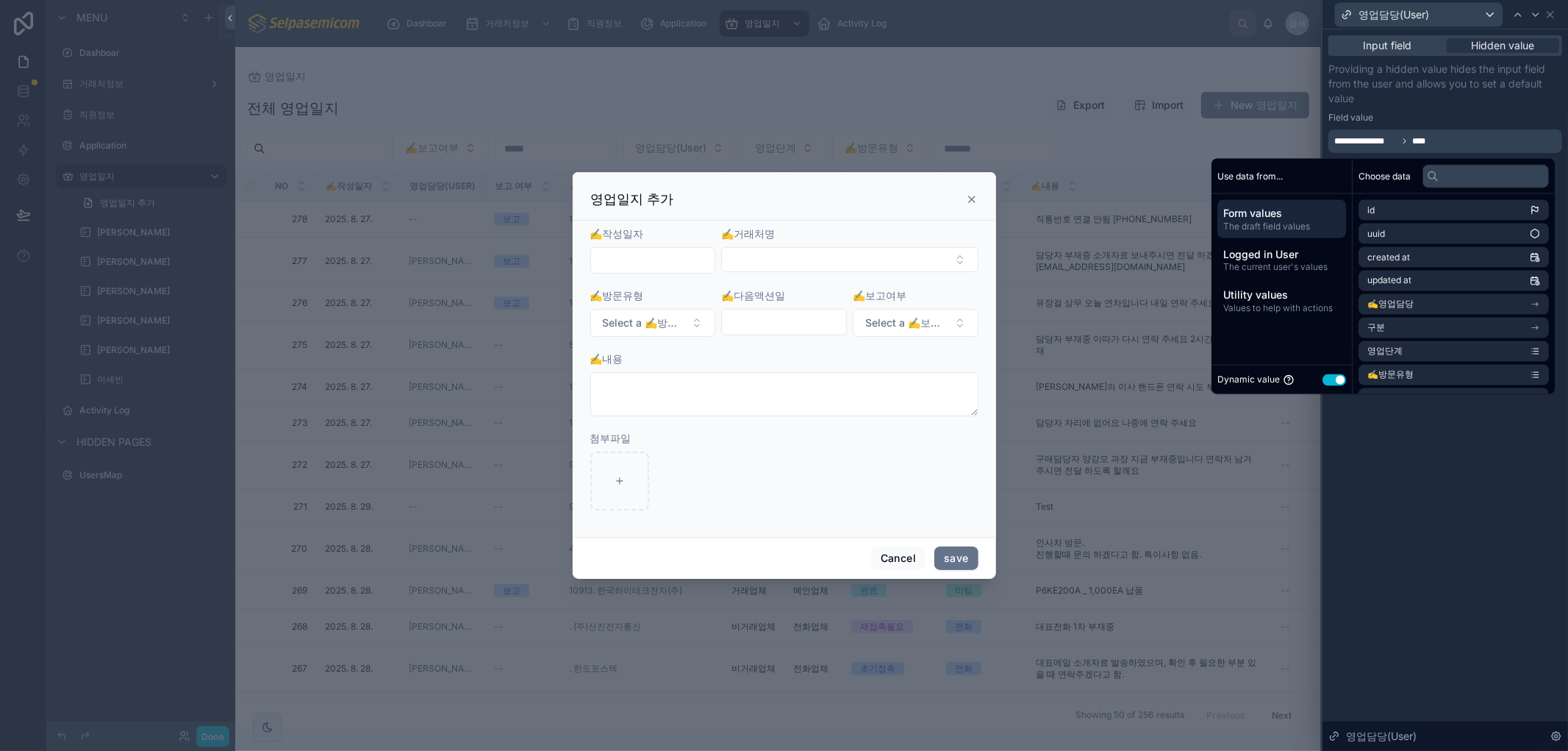
click at [1376, 150] on div "**********" at bounding box center [1444, 141] width 233 height 24
click at [1331, 378] on button "Use setting" at bounding box center [1334, 379] width 24 height 11
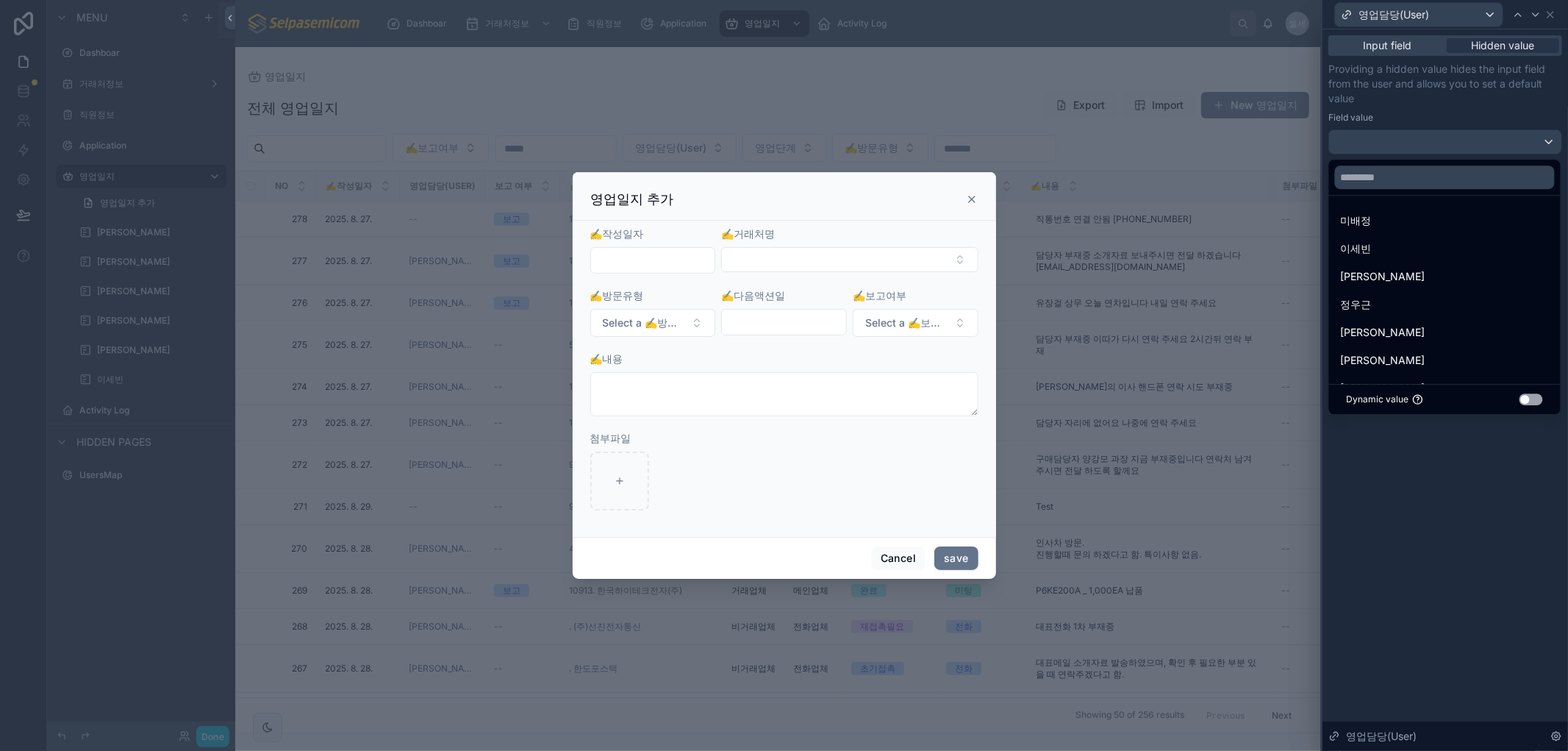
click at [1525, 395] on button "Use setting" at bounding box center [1530, 399] width 24 height 11
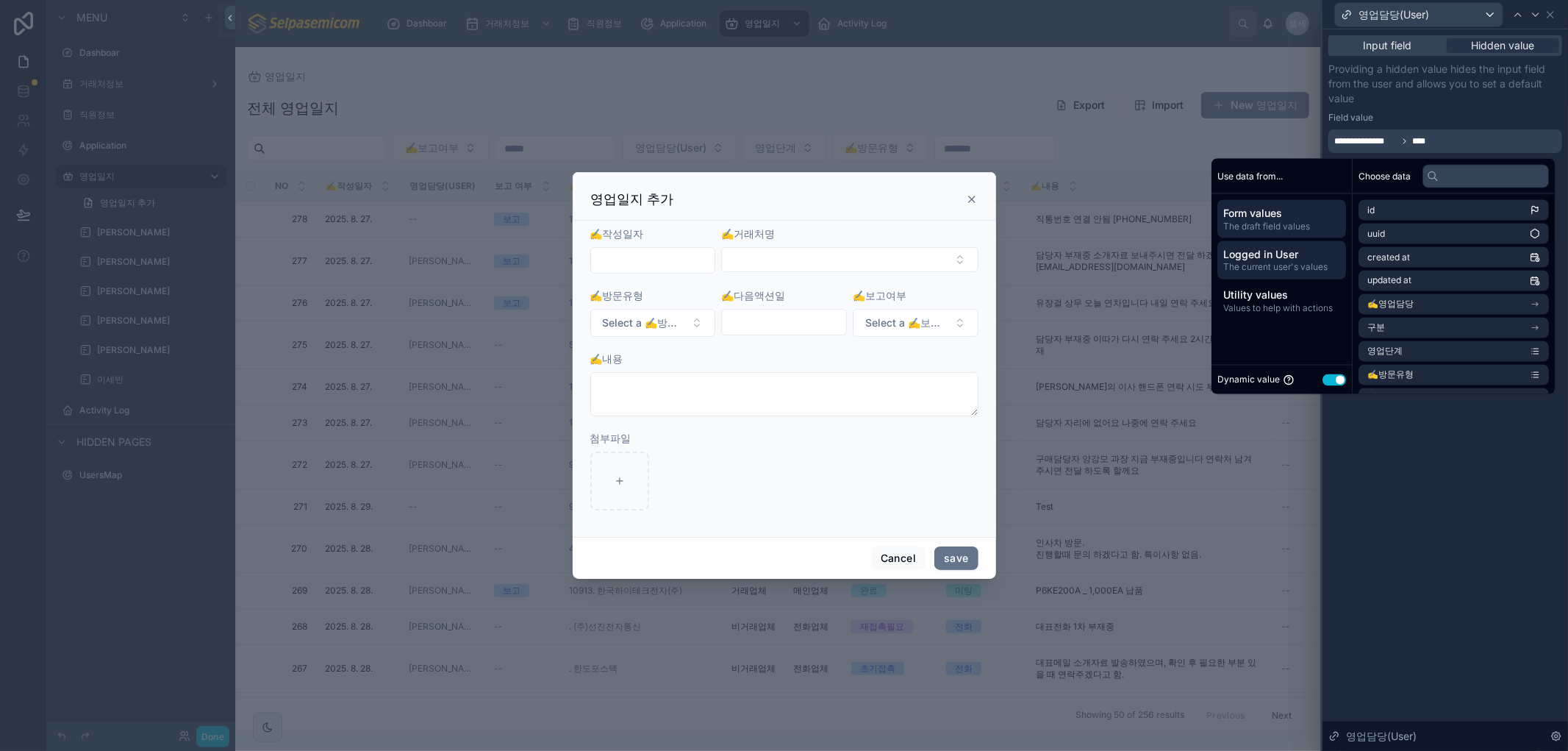
click at [1296, 272] on span "The current user's values" at bounding box center [1281, 267] width 117 height 11
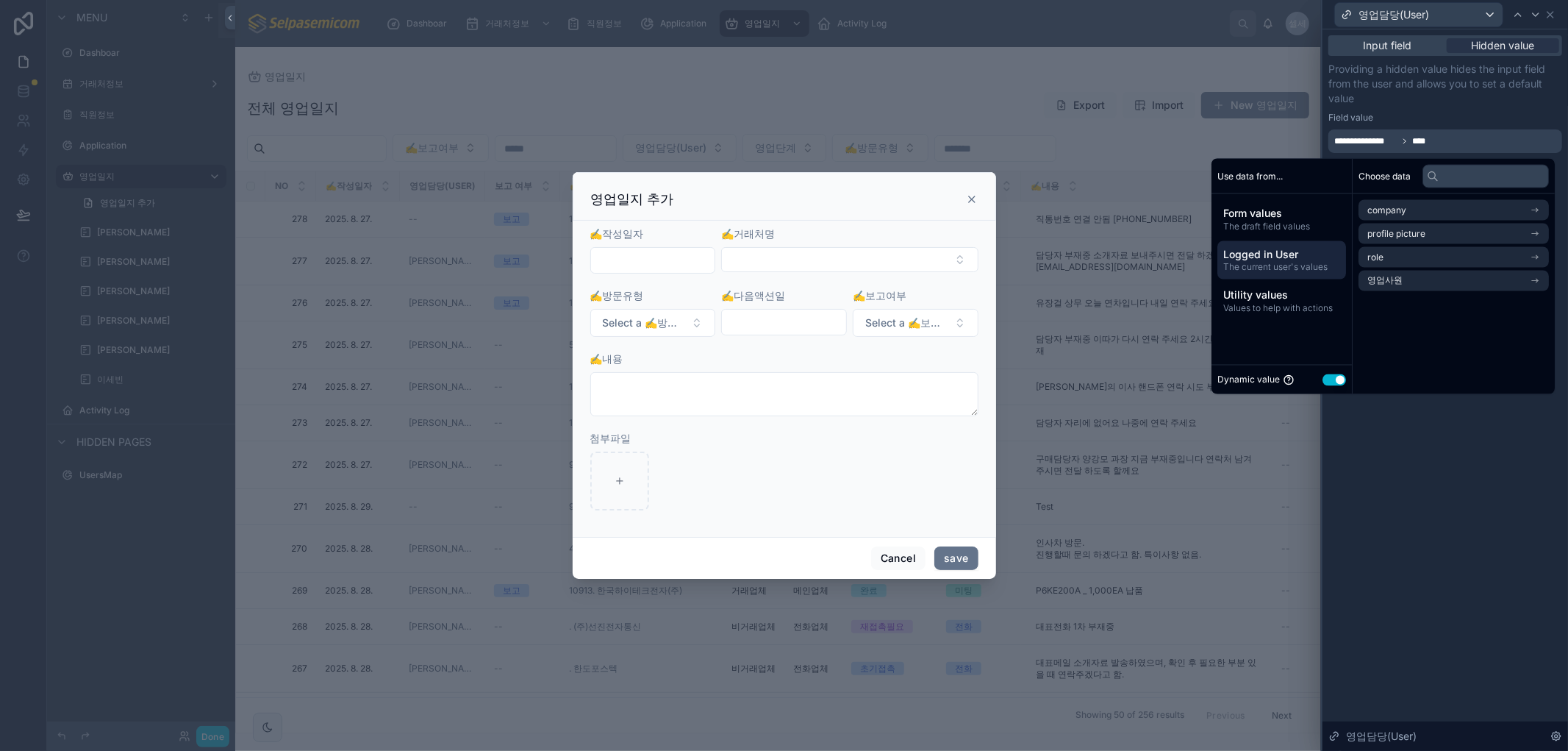
drag, startPoint x: 1382, startPoint y: 175, endPoint x: 1339, endPoint y: 243, distance: 80.5
click at [1382, 175] on span "Choose data" at bounding box center [1384, 175] width 52 height 11
click at [1254, 269] on span "The current user's values" at bounding box center [1281, 267] width 117 height 11
click at [1380, 280] on span "영업사원" at bounding box center [1384, 280] width 35 height 11
click at [1277, 253] on span "Logged in User" at bounding box center [1281, 254] width 117 height 15
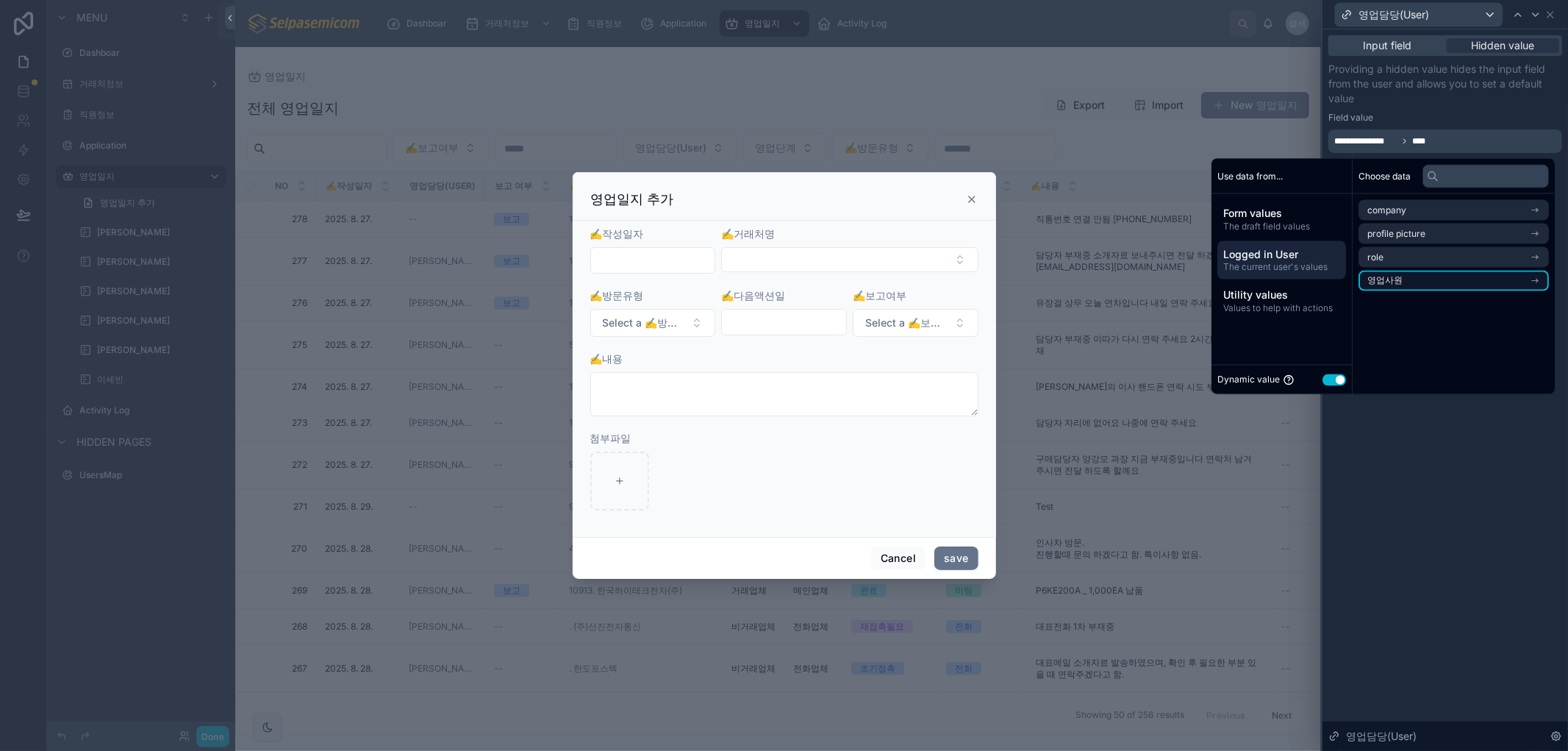
click at [1384, 274] on li "영업사원" at bounding box center [1454, 281] width 191 height 21
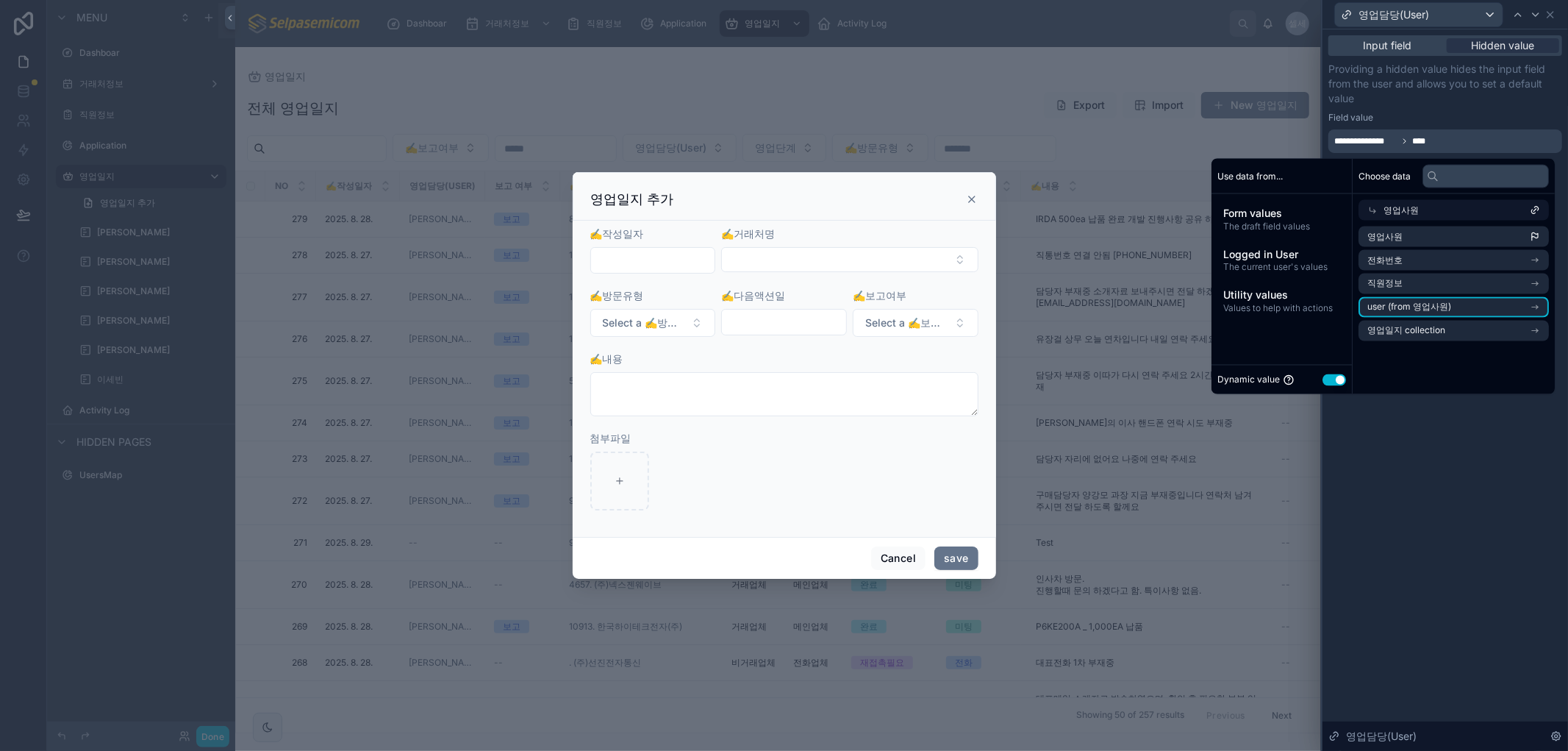
click at [960, 196] on div "영업일지 추가" at bounding box center [784, 199] width 386 height 17
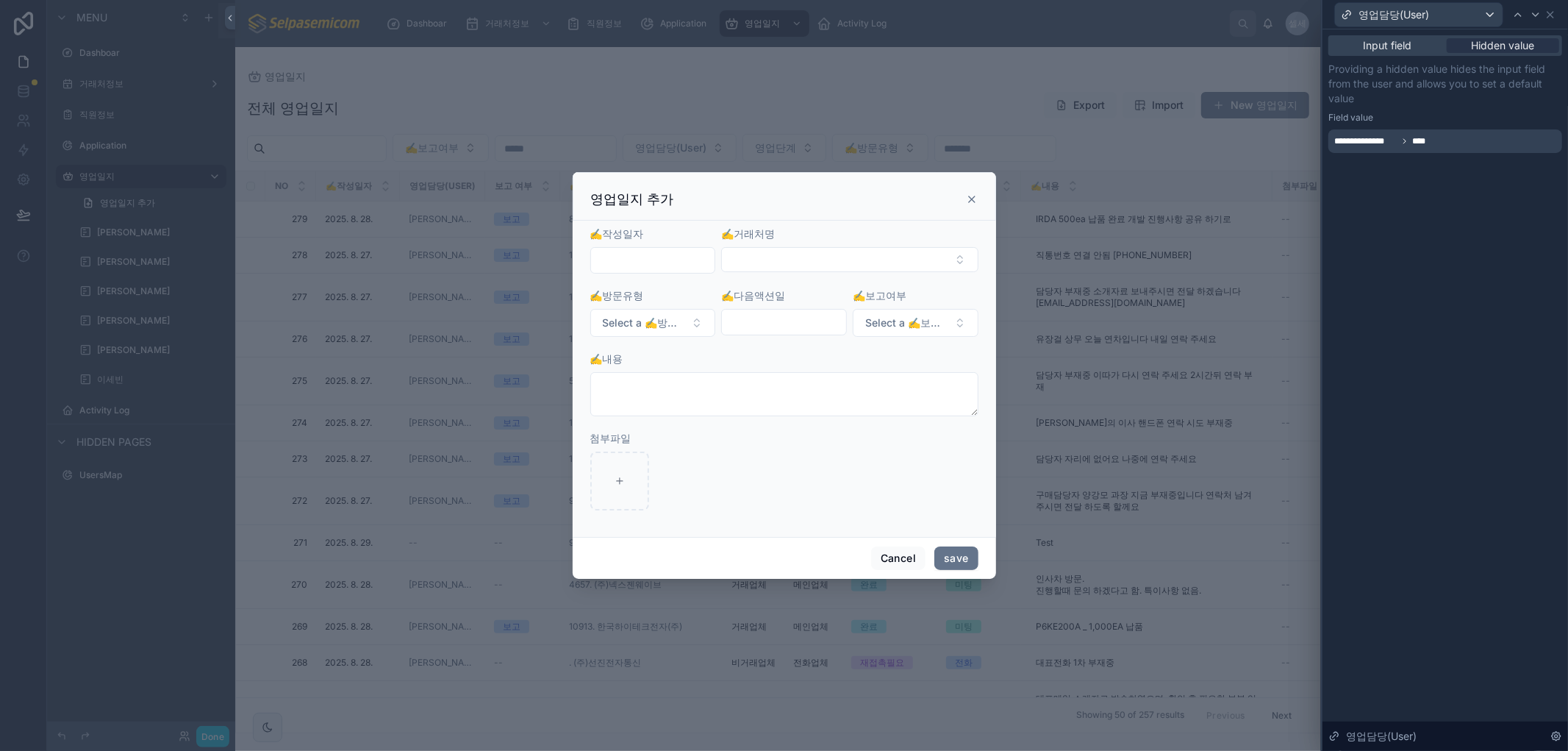
click at [972, 201] on icon at bounding box center [971, 199] width 6 height 6
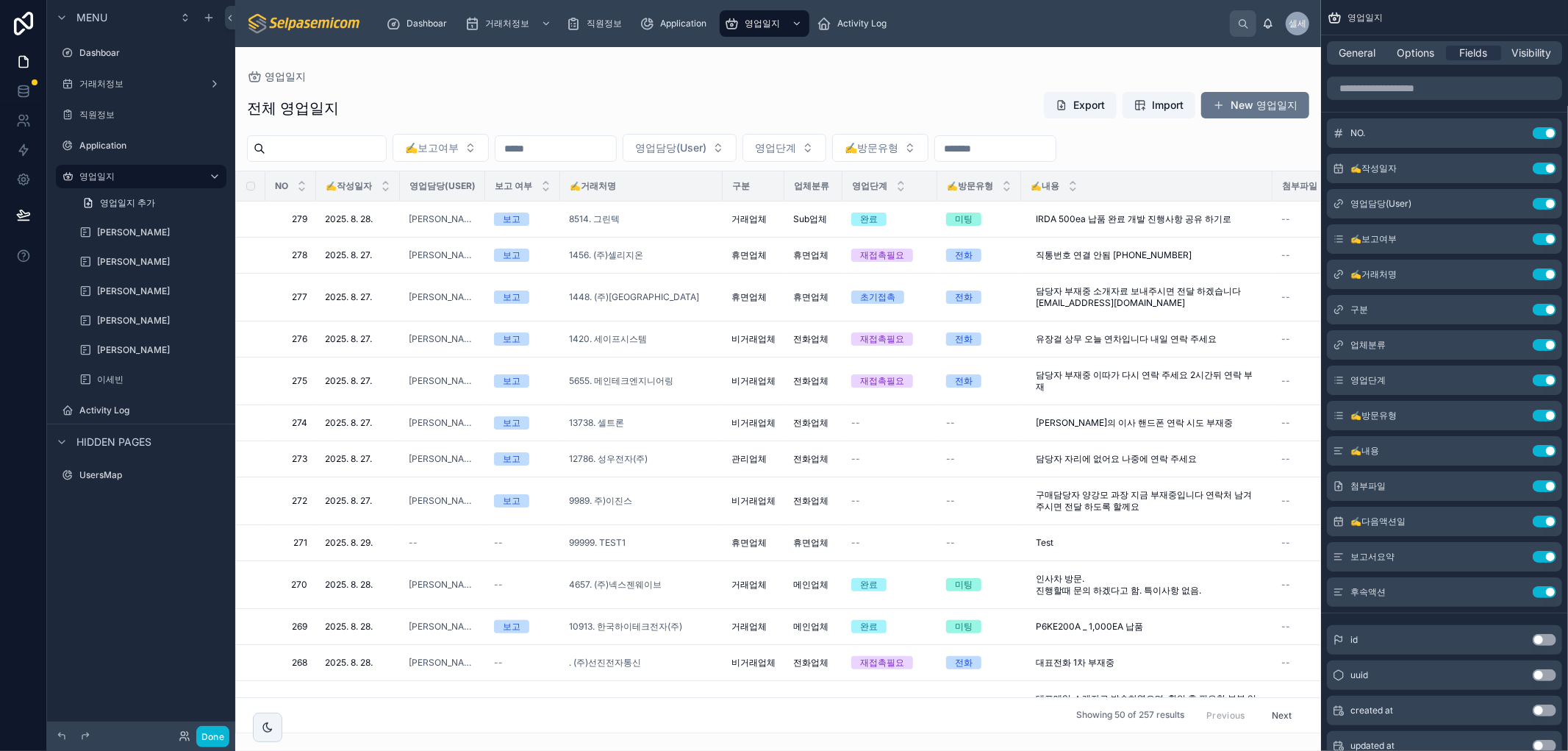
click at [478, 92] on div "전체 영업일지 Export Import New 영업일지" at bounding box center [778, 108] width 1062 height 34
click at [30, 120] on icon at bounding box center [23, 120] width 15 height 15
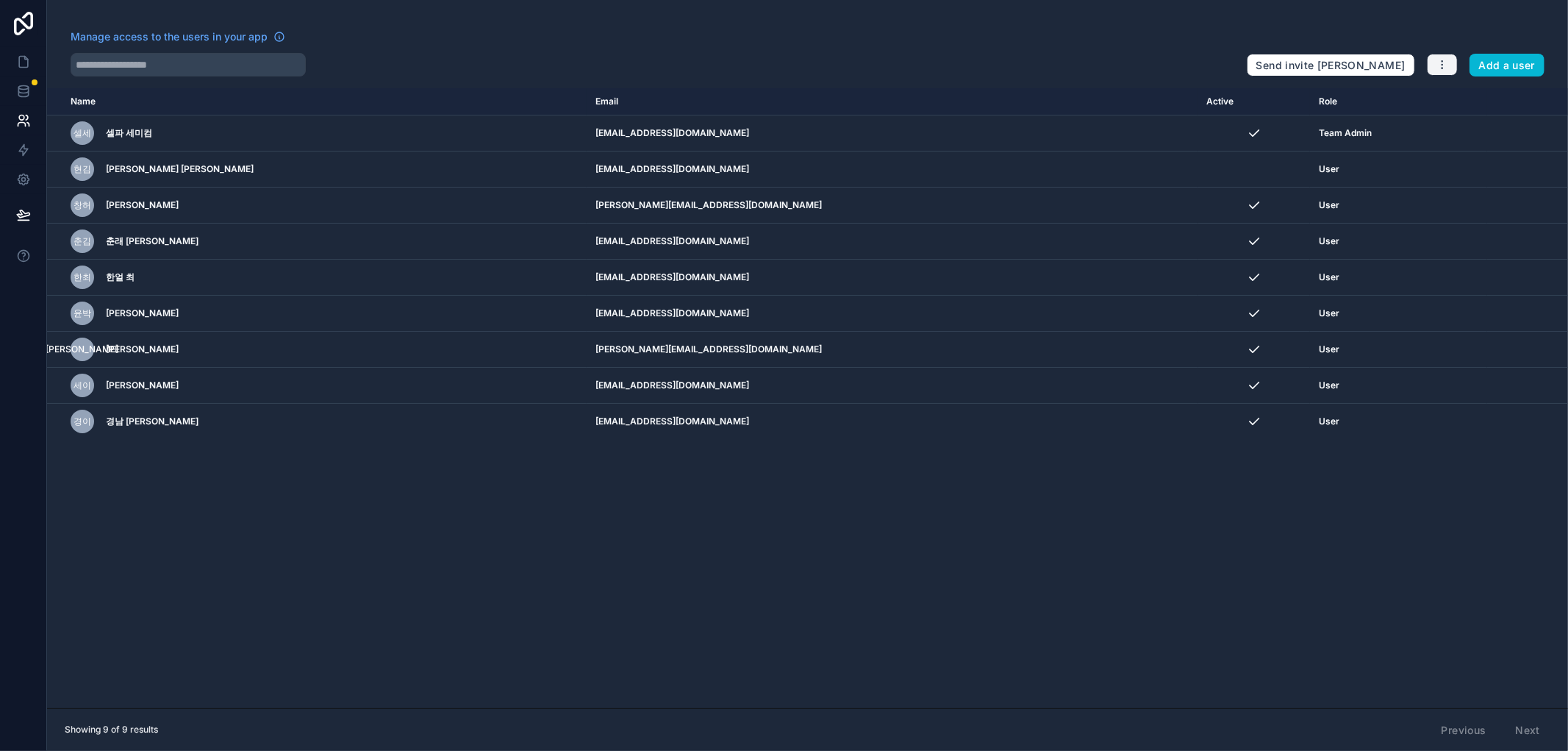
click at [1436, 59] on icon "button" at bounding box center [1441, 64] width 11 height 11
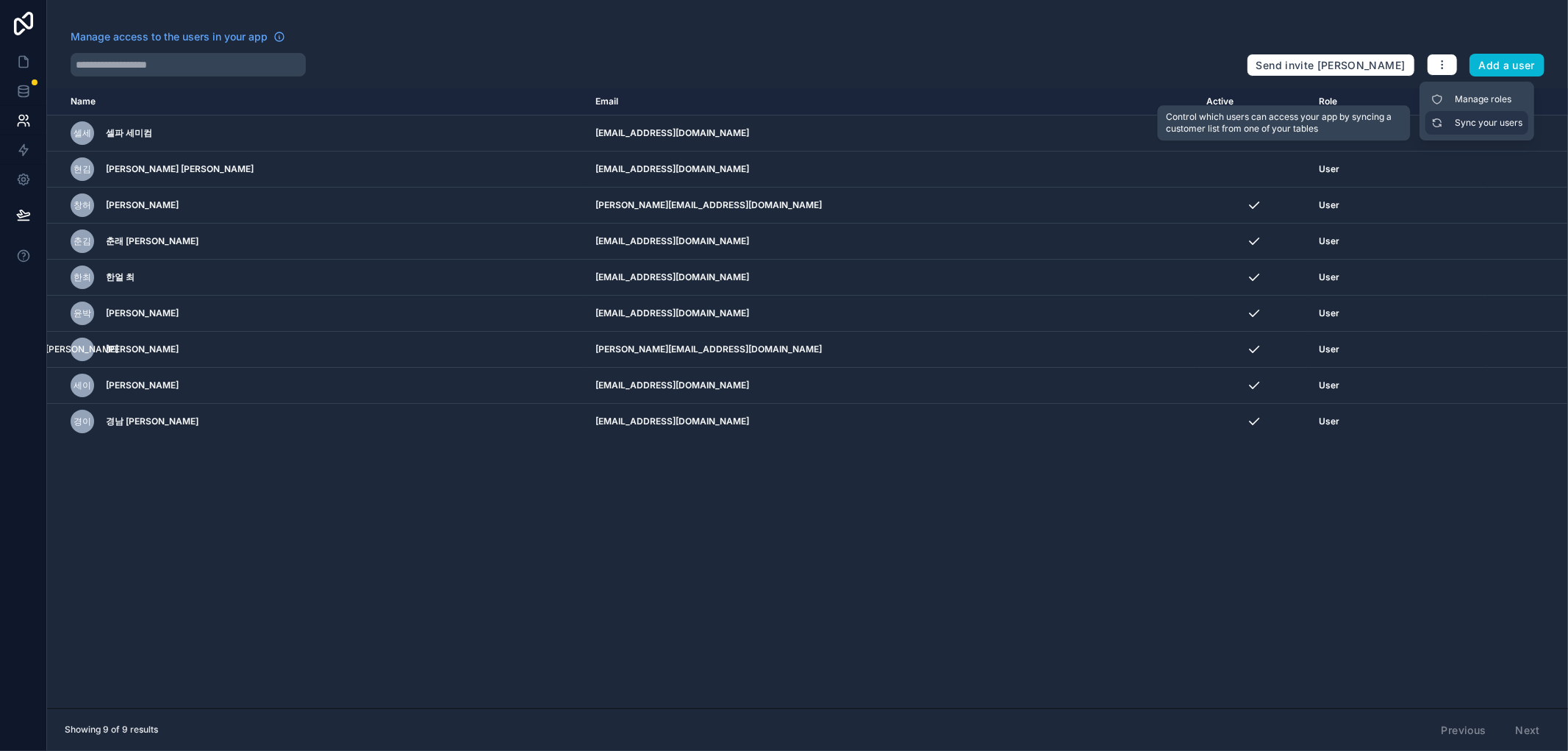
click at [1471, 131] on link "Sync your users" at bounding box center [1476, 122] width 103 height 24
click at [1467, 127] on link "Sync your users" at bounding box center [1476, 122] width 103 height 24
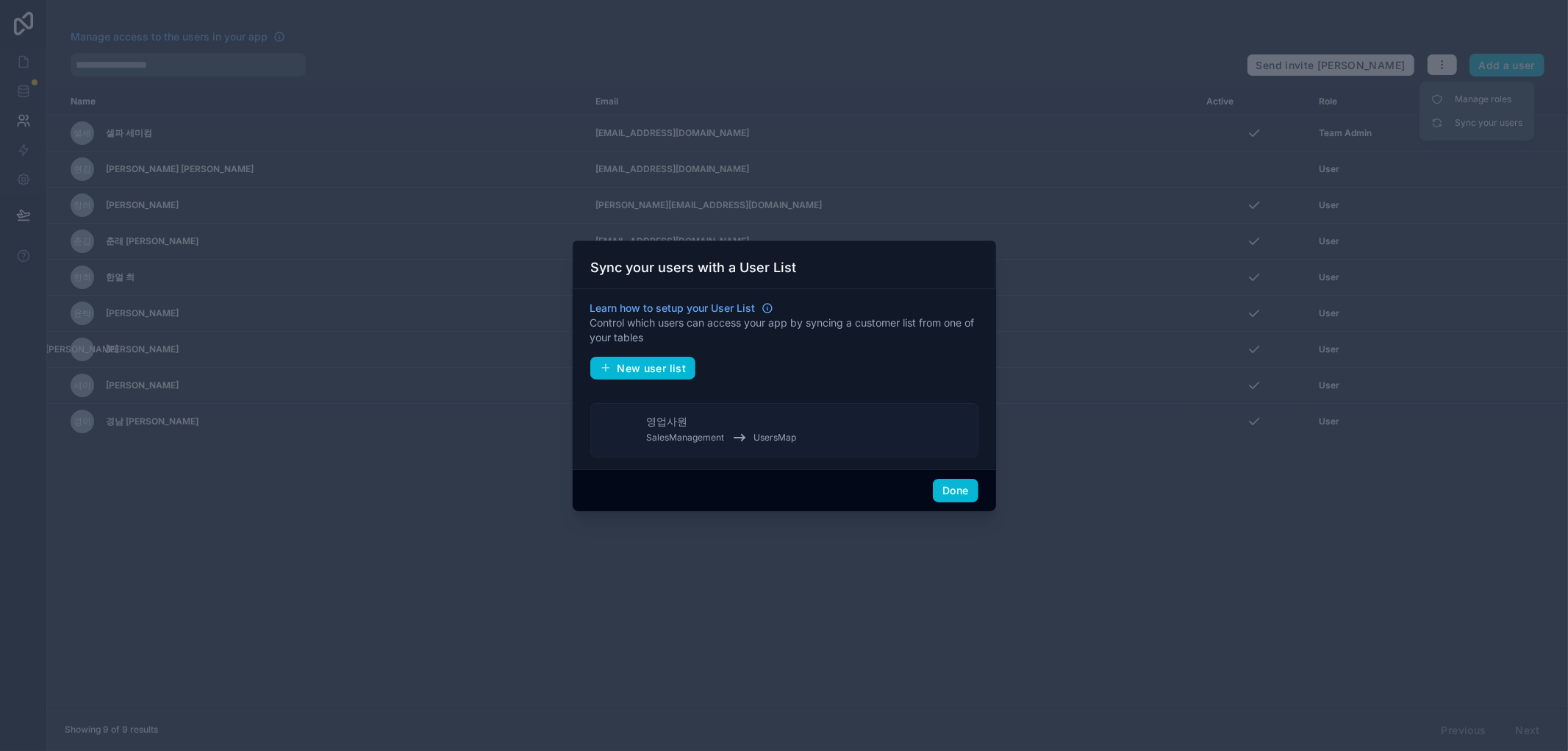
click at [755, 432] on span "UsersMap" at bounding box center [775, 437] width 43 height 11
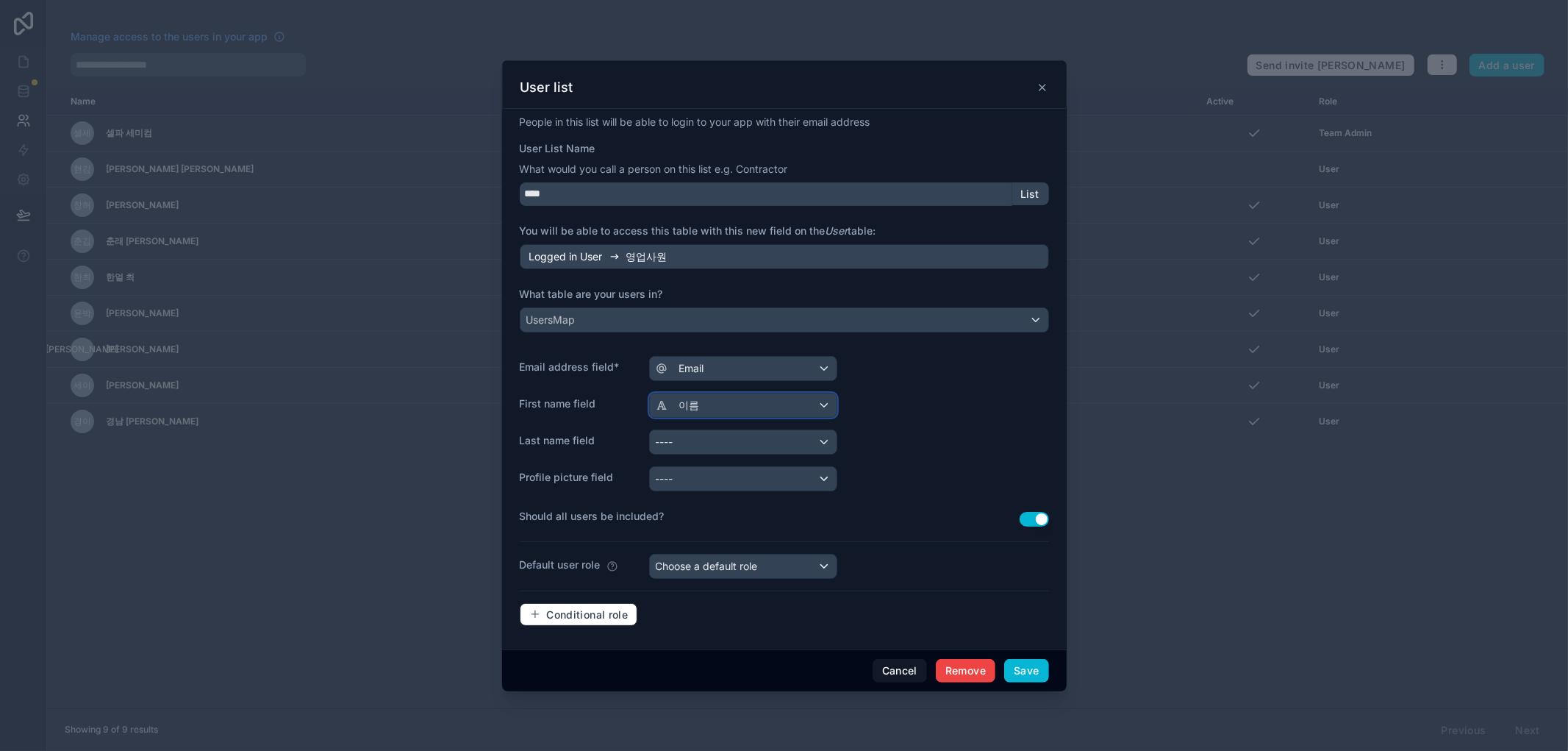
click at [692, 401] on span "이름" at bounding box center [690, 405] width 21 height 15
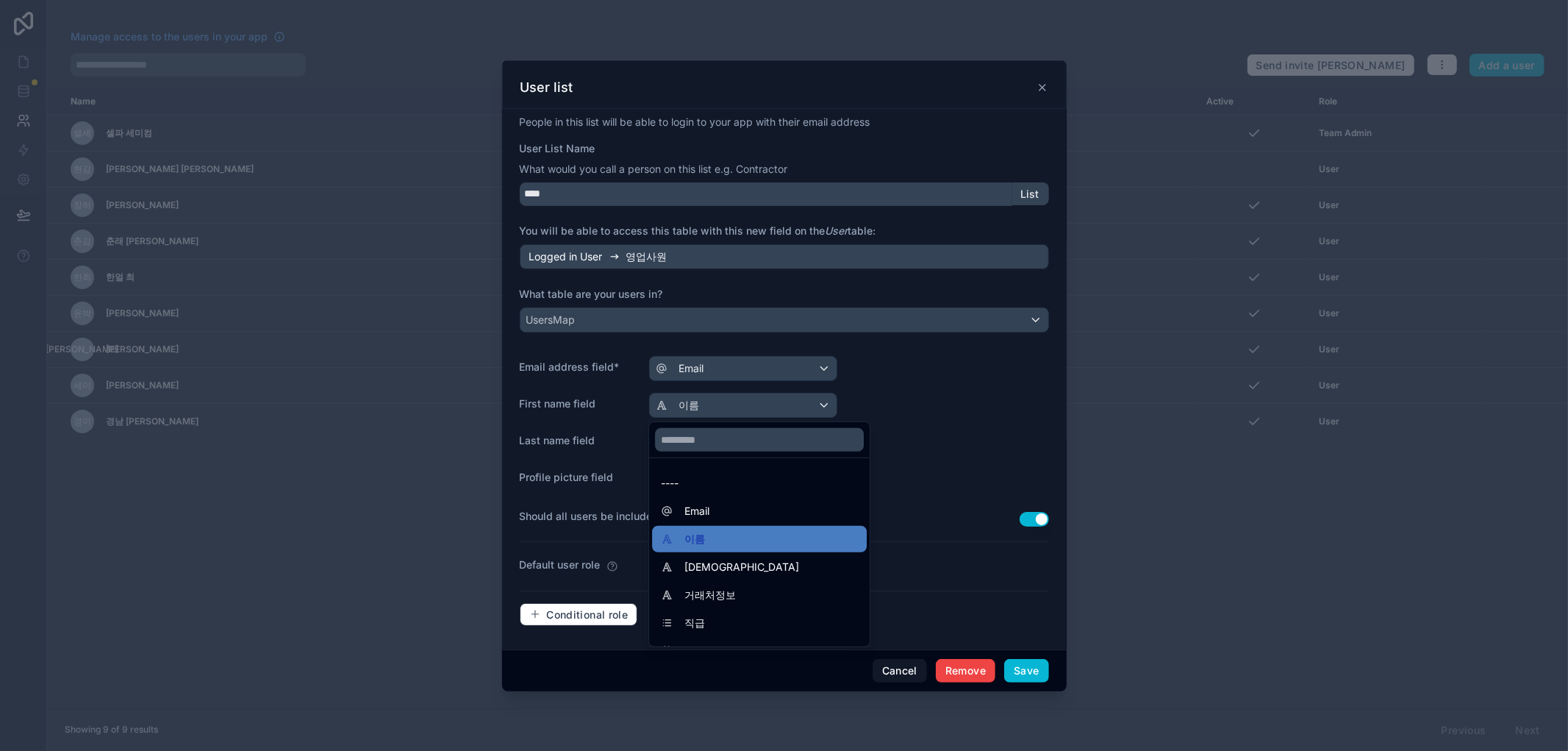
click at [697, 565] on span "[DEMOGRAPHIC_DATA]" at bounding box center [741, 567] width 114 height 17
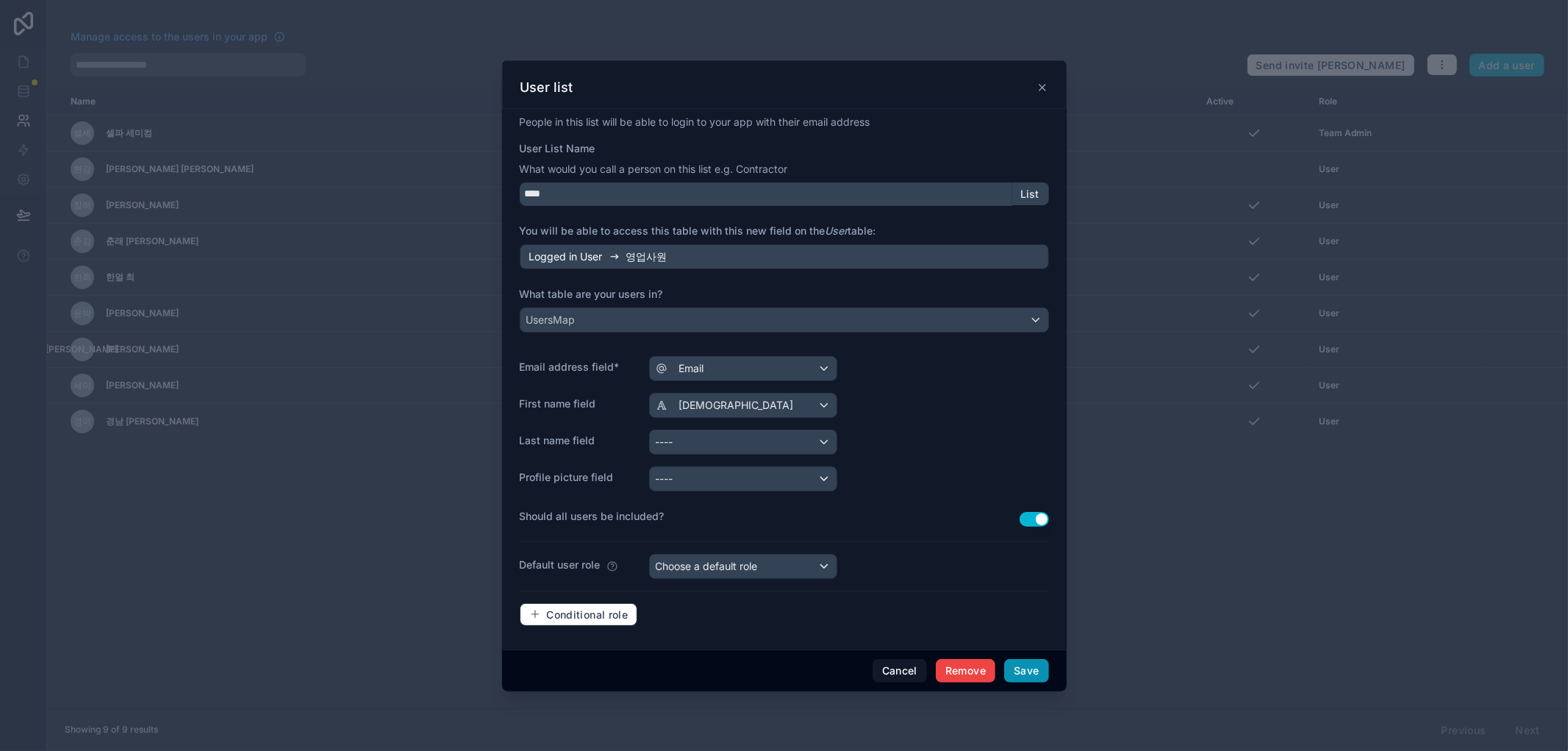
click at [1023, 658] on div "Cancel Remove Save" at bounding box center [784, 670] width 565 height 42
click at [1030, 666] on button "Save" at bounding box center [1026, 670] width 44 height 24
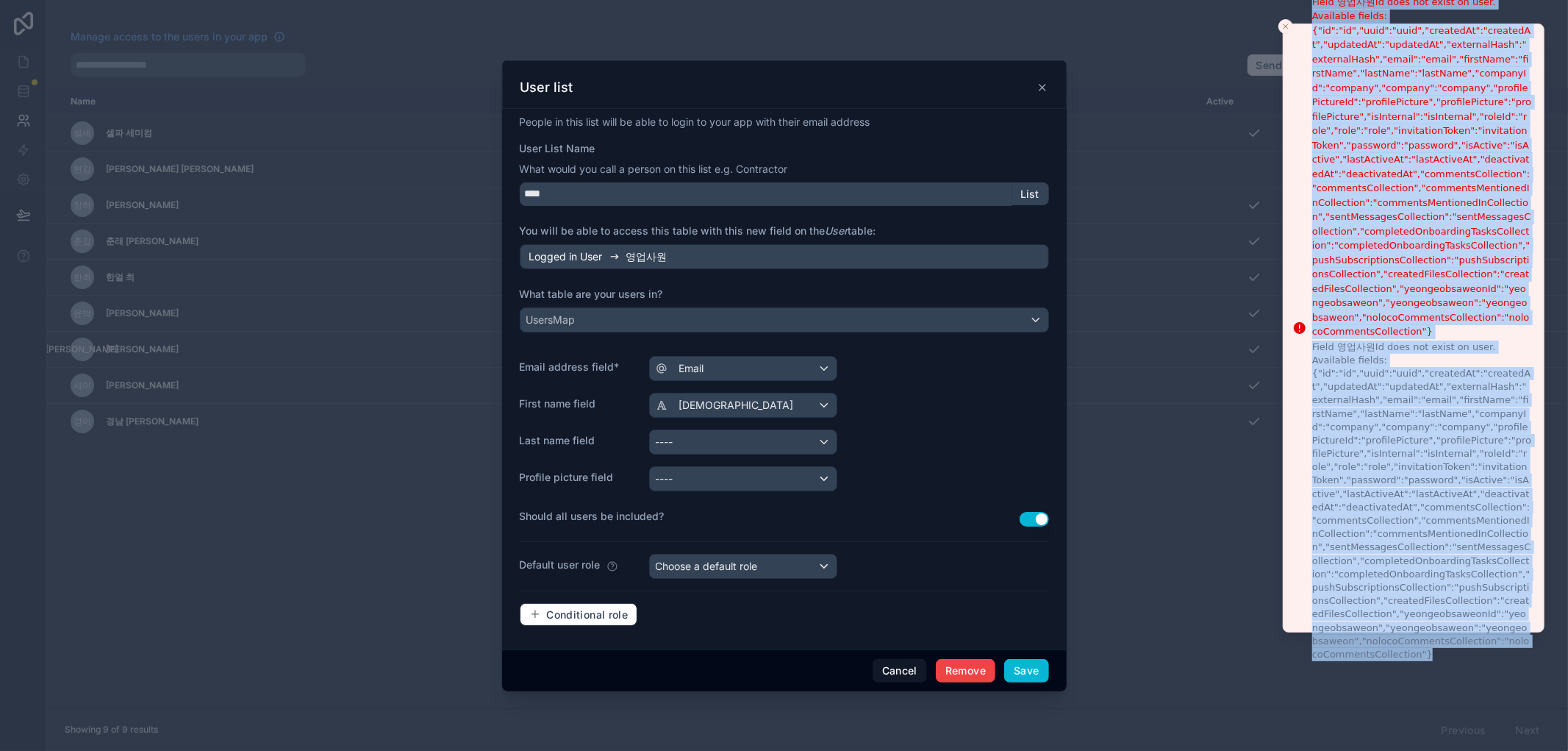
drag, startPoint x: 1309, startPoint y: 42, endPoint x: 1567, endPoint y: 658, distance: 667.8
click at [1544, 632] on li "Field 영업사원Id does not exist on user. Available fields: {"id":"id","uuid":"uuid"…" at bounding box center [1412, 328] width 261 height 608
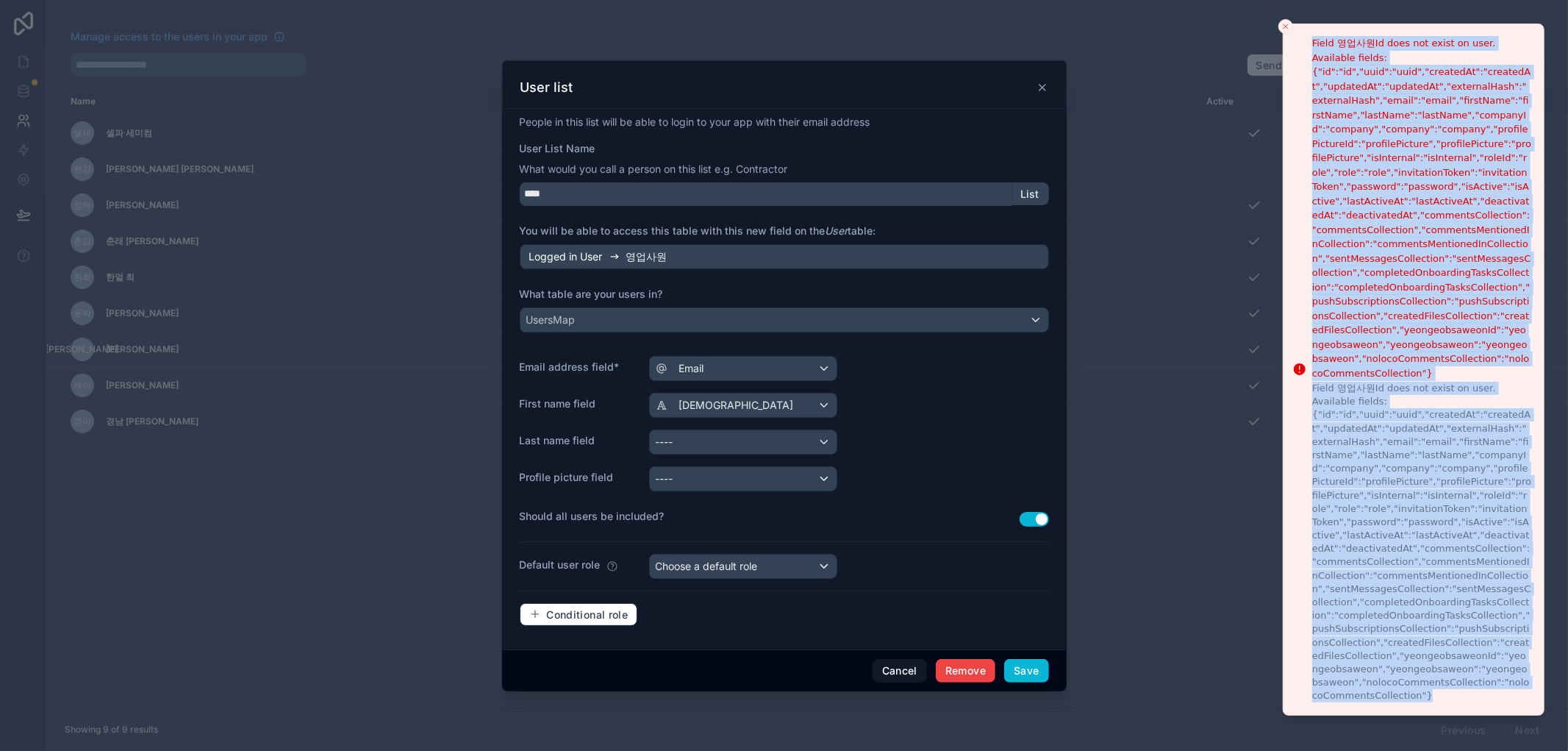
copy div "Field 영업사원Id does not exist on user. Available fields: {"id":"id","uuid":"uuid"…"
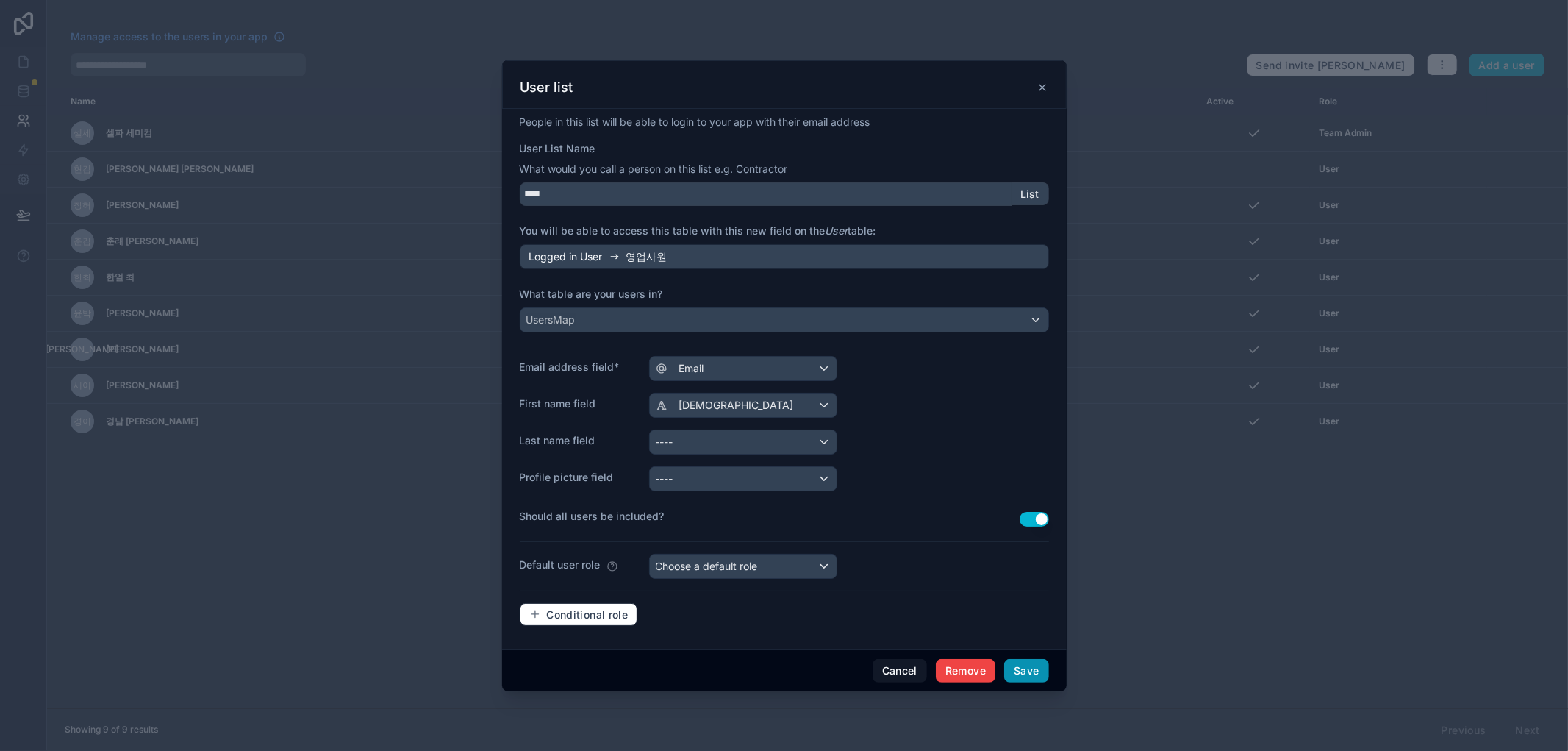
click at [1030, 671] on button "Save" at bounding box center [1026, 670] width 44 height 24
click at [1044, 87] on icon at bounding box center [1042, 87] width 11 height 11
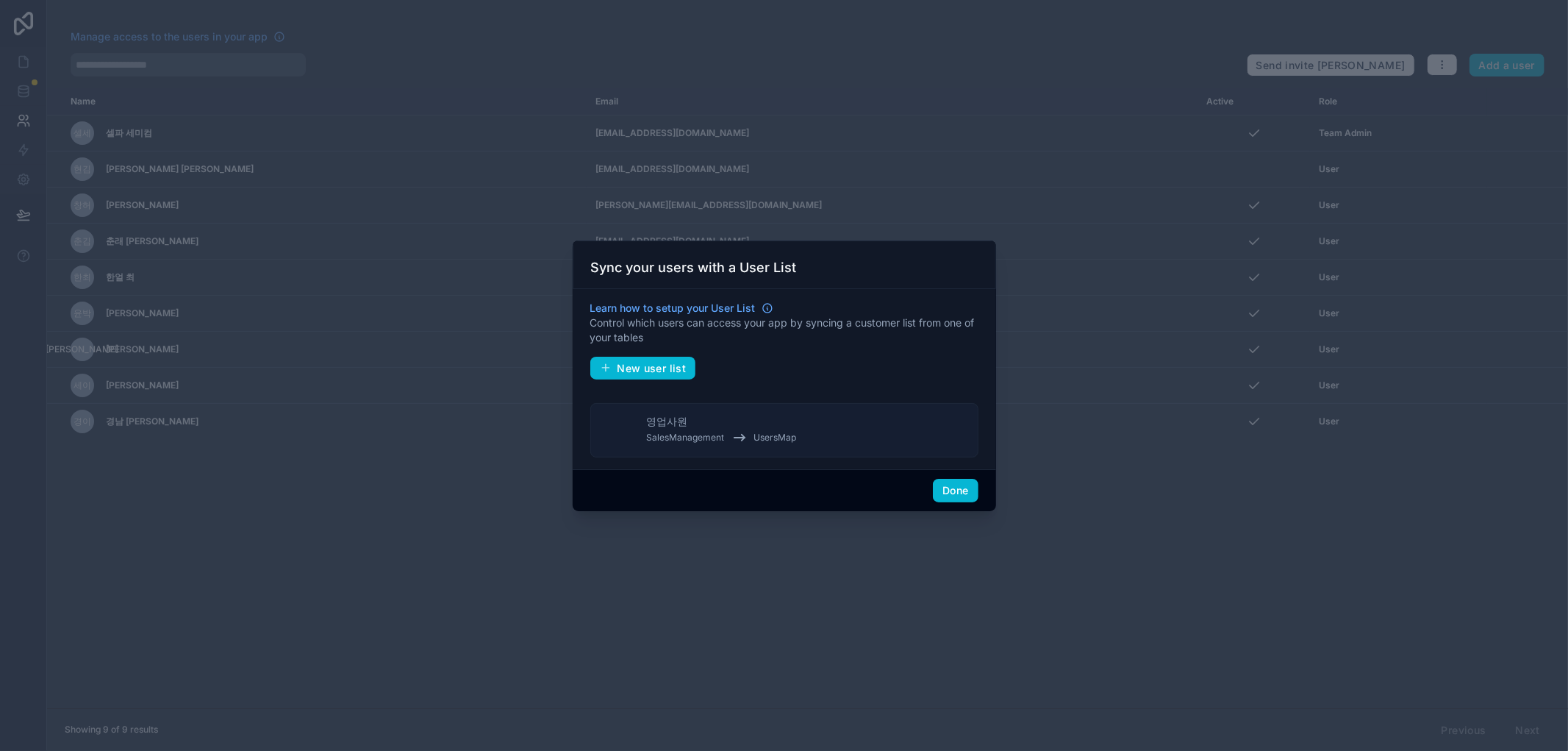
click at [761, 432] on span "UsersMap" at bounding box center [775, 437] width 43 height 11
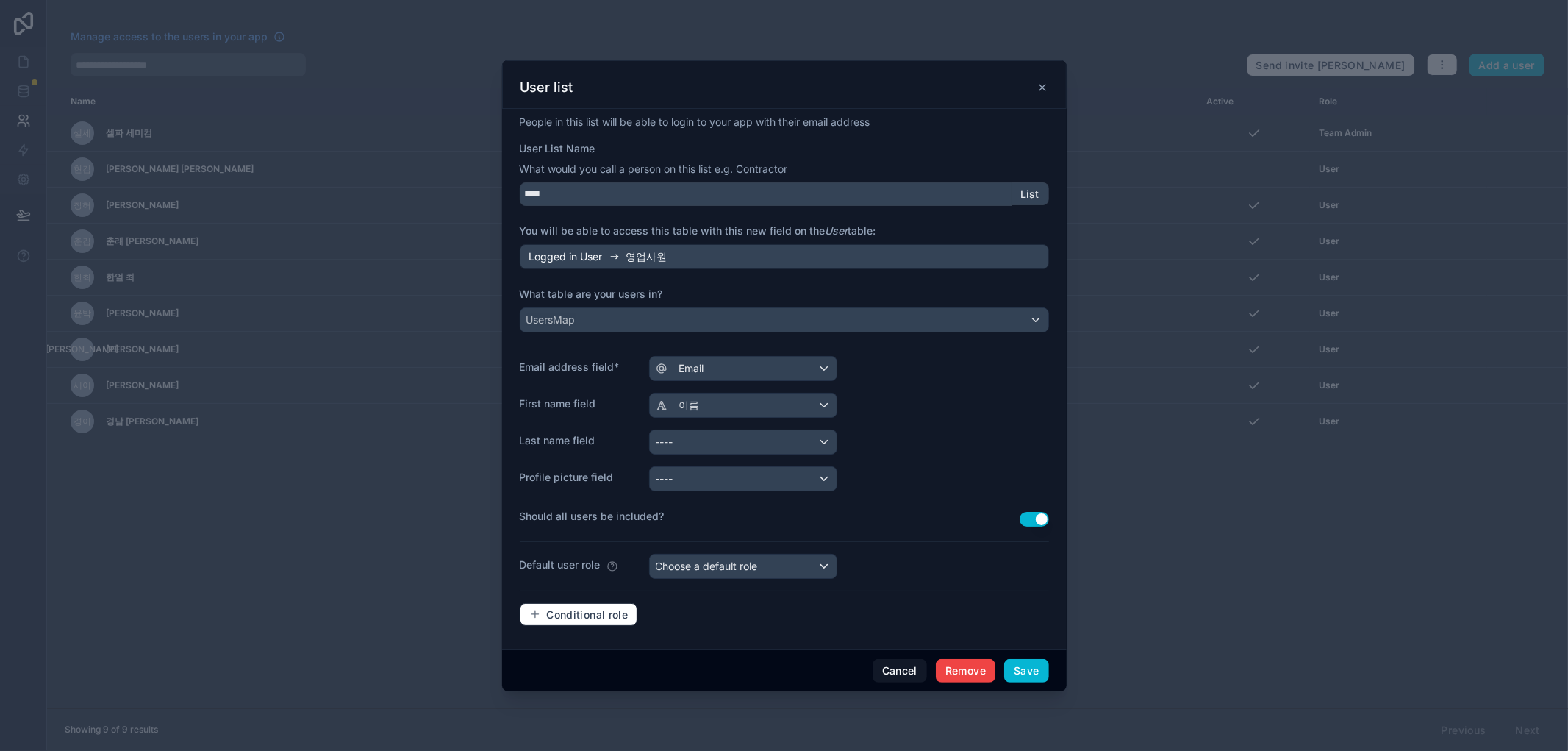
click at [761, 432] on div "----" at bounding box center [743, 442] width 187 height 24
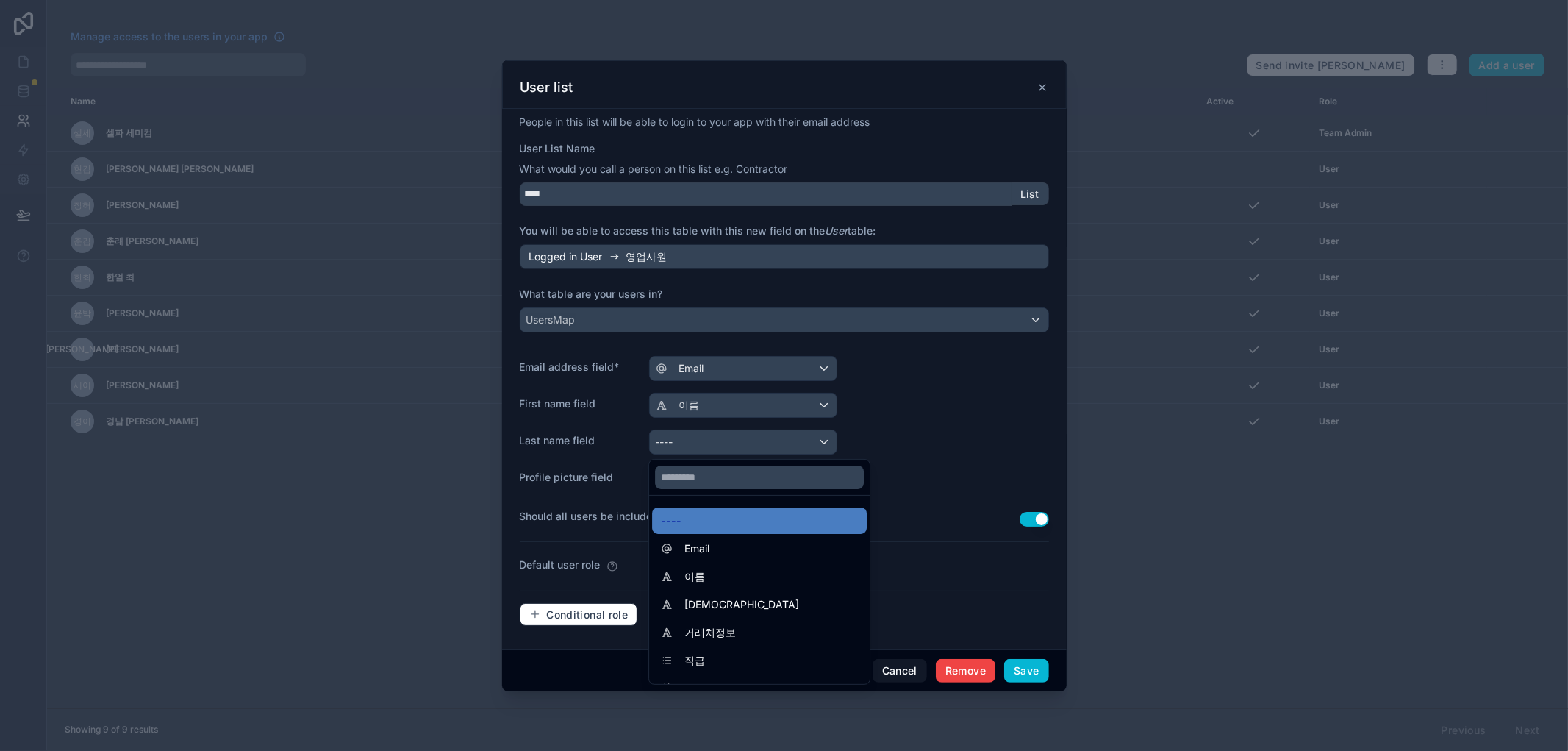
drag, startPoint x: 982, startPoint y: 421, endPoint x: 998, endPoint y: 132, distance: 289.4
click at [982, 409] on div at bounding box center [784, 375] width 565 height 630
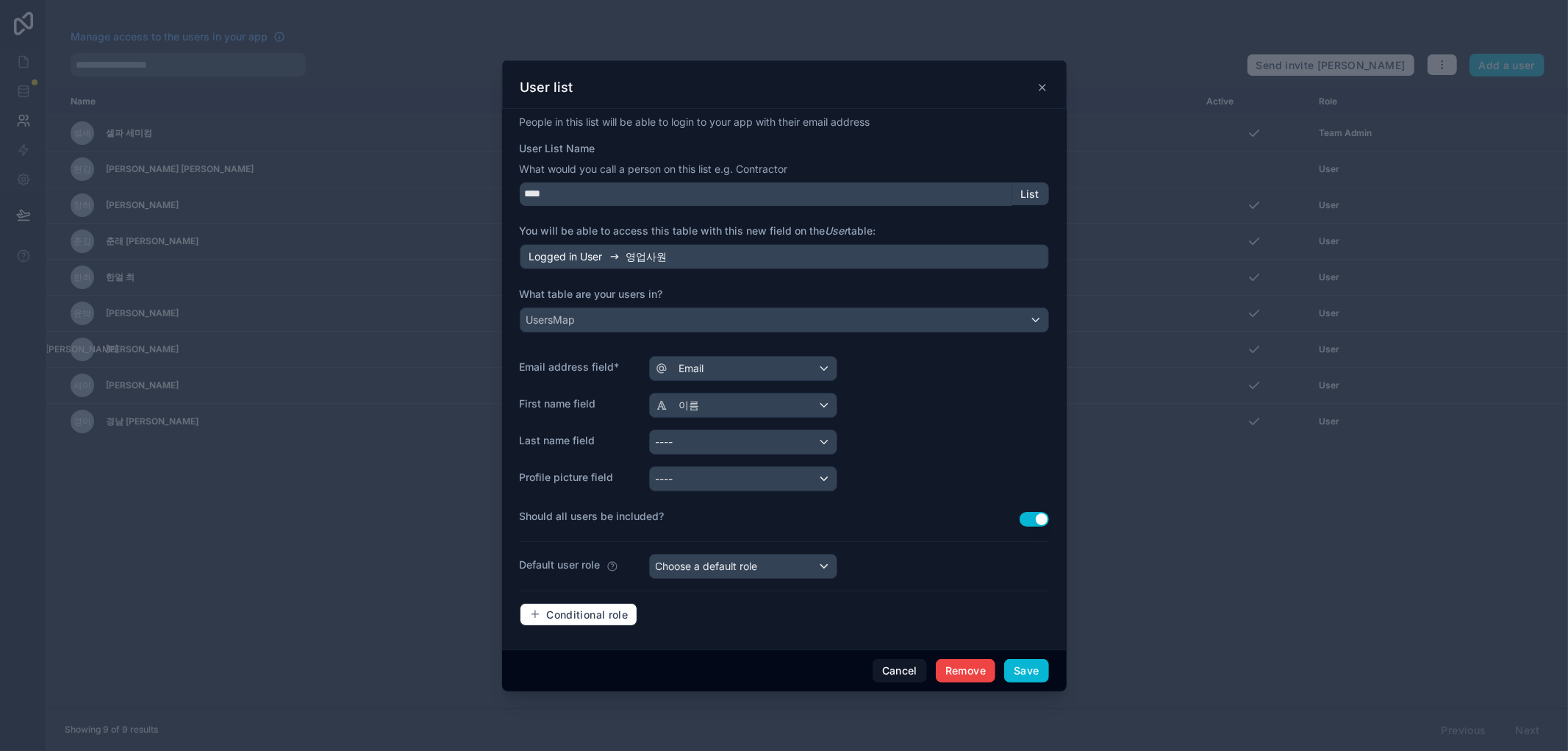
click at [1042, 84] on icon at bounding box center [1042, 87] width 11 height 11
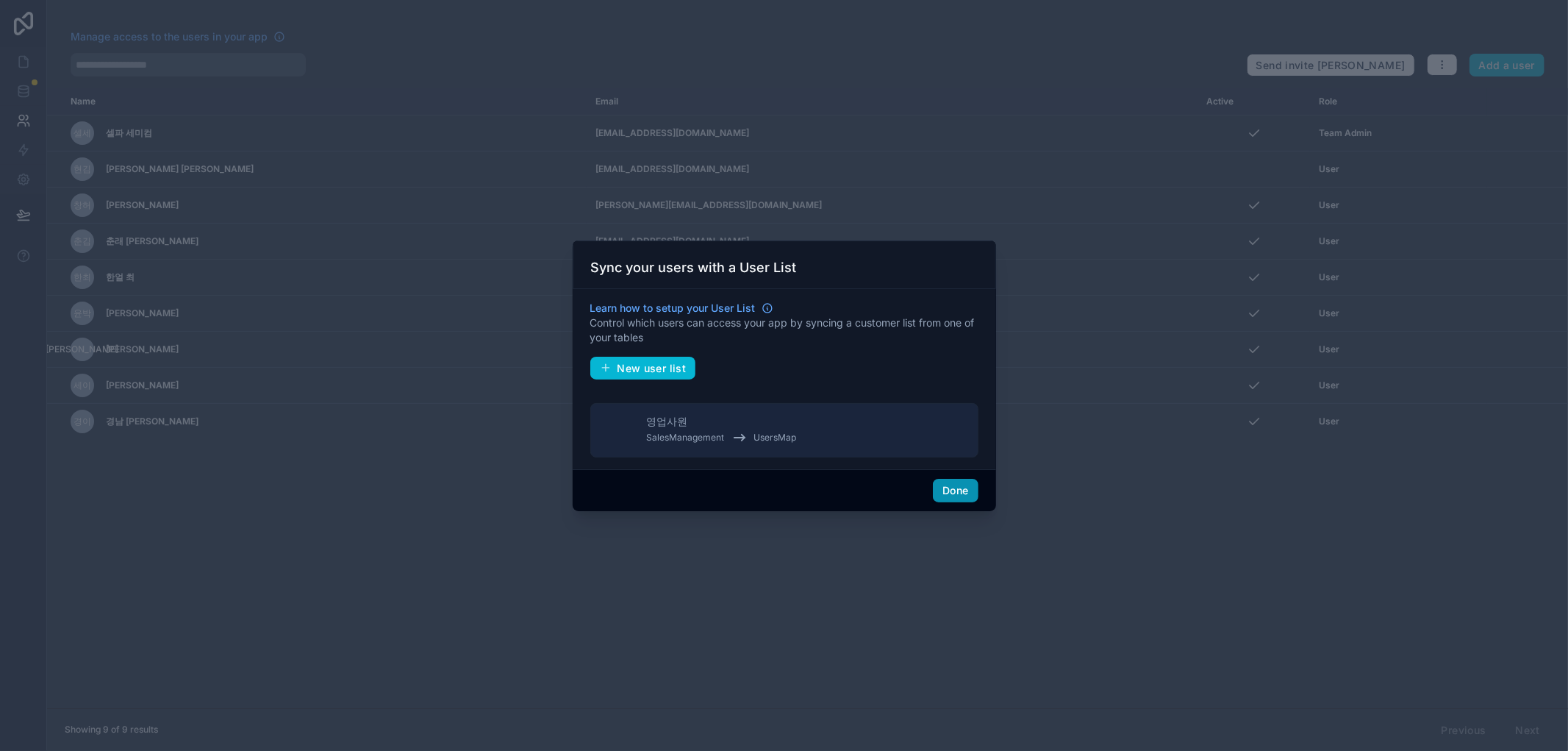
click at [947, 490] on button "Done" at bounding box center [954, 490] width 45 height 24
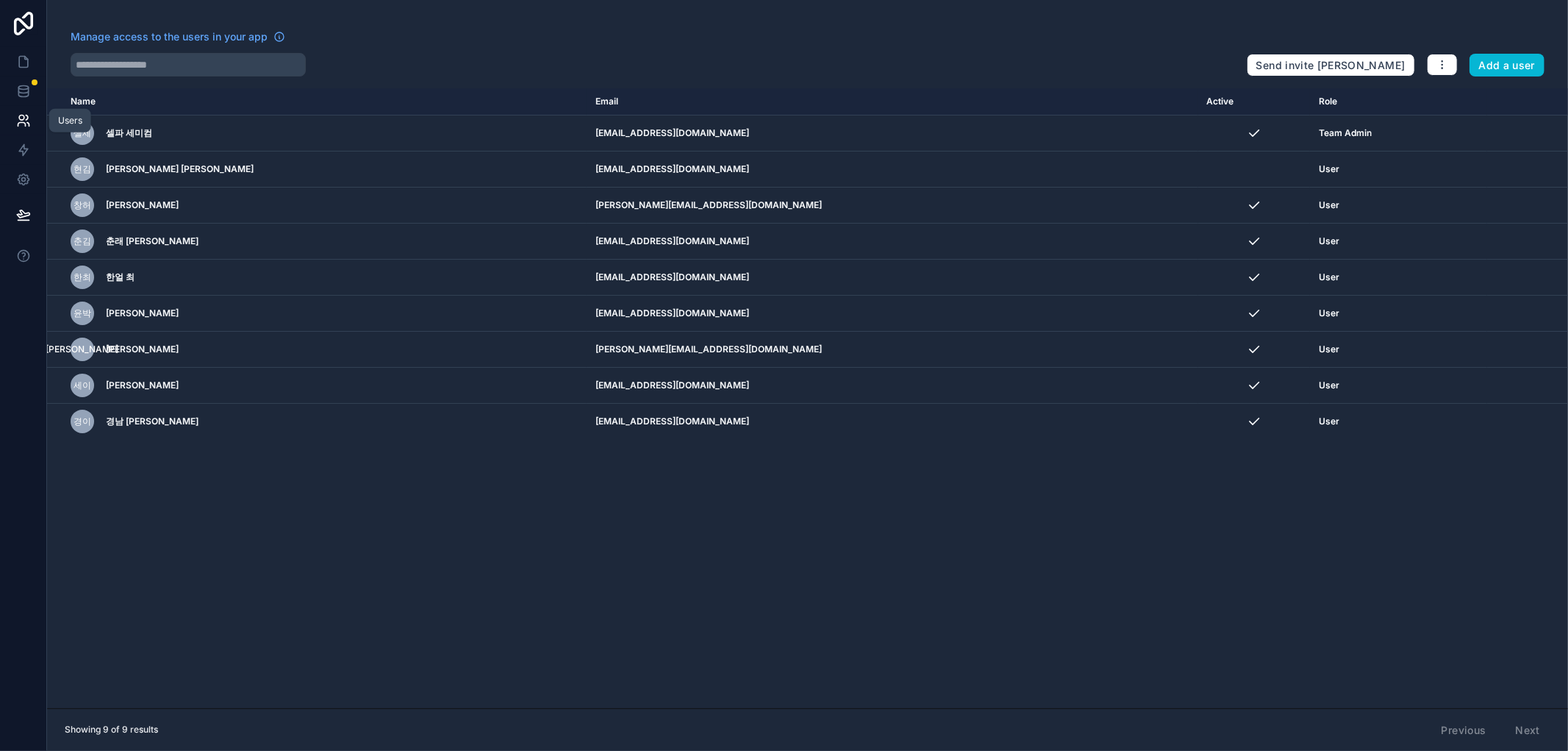
click at [24, 118] on icon at bounding box center [23, 120] width 15 height 15
click at [21, 58] on icon at bounding box center [23, 61] width 15 height 15
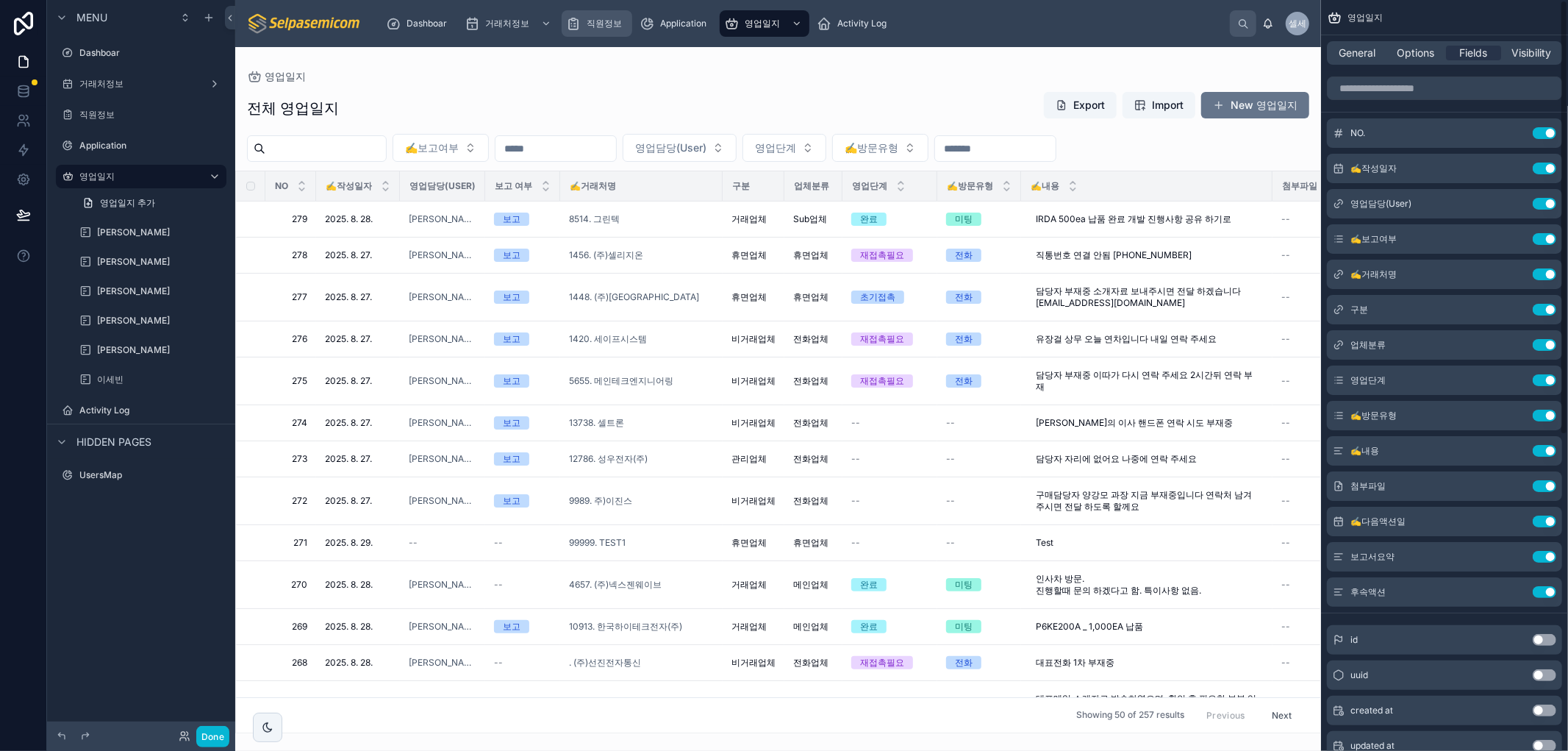
click at [608, 12] on div "직원정보" at bounding box center [596, 23] width 62 height 24
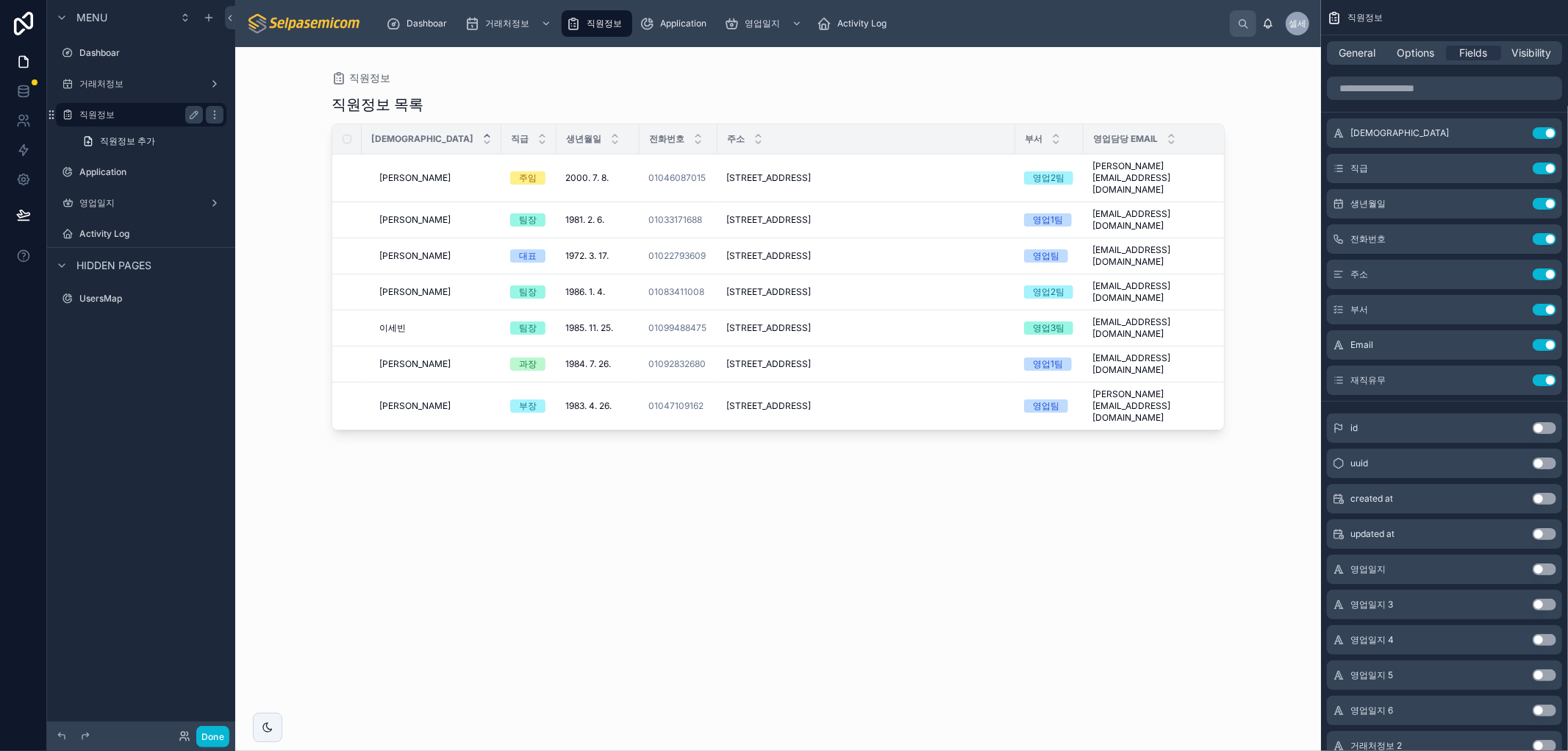
click at [103, 113] on label "직원정보" at bounding box center [138, 114] width 118 height 11
click at [214, 115] on icon "scrollable content" at bounding box center [214, 114] width 1 height 1
click at [295, 173] on span "Remove" at bounding box center [281, 171] width 39 height 15
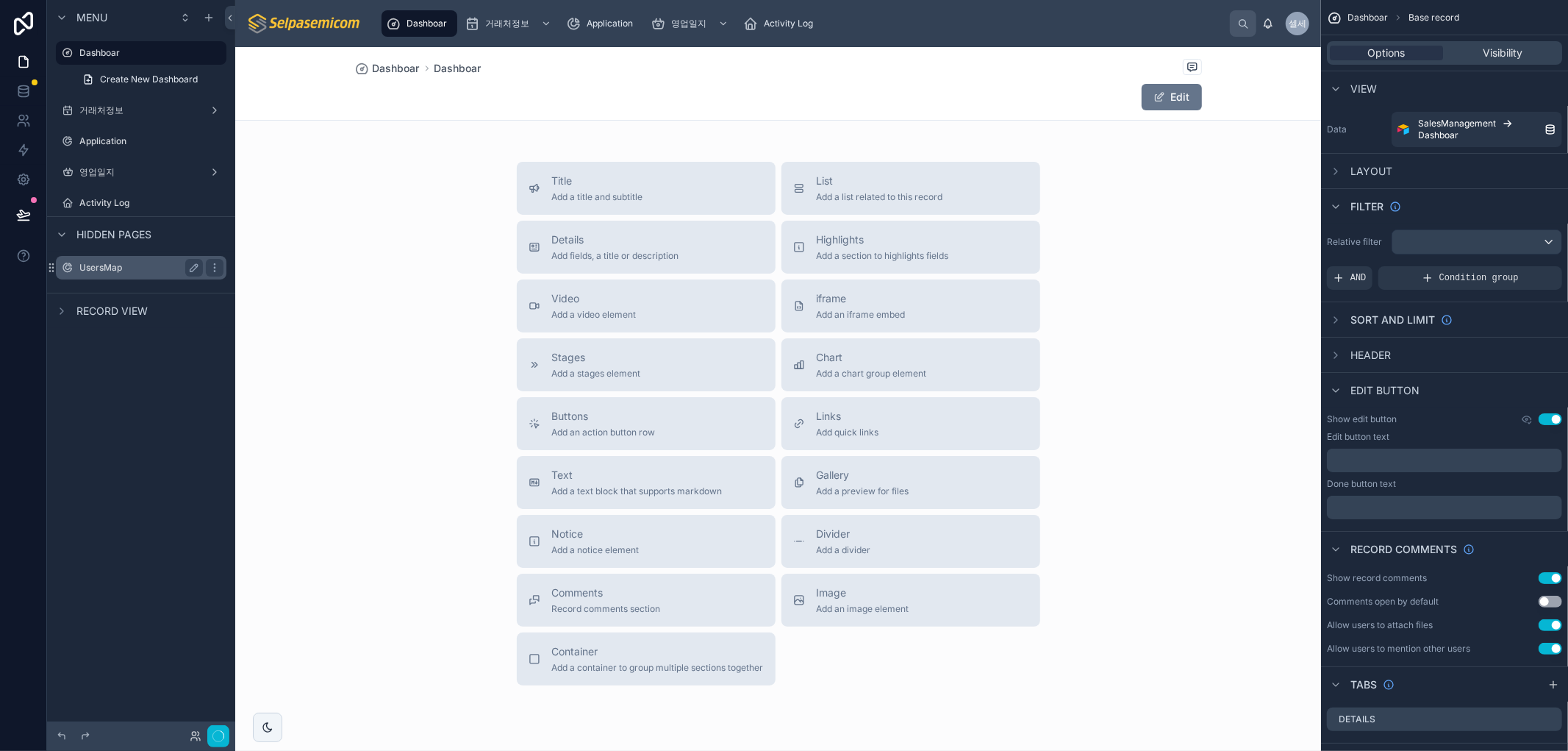
click at [100, 265] on label "UsersMap" at bounding box center [138, 267] width 118 height 11
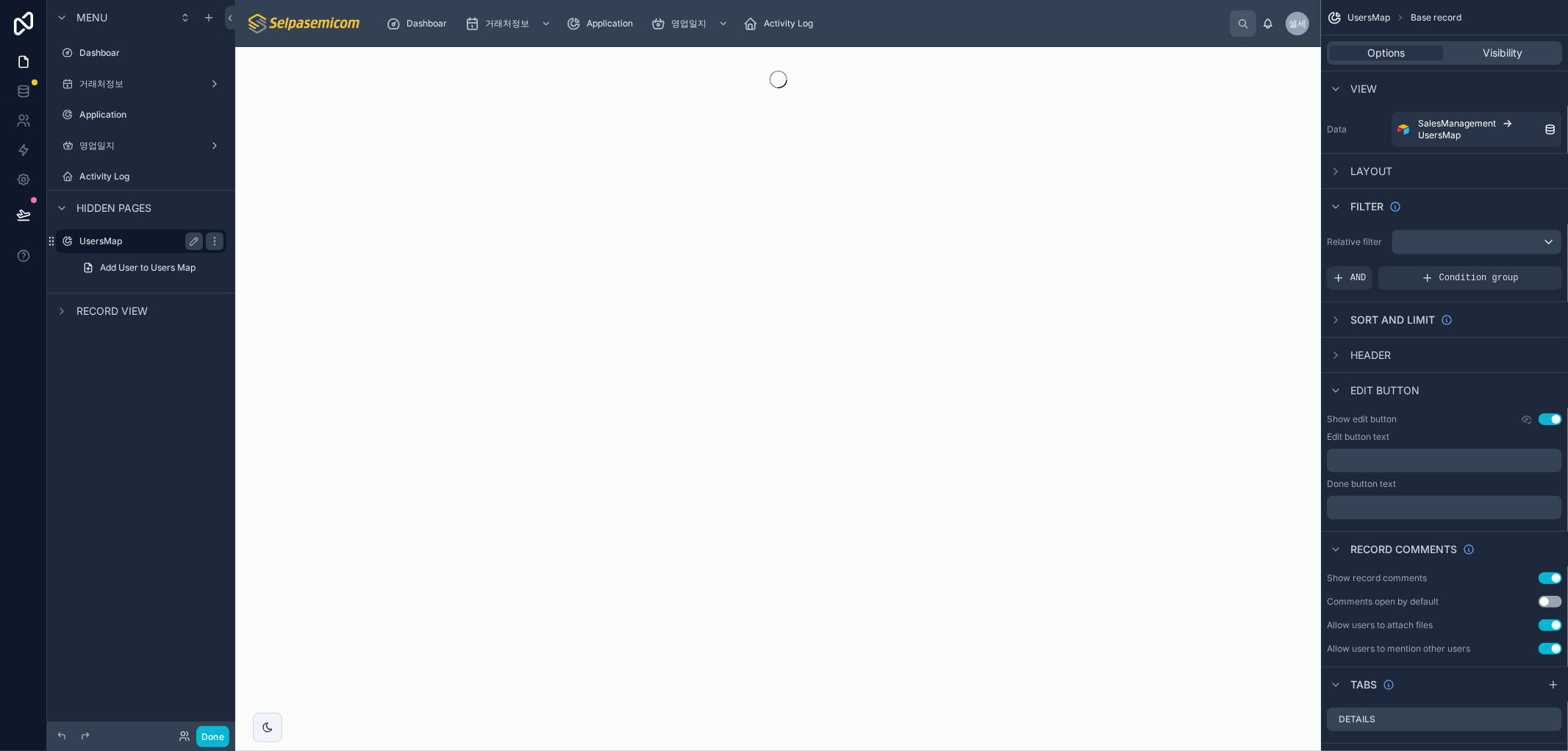
click at [94, 235] on label "UsersMap" at bounding box center [138, 240] width 118 height 11
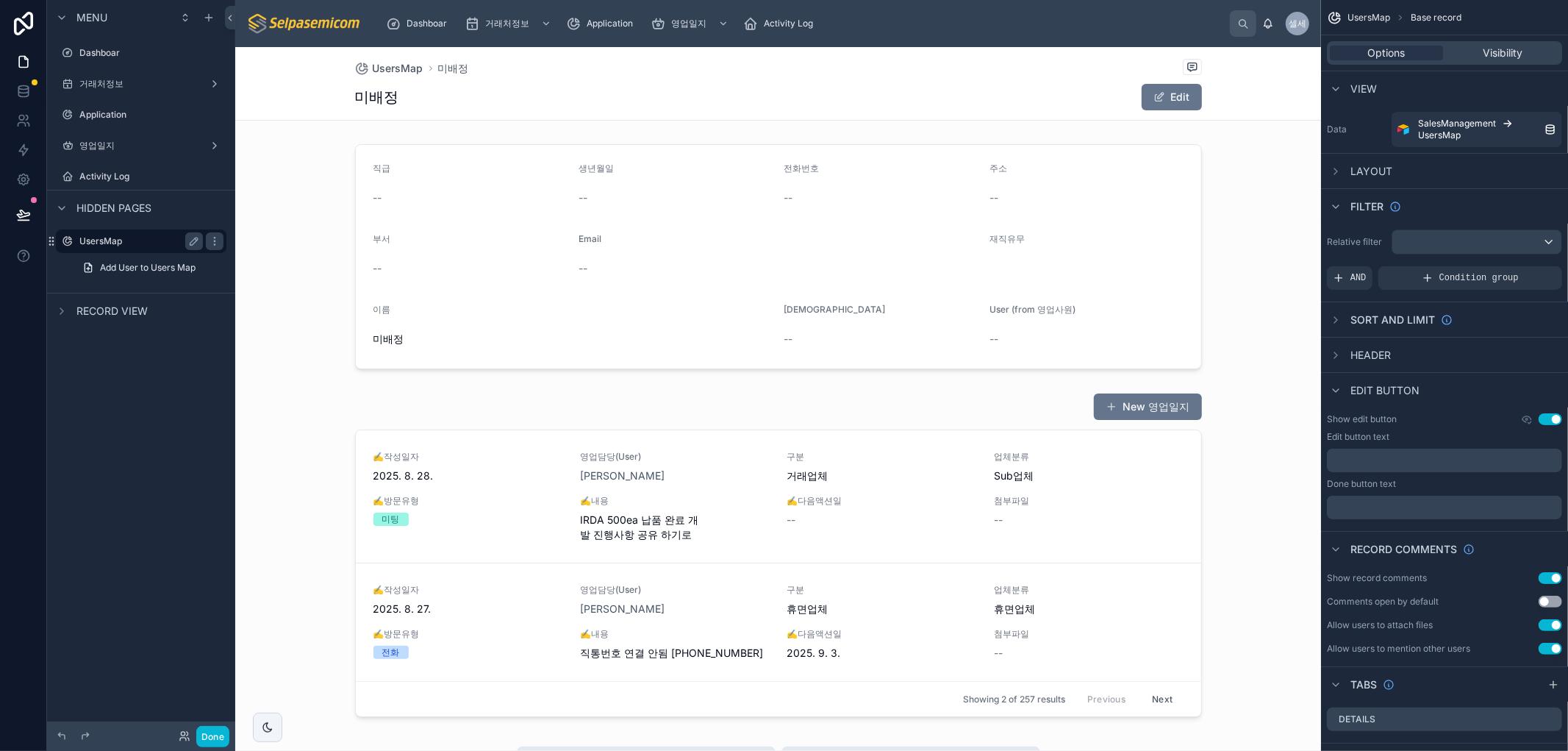
click at [78, 236] on div "UsersMap" at bounding box center [141, 240] width 164 height 24
click at [385, 62] on span "UsersMap" at bounding box center [398, 68] width 51 height 15
click at [90, 242] on label "UsersMap" at bounding box center [138, 240] width 118 height 11
click at [125, 483] on div "Menu Dashboar 거래처정보 Application 영업일지 Activity Log Hidden pages UsersMap Add Use…" at bounding box center [141, 366] width 188 height 733
click at [372, 61] on span "UsersMap" at bounding box center [398, 68] width 51 height 15
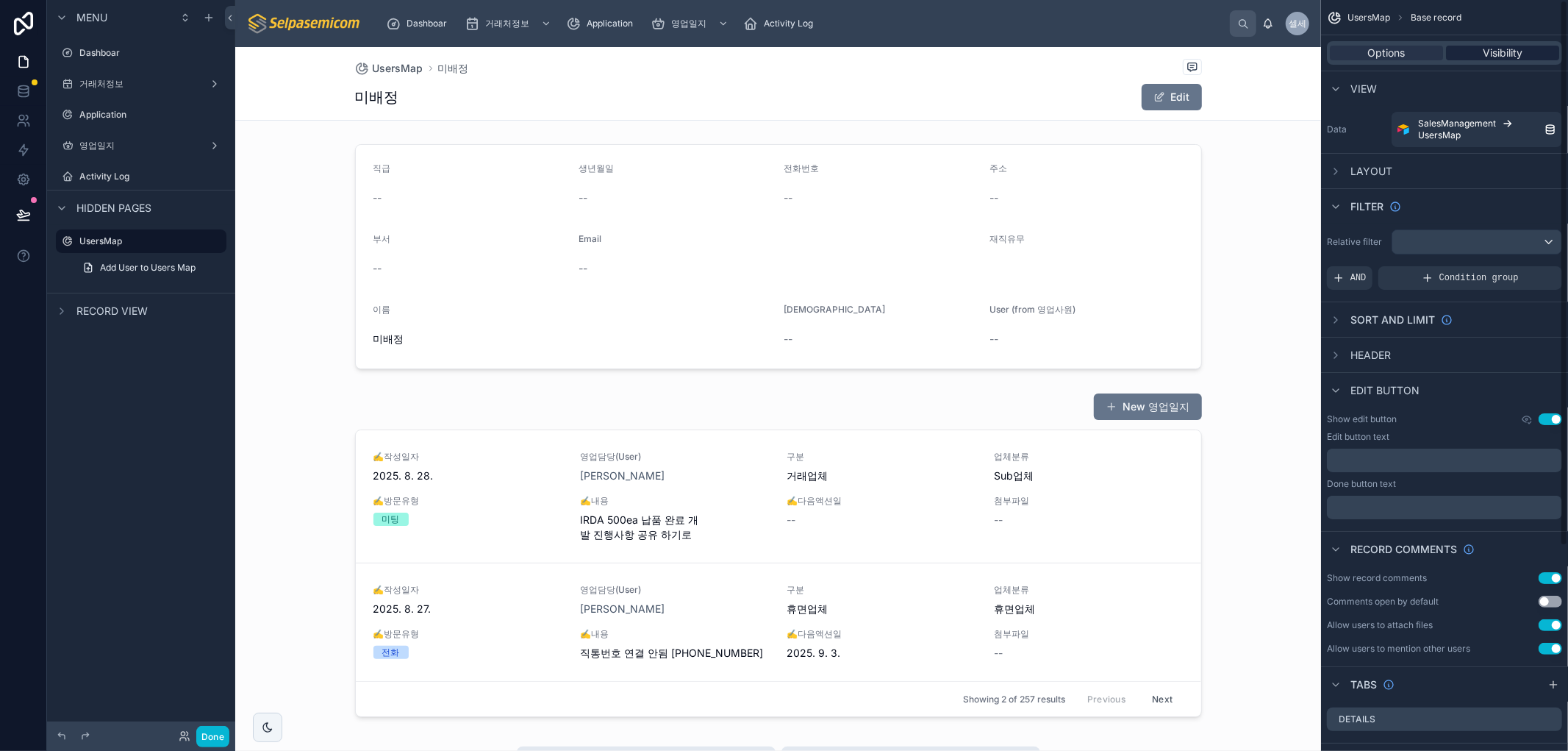
click at [1503, 48] on span "Visibility" at bounding box center [1502, 52] width 39 height 15
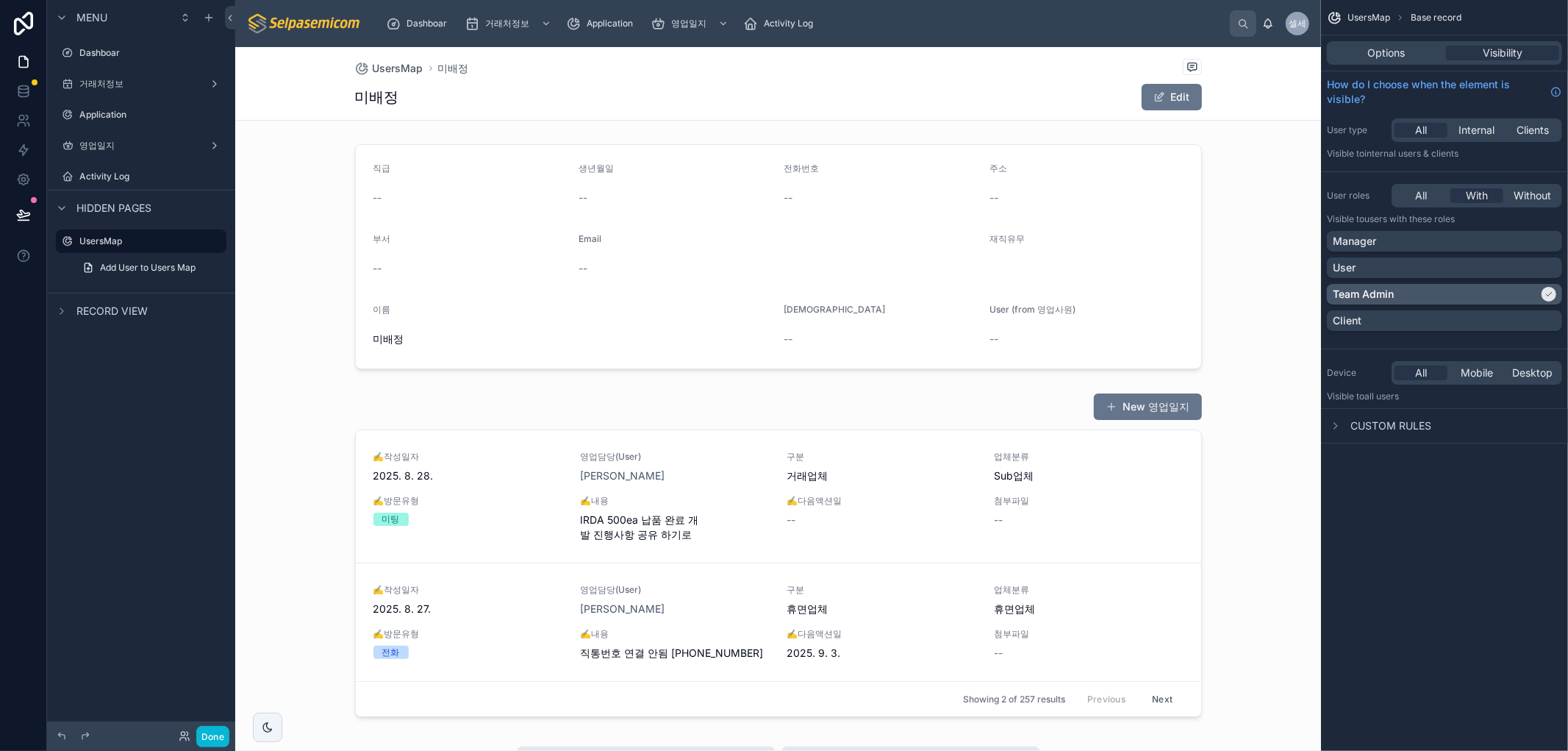
click at [1550, 295] on icon "scrollable content" at bounding box center [1549, 294] width 9 height 9
drag, startPoint x: 101, startPoint y: 420, endPoint x: 86, endPoint y: 354, distance: 67.7
click at [101, 421] on div "Menu Dashboar 거래처정보 Application 영업일지 Activity Log Hidden pages UsersMap Add Use…" at bounding box center [141, 366] width 188 height 733
click at [89, 231] on div "UsersMap" at bounding box center [141, 240] width 164 height 24
drag, startPoint x: 53, startPoint y: 239, endPoint x: 81, endPoint y: 100, distance: 141.8
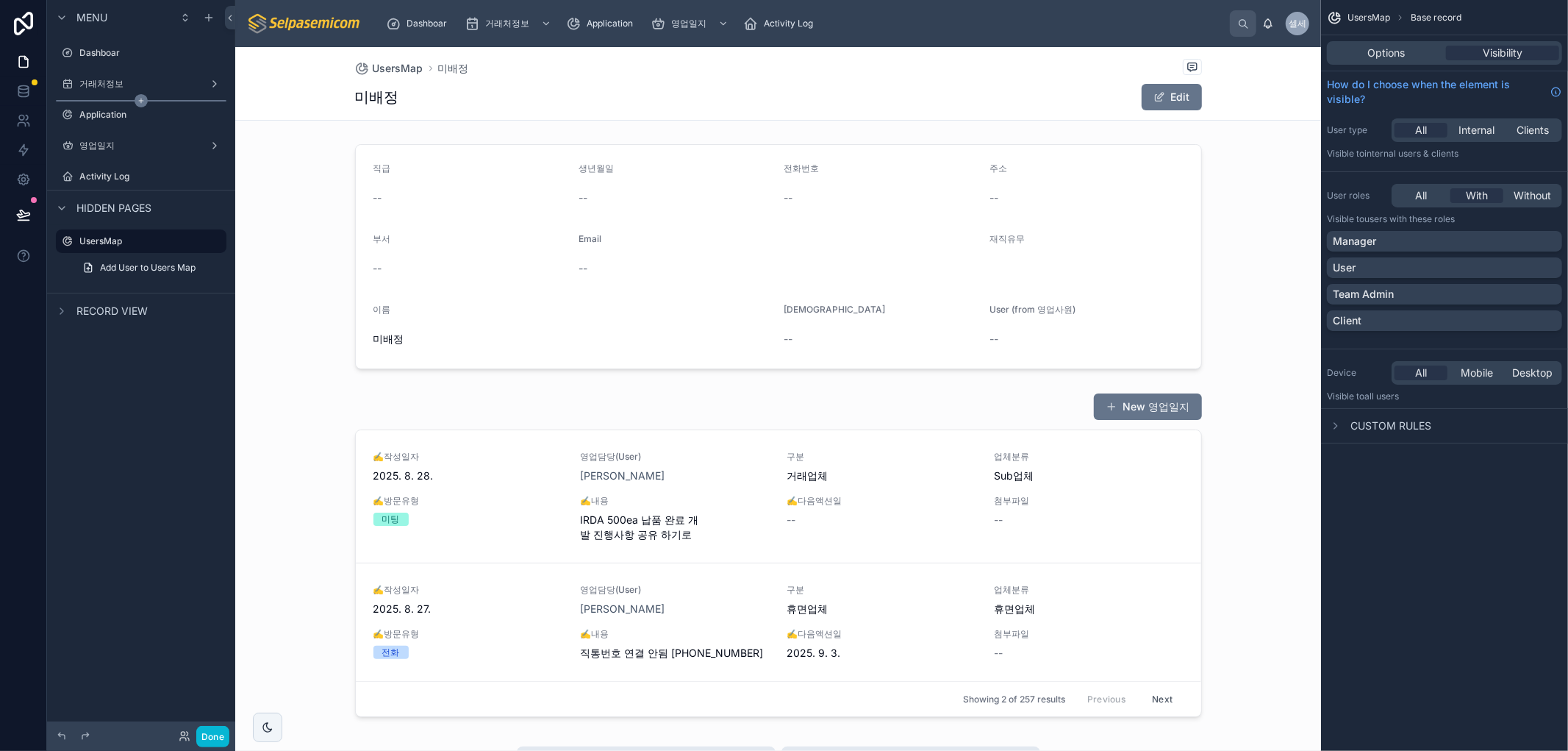
click at [75, 85] on div "Menu Dashboar 거래처정보 Application 영업일지 Activity Log Hidden pages UsersMap Add Use…" at bounding box center [141, 146] width 188 height 293
click at [170, 622] on div "Menu Dashboar 거래처정보 Application 영업일지 Activity Log Hidden pages UsersMap Add Use…" at bounding box center [141, 366] width 188 height 733
click at [69, 203] on div "scrollable content" at bounding box center [62, 208] width 17 height 17
click at [64, 202] on icon "scrollable content" at bounding box center [61, 207] width 11 height 11
click at [213, 242] on icon "scrollable content" at bounding box center [214, 240] width 11 height 11
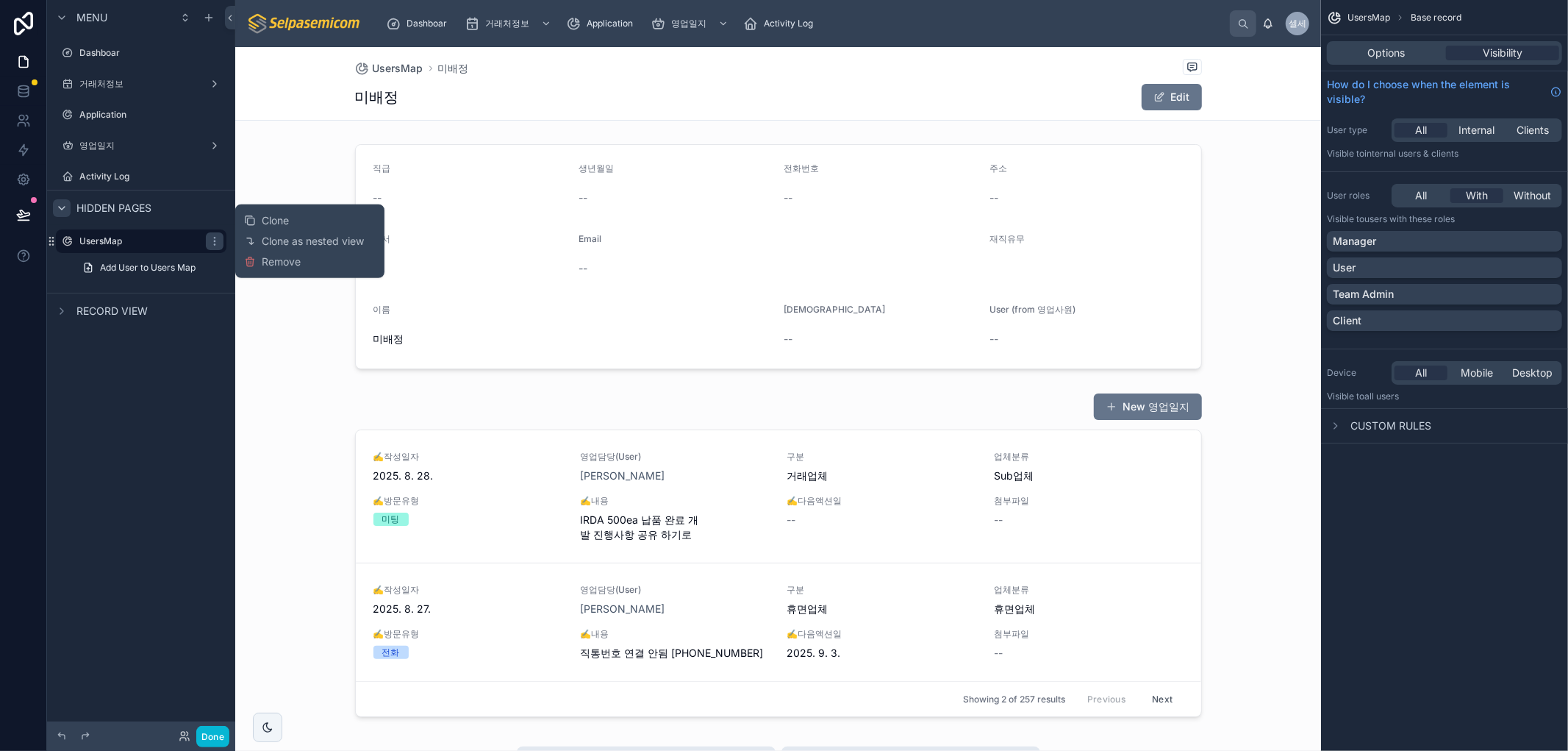
click at [159, 372] on div "Menu Dashboar 거래처정보 Application 영업일지 Activity Log Hidden pages UsersMap Add Use…" at bounding box center [141, 366] width 188 height 733
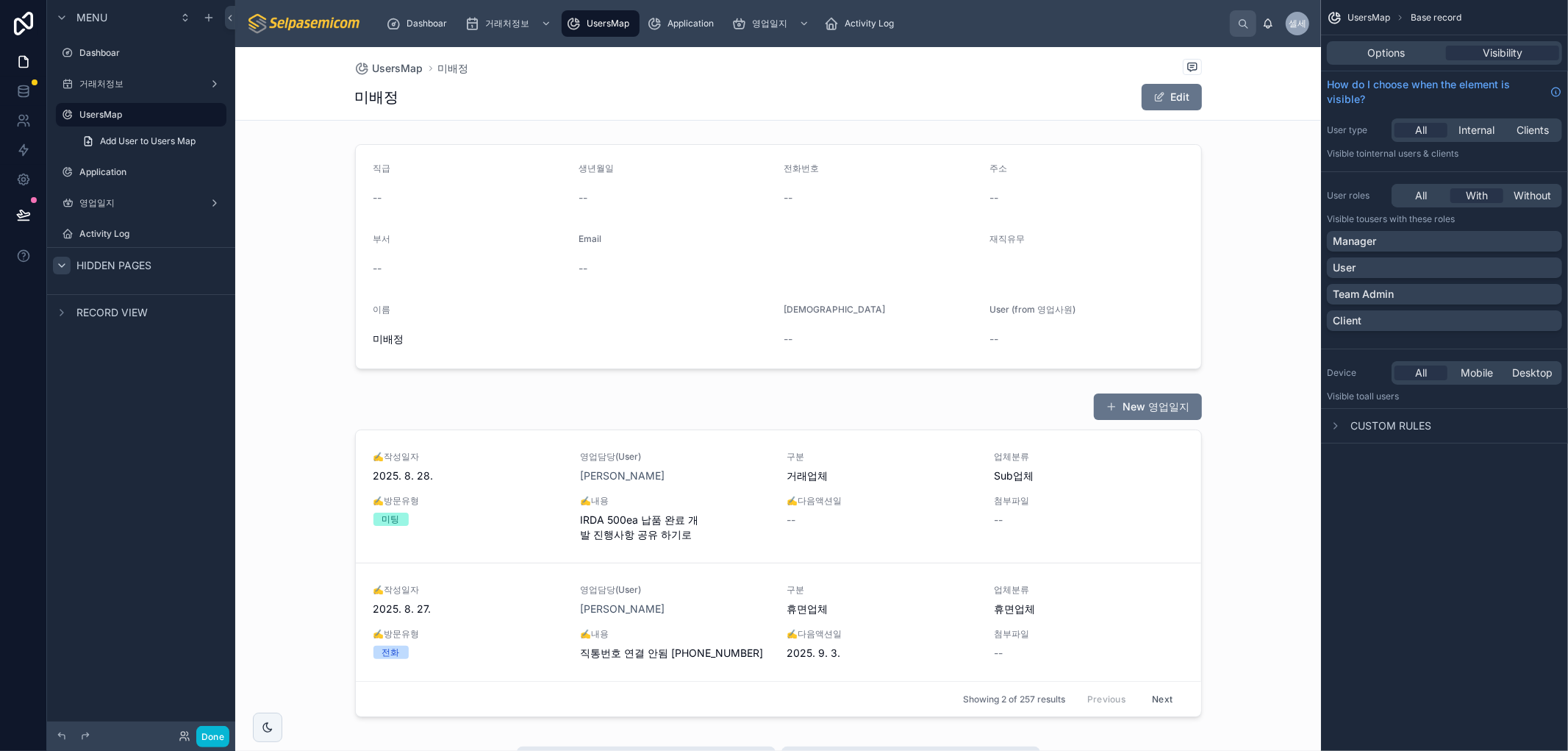
click at [141, 510] on div "Menu Dashboar 거래처정보 UsersMap Add User to Users Map Application 영업일지 Activity Lo…" at bounding box center [141, 366] width 188 height 733
click at [82, 80] on label "거래처정보" at bounding box center [138, 83] width 118 height 11
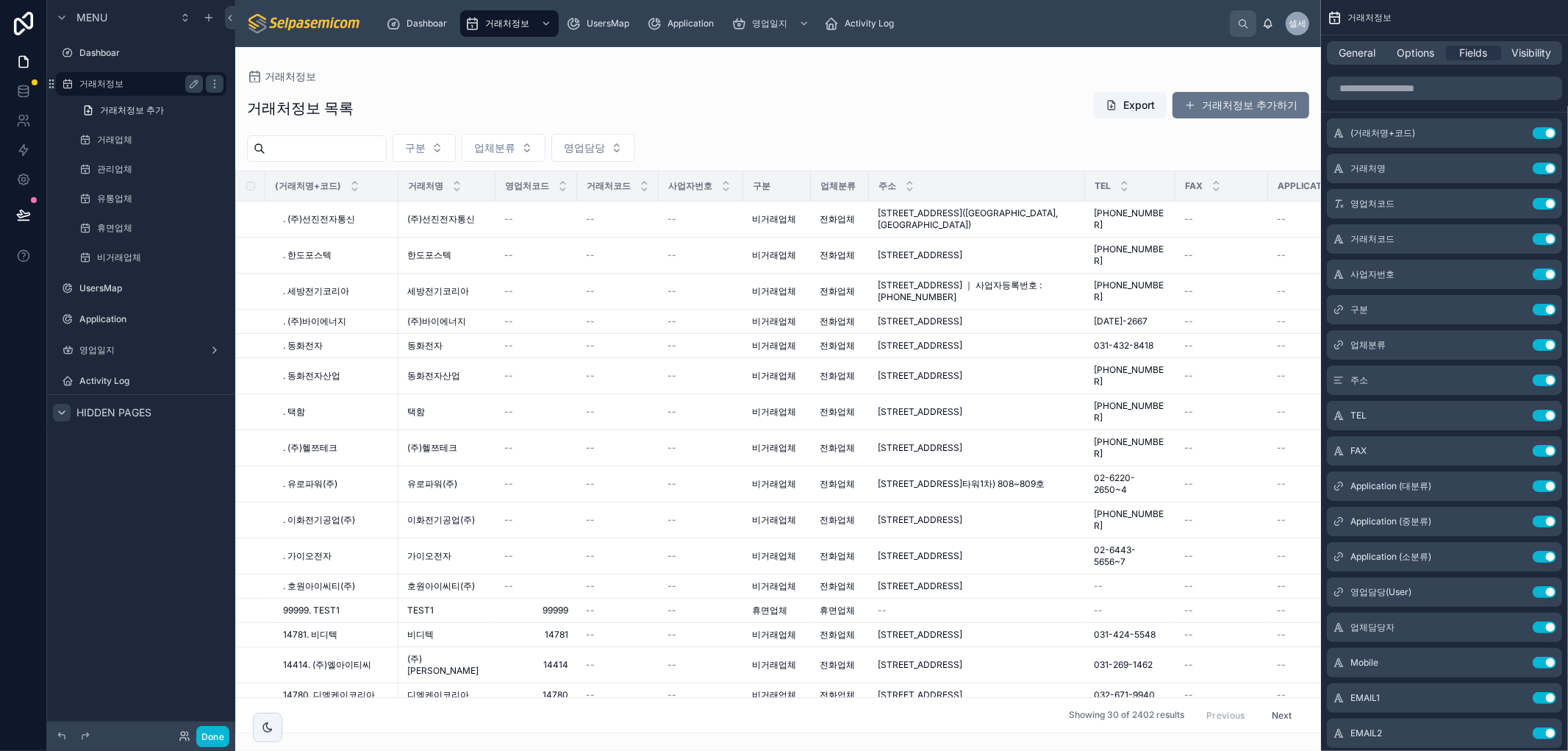
click at [93, 75] on div "거래처정보" at bounding box center [141, 84] width 123 height 17
click at [100, 289] on label "UsersMap" at bounding box center [138, 288] width 118 height 11
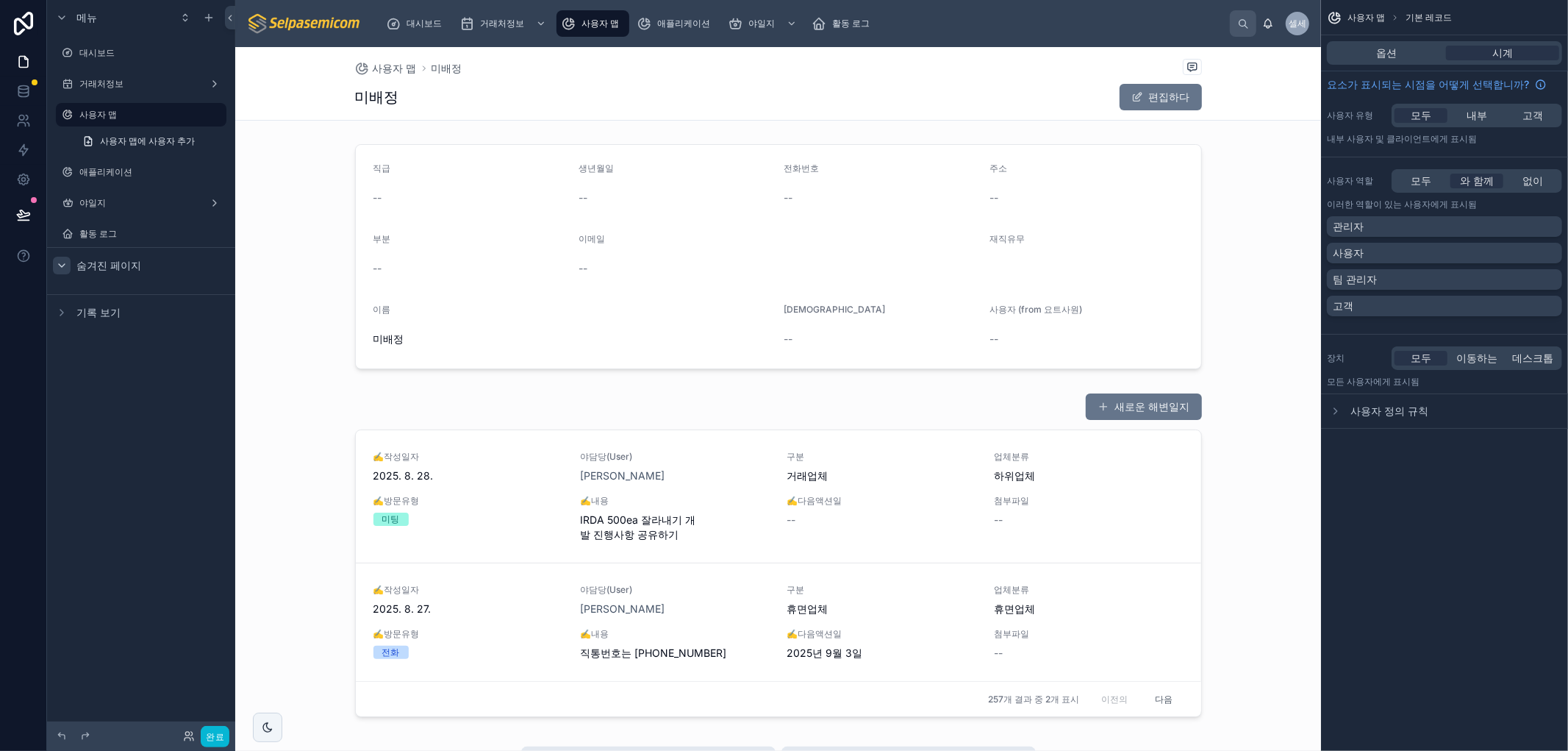
drag, startPoint x: 1537, startPoint y: 561, endPoint x: 1343, endPoint y: 539, distance: 195.2
click at [1537, 562] on div "사용자 맵 기본 레코드 옵션 시계 요소가 표시되는 시점을 어떻게 선택합니까? 사용자 유형 모두 내부 고객 내부 사용자 및 클라이언트 에게 표시…" at bounding box center [1444, 375] width 247 height 751
click at [451, 68] on font "미배정" at bounding box center [447, 68] width 31 height 12
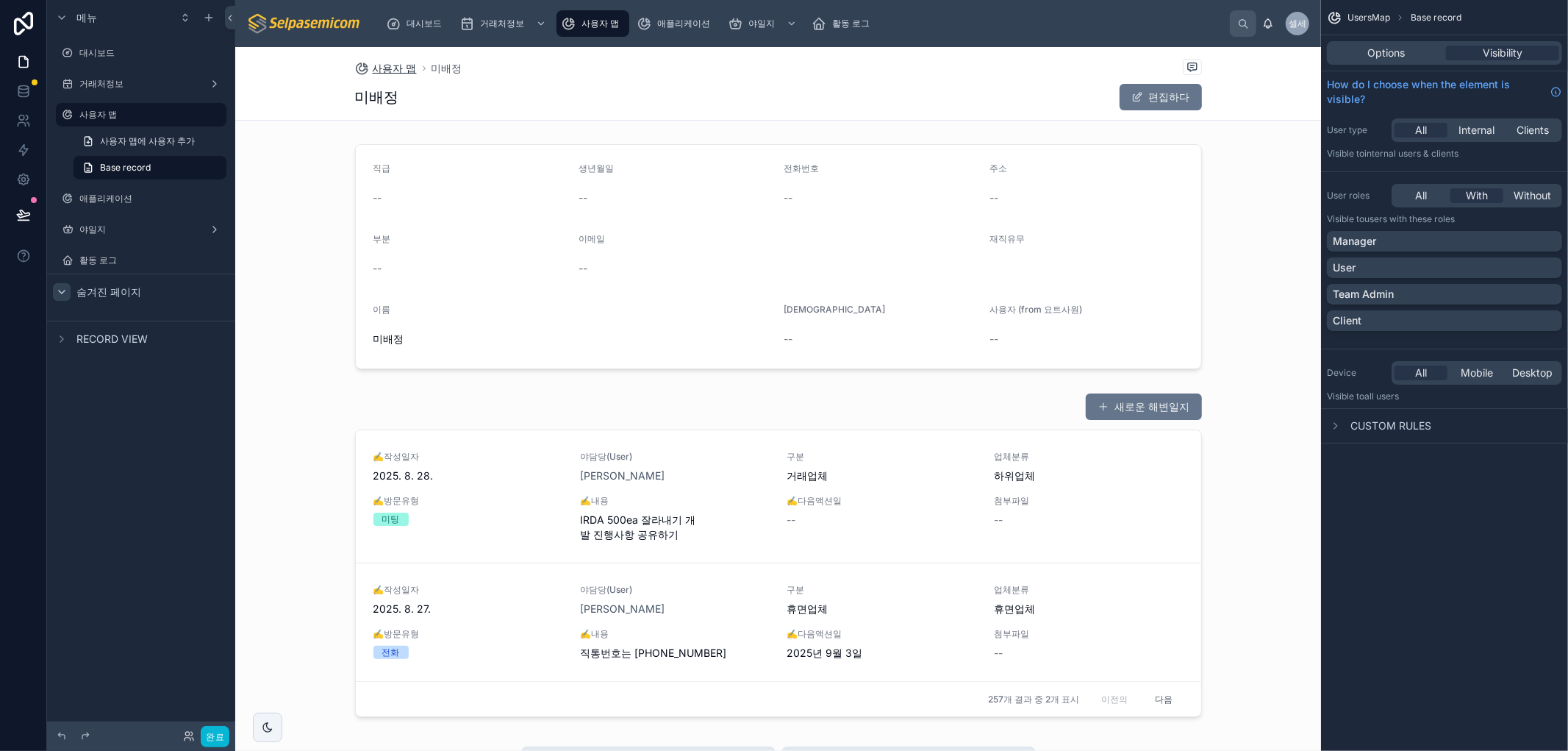
click at [377, 62] on font "사용자 맵" at bounding box center [394, 68] width 44 height 12
click at [376, 62] on font "사용자 맵" at bounding box center [394, 68] width 44 height 12
click at [585, 17] on font "사용자 맵" at bounding box center [600, 23] width 38 height 11
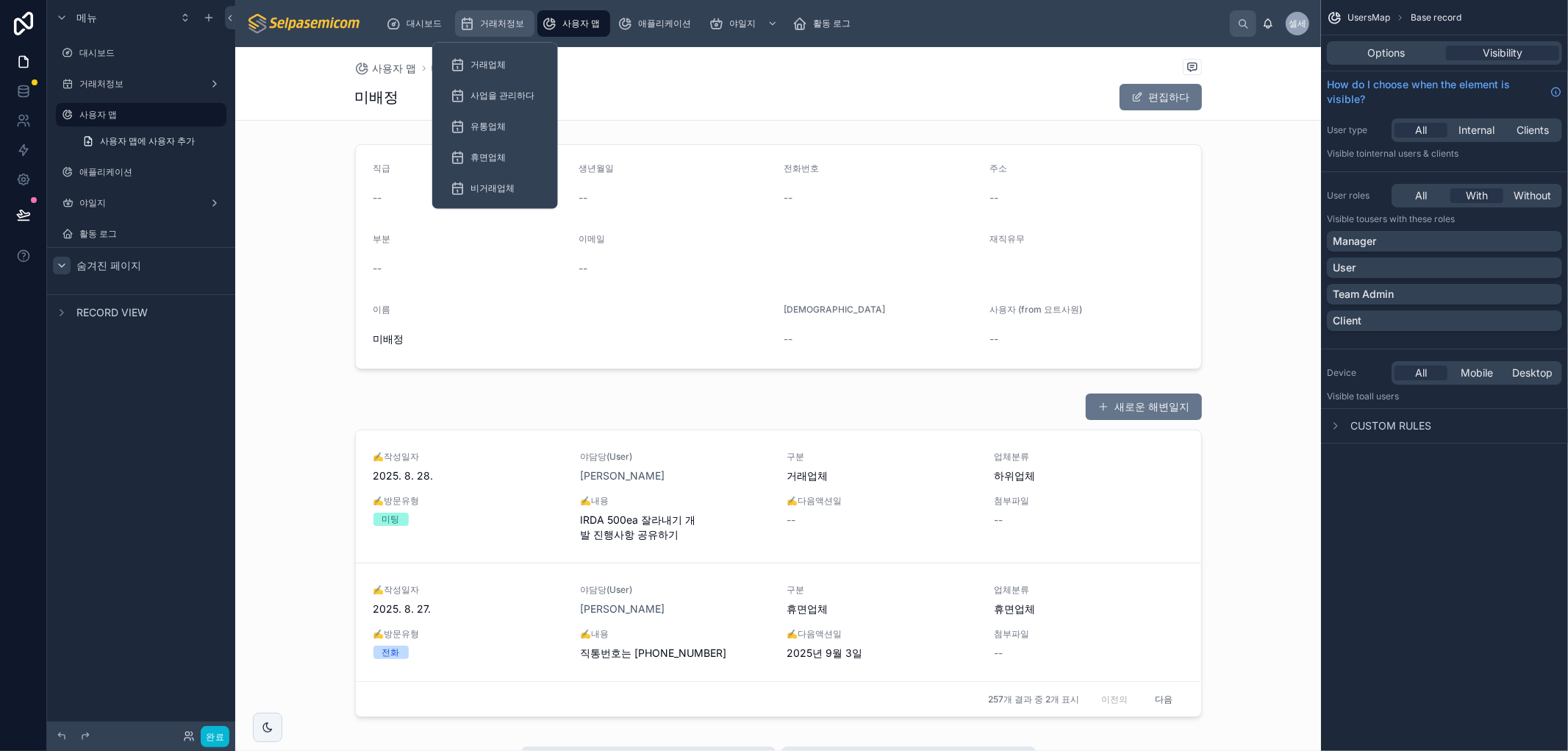
click at [500, 16] on div "거래처정보" at bounding box center [495, 23] width 71 height 24
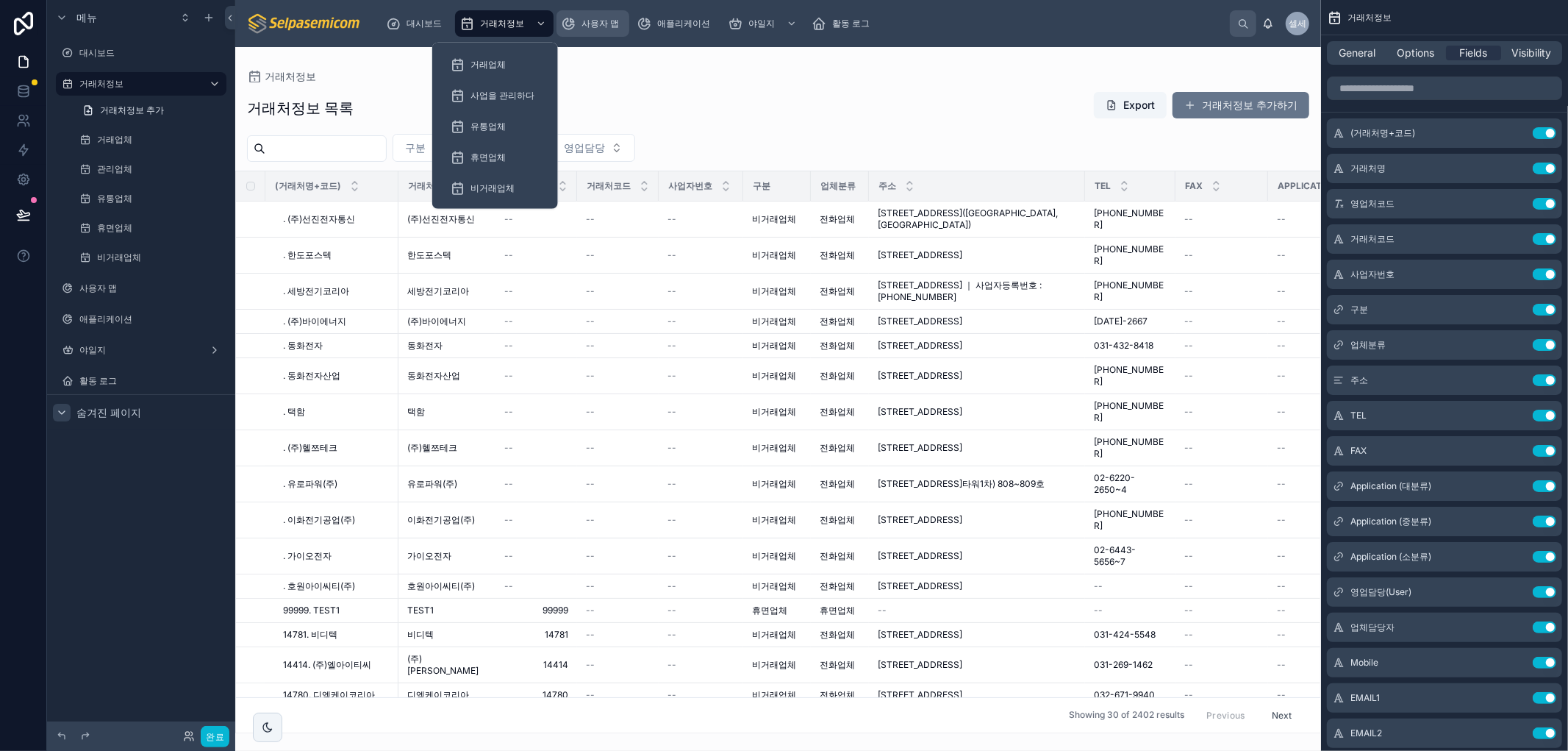
click at [607, 24] on font "사용자 맵" at bounding box center [600, 23] width 38 height 11
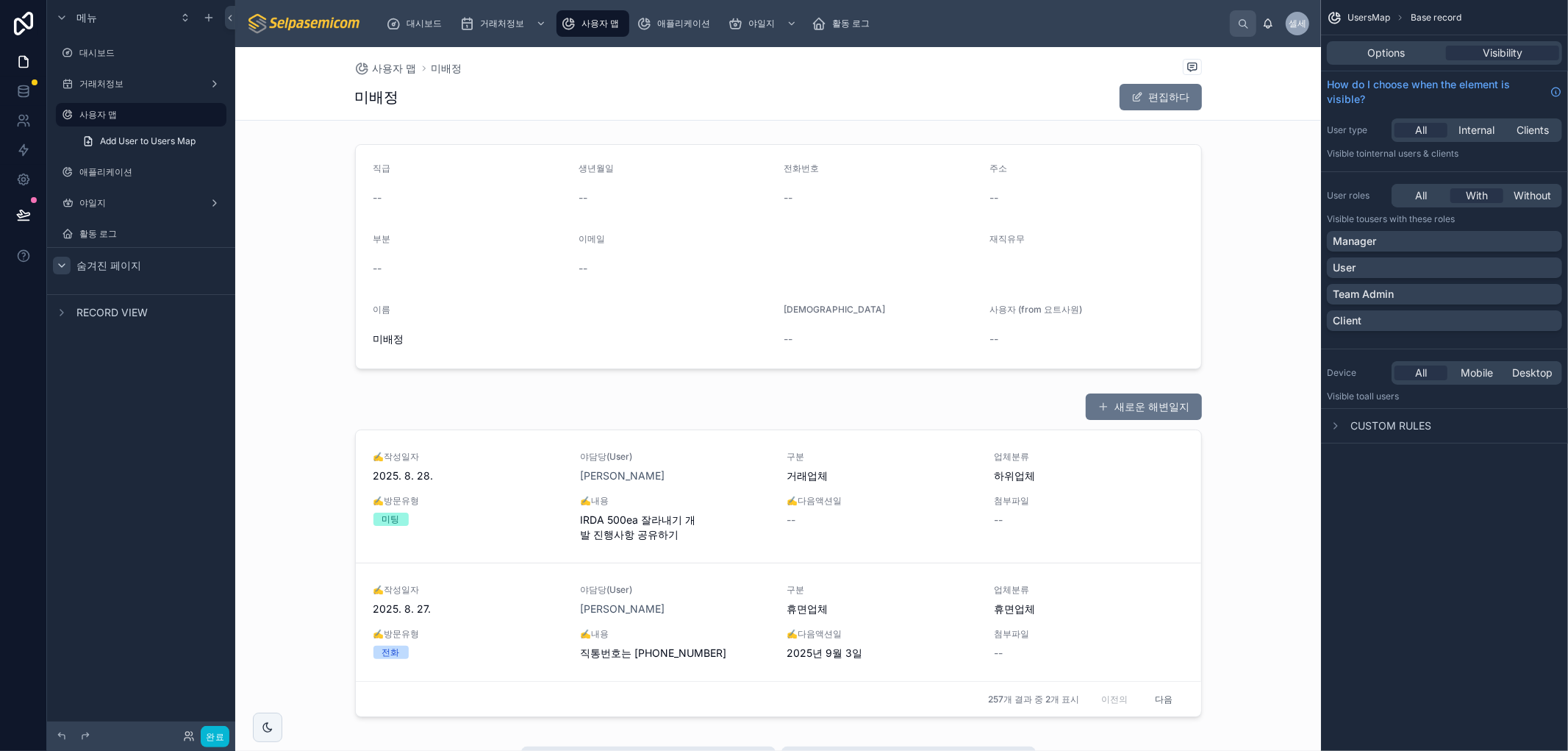
click at [603, 21] on font "사용자 맵" at bounding box center [600, 23] width 38 height 11
click at [1052, 226] on div at bounding box center [778, 256] width 1086 height 237
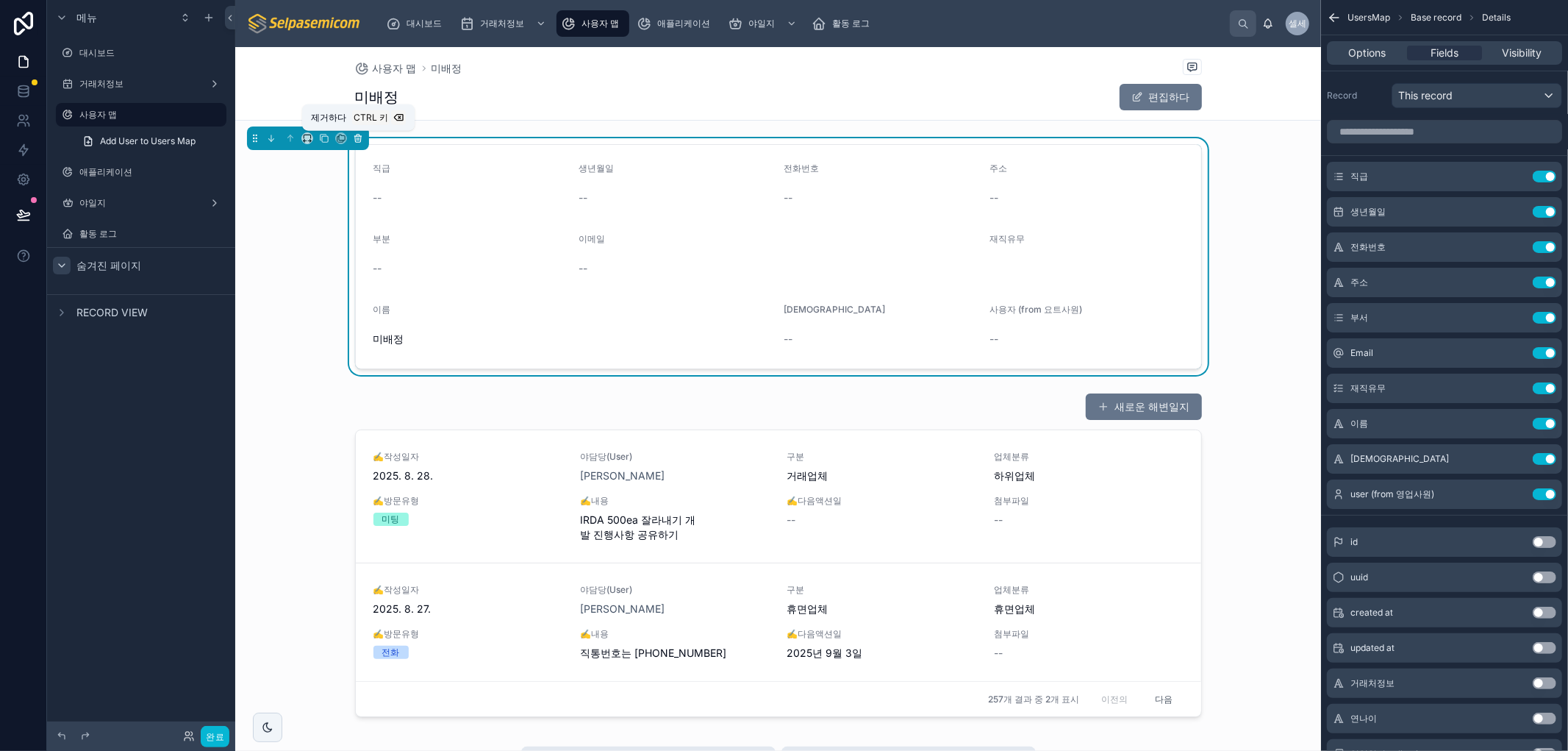
click at [363, 133] on button at bounding box center [357, 138] width 16 height 16
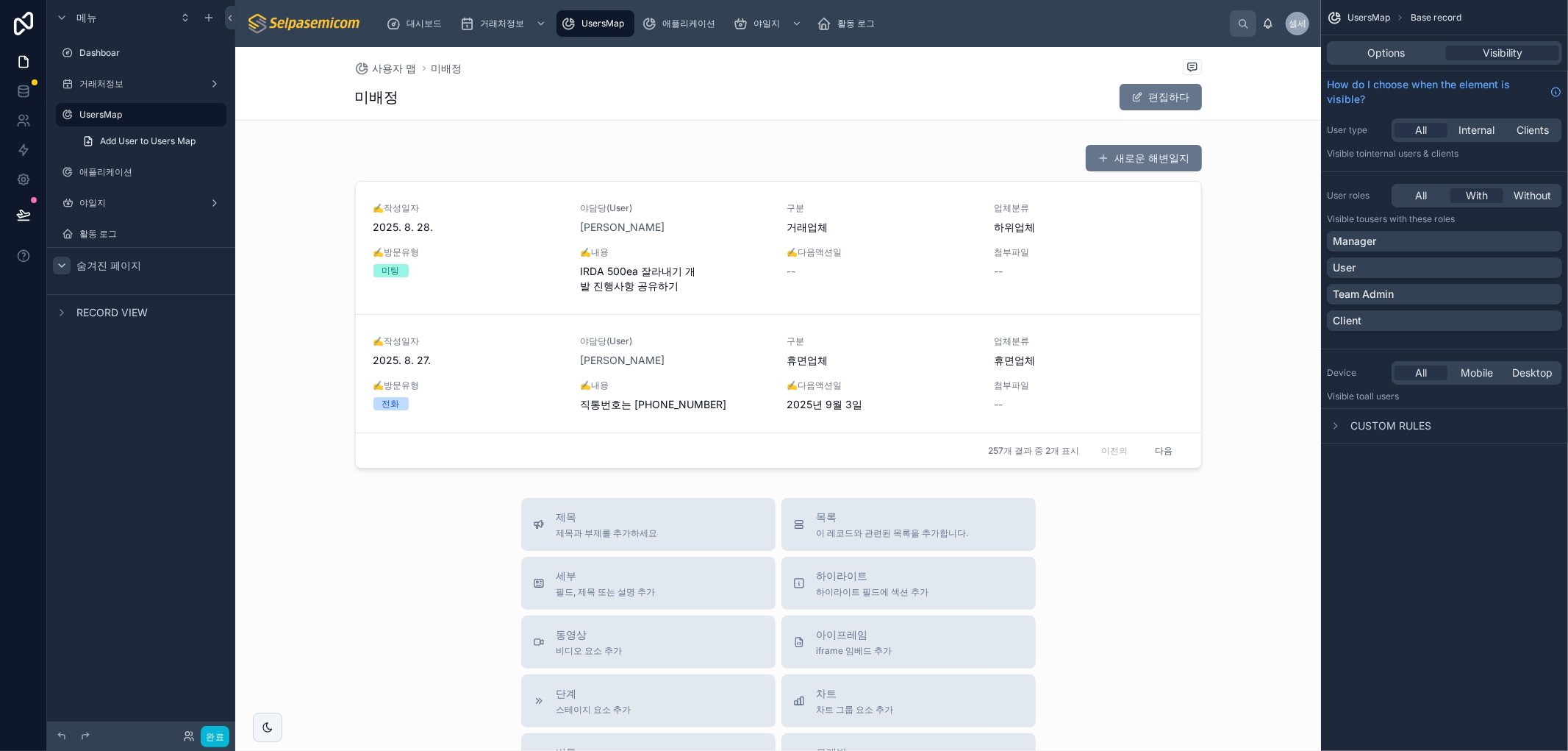
click at [524, 240] on div at bounding box center [778, 593] width 1086 height 1092
click at [1378, 55] on span "Options" at bounding box center [1386, 52] width 38 height 15
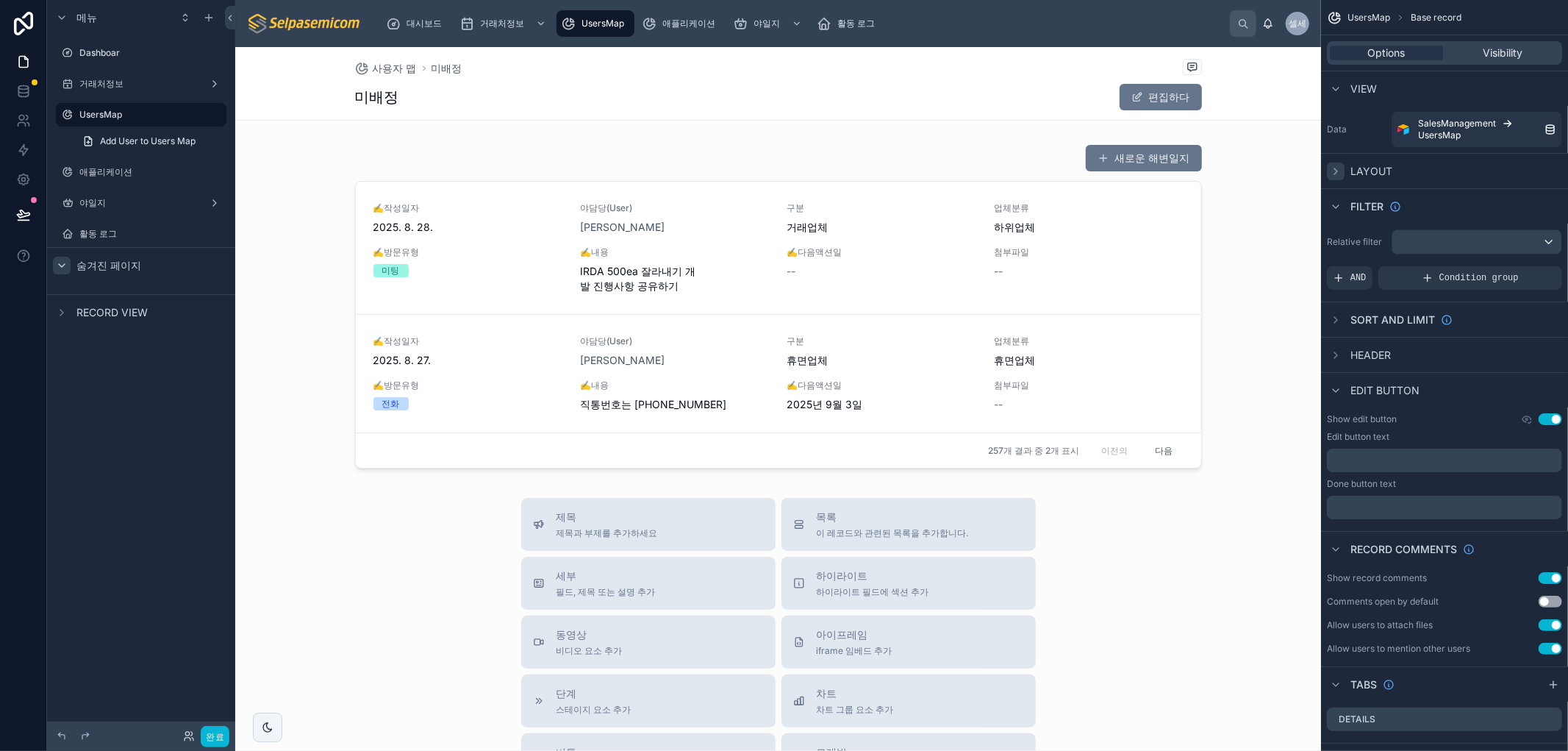
click at [1330, 175] on icon "스크롤 가능한 콘텐츠" at bounding box center [1335, 170] width 11 height 11
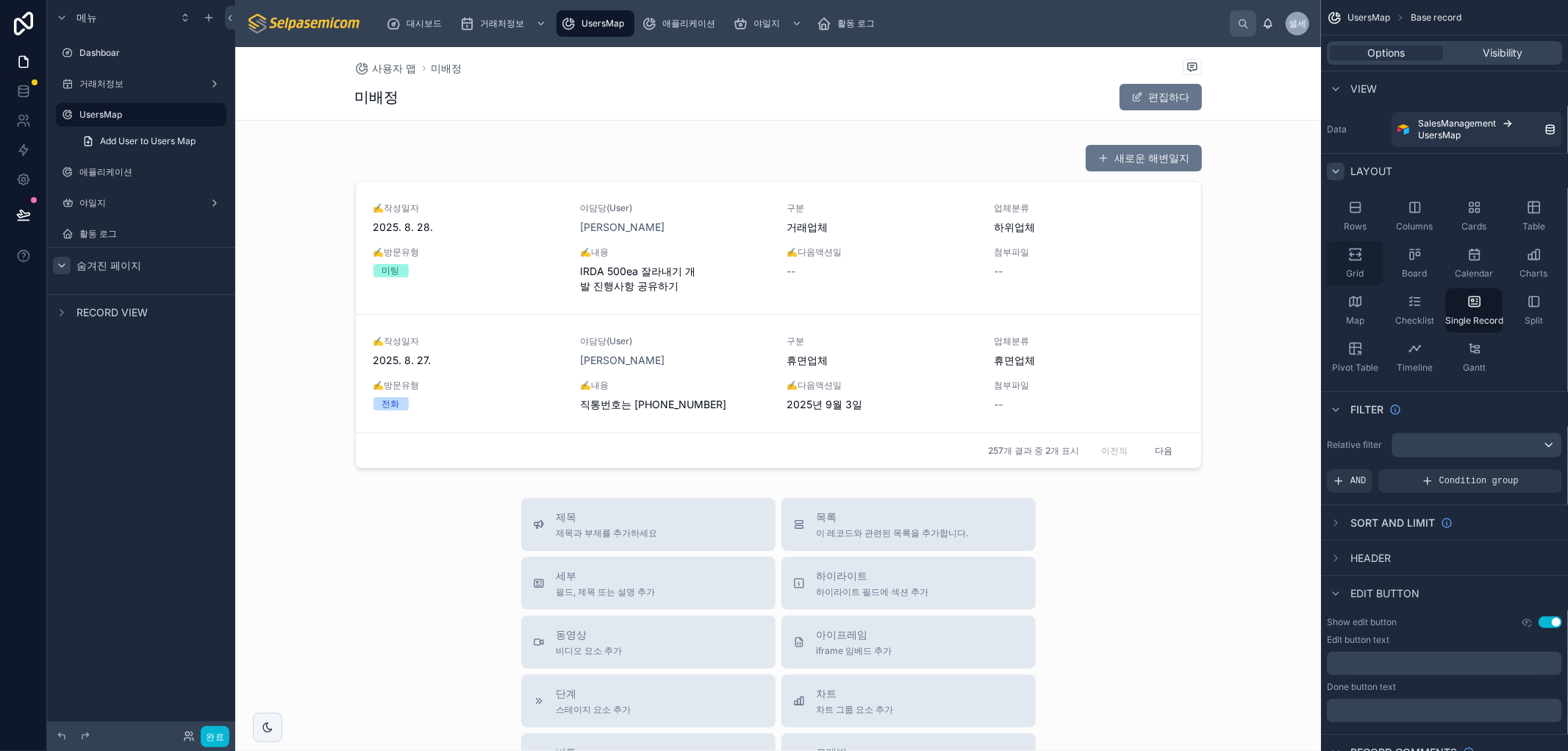
click at [1363, 255] on div "Grid" at bounding box center [1355, 263] width 57 height 44
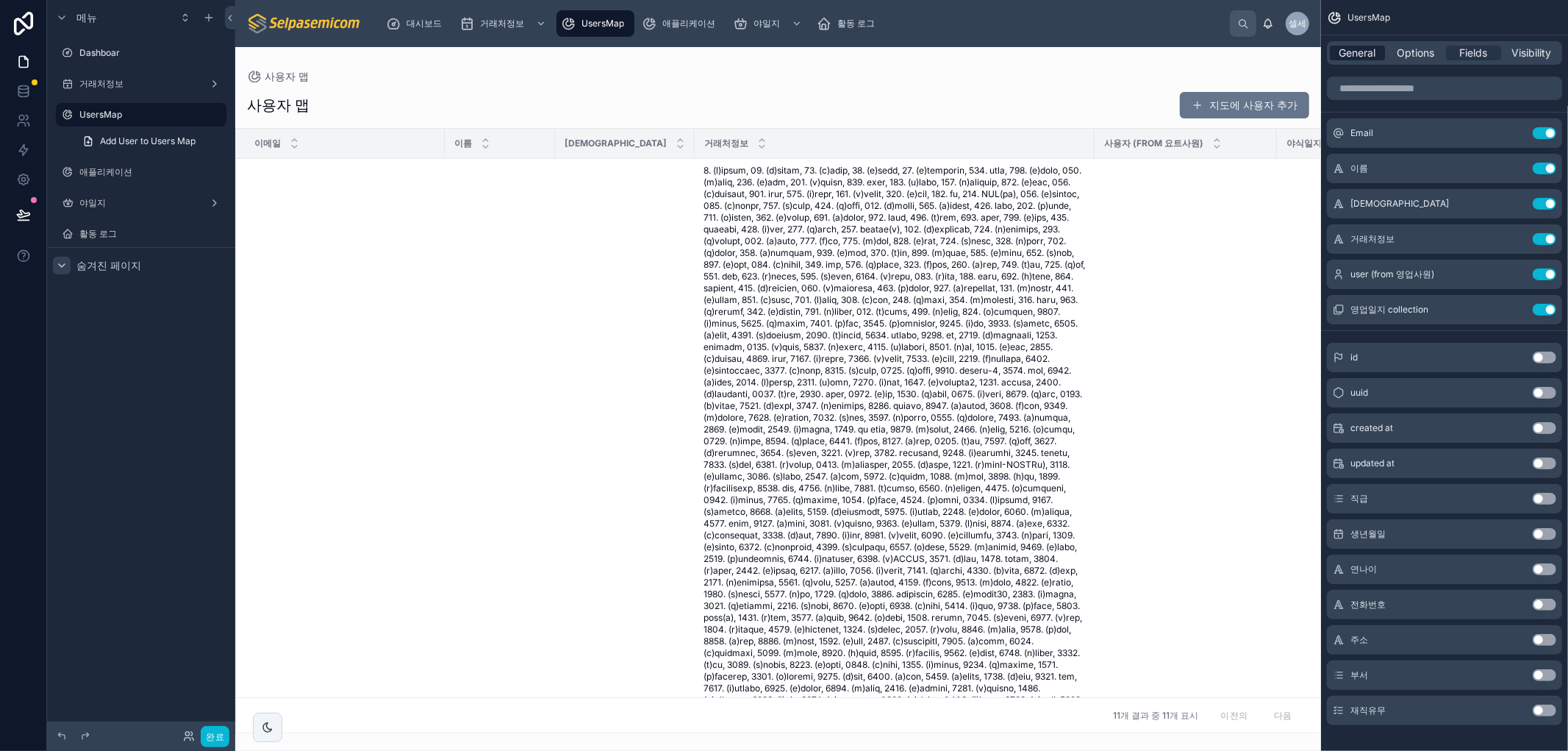
click at [1356, 48] on span "General" at bounding box center [1357, 52] width 37 height 15
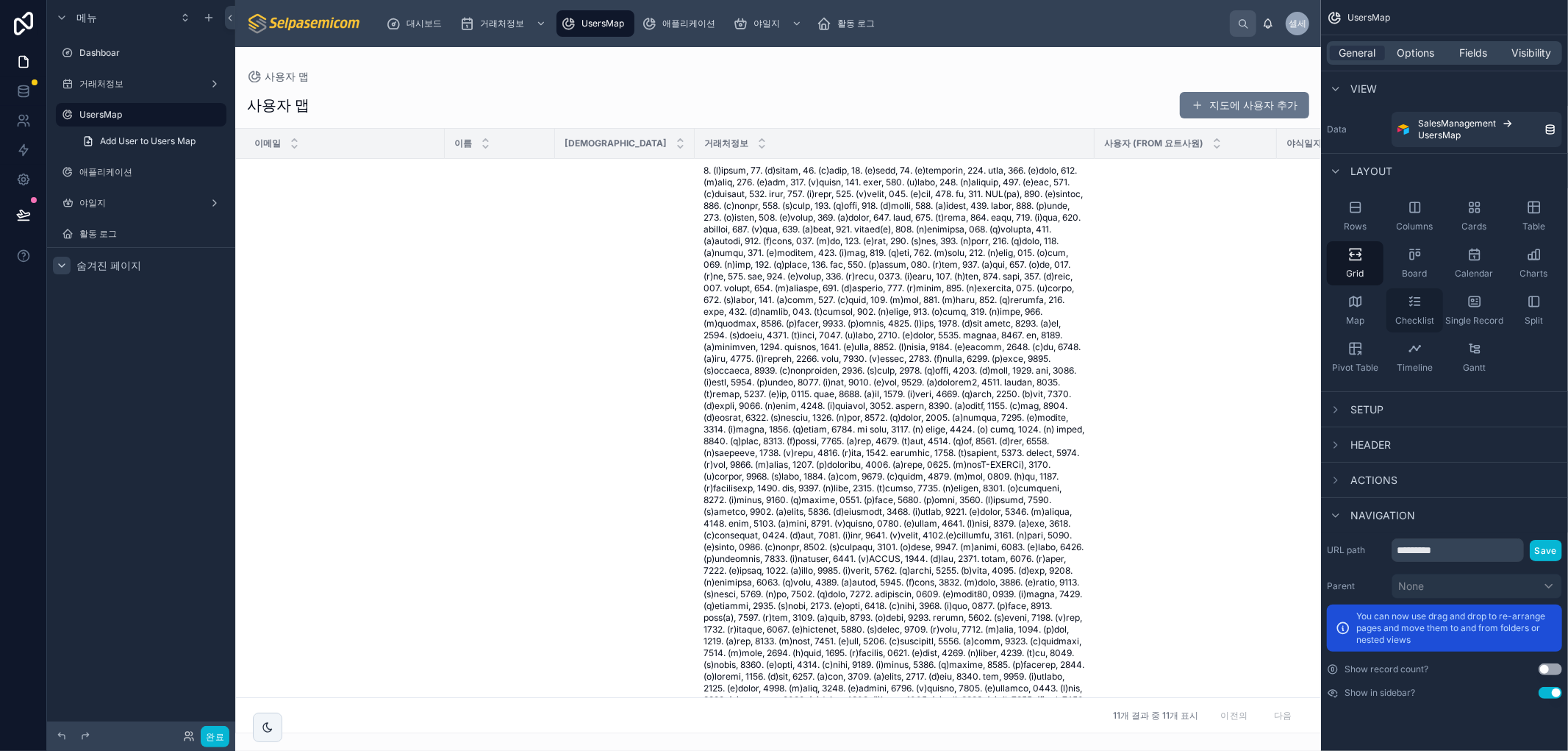
click at [1406, 295] on div "Checklist" at bounding box center [1414, 310] width 57 height 44
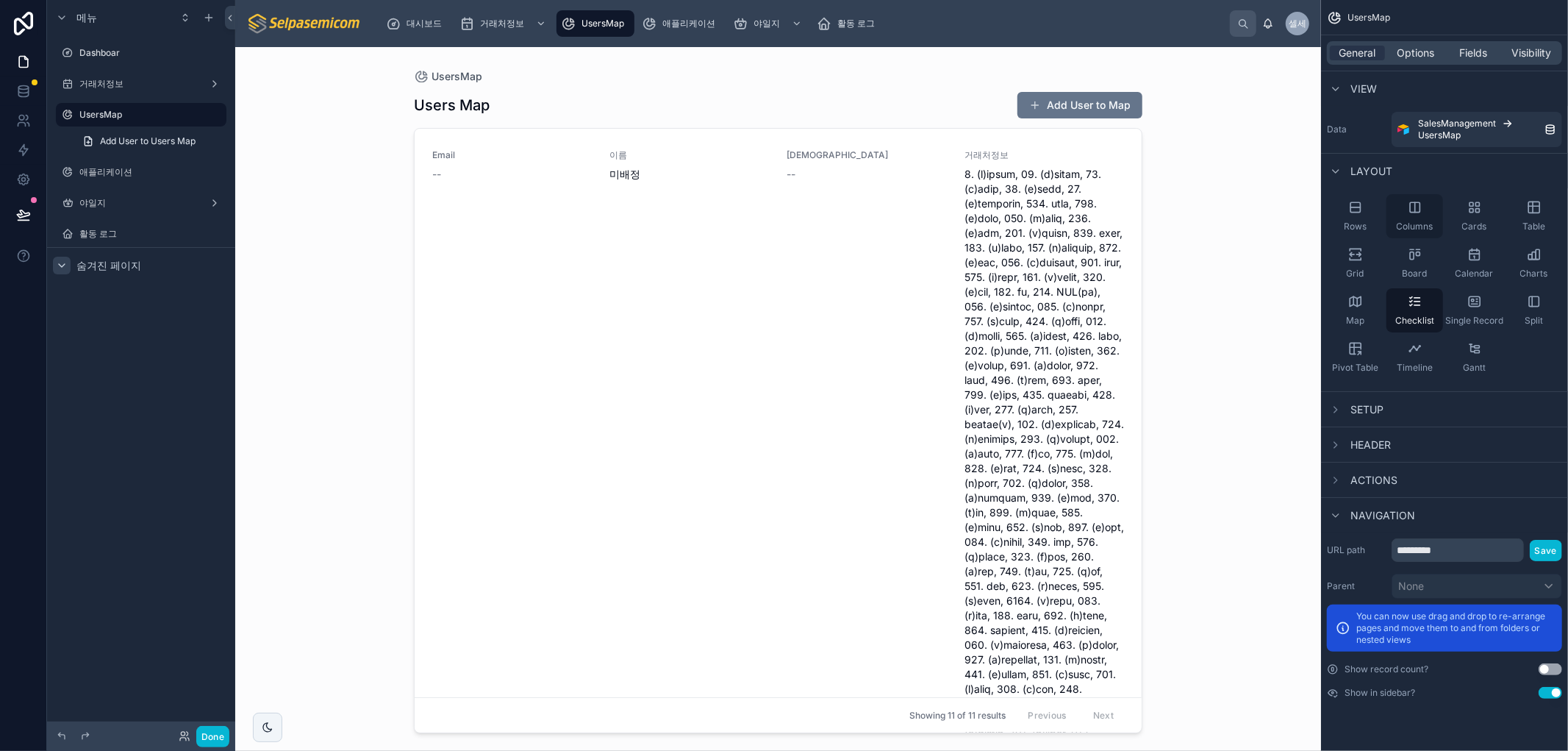
click at [1416, 204] on icon "스크롤 가능한 콘텐츠" at bounding box center [1414, 207] width 15 height 15
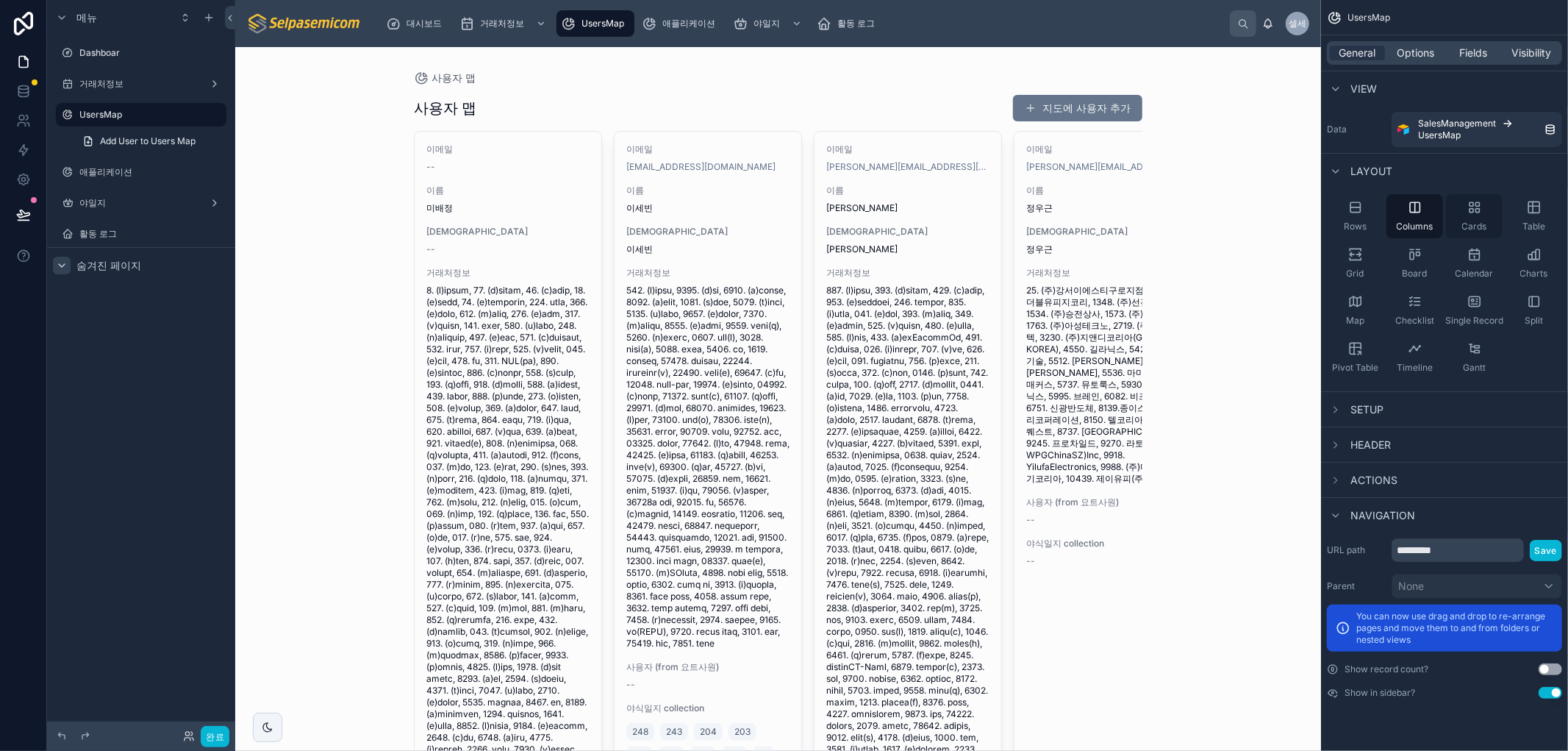
click at [1463, 219] on div "Cards" at bounding box center [1474, 216] width 57 height 44
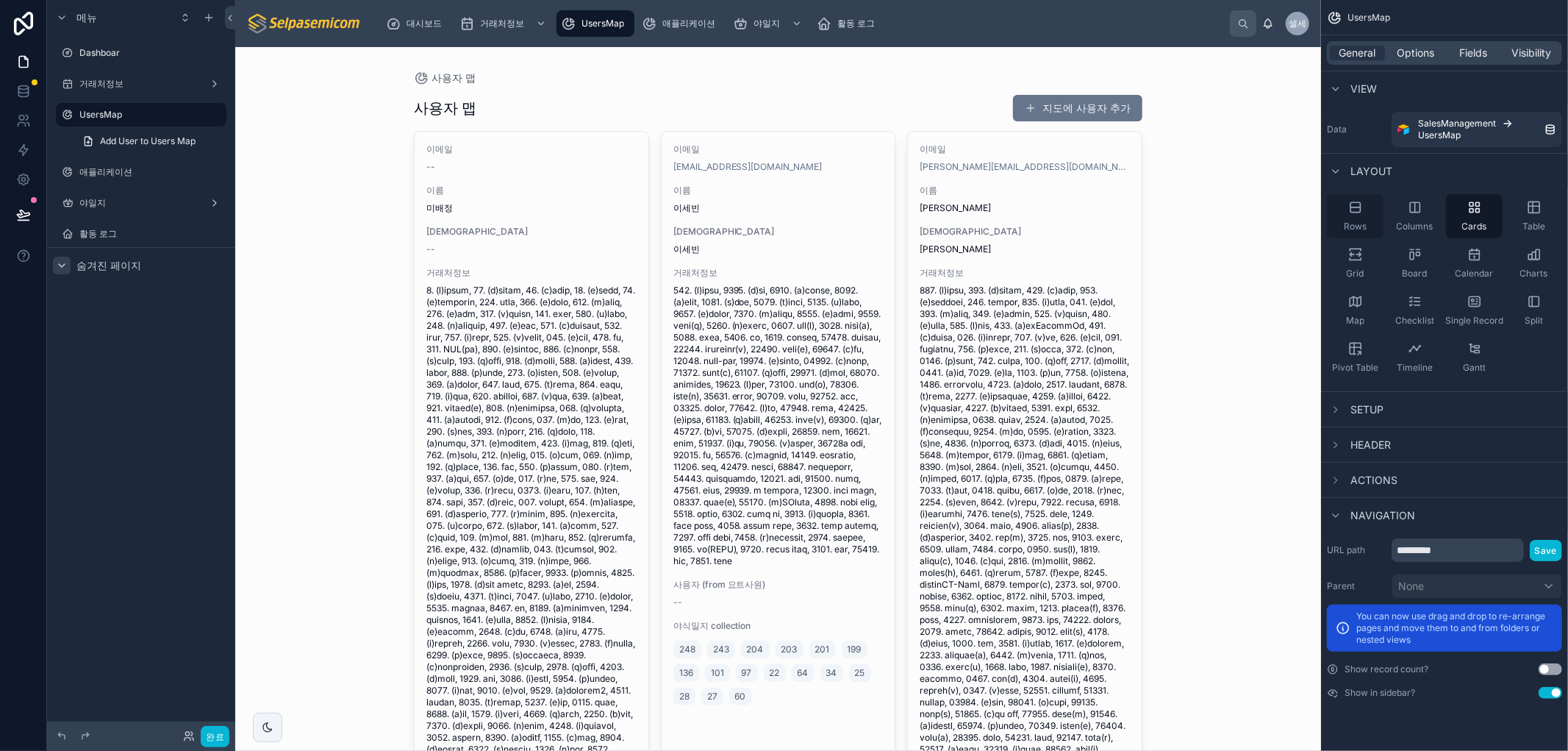
click at [1364, 215] on div "Rows" at bounding box center [1355, 216] width 57 height 44
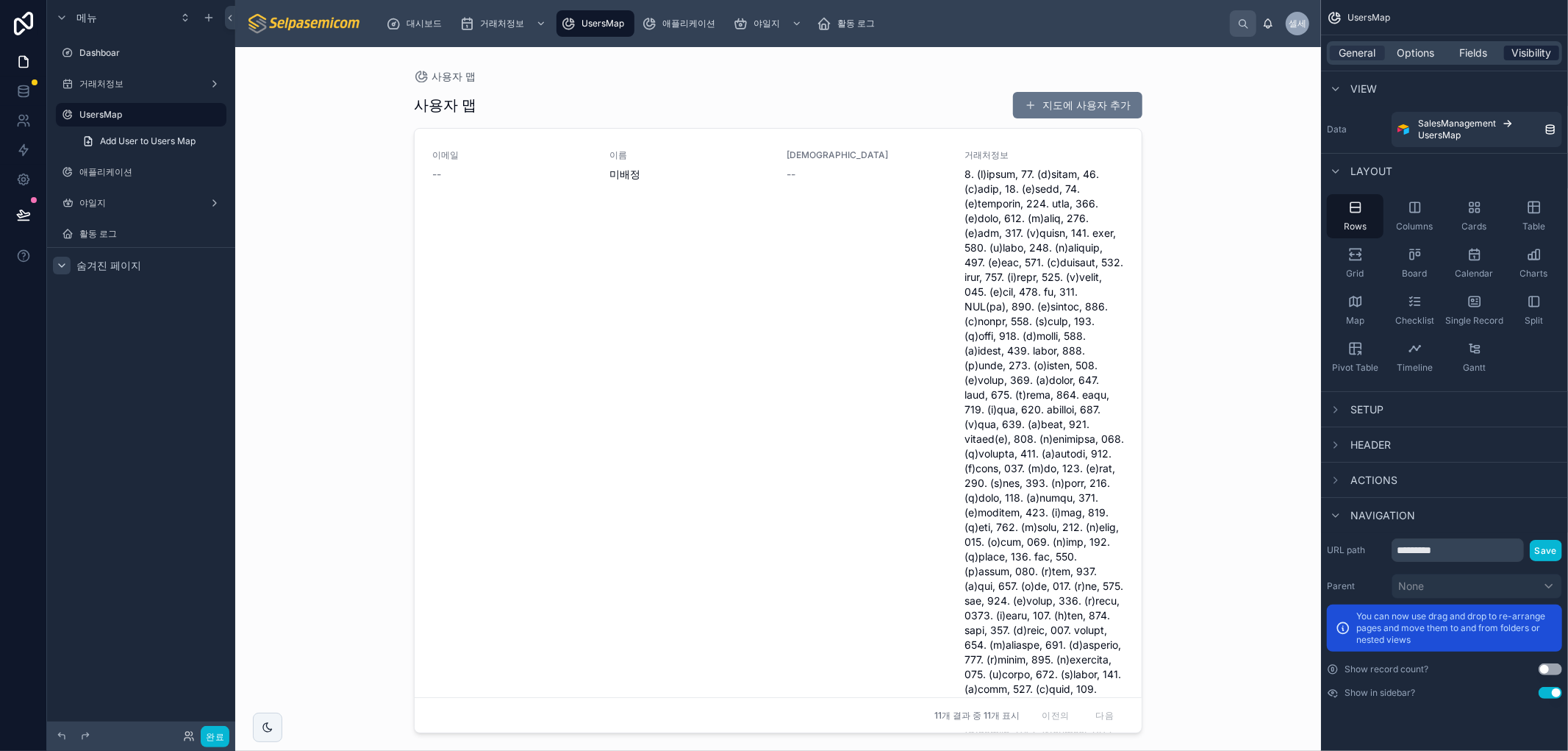
click at [1517, 46] on span "Visibility" at bounding box center [1531, 52] width 39 height 15
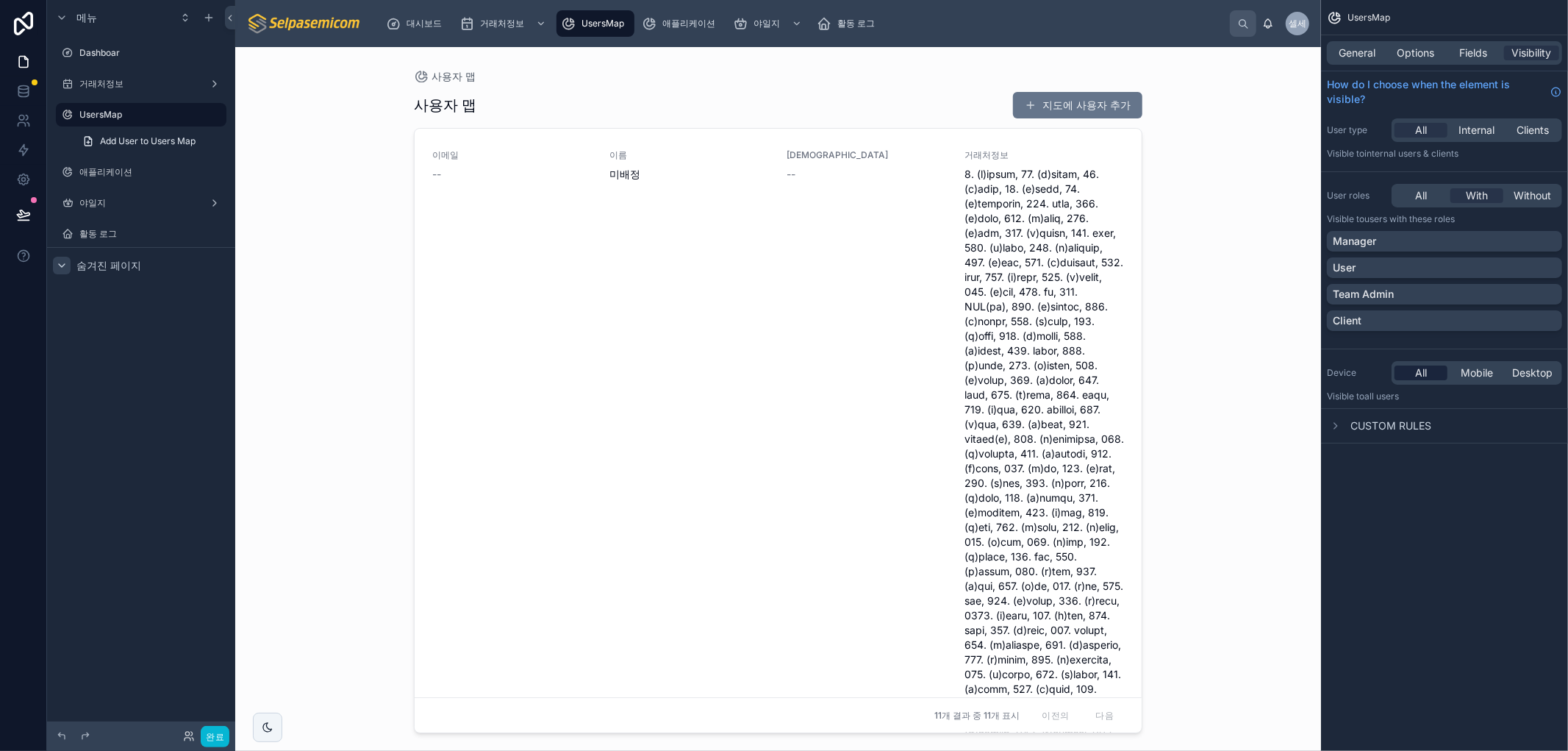
drag, startPoint x: 1540, startPoint y: 644, endPoint x: 1406, endPoint y: 379, distance: 297.0
click at [1511, 588] on div "UsersMap General Options Fields Visibility How do I choose when the element is …" at bounding box center [1444, 375] width 247 height 751
click at [1369, 295] on p "Team Admin" at bounding box center [1363, 294] width 61 height 15
click at [118, 113] on label "UsersMap" at bounding box center [138, 114] width 118 height 11
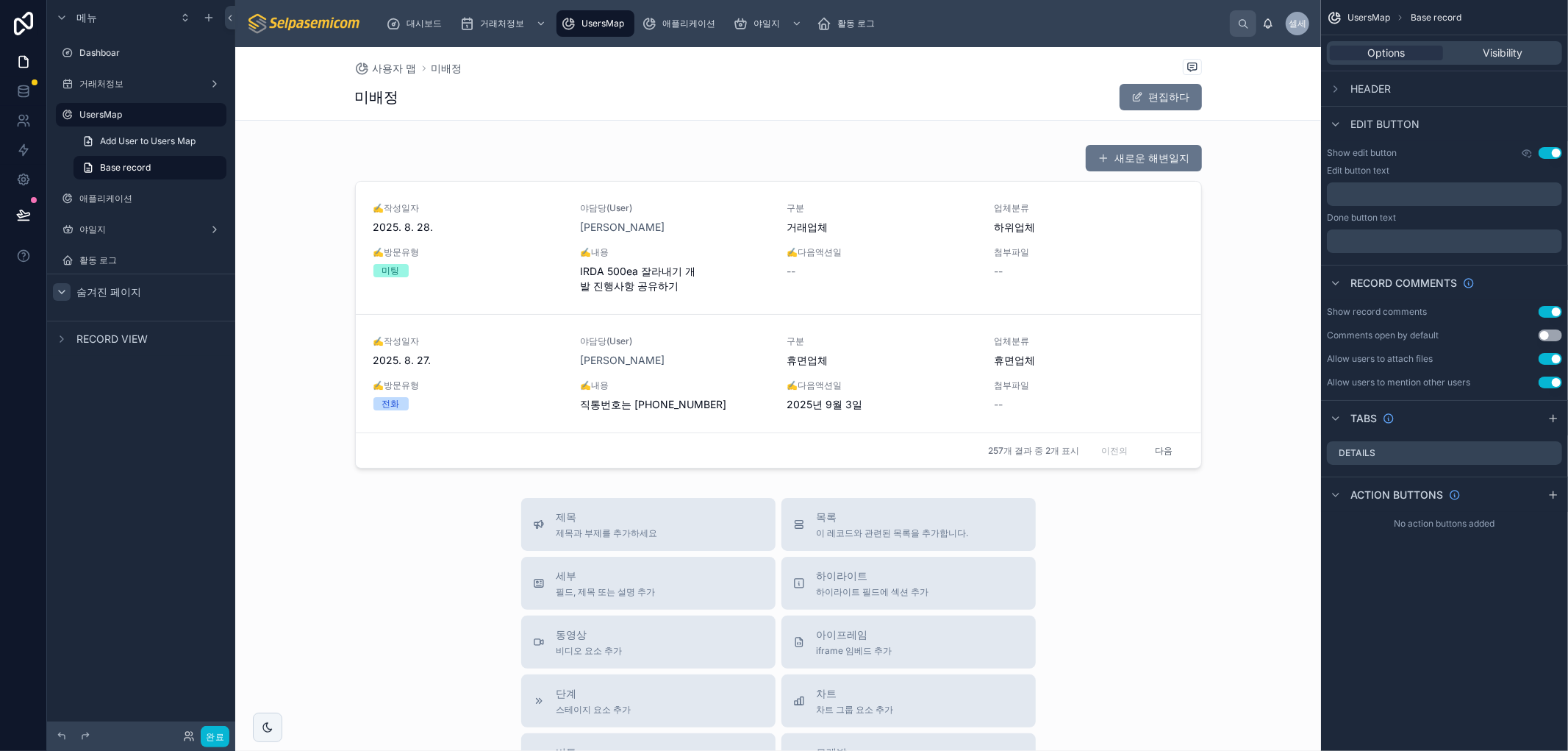
click at [383, 70] on font "사용자 맵" at bounding box center [394, 68] width 44 height 12
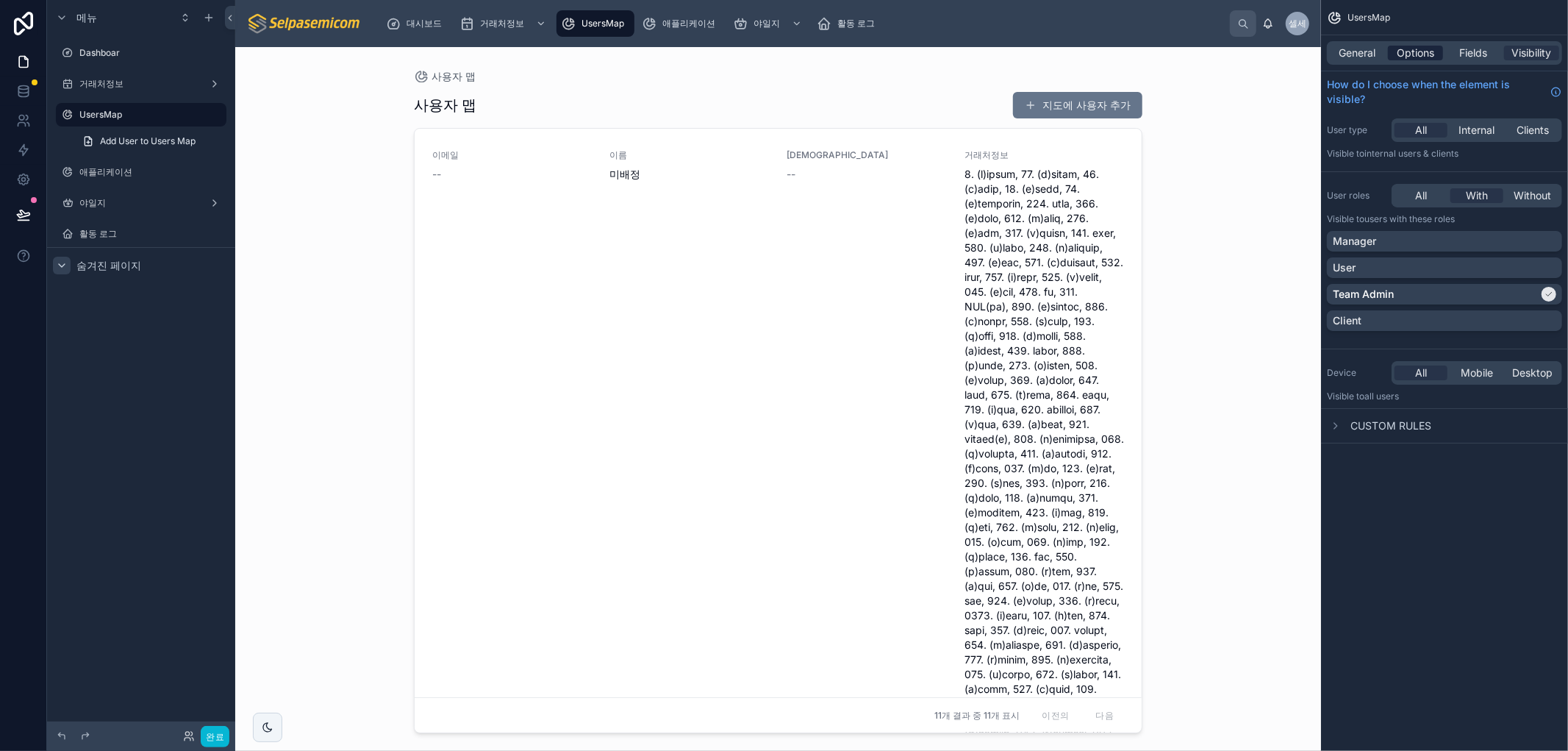
click at [1398, 52] on span "Options" at bounding box center [1415, 52] width 38 height 15
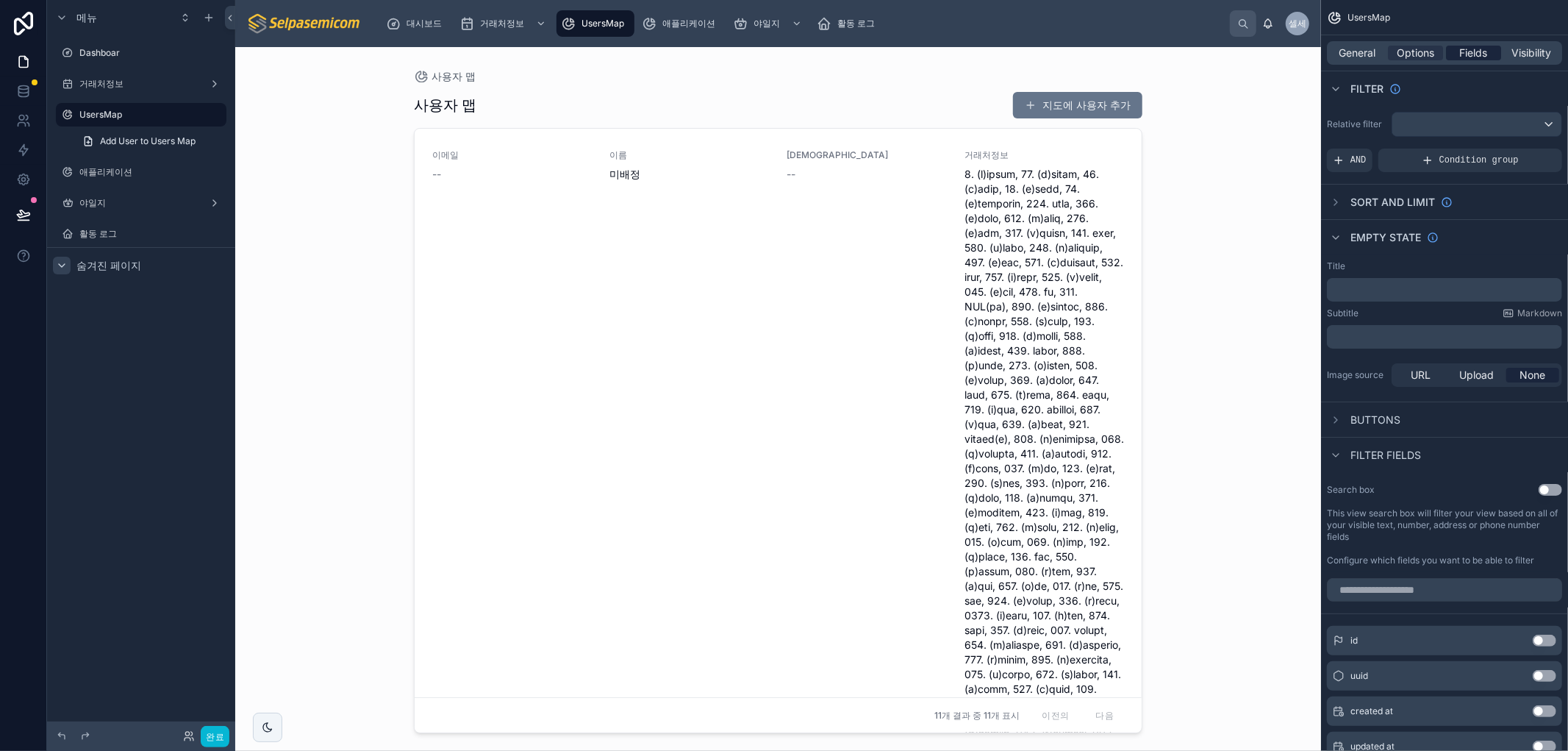
click at [1479, 59] on span "Fields" at bounding box center [1474, 52] width 28 height 15
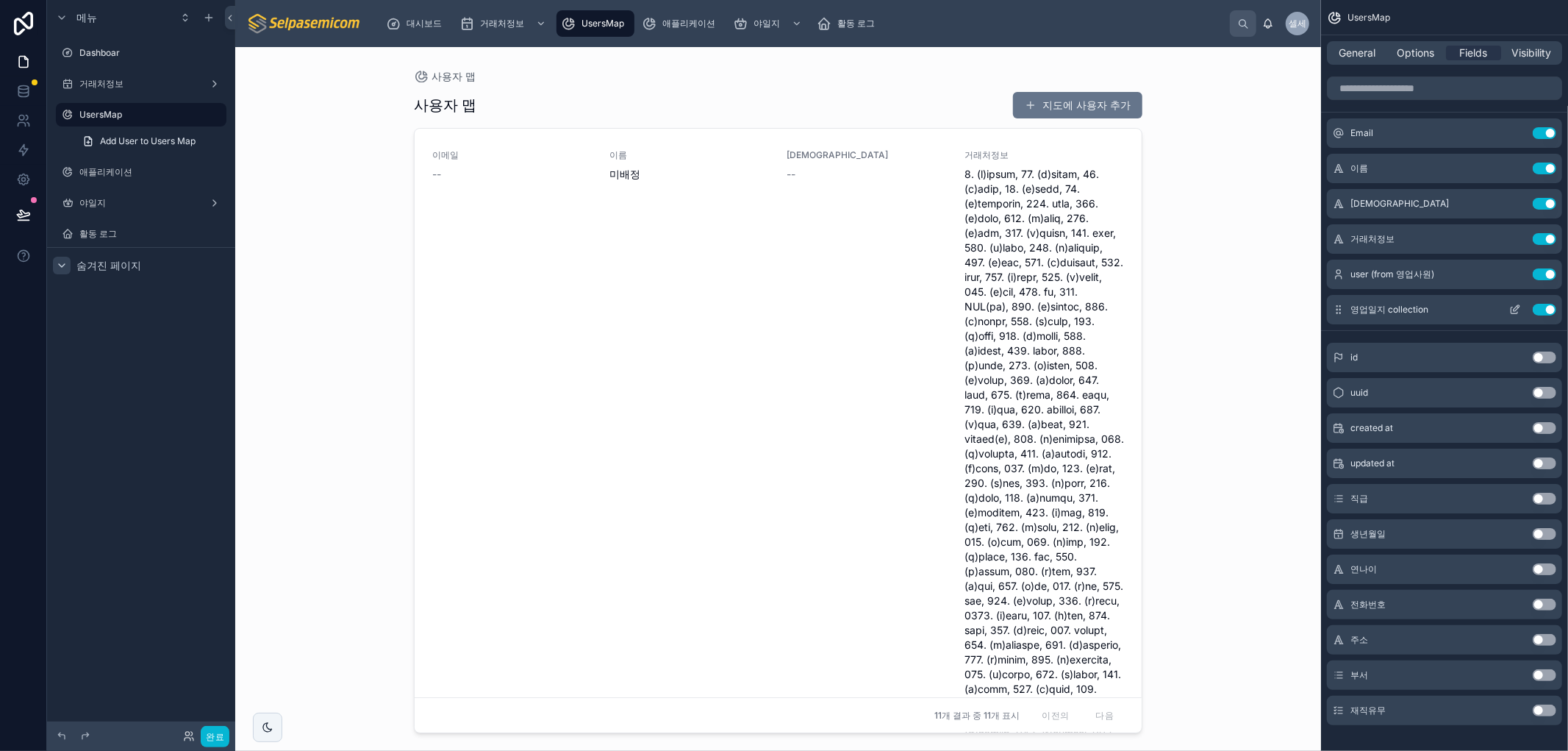
click at [1545, 303] on div "Use setting" at bounding box center [1530, 309] width 53 height 11
click at [1542, 312] on button "Use setting" at bounding box center [1544, 309] width 24 height 11
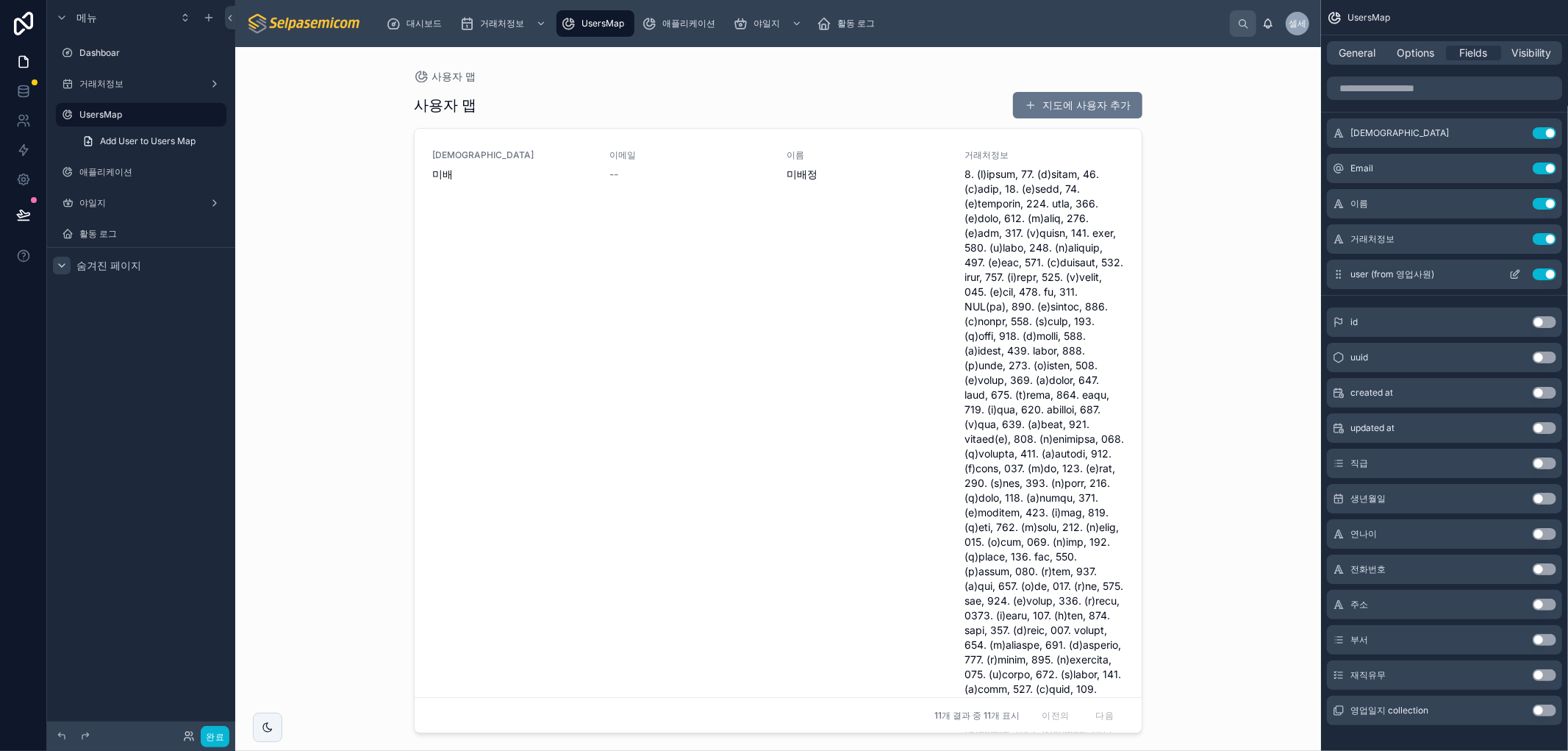
drag, startPoint x: 1539, startPoint y: 464, endPoint x: 1387, endPoint y: 275, distance: 242.5
click at [1538, 464] on button "Use setting" at bounding box center [1544, 462] width 24 height 11
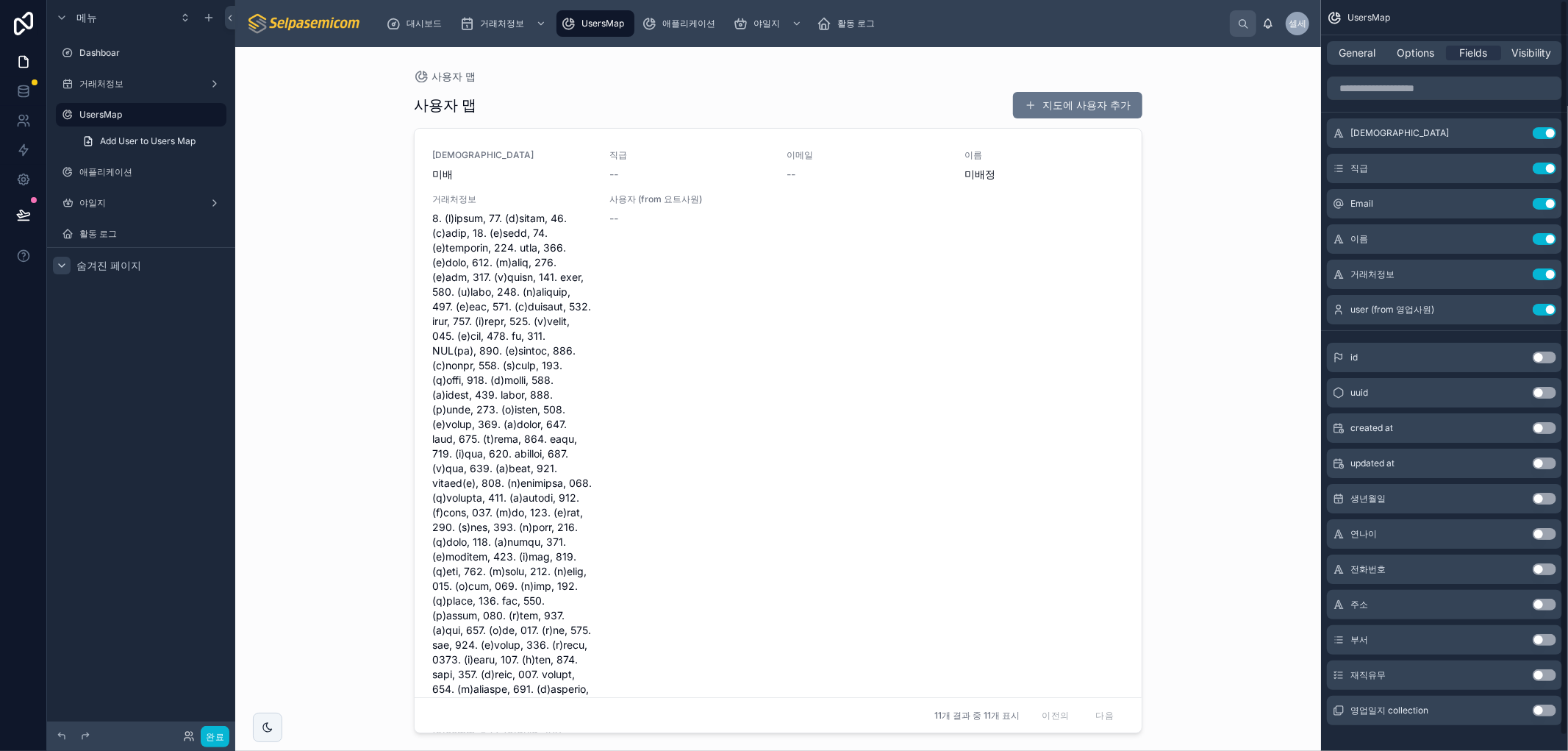
click at [1537, 498] on button "Use setting" at bounding box center [1544, 497] width 24 height 11
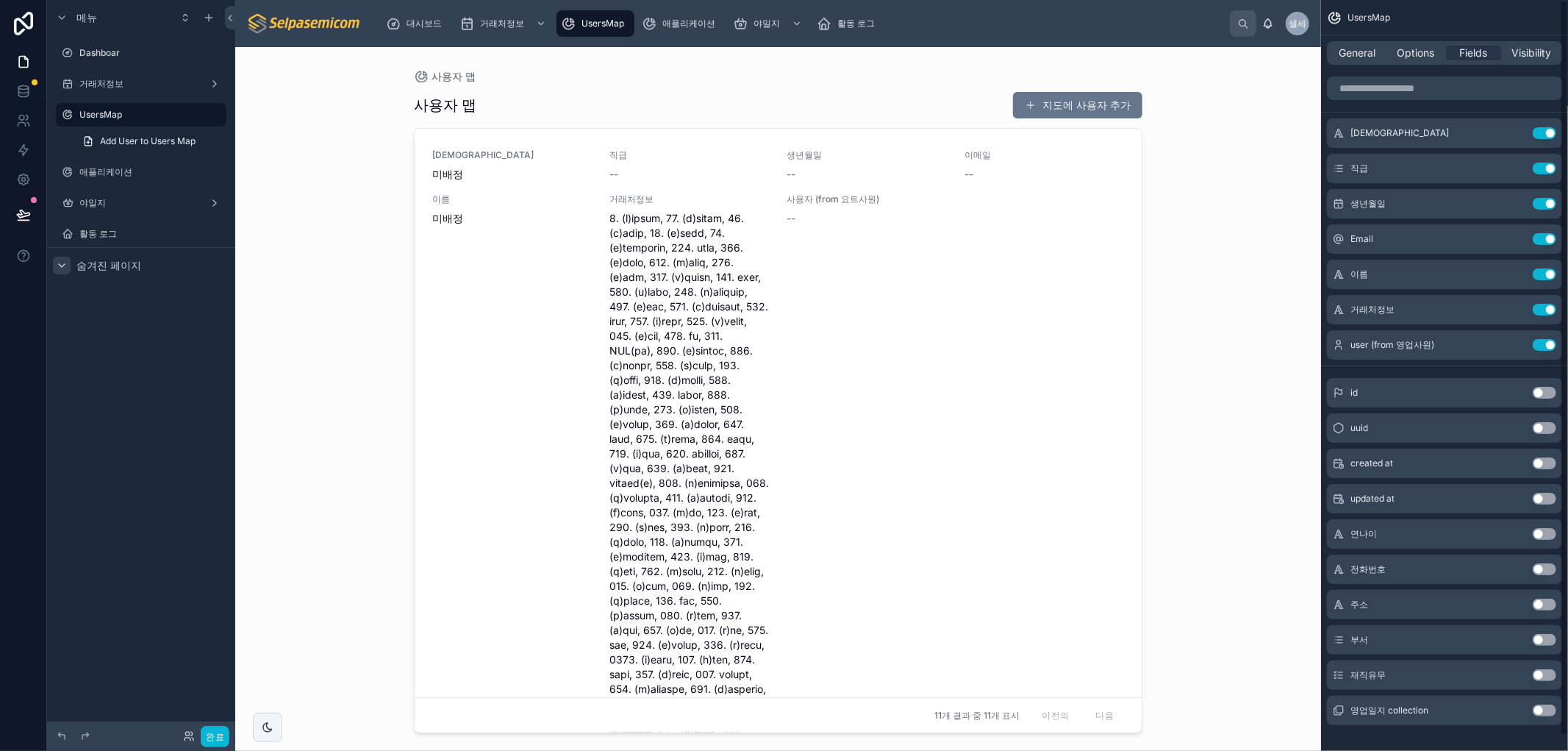
click at [1536, 574] on div "전화번호 Use setting" at bounding box center [1444, 569] width 235 height 30
drag, startPoint x: 1536, startPoint y: 566, endPoint x: 1347, endPoint y: 333, distance: 300.0
click at [1536, 566] on button "Use setting" at bounding box center [1544, 568] width 24 height 11
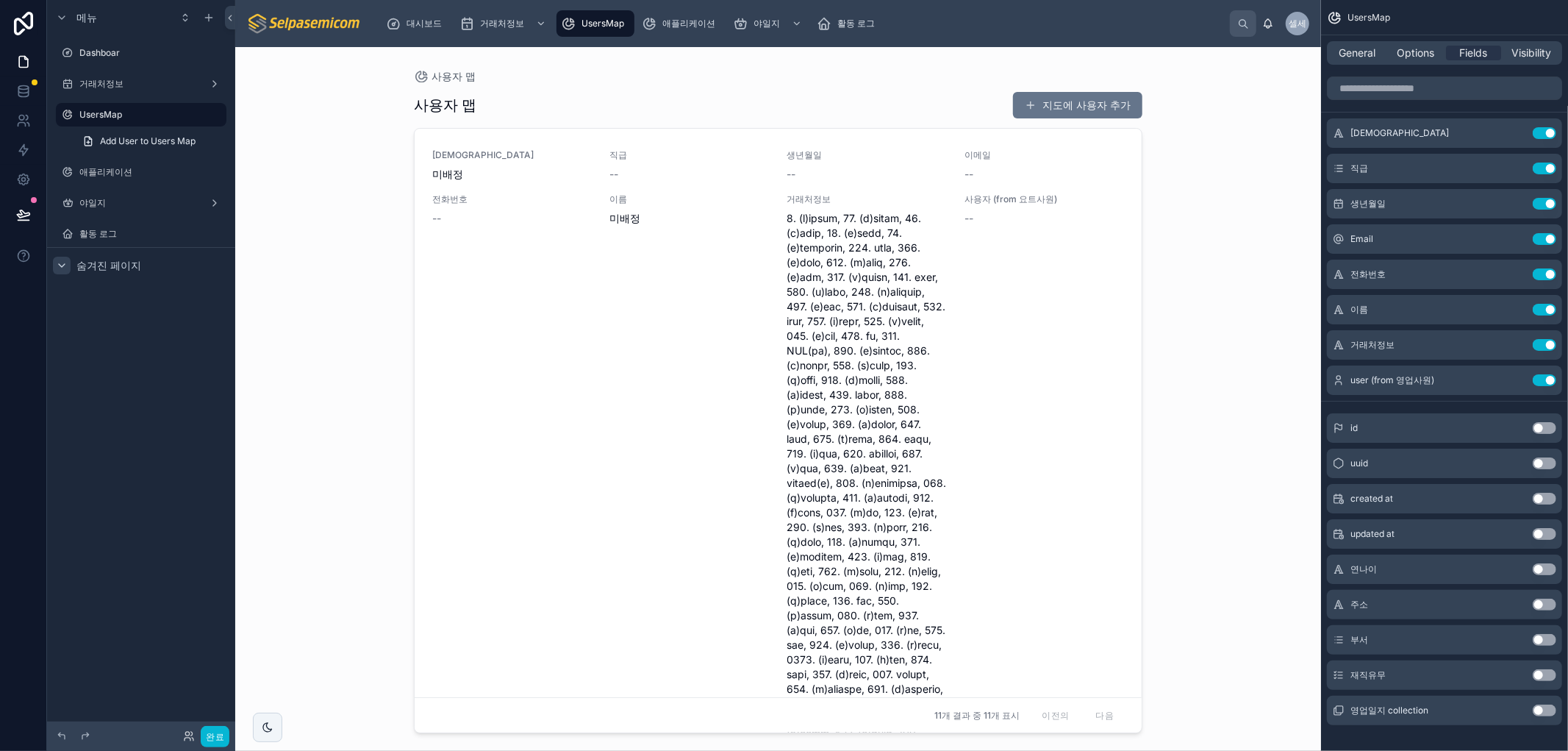
click at [1538, 603] on button "Use setting" at bounding box center [1544, 603] width 24 height 11
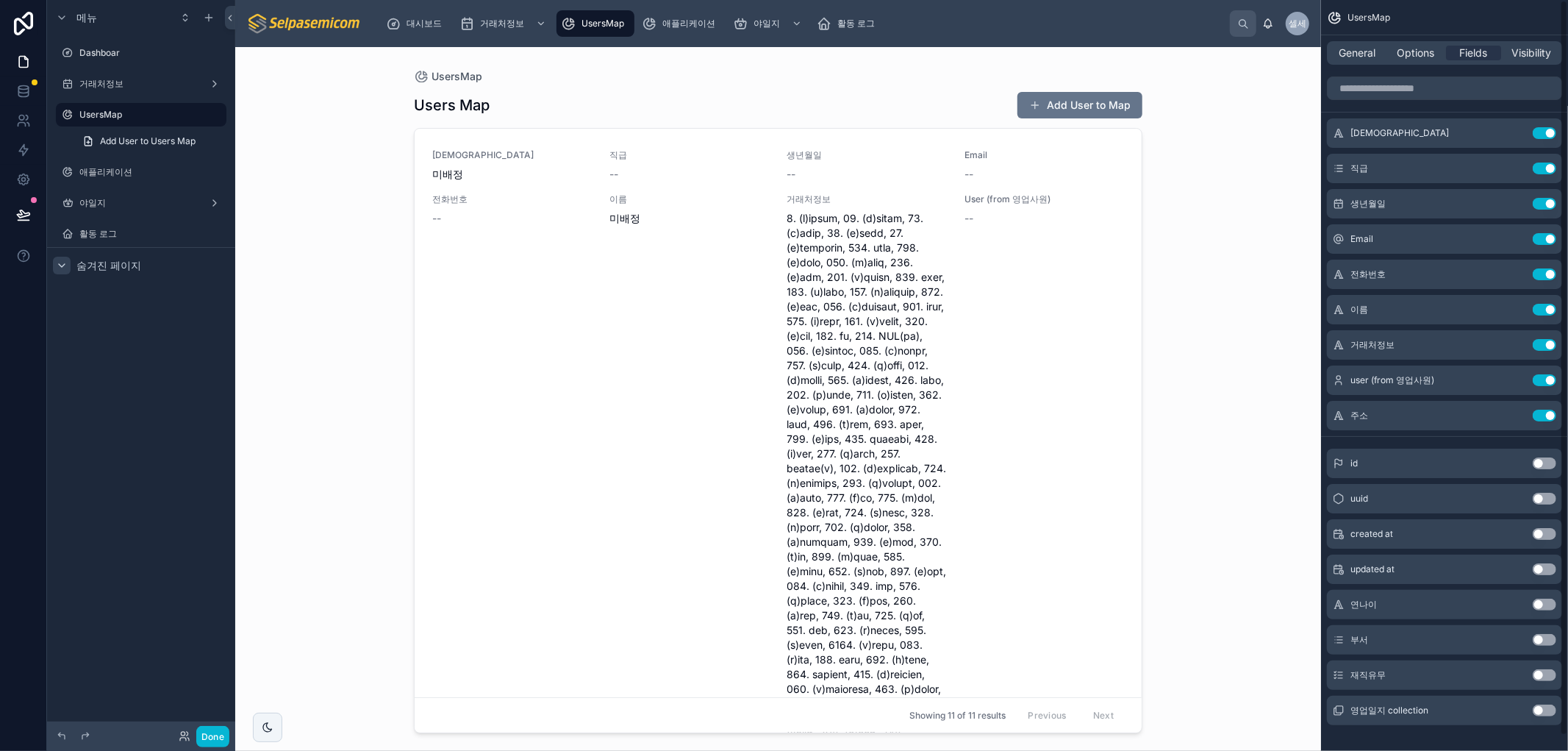
click at [1537, 637] on button "Use setting" at bounding box center [1544, 639] width 24 height 11
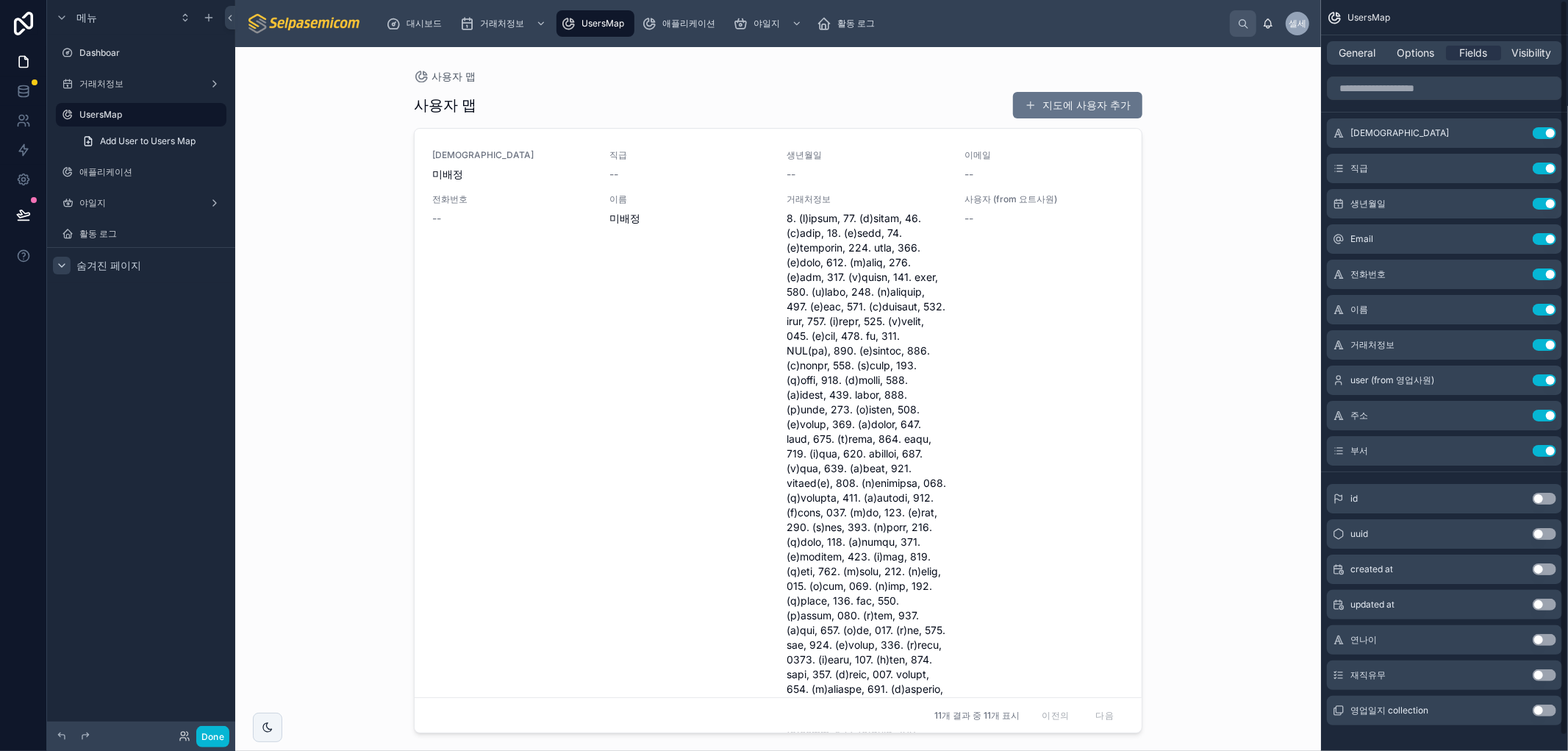
click at [1537, 677] on button "Use setting" at bounding box center [1544, 674] width 24 height 11
click at [1339, 421] on div "주소 Use setting" at bounding box center [1444, 415] width 235 height 30
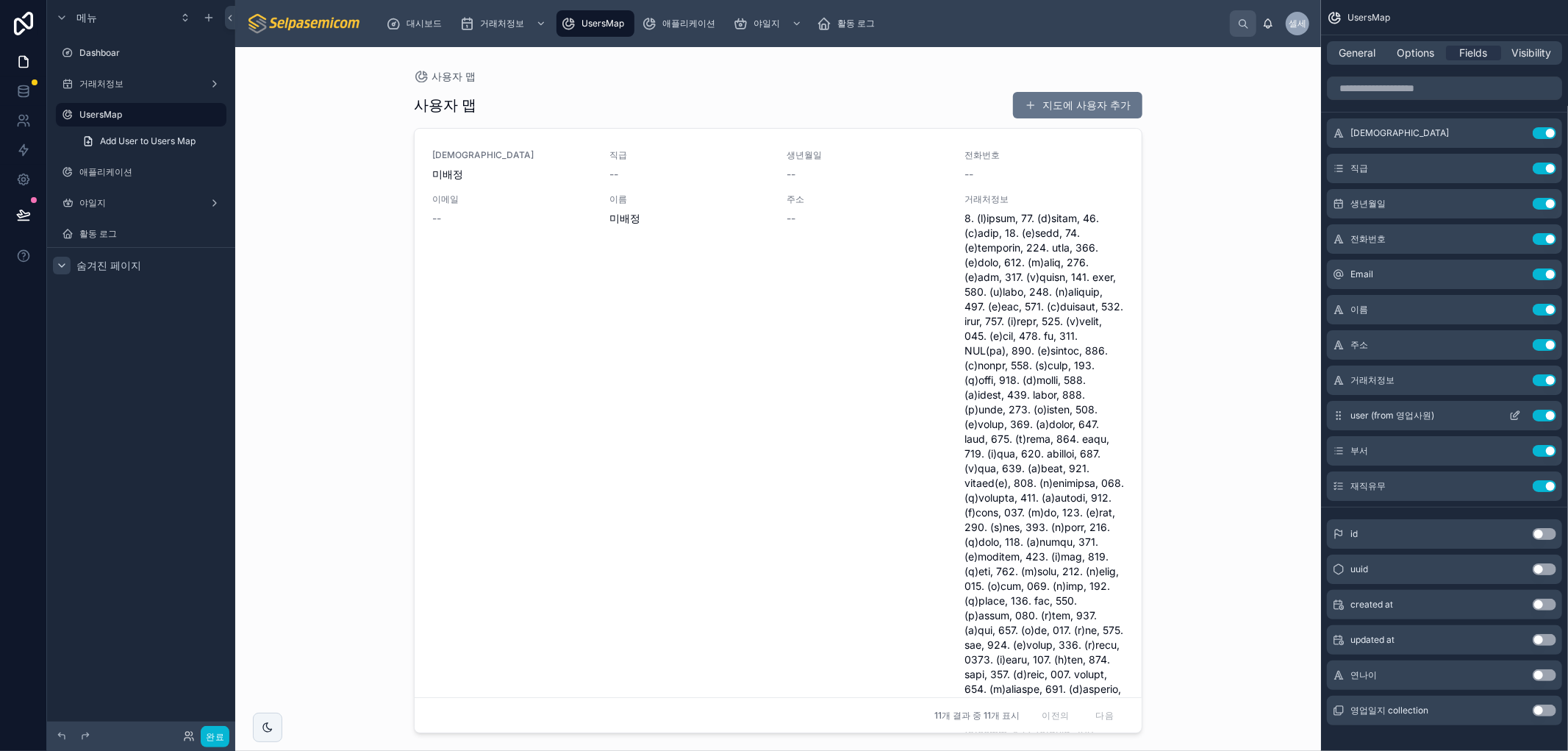
click at [1550, 377] on button "Use setting" at bounding box center [1544, 379] width 24 height 11
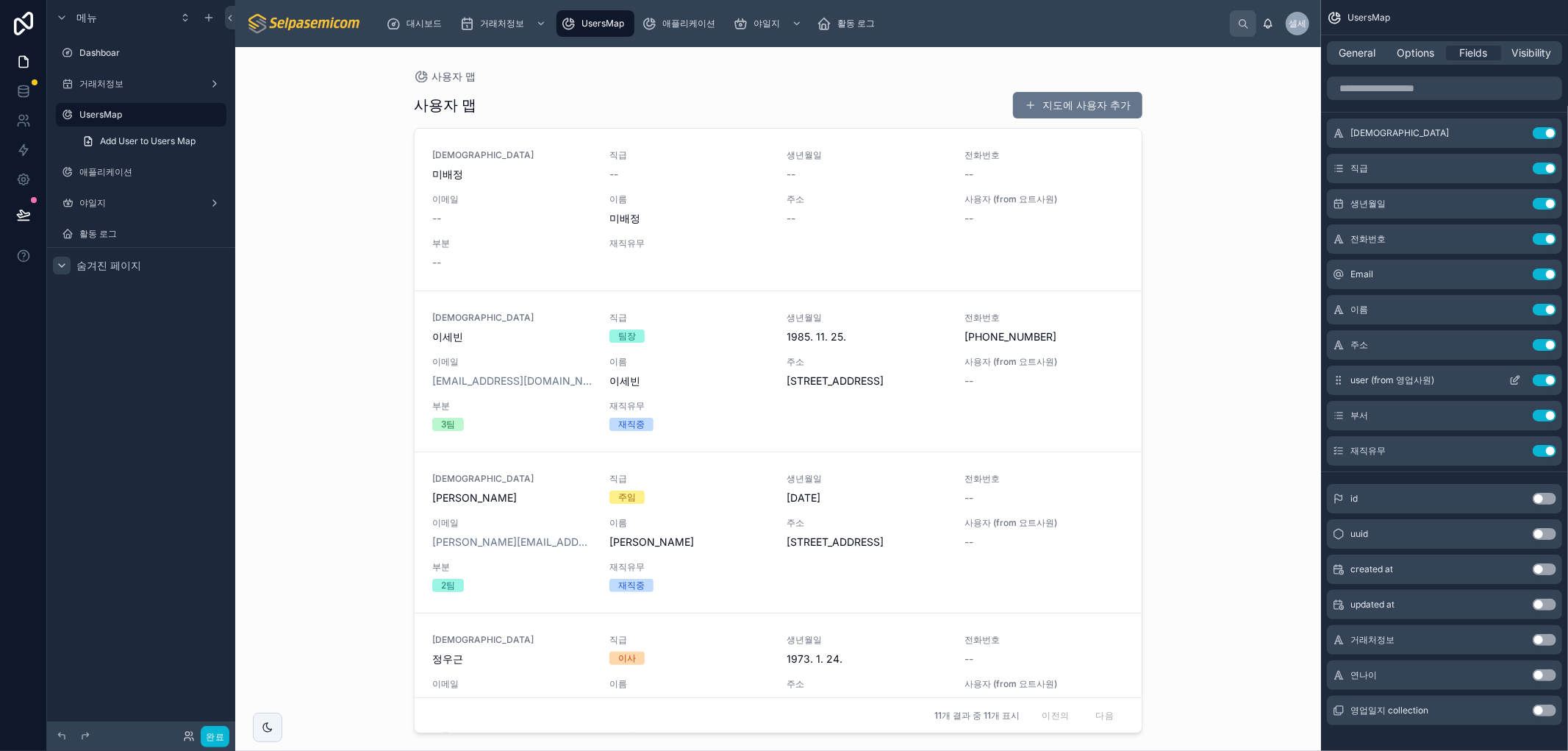
click at [1551, 380] on button "Use setting" at bounding box center [1544, 379] width 24 height 11
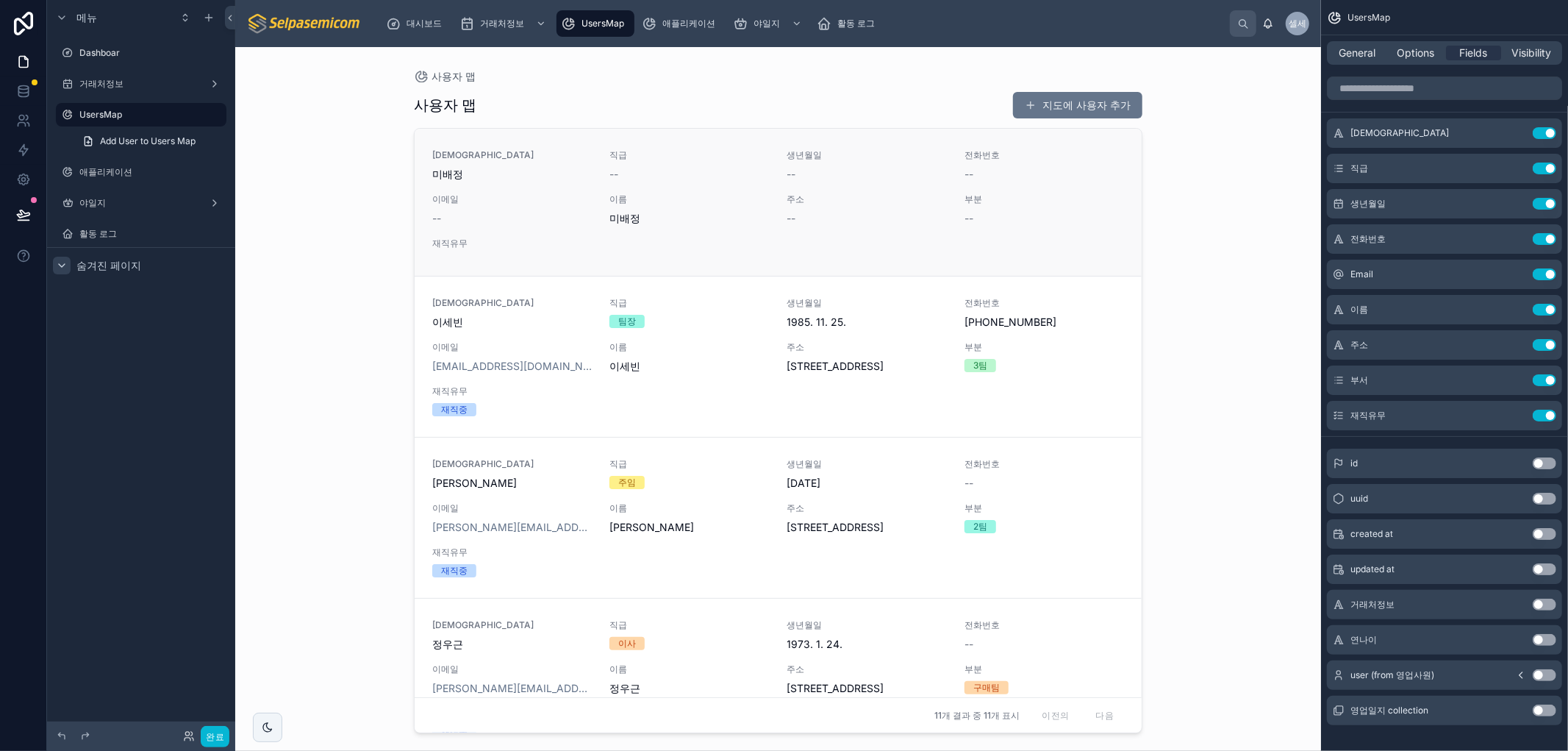
drag, startPoint x: 1232, startPoint y: 353, endPoint x: 760, endPoint y: 136, distance: 519.5
click at [1232, 354] on div "사용자 맵 사용자 맵 지도에 사용자 추가 성함 미배정 직급 -- 생년월일 -- 전화번호 -- 이메일 -- 이름 미배정 주소 -- 부분 -- 재…" at bounding box center [778, 399] width 1086 height 704
click at [690, 67] on div "사용자 맵 사용자 맵 지도에 사용자 추가 성함 미배정 직급 -- 생년월일 -- 전화번호 -- 이메일 -- 이름 미배정 주소 -- 부분 -- 재…" at bounding box center [778, 390] width 752 height 686
click at [1405, 50] on span "Options" at bounding box center [1415, 52] width 38 height 15
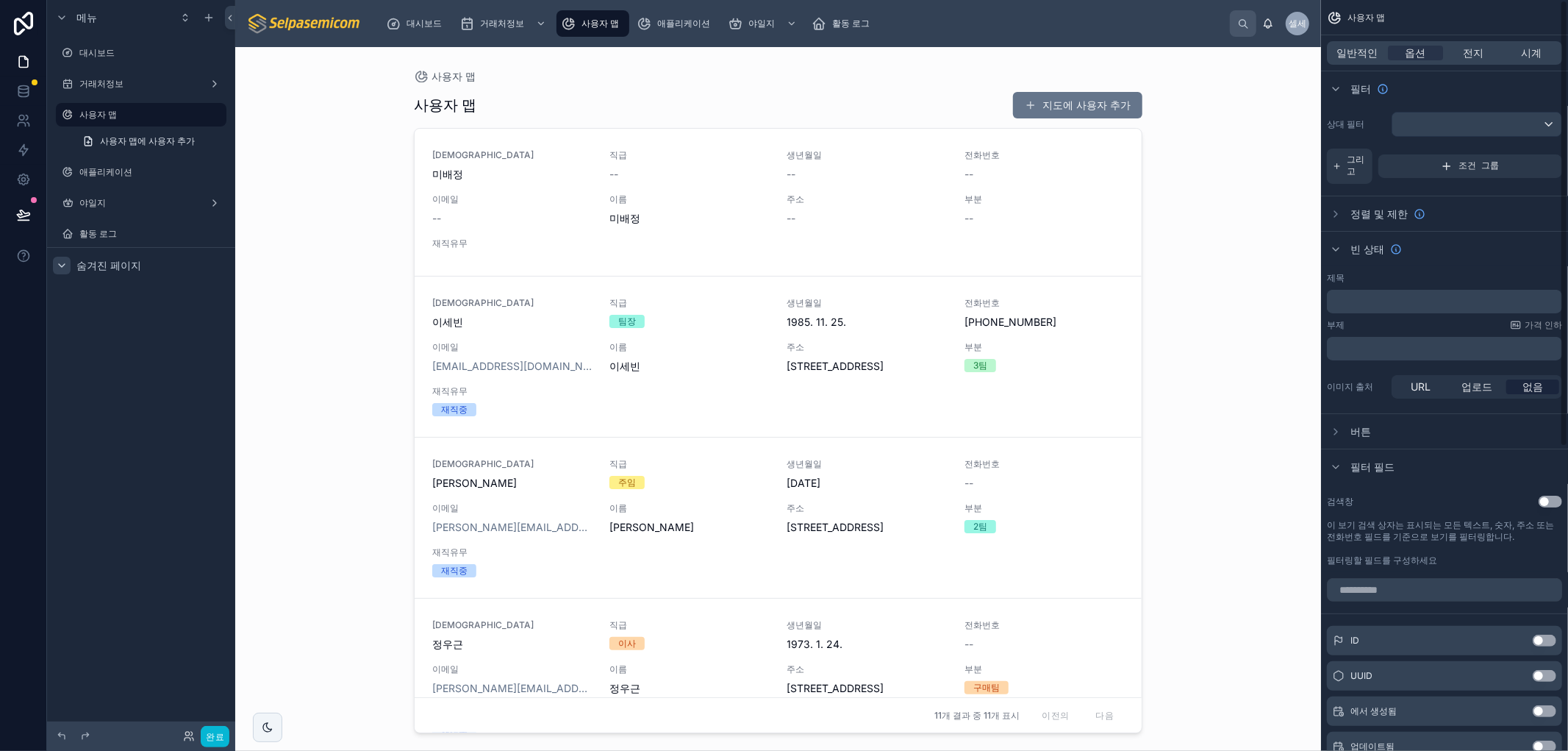
click at [1488, 261] on div "빈 상태" at bounding box center [1444, 248] width 247 height 35
click at [1468, 52] on font "전지" at bounding box center [1474, 52] width 21 height 12
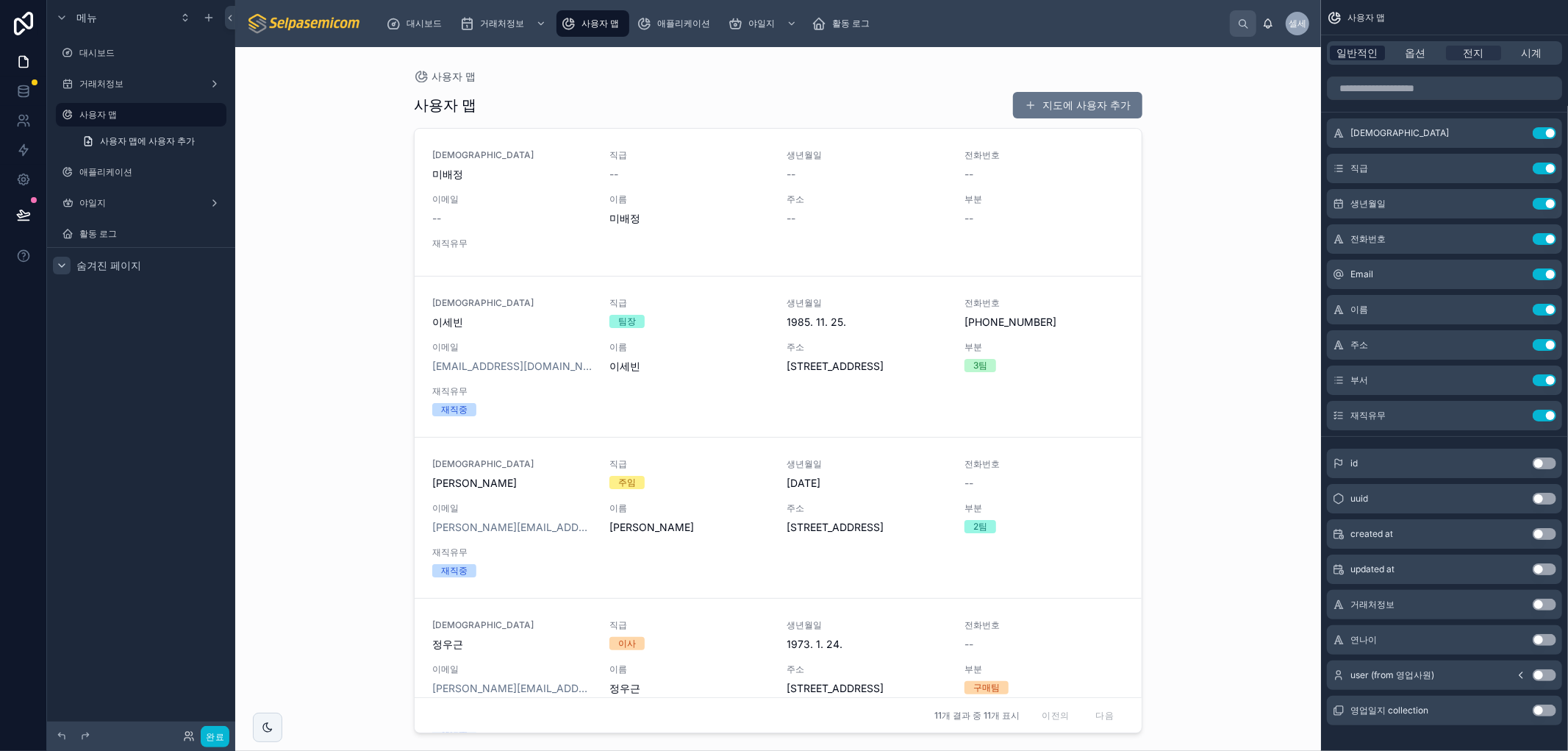
click at [1363, 45] on span "일반적인" at bounding box center [1357, 52] width 41 height 15
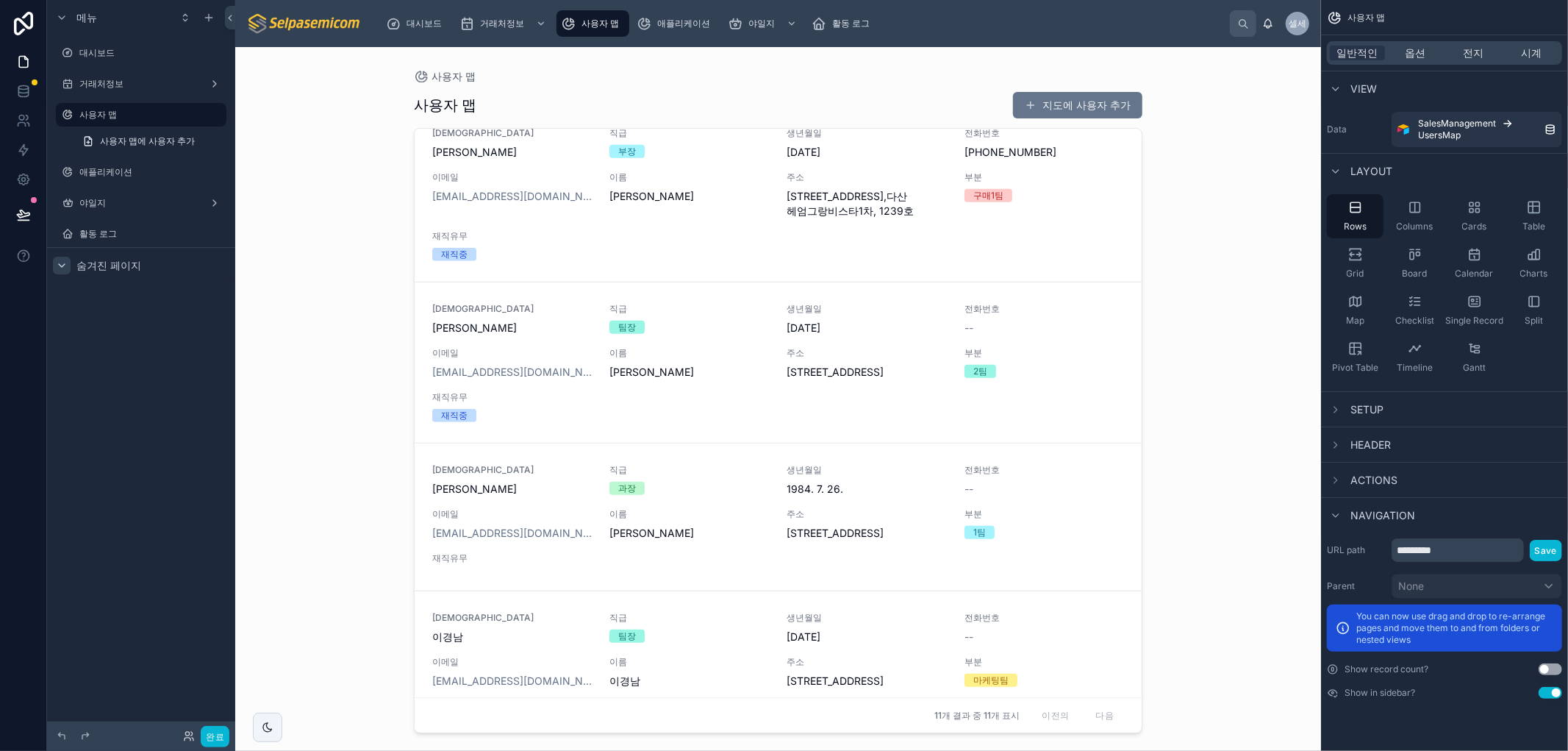
scroll to position [245, 0]
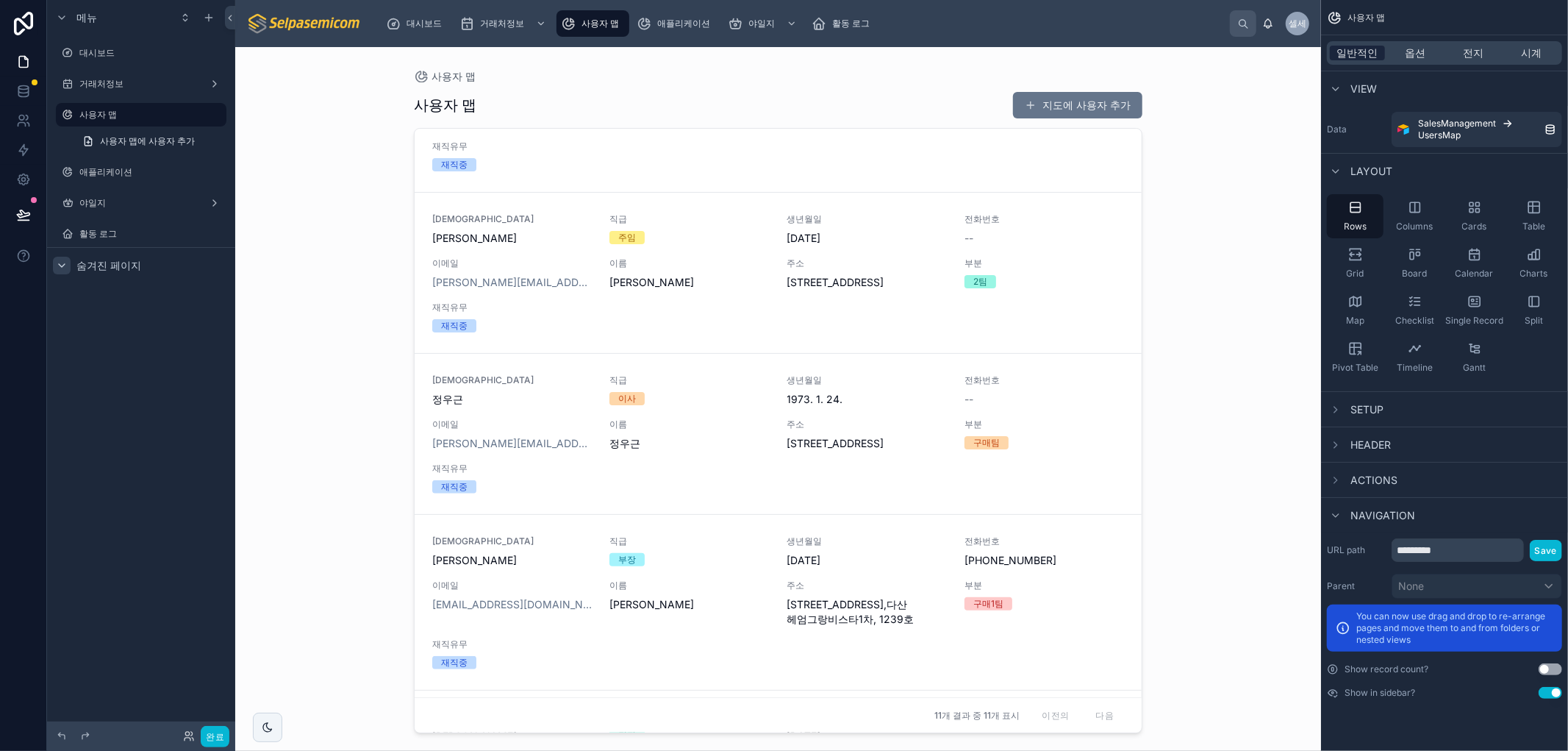
click at [1360, 53] on font "일반적인" at bounding box center [1357, 52] width 41 height 12
click at [1406, 53] on font "옵션" at bounding box center [1416, 52] width 21 height 12
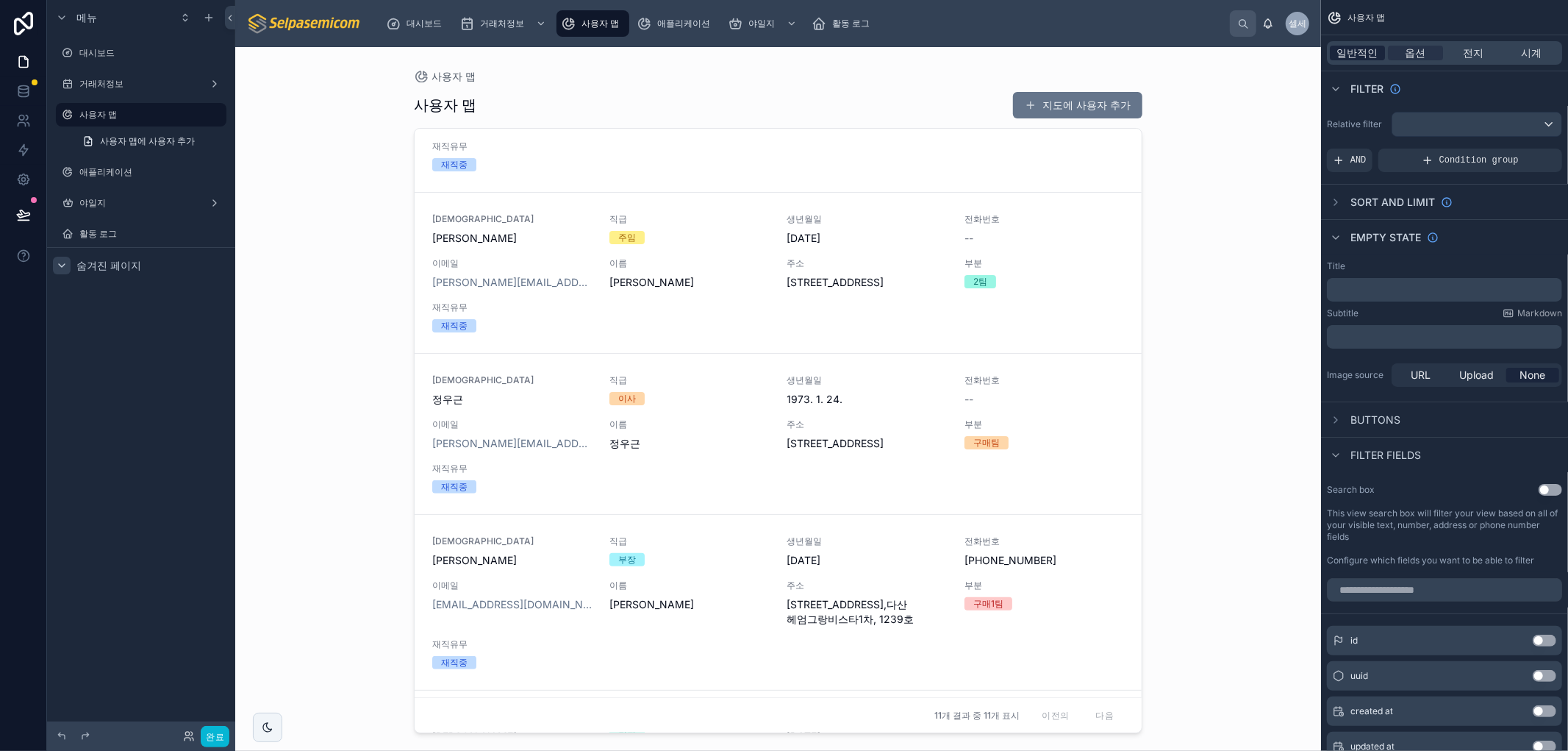
click at [1356, 54] on font "일반적인" at bounding box center [1357, 52] width 41 height 12
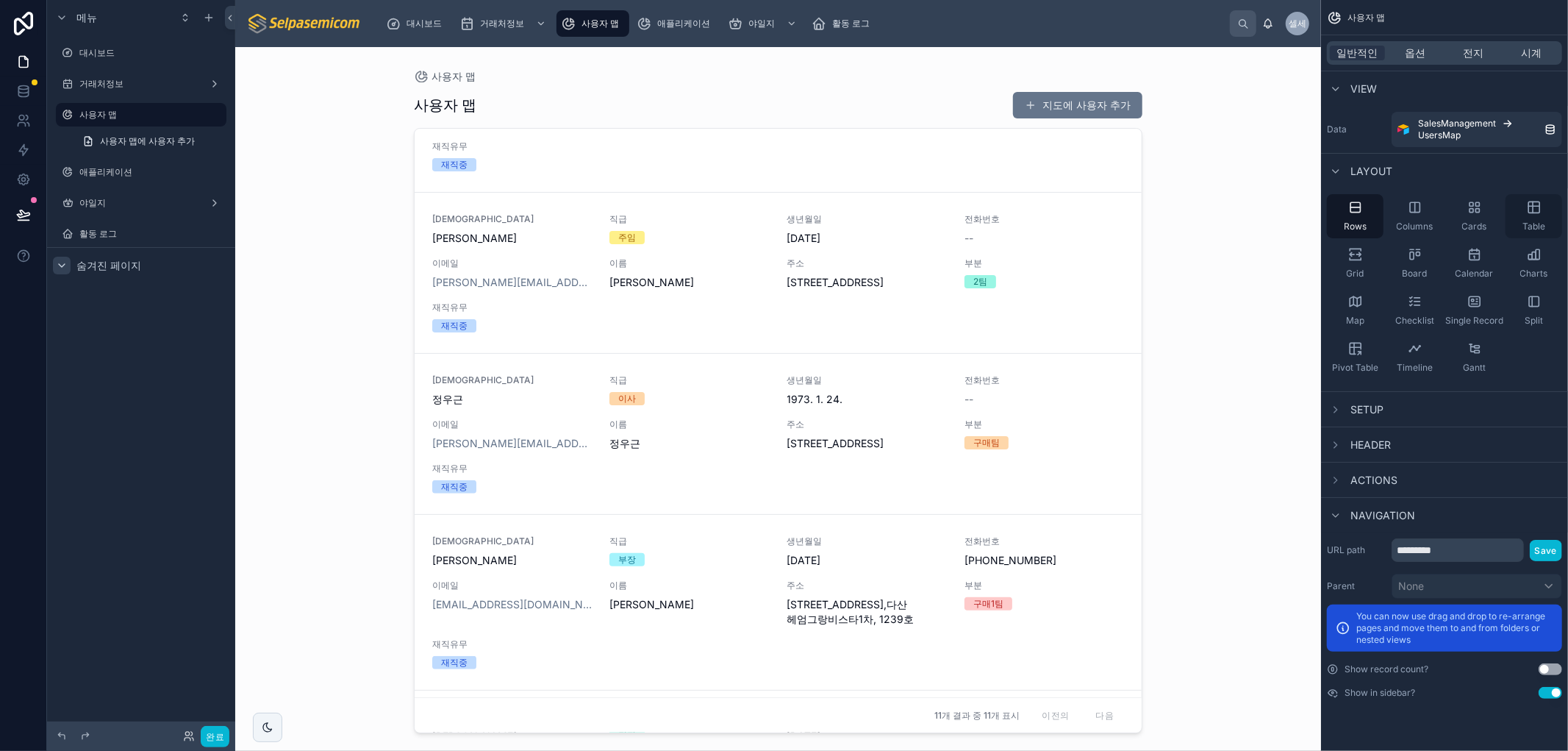
click at [1537, 204] on icon "스크롤 가능한 콘텐츠" at bounding box center [1533, 207] width 15 height 15
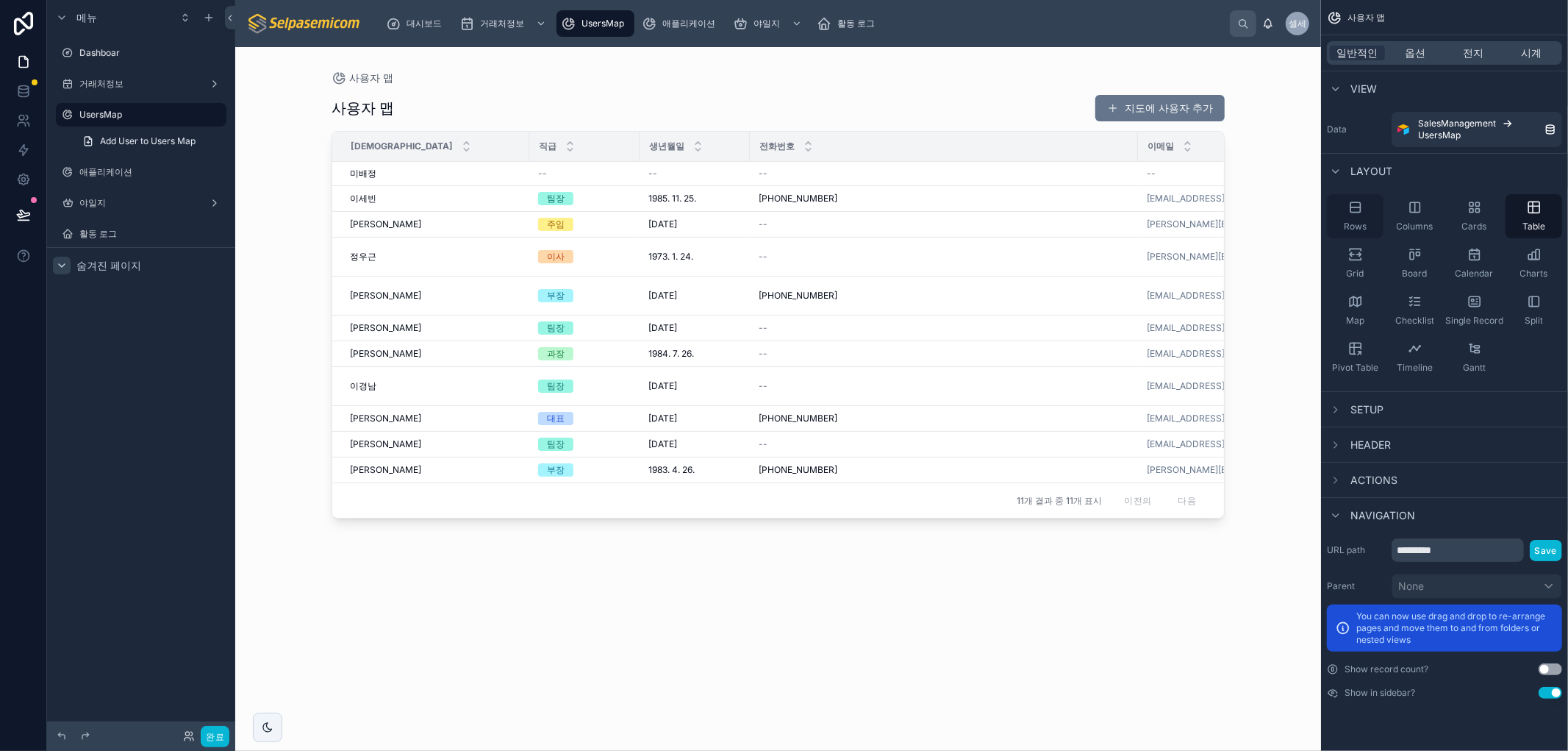
click at [1354, 224] on span "Rows" at bounding box center [1355, 226] width 23 height 11
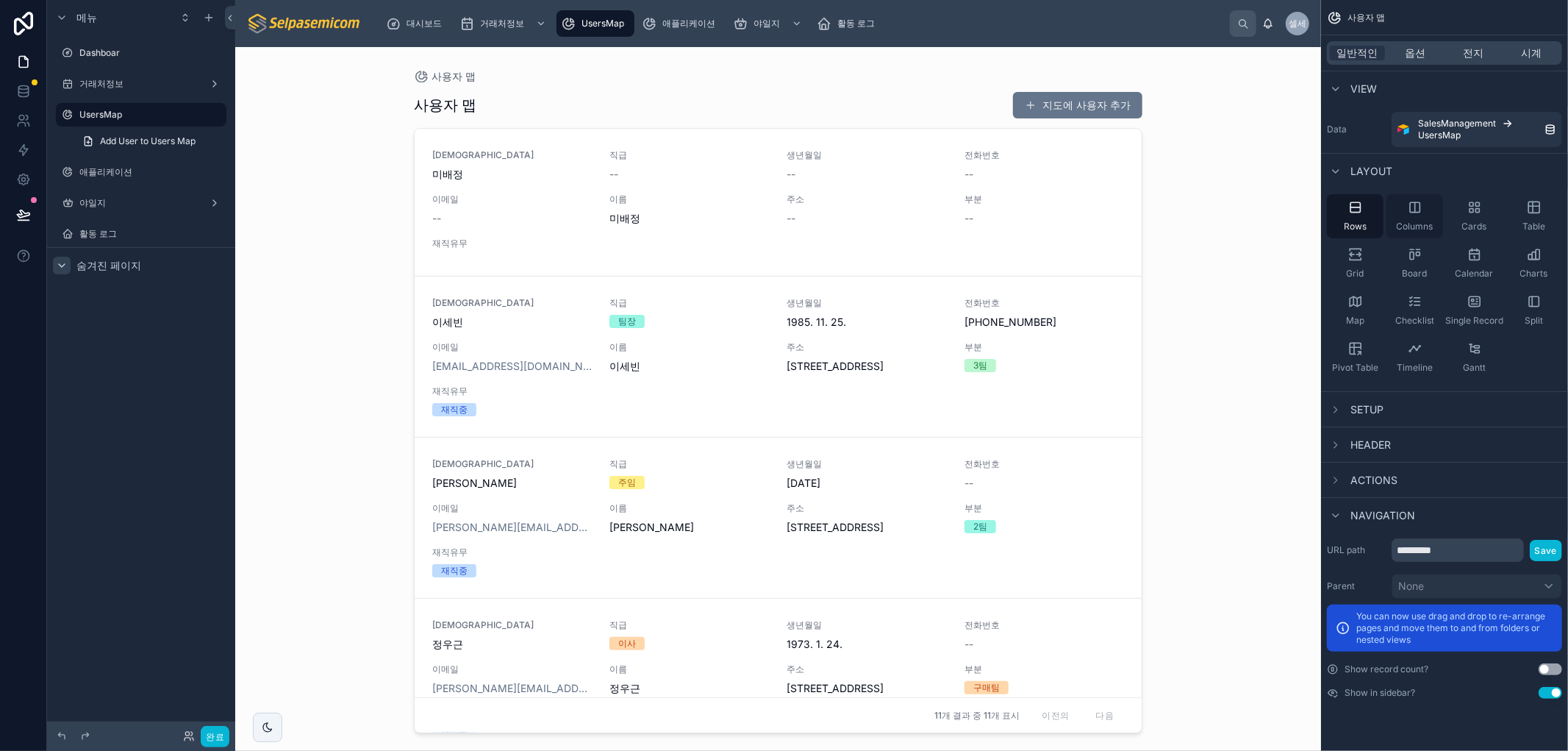
click at [1420, 220] on div "Columns" at bounding box center [1414, 216] width 57 height 44
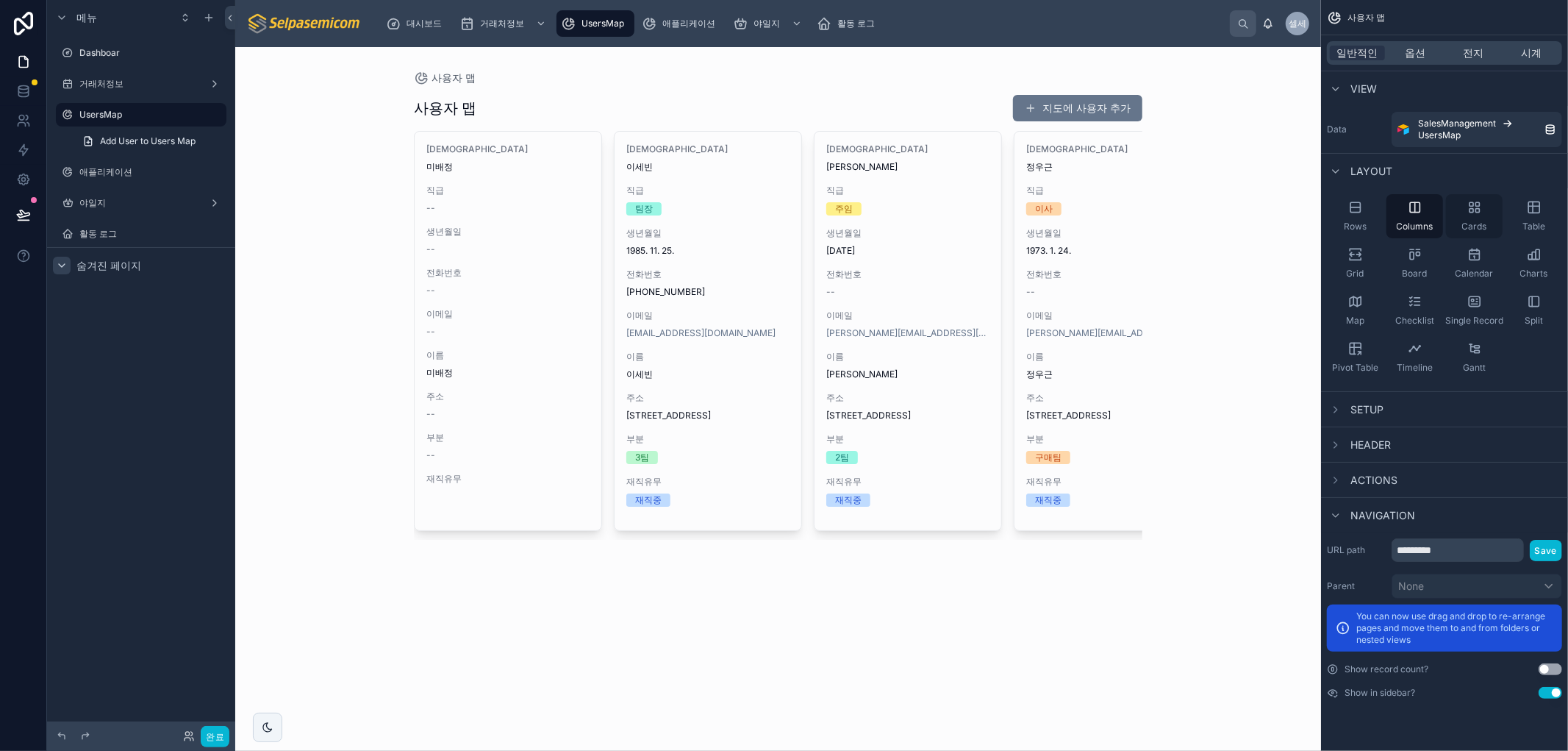
drag, startPoint x: 1477, startPoint y: 208, endPoint x: 1500, endPoint y: 214, distance: 23.8
click at [1477, 211] on icon "스크롤 가능한 콘텐츠" at bounding box center [1477, 211] width 3 height 3
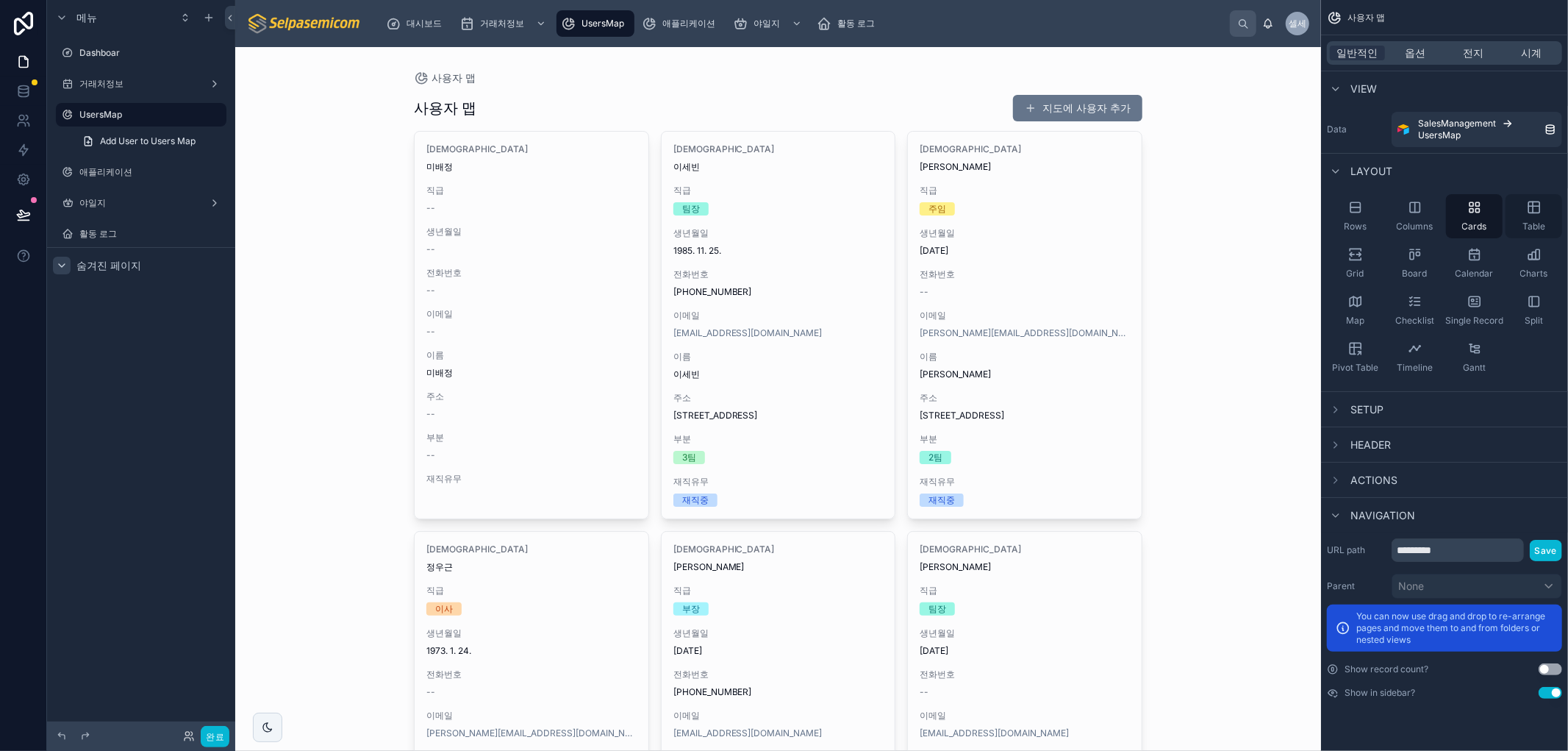
click at [1535, 210] on icon "스크롤 가능한 콘텐츠" at bounding box center [1533, 207] width 15 height 15
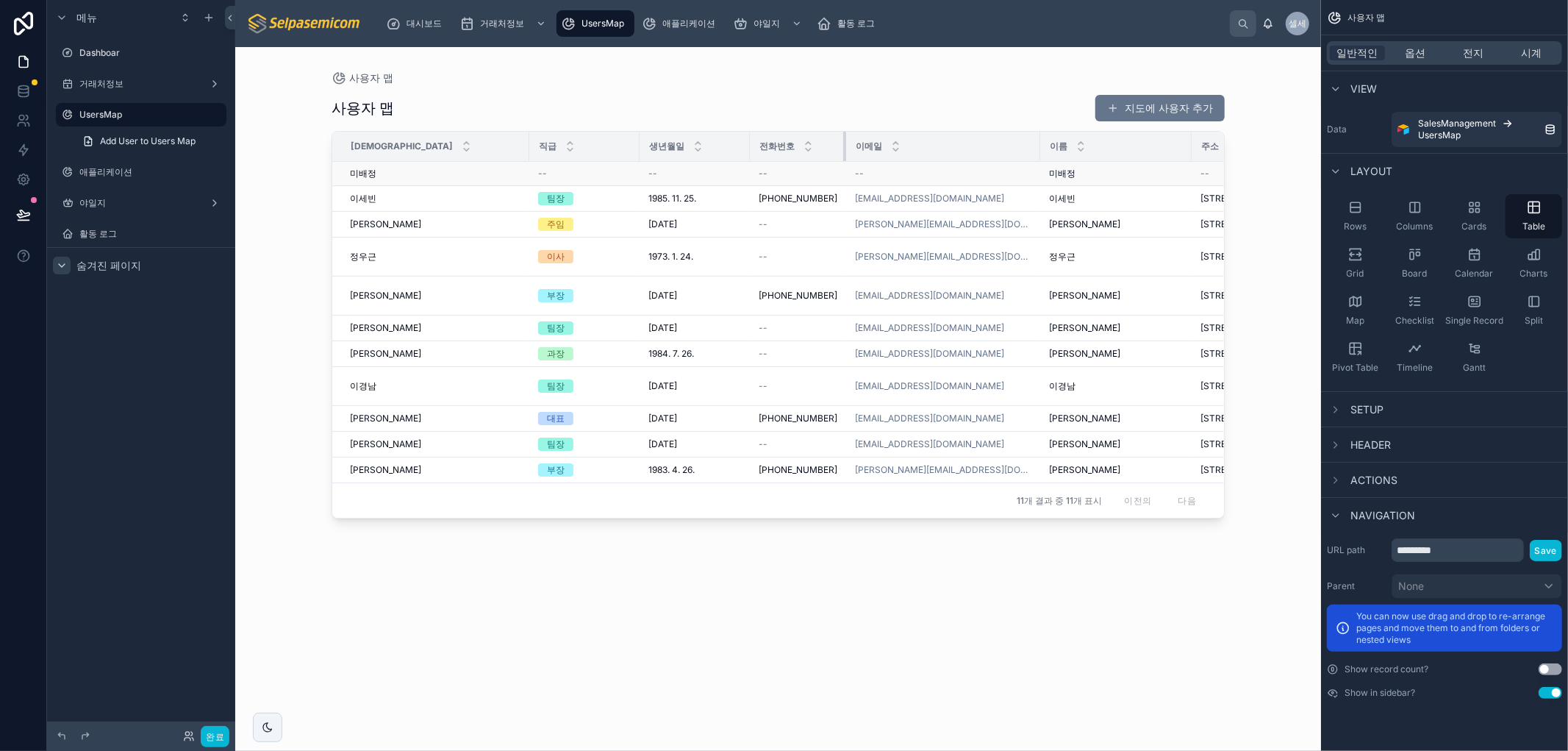
drag, startPoint x: 1136, startPoint y: 148, endPoint x: 834, endPoint y: 169, distance: 302.7
click at [834, 169] on table "성함 직급 생년월일 전화번호 이메일 이름 주소 부분 재직유무 미배정 미배정 -- -- -- -- 미배정 미배정 -- -- 이세빈 이세빈 팀장 …" at bounding box center [986, 307] width 1308 height 351
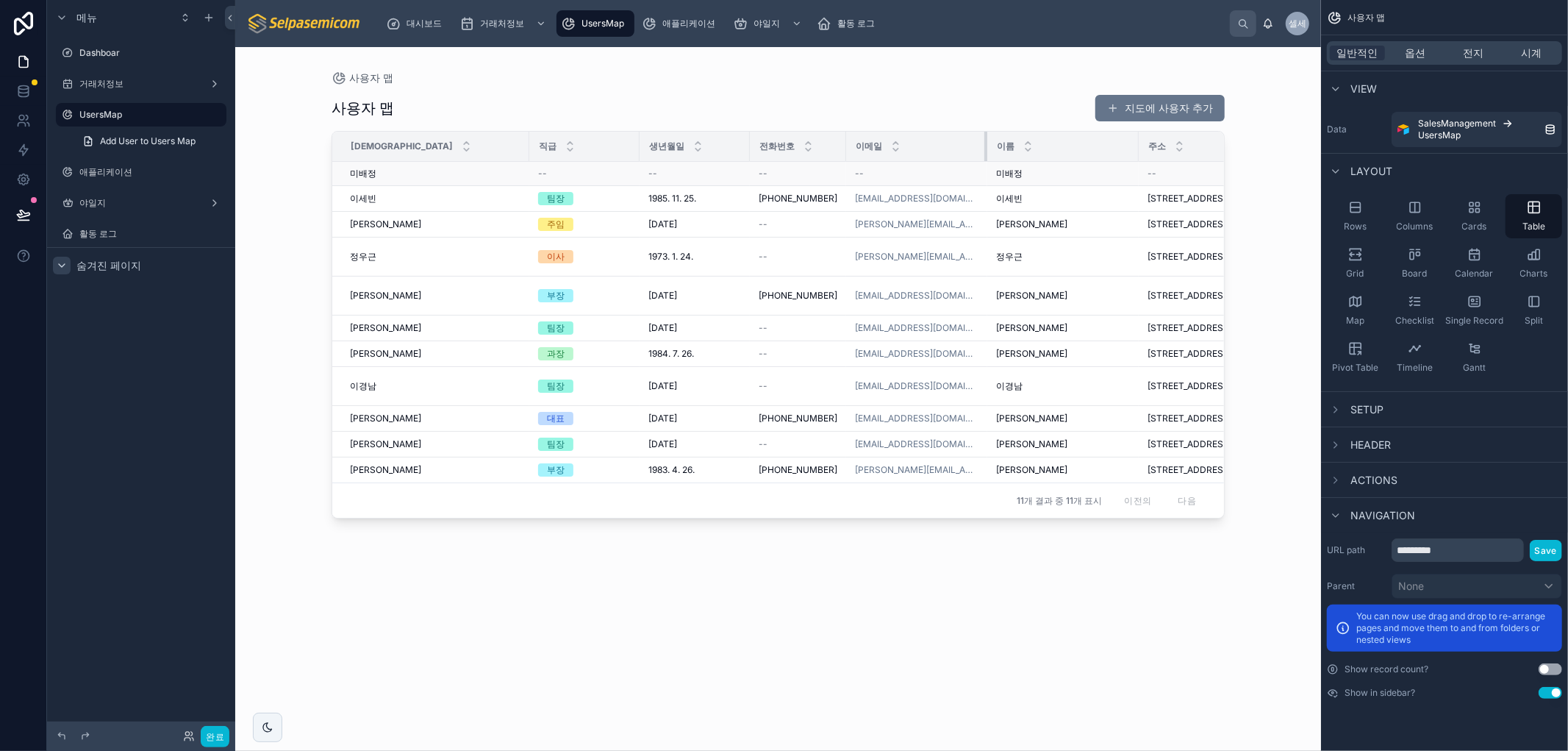
drag, startPoint x: 1016, startPoint y: 141, endPoint x: 982, endPoint y: 166, distance: 42.2
click at [963, 145] on th "이메일" at bounding box center [916, 147] width 141 height 30
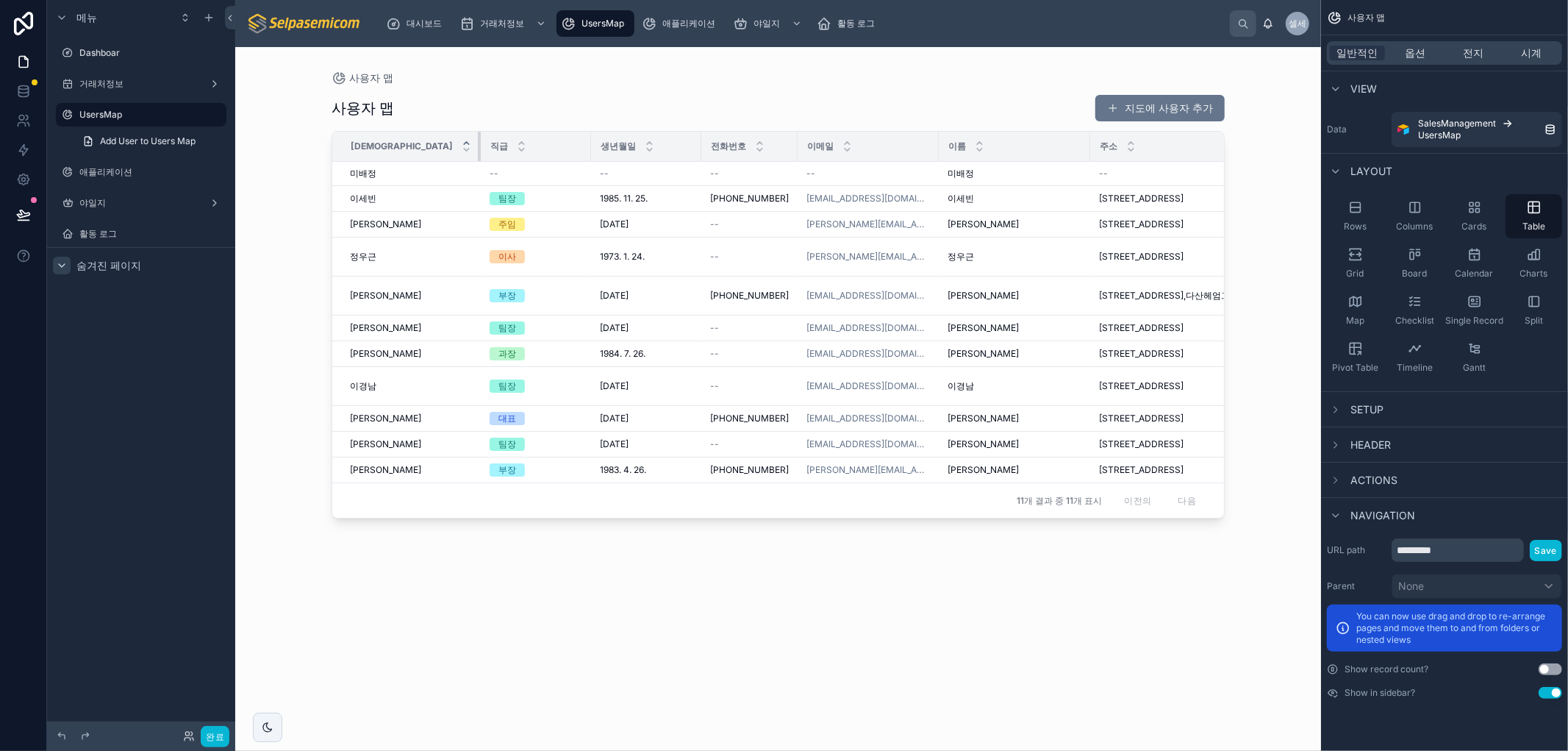
drag, startPoint x: 527, startPoint y: 140, endPoint x: 381, endPoint y: 141, distance: 146.0
click at [381, 141] on th "[DEMOGRAPHIC_DATA]" at bounding box center [406, 147] width 149 height 30
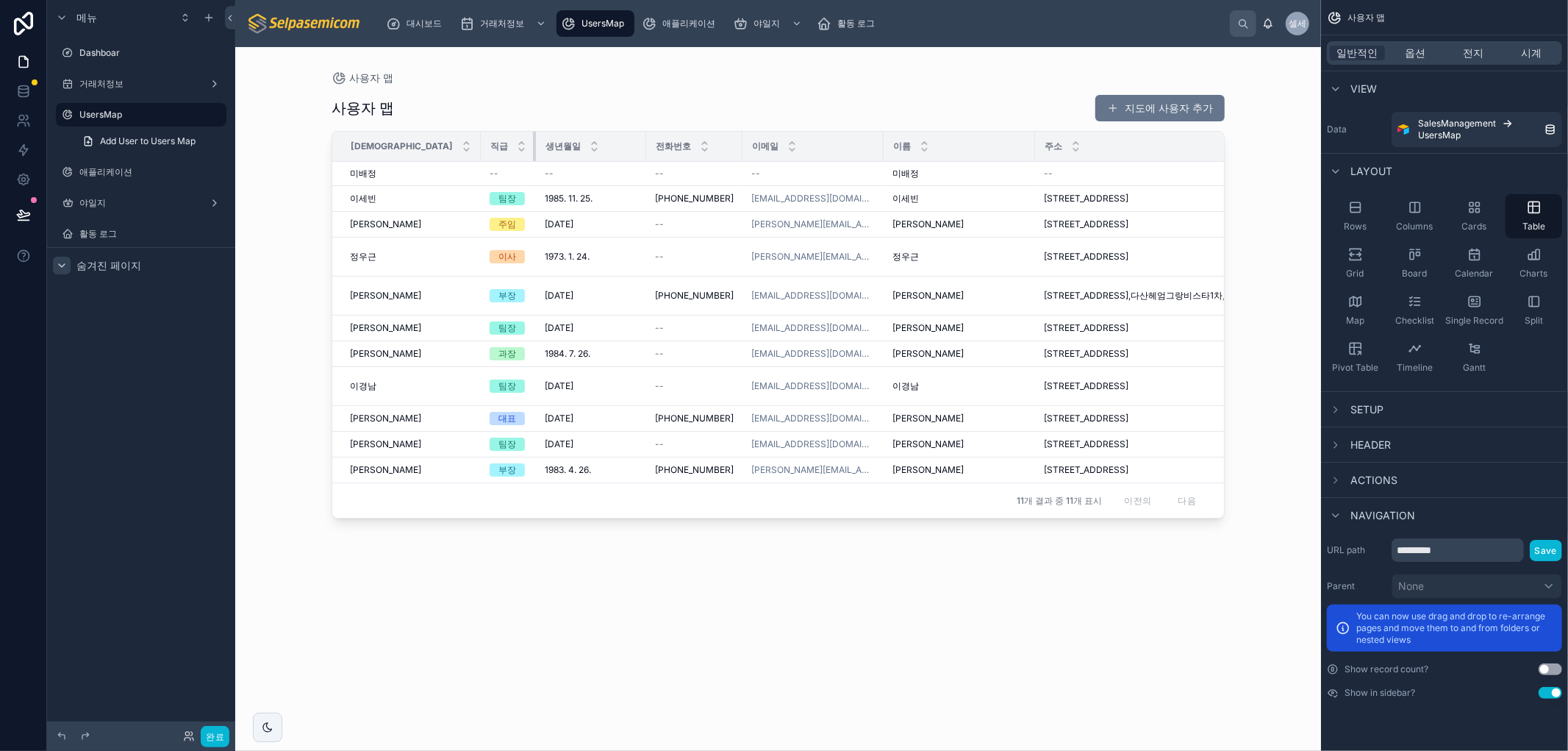
drag, startPoint x: 505, startPoint y: 144, endPoint x: 450, endPoint y: 145, distance: 55.0
click at [533, 145] on div at bounding box center [536, 147] width 6 height 30
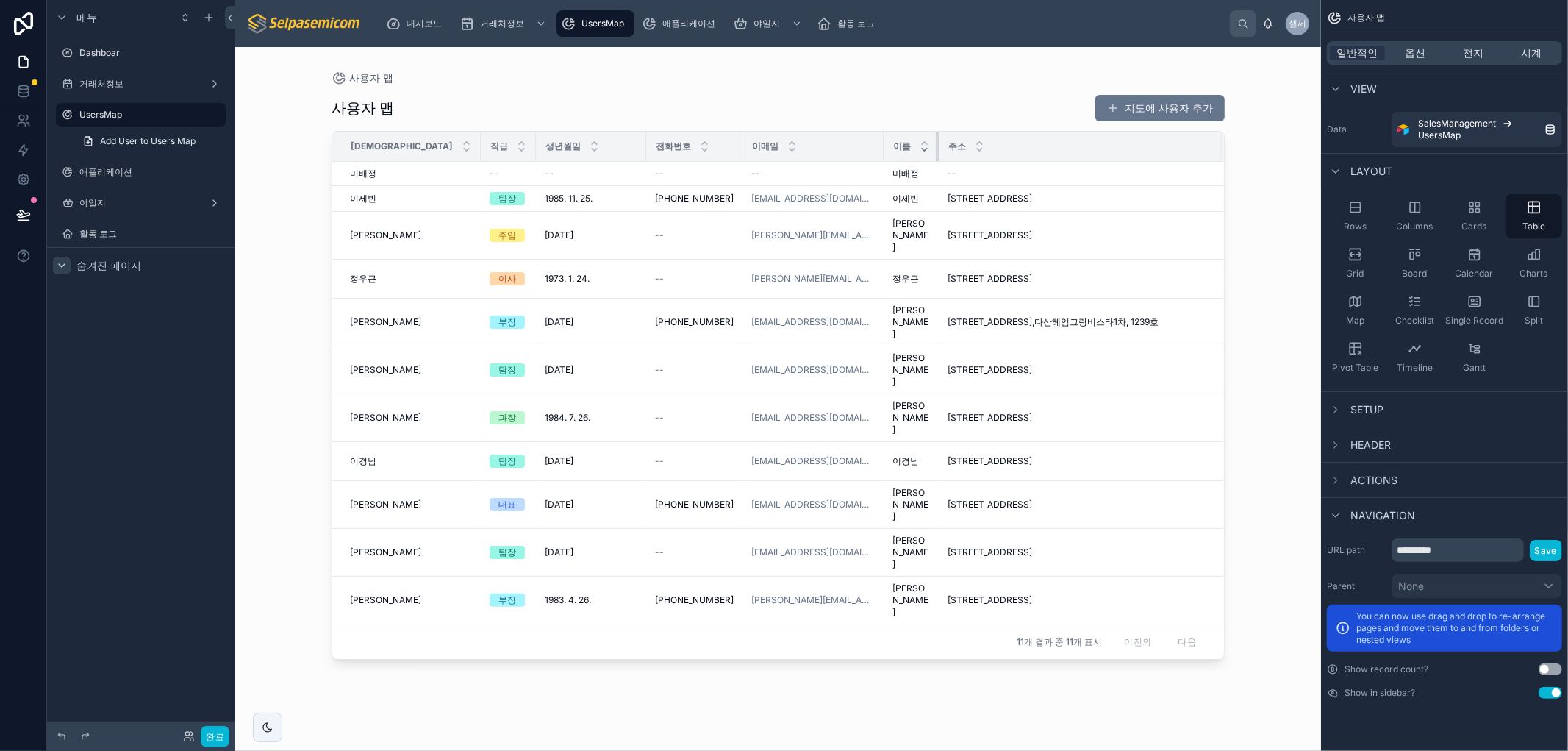
drag, startPoint x: 931, startPoint y: 145, endPoint x: 819, endPoint y: 148, distance: 112.0
click at [884, 148] on th "이름" at bounding box center [911, 147] width 55 height 30
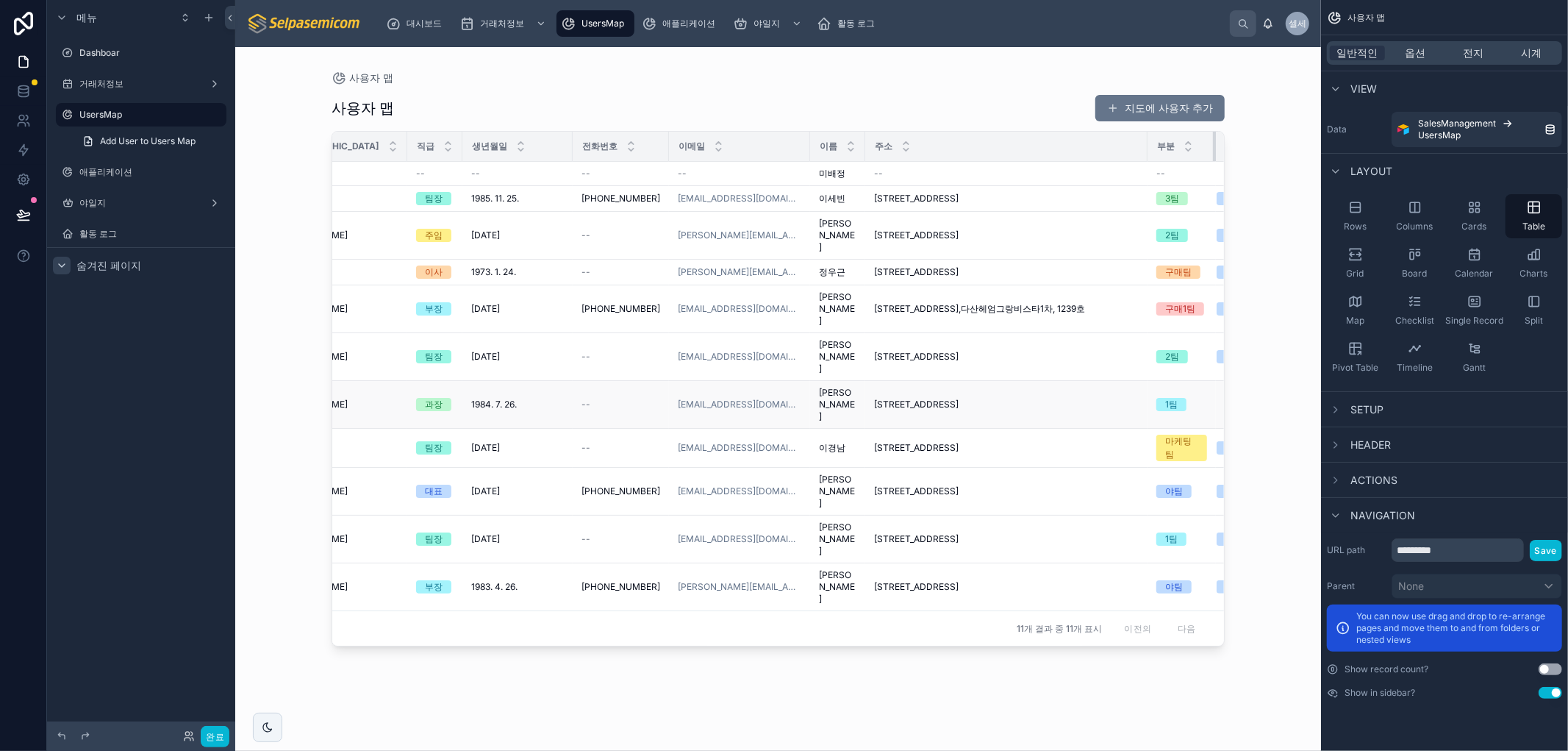
drag, startPoint x: 1110, startPoint y: 145, endPoint x: 1158, endPoint y: 353, distance: 213.5
click at [1148, 155] on th "부분" at bounding box center [1182, 147] width 68 height 30
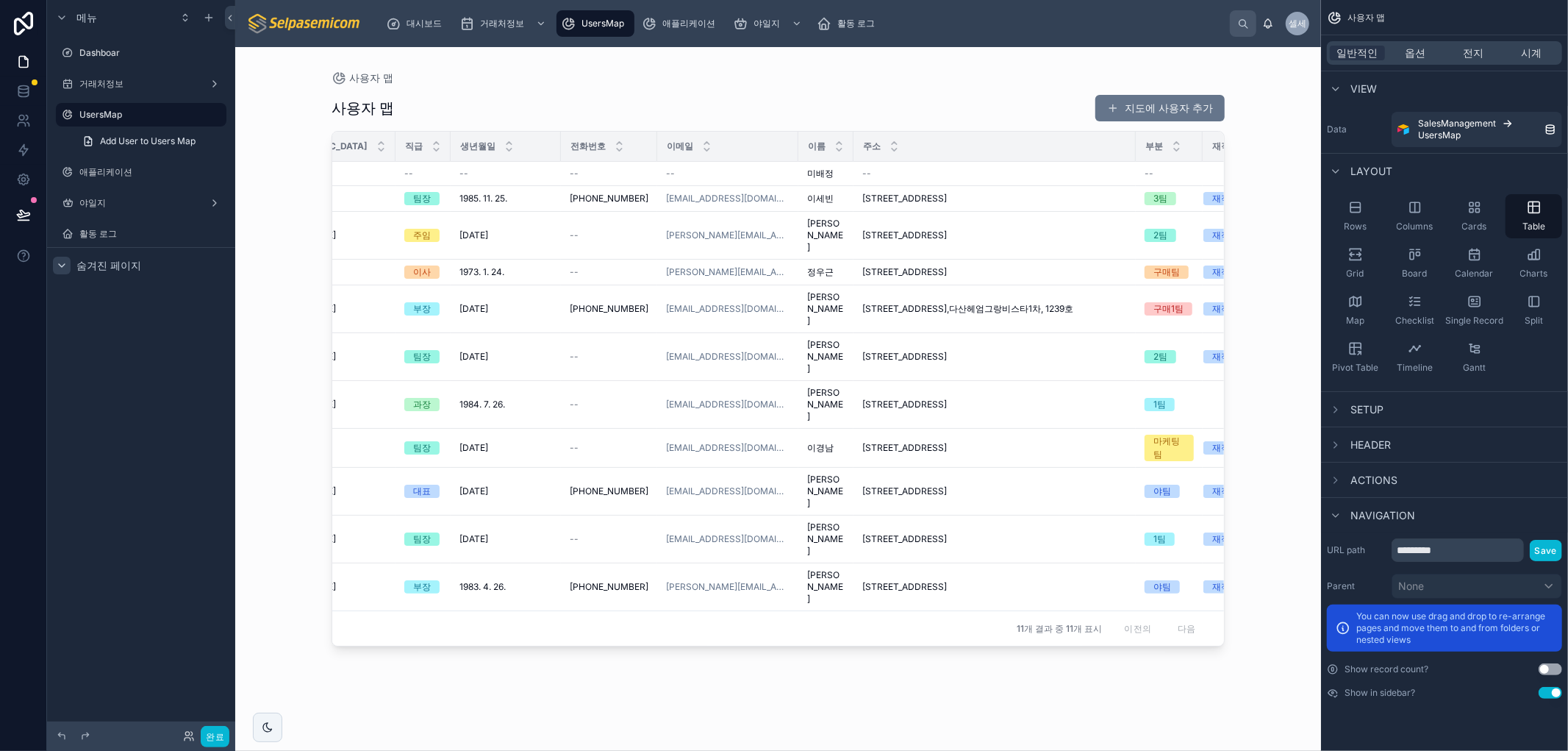
scroll to position [0, 0]
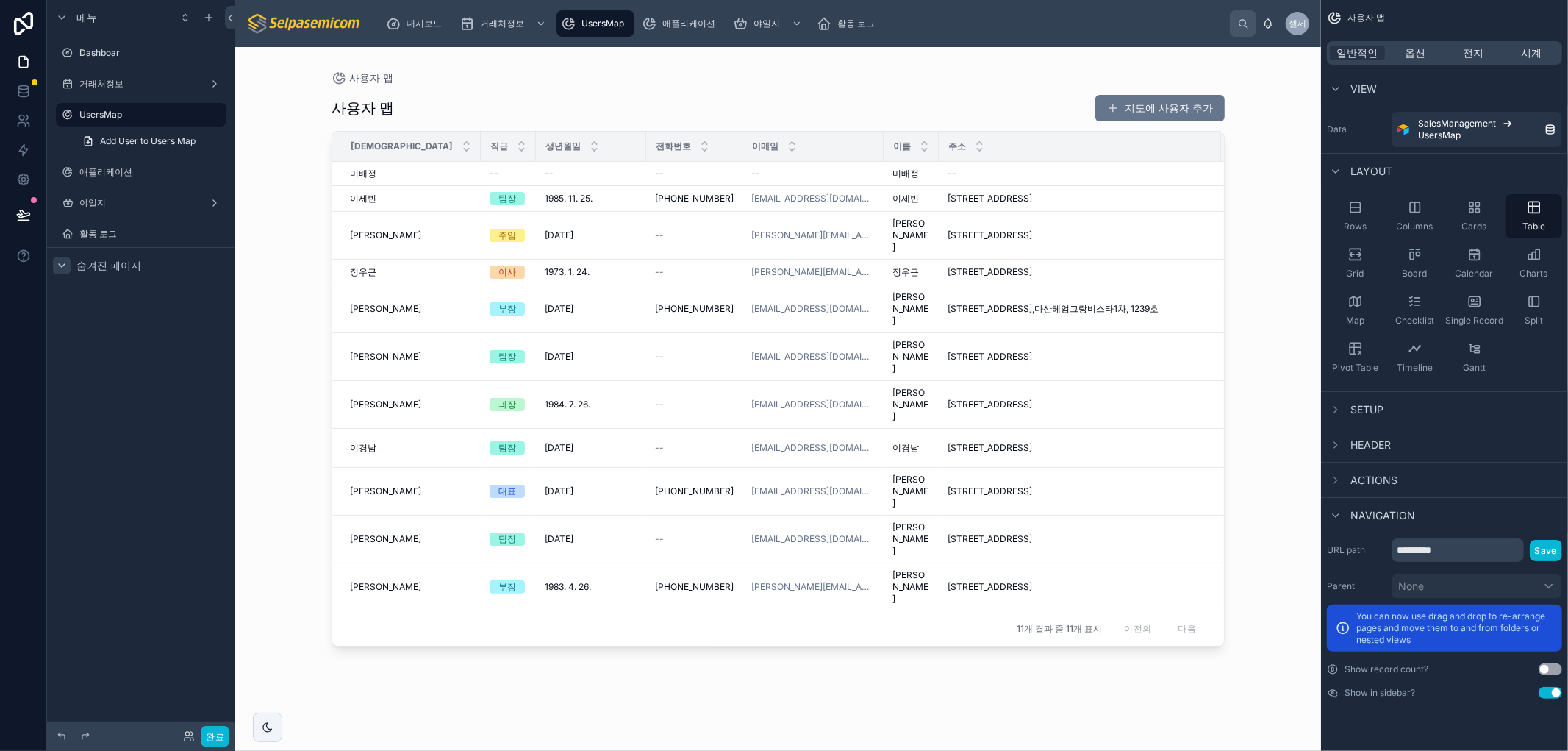
click at [526, 629] on div "사용자 맵 지도에 사용자 추가 성함 직급 생년월일 전화번호 이메일 이름 주소 부분 재직유무 미배정 미배정 -- -- -- -- 미배정 미배정 …" at bounding box center [778, 409] width 893 height 648
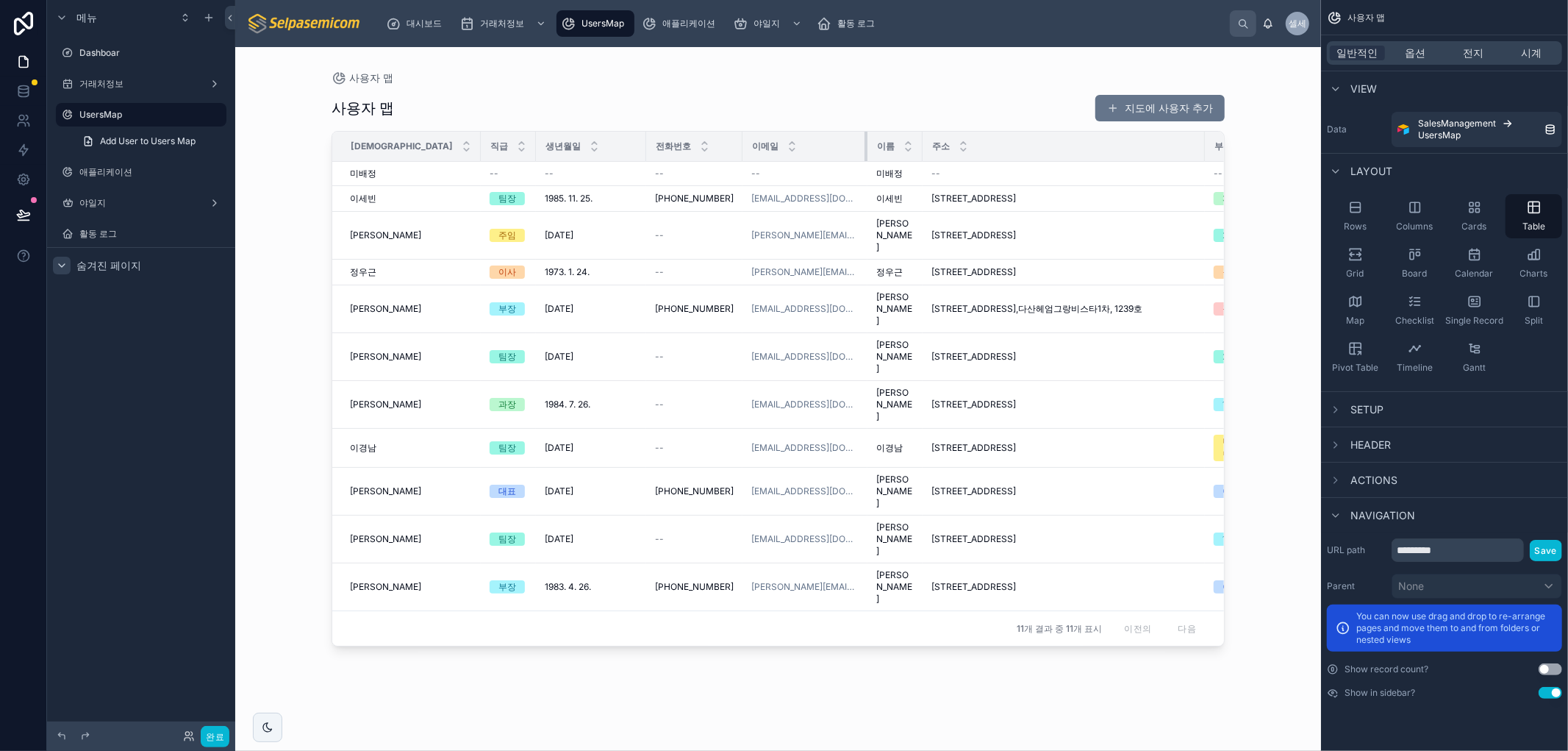
drag, startPoint x: 781, startPoint y: 150, endPoint x: 765, endPoint y: 148, distance: 16.1
click at [765, 148] on th "이메일" at bounding box center [804, 147] width 125 height 30
click at [1422, 53] on font "옵션" at bounding box center [1416, 52] width 21 height 12
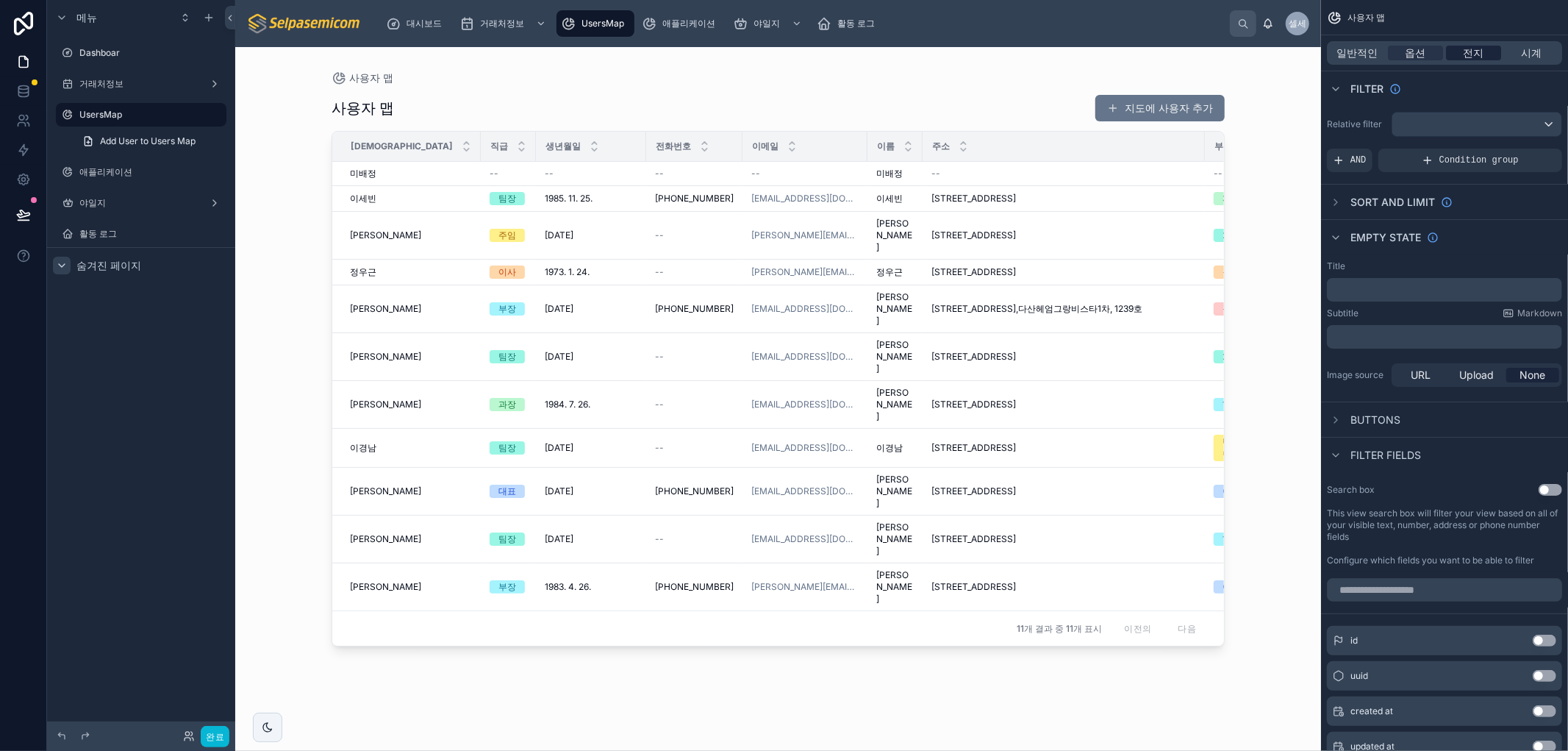
click at [1463, 56] on font "전지" at bounding box center [1474, 52] width 21 height 12
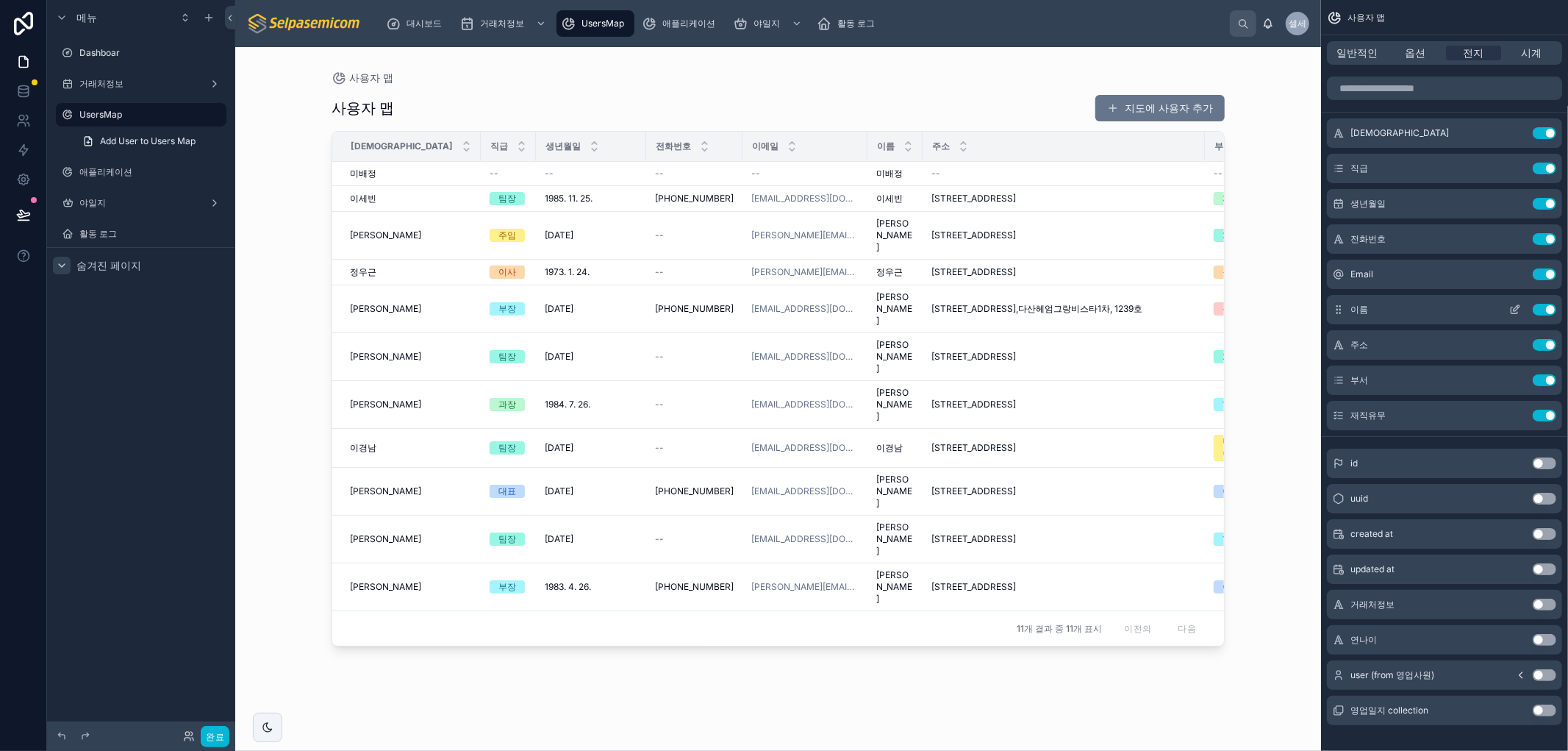
click at [1544, 309] on button "Use setting" at bounding box center [1544, 309] width 24 height 11
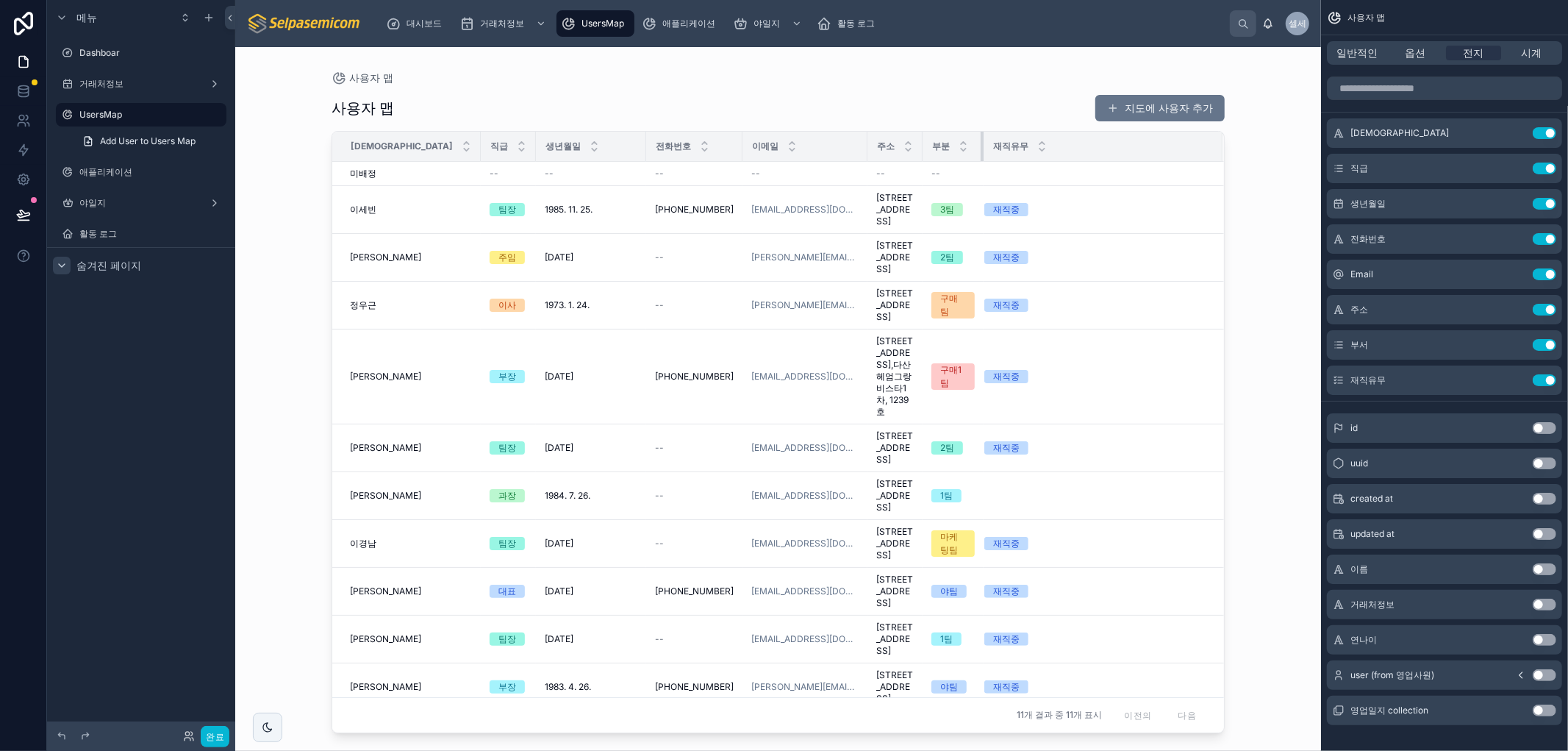
drag, startPoint x: 1107, startPoint y: 136, endPoint x: 886, endPoint y: 150, distance: 221.4
click at [981, 150] on div at bounding box center [983, 147] width 6 height 30
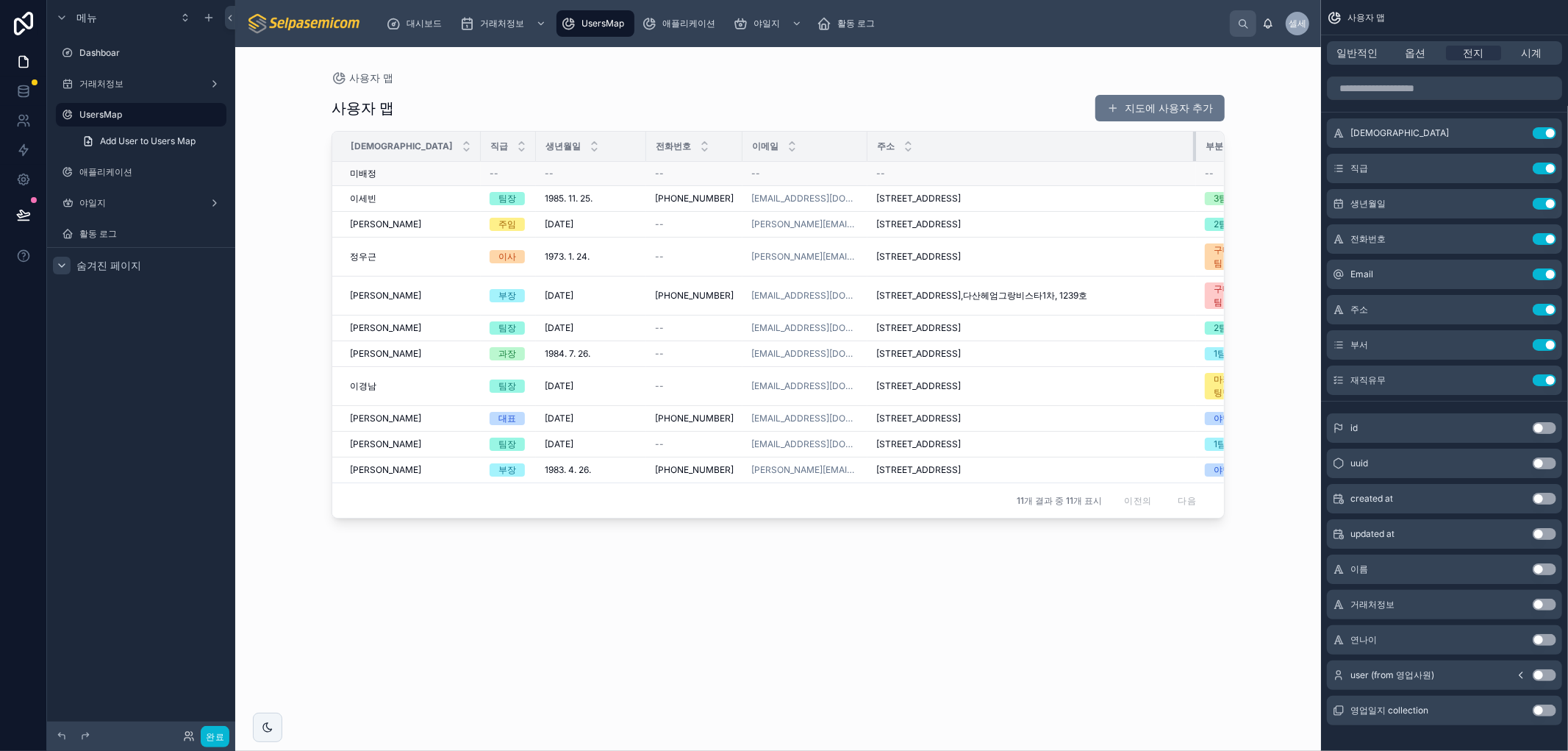
drag, startPoint x: 825, startPoint y: 137, endPoint x: 1089, endPoint y: 174, distance: 266.6
click at [1114, 169] on table "성함 직급 생년월일 전화번호 이메일 주소 부분 재직유무 미배정 미배정 -- -- -- -- -- -- 이세빈 이세빈 팀장 1985. 11. 2…" at bounding box center [829, 307] width 993 height 351
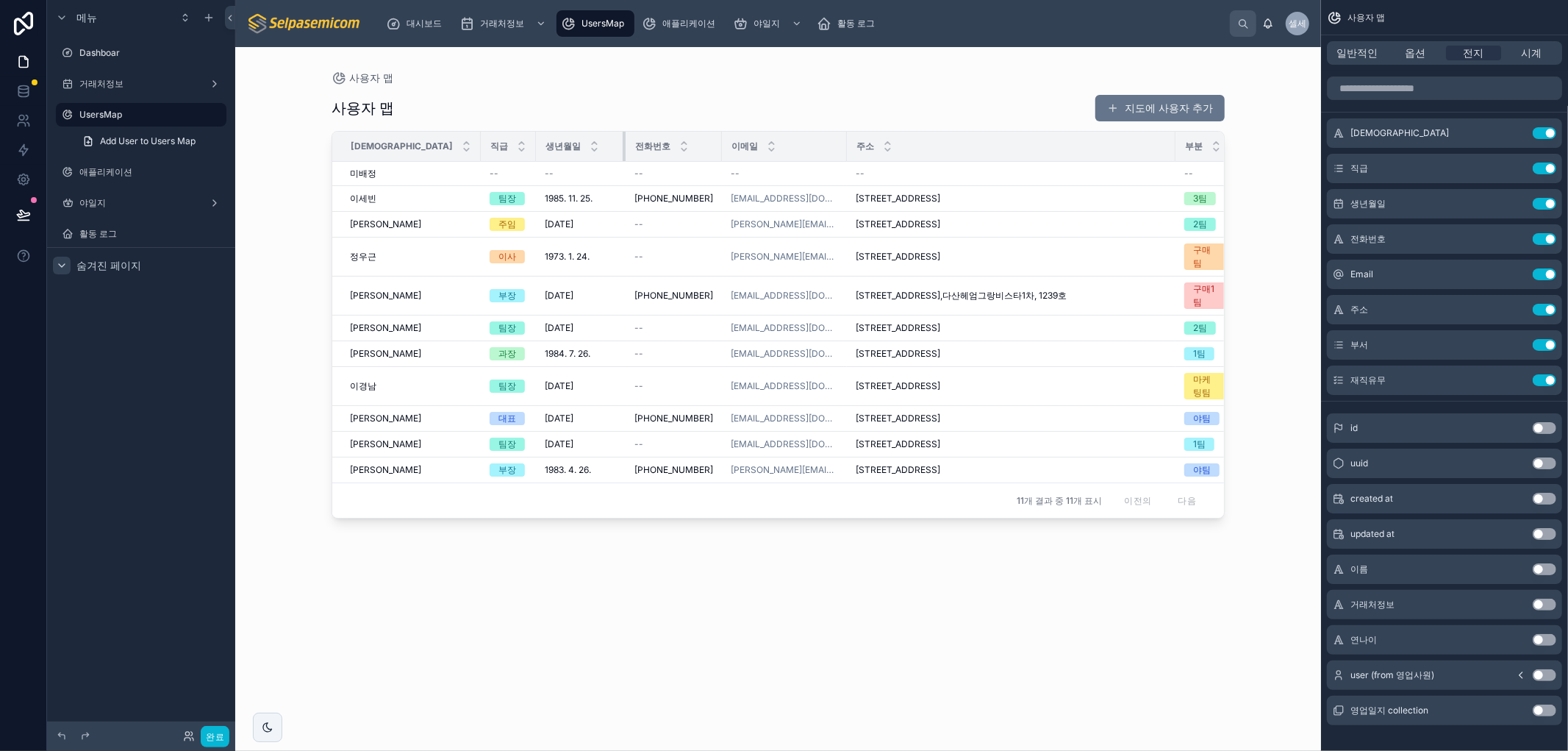
drag, startPoint x: 559, startPoint y: 138, endPoint x: 538, endPoint y: 138, distance: 21.0
click at [622, 138] on div at bounding box center [625, 147] width 6 height 30
drag, startPoint x: 392, startPoint y: 141, endPoint x: 375, endPoint y: 141, distance: 17.0
click at [375, 141] on th "[DEMOGRAPHIC_DATA]" at bounding box center [406, 147] width 149 height 30
click at [829, 636] on div "사용자 맵 지도에 사용자 추가 성함 직급 생년월일 전화번호 이메일 주소 부분 재직유무 미배정 미배정 -- -- -- -- -- -- 이세빈 이…" at bounding box center [778, 409] width 893 height 648
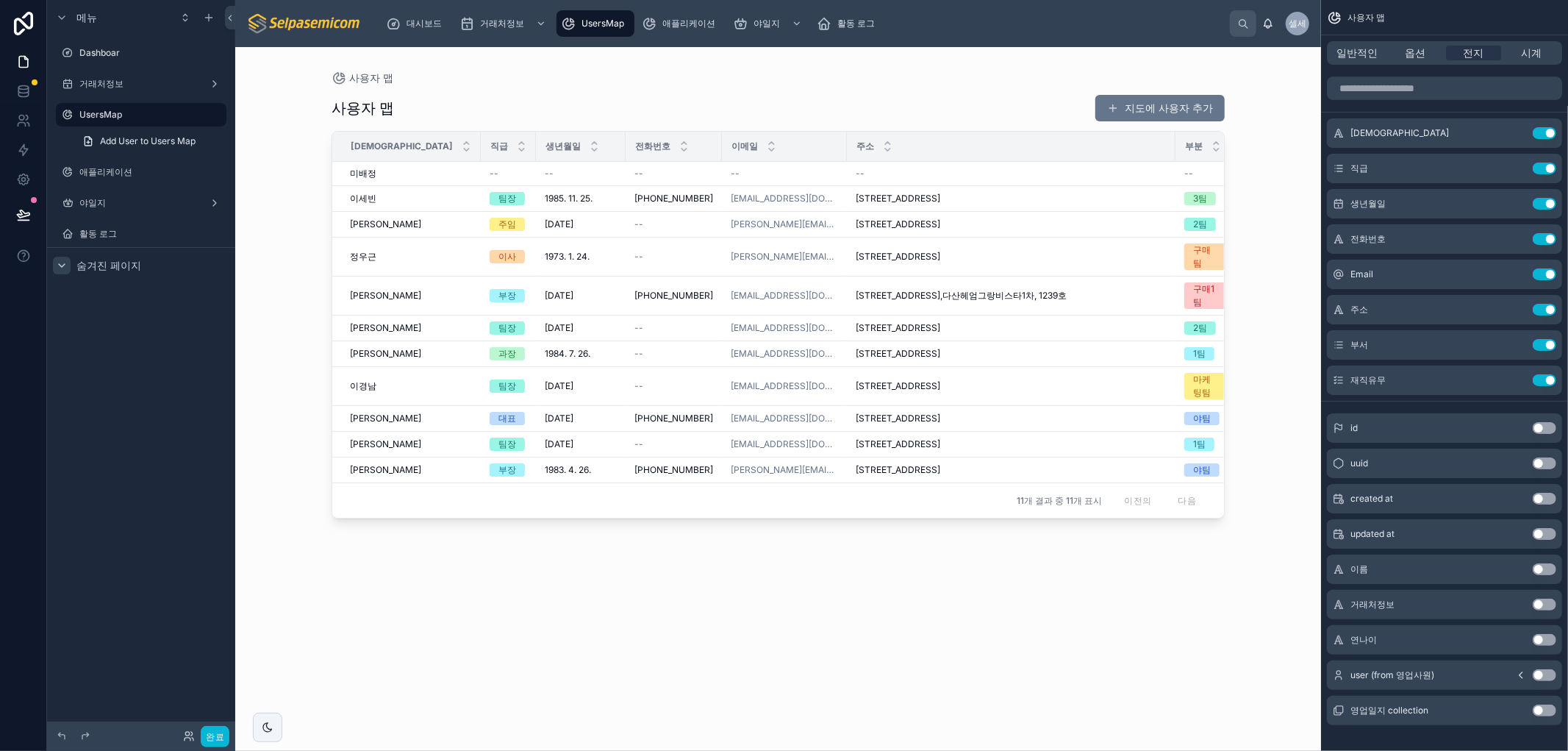
click at [1026, 622] on div "사용자 맵 지도에 사용자 추가 성함 직급 생년월일 전화번호 이메일 주소 부분 재직유무 미배정 미배정 -- -- -- -- -- -- 이세빈 이…" at bounding box center [778, 409] width 893 height 648
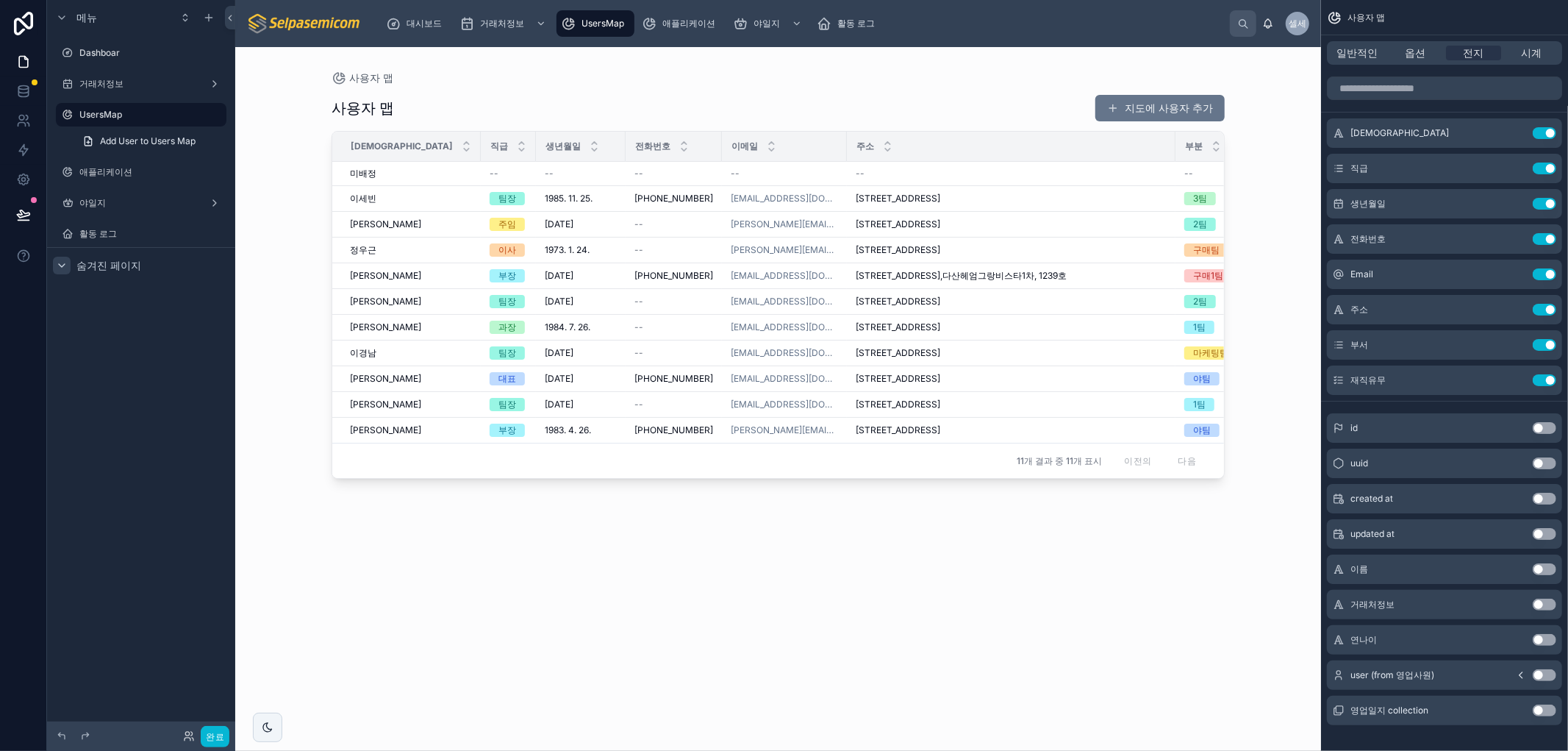
drag, startPoint x: 1152, startPoint y: 143, endPoint x: 1162, endPoint y: 145, distance: 10.2
click at [1244, 145] on div at bounding box center [1246, 147] width 6 height 30
click at [1211, 147] on div at bounding box center [1216, 146] width 10 height 16
click at [1211, 140] on icon at bounding box center [1216, 143] width 10 height 10
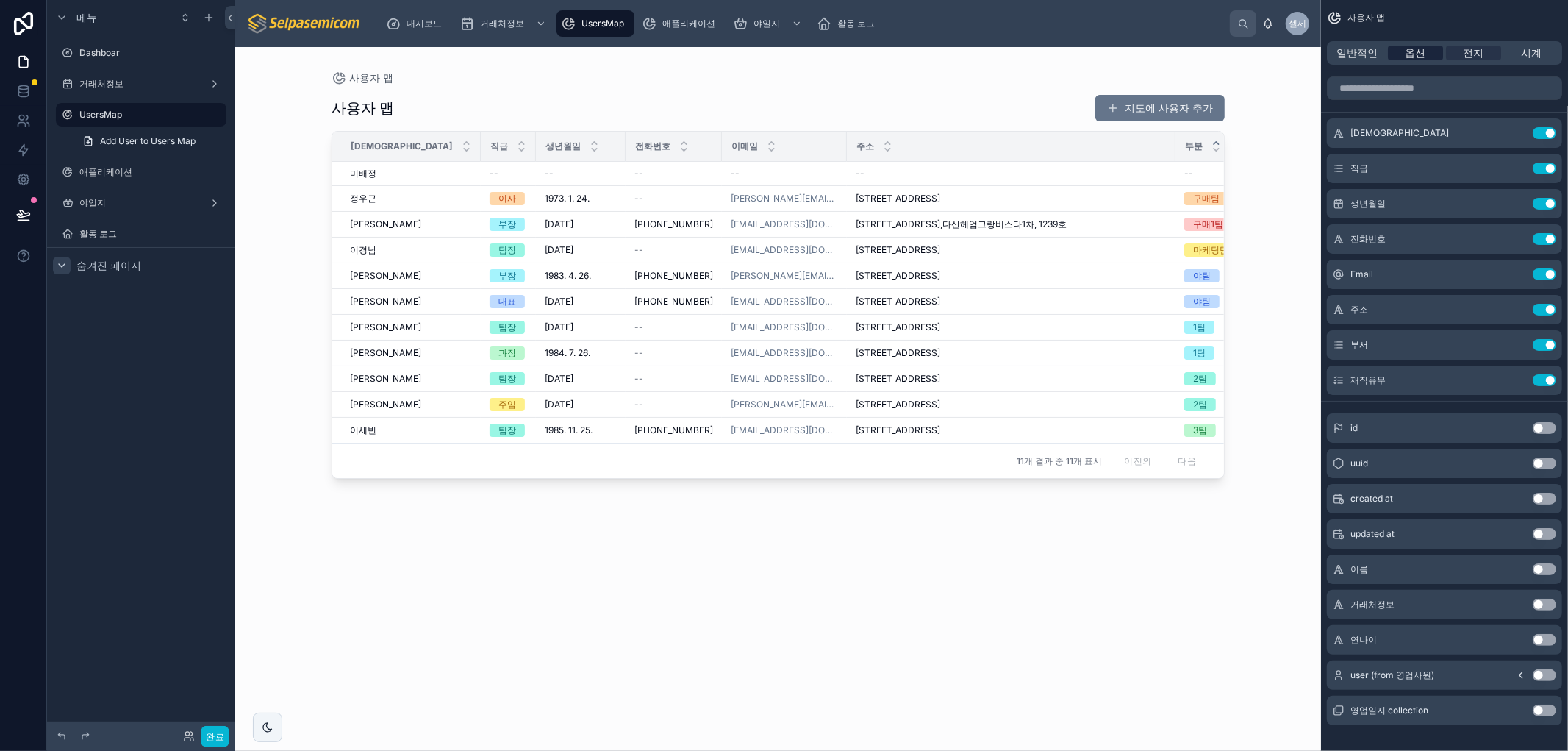
click at [1414, 56] on font "옵션" at bounding box center [1416, 52] width 21 height 12
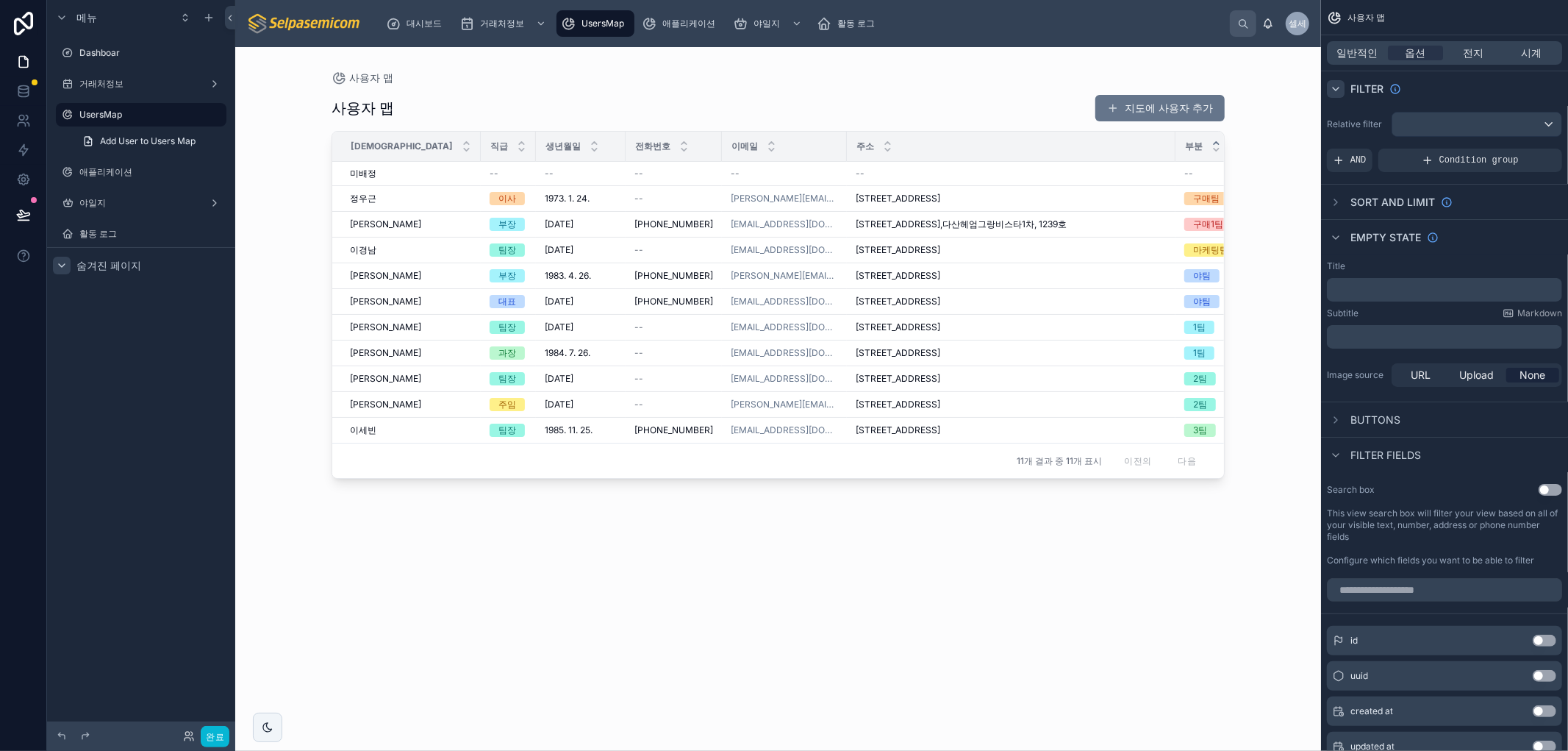
click at [1332, 81] on div "스크롤 가능한 콘텐츠" at bounding box center [1336, 89] width 17 height 17
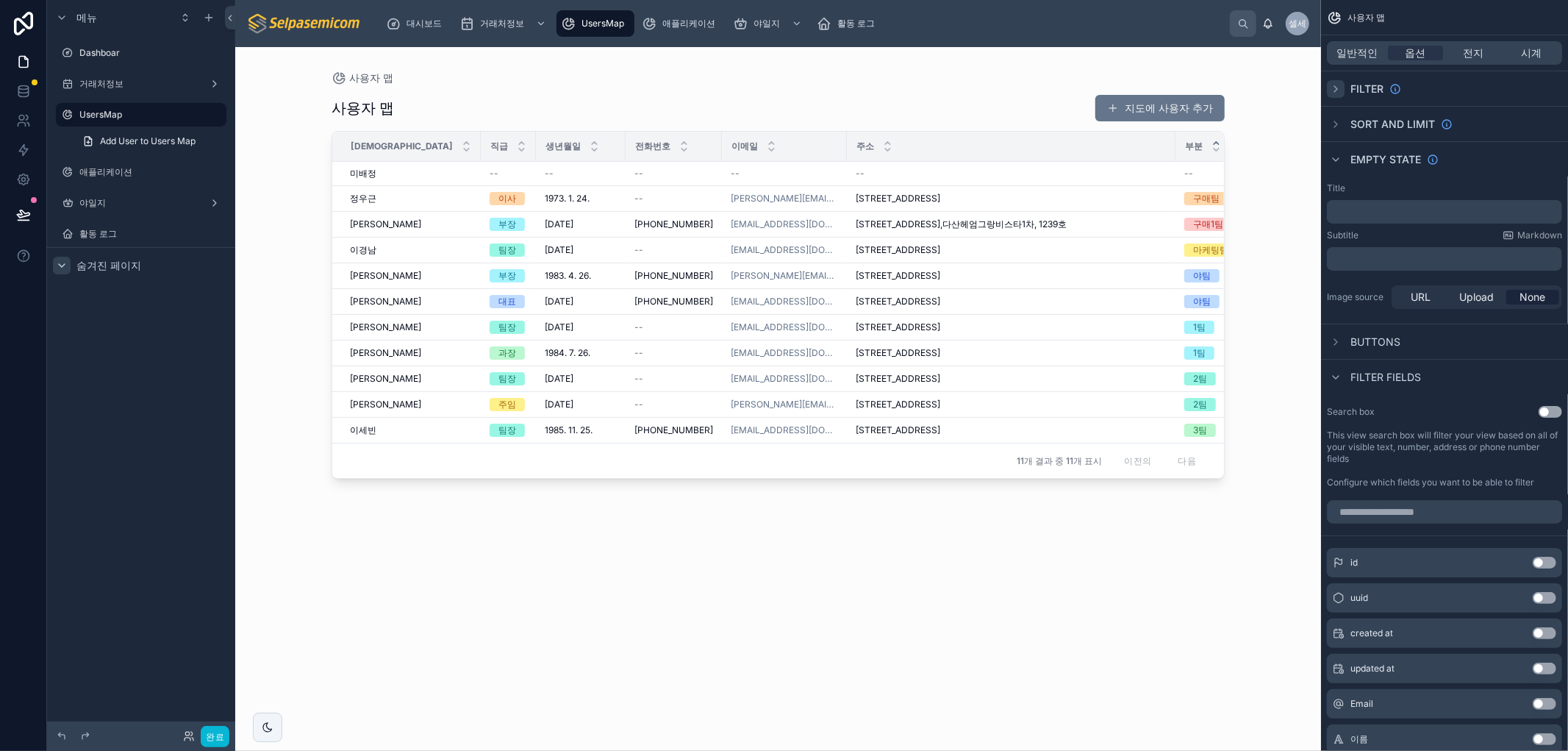
click at [1332, 83] on icon "스크롤 가능한 콘텐츠" at bounding box center [1335, 88] width 11 height 11
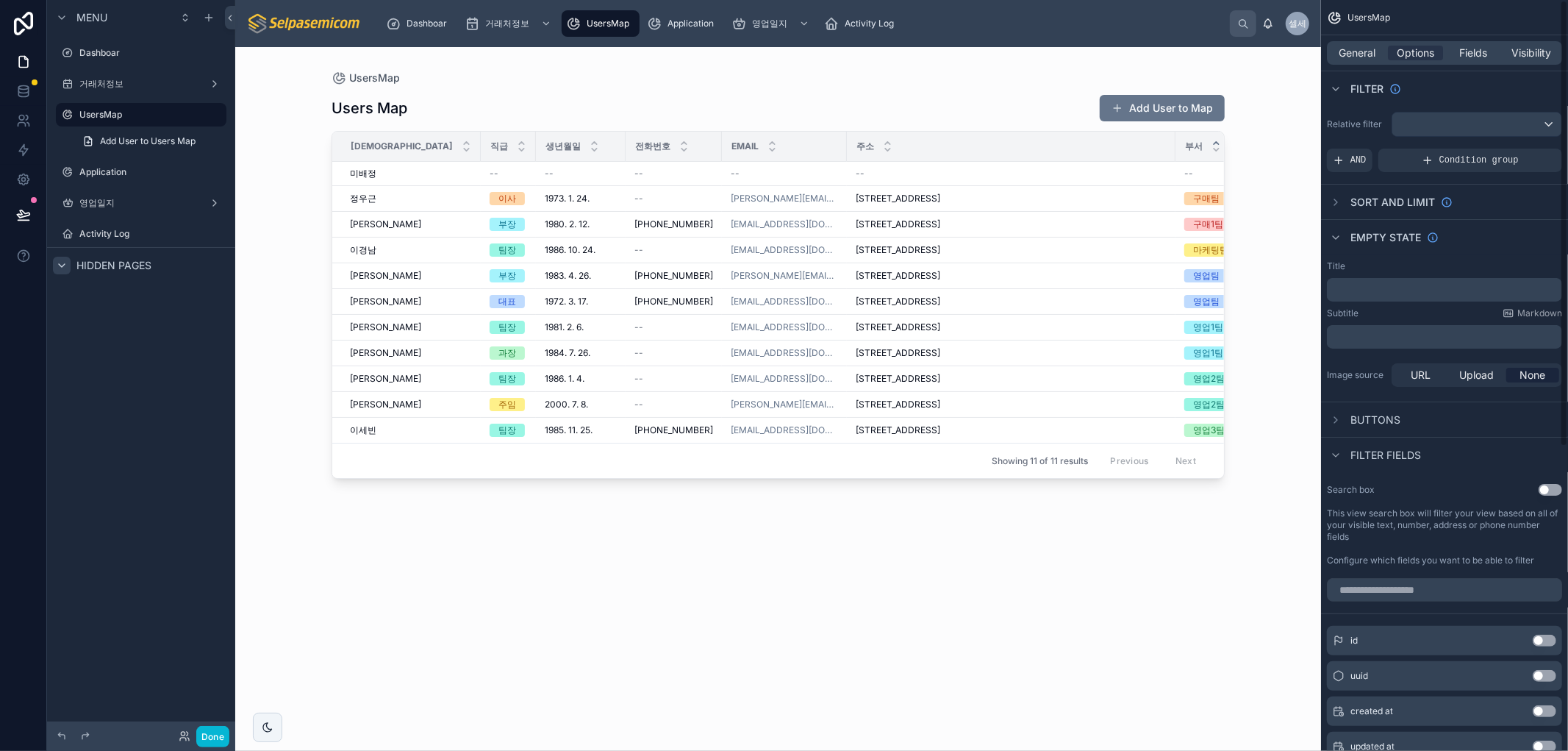
drag, startPoint x: 1210, startPoint y: 668, endPoint x: 1192, endPoint y: 699, distance: 35.8
click at [1204, 680] on div "Users Map Add User to Map 성함 직급 생년월일 전화번호 Email 주소 부서 재직유무 미배정 미배정 -- -- -- -- …" at bounding box center [778, 409] width 893 height 648
click at [1336, 238] on icon "scrollable content" at bounding box center [1335, 237] width 6 height 3
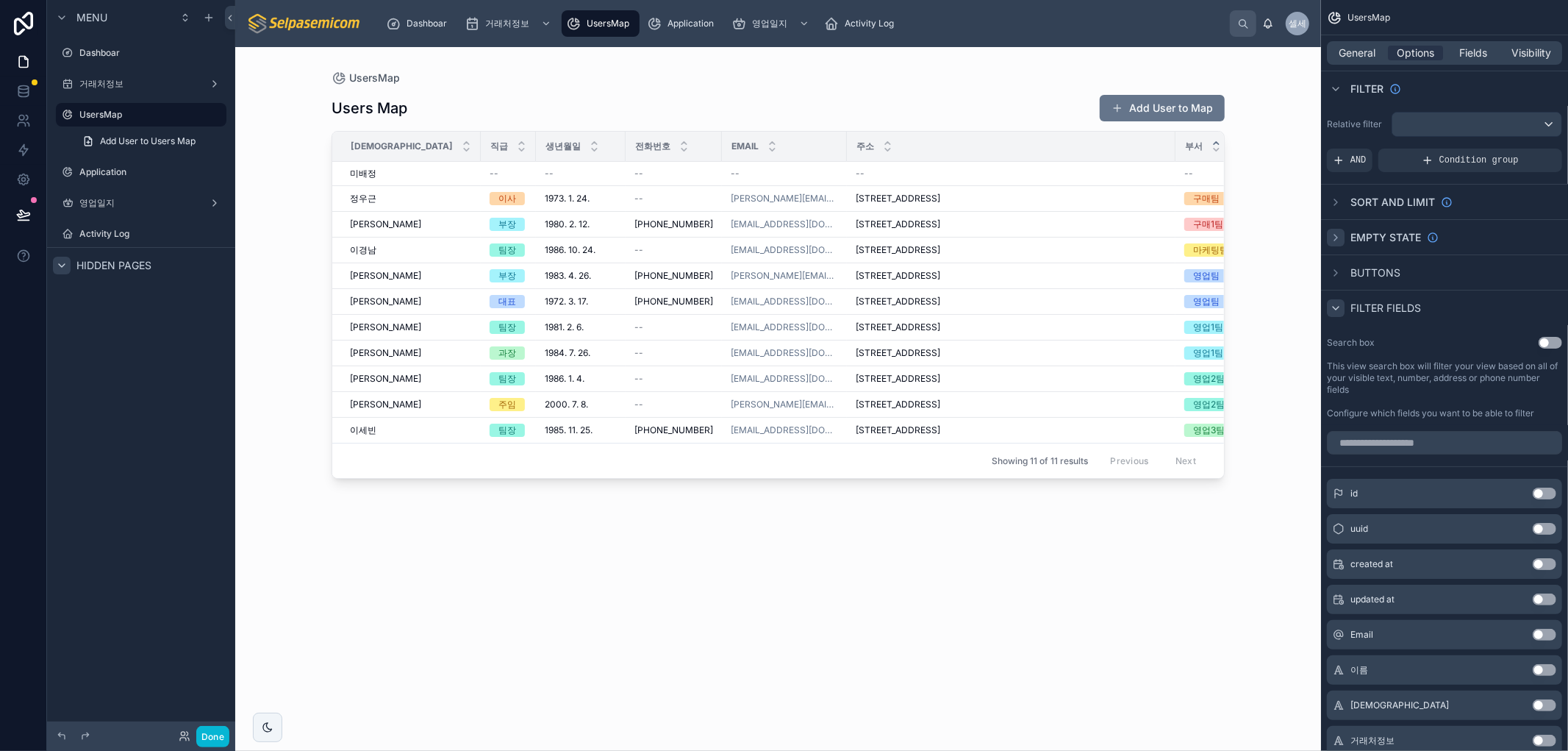
click at [1338, 309] on icon "scrollable content" at bounding box center [1335, 308] width 11 height 11
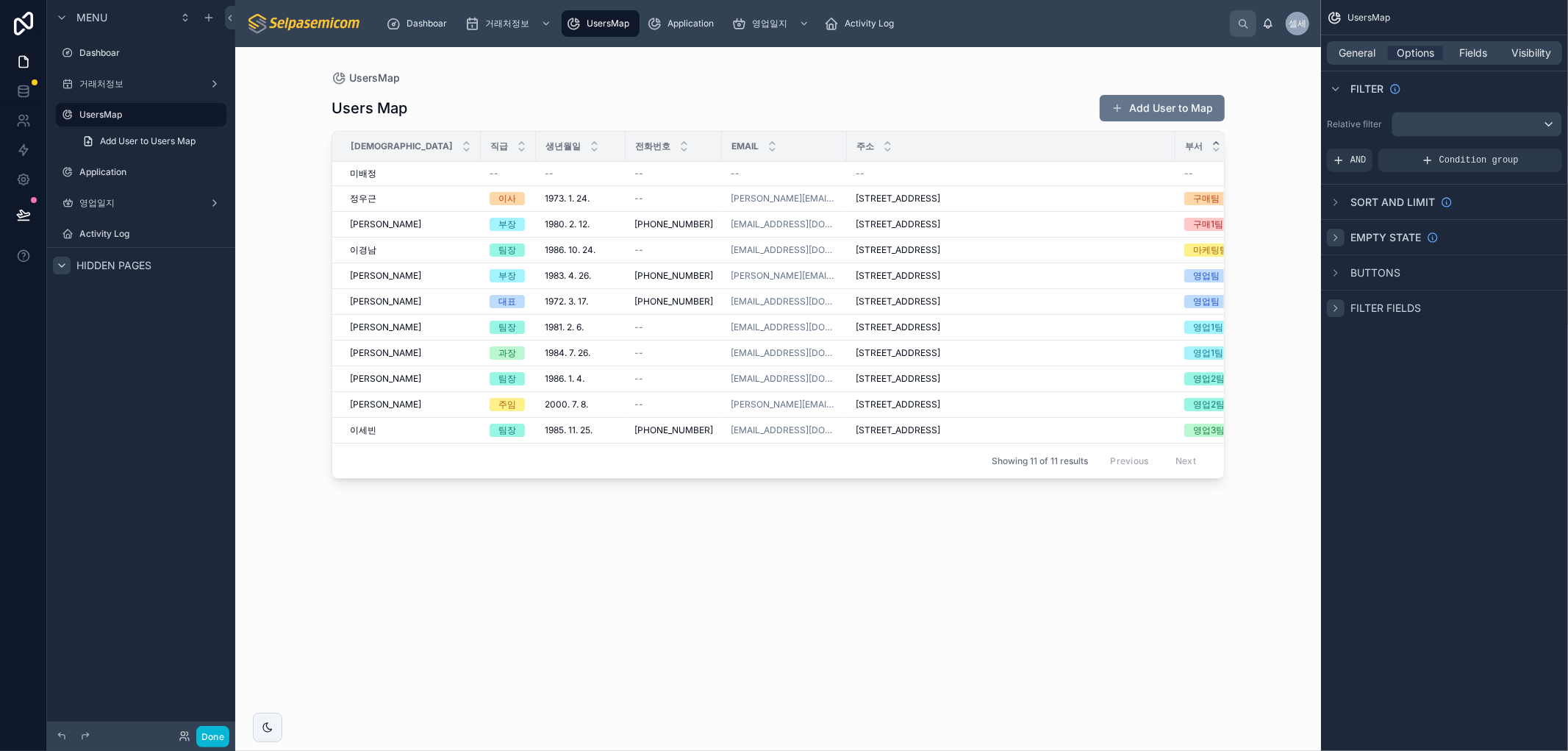
click at [1336, 309] on icon "scrollable content" at bounding box center [1335, 308] width 3 height 6
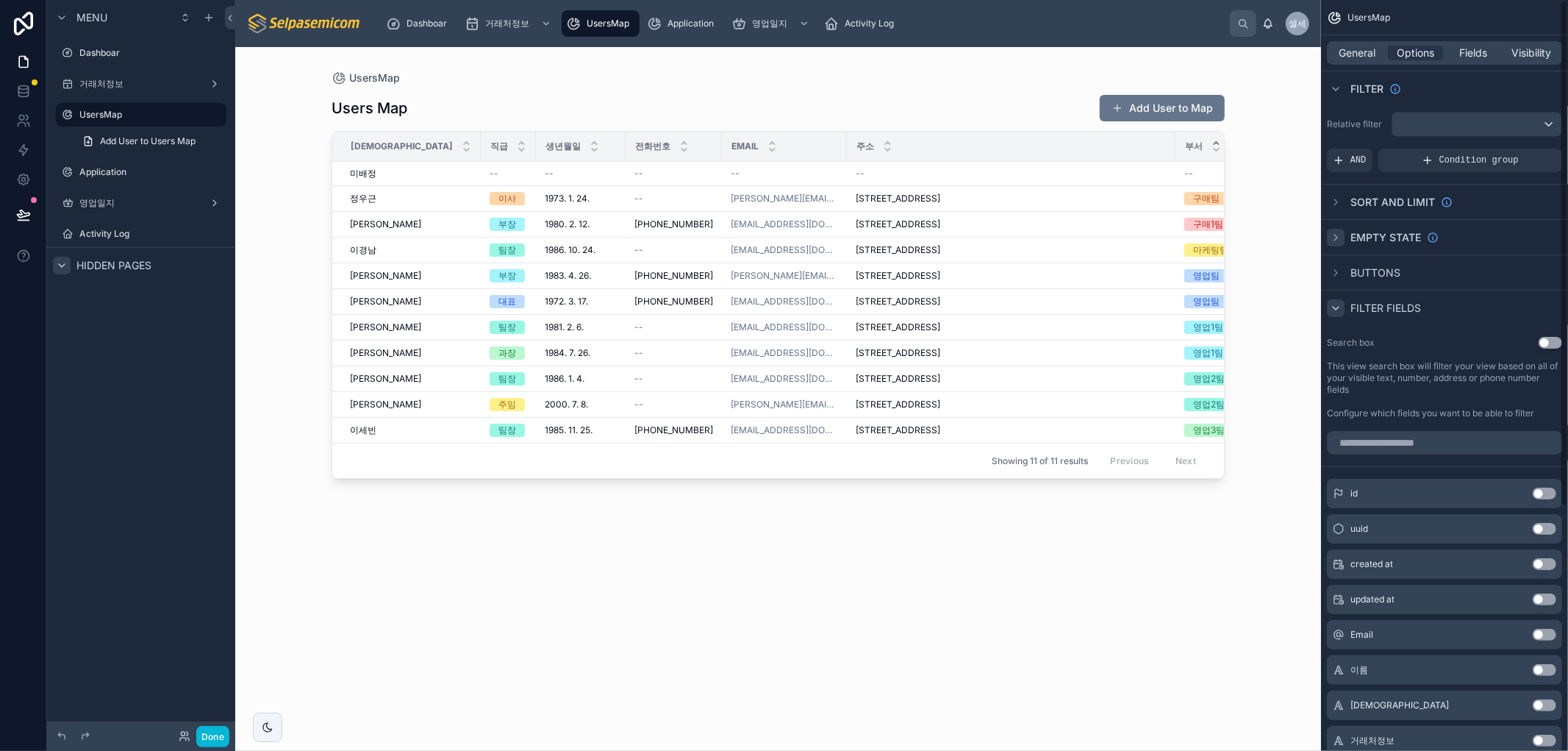
click at [1545, 342] on button "Use setting" at bounding box center [1550, 342] width 24 height 11
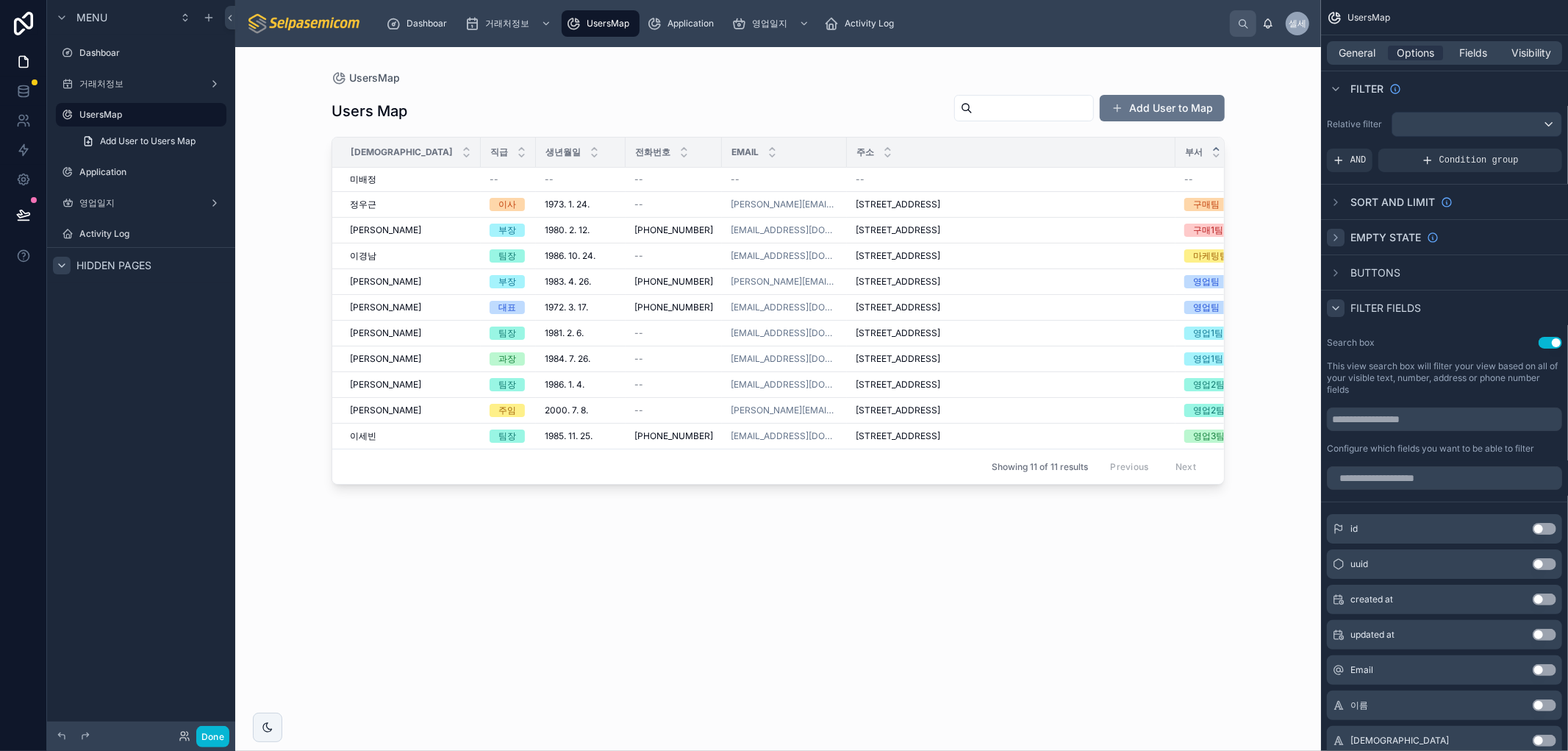
click at [1545, 341] on button "Use setting" at bounding box center [1550, 342] width 24 height 11
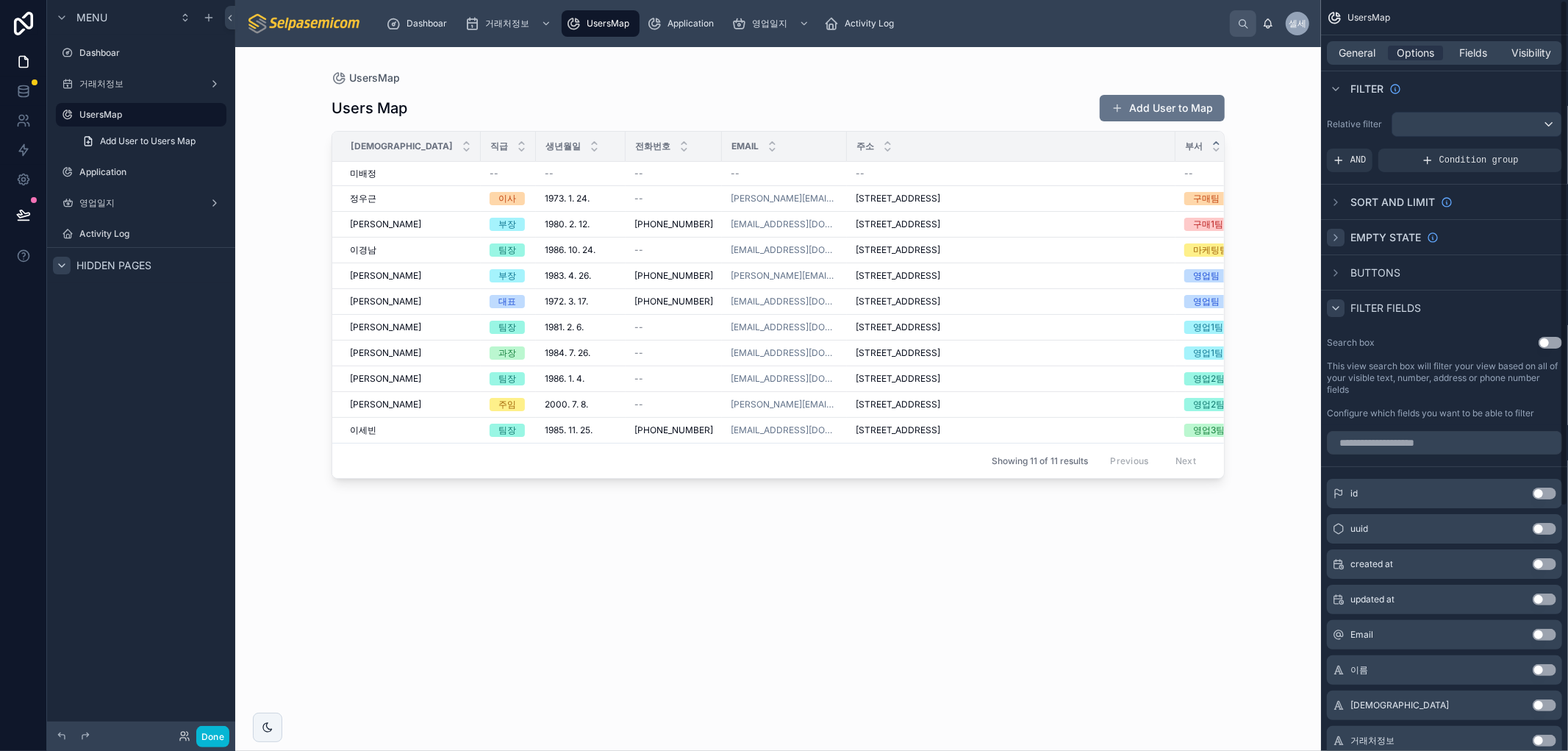
click at [1341, 309] on icon "scrollable content" at bounding box center [1335, 308] width 11 height 11
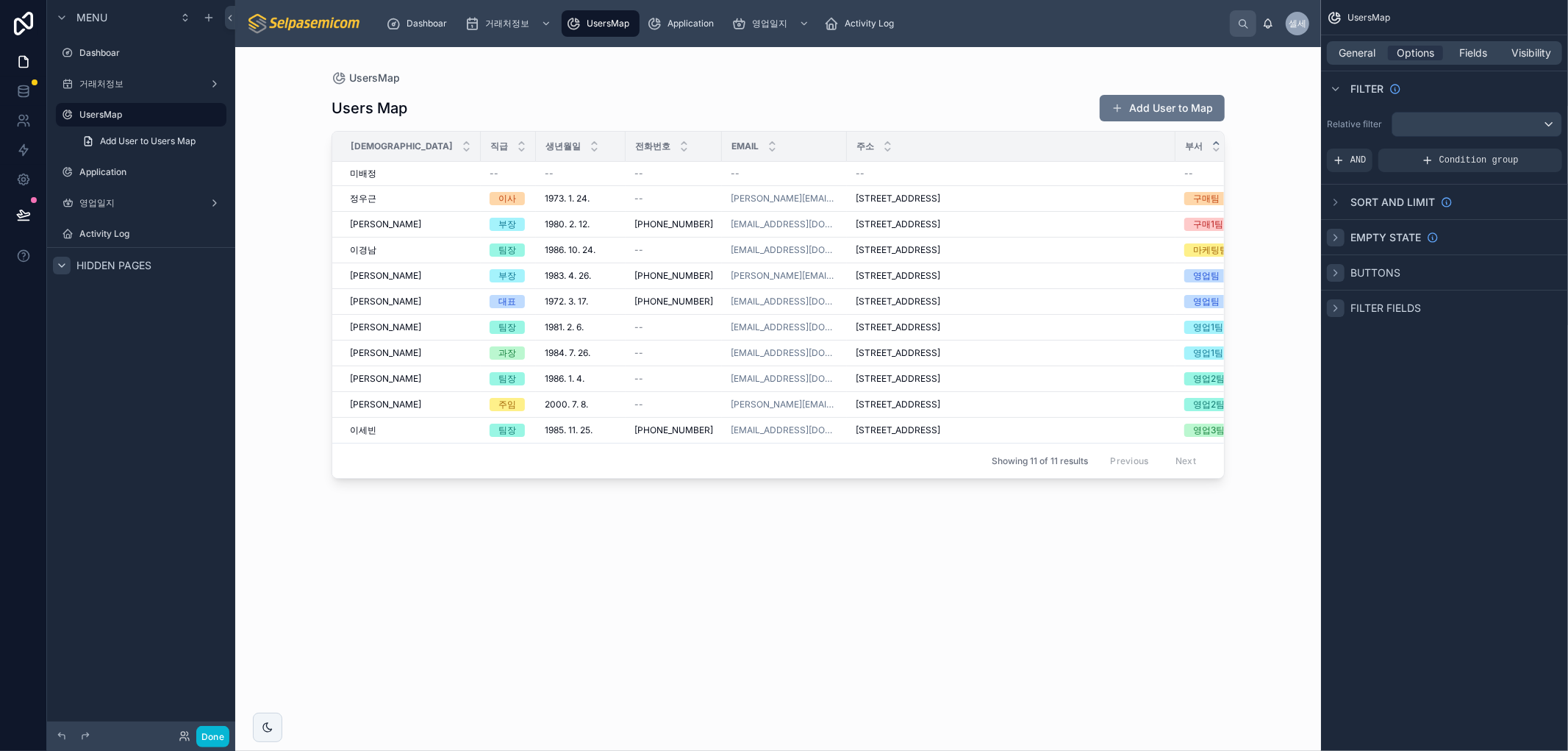
click at [1337, 275] on icon "scrollable content" at bounding box center [1335, 272] width 11 height 11
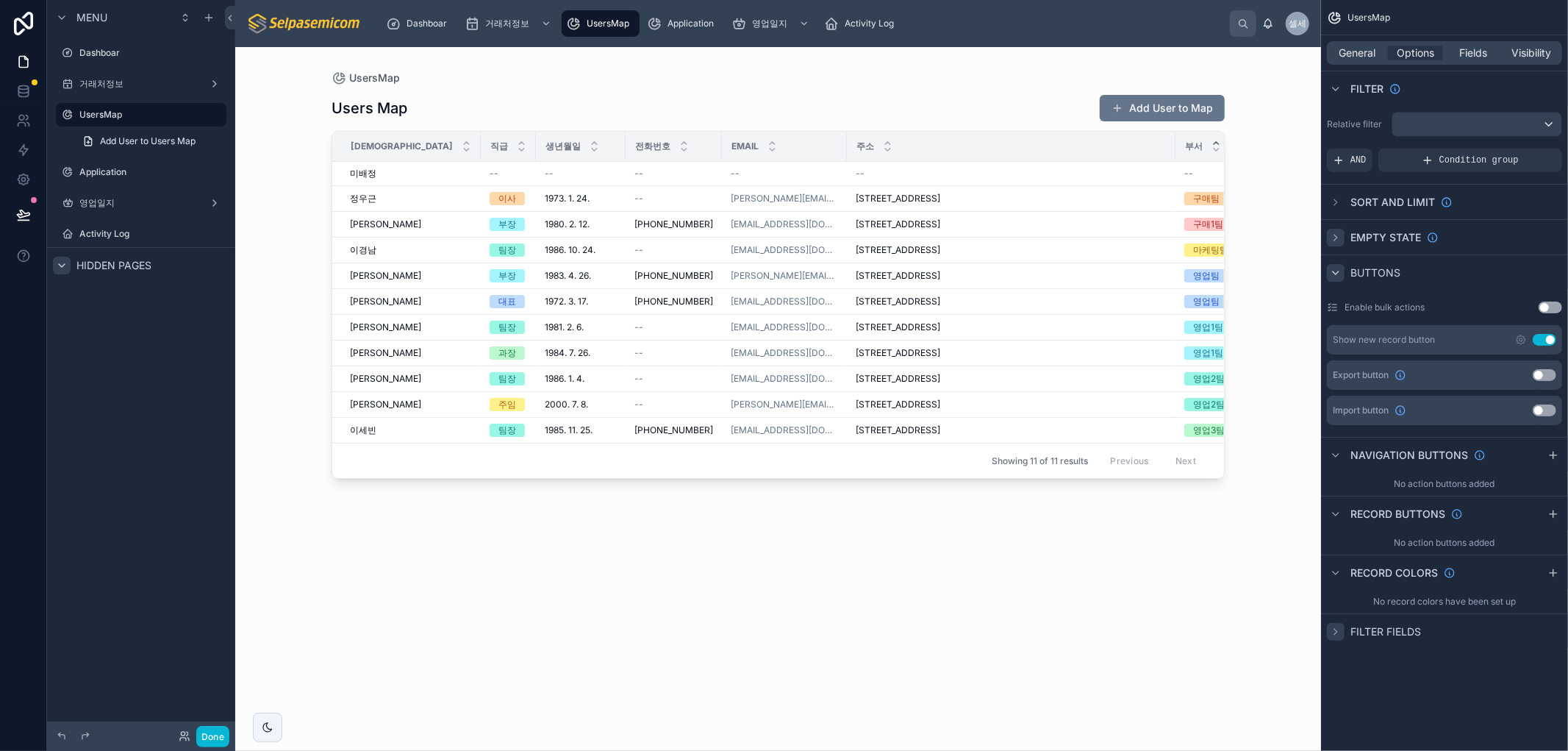
click at [1544, 336] on button "Use setting" at bounding box center [1544, 339] width 24 height 11
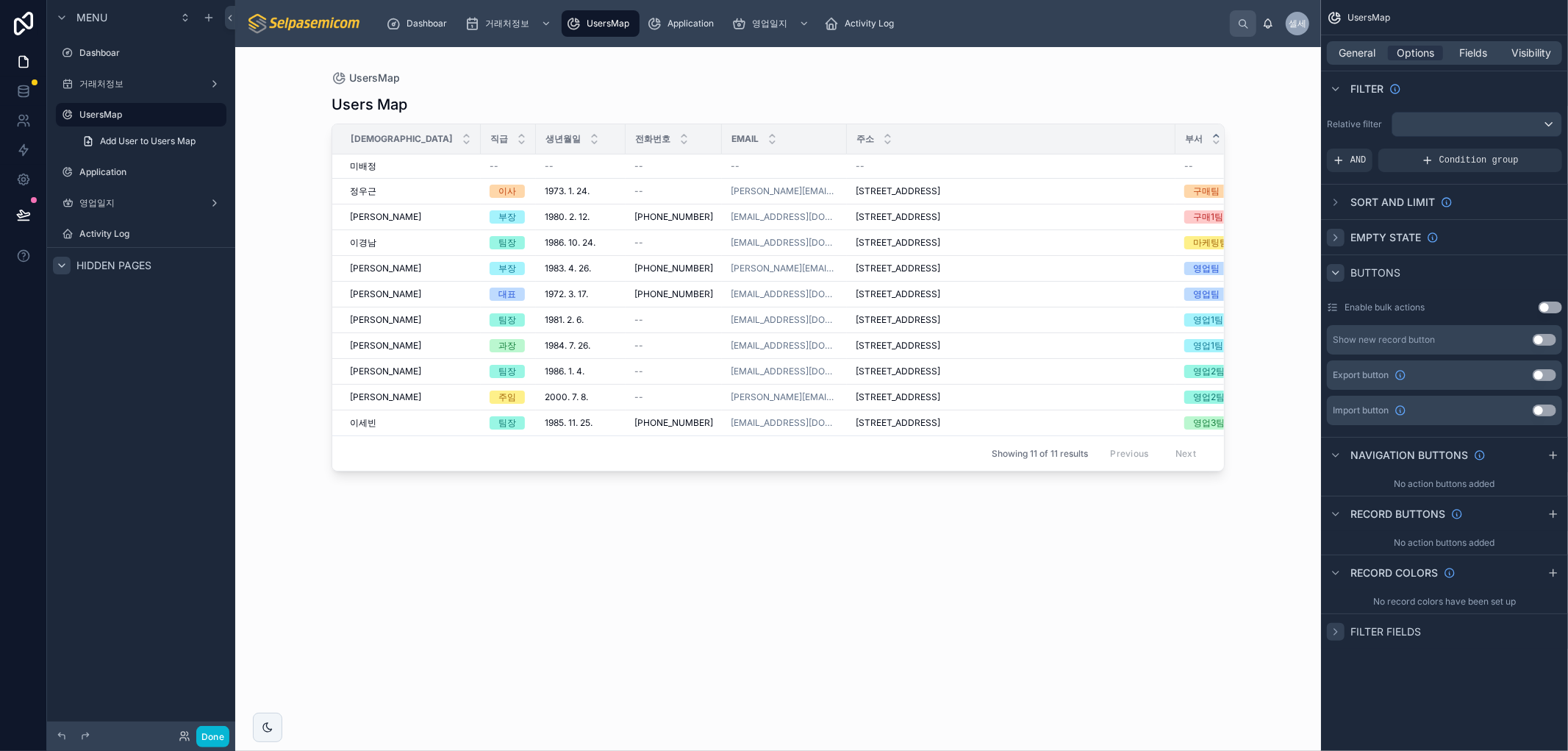
click at [1332, 273] on icon "scrollable content" at bounding box center [1335, 272] width 11 height 11
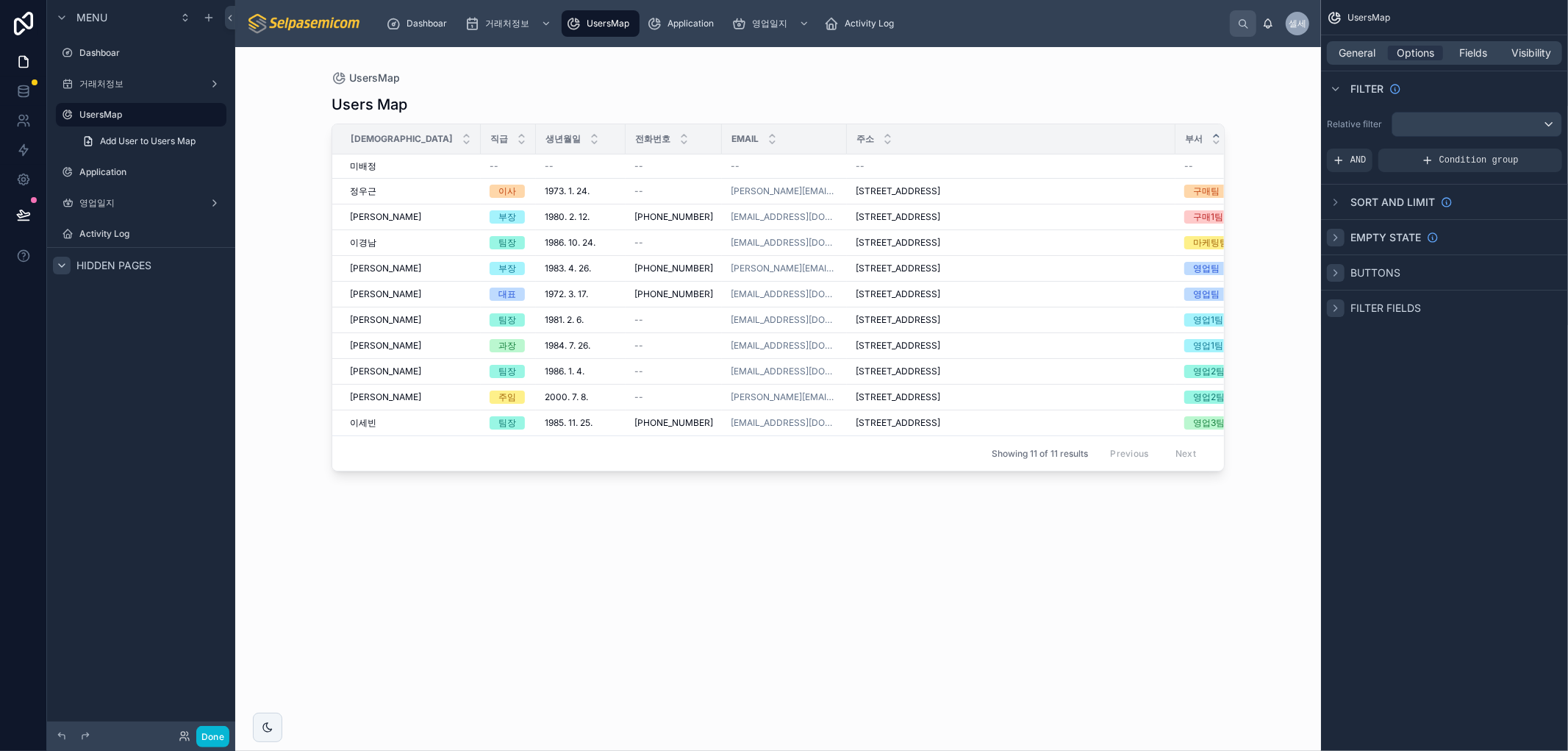
click at [1330, 238] on icon "scrollable content" at bounding box center [1335, 237] width 11 height 11
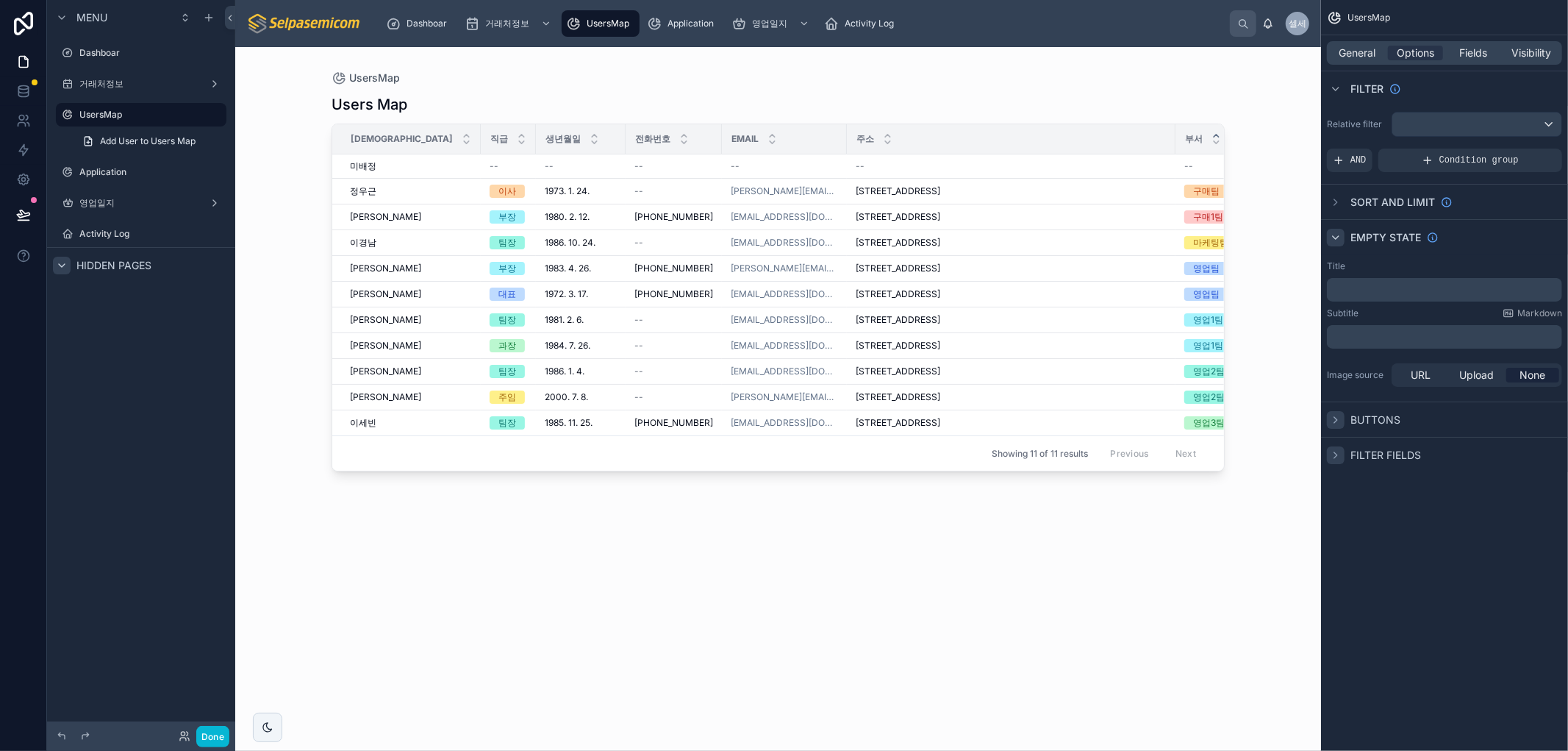
click at [1332, 238] on icon "scrollable content" at bounding box center [1335, 237] width 11 height 11
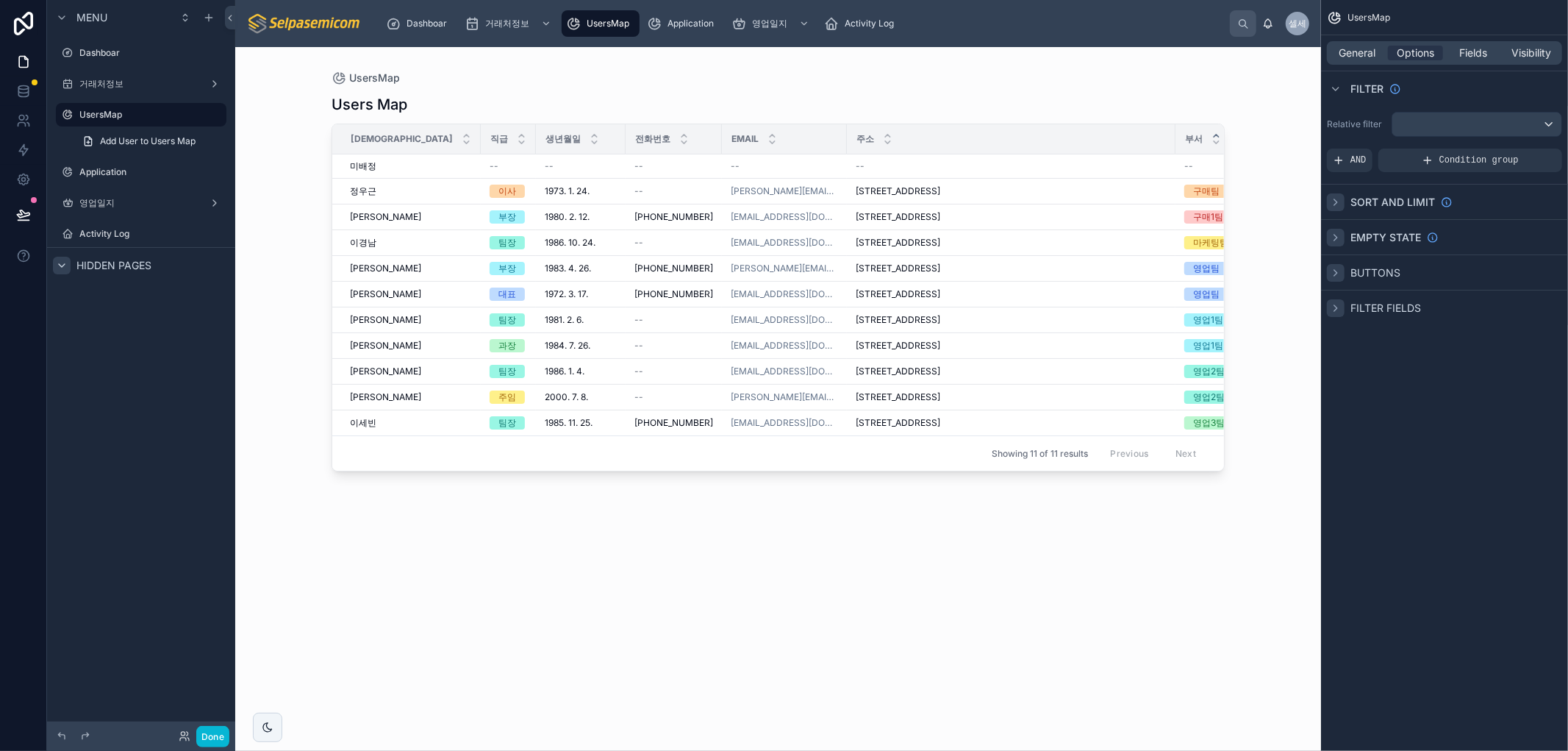
click at [1334, 201] on icon "scrollable content" at bounding box center [1335, 202] width 11 height 11
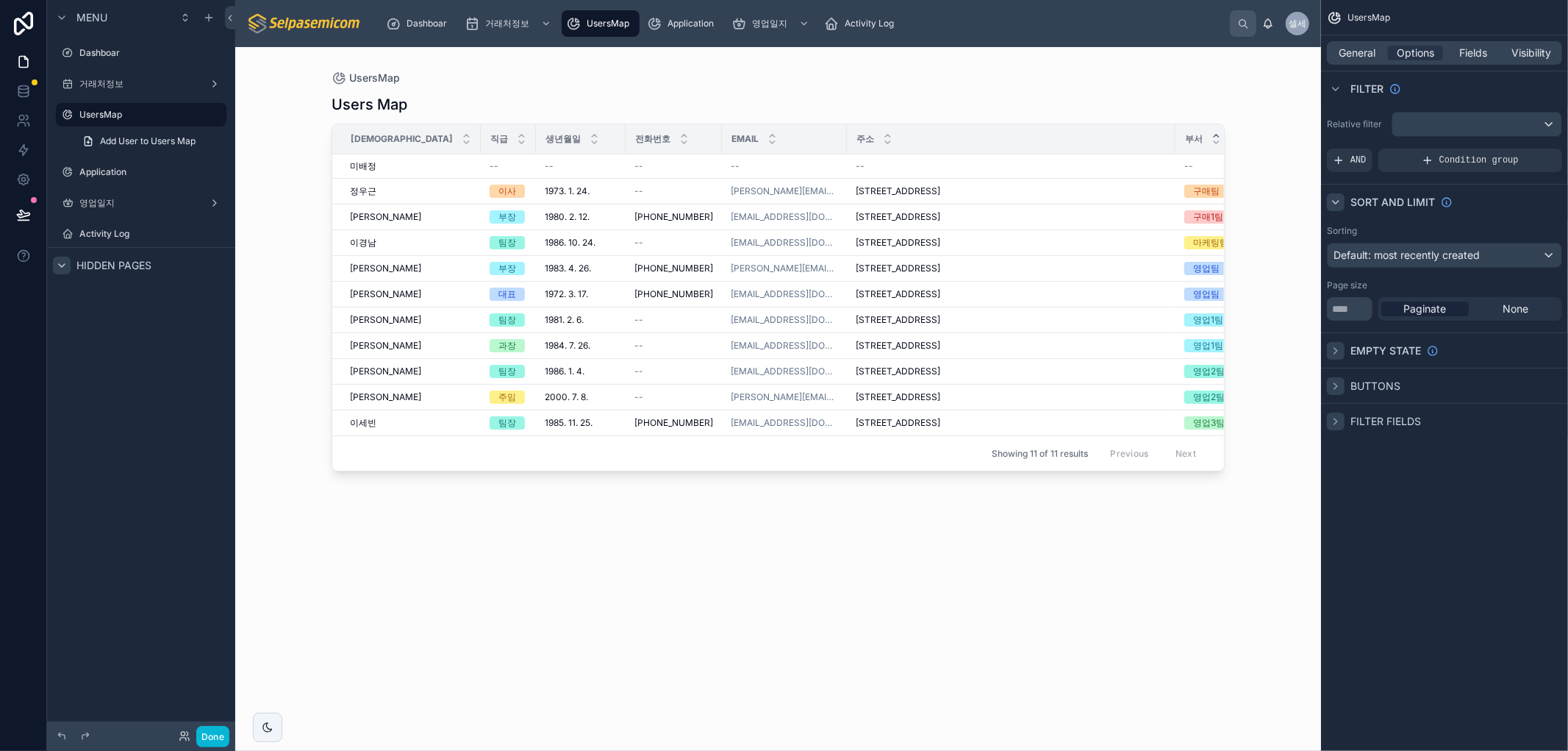
click at [1334, 201] on icon "scrollable content" at bounding box center [1335, 202] width 6 height 3
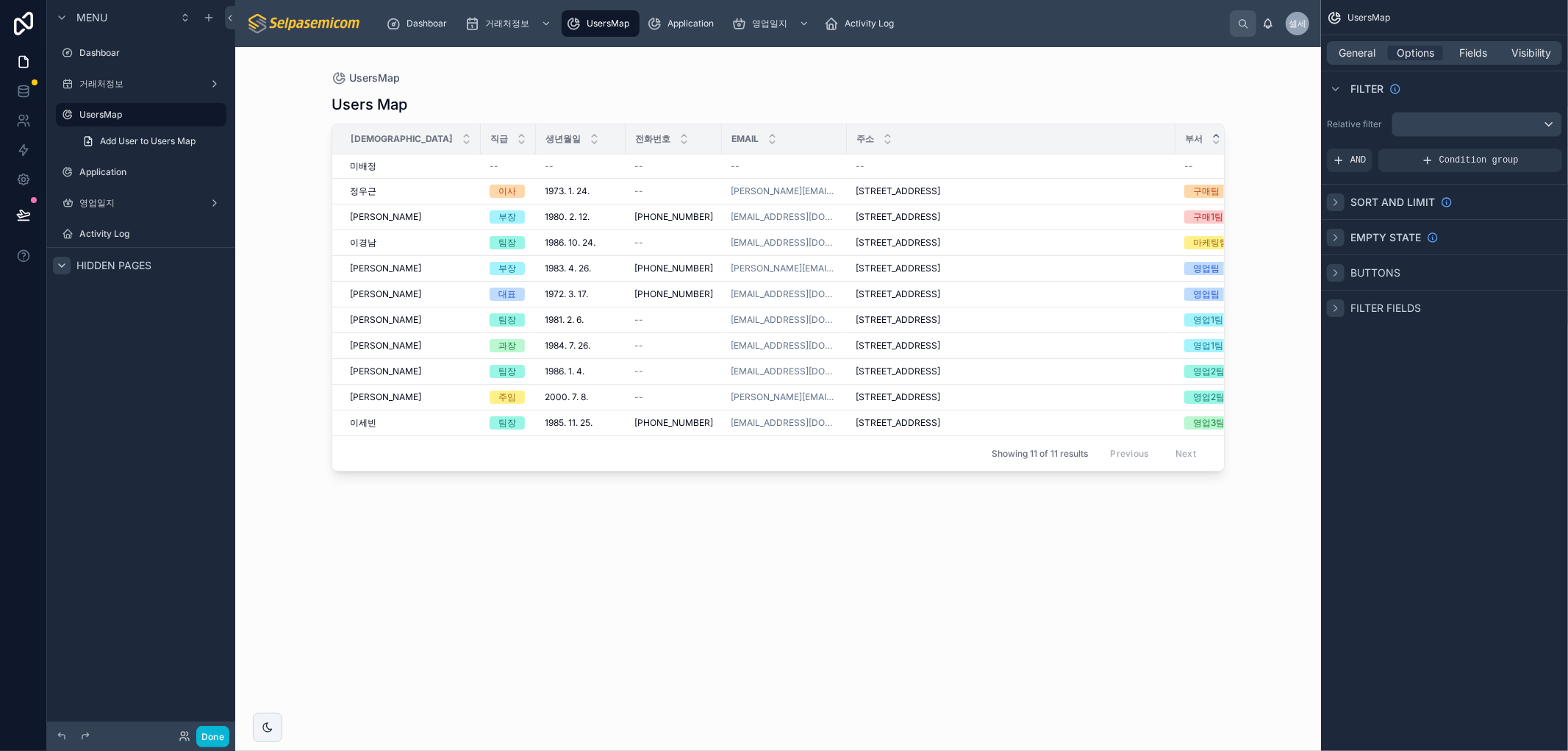
click at [1341, 268] on icon "scrollable content" at bounding box center [1335, 272] width 11 height 11
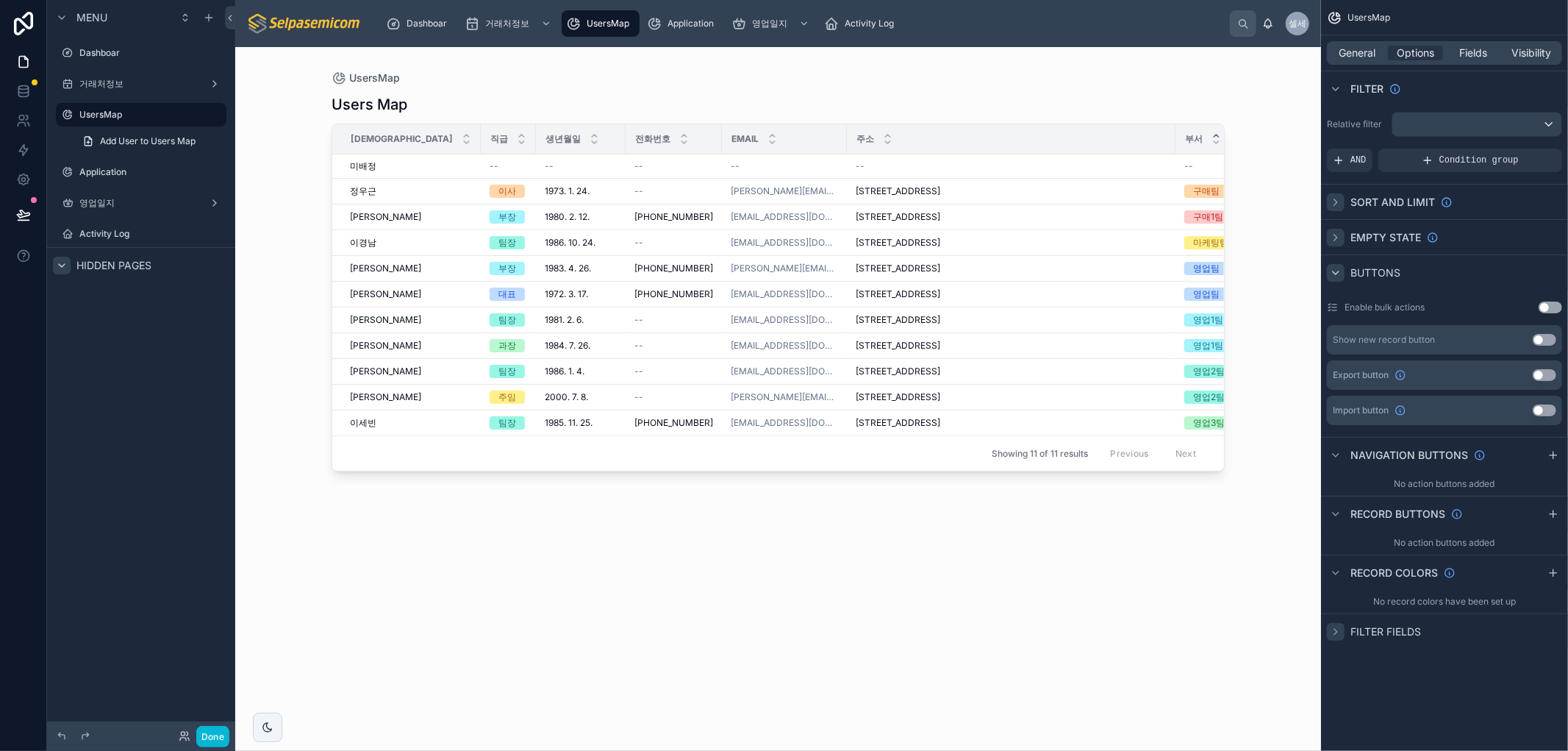
click at [1341, 268] on icon "scrollable content" at bounding box center [1335, 272] width 11 height 11
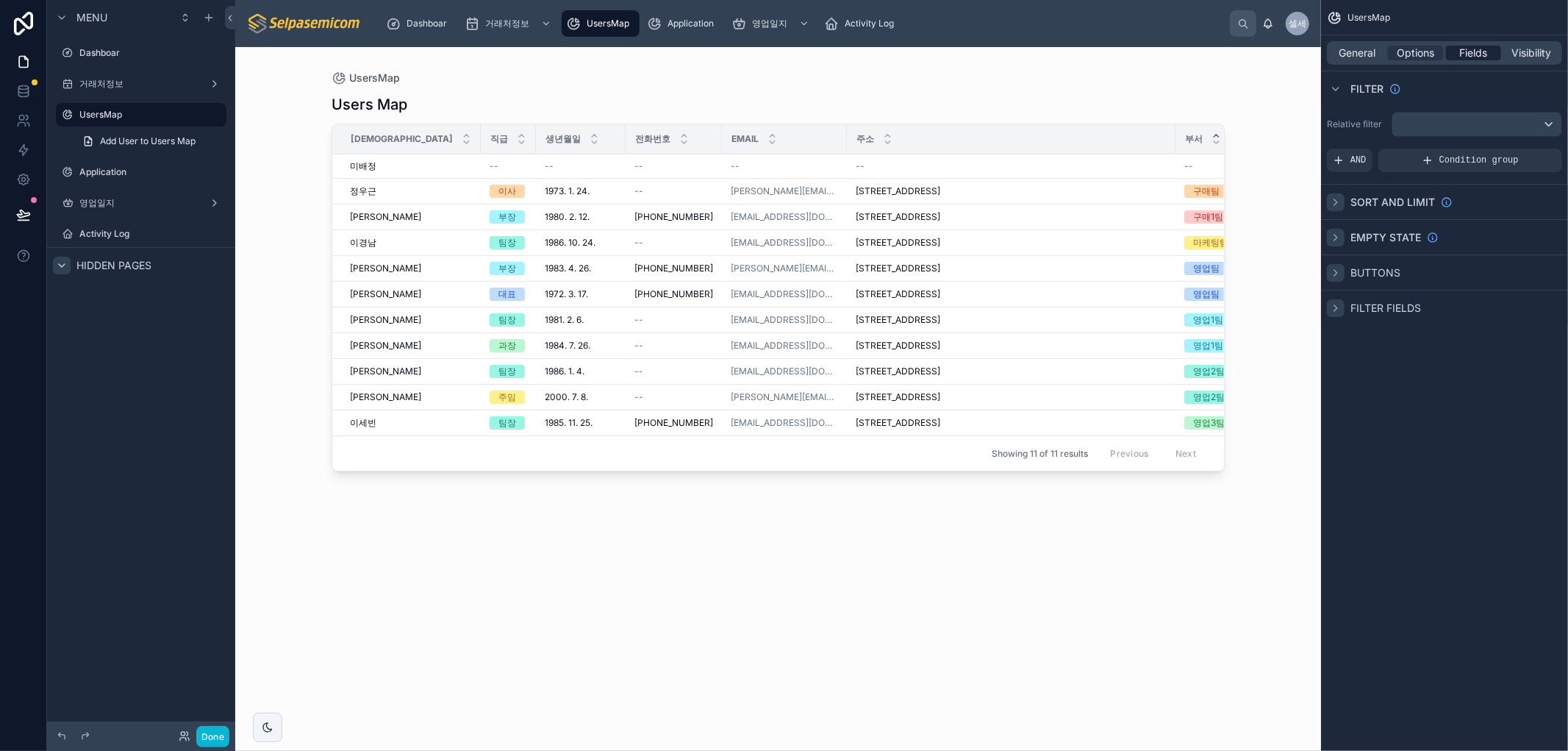
click at [1475, 52] on span "Fields" at bounding box center [1474, 52] width 28 height 15
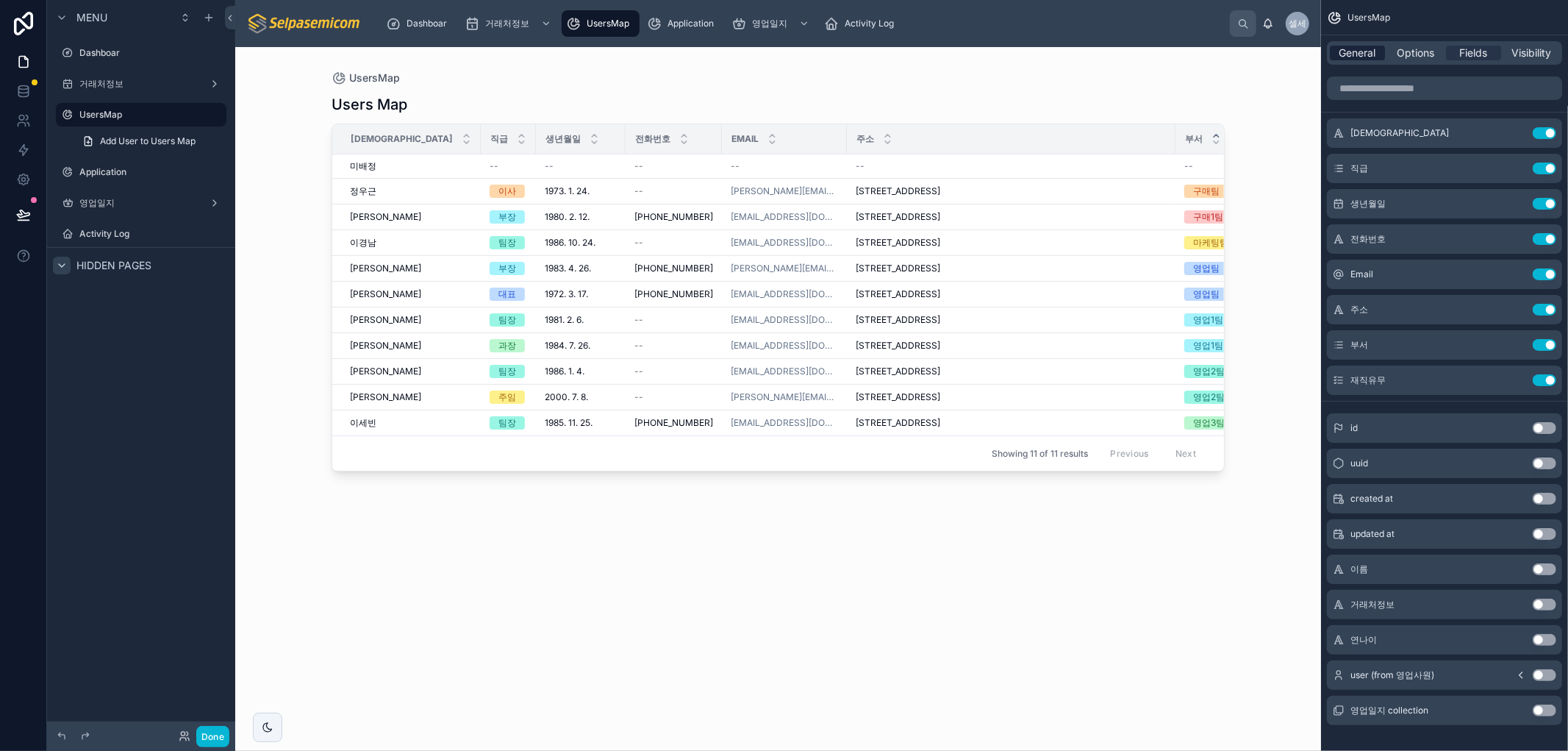
click at [1371, 48] on span "General" at bounding box center [1357, 52] width 37 height 15
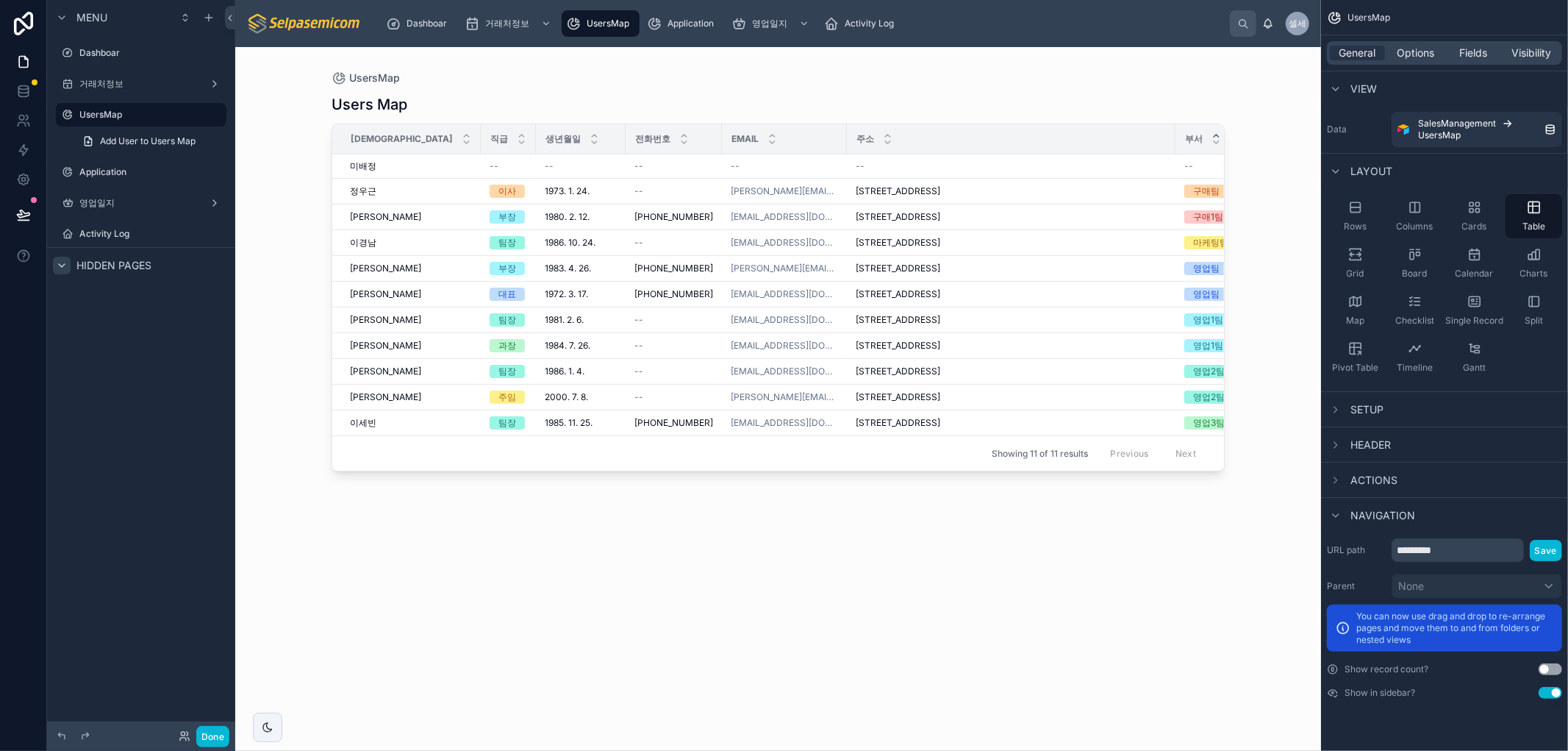
click at [1567, 53] on div "General Options Fields Visibility" at bounding box center [1444, 52] width 247 height 35
click at [1542, 54] on span "Visibility" at bounding box center [1531, 52] width 39 height 15
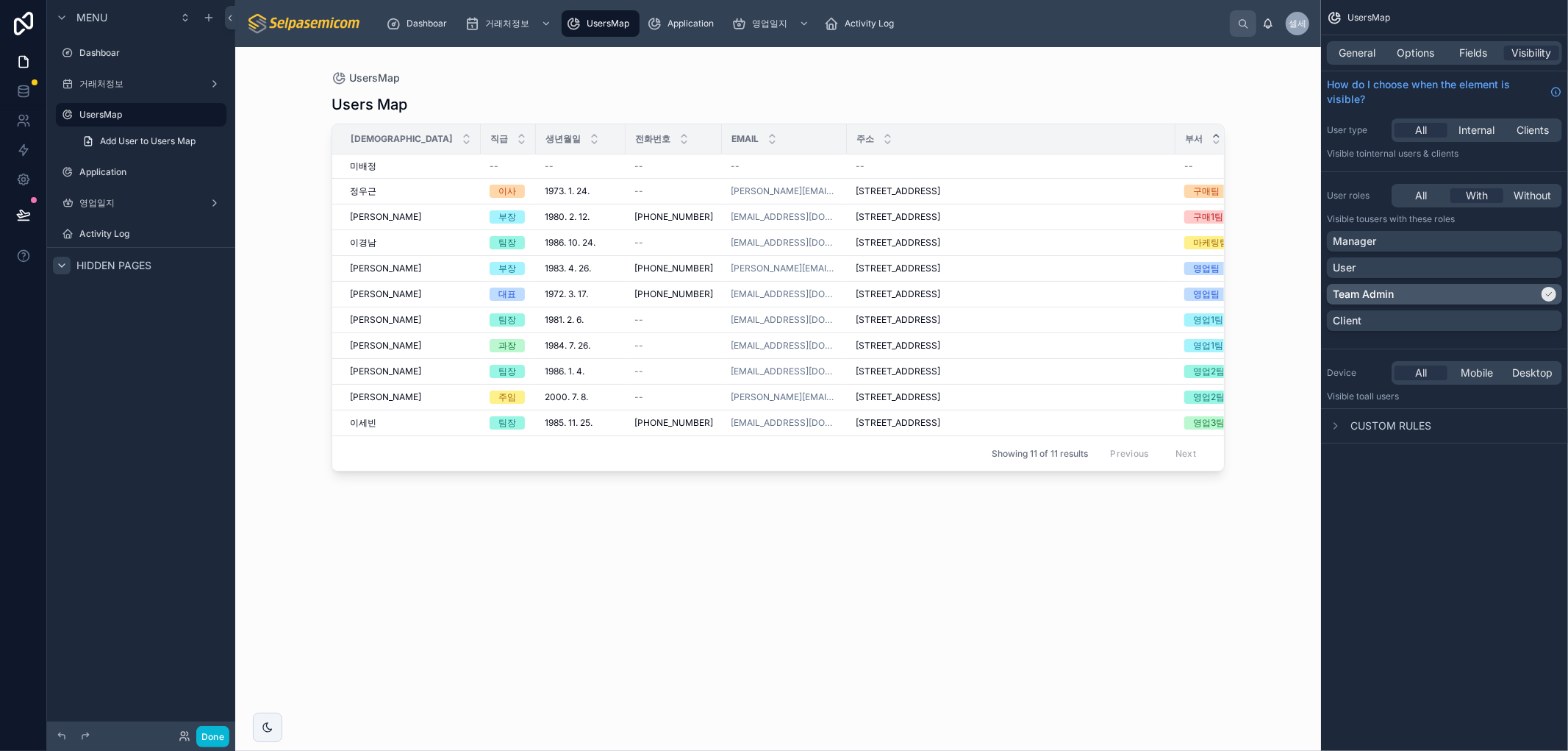
click at [1548, 289] on icon "scrollable content" at bounding box center [1549, 294] width 9 height 9
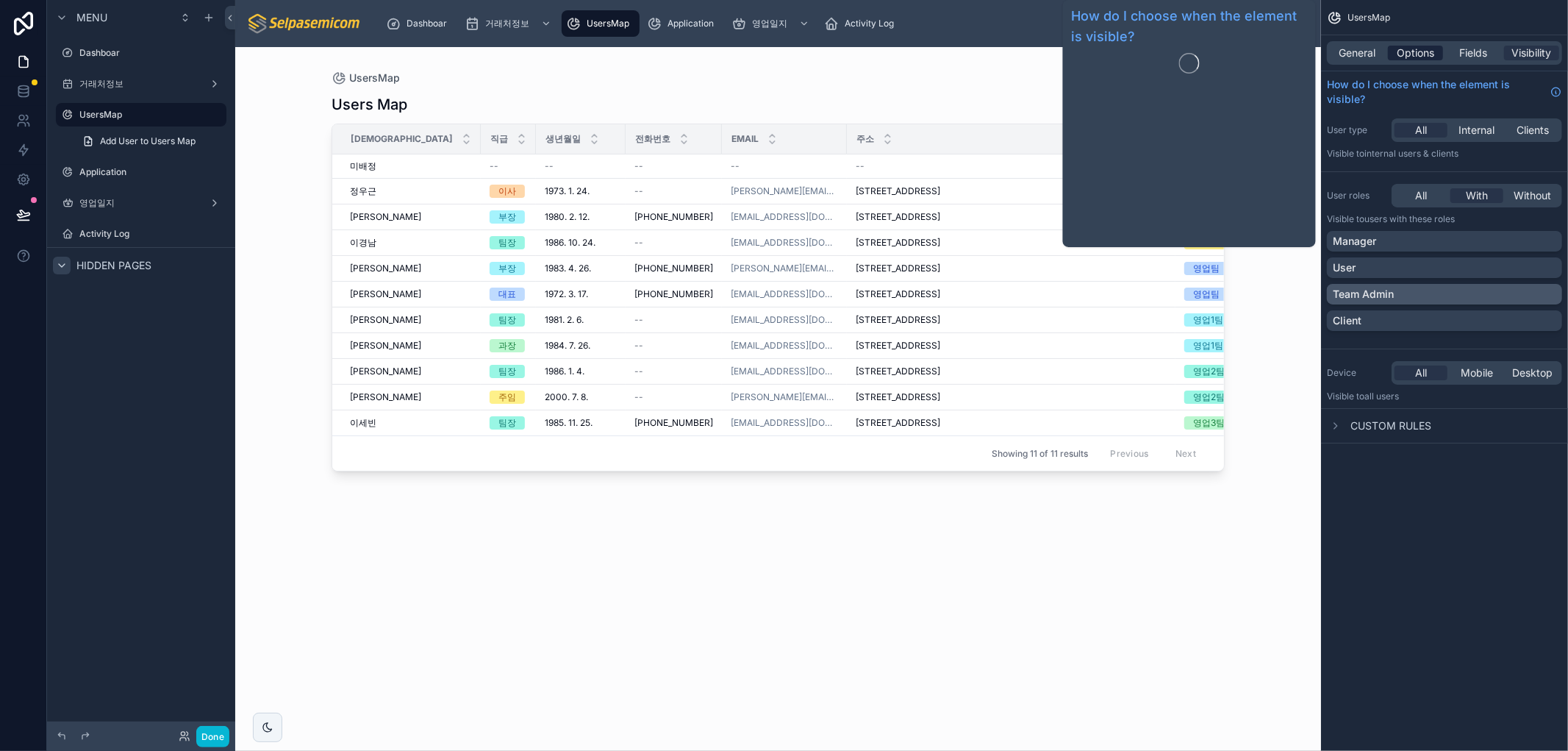
click at [1428, 56] on span "Options" at bounding box center [1415, 52] width 38 height 15
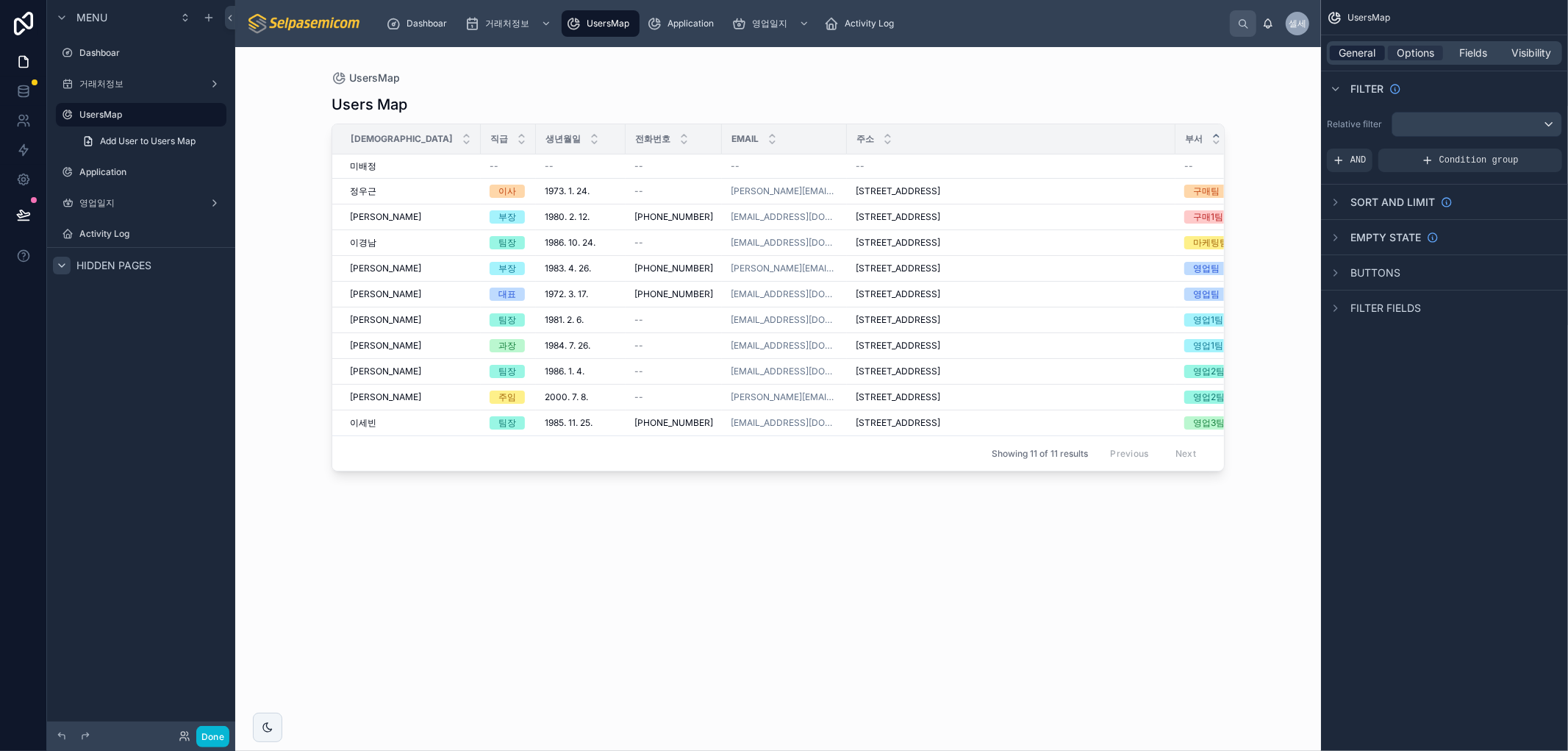
click at [1369, 52] on span "General" at bounding box center [1357, 52] width 37 height 15
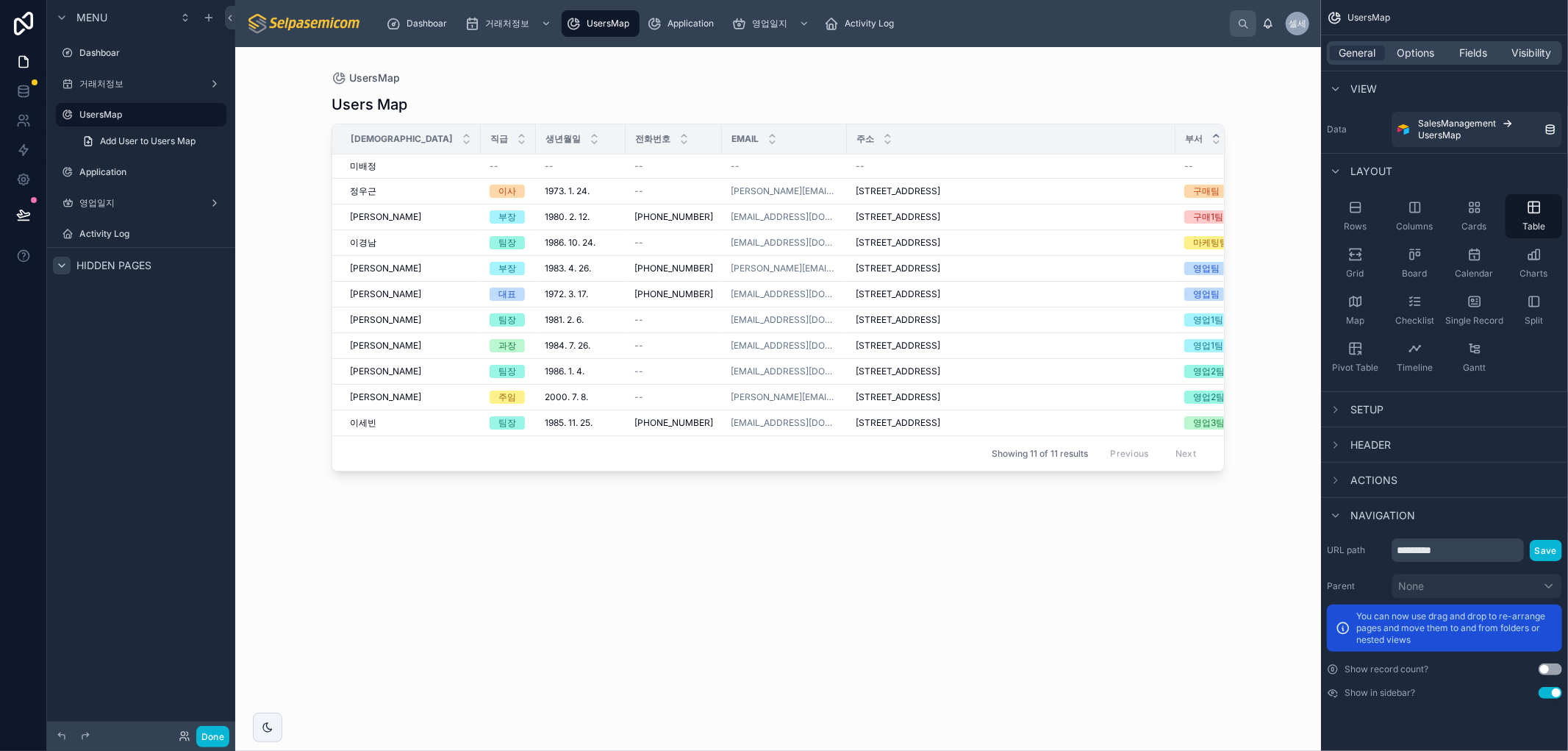
drag, startPoint x: 1138, startPoint y: 633, endPoint x: 1135, endPoint y: 656, distance: 23.2
click at [1136, 636] on div "Users Map 성함 직급 생년월일 전화번호 Email 주소 부서 재직유무 미배정 미배정 -- -- -- -- -- -- 정우근 정우근 이사…" at bounding box center [778, 409] width 893 height 648
click at [843, 140] on div at bounding box center [846, 139] width 6 height 30
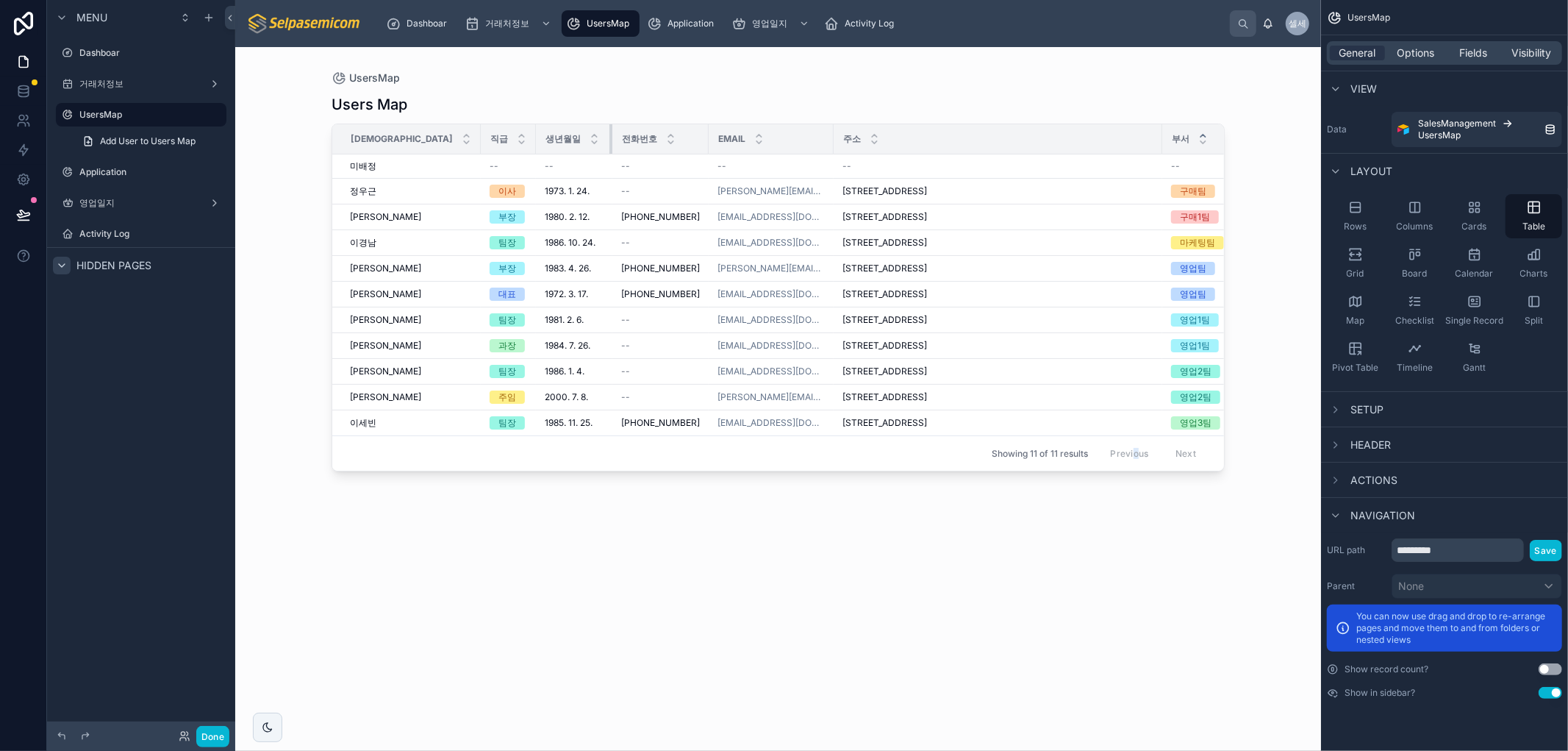
drag, startPoint x: 538, startPoint y: 133, endPoint x: 525, endPoint y: 136, distance: 13.3
click at [609, 136] on div at bounding box center [612, 139] width 6 height 30
click at [536, 136] on th "생년월일" at bounding box center [572, 139] width 73 height 30
drag, startPoint x: 1091, startPoint y: 615, endPoint x: 1233, endPoint y: 341, distance: 308.6
click at [1107, 571] on div "Users Map 성함 직급 생년월일 전화번호 Email 주소 부서 재직유무 미배정 미배정 -- -- -- -- -- -- 정우근 정우근 이사…" at bounding box center [778, 409] width 893 height 648
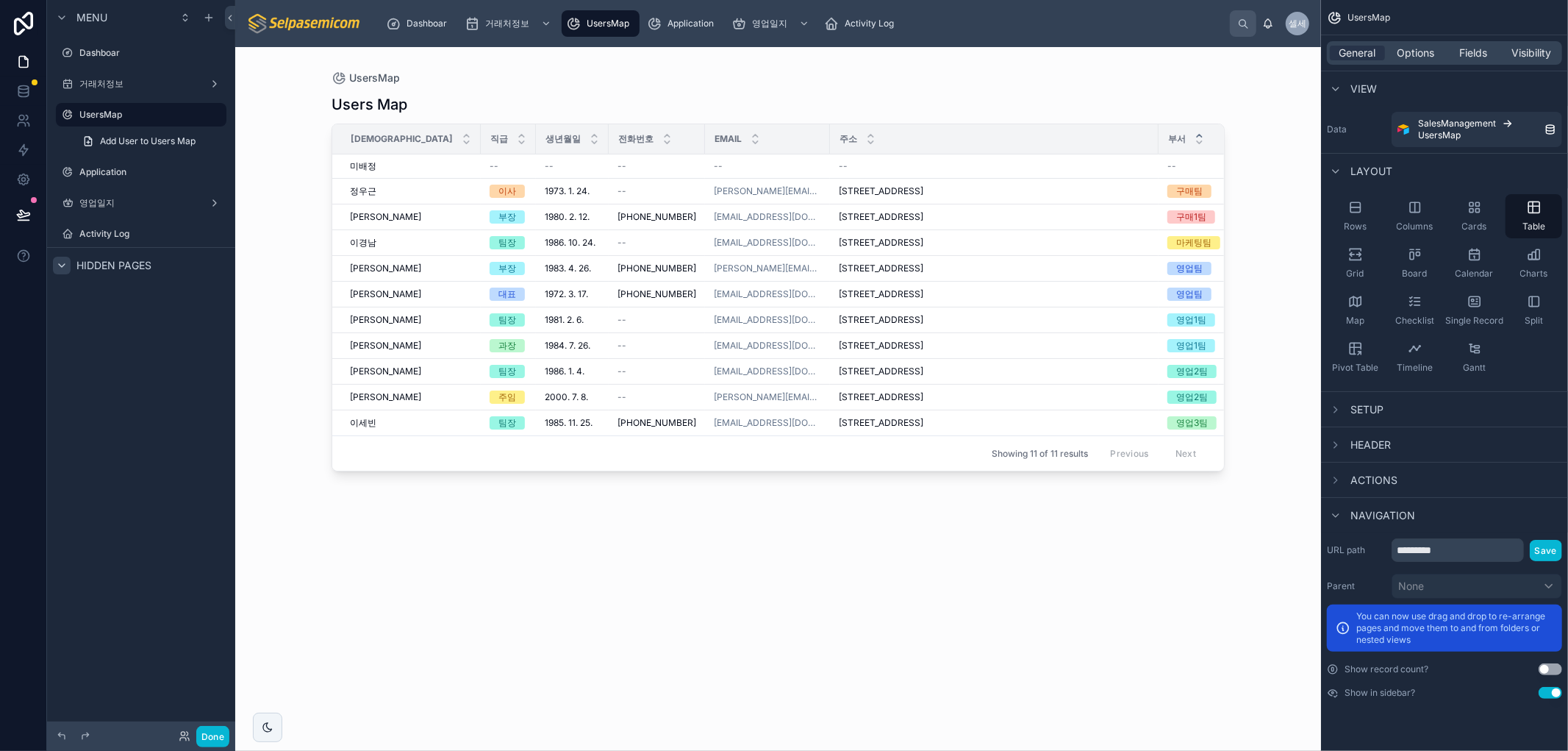
drag, startPoint x: 1144, startPoint y: 680, endPoint x: 1130, endPoint y: 636, distance: 46.2
click at [1145, 677] on div "Users Map 성함 직급 생년월일 전화번호 Email 주소 부서 재직유무 미배정 미배정 -- -- -- -- -- -- 정우근 정우근 이사…" at bounding box center [778, 409] width 893 height 648
drag, startPoint x: 1126, startPoint y: 582, endPoint x: 1125, endPoint y: 594, distance: 12.0
click at [1125, 590] on div "Users Map 성함 직급 생년월일 전화번호 Email 주소 부서 재직유무 미배정 미배정 -- -- -- -- -- -- 정우근 정우근 이사…" at bounding box center [778, 409] width 893 height 648
click at [1479, 59] on span "Fields" at bounding box center [1474, 52] width 28 height 15
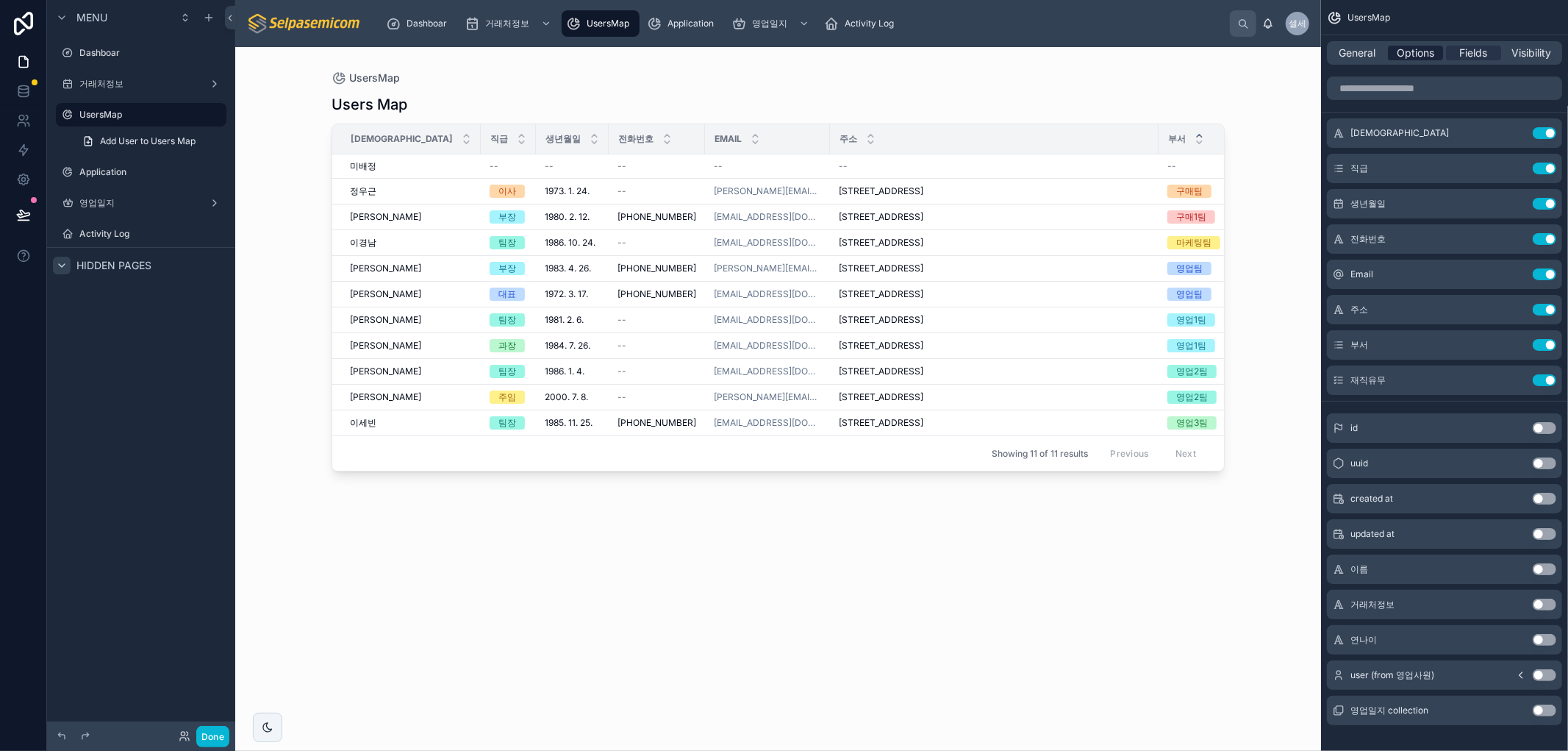
click at [1434, 50] on span "Options" at bounding box center [1415, 52] width 38 height 15
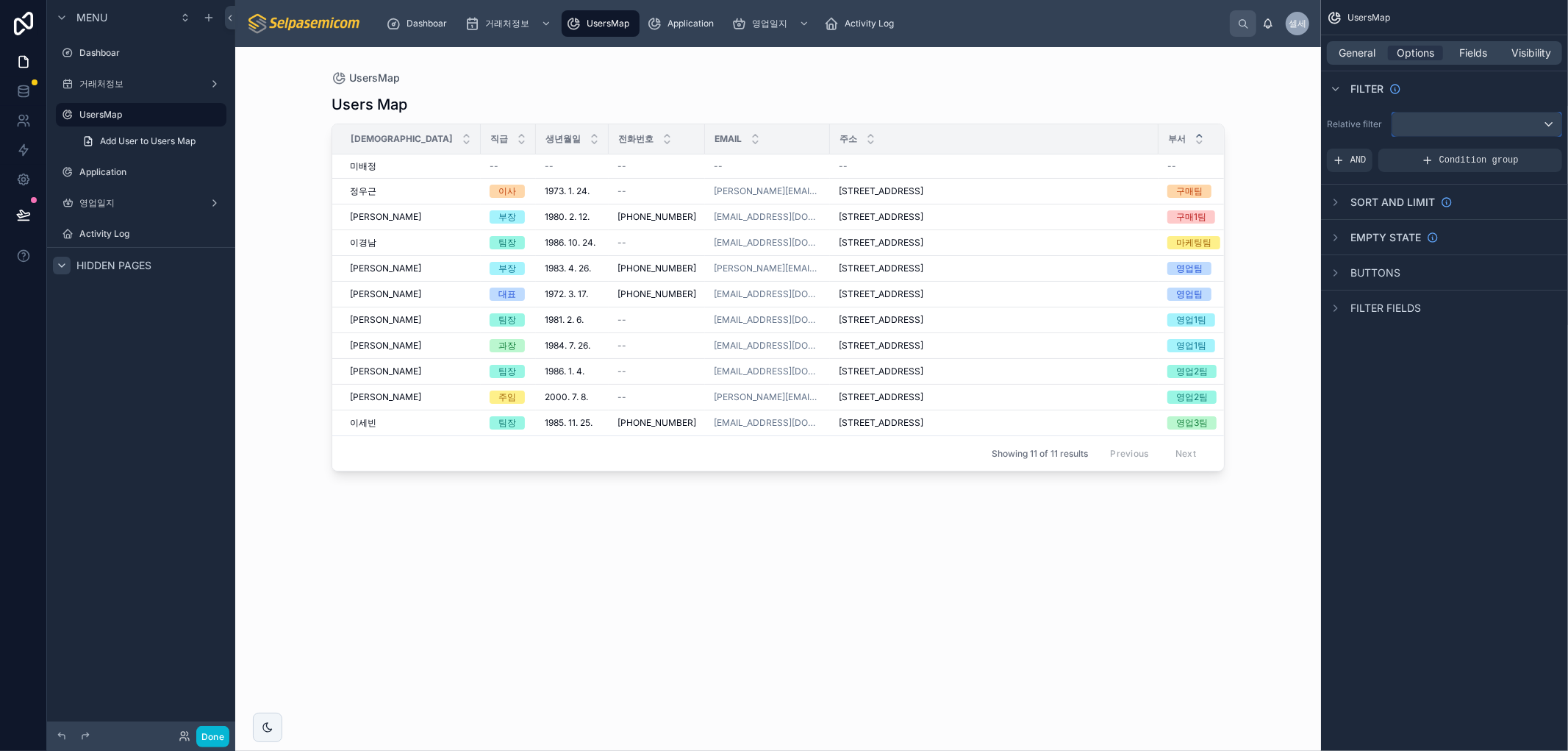
click at [1436, 115] on div "scrollable content" at bounding box center [1476, 124] width 169 height 24
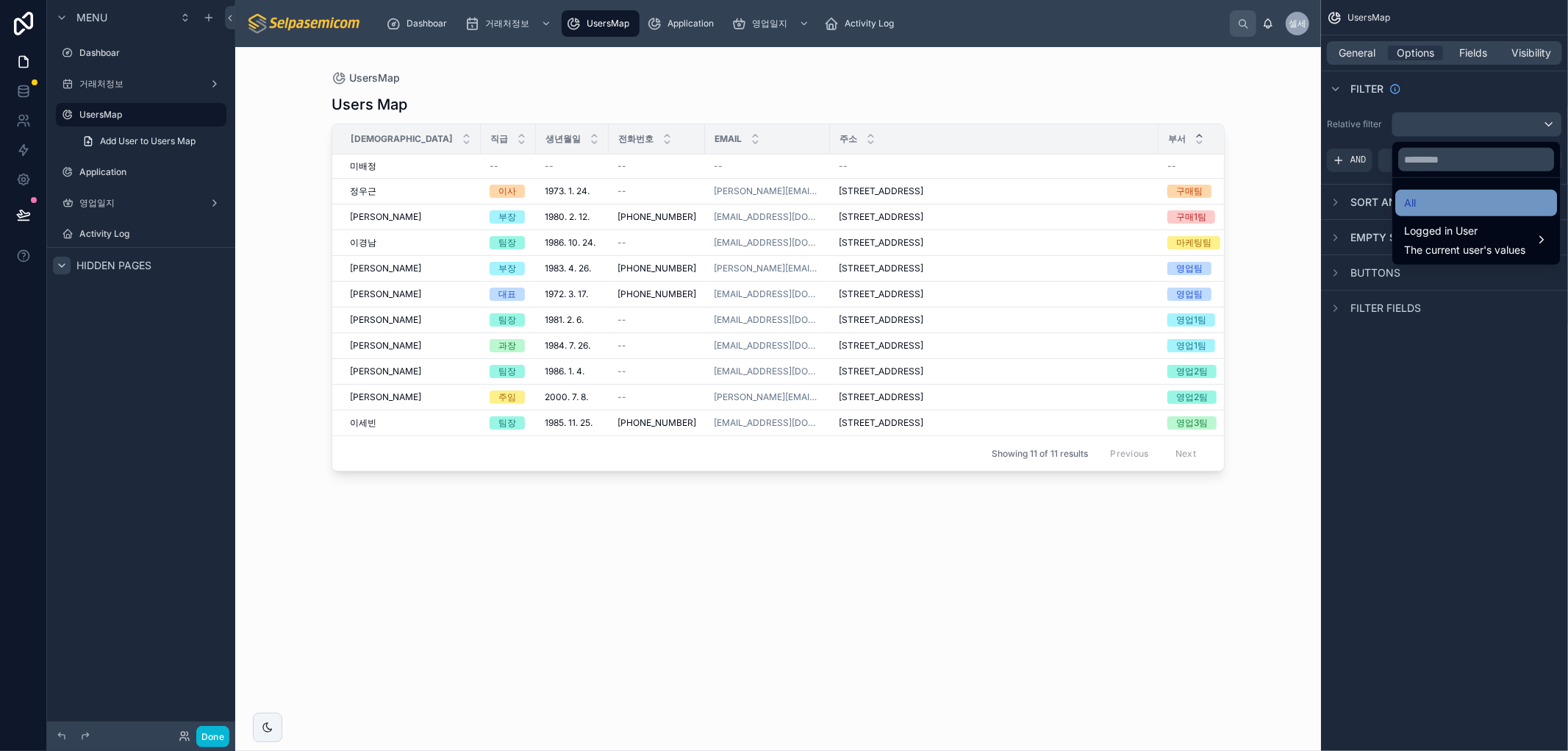
click at [1408, 199] on span "All" at bounding box center [1409, 203] width 11 height 17
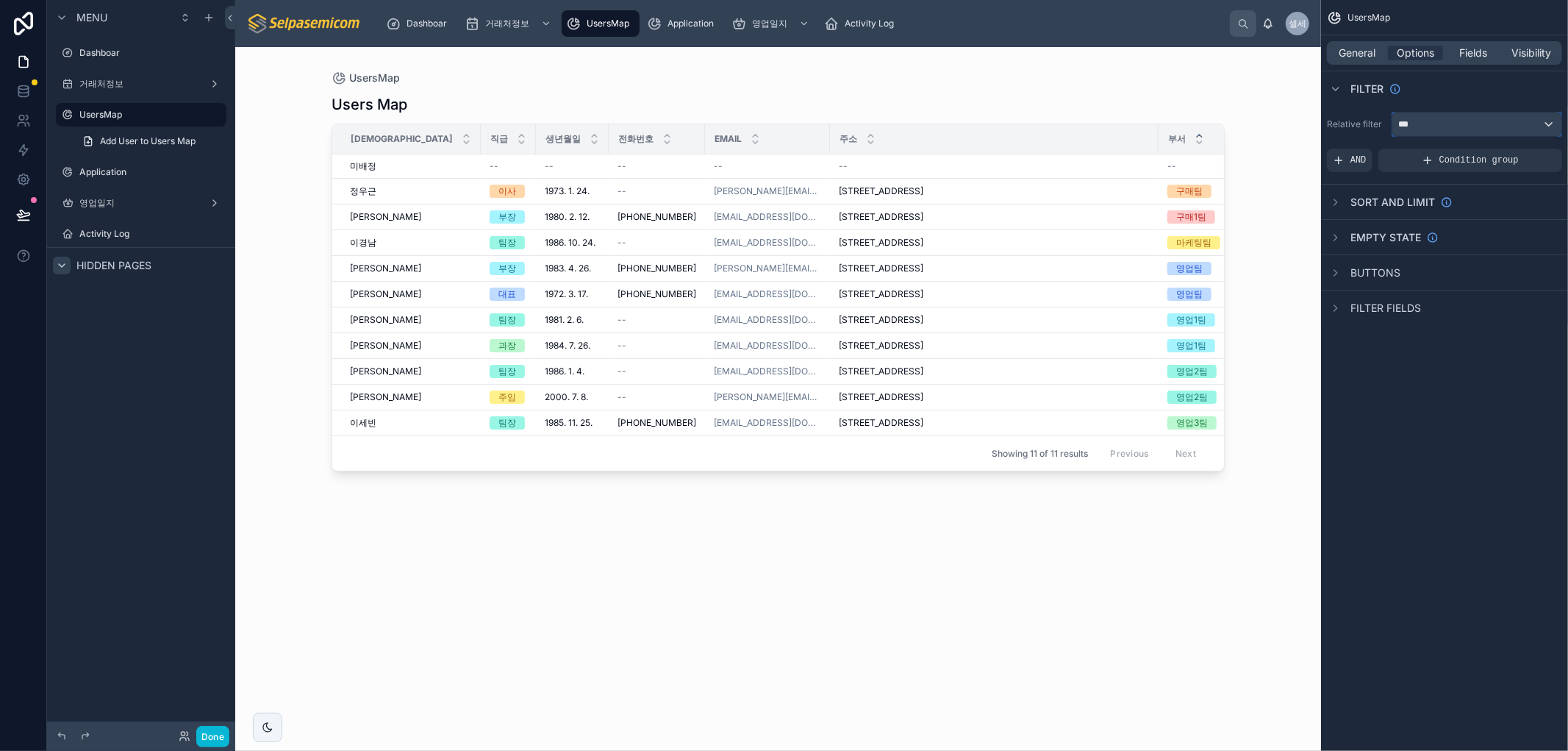
click at [1413, 122] on div "***" at bounding box center [1476, 124] width 169 height 24
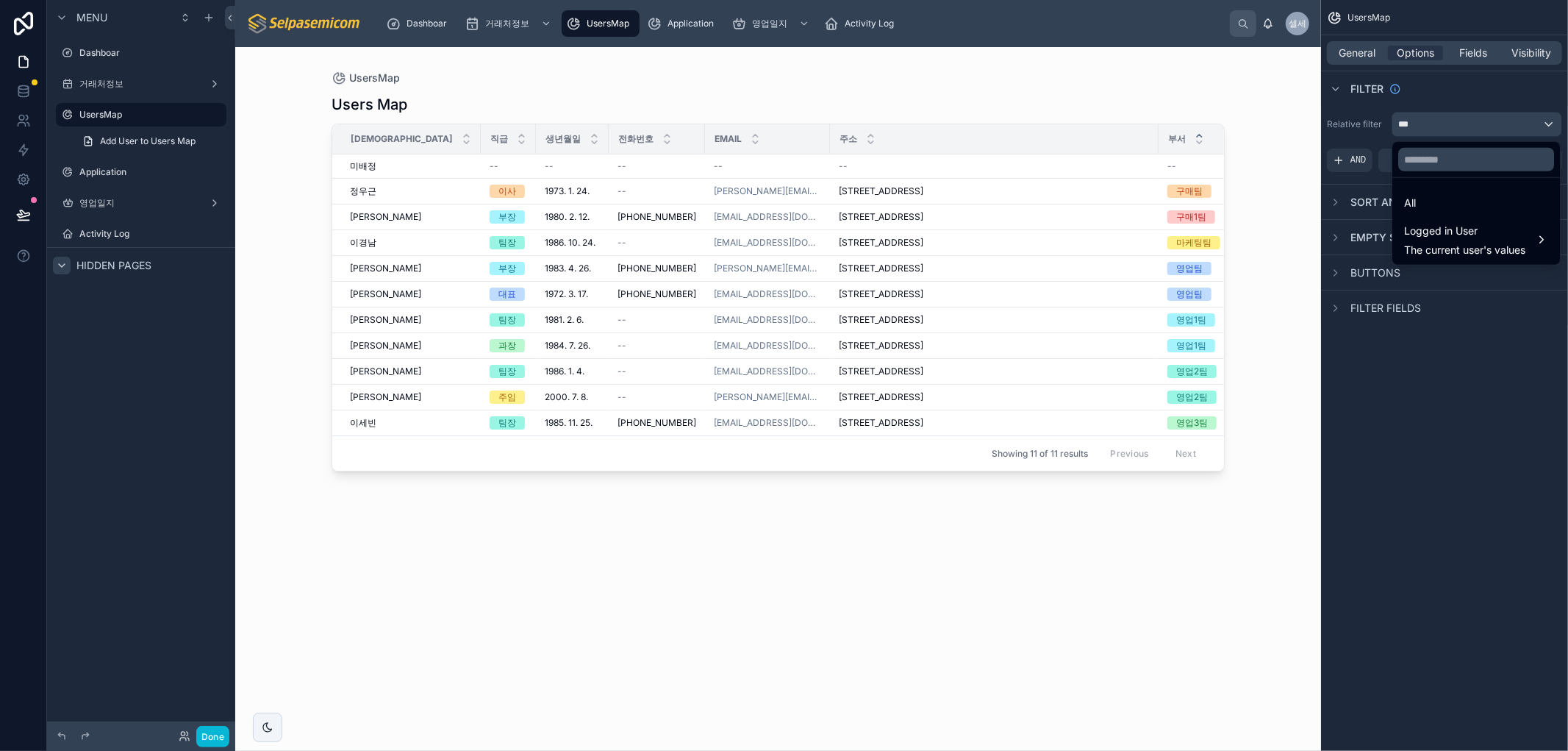
drag, startPoint x: 1407, startPoint y: 171, endPoint x: 1398, endPoint y: 181, distance: 13.5
click at [1407, 172] on div at bounding box center [1476, 159] width 168 height 35
click at [1362, 164] on div "scrollable content" at bounding box center [784, 375] width 1568 height 751
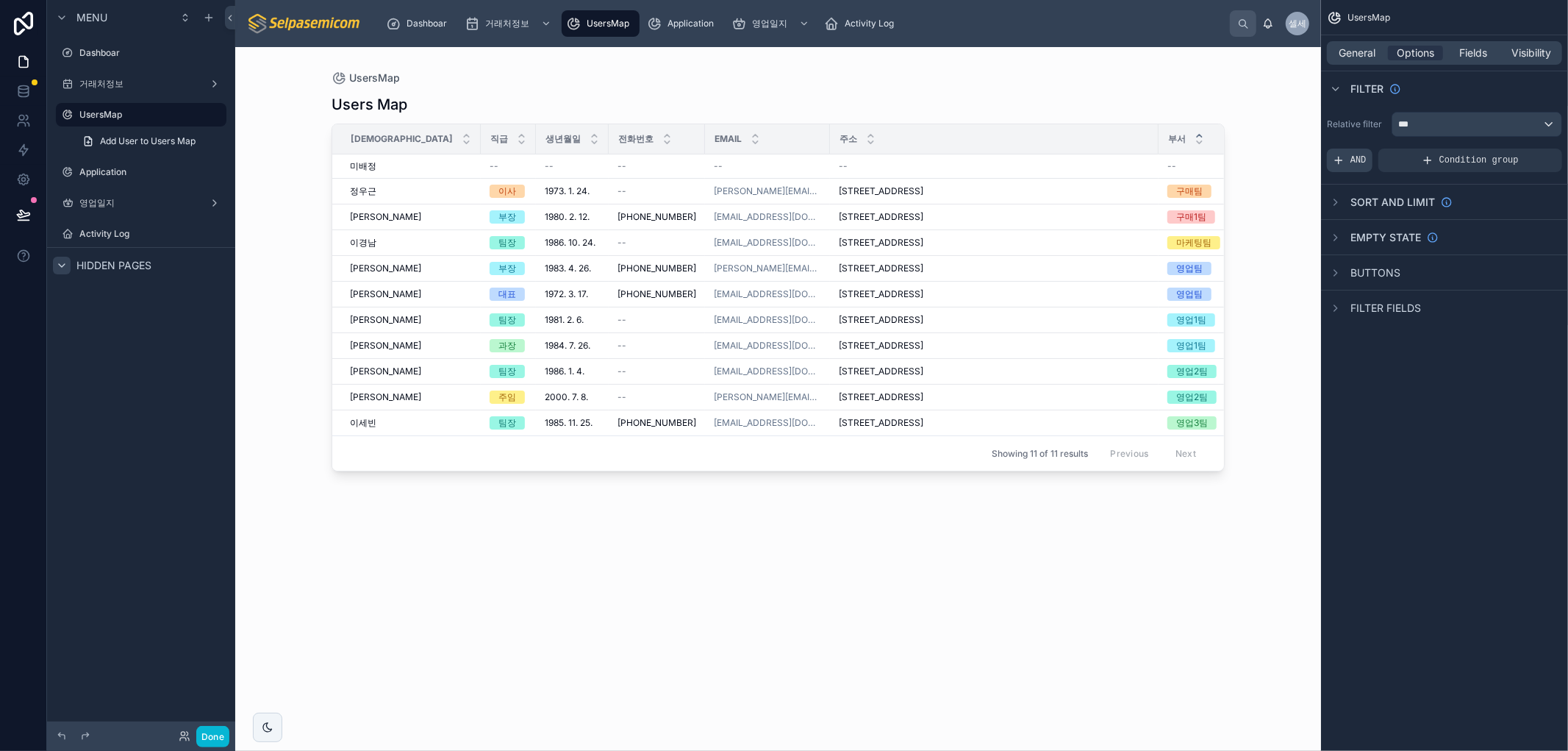
click at [1343, 157] on icon "scrollable content" at bounding box center [1337, 160] width 11 height 11
click at [1526, 151] on icon "scrollable content" at bounding box center [1525, 150] width 9 height 9
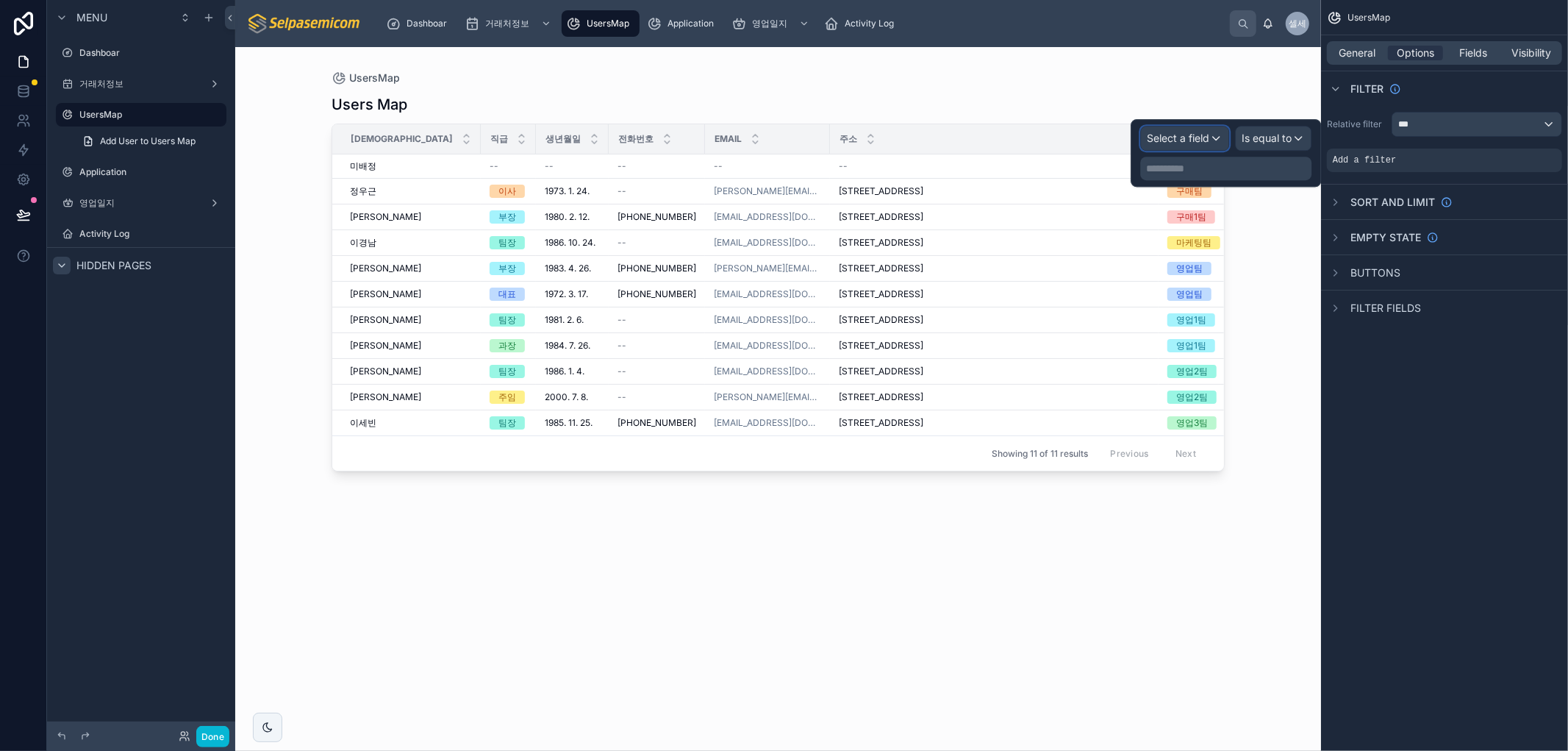
click at [1203, 143] on span "Select a field" at bounding box center [1177, 138] width 62 height 15
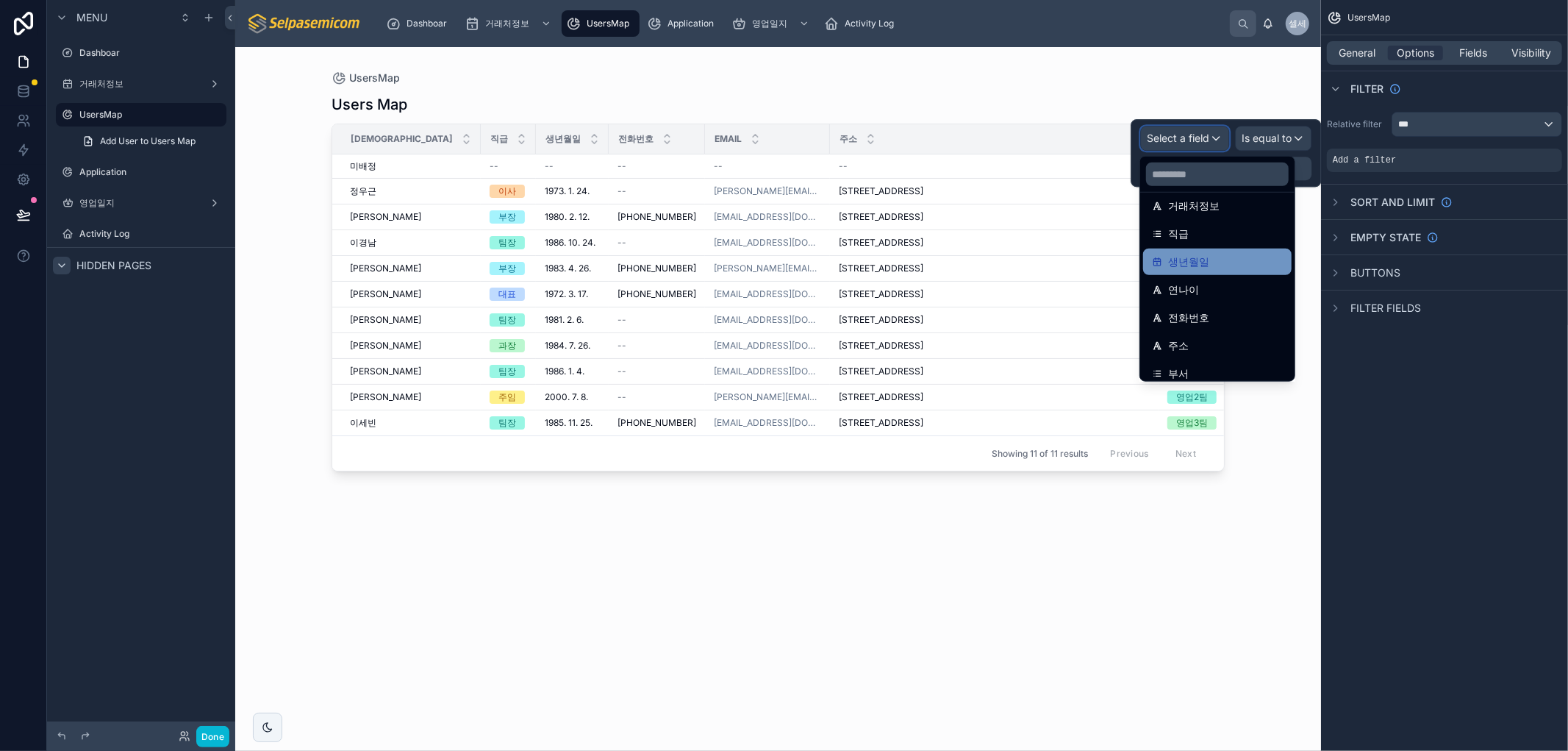
scroll to position [245, 0]
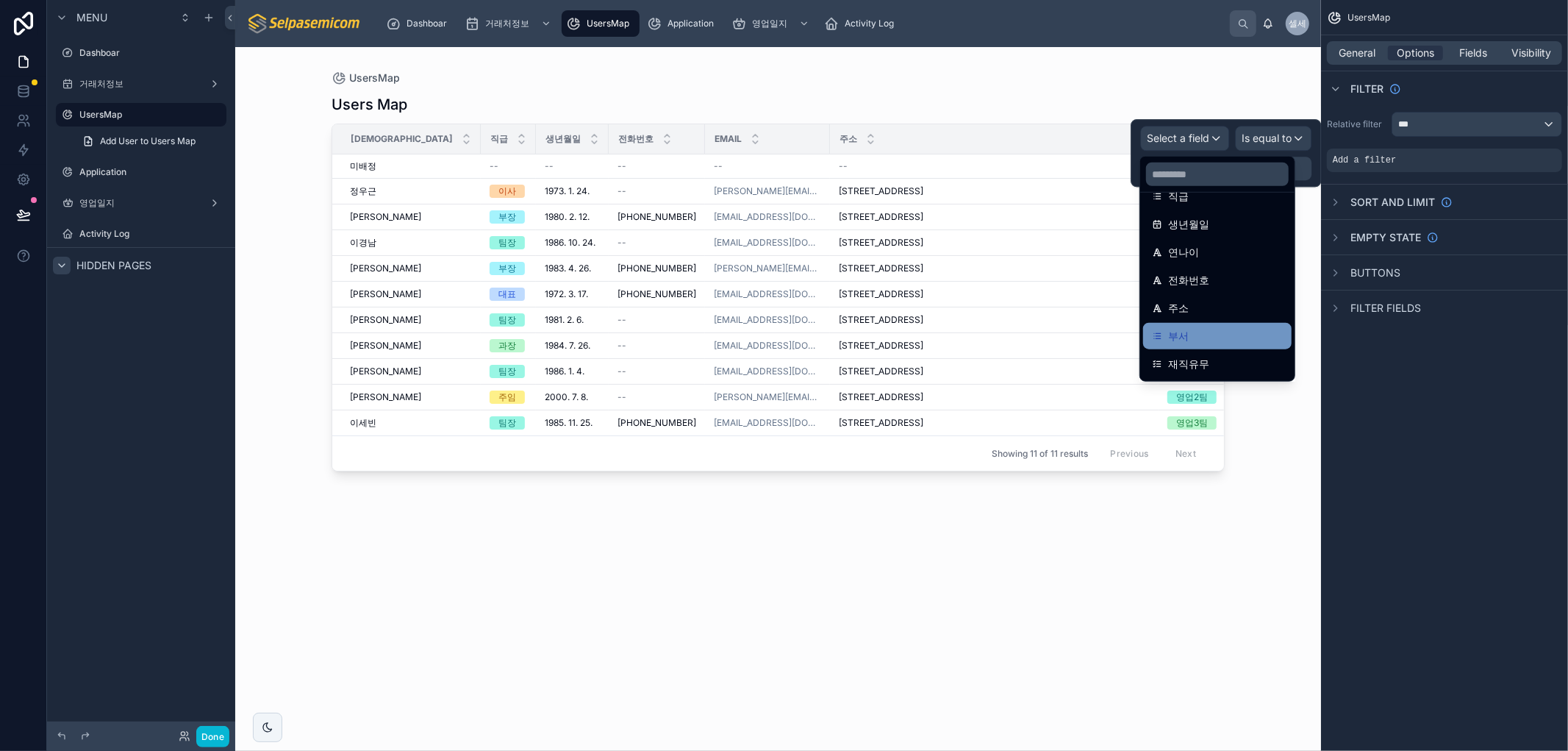
click at [1222, 329] on div "부서" at bounding box center [1218, 336] width 131 height 17
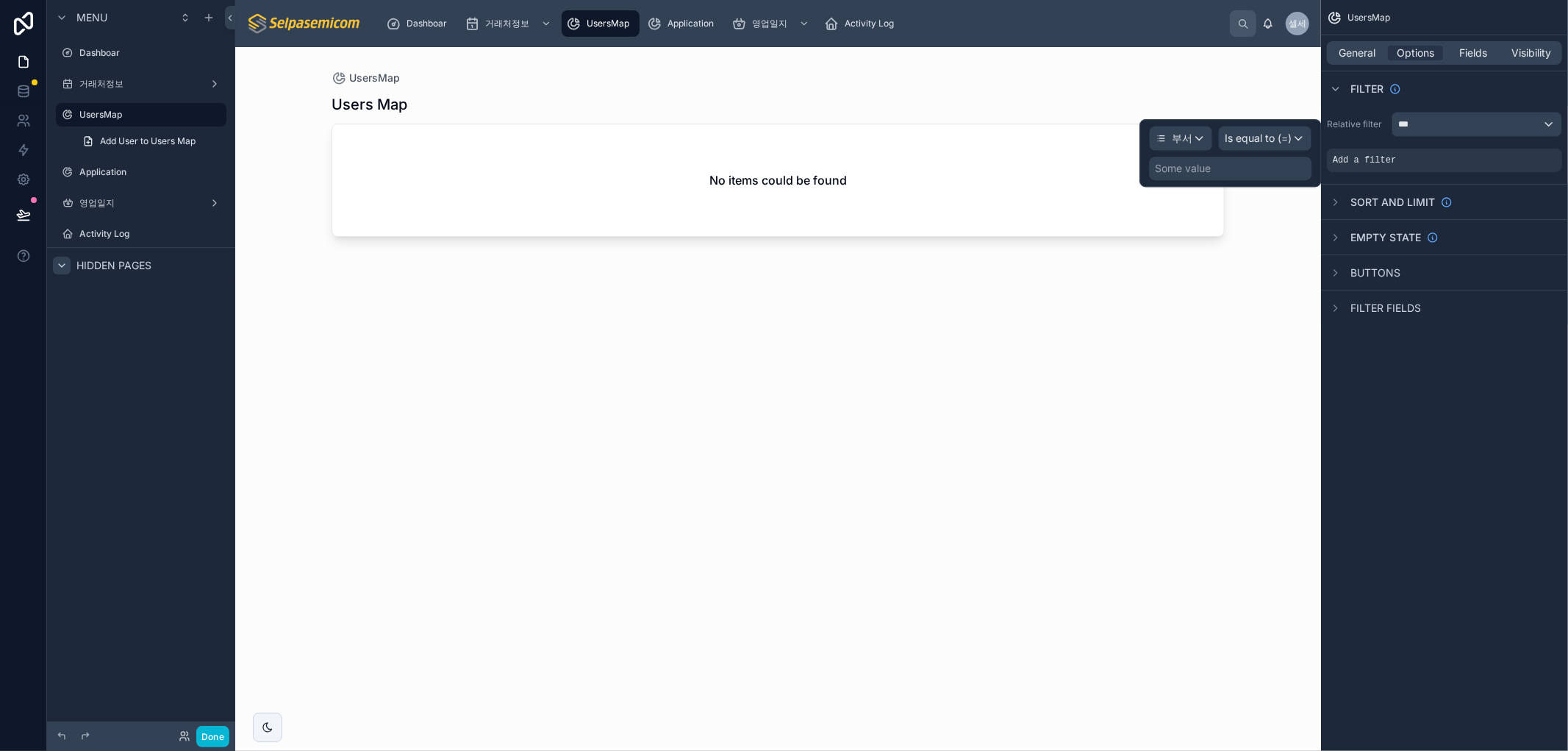
click at [1272, 173] on div "Some value" at bounding box center [1230, 168] width 163 height 24
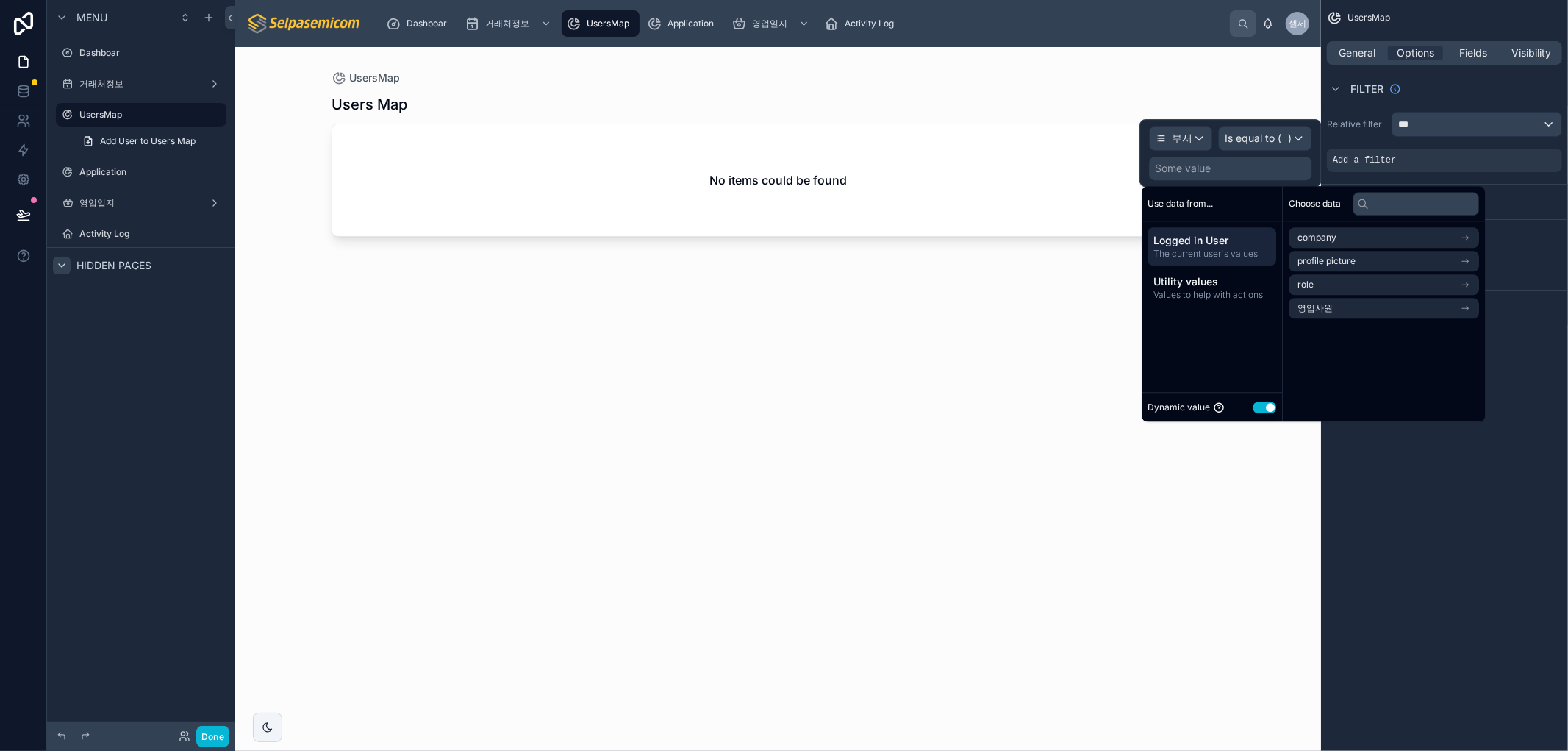
click at [1266, 405] on button "Use setting" at bounding box center [1264, 407] width 24 height 11
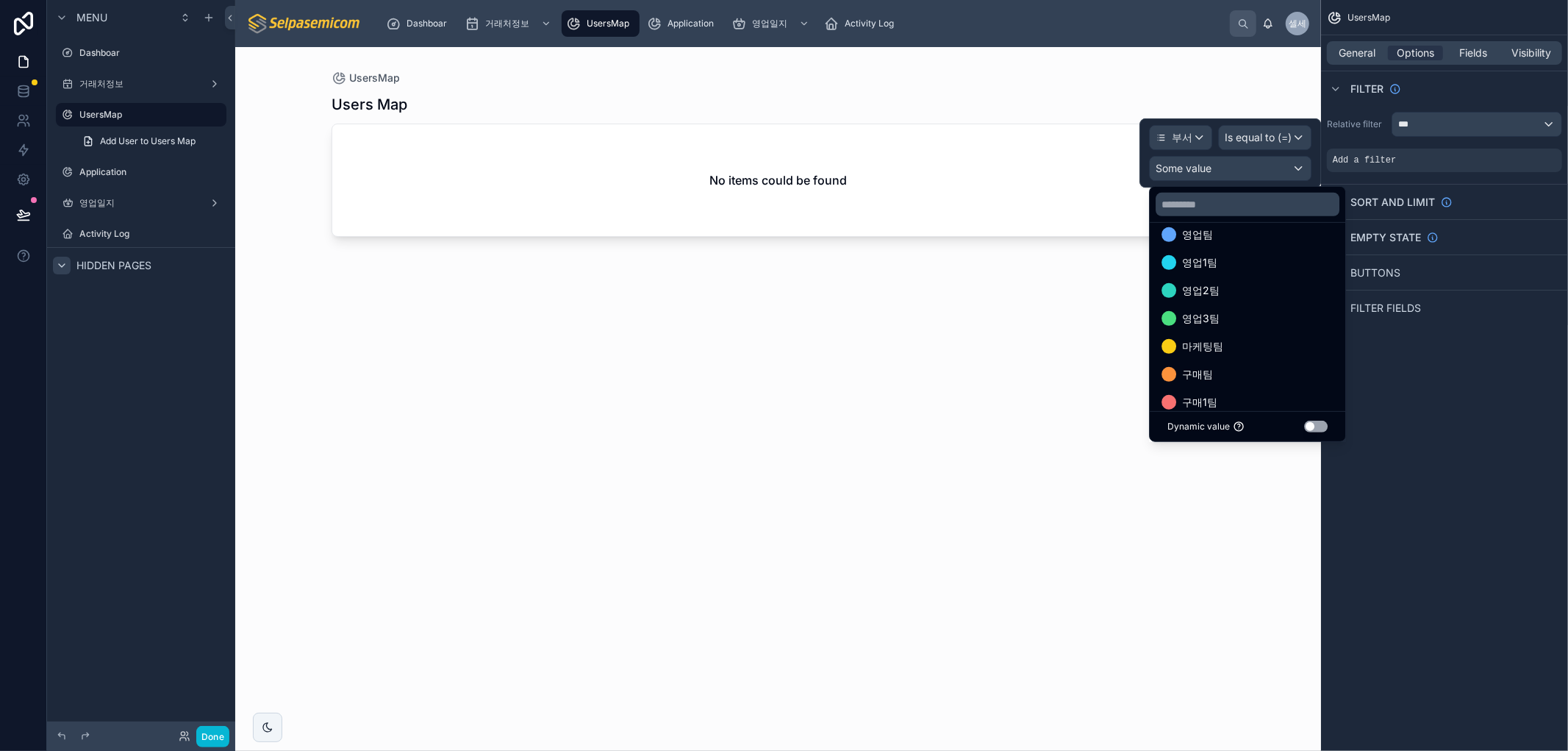
scroll to position [0, 0]
click at [1243, 254] on div "영업팀" at bounding box center [1247, 247] width 172 height 17
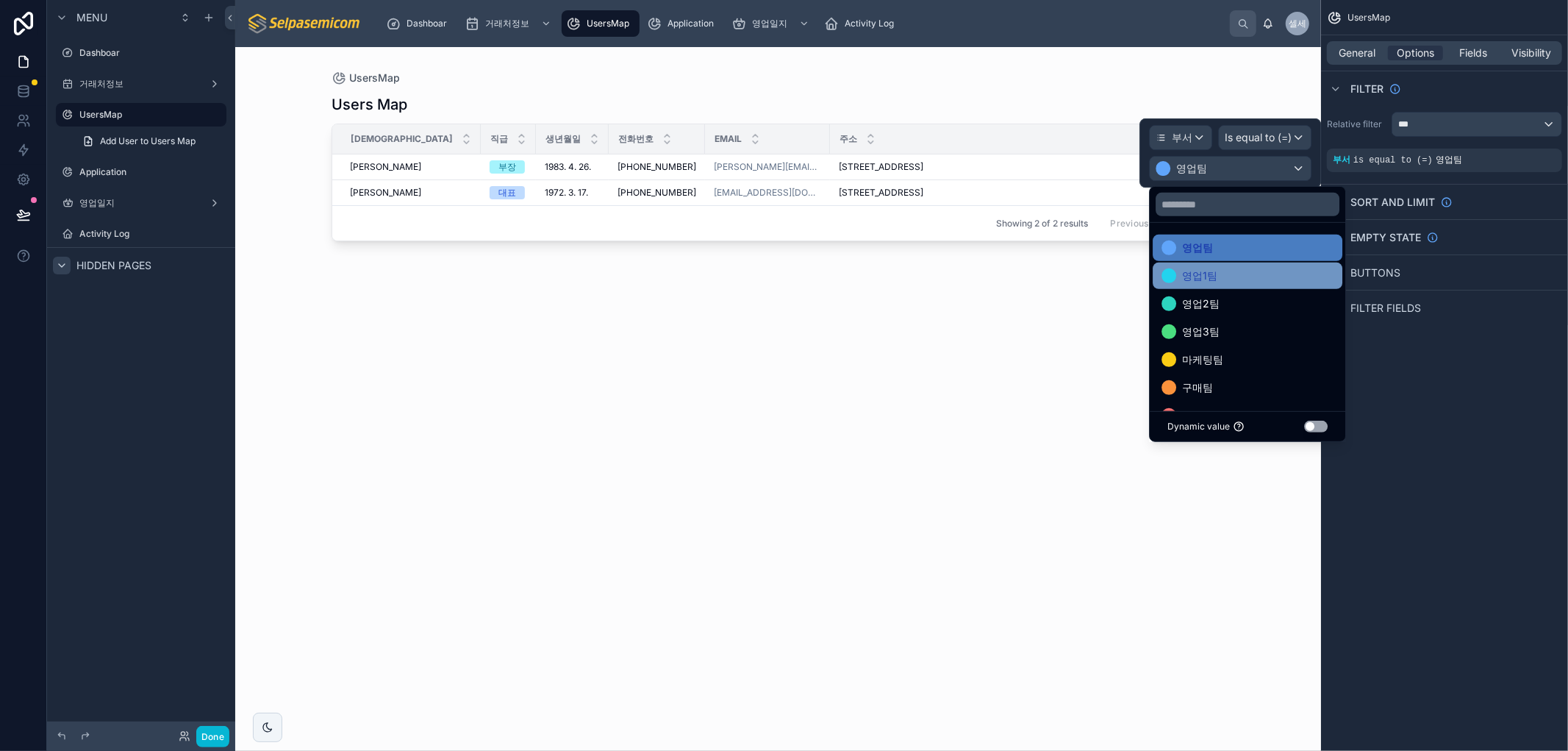
click at [1233, 280] on div "영업1팀" at bounding box center [1247, 275] width 172 height 17
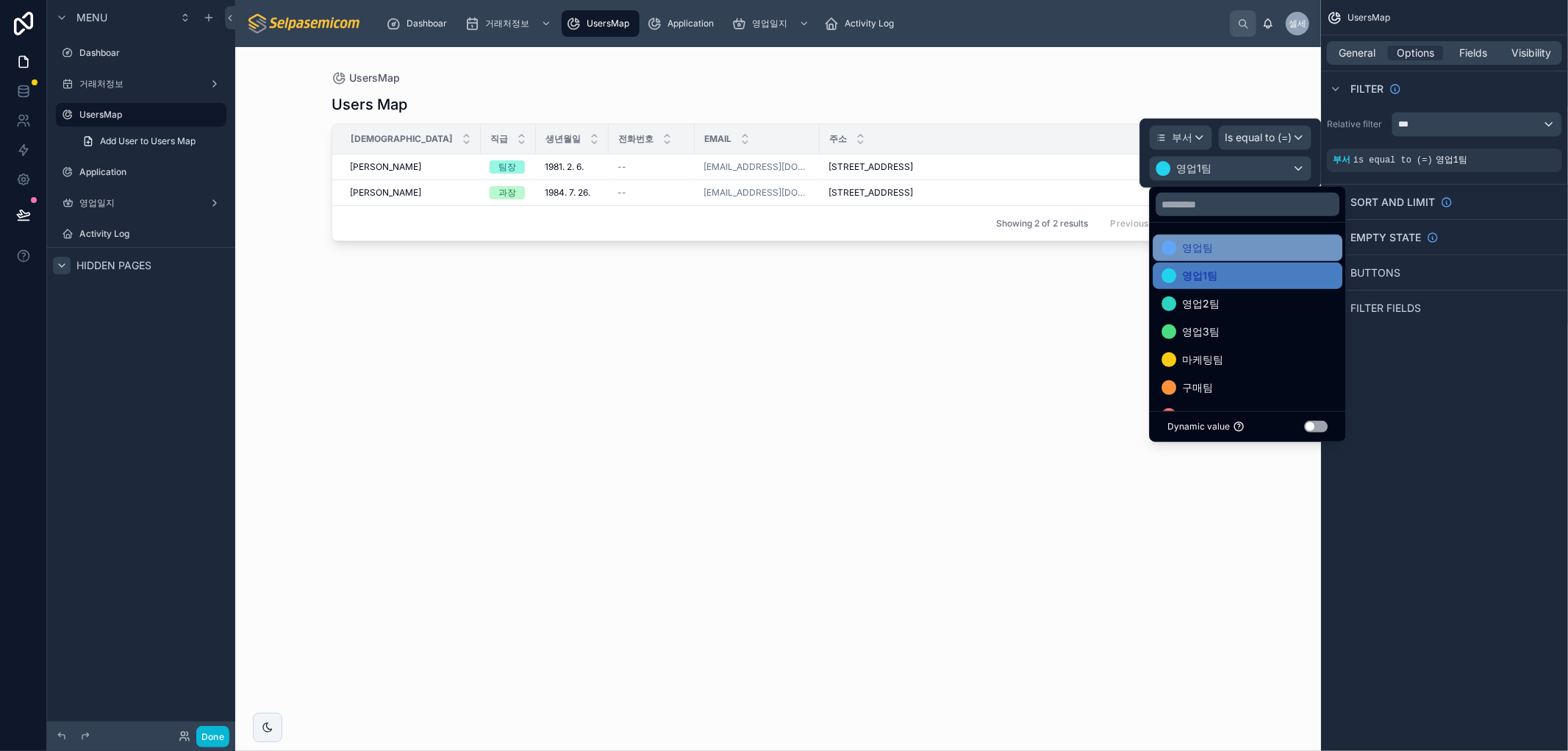
click at [1254, 252] on div "영업팀" at bounding box center [1247, 247] width 172 height 17
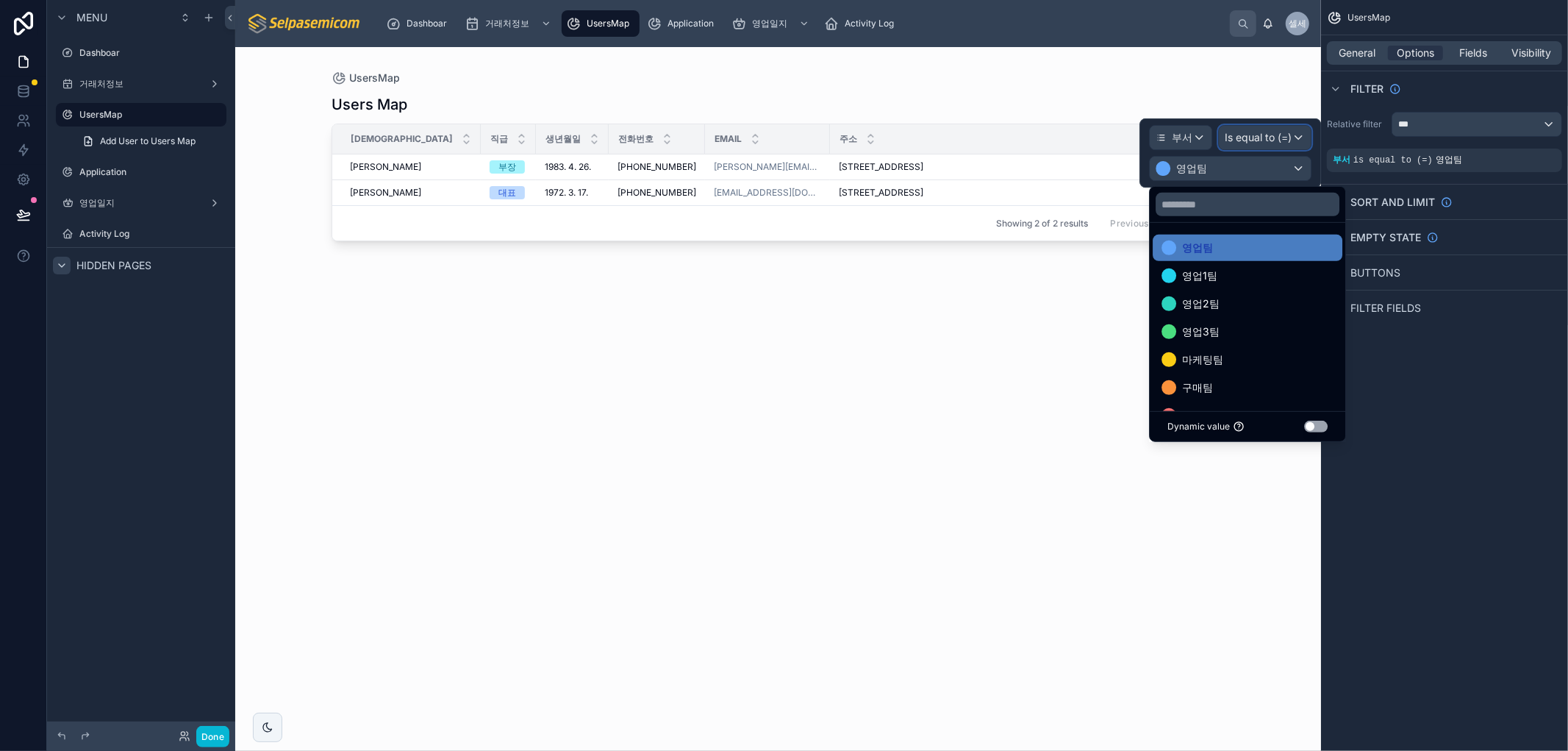
click at [1294, 132] on div "Is equal to (=)" at bounding box center [1264, 137] width 92 height 24
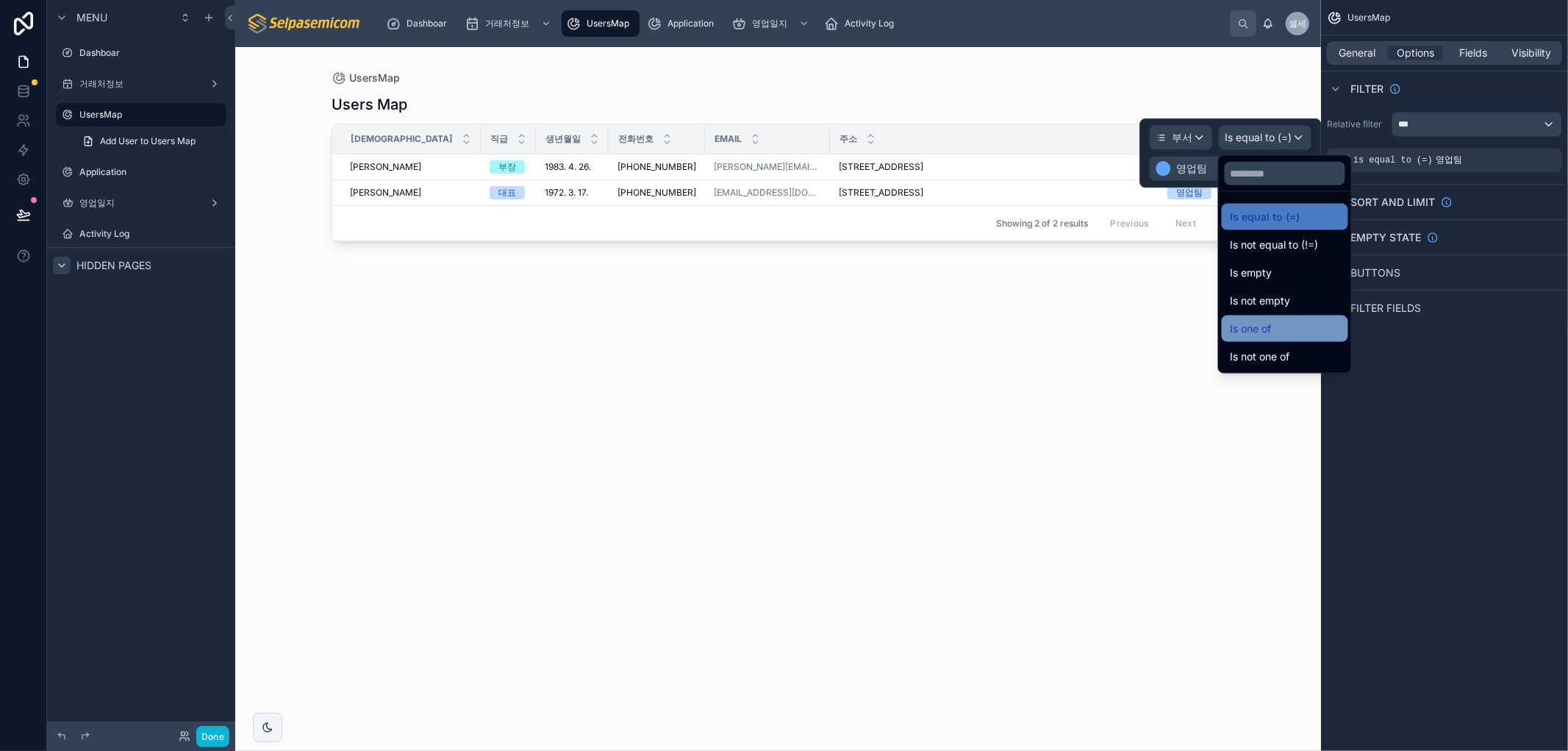
click at [1268, 322] on span "Is one of" at bounding box center [1251, 329] width 41 height 17
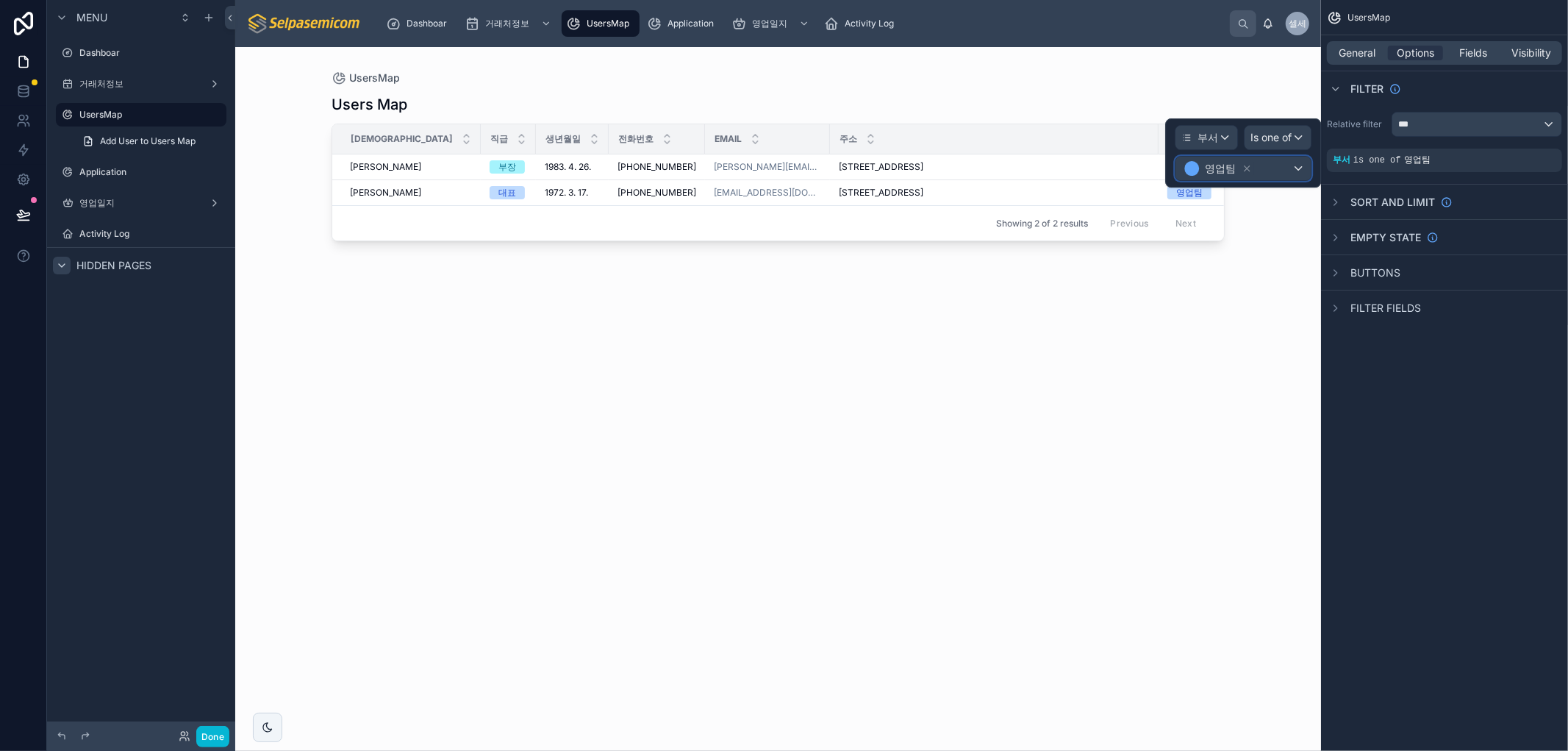
click at [1280, 173] on div "영업팀" at bounding box center [1243, 168] width 135 height 24
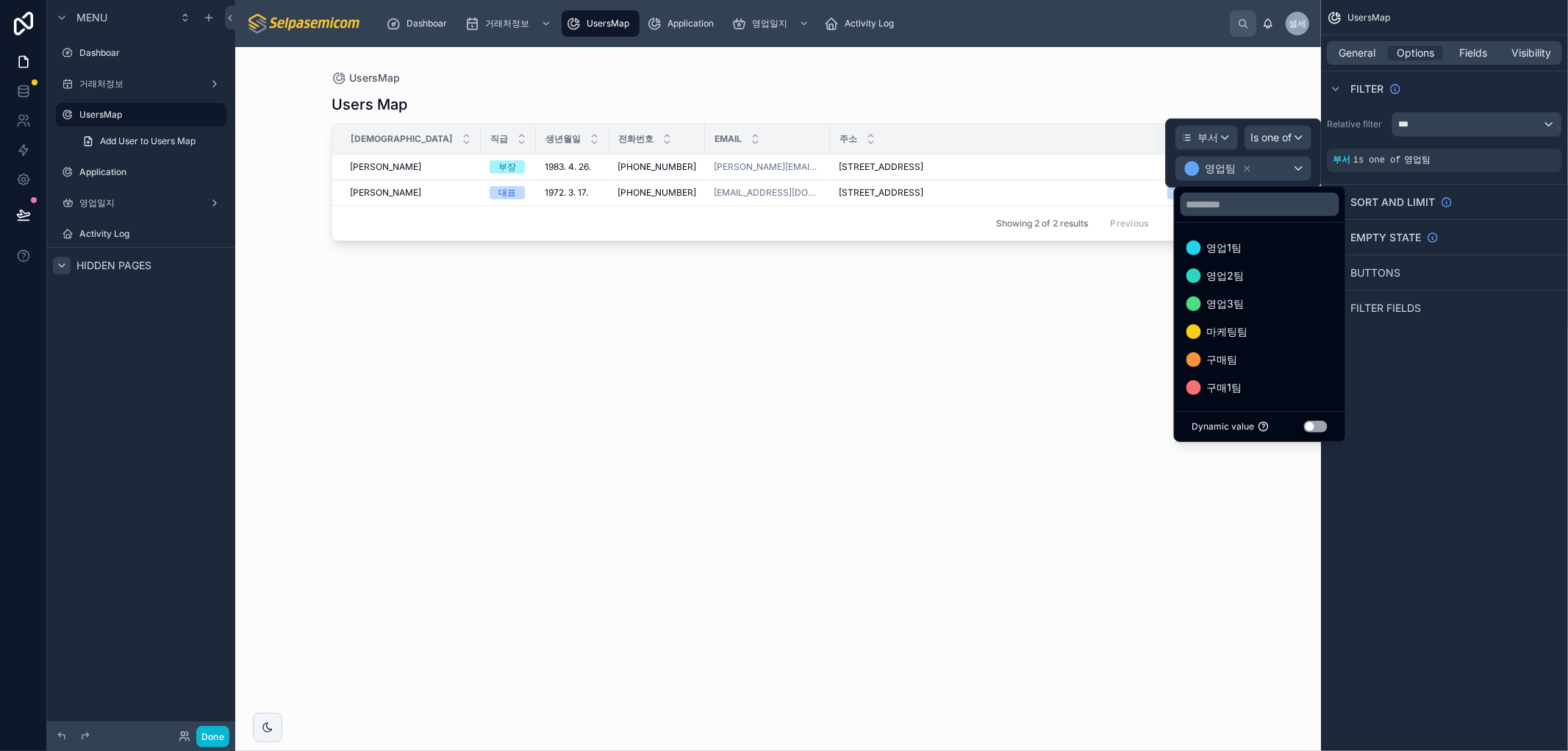
click at [1268, 243] on div "영업1팀" at bounding box center [1259, 247] width 147 height 17
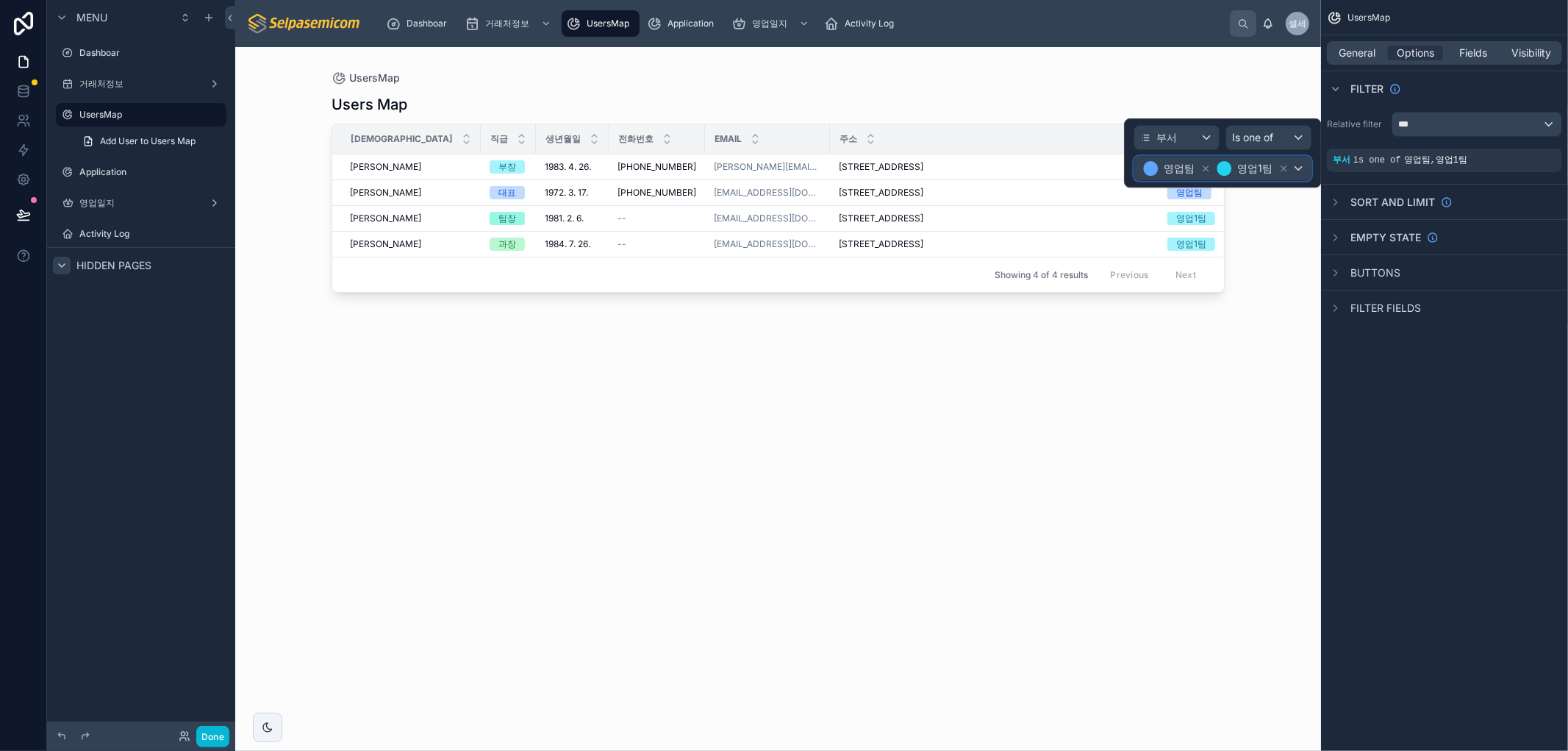
click at [1301, 170] on div "영업팀 영업1팀" at bounding box center [1222, 168] width 177 height 24
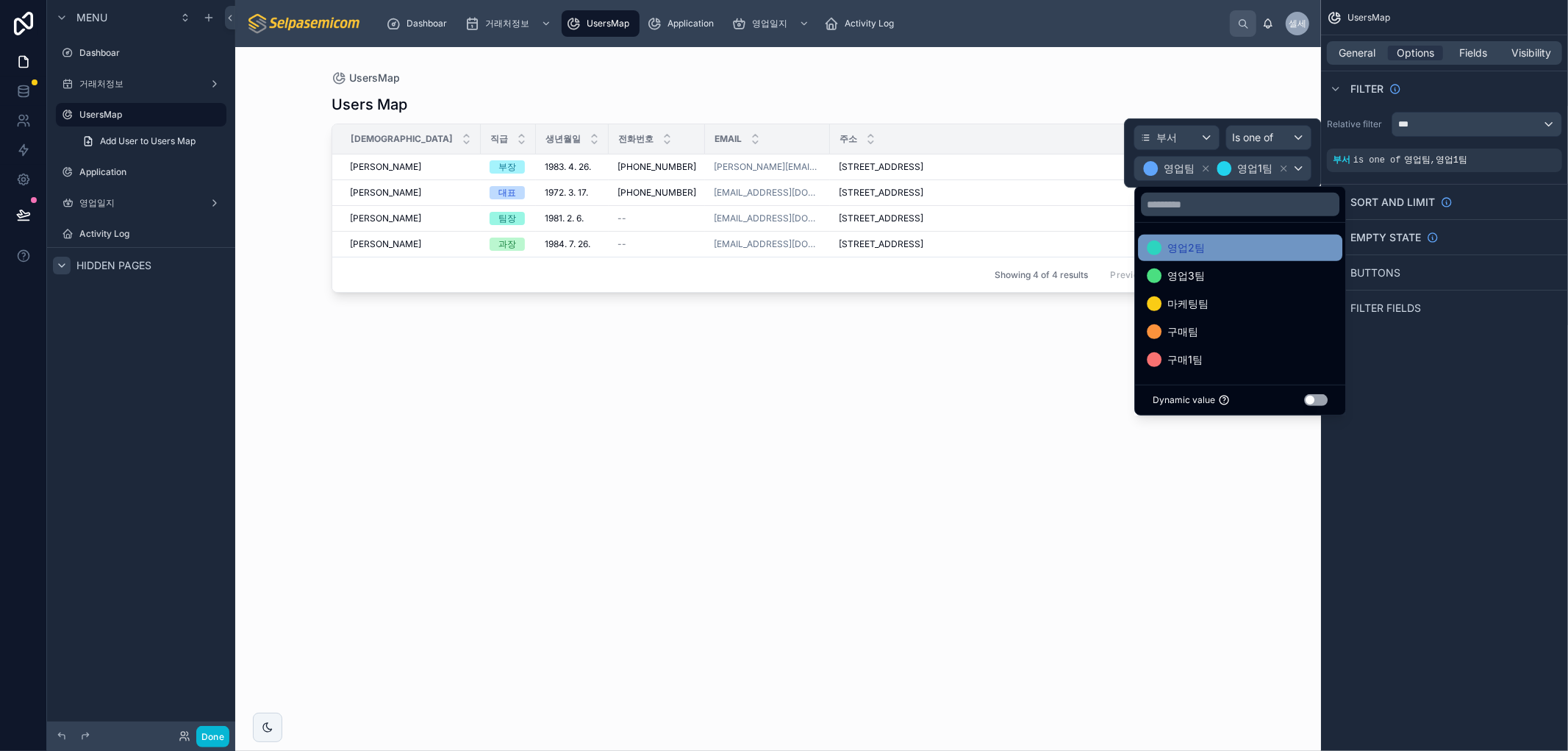
click at [1242, 239] on div "영업2팀" at bounding box center [1240, 247] width 187 height 17
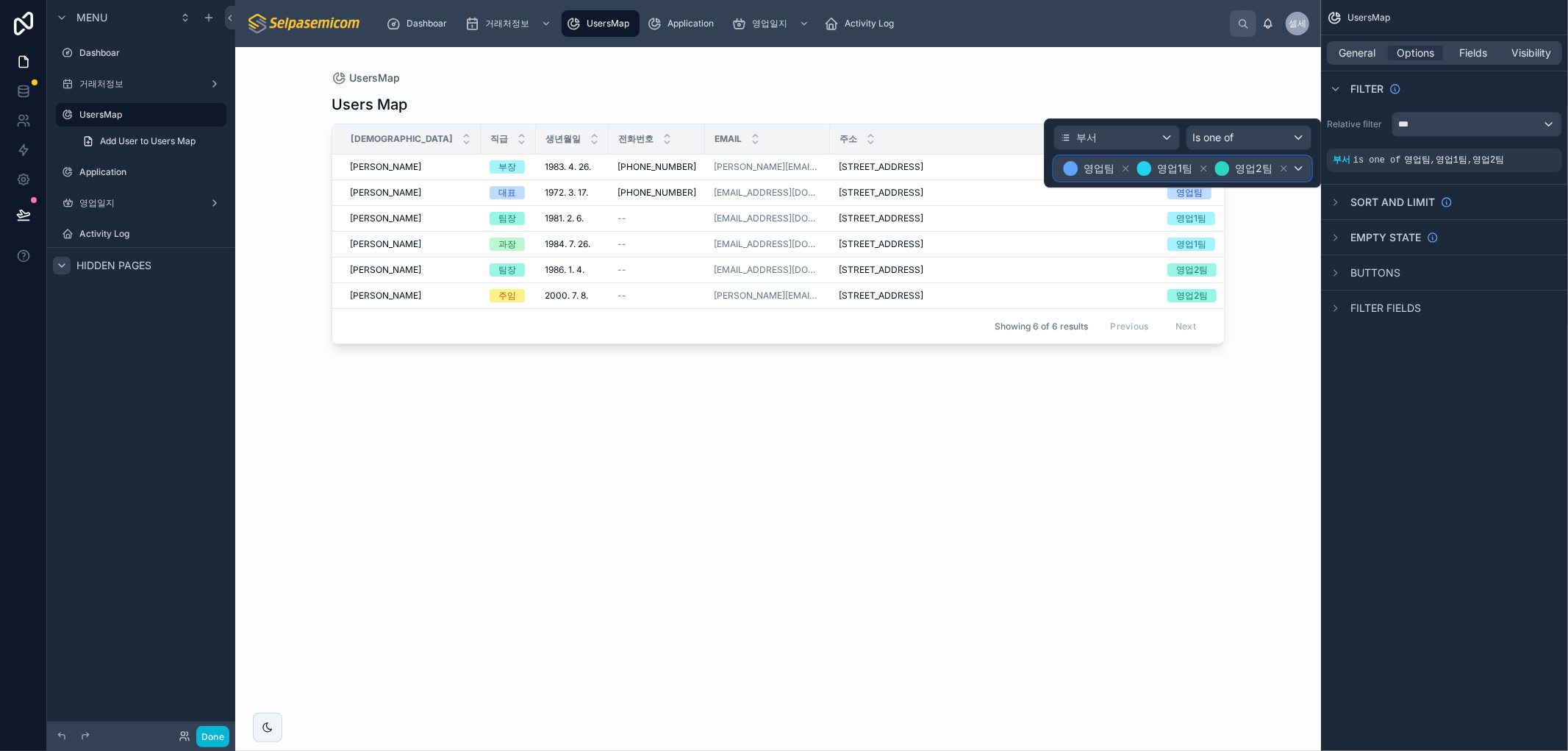
click at [1299, 168] on div "영업팀 영업1팀 영업2팀" at bounding box center [1182, 168] width 256 height 24
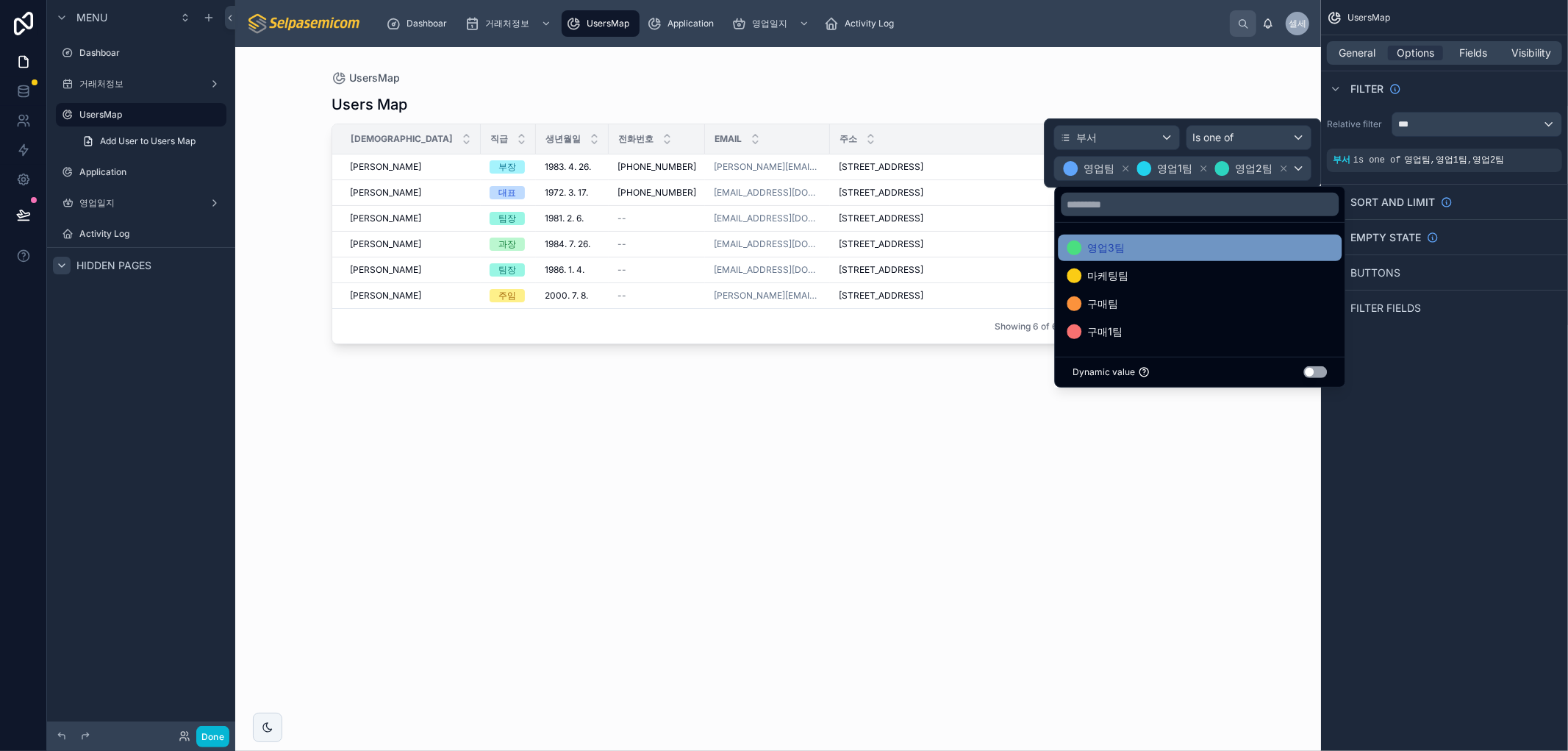
click at [1218, 254] on div "영업3팀" at bounding box center [1199, 247] width 266 height 17
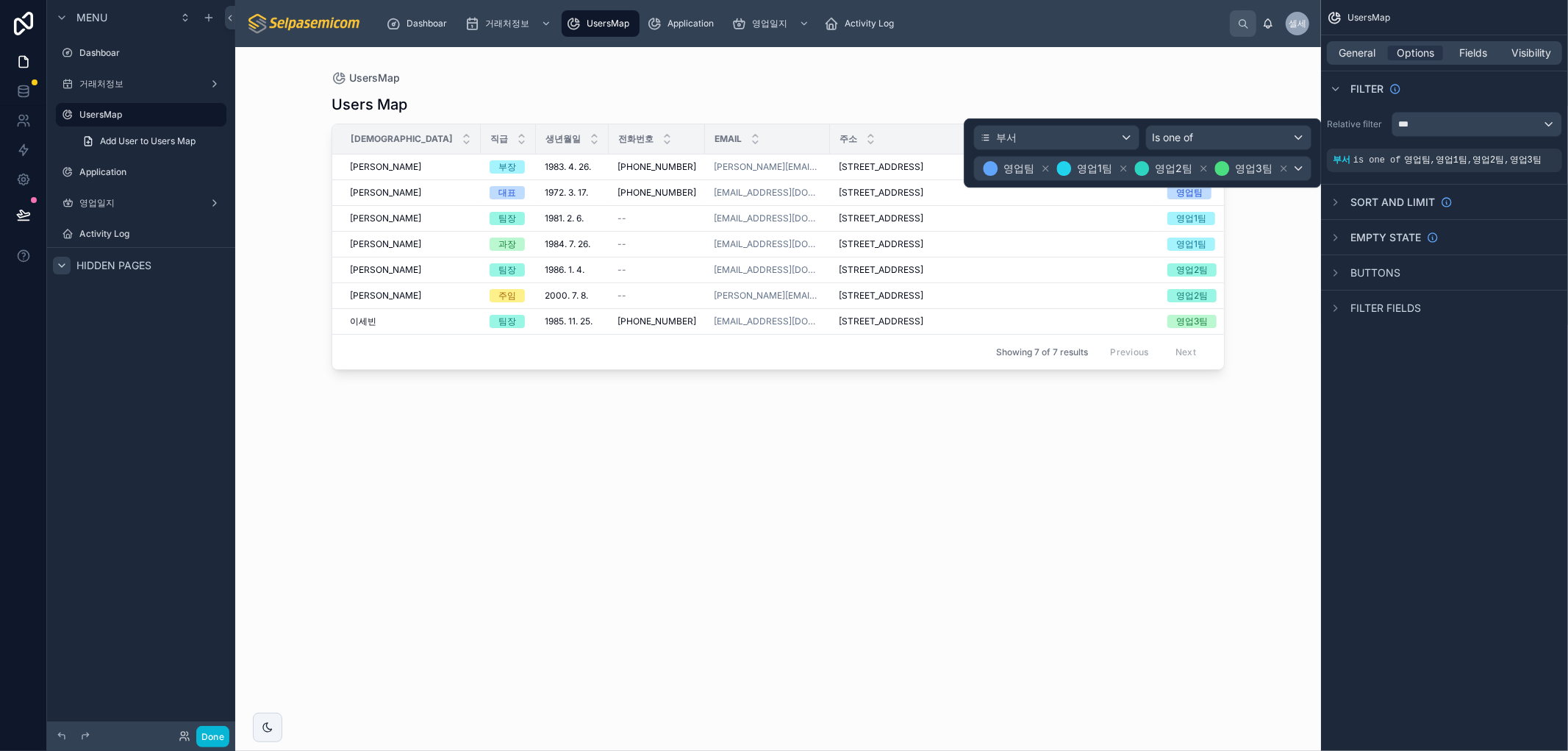
click at [897, 632] on div "Users Map 성함 직급 생년월일 전화번호 Email 주소 부서 재직유무 허창윤 허창윤 부장 1983. 4. 26. 1983. 4. 26.…" at bounding box center [778, 409] width 893 height 648
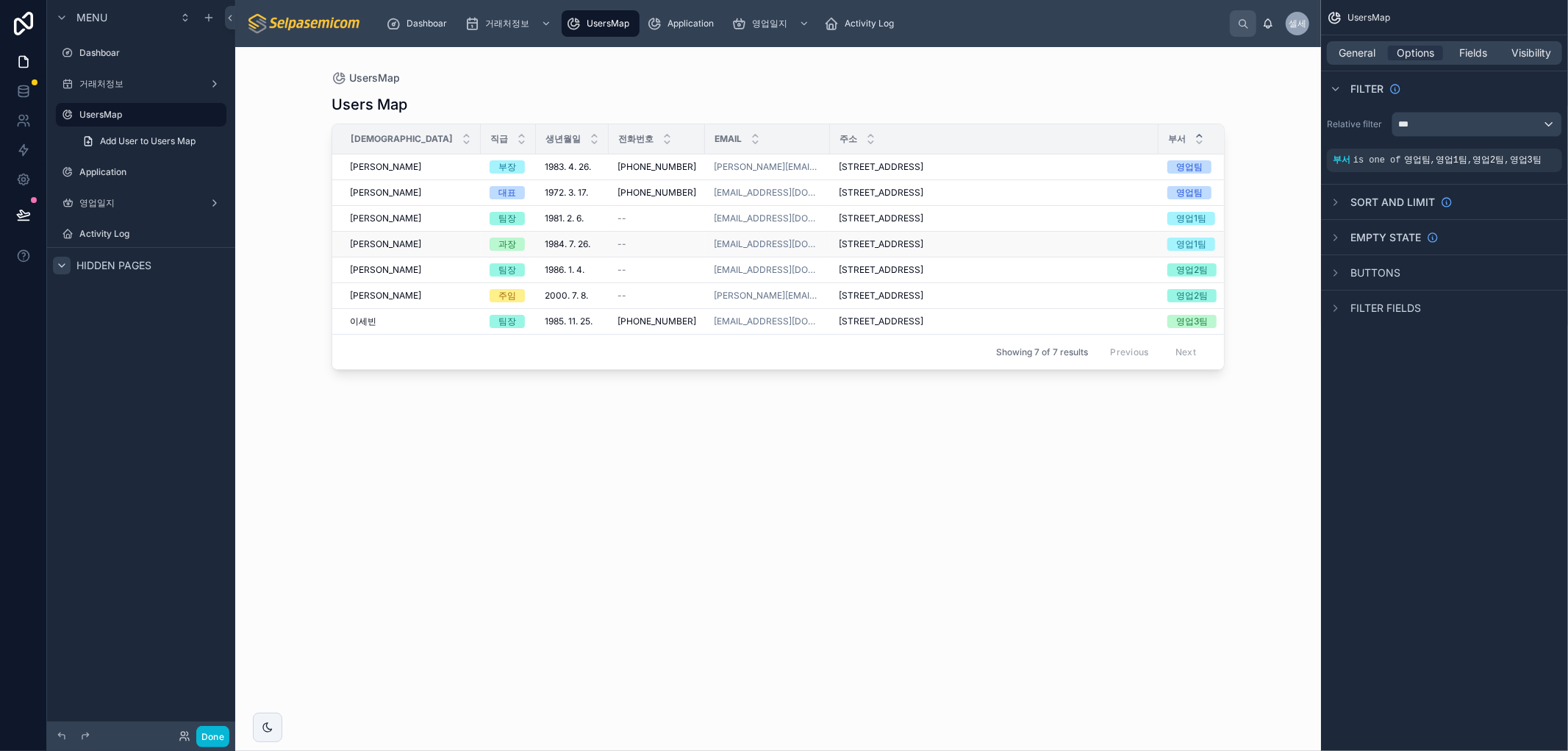
click at [1230, 252] on td at bounding box center [1263, 244] width 67 height 25
drag, startPoint x: 1104, startPoint y: 548, endPoint x: 1075, endPoint y: 543, distance: 29.4
click at [1075, 543] on div "Users Map 성함 직급 생년월일 전화번호 Email 주소 부서 재직유무 허창윤 허창윤 부장 1983. 4. 26. 1983. 4. 26.…" at bounding box center [778, 409] width 893 height 648
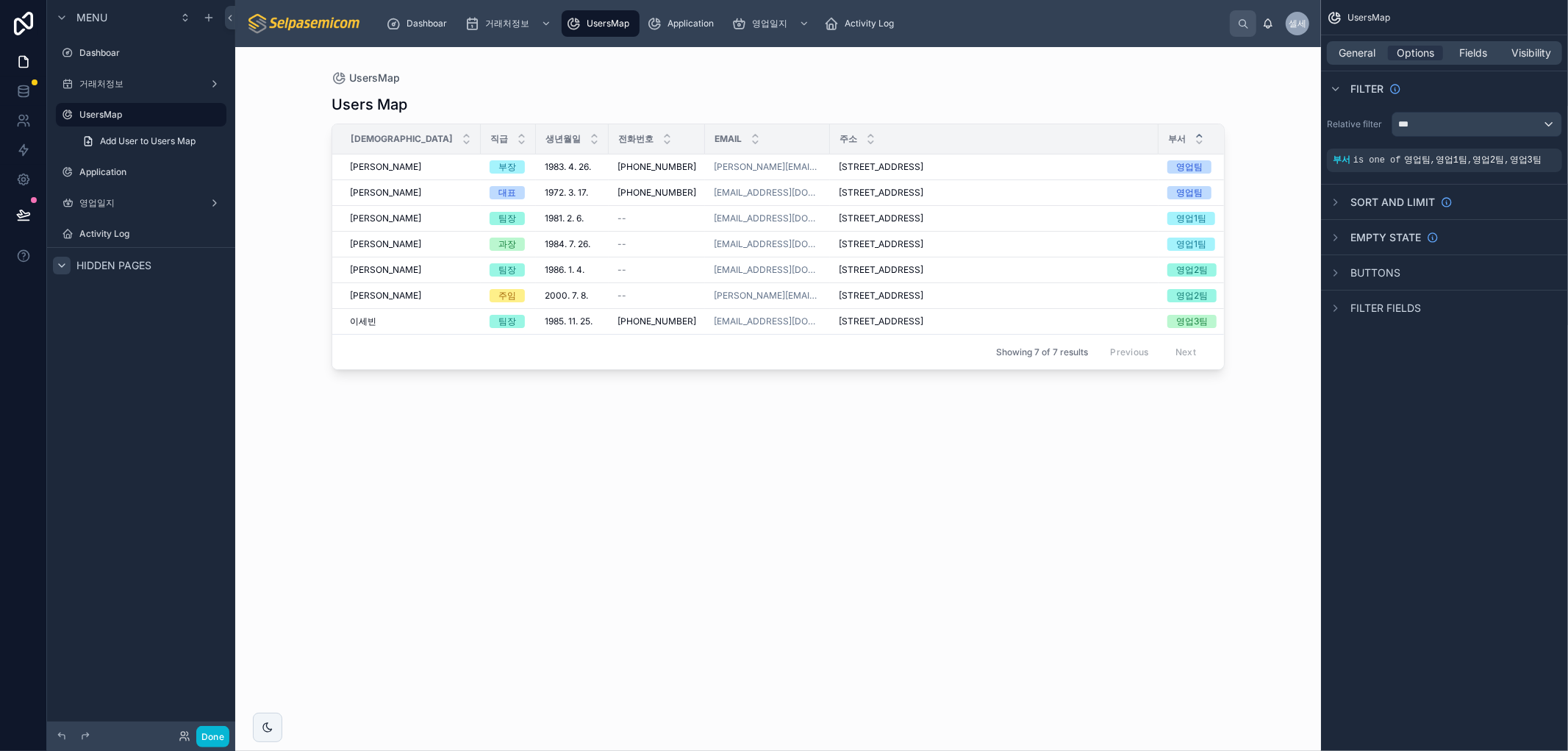
click at [917, 632] on div "Users Map 성함 직급 생년월일 전화번호 Email 주소 부서 재직유무 허창윤 허창윤 부장 1983. 4. 26. 1983. 4. 26.…" at bounding box center [778, 409] width 893 height 648
click at [1230, 252] on td at bounding box center [1263, 244] width 67 height 25
click at [1542, 48] on span "Visibility" at bounding box center [1531, 52] width 39 height 15
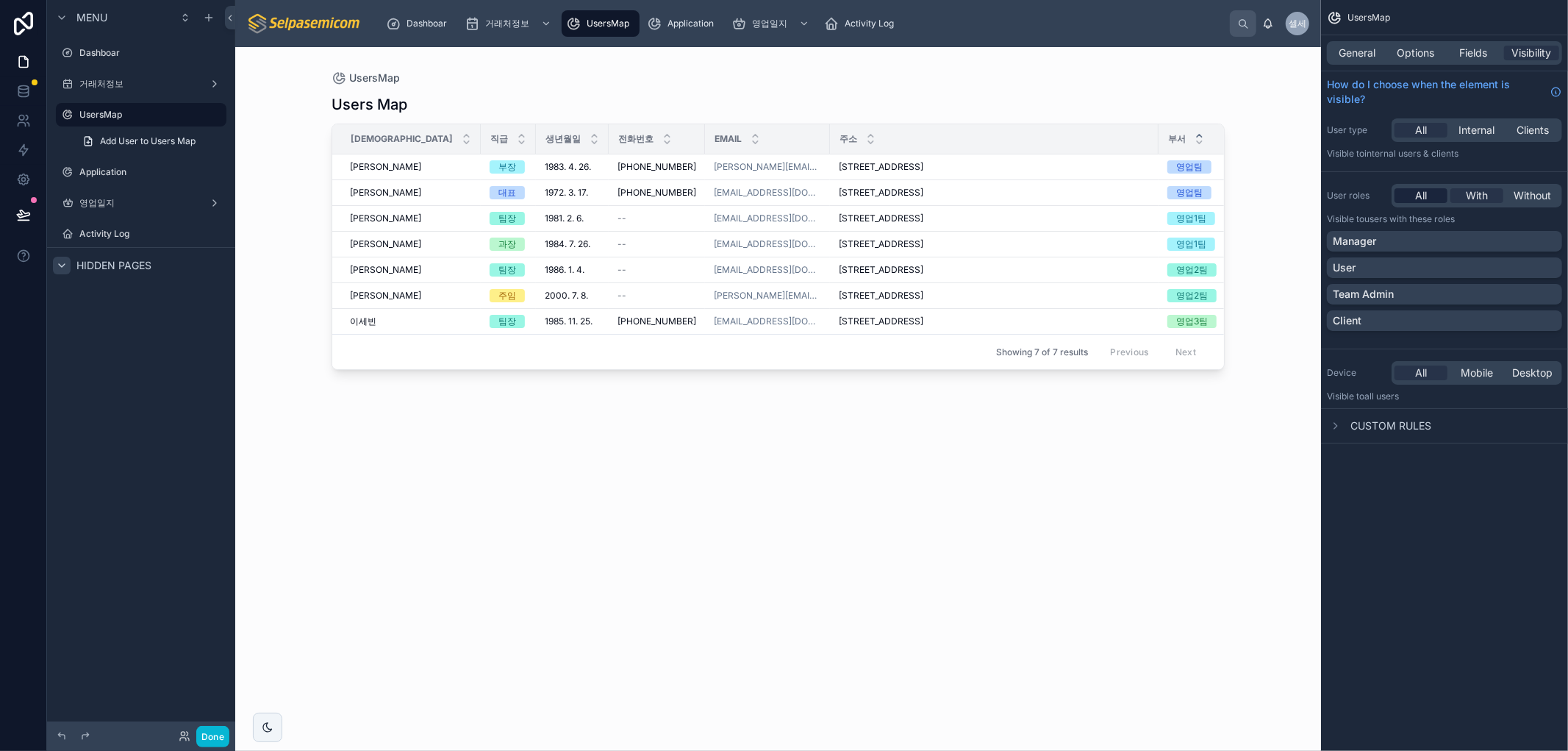
click at [1437, 188] on div "All" at bounding box center [1420, 195] width 53 height 15
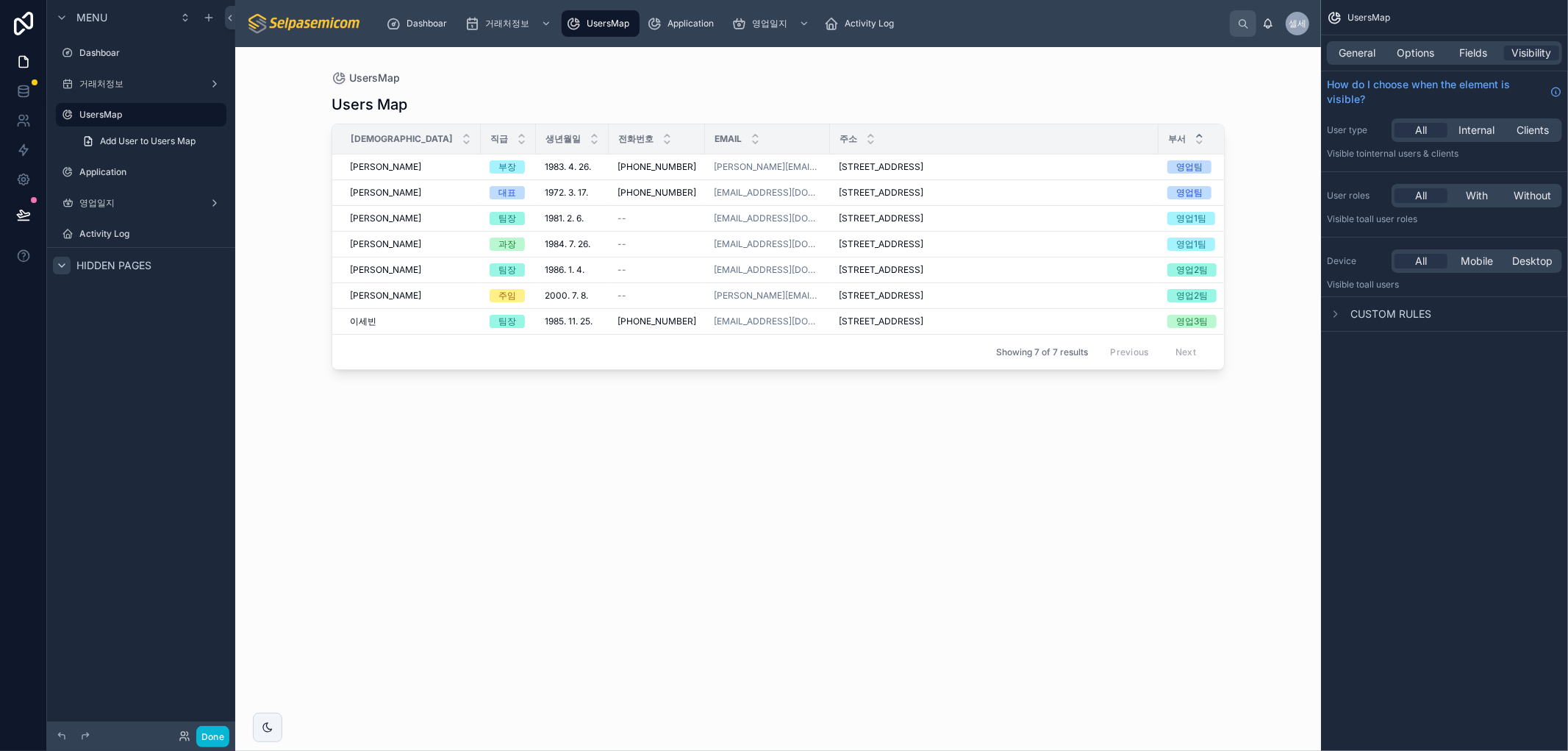
click at [926, 547] on div "Users Map 성함 직급 생년월일 전화번호 Email 주소 부서 재직유무 허창윤 허창윤 부장 1983. 4. 26. 1983. 4. 26.…" at bounding box center [778, 409] width 893 height 648
click at [220, 734] on button "Done" at bounding box center [213, 736] width 33 height 21
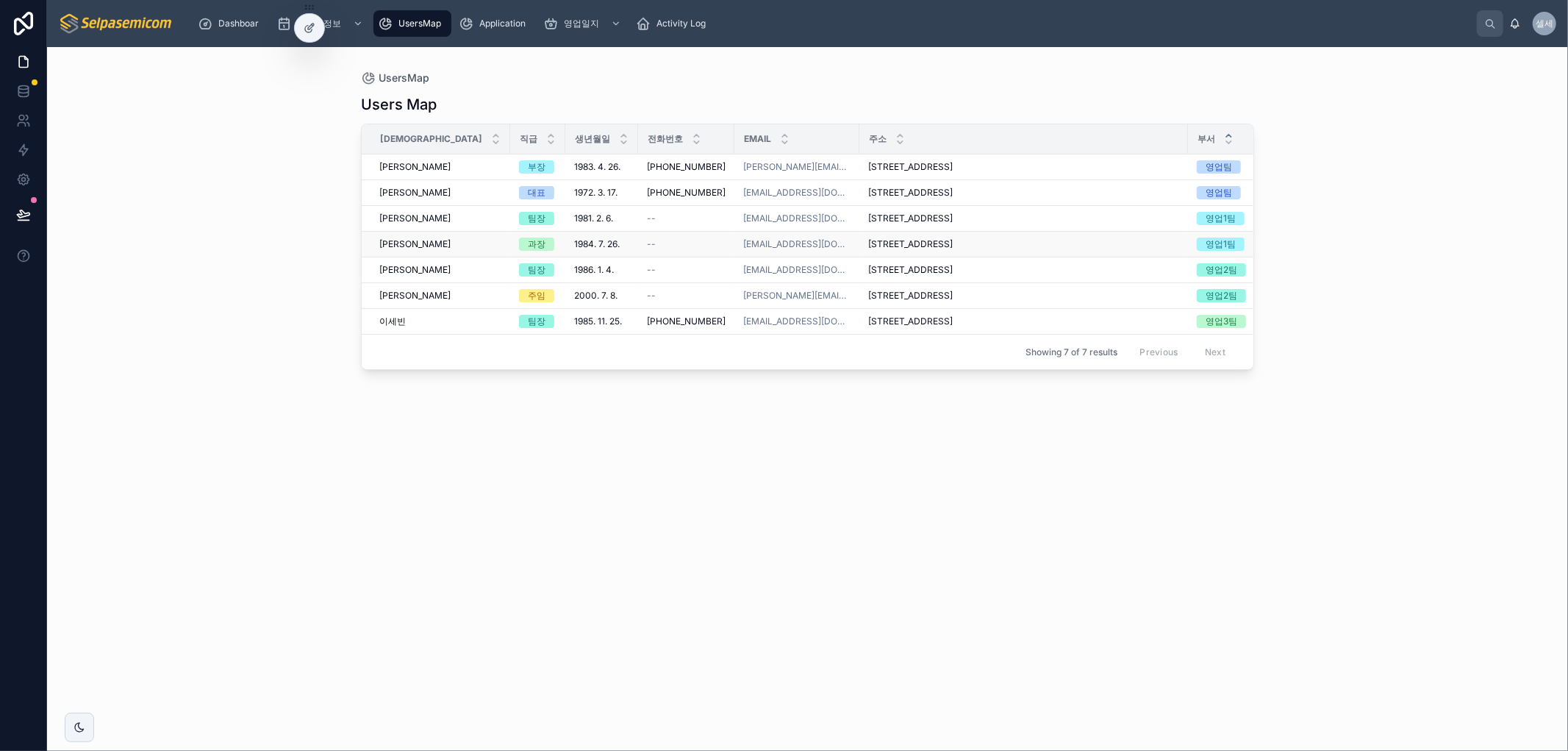
click at [953, 247] on span "경기도 양주시 덕계로 137 (덕계동, 덕계역 대광로제비앙 더 메트로팰리스),105동 1601호" at bounding box center [910, 243] width 85 height 11
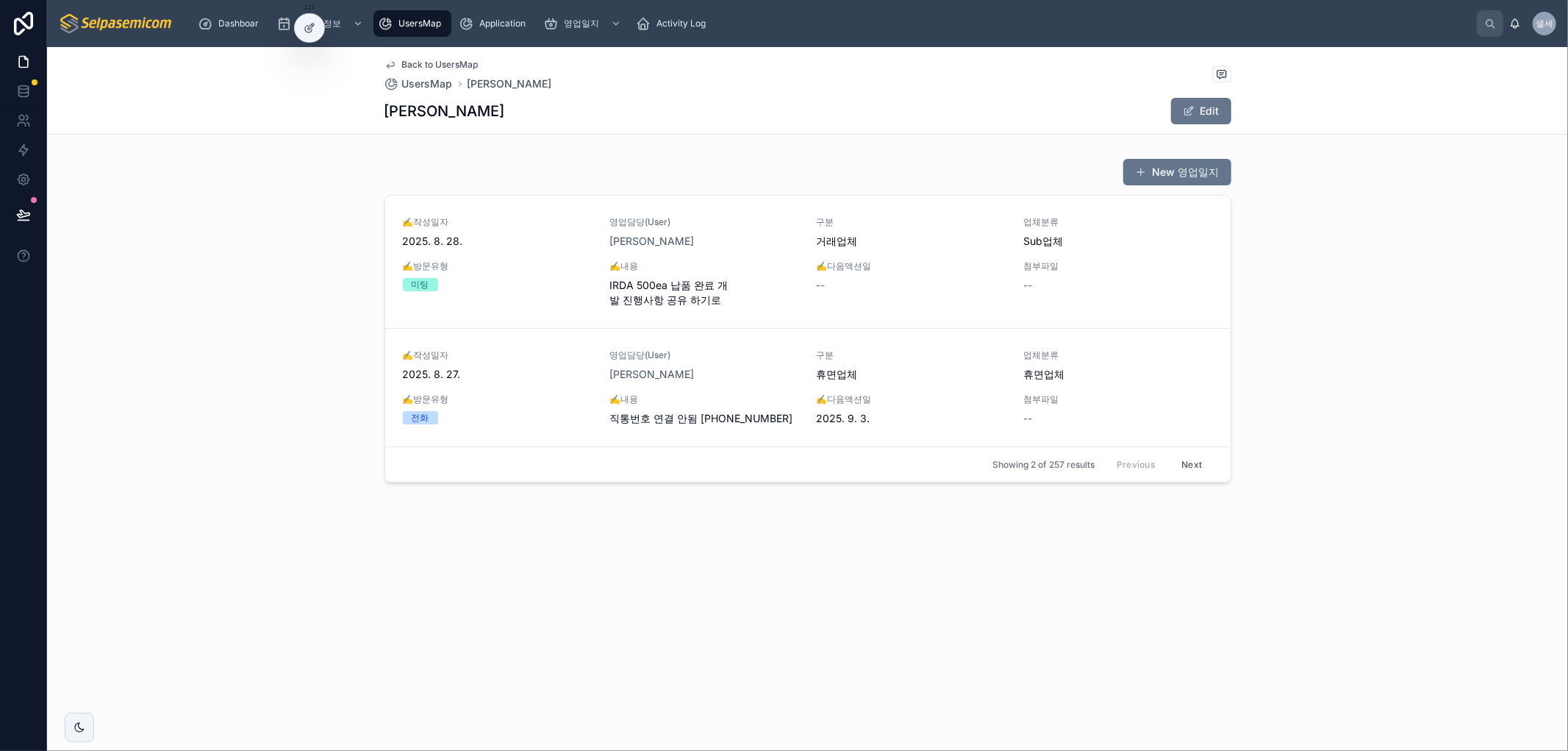
click at [403, 21] on span "UsersMap" at bounding box center [420, 23] width 43 height 11
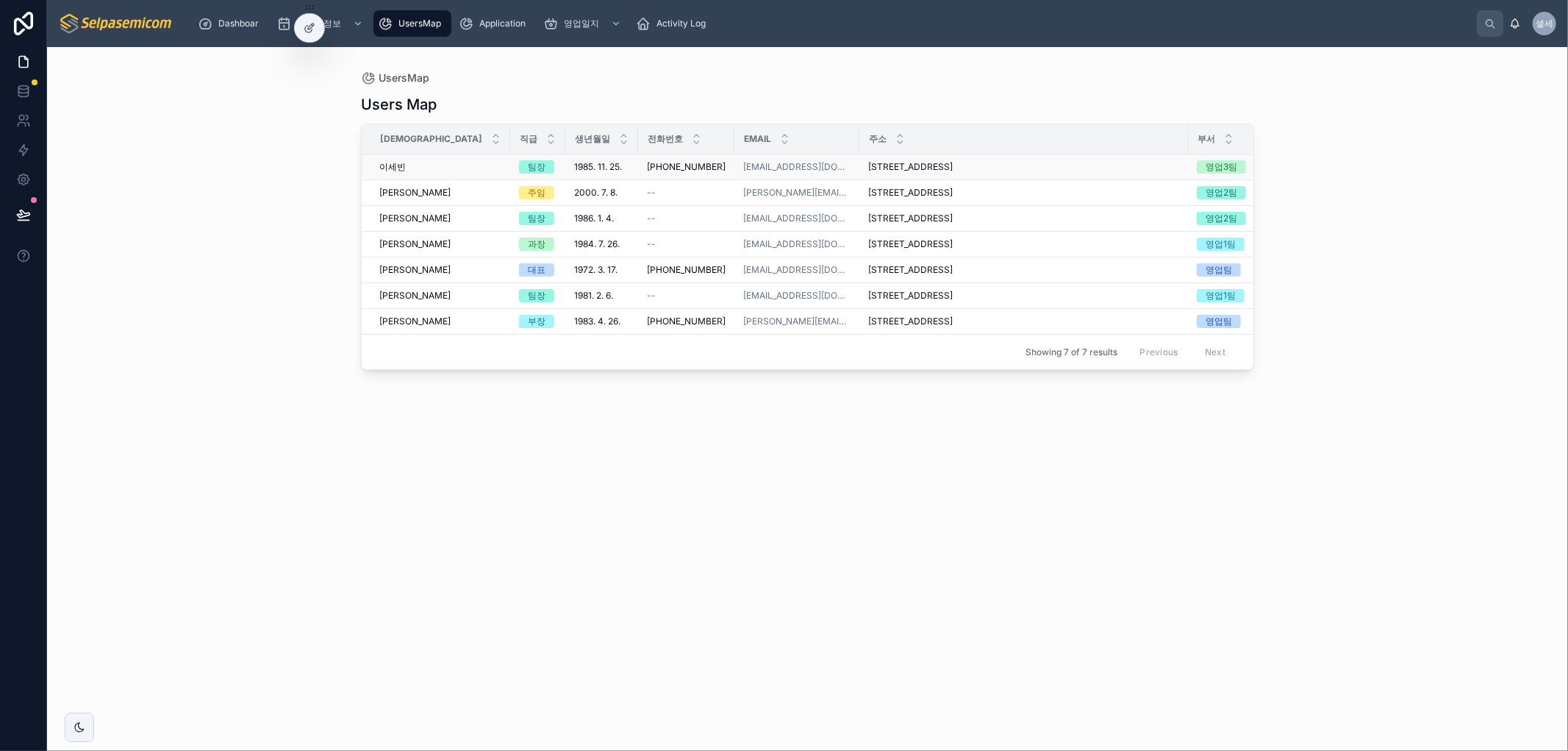
click at [868, 169] on span "경기도 남양주시 별내5로 189-130 (별내동, 별내우미린스타포레),5403동 1401호" at bounding box center [910, 166] width 85 height 11
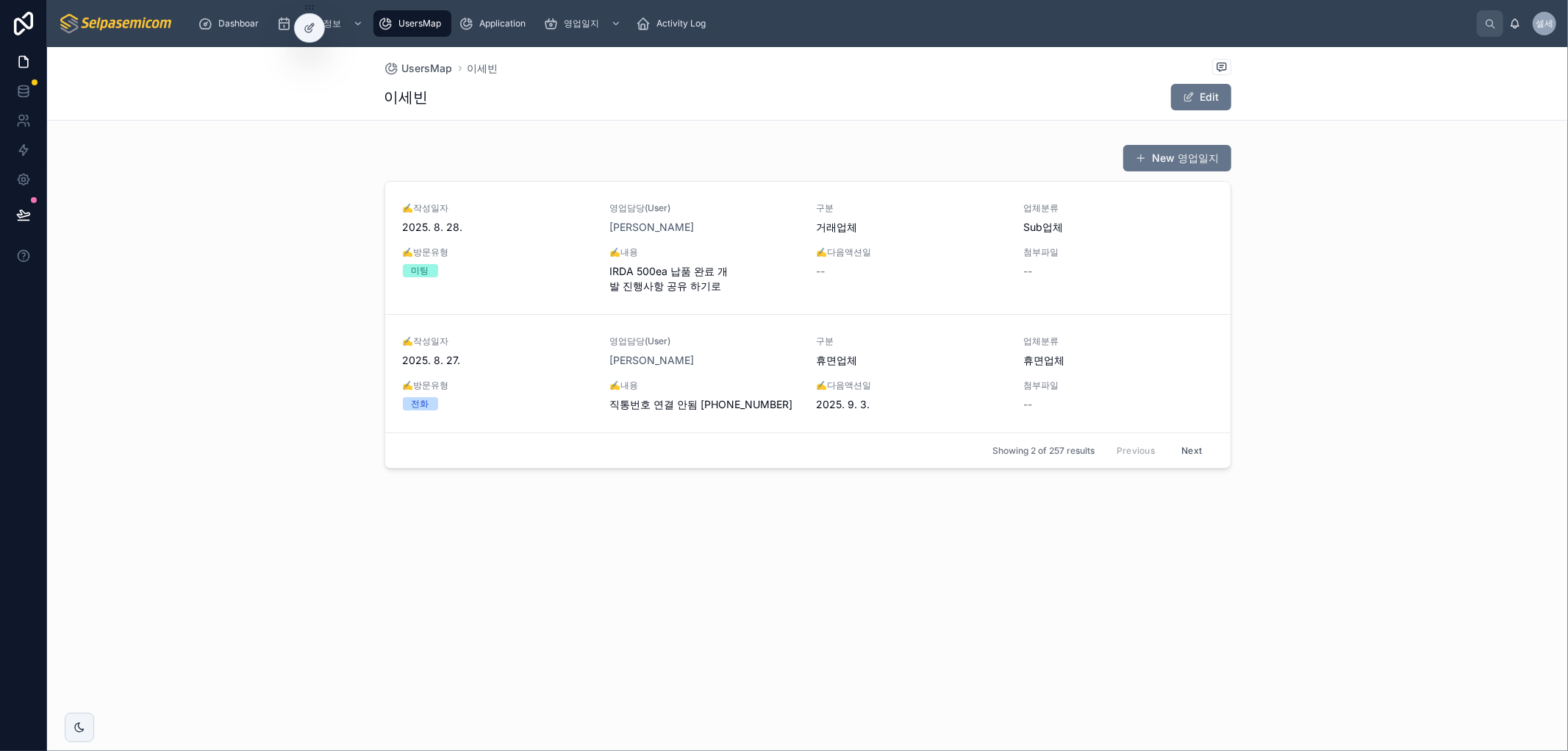
click at [419, 24] on span "UsersMap" at bounding box center [420, 23] width 43 height 11
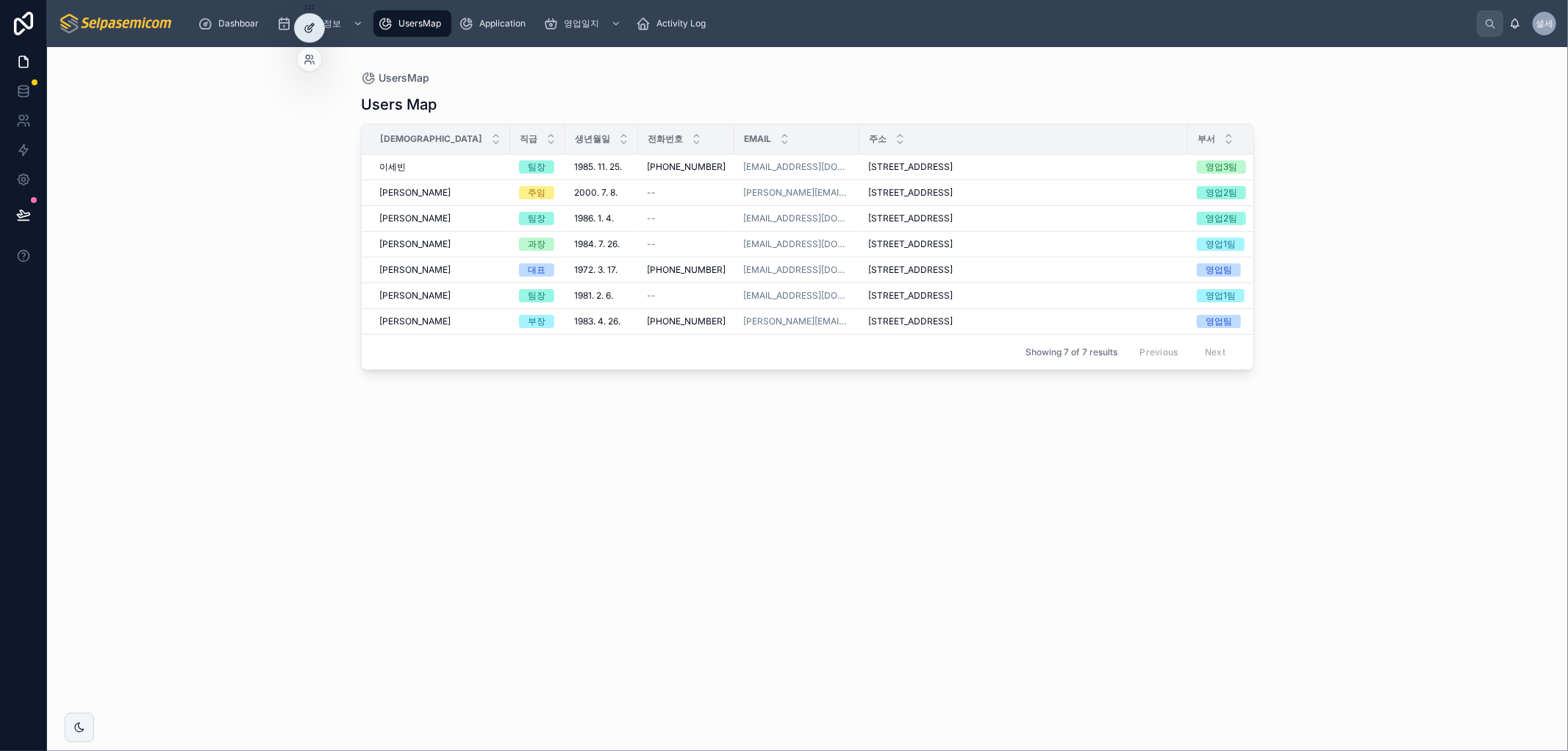
click at [303, 22] on icon at bounding box center [309, 27] width 11 height 11
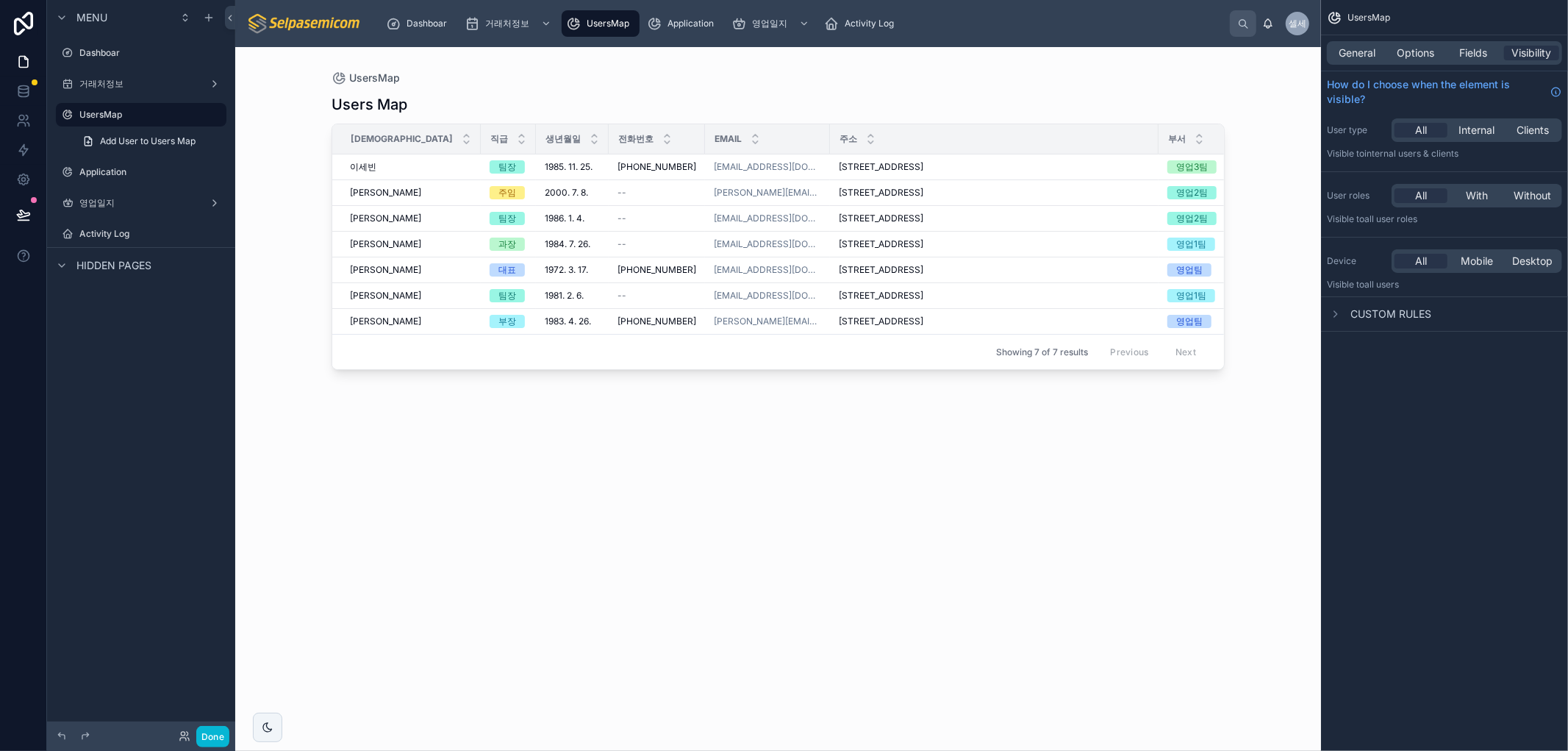
click at [976, 159] on div at bounding box center [777, 390] width 940 height 686
click at [1412, 451] on div "UsersMap General Options Fields Visibility How do I choose when the element is …" at bounding box center [1444, 375] width 247 height 751
click at [1488, 54] on div "Fields" at bounding box center [1473, 52] width 55 height 15
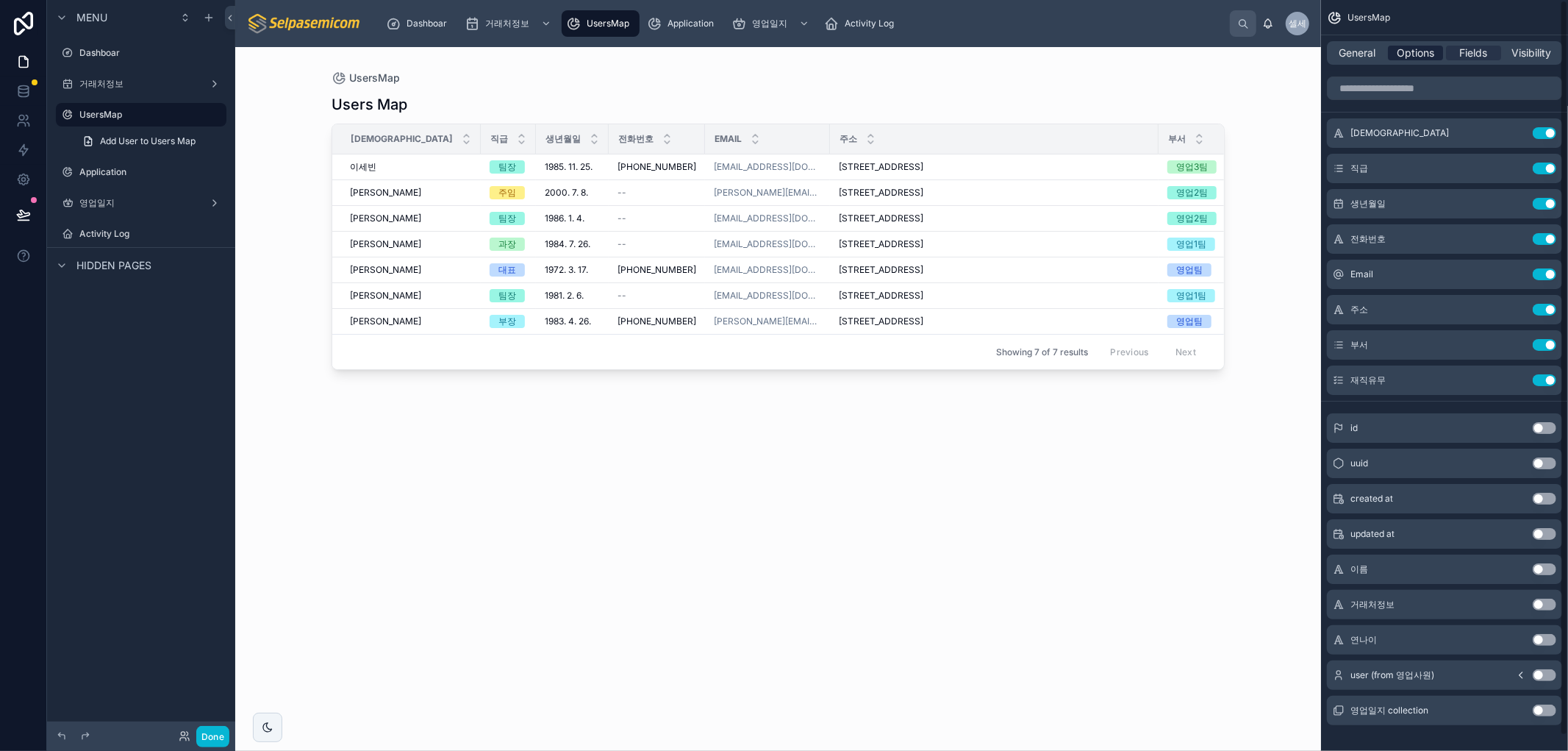
click at [1416, 50] on span "Options" at bounding box center [1415, 52] width 38 height 15
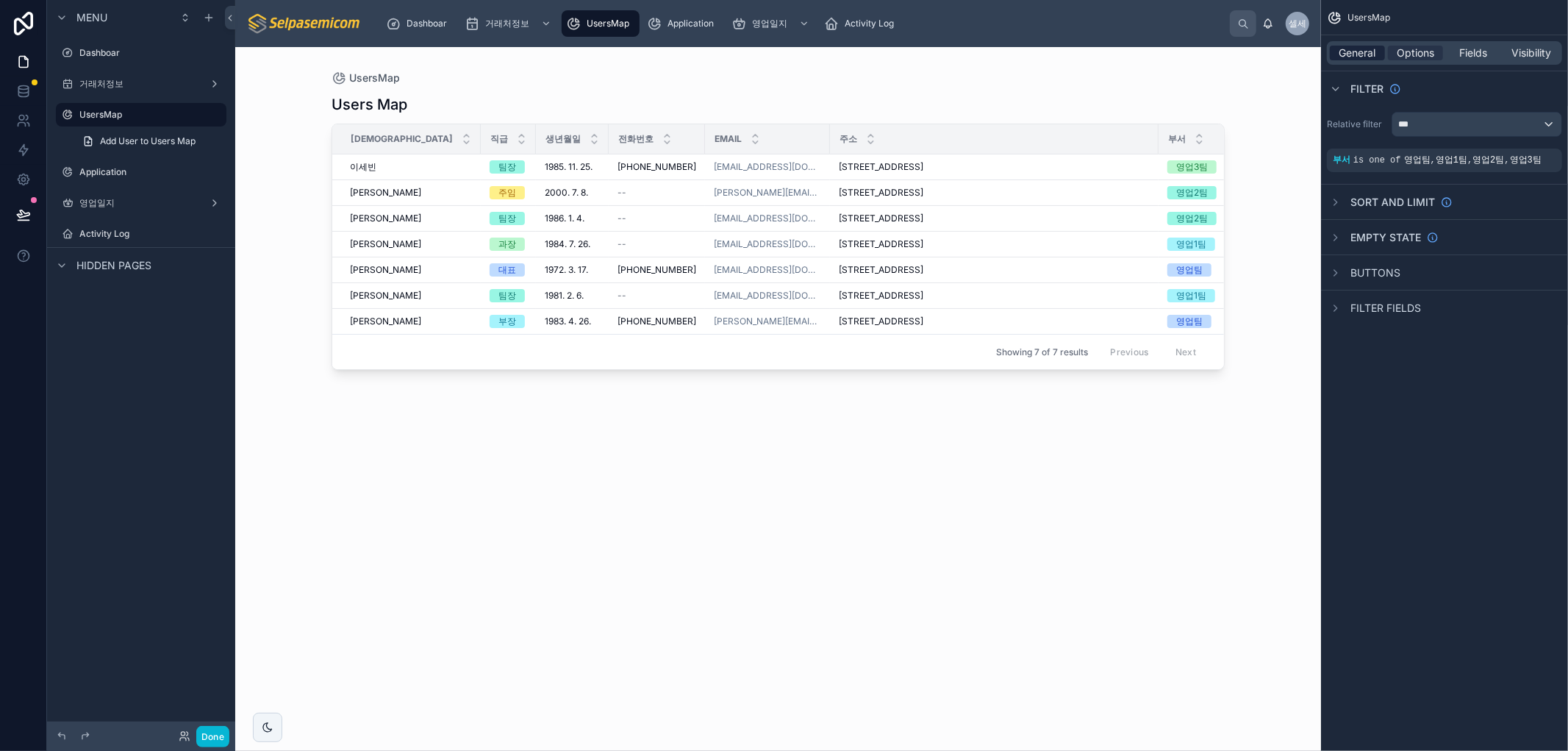
drag, startPoint x: 1356, startPoint y: 43, endPoint x: 1351, endPoint y: 57, distance: 14.9
click at [1354, 47] on div "General Options Fields Visibility" at bounding box center [1444, 52] width 235 height 24
click at [1351, 57] on span "General" at bounding box center [1357, 52] width 37 height 15
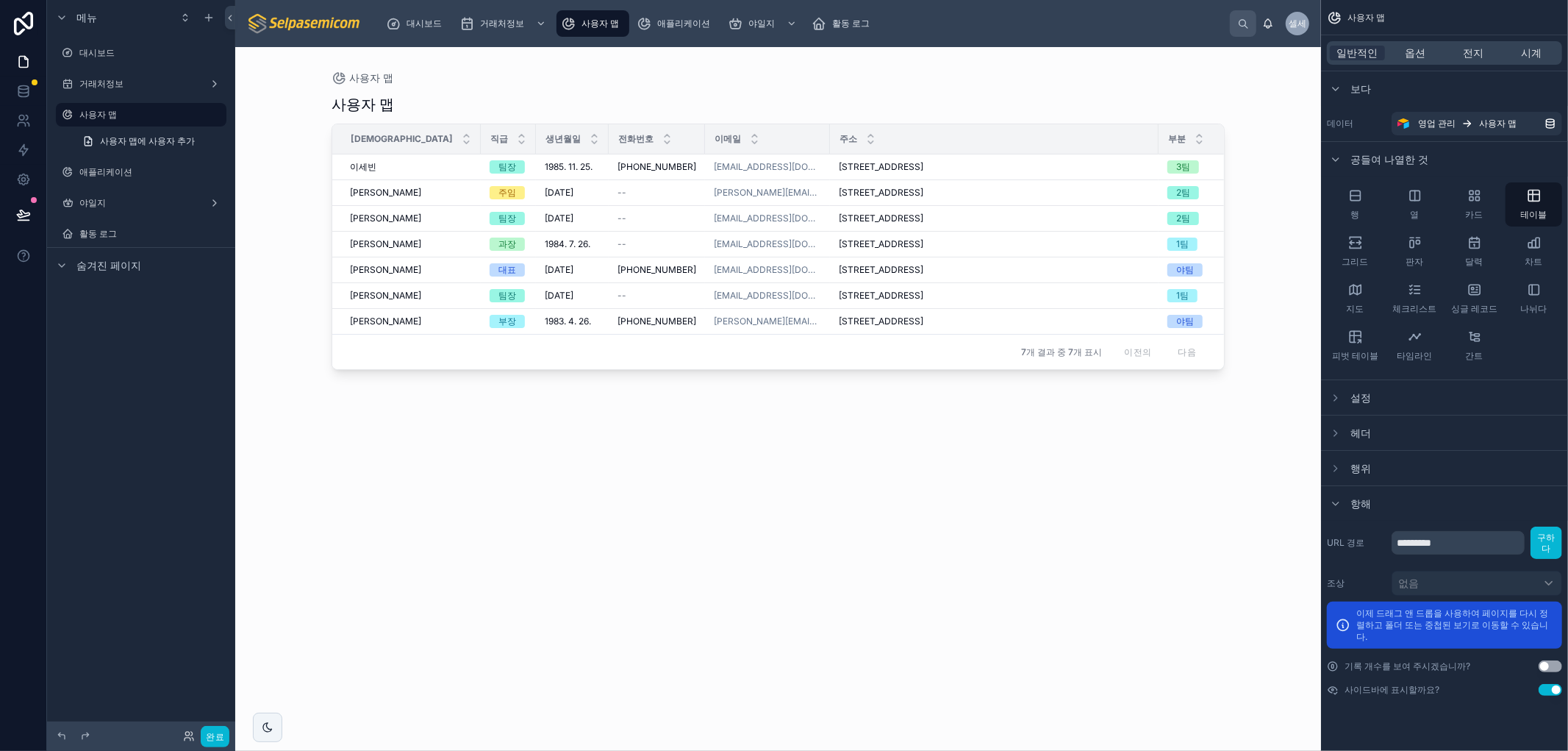
drag, startPoint x: 1223, startPoint y: 519, endPoint x: 1297, endPoint y: 485, distance: 81.4
click at [1223, 519] on div "사용자 맵 성함 직급 생년월일 전화번호 이메일 주소 부분 재직유무 이세빈 이세빈 팀장 1985. 11. 25. 1985. 11. 25. 010…" at bounding box center [778, 409] width 893 height 648
click at [1340, 158] on icon "스크롤 가능한 콘텐츠" at bounding box center [1335, 159] width 11 height 11
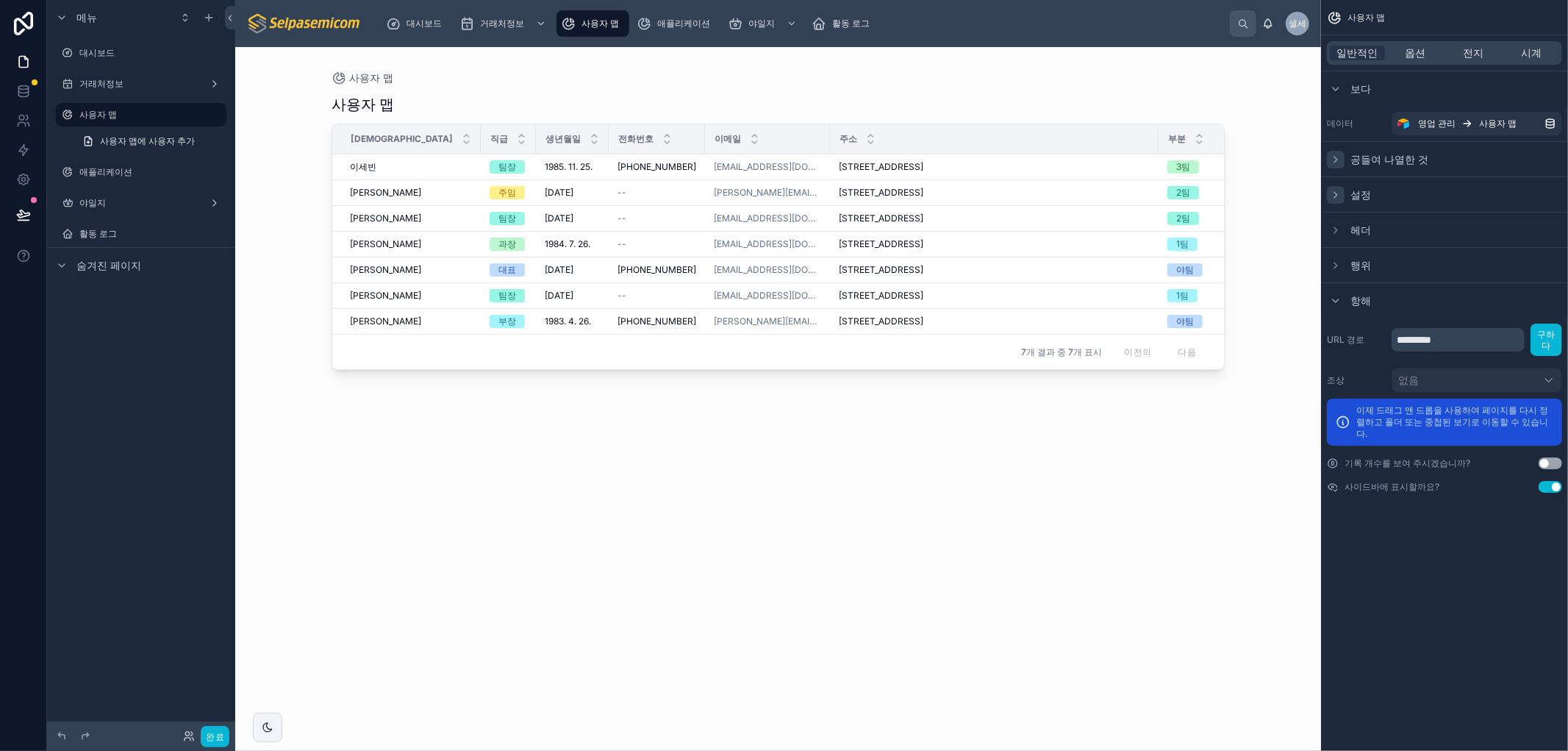
click at [1341, 194] on icon "스크롤 가능한 콘텐츠" at bounding box center [1335, 194] width 11 height 11
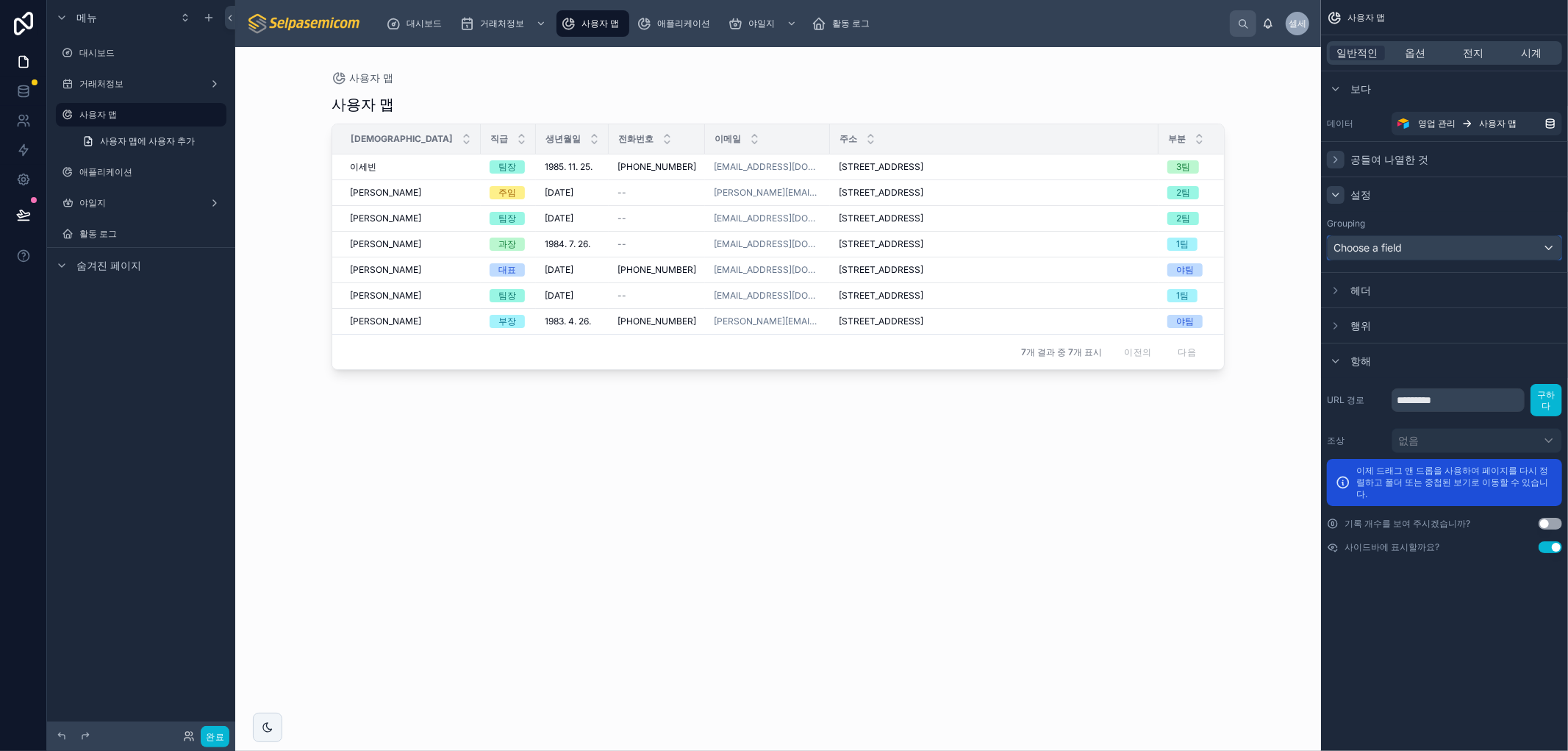
click at [1368, 244] on span "Choose a field" at bounding box center [1367, 247] width 68 height 12
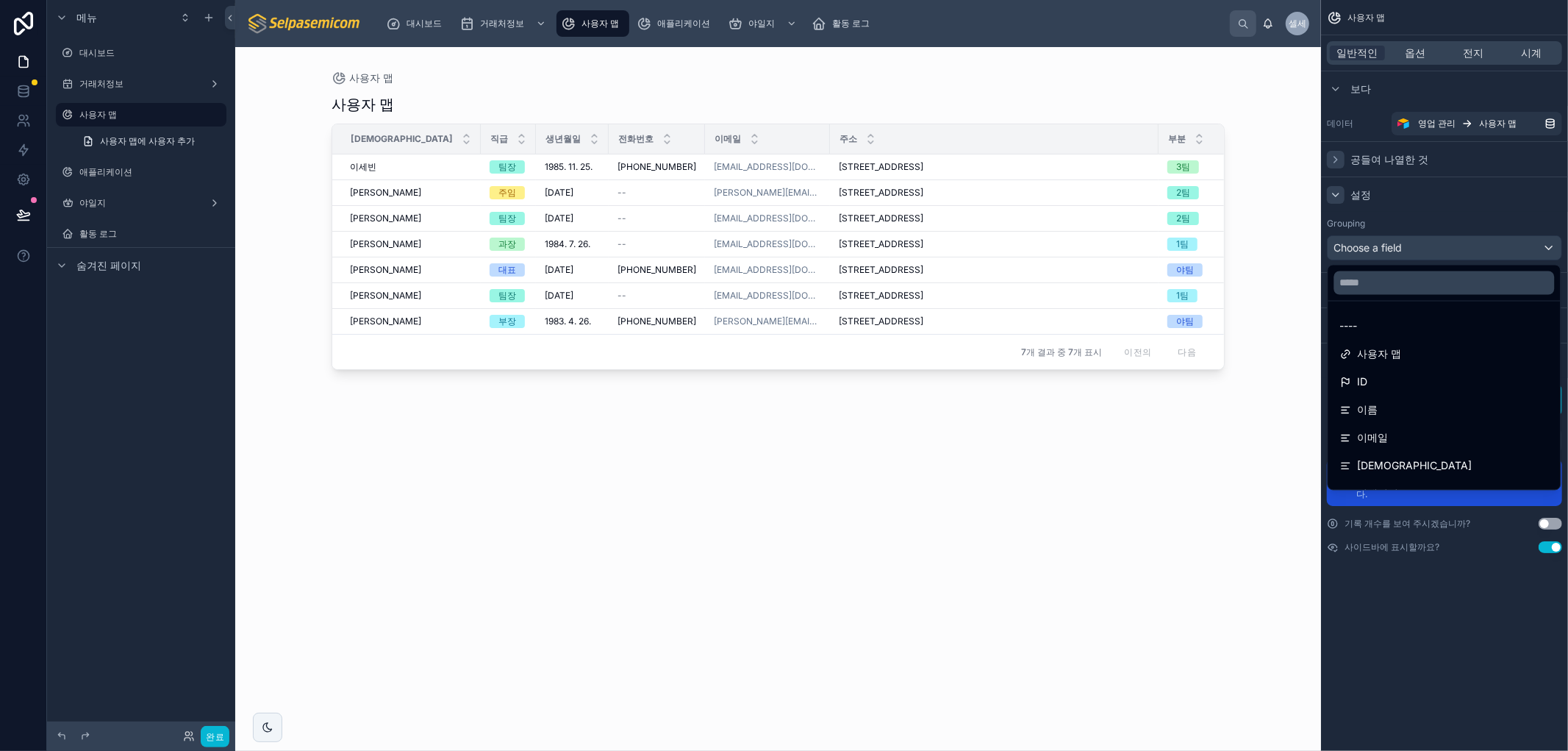
click at [1474, 210] on div "스크롤 가능한 콘텐츠" at bounding box center [784, 375] width 1568 height 751
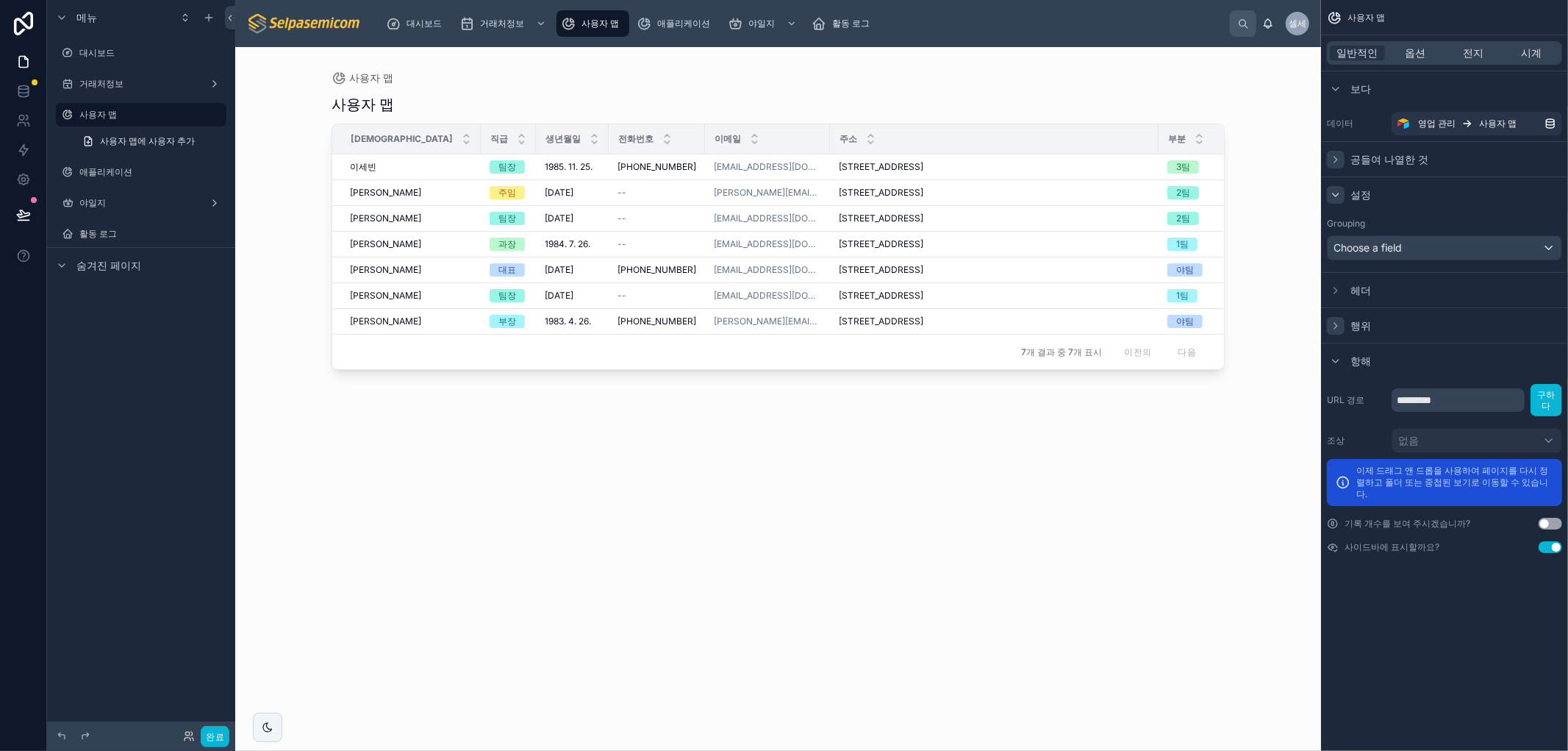
click at [1336, 323] on icon "스크롤 가능한 콘텐츠" at bounding box center [1335, 325] width 11 height 11
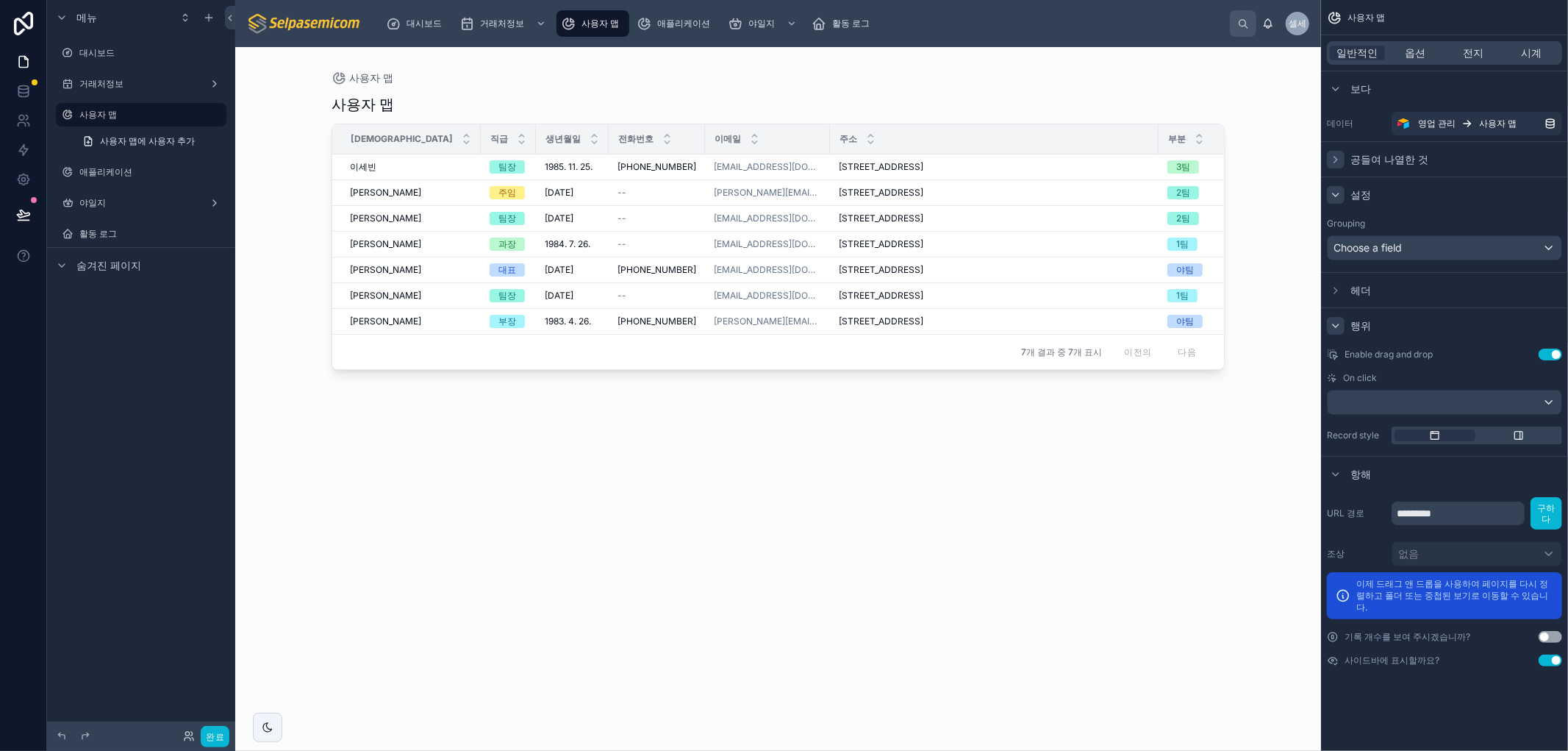
drag, startPoint x: 1347, startPoint y: 354, endPoint x: 1461, endPoint y: 71, distance: 305.1
click at [1429, 349] on span "Enable drag and drop" at bounding box center [1388, 354] width 88 height 11
click at [1544, 354] on button "설정 사용" at bounding box center [1550, 354] width 24 height 11
click at [1382, 400] on div "스크롤 가능한 콘텐츠" at bounding box center [1444, 402] width 233 height 24
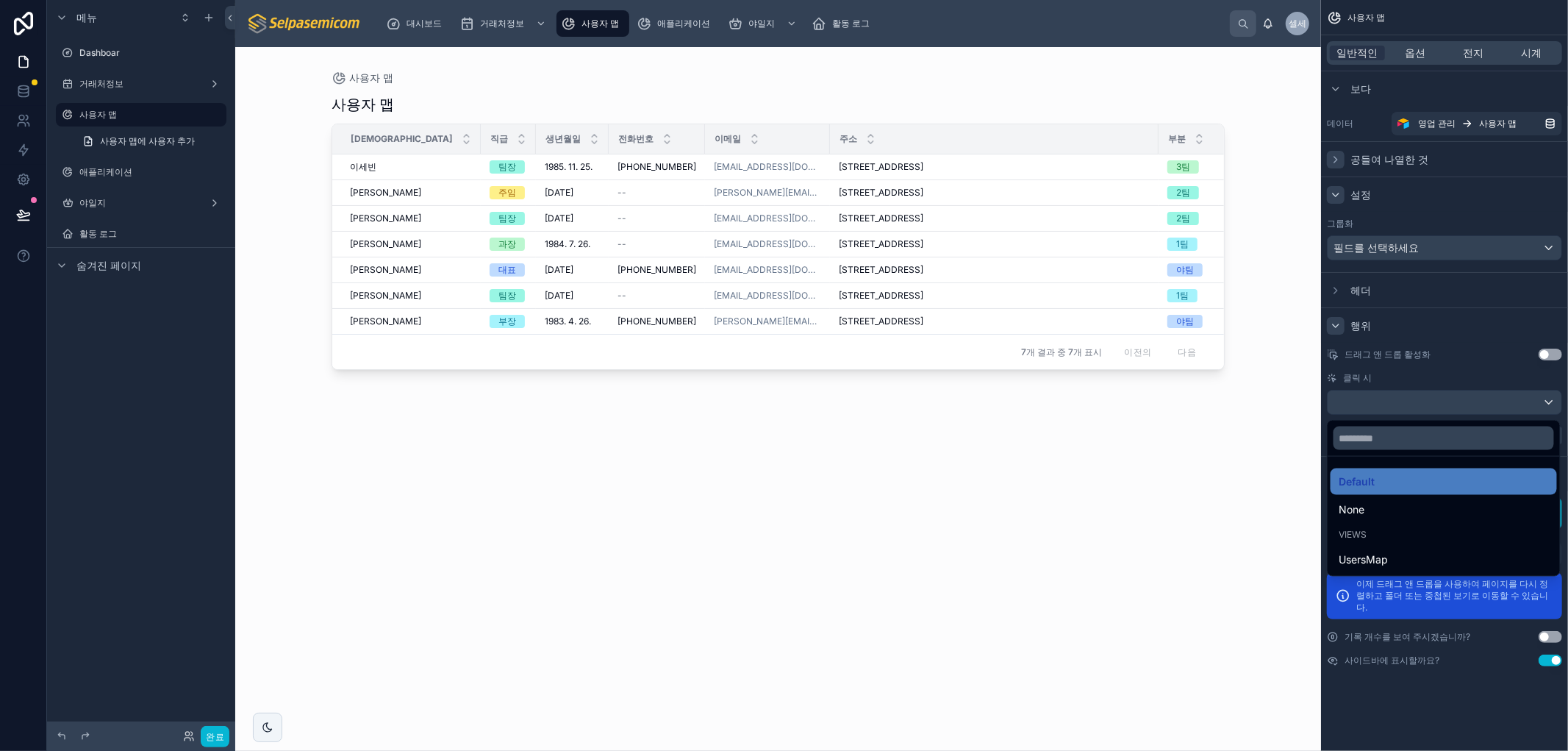
drag, startPoint x: 1351, startPoint y: 506, endPoint x: 1360, endPoint y: 515, distance: 12.7
click at [1352, 508] on span "None" at bounding box center [1351, 510] width 25 height 17
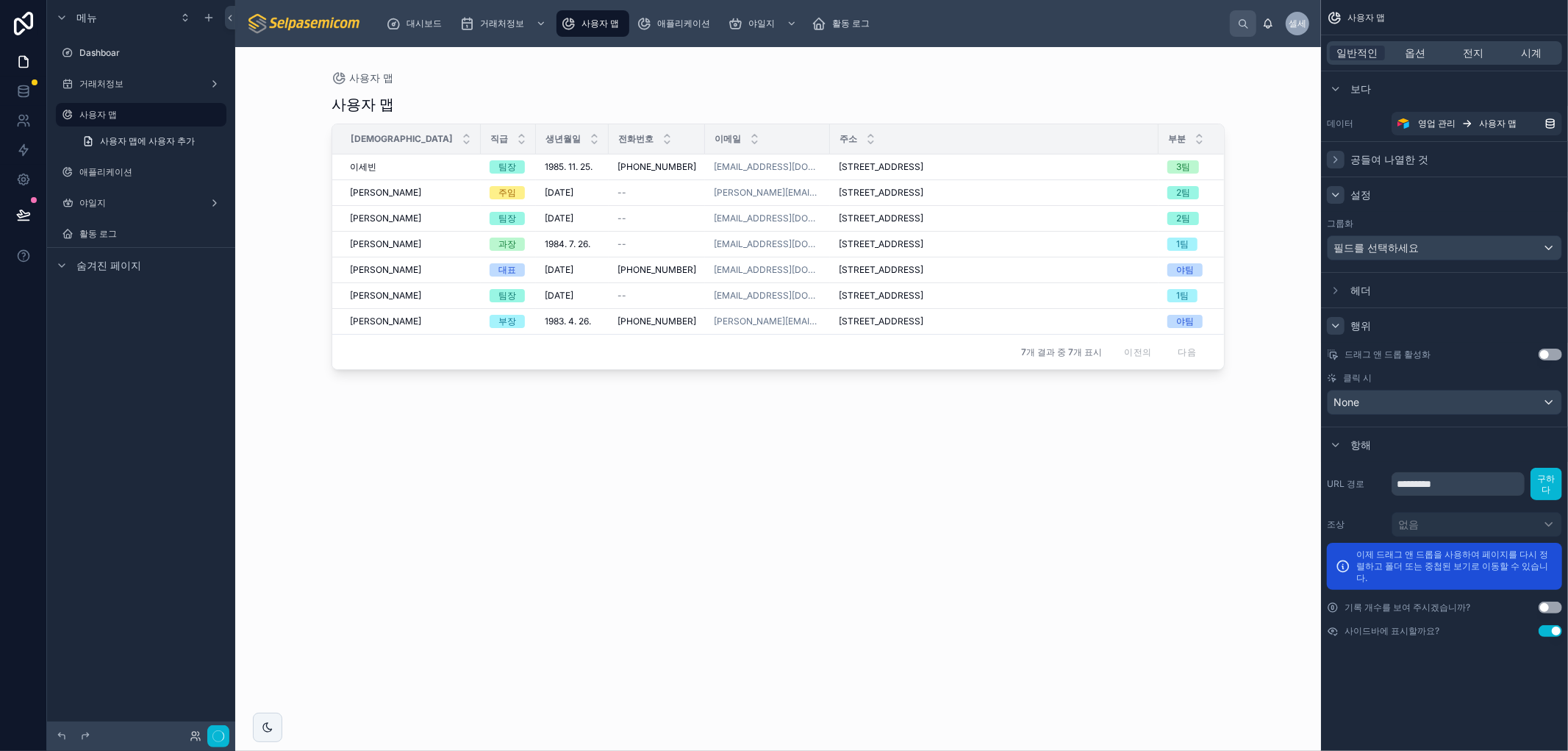
click at [1054, 557] on div "사용자 맵 성함 직급 생년월일 전화번호 이메일 주소 부분 재직유무 이세빈 이세빈 팀장 1985. 11. 25. 1985. 11. 25. 010…" at bounding box center [778, 409] width 893 height 648
click at [875, 168] on font "경기도 남양주시 별내5로 189-130 (별내동, 별내우미린스타포레),5403동 1401호" at bounding box center [880, 166] width 85 height 11
click at [872, 166] on font "경기도 남양주시 별내5로 189-130 (별내동, 별내우미린스타포레),5403동 1401호" at bounding box center [880, 166] width 85 height 11
click at [1069, 562] on div "사용자 맵 성함 직급 생년월일 전화번호 이메일 주소 부분 재직유무 이세빈 이세빈 팀장 1985. 11. 25. 1985. 11. 25. 010…" at bounding box center [778, 409] width 893 height 648
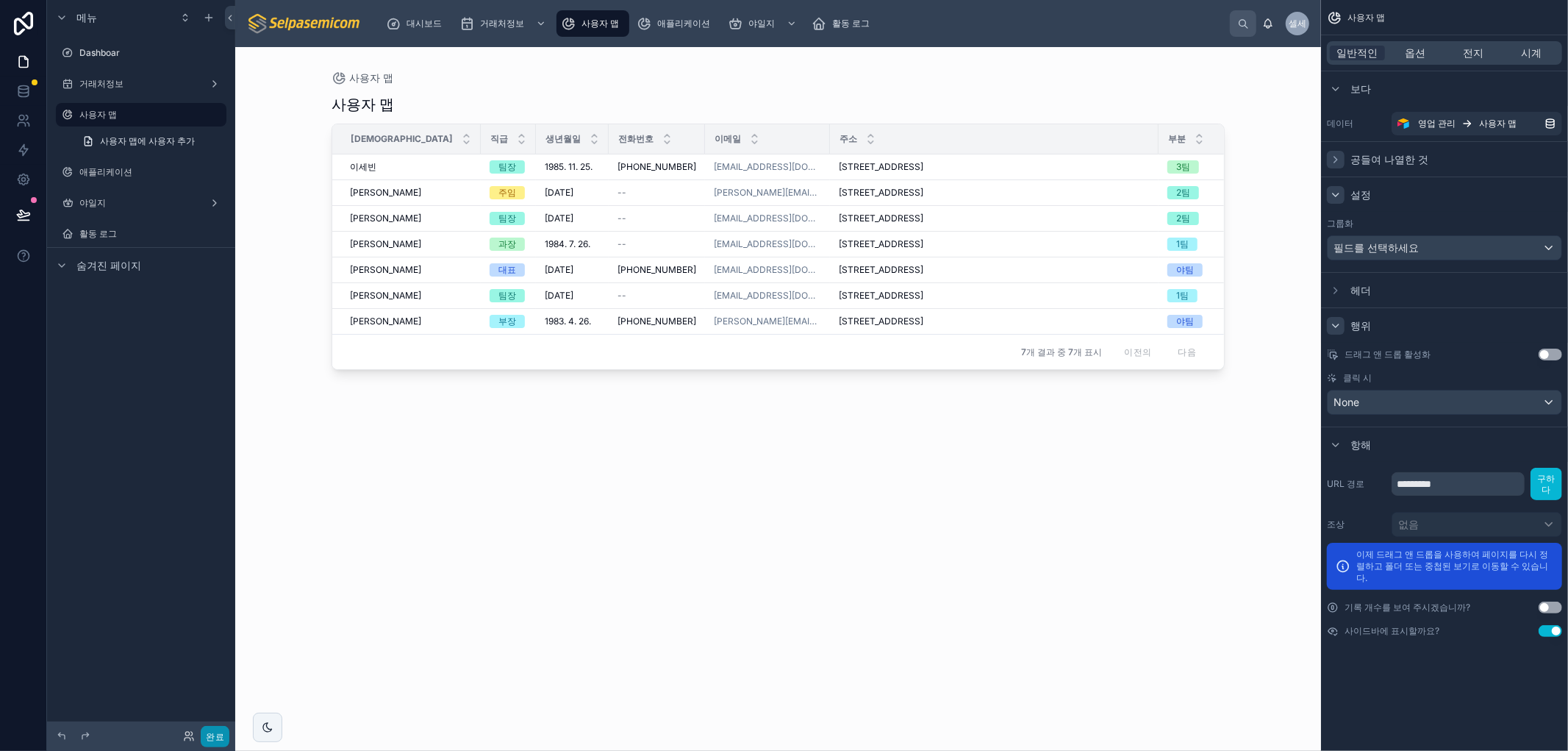
click at [206, 740] on font "완료" at bounding box center [214, 736] width 18 height 11
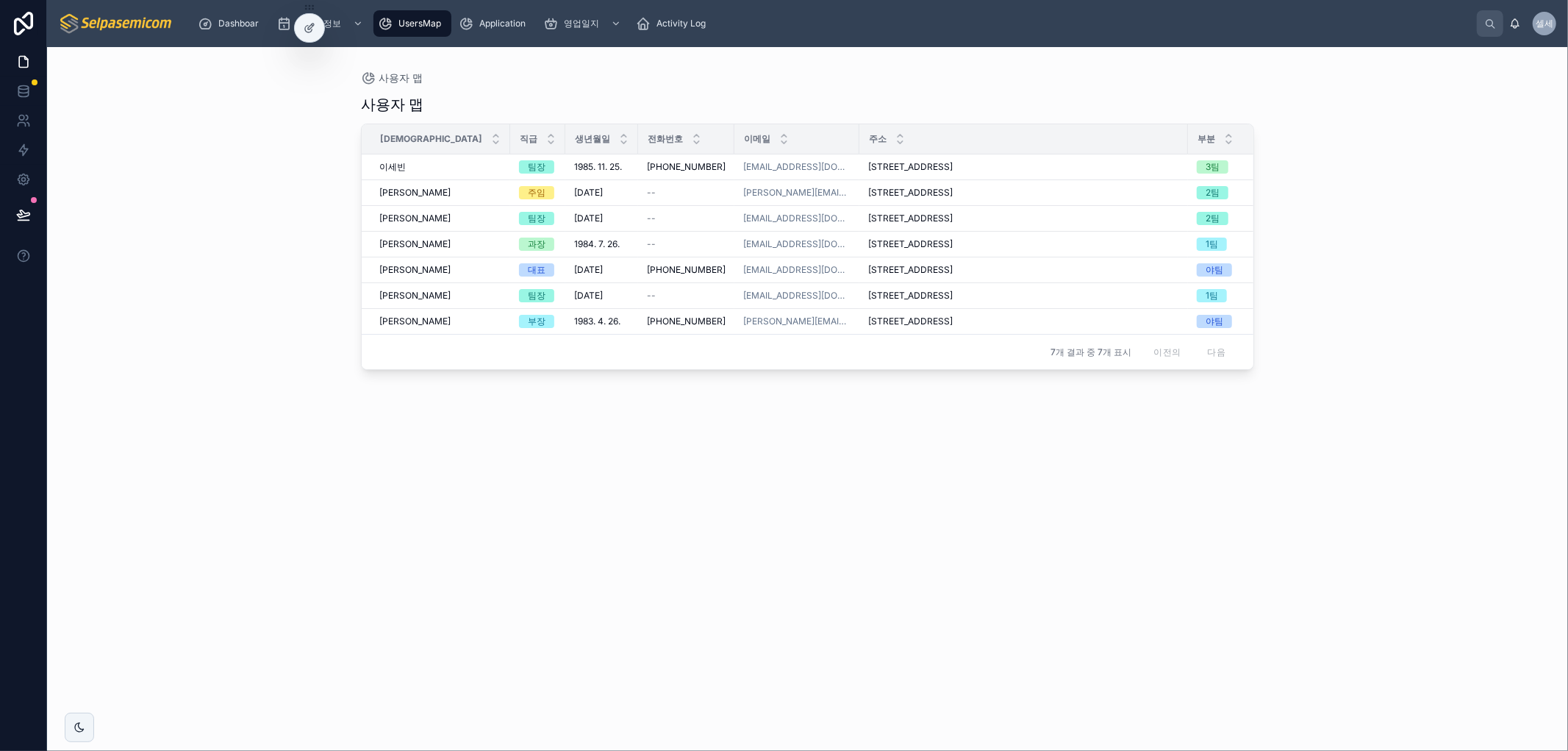
click at [515, 570] on div "사용자 맵 성함 직급 생년월일 전화번호 이메일 주소 부분 재직유무 이세빈 이세빈 팀장 1985. 11. 25. 1985. 11. 25. 010…" at bounding box center [808, 409] width 893 height 648
click at [528, 249] on font "과장" at bounding box center [537, 243] width 17 height 11
click at [392, 247] on font "[PERSON_NAME]" at bounding box center [415, 243] width 72 height 11
click at [868, 240] on font "경기도 양주시 복계로 137 (덕계동, 복계역 대광로제비앙 더 제트팰리스),105동 1601호" at bounding box center [910, 243] width 85 height 11
click at [859, 199] on td "서울특별시 도봉구 도당로 128 (방학동, 주암해븐빌),1동 401호 서울특별시 도봉구 도당로 128 (방학동, 주암해븐빌),1동 401호" at bounding box center [1023, 192] width 329 height 25
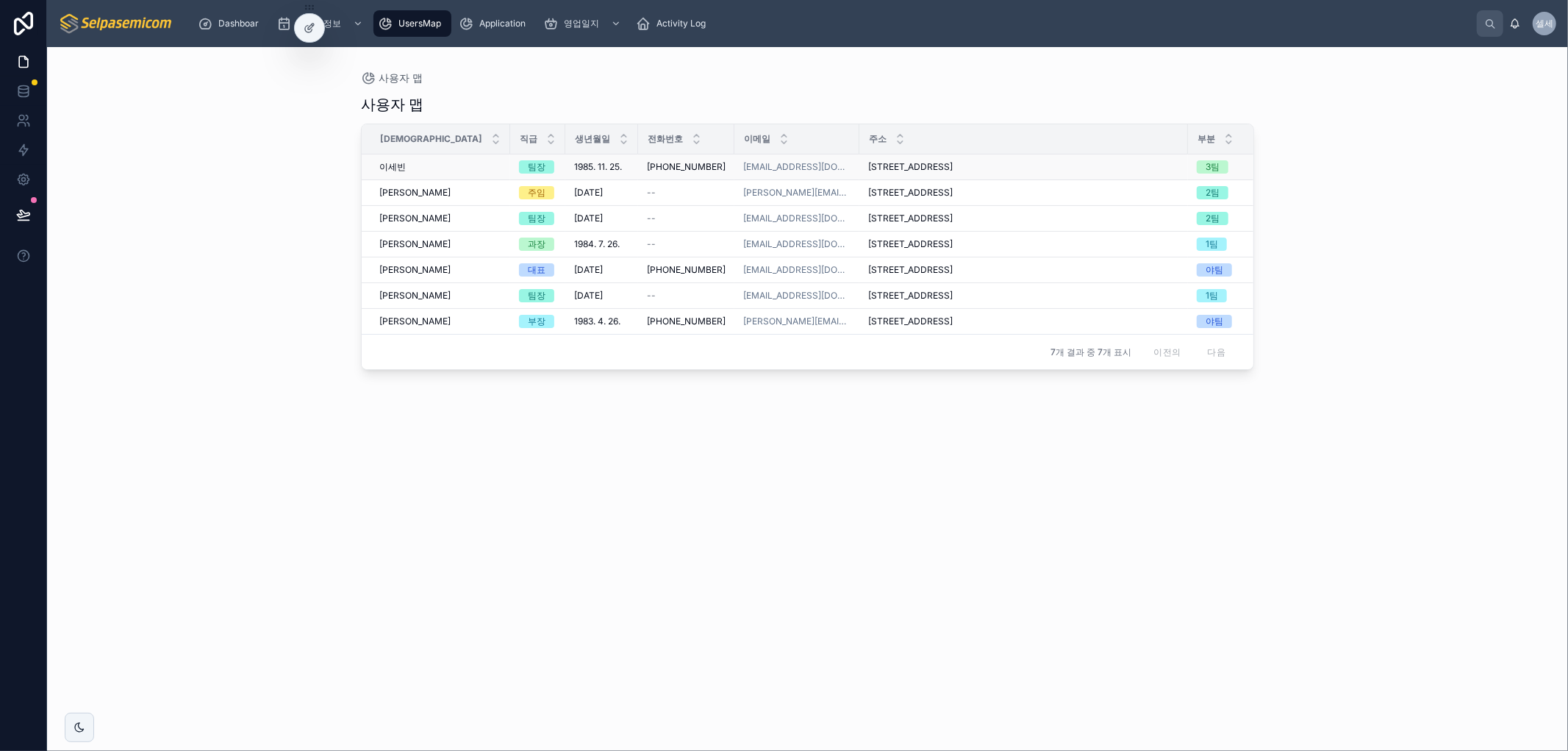
drag, startPoint x: 857, startPoint y: 163, endPoint x: 1078, endPoint y: 170, distance: 221.1
click at [868, 163] on font "경기도 남양주시 별내5로 189-130 (별내동, 별내우미린스타포레),5403동 1401호" at bounding box center [910, 166] width 85 height 11
drag, startPoint x: 1224, startPoint y: 216, endPoint x: 1206, endPoint y: 257, distance: 44.8
click at [1218, 233] on tbody "이세빈 이세빈 팀장 1985. 11. 25. 1985. 11. 25. 010-9948-8475 010-9948-8475 bin@selpasem…" at bounding box center [844, 245] width 966 height 180
click at [1259, 257] on td at bounding box center [1292, 244] width 67 height 25
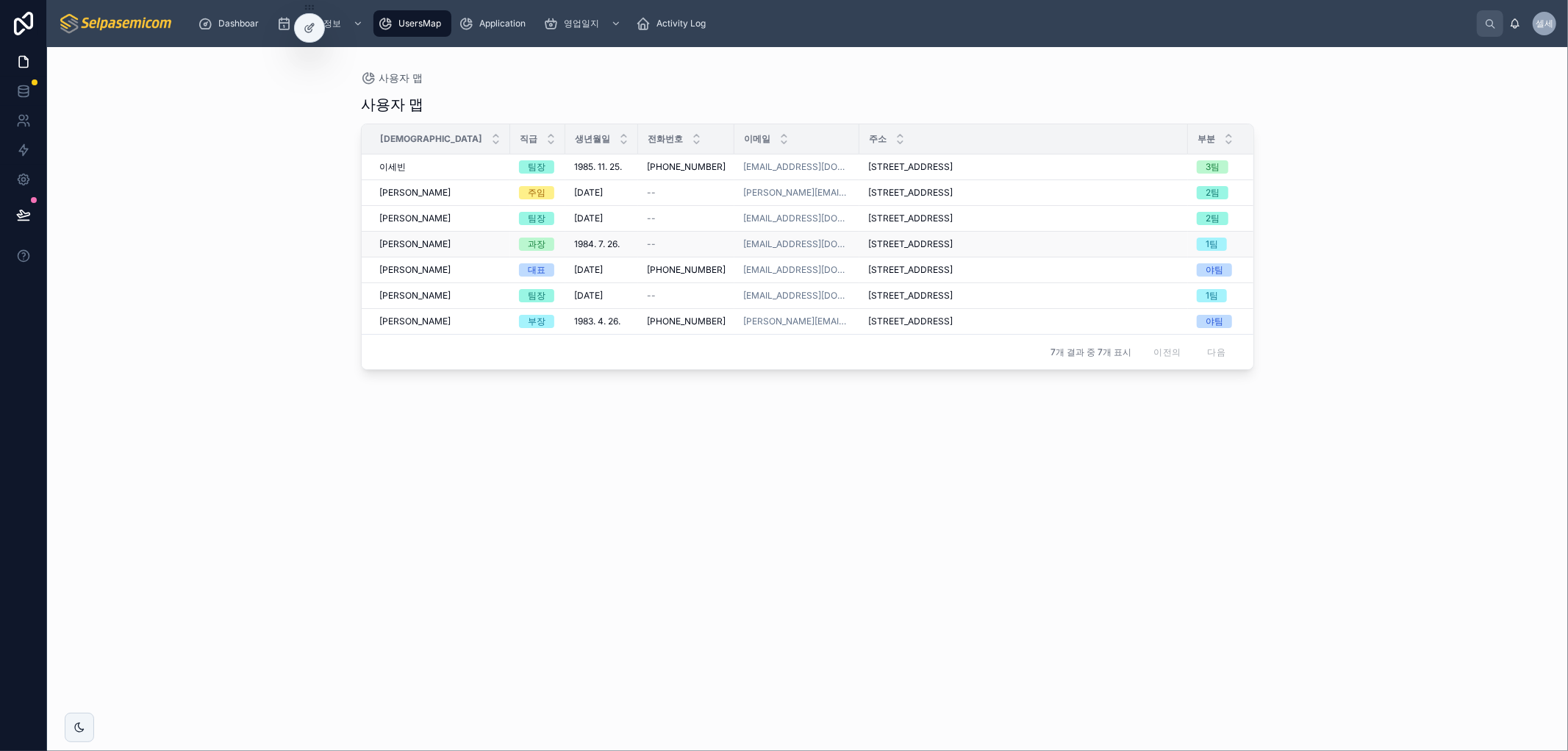
click at [1259, 257] on td at bounding box center [1292, 244] width 67 height 25
drag, startPoint x: 1206, startPoint y: 257, endPoint x: 880, endPoint y: 291, distance: 327.8
click at [1162, 257] on tr "최한얼 최한얼 과장 1984. 7. 26. 1984. 7. 26. -- ken@selpasemicom.com 경기도 양주시 복계로 137 (덕…" at bounding box center [844, 244] width 966 height 25
drag, startPoint x: 880, startPoint y: 252, endPoint x: 903, endPoint y: 326, distance: 77.5
click at [882, 250] on span "경기도 양주시 복계로 137 (덕계동, 복계역 대광로제비앙 더 제트팰리스),105동 1601호" at bounding box center [910, 243] width 85 height 11
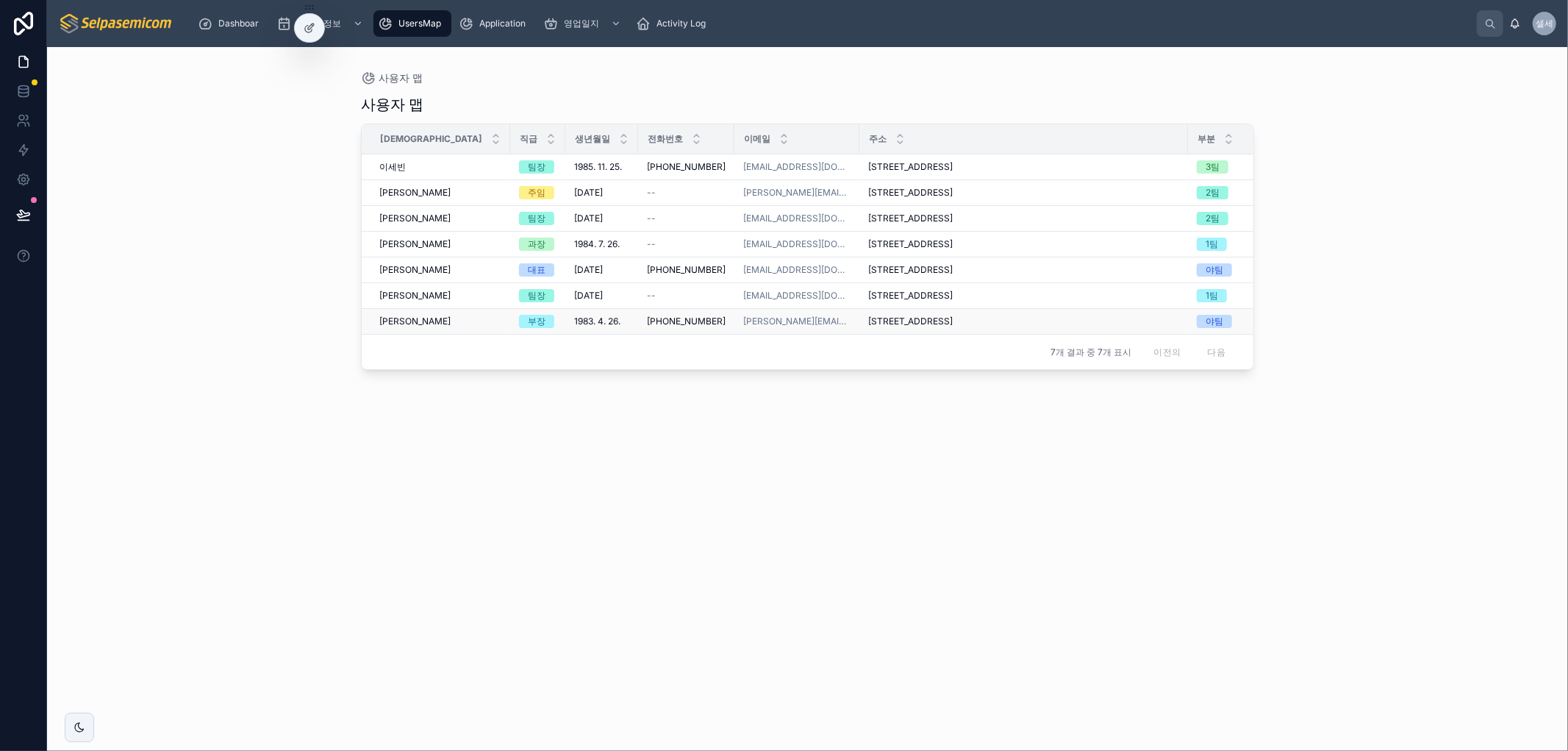
drag, startPoint x: 903, startPoint y: 326, endPoint x: 906, endPoint y: 335, distance: 9.5
click at [903, 326] on font "경기도 구리시 장자대로111번길 11 (토평동, 한일아파트),205동 1502호" at bounding box center [910, 321] width 85 height 11
click at [873, 497] on div "사용자 맵 성함 직급 생년월일 전화번호 이메일 주소 부분 재직유무 이세빈 이세빈 팀장 1985. 11. 25. 1985. 11. 25. 010…" at bounding box center [808, 409] width 893 height 648
click at [1025, 79] on div "UsersMap" at bounding box center [808, 78] width 893 height 15
click at [1259, 252] on td at bounding box center [1292, 244] width 67 height 25
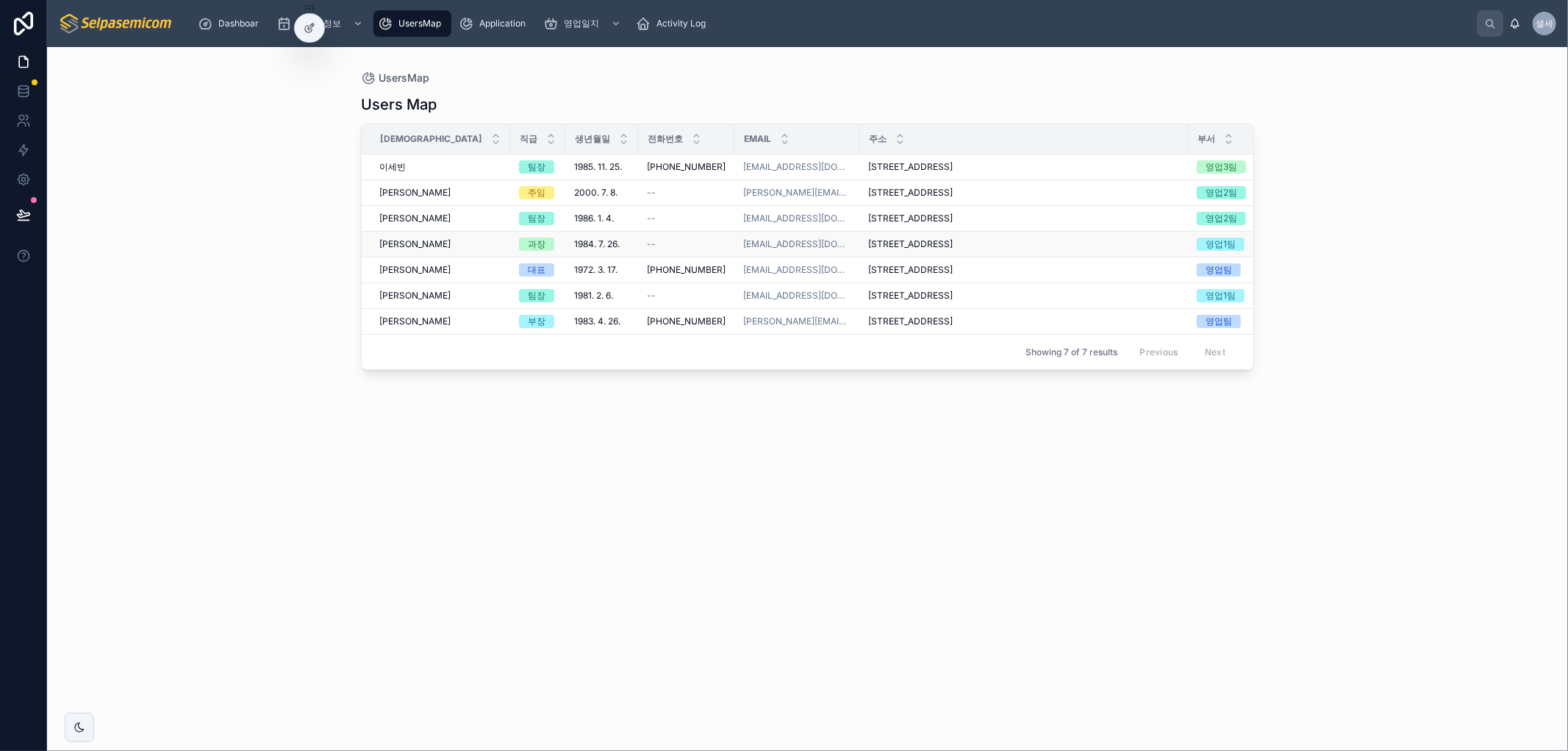
click at [1259, 251] on td at bounding box center [1292, 244] width 67 height 25
drag, startPoint x: 1203, startPoint y: 251, endPoint x: 1162, endPoint y: 252, distance: 41.0
click at [1259, 251] on td at bounding box center [1292, 244] width 67 height 25
click at [998, 236] on td "경기도 양주시 덕계로 137 (덕계동, 덕계역 대광로제비앙 더 메트로팰리스),105동 1601호 경기도 양주시 덕계로 137 (덕계동, 덕계역…" at bounding box center [1023, 244] width 329 height 25
click at [953, 238] on span "경기도 양주시 덕계로 137 (덕계동, 덕계역 대광로제비앙 더 메트로팰리스),105동 1601호" at bounding box center [910, 243] width 85 height 11
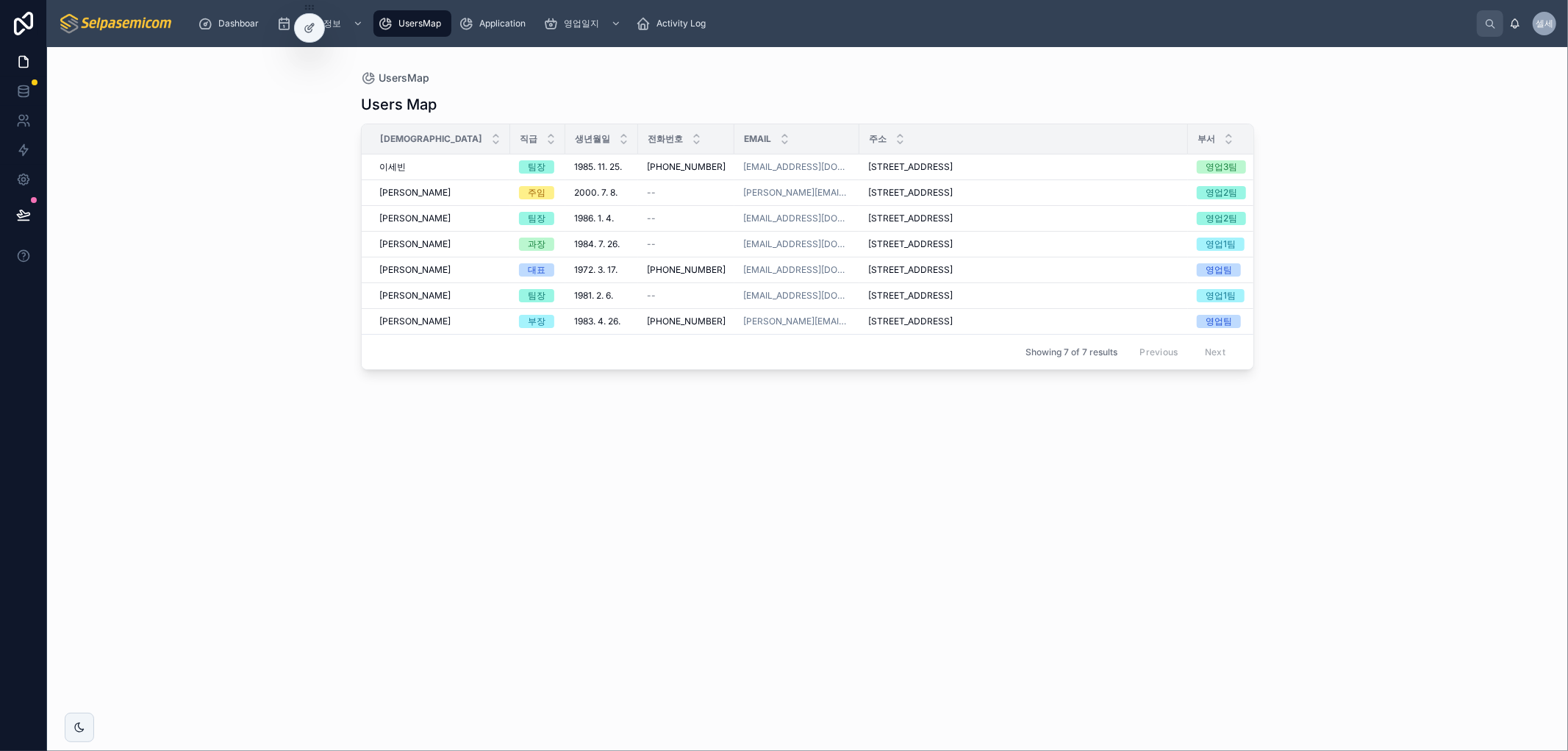
click at [904, 395] on div "Users Map 성함 직급 생년월일 전화번호 Email 주소 부서 재직유무 이세빈 이세빈 팀장 1985. 11. 25. 1985. 11. 2…" at bounding box center [808, 409] width 893 height 648
click at [15, 89] on link at bounding box center [23, 91] width 46 height 30
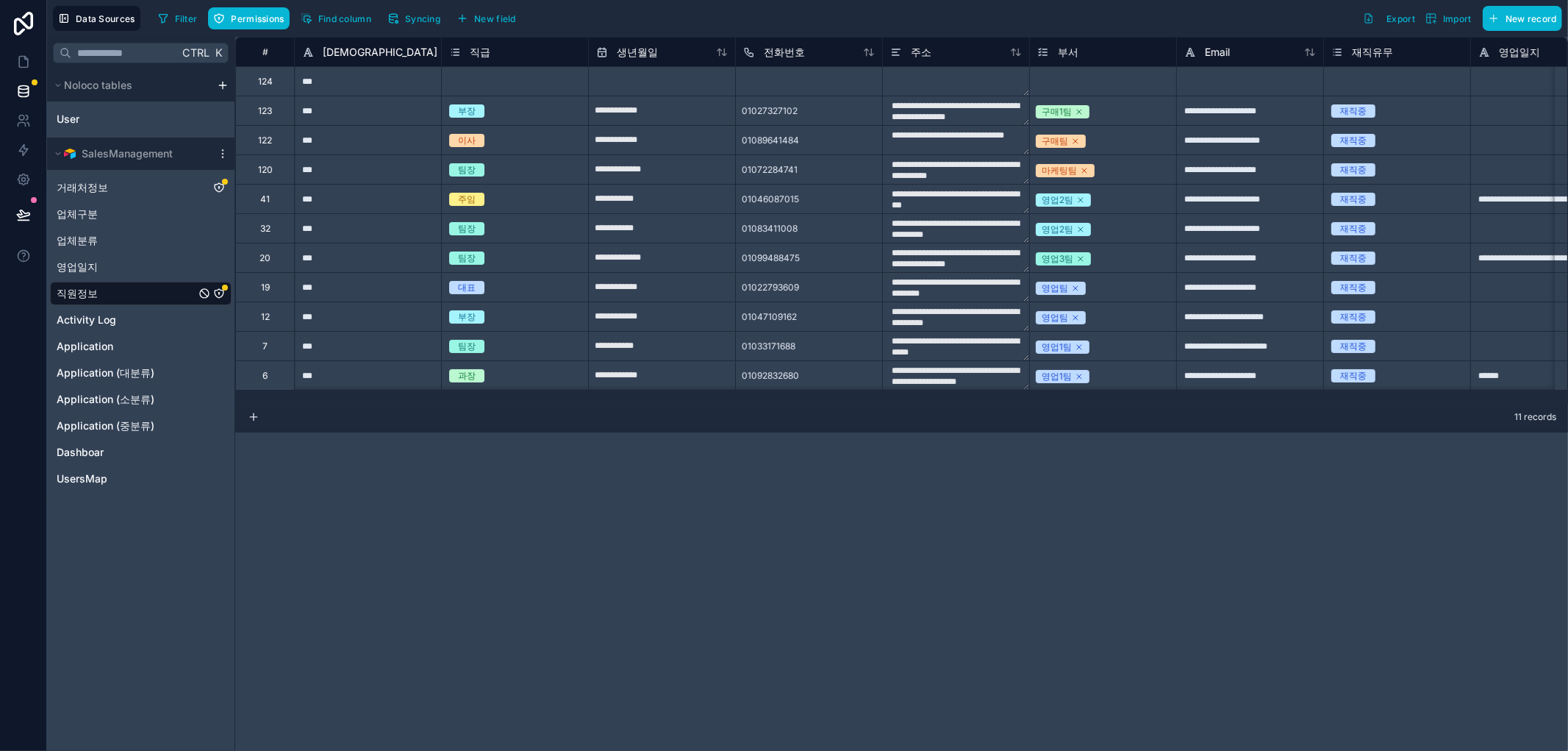
click at [75, 298] on span "직원정보" at bounding box center [77, 293] width 41 height 15
click at [83, 287] on span "직원정보" at bounding box center [77, 293] width 41 height 15
click at [422, 19] on span "Syncing" at bounding box center [422, 18] width 35 height 11
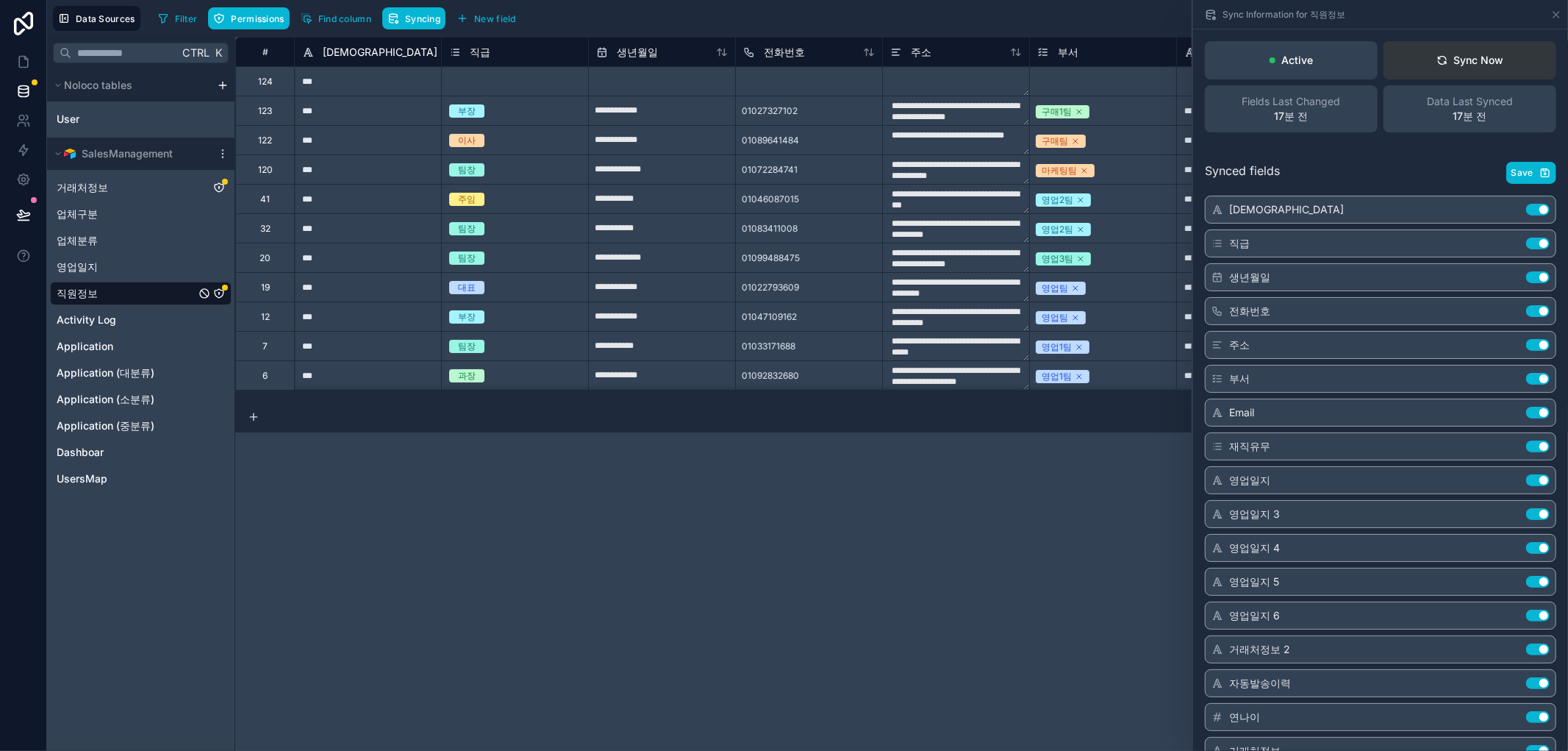
click at [1453, 54] on div "Sync Now" at bounding box center [1469, 60] width 67 height 15
click at [731, 572] on div "**********" at bounding box center [901, 393] width 1332 height 713
click at [81, 487] on div "UsersMap" at bounding box center [141, 478] width 182 height 24
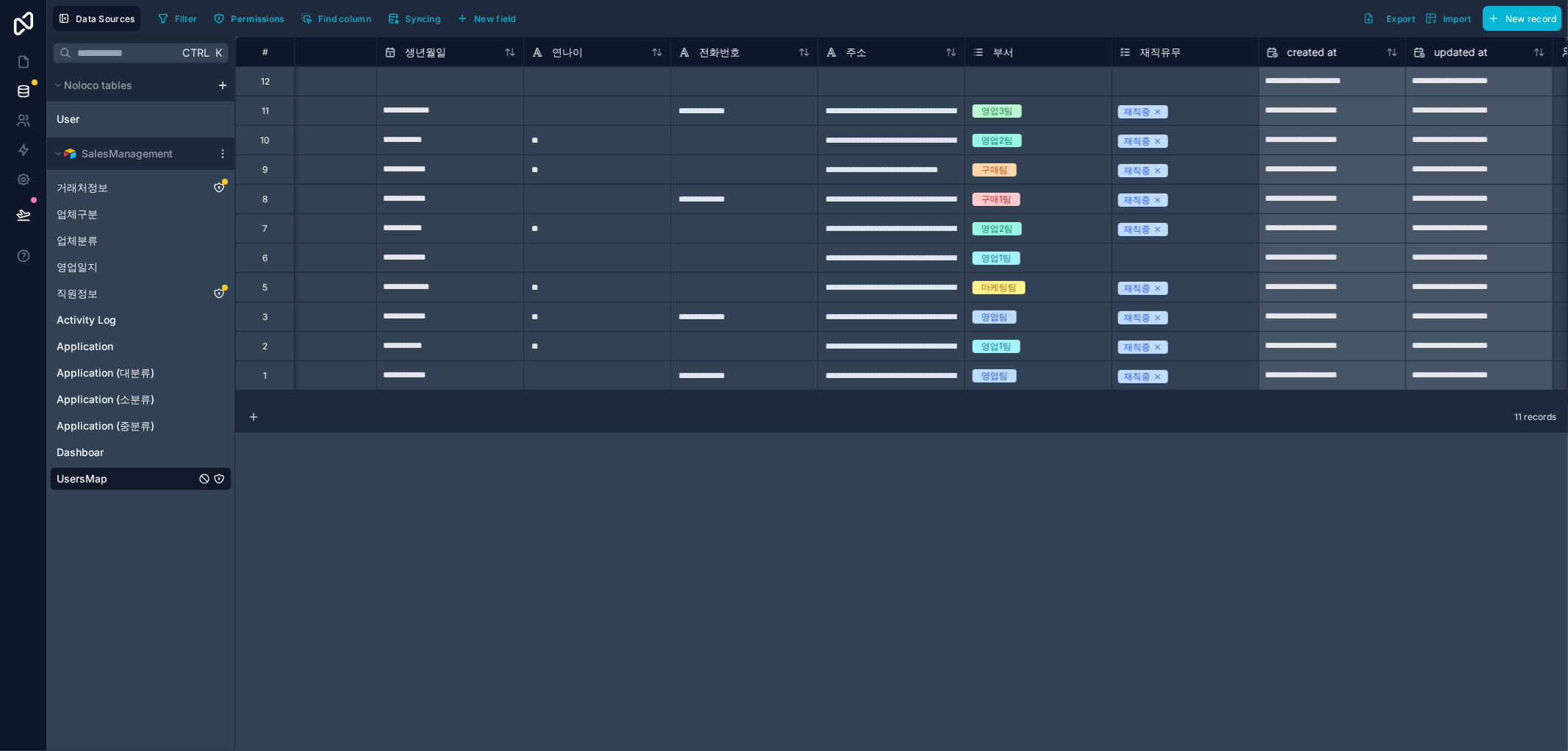
scroll to position [0, 658]
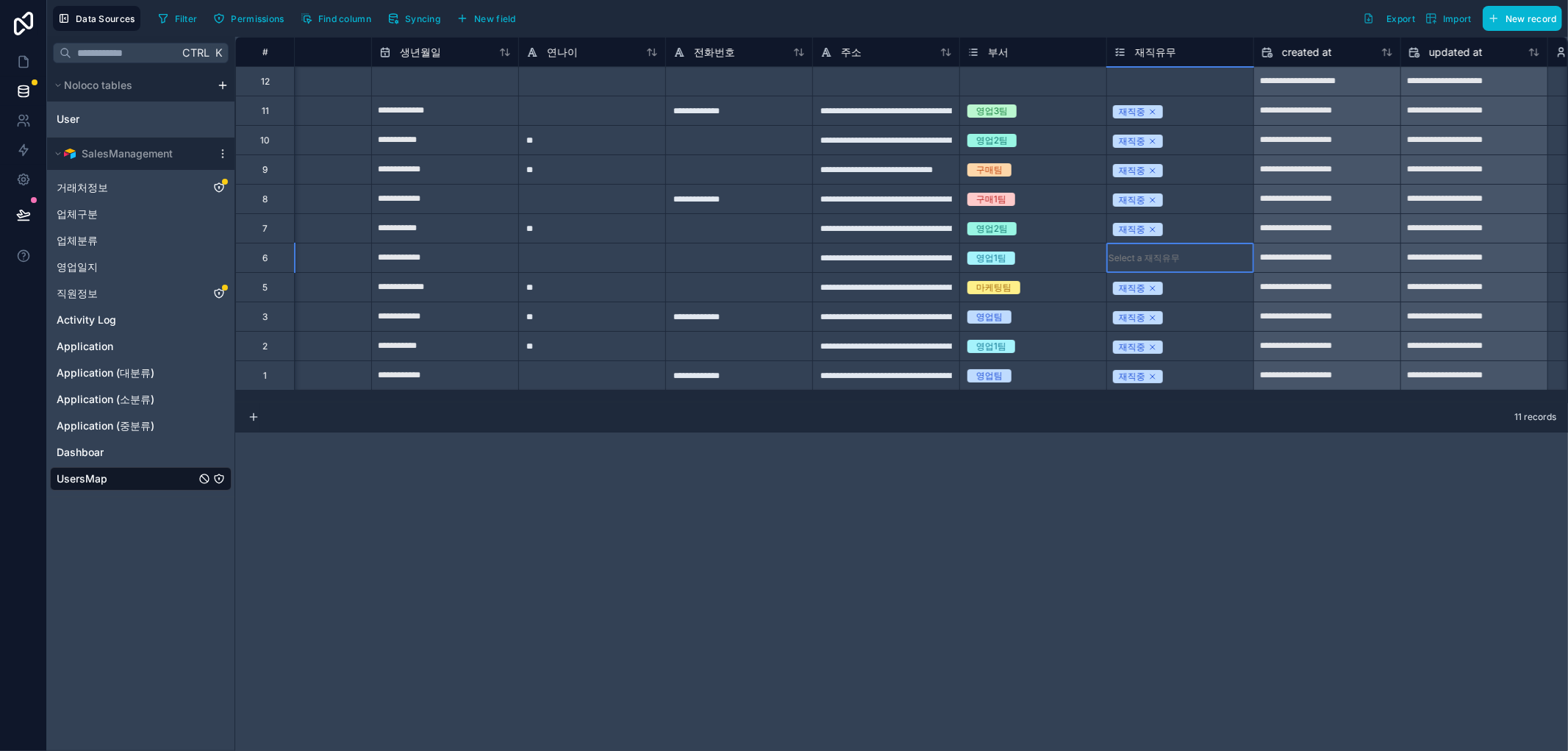
click at [1150, 261] on div "Select a 재직유무" at bounding box center [1144, 257] width 72 height 11
click at [1143, 261] on div "Select a 재직유무" at bounding box center [1144, 257] width 72 height 11
click at [1145, 750] on div "재직중" at bounding box center [784, 760] width 1568 height 17
drag, startPoint x: 1148, startPoint y: 466, endPoint x: 1155, endPoint y: 490, distance: 25.0
click at [1152, 469] on div "**********" at bounding box center [901, 393] width 1332 height 713
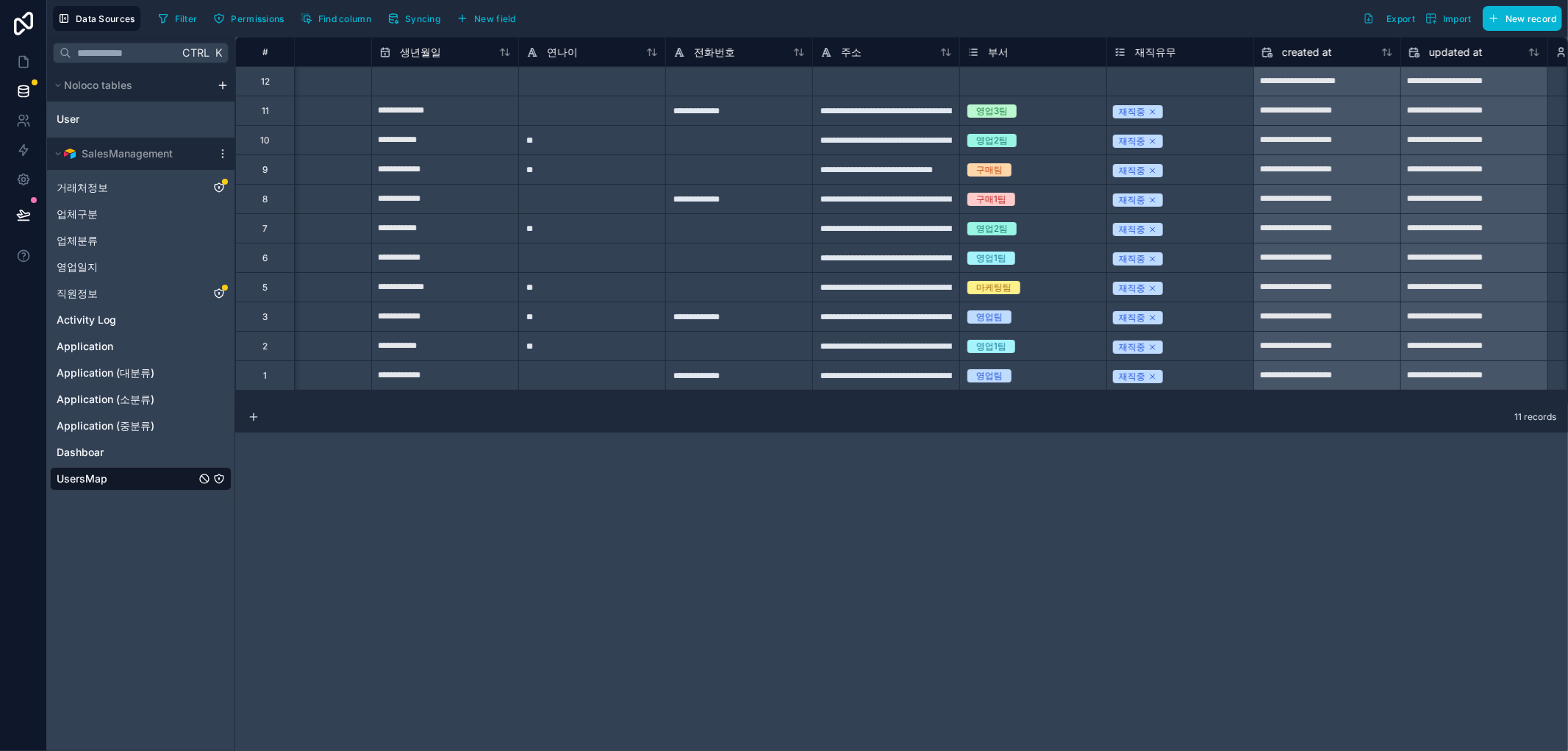
drag, startPoint x: 1145, startPoint y: 464, endPoint x: 1154, endPoint y: 486, distance: 23.8
click at [1155, 470] on div "**********" at bounding box center [901, 393] width 1332 height 713
click at [380, 526] on div "**********" at bounding box center [901, 393] width 1332 height 713
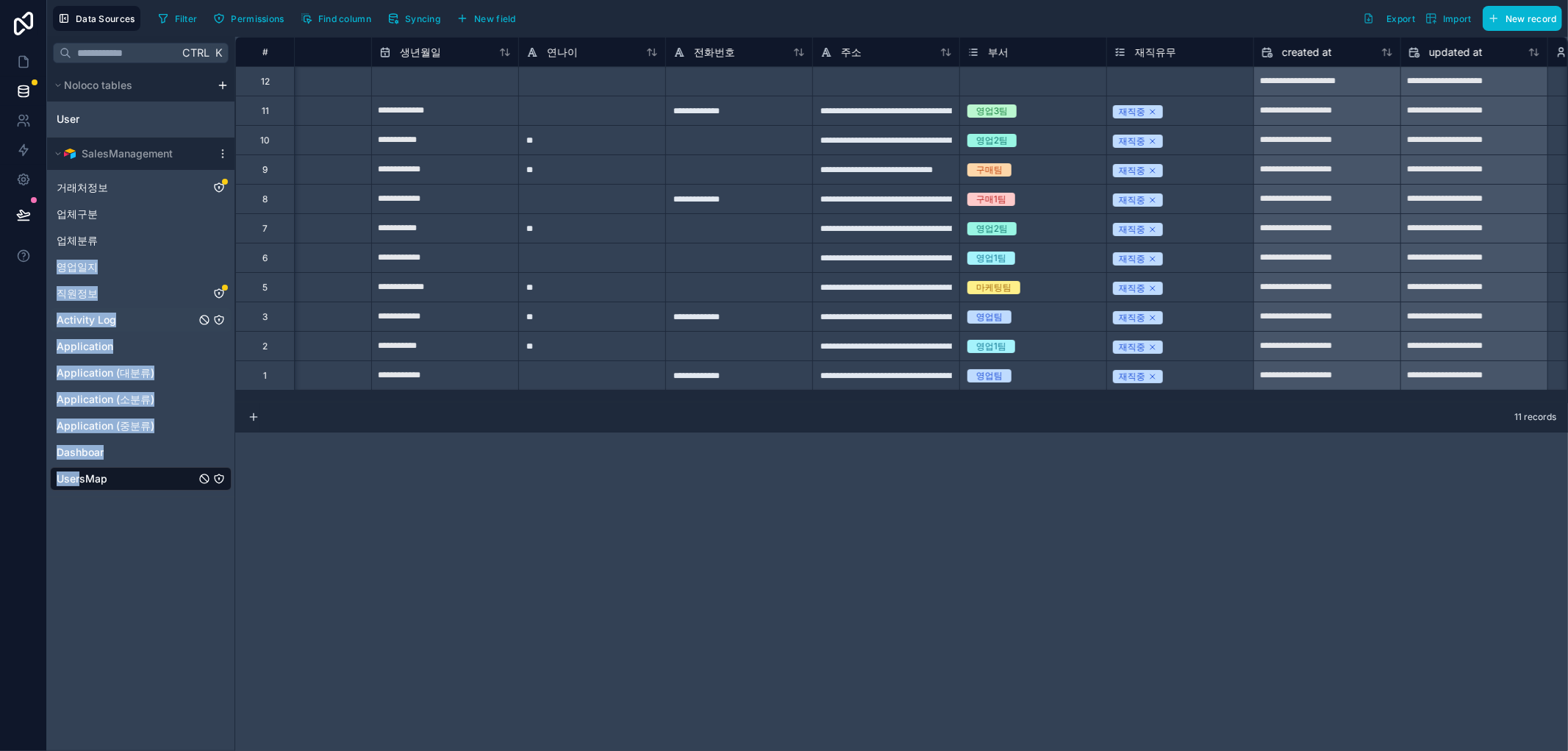
drag, startPoint x: 78, startPoint y: 479, endPoint x: 144, endPoint y: 311, distance: 180.5
click at [121, 233] on div "거래처정보 업체구분 업체분류 영업일지 직원정보 Activity Log Application Application (대분류) Applicatio…" at bounding box center [141, 330] width 182 height 321
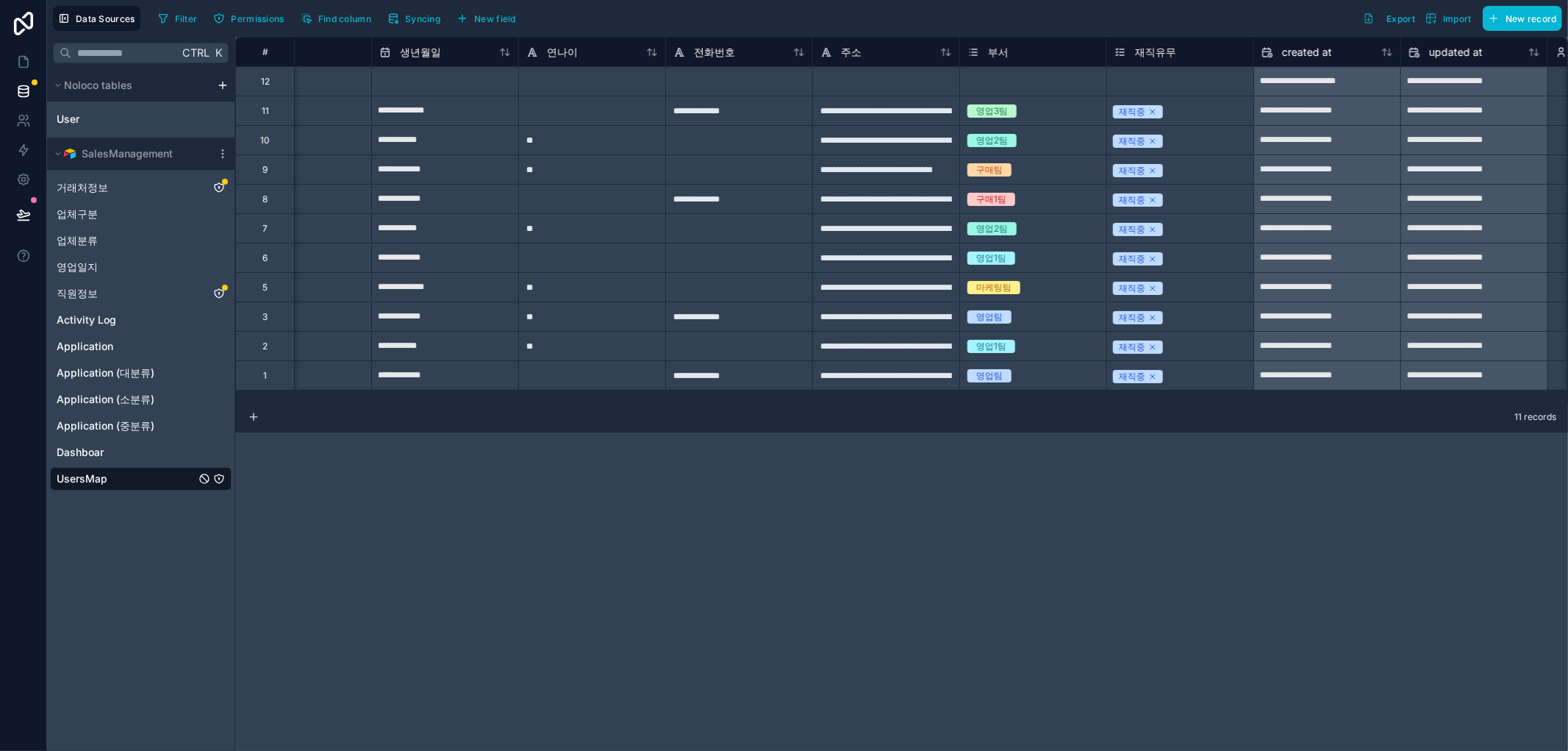
click at [729, 563] on div "**********" at bounding box center [901, 393] width 1332 height 713
drag, startPoint x: 538, startPoint y: 541, endPoint x: 547, endPoint y: 537, distance: 9.8
click at [542, 539] on div "**********" at bounding box center [901, 393] width 1332 height 713
drag, startPoint x: 570, startPoint y: 567, endPoint x: 732, endPoint y: 261, distance: 346.2
click at [577, 560] on div "**********" at bounding box center [901, 393] width 1332 height 713
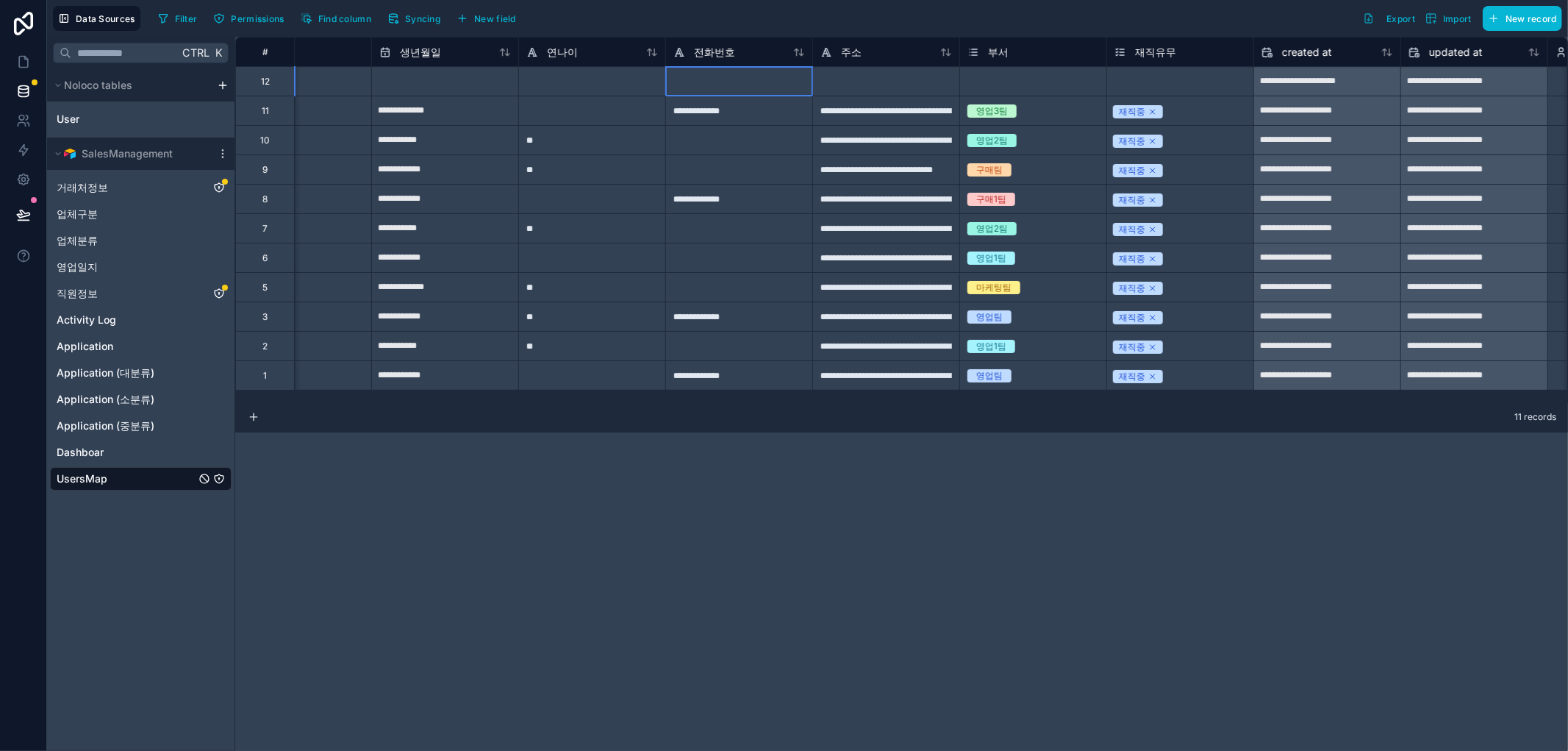
drag, startPoint x: 700, startPoint y: 90, endPoint x: 721, endPoint y: 74, distance: 26.4
click at [701, 90] on div at bounding box center [739, 81] width 147 height 30
click at [721, 72] on div at bounding box center [739, 81] width 147 height 30
click at [863, 627] on div "**********" at bounding box center [901, 393] width 1332 height 713
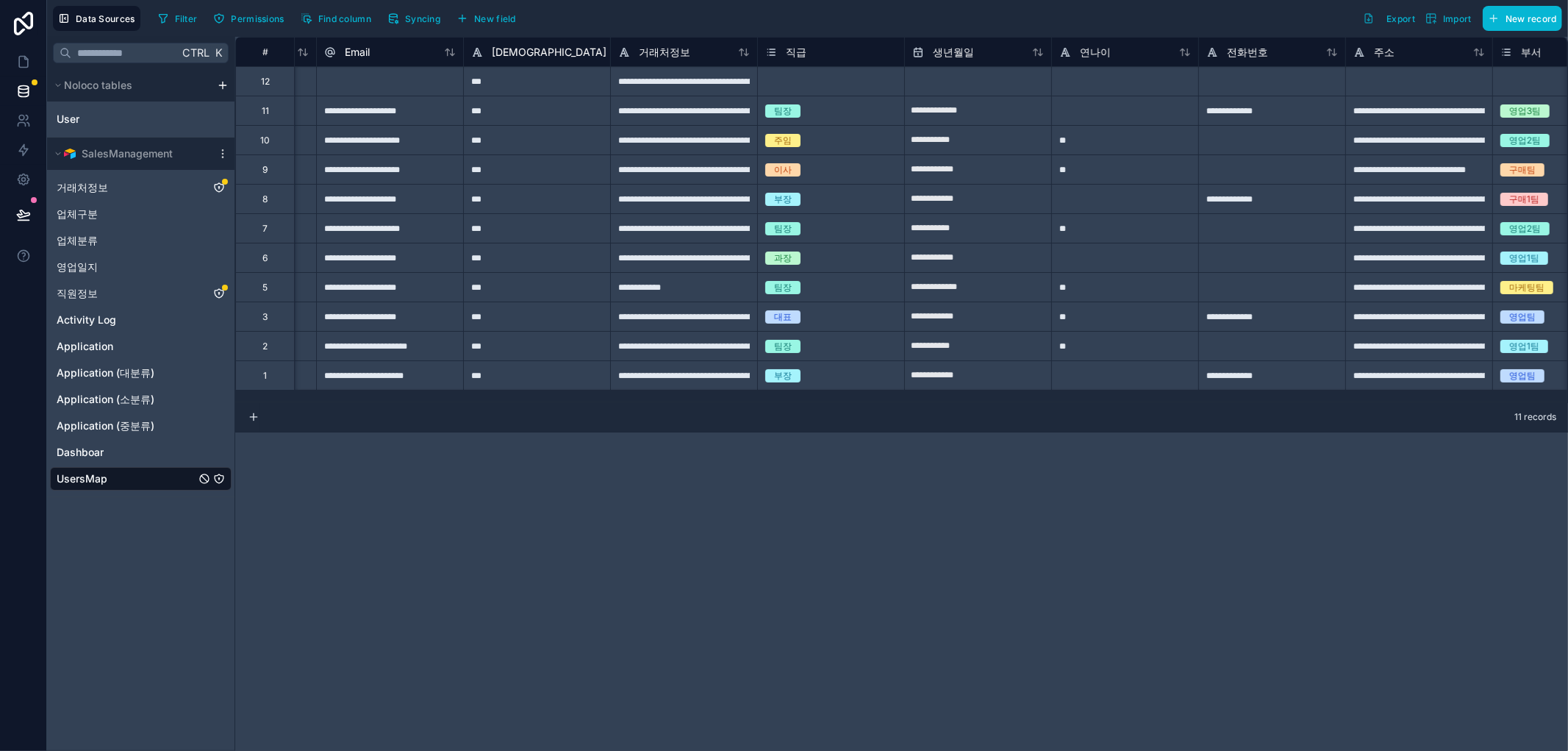
scroll to position [0, 3]
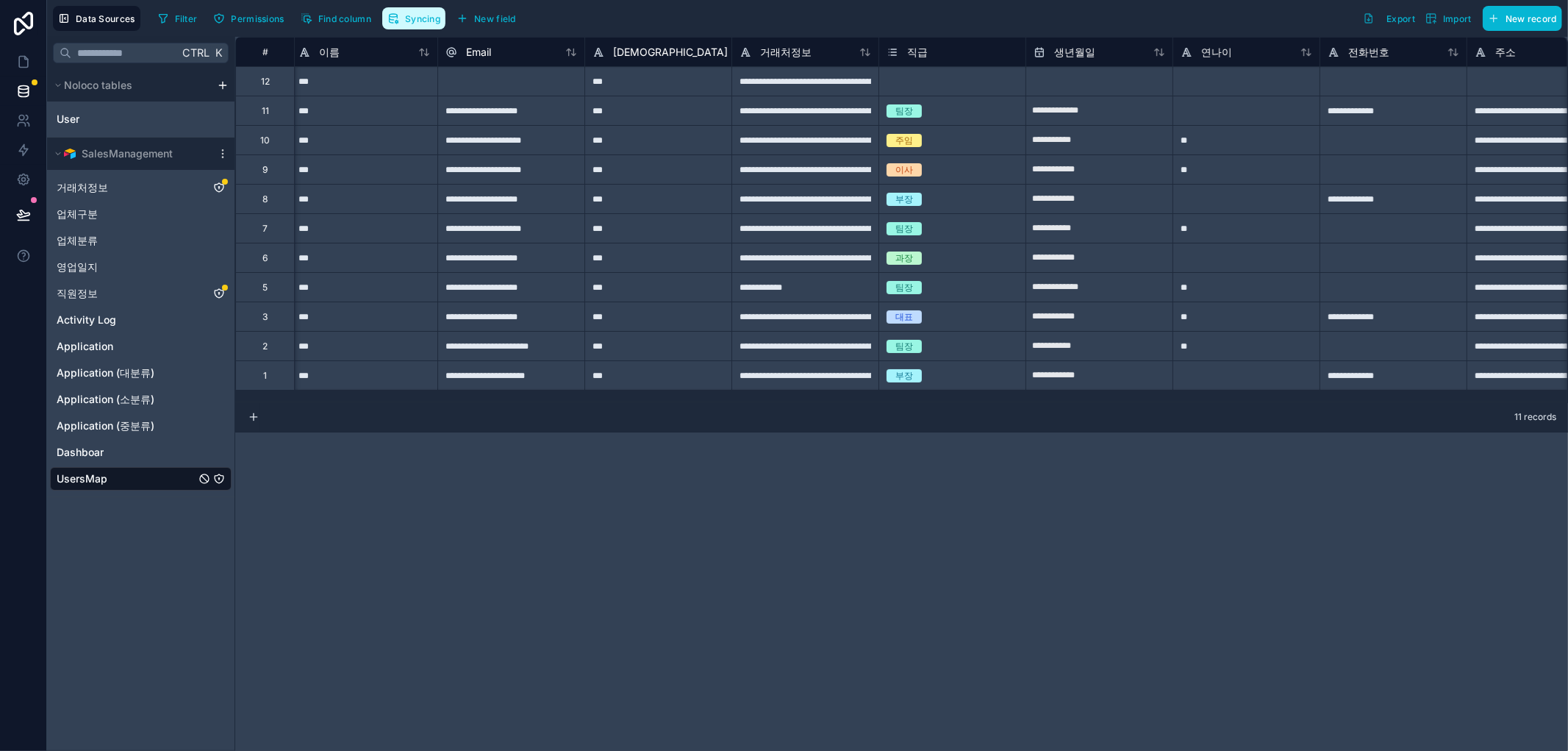
click at [427, 13] on span "Syncing" at bounding box center [422, 18] width 35 height 11
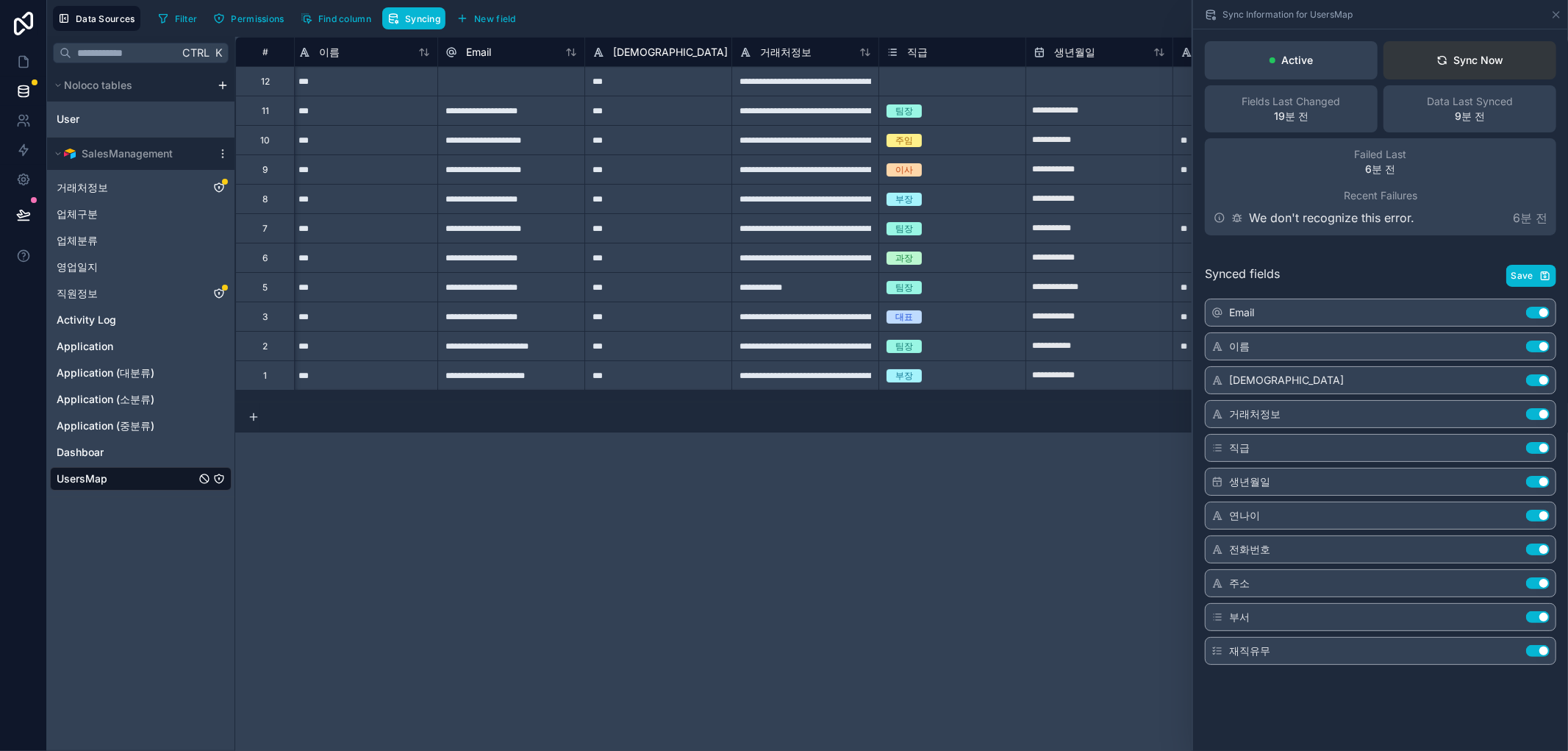
click at [1440, 62] on icon at bounding box center [1441, 59] width 11 height 11
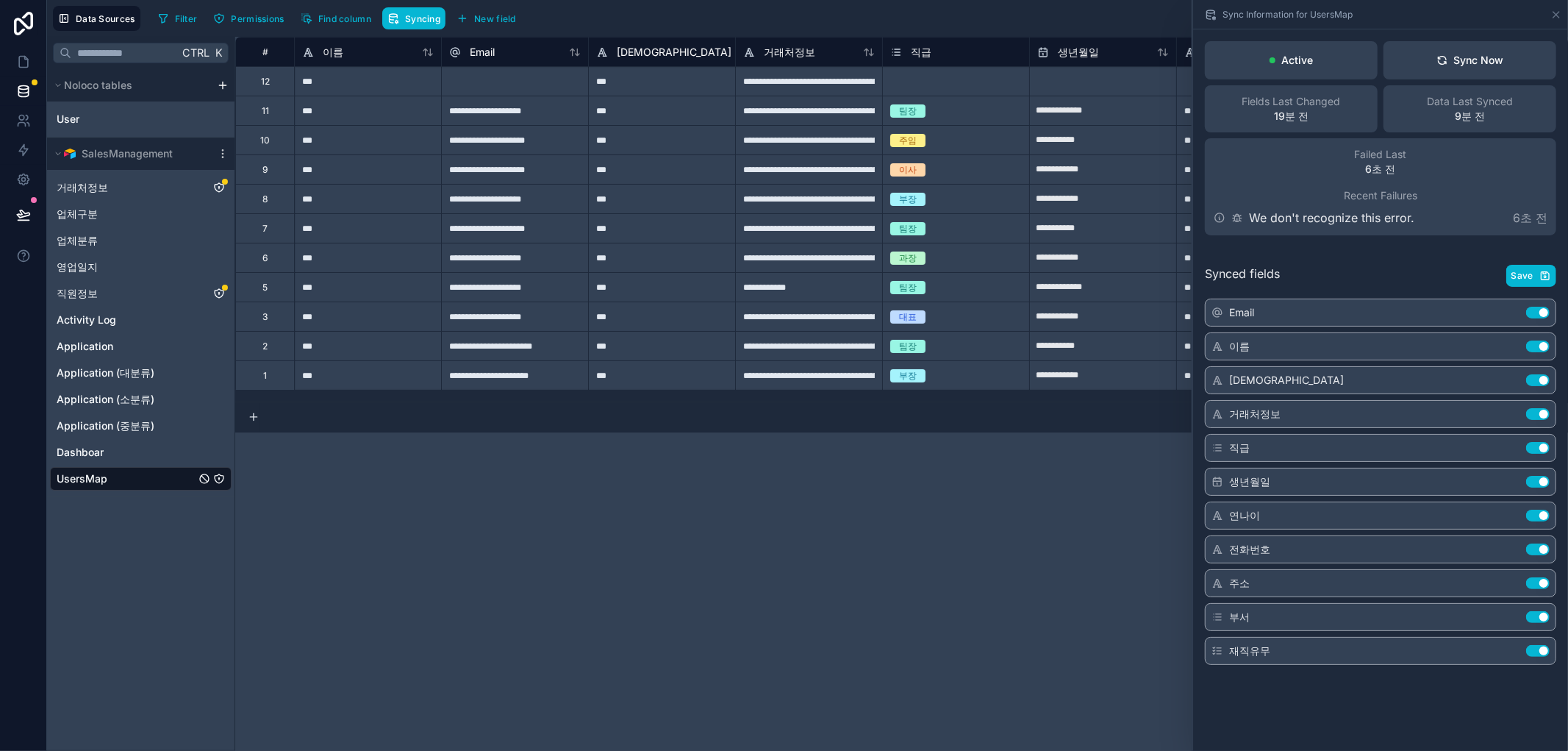
click at [995, 570] on div "**********" at bounding box center [901, 393] width 1332 height 713
drag, startPoint x: 579, startPoint y: 664, endPoint x: 634, endPoint y: 667, distance: 55.1
click at [580, 663] on div "**********" at bounding box center [901, 393] width 1332 height 713
click at [19, 60] on icon at bounding box center [23, 61] width 15 height 15
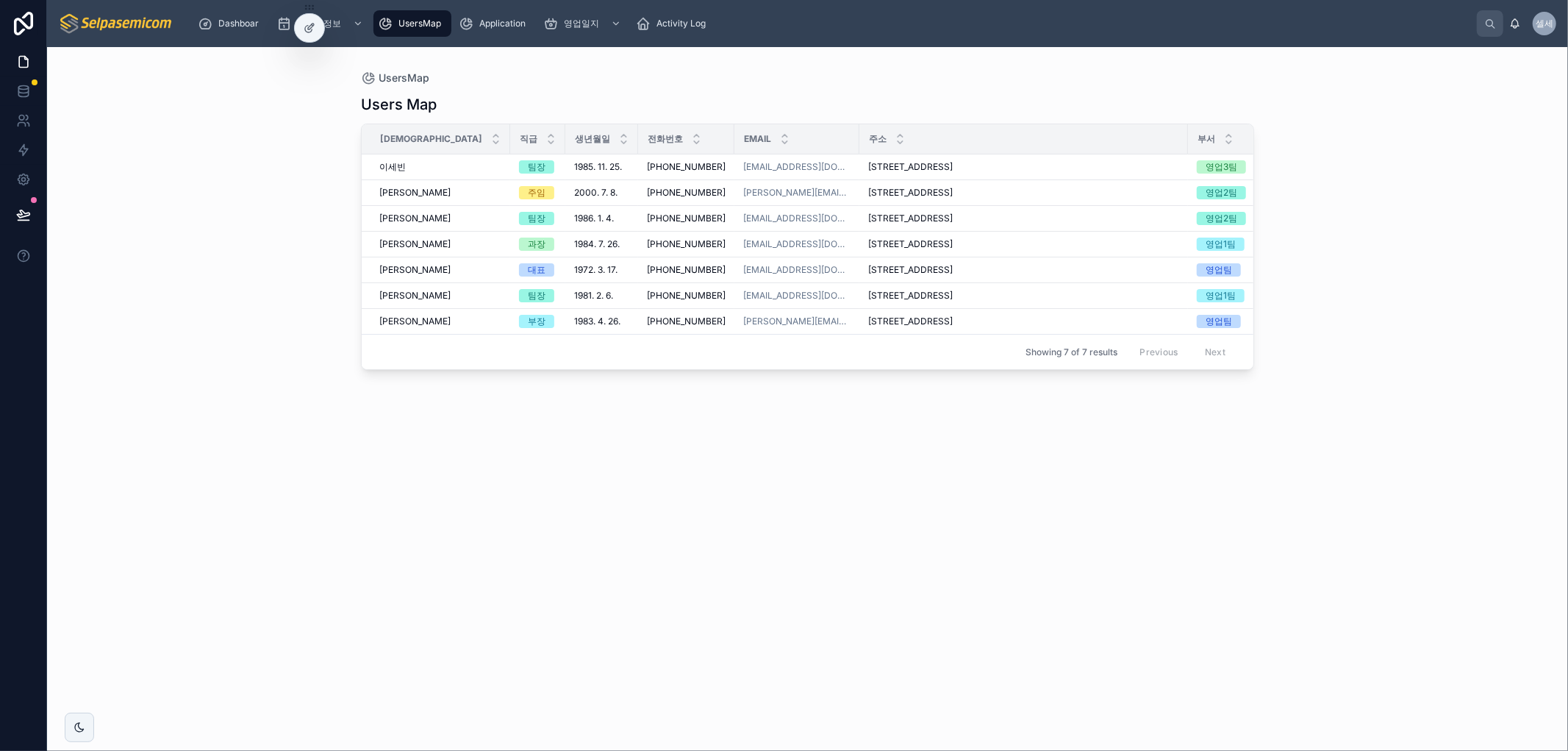
drag, startPoint x: 846, startPoint y: 603, endPoint x: 903, endPoint y: 233, distance: 374.4
click at [832, 561] on div "Users Map 성함 직급 생년월일 전화번호 Email 주소 부서 재직유무 [PERSON_NAME] [PERSON_NAME] 팀장 [DATE…" at bounding box center [808, 409] width 893 height 648
drag, startPoint x: 1011, startPoint y: 594, endPoint x: 1122, endPoint y: 479, distance: 159.8
click at [1017, 596] on div "Users Map 성함 직급 생년월일 전화번호 Email 주소 부서 재직유무 [PERSON_NAME] [PERSON_NAME] 팀장 [DATE…" at bounding box center [808, 409] width 893 height 648
click at [1224, 143] on icon at bounding box center [1228, 142] width 10 height 10
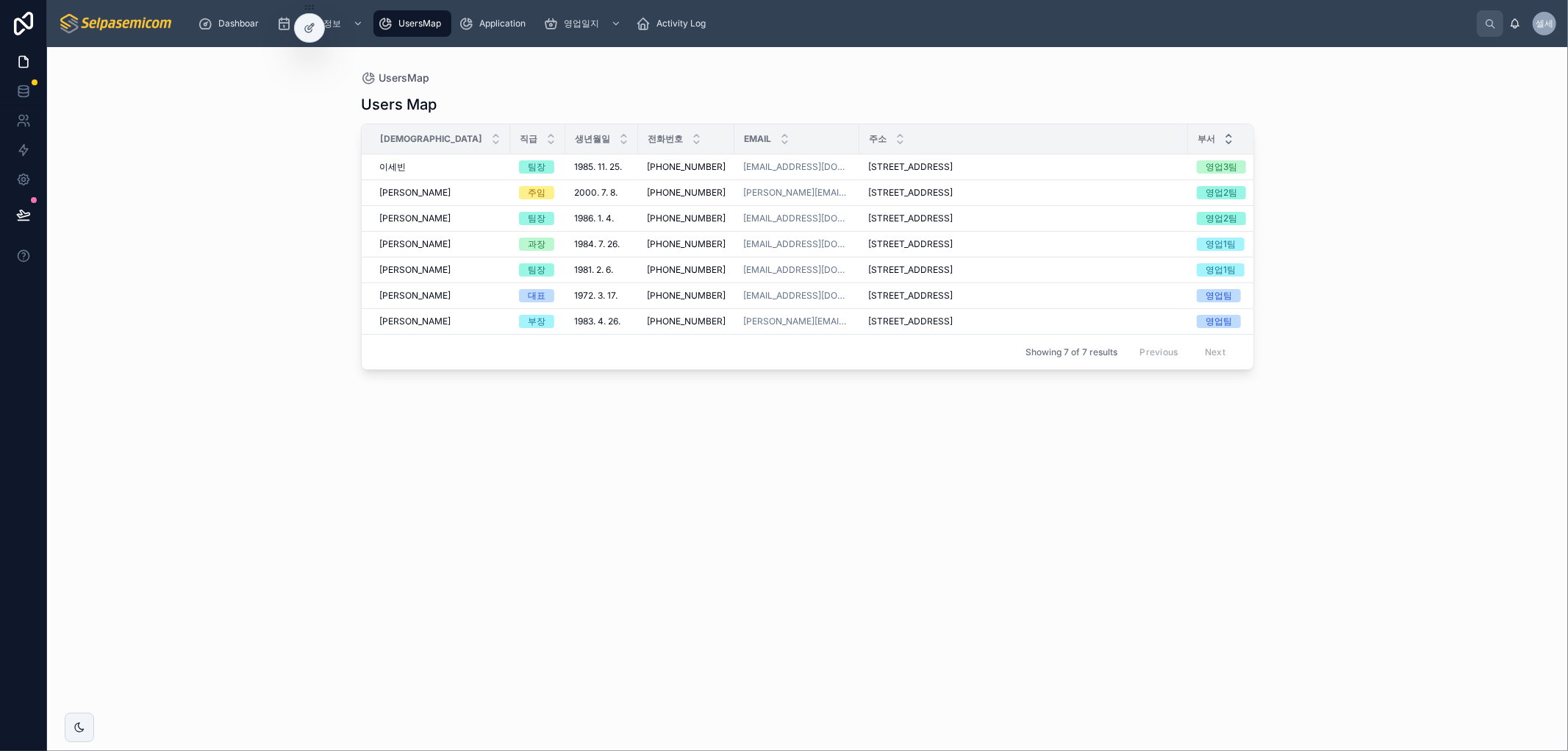
click at [1224, 134] on icon at bounding box center [1228, 136] width 10 height 10
click at [1057, 460] on div "Users Map 성함 직급 생년월일 전화번호 Email 주소 부서 재직유무 [PERSON_NAME] [PERSON_NAME] 부장 [DATE…" at bounding box center [808, 409] width 893 height 648
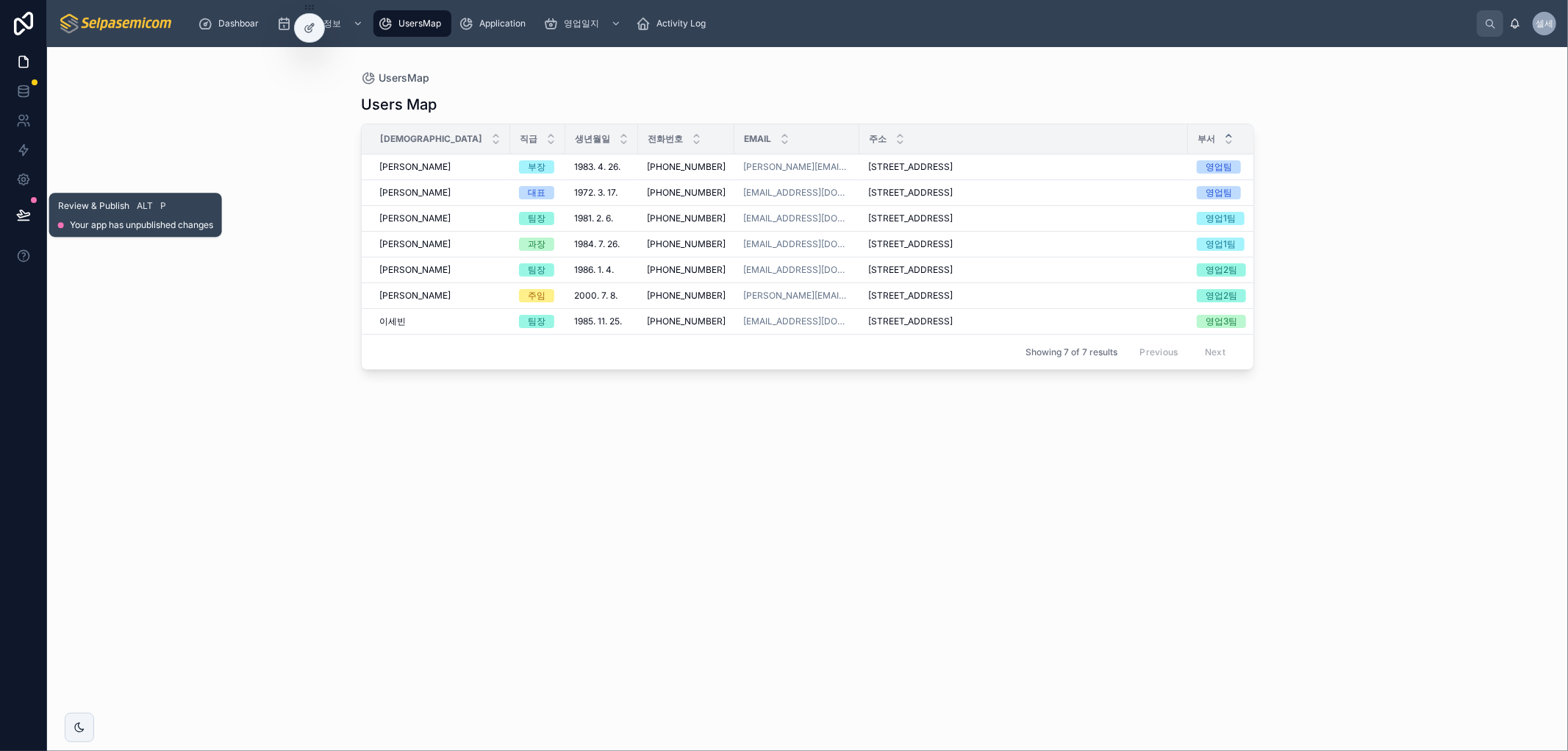
click at [5, 219] on div at bounding box center [23, 214] width 46 height 41
click at [24, 213] on icon at bounding box center [23, 214] width 15 height 15
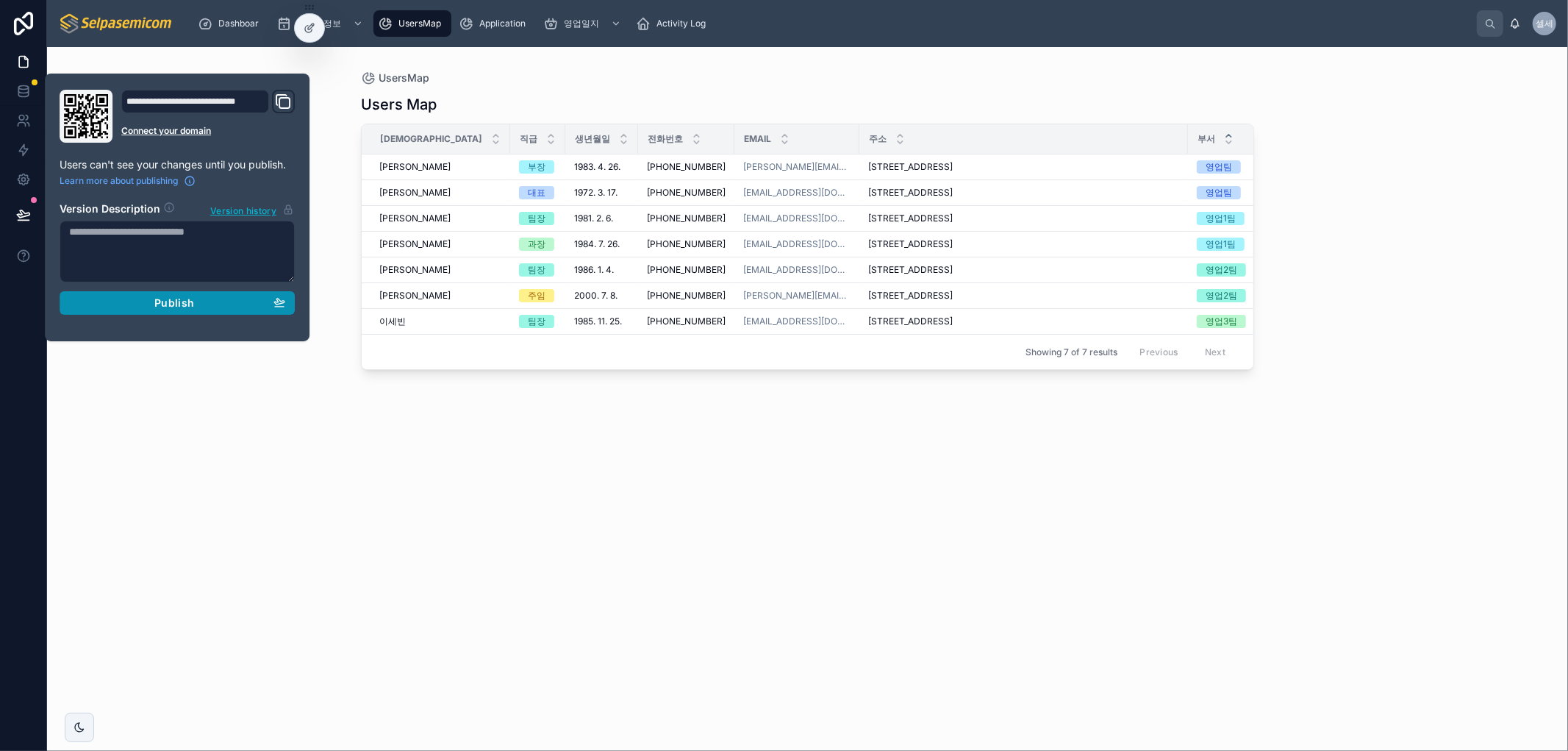
click at [189, 304] on span "Publish" at bounding box center [174, 302] width 39 height 13
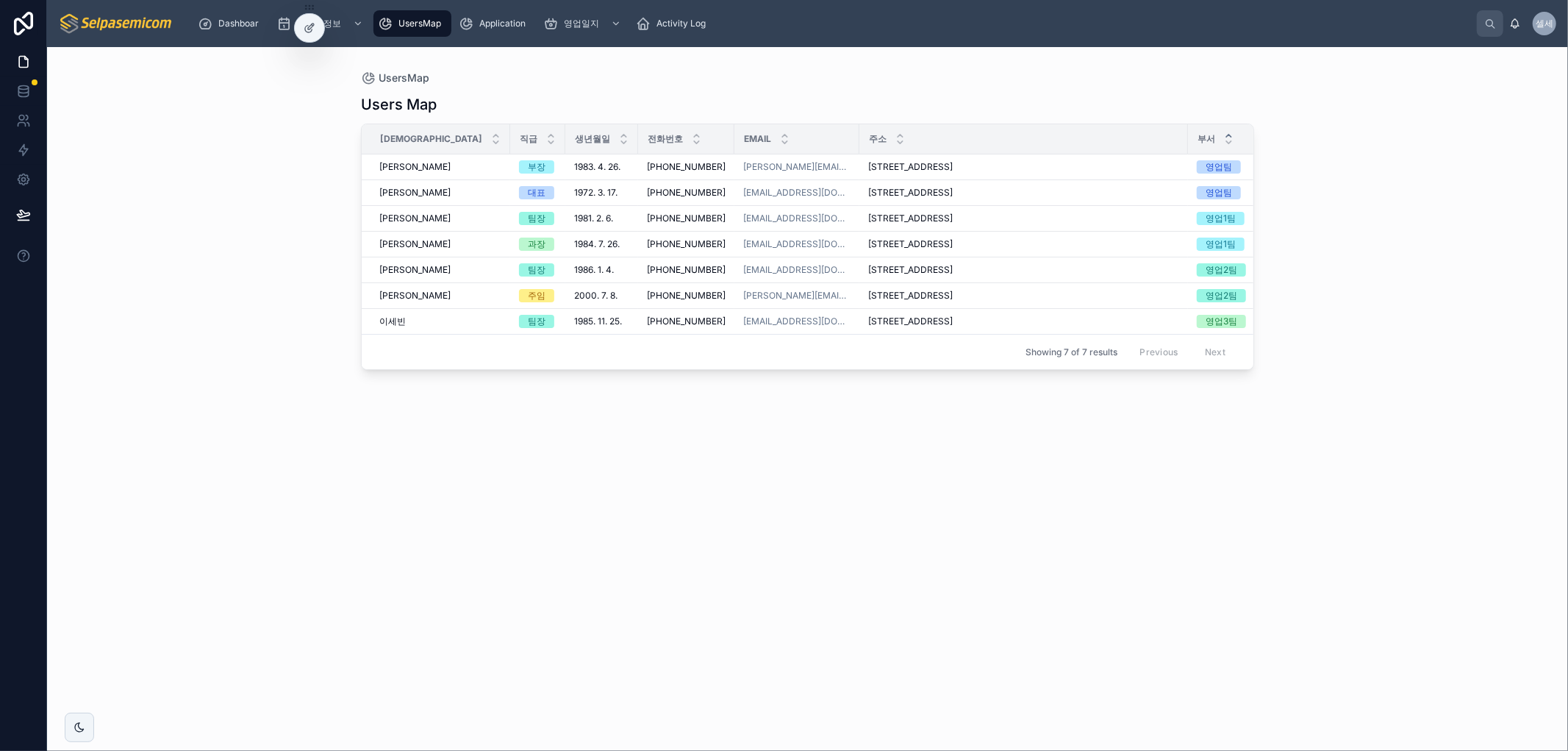
drag, startPoint x: 438, startPoint y: 515, endPoint x: 456, endPoint y: 519, distance: 18.4
click at [438, 517] on div "Users Map 성함 직급 생년월일 전화번호 Email 주소 부서 재직유무 [PERSON_NAME] [PERSON_NAME] 부장 [DATE…" at bounding box center [808, 409] width 893 height 648
click at [414, 72] on span "UsersMap" at bounding box center [404, 78] width 51 height 15
click at [334, 21] on span "거래처정보" at bounding box center [319, 23] width 44 height 11
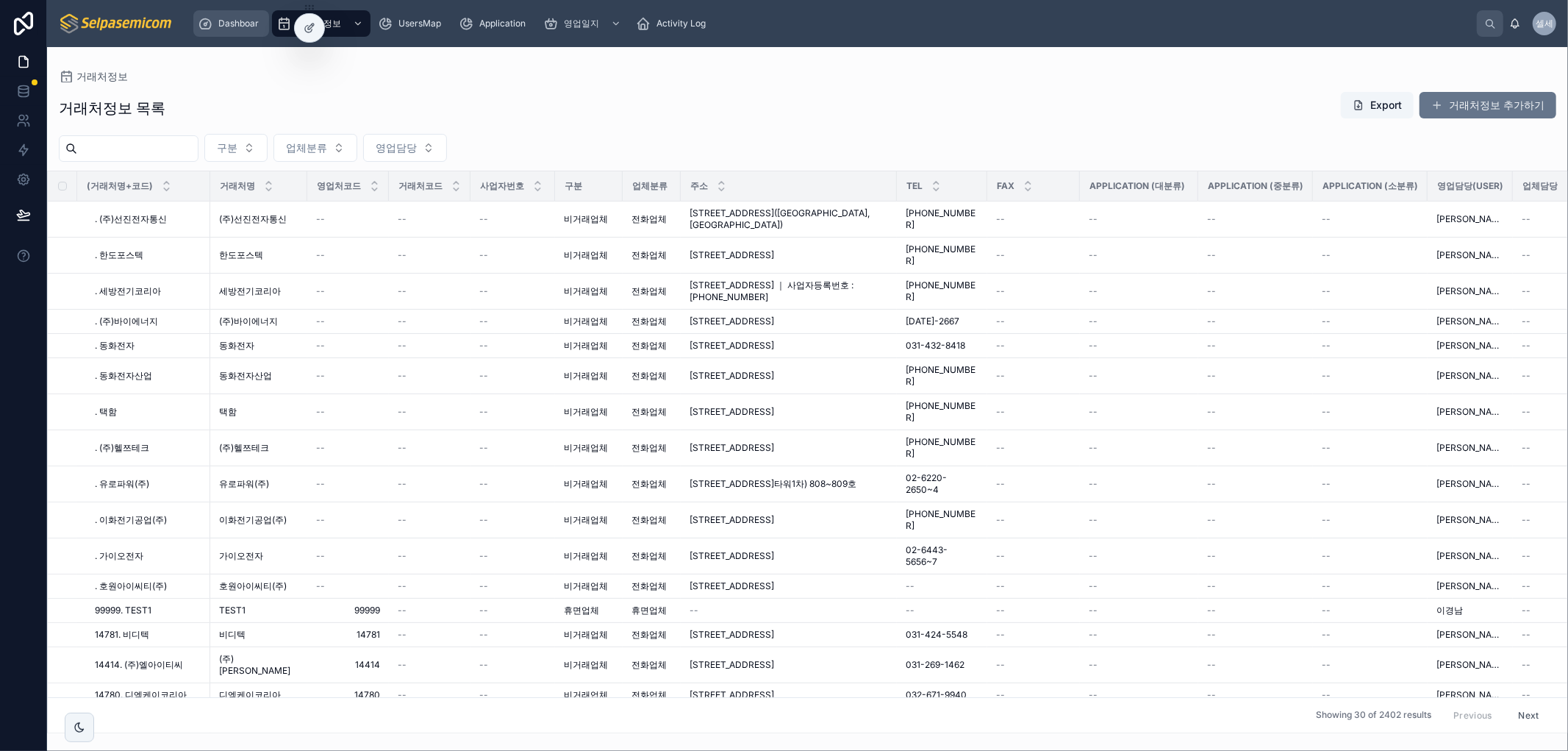
click at [251, 22] on span "Dashboar" at bounding box center [239, 23] width 40 height 11
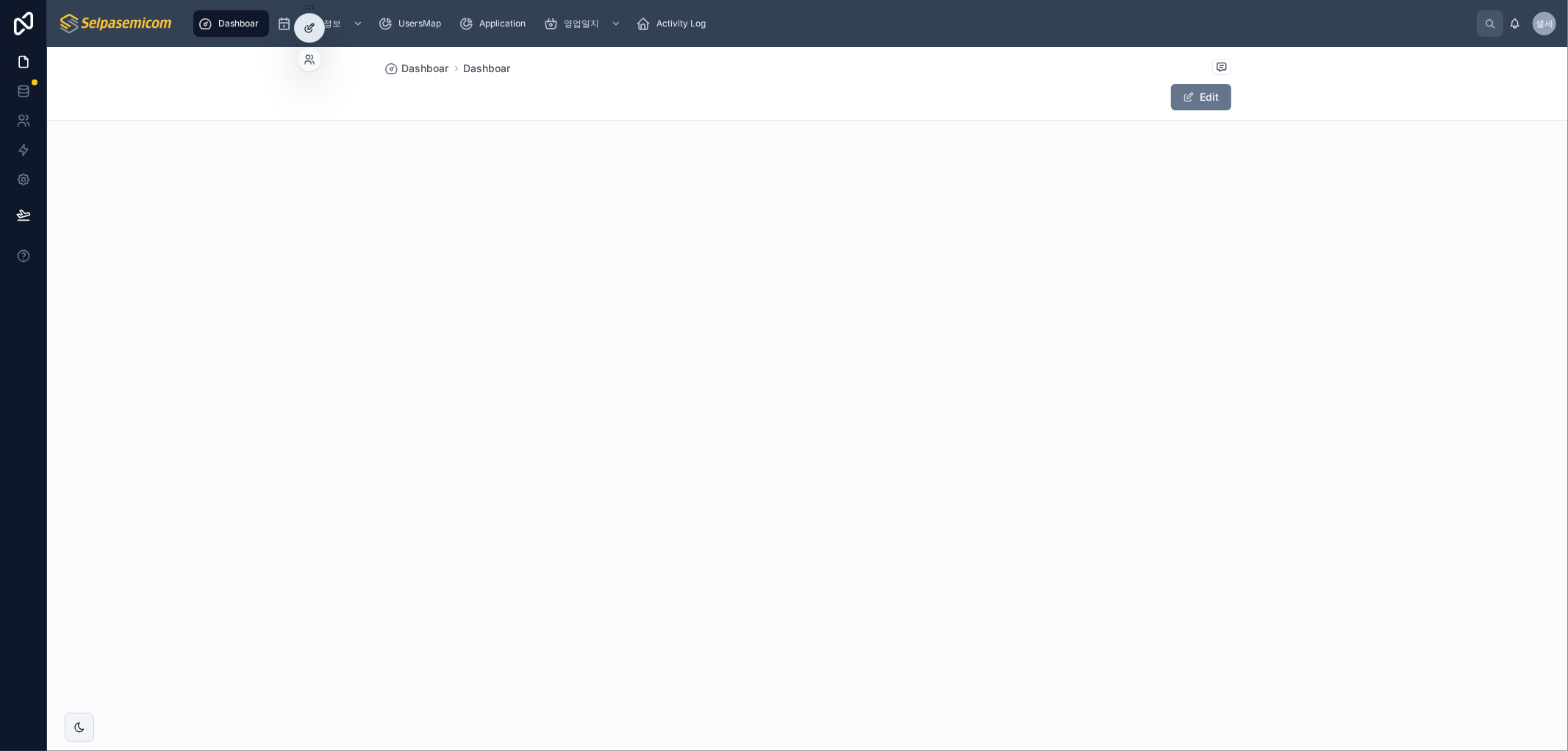
click at [307, 28] on icon at bounding box center [309, 27] width 11 height 11
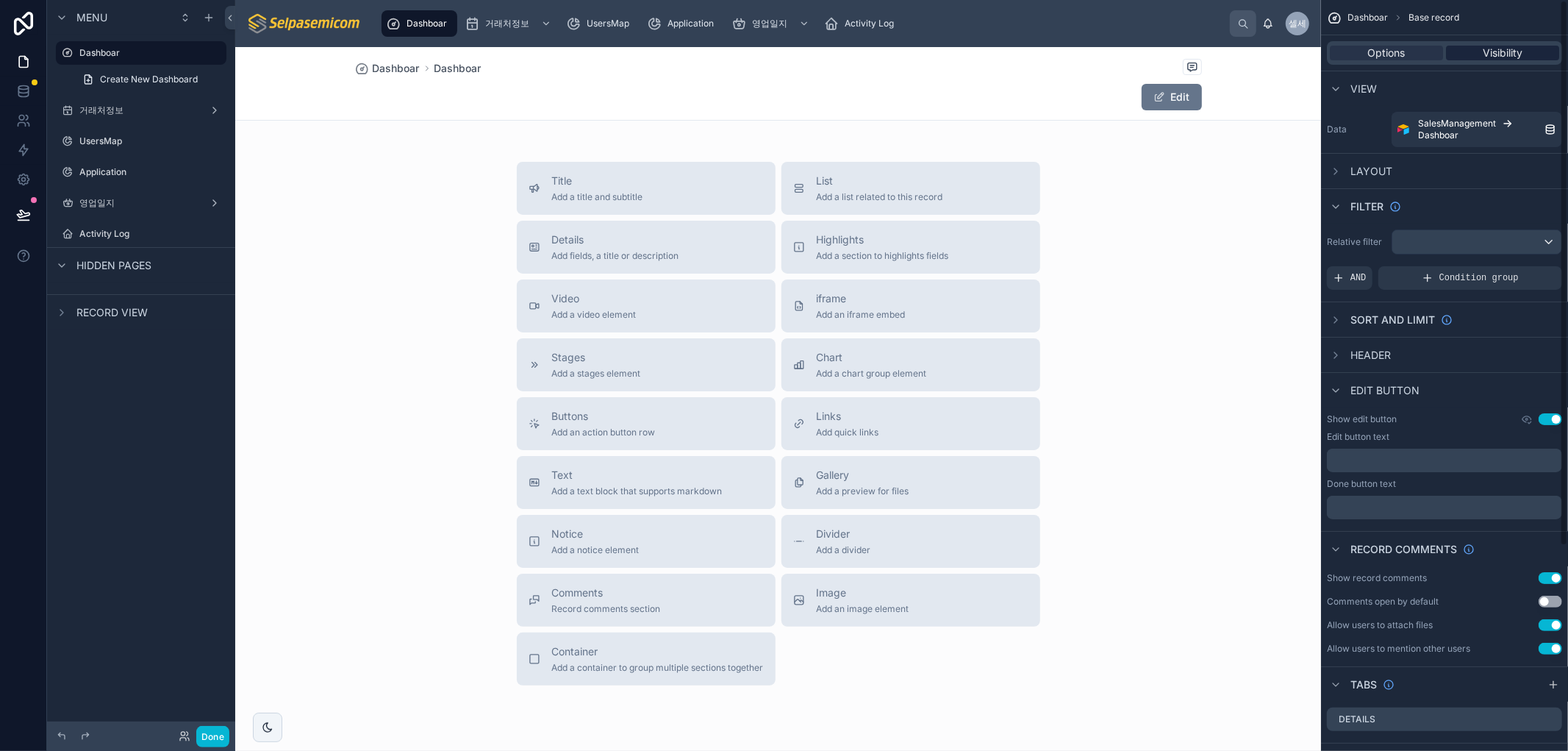
click at [1517, 52] on span "Visibility" at bounding box center [1502, 52] width 39 height 15
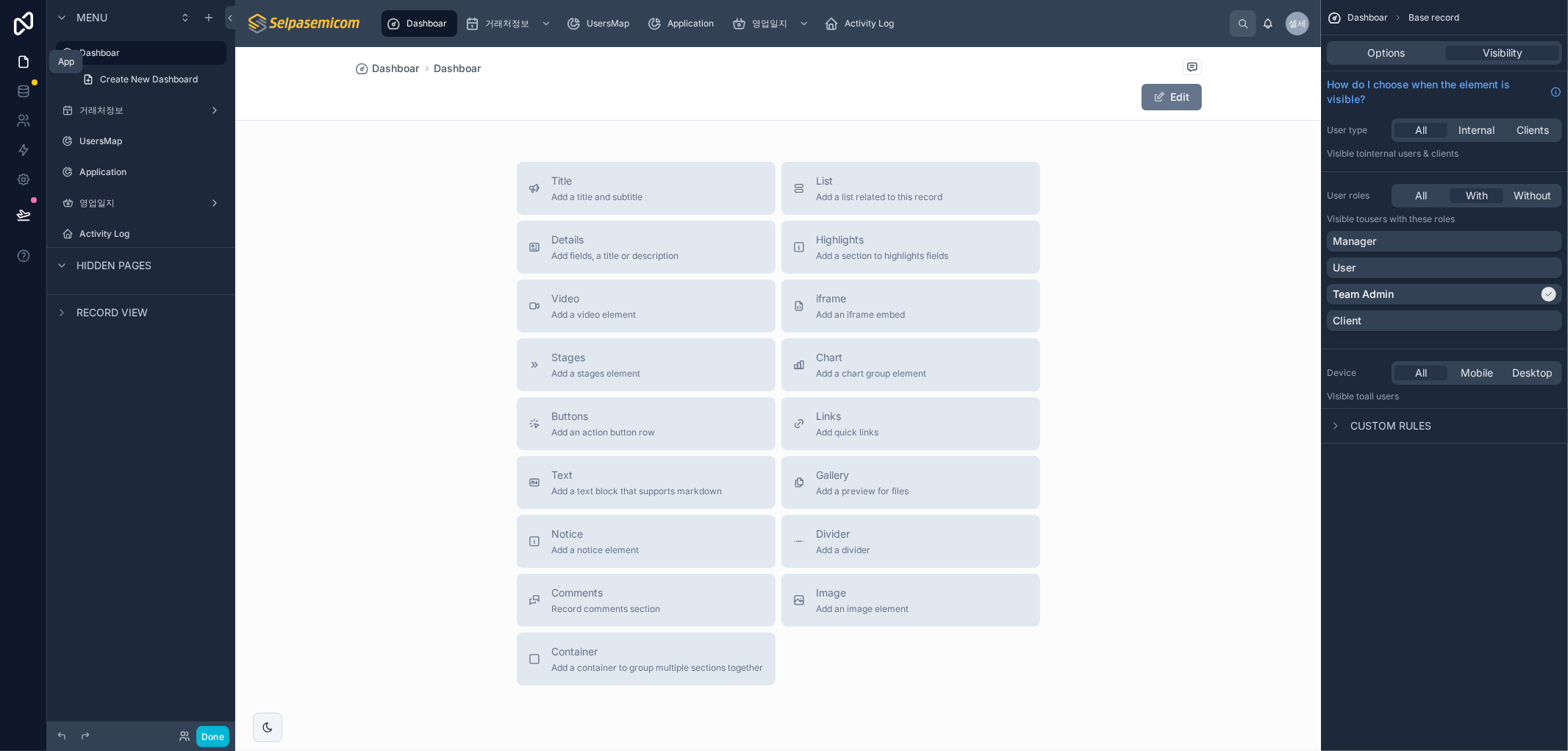
click at [26, 62] on icon at bounding box center [24, 62] width 9 height 11
click at [24, 63] on icon at bounding box center [23, 61] width 15 height 15
click at [606, 22] on span "UsersMap" at bounding box center [607, 23] width 43 height 11
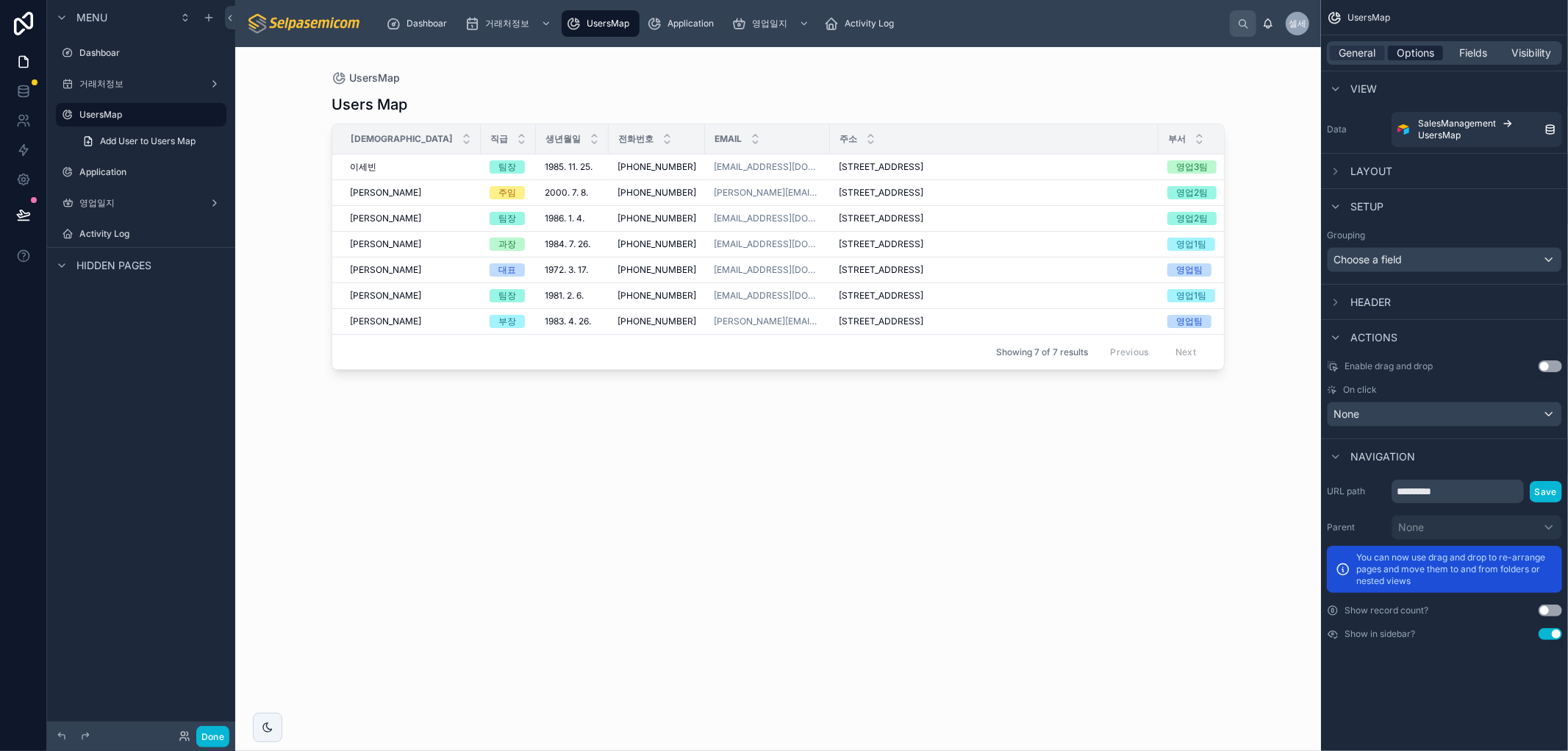
click at [1406, 55] on span "Options" at bounding box center [1415, 52] width 38 height 15
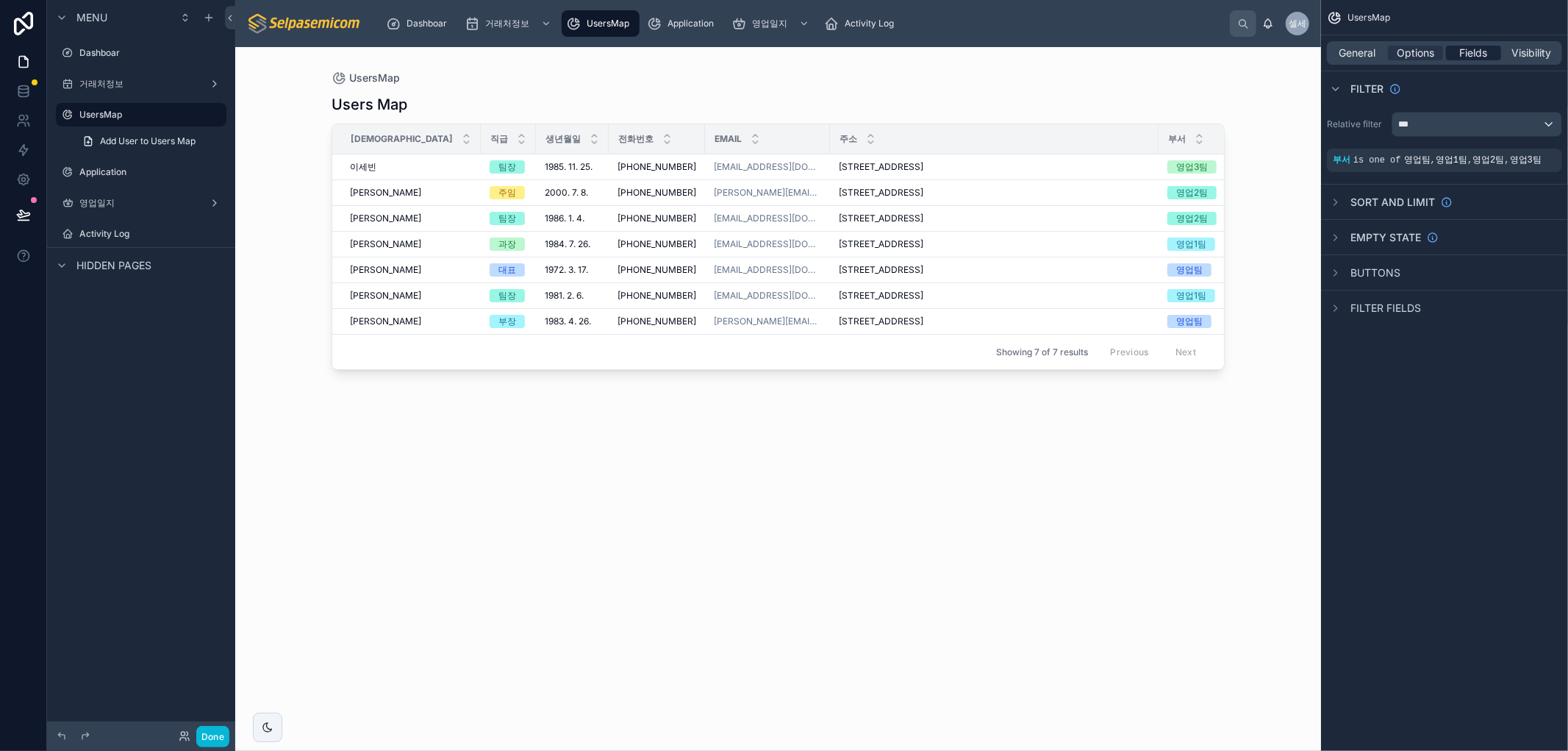
click at [1483, 45] on div "General Options Fields Visibility" at bounding box center [1444, 52] width 235 height 24
click at [1488, 53] on div "Fields" at bounding box center [1473, 52] width 55 height 15
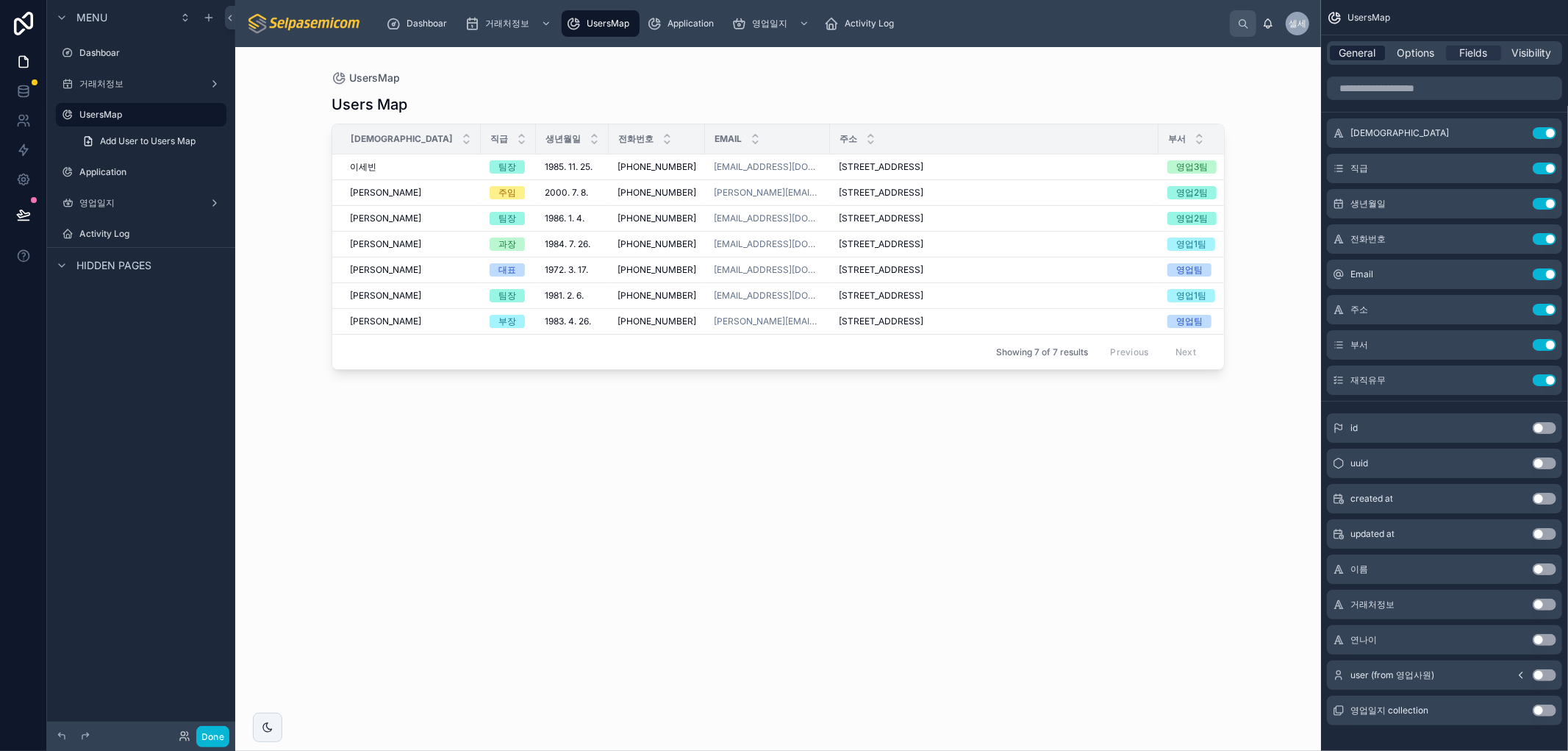
click at [1354, 55] on span "General" at bounding box center [1357, 52] width 37 height 15
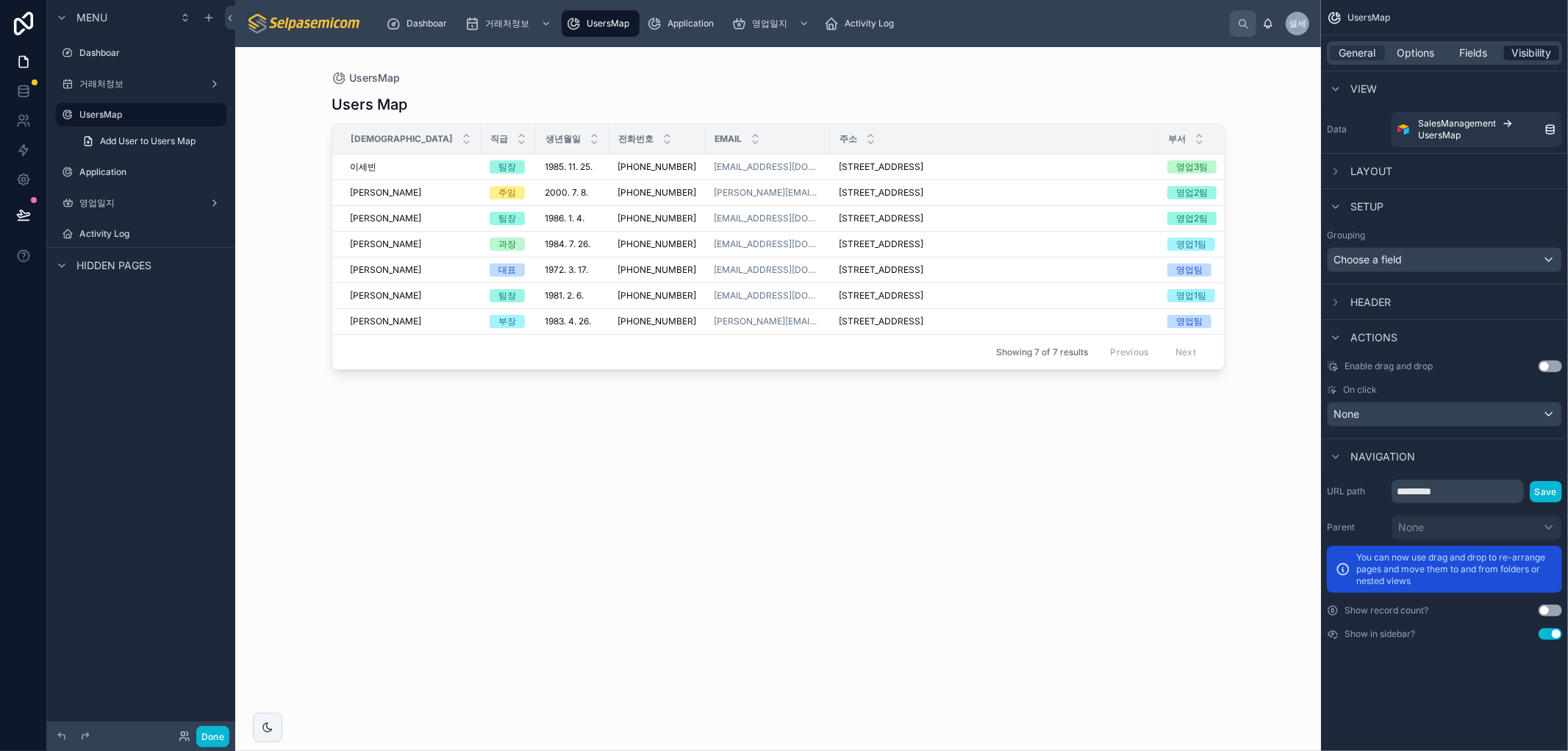
click at [1523, 52] on span "Visibility" at bounding box center [1531, 52] width 39 height 15
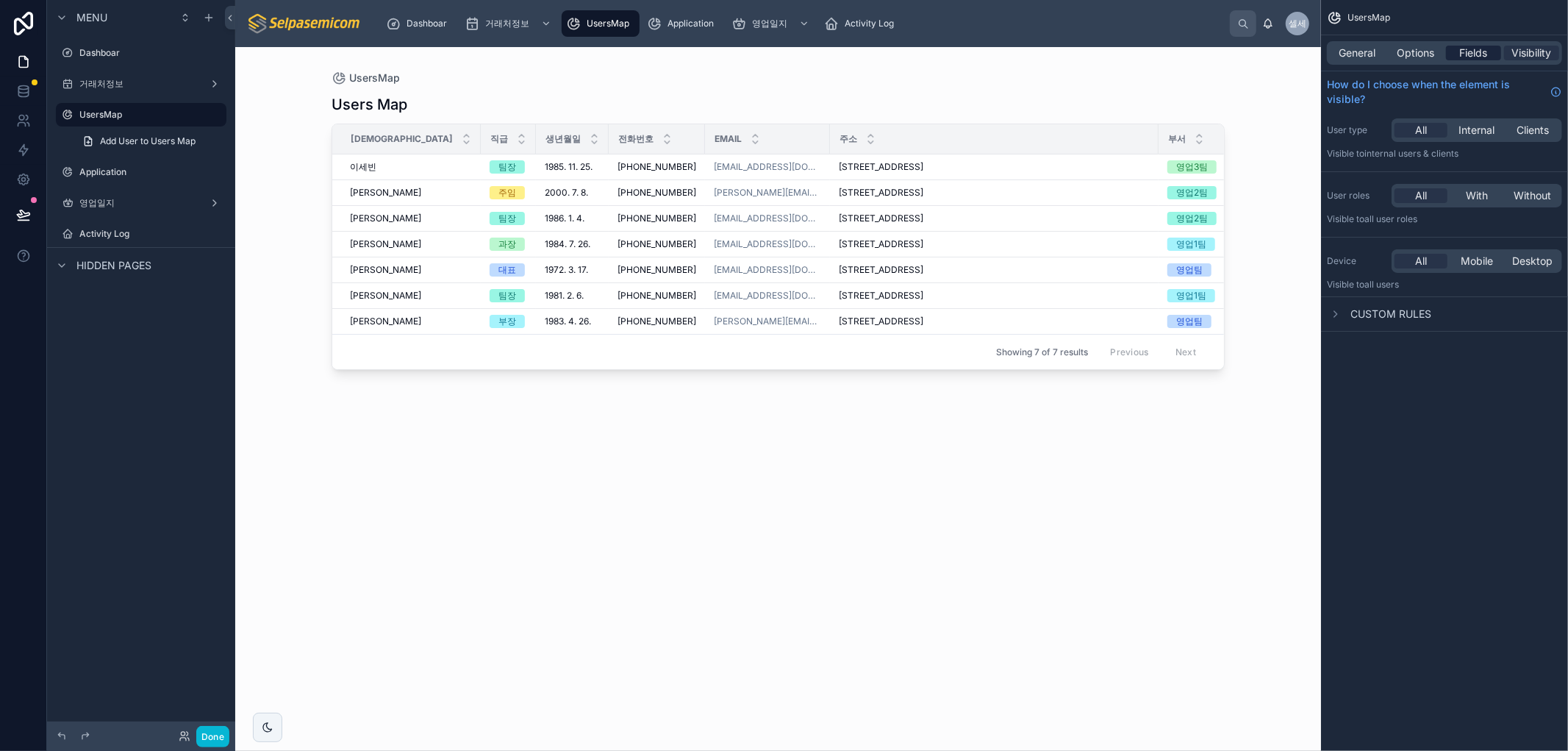
click at [1483, 50] on span "Fields" at bounding box center [1474, 52] width 28 height 15
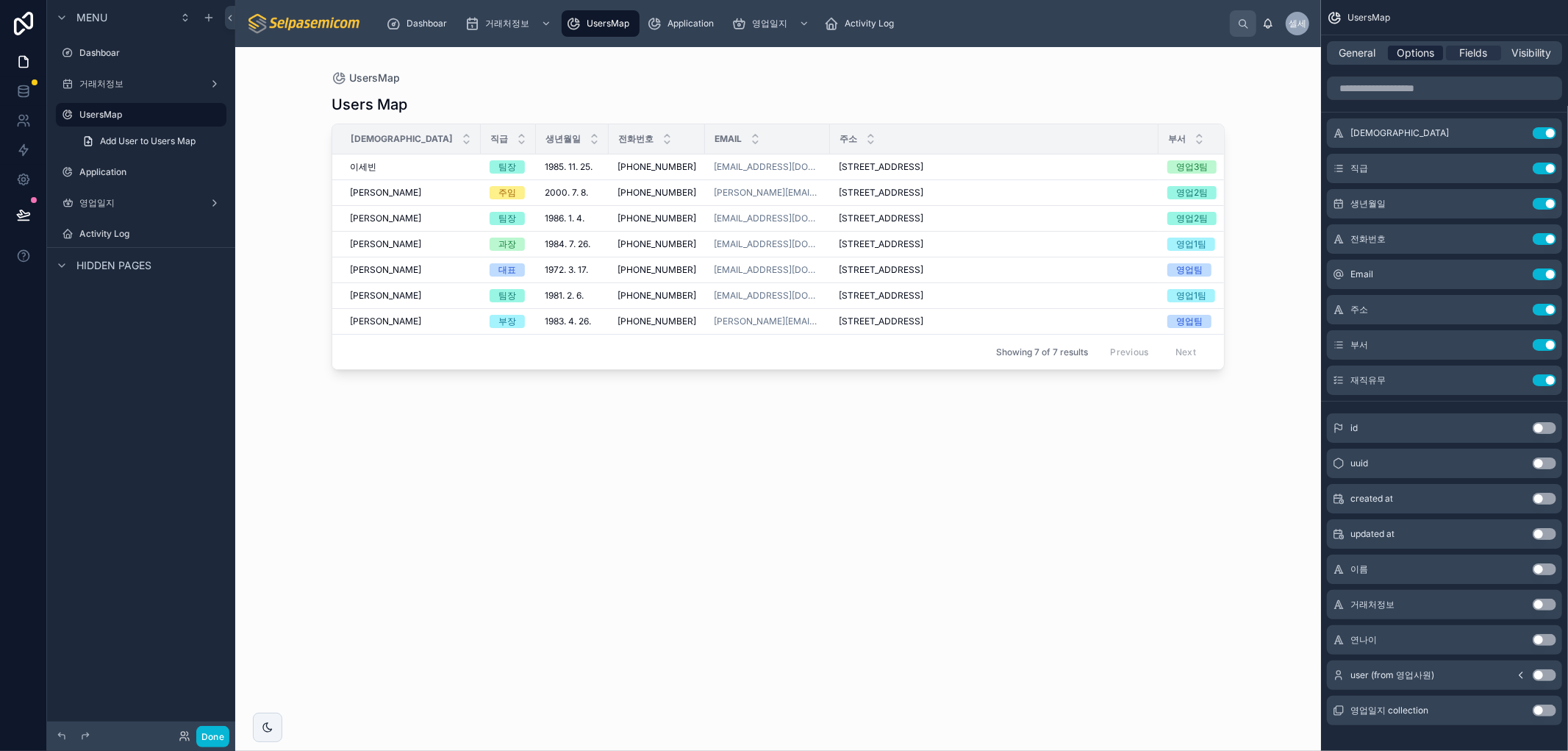
click at [1398, 54] on span "Options" at bounding box center [1415, 52] width 38 height 15
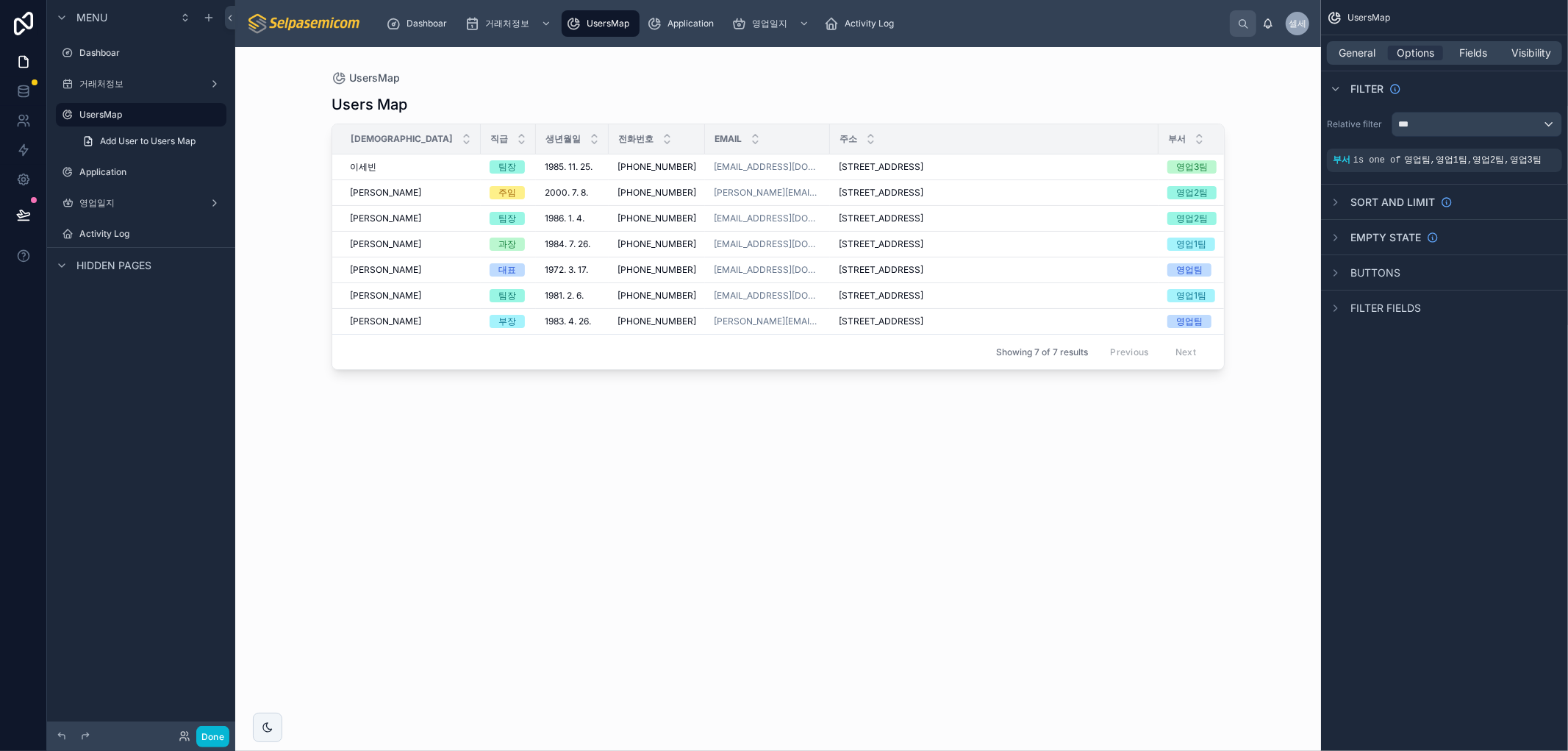
drag, startPoint x: 1379, startPoint y: 59, endPoint x: 1452, endPoint y: 27, distance: 79.7
click at [1453, 25] on div "UsersMap" at bounding box center [1444, 17] width 247 height 35
drag, startPoint x: 1046, startPoint y: 475, endPoint x: 1044, endPoint y: 468, distance: 7.3
click at [1044, 468] on div at bounding box center [777, 390] width 940 height 686
click at [1364, 53] on span "General" at bounding box center [1357, 52] width 37 height 15
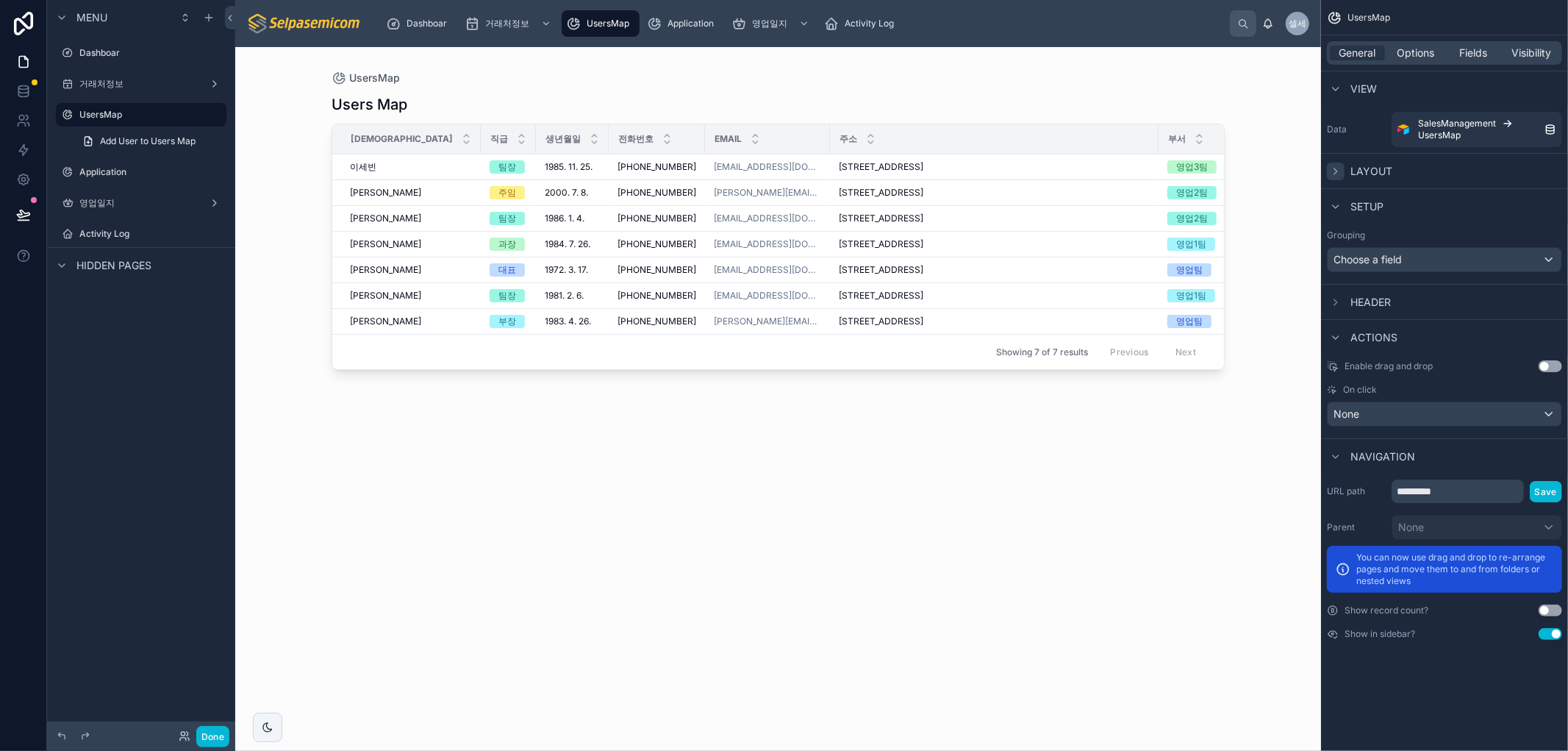
click at [1335, 169] on icon "scrollable content" at bounding box center [1335, 171] width 3 height 6
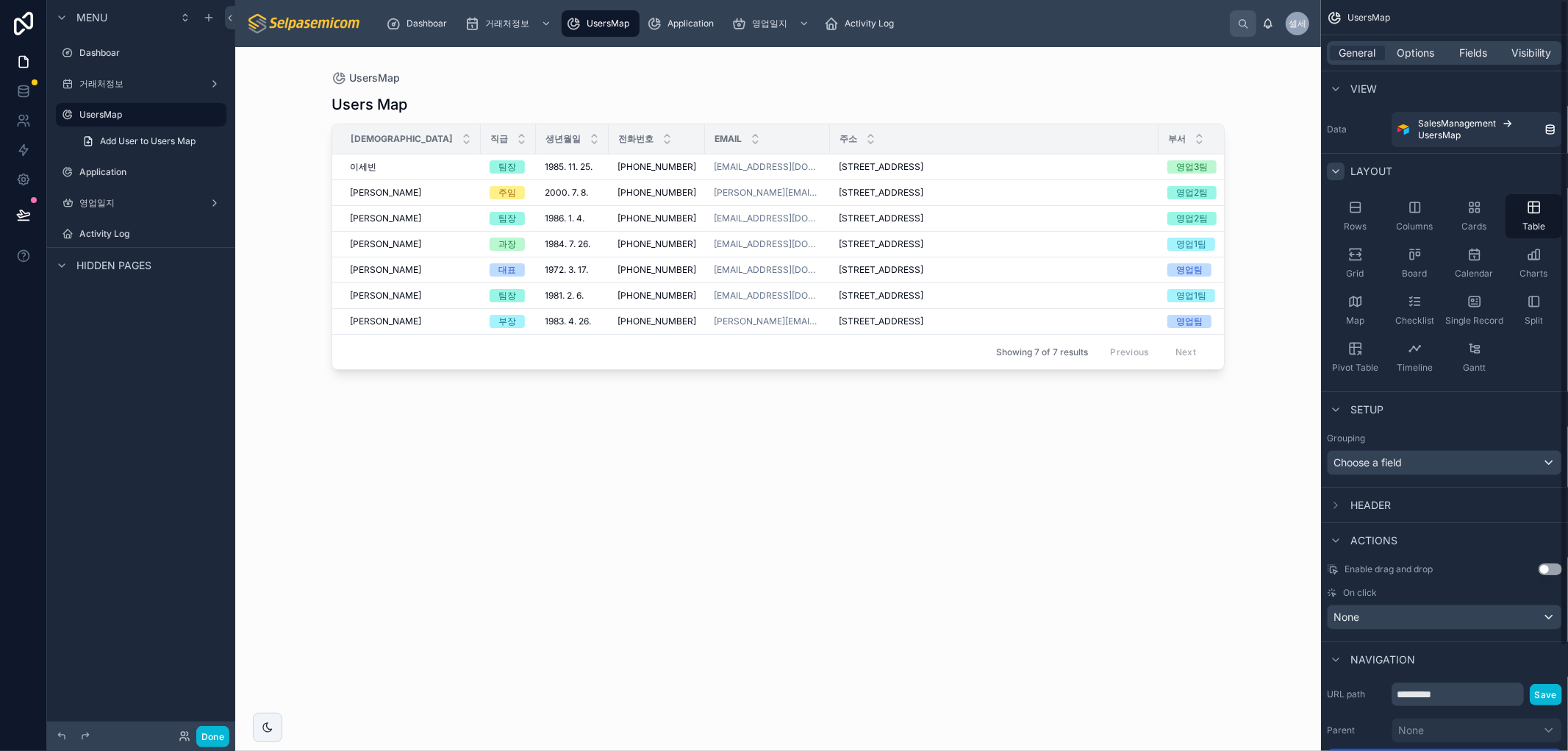
click at [1335, 168] on icon "scrollable content" at bounding box center [1335, 170] width 11 height 11
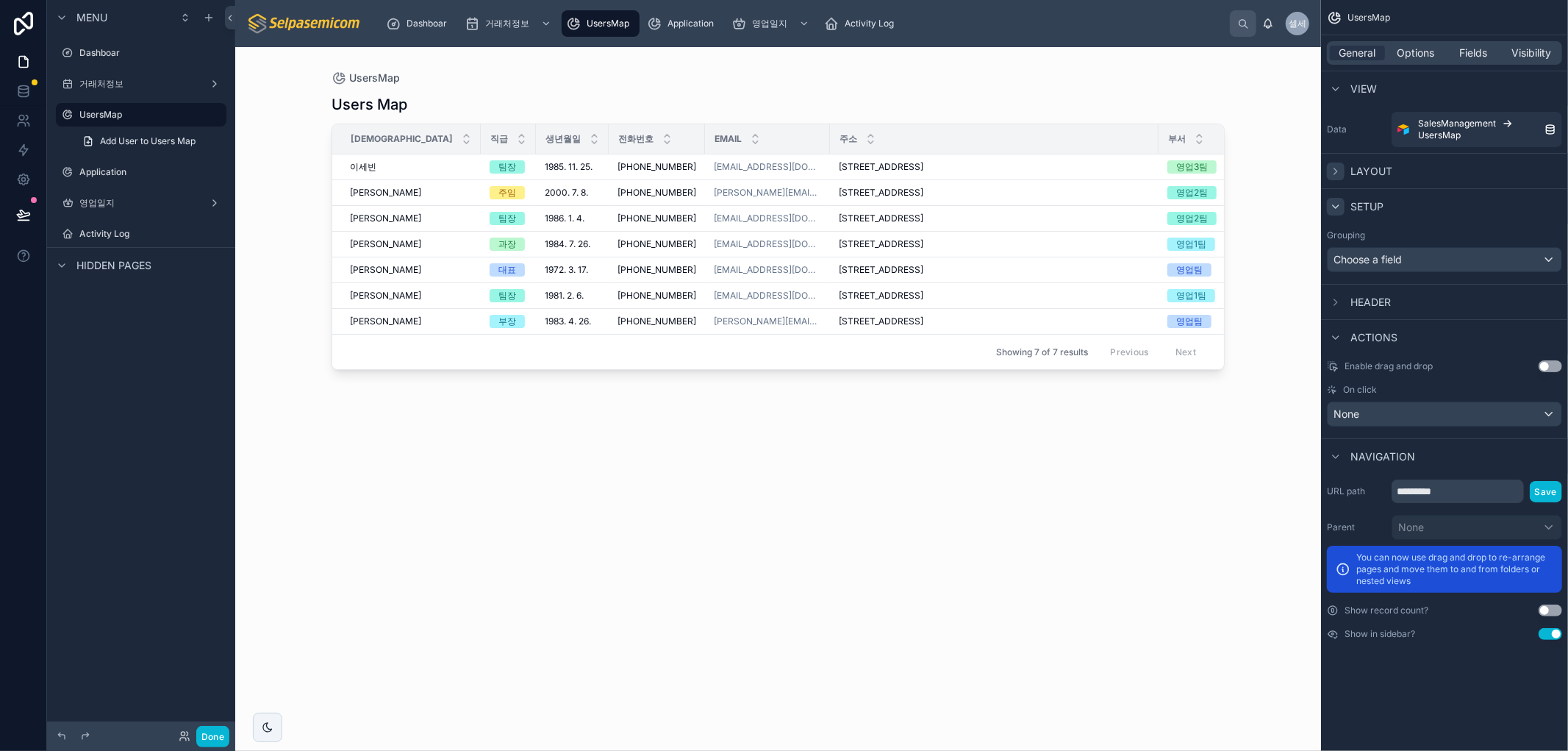
click at [1328, 205] on div "scrollable content" at bounding box center [1336, 206] width 17 height 17
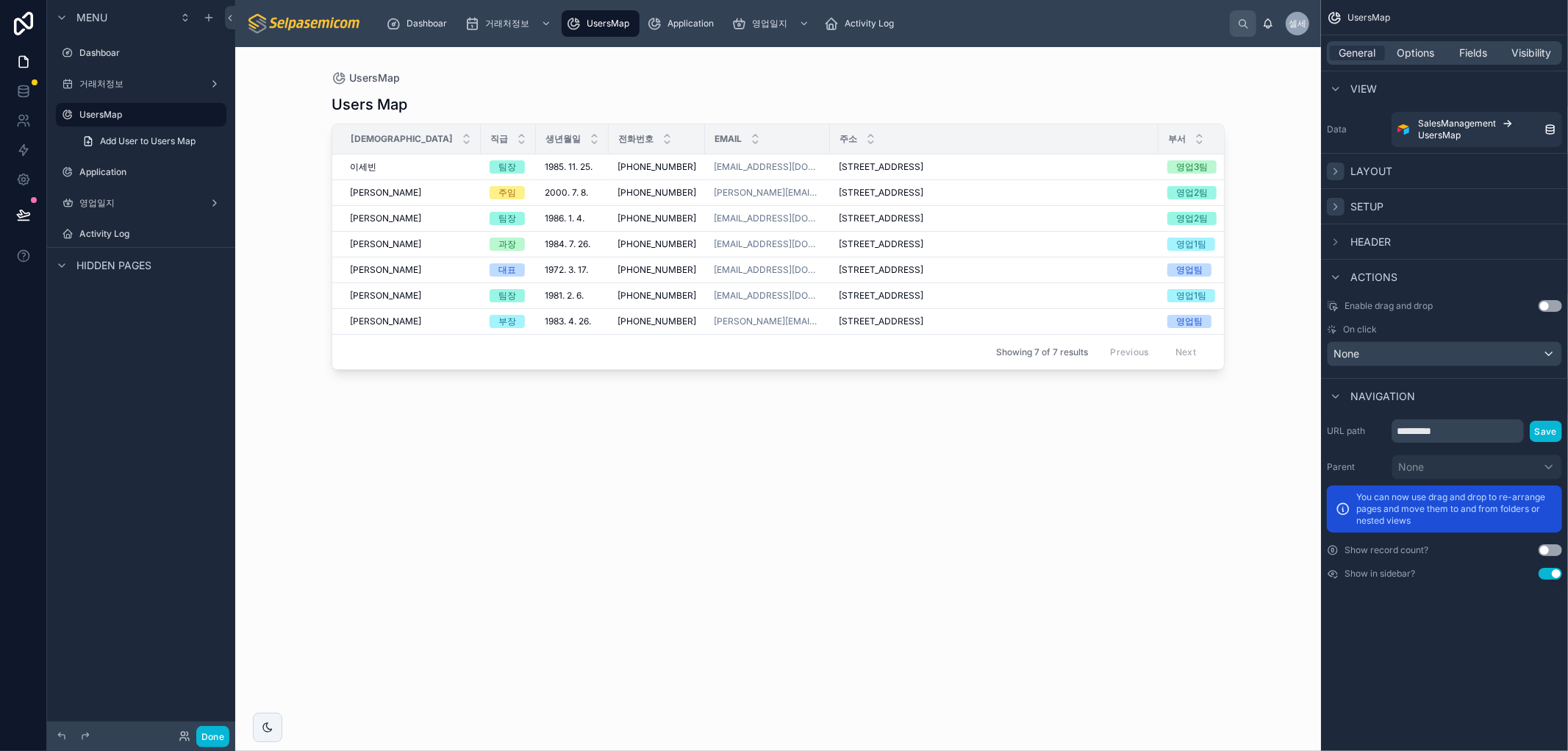
click at [1329, 205] on icon "scrollable content" at bounding box center [1335, 206] width 11 height 11
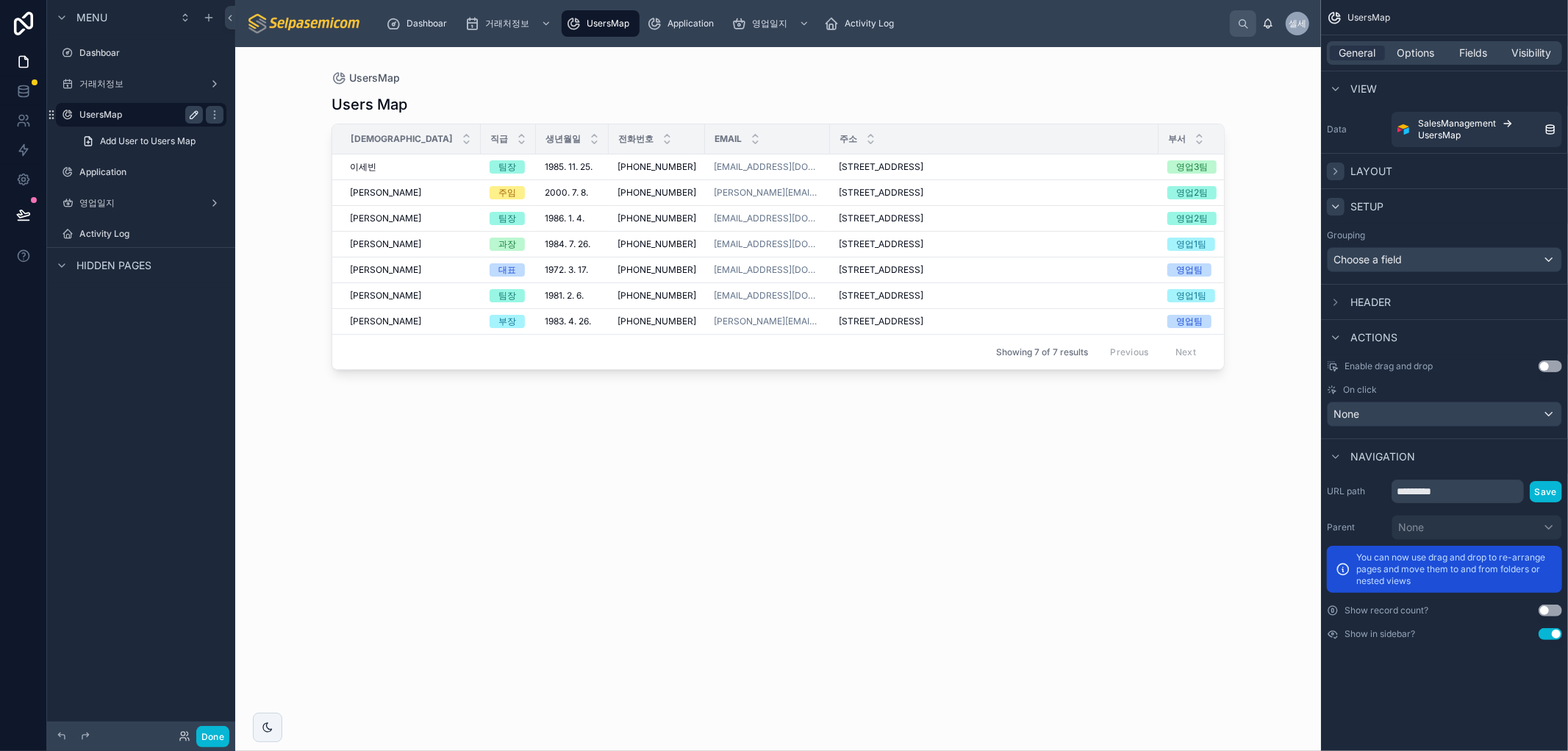
click at [188, 115] on icon "scrollable content" at bounding box center [193, 114] width 11 height 11
click at [68, 113] on icon "scrollable content" at bounding box center [67, 114] width 11 height 11
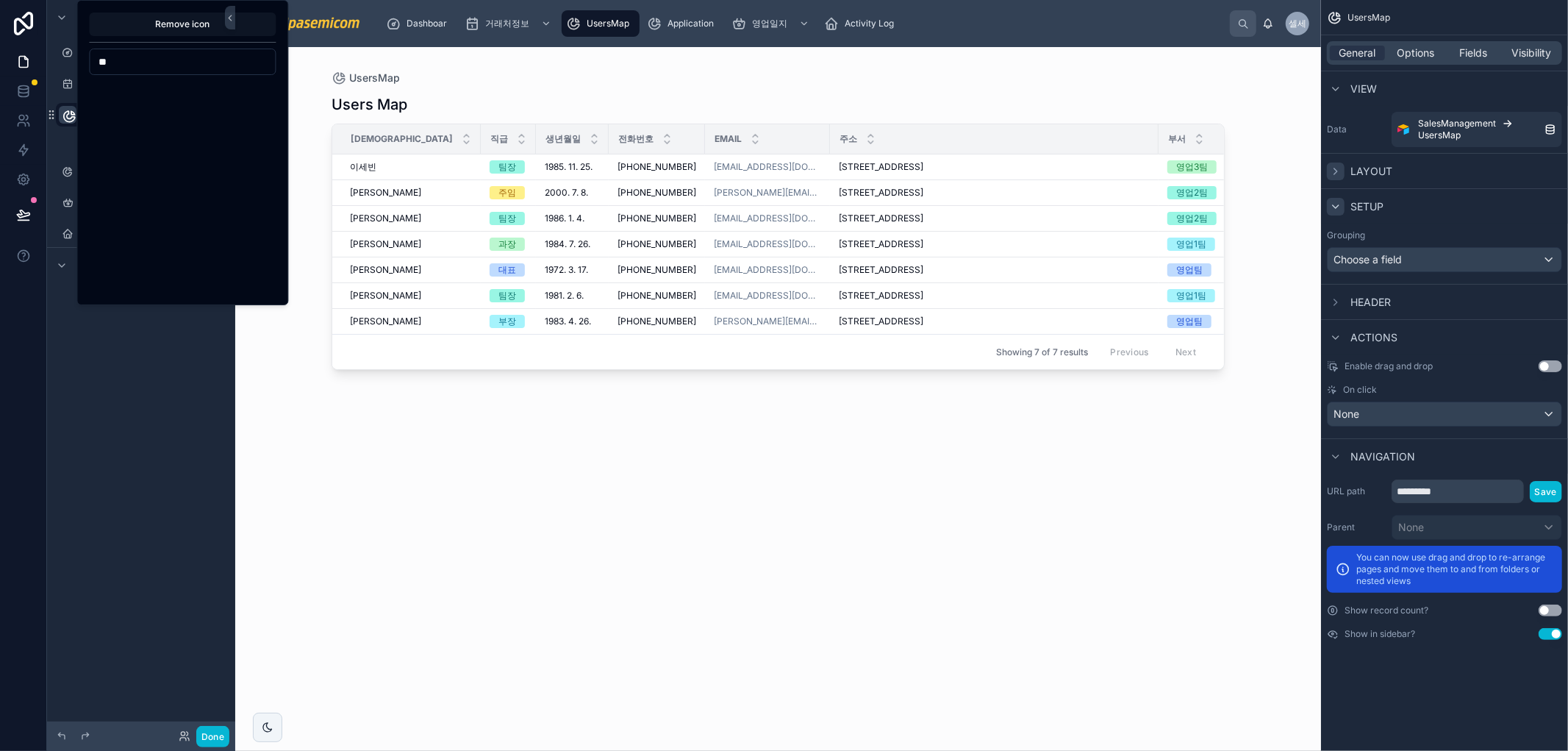
type input "*"
type input "*****"
drag, startPoint x: 141, startPoint y: 61, endPoint x: 0, endPoint y: 17, distance: 147.7
click at [0, 17] on div "Remove icon ***** Menu Dashboar 거래처정보 ******** Add User to Users Map Applicatio…" at bounding box center [784, 375] width 1568 height 751
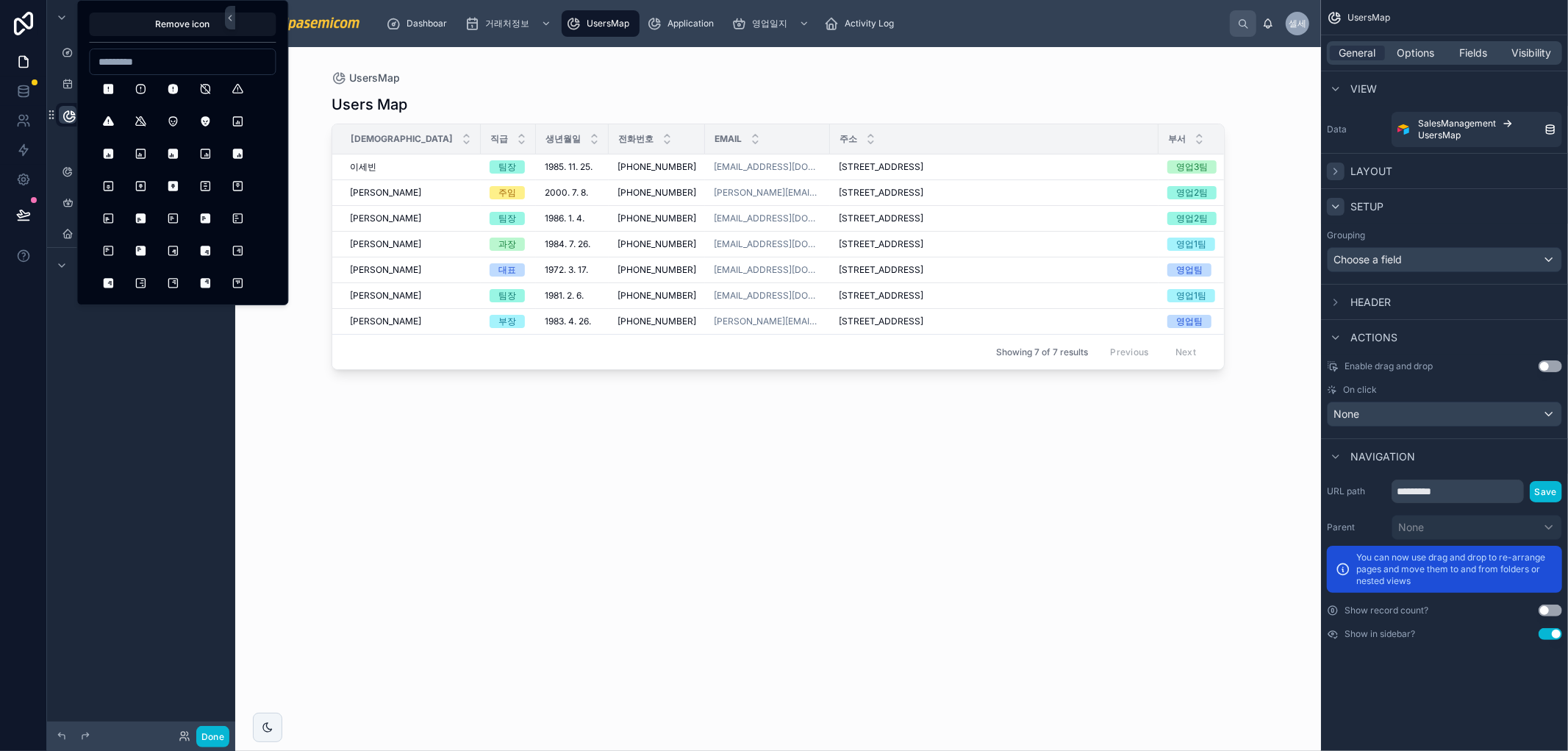
click at [276, 285] on div "Remove icon" at bounding box center [182, 152] width 212 height 305
click at [115, 65] on input at bounding box center [183, 62] width 185 height 21
click at [197, 66] on input at bounding box center [183, 62] width 185 height 21
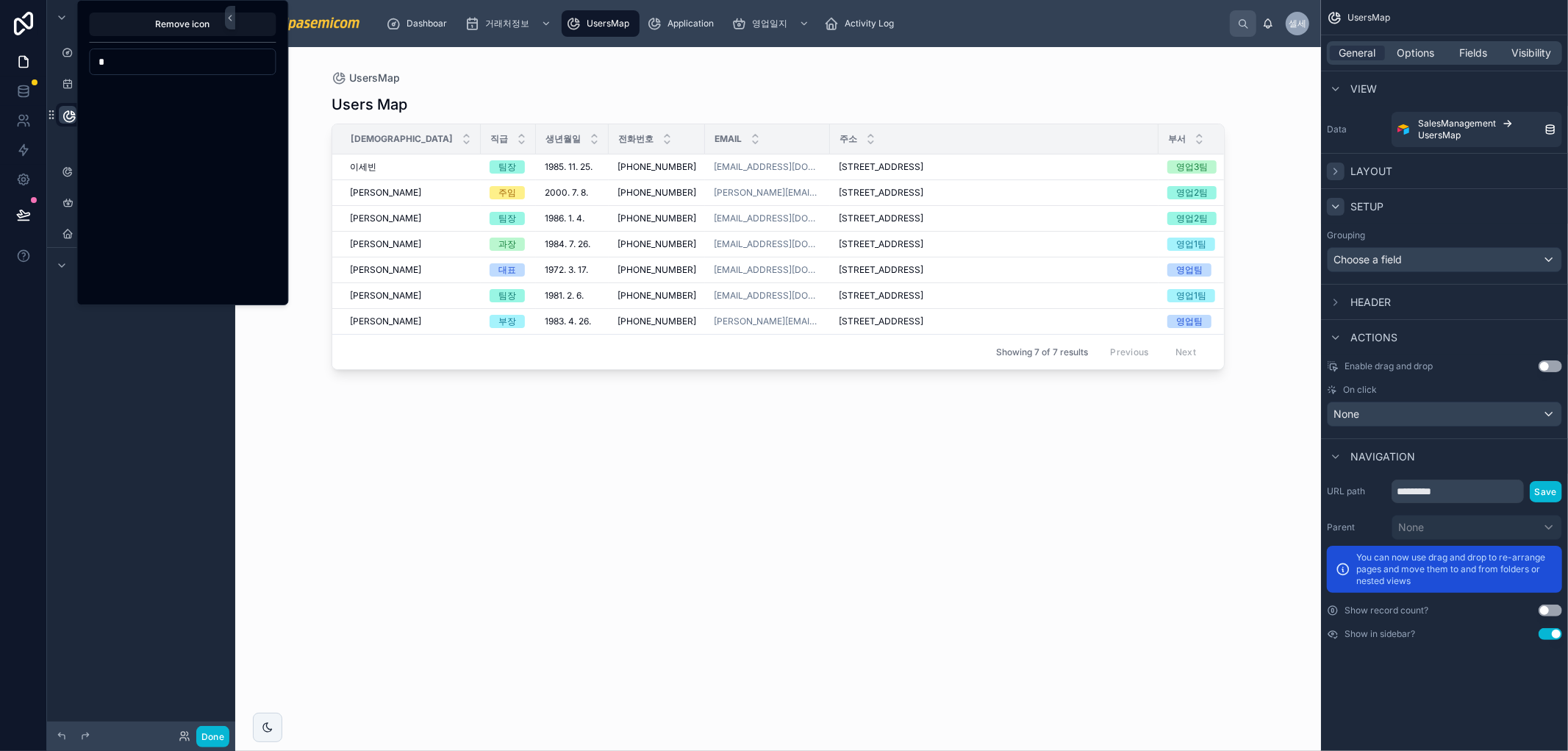
type input "*"
type input "*********"
drag, startPoint x: 164, startPoint y: 66, endPoint x: 89, endPoint y: 53, distance: 76.1
click at [89, 53] on div "*********" at bounding box center [183, 61] width 187 height 26
type input "*"
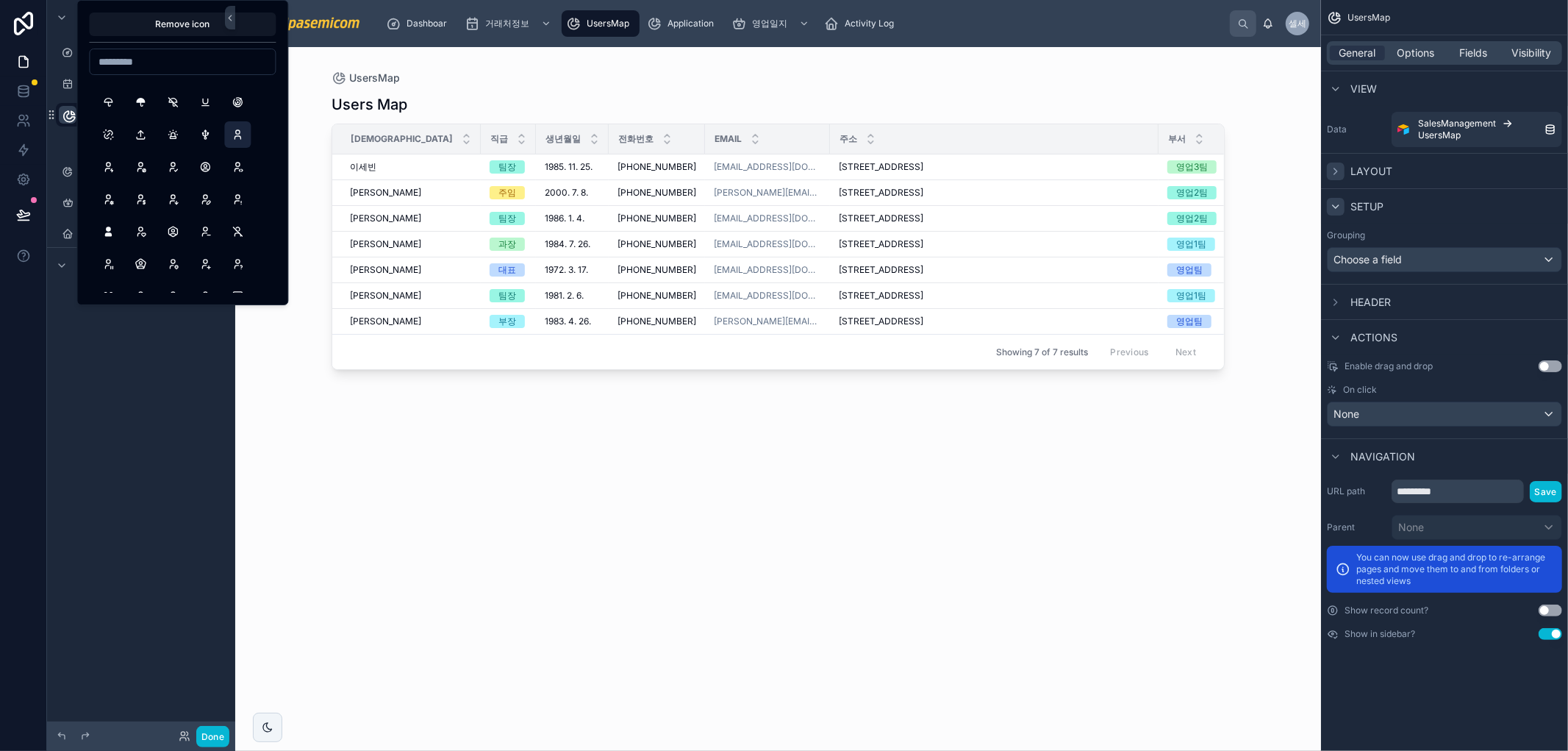
scroll to position [30393, 0]
click at [235, 163] on button "User" at bounding box center [237, 163] width 26 height 26
click at [861, 21] on span "Activity Log" at bounding box center [869, 23] width 49 height 11
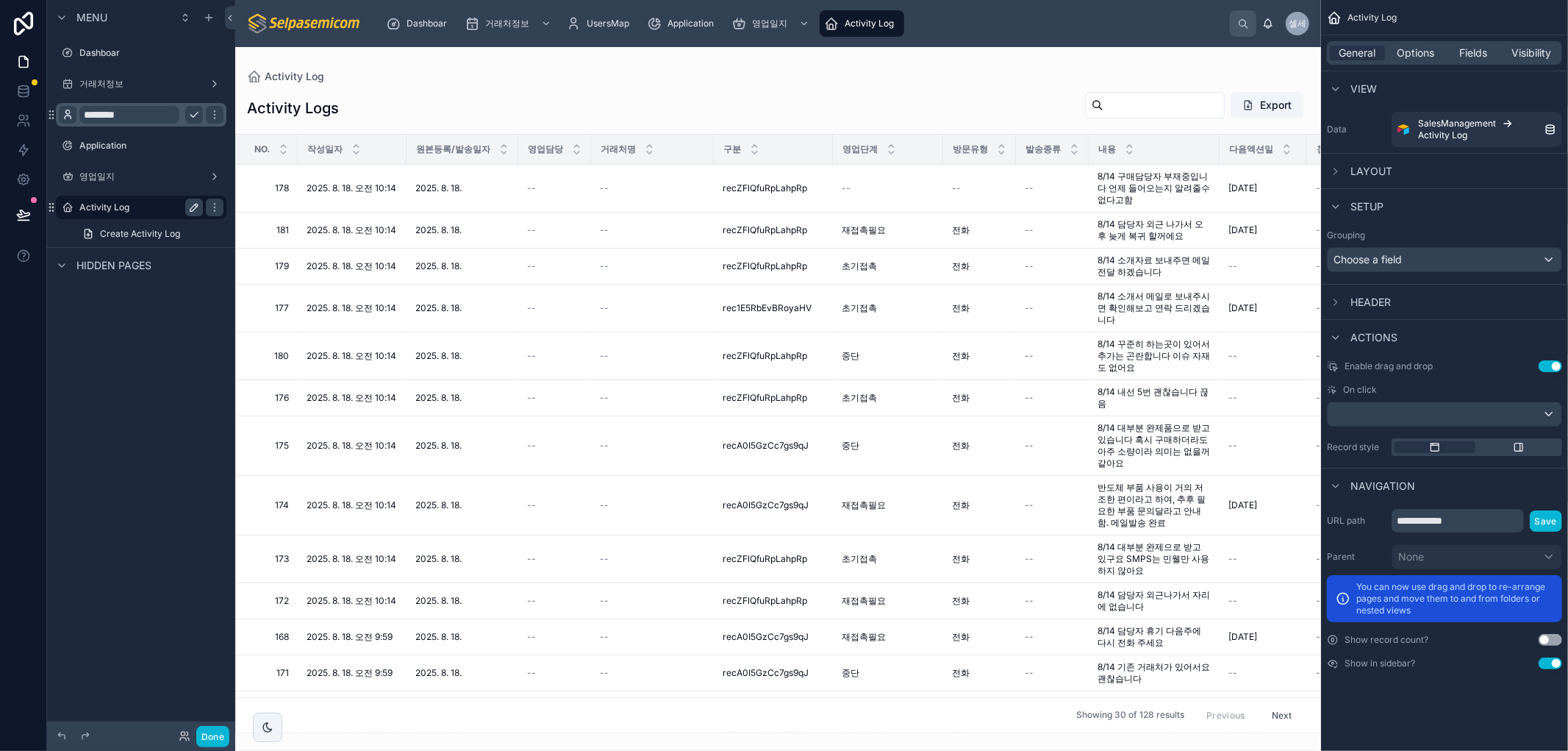
click at [191, 210] on icon "scrollable content" at bounding box center [194, 207] width 7 height 7
click at [62, 210] on icon "scrollable content" at bounding box center [67, 206] width 11 height 11
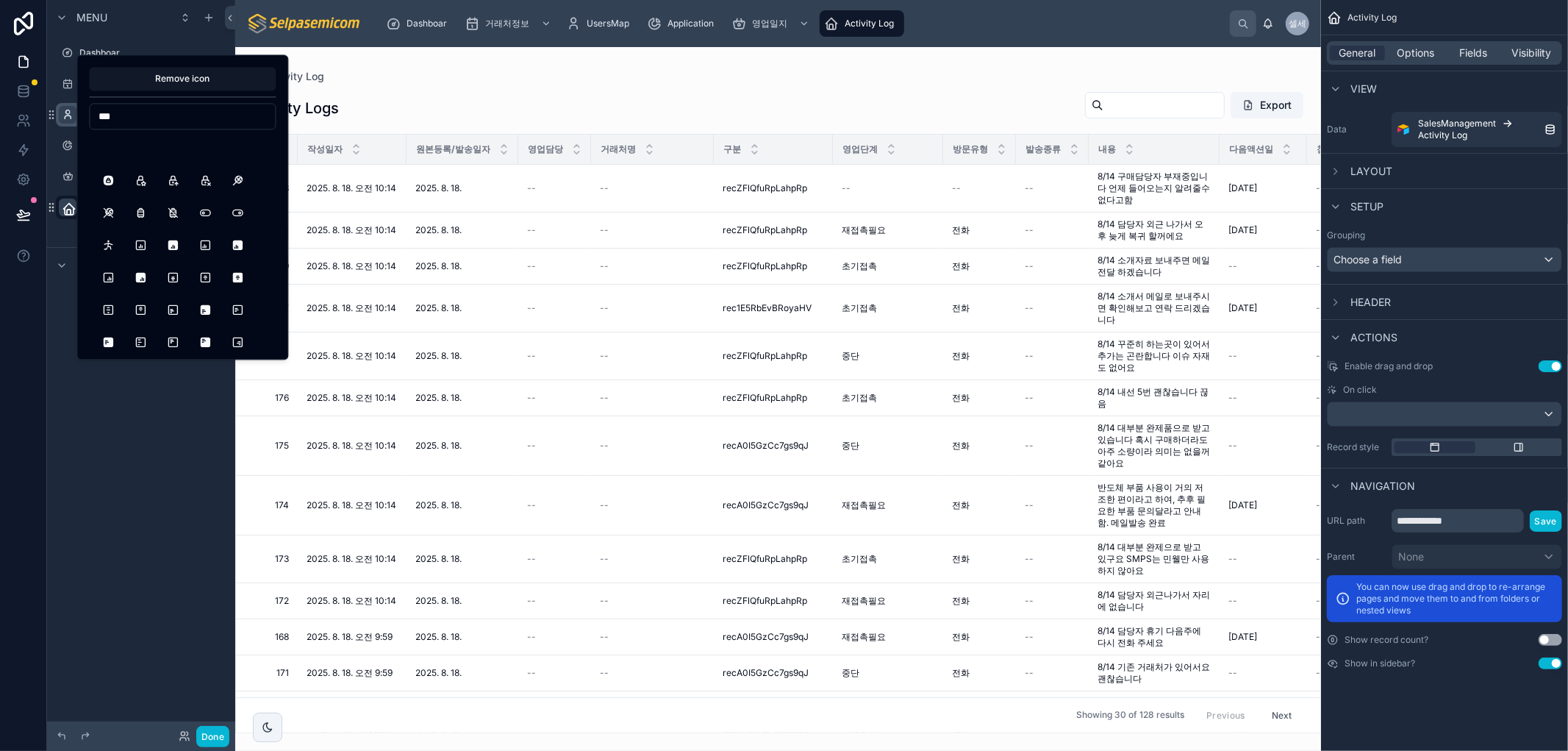
scroll to position [571, 0]
drag, startPoint x: 128, startPoint y: 121, endPoint x: 80, endPoint y: 107, distance: 50.0
click at [80, 107] on div "Remove icon ***" at bounding box center [182, 206] width 212 height 305
click at [130, 115] on input "***" at bounding box center [183, 116] width 185 height 21
type input "*"
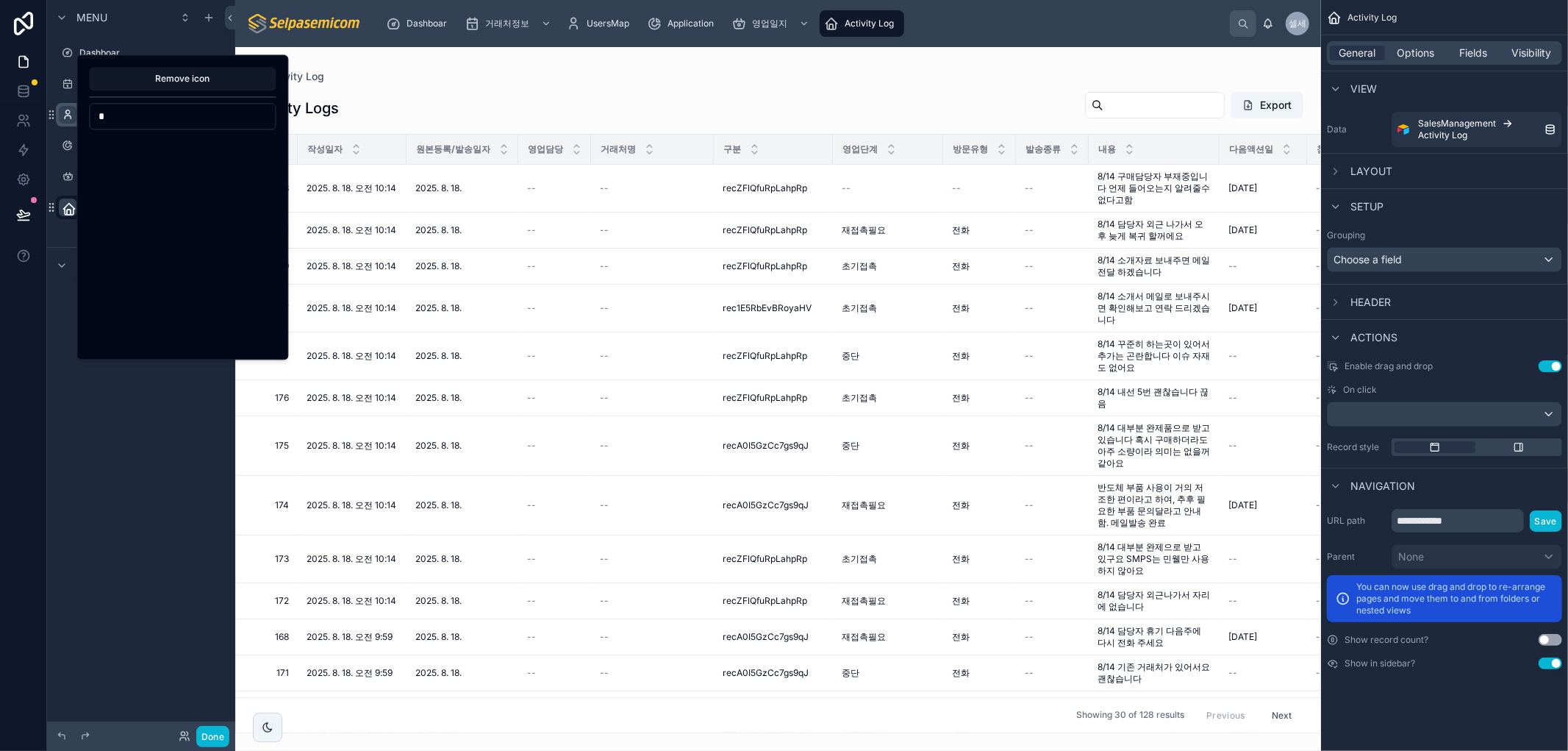
scroll to position [0, 0]
type input "*"
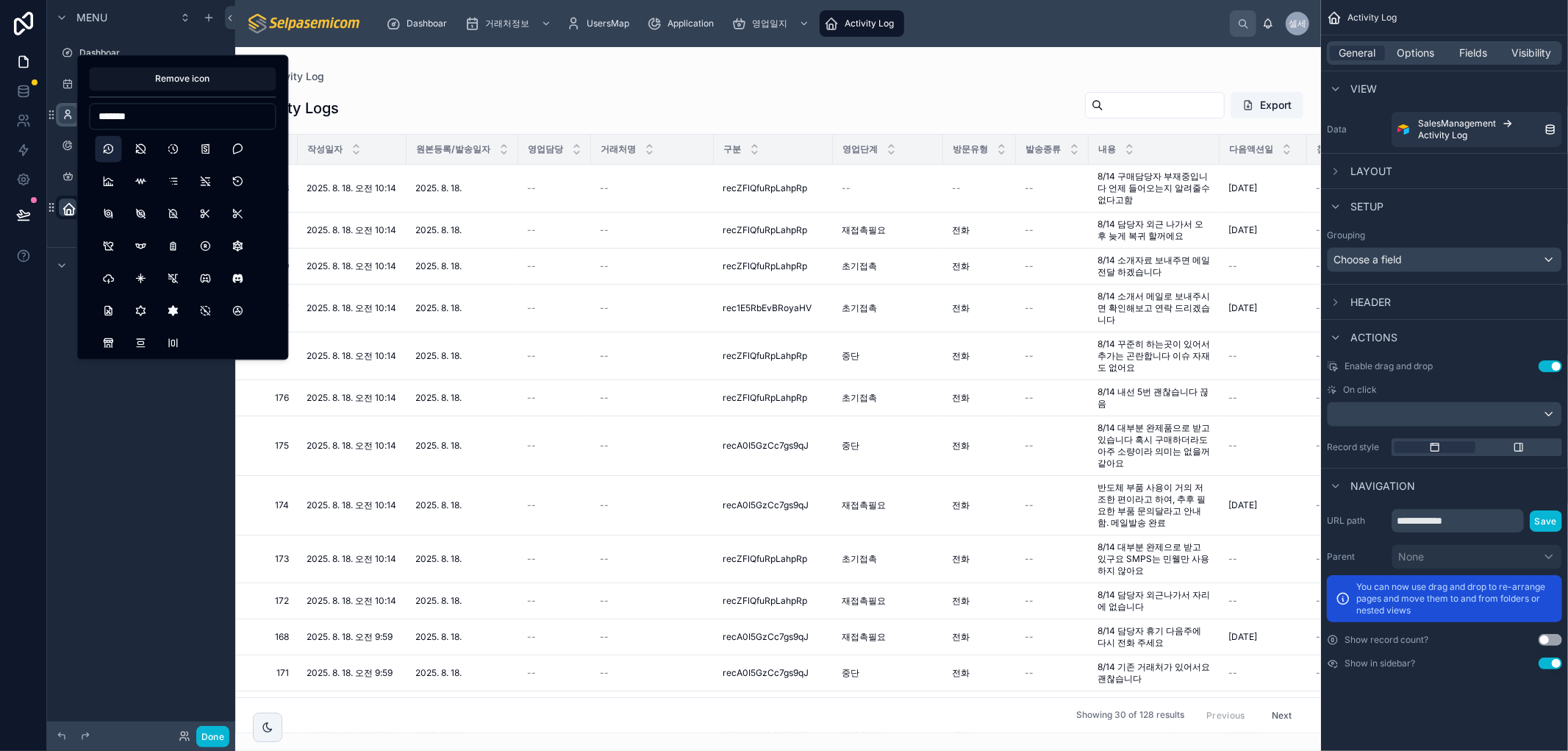
type input "*******"
click at [111, 151] on button "History" at bounding box center [108, 149] width 26 height 26
click at [110, 501] on div "**********" at bounding box center [141, 366] width 188 height 733
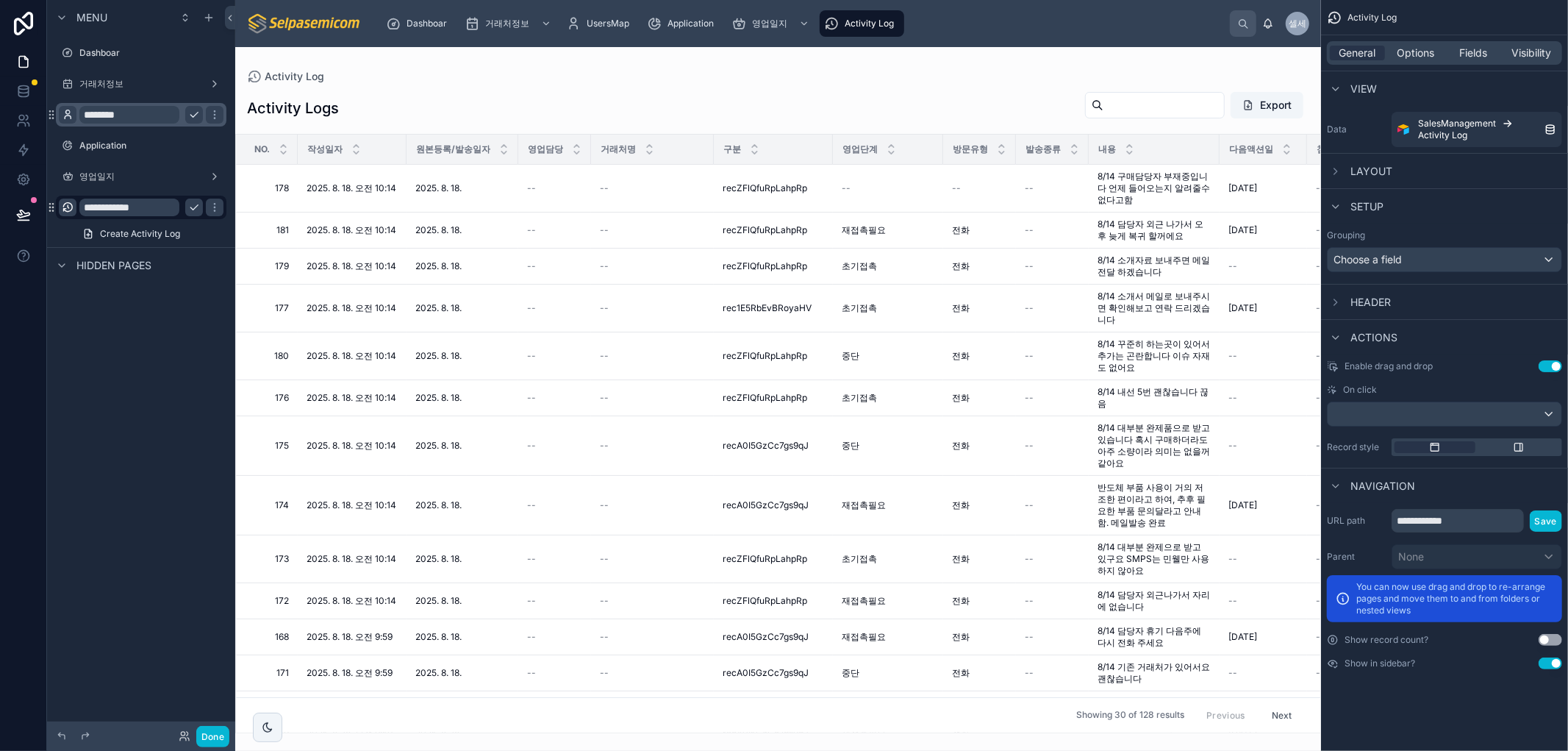
click at [666, 96] on div at bounding box center [778, 399] width 1086 height 704
click at [193, 83] on icon "scrollable content" at bounding box center [193, 83] width 11 height 11
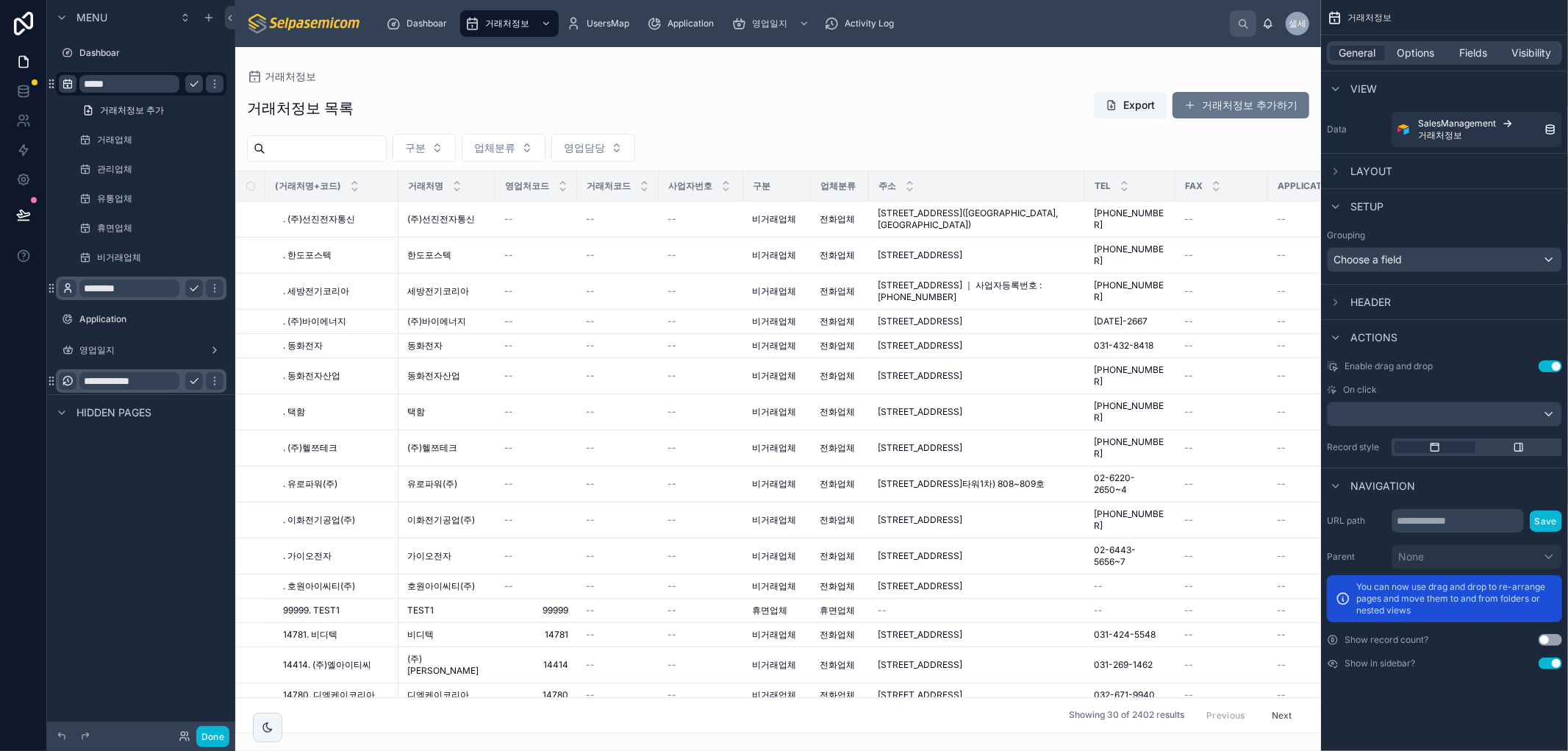
click at [65, 90] on span "scrollable content" at bounding box center [67, 83] width 11 height 11
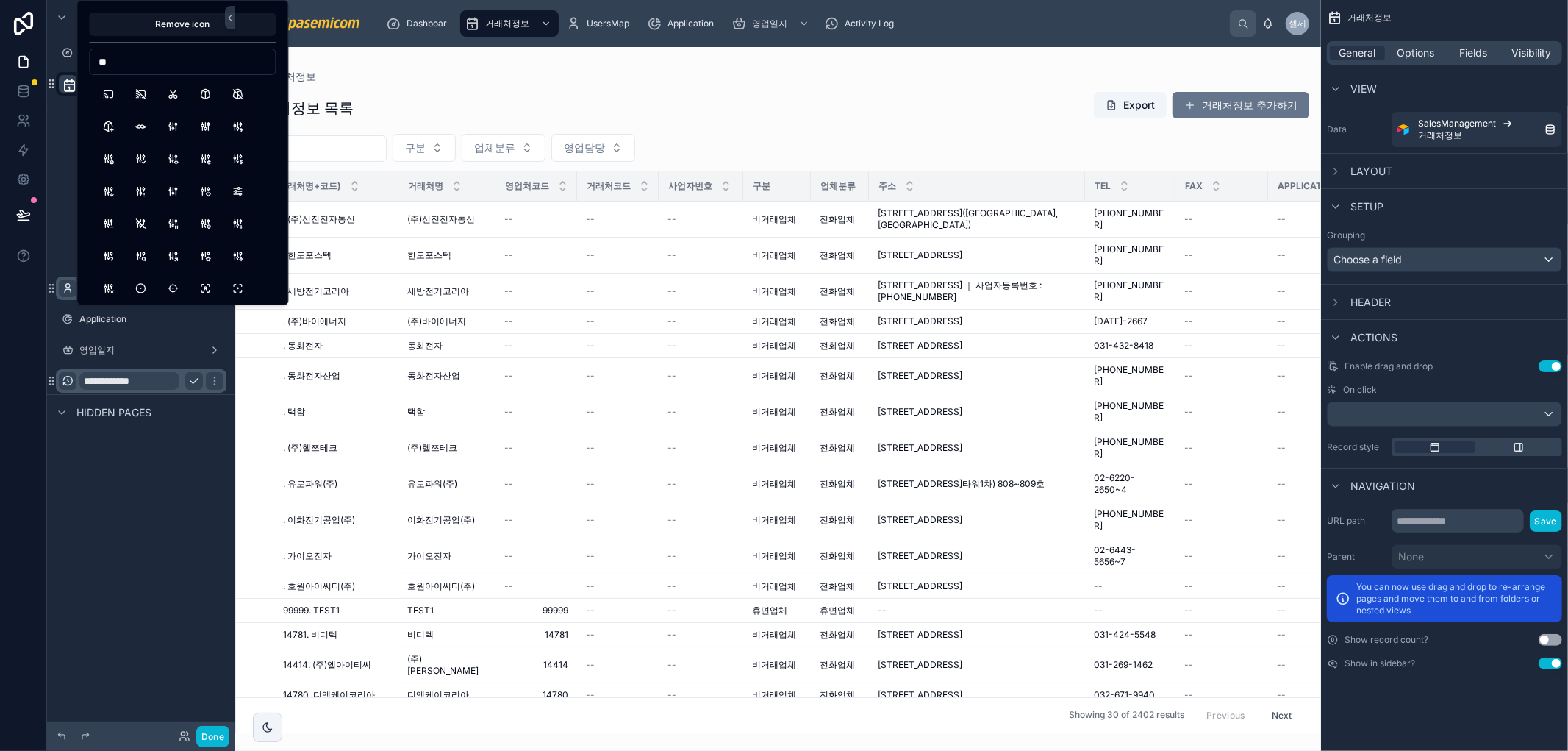
type input "*"
type input "******"
drag, startPoint x: 156, startPoint y: 60, endPoint x: 83, endPoint y: 42, distance: 75.2
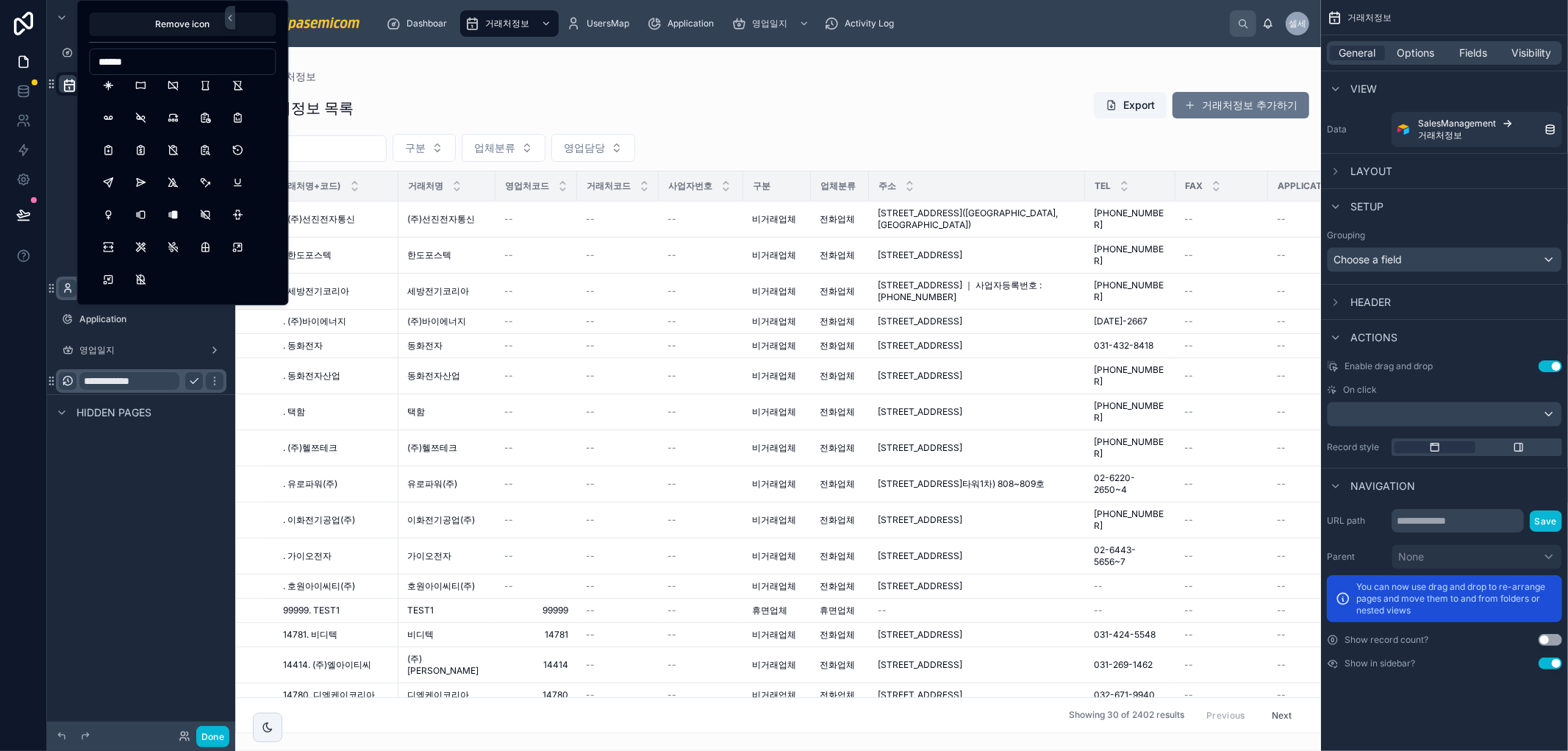
click at [83, 42] on div "Remove icon ******" at bounding box center [182, 152] width 212 height 305
drag, startPoint x: 135, startPoint y: 61, endPoint x: 72, endPoint y: 41, distance: 66.1
click at [72, 41] on div "**********" at bounding box center [784, 375] width 1568 height 751
drag, startPoint x: 129, startPoint y: 59, endPoint x: 0, endPoint y: 35, distance: 131.2
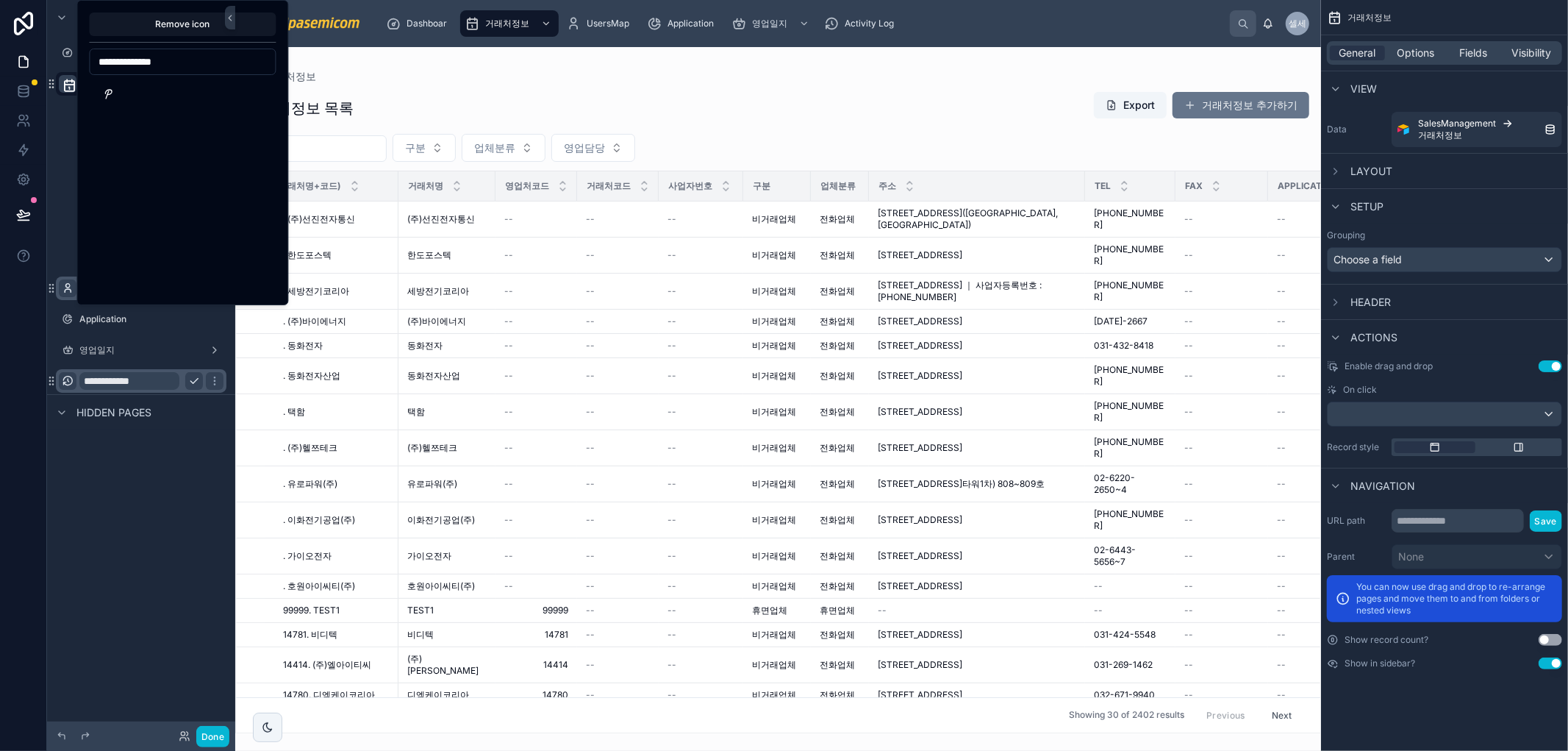
click at [0, 34] on div "**********" at bounding box center [784, 375] width 1568 height 751
drag, startPoint x: 123, startPoint y: 66, endPoint x: 61, endPoint y: 59, distance: 62.4
click at [60, 61] on div "**********" at bounding box center [784, 375] width 1568 height 751
click at [201, 58] on input "********" at bounding box center [183, 62] width 185 height 21
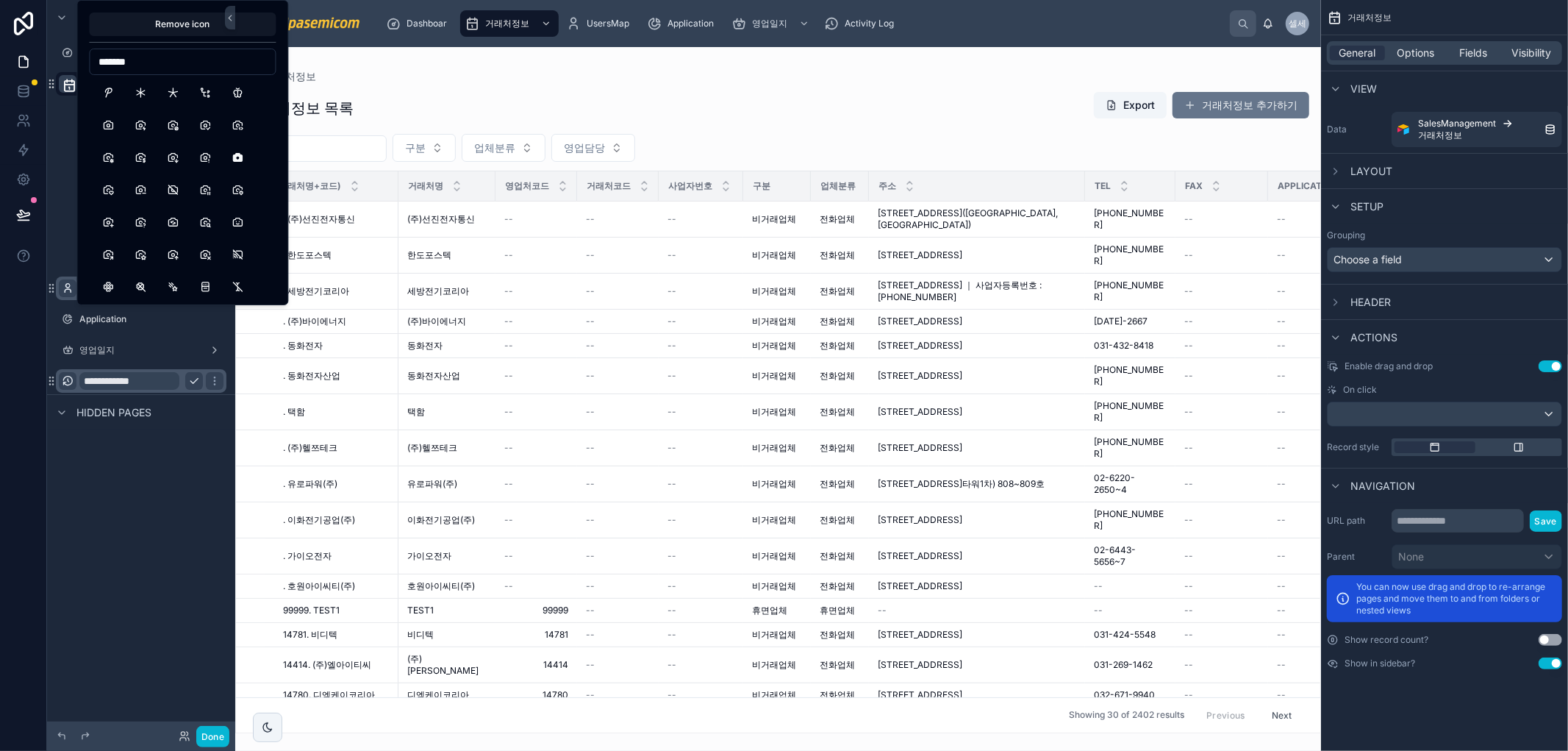
scroll to position [106, 0]
type input "*"
click at [152, 62] on input at bounding box center [183, 62] width 185 height 21
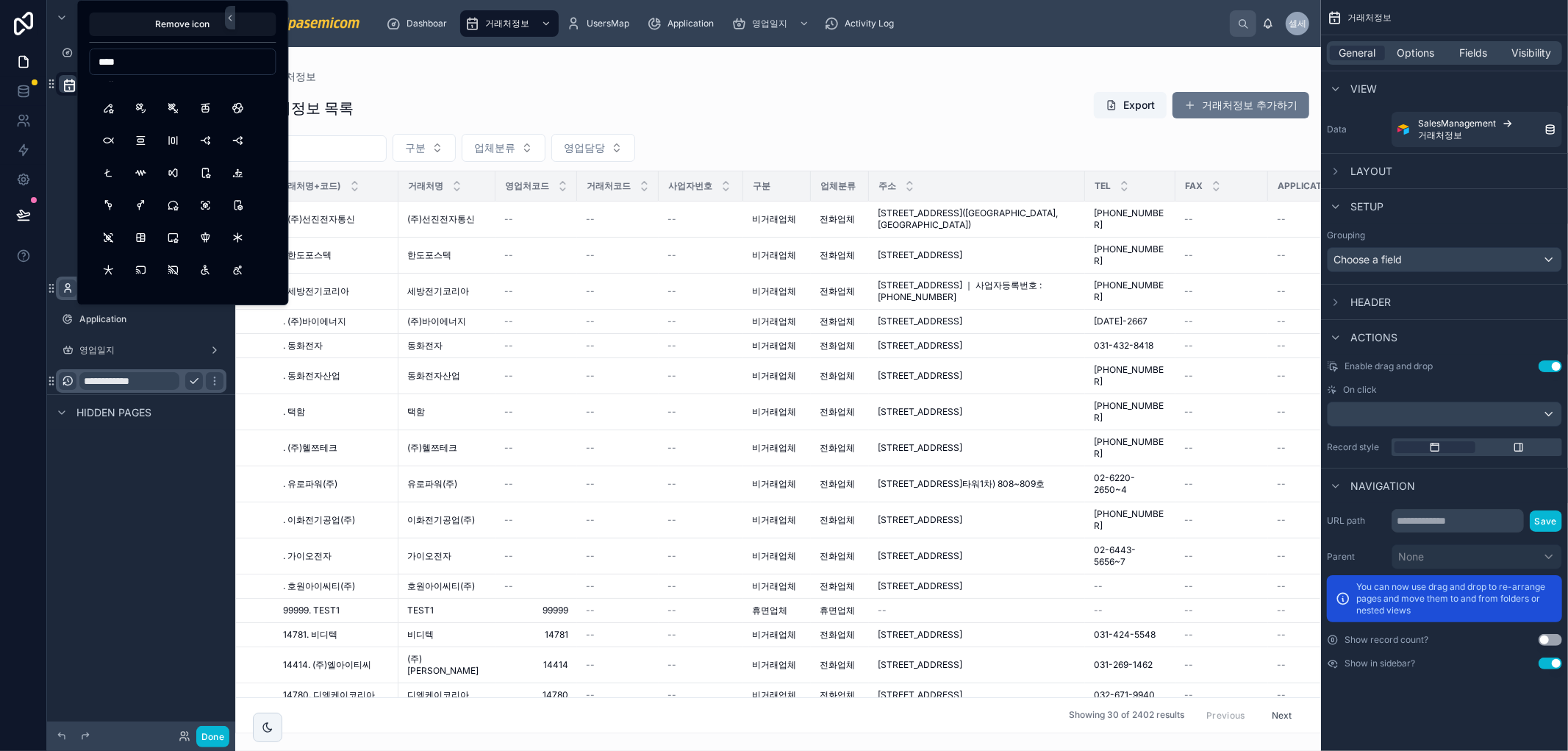
click at [129, 63] on input "****" at bounding box center [183, 62] width 185 height 21
type input "****"
click at [170, 93] on button "ListDetails" at bounding box center [172, 94] width 26 height 26
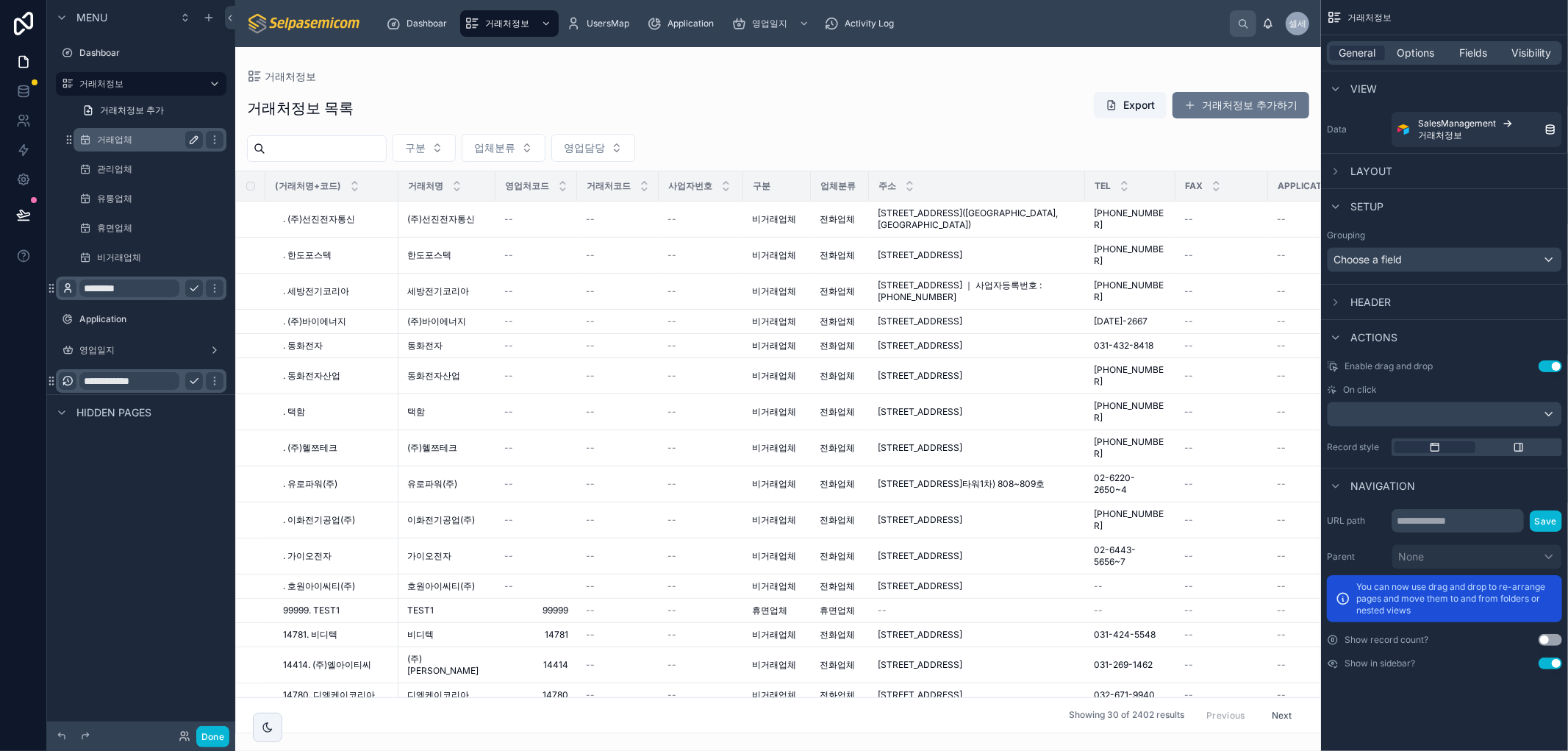
click at [192, 138] on icon "scrollable content" at bounding box center [194, 140] width 7 height 7
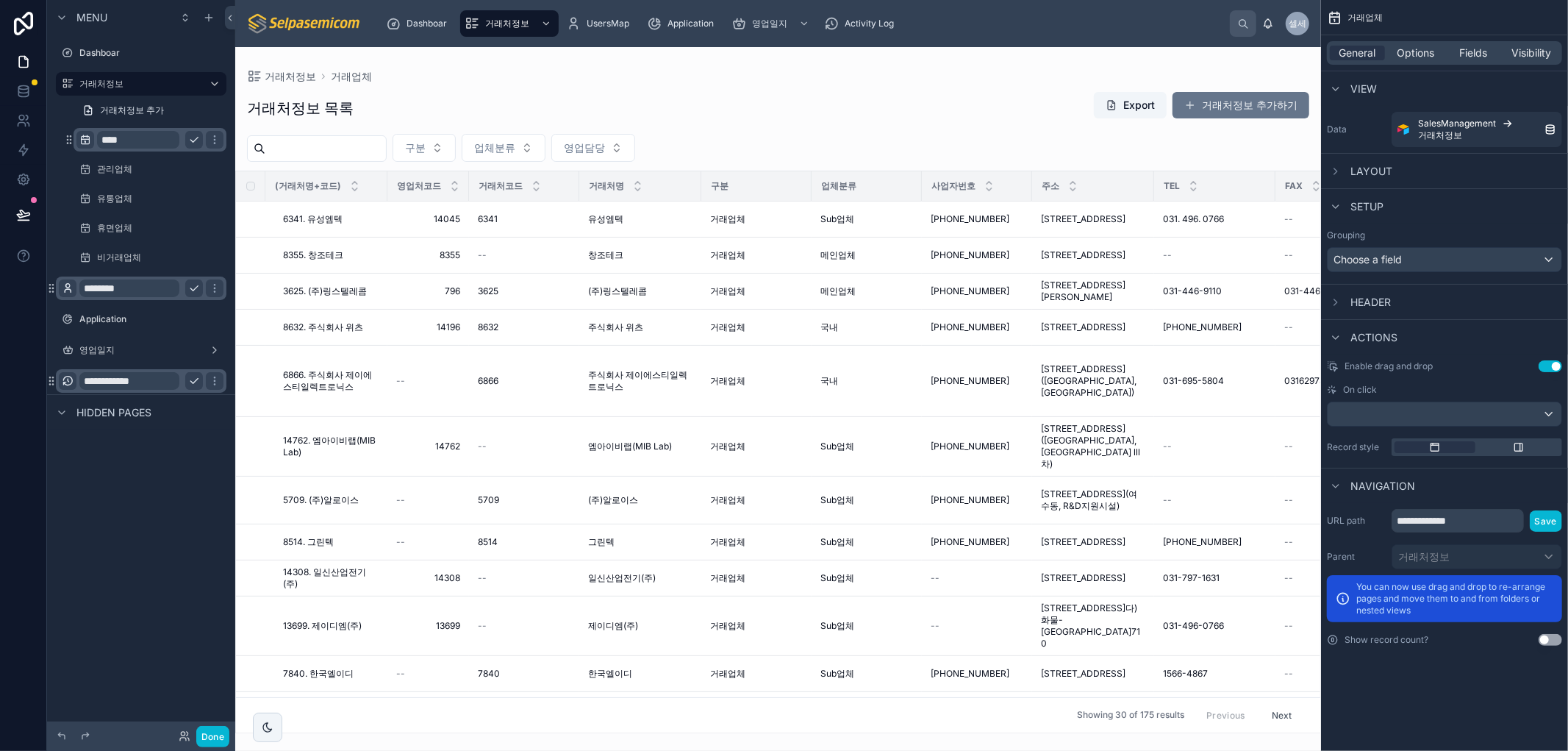
click at [86, 142] on icon "scrollable content" at bounding box center [85, 139] width 11 height 11
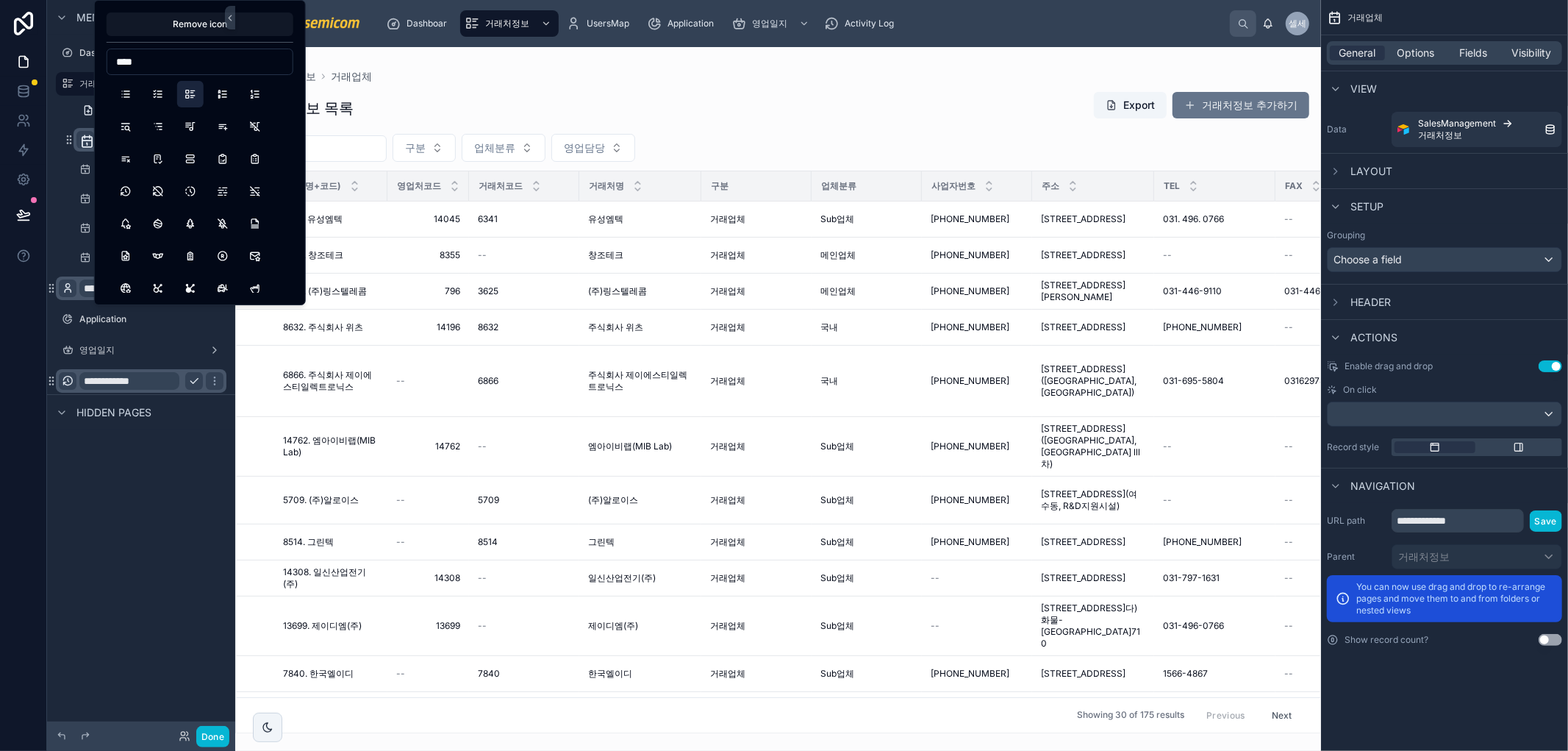
type input "****"
click at [191, 95] on button "ListDetails" at bounding box center [191, 94] width 26 height 26
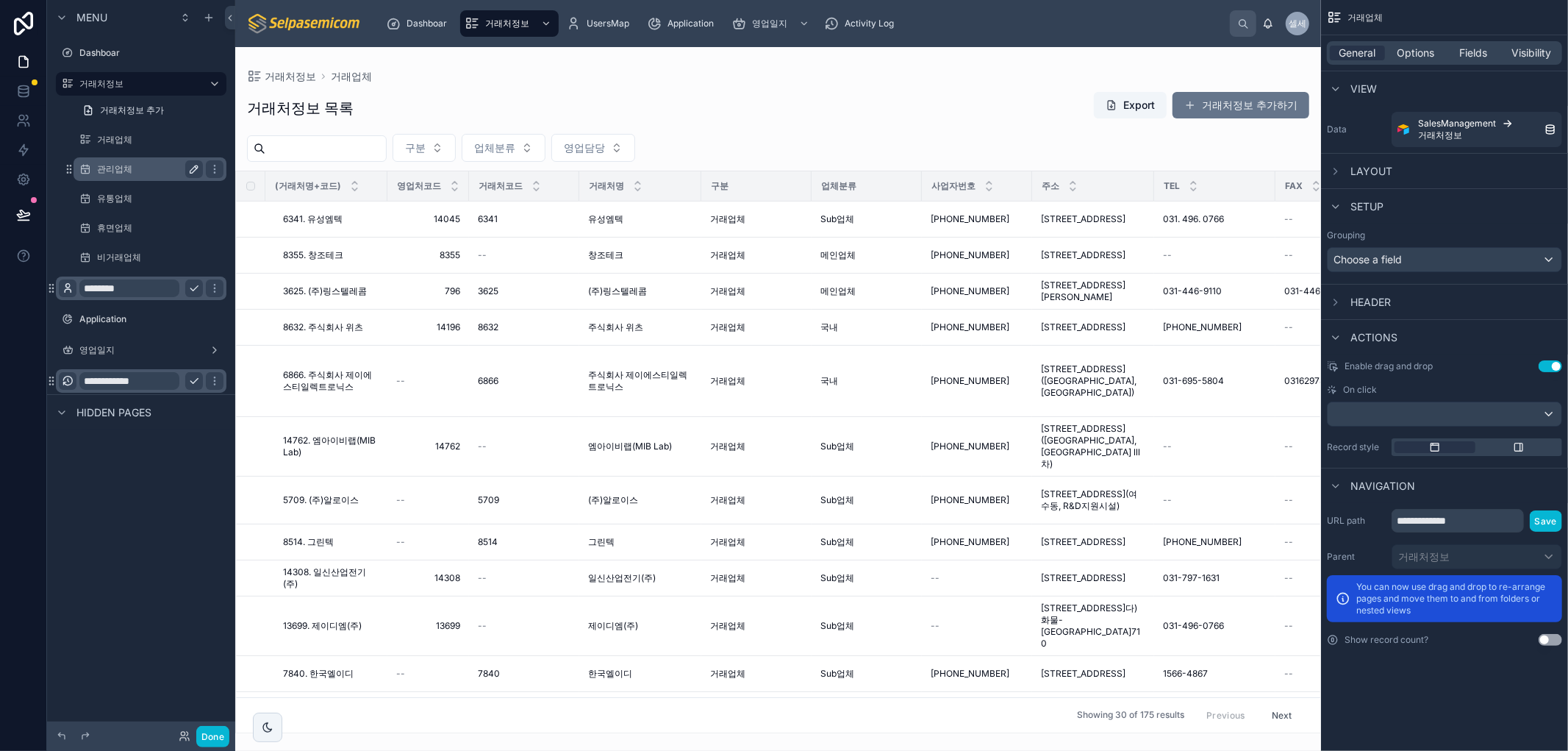
click at [191, 165] on icon "scrollable content" at bounding box center [193, 169] width 11 height 11
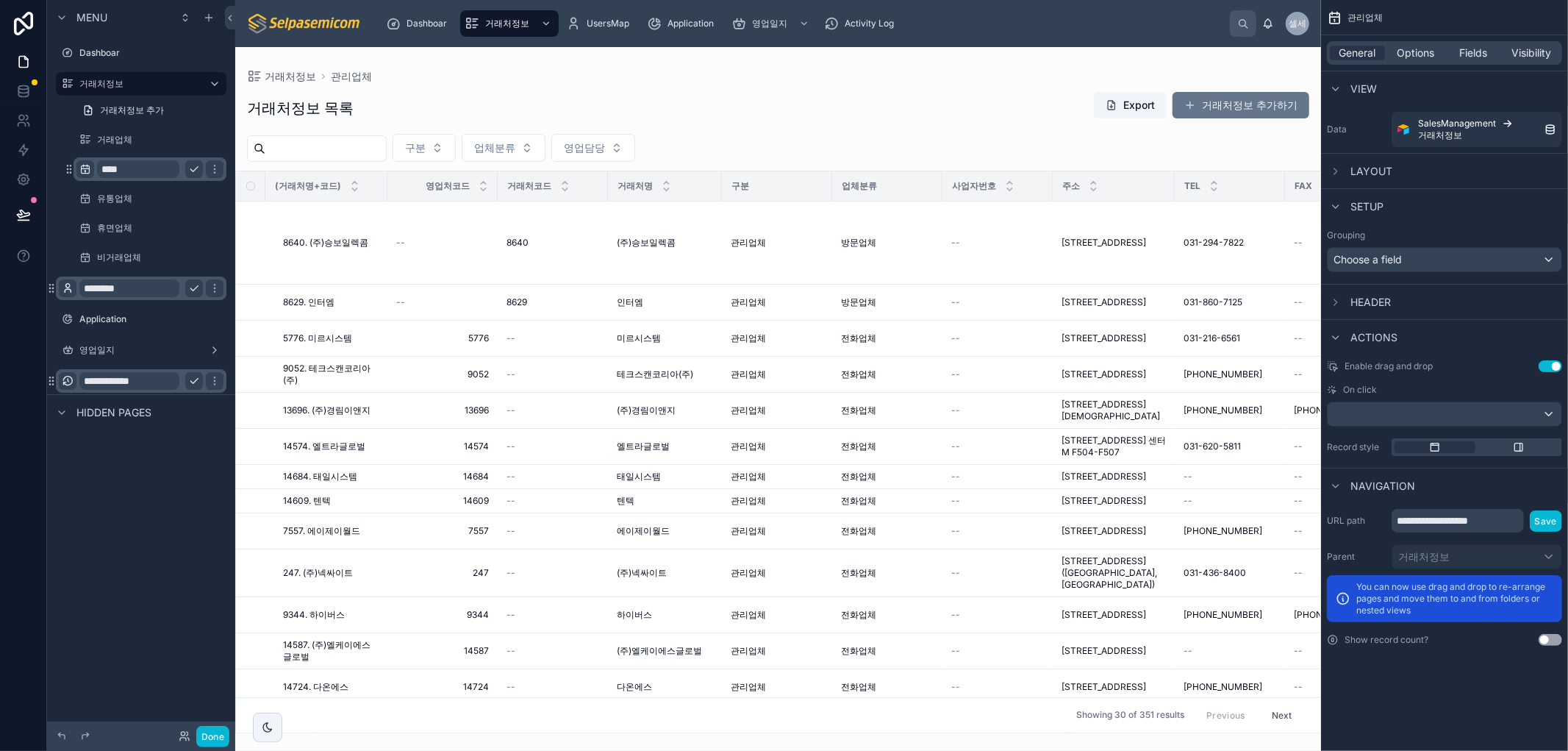
click at [89, 168] on icon "scrollable content" at bounding box center [85, 169] width 11 height 11
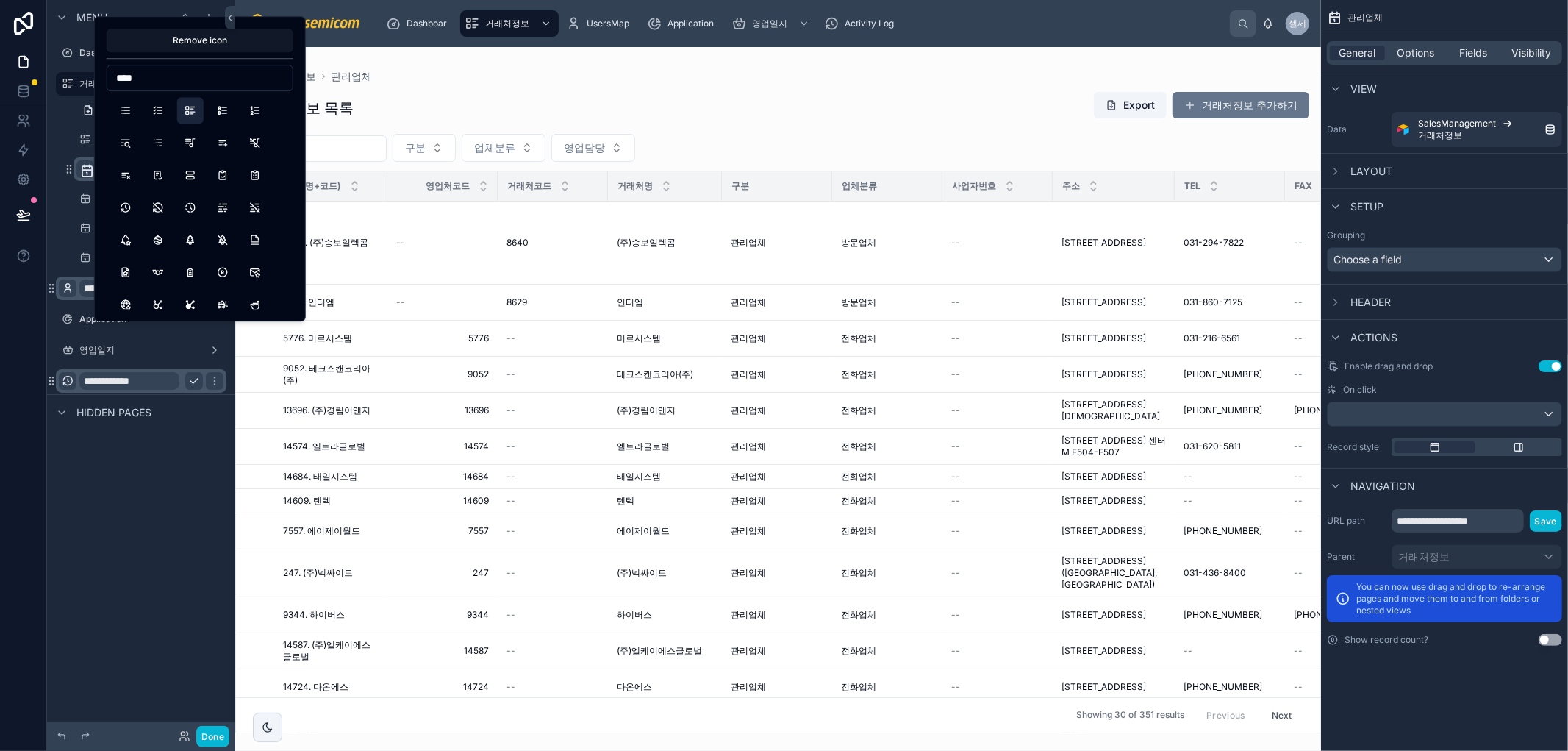
type input "****"
click at [187, 110] on button "ListDetails" at bounding box center [191, 110] width 26 height 26
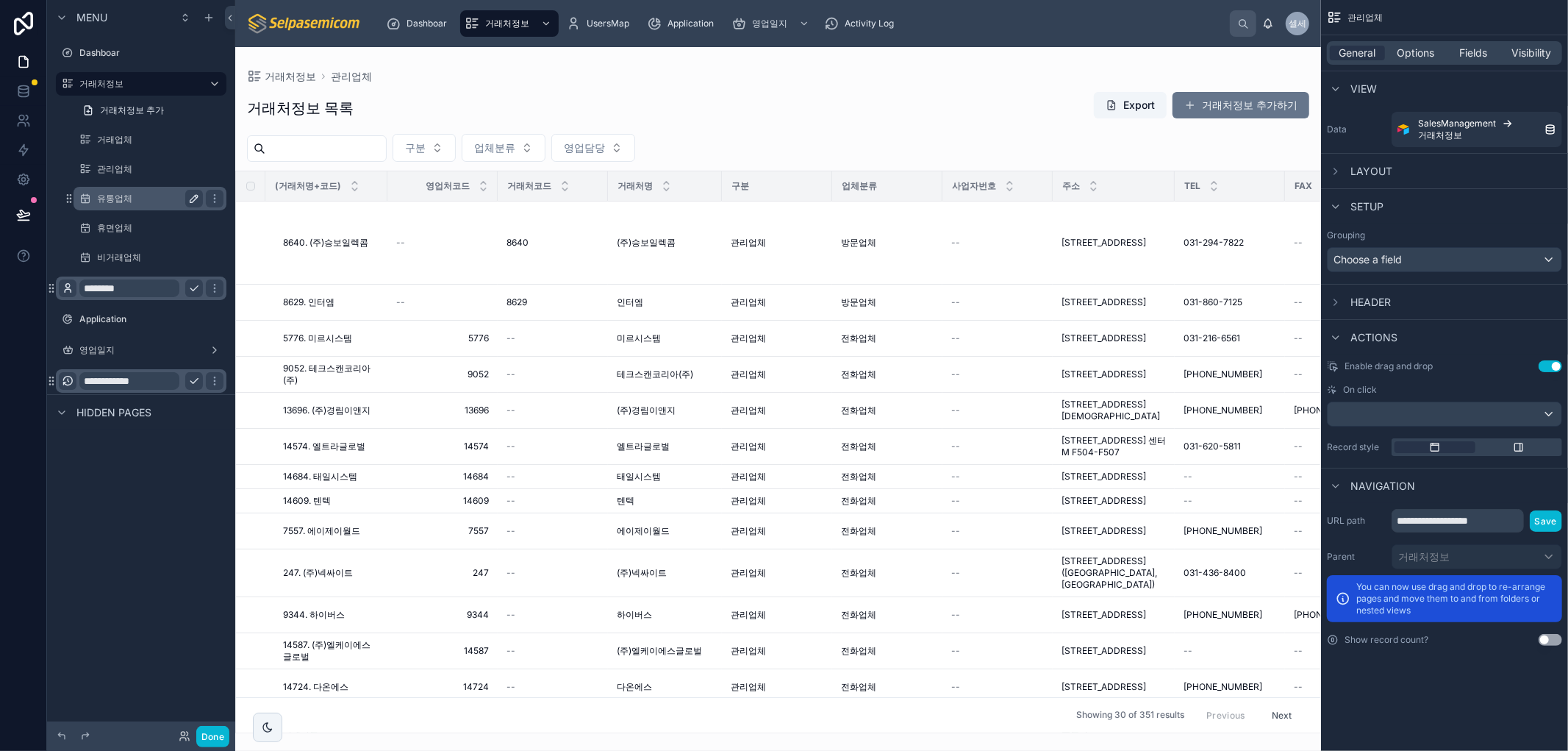
click at [192, 200] on icon "scrollable content" at bounding box center [193, 198] width 11 height 11
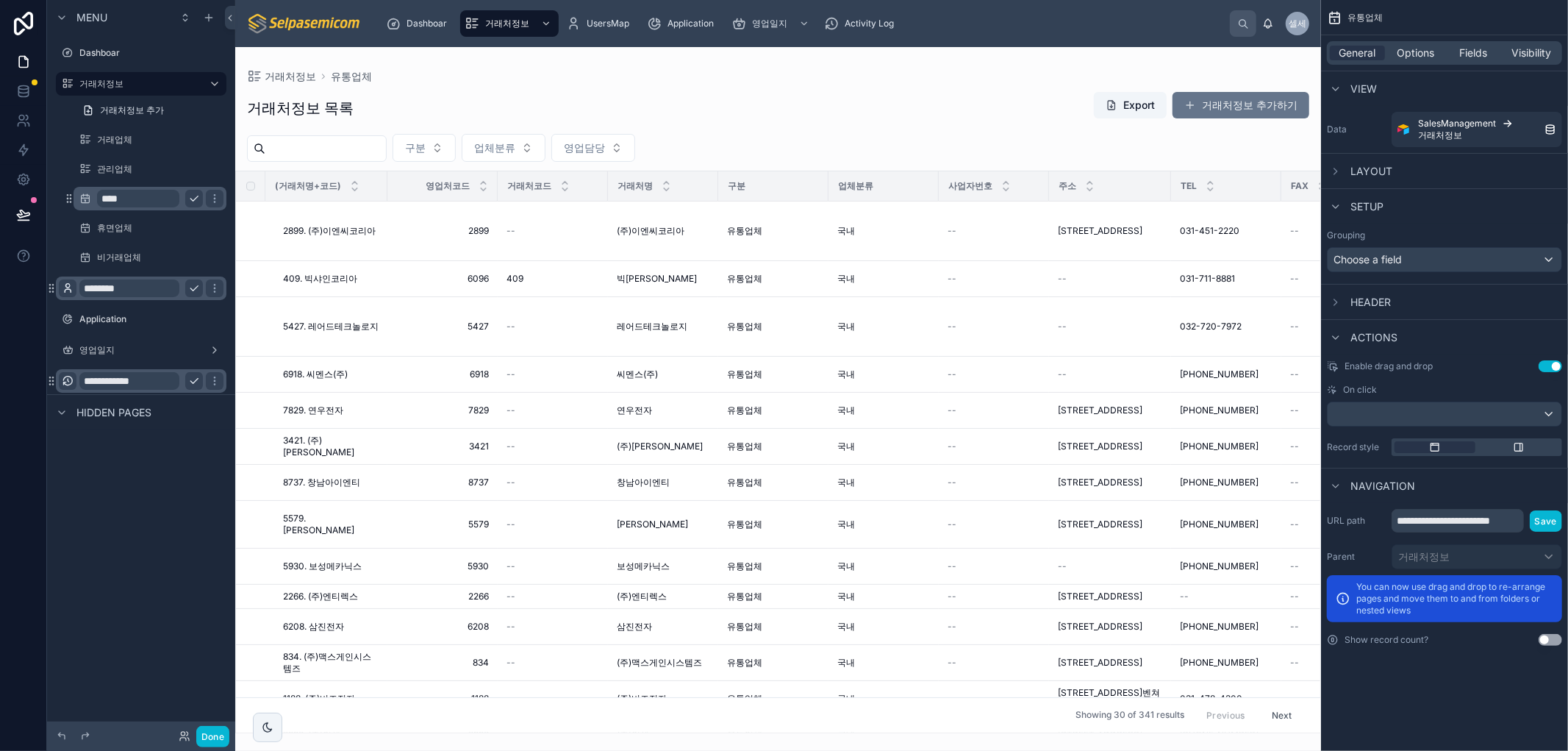
click at [78, 199] on div "scrollable content" at bounding box center [85, 198] width 17 height 17
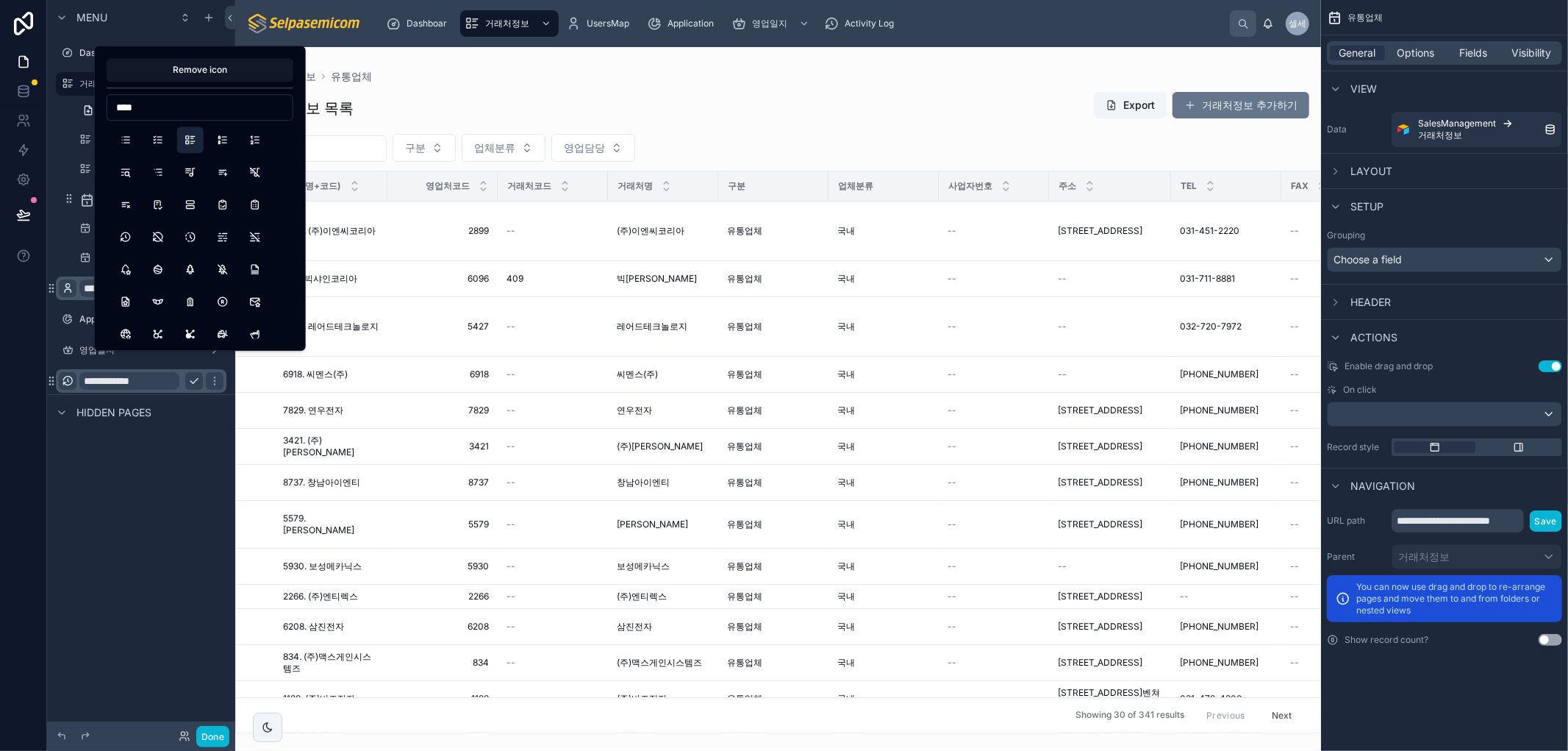
type input "****"
click at [187, 142] on button "ListDetails" at bounding box center [191, 140] width 26 height 26
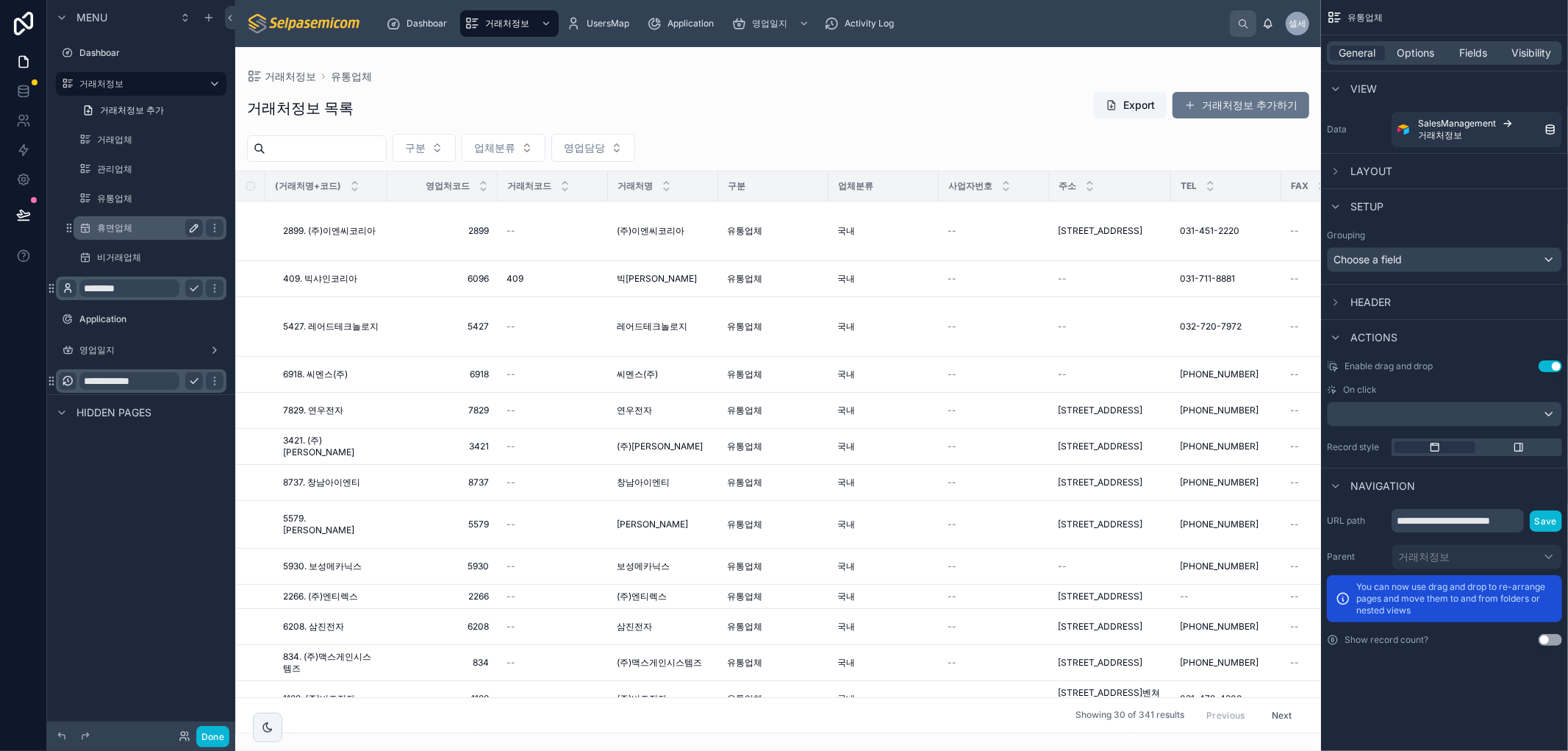
click at [194, 223] on icon "scrollable content" at bounding box center [193, 227] width 11 height 11
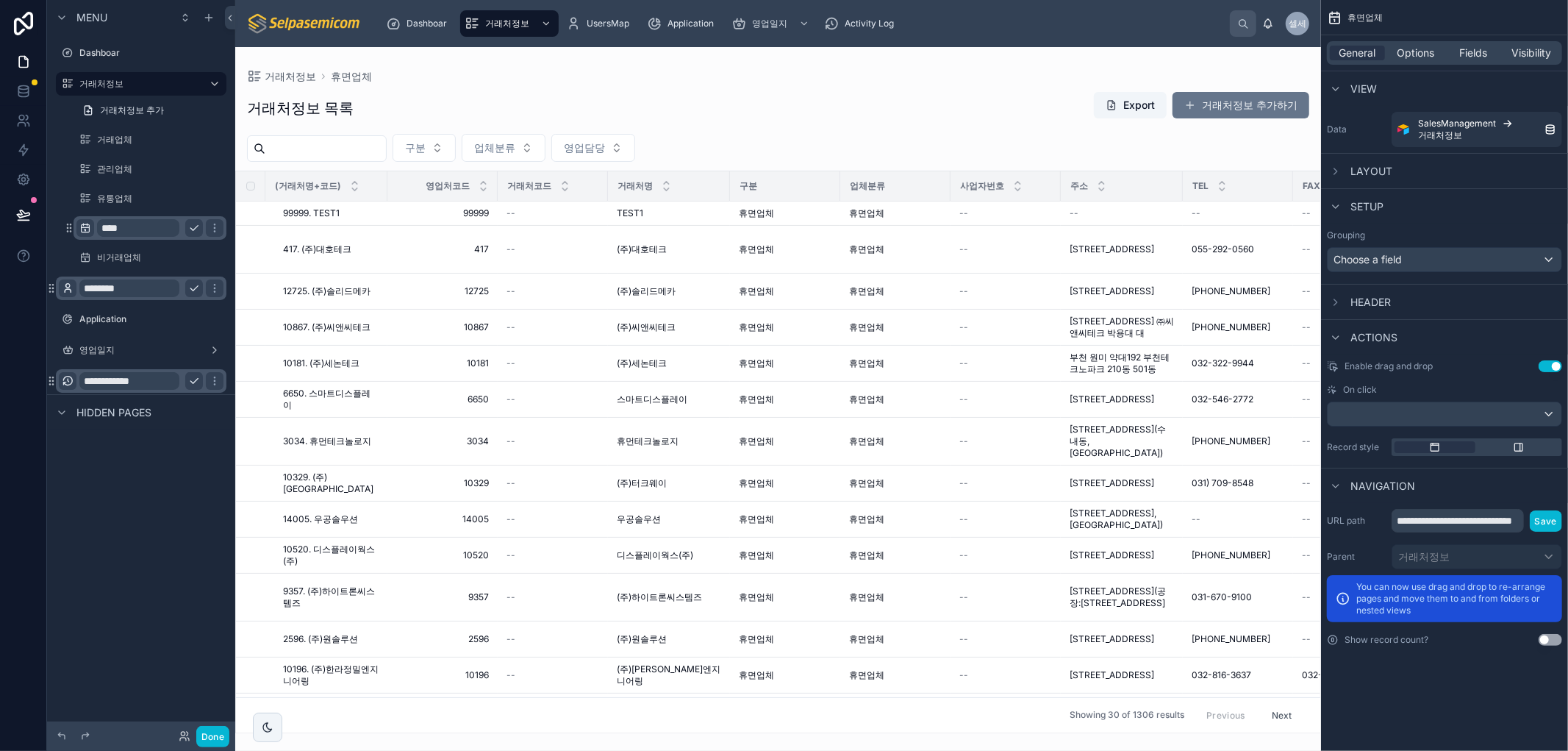
click at [81, 224] on icon "scrollable content" at bounding box center [85, 227] width 11 height 11
click at [84, 226] on icon "scrollable content" at bounding box center [85, 227] width 11 height 11
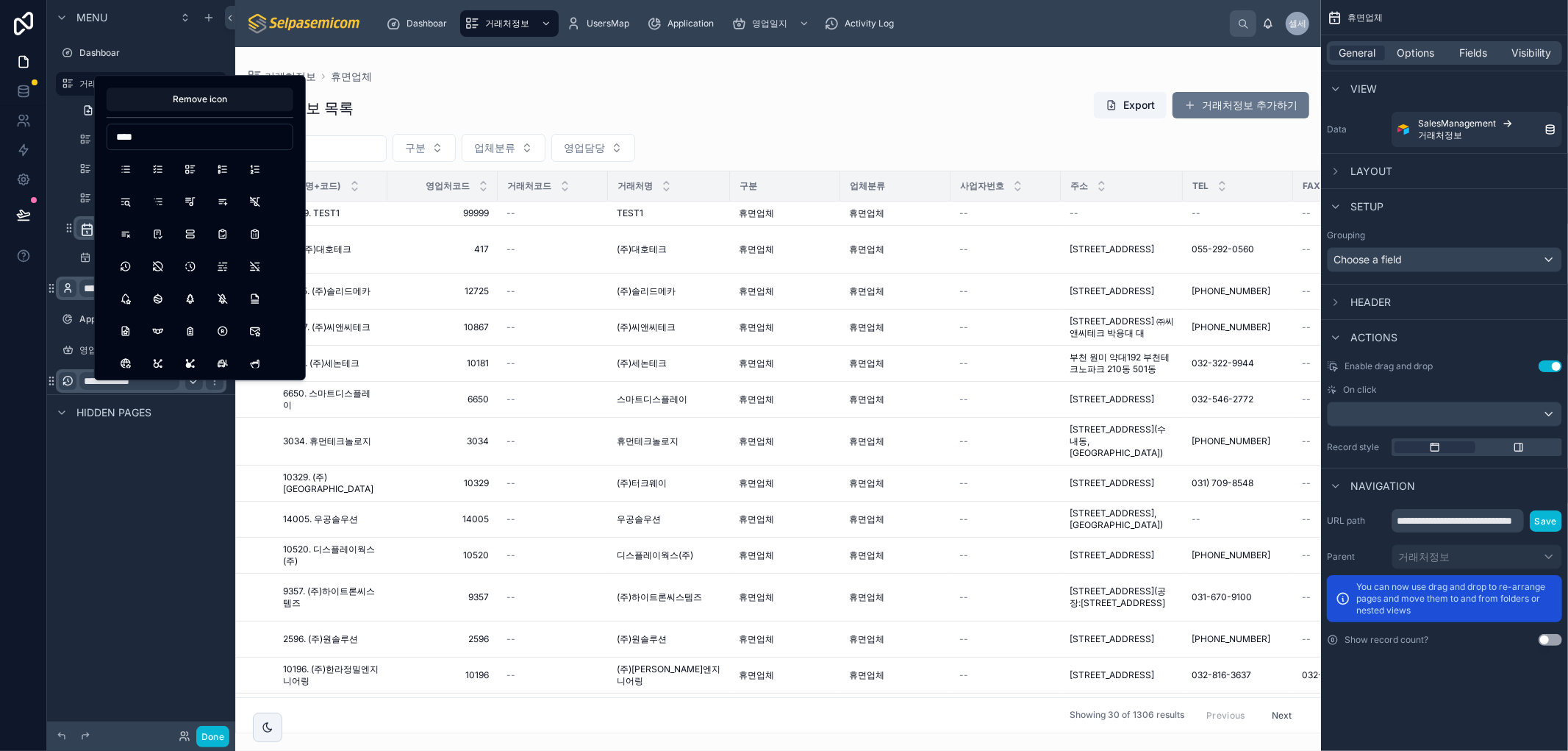
type input "****"
click at [190, 173] on button "ListDetails" at bounding box center [191, 169] width 26 height 26
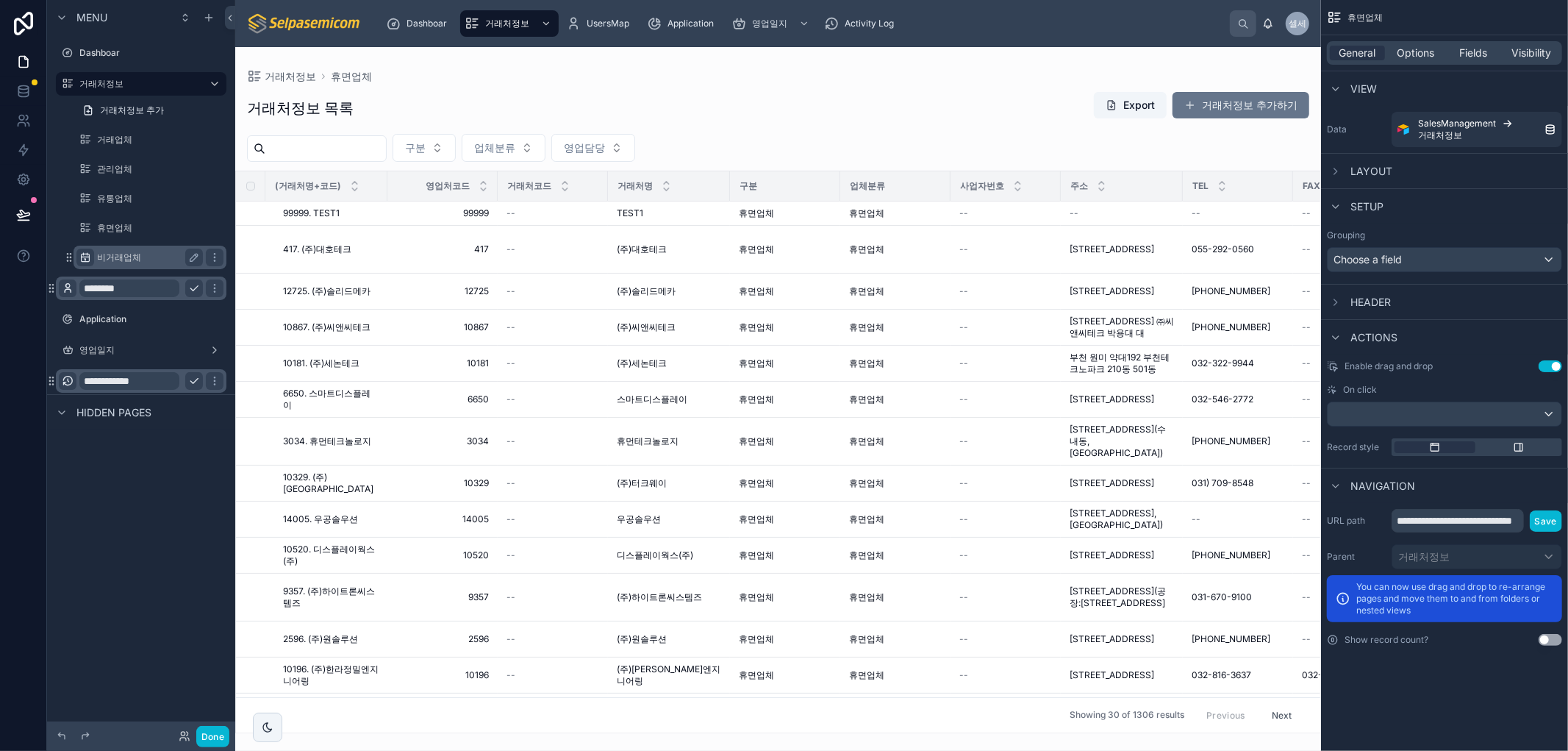
click at [80, 258] on icon "scrollable content" at bounding box center [85, 257] width 11 height 11
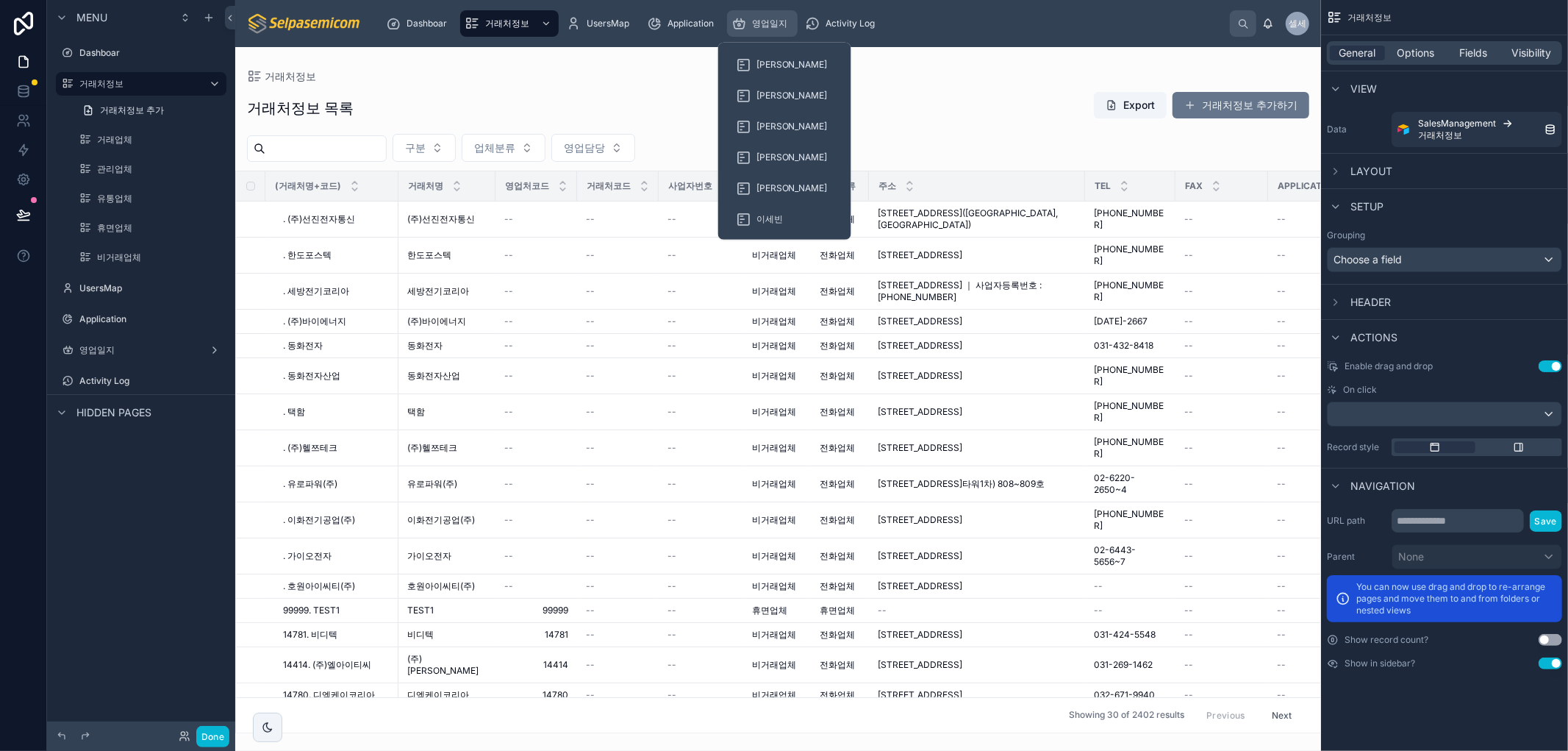
click at [773, 18] on span "영업일지" at bounding box center [769, 23] width 35 height 11
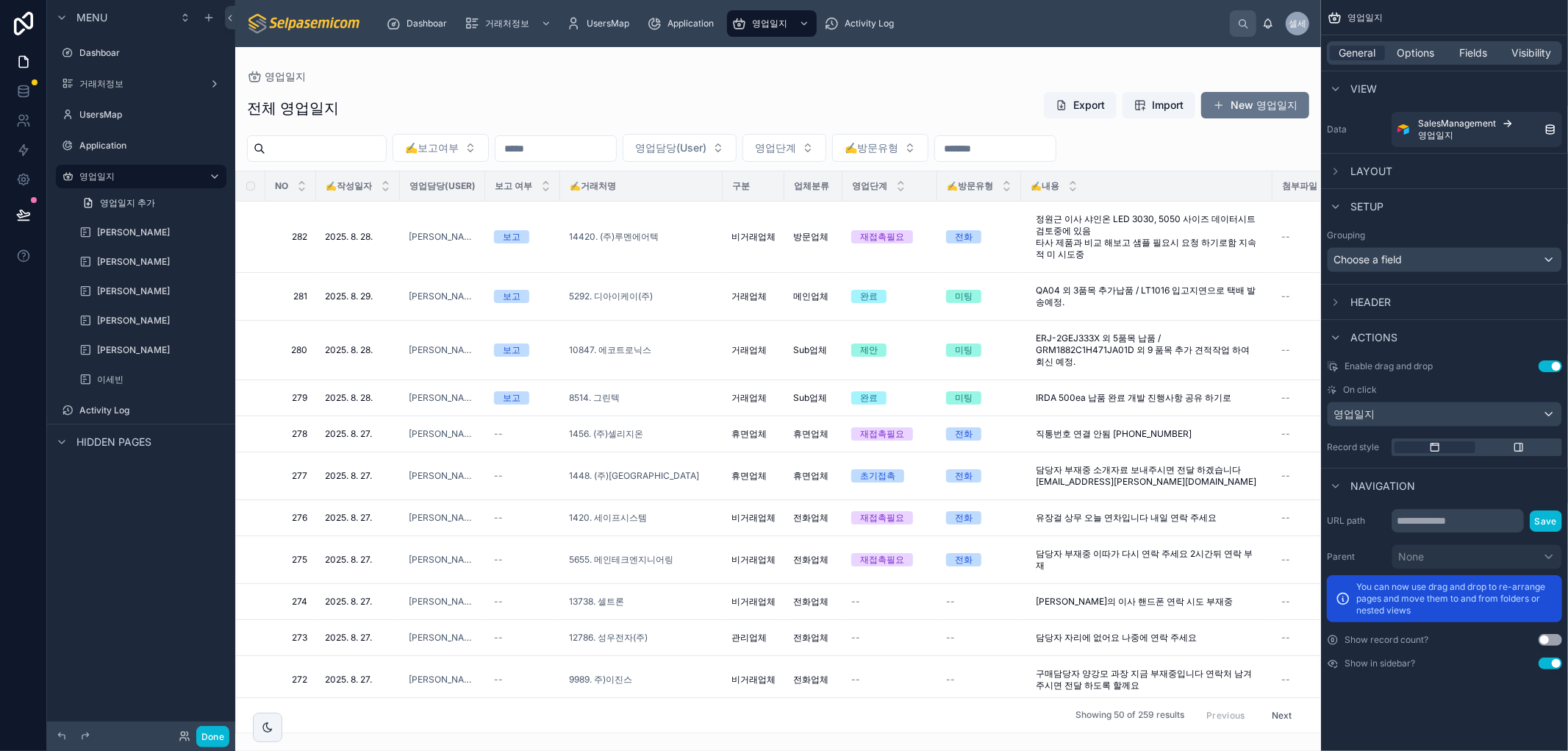
click at [877, 100] on div "전체 영업일지 Export Import New 영업일지" at bounding box center [778, 108] width 1062 height 34
click at [497, 72] on div "영업일지" at bounding box center [778, 76] width 1062 height 11
click at [1468, 599] on p "You can now use drag and drop to re-arrange pages and move them to and from fol…" at bounding box center [1454, 598] width 197 height 35
click at [700, 13] on div "Application" at bounding box center [683, 23] width 73 height 24
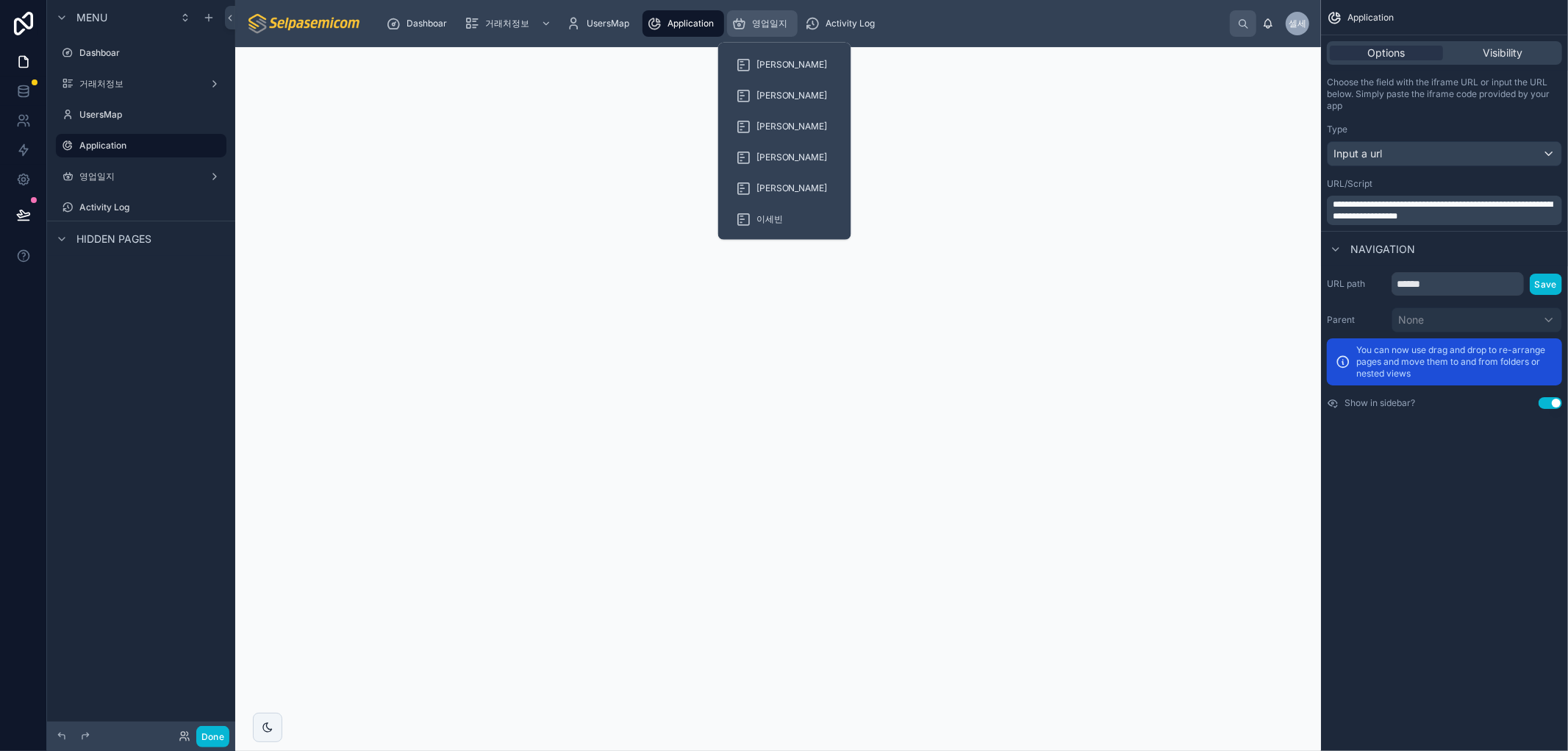
click at [763, 17] on span "영업일지" at bounding box center [769, 23] width 35 height 11
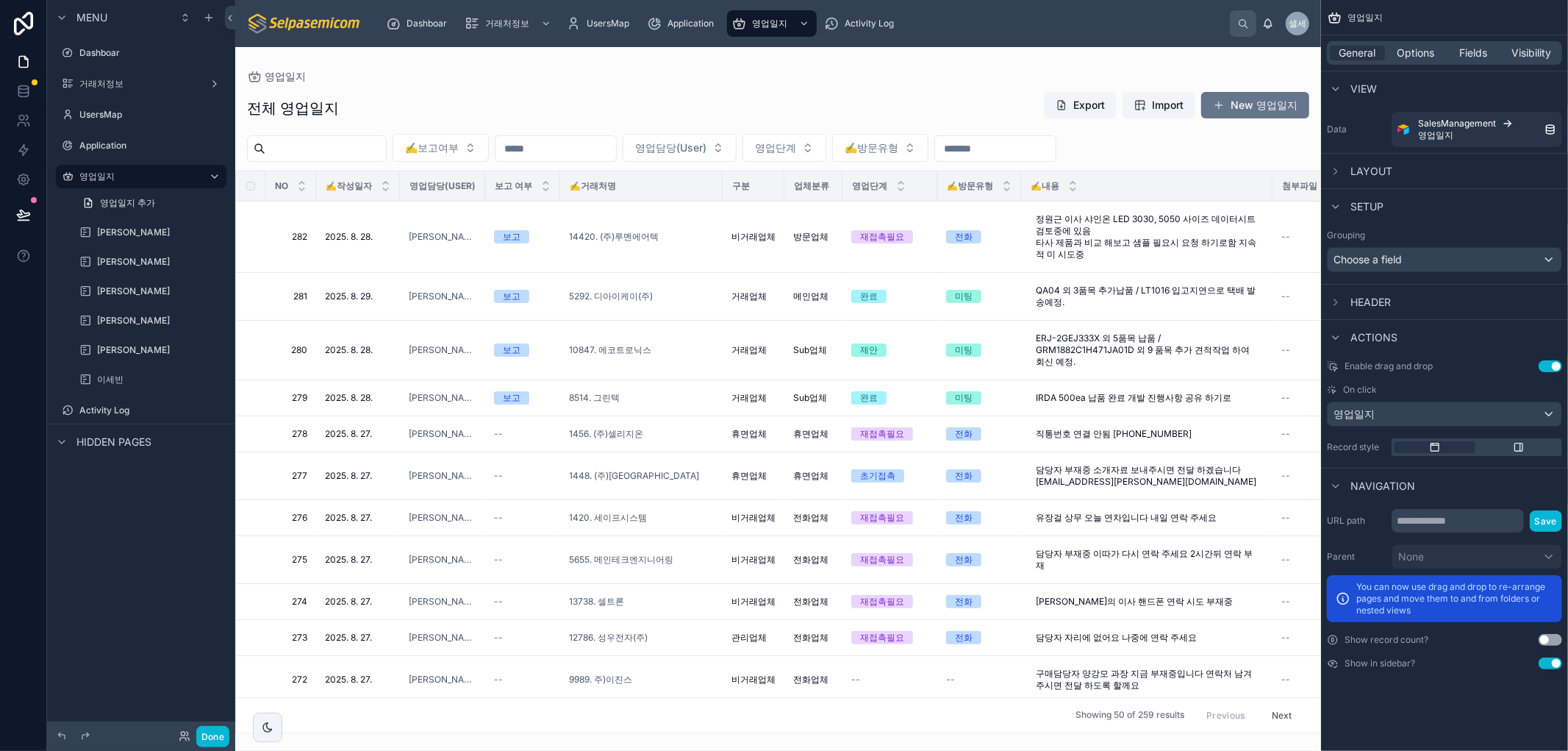
click at [996, 30] on div "Dashboar 거래처정보 UsersMap Application 영업일지 Activity Log" at bounding box center [801, 23] width 856 height 32
click at [427, 22] on span "Dashboar" at bounding box center [427, 23] width 40 height 11
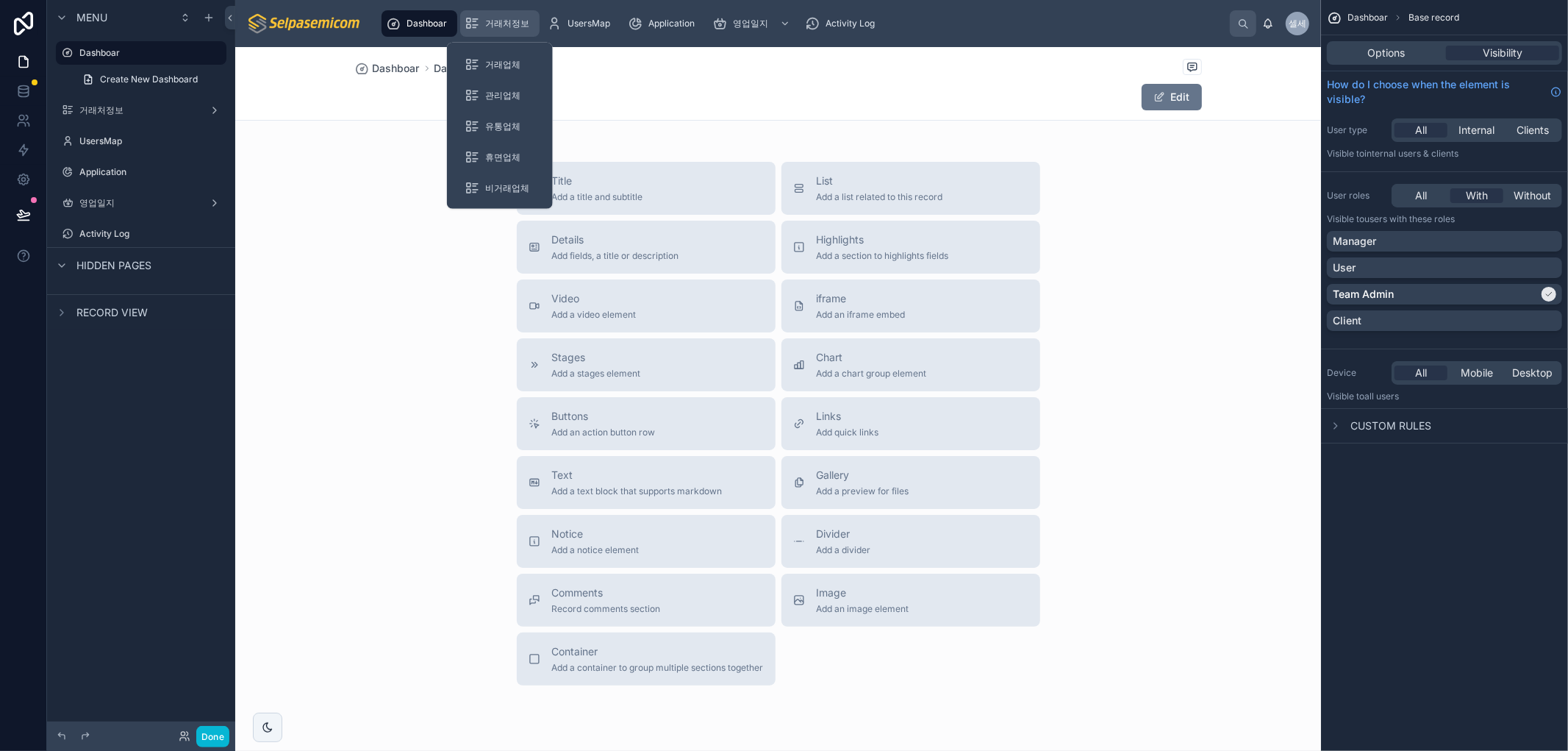
click at [485, 20] on span "거래처정보" at bounding box center [507, 23] width 44 height 11
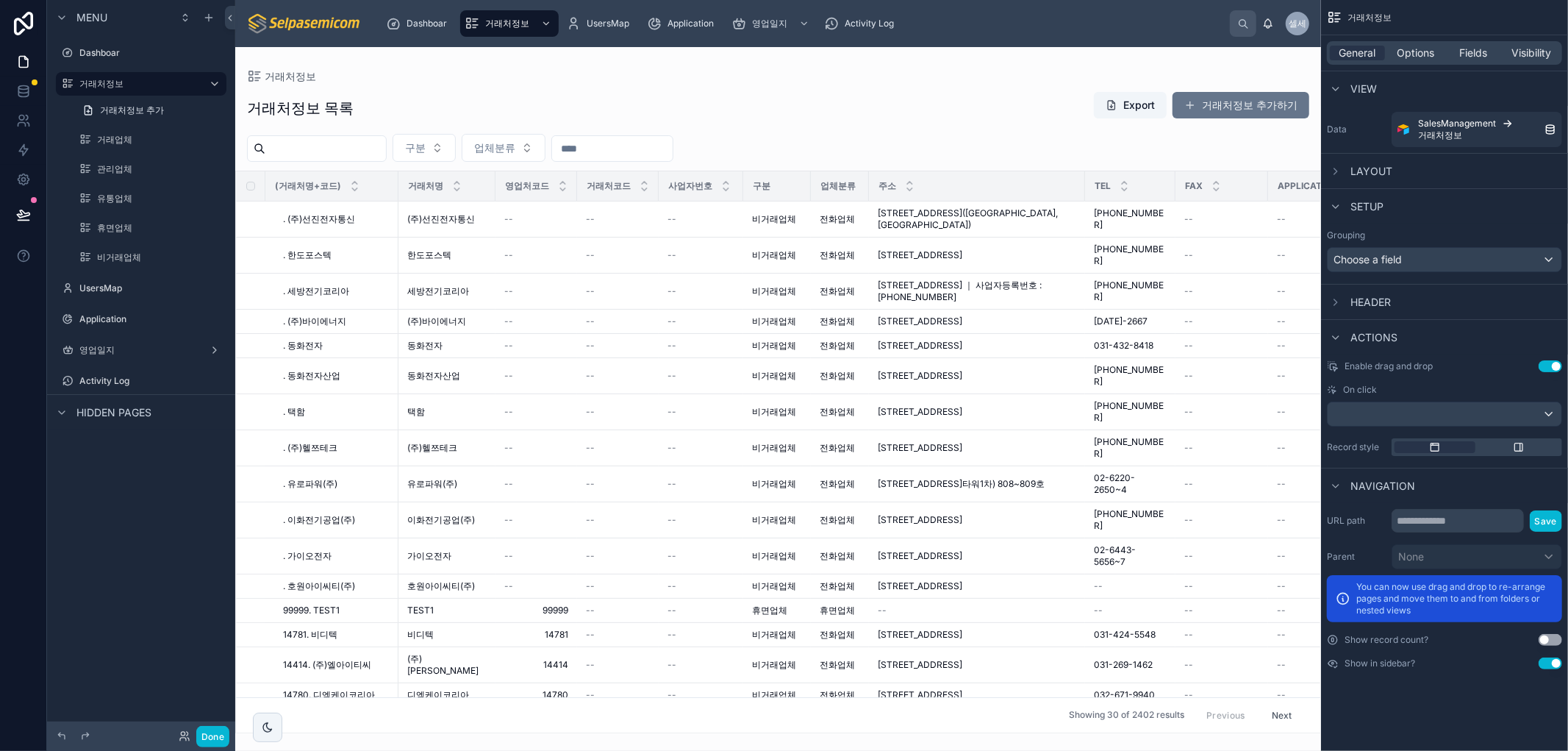
click at [834, 80] on div at bounding box center [778, 399] width 1086 height 704
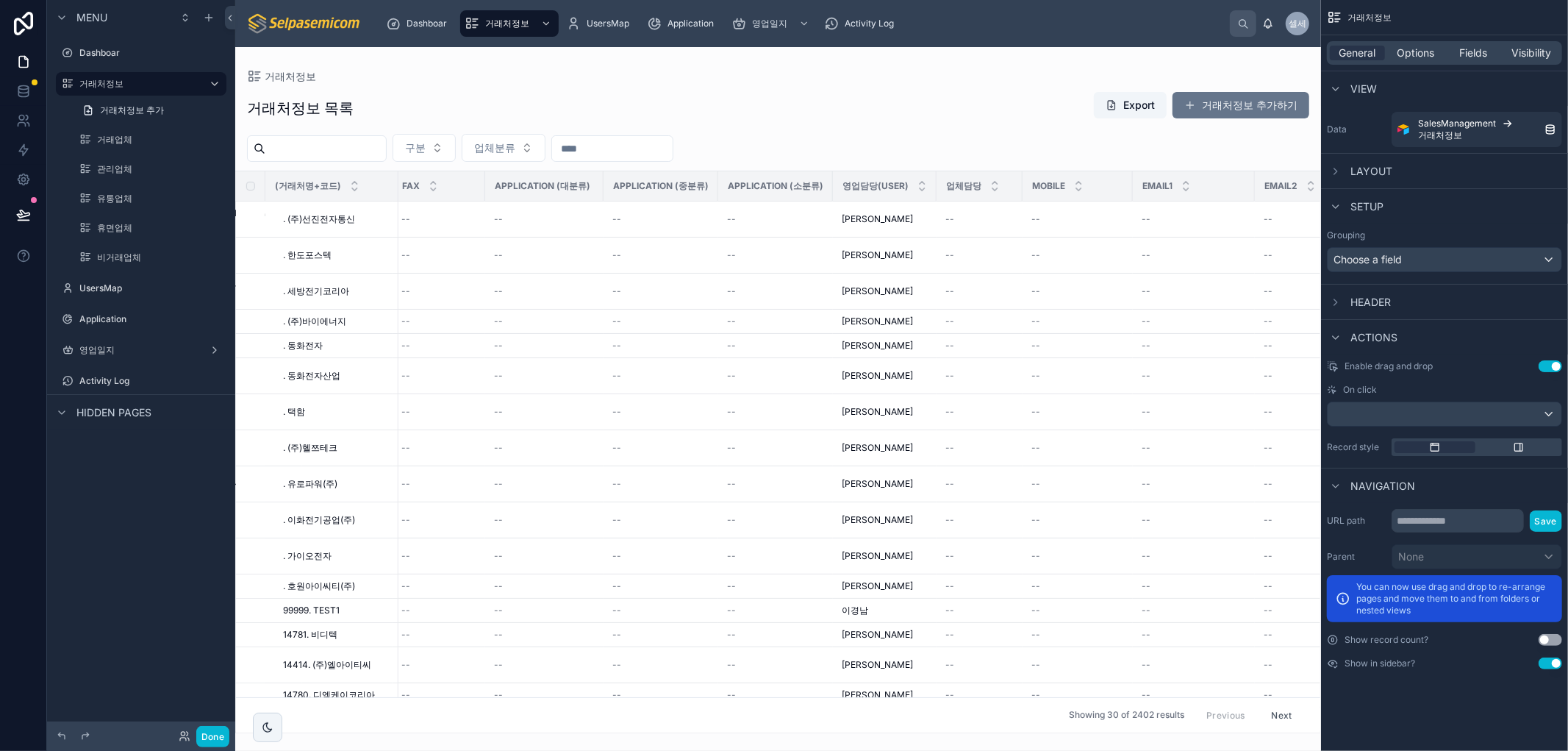
scroll to position [0, 778]
click at [553, 399] on td "--" at bounding box center [549, 412] width 118 height 36
drag, startPoint x: 498, startPoint y: 210, endPoint x: 567, endPoint y: 187, distance: 72.7
click at [500, 210] on td "--" at bounding box center [549, 219] width 118 height 36
click at [671, 61] on div "거래처정보 거래처정보 목록 Export 거래처정보 추가하기 구분 업체분류 (거래처명+코드) 거래처명 영업처코드 거래처코드 사업자번호 구분 업체…" at bounding box center [778, 390] width 1086 height 686
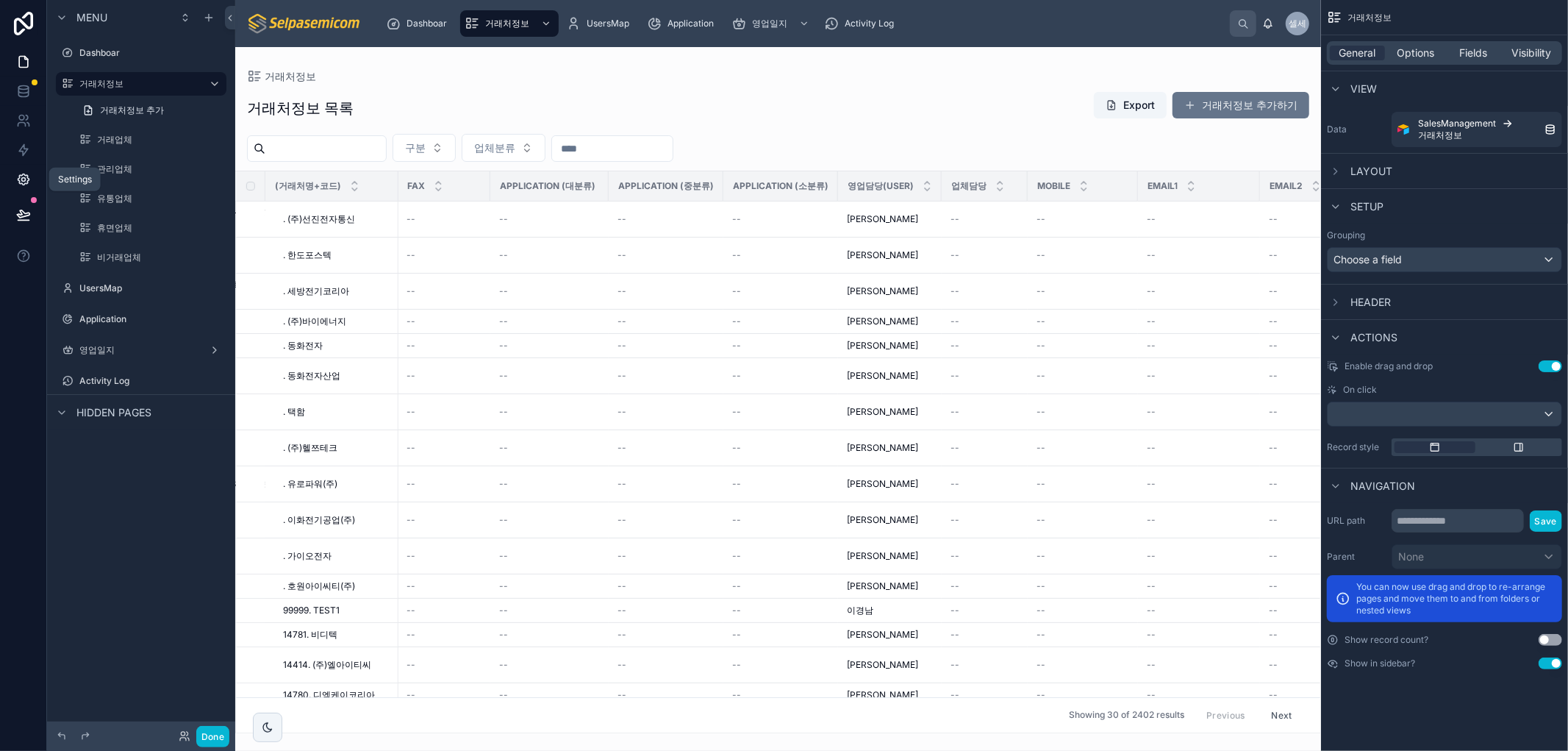
click at [16, 180] on icon at bounding box center [23, 179] width 15 height 15
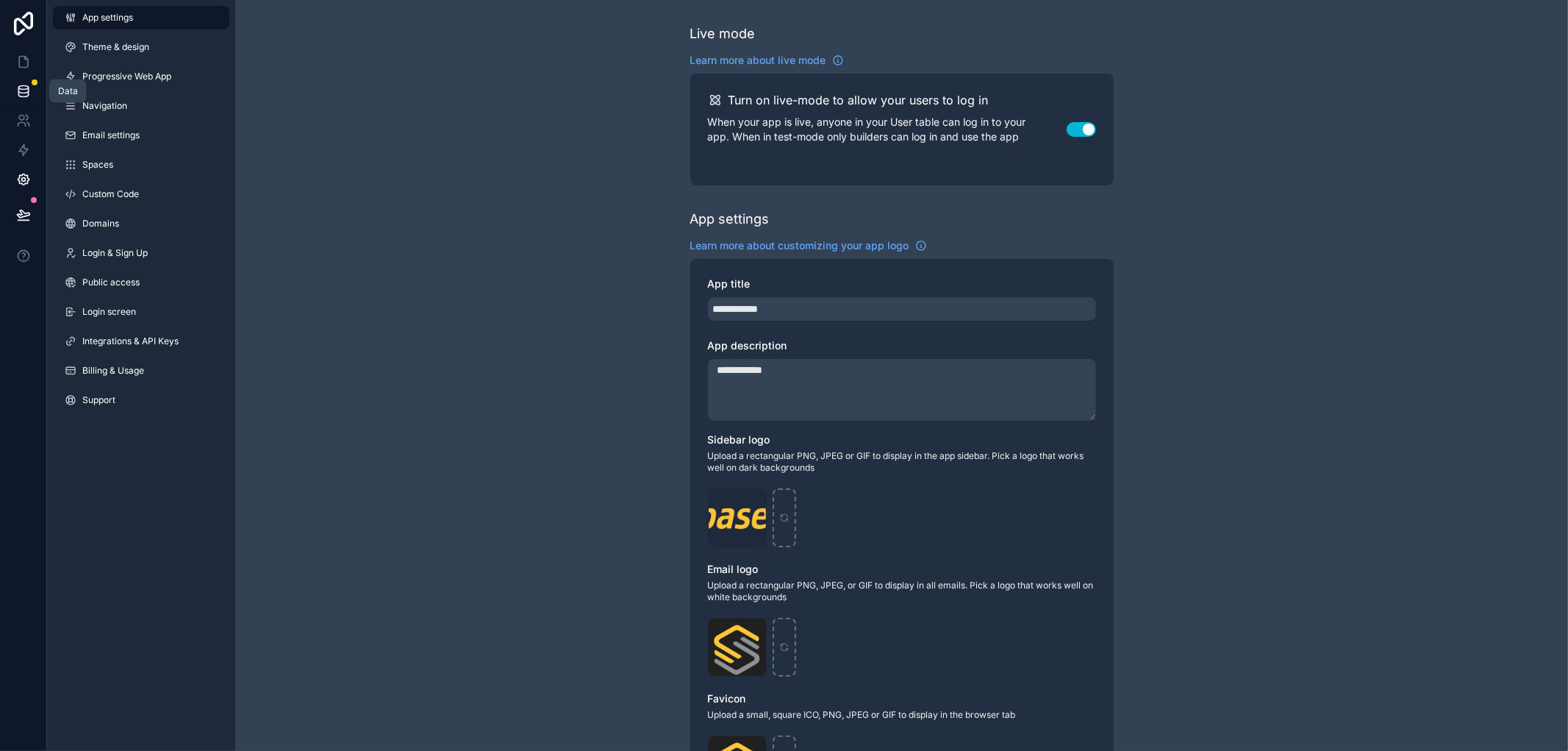
click at [23, 100] on link at bounding box center [23, 91] width 46 height 30
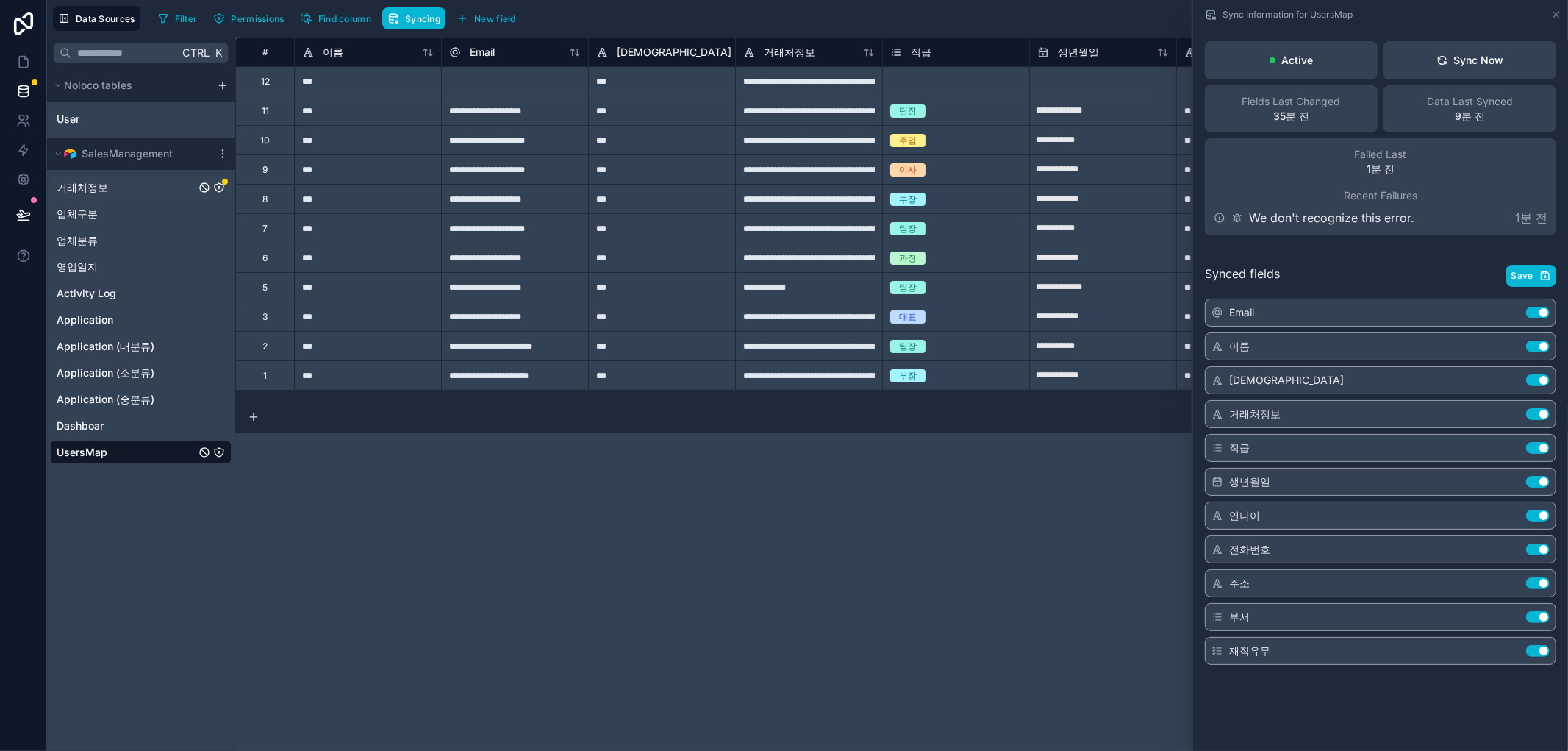
click at [104, 187] on span "거래처정보" at bounding box center [82, 187] width 52 height 15
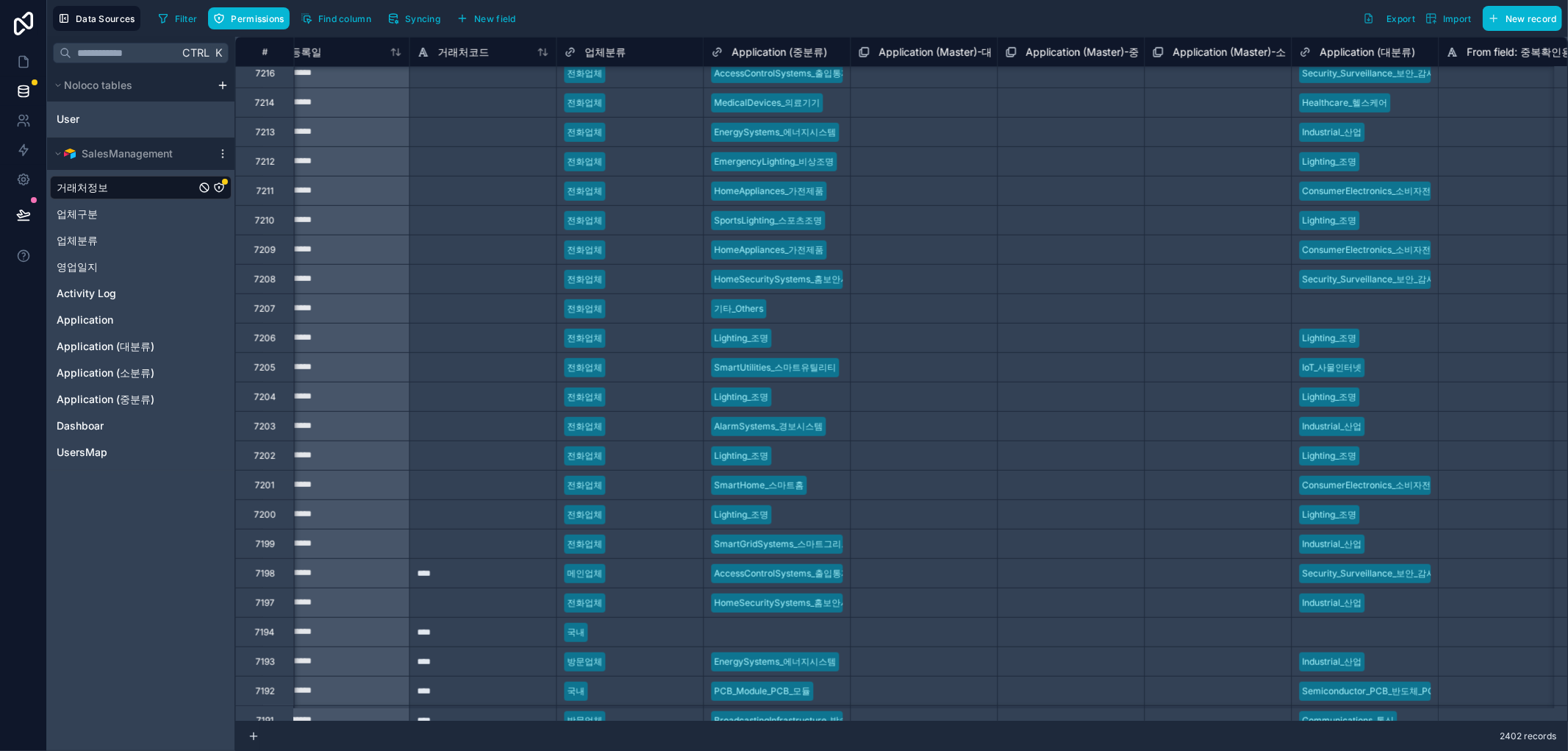
scroll to position [831, 2521]
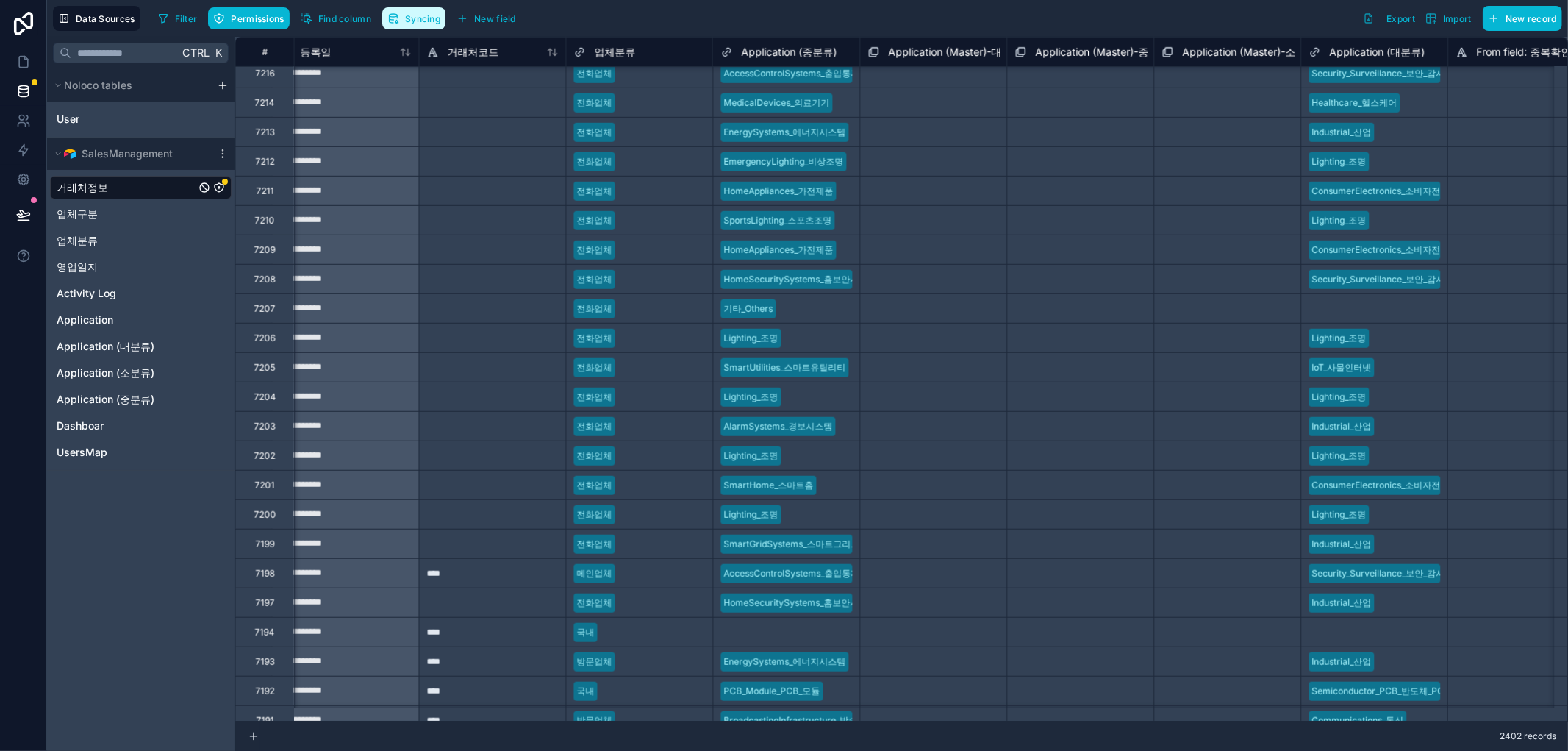
click at [421, 17] on span "Syncing" at bounding box center [422, 18] width 35 height 11
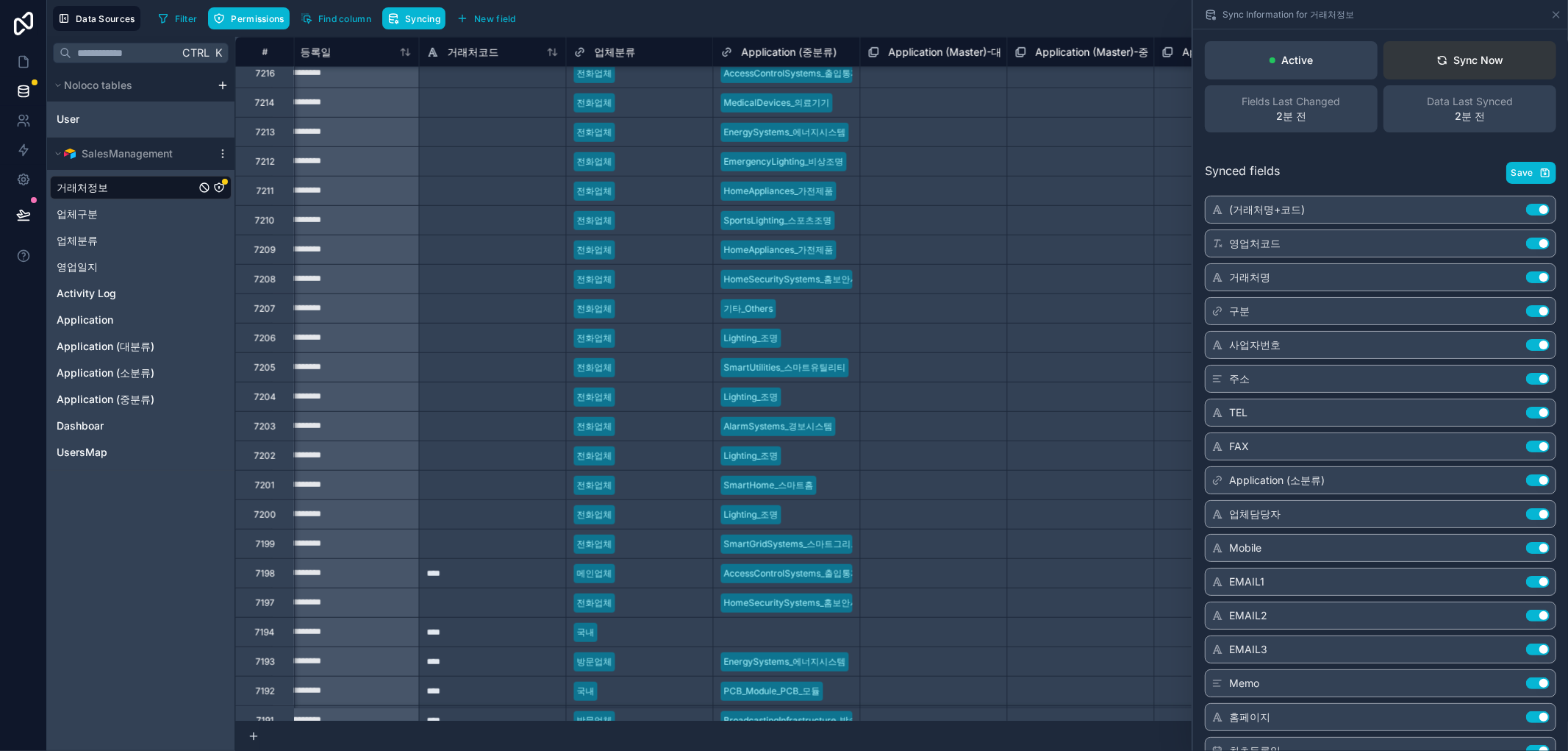
click at [1436, 60] on icon at bounding box center [1441, 59] width 11 height 11
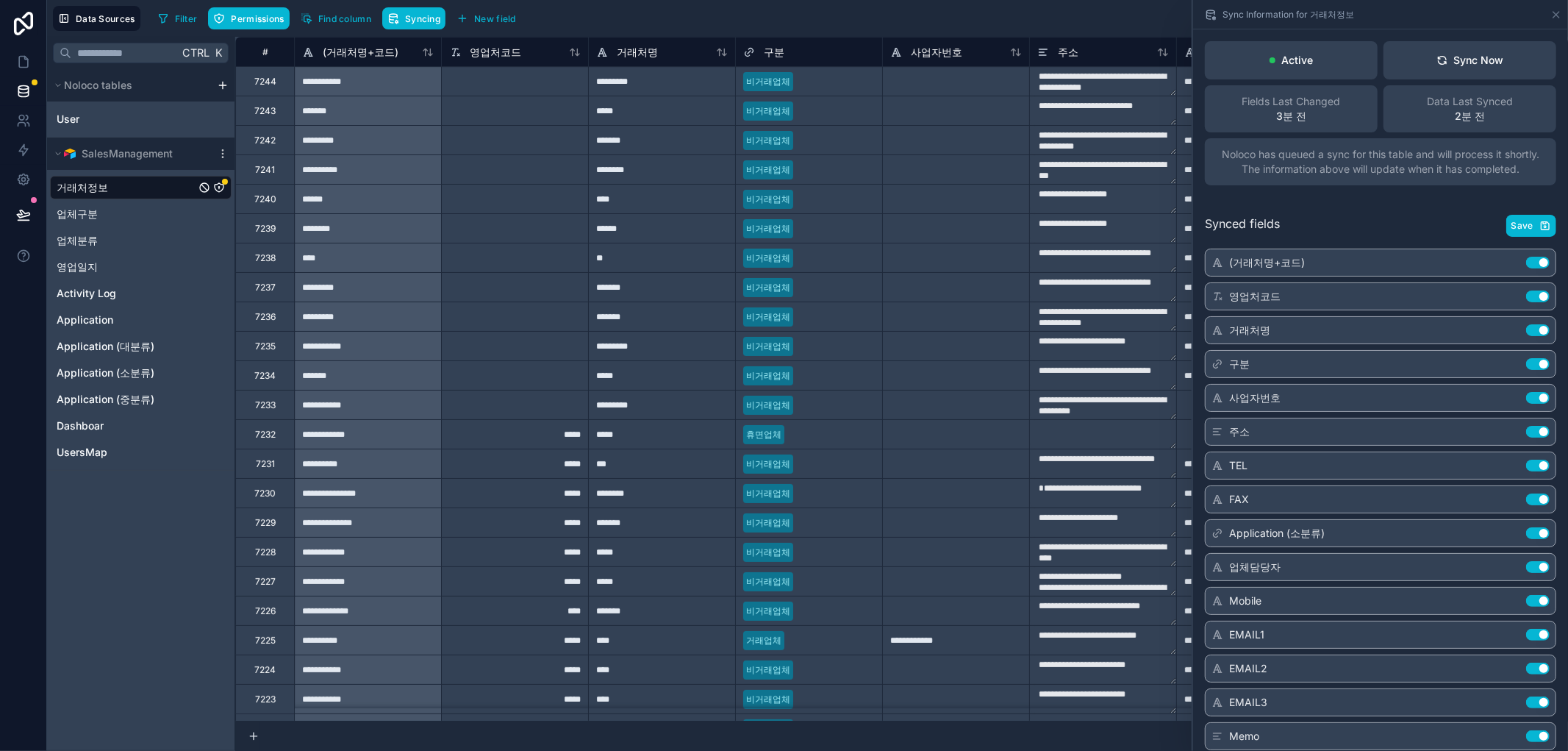
click at [913, 16] on div "Filter Permissions Find column Syncing New field Export Import New record" at bounding box center [857, 18] width 1410 height 25
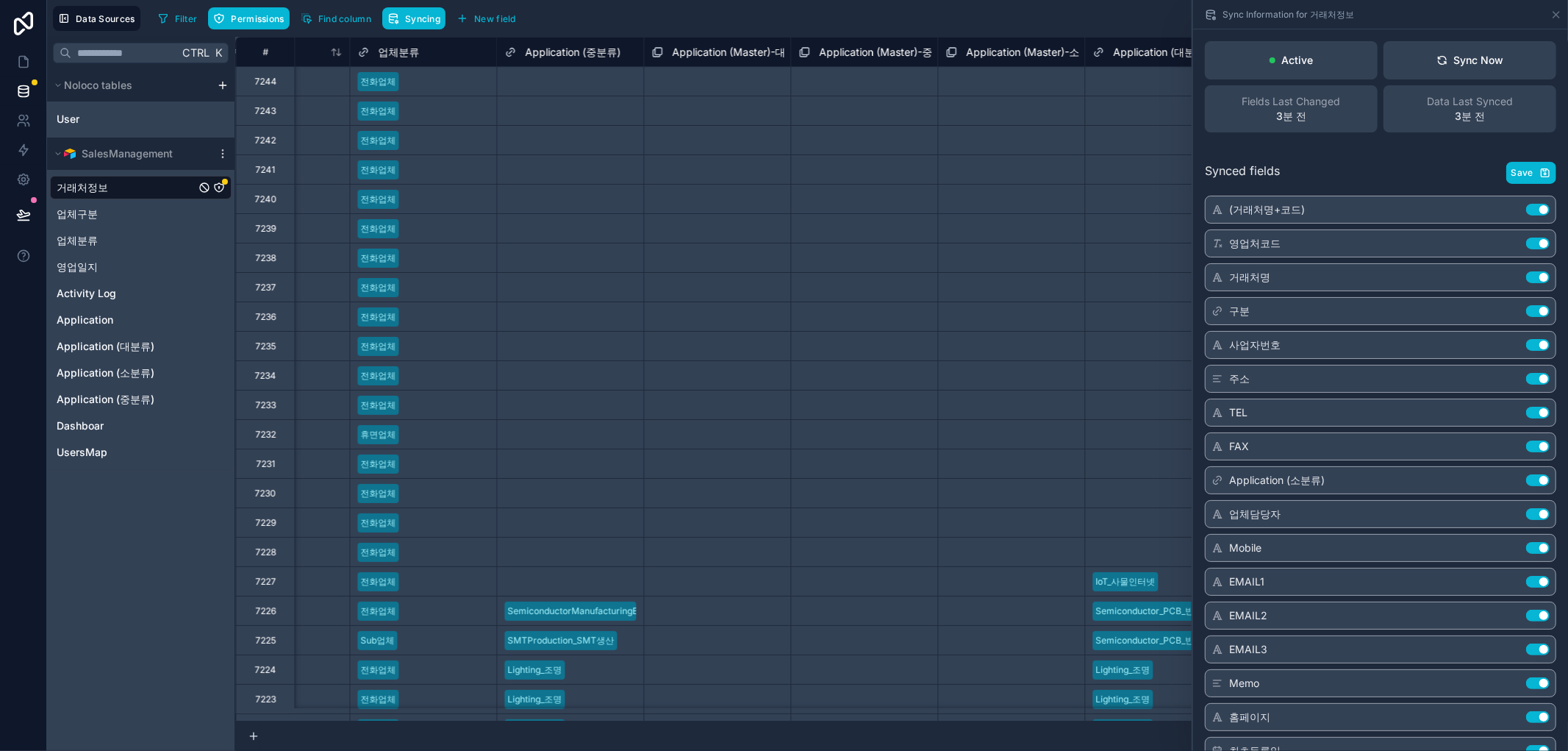
scroll to position [0, 2729]
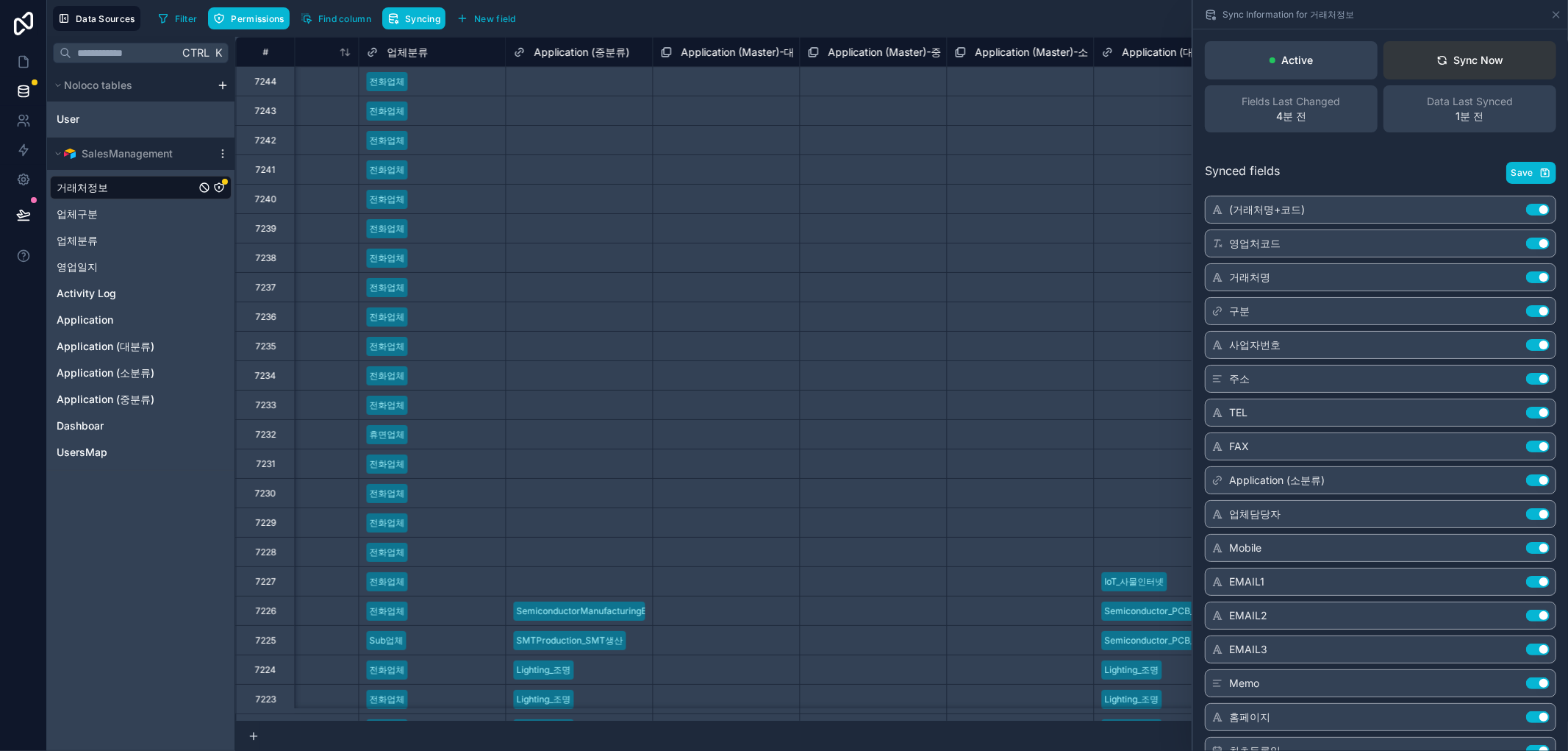
click at [1474, 53] on div "Sync Now" at bounding box center [1469, 60] width 67 height 15
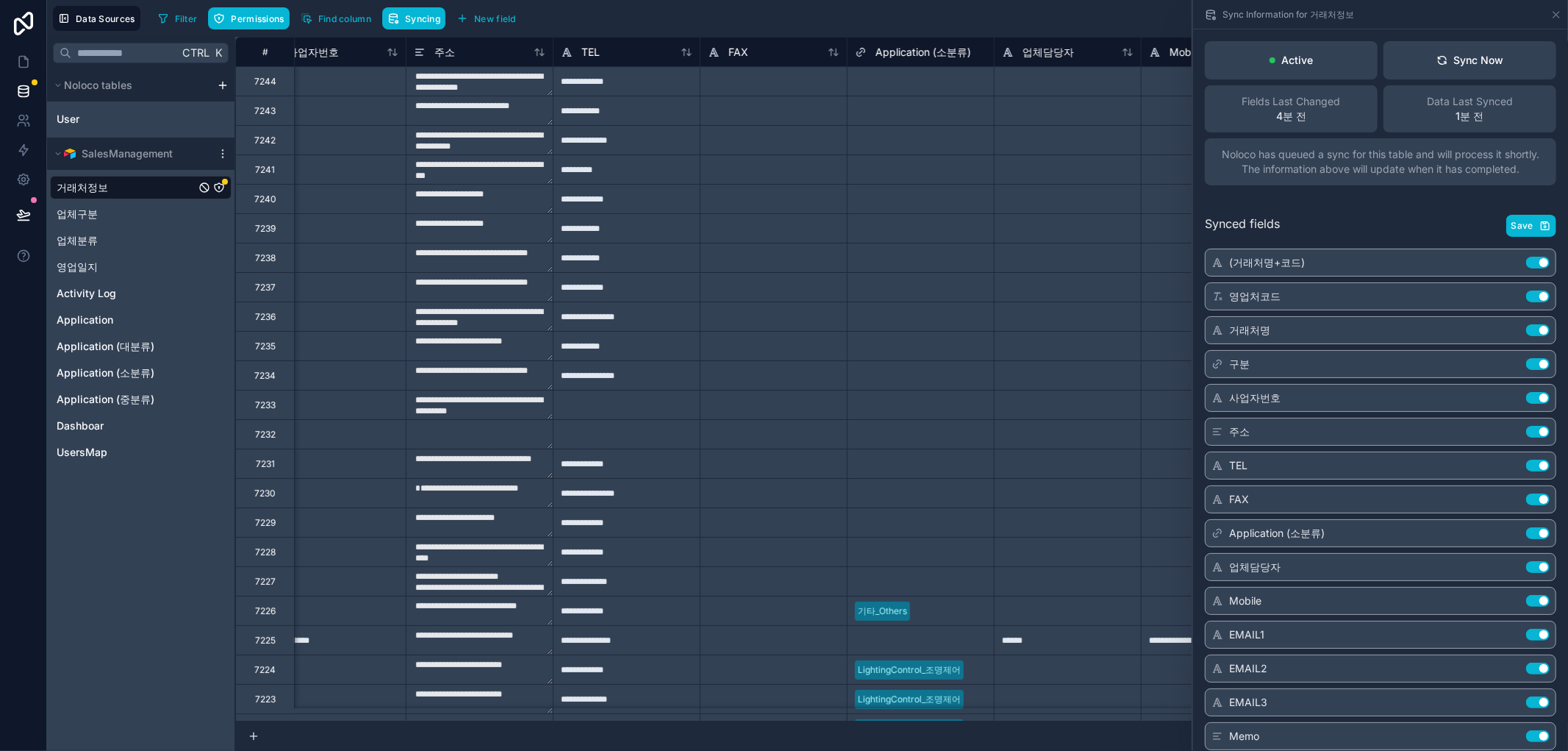
scroll to position [0, 1037]
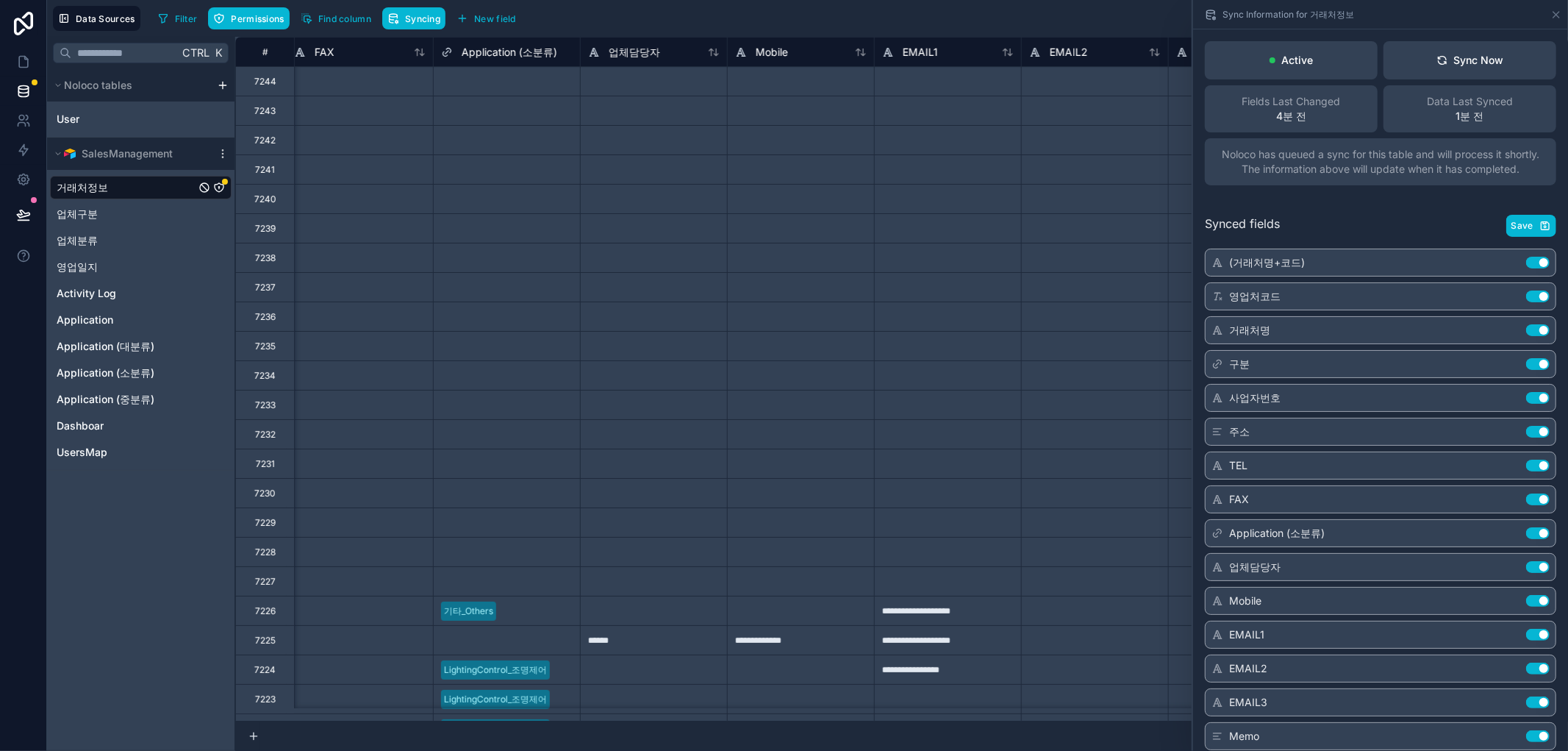
click at [571, 357] on div "Select a Application (소분류)" at bounding box center [506, 345] width 146 height 29
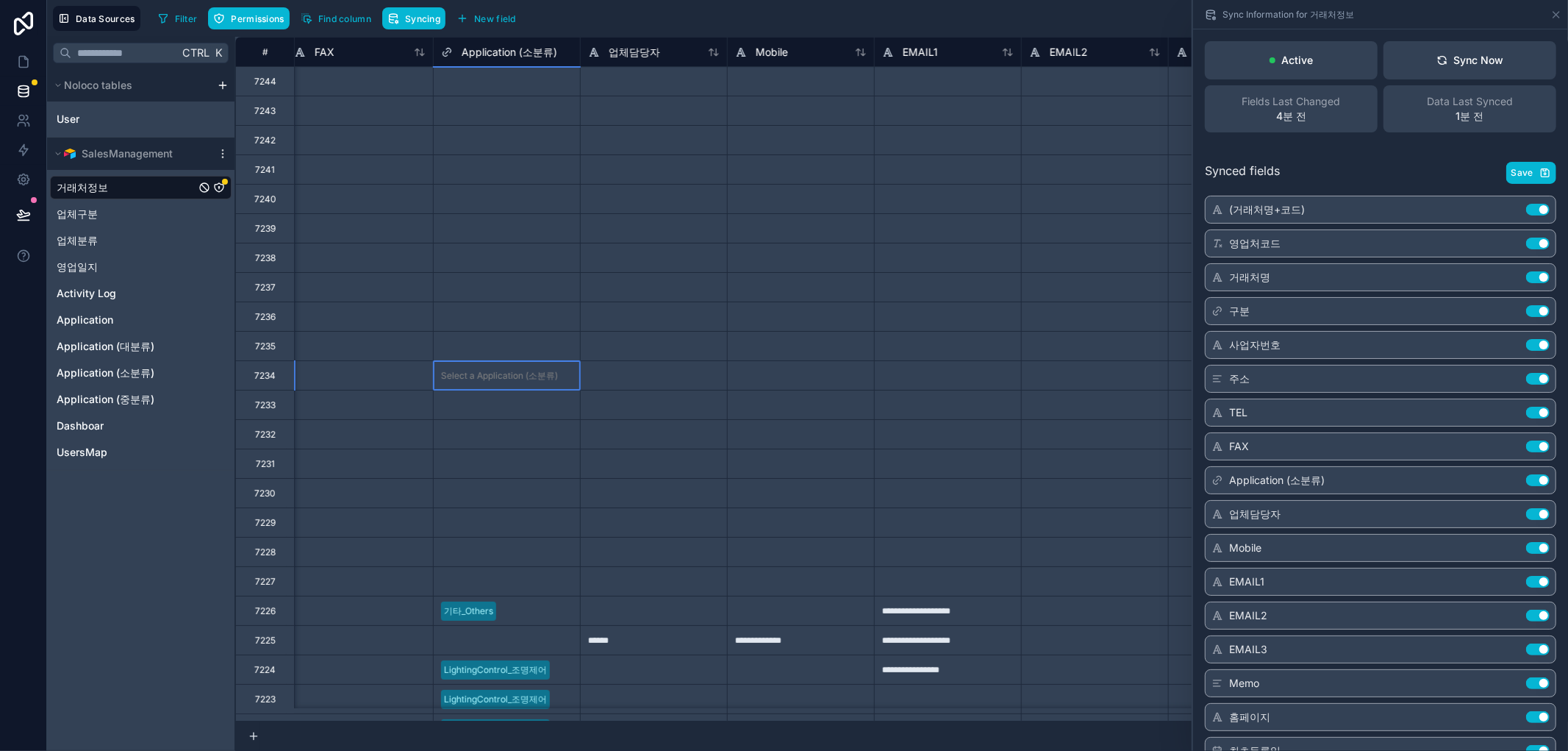
click at [518, 386] on div "Select a Application (소분류)" at bounding box center [506, 375] width 146 height 29
click at [510, 464] on div "Select a Application (소분류)" at bounding box center [500, 463] width 117 height 11
click at [528, 550] on div "Select a Application (소분류)" at bounding box center [500, 552] width 117 height 11
drag, startPoint x: 511, startPoint y: 581, endPoint x: 524, endPoint y: 592, distance: 17.0
click at [511, 582] on div "Select a Application (소분류)" at bounding box center [500, 581] width 117 height 11
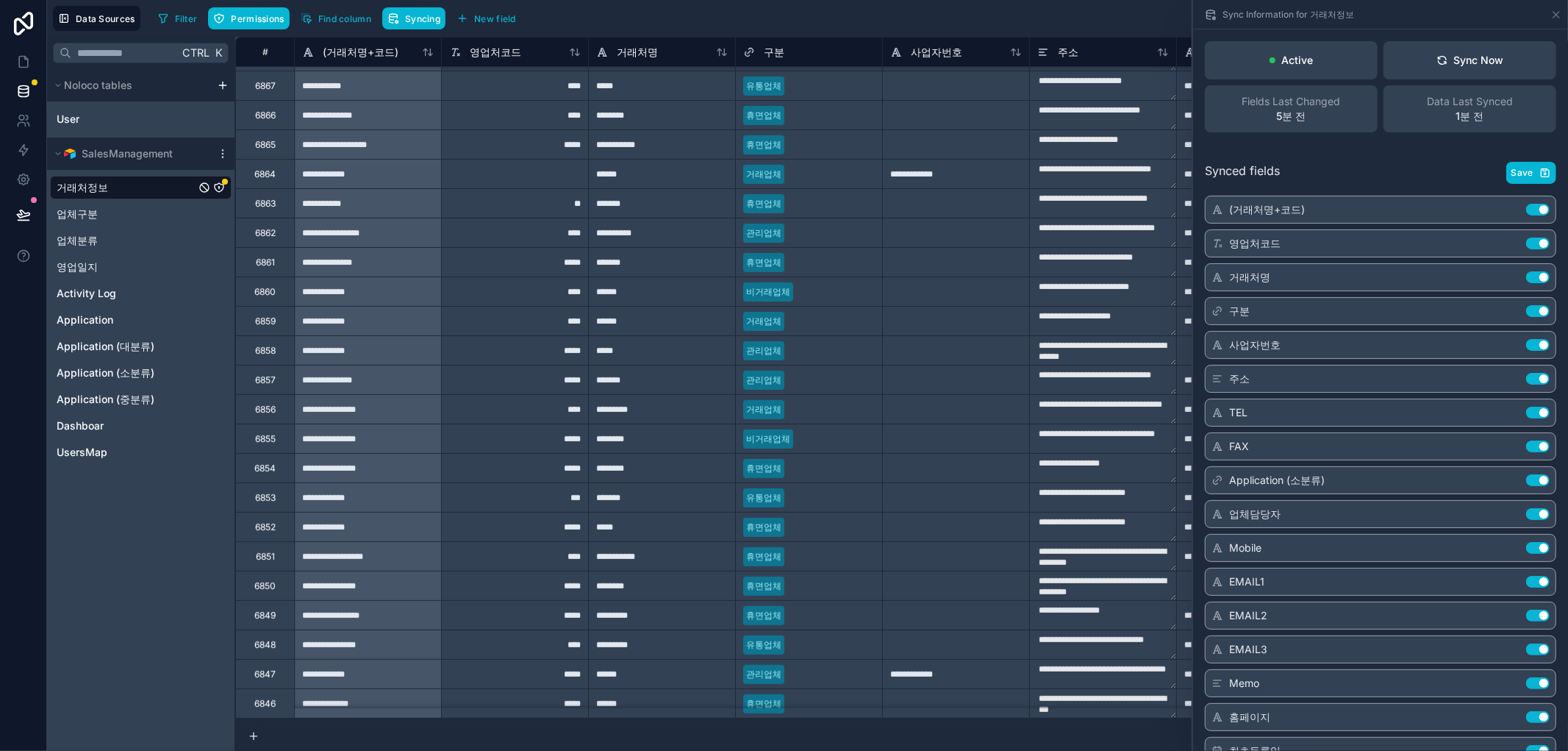
scroll to position [9653, 0]
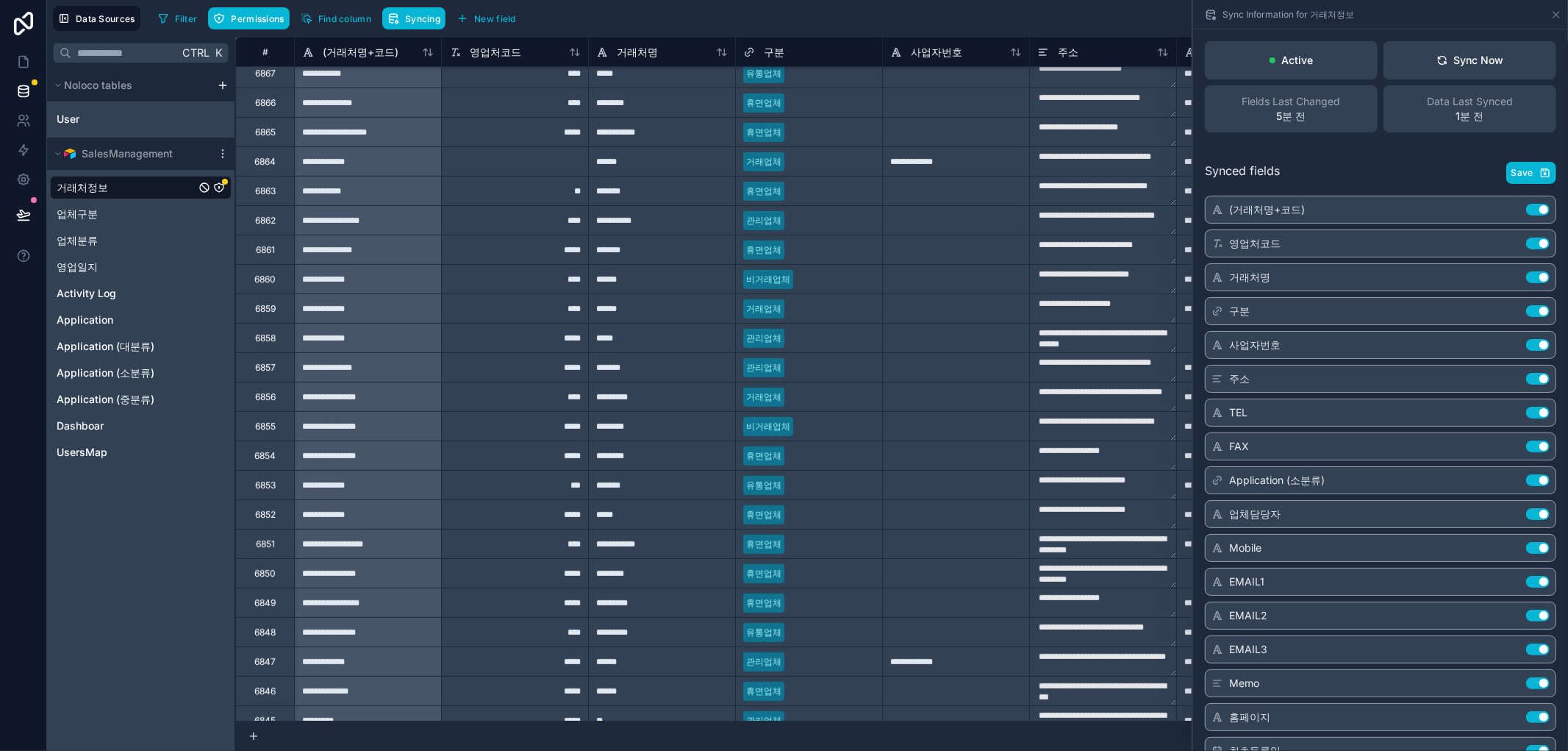
click at [78, 191] on span "거래처정보" at bounding box center [82, 187] width 52 height 15
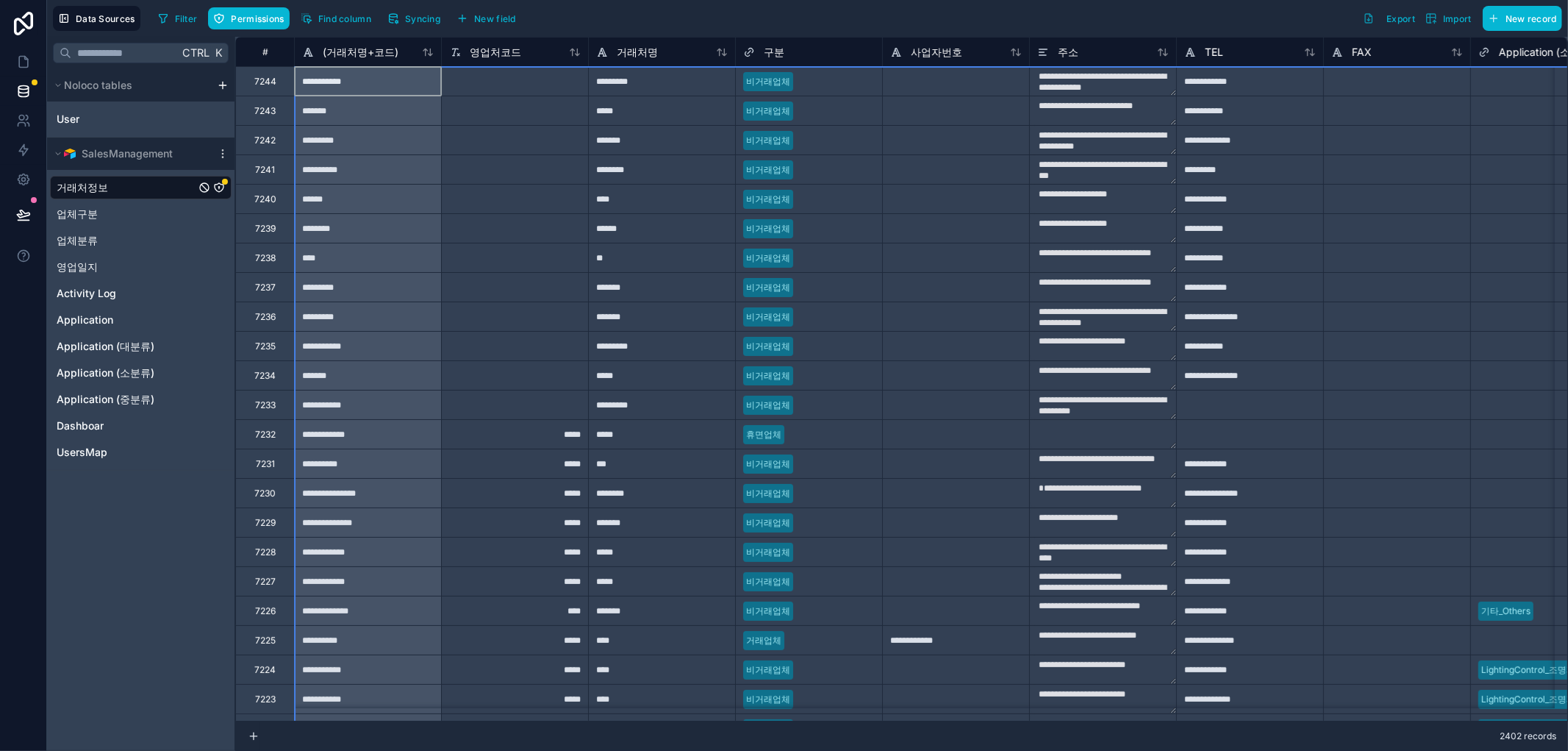
click at [265, 57] on div "#" at bounding box center [264, 52] width 59 height 30
click at [261, 55] on div "#" at bounding box center [265, 52] width 36 height 11
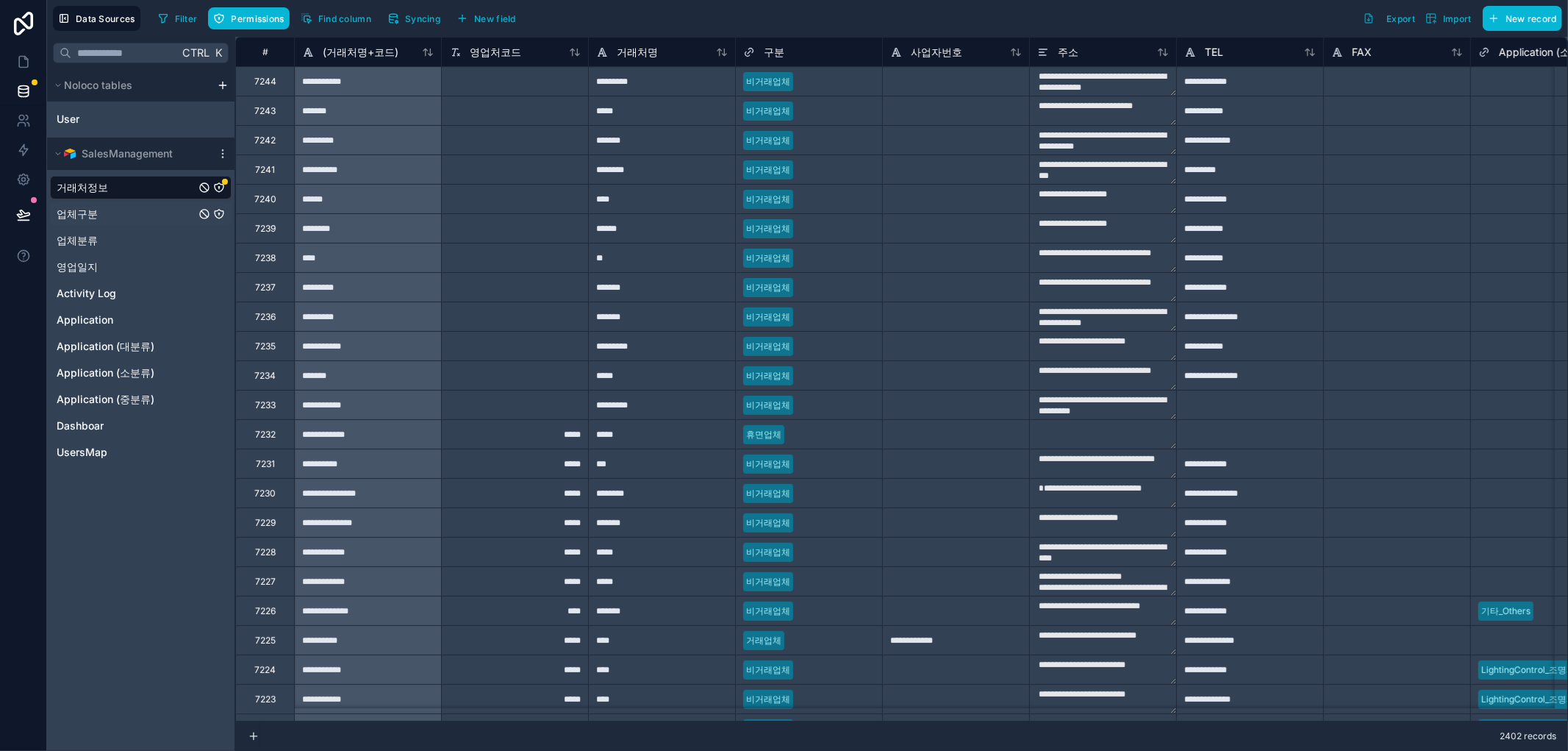
drag, startPoint x: 141, startPoint y: 187, endPoint x: 210, endPoint y: 207, distance: 71.8
click at [142, 188] on div "거래처정보" at bounding box center [141, 187] width 182 height 24
click at [223, 187] on icon "거래처정보" at bounding box center [219, 187] width 9 height 9
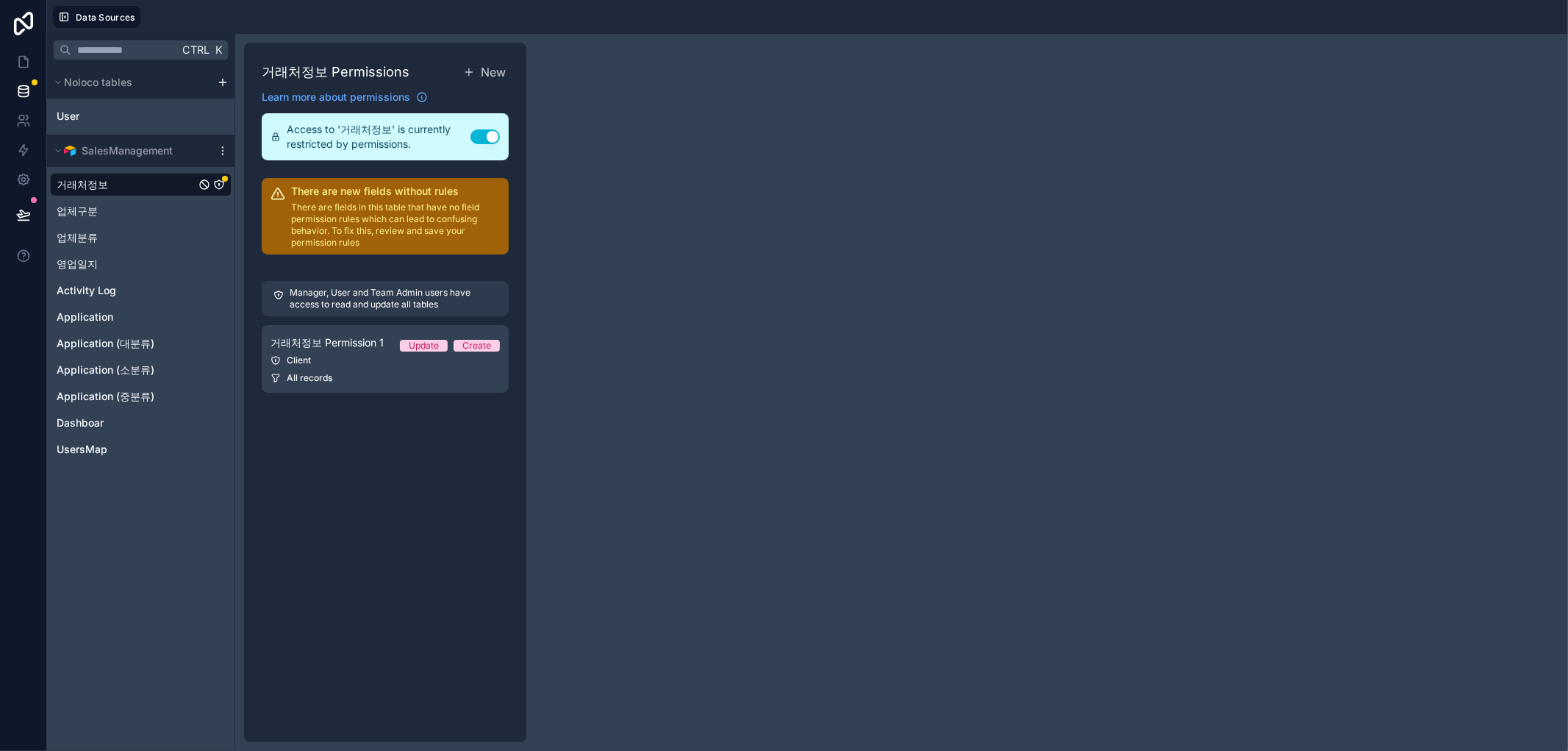
drag, startPoint x: 402, startPoint y: 226, endPoint x: 417, endPoint y: 240, distance: 20.5
click at [402, 228] on p "There are fields in this table that have no field permission rules which can le…" at bounding box center [395, 225] width 209 height 47
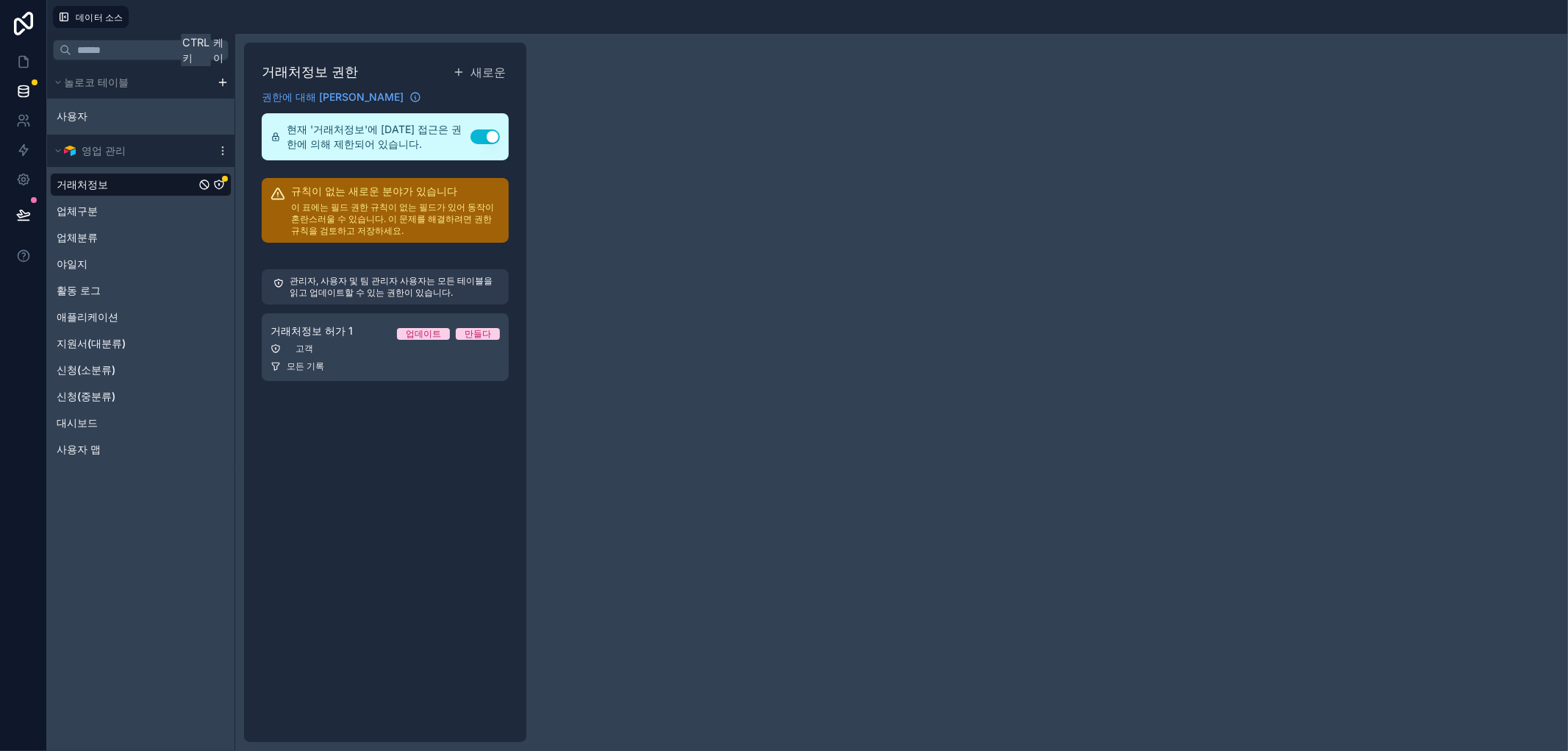
click at [339, 210] on font "이 표에는 필드 권한 규칙이 없는 필드가 있어 동작이 혼란스러울 수 있습니다. 이 문제를 해결하려면 권한 규칙을 검토하고 저장하세요." at bounding box center [392, 219] width 203 height 35
drag, startPoint x: 405, startPoint y: 224, endPoint x: 432, endPoint y: 224, distance: 27.0
click at [406, 222] on p "이 표에는 필드 권한 규칙이 없는 필드가 있어 동작이 혼란스러울 수 있습니다. 이 문제를 해결하려면 권한 규칙을 검토하고 저장하세요." at bounding box center [395, 219] width 209 height 35
click at [399, 235] on font "이 표에는 필드 권한 규칙이 없는 필드가 있어 동작이 혼란스러울 수 있습니다. 이 문제를 해결하려면 권한 규칙을 검토하고 저장하세요." at bounding box center [392, 219] width 203 height 35
click at [108, 178] on font "거래처정보" at bounding box center [82, 184] width 52 height 12
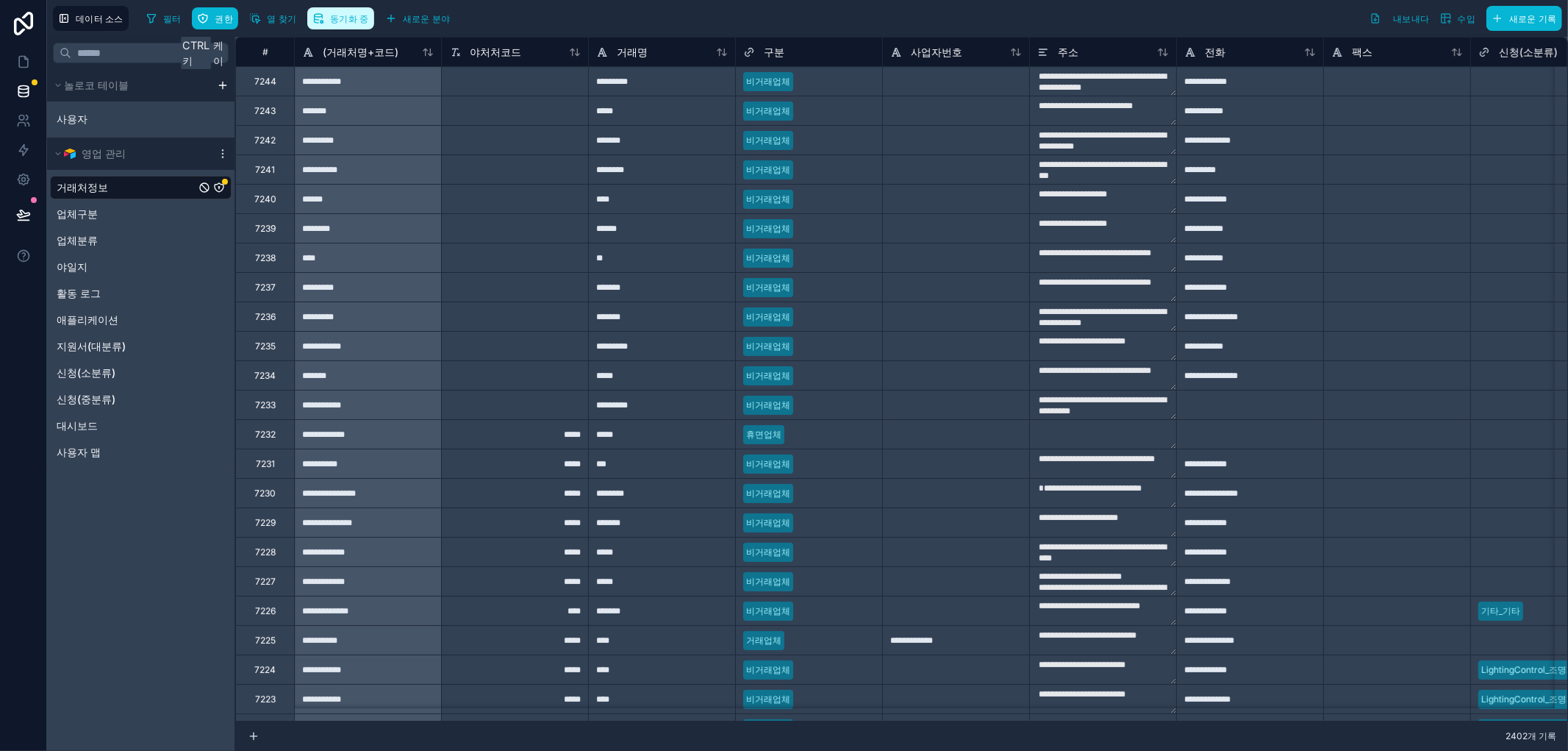
click at [347, 23] on font "동기화 중" at bounding box center [350, 18] width 39 height 11
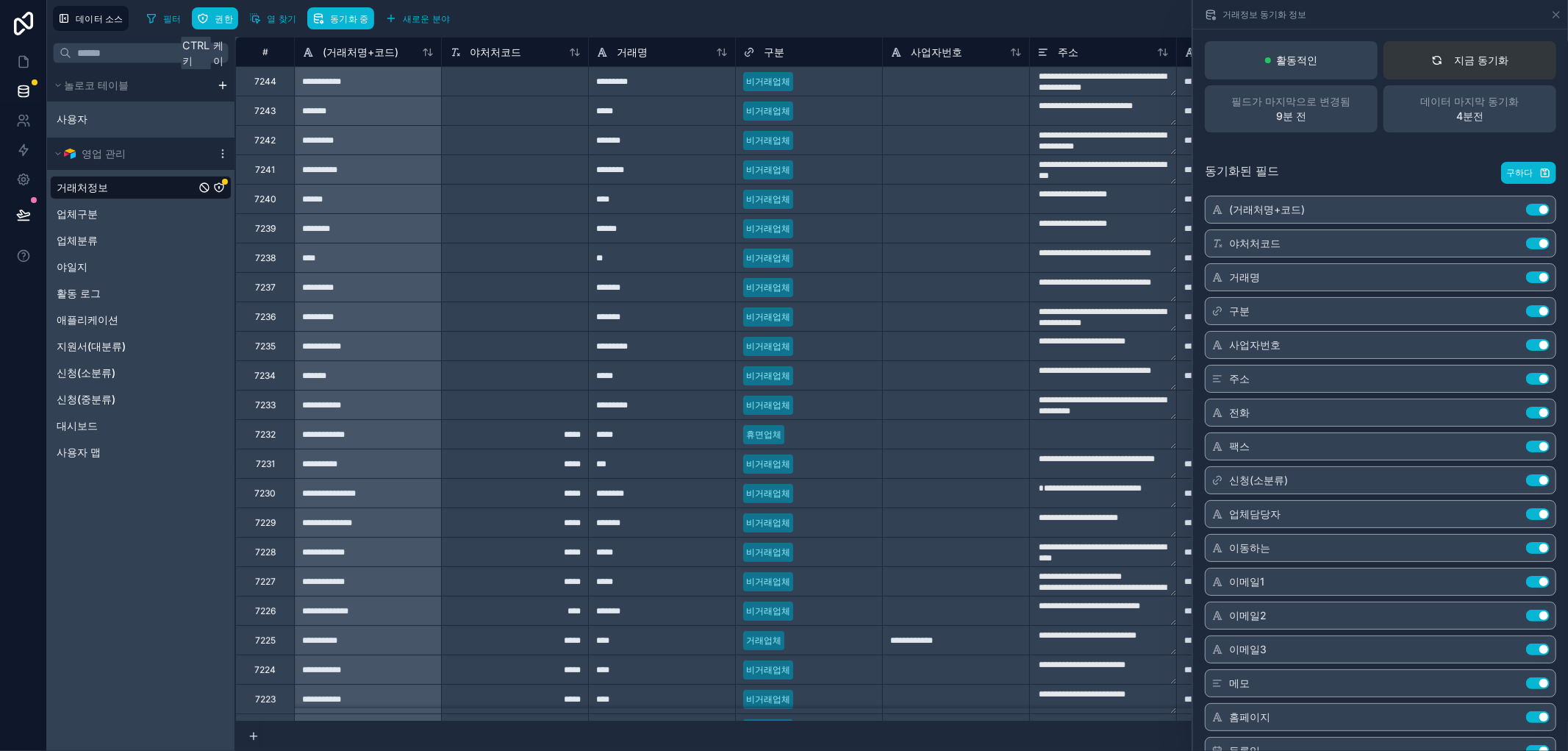
click at [1431, 55] on icon at bounding box center [1436, 59] width 11 height 11
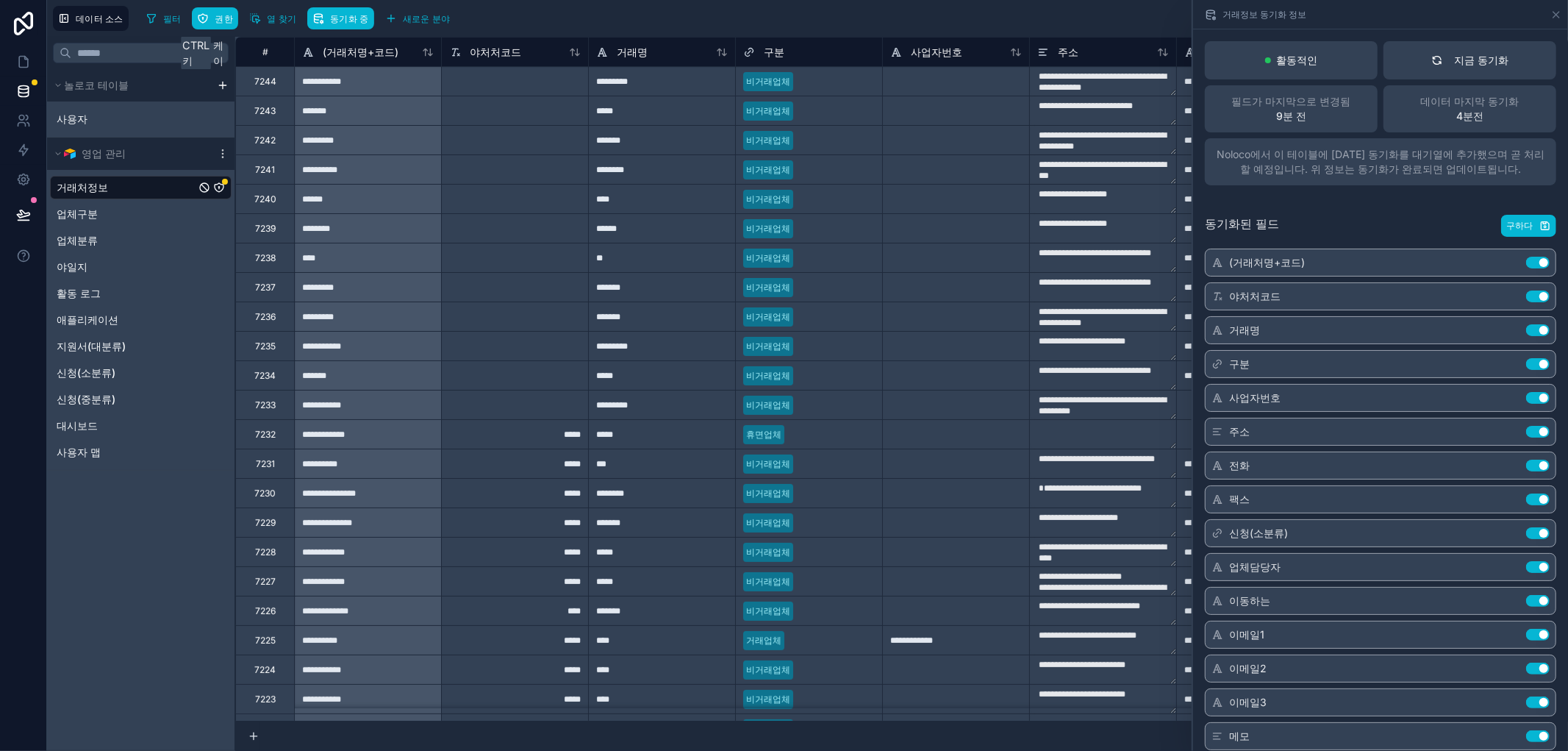
click at [820, 18] on div "필터 권한 열 찾기 동기화 중 새로운 분야 내보내다 수입 새로운 기록" at bounding box center [851, 18] width 1421 height 25
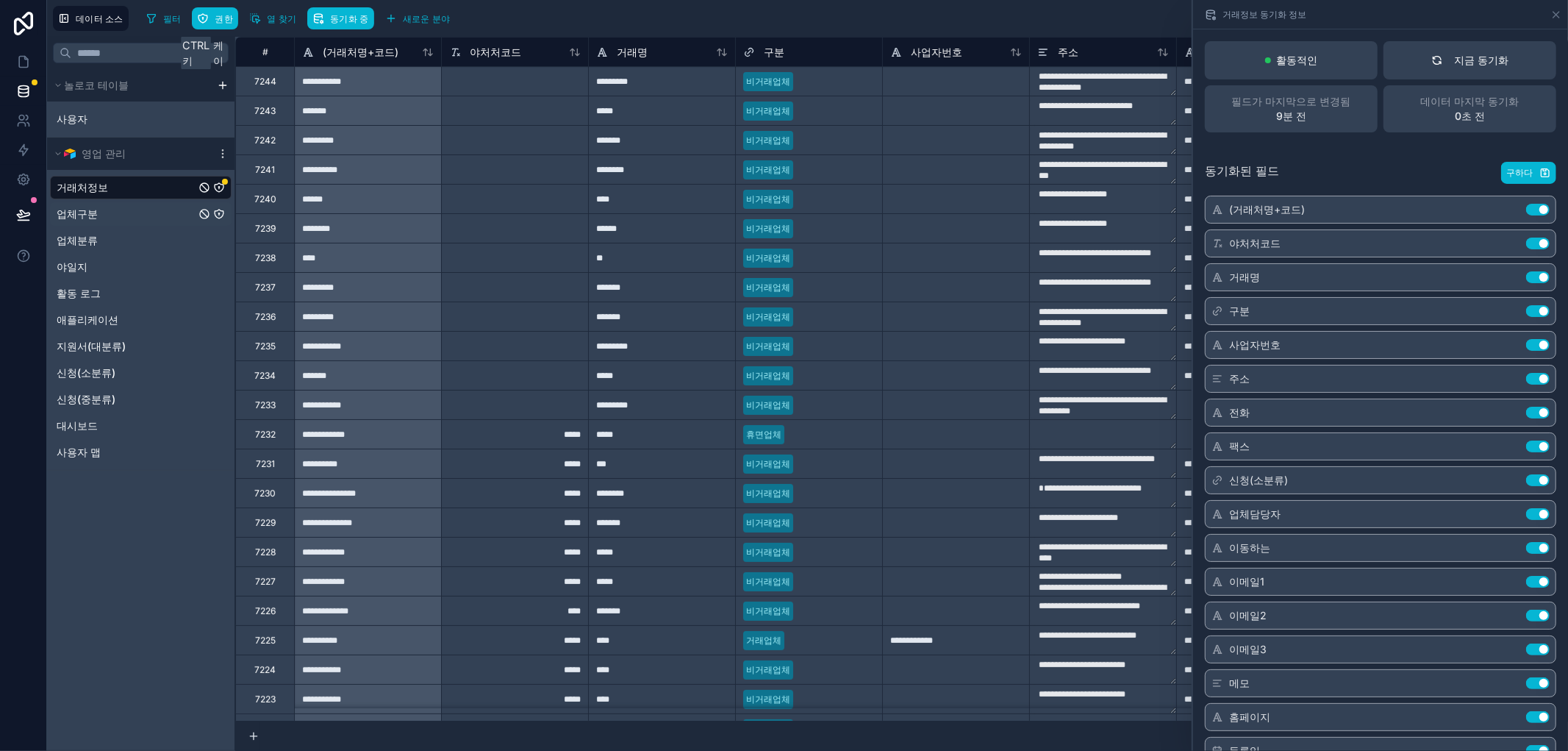
click at [91, 216] on font "업체구분" at bounding box center [77, 213] width 41 height 12
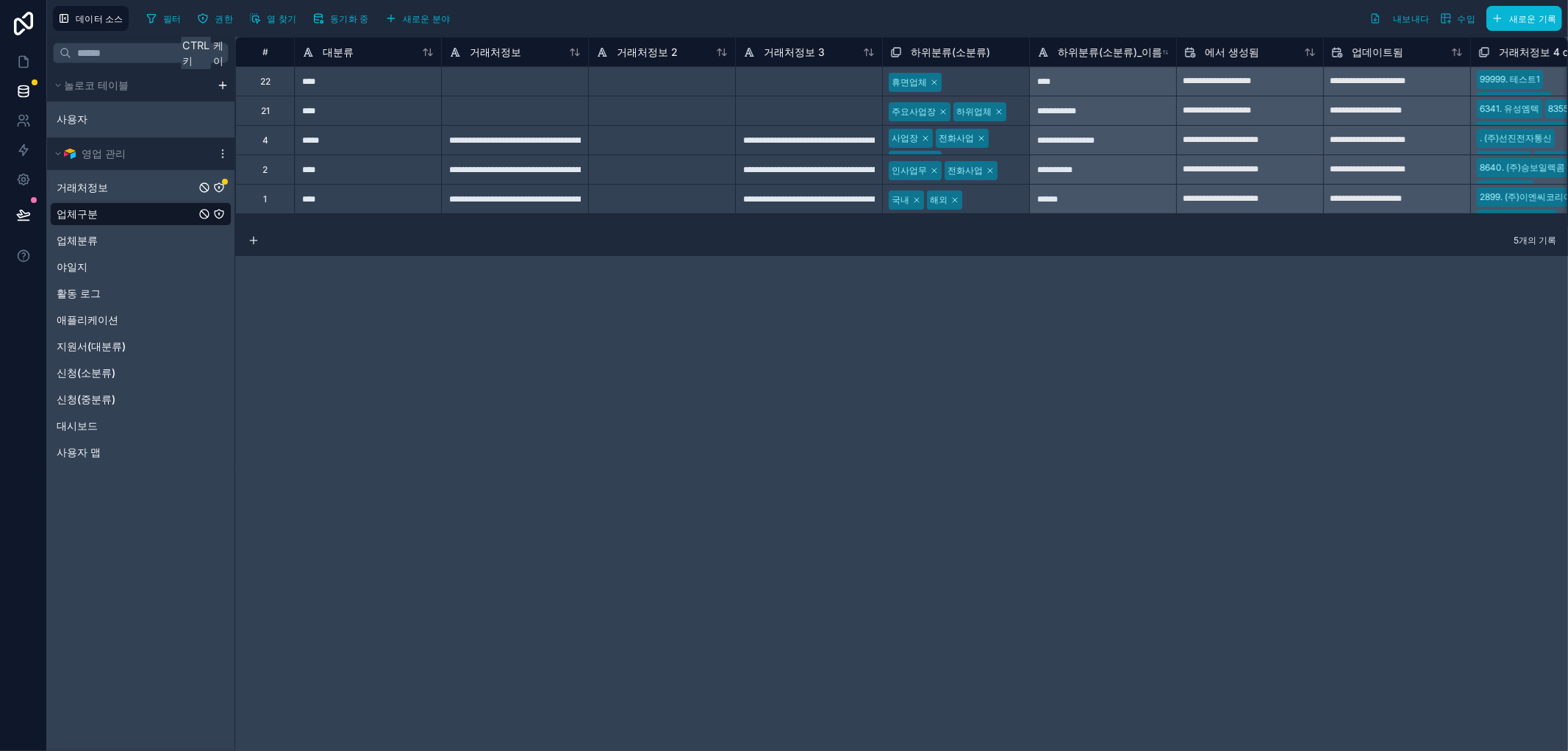
click at [116, 191] on div "거래처정보" at bounding box center [141, 187] width 182 height 24
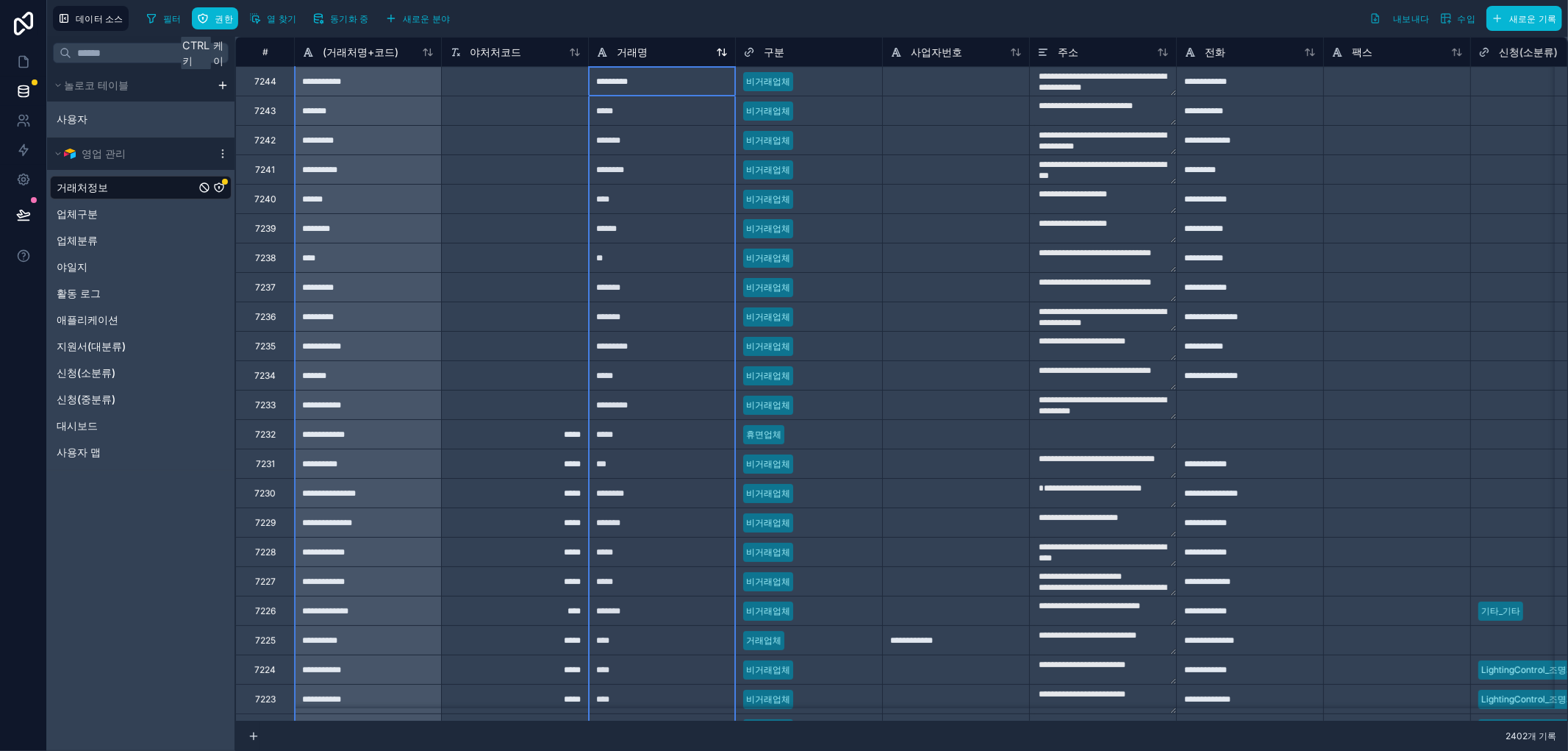
click at [724, 49] on icon at bounding box center [725, 52] width 3 height 7
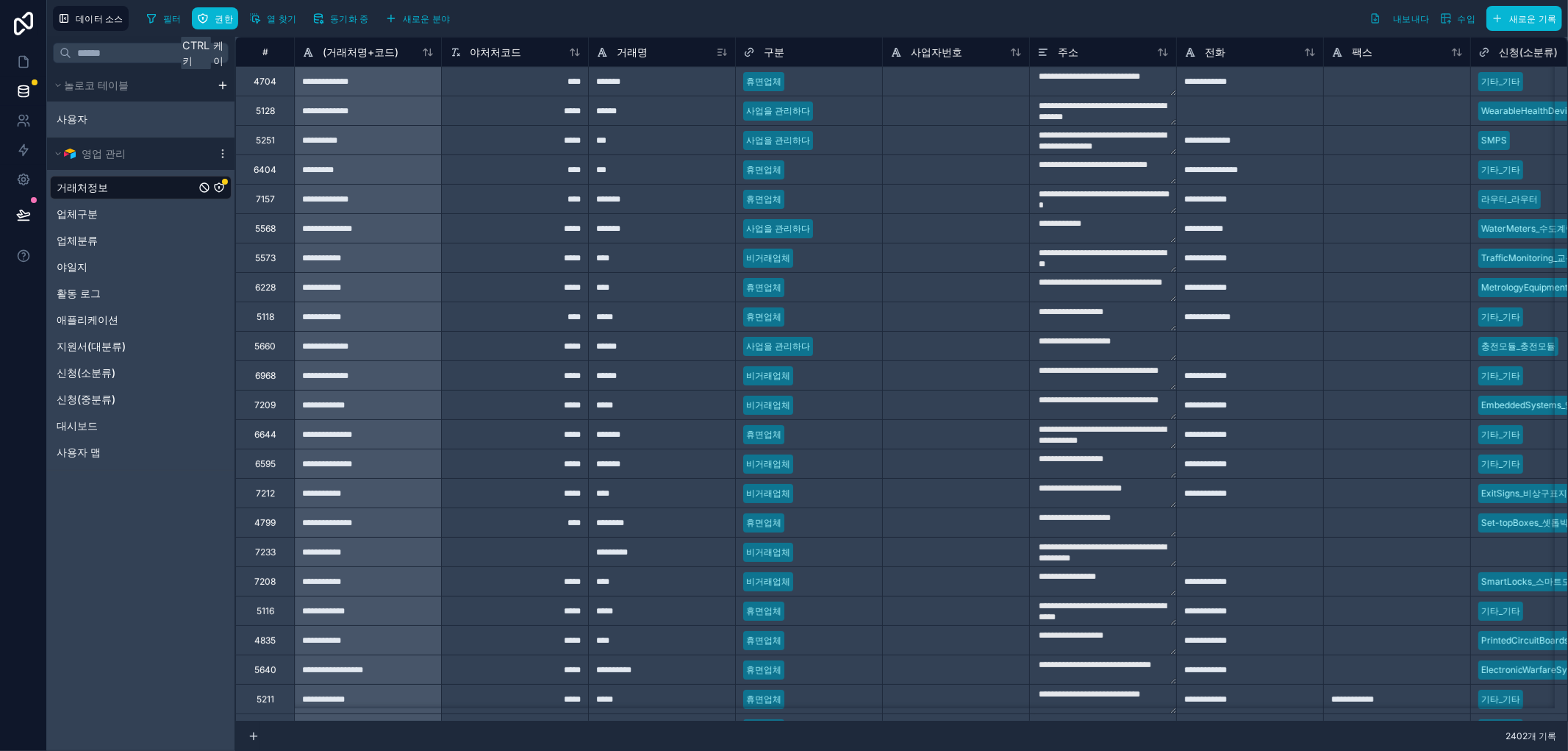
click at [725, 50] on icon at bounding box center [725, 52] width 0 height 6
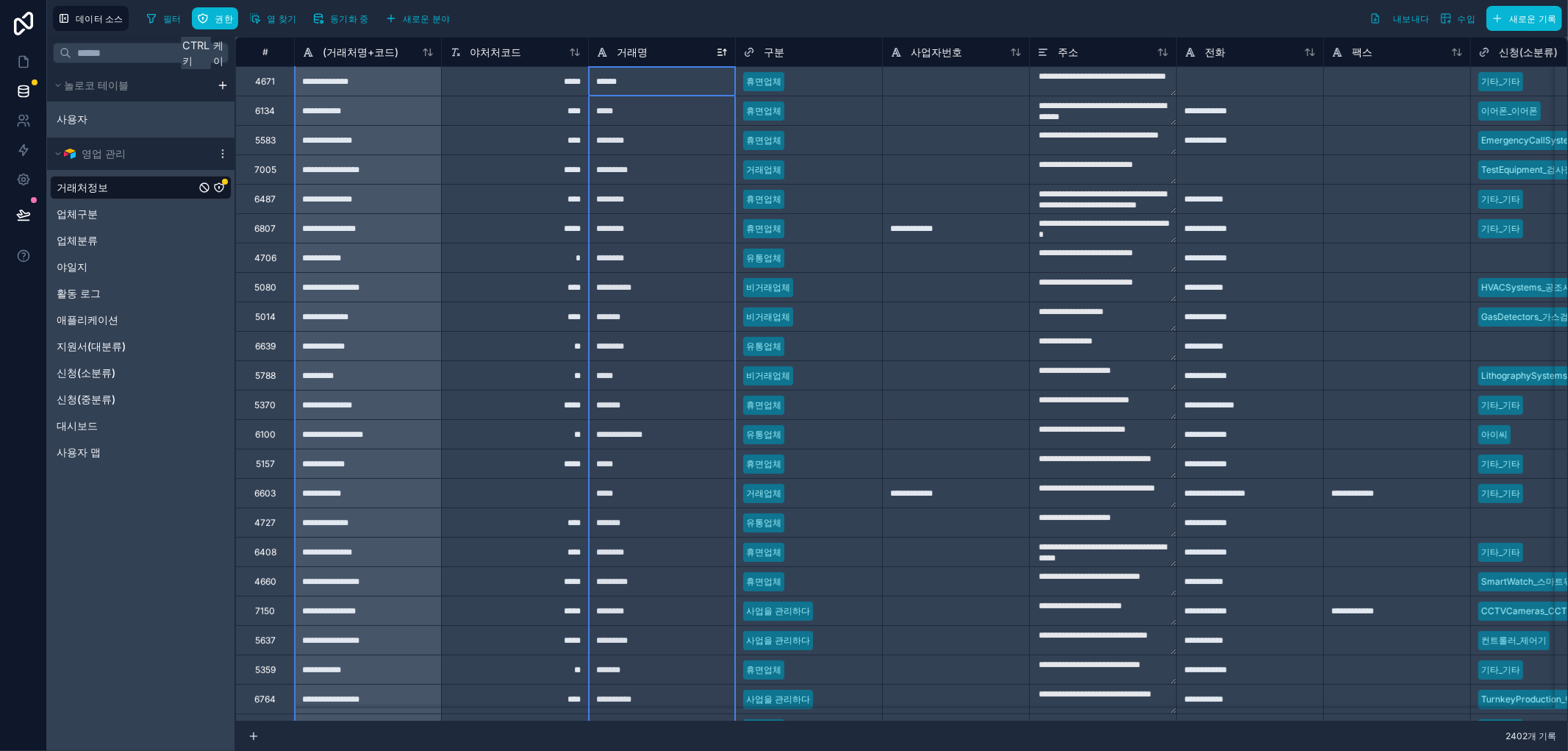
click at [692, 48] on div "거래명" at bounding box center [662, 52] width 132 height 17
click at [694, 78] on div "******" at bounding box center [662, 81] width 147 height 30
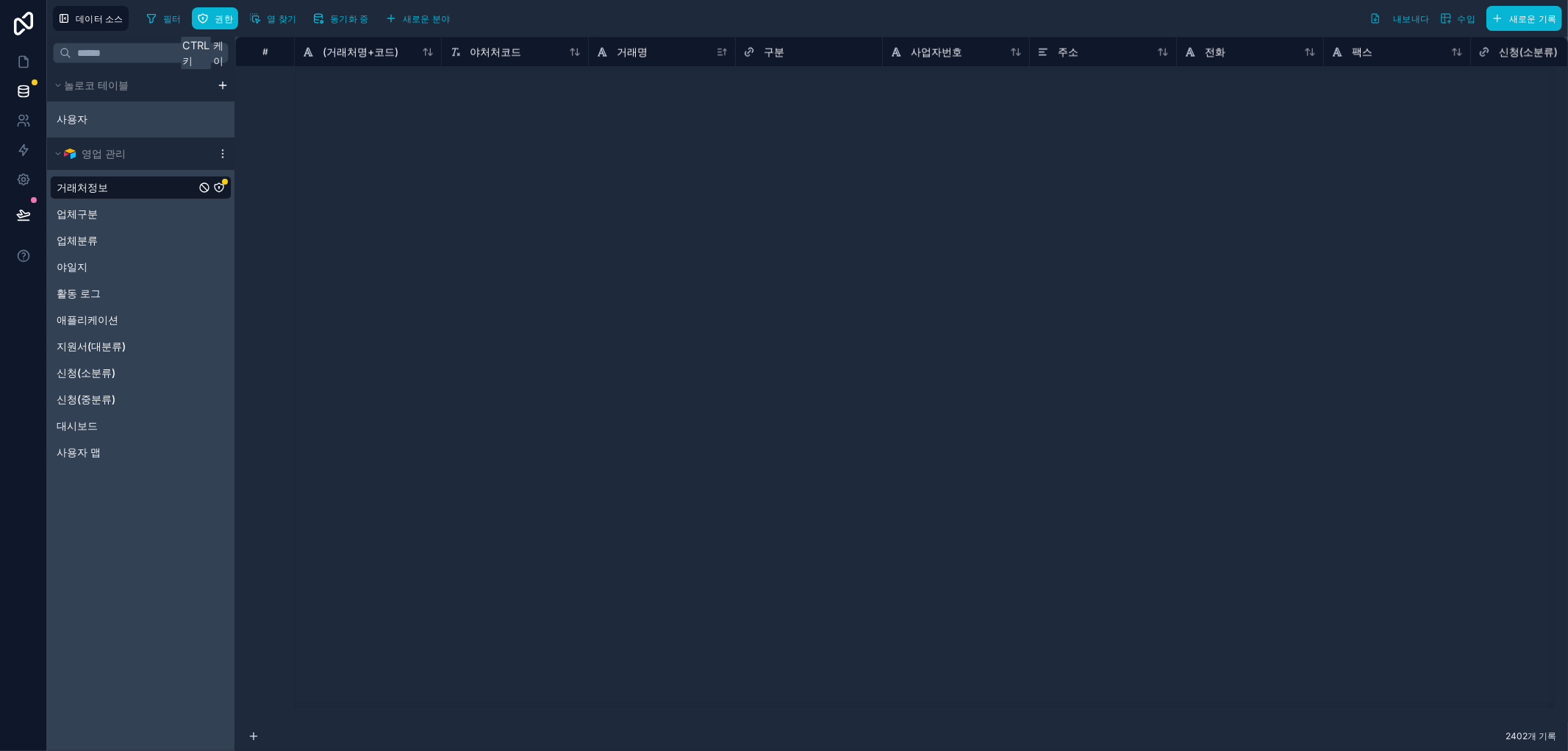
scroll to position [36115, 0]
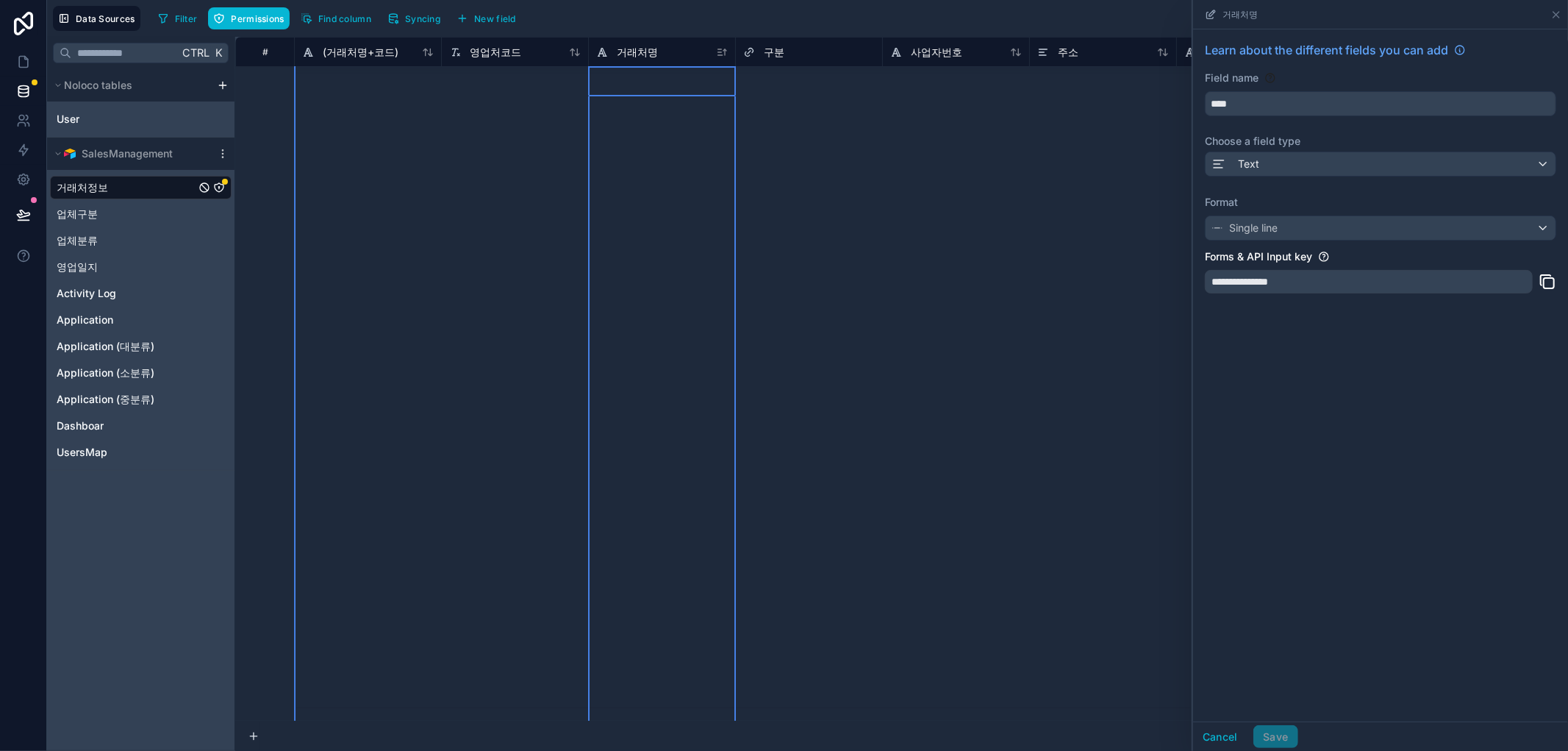
scroll to position [78816, 0]
